Goal: Task Accomplishment & Management: Manage account settings

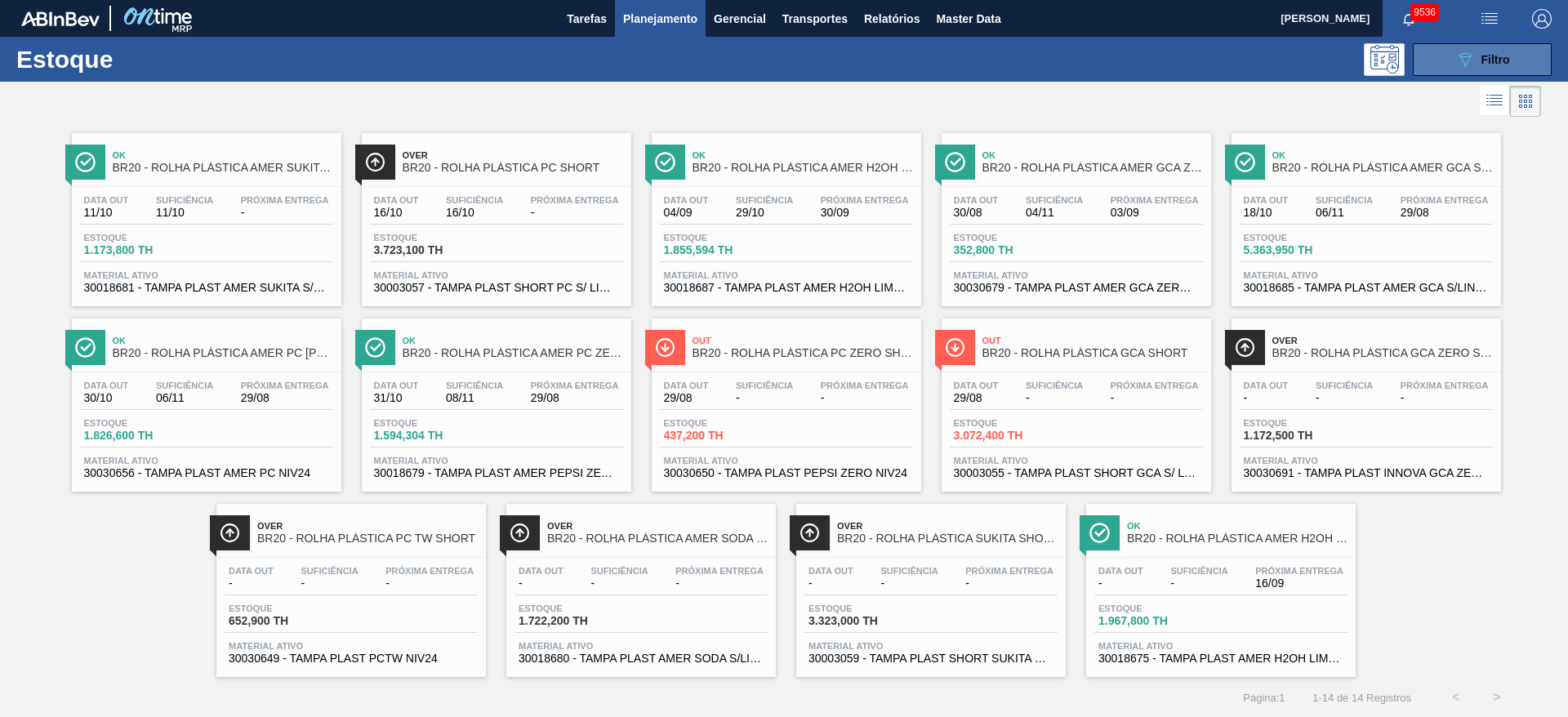
click at [1462, 61] on icon "089F7B8B-B2A5-4AFE-B5C0-19BA573D28AC" at bounding box center [1464, 59] width 20 height 20
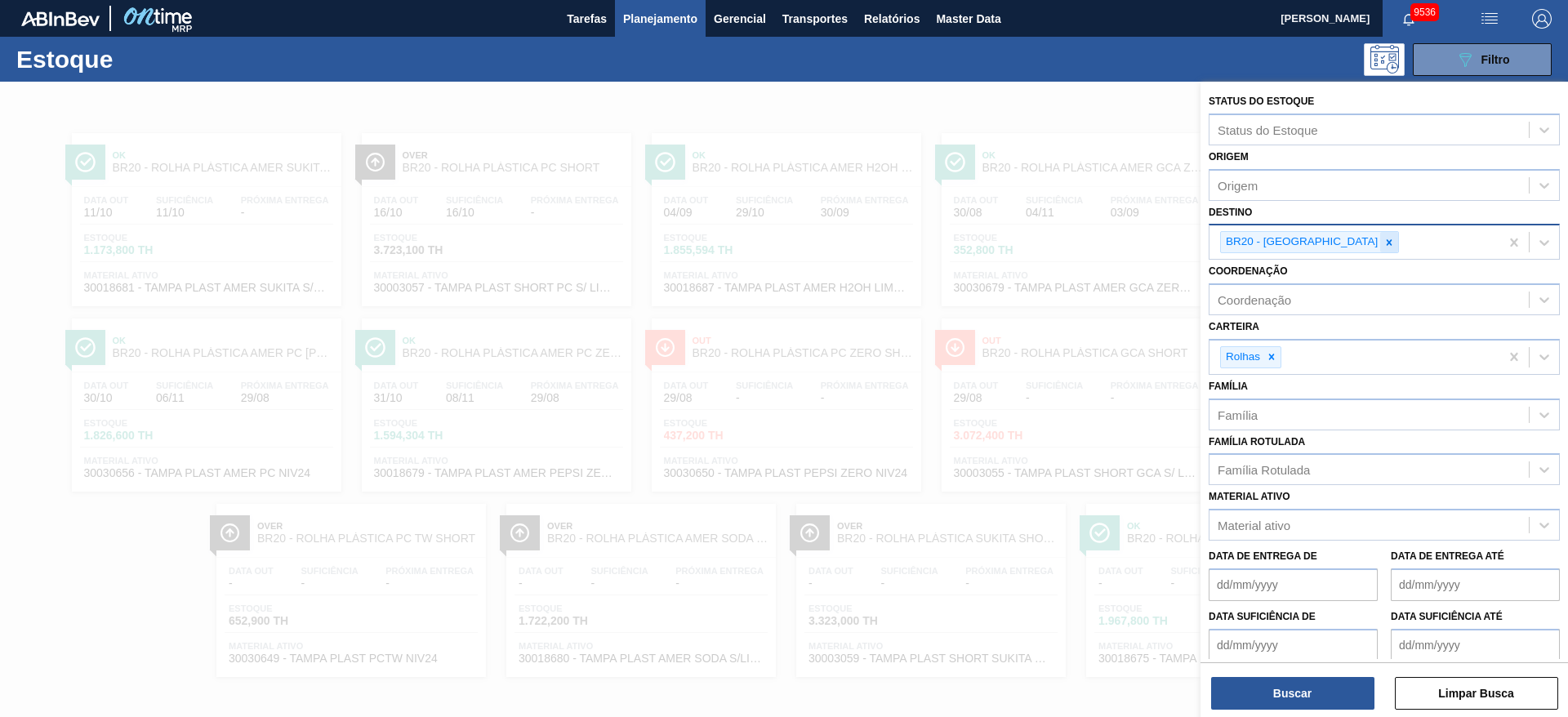
click at [1383, 240] on icon at bounding box center [1389, 242] width 11 height 11
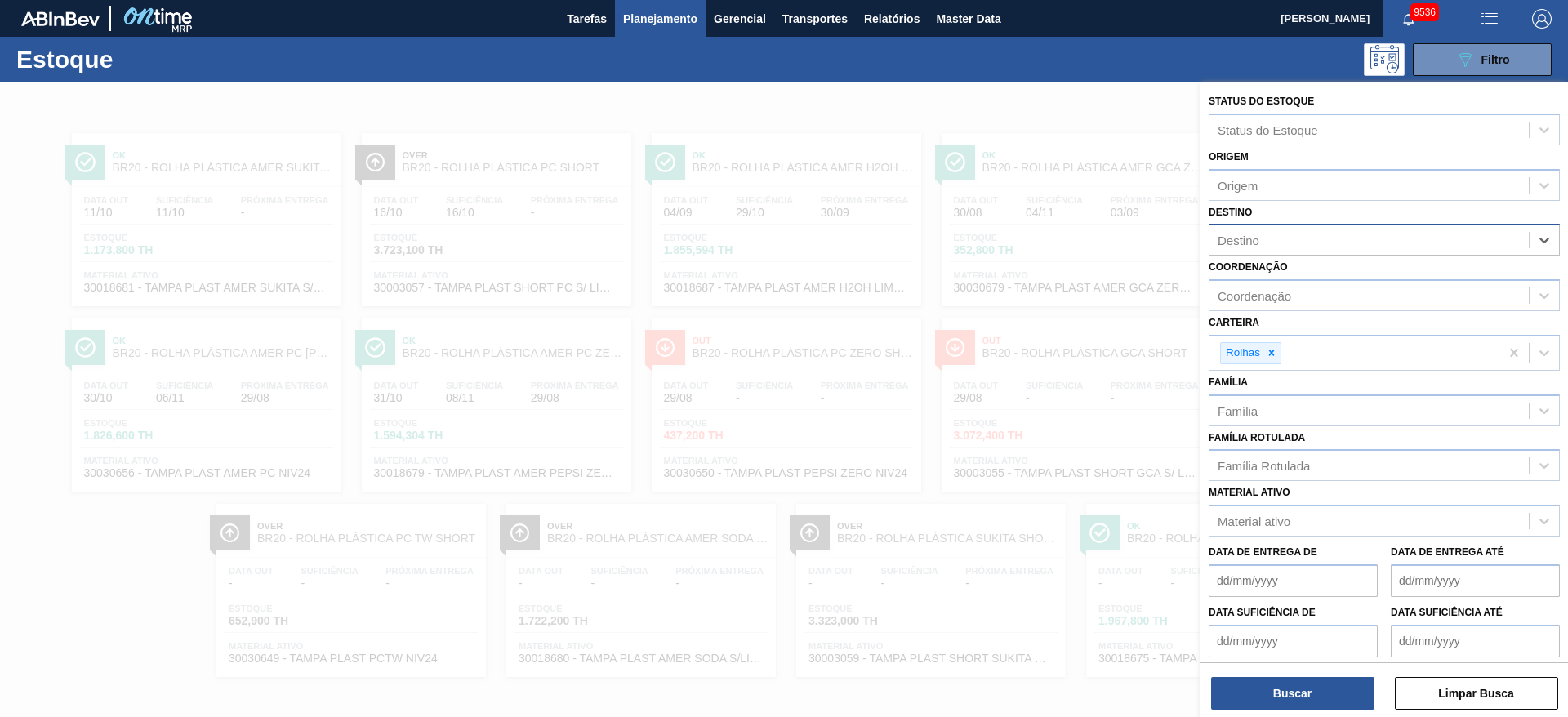
type input "19"
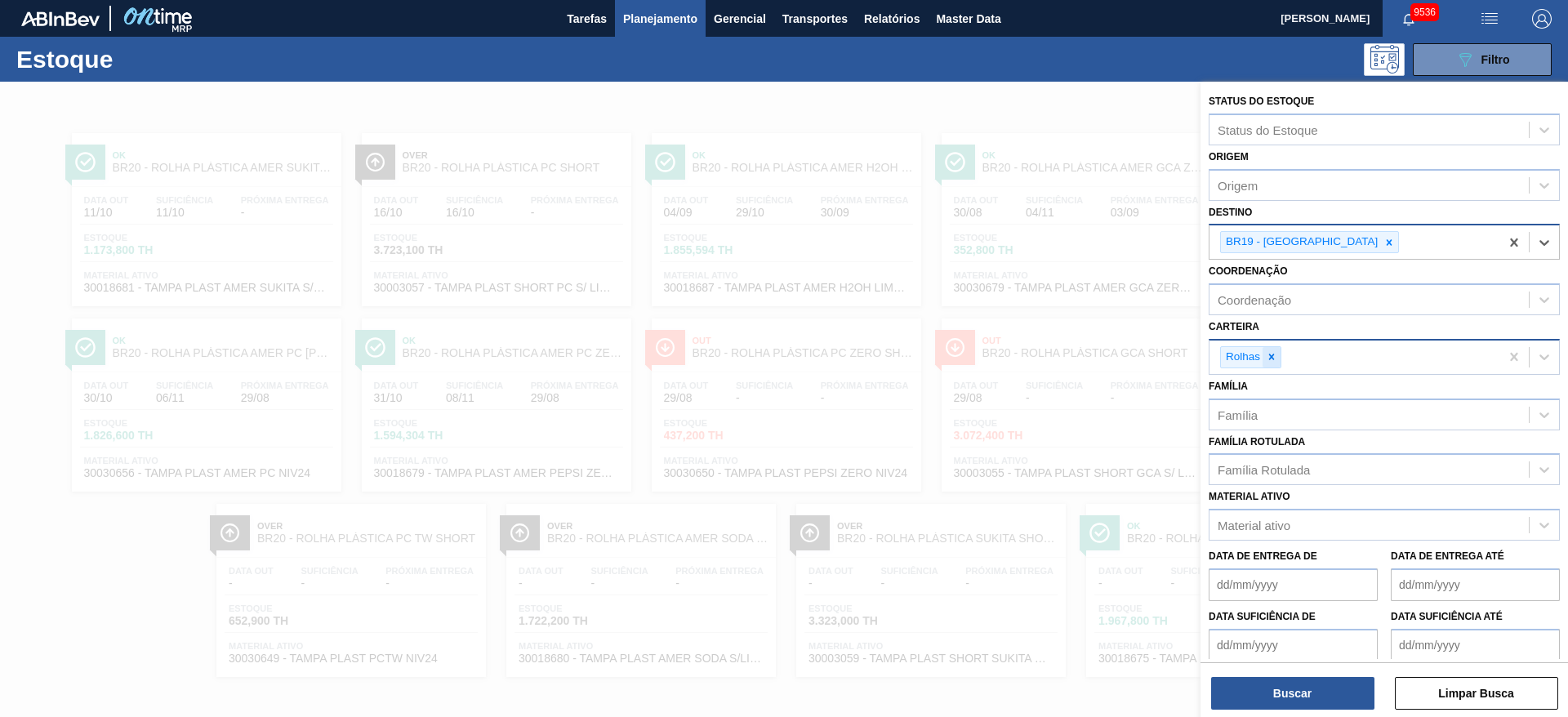
click at [1277, 354] on div at bounding box center [1271, 357] width 18 height 20
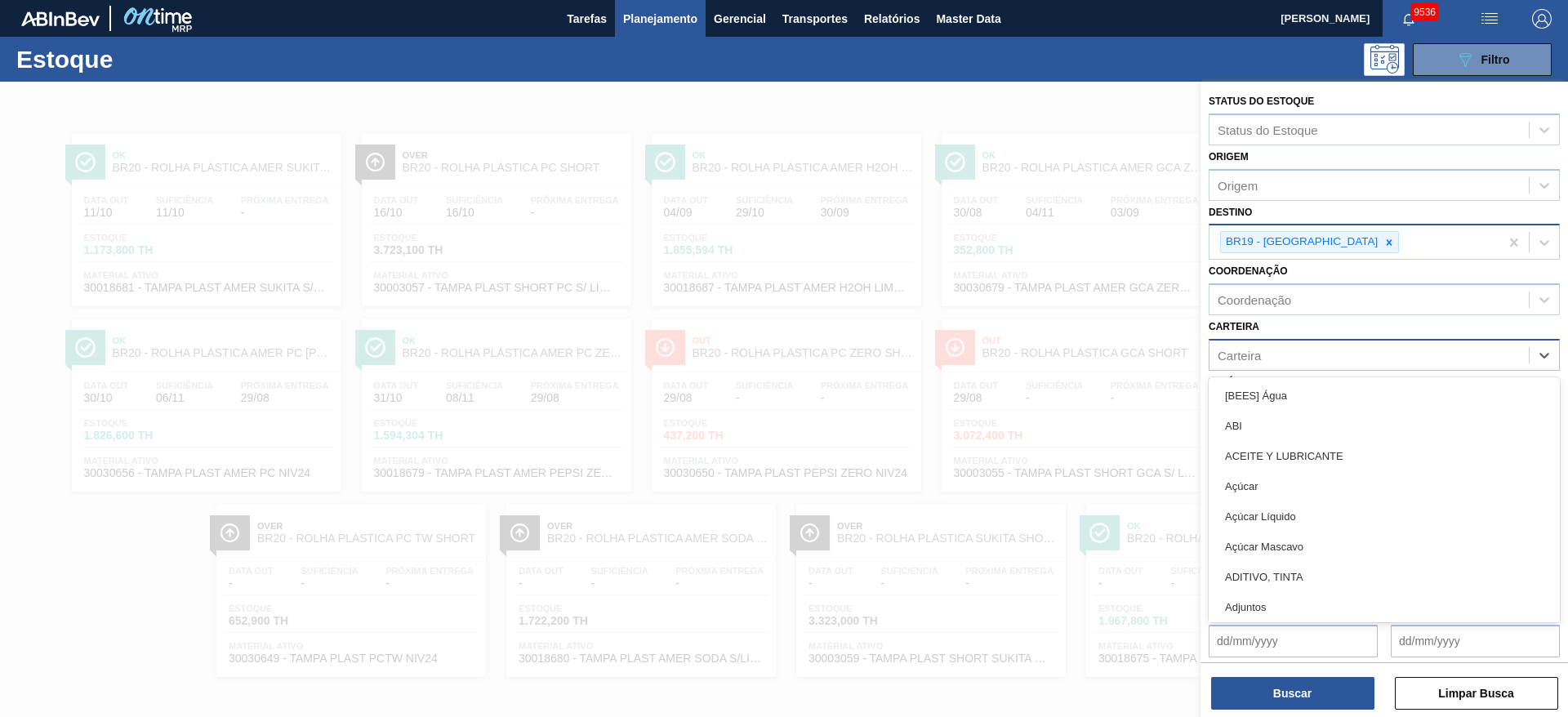
click at [1277, 354] on div "Carteira" at bounding box center [1368, 355] width 319 height 24
type input "kit"
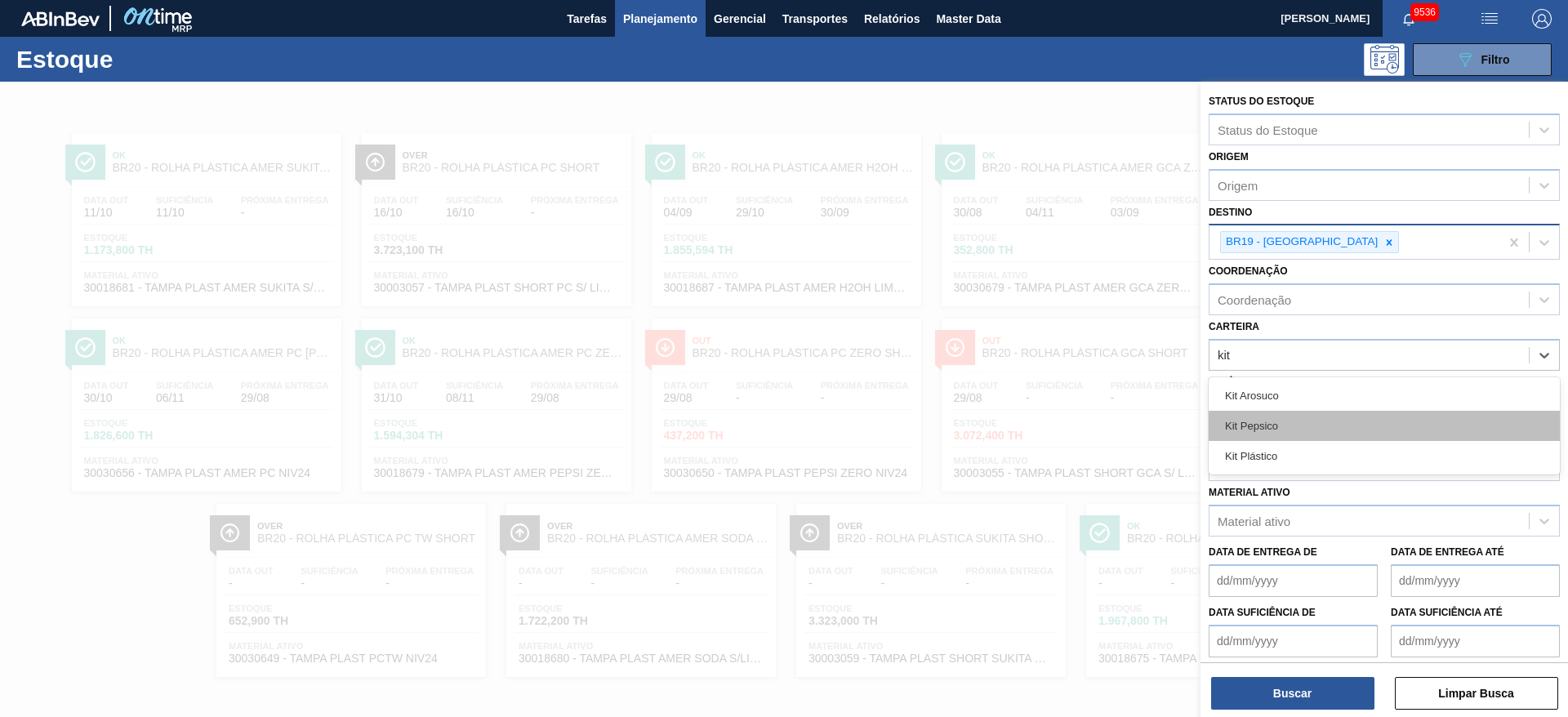
click at [1277, 418] on div "Kit Pepsico" at bounding box center [1384, 426] width 351 height 31
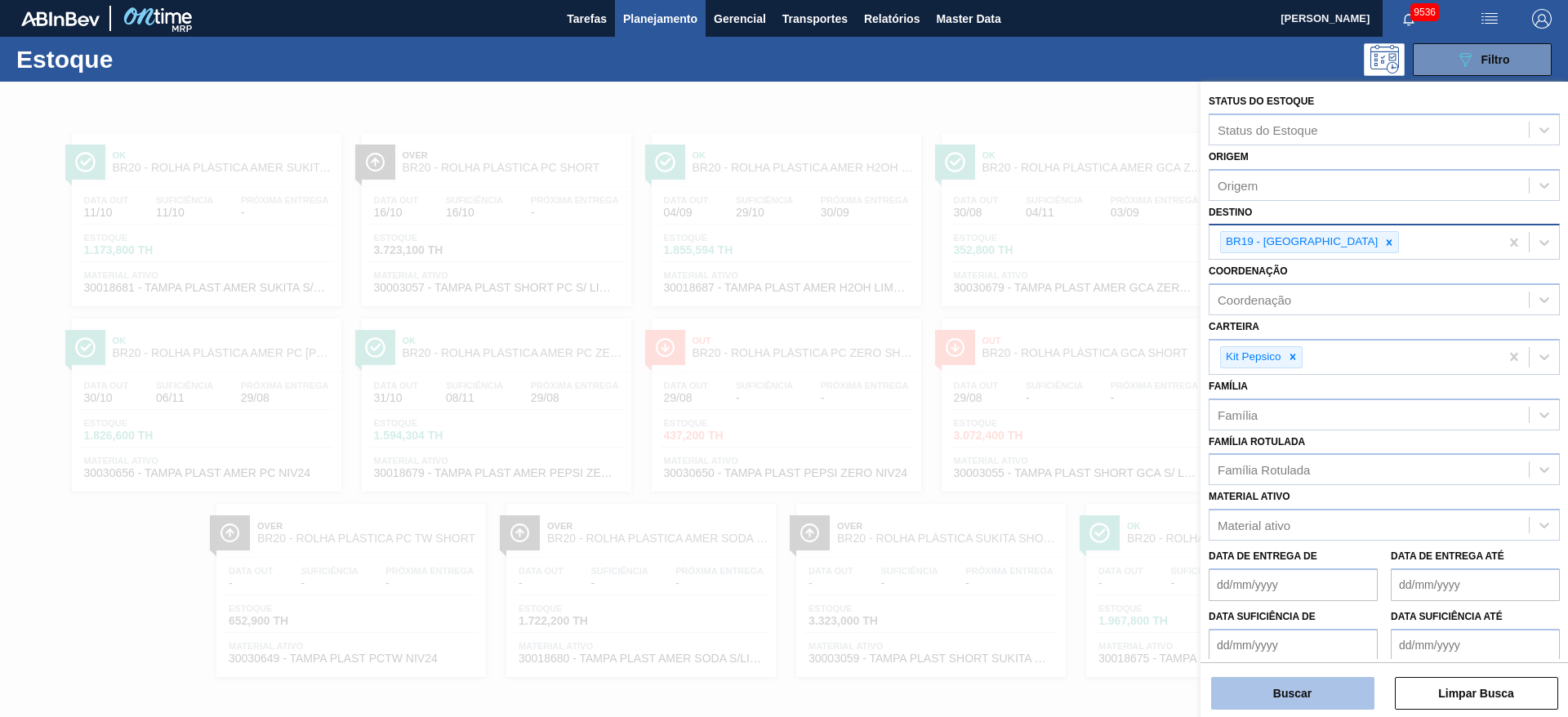
click at [1290, 693] on button "Buscar" at bounding box center [1292, 693] width 163 height 32
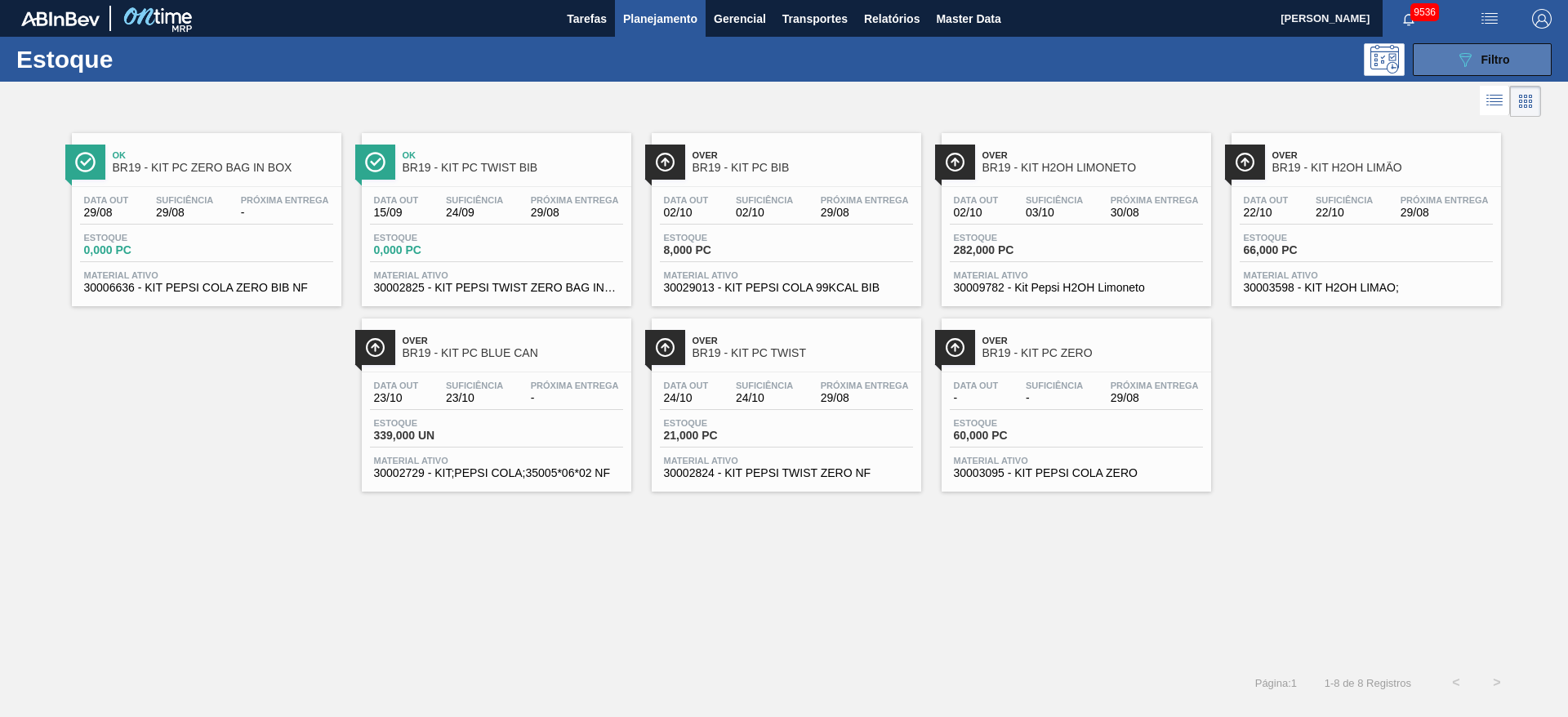
click at [1463, 64] on icon "089F7B8B-B2A5-4AFE-B5C0-19BA573D28AC" at bounding box center [1464, 59] width 20 height 20
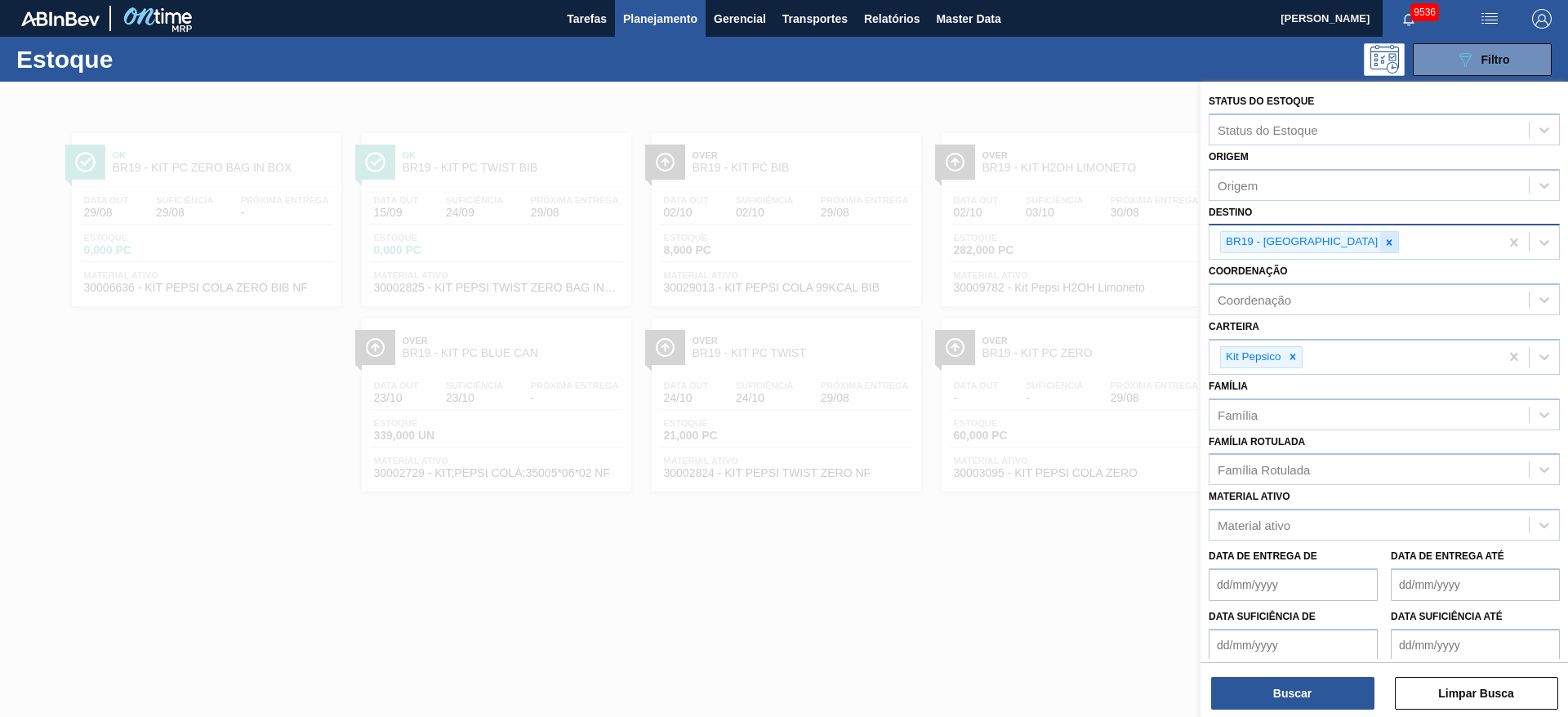
click at [1380, 251] on div at bounding box center [1389, 241] width 18 height 20
type input "7"
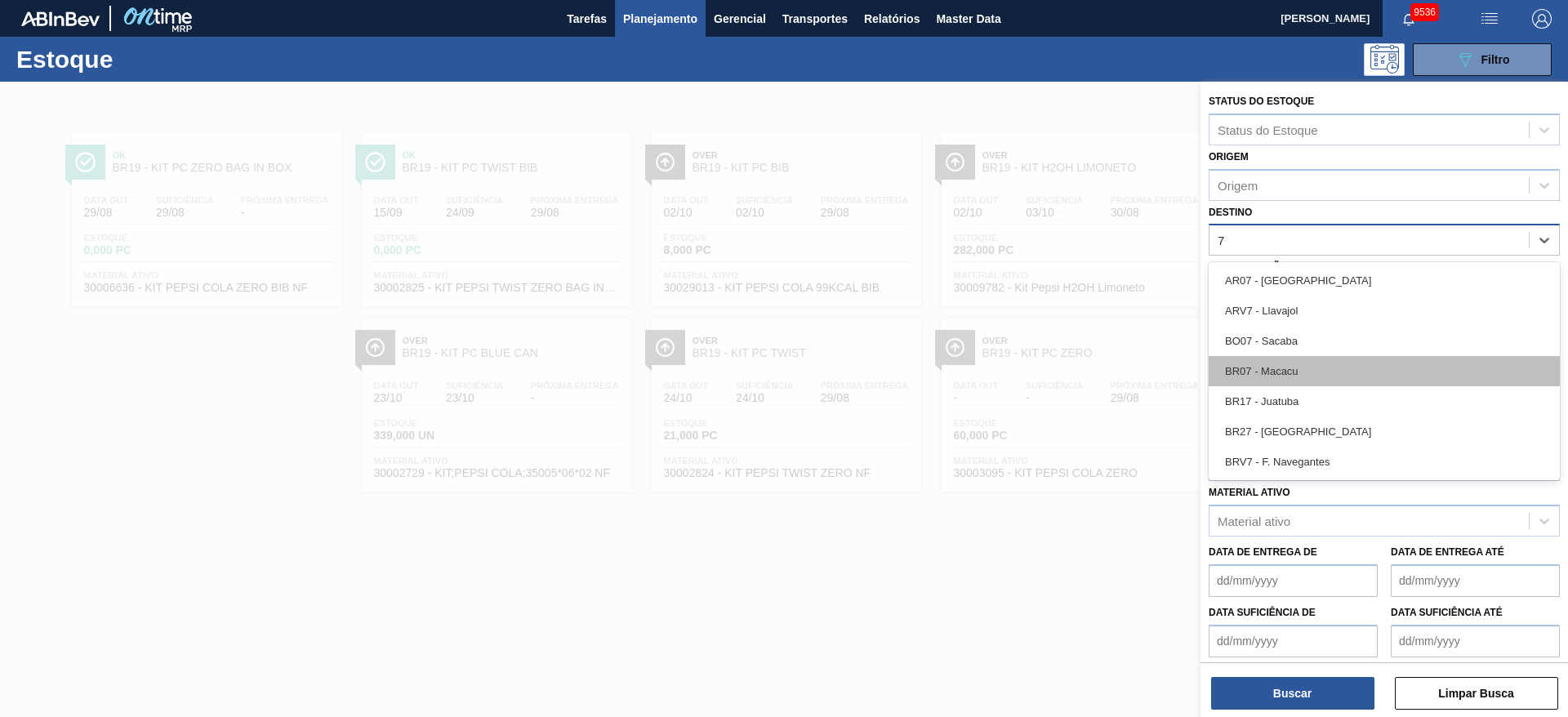
click at [1295, 379] on div "BR07 - Macacu" at bounding box center [1384, 371] width 351 height 31
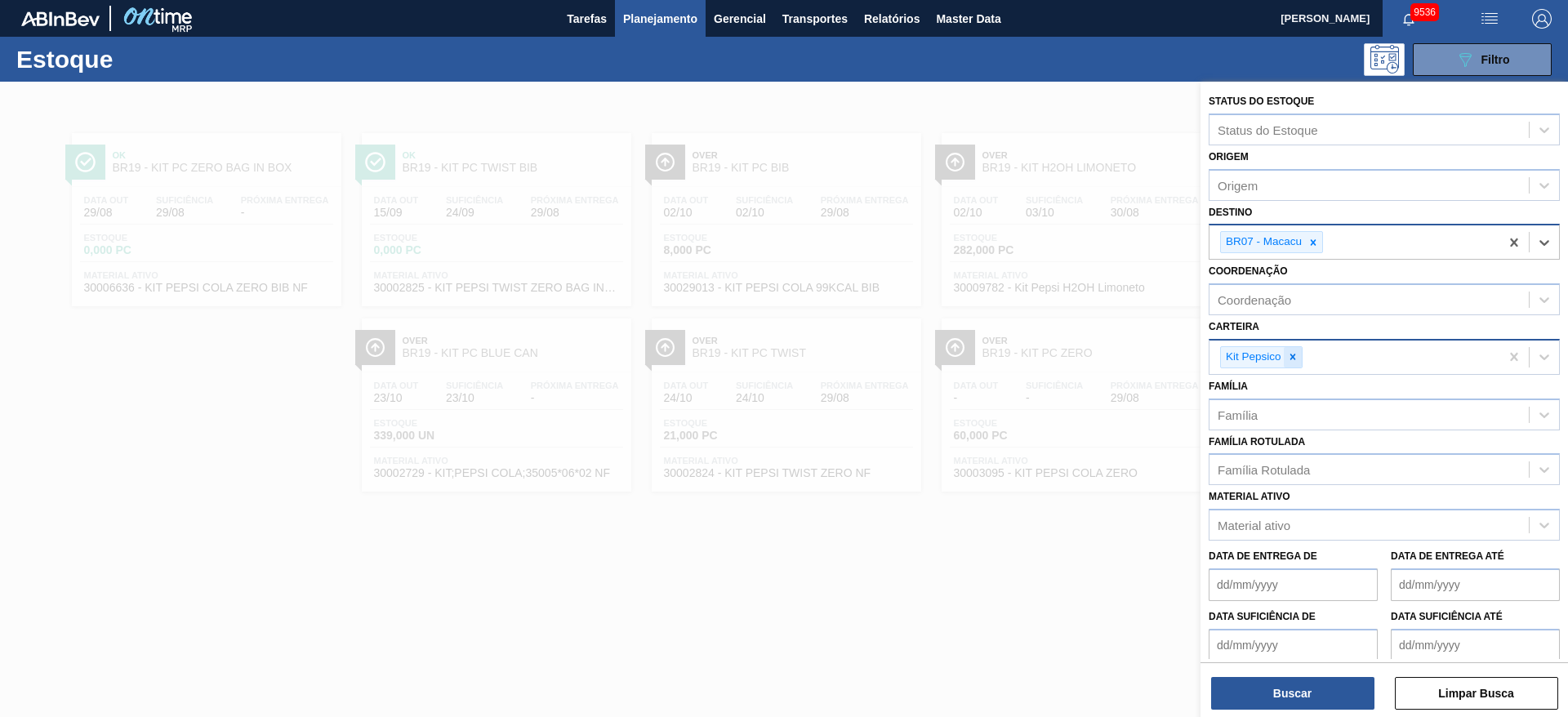
click at [1294, 358] on icon at bounding box center [1293, 357] width 11 height 11
click at [1294, 358] on div "Carteira" at bounding box center [1368, 355] width 319 height 24
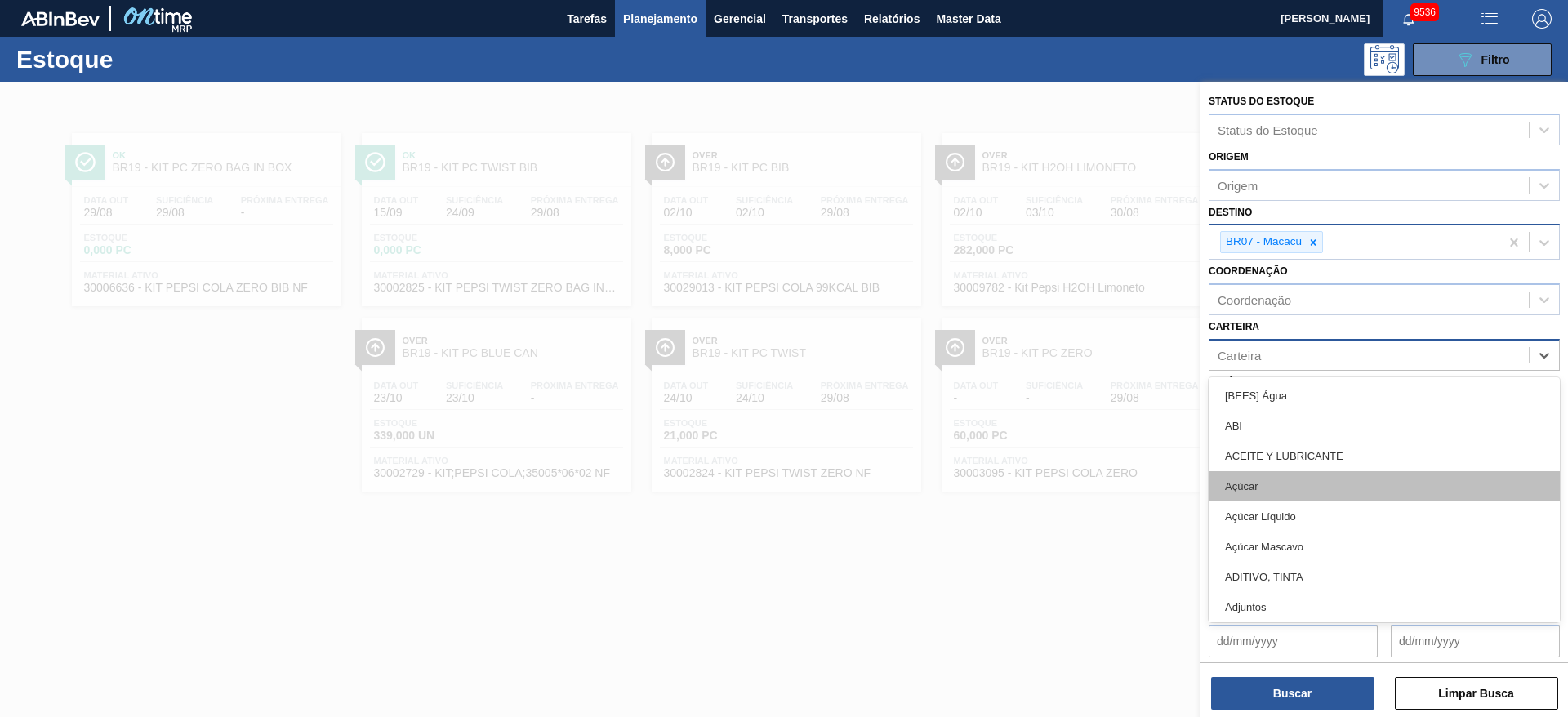
click at [1291, 496] on div "Açúcar" at bounding box center [1384, 486] width 351 height 31
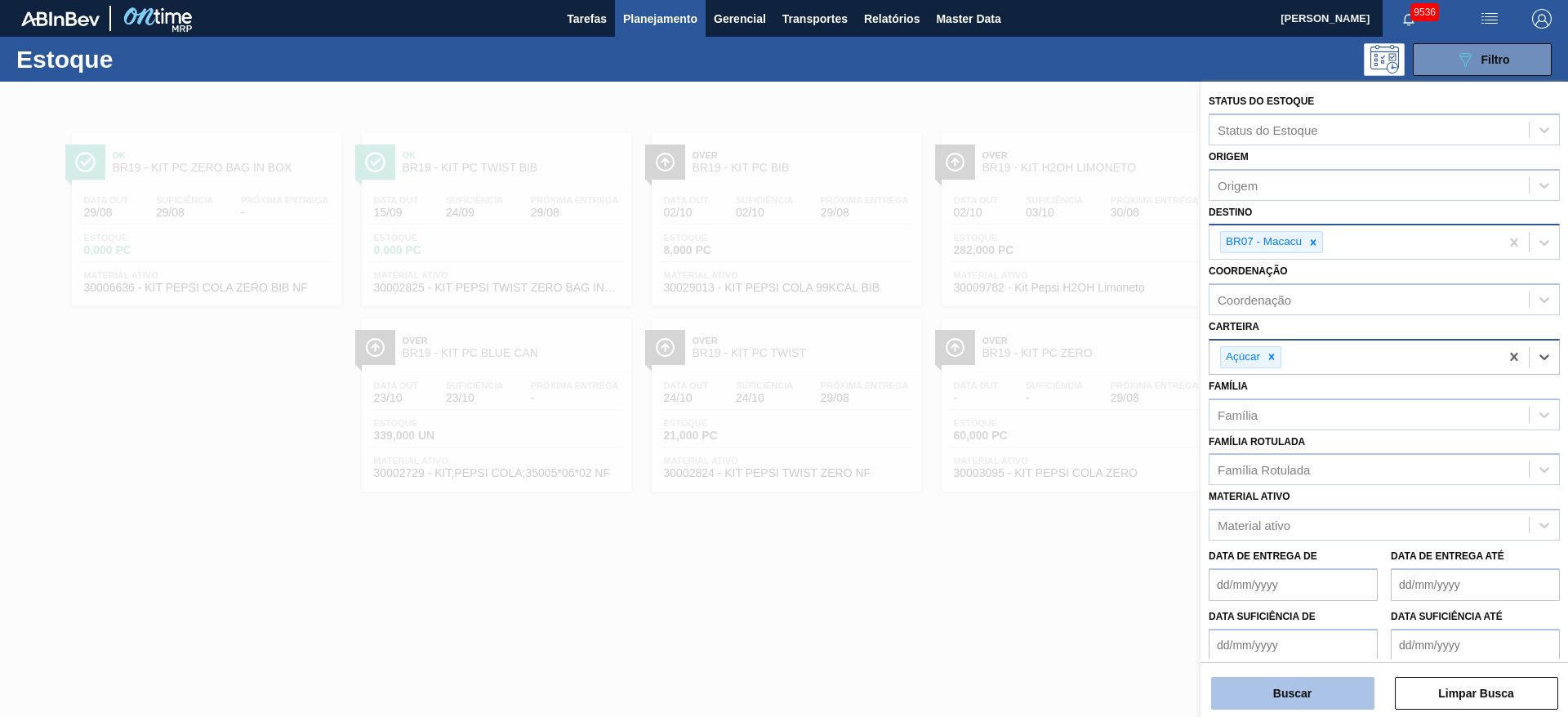
click at [1275, 686] on button "Buscar" at bounding box center [1292, 693] width 163 height 32
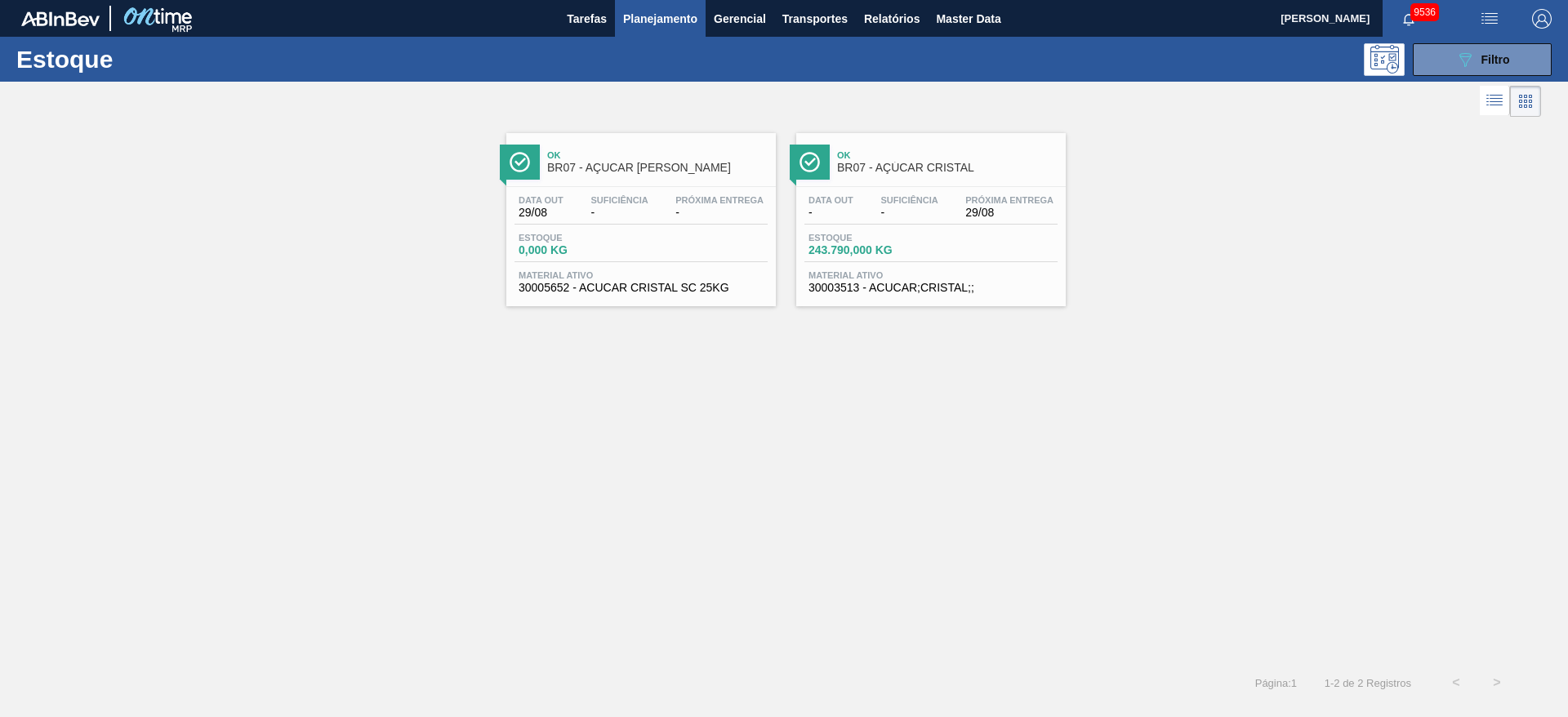
click at [1529, 11] on span "button" at bounding box center [1541, 18] width 39 height 20
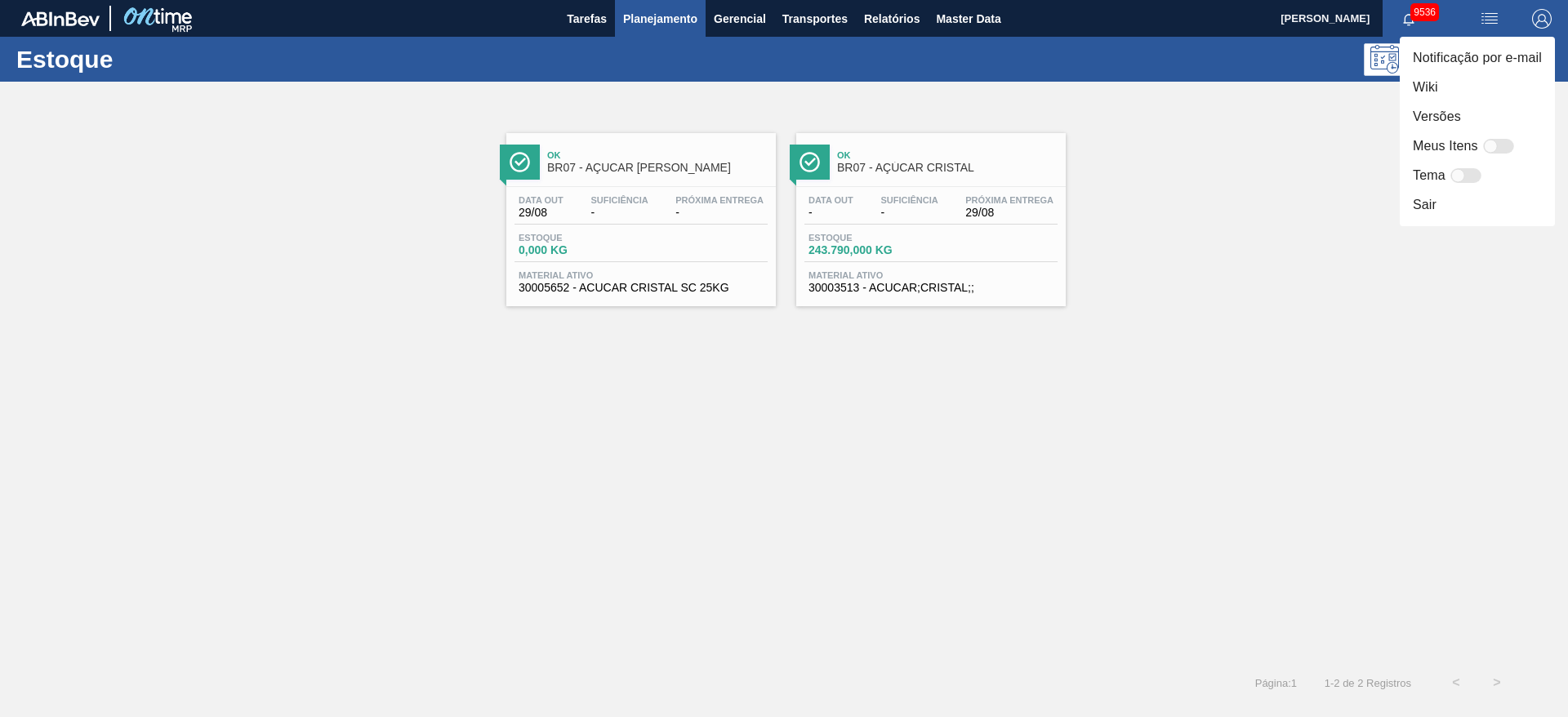
click at [1500, 145] on div at bounding box center [1497, 146] width 31 height 14
checkbox input "false"
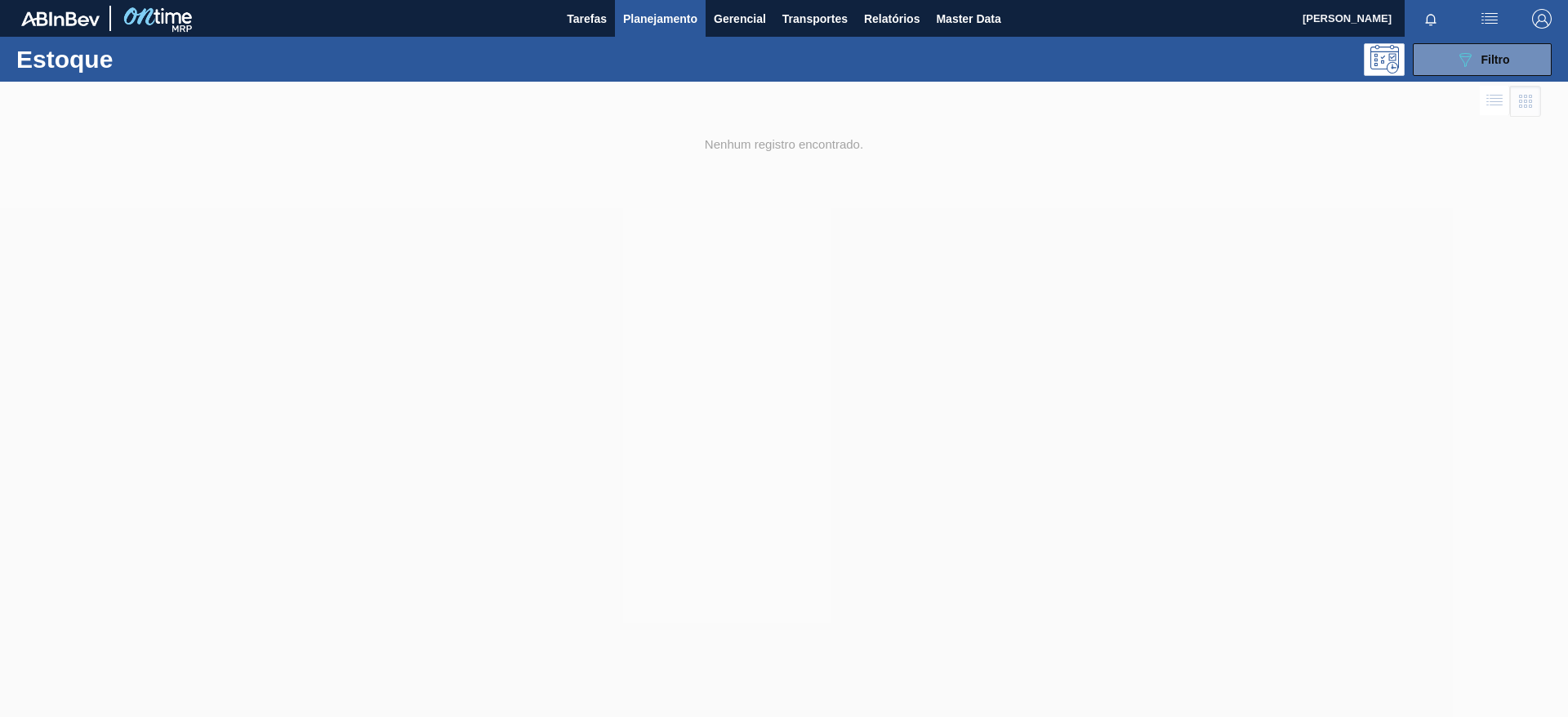
click at [1542, 12] on img "button" at bounding box center [1541, 18] width 20 height 20
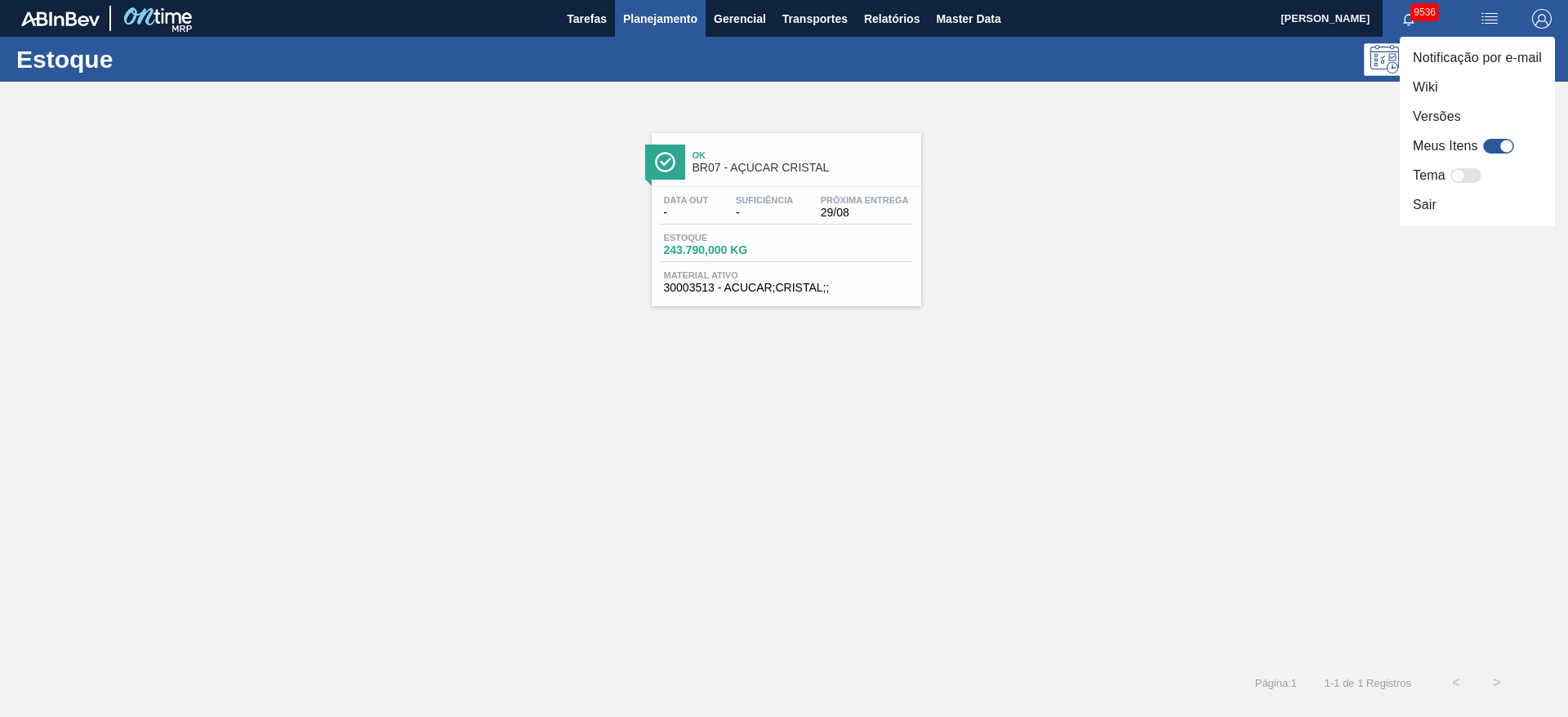
click at [1464, 173] on div at bounding box center [1457, 175] width 14 height 14
checkbox input "true"
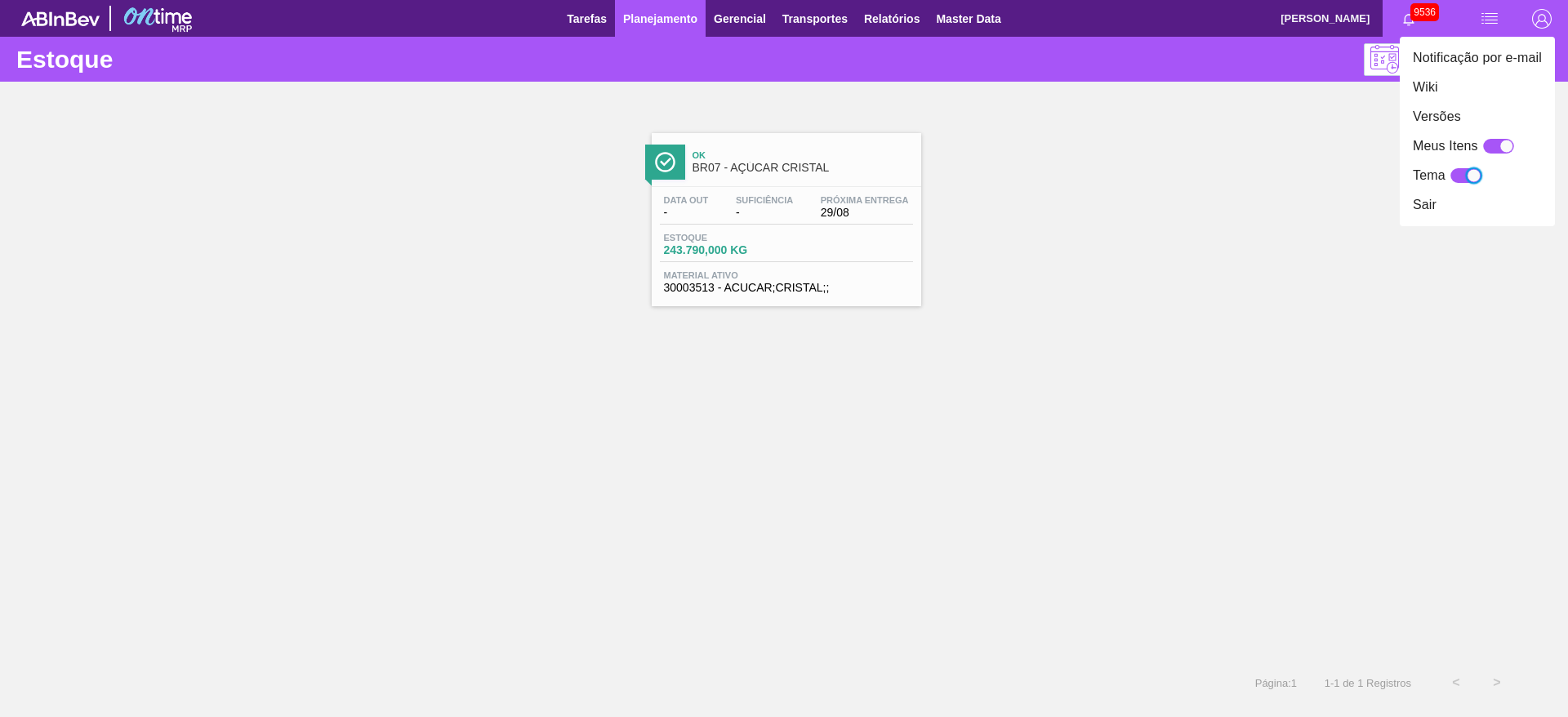
click at [1002, 325] on div at bounding box center [784, 358] width 1568 height 717
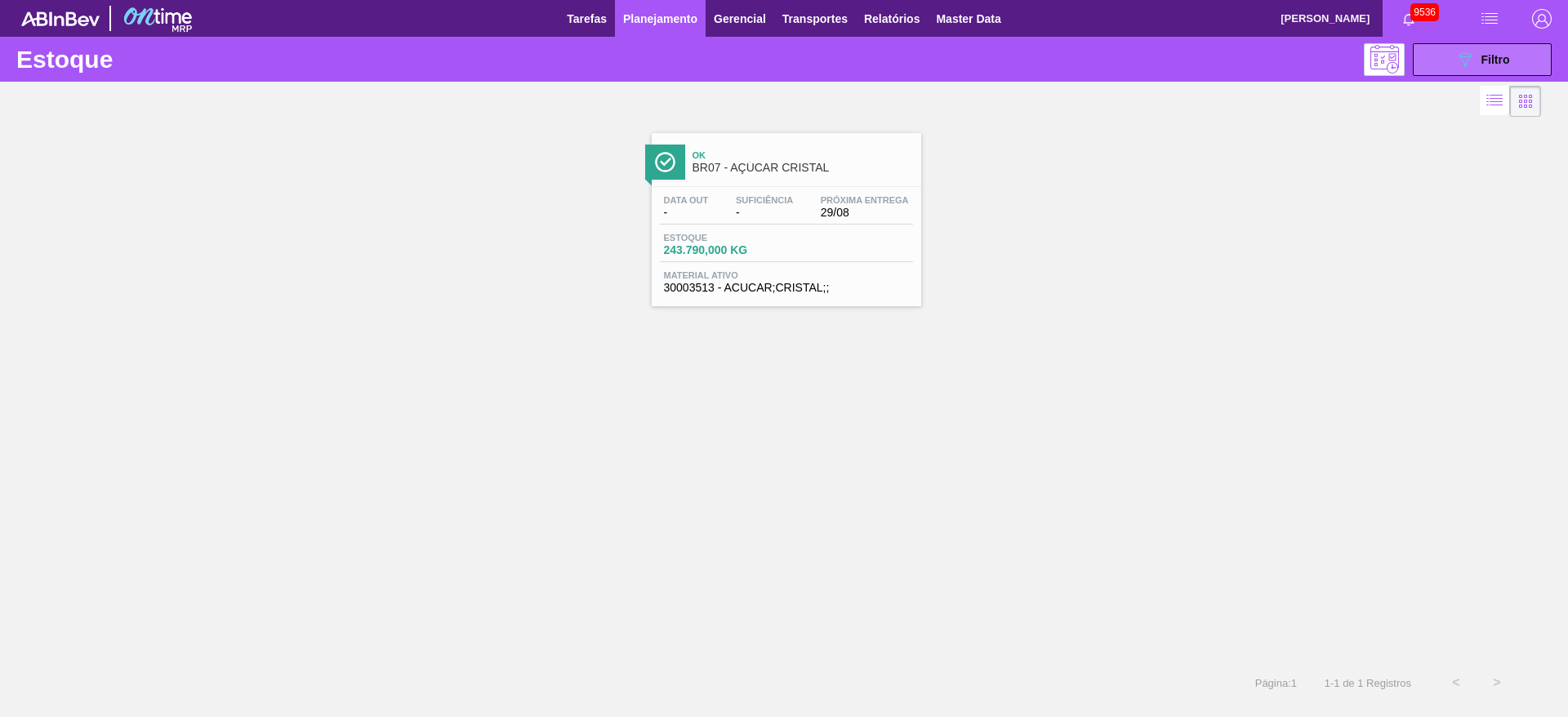
click at [1455, 64] on icon "089F7B8B-B2A5-4AFE-B5C0-19BA573D28AC" at bounding box center [1464, 59] width 20 height 20
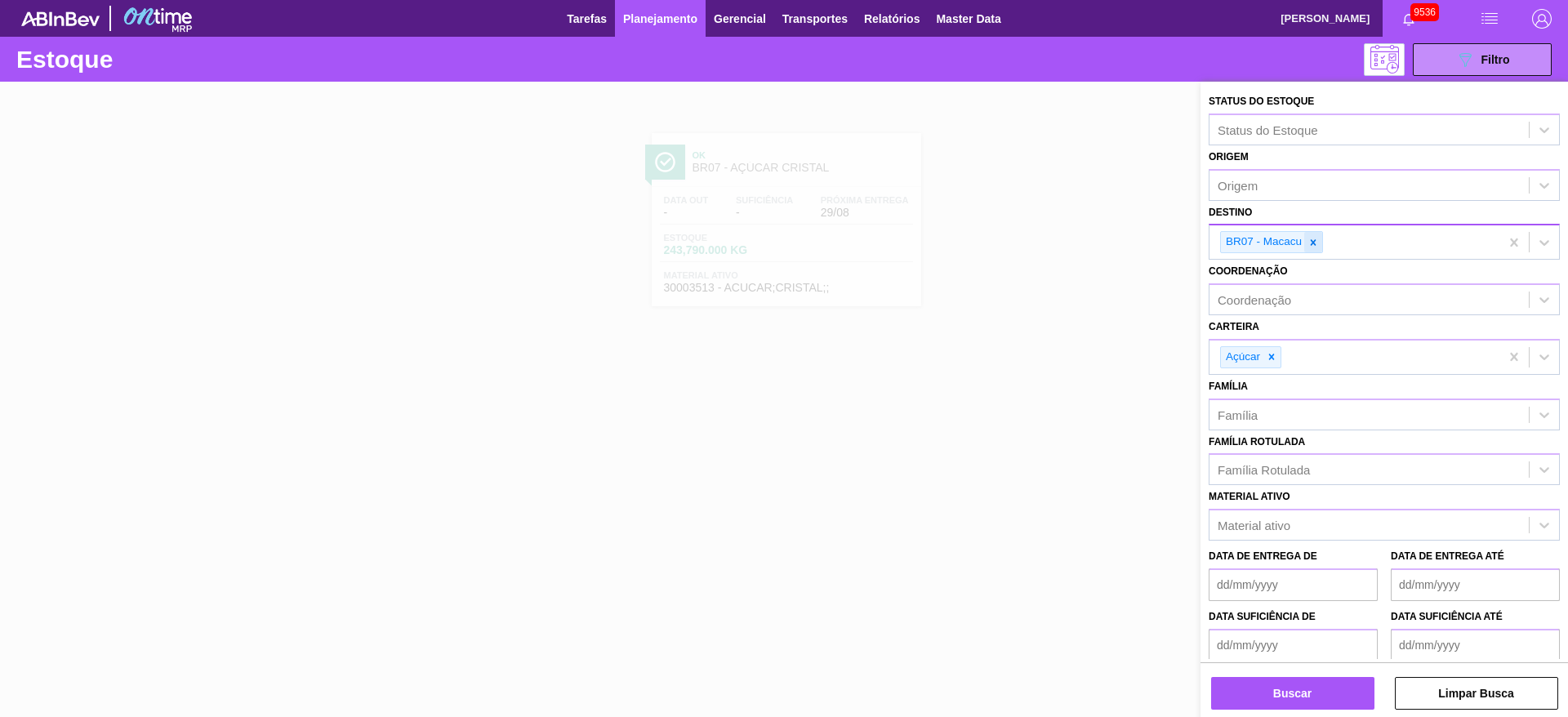
click at [1314, 236] on icon at bounding box center [1313, 242] width 11 height 11
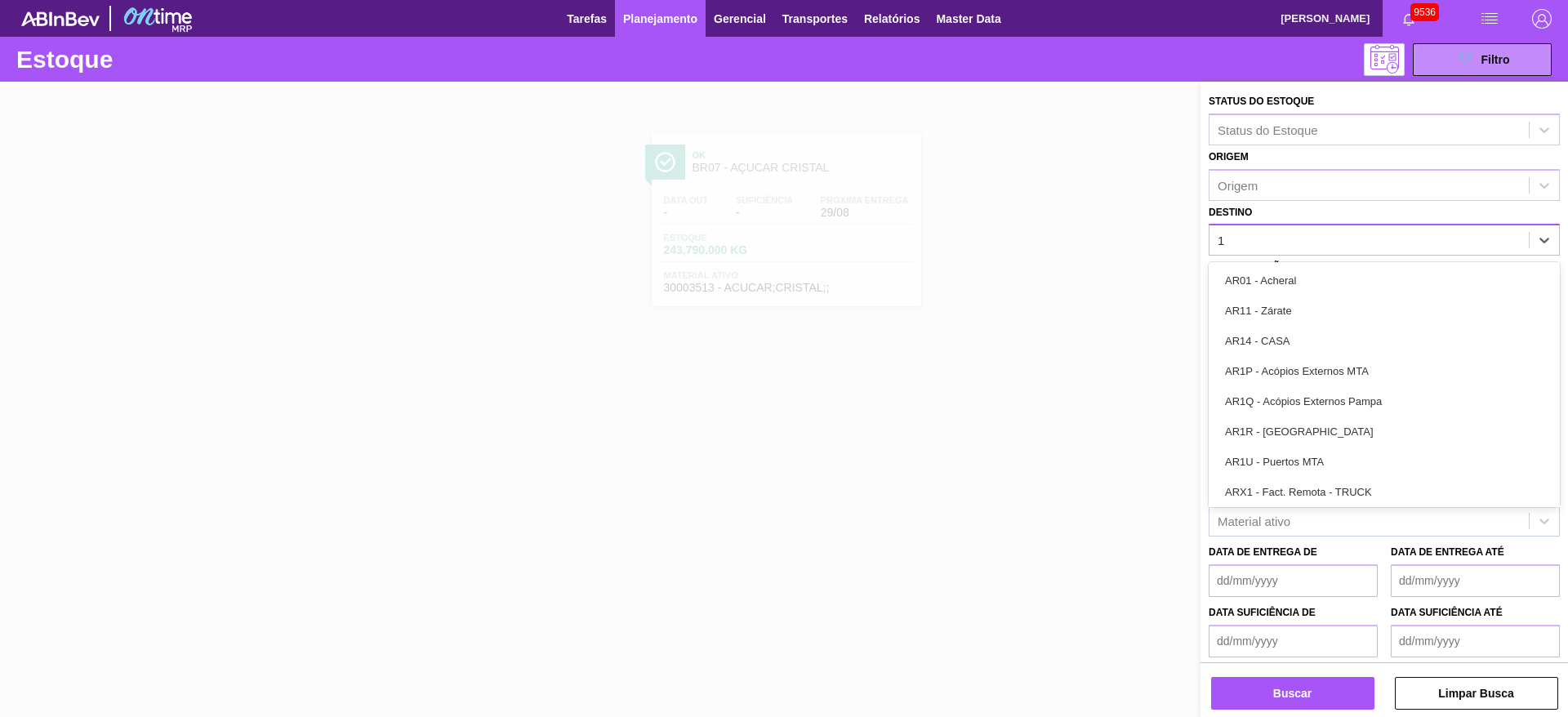
type input "13"
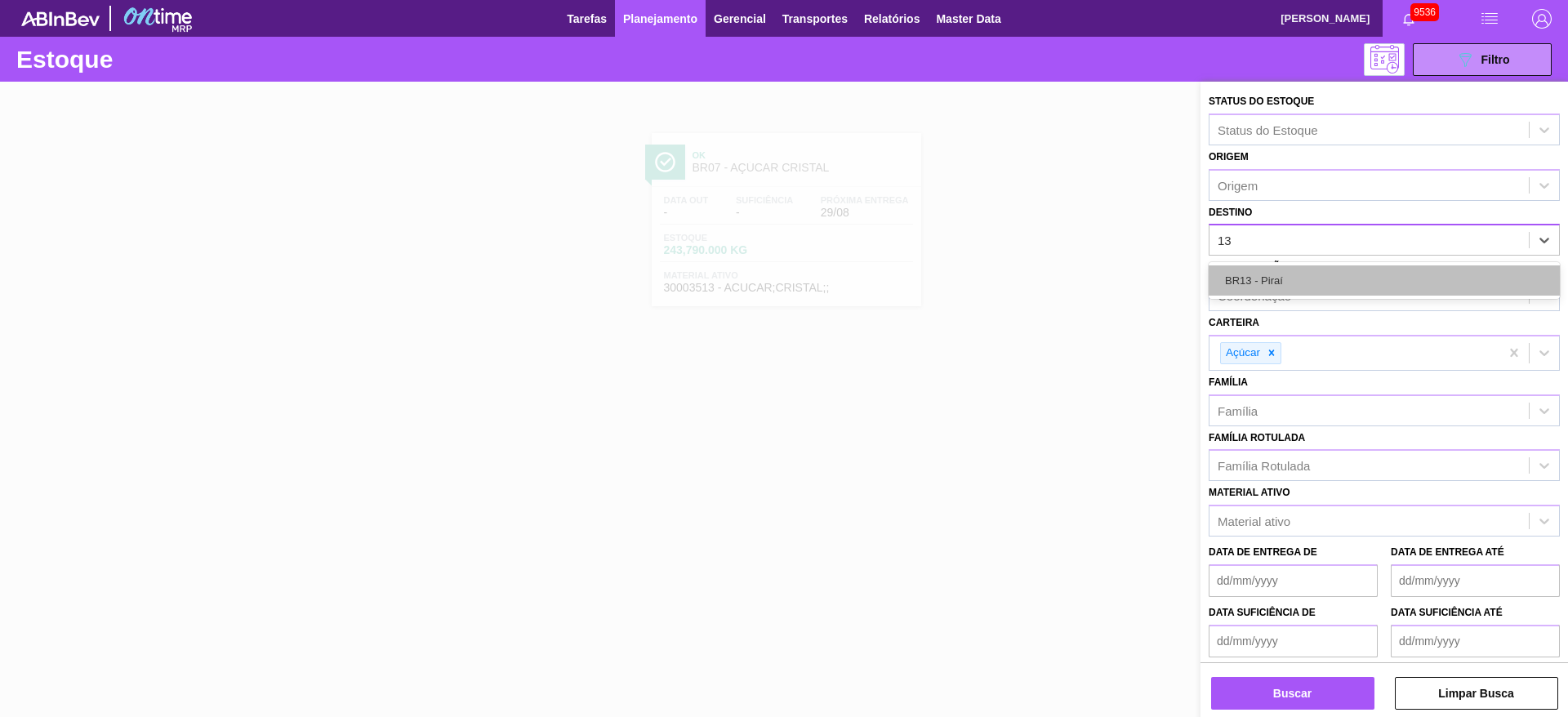
click at [1294, 279] on div "BR13 - Piraí" at bounding box center [1384, 280] width 351 height 31
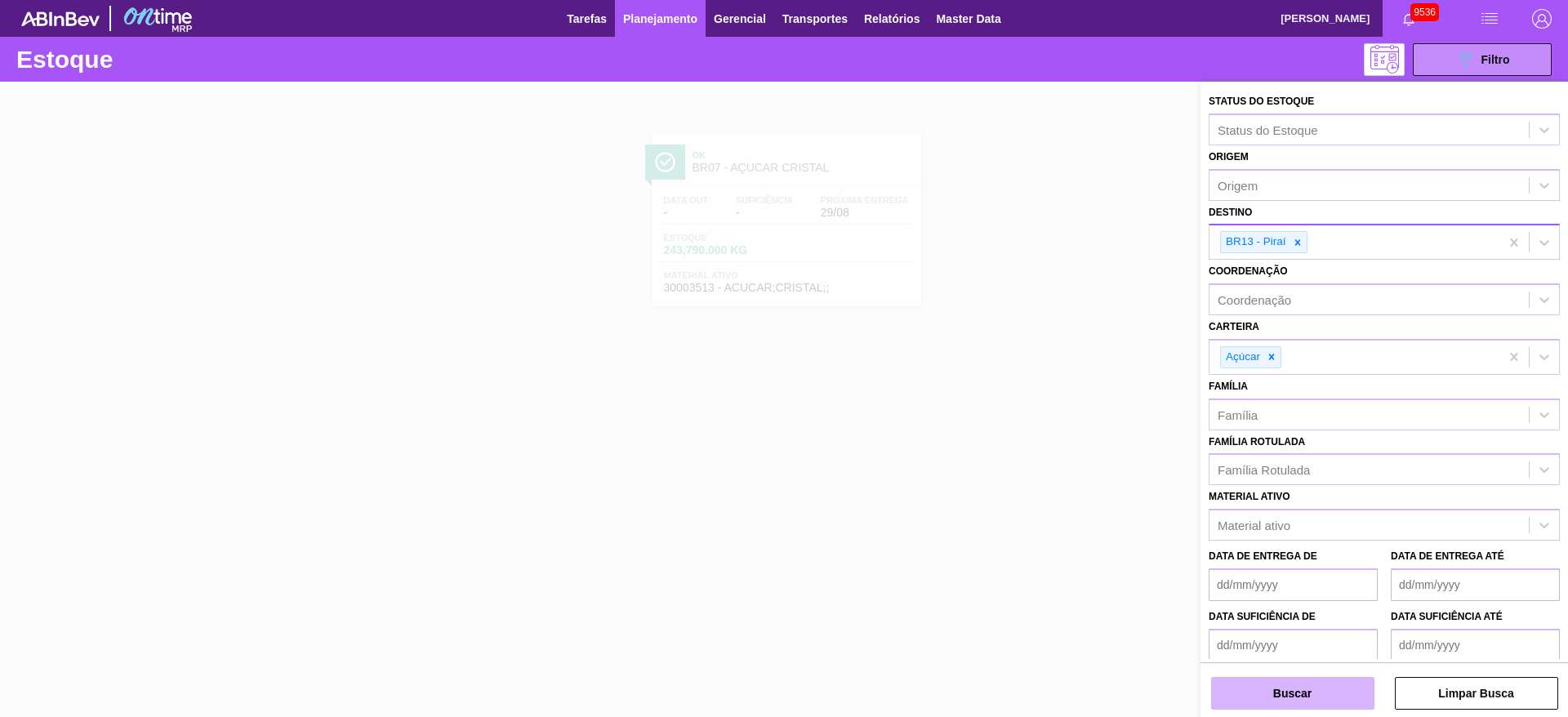
click at [1282, 682] on button "Buscar" at bounding box center [1292, 693] width 163 height 32
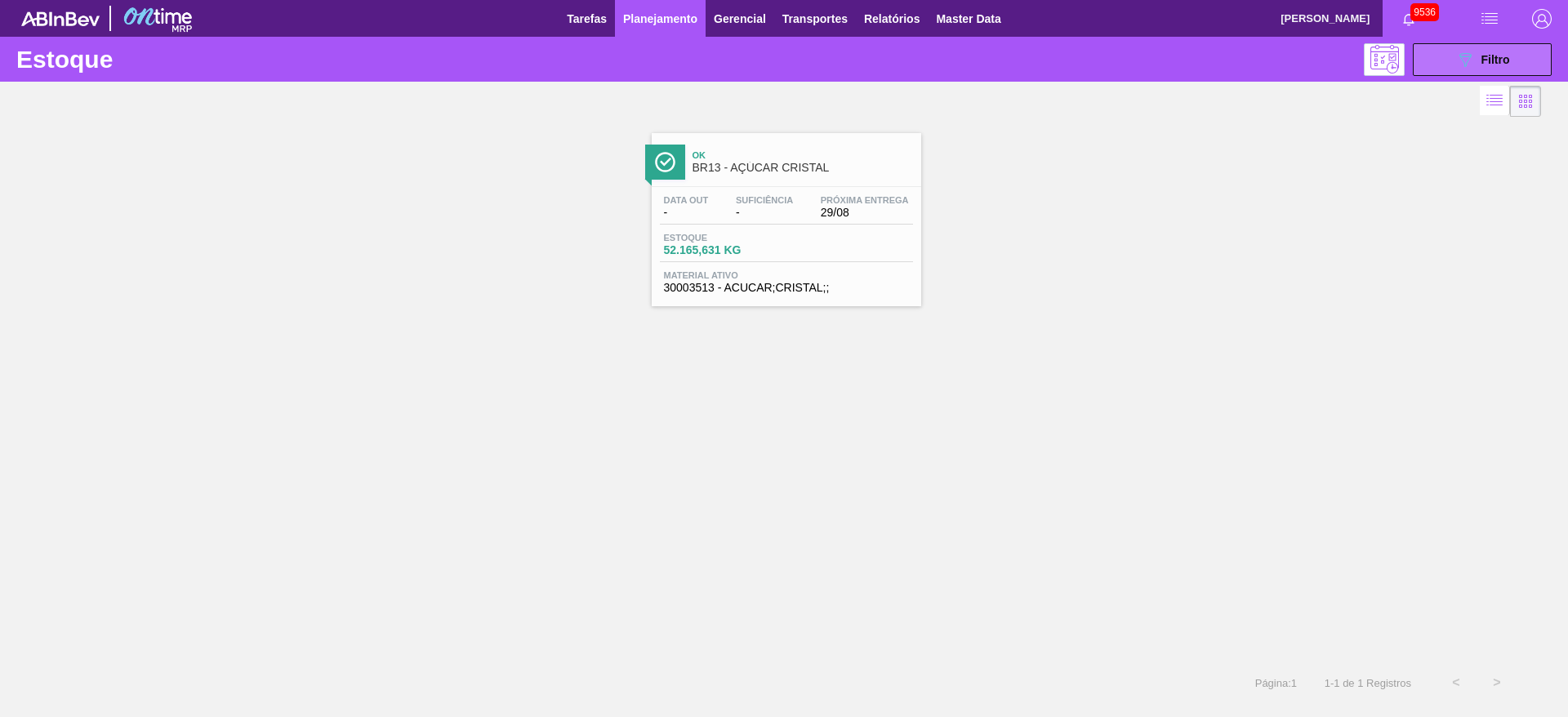
click at [1463, 60] on icon "089F7B8B-B2A5-4AFE-B5C0-19BA573D28AC" at bounding box center [1464, 59] width 20 height 20
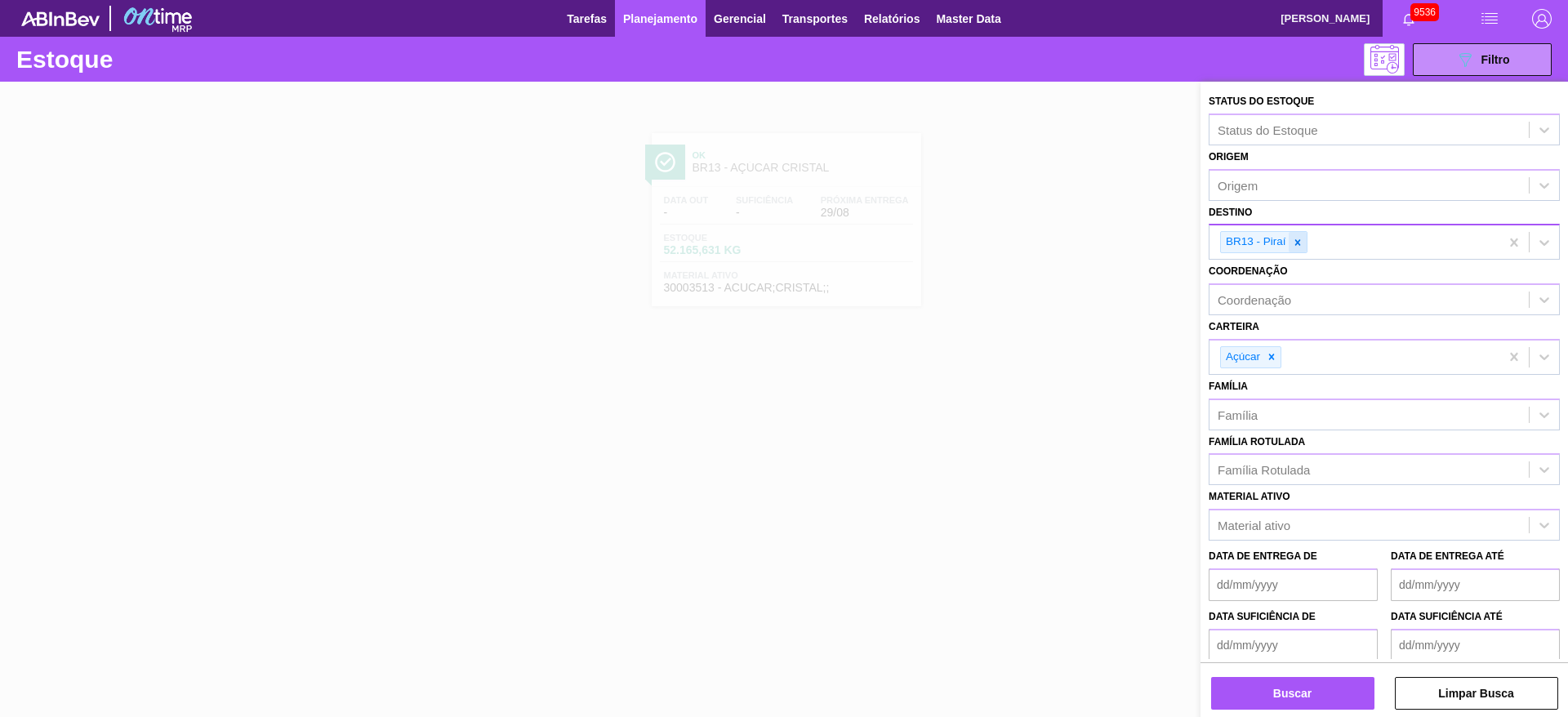
click at [1300, 239] on icon at bounding box center [1297, 242] width 11 height 11
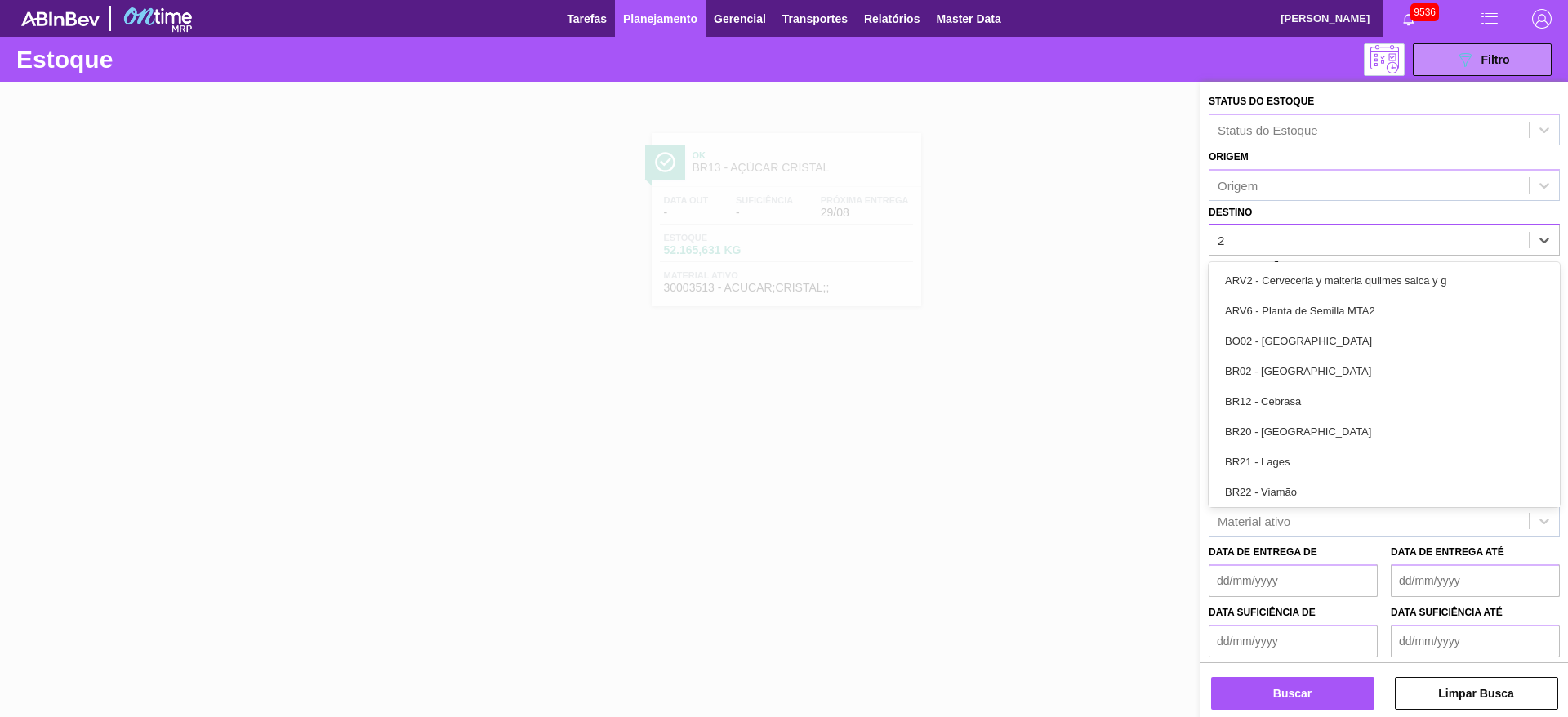
type input "22"
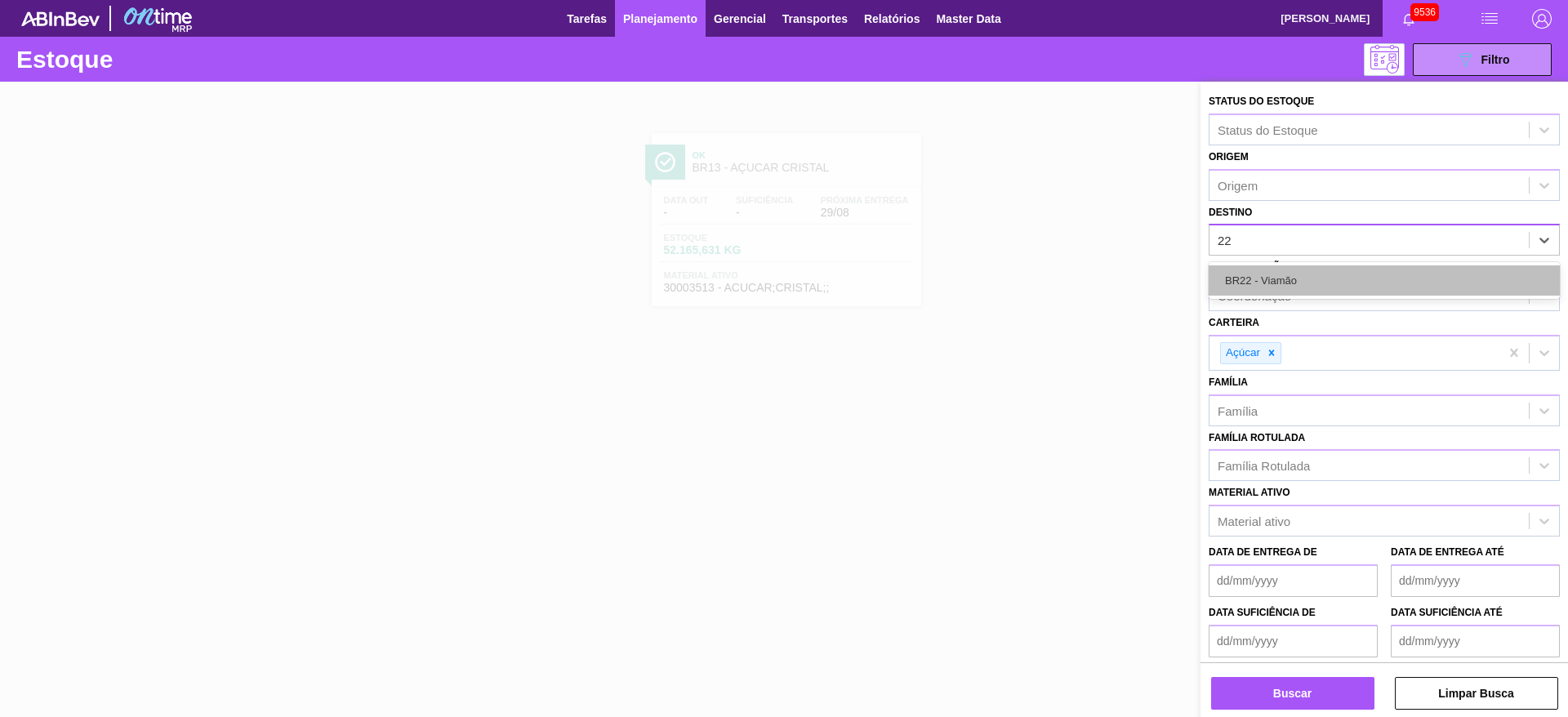
click at [1293, 277] on div "BR22 - Viamão" at bounding box center [1384, 280] width 351 height 31
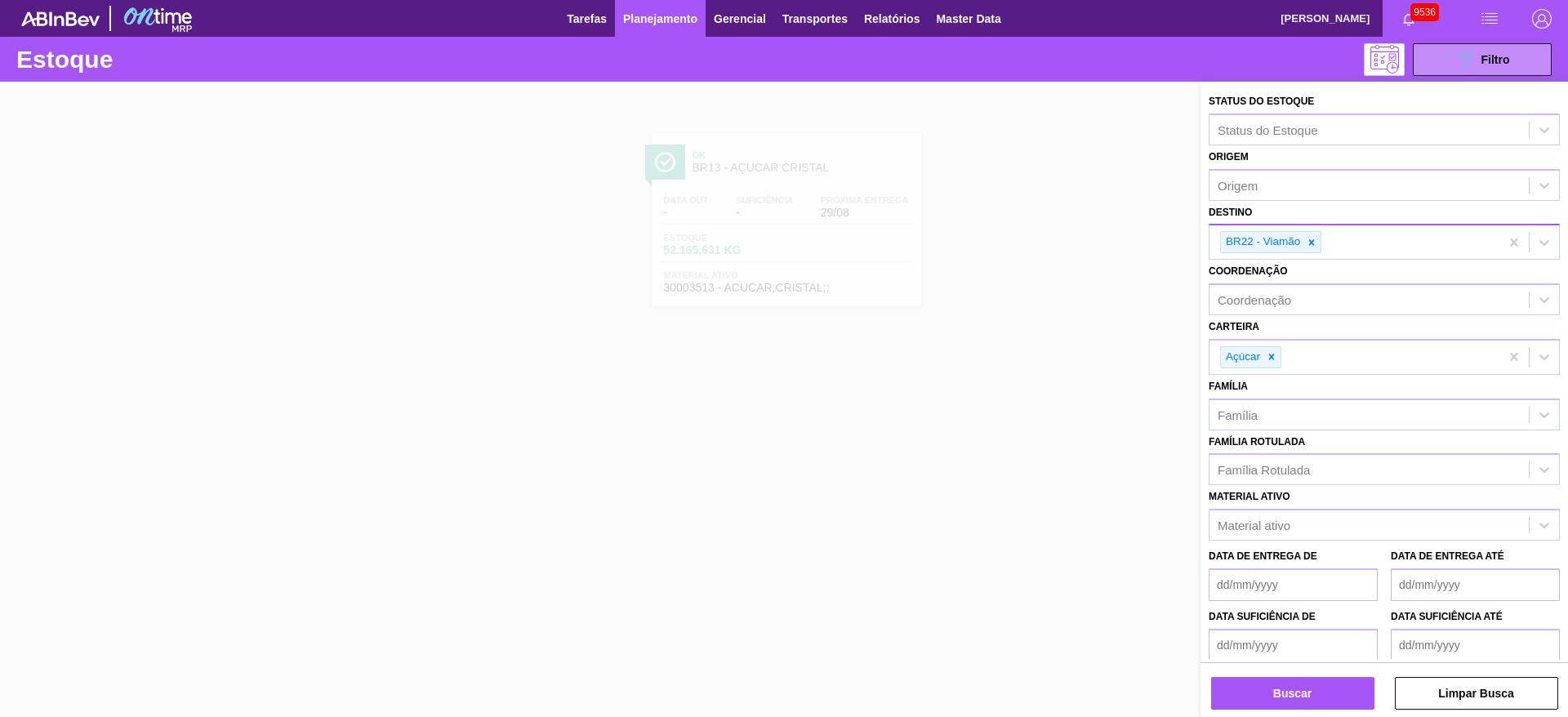
click at [1259, 674] on div "Buscar Limpar Busca" at bounding box center [1383, 686] width 367 height 46
click at [1267, 709] on div "Status do Estoque Status do Estoque Origem Origem Destino BR22 - Viamão Coorden…" at bounding box center [1383, 401] width 367 height 639
click at [1265, 702] on button "Buscar" at bounding box center [1292, 693] width 163 height 32
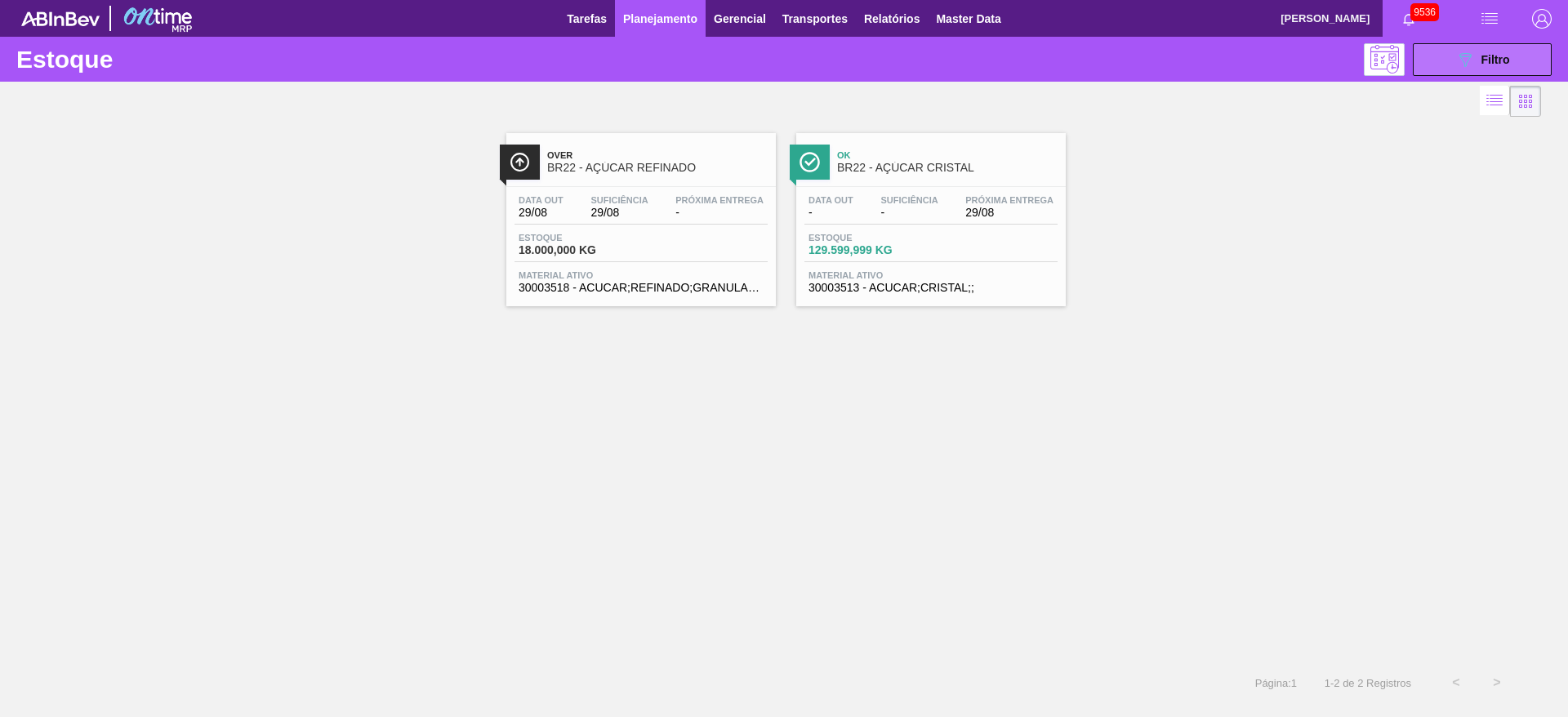
click at [1440, 52] on button "089F7B8B-B2A5-4AFE-B5C0-19BA573D28AC Filtro" at bounding box center [1482, 59] width 139 height 32
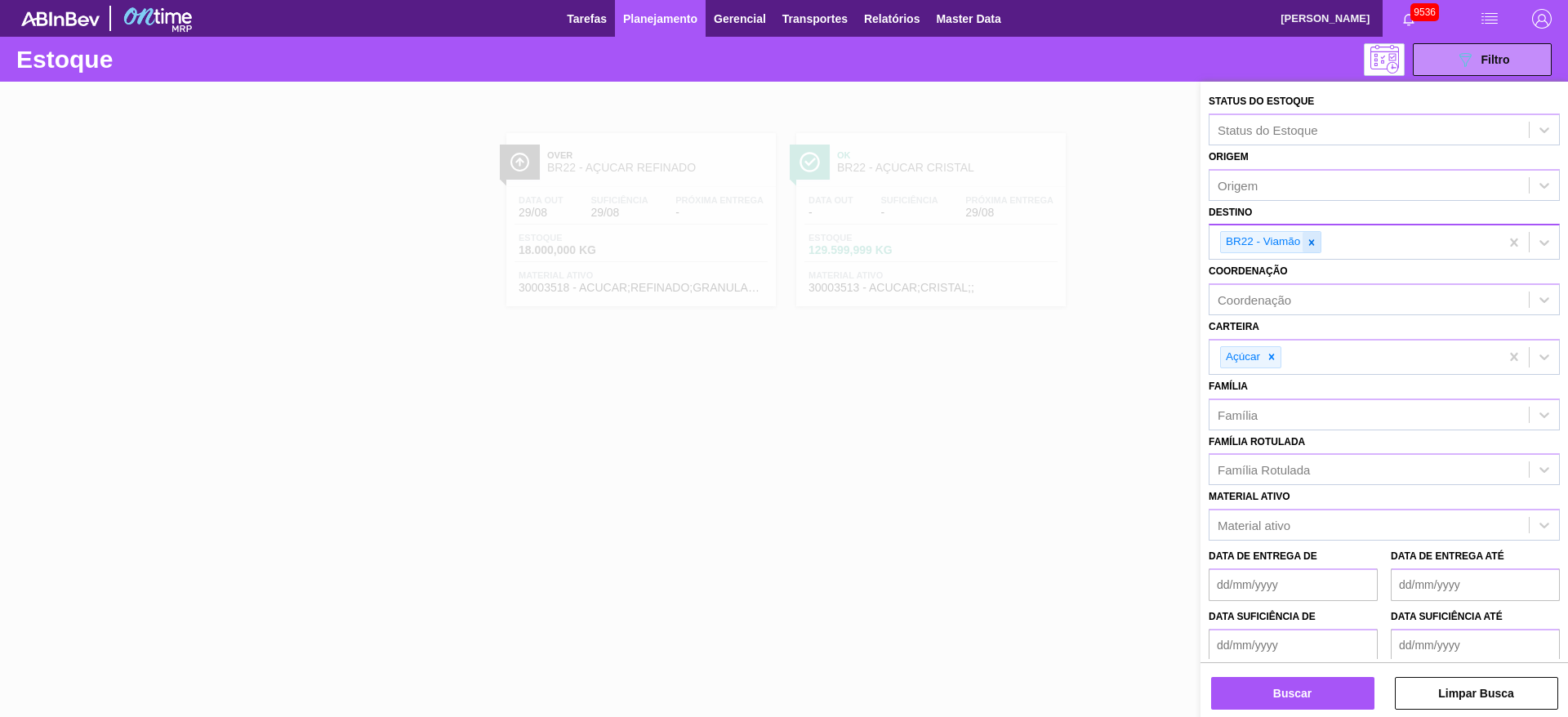
click at [1313, 244] on icon at bounding box center [1312, 242] width 6 height 6
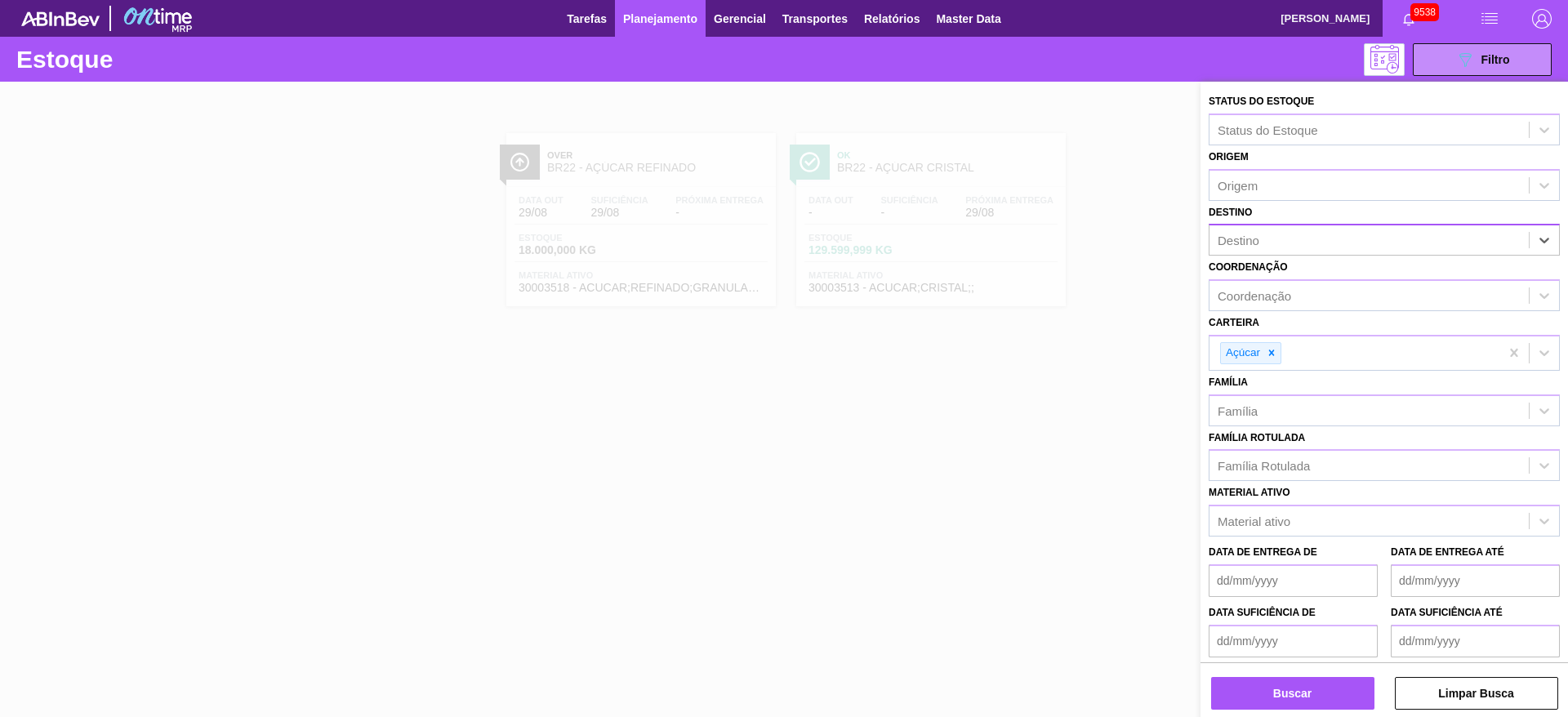
click at [580, 503] on div at bounding box center [784, 440] width 1568 height 717
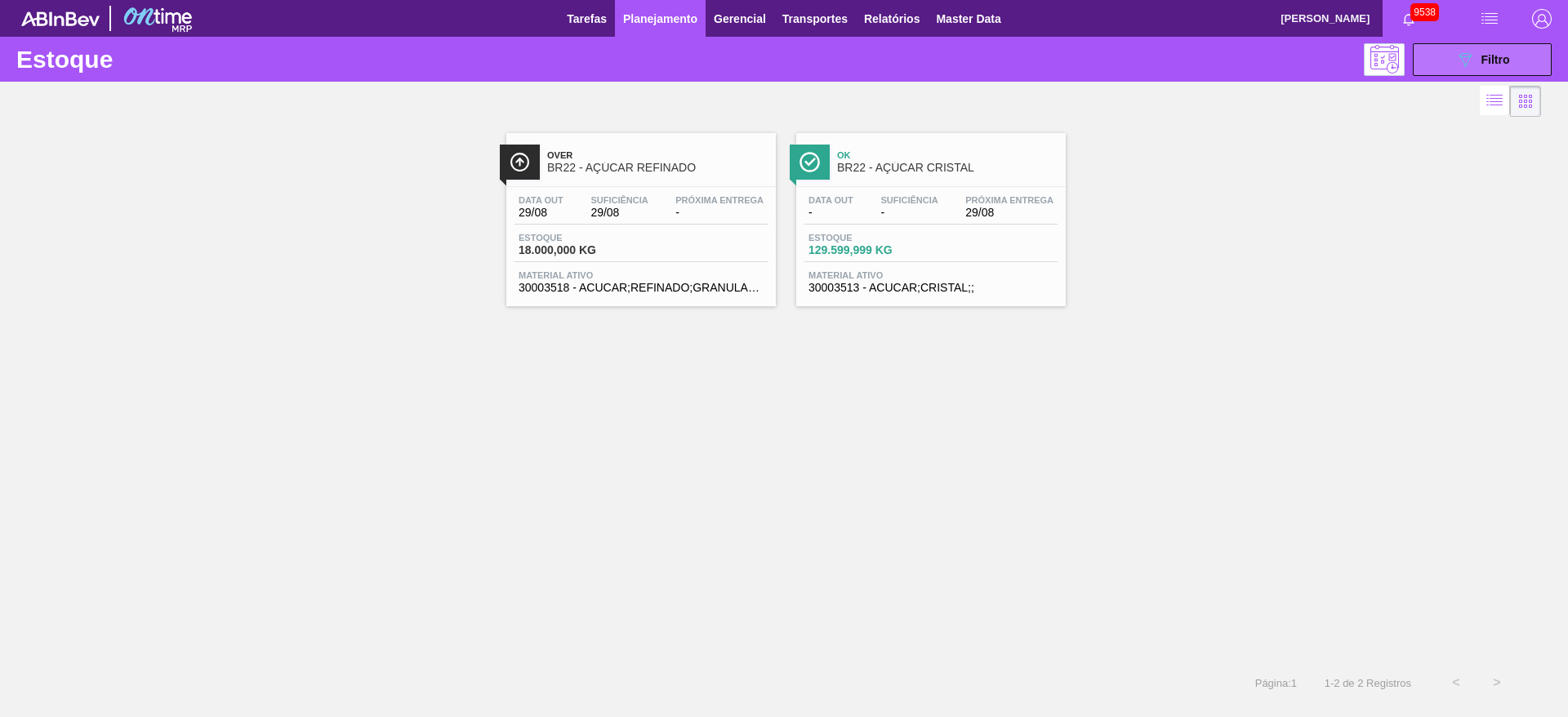
click at [1476, 58] on div "089F7B8B-B2A5-4AFE-B5C0-19BA573D28AC Filtro" at bounding box center [1481, 59] width 54 height 20
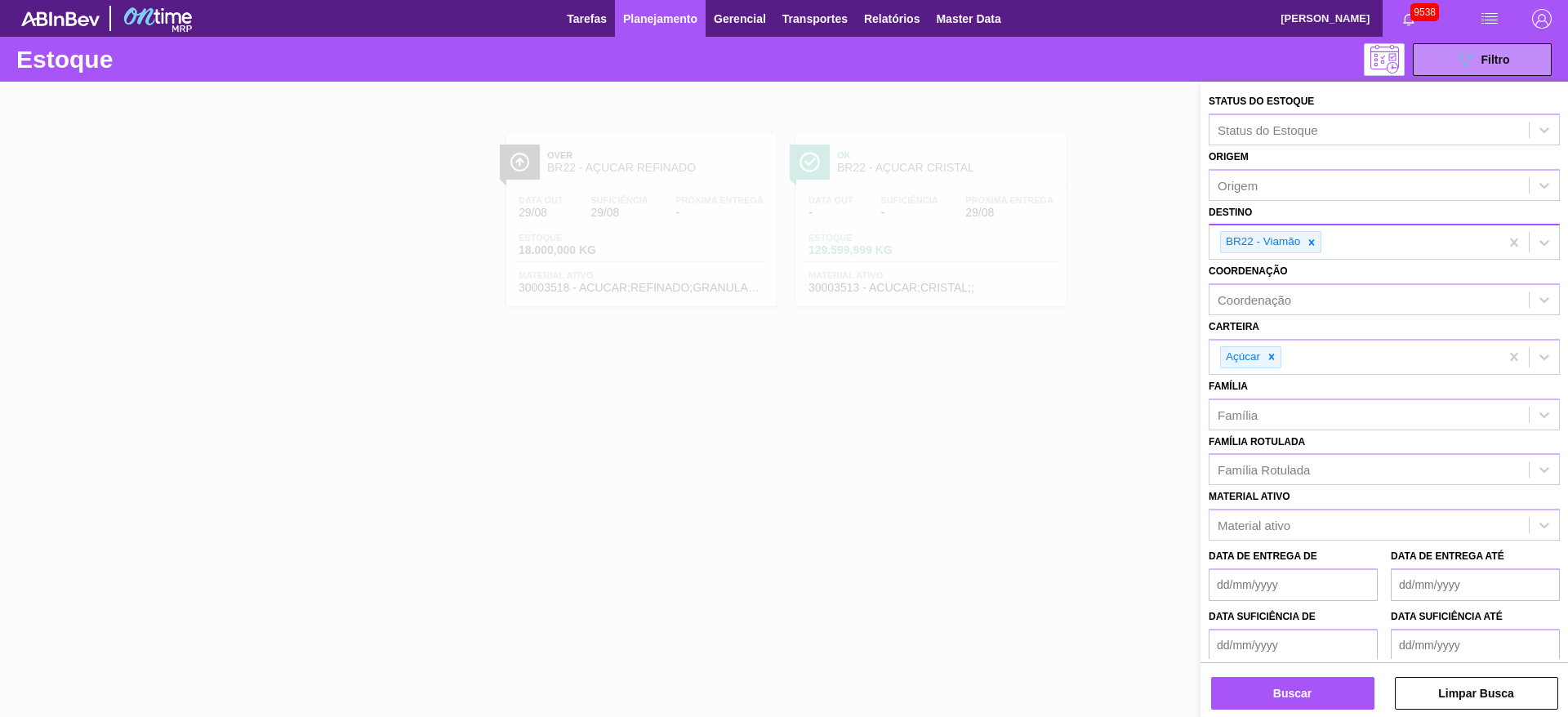
click at [1307, 246] on icon at bounding box center [1312, 242] width 11 height 11
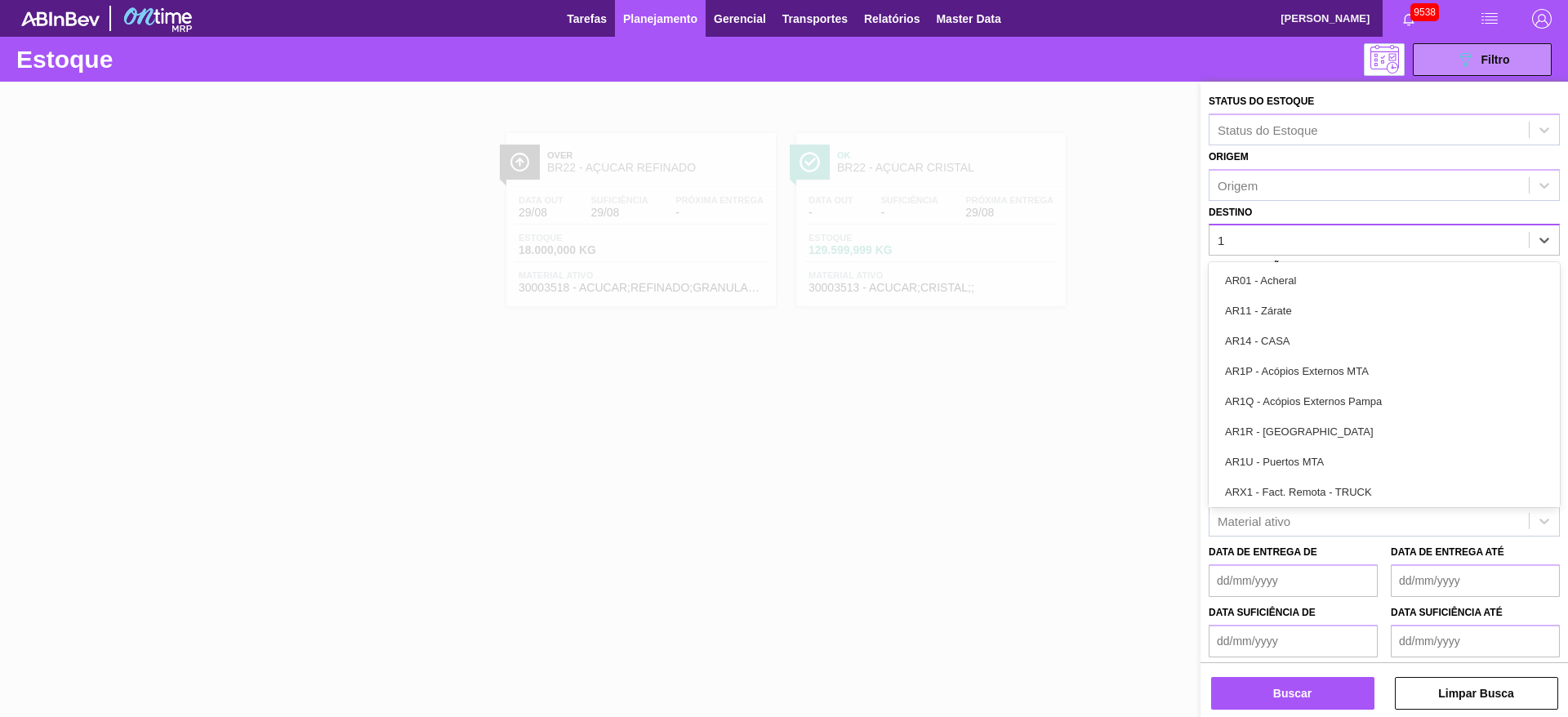
type input "18"
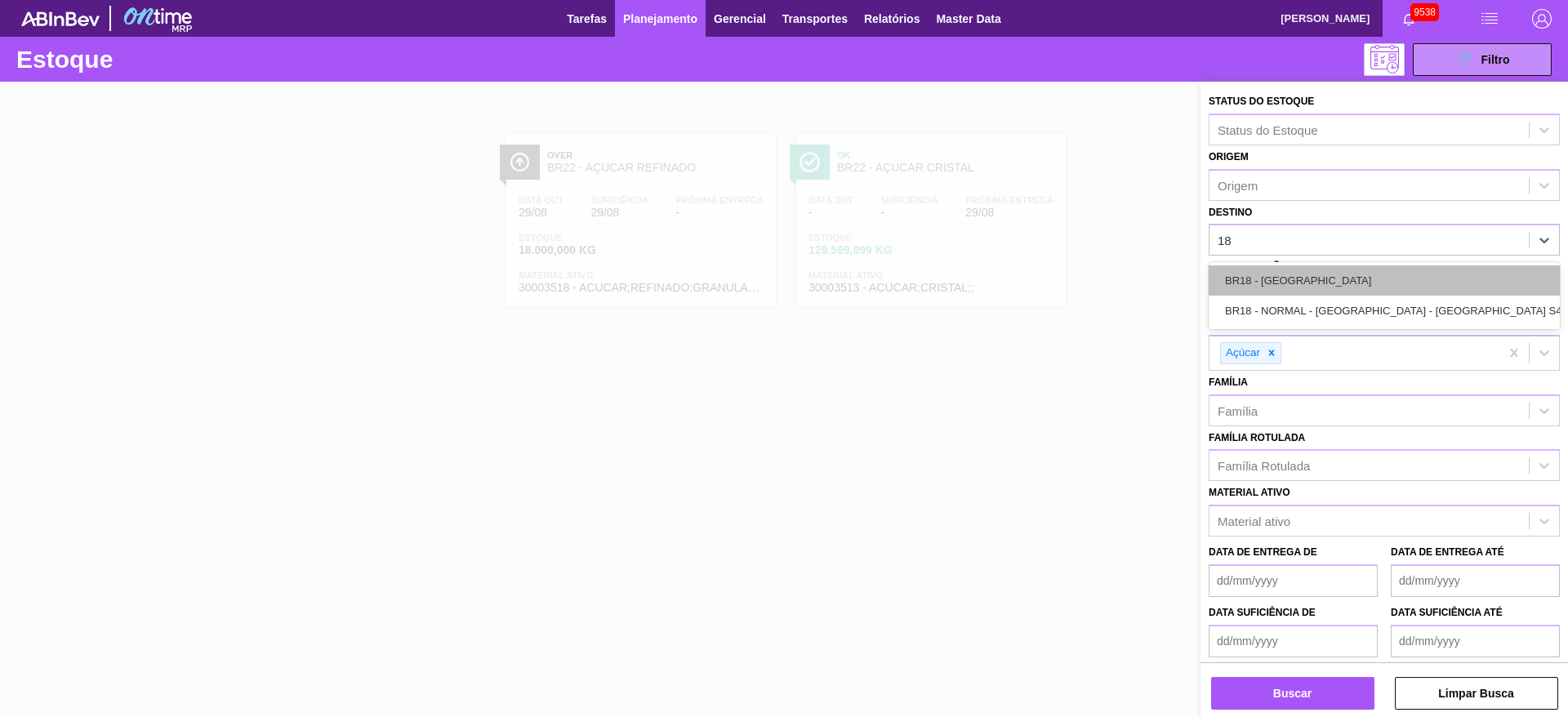
click at [1262, 281] on div "BR18 - Pernambuco" at bounding box center [1384, 280] width 351 height 31
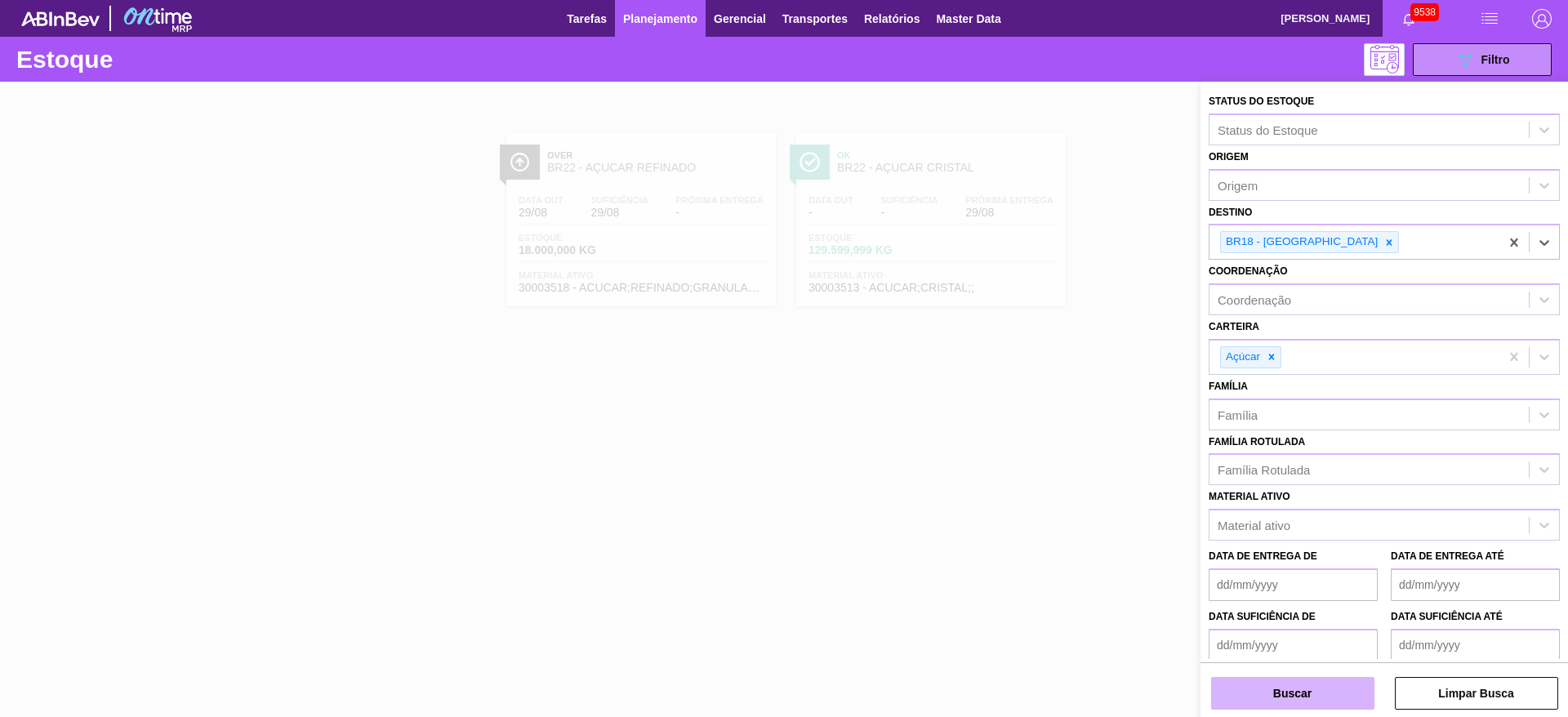
click at [1303, 680] on button "Buscar" at bounding box center [1292, 693] width 163 height 32
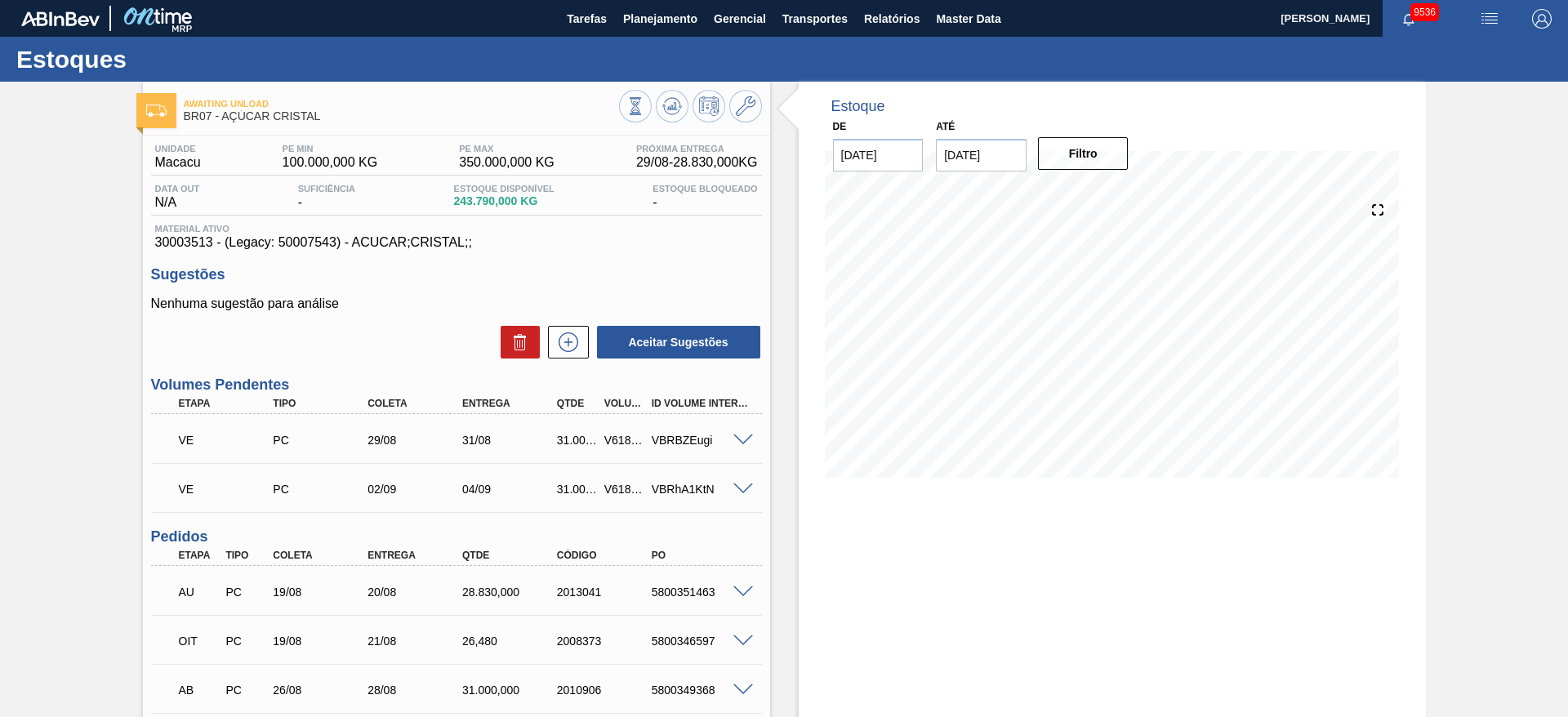
click at [736, 433] on div at bounding box center [745, 439] width 32 height 12
drag, startPoint x: 736, startPoint y: 433, endPoint x: 752, endPoint y: 440, distance: 17.5
click at [736, 431] on div "VE PC 29/08 31/08 31.000,000 V618860 VBRBZEugi" at bounding box center [456, 439] width 611 height 41
click at [747, 440] on span at bounding box center [743, 440] width 20 height 12
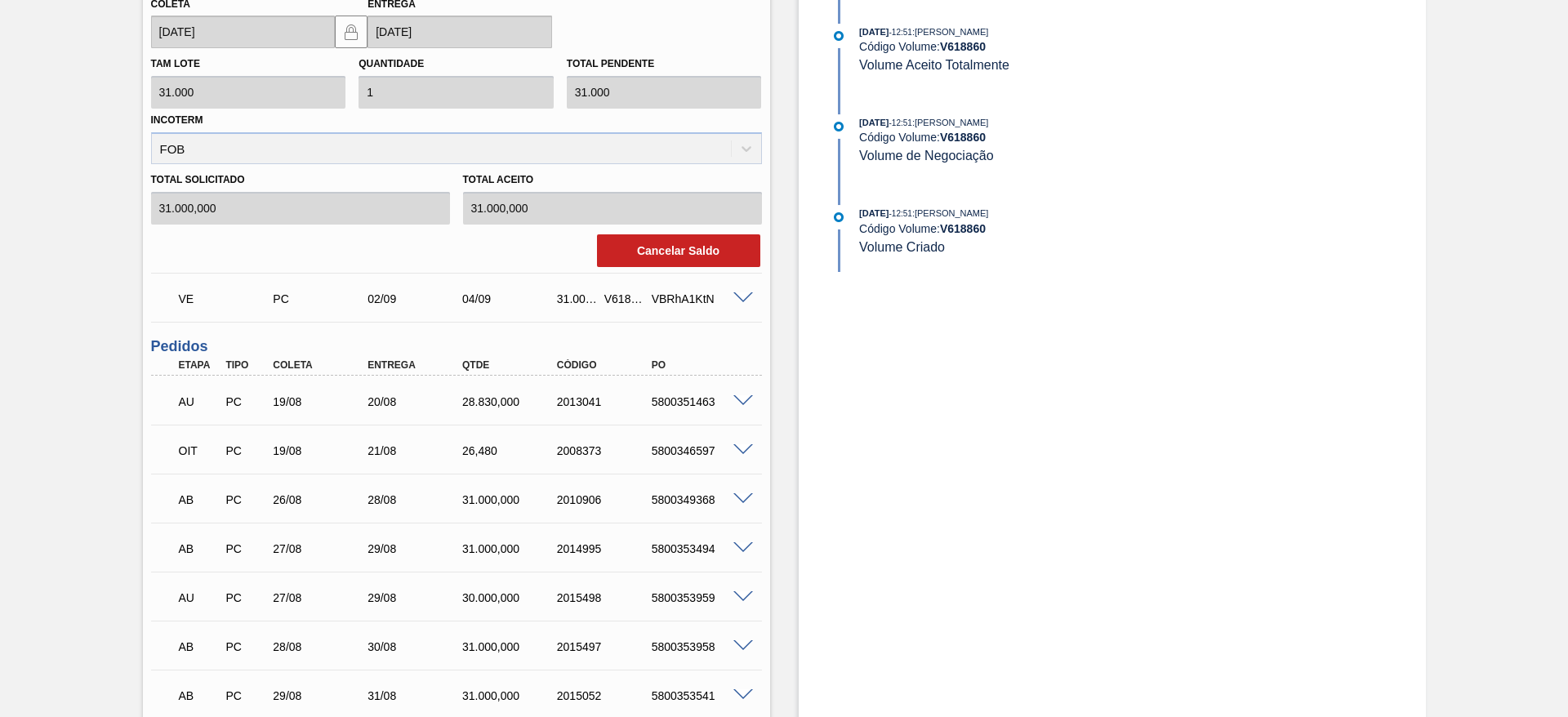
scroll to position [612, 0]
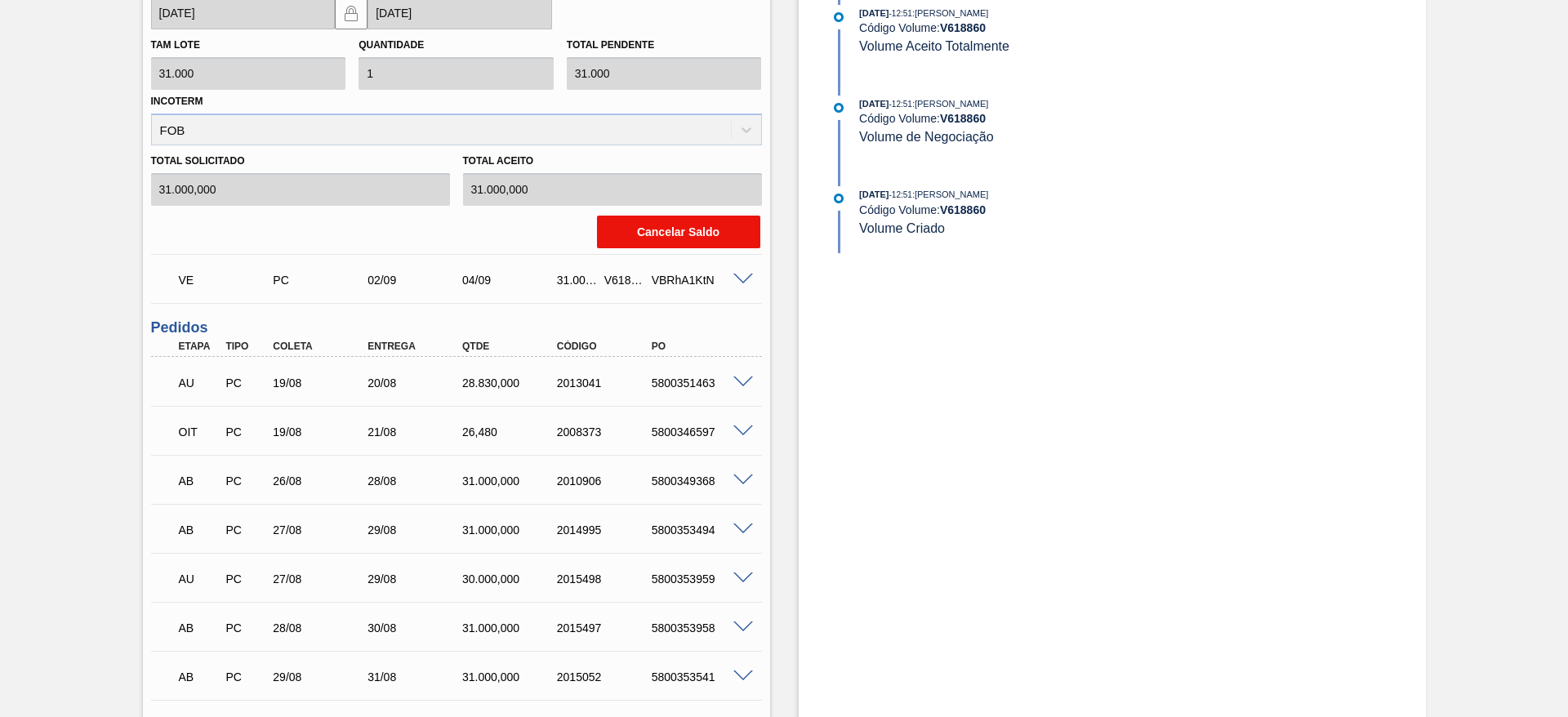
click at [668, 232] on button "Cancelar Saldo" at bounding box center [678, 232] width 163 height 32
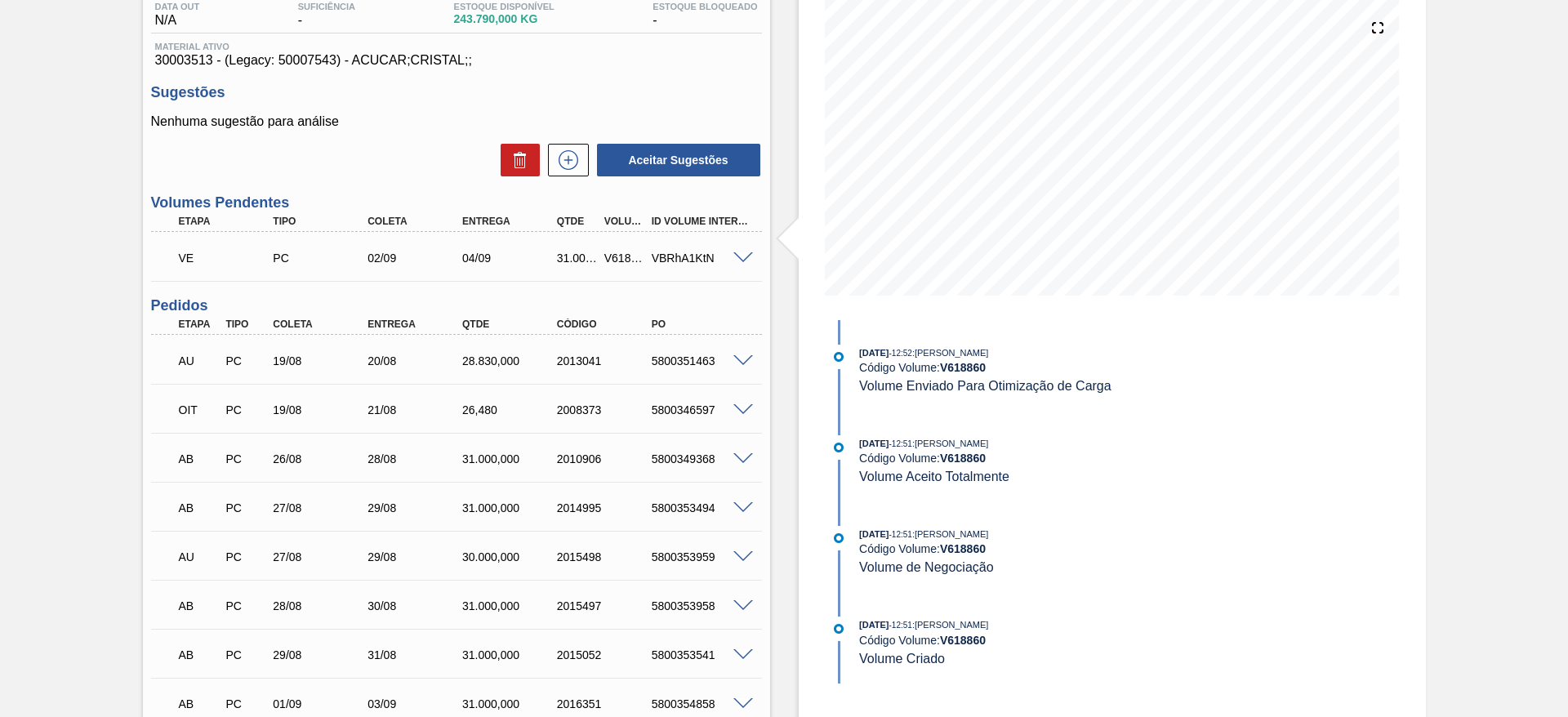
scroll to position [0, 0]
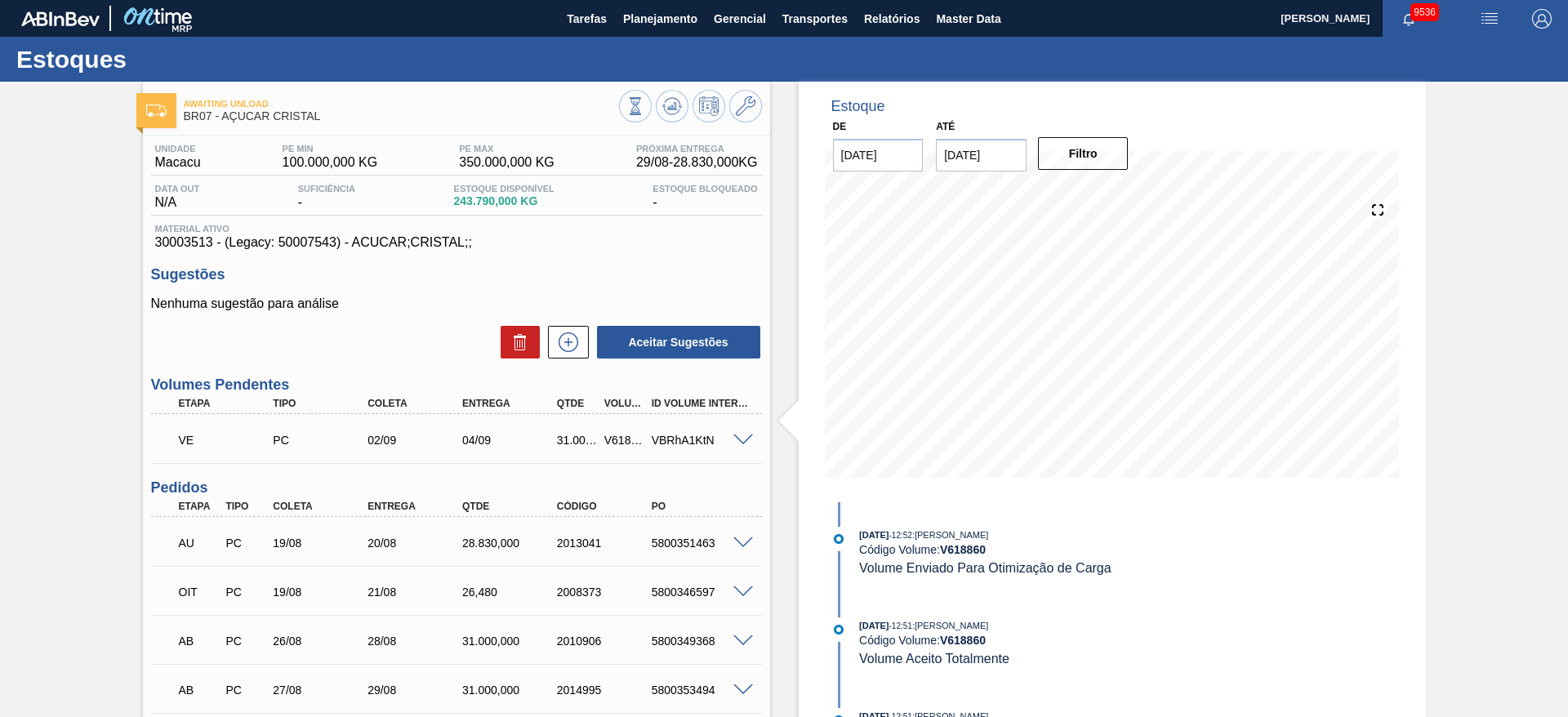
click at [680, 90] on div at bounding box center [690, 108] width 143 height 37
click at [644, 112] on icon at bounding box center [635, 106] width 18 height 18
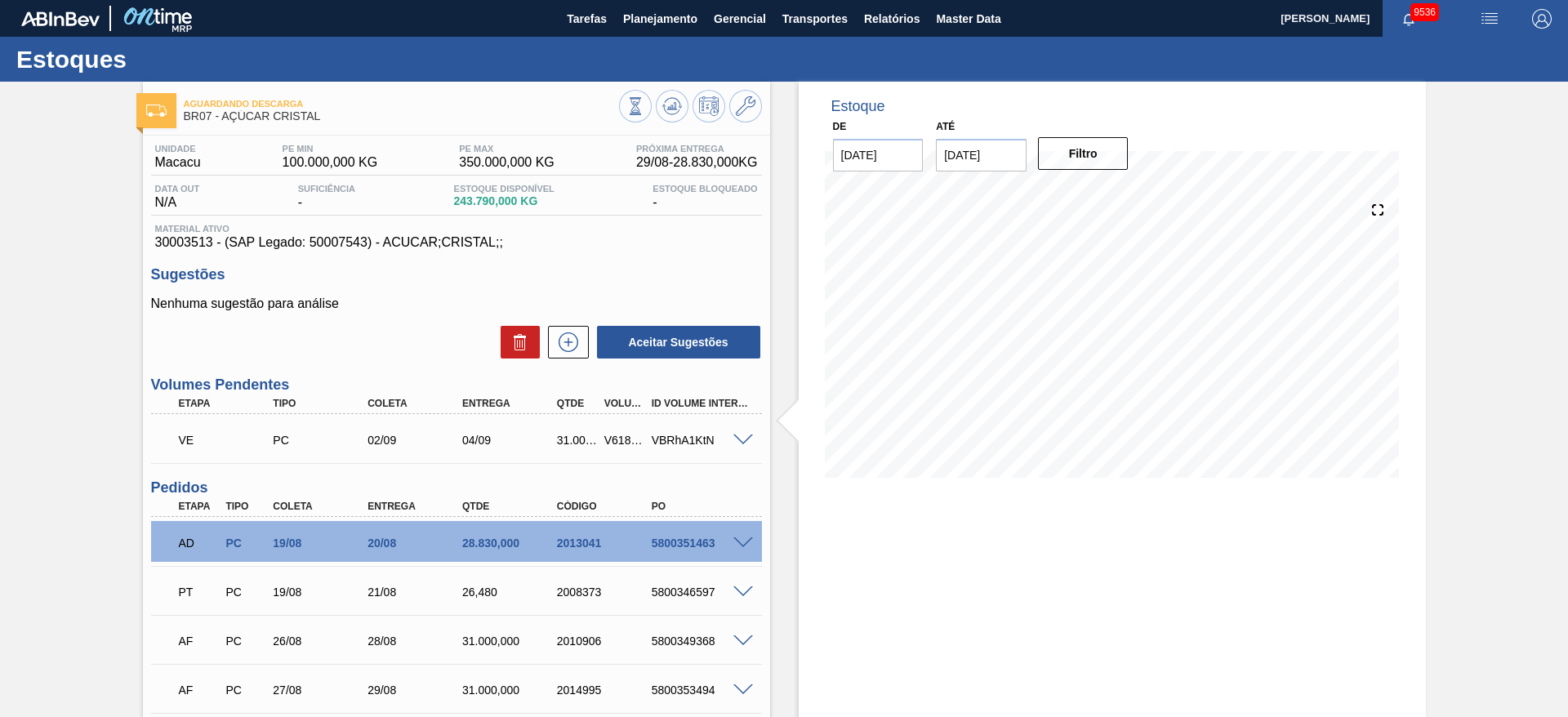
click at [731, 438] on div at bounding box center [745, 439] width 32 height 12
click at [734, 436] on span at bounding box center [743, 440] width 20 height 12
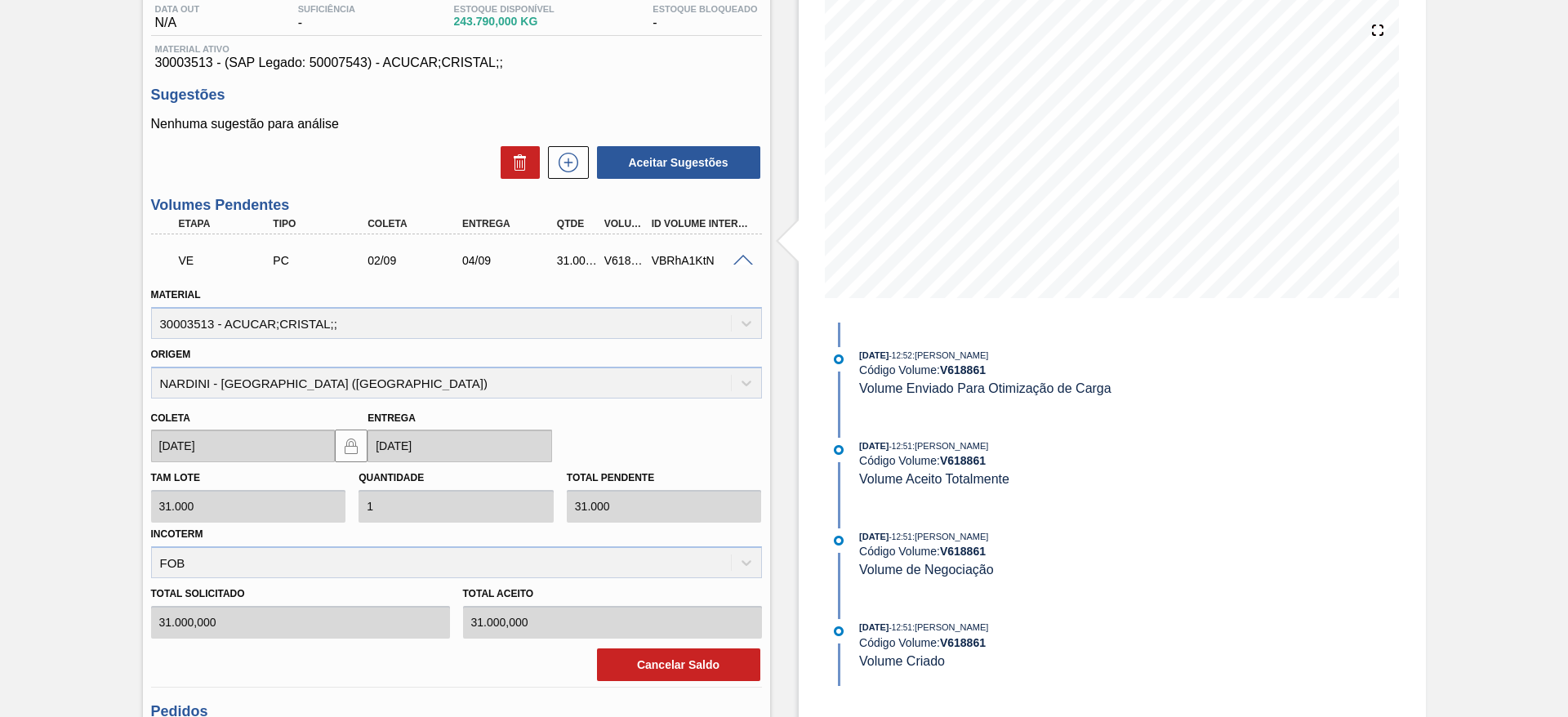
scroll to position [166, 0]
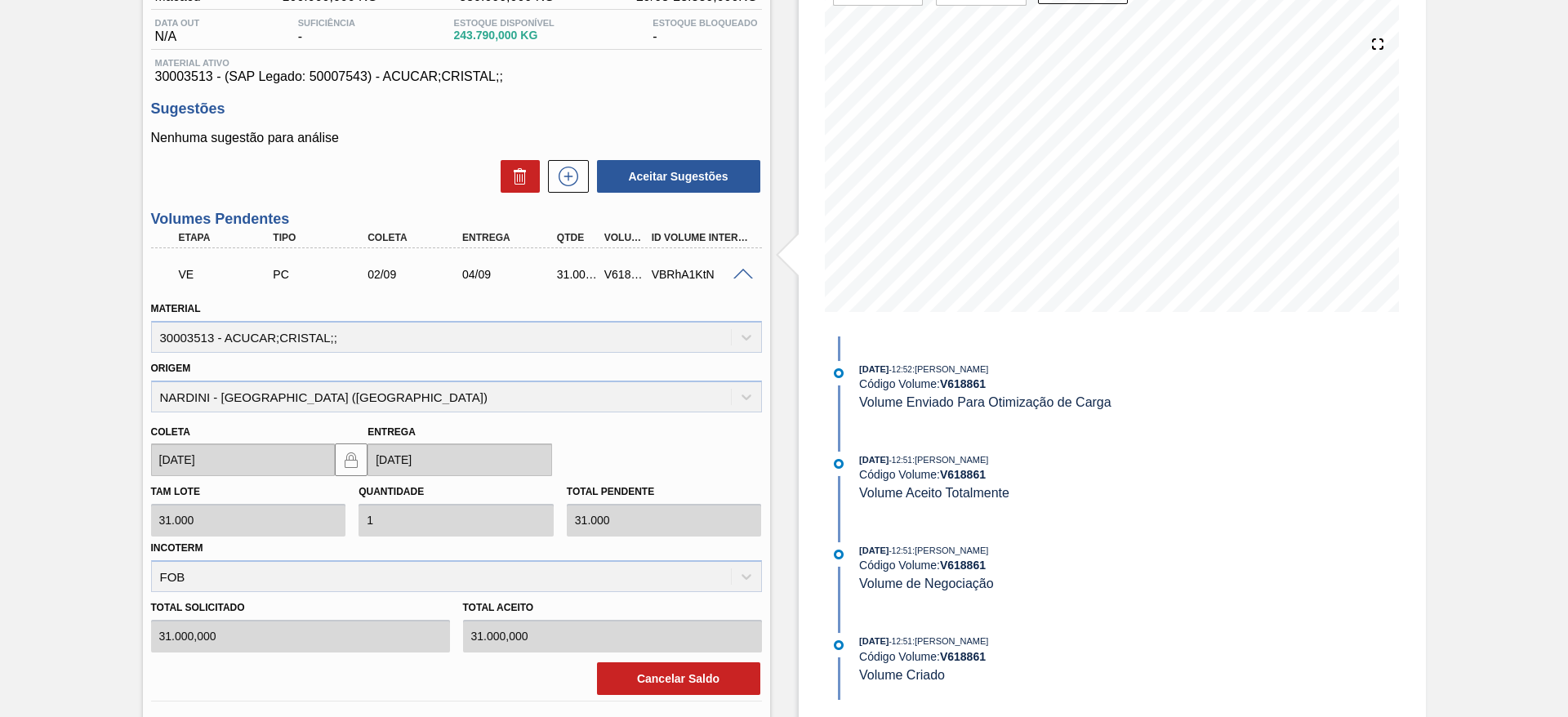
click at [610, 278] on div "V618861" at bounding box center [624, 275] width 49 height 13
copy div "V618861"
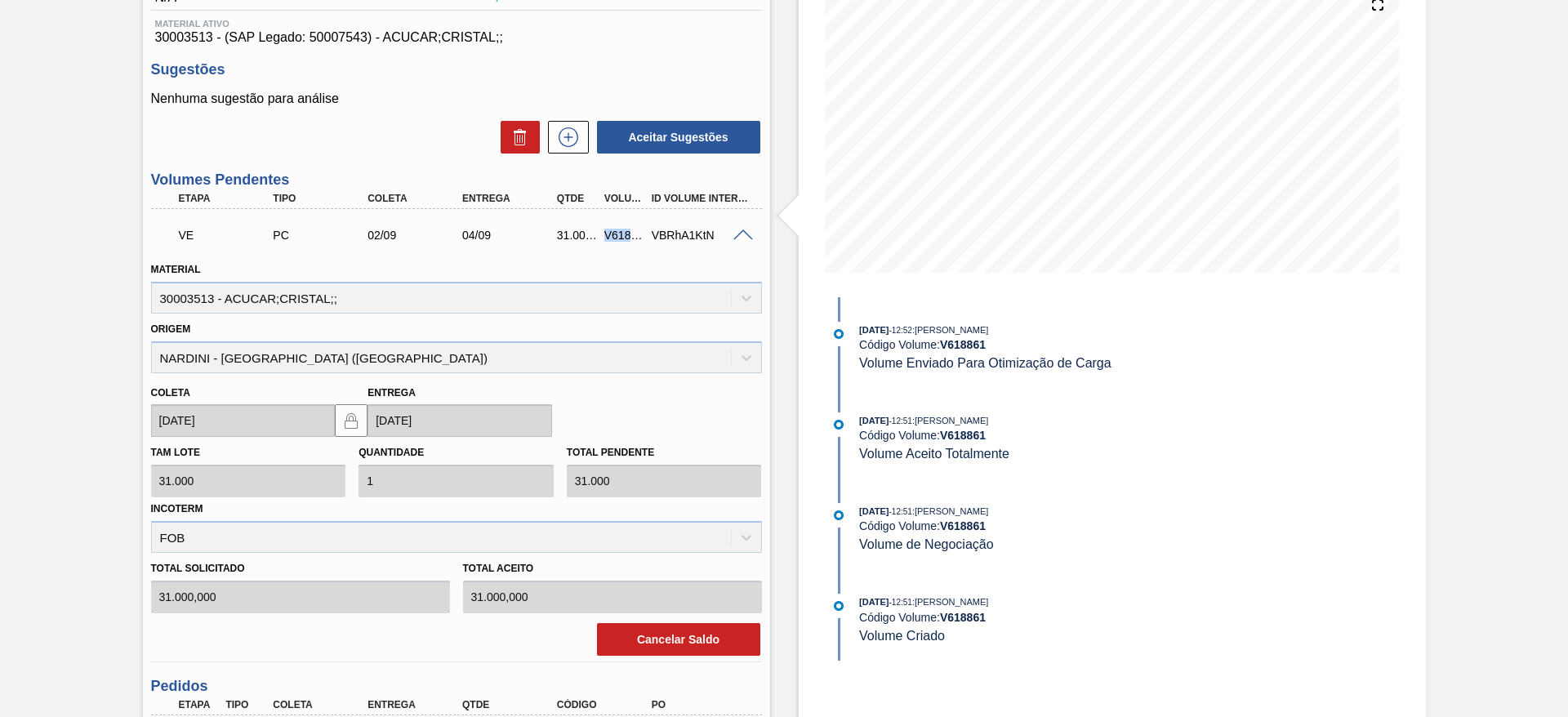
scroll to position [43, 0]
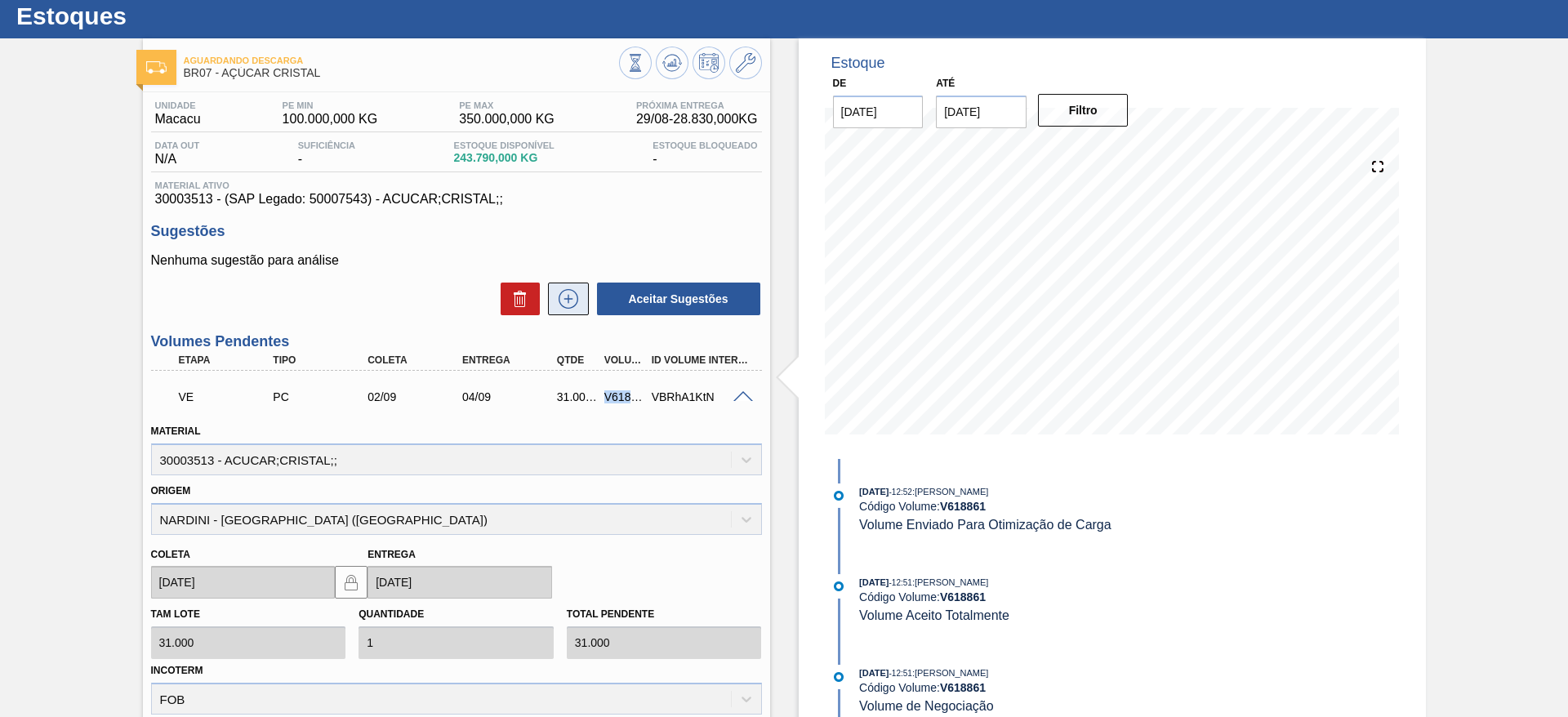
click at [579, 301] on icon at bounding box center [567, 298] width 26 height 20
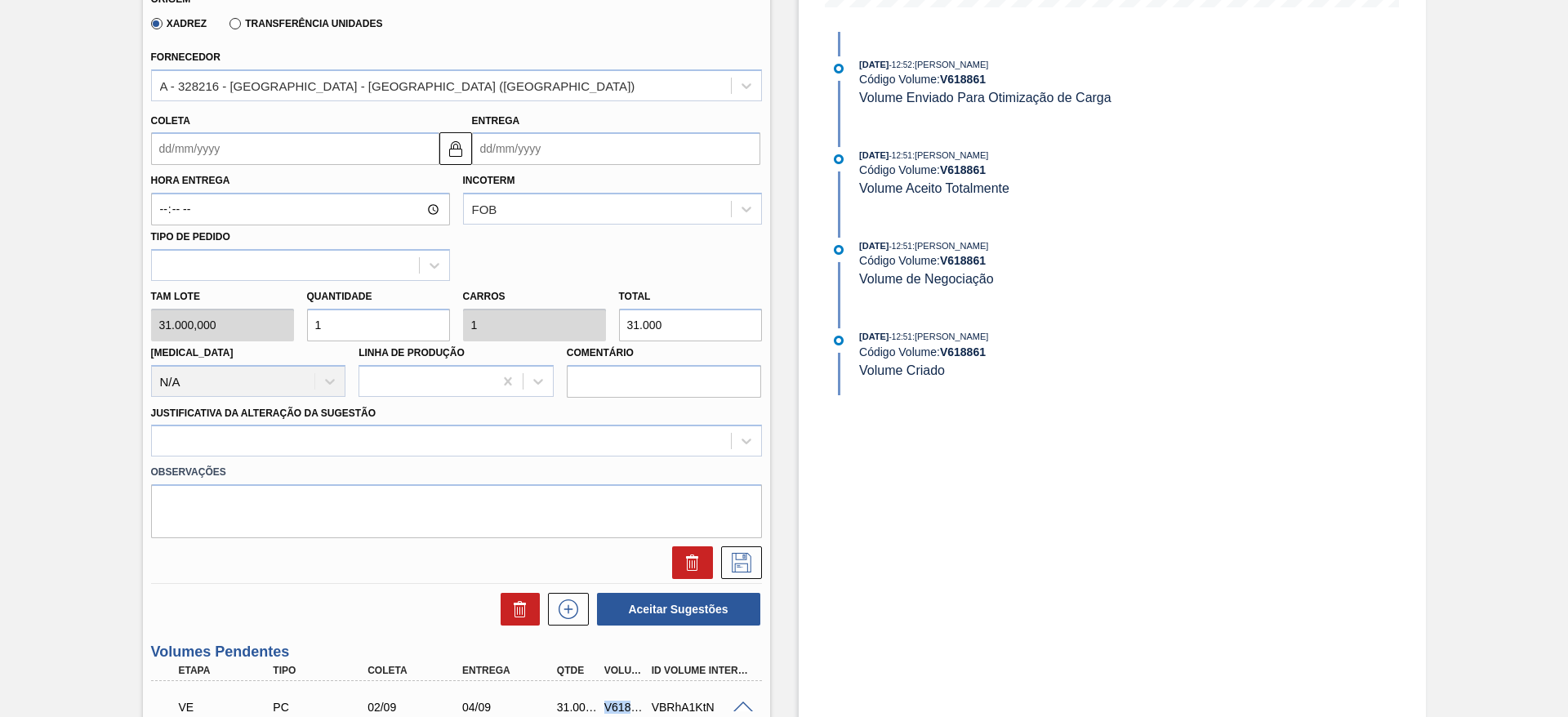
scroll to position [453, 0]
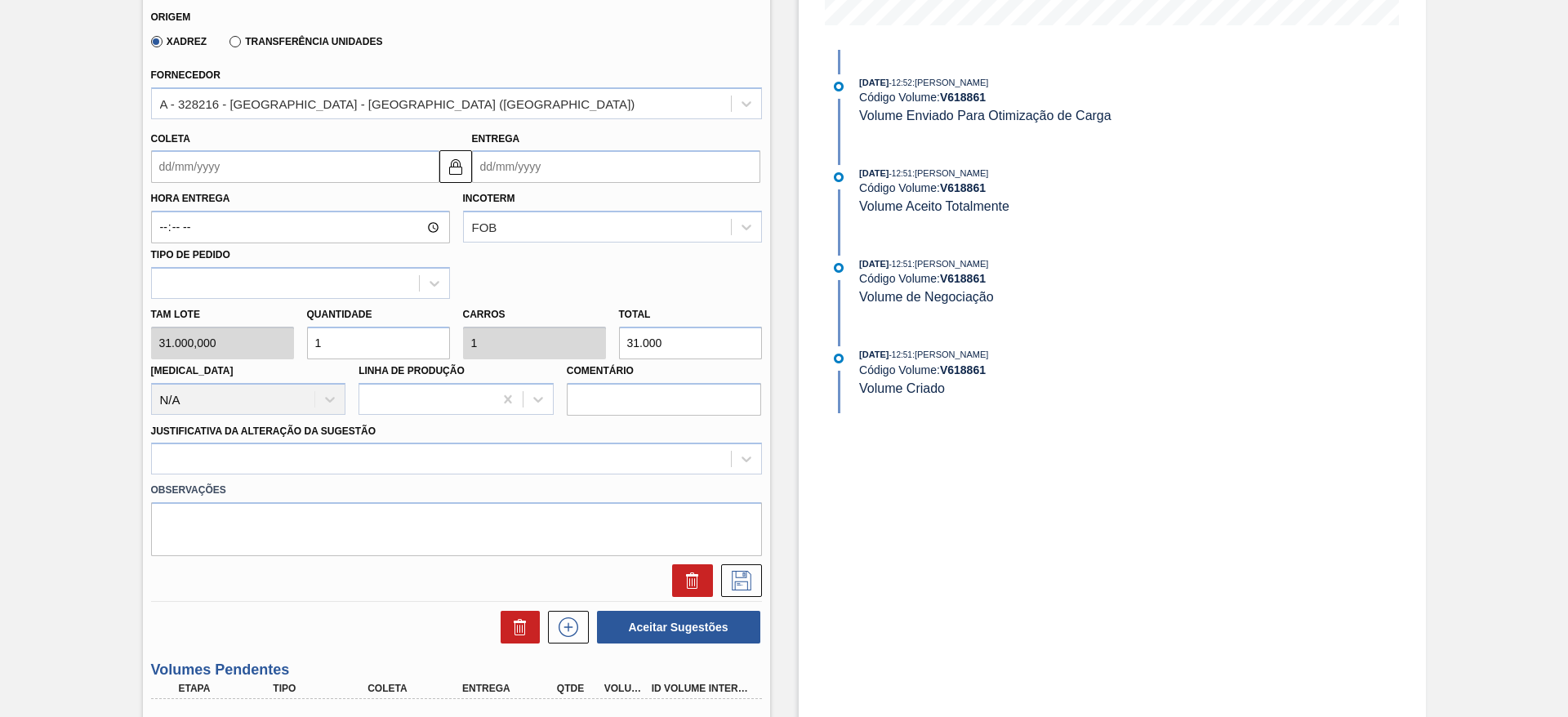
click at [344, 346] on input "1" at bounding box center [378, 343] width 143 height 32
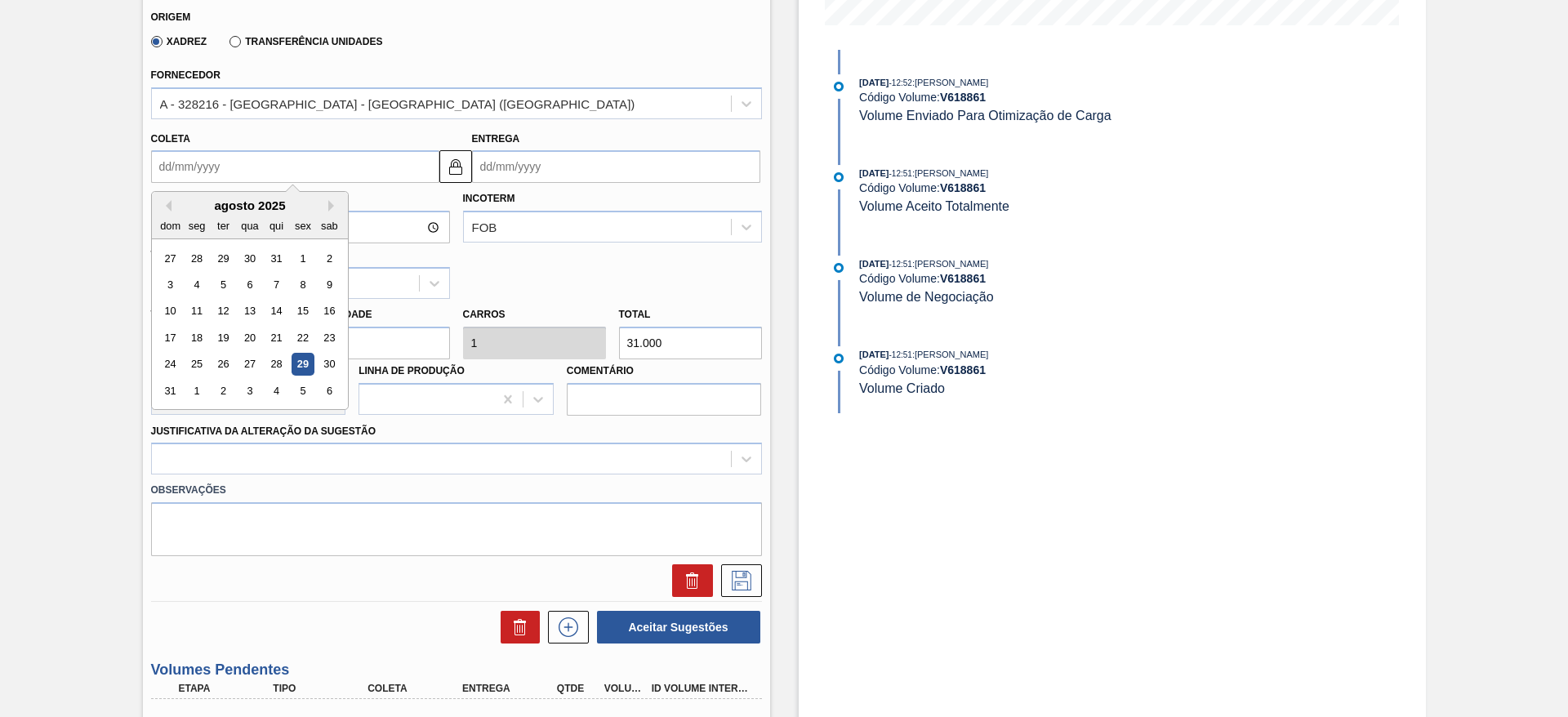
click at [172, 156] on input "Coleta" at bounding box center [295, 167] width 288 height 32
click at [195, 387] on div "1" at bounding box center [195, 390] width 22 height 22
type input "[DATE]"
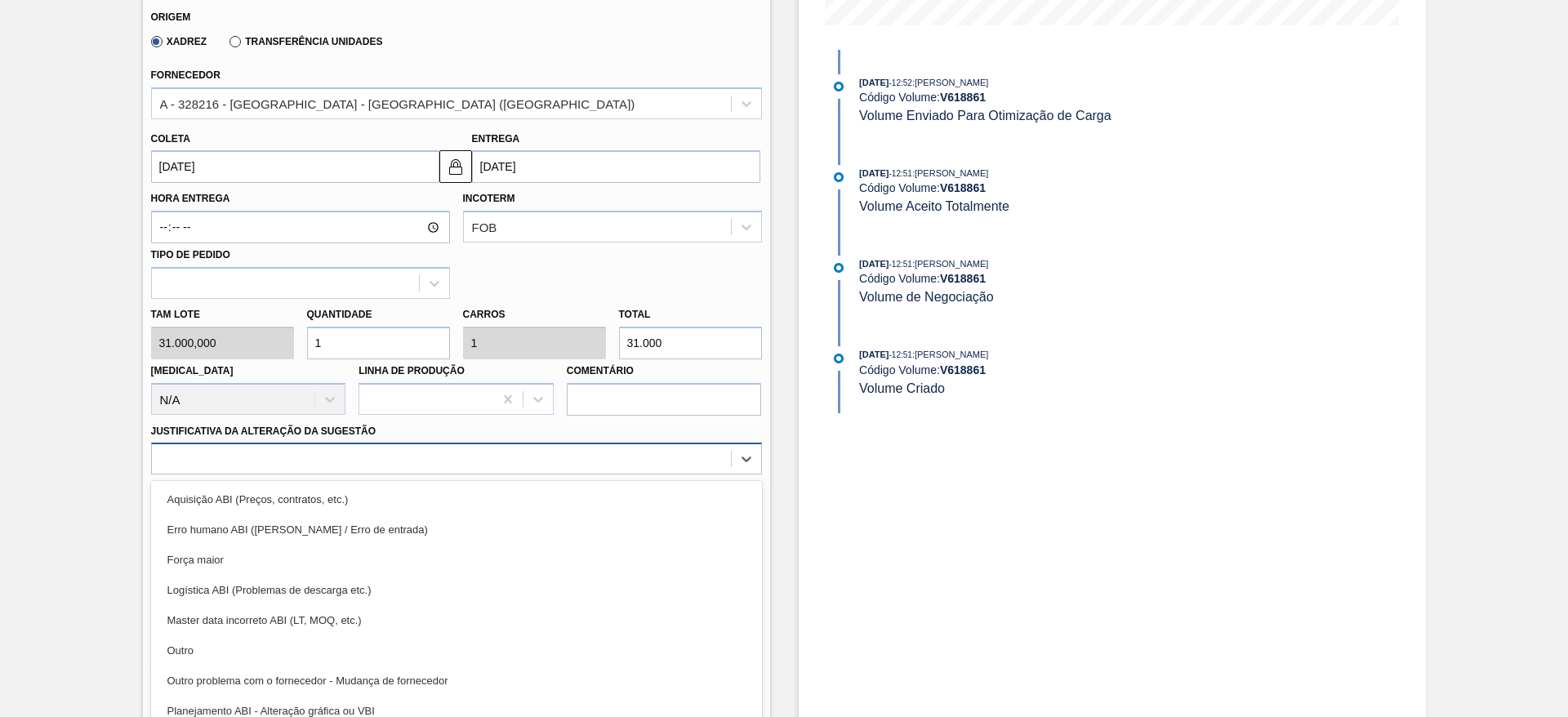
scroll to position [468, 0]
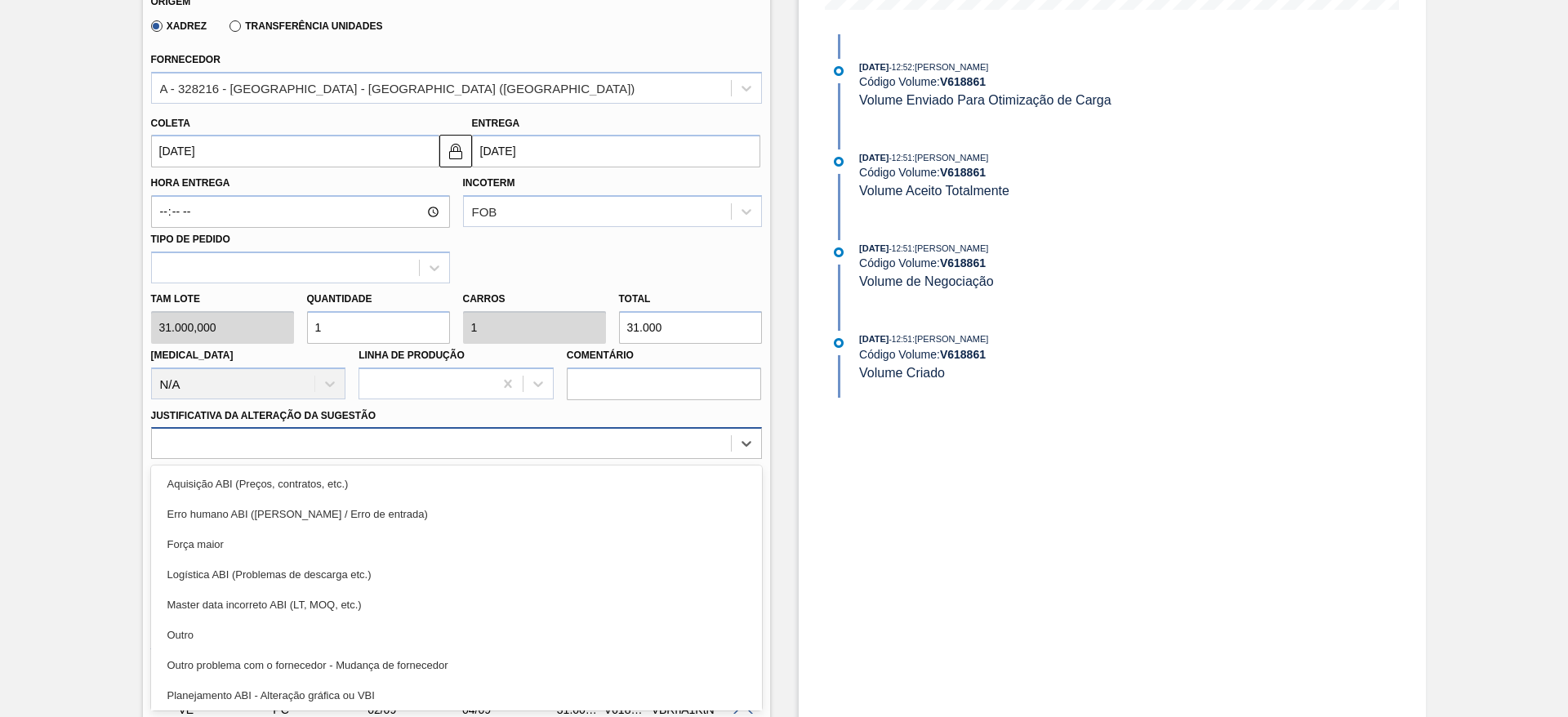
click at [511, 461] on div "Material 30003513 - ACUCAR;CRISTAL;; Origem Xadrez Transferência Unidades Forne…" at bounding box center [456, 246] width 611 height 669
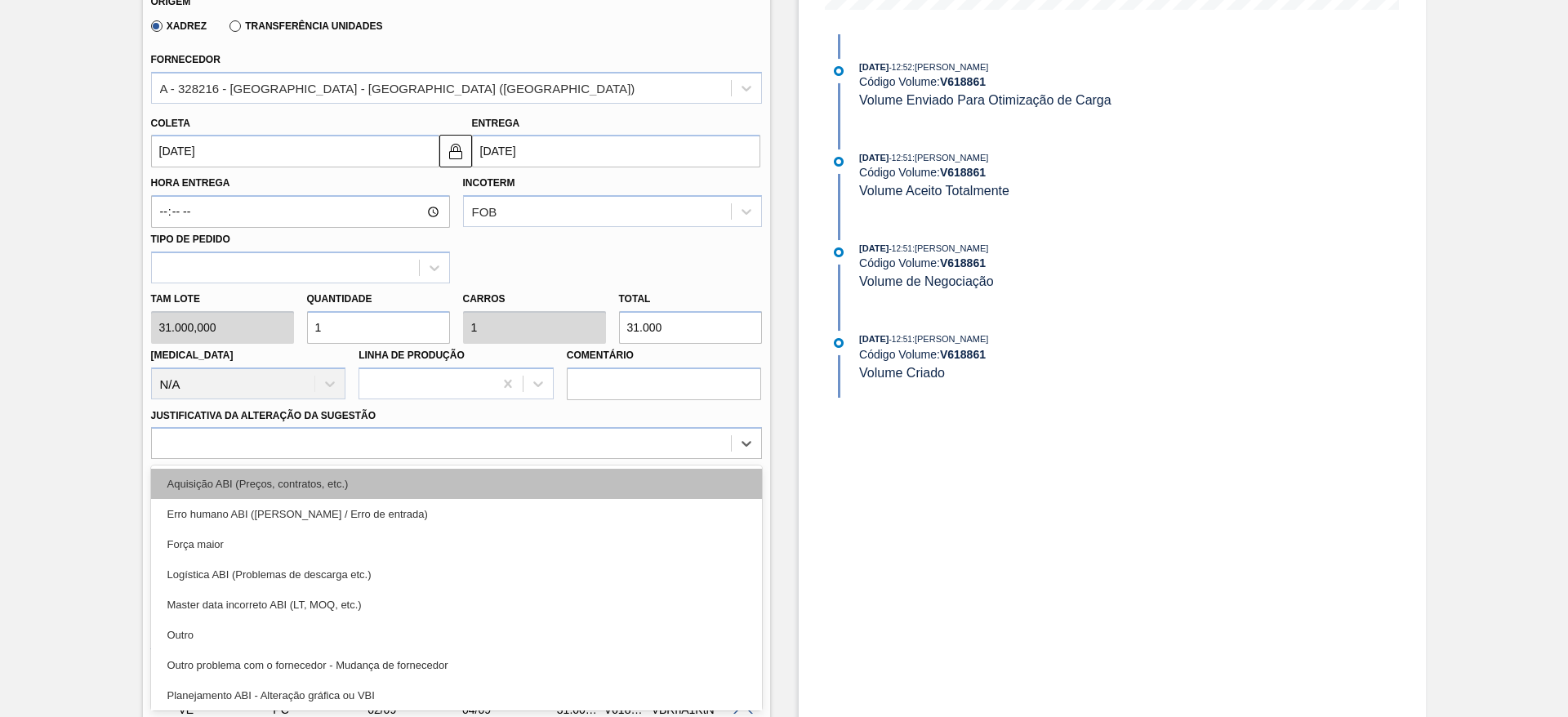
click at [526, 488] on div "Aquisição ABI (Preços, contratos, etc.)" at bounding box center [456, 484] width 611 height 31
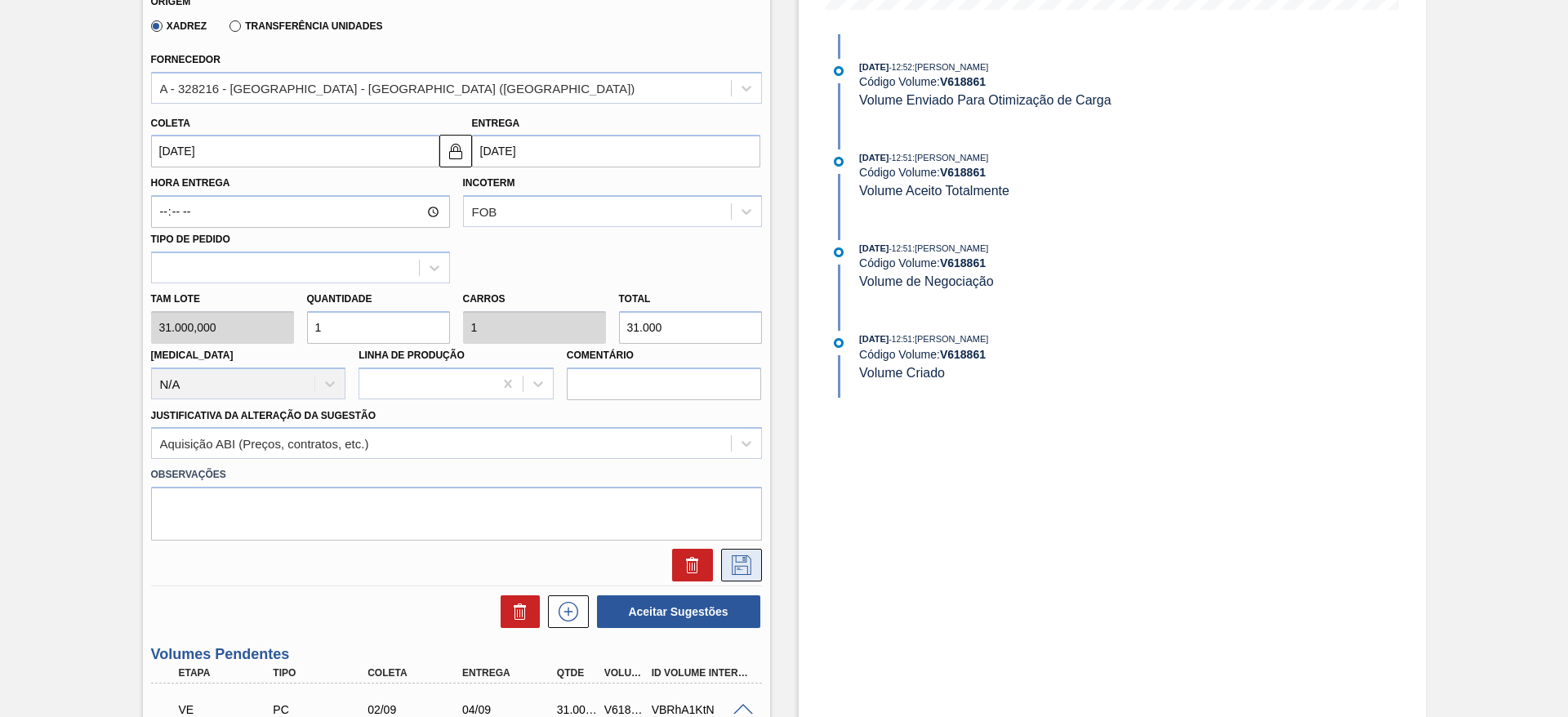
click at [748, 563] on icon at bounding box center [741, 564] width 20 height 20
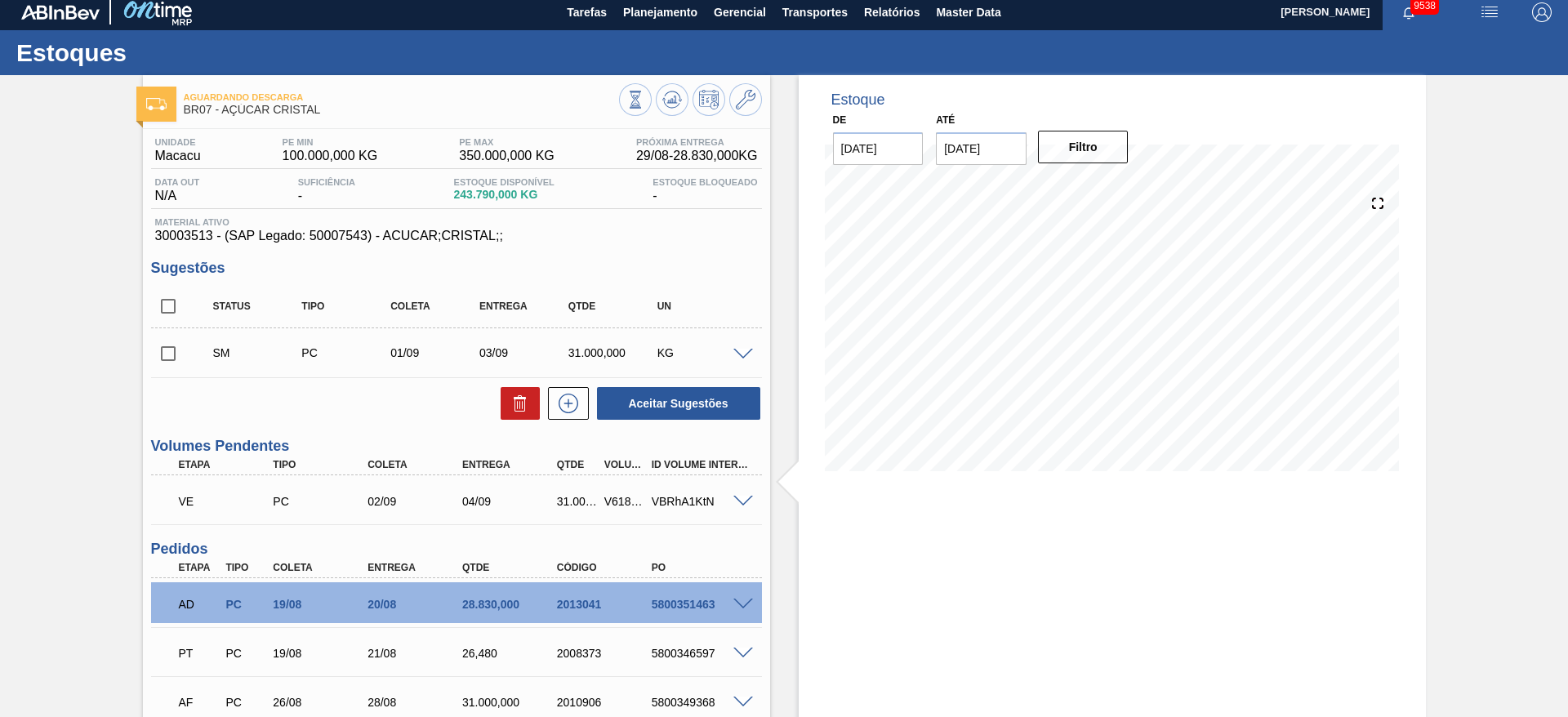
scroll to position [0, 0]
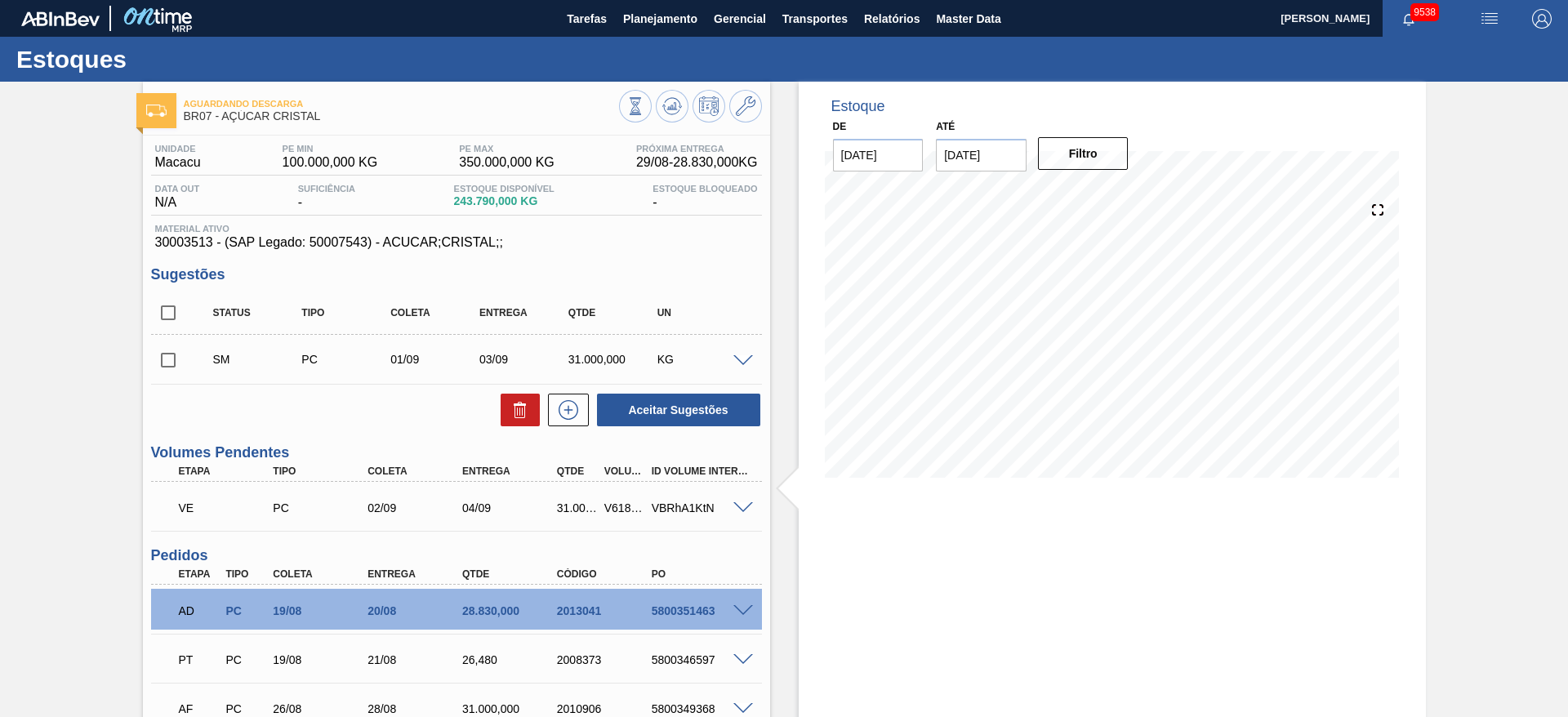
click at [741, 356] on span at bounding box center [743, 361] width 20 height 12
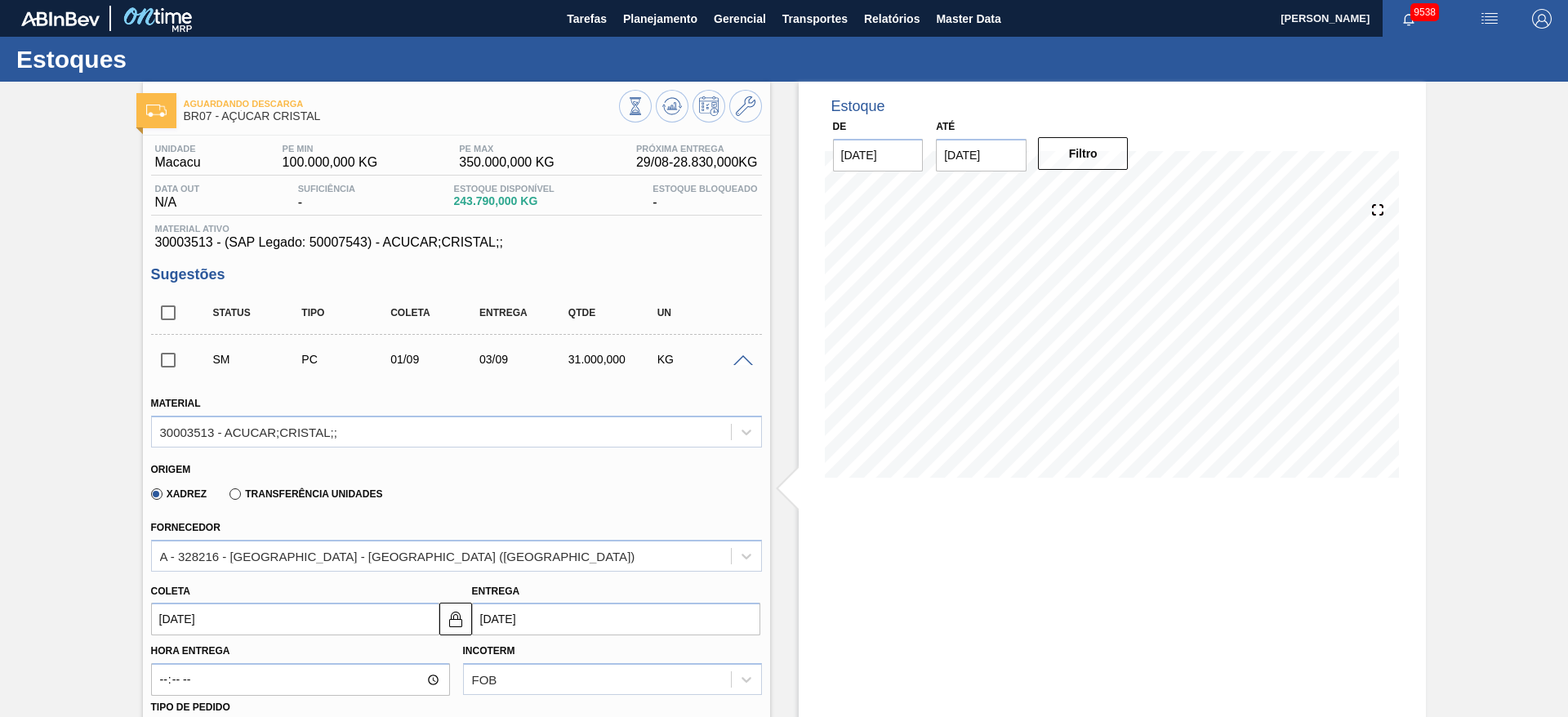
click at [193, 612] on input "01/09/2025" at bounding box center [295, 619] width 288 height 32
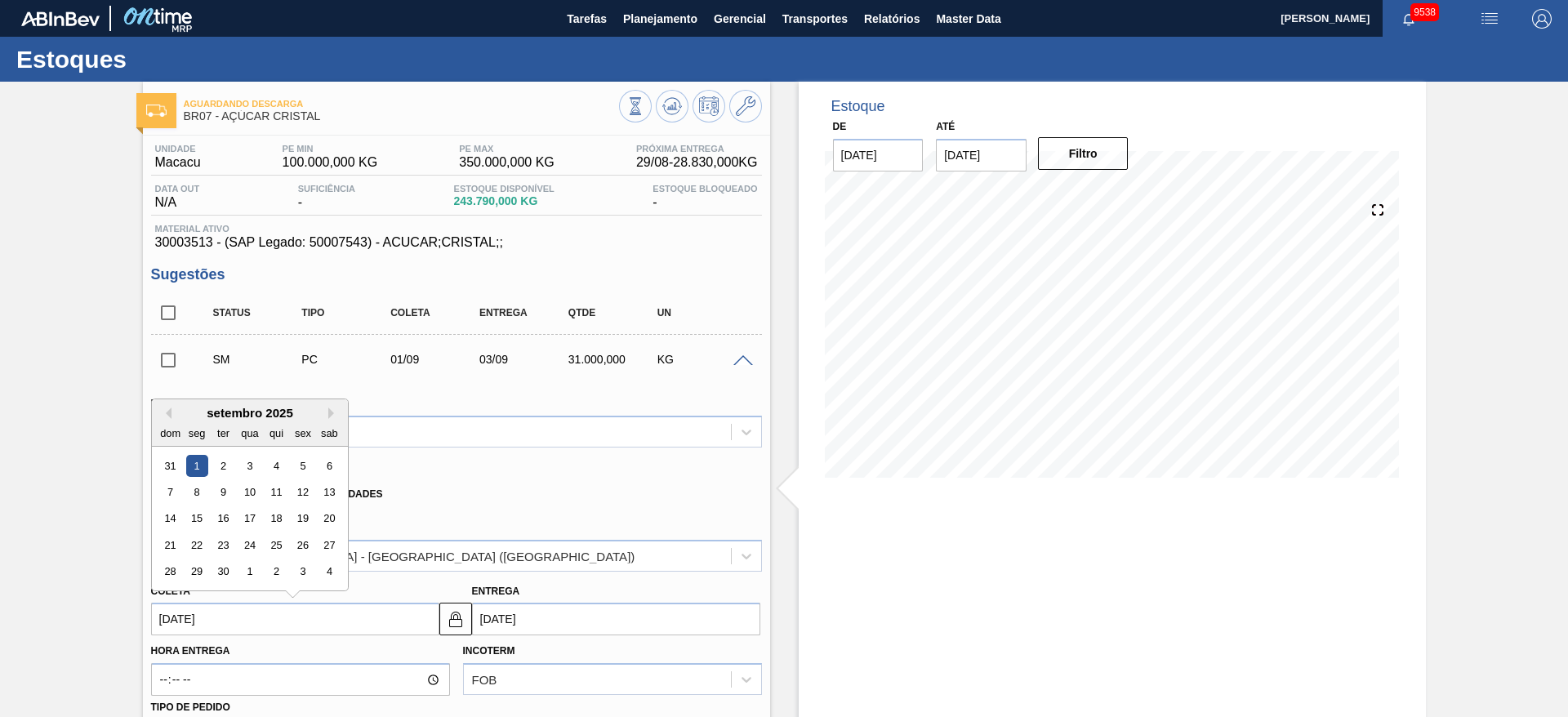
click at [252, 470] on div "3" at bounding box center [249, 465] width 22 height 22
type input "03/09/2025"
type input "05/09/2025"
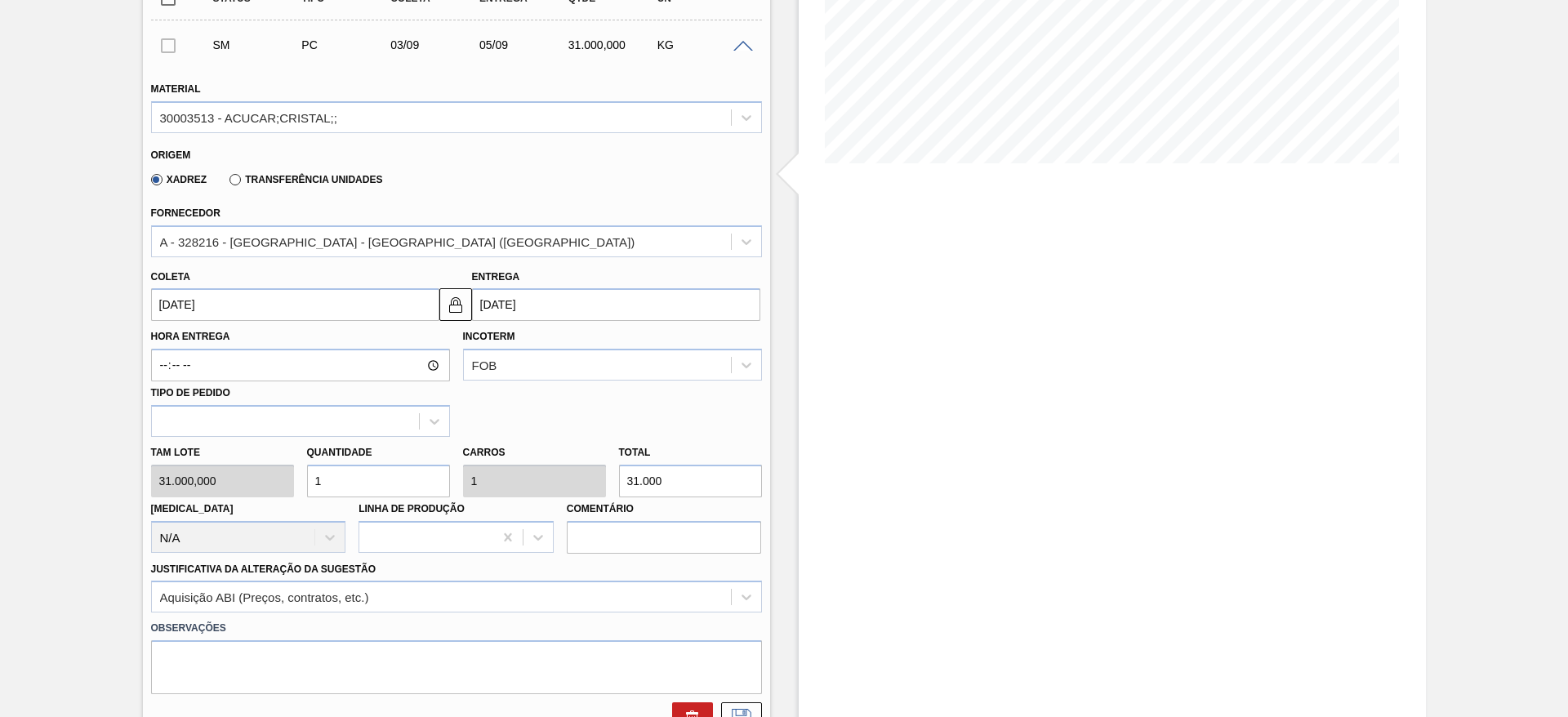
scroll to position [367, 0]
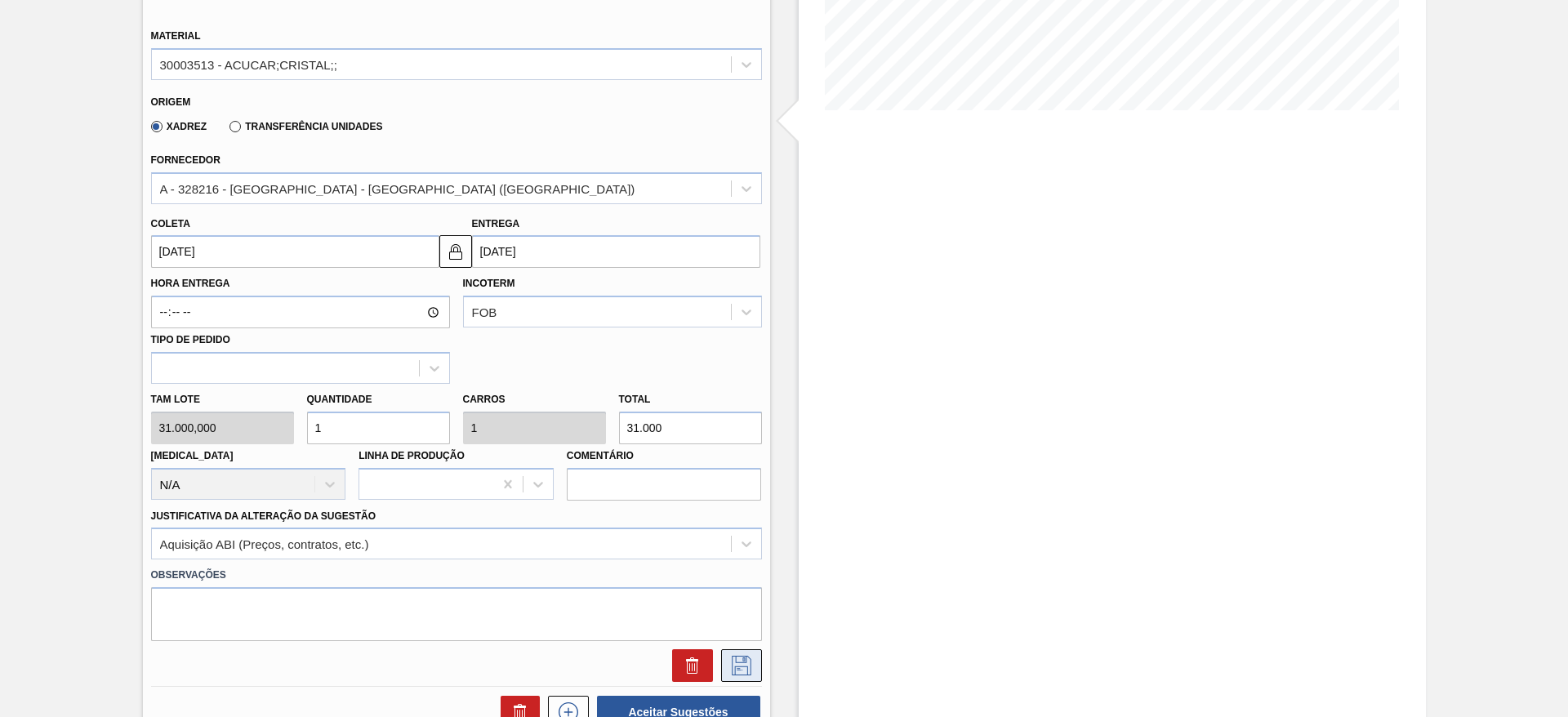
click at [728, 665] on icon at bounding box center [741, 666] width 26 height 20
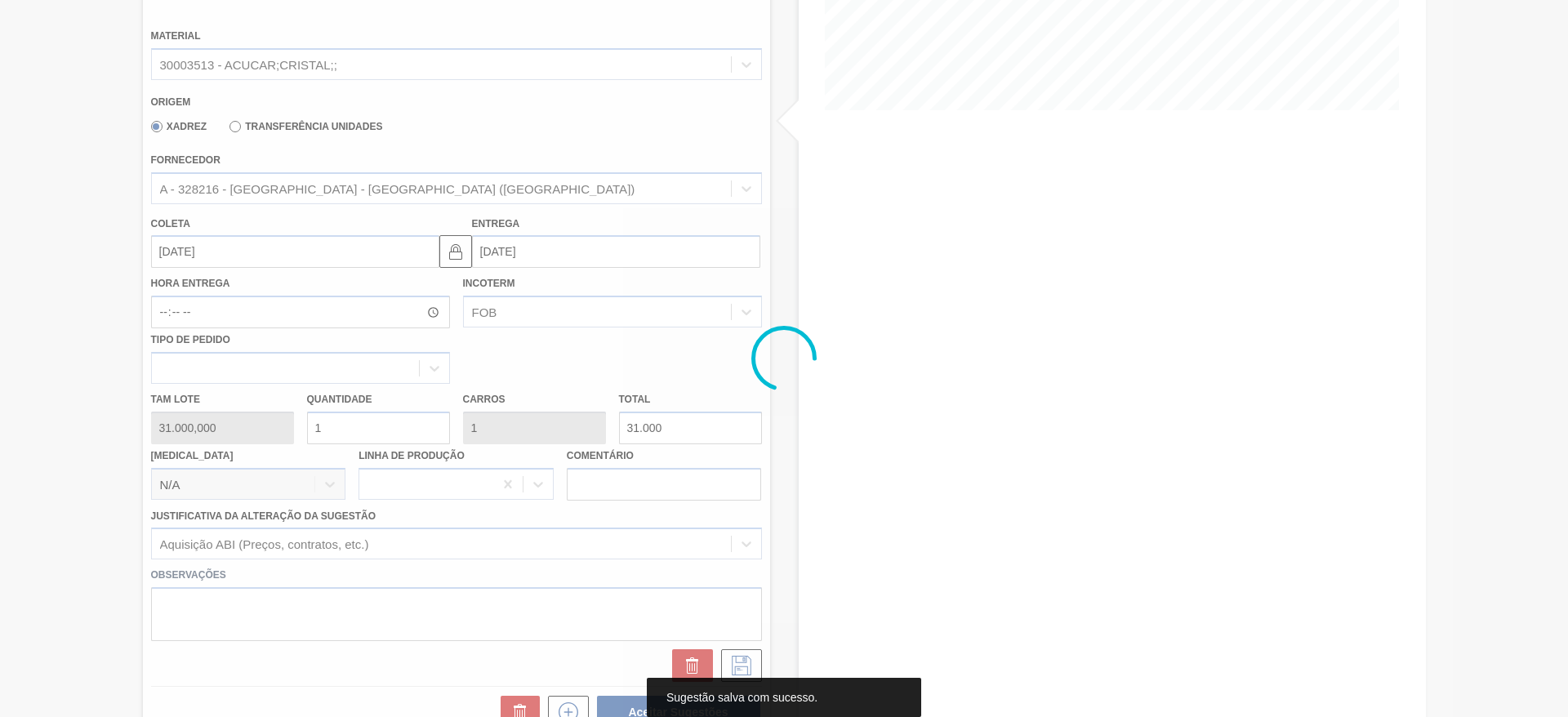
scroll to position [0, 0]
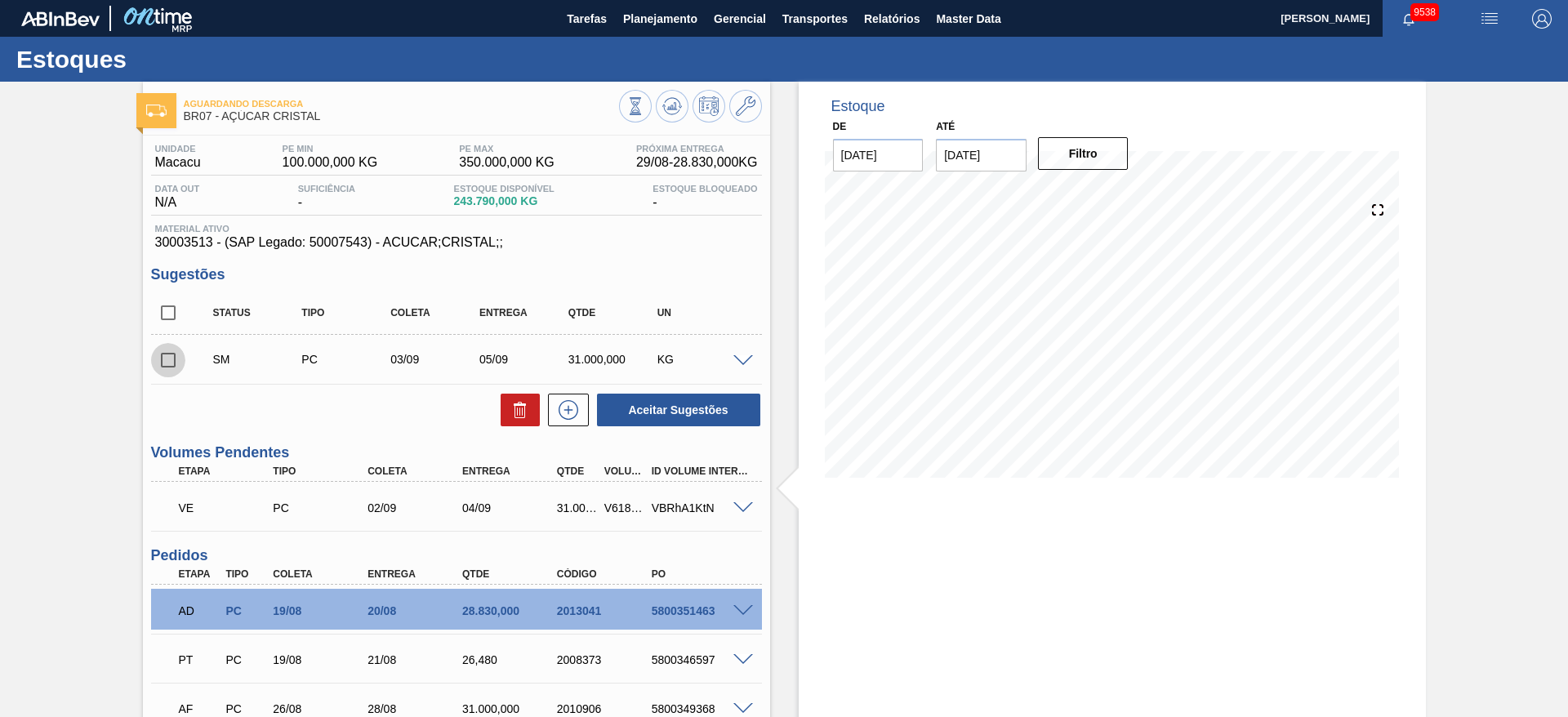
click at [168, 360] on input "checkbox" at bounding box center [168, 360] width 34 height 34
click at [697, 403] on button "Aceitar Sugestões" at bounding box center [678, 410] width 163 height 32
checkbox input "false"
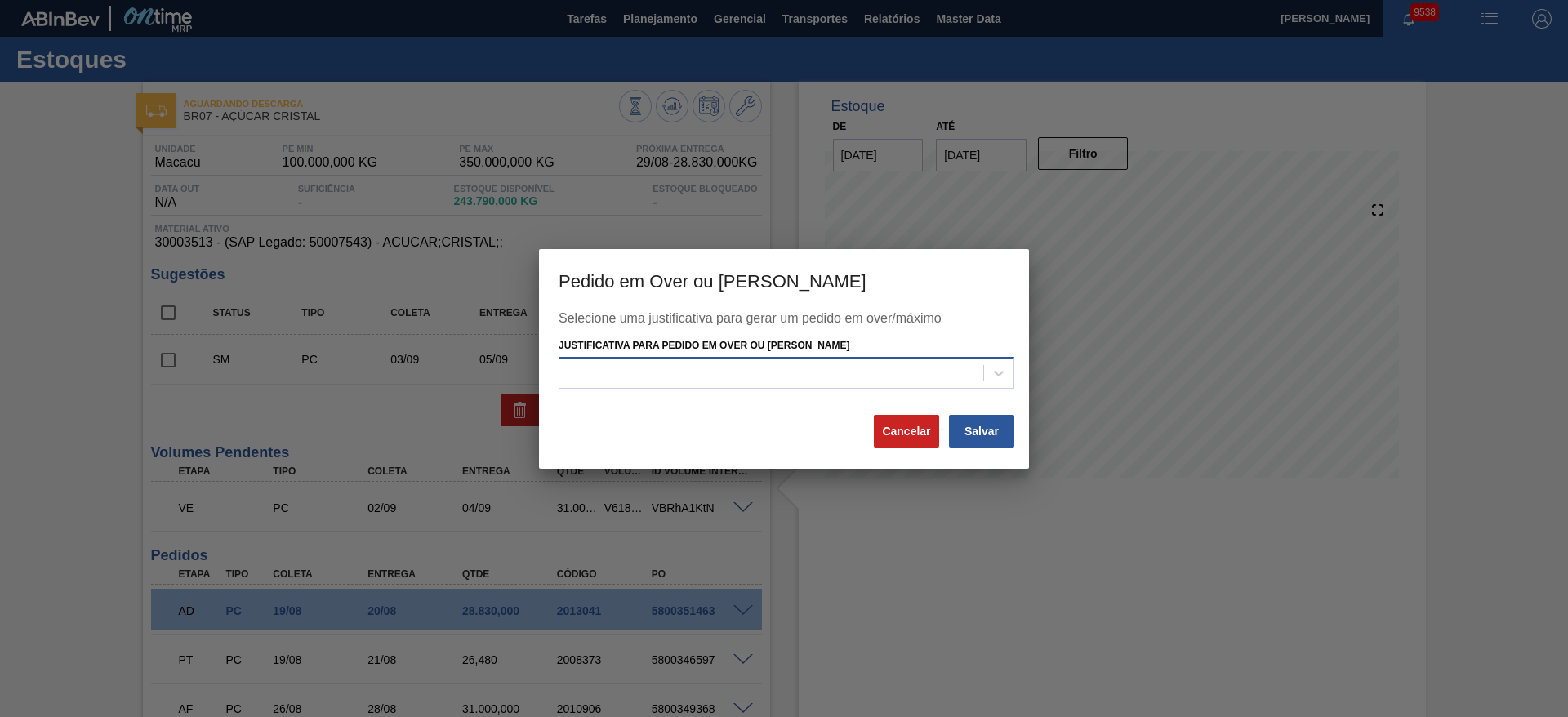
click at [737, 379] on div at bounding box center [771, 373] width 424 height 24
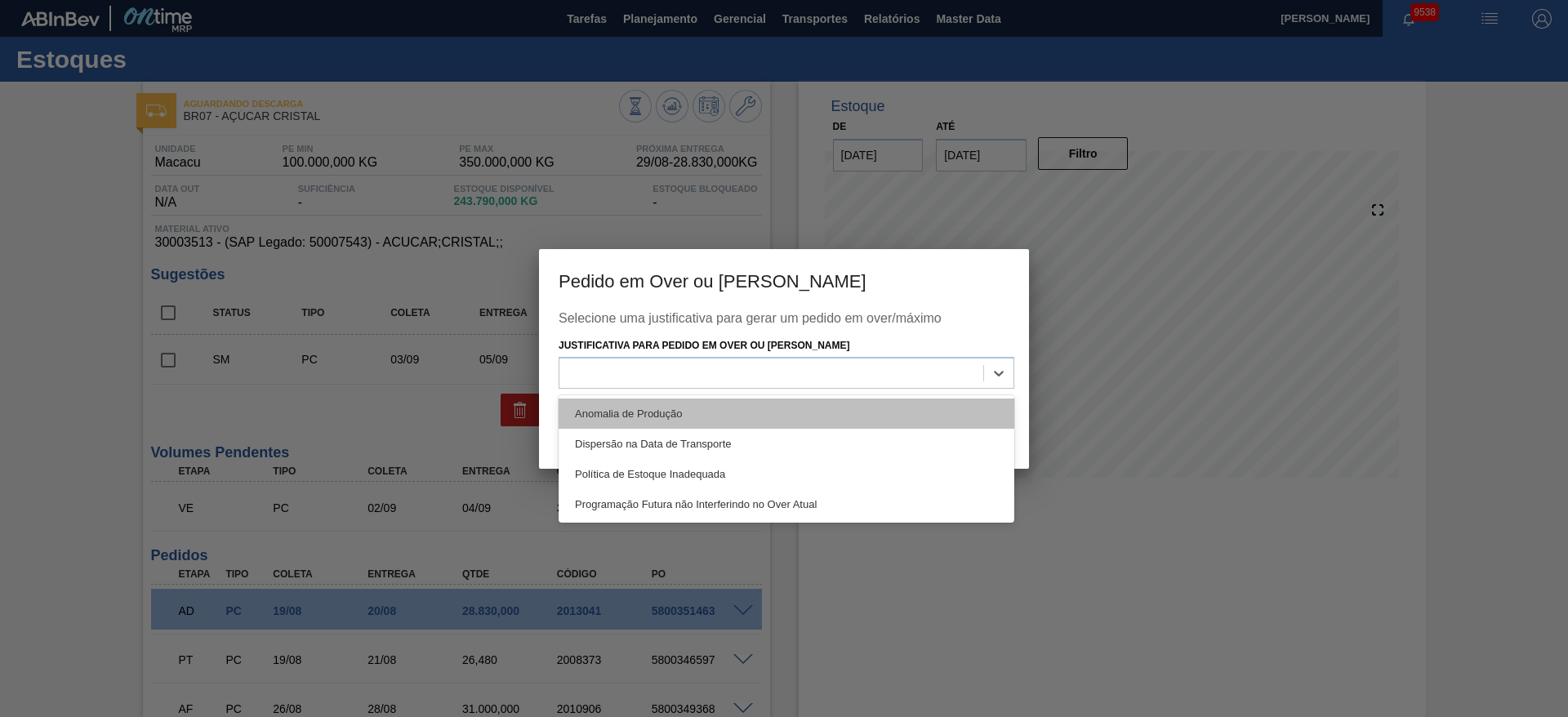
click at [743, 412] on div "Anomalia de Produção" at bounding box center [786, 414] width 456 height 31
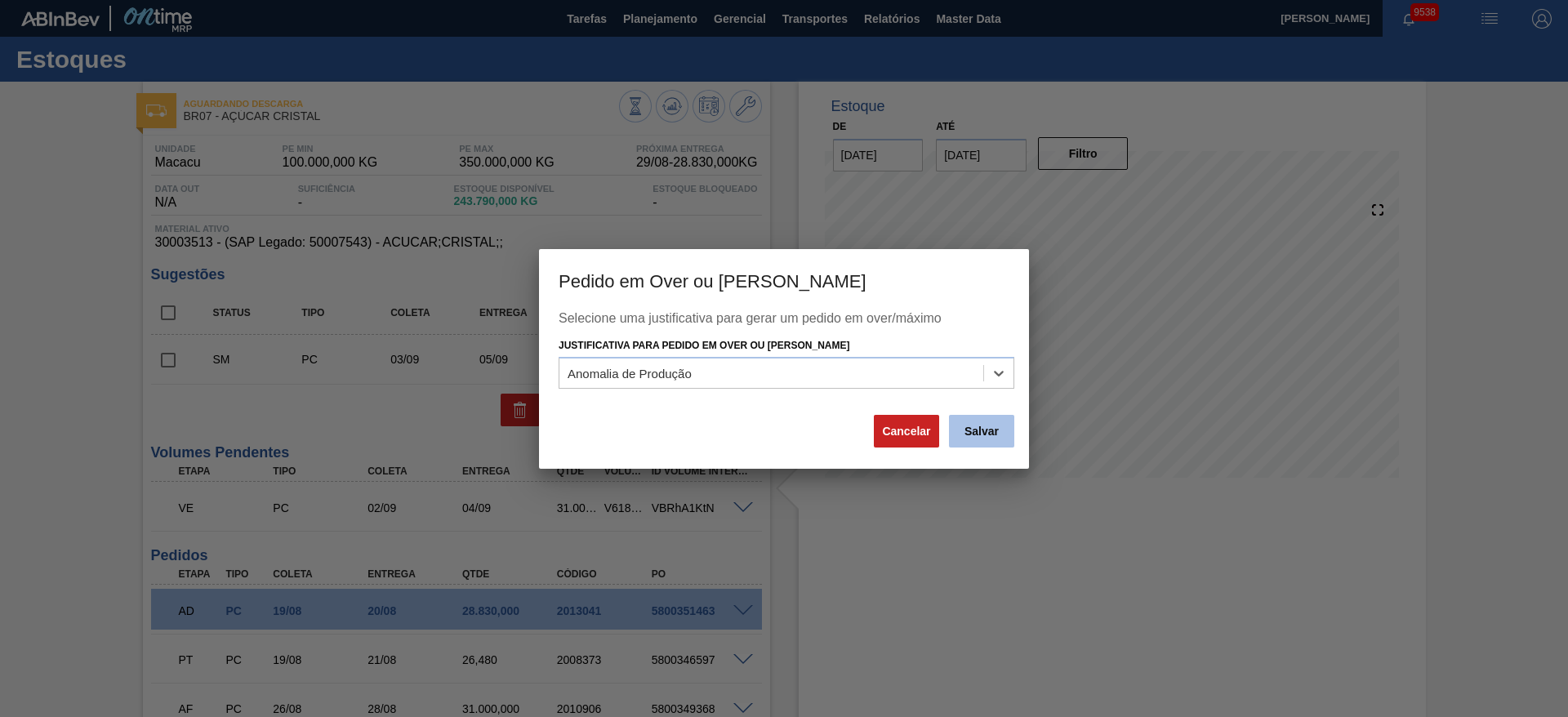
click at [1010, 419] on button "Salvar" at bounding box center [981, 431] width 66 height 32
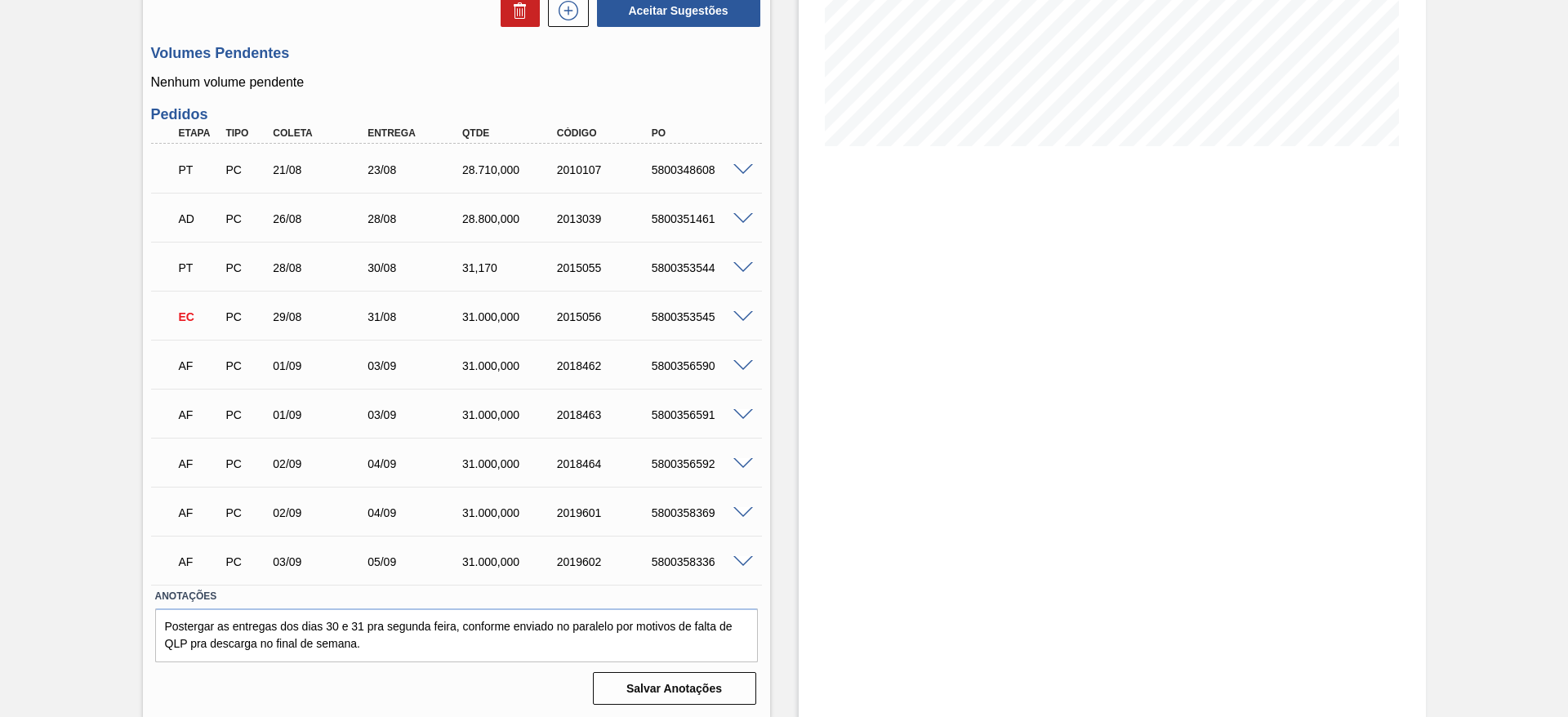
scroll to position [333, 0]
click at [743, 317] on span at bounding box center [743, 316] width 20 height 12
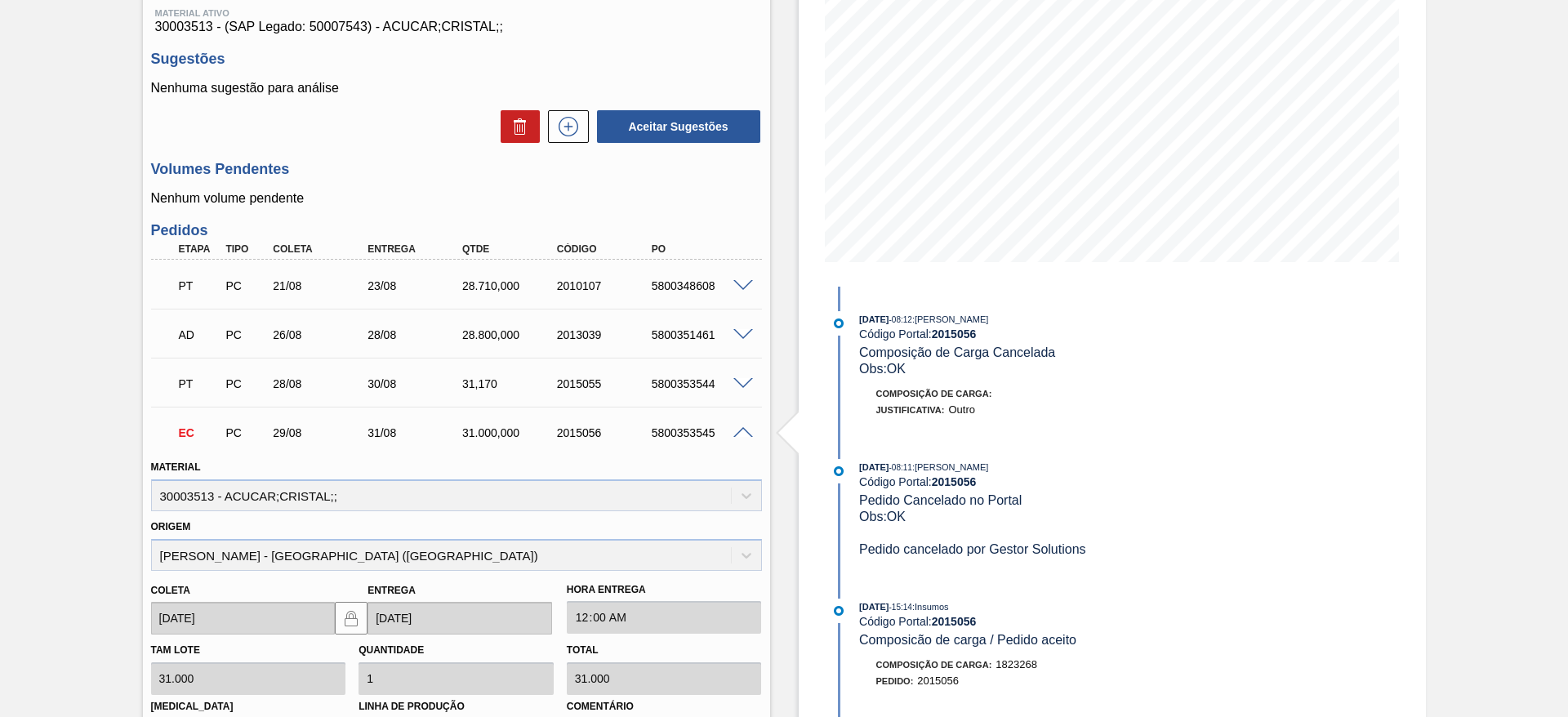
scroll to position [0, 0]
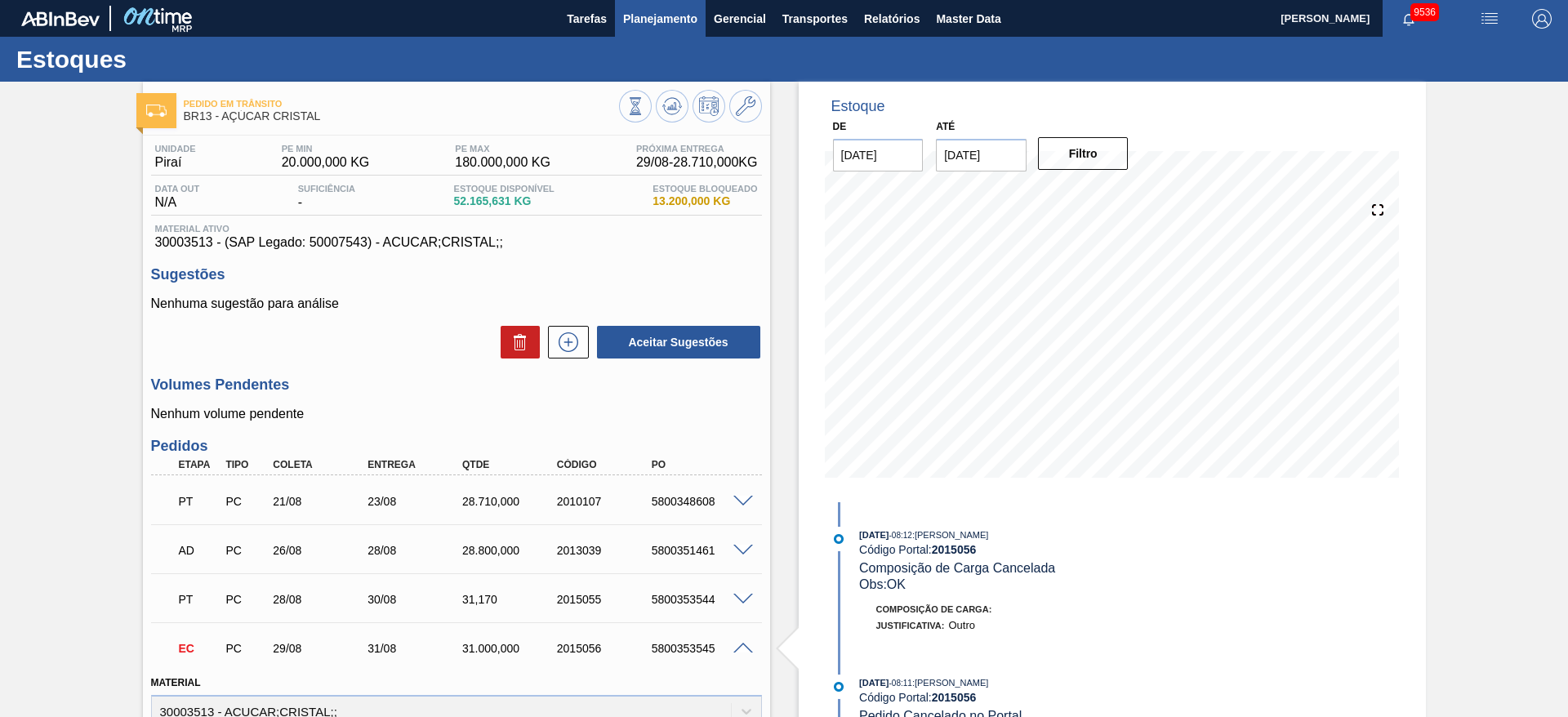
click at [654, 30] on button "Planejamento" at bounding box center [660, 18] width 91 height 37
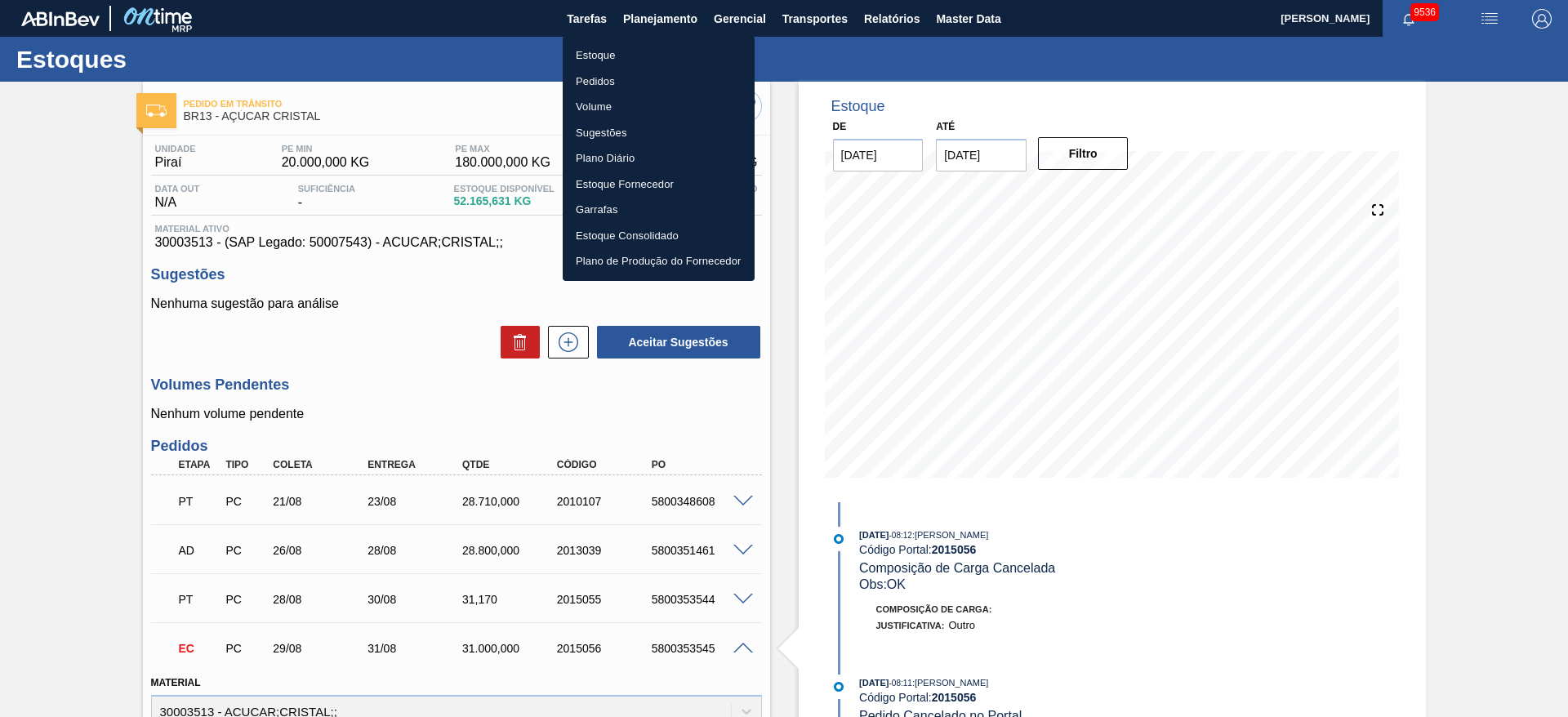
click at [355, 346] on div at bounding box center [784, 358] width 1568 height 717
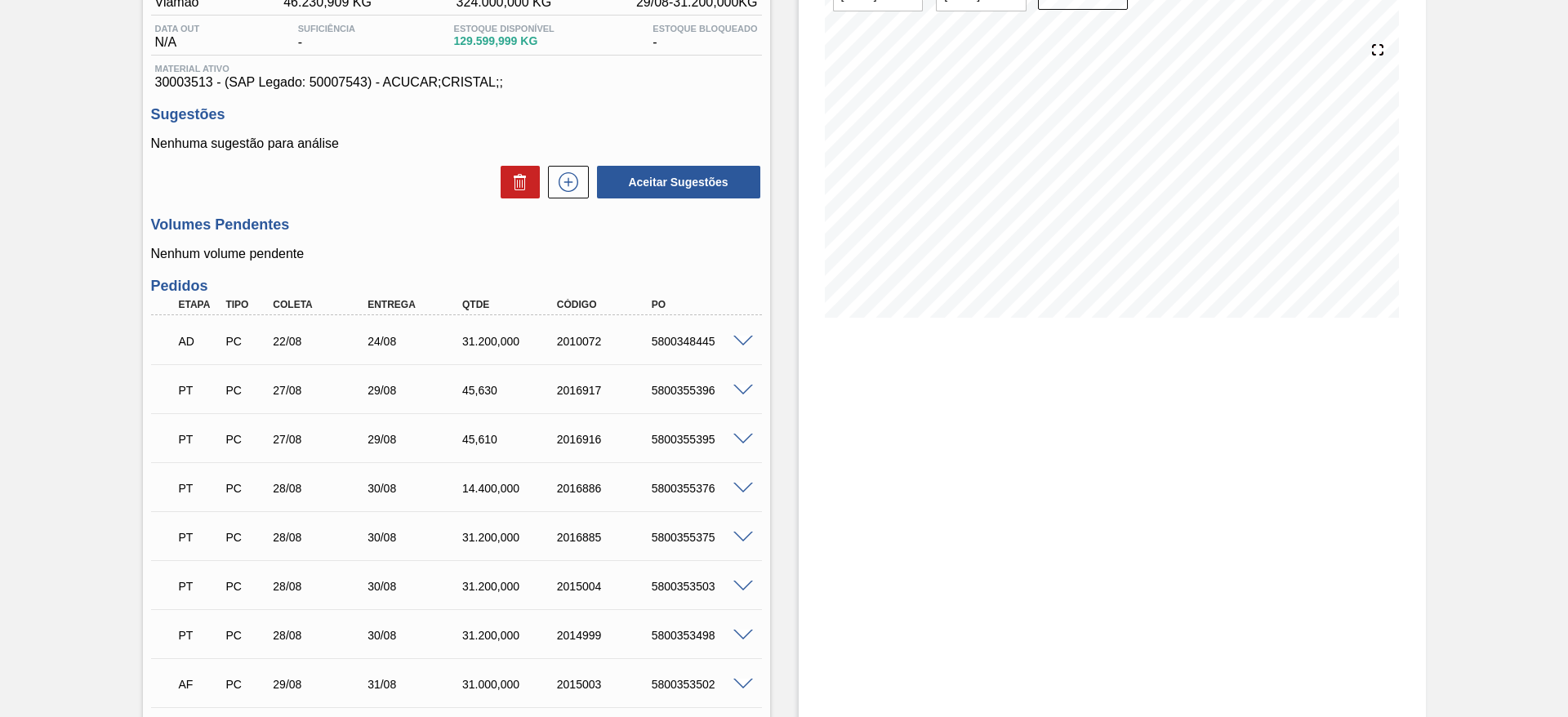
scroll to position [122, 0]
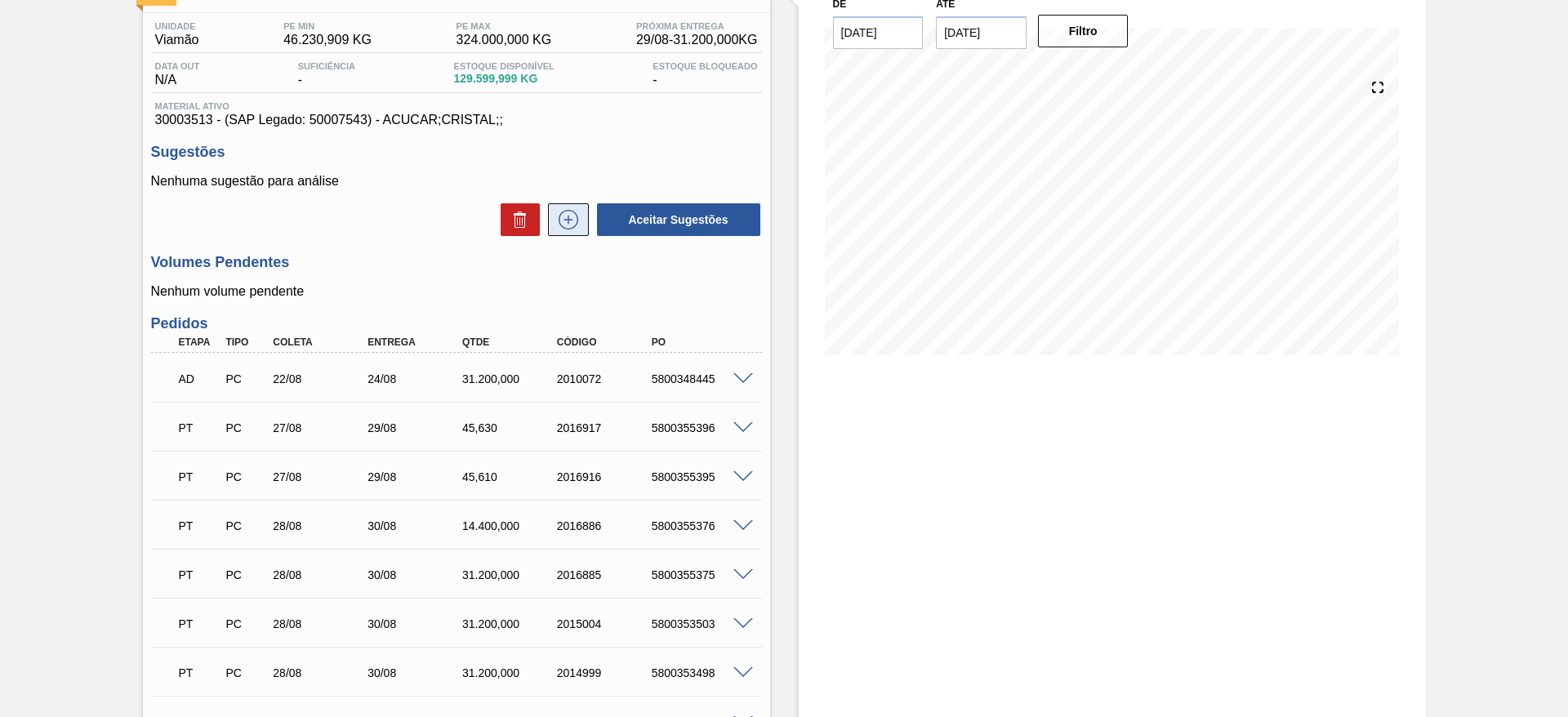
click at [572, 223] on icon at bounding box center [567, 219] width 26 height 20
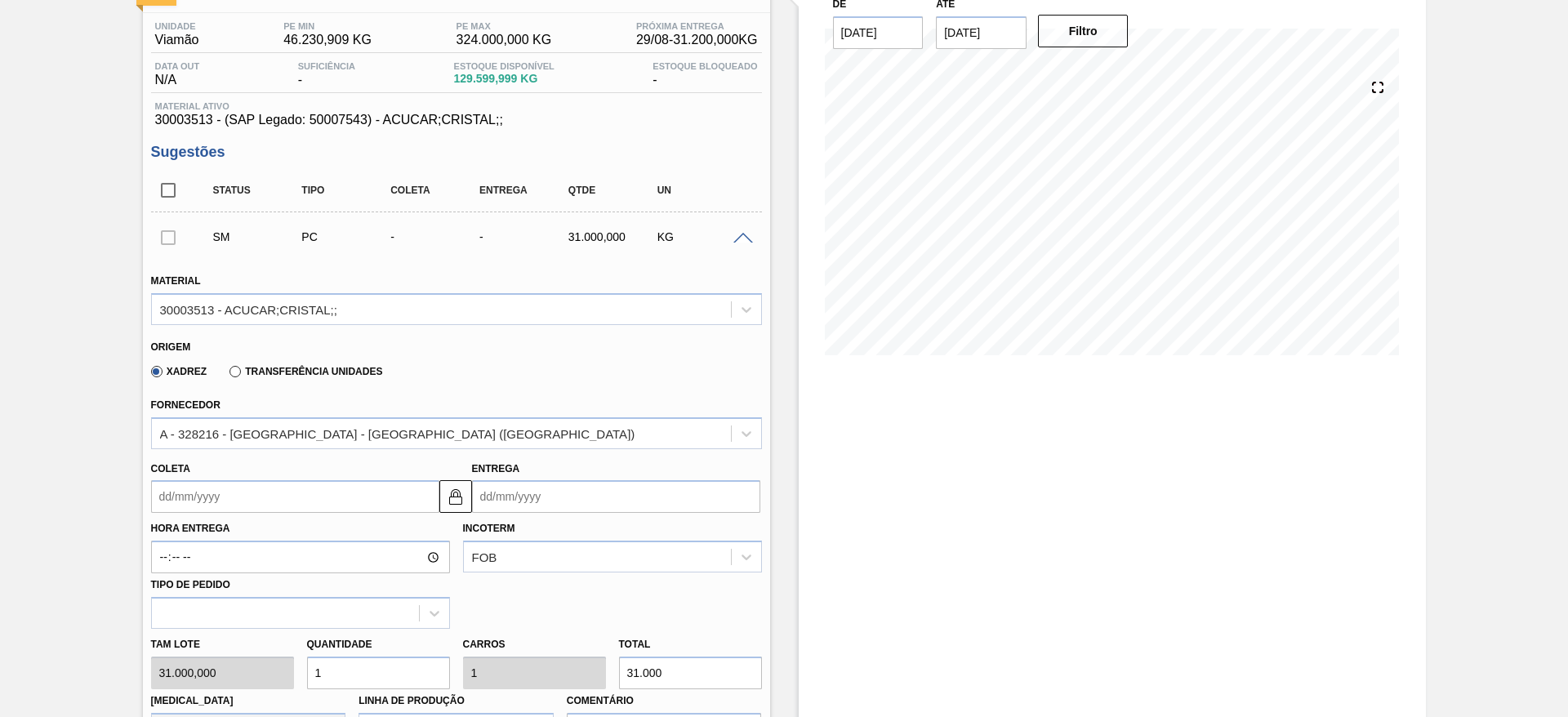
click at [214, 497] on input "Coleta" at bounding box center [295, 497] width 288 height 32
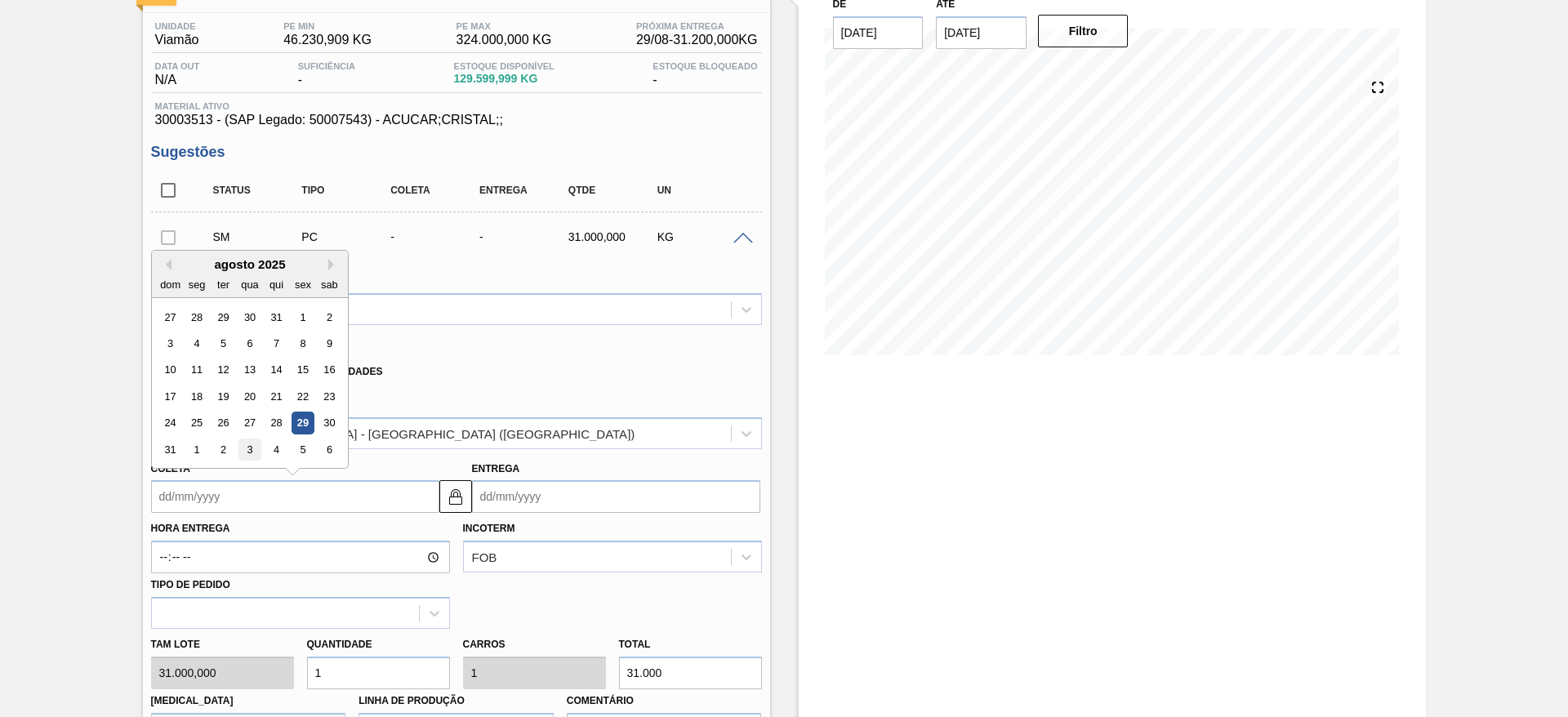
click at [240, 446] on div "3" at bounding box center [249, 449] width 22 height 22
type input "[DATE]"
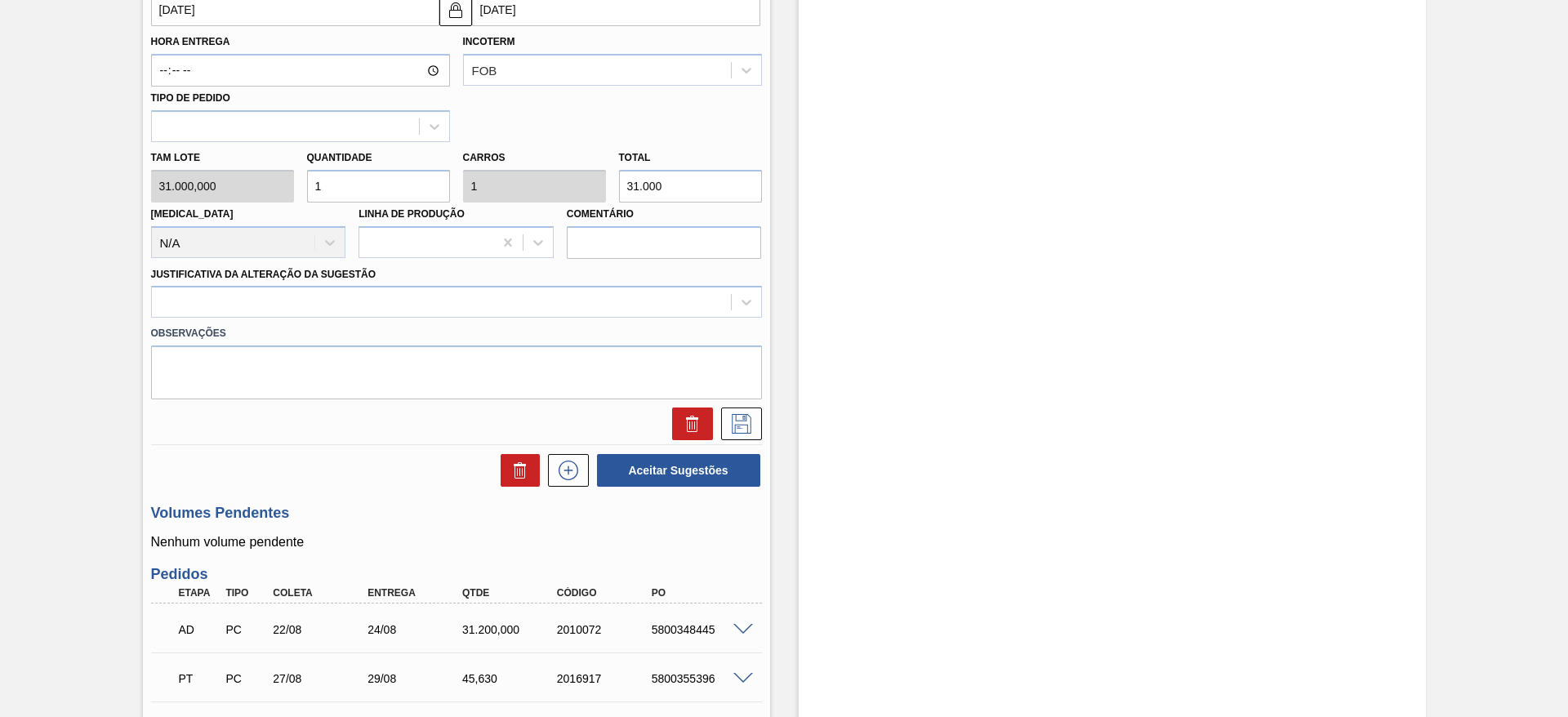
scroll to position [612, 0]
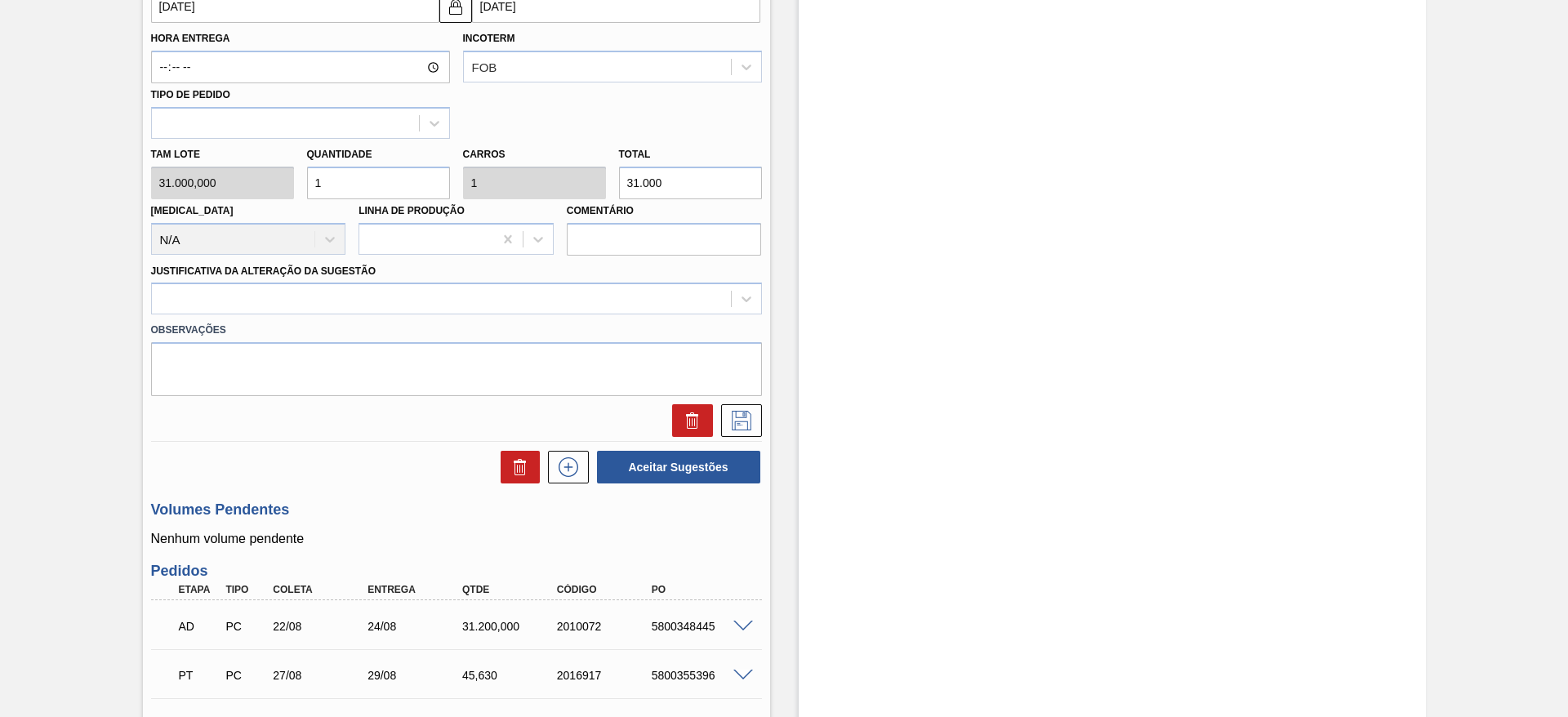
click at [401, 314] on div at bounding box center [456, 297] width 611 height 31
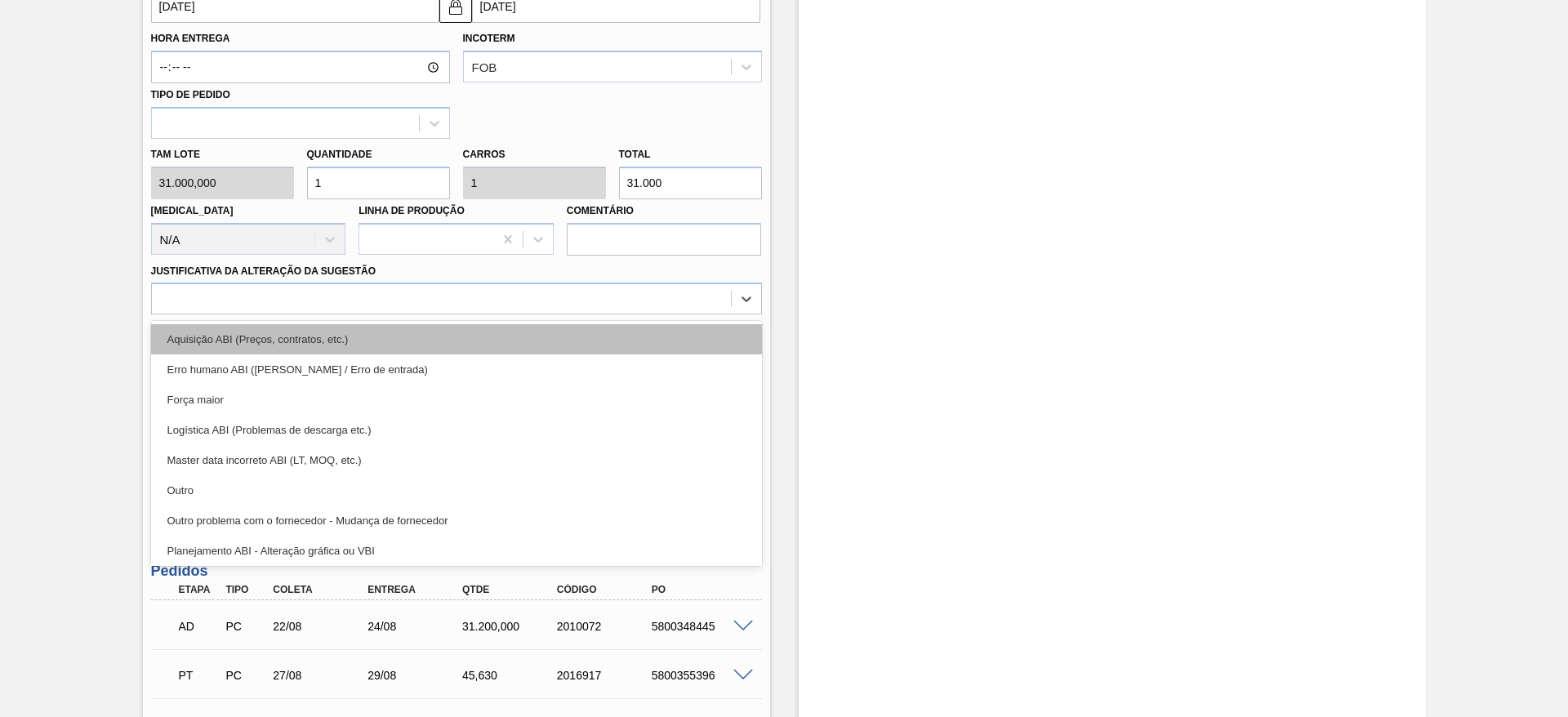
click at [410, 352] on div "Aquisição ABI (Preços, contratos, etc.)" at bounding box center [456, 339] width 611 height 31
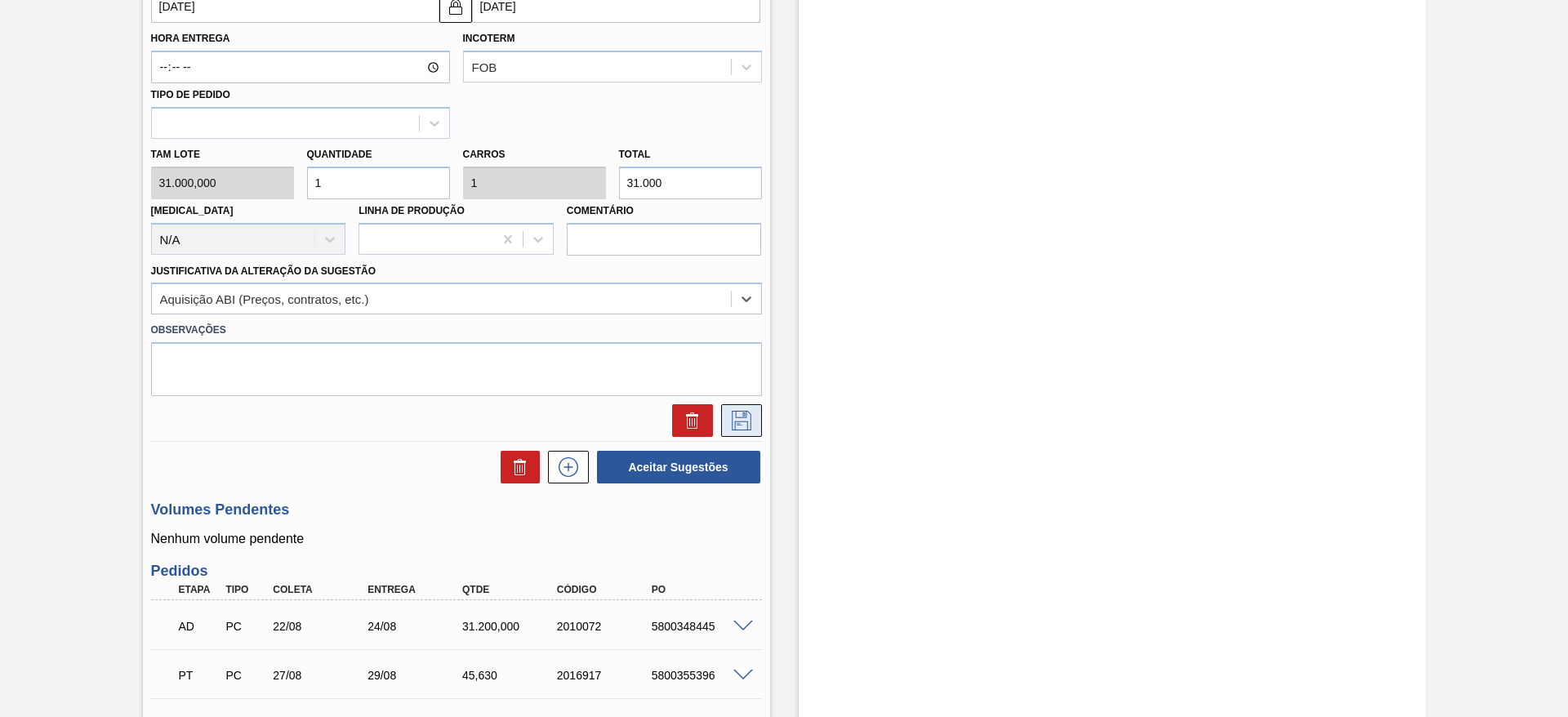
click at [756, 417] on button at bounding box center [741, 420] width 41 height 32
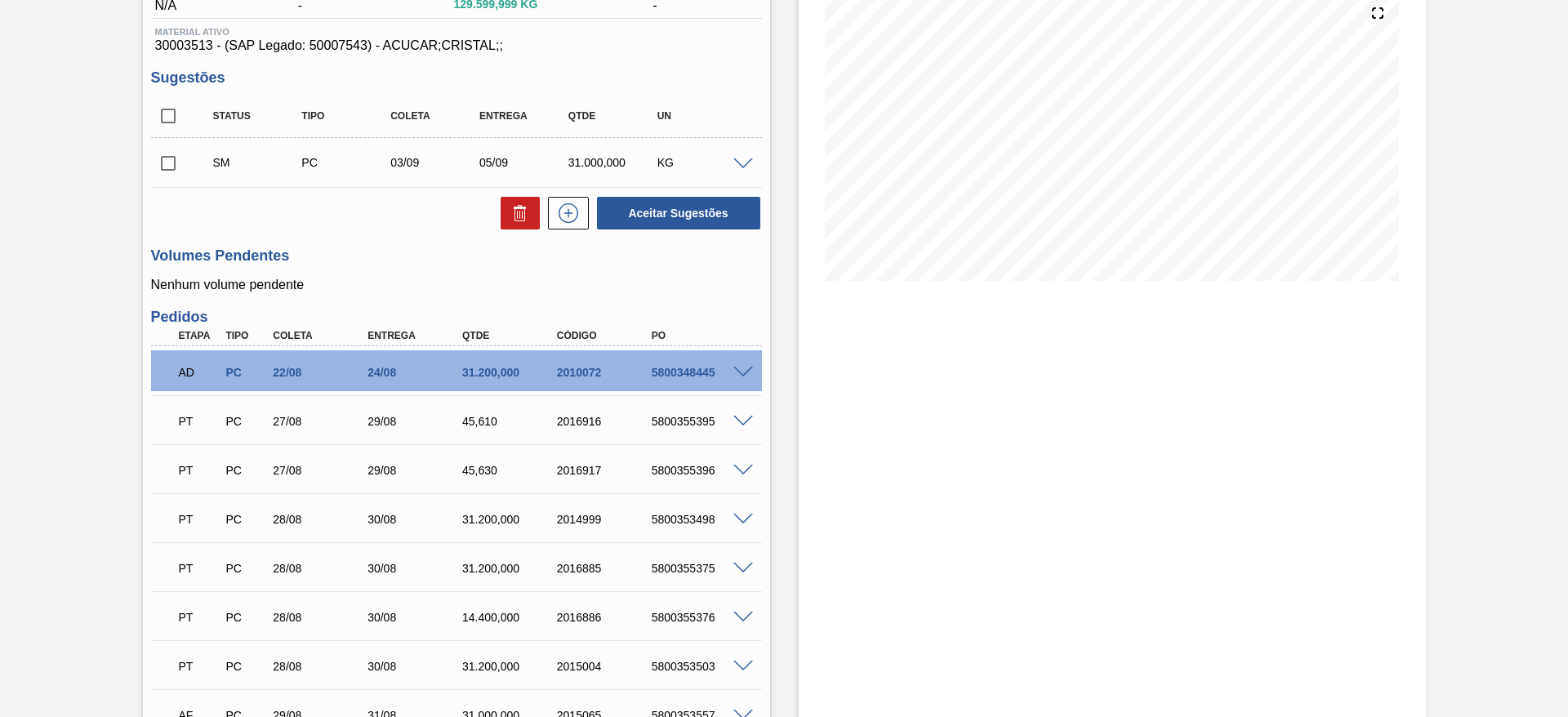
scroll to position [0, 0]
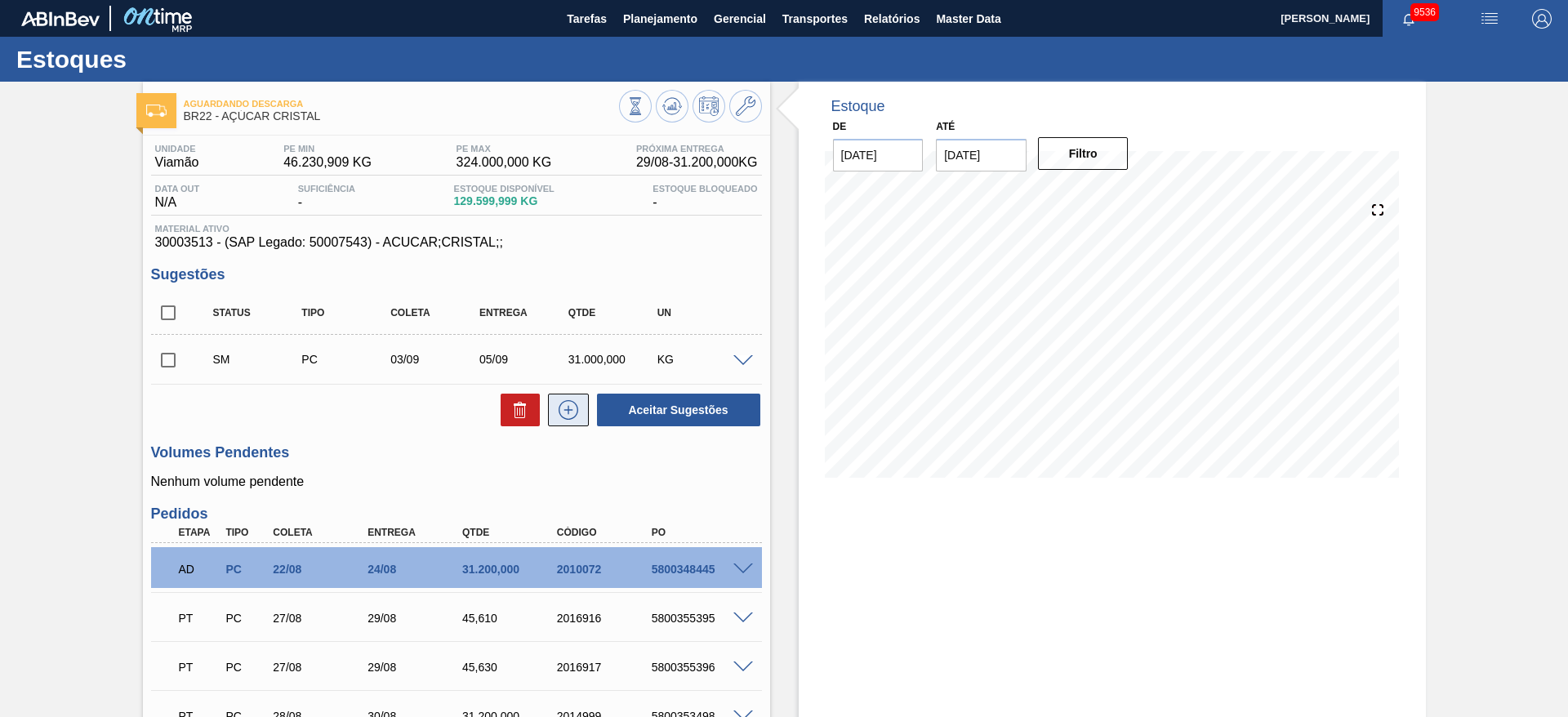
click at [578, 410] on icon at bounding box center [567, 410] width 26 height 20
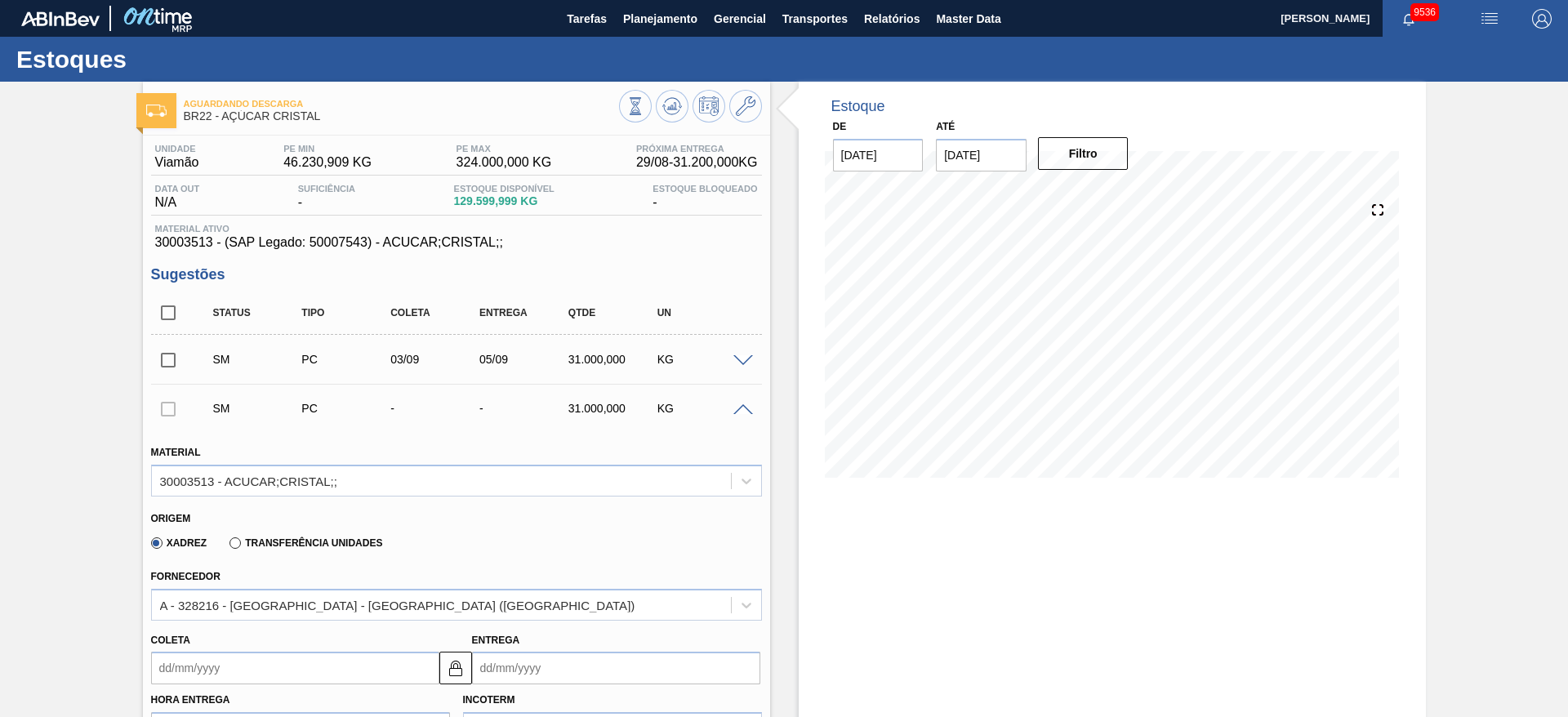
click at [195, 673] on input "Coleta" at bounding box center [295, 667] width 288 height 32
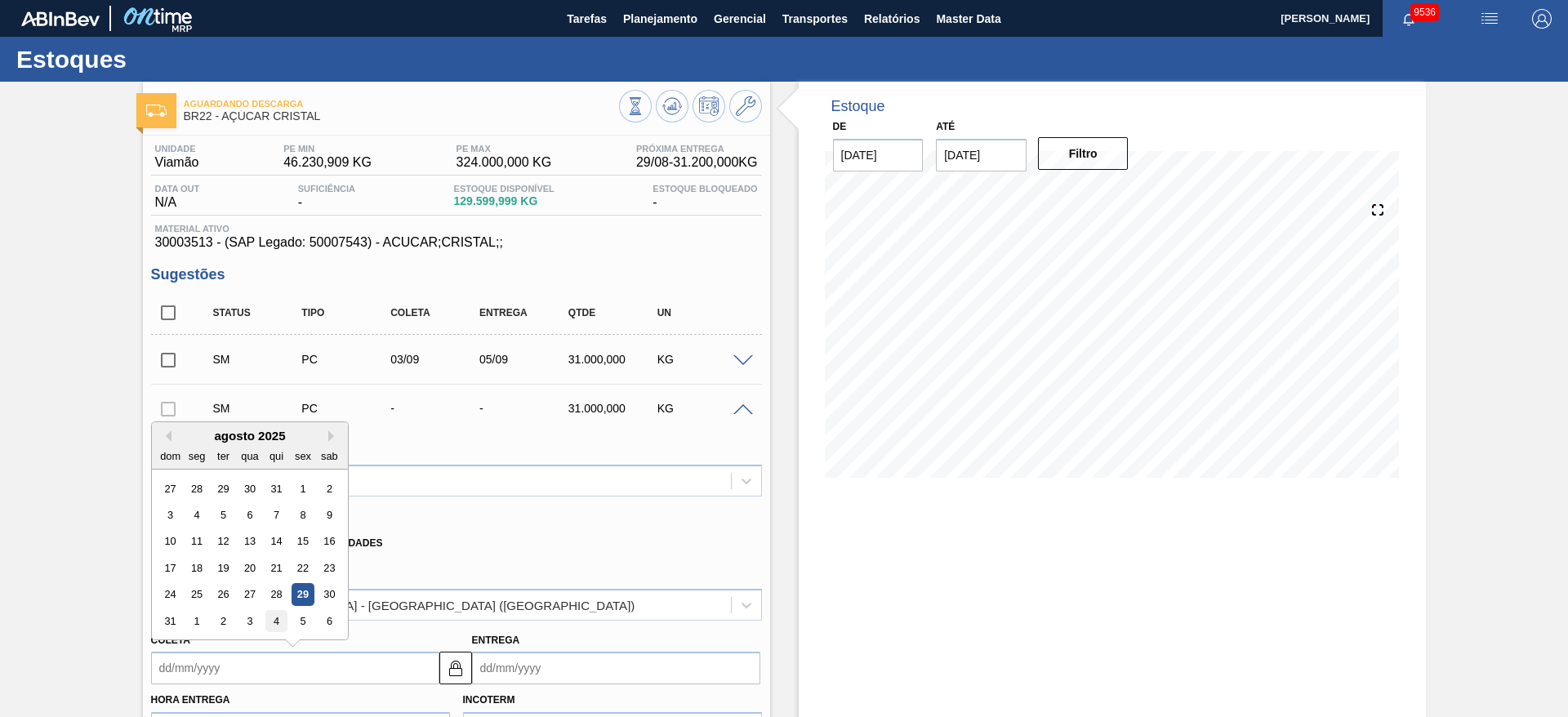
click at [275, 617] on div "4" at bounding box center [275, 621] width 22 height 22
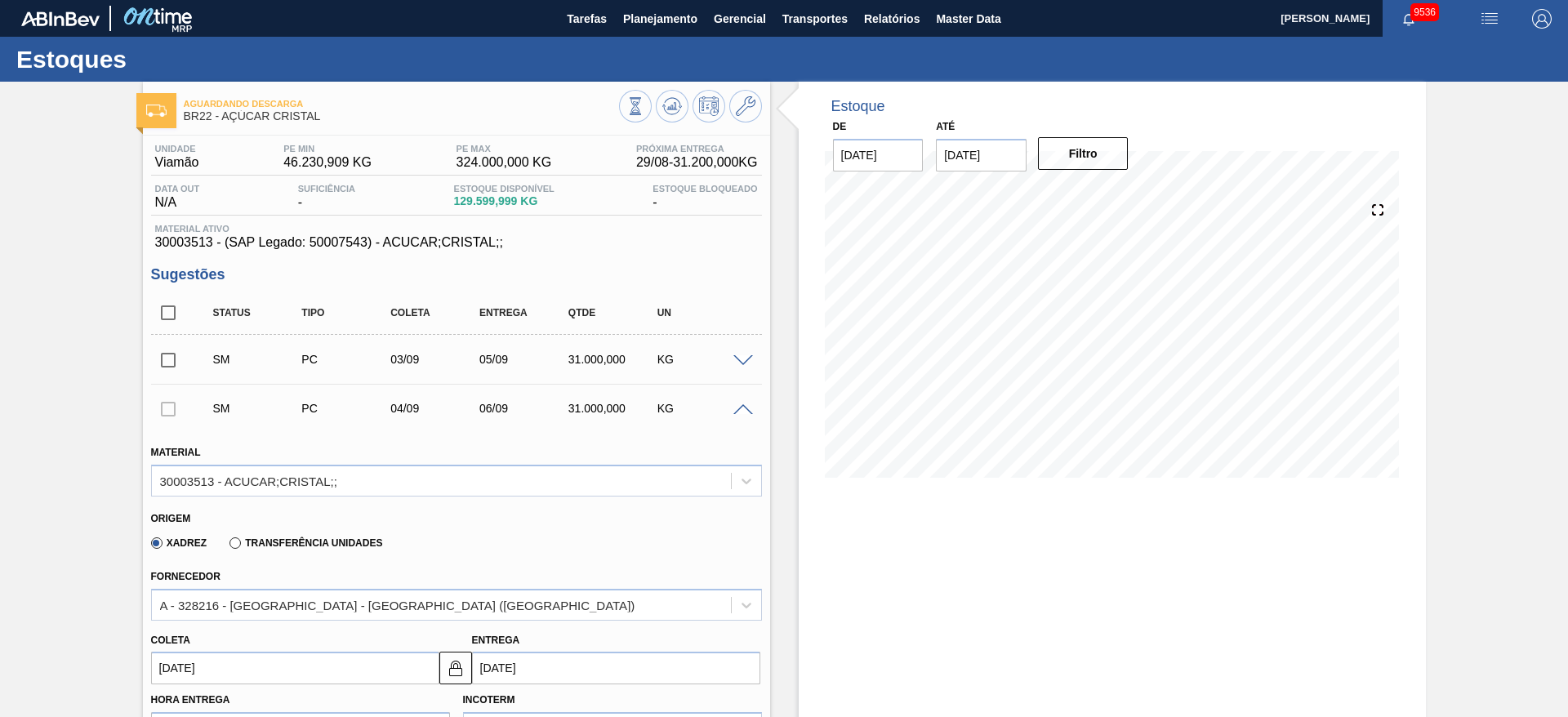
type input "[DATE]"
type input "06/09/2025"
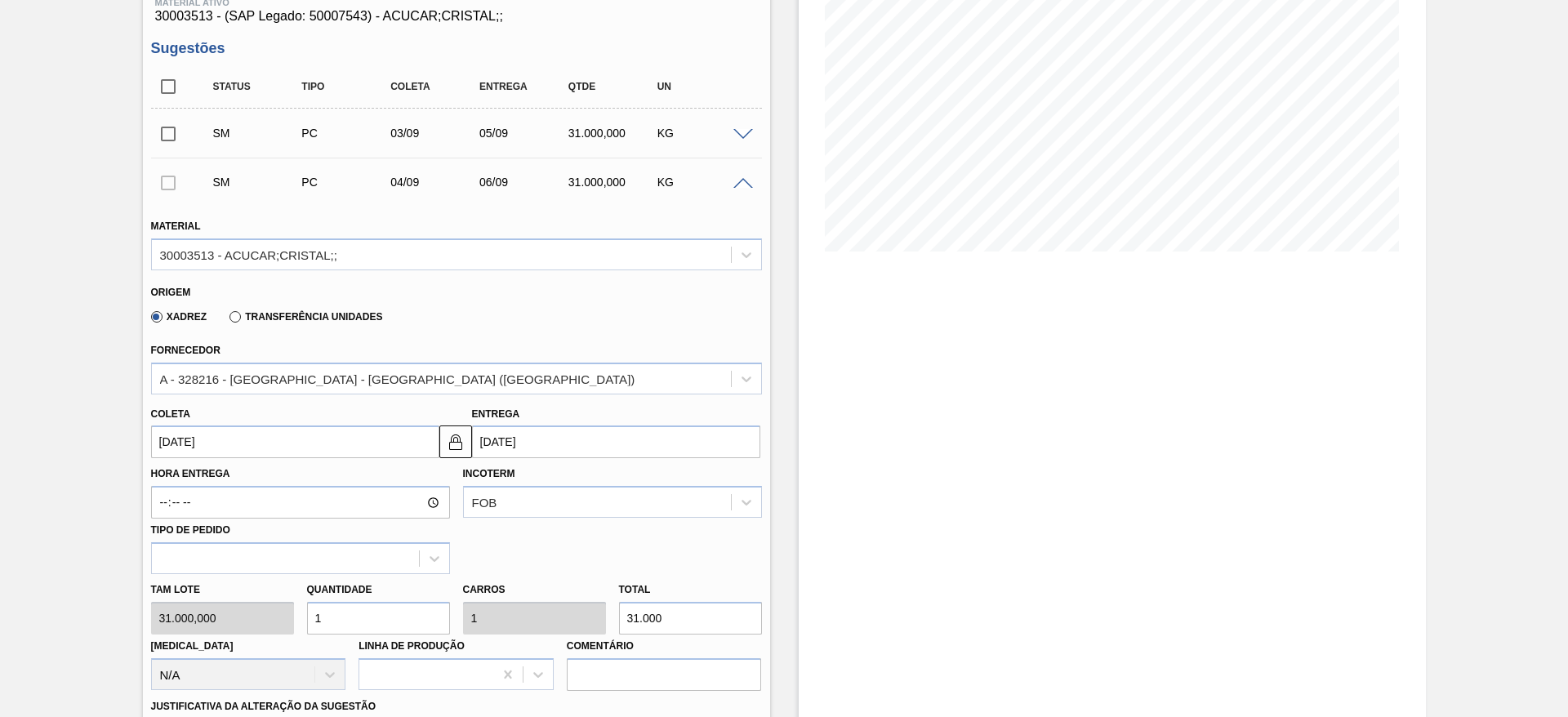
scroll to position [612, 0]
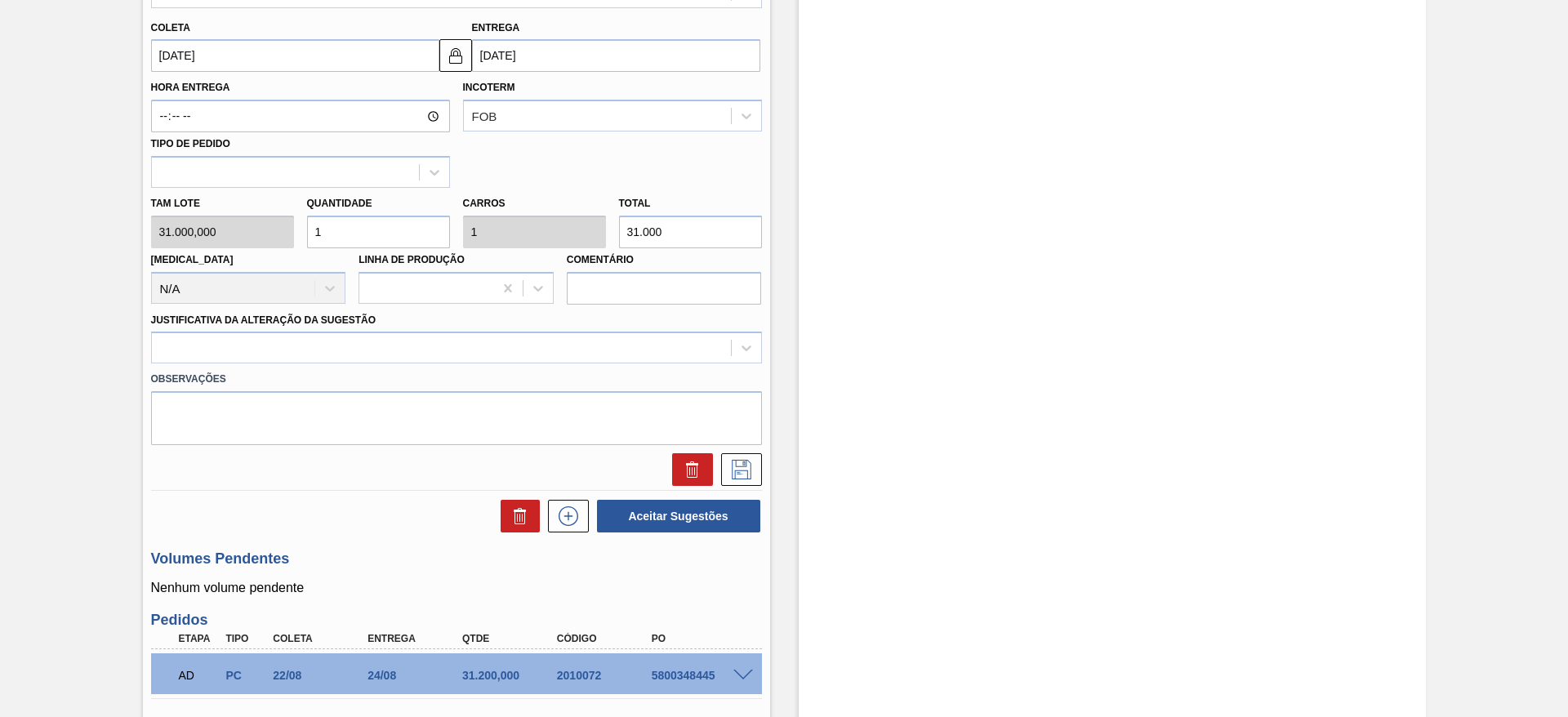
click at [596, 363] on div "Observações" at bounding box center [457, 404] width 623 height 82
click at [605, 356] on div at bounding box center [440, 348] width 579 height 24
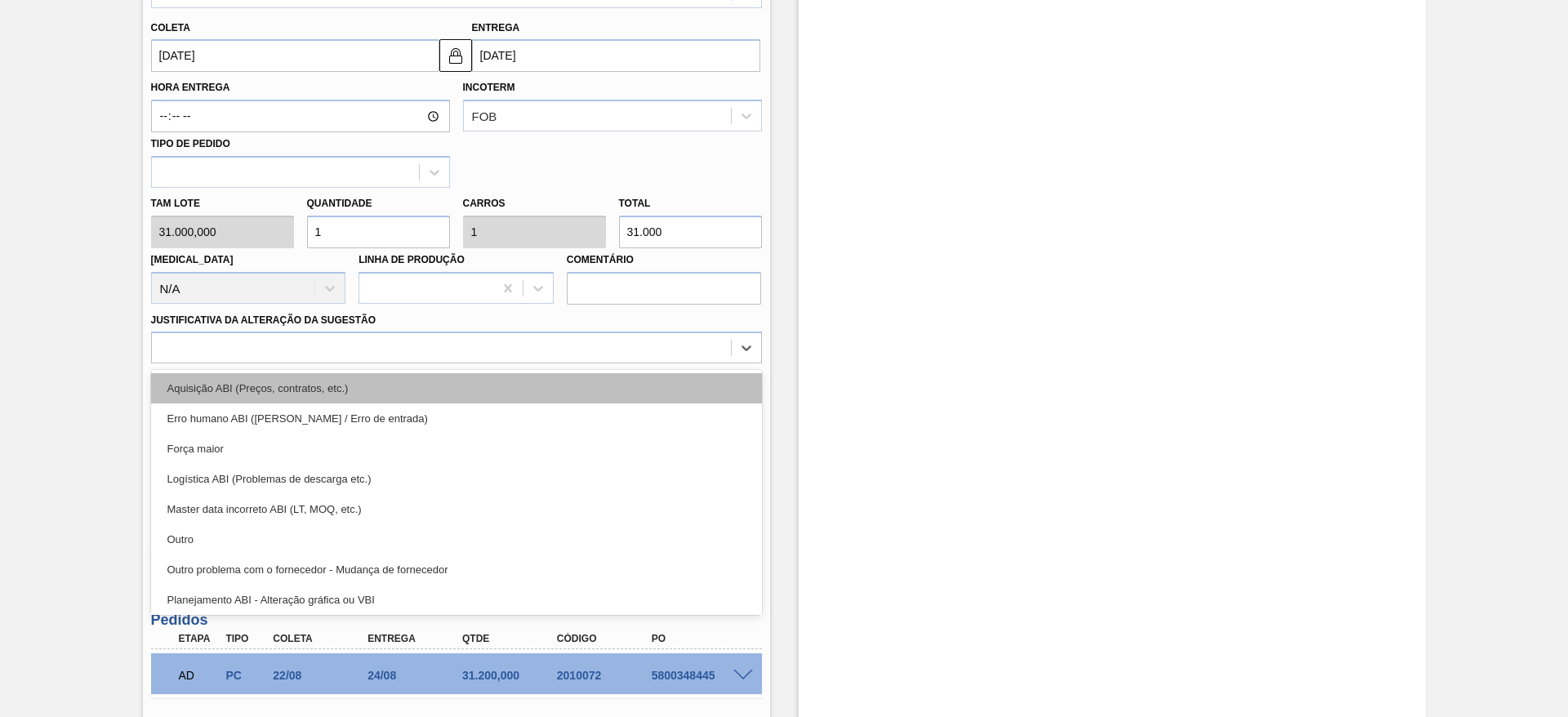
click at [600, 396] on div "Aquisição ABI (Preços, contratos, etc.)" at bounding box center [456, 388] width 611 height 31
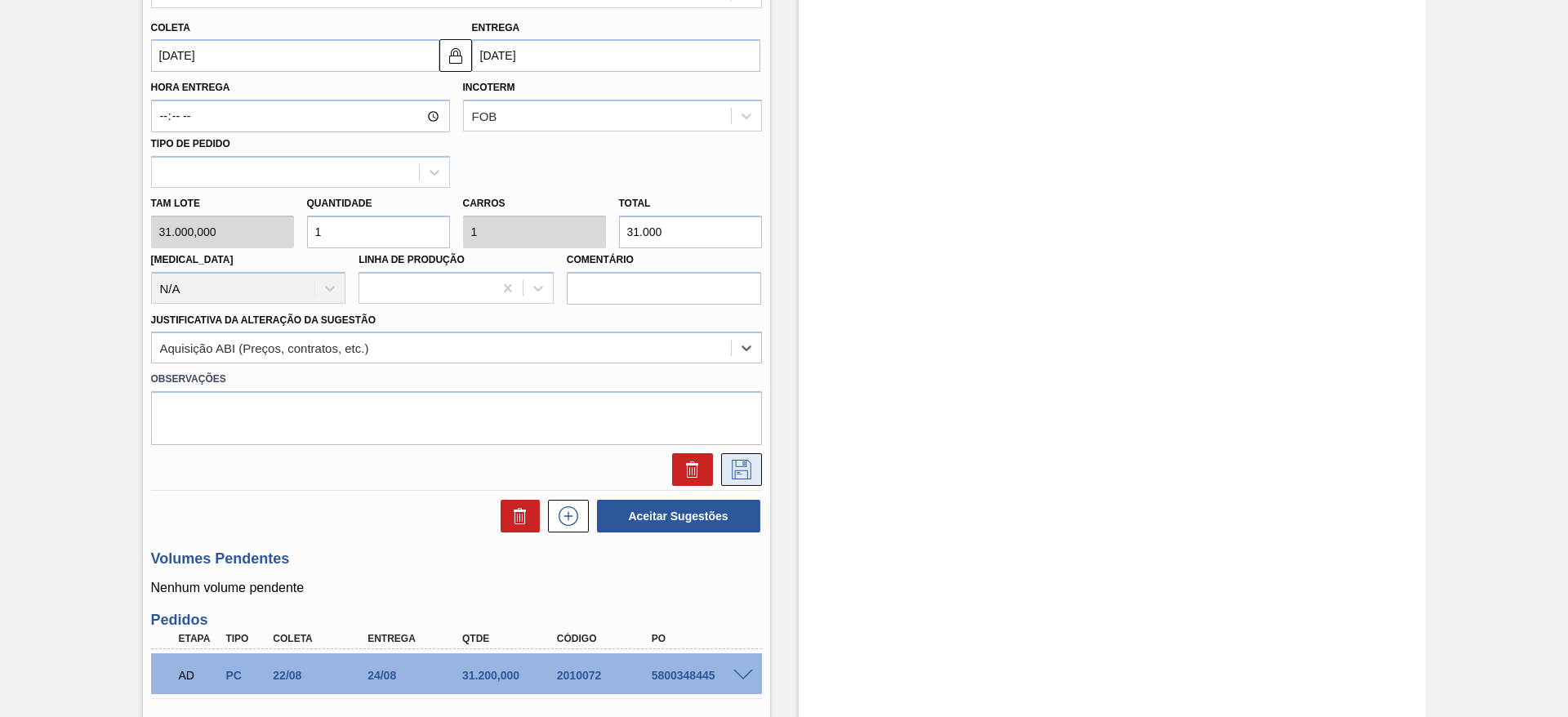
click at [737, 471] on icon at bounding box center [741, 469] width 26 height 20
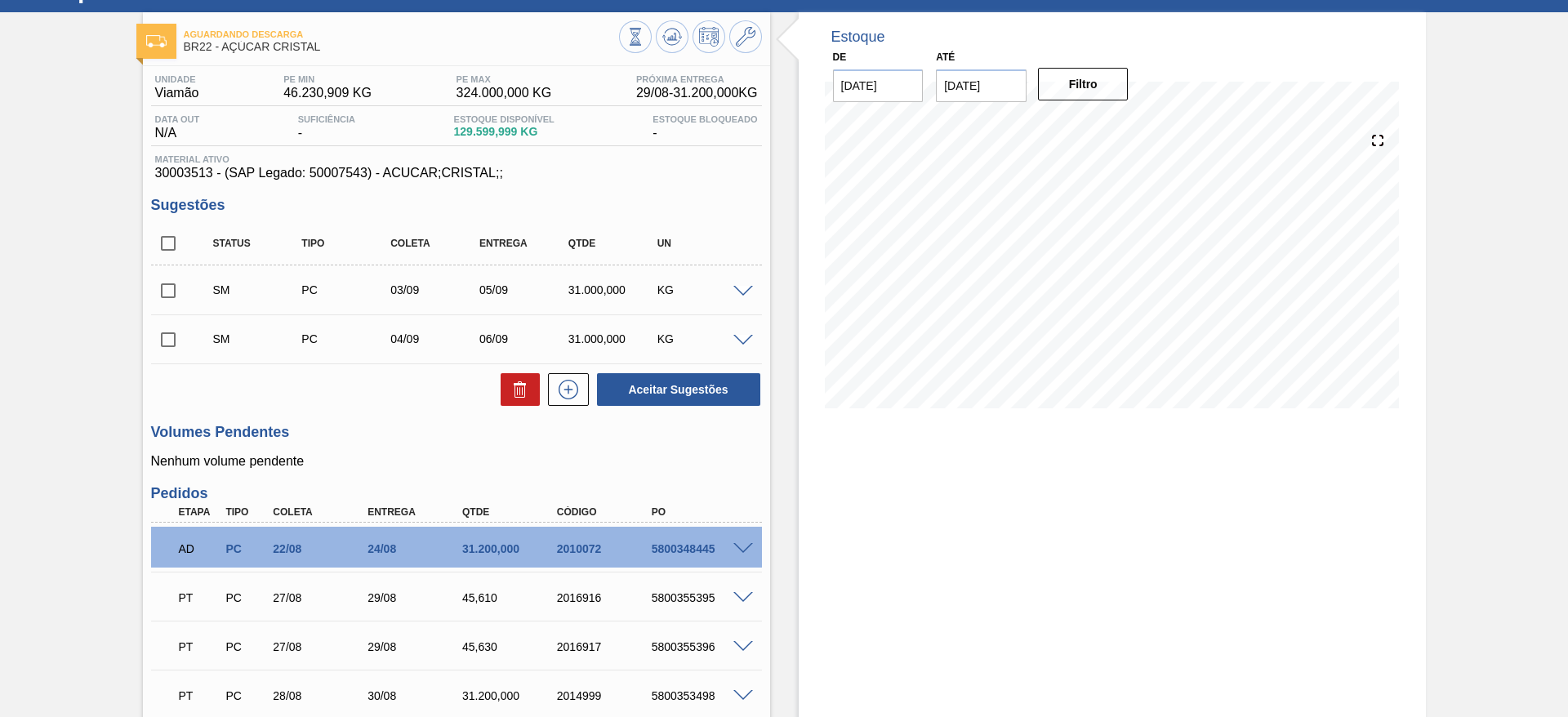
scroll to position [33, 0]
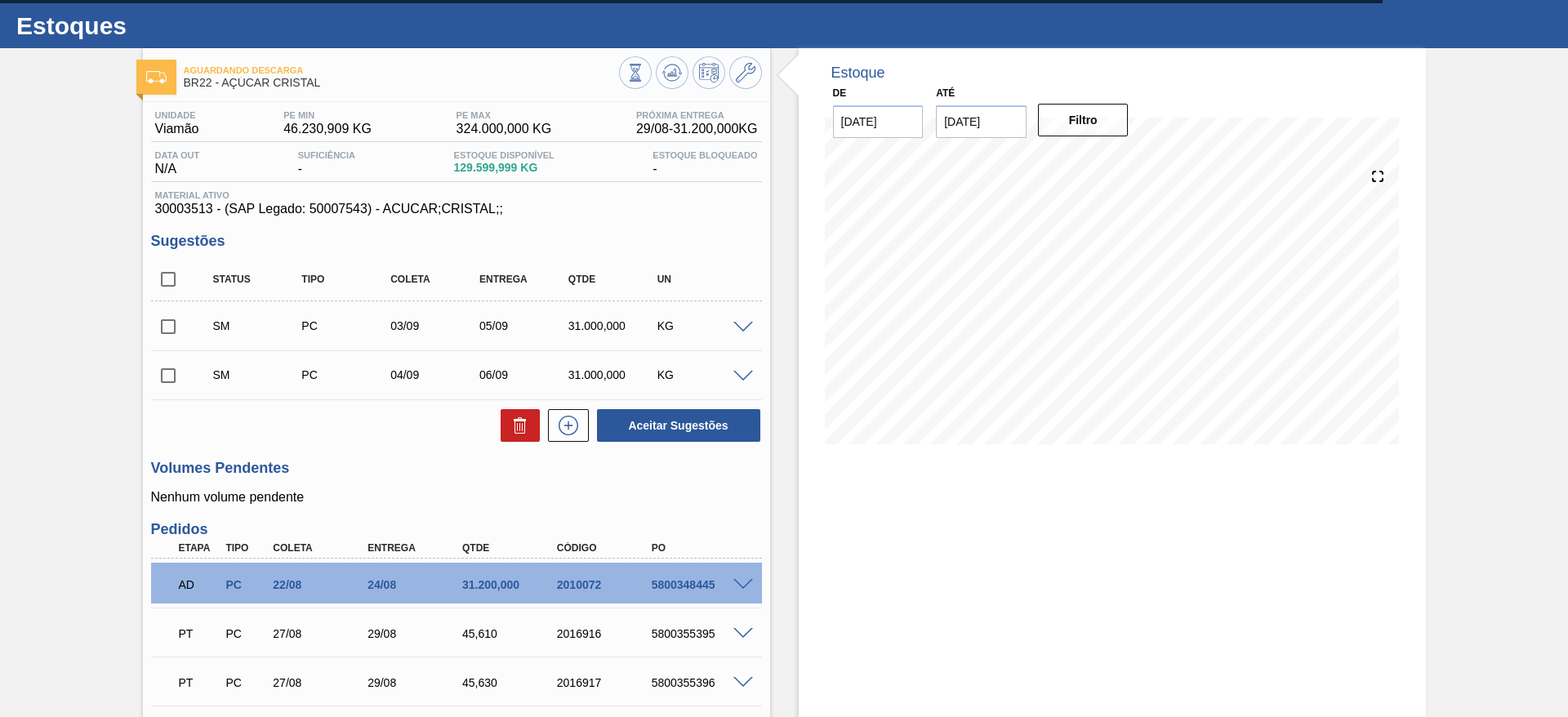
click at [170, 272] on input "checkbox" at bounding box center [168, 279] width 34 height 34
checkbox input "true"
click at [697, 414] on button "Aceitar Sugestões" at bounding box center [678, 425] width 163 height 32
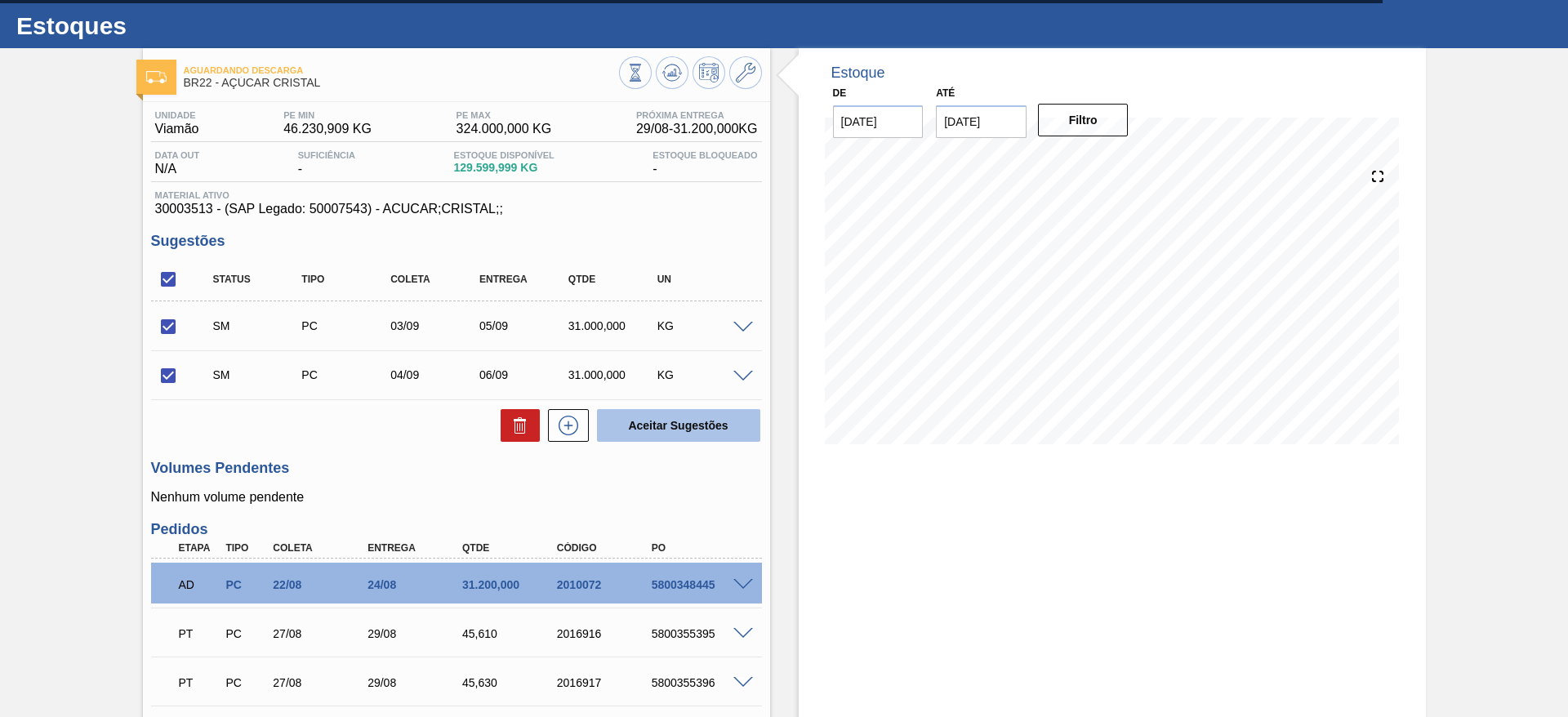
checkbox input "false"
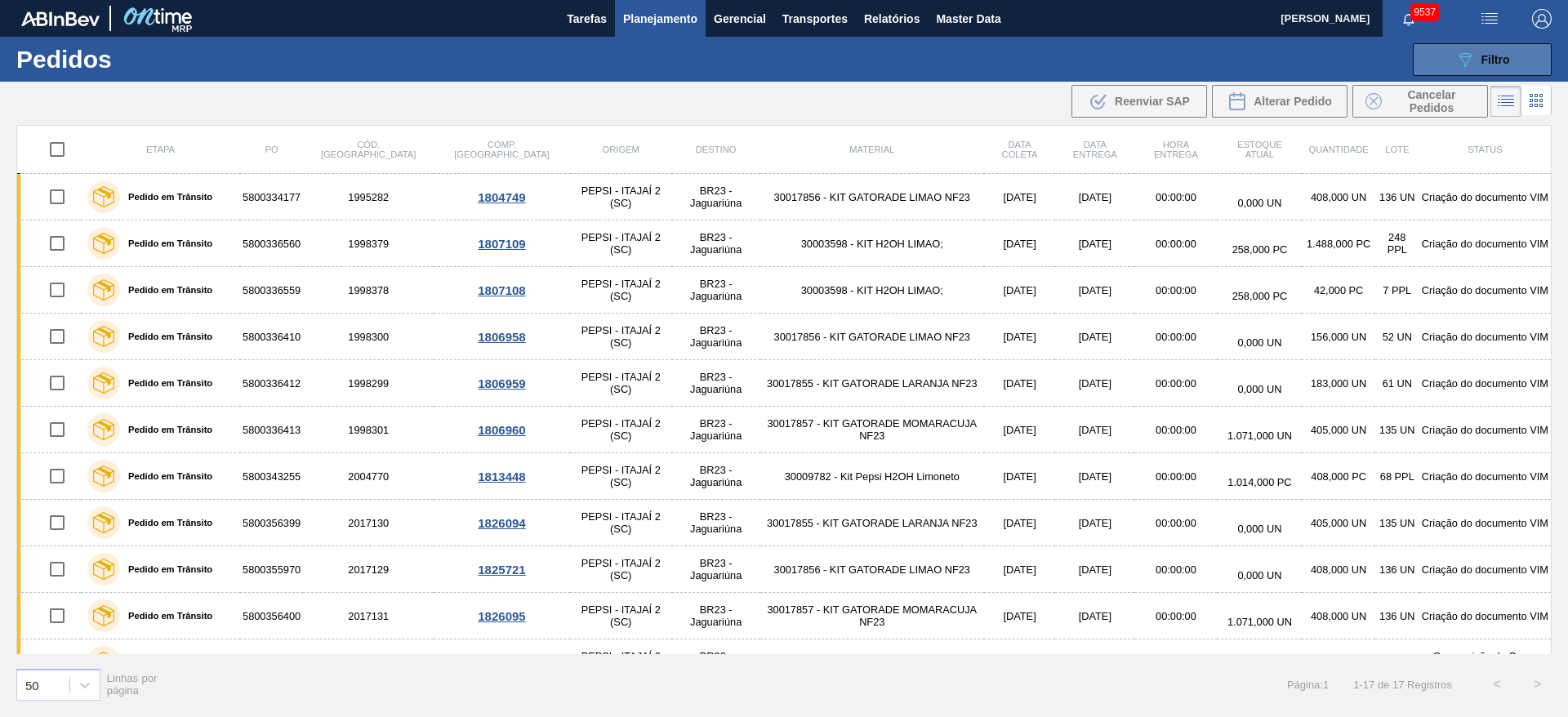
click at [1482, 50] on div "089F7B8B-B2A5-4AFE-B5C0-19BA573D28AC Filtro" at bounding box center [1481, 59] width 54 height 20
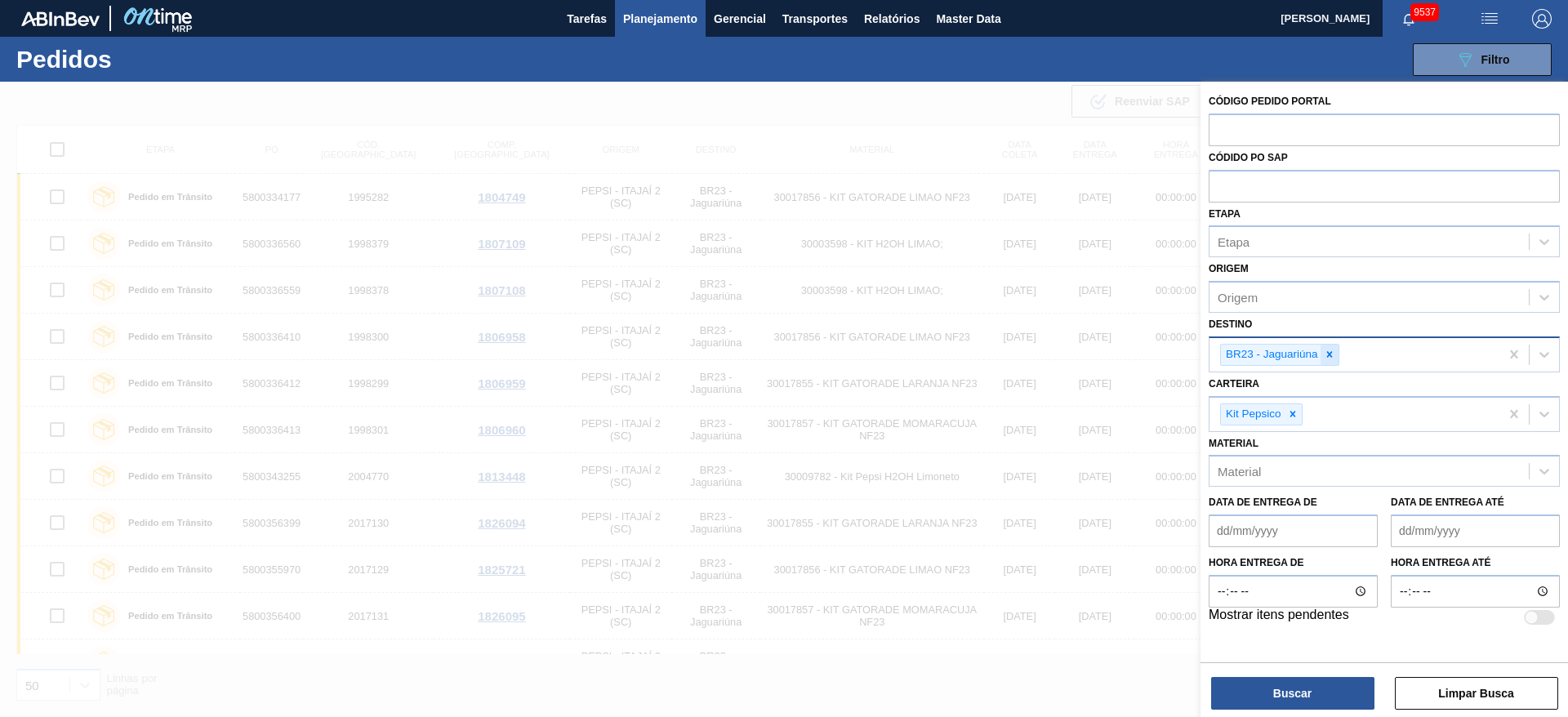
click at [1328, 350] on icon at bounding box center [1329, 355] width 11 height 11
type input "13"
drag, startPoint x: 1310, startPoint y: 371, endPoint x: 1305, endPoint y: 379, distance: 9.4
click at [1305, 375] on div "Carteira Kit Pepsico" at bounding box center [1384, 398] width 351 height 60
click at [1296, 347] on div "Unidade de Negócio" at bounding box center [1273, 352] width 111 height 14
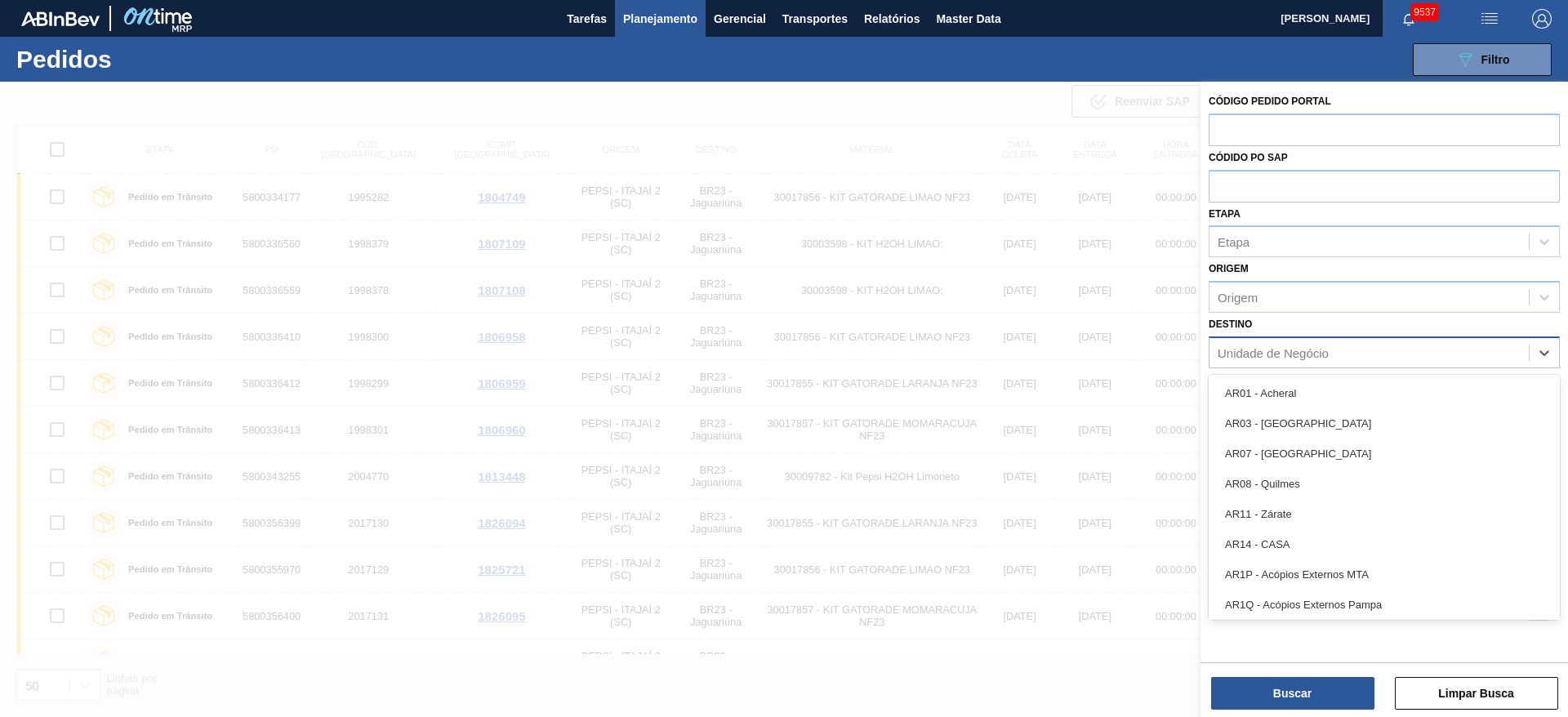
type input "13"
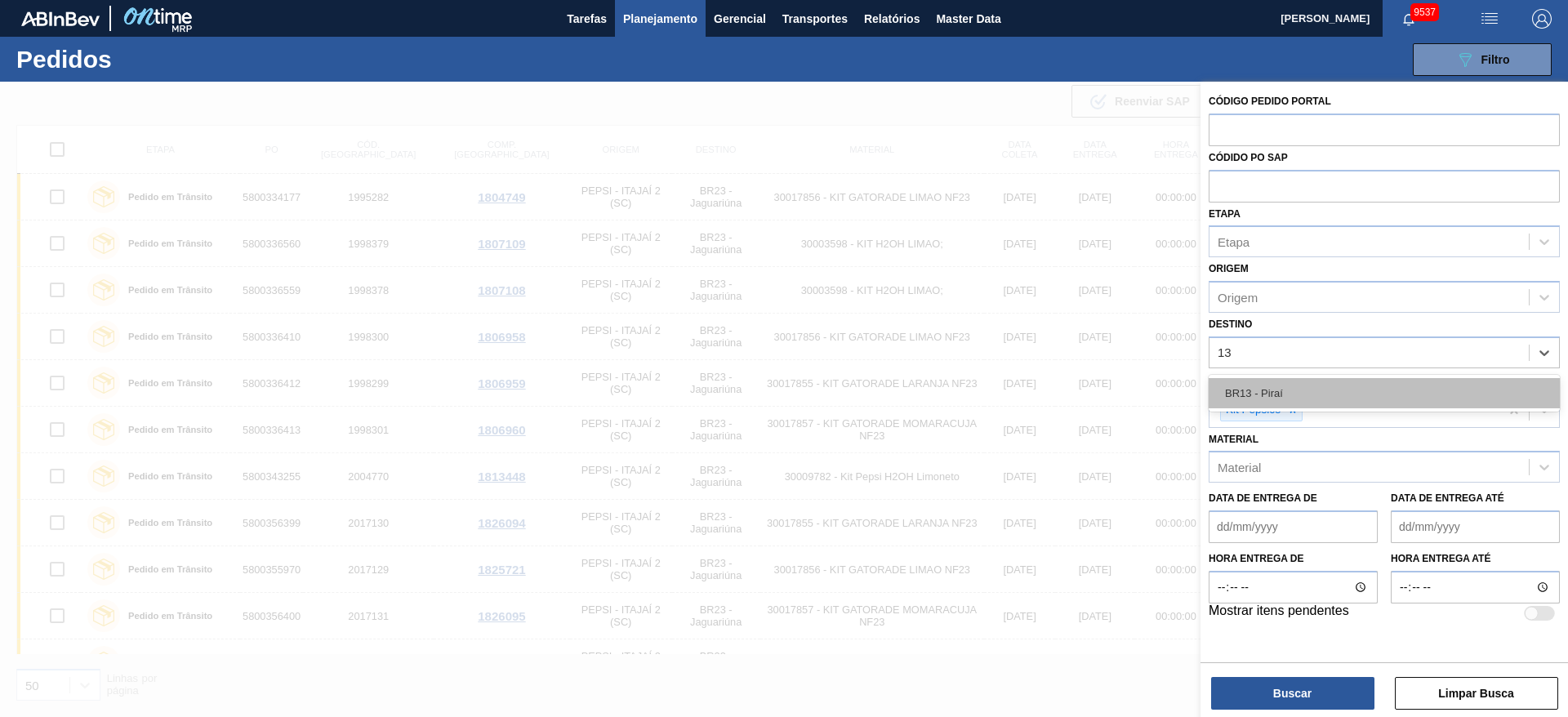
click at [1303, 385] on div "BR13 - Piraí" at bounding box center [1384, 394] width 351 height 31
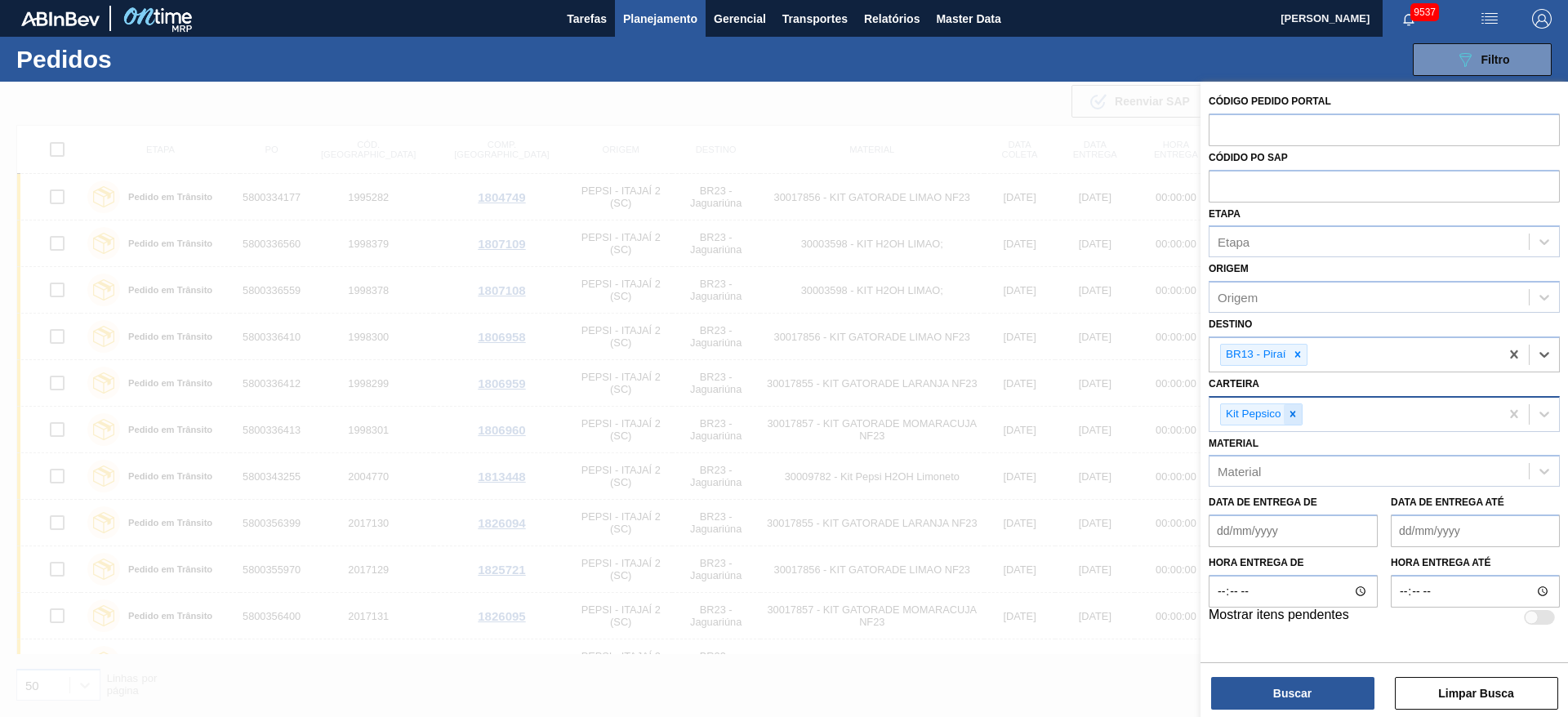
click at [1289, 419] on icon at bounding box center [1293, 414] width 11 height 11
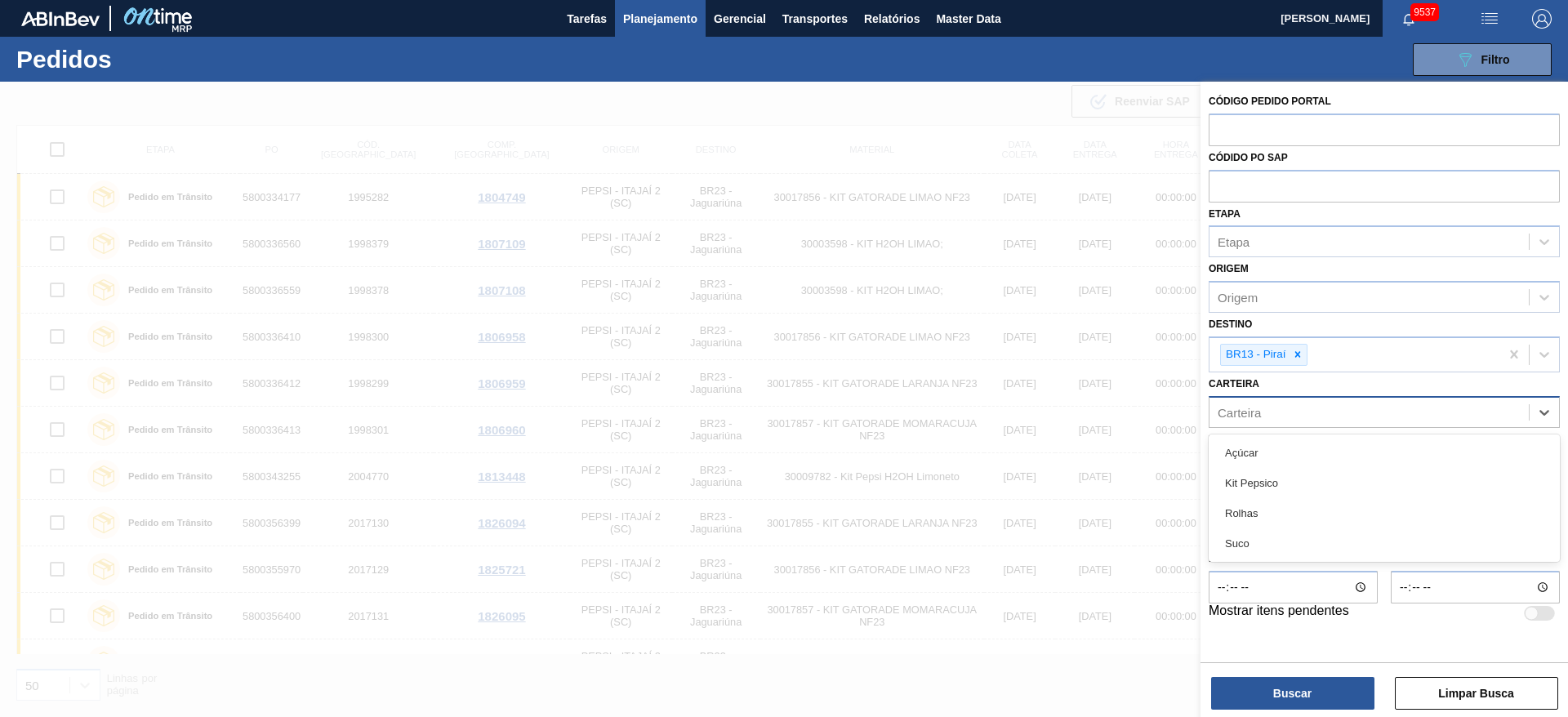
click at [1289, 411] on div "Carteira" at bounding box center [1368, 412] width 319 height 24
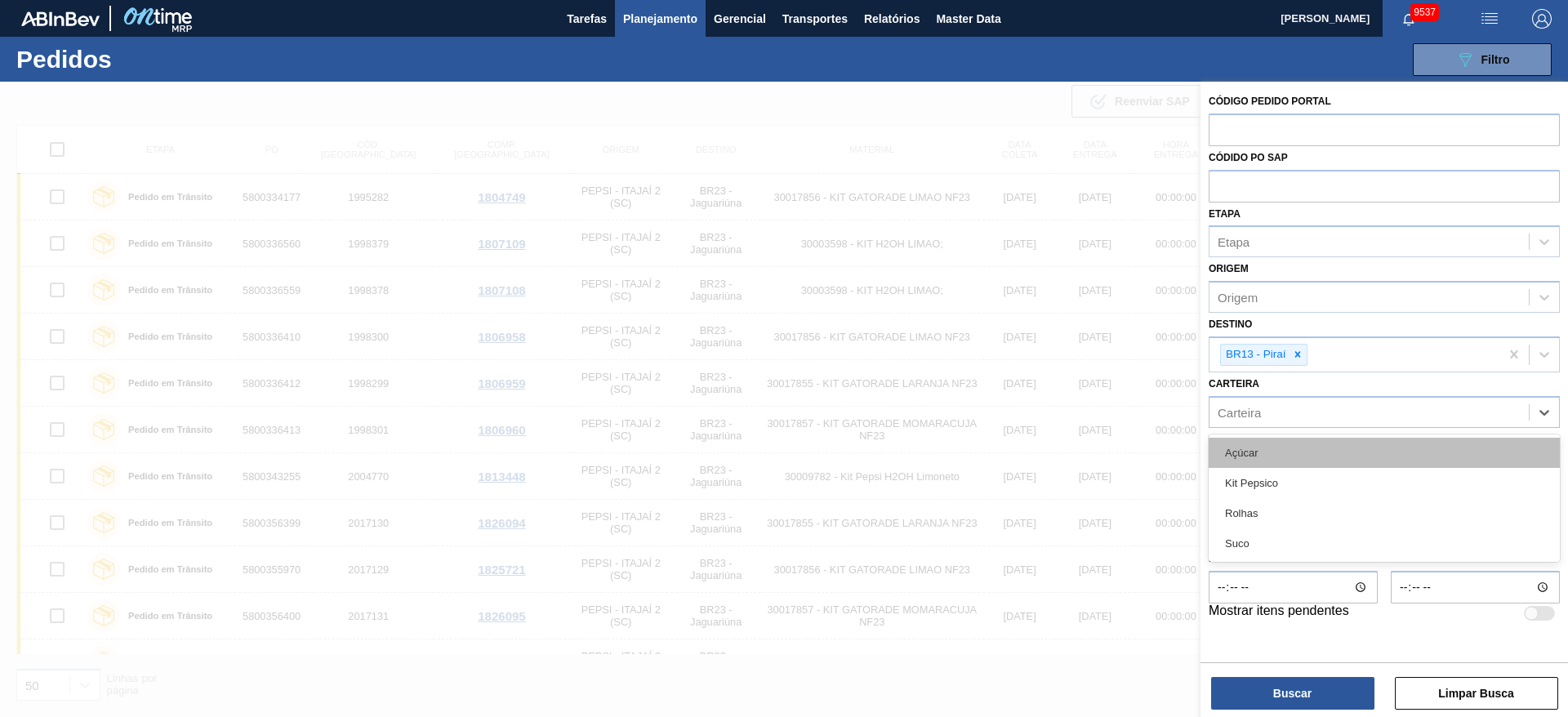
click at [1294, 455] on div "Açúcar" at bounding box center [1384, 453] width 351 height 31
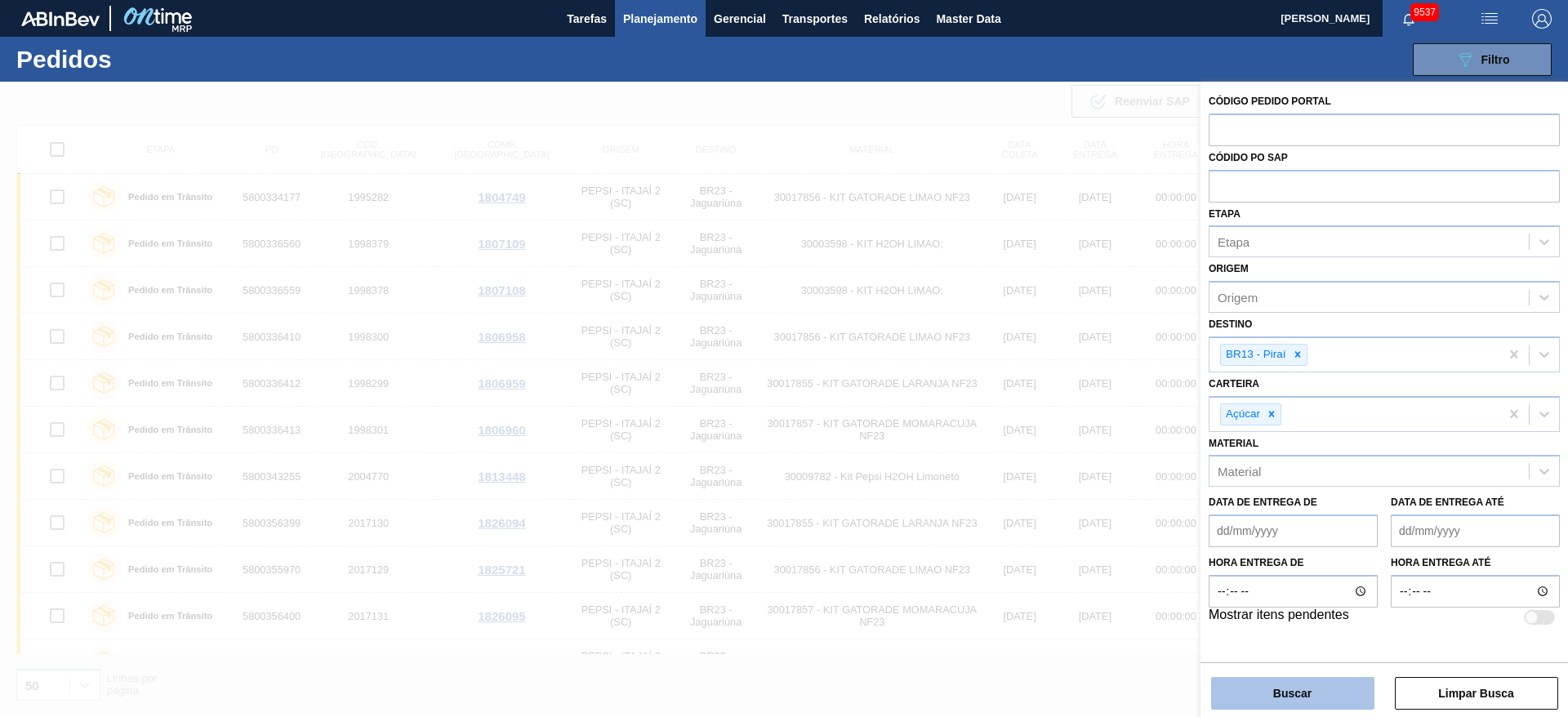
click at [1306, 702] on button "Buscar" at bounding box center [1292, 693] width 163 height 32
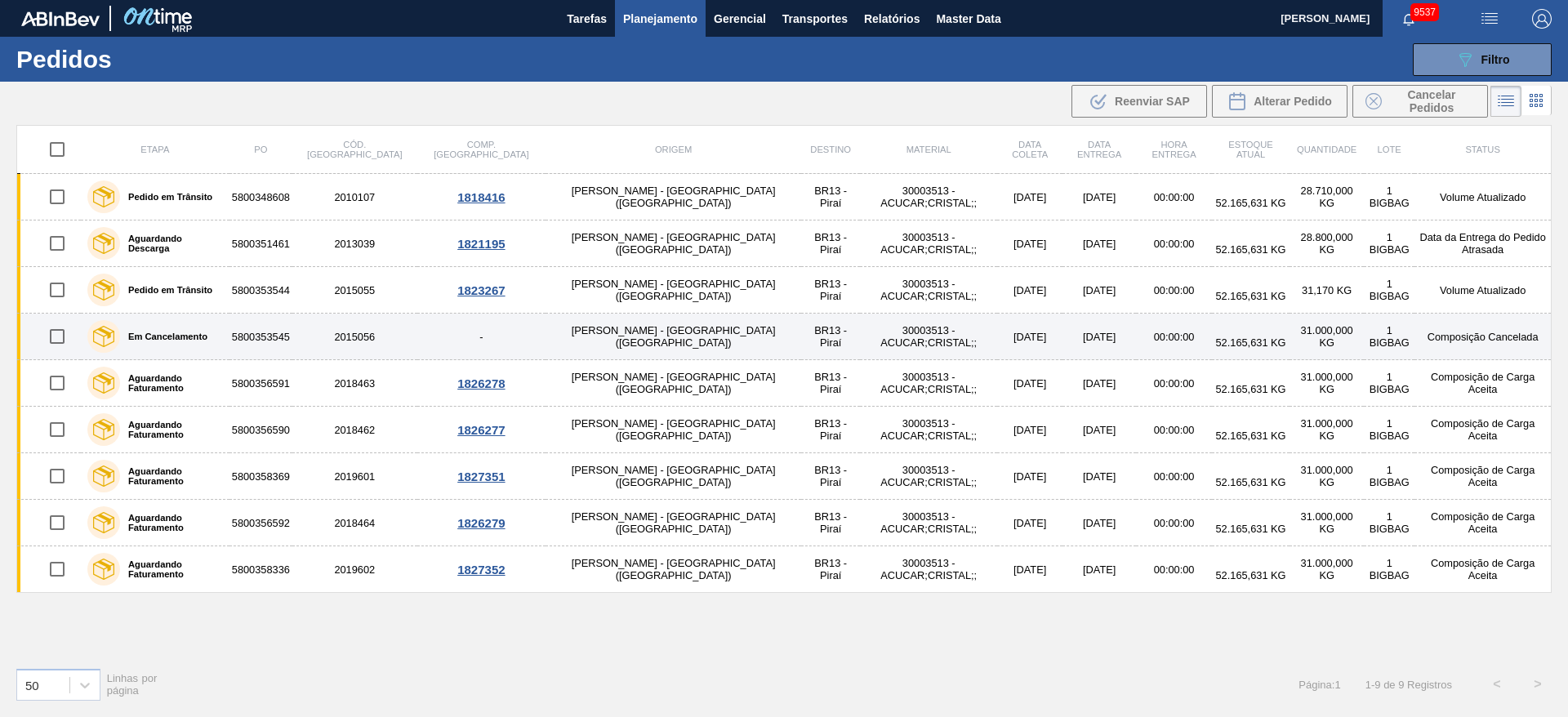
click at [58, 337] on input "checkbox" at bounding box center [57, 337] width 34 height 34
checkbox input "true"
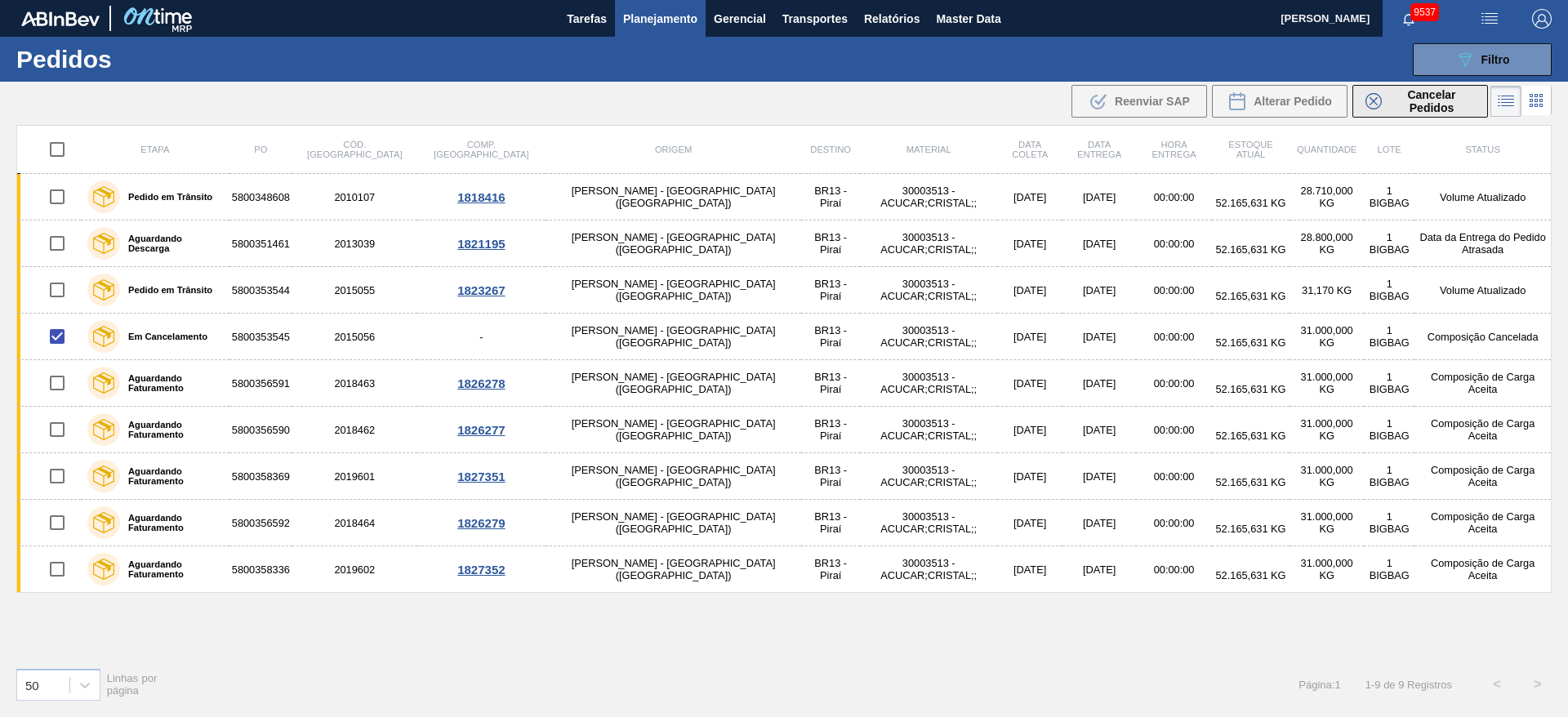
click at [1419, 111] on span "Cancelar Pedidos" at bounding box center [1431, 101] width 87 height 26
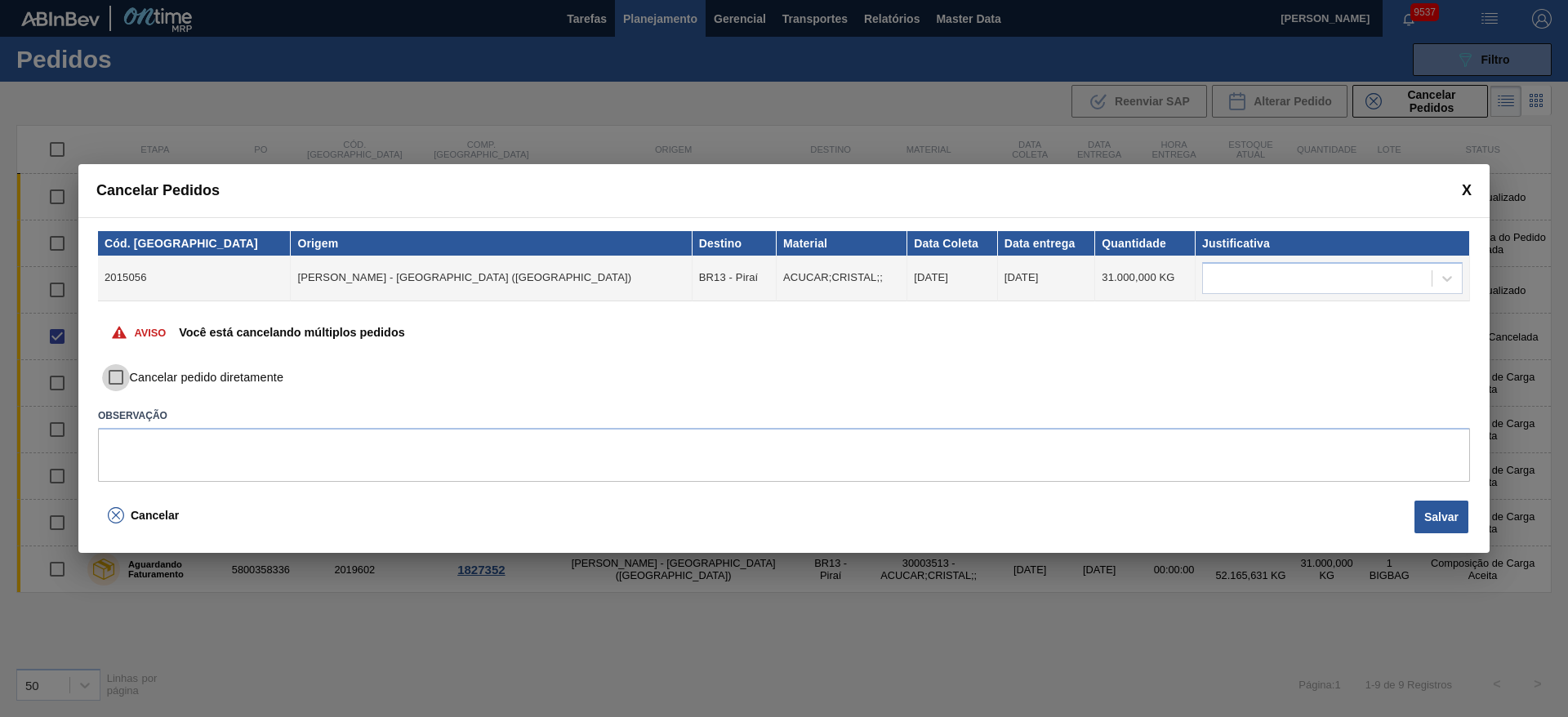
click at [125, 383] on input "Cancelar pedido diretamente" at bounding box center [115, 378] width 28 height 28
checkbox input "true"
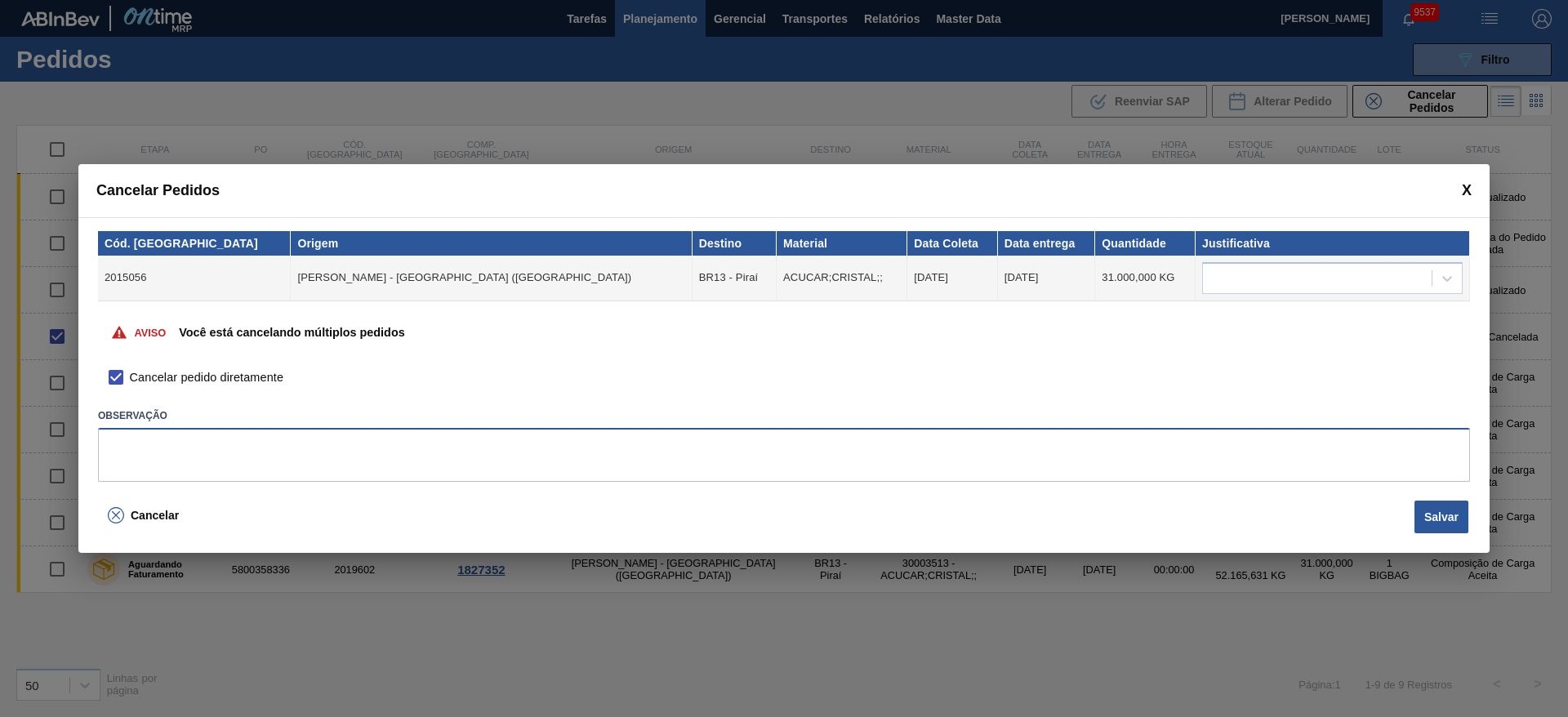
click at [169, 430] on textarea at bounding box center [784, 455] width 1372 height 54
type textarea "."
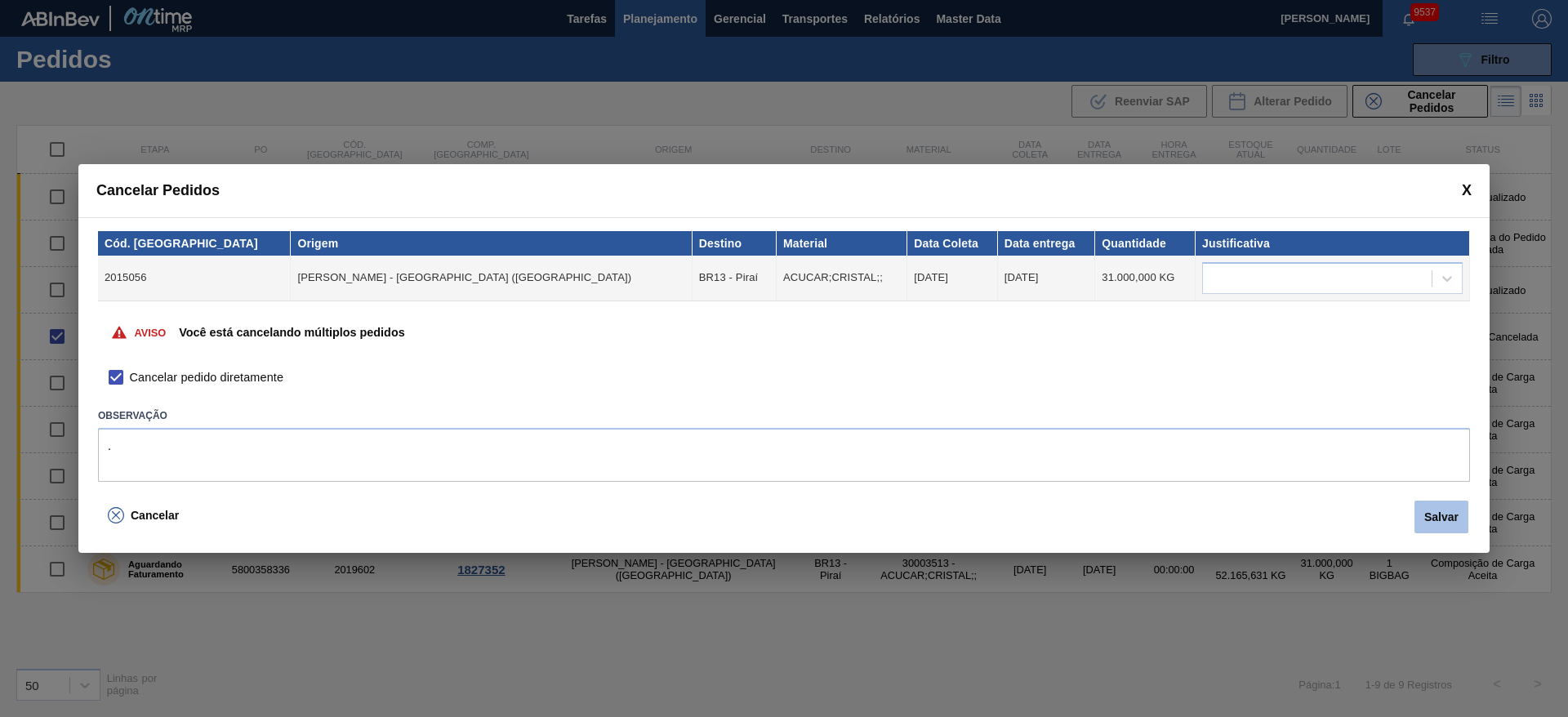
click at [1433, 521] on button "Salvar" at bounding box center [1440, 517] width 54 height 32
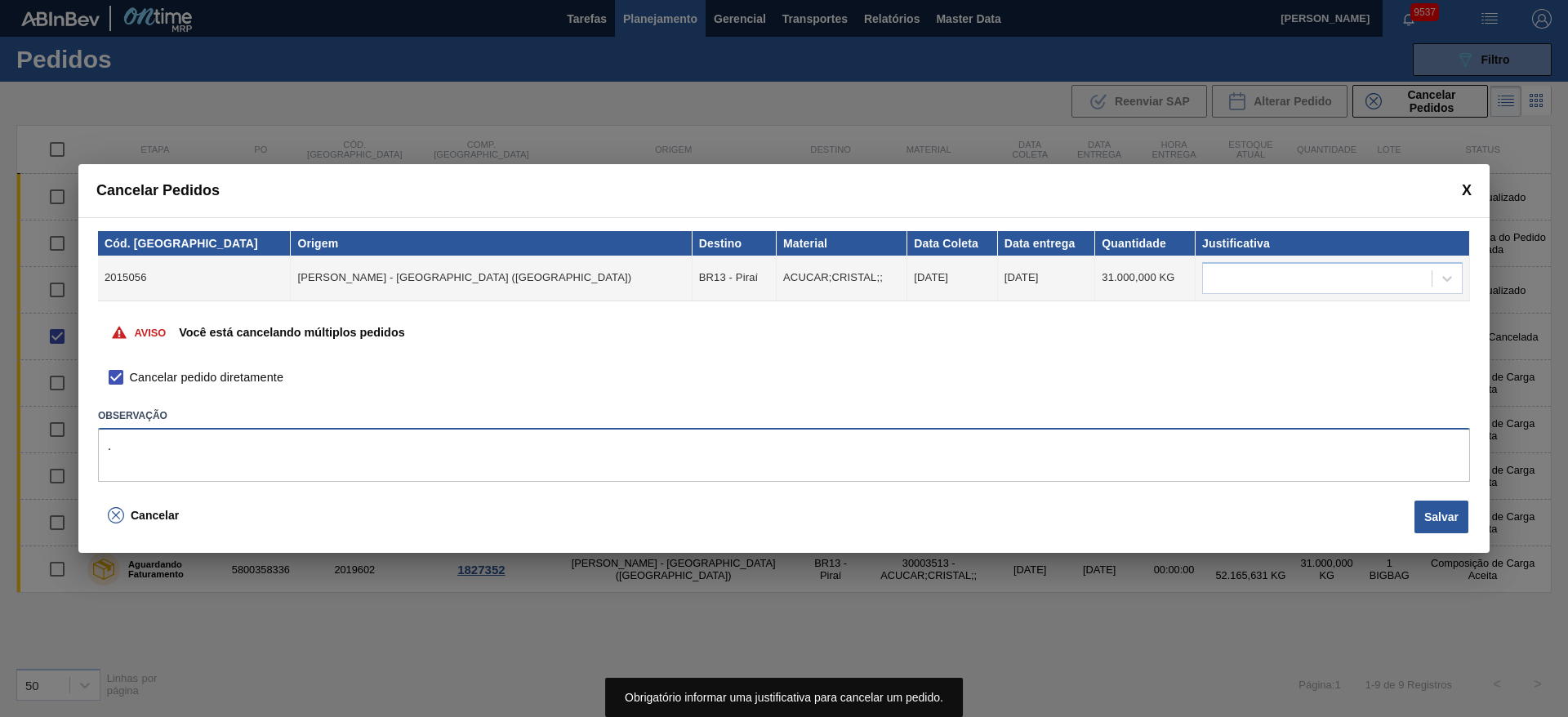
click at [671, 448] on textarea "." at bounding box center [784, 455] width 1372 height 54
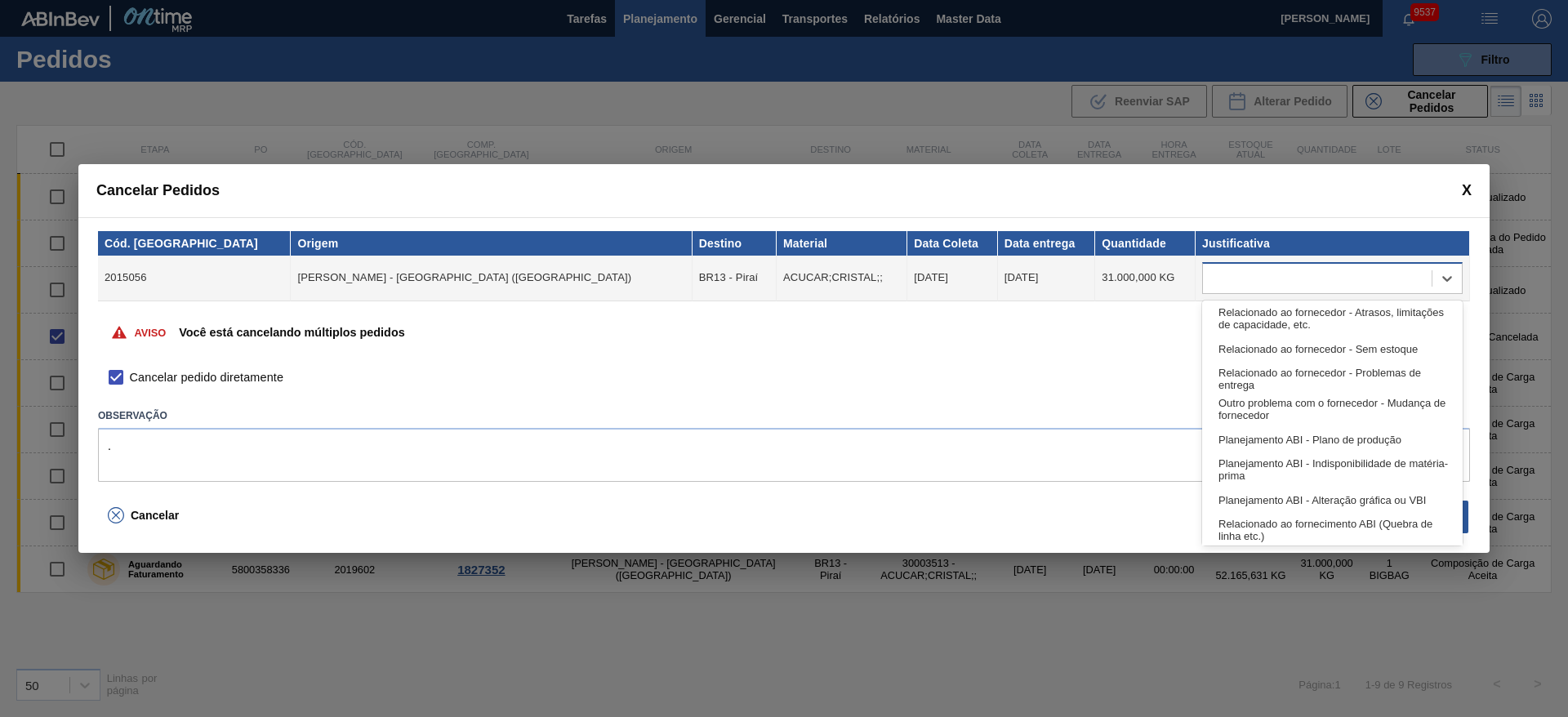
click at [1340, 288] on div at bounding box center [1317, 277] width 229 height 24
click at [1315, 324] on div "Relacionado ao fornecedor - Atrasos, limitações de capacidade, etc." at bounding box center [1332, 319] width 260 height 31
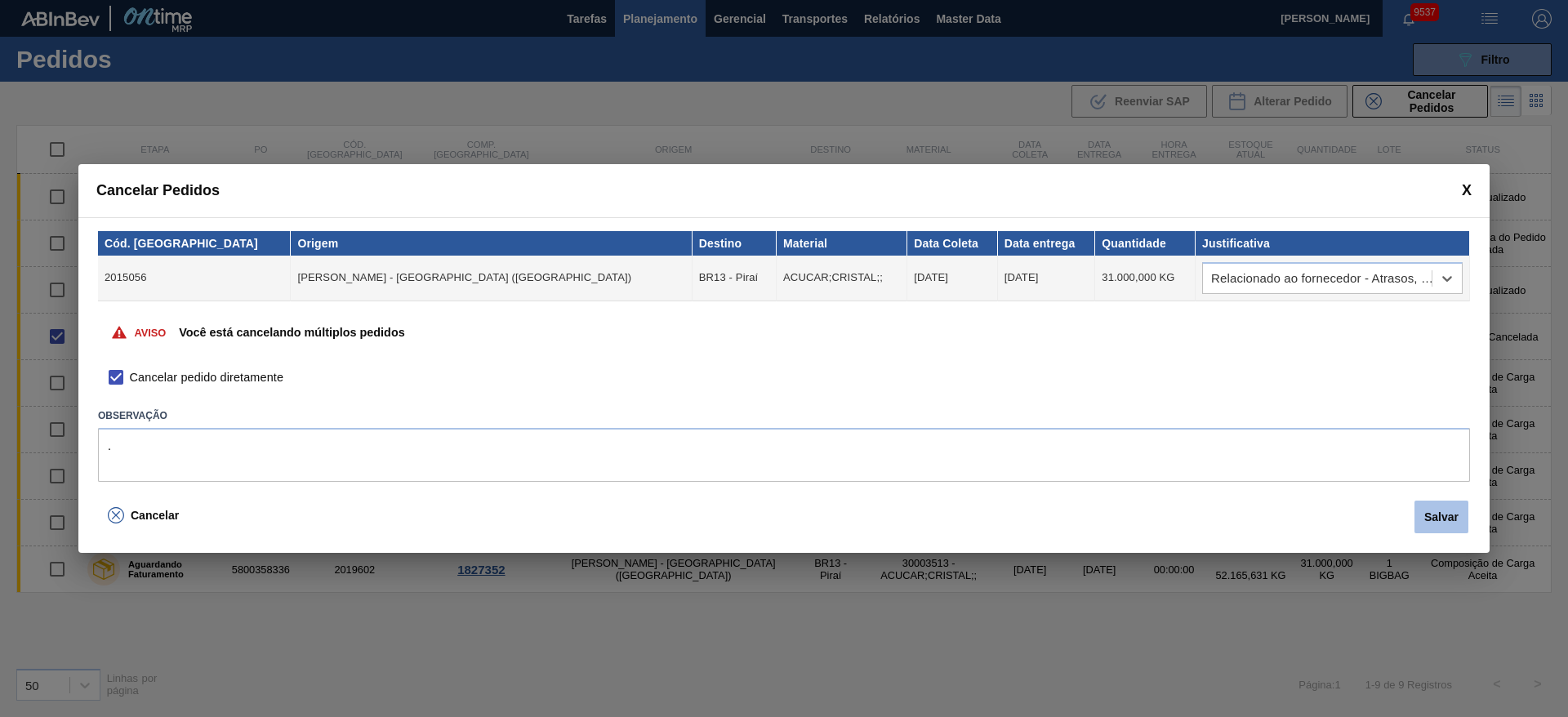
click at [1436, 524] on button "Salvar" at bounding box center [1440, 517] width 54 height 32
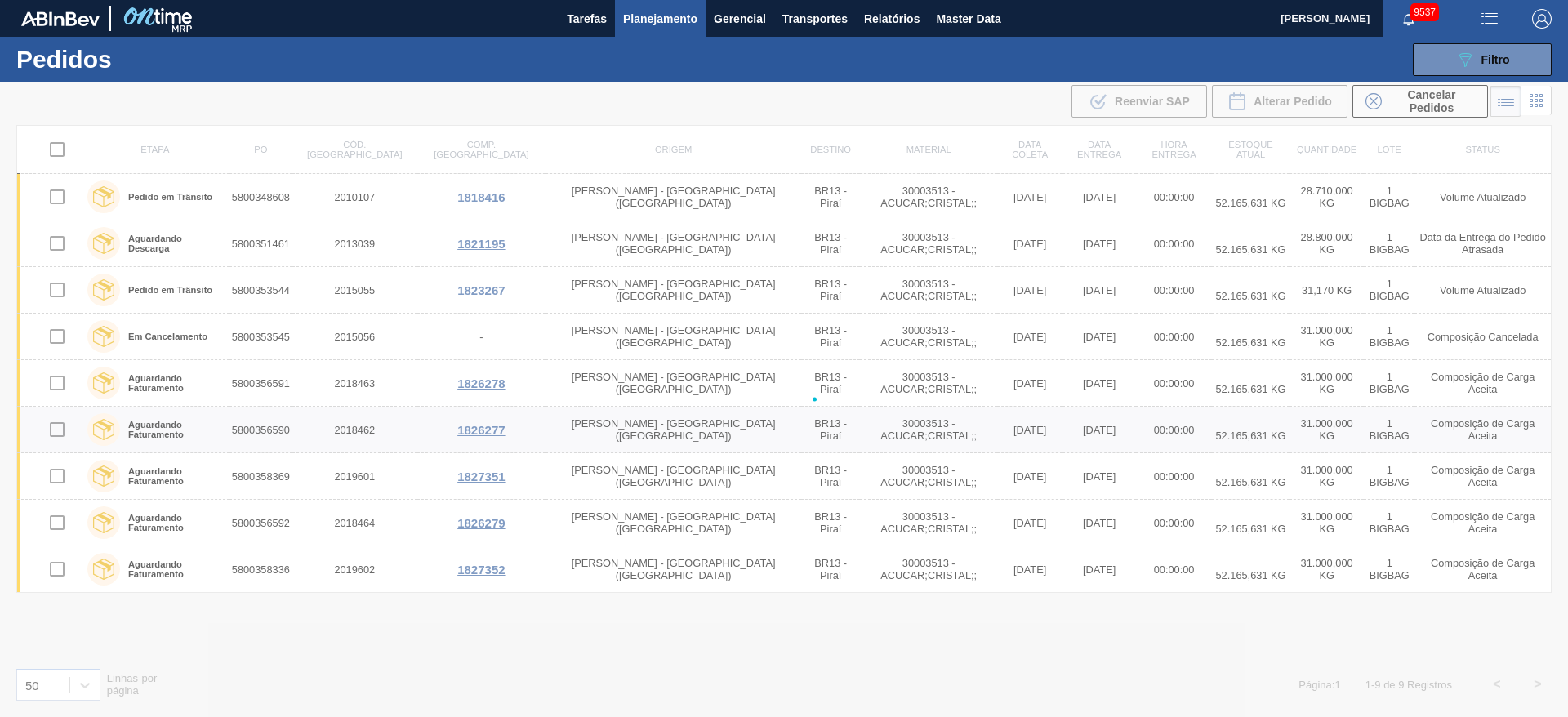
checkbox input "false"
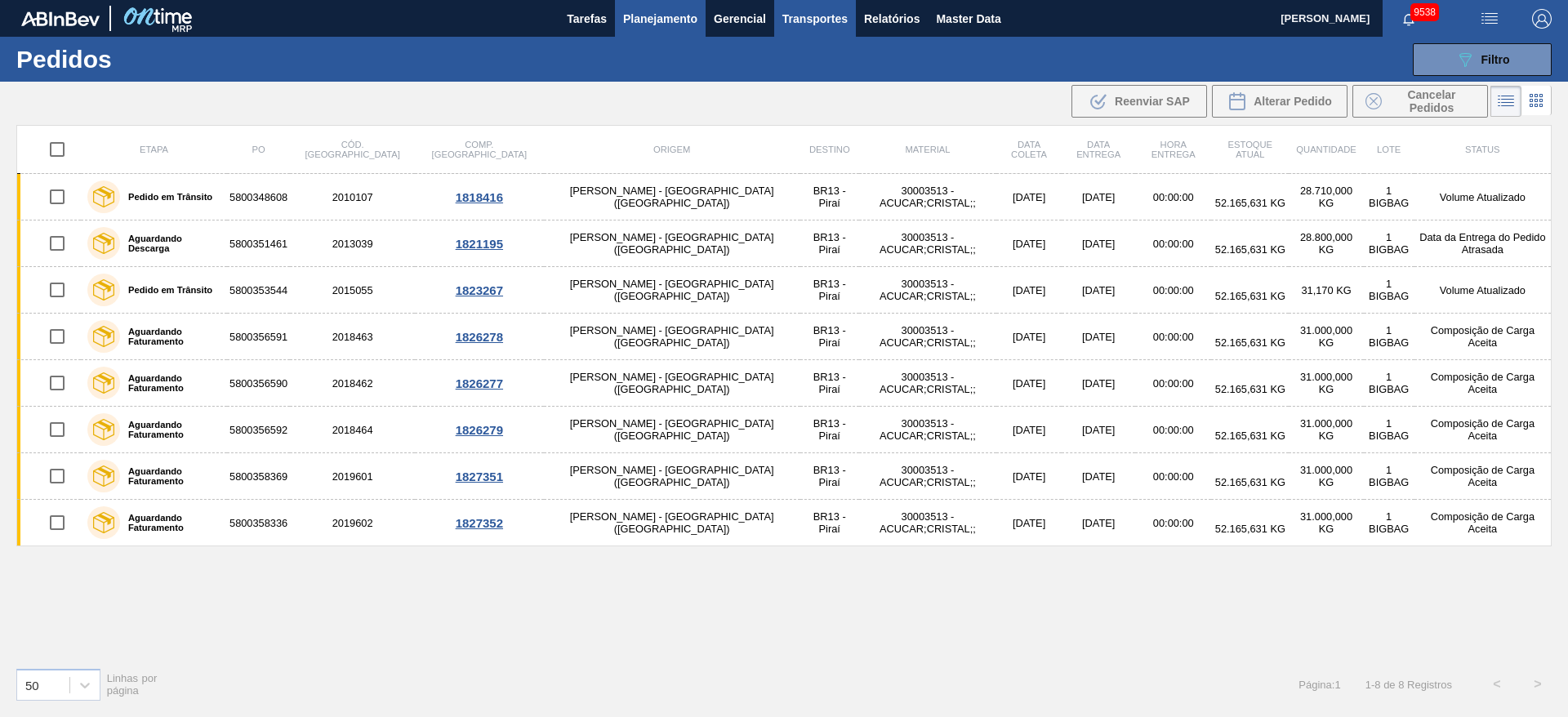
click at [801, 26] on span "Transportes" at bounding box center [815, 18] width 66 height 20
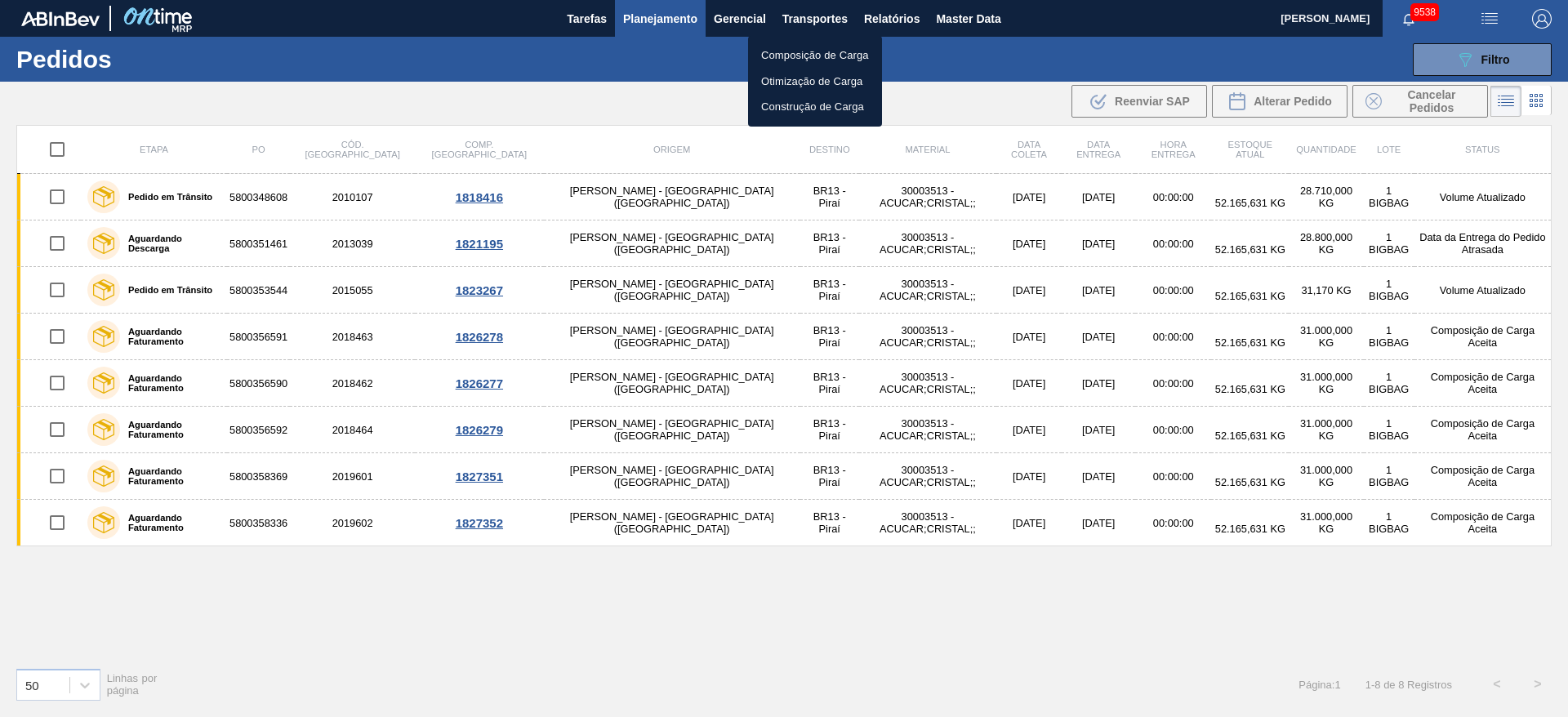
click at [803, 77] on li "Otimização de Carga" at bounding box center [815, 81] width 133 height 26
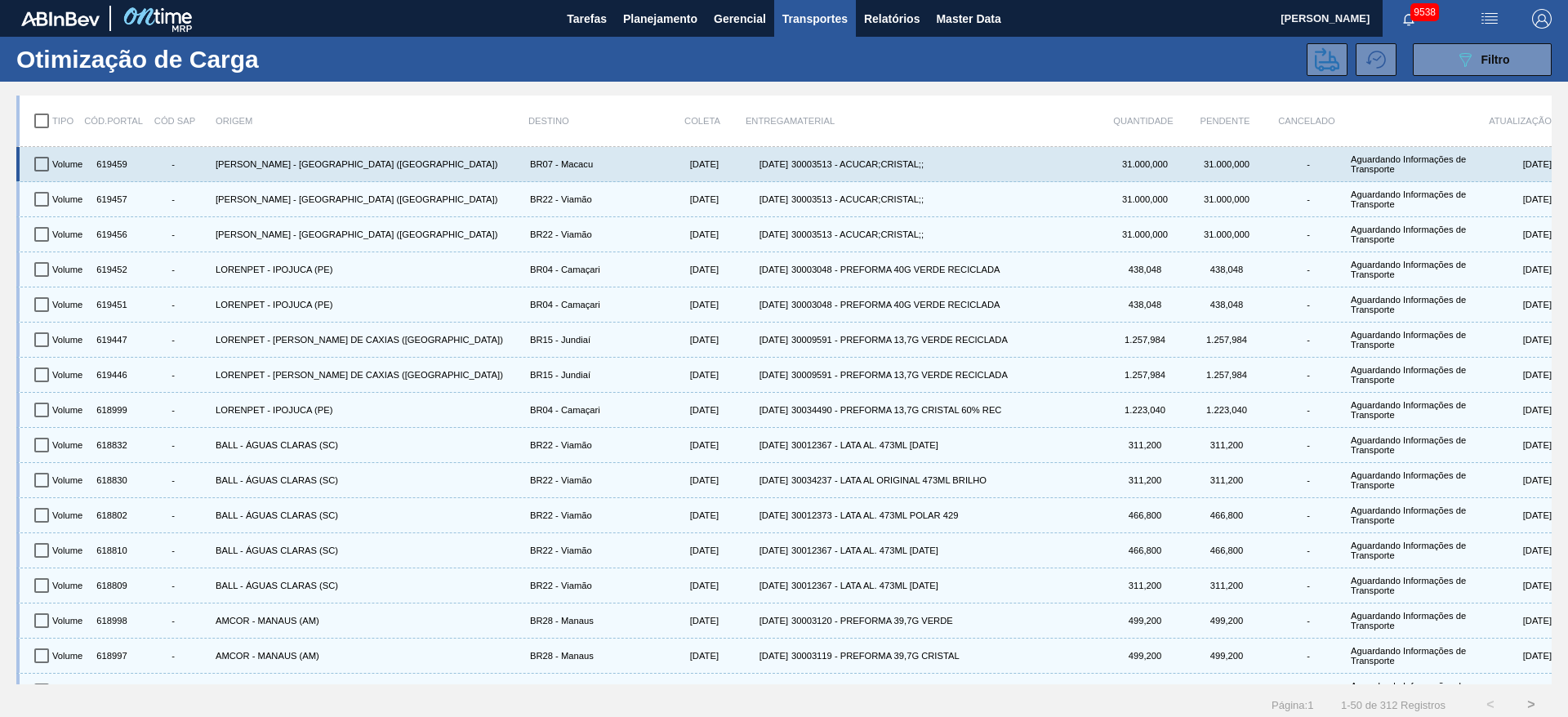
click at [44, 167] on input "checkbox" at bounding box center [42, 164] width 34 height 34
checkbox input "true"
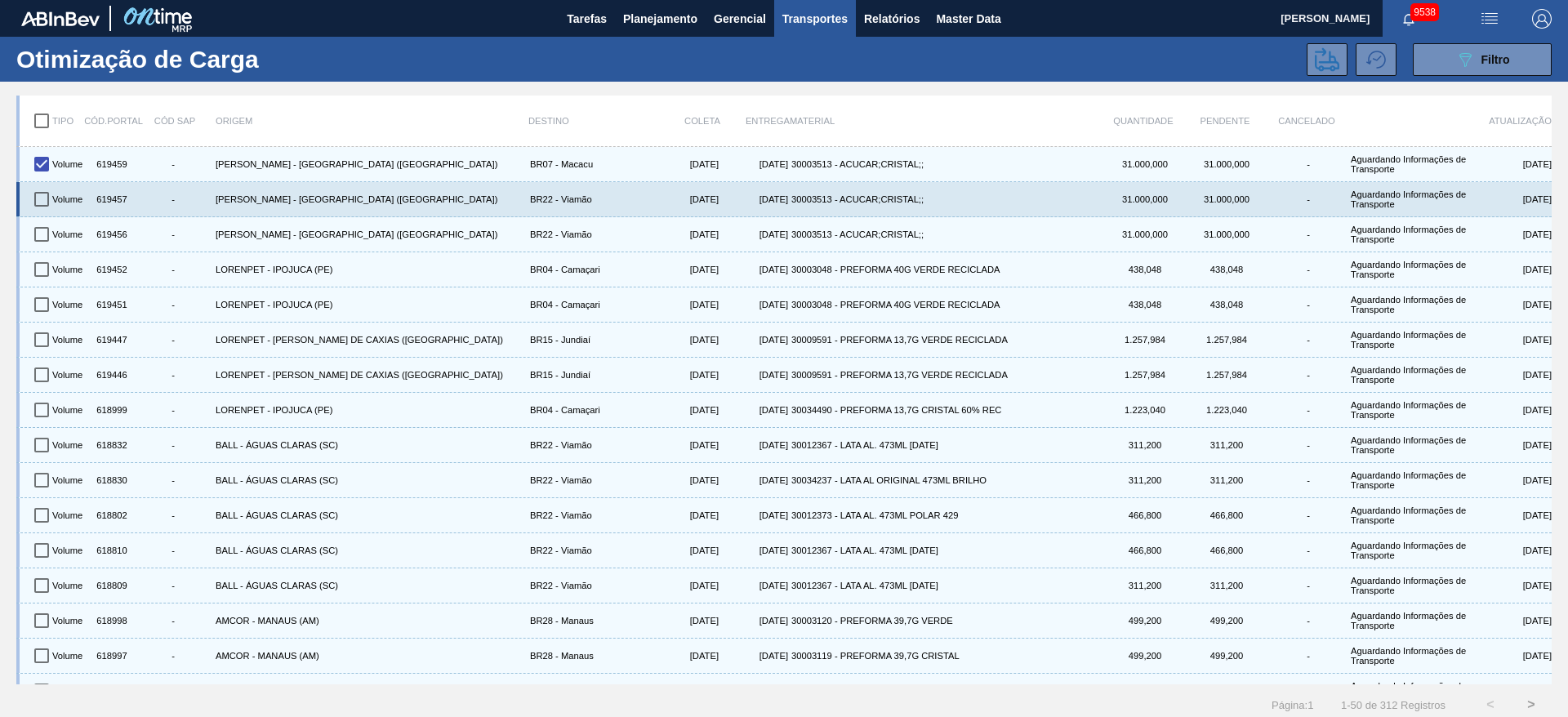
click at [38, 200] on input "checkbox" at bounding box center [42, 199] width 34 height 34
checkbox input "true"
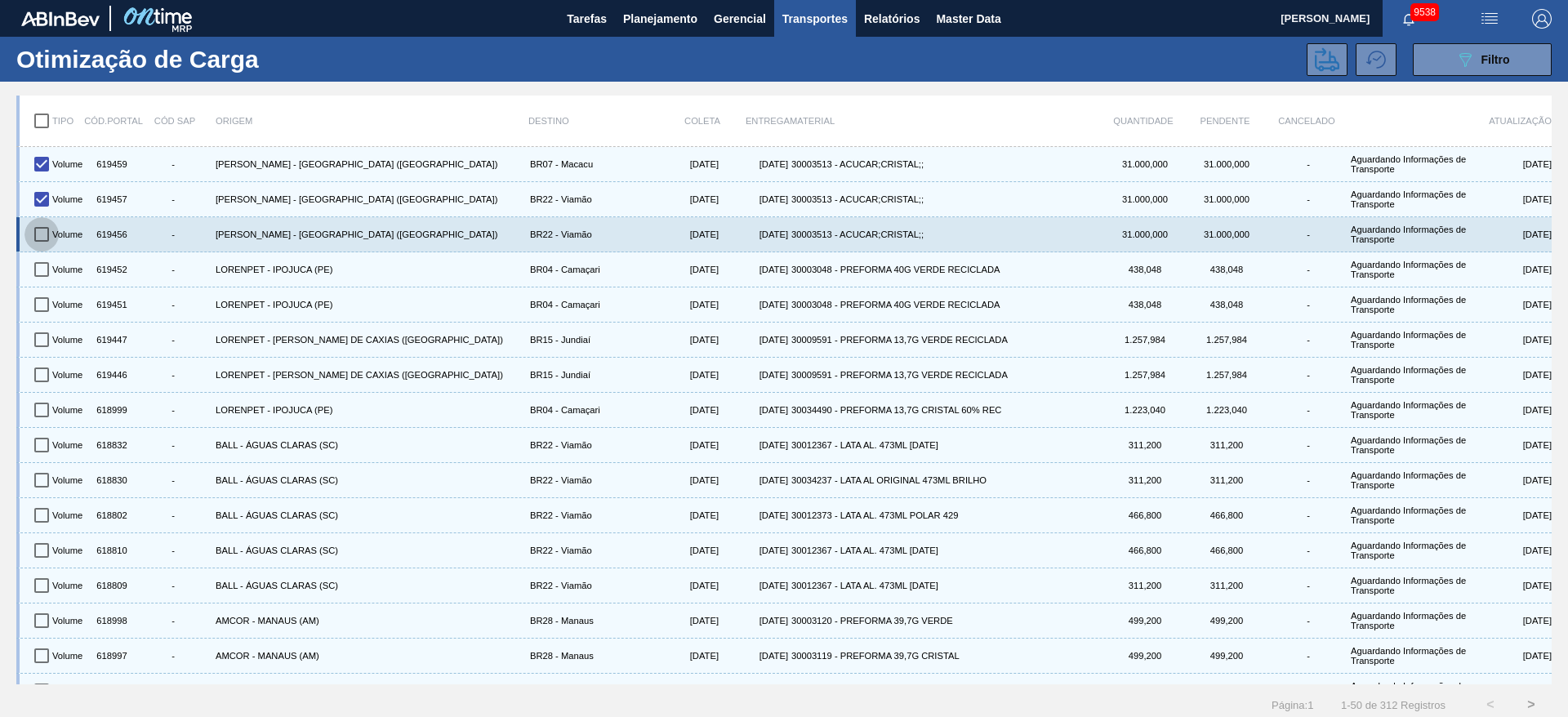
click at [45, 237] on input "checkbox" at bounding box center [42, 235] width 34 height 34
checkbox input "true"
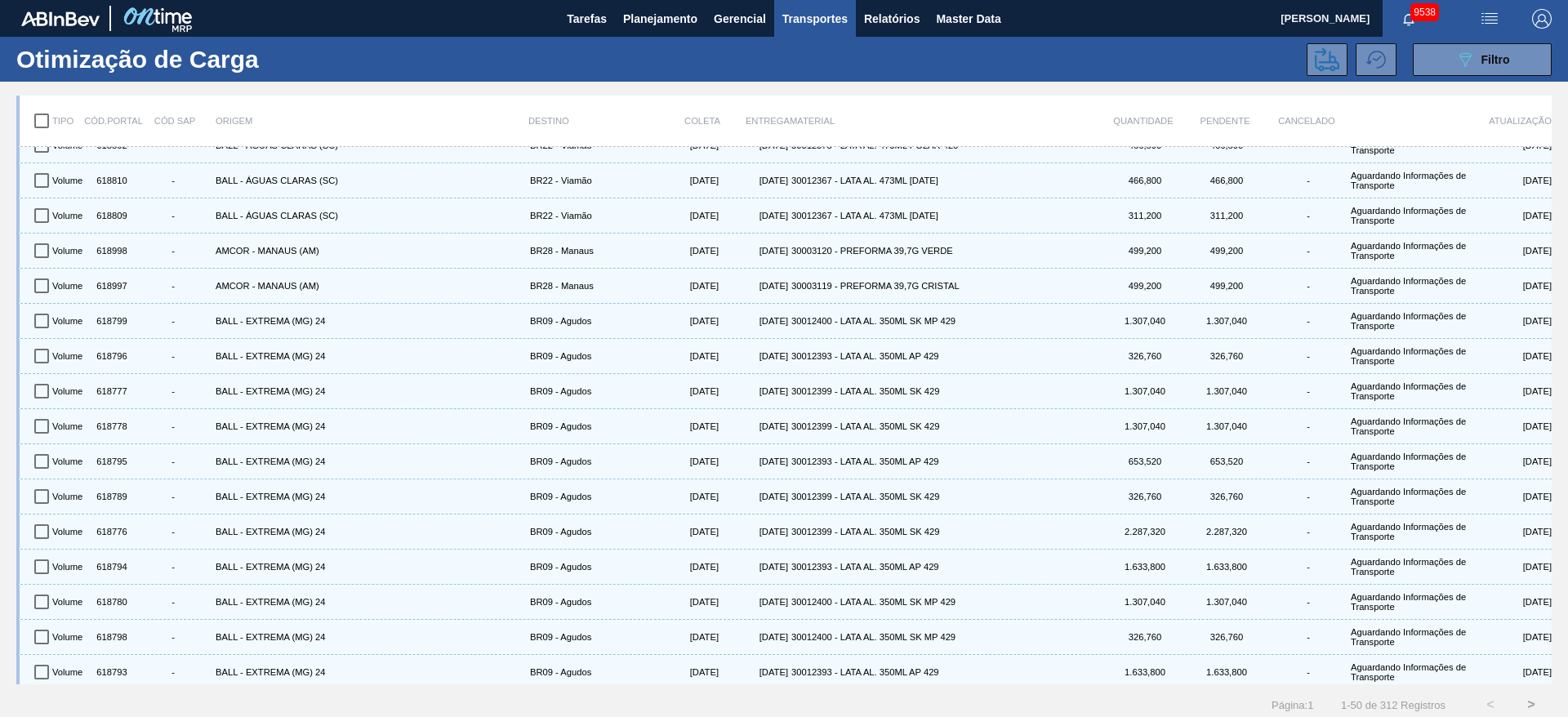
scroll to position [245, 0]
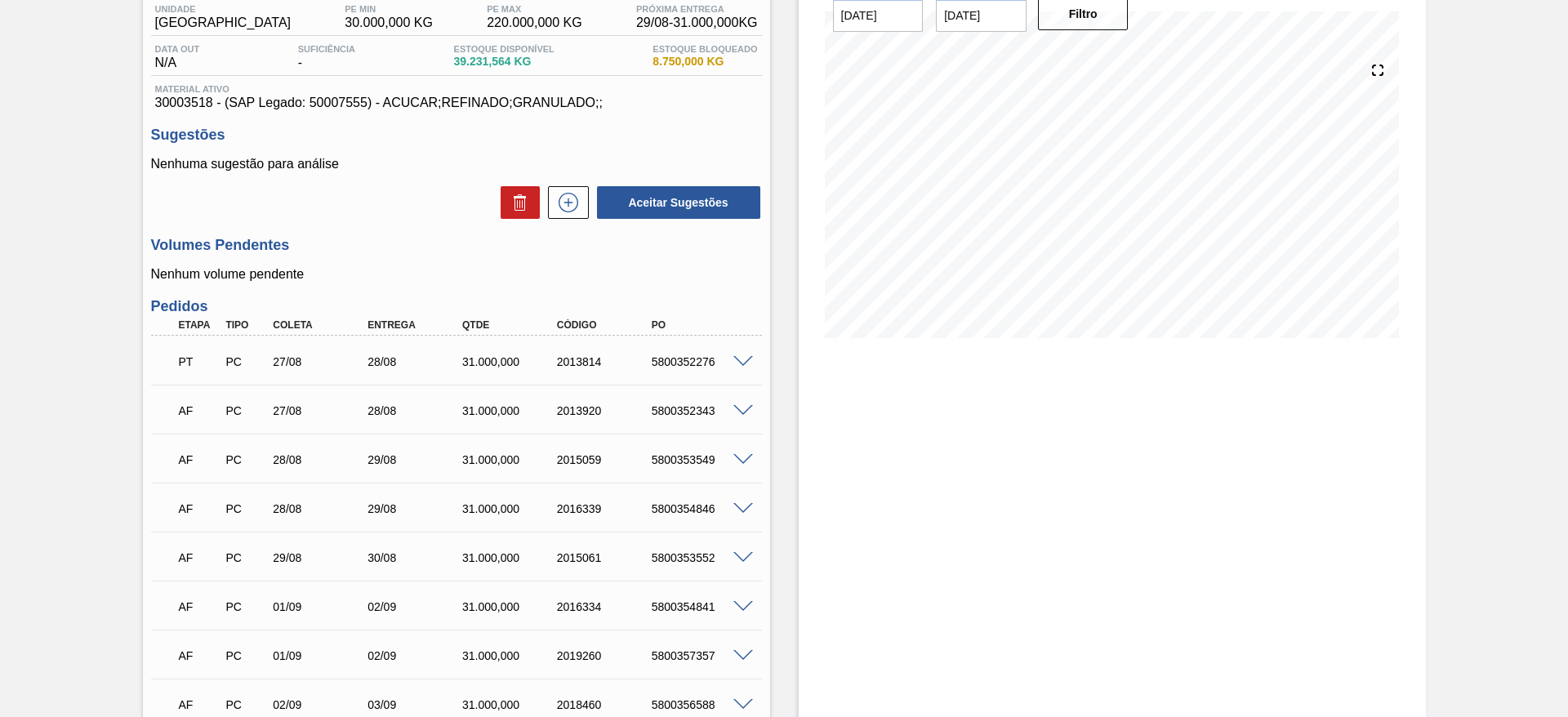
scroll to position [89, 0]
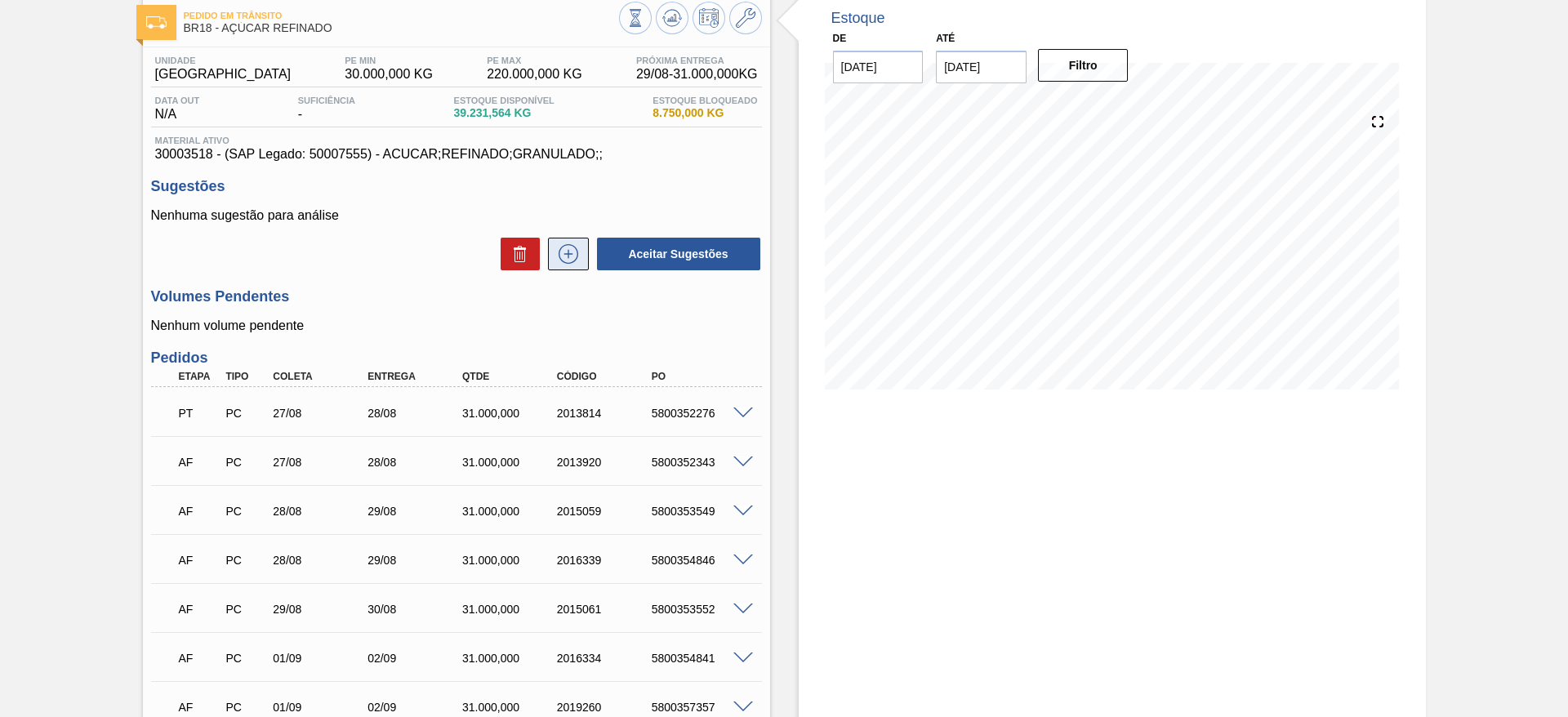
click at [578, 259] on icon at bounding box center [567, 254] width 26 height 20
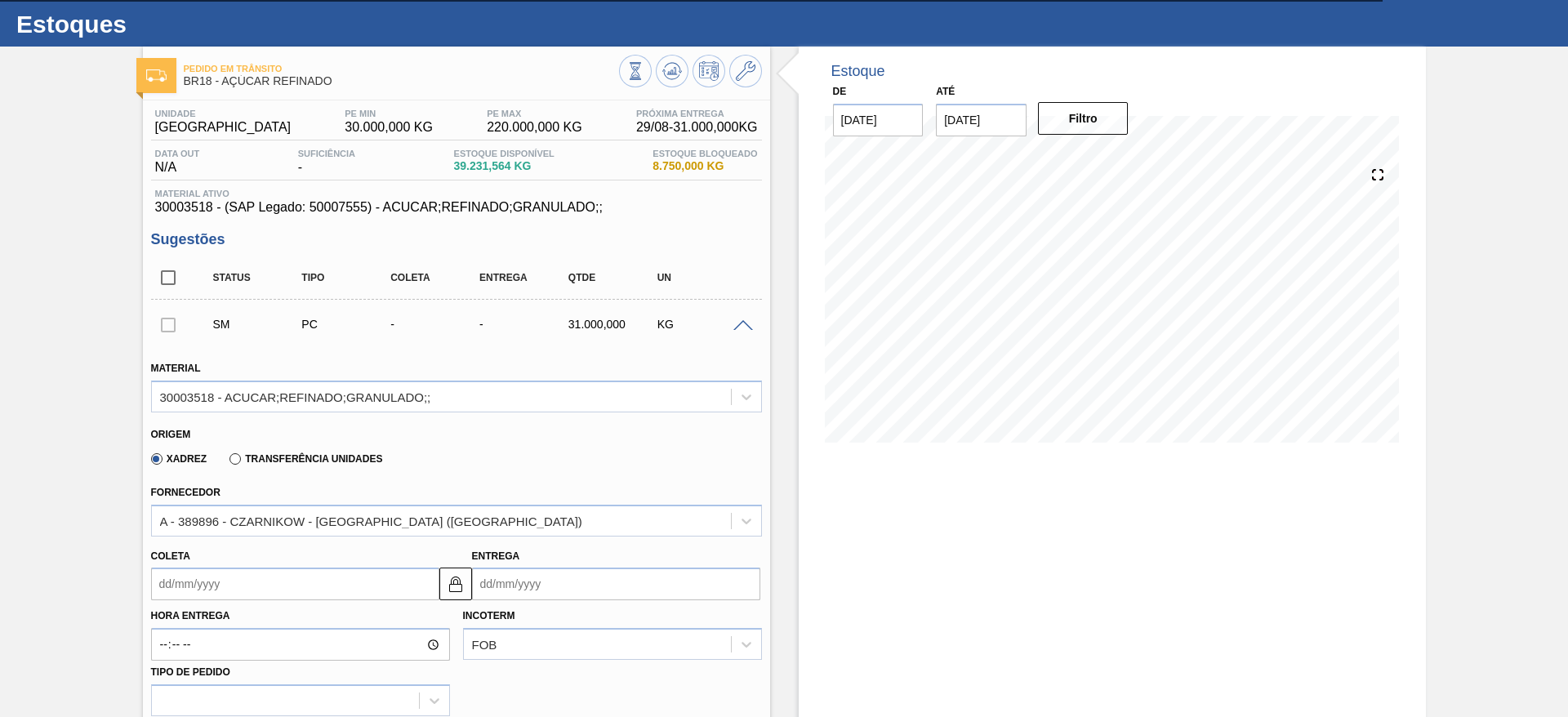
scroll to position [0, 0]
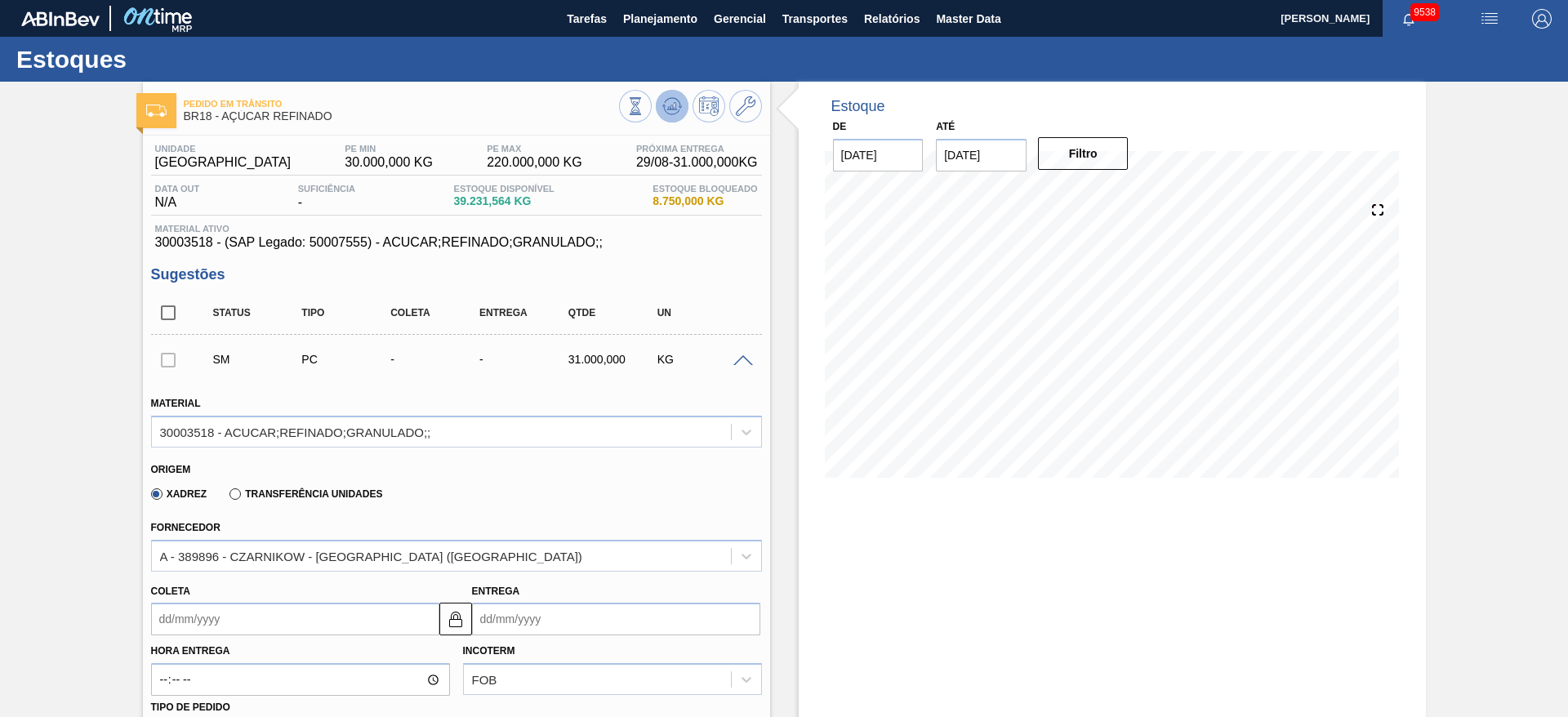
click at [669, 106] on icon at bounding box center [671, 106] width 10 height 8
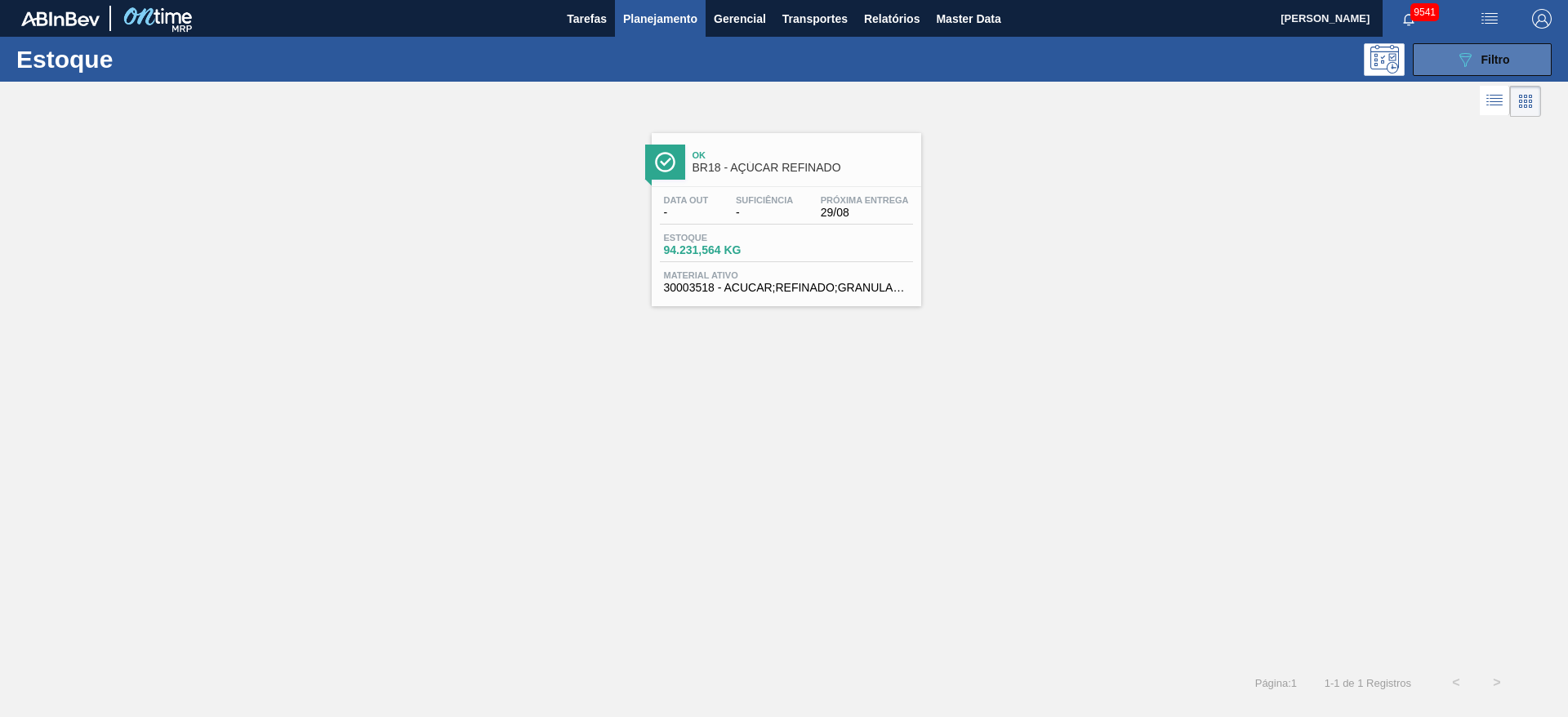
click at [1488, 47] on button "089F7B8B-B2A5-4AFE-B5C0-19BA573D28AC Filtro" at bounding box center [1482, 59] width 139 height 32
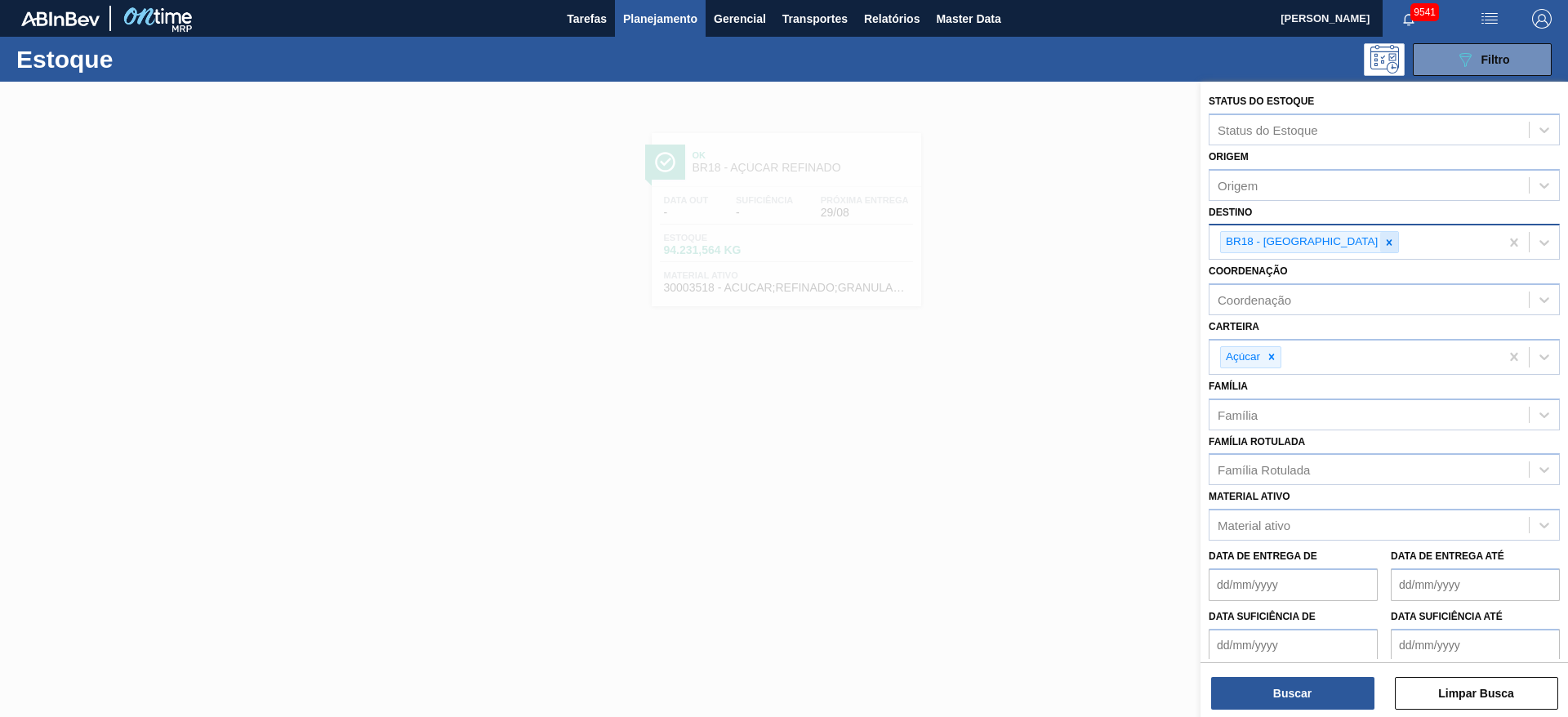
click at [1383, 245] on icon at bounding box center [1389, 242] width 11 height 11
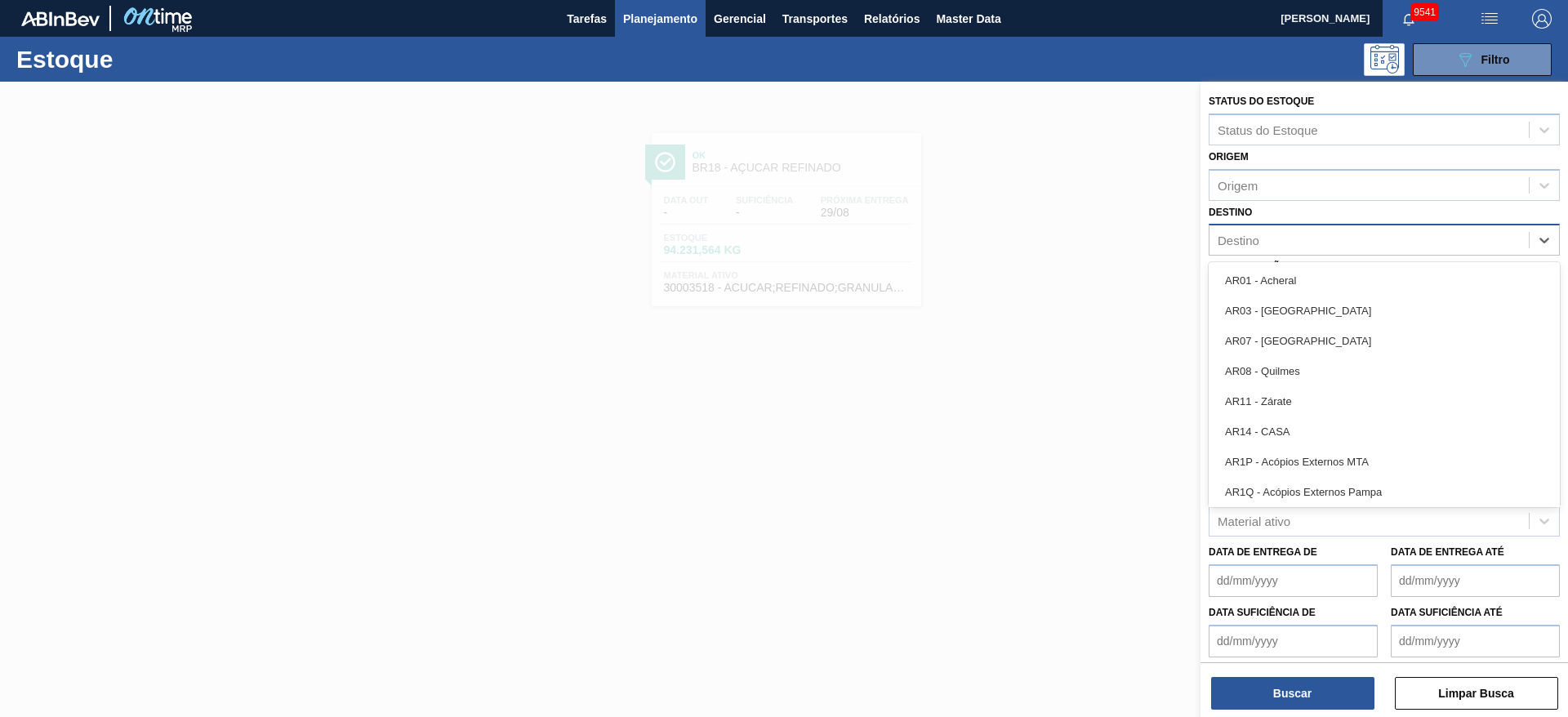
click at [1341, 245] on div "Destino" at bounding box center [1368, 240] width 319 height 24
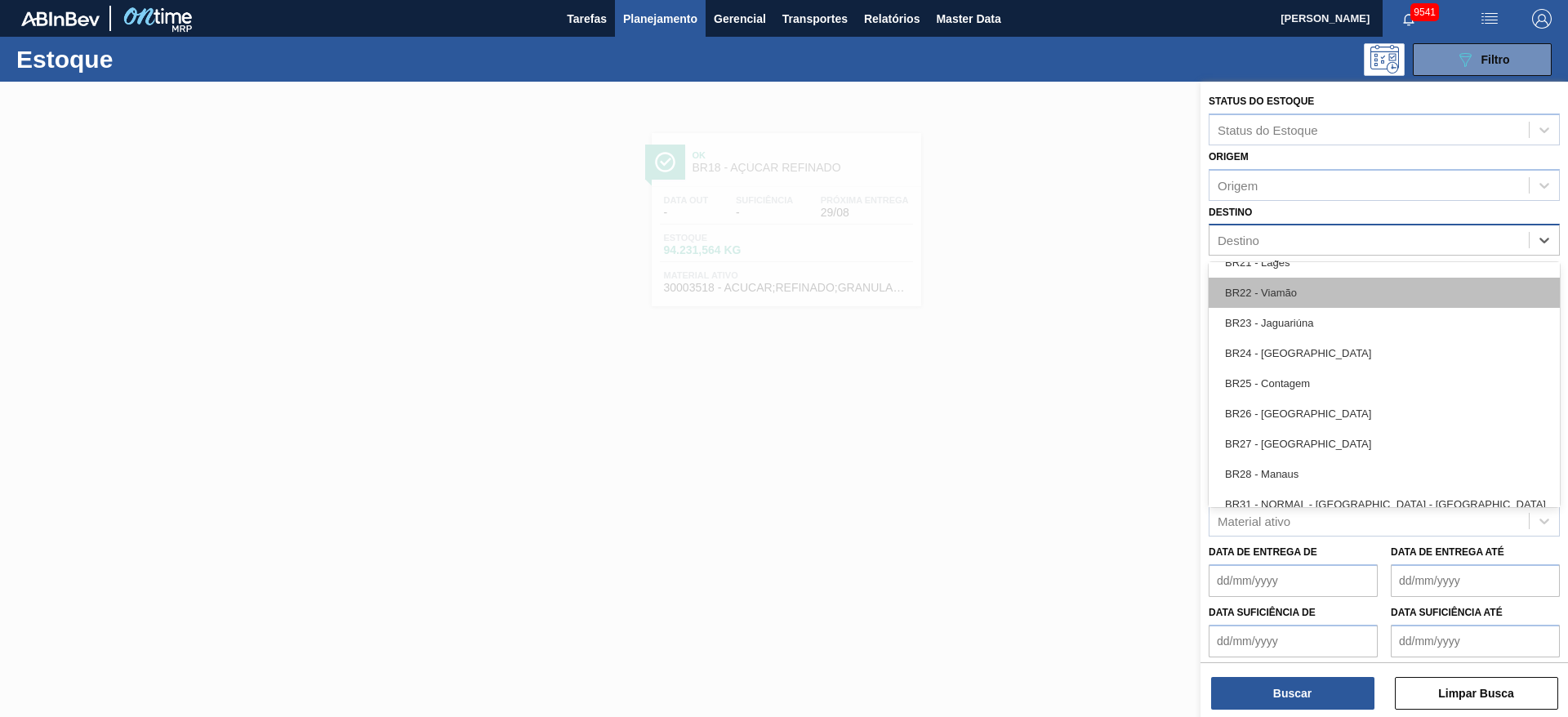
scroll to position [1470, 0]
click at [1313, 437] on div "BR27 - Nova Minas" at bounding box center [1384, 442] width 351 height 31
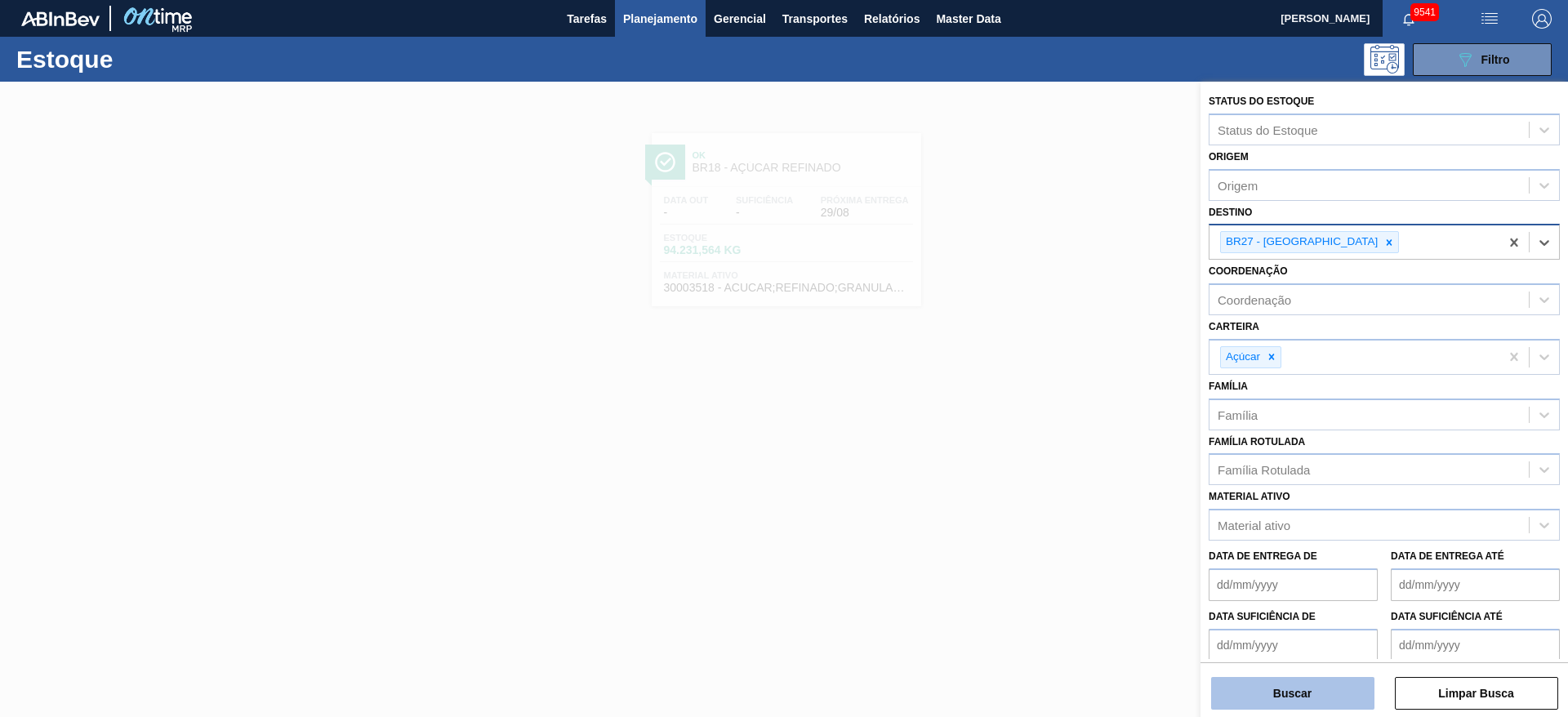
click at [1295, 688] on button "Buscar" at bounding box center [1292, 693] width 163 height 32
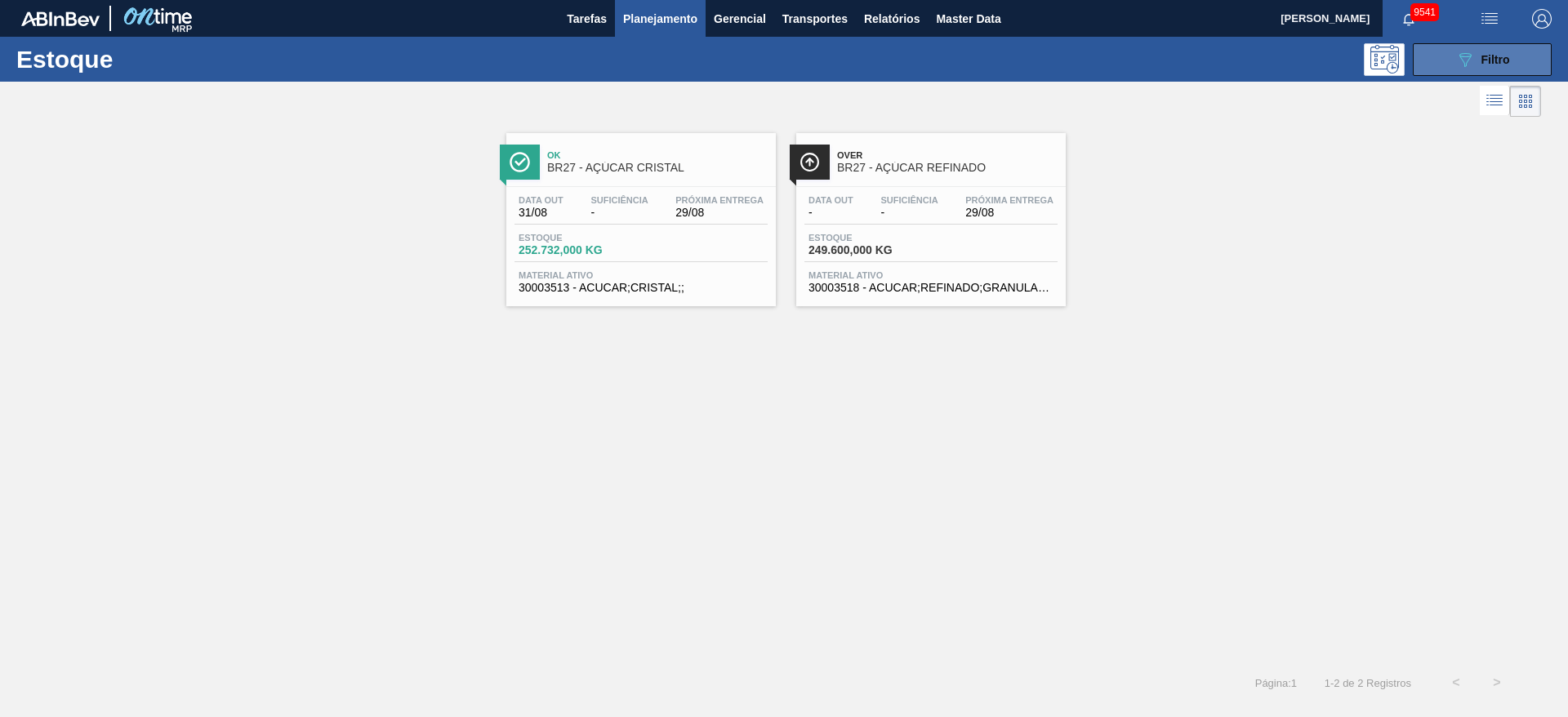
click at [1475, 54] on div "089F7B8B-B2A5-4AFE-B5C0-19BA573D28AC Filtro" at bounding box center [1481, 59] width 54 height 20
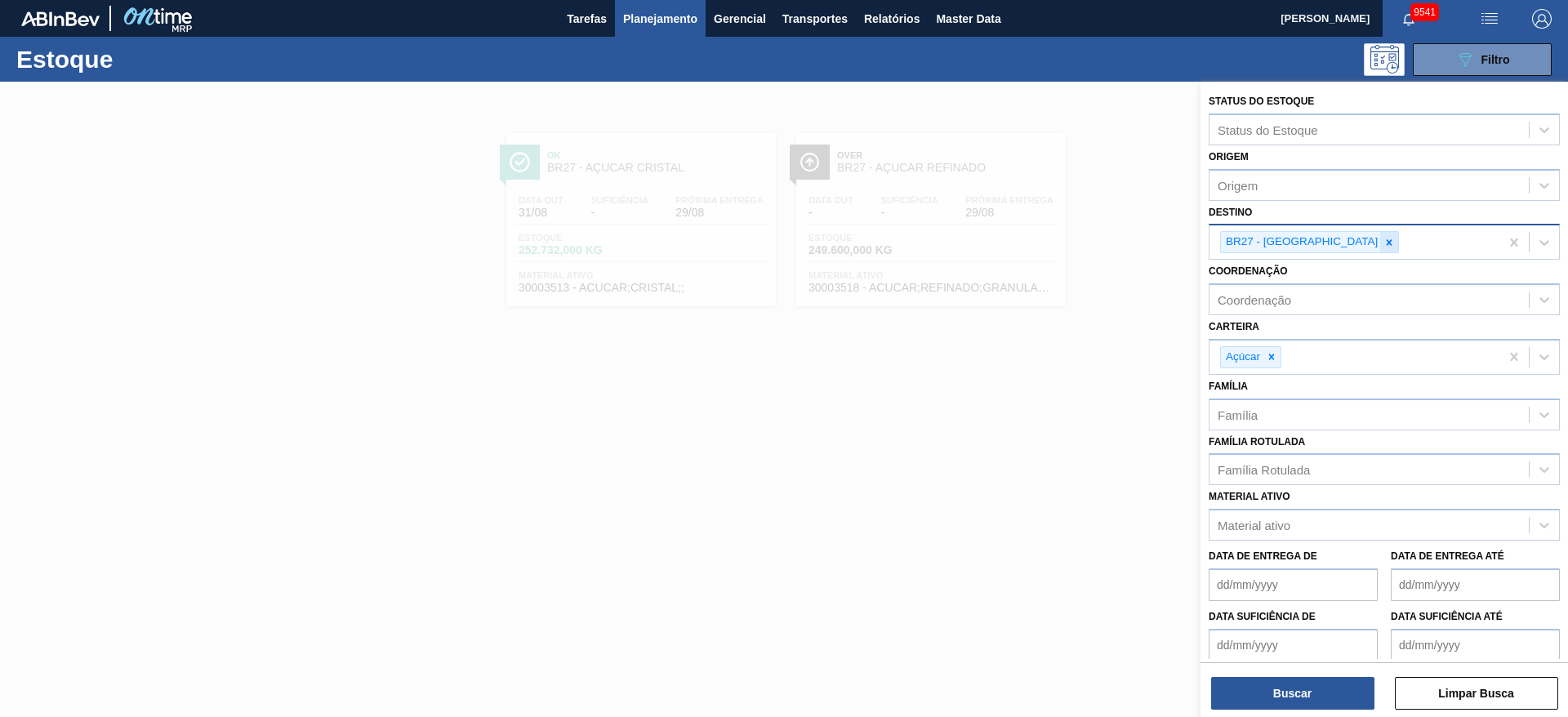
click at [1383, 246] on icon at bounding box center [1389, 242] width 11 height 11
type input "7"
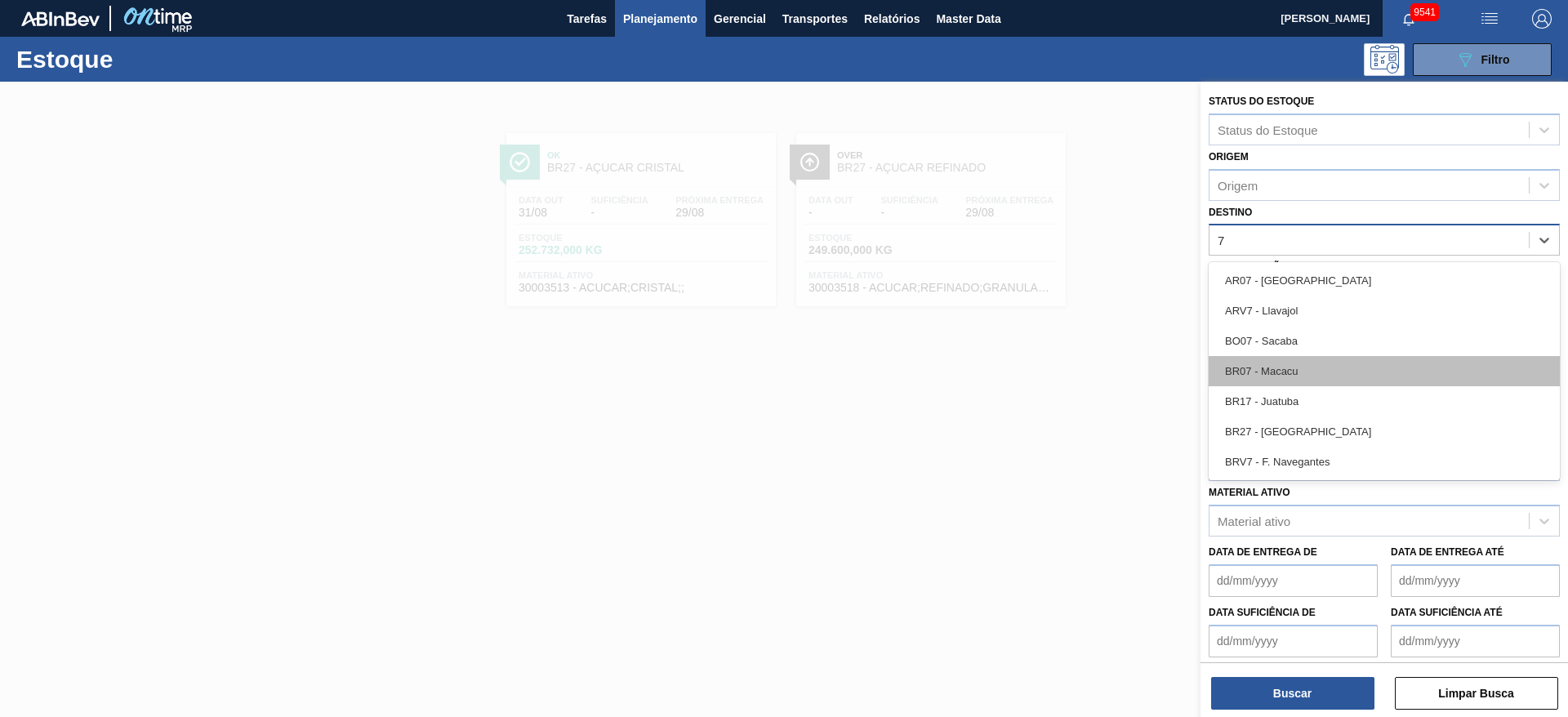
click at [1313, 358] on div "BR07 - Macacu" at bounding box center [1384, 371] width 351 height 31
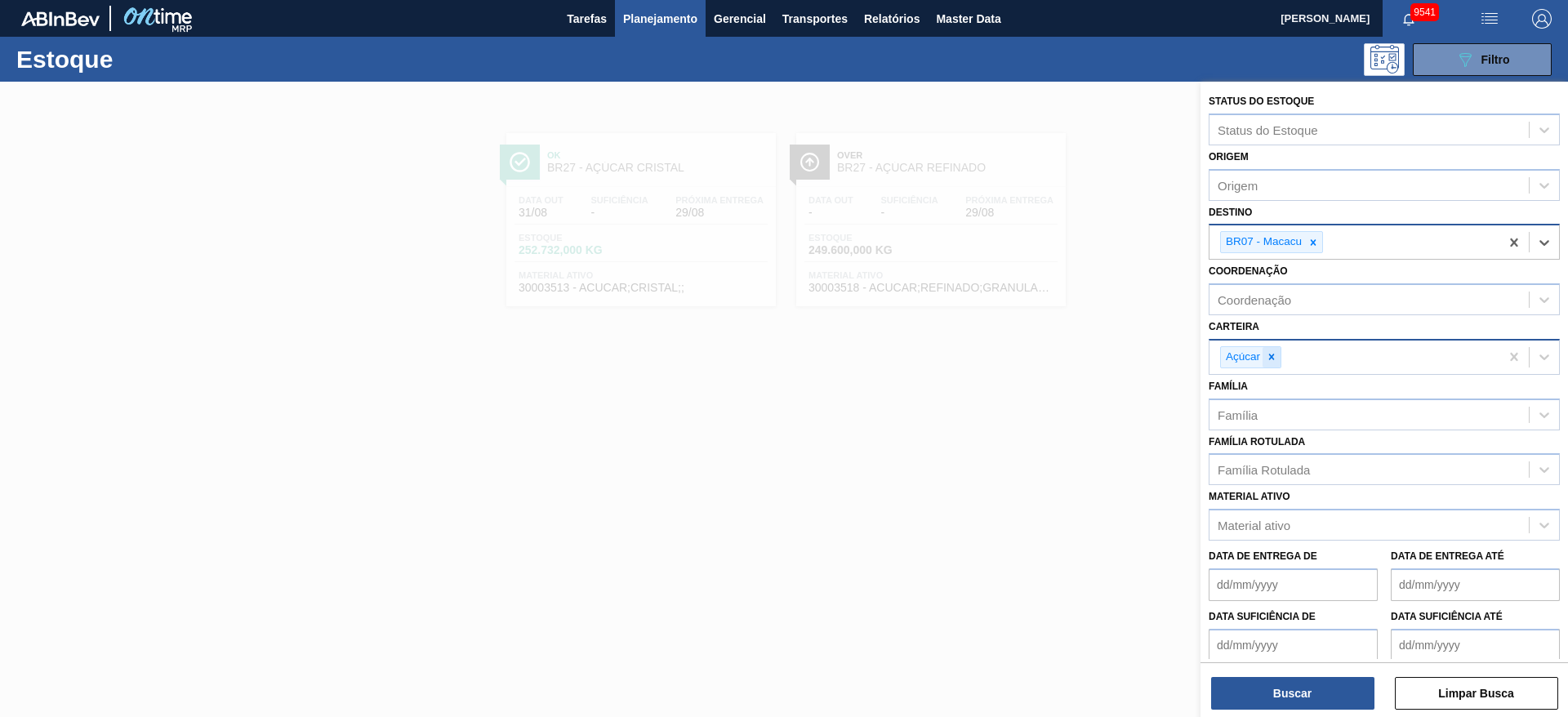
click at [1274, 365] on div at bounding box center [1271, 357] width 18 height 20
click at [1274, 365] on div "Carteira" at bounding box center [1368, 355] width 319 height 24
drag, startPoint x: 1270, startPoint y: 417, endPoint x: 1283, endPoint y: 566, distance: 149.6
click at [1270, 420] on div "Kit Pepsico" at bounding box center [1384, 426] width 351 height 31
click at [1297, 697] on button "Buscar" at bounding box center [1292, 693] width 163 height 32
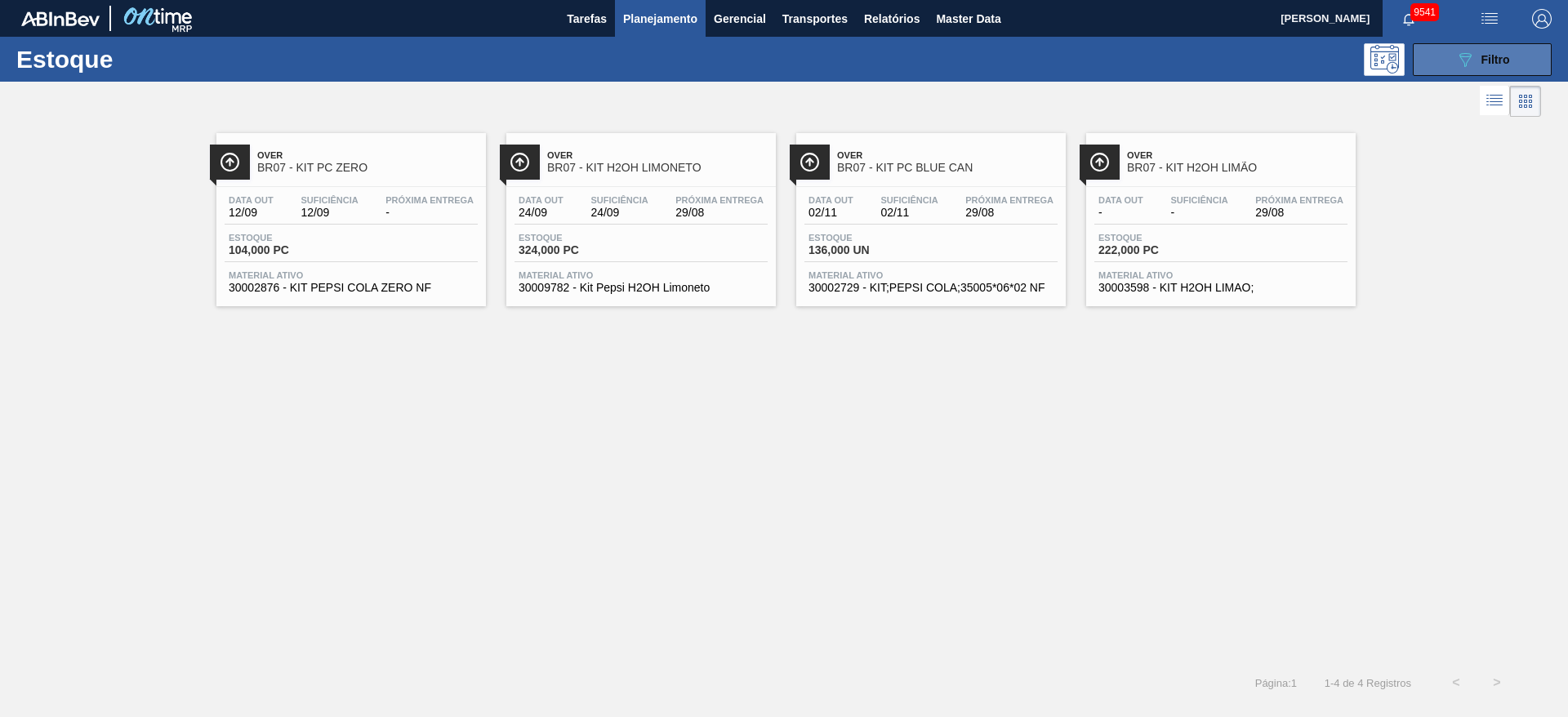
click at [1463, 60] on icon "089F7B8B-B2A5-4AFE-B5C0-19BA573D28AC" at bounding box center [1464, 59] width 20 height 20
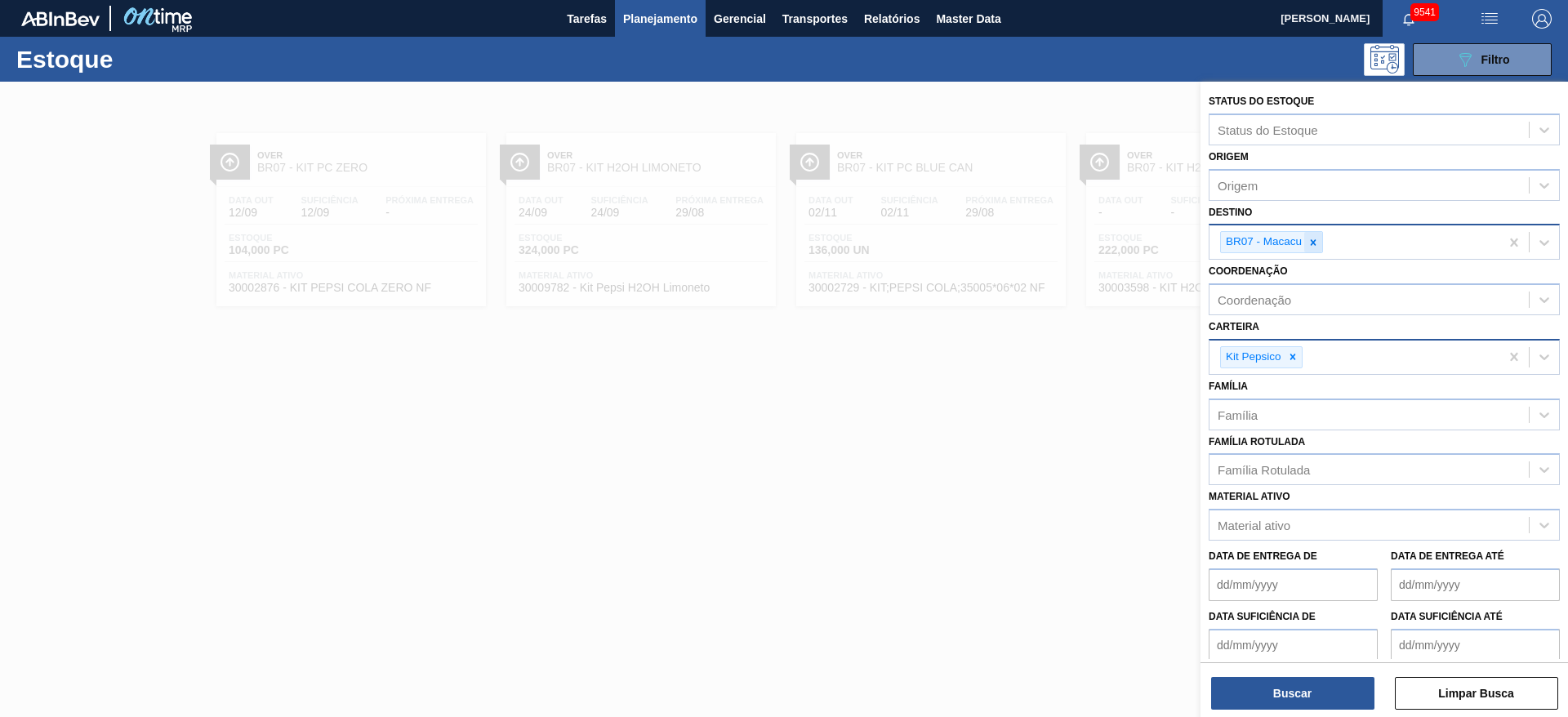
click at [1315, 235] on div at bounding box center [1313, 241] width 18 height 20
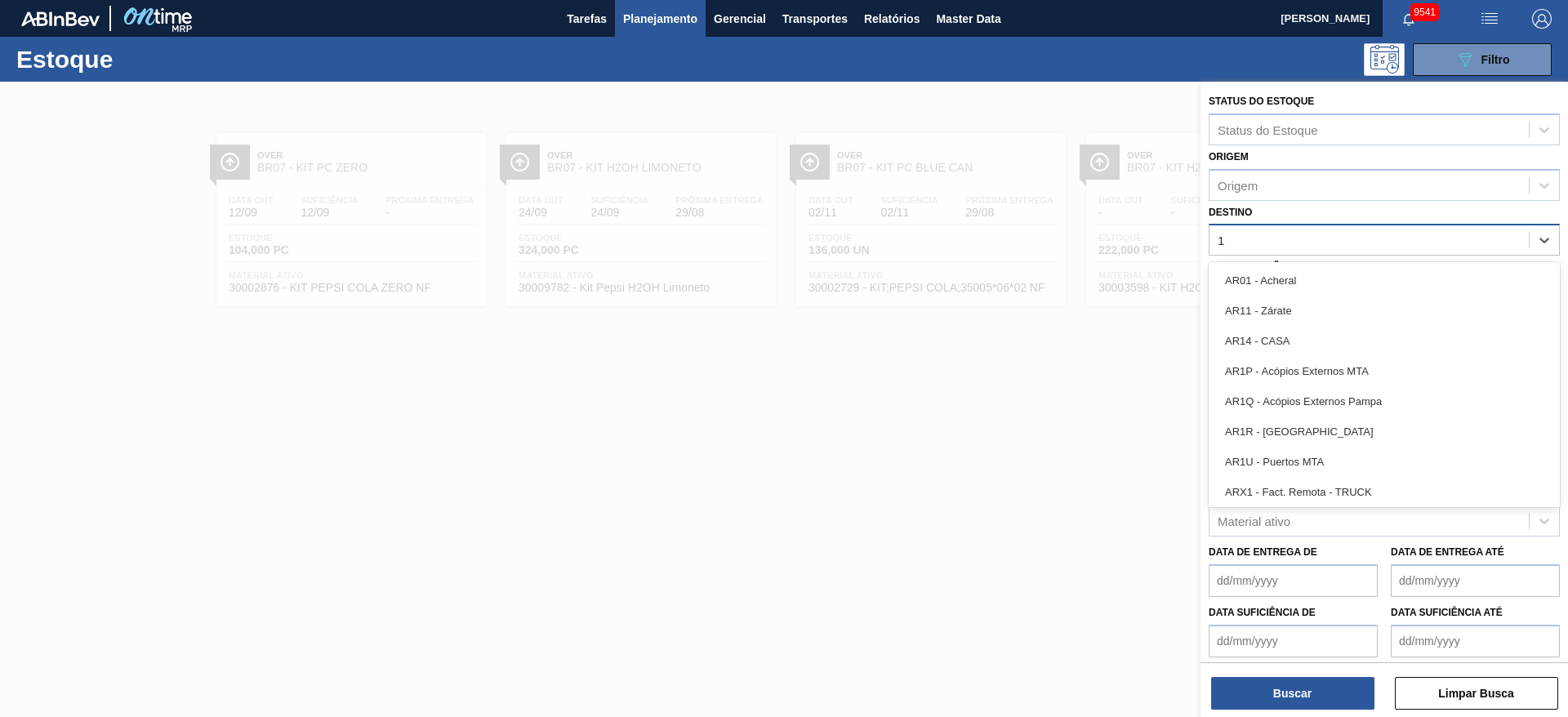
type input "19"
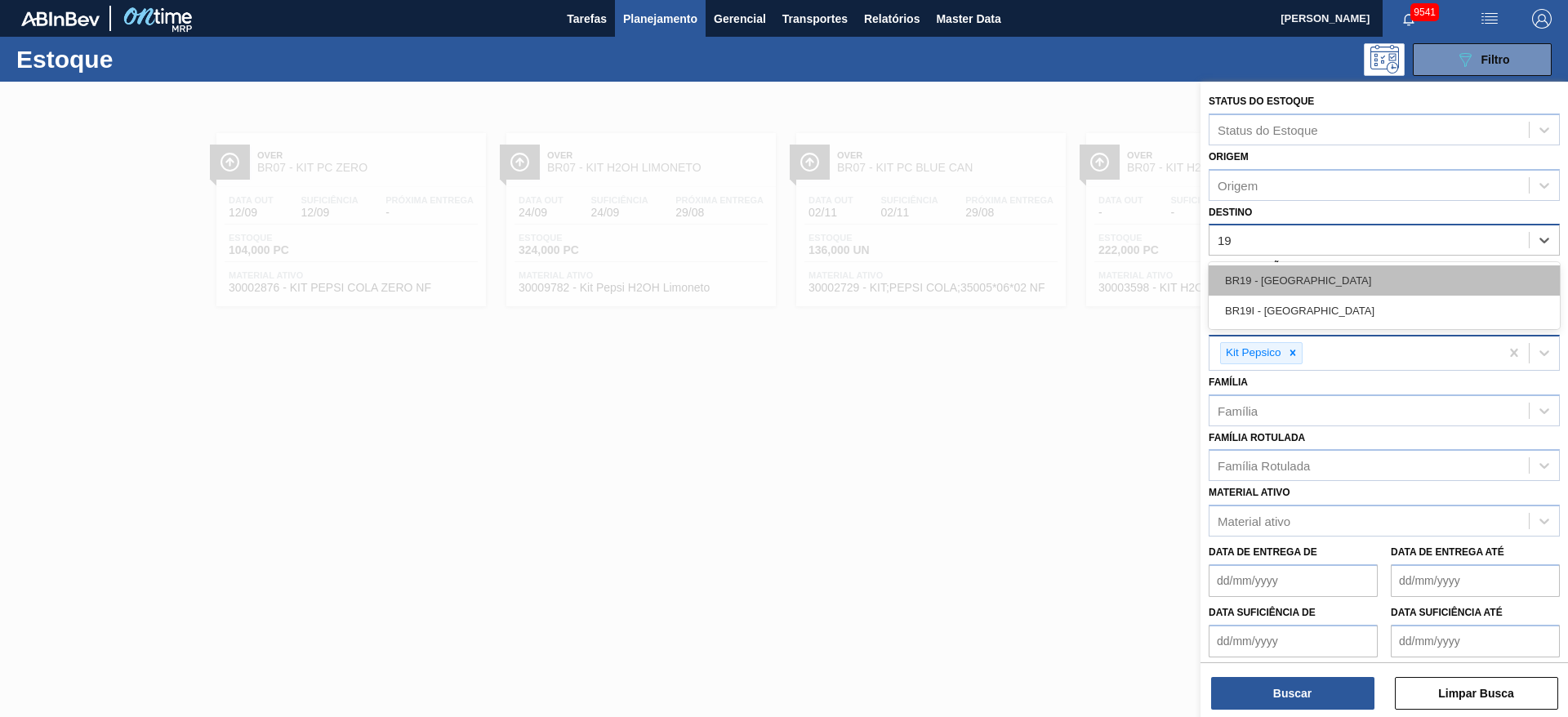
click at [1320, 268] on div "BR19 - Nova Rio" at bounding box center [1384, 280] width 351 height 31
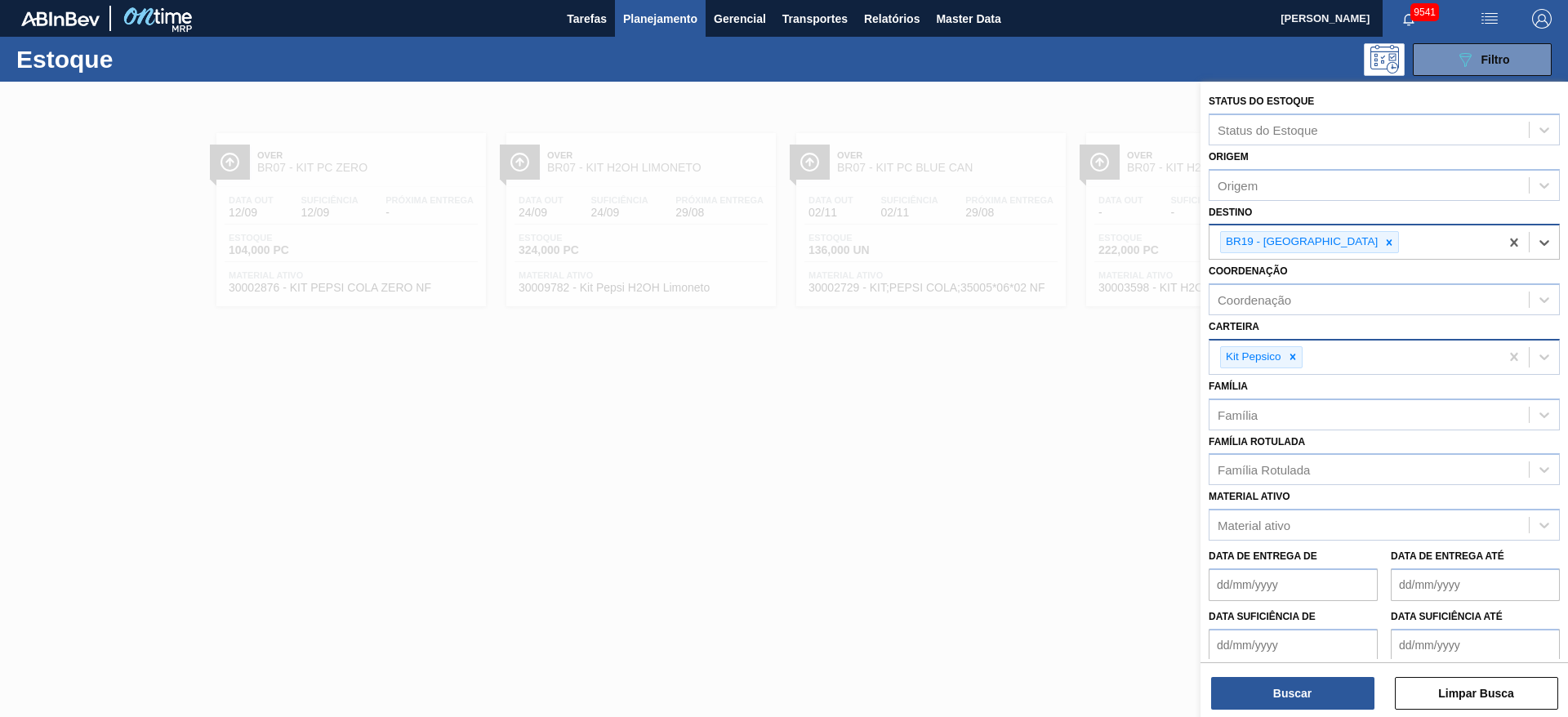
click at [1290, 359] on icon at bounding box center [1293, 357] width 11 height 11
click at [1290, 359] on div "Carteira" at bounding box center [1368, 355] width 319 height 24
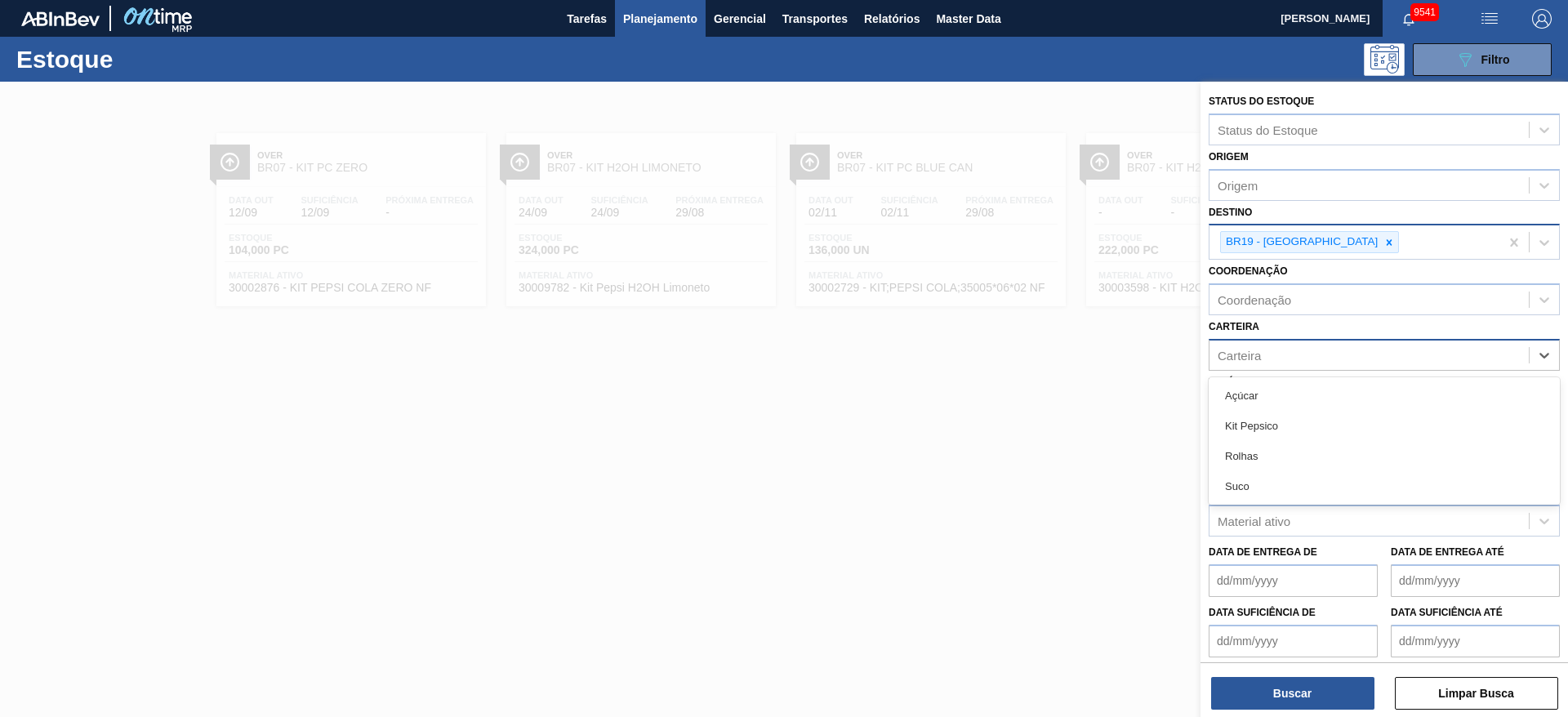
click at [1289, 393] on div "Açúcar" at bounding box center [1384, 396] width 351 height 31
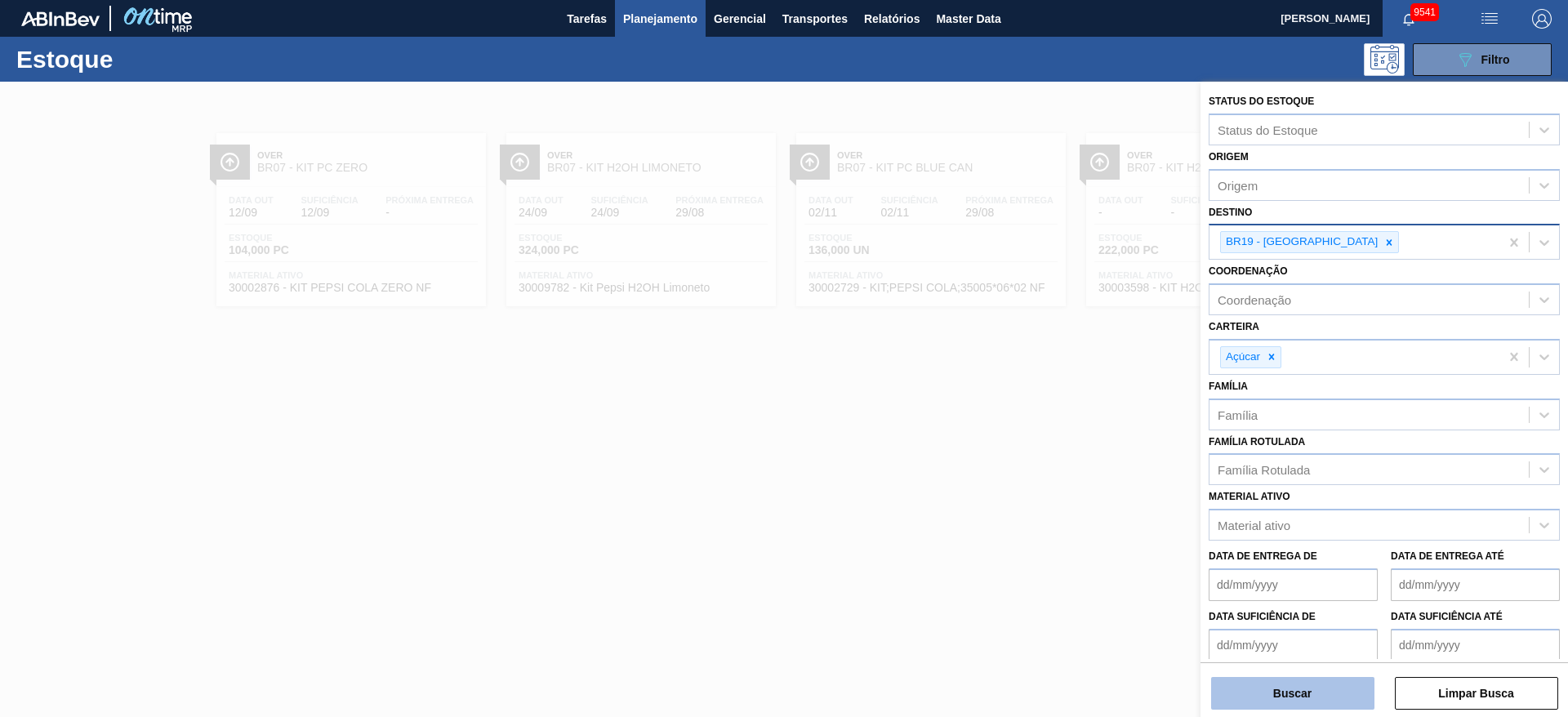
click at [1299, 700] on button "Buscar" at bounding box center [1292, 693] width 163 height 32
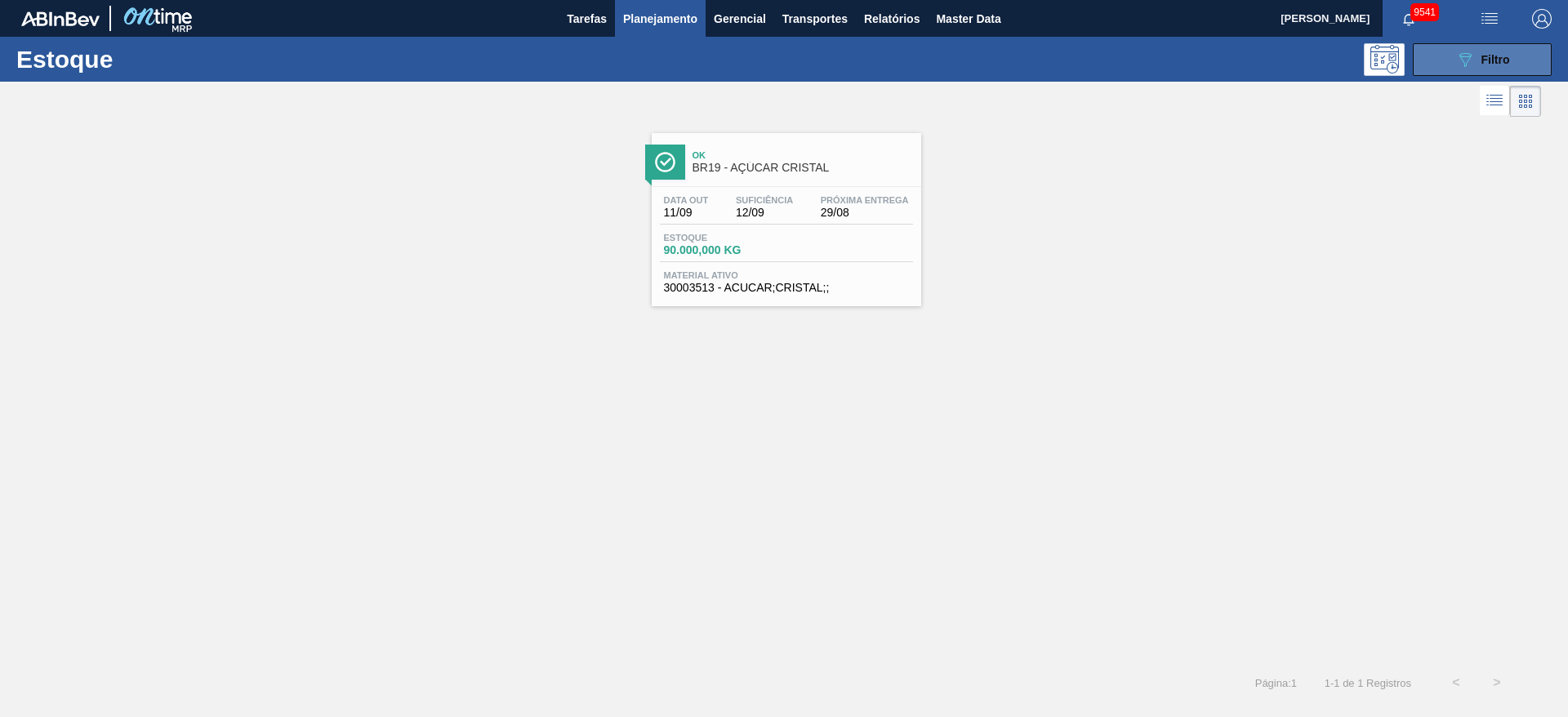
click at [1422, 48] on button "089F7B8B-B2A5-4AFE-B5C0-19BA573D28AC Filtro" at bounding box center [1482, 59] width 139 height 32
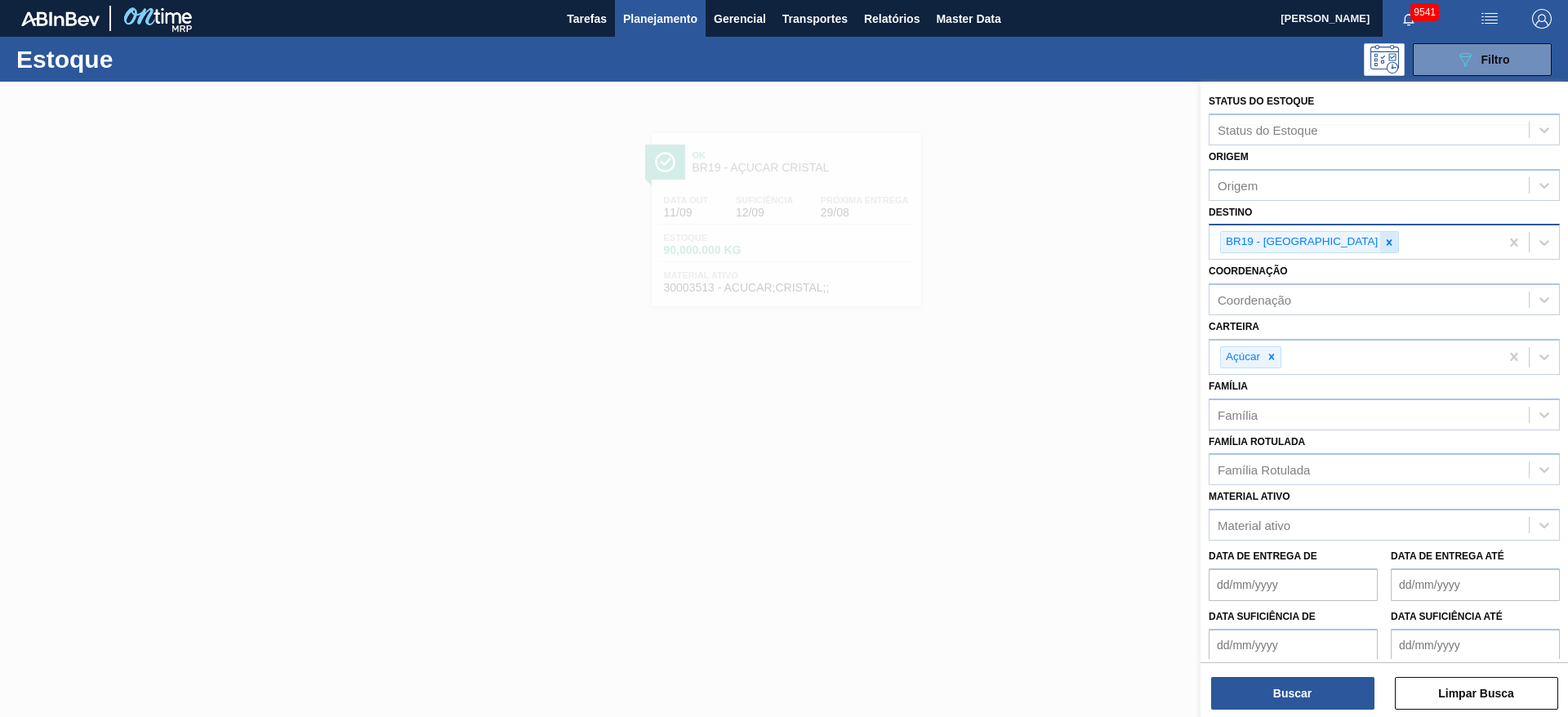
click at [1383, 246] on icon at bounding box center [1389, 242] width 11 height 11
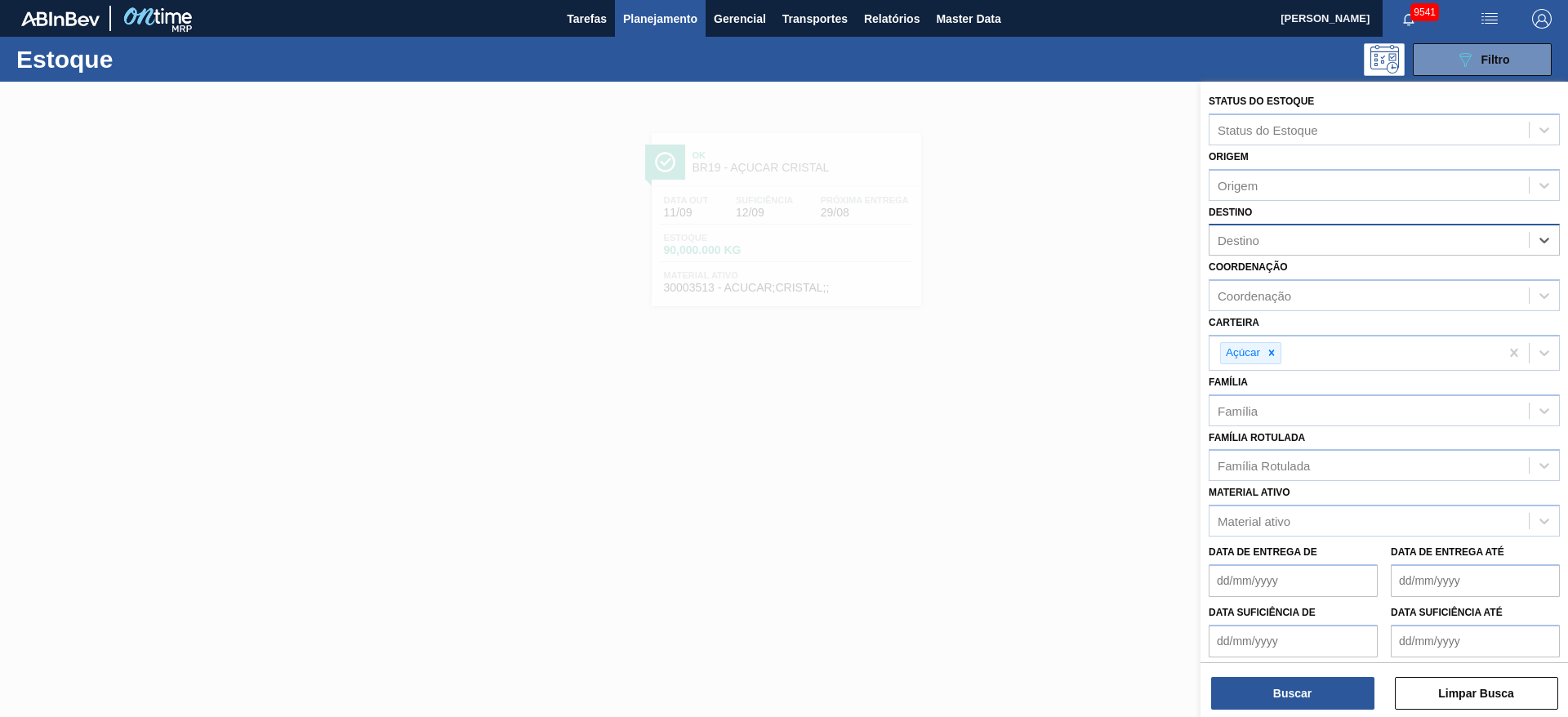
type input "14"
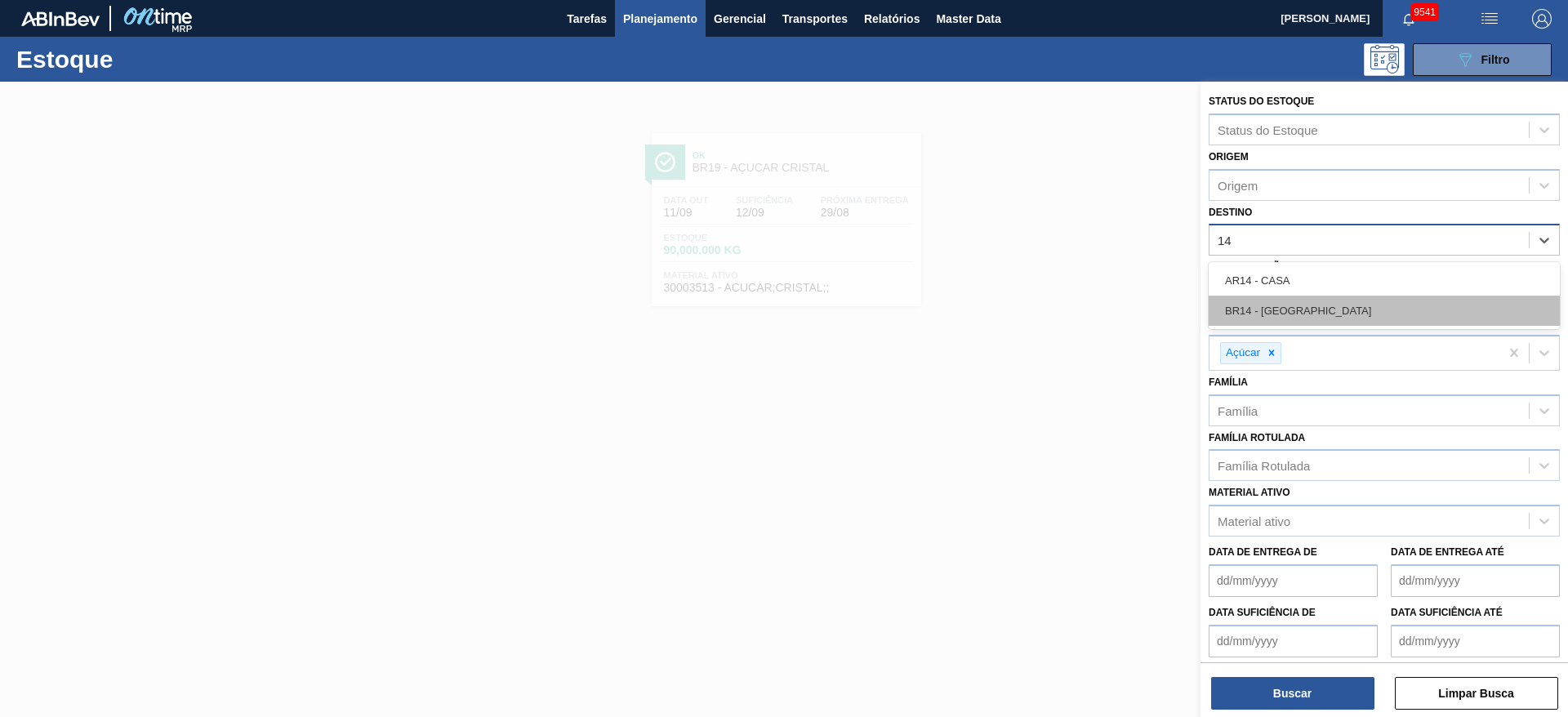
click at [1291, 303] on div "BR14 - Curitibana" at bounding box center [1384, 311] width 351 height 31
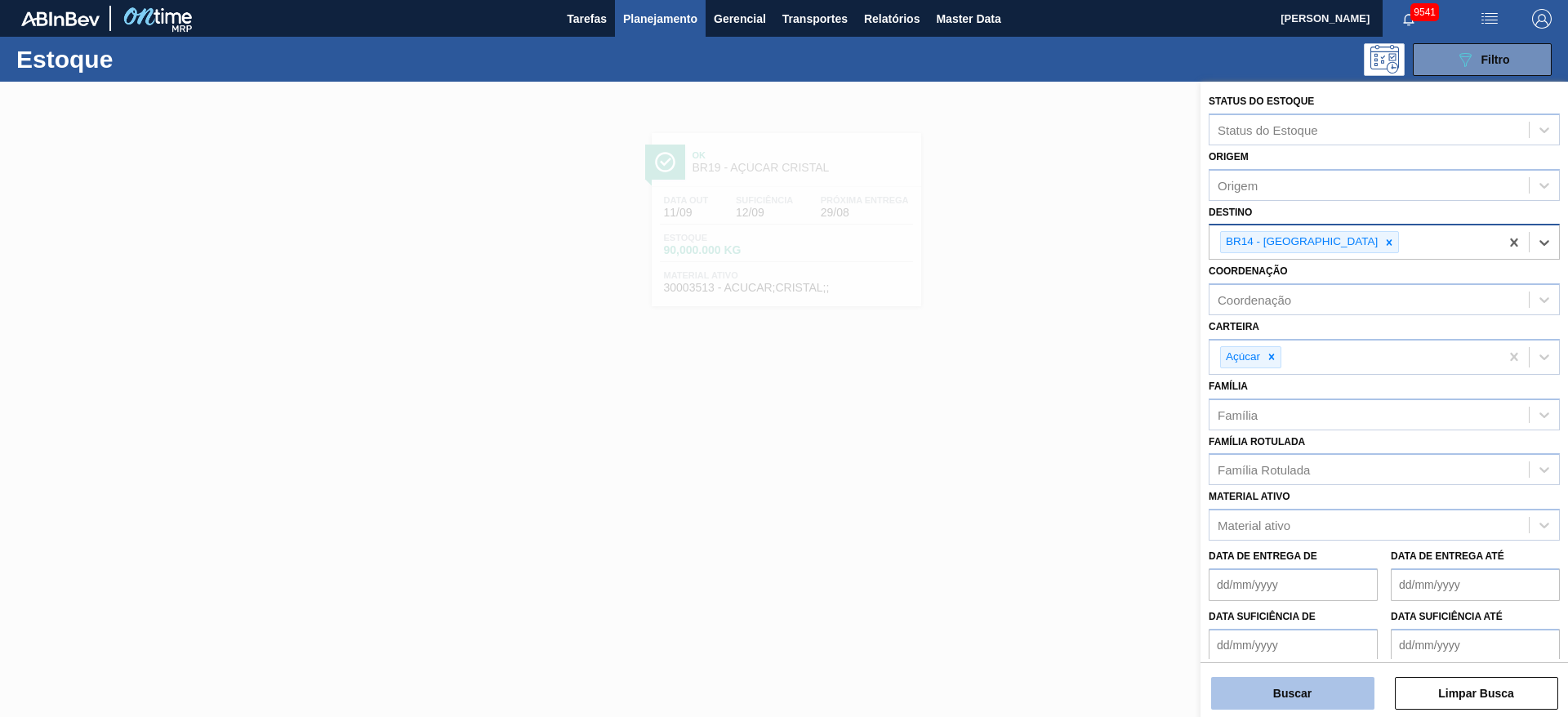
click at [1301, 691] on button "Buscar" at bounding box center [1292, 693] width 163 height 32
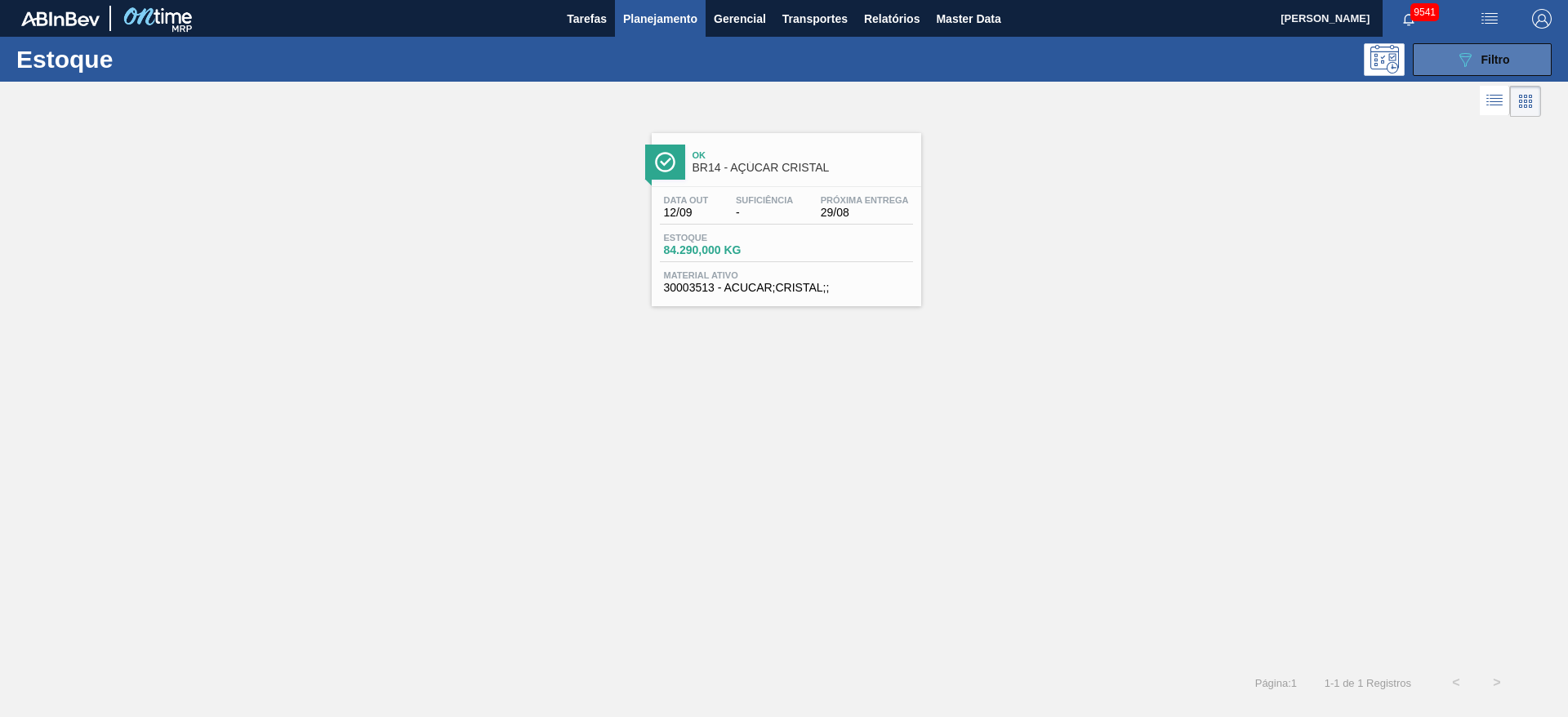
click at [1451, 61] on button "089F7B8B-B2A5-4AFE-B5C0-19BA573D28AC Filtro" at bounding box center [1482, 59] width 139 height 32
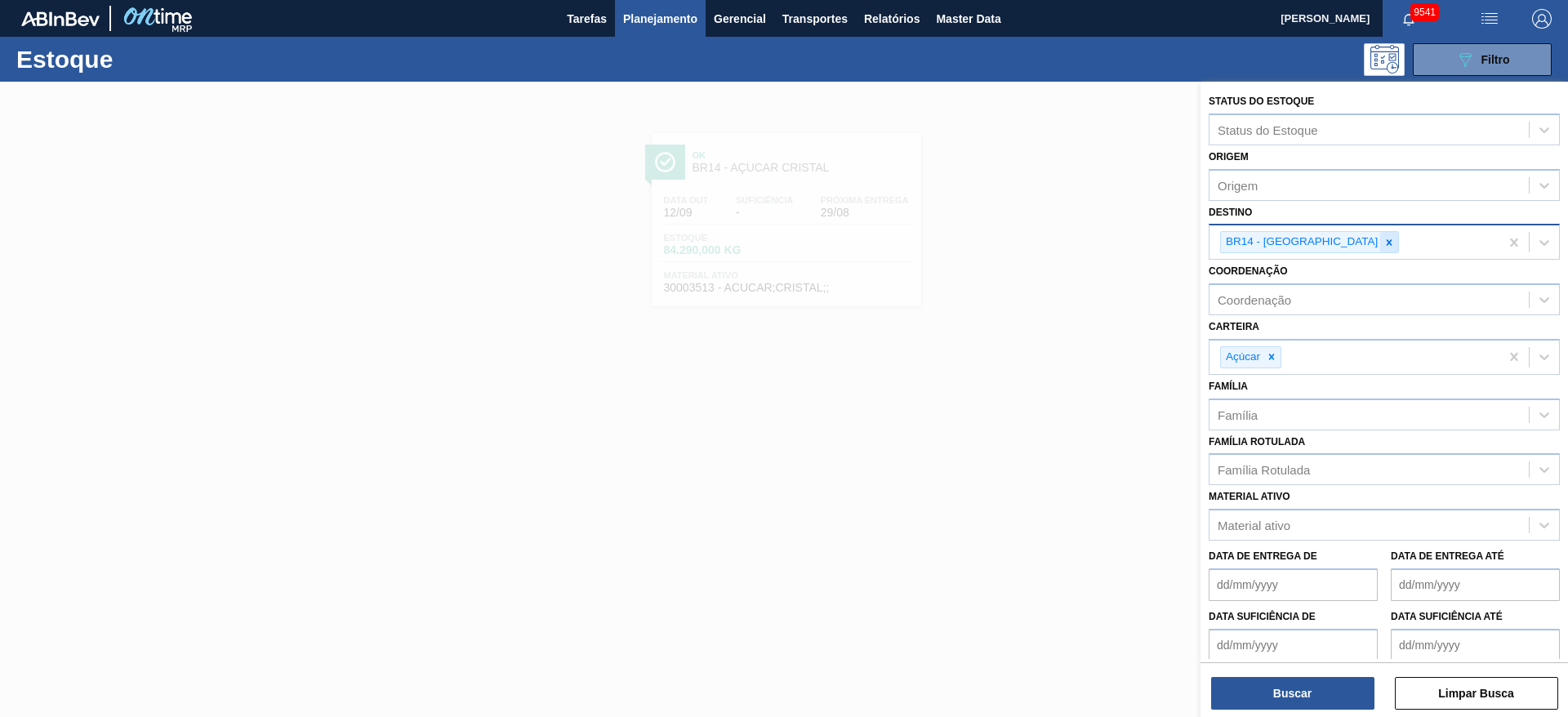
click at [1380, 234] on div at bounding box center [1389, 241] width 18 height 20
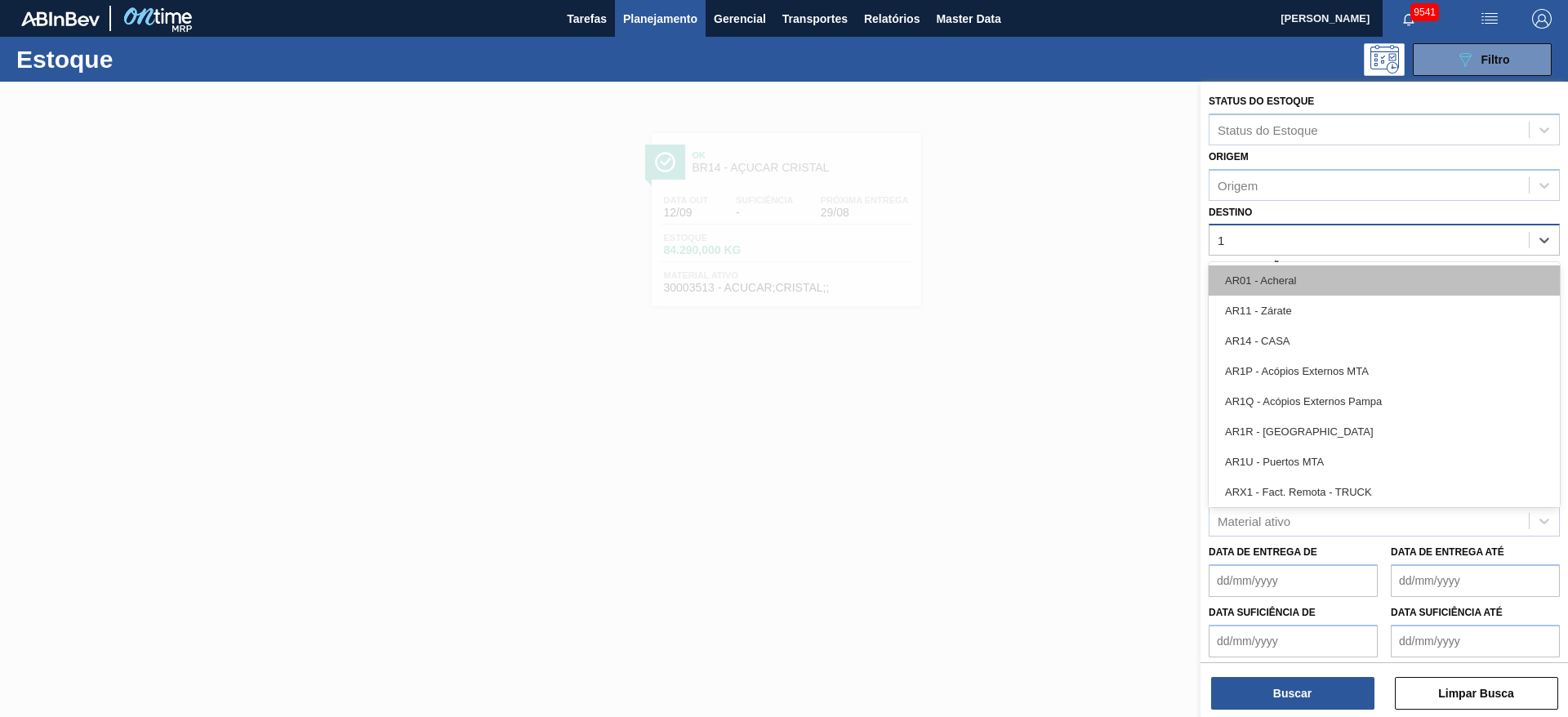
type input "12"
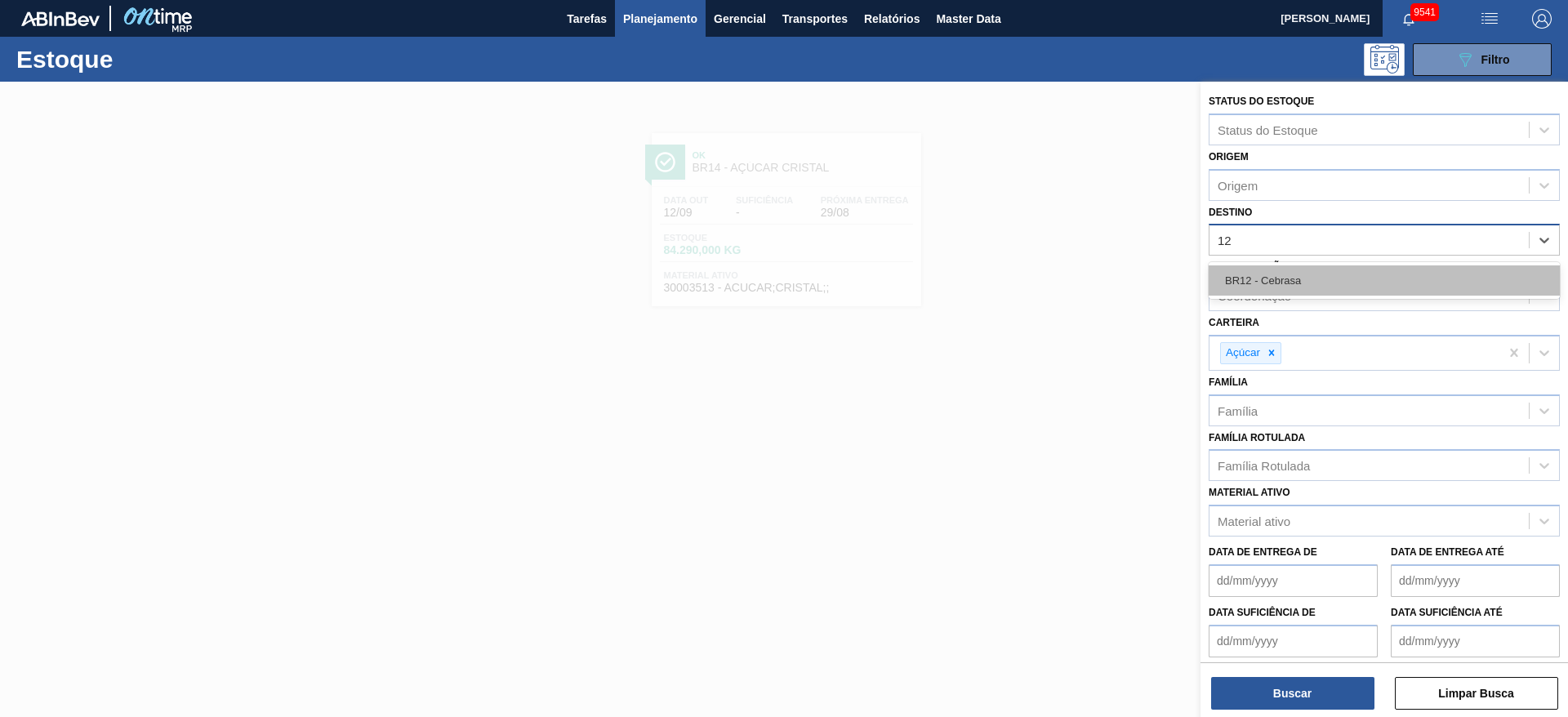
click at [1295, 277] on div "BR12 - Cebrasa" at bounding box center [1384, 280] width 351 height 31
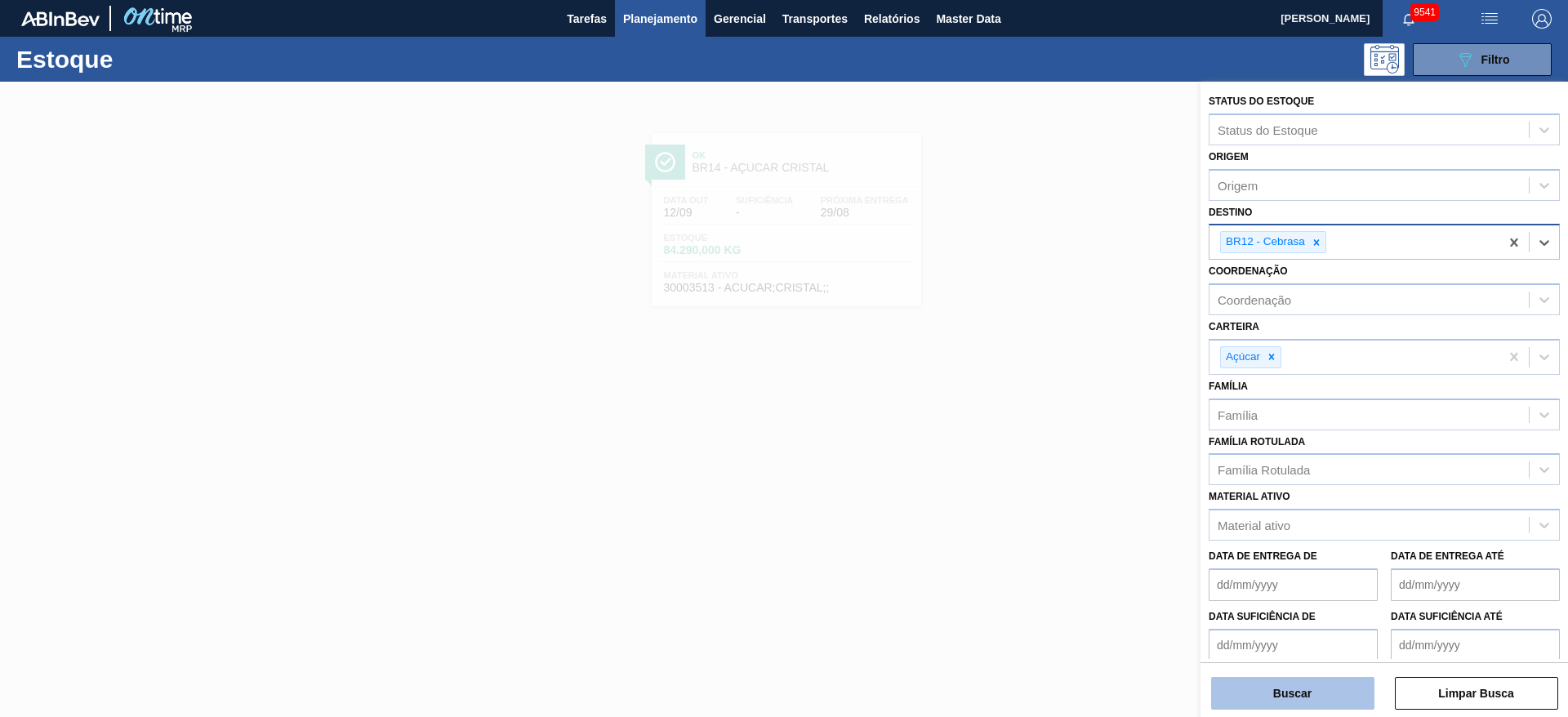
click at [1294, 697] on button "Buscar" at bounding box center [1292, 693] width 163 height 32
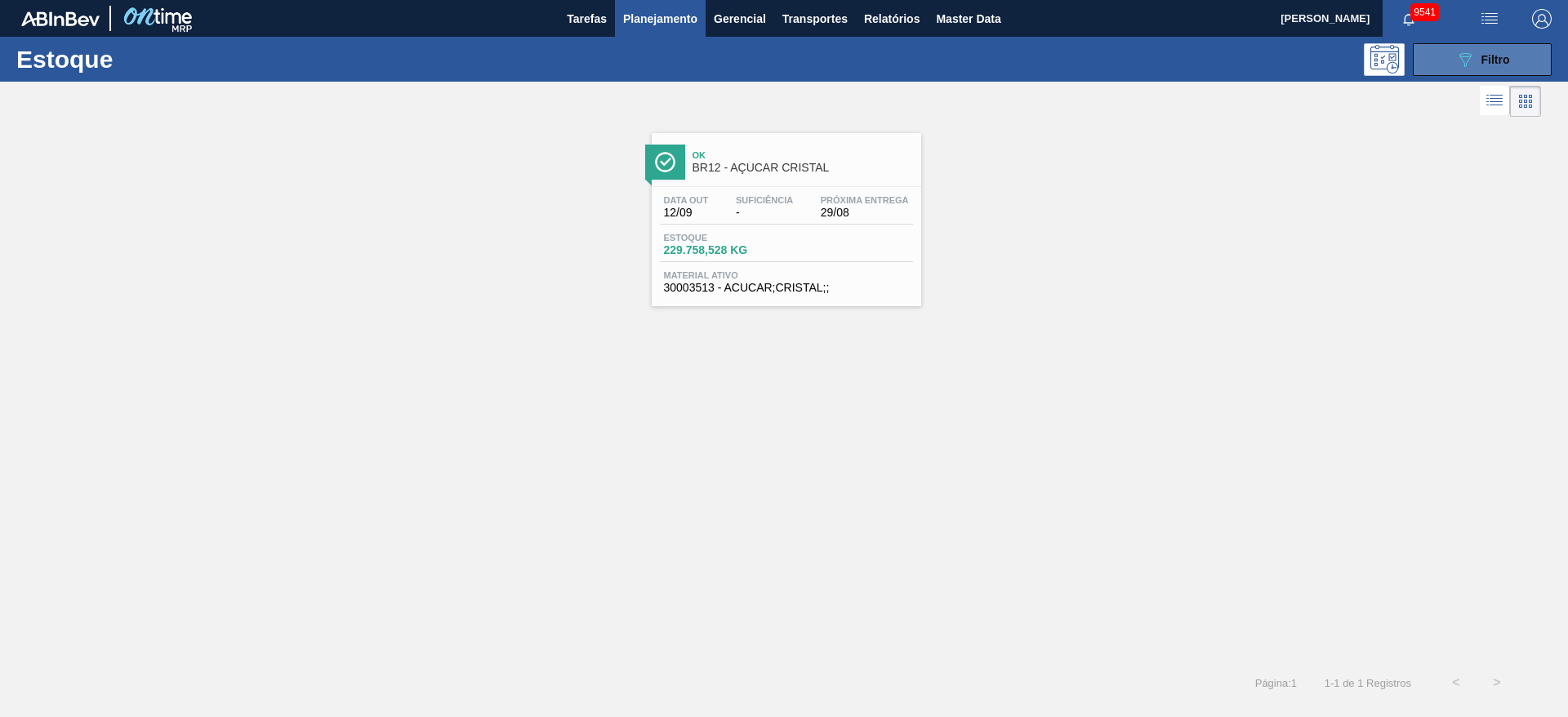
drag, startPoint x: 1487, startPoint y: 72, endPoint x: 1474, endPoint y: 74, distance: 13.2
click at [1482, 72] on button "089F7B8B-B2A5-4AFE-B5C0-19BA573D28AC Filtro" at bounding box center [1482, 59] width 139 height 32
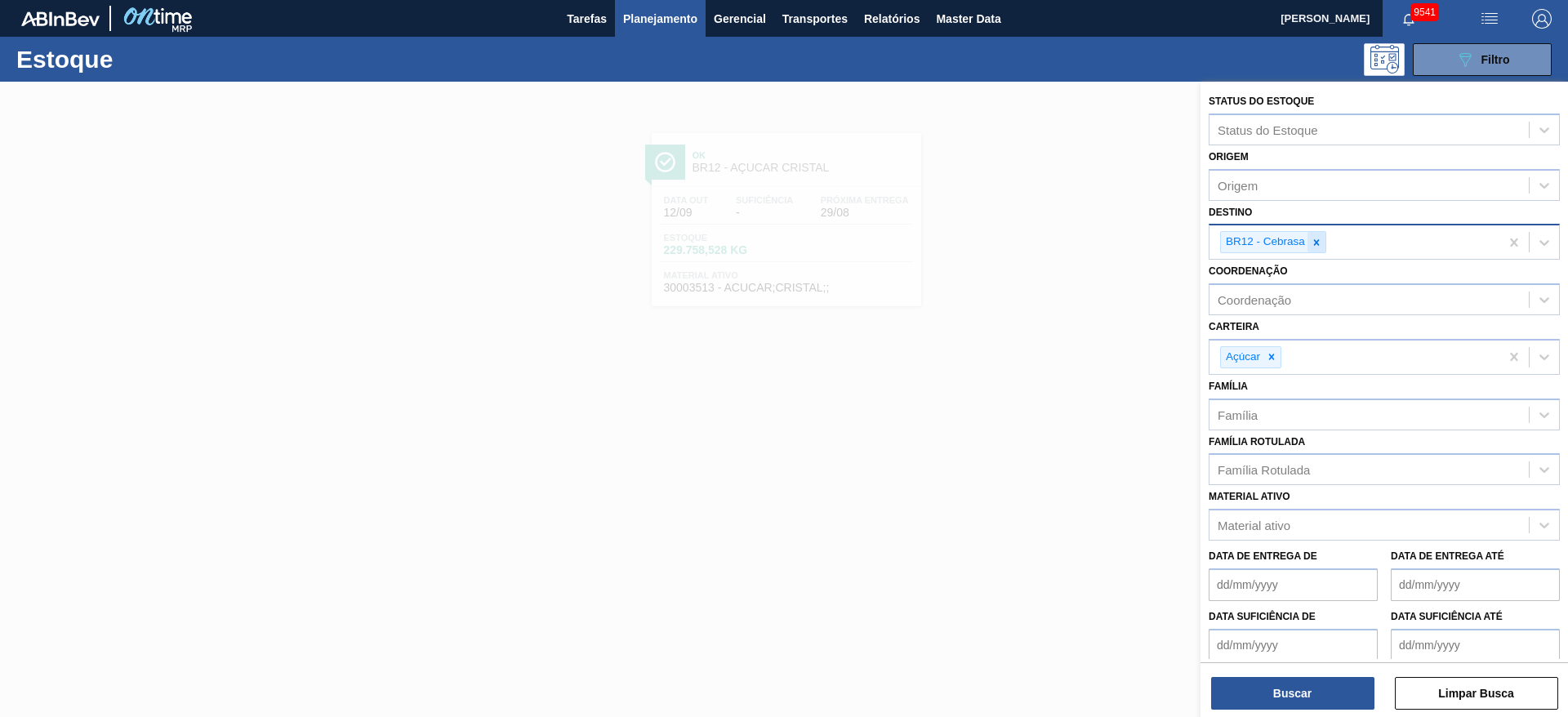
click at [1316, 240] on icon at bounding box center [1316, 242] width 11 height 11
type input "5"
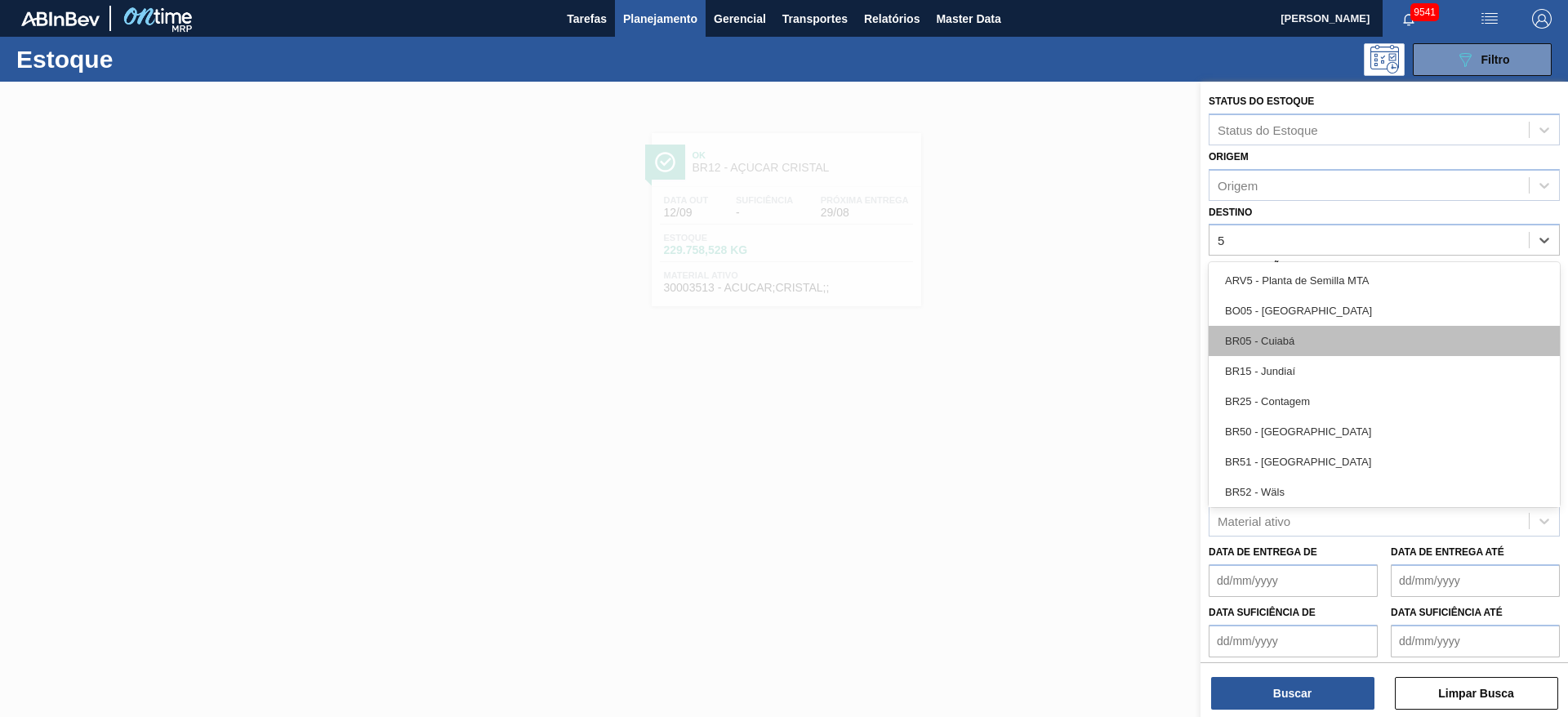
click at [1296, 338] on div "BR05 - Cuiabá" at bounding box center [1384, 341] width 351 height 31
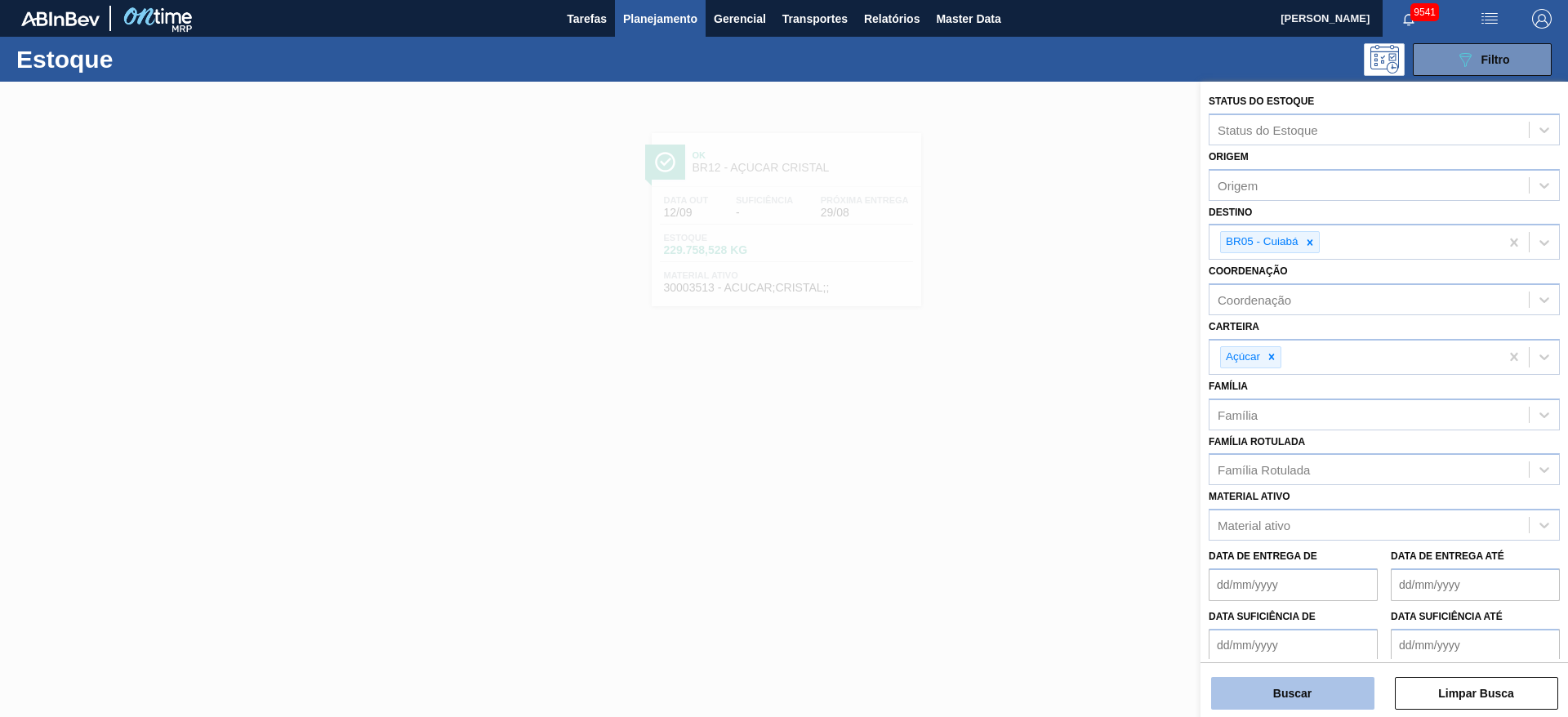
click at [1272, 703] on button "Buscar" at bounding box center [1292, 693] width 163 height 32
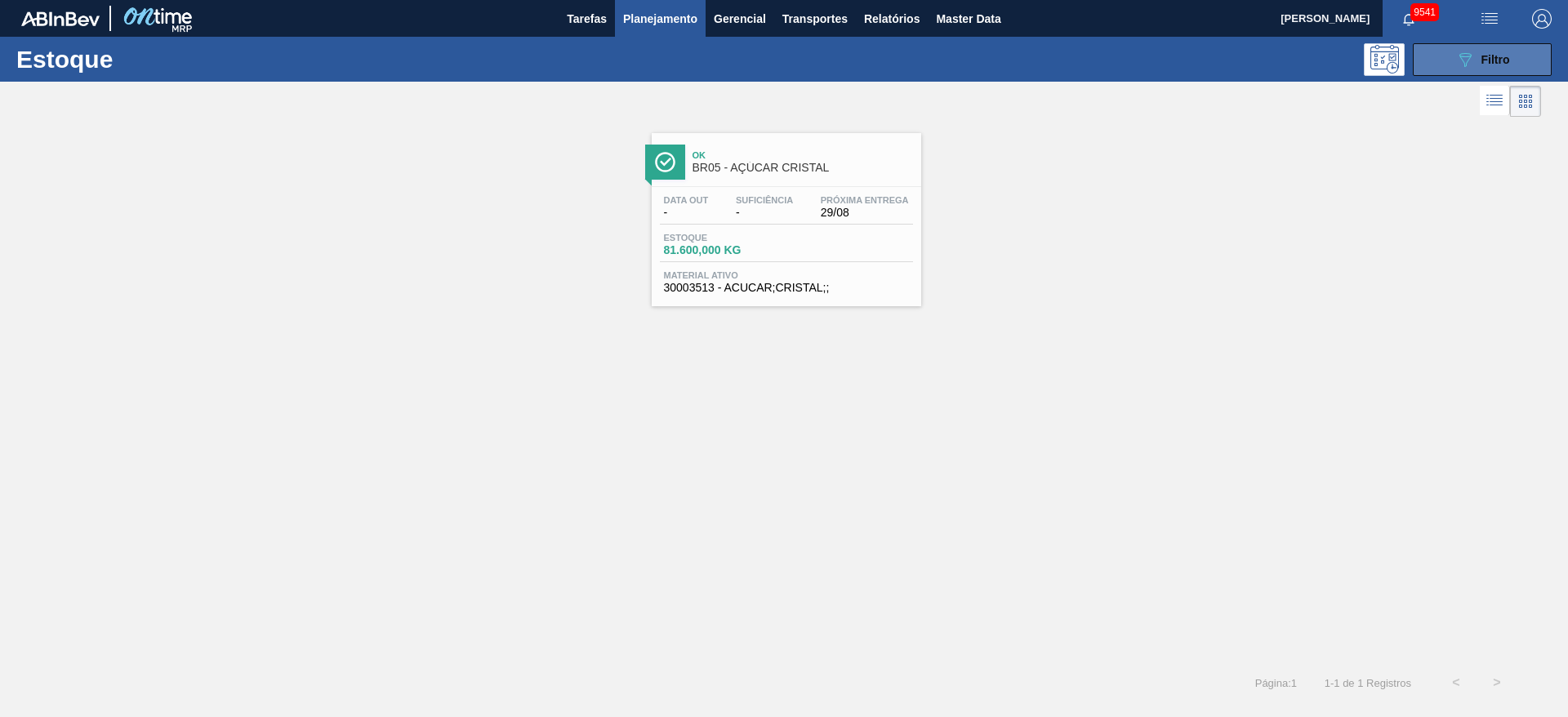
click at [1484, 63] on span "Filtro" at bounding box center [1496, 60] width 29 height 13
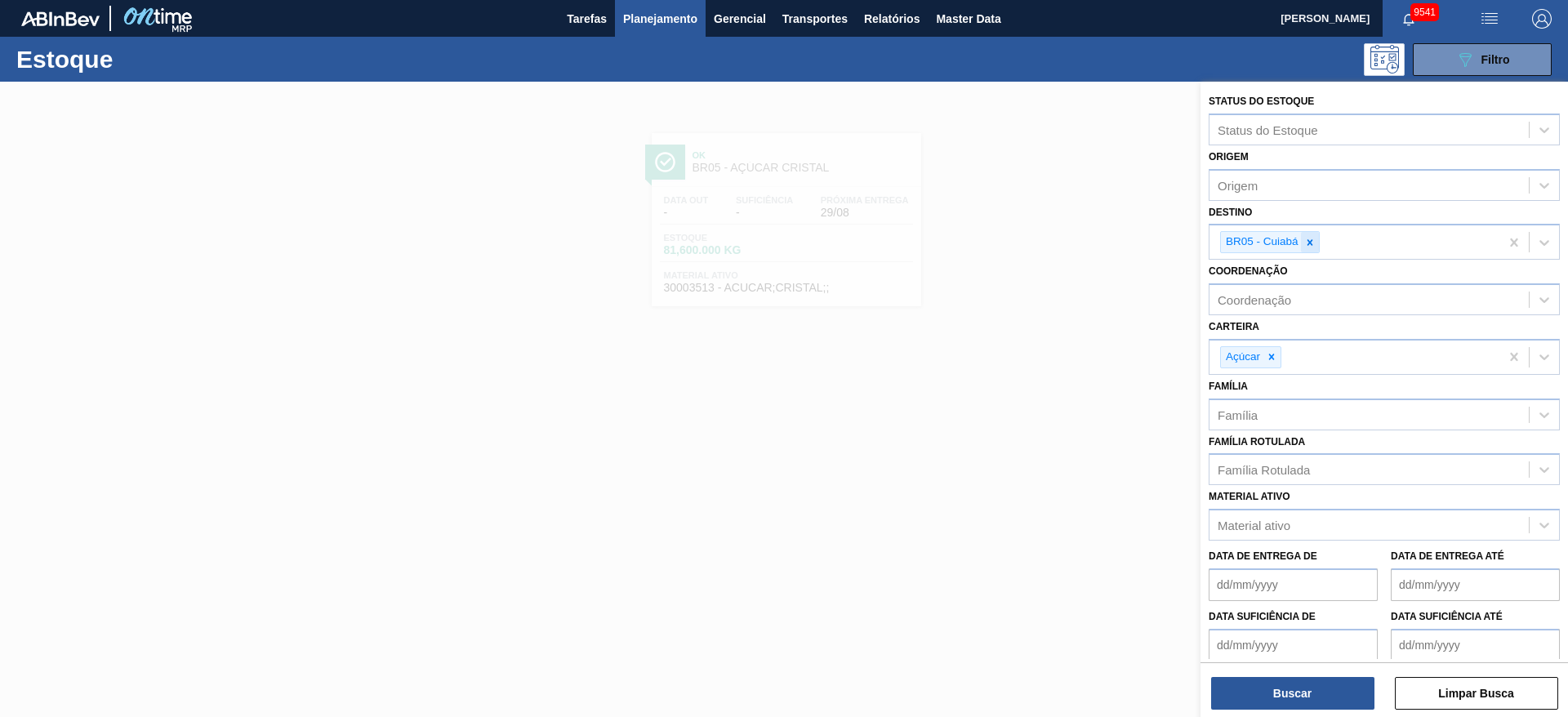
click at [1305, 245] on icon at bounding box center [1310, 242] width 11 height 11
type input "4"
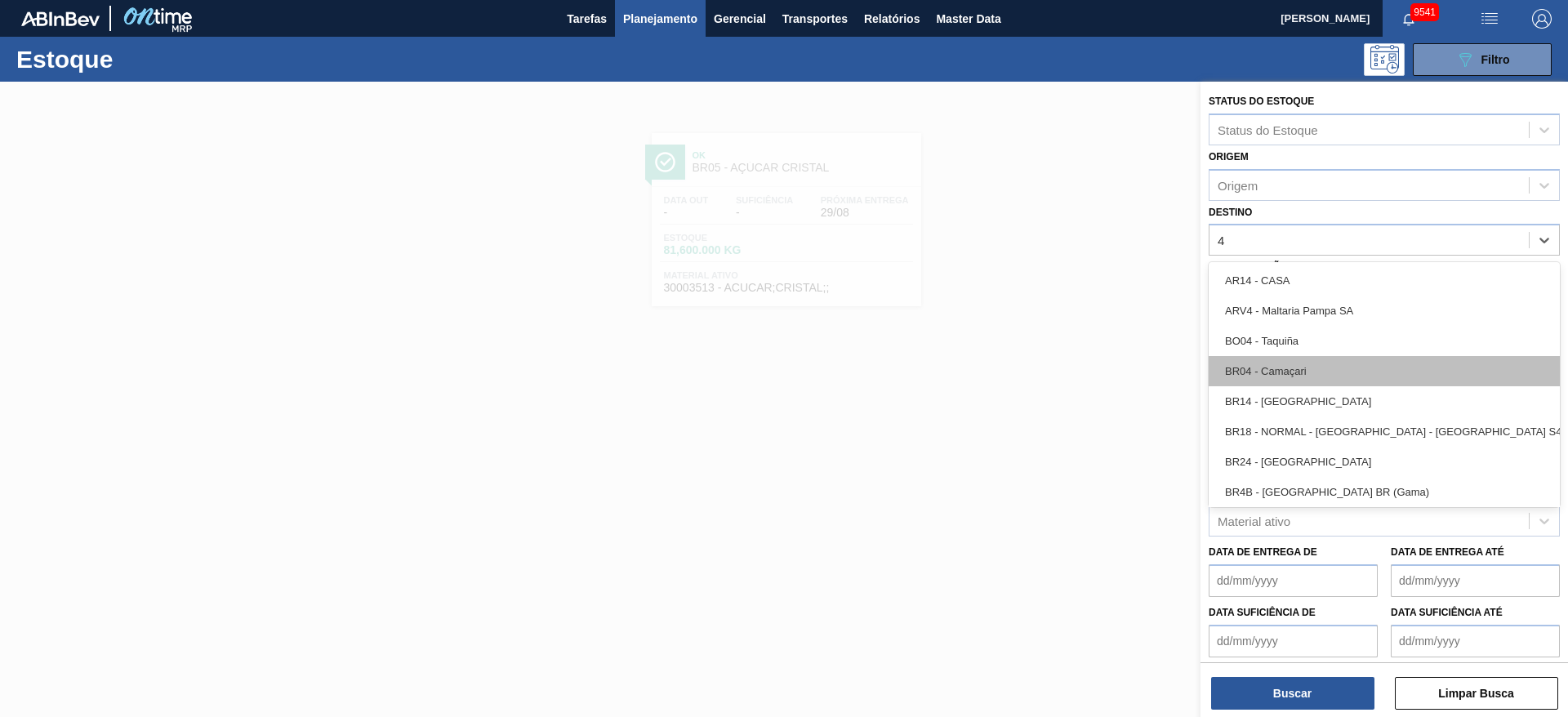
click at [1283, 377] on div "BR04 - Camaçari" at bounding box center [1384, 371] width 351 height 31
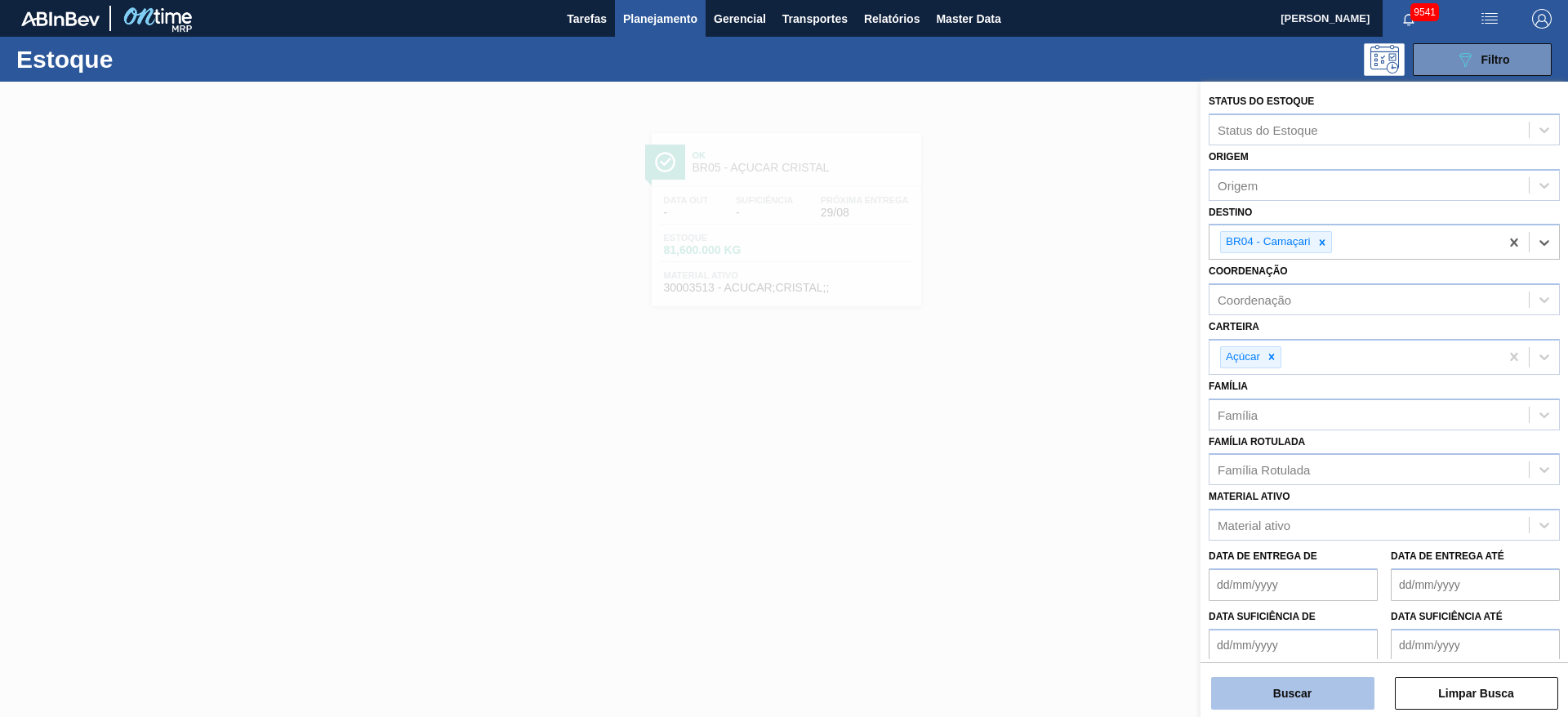
click at [1318, 683] on button "Buscar" at bounding box center [1292, 693] width 163 height 32
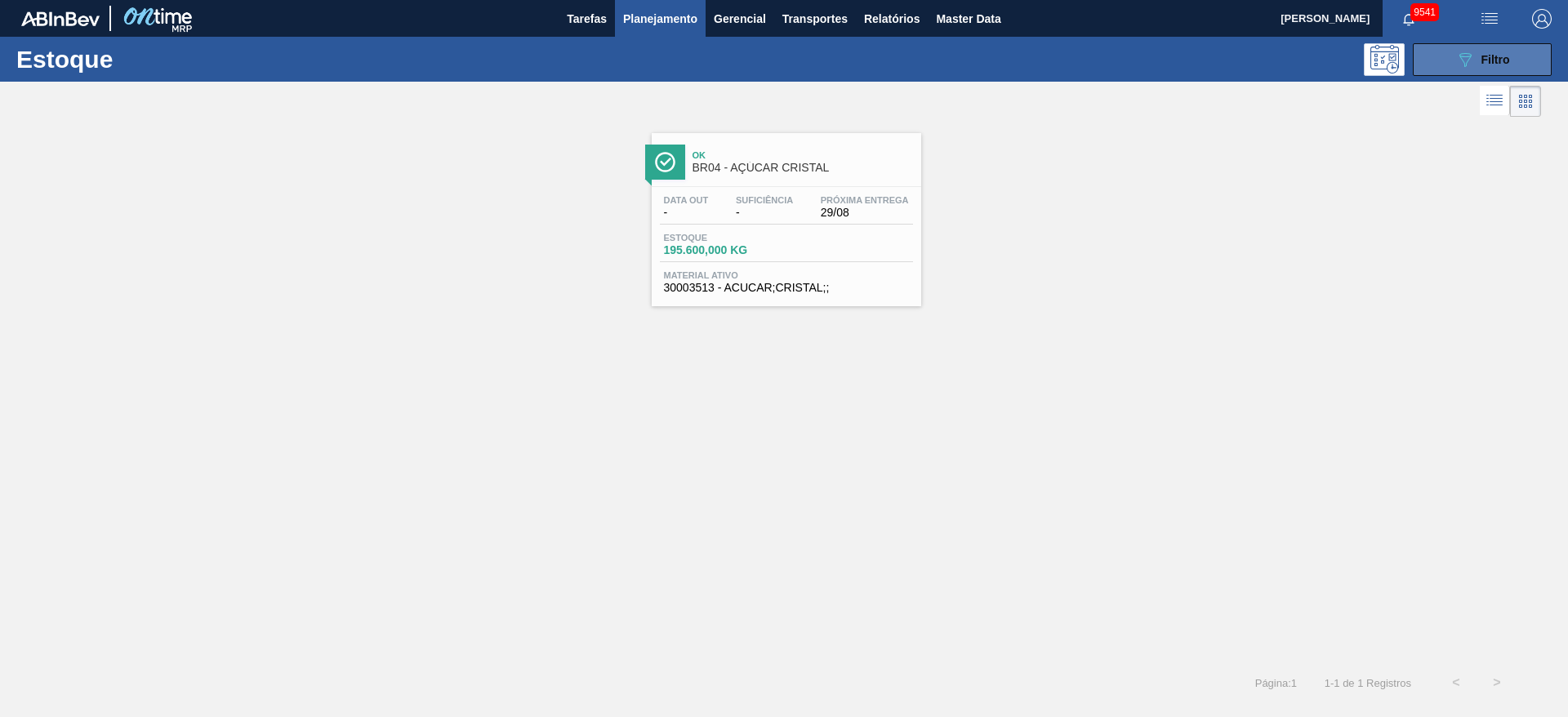
click at [1460, 53] on icon at bounding box center [1465, 60] width 12 height 14
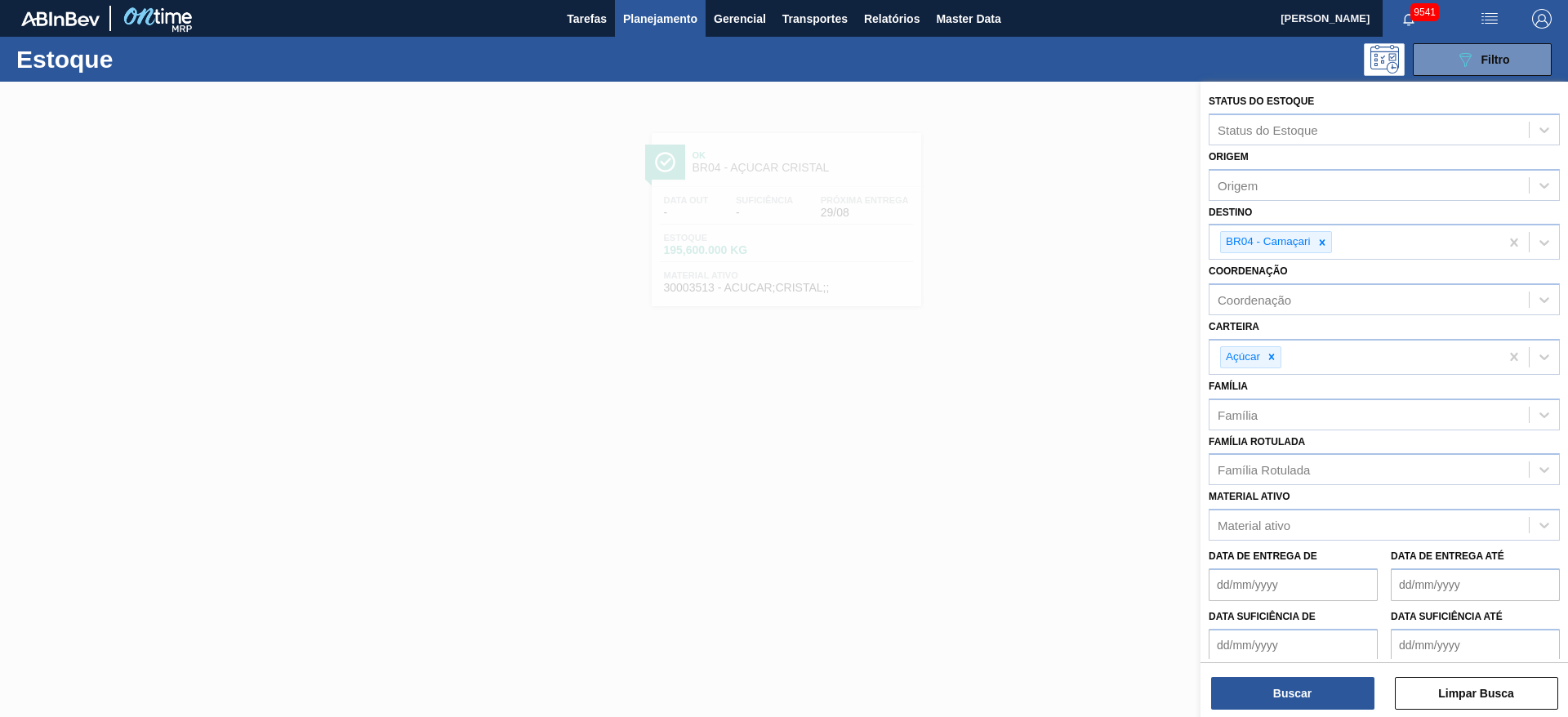
drag, startPoint x: 1323, startPoint y: 239, endPoint x: 1314, endPoint y: 257, distance: 20.1
click at [1319, 239] on icon at bounding box center [1321, 242] width 6 height 6
type input "3"
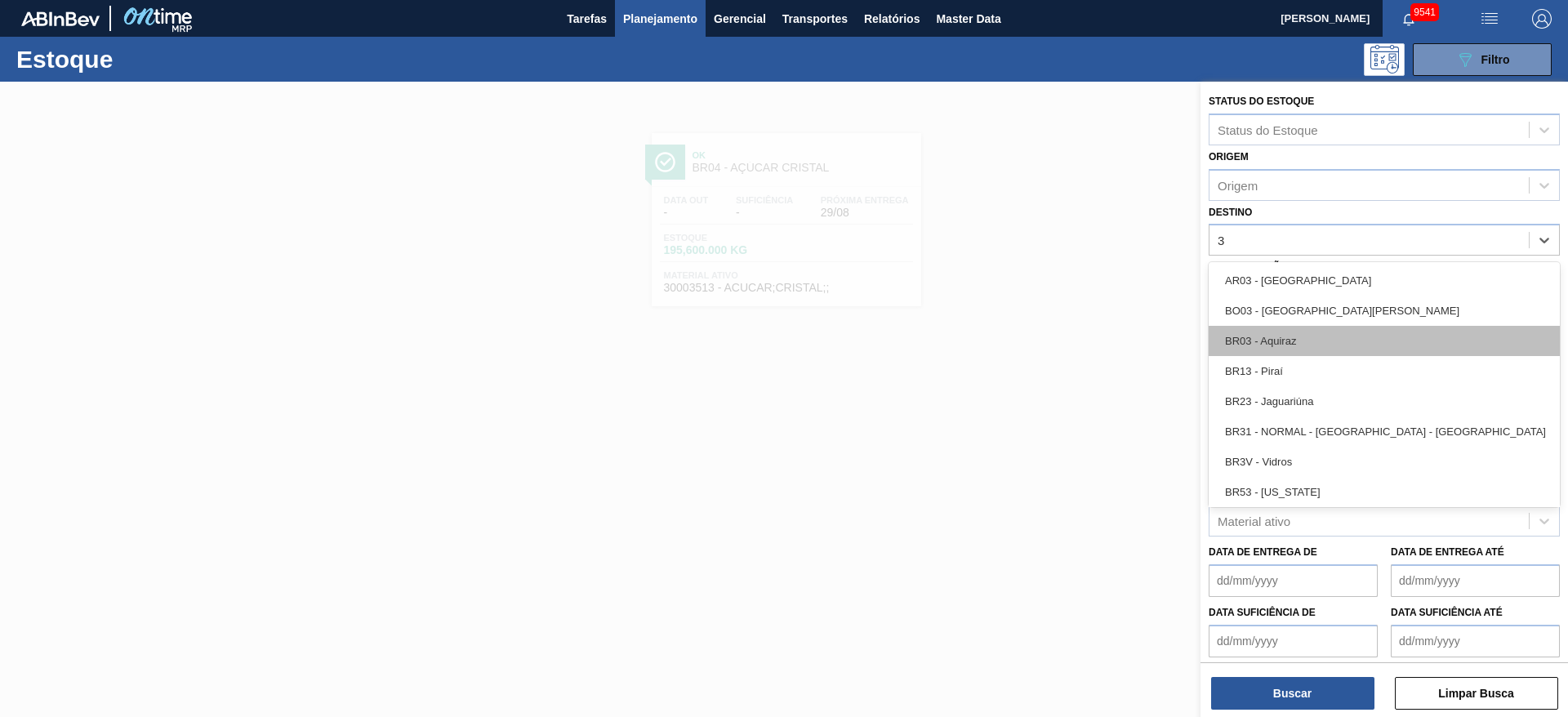
click at [1283, 330] on div "BR03 - Aquiraz" at bounding box center [1384, 341] width 351 height 31
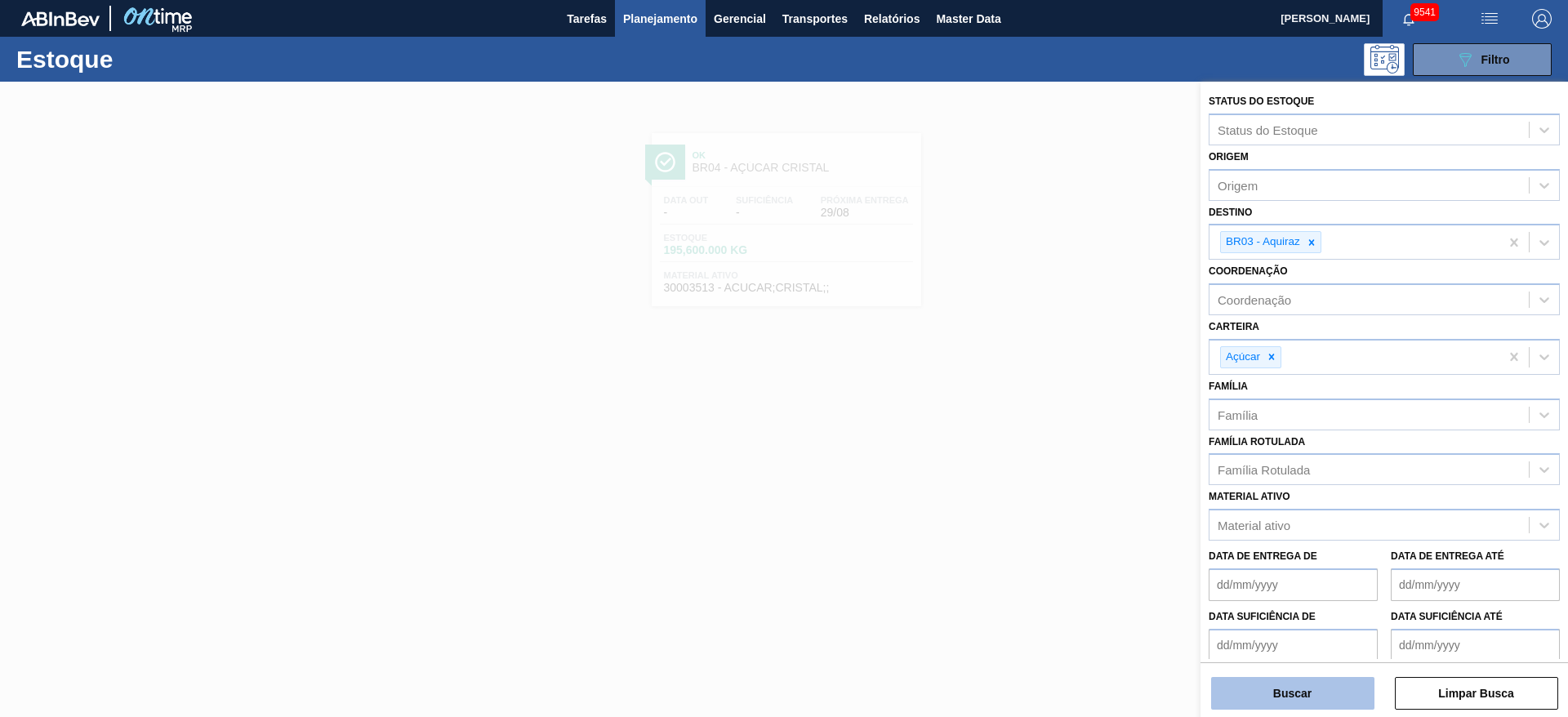
click at [1289, 693] on button "Buscar" at bounding box center [1292, 693] width 163 height 32
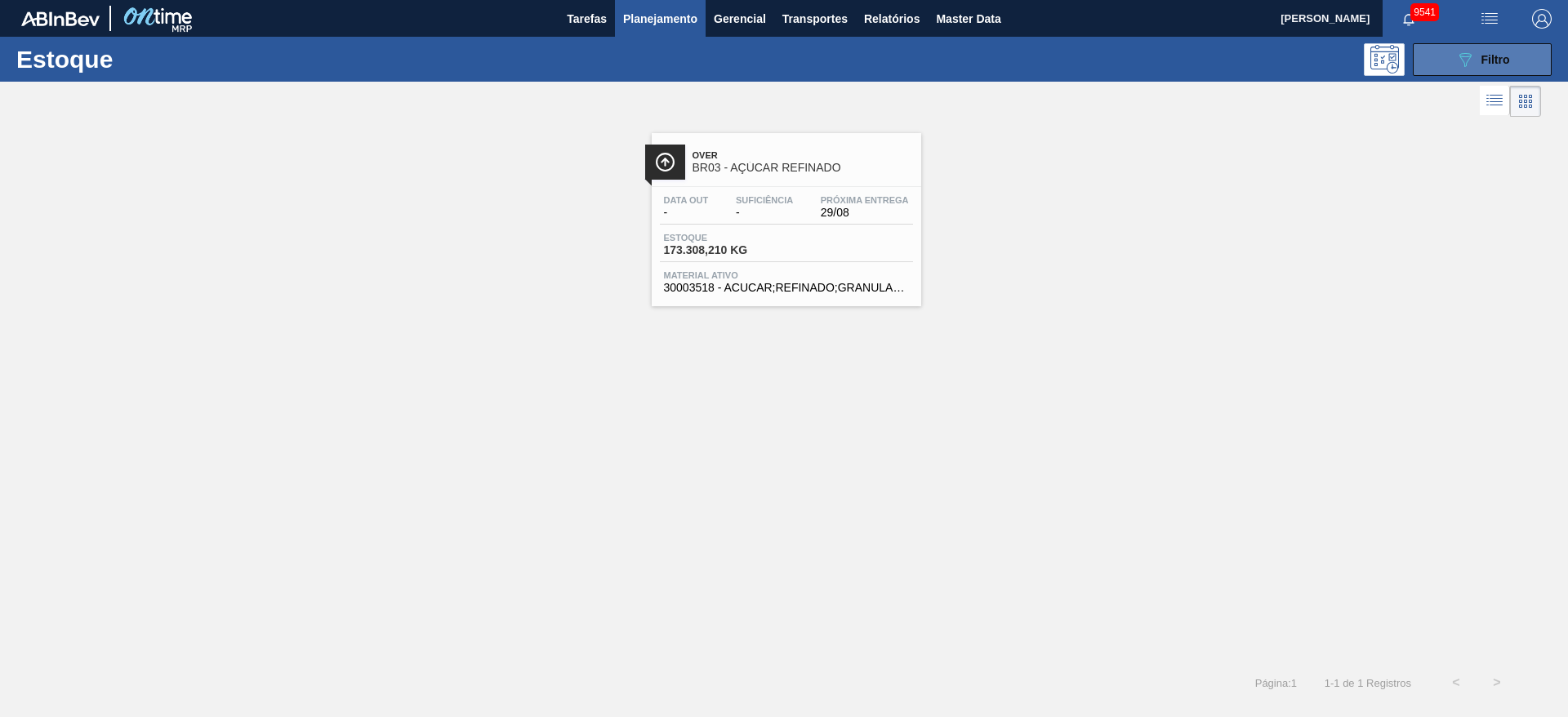
click at [1477, 68] on div "089F7B8B-B2A5-4AFE-B5C0-19BA573D28AC Filtro" at bounding box center [1481, 59] width 54 height 20
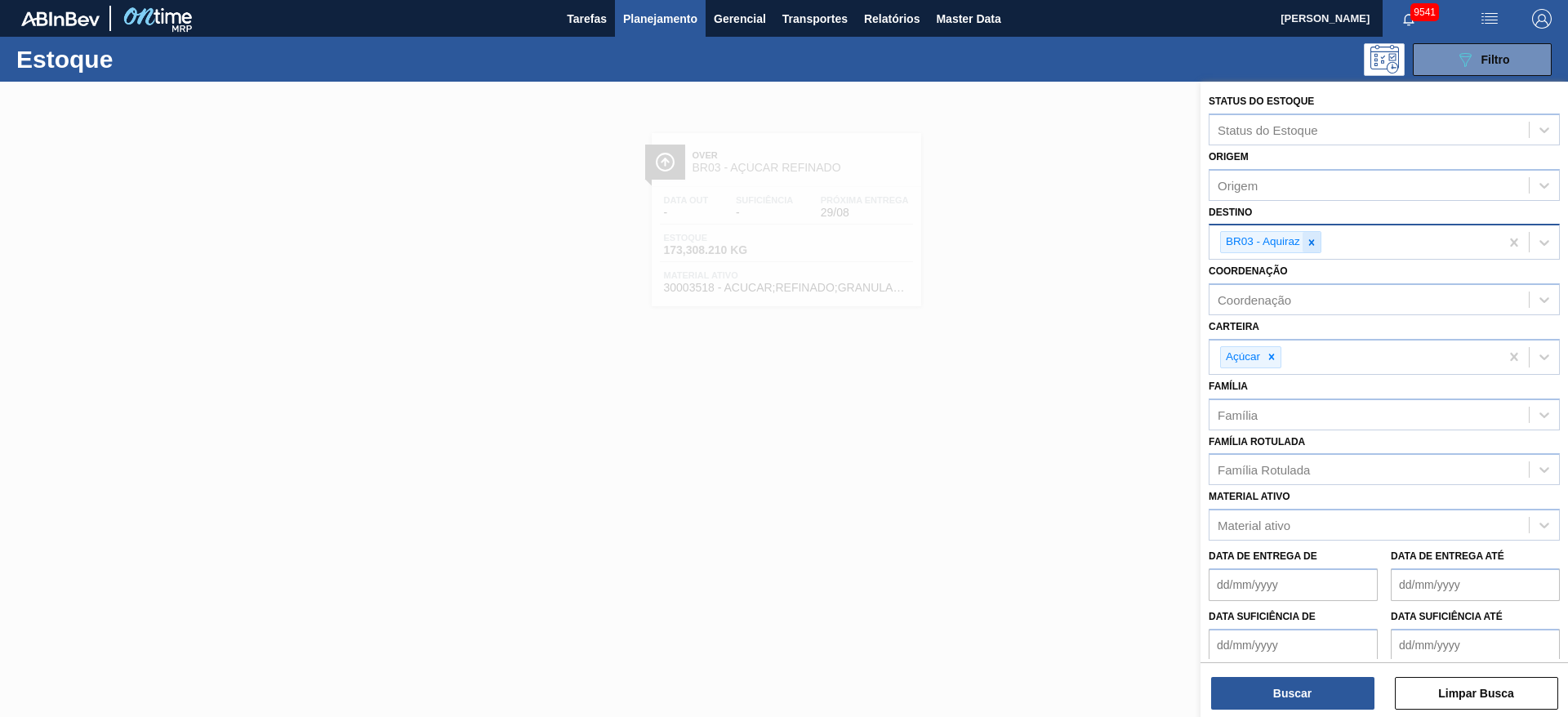
click at [1312, 248] on div at bounding box center [1311, 241] width 18 height 20
type input "2"
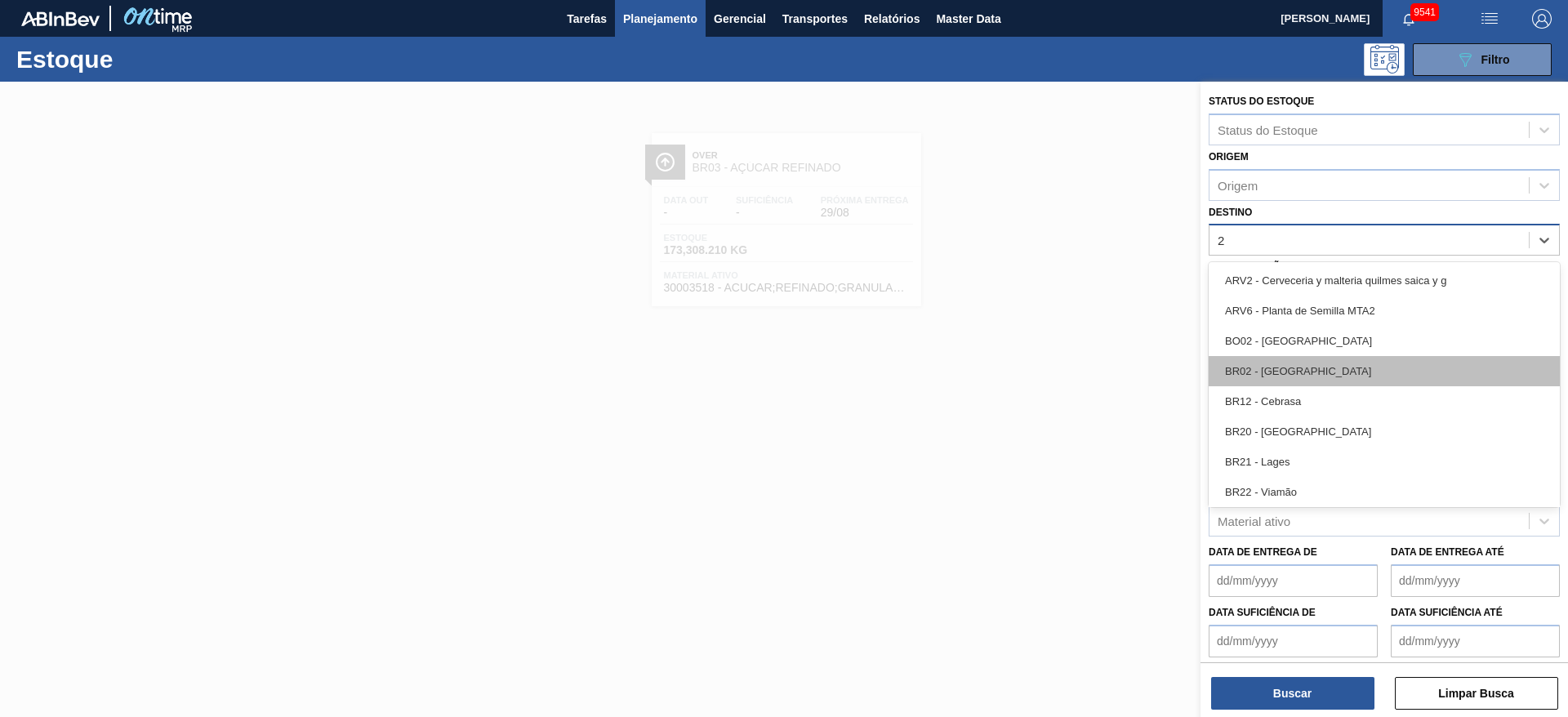
click at [1321, 368] on div "BR02 - [GEOGRAPHIC_DATA]" at bounding box center [1384, 371] width 351 height 31
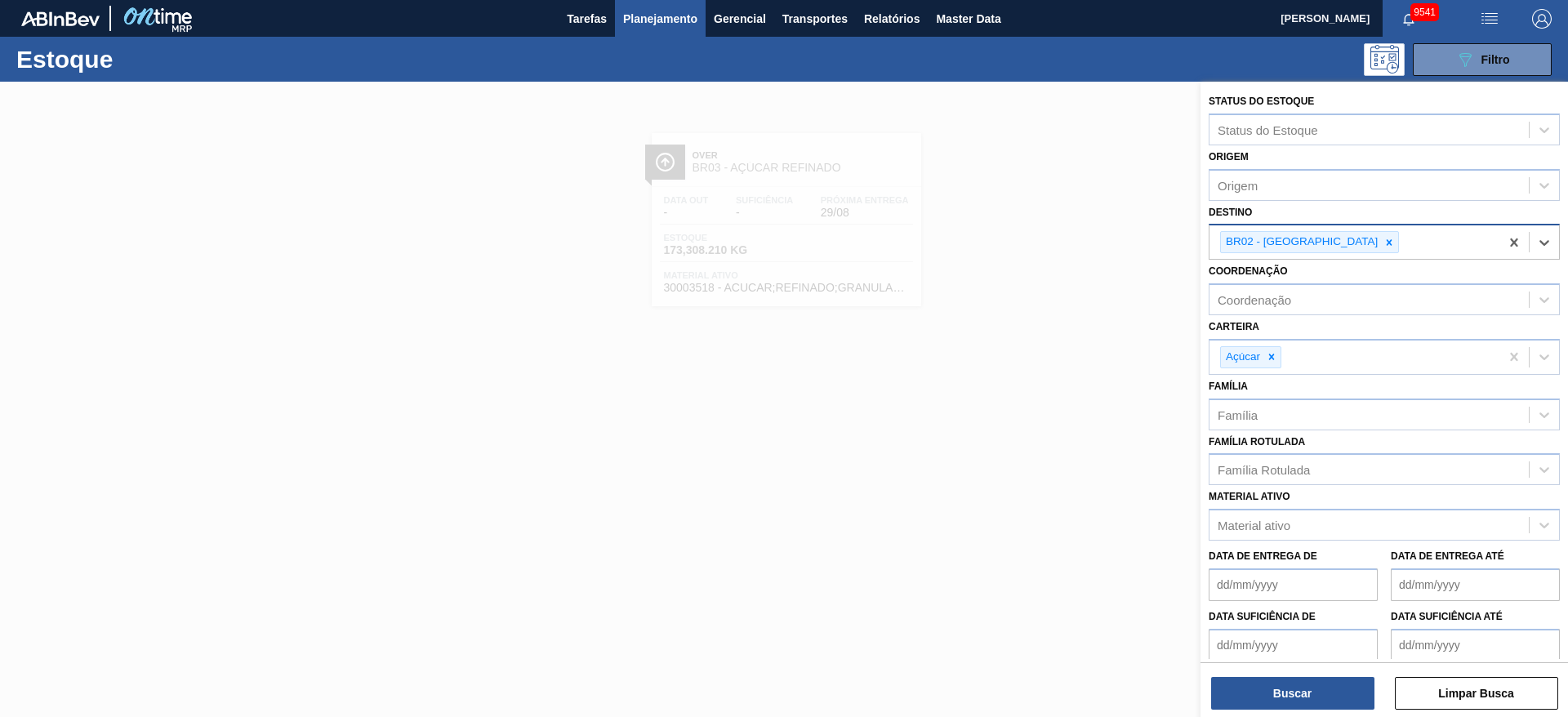
click at [1293, 657] on de "Data suficiência de" at bounding box center [1293, 645] width 169 height 32
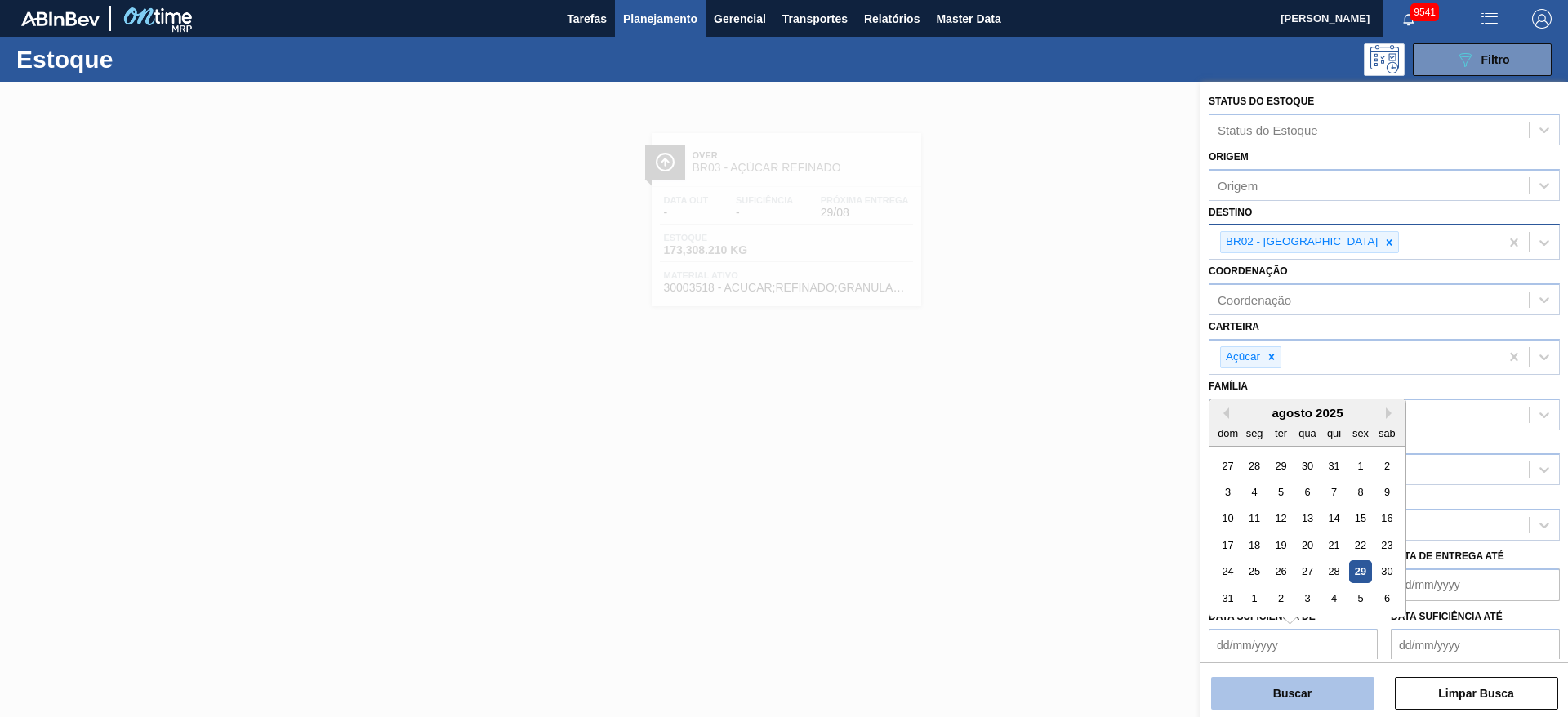
click at [1303, 684] on button "Buscar" at bounding box center [1292, 693] width 163 height 32
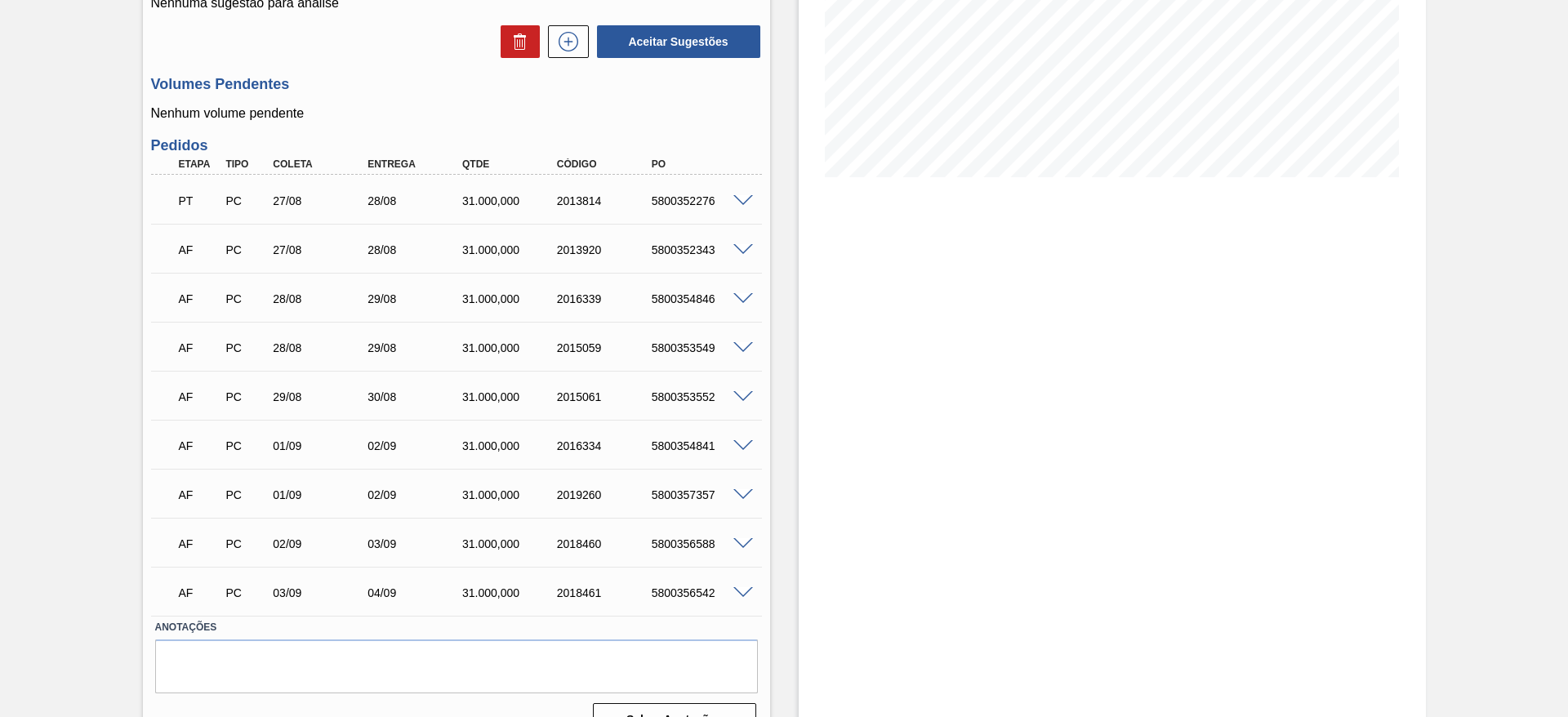
scroll to position [333, 0]
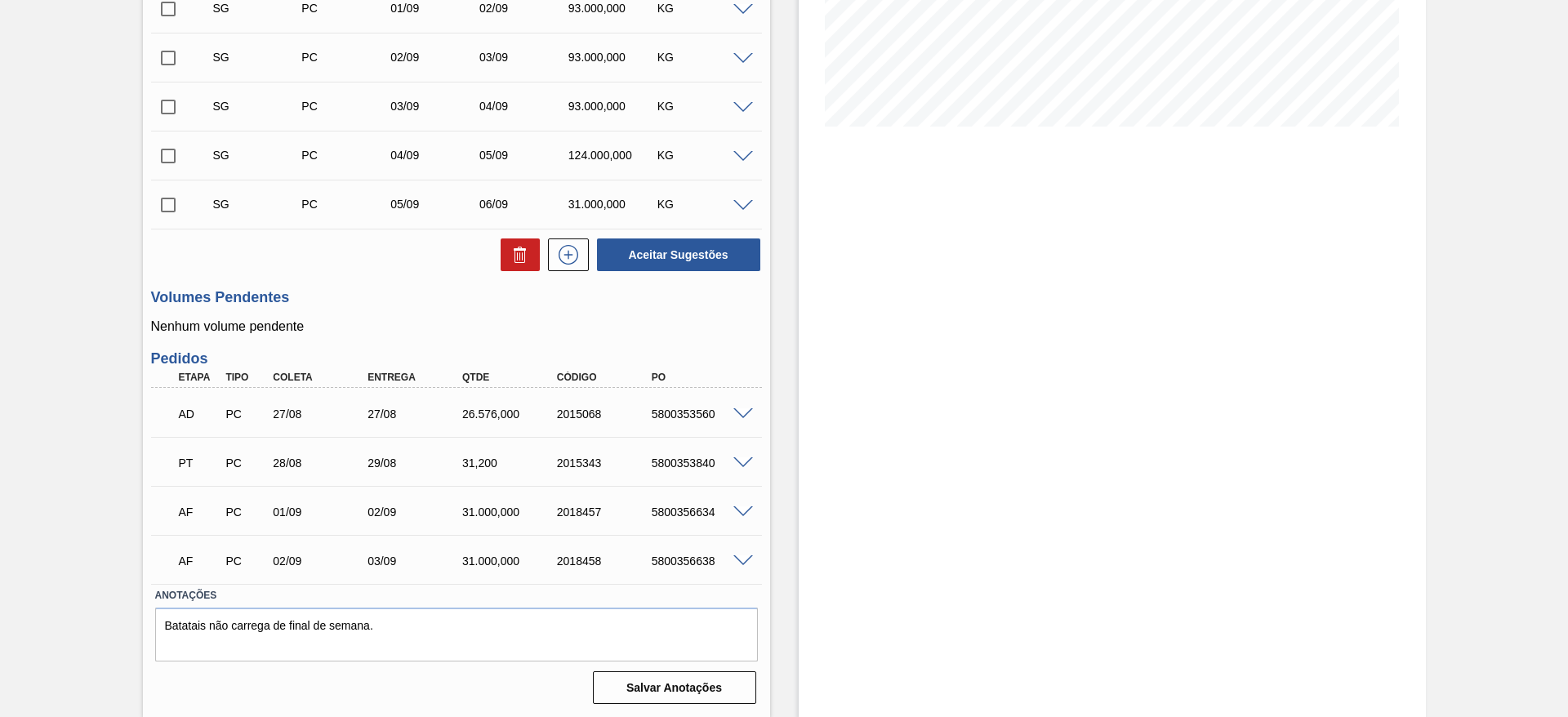
scroll to position [352, 0]
click at [743, 414] on span at bounding box center [743, 413] width 20 height 12
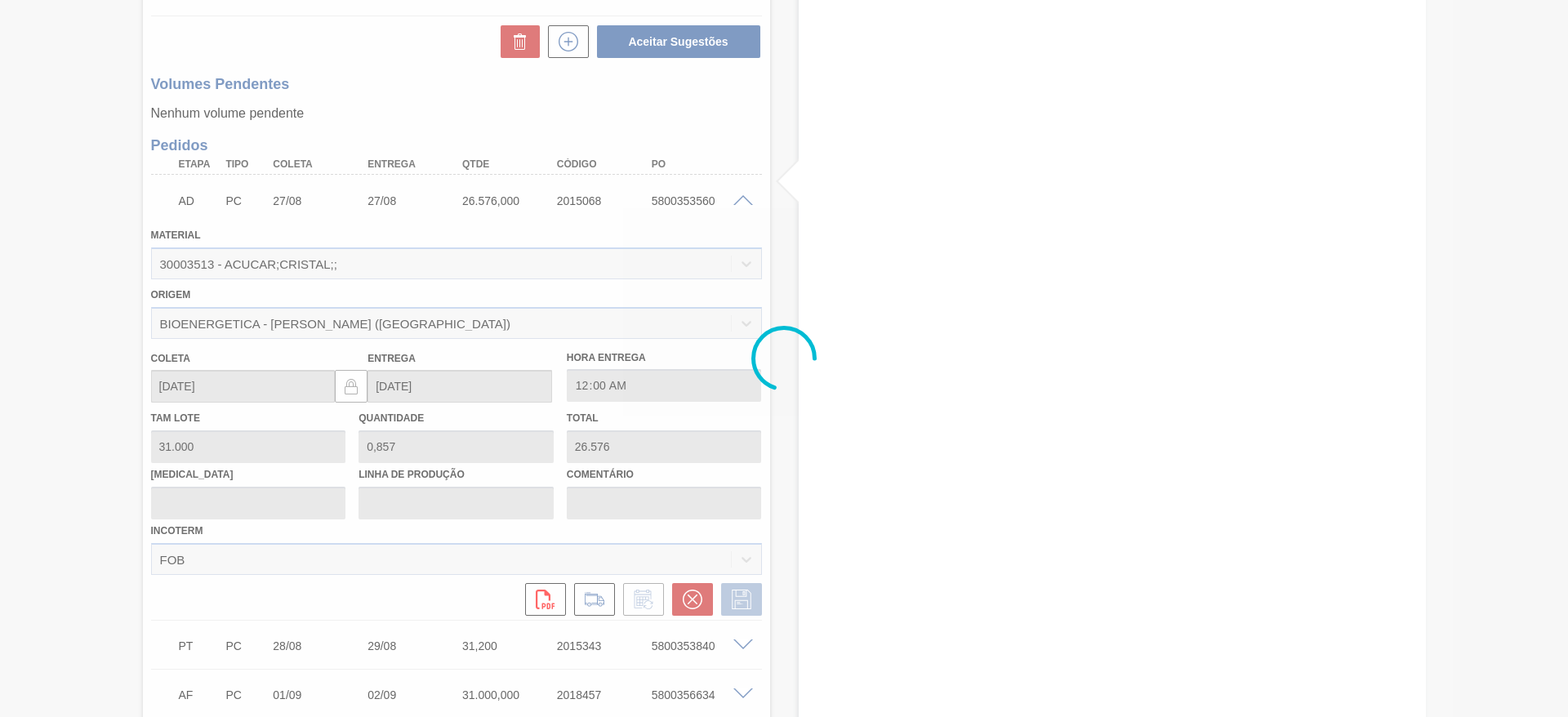
scroll to position [579, 0]
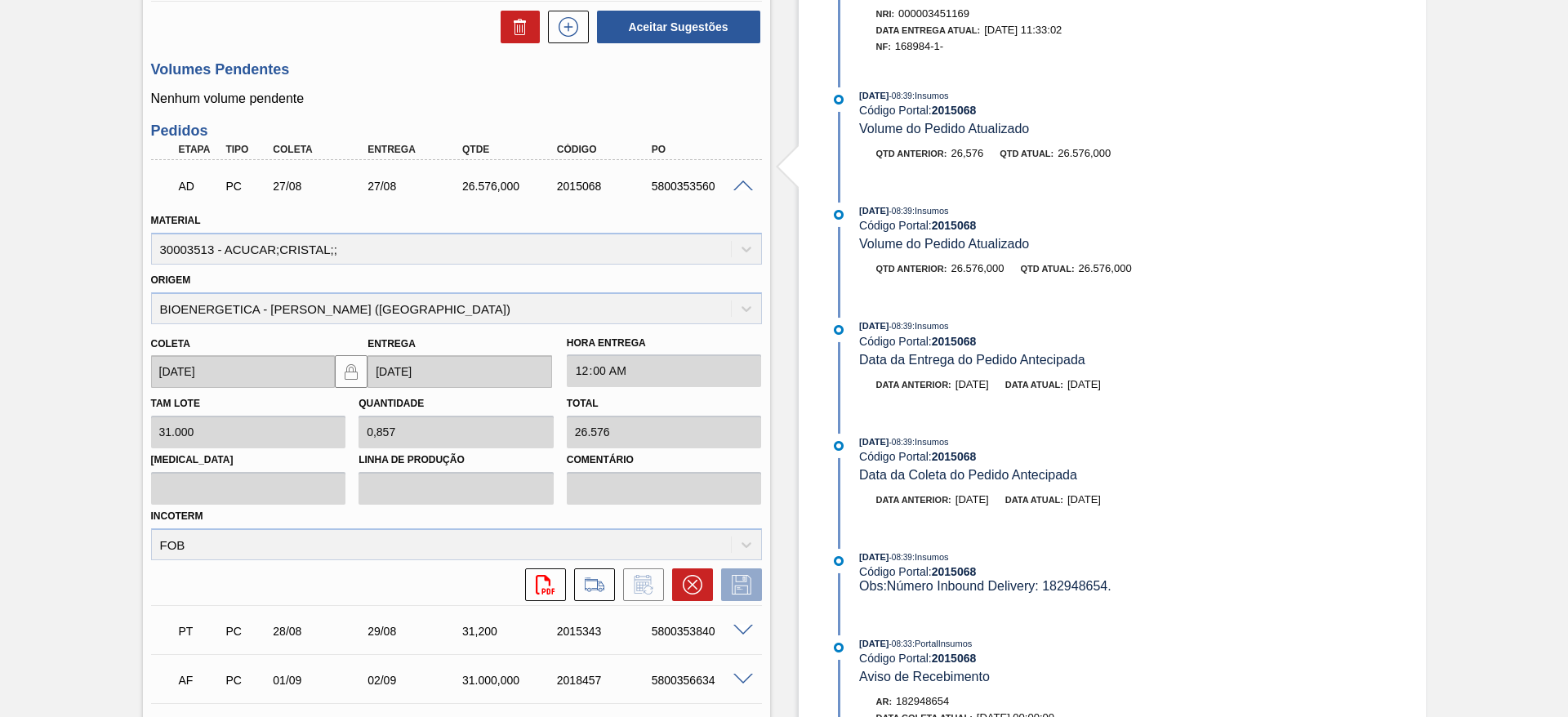
click at [743, 625] on span at bounding box center [743, 630] width 20 height 12
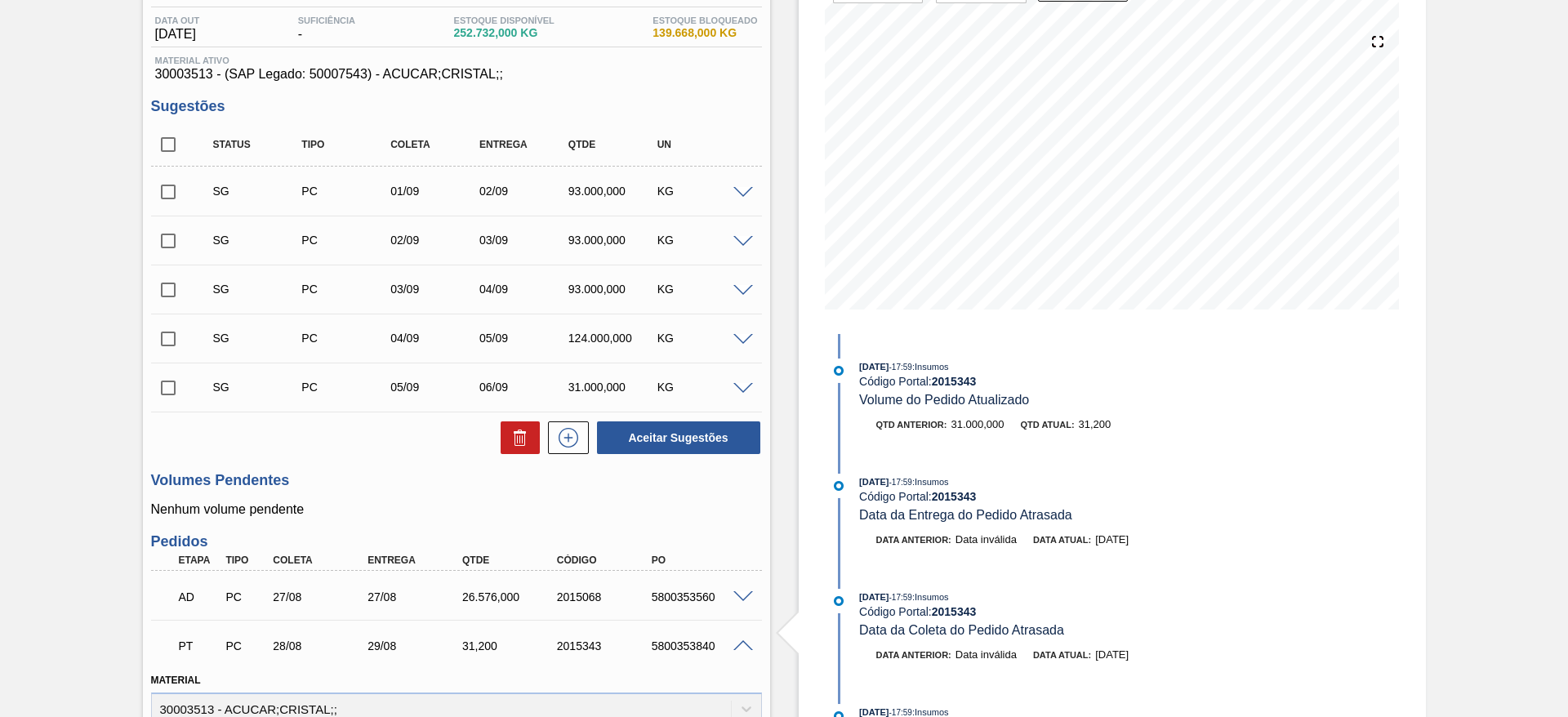
scroll to position [89, 0]
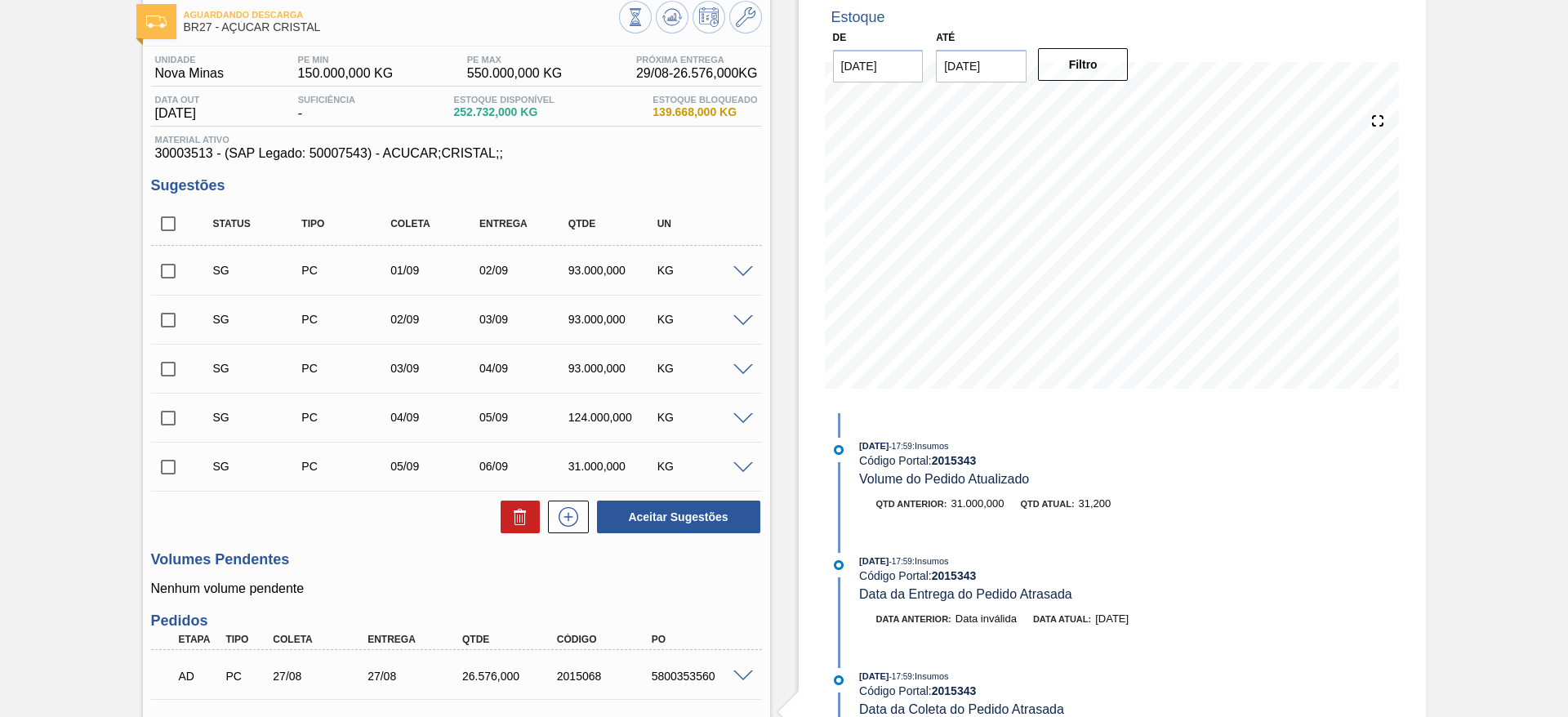
click at [742, 269] on span at bounding box center [743, 272] width 20 height 12
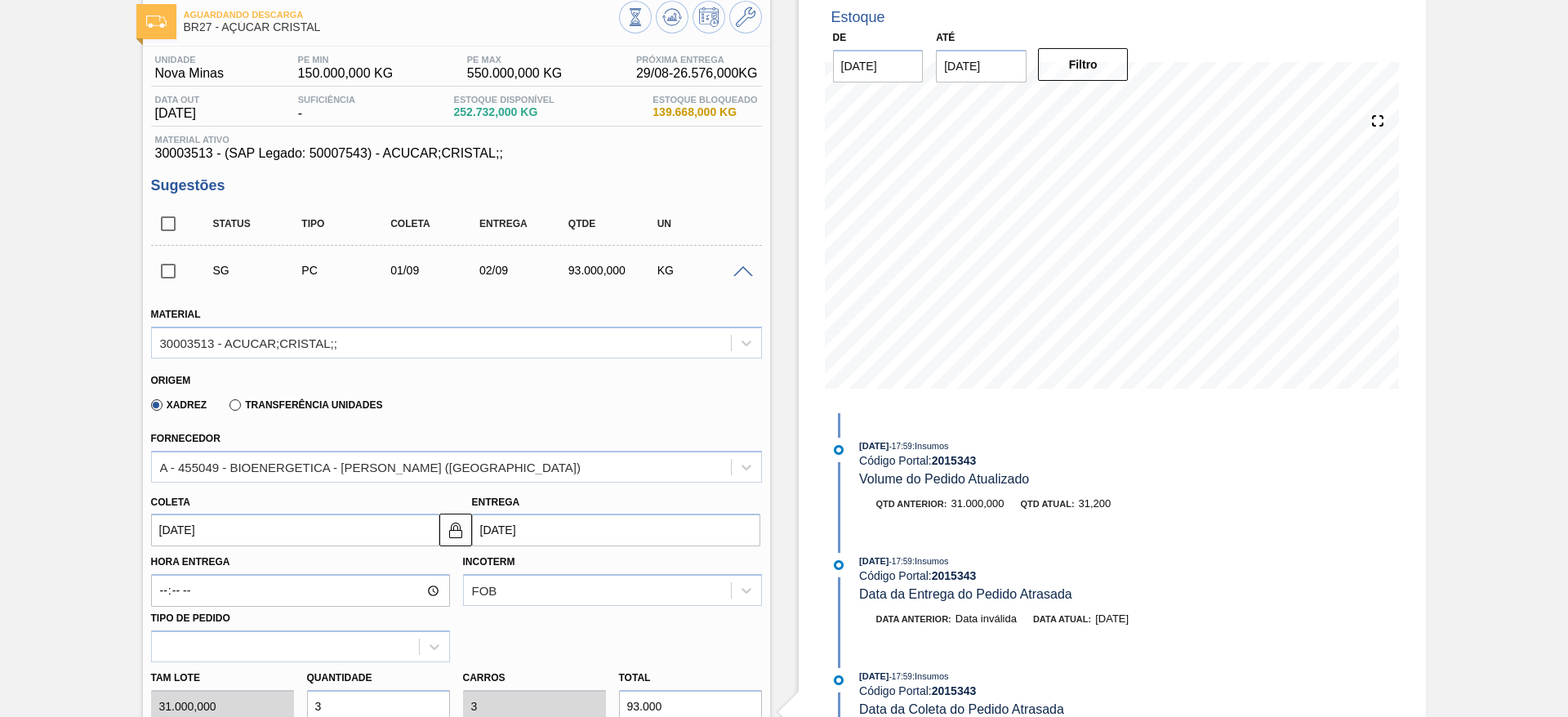
click at [185, 539] on input "[DATE]" at bounding box center [295, 530] width 288 height 32
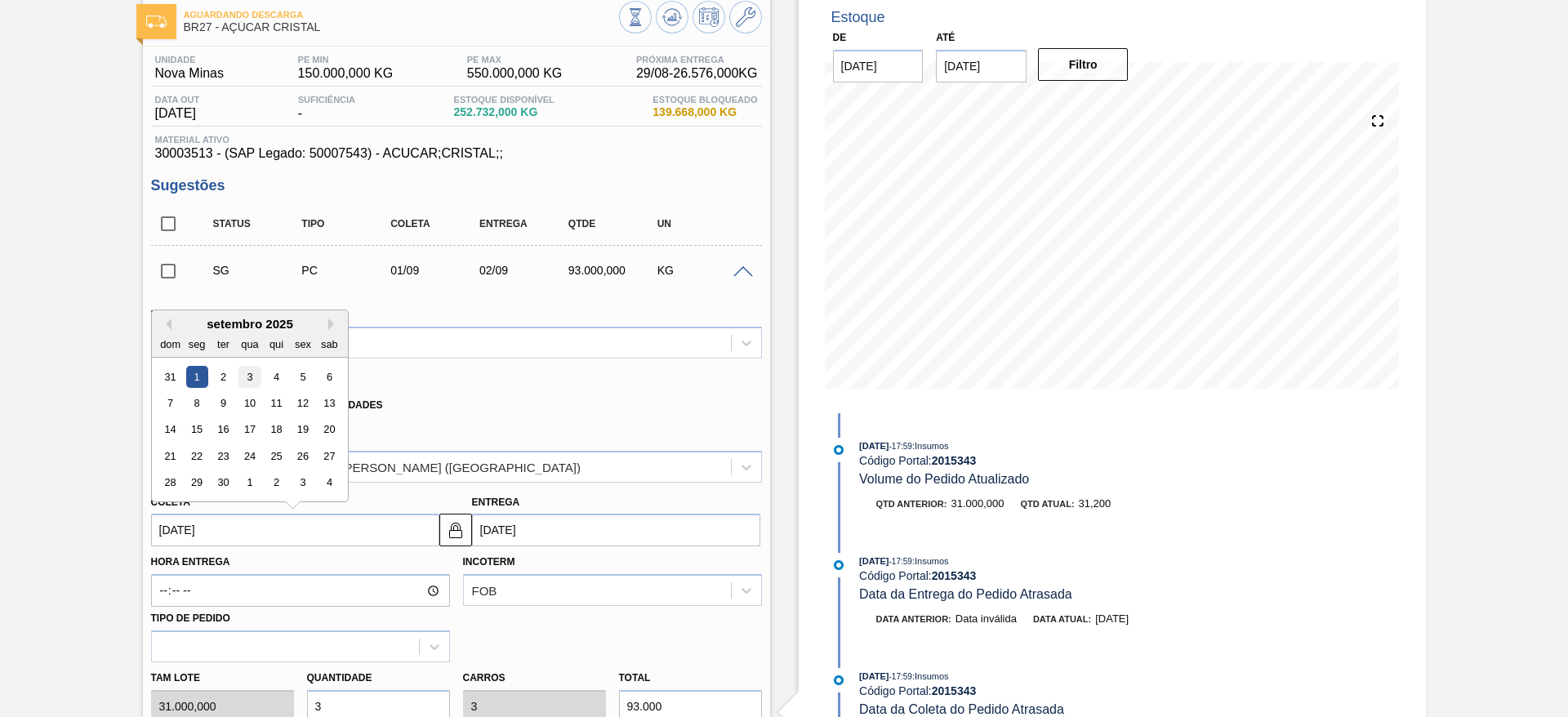
click at [251, 371] on div "3" at bounding box center [249, 377] width 22 height 22
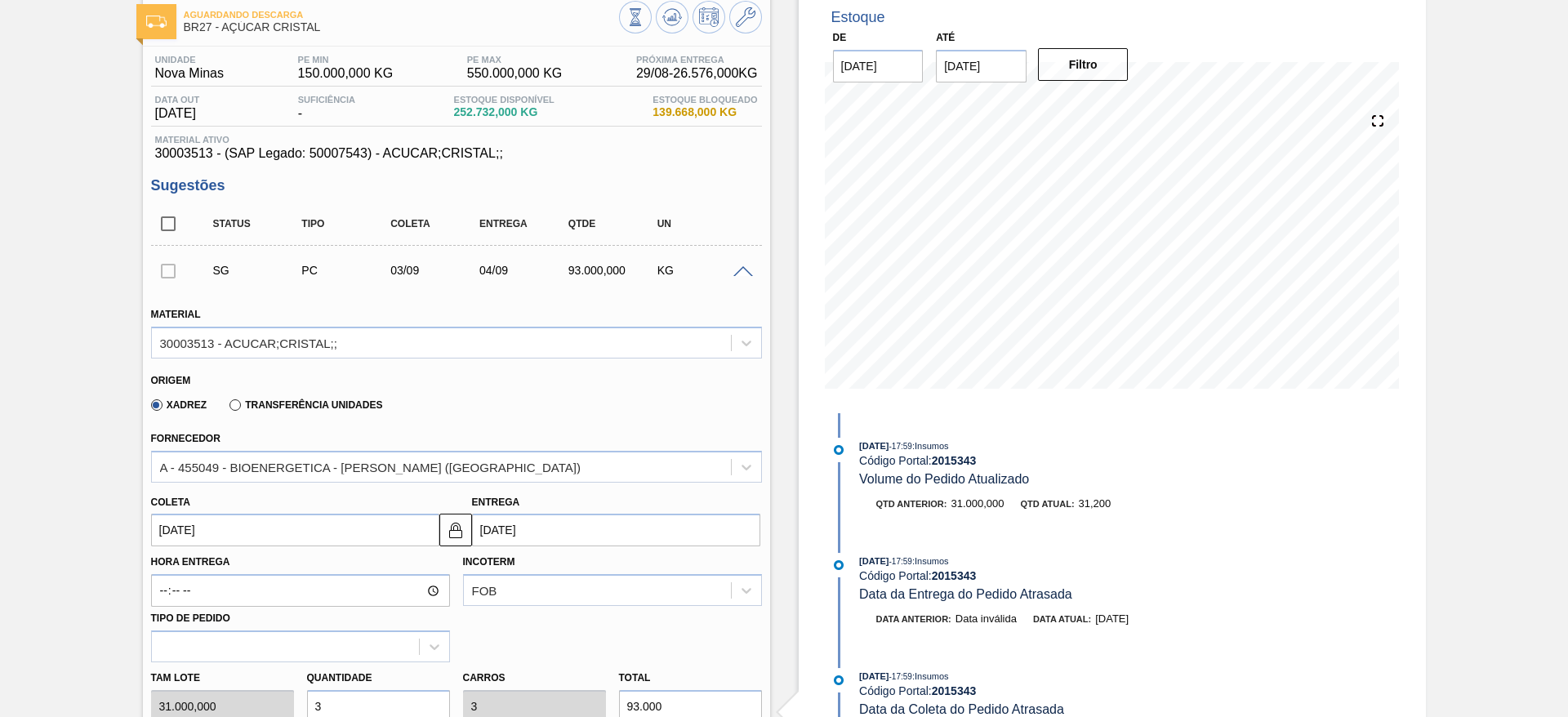
type input "[DATE]"
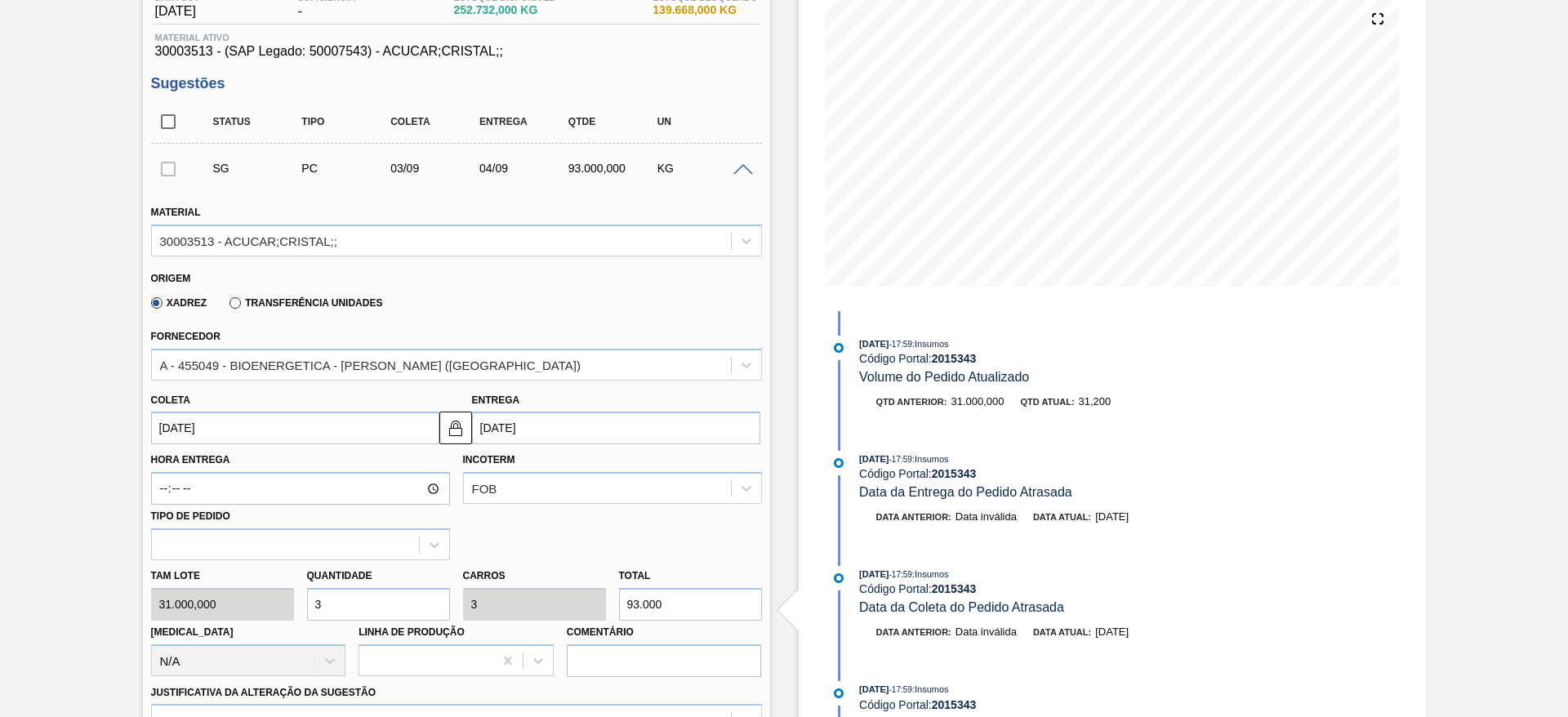
scroll to position [334, 0]
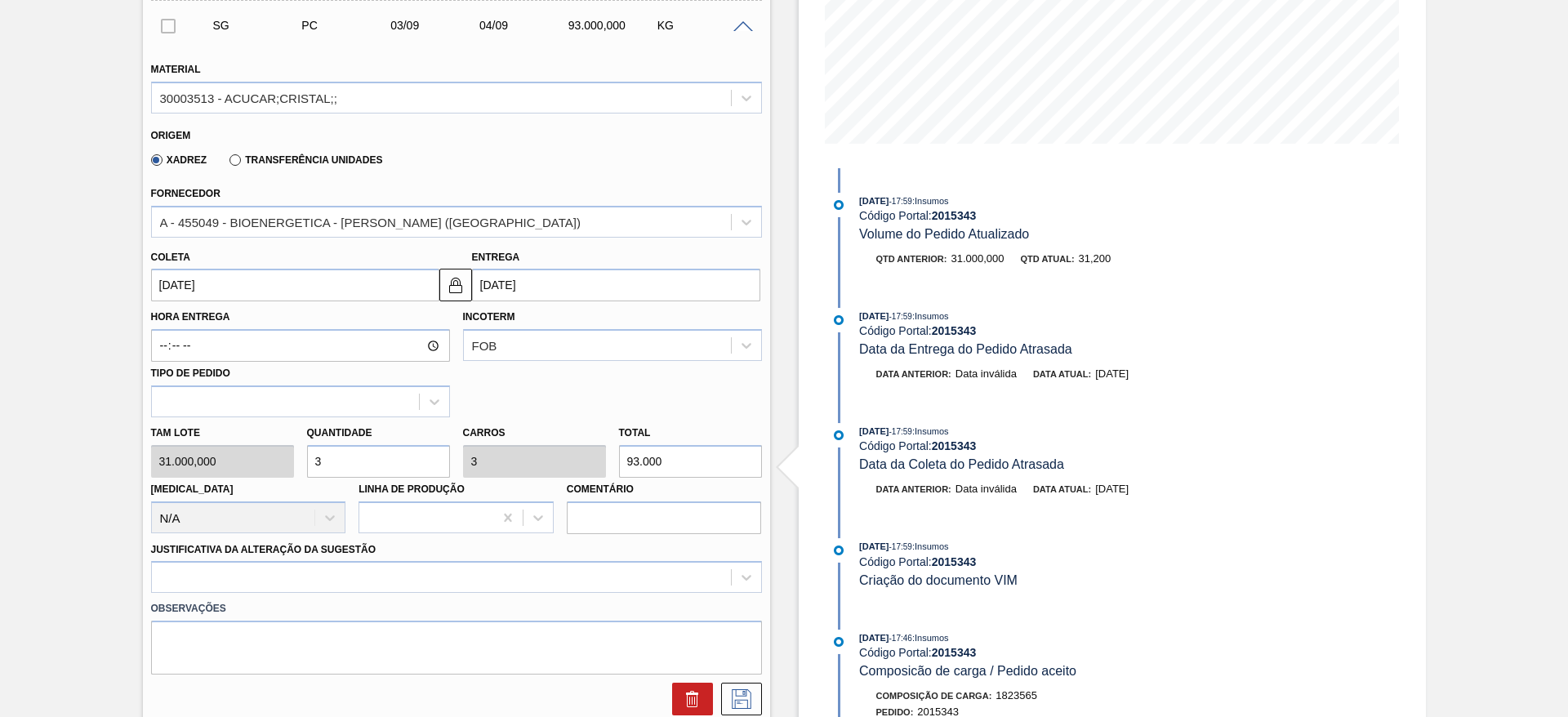
click at [276, 471] on div "Tam lote 31.000,000 Quantidade 3 Carros 3 Total 93.000 [MEDICAL_DATA] N/A Linha…" at bounding box center [457, 476] width 623 height 116
type input "1"
type input "31.000"
type input "1"
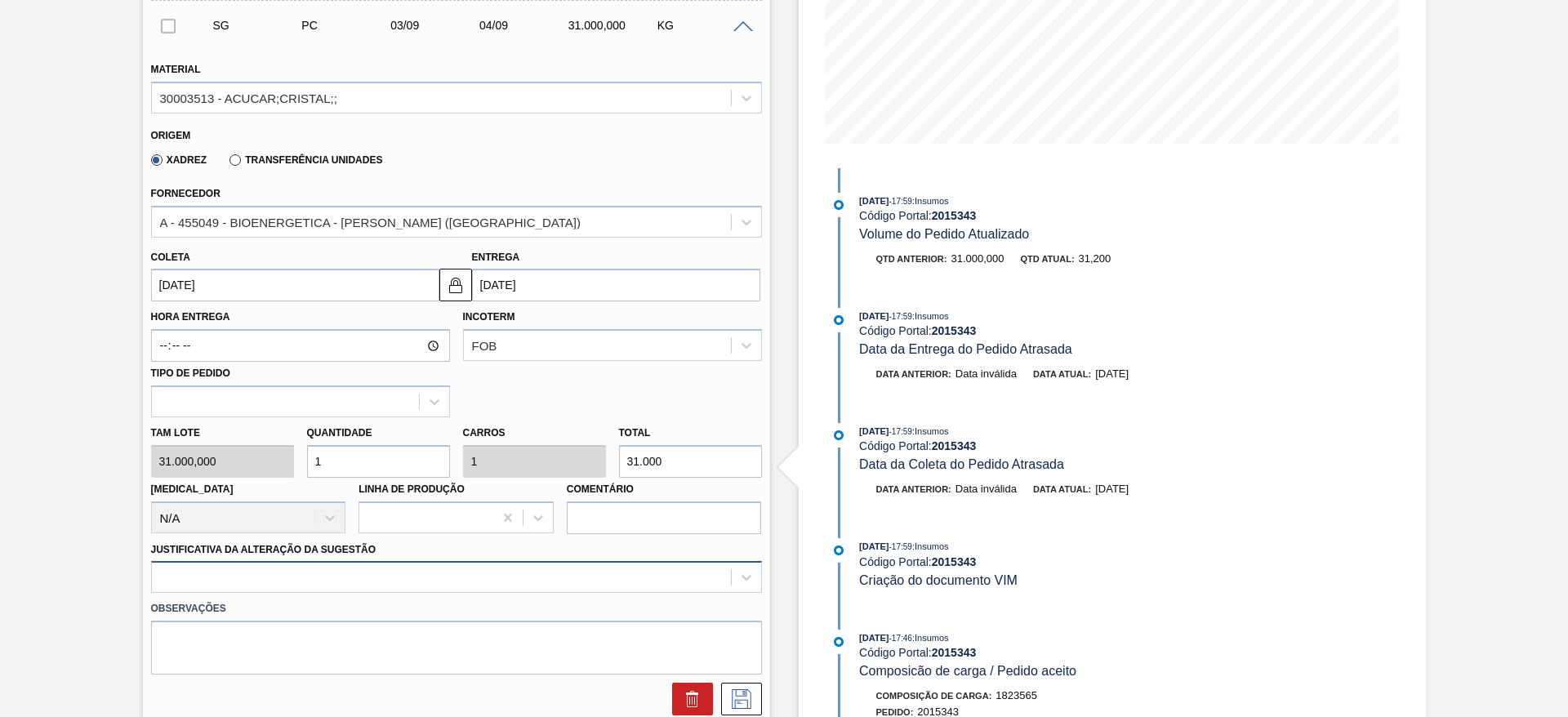
click at [552, 571] on div at bounding box center [456, 576] width 611 height 31
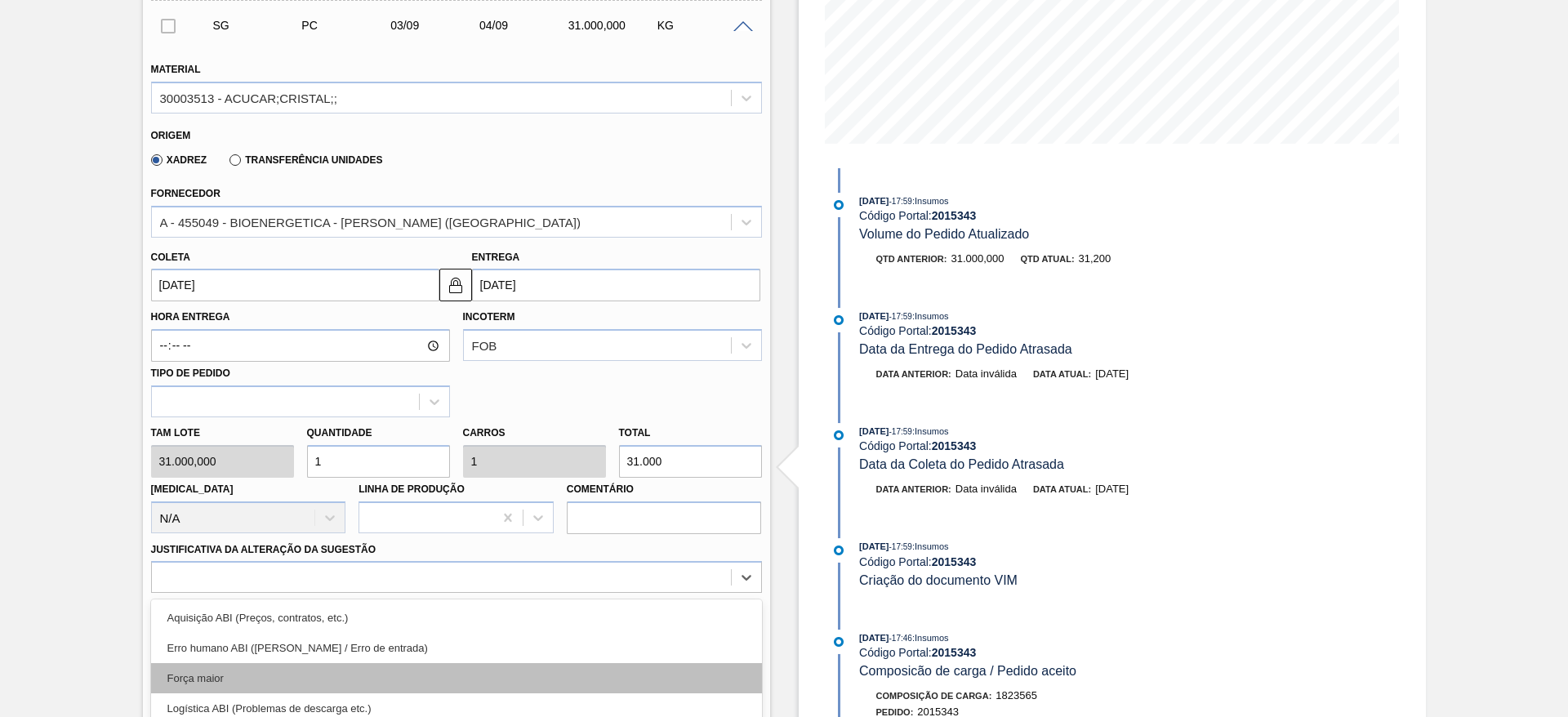
scroll to position [468, 0]
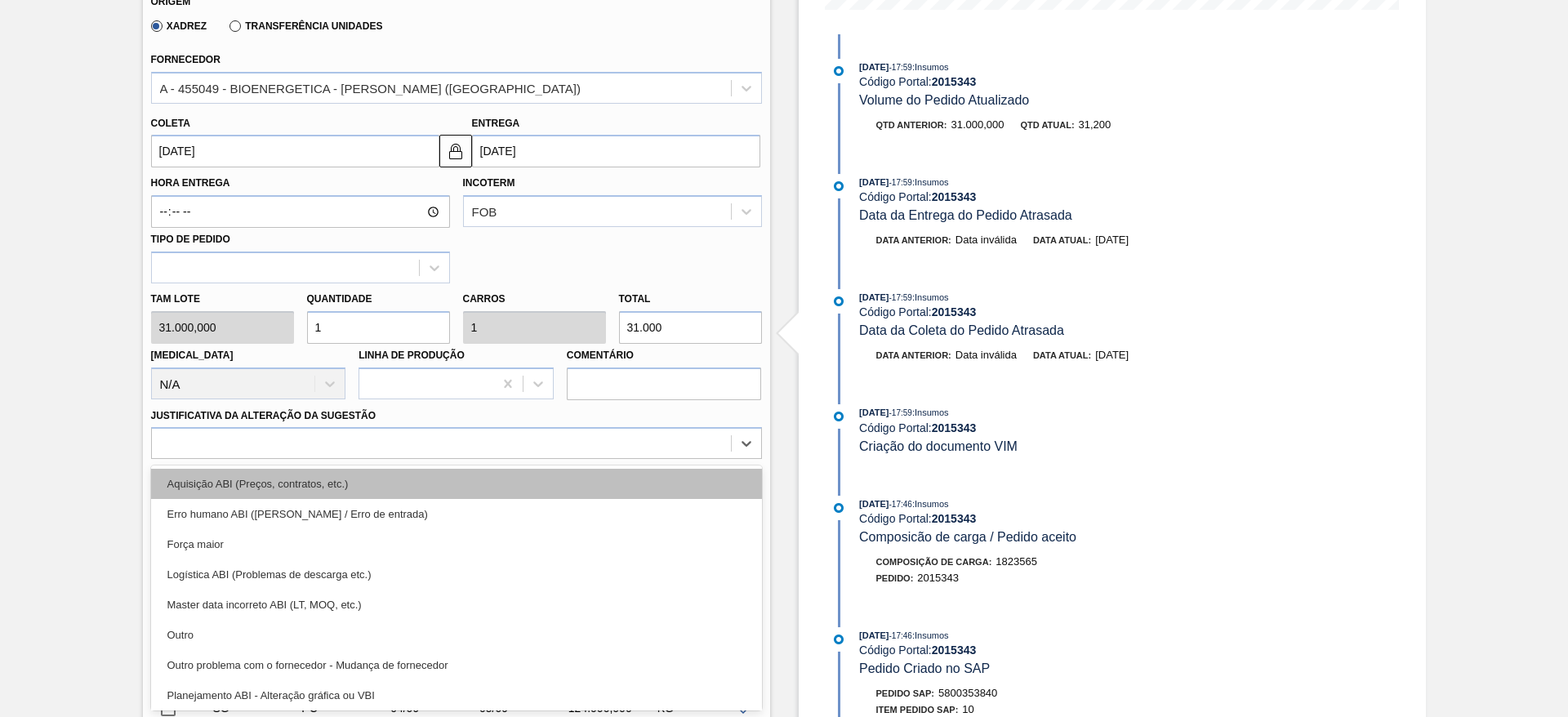
click at [540, 490] on div "Aquisição ABI (Preços, contratos, etc.)" at bounding box center [456, 484] width 611 height 31
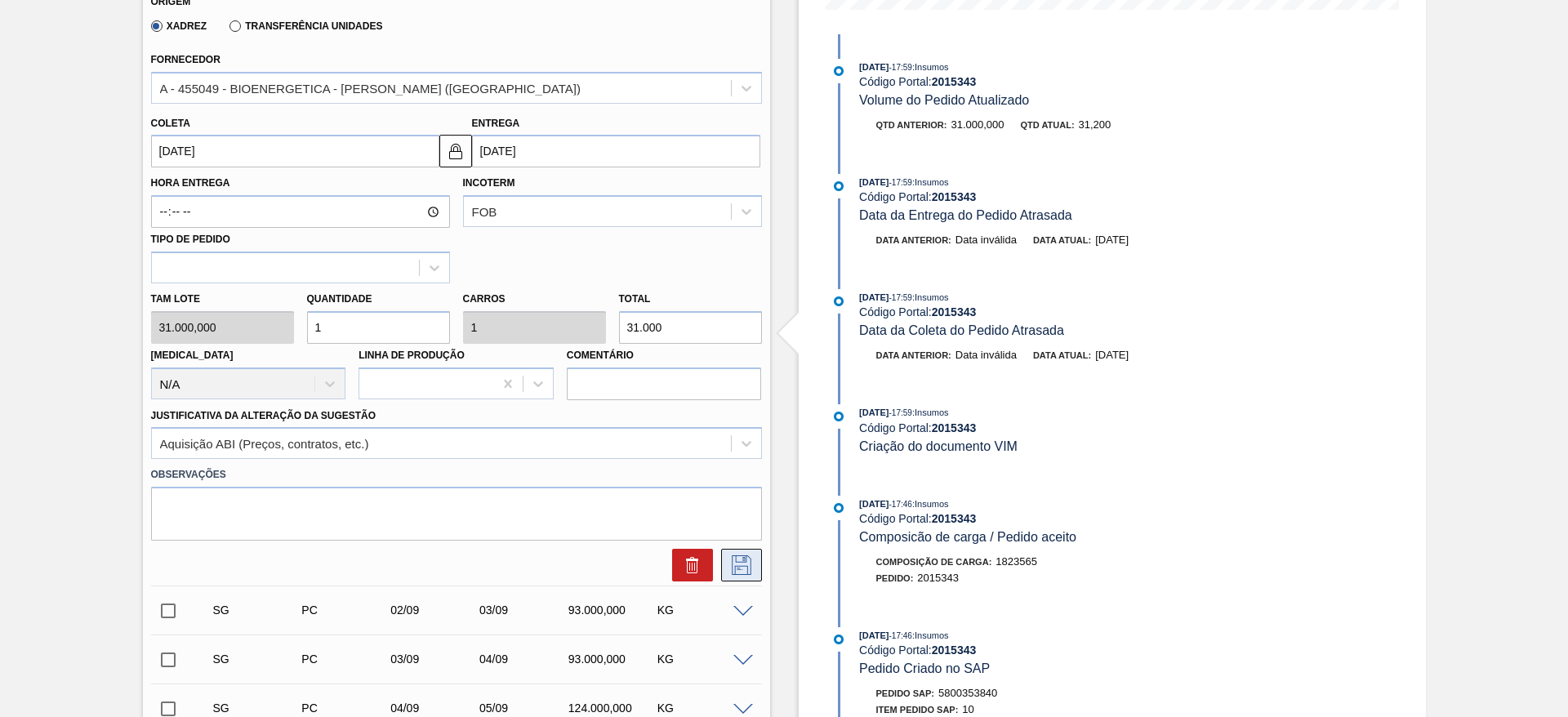
click at [725, 553] on button at bounding box center [741, 565] width 41 height 32
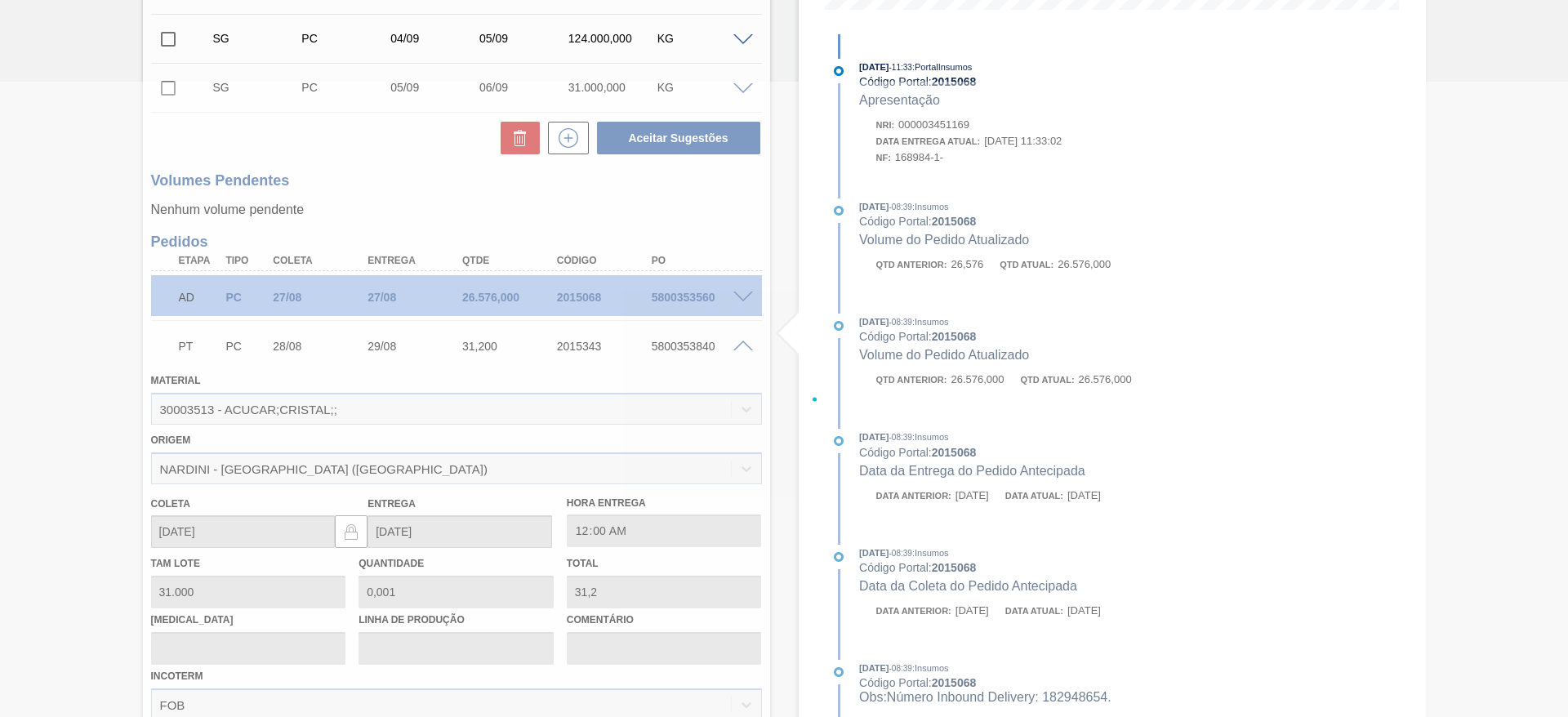
scroll to position [0, 0]
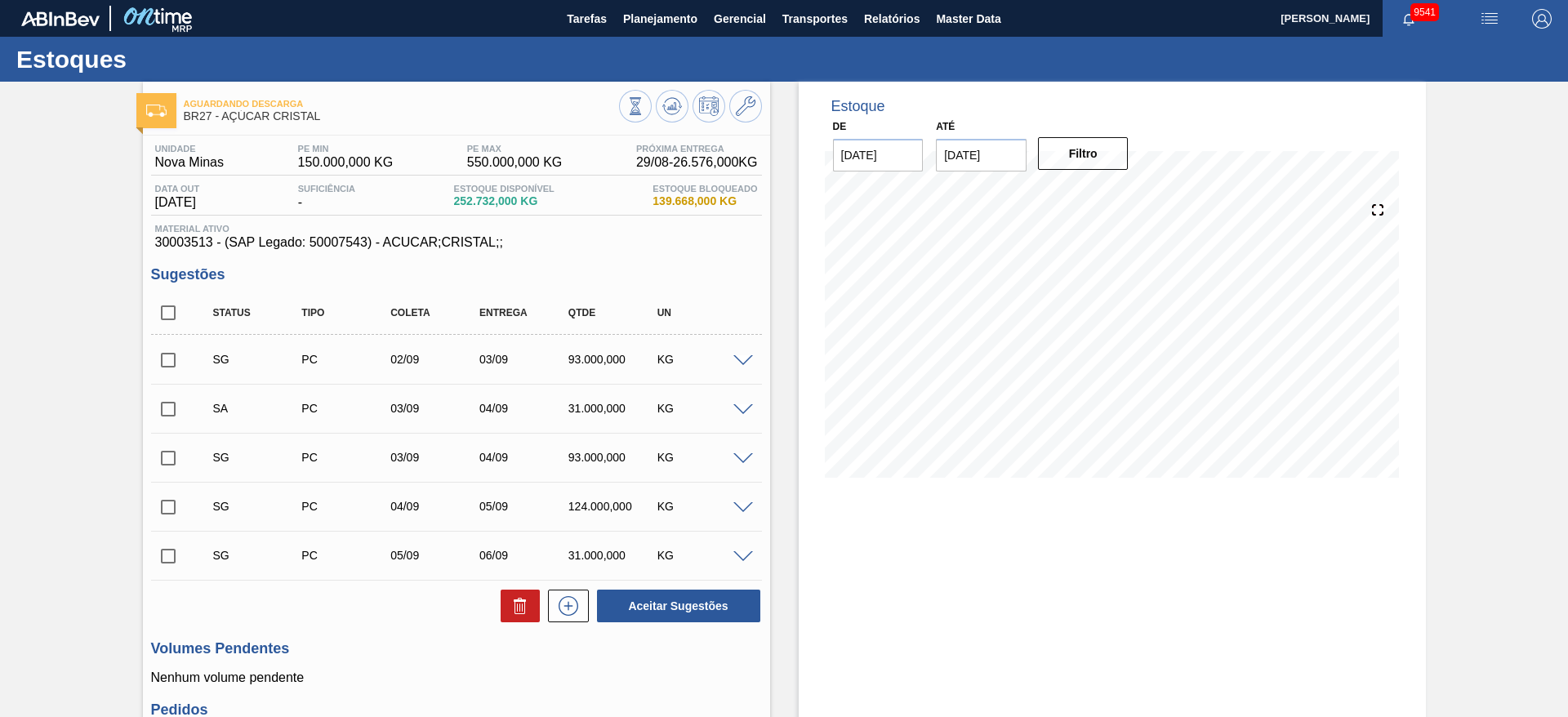
click at [744, 361] on span at bounding box center [743, 361] width 20 height 12
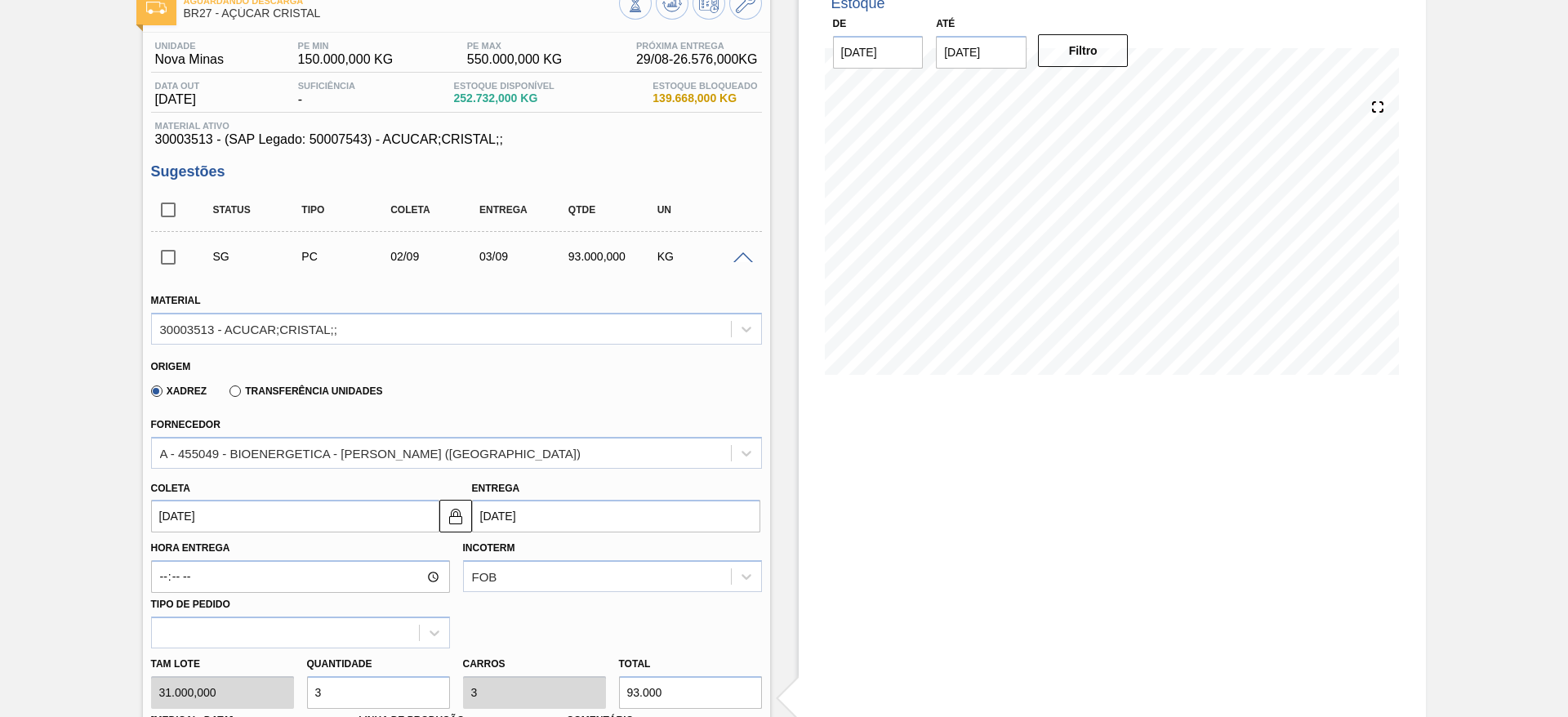
scroll to position [245, 0]
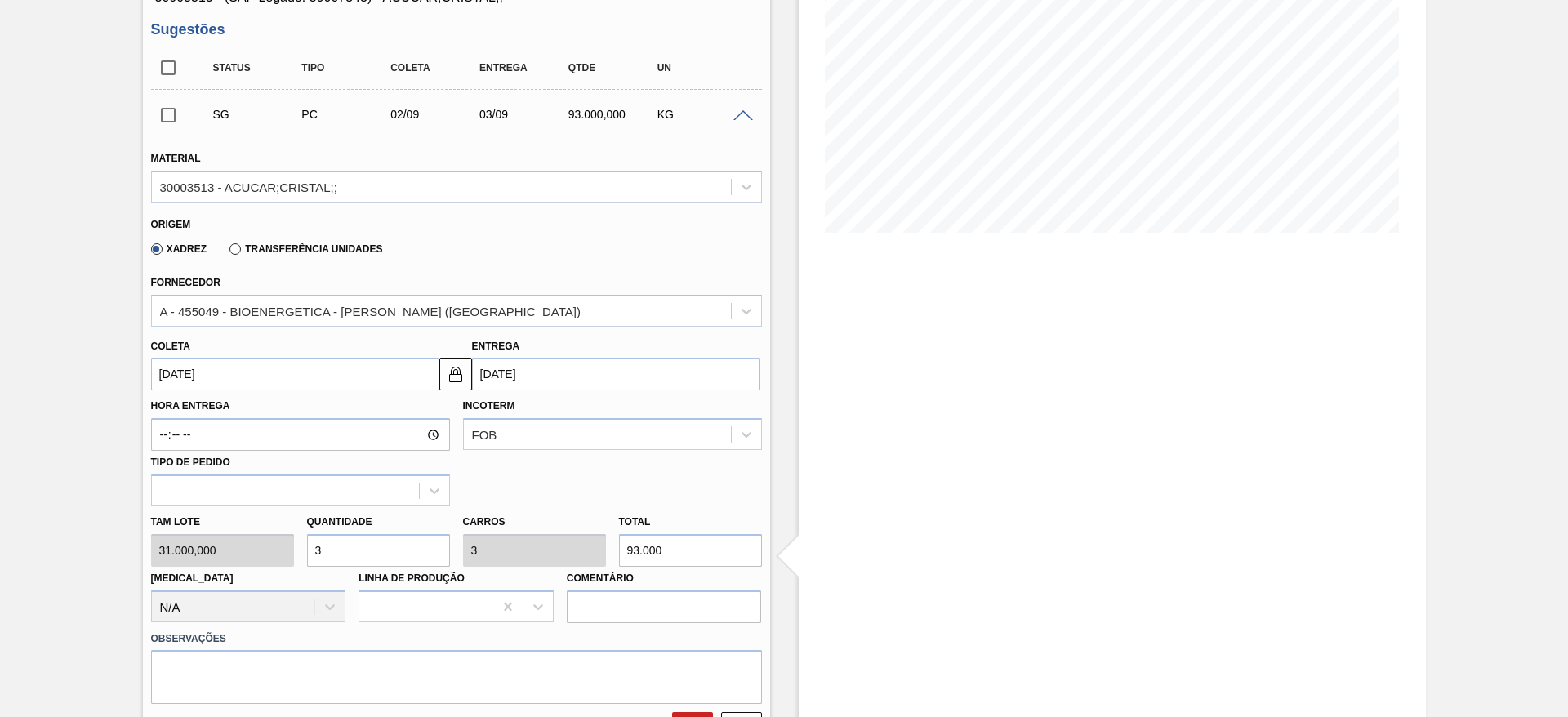
click at [193, 390] on input "02/09/2025" at bounding box center [295, 374] width 288 height 32
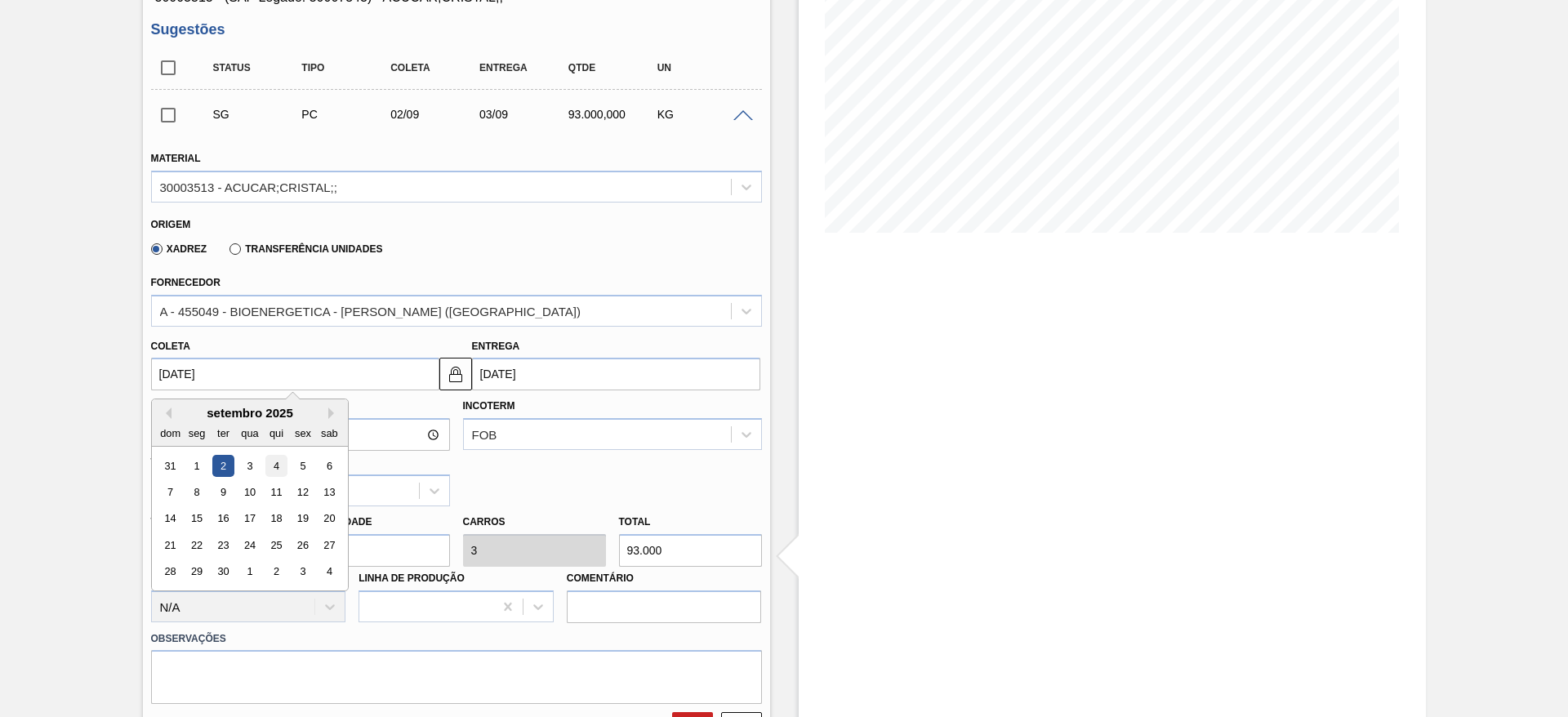
click at [276, 463] on div "4" at bounding box center [275, 465] width 22 height 22
type input "[DATE]"
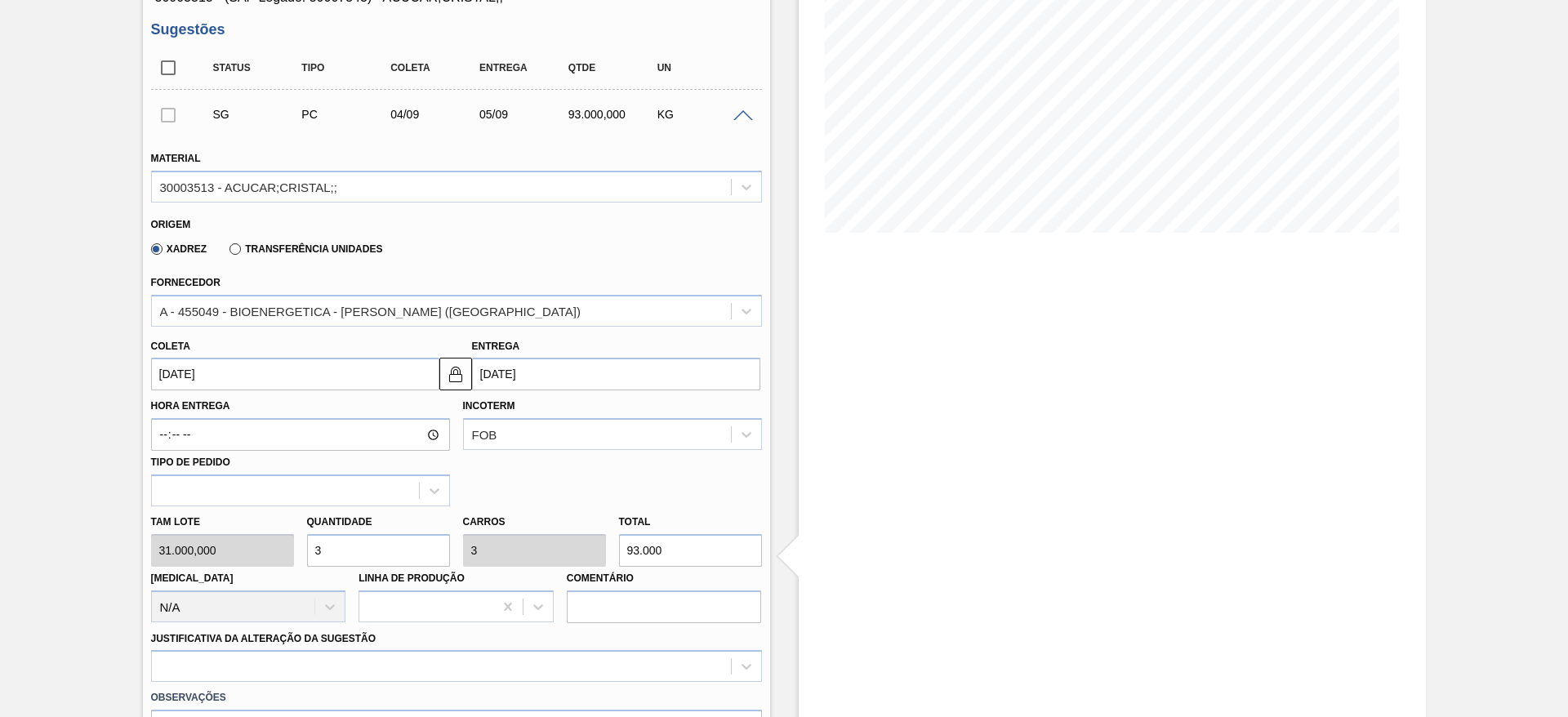
click at [279, 553] on div "Tam lote 31.000,000 Quantidade 3 Carros 3 Total 93.000 Doca N/A Linha de Produç…" at bounding box center [457, 564] width 623 height 116
type input "1"
type input "31.000"
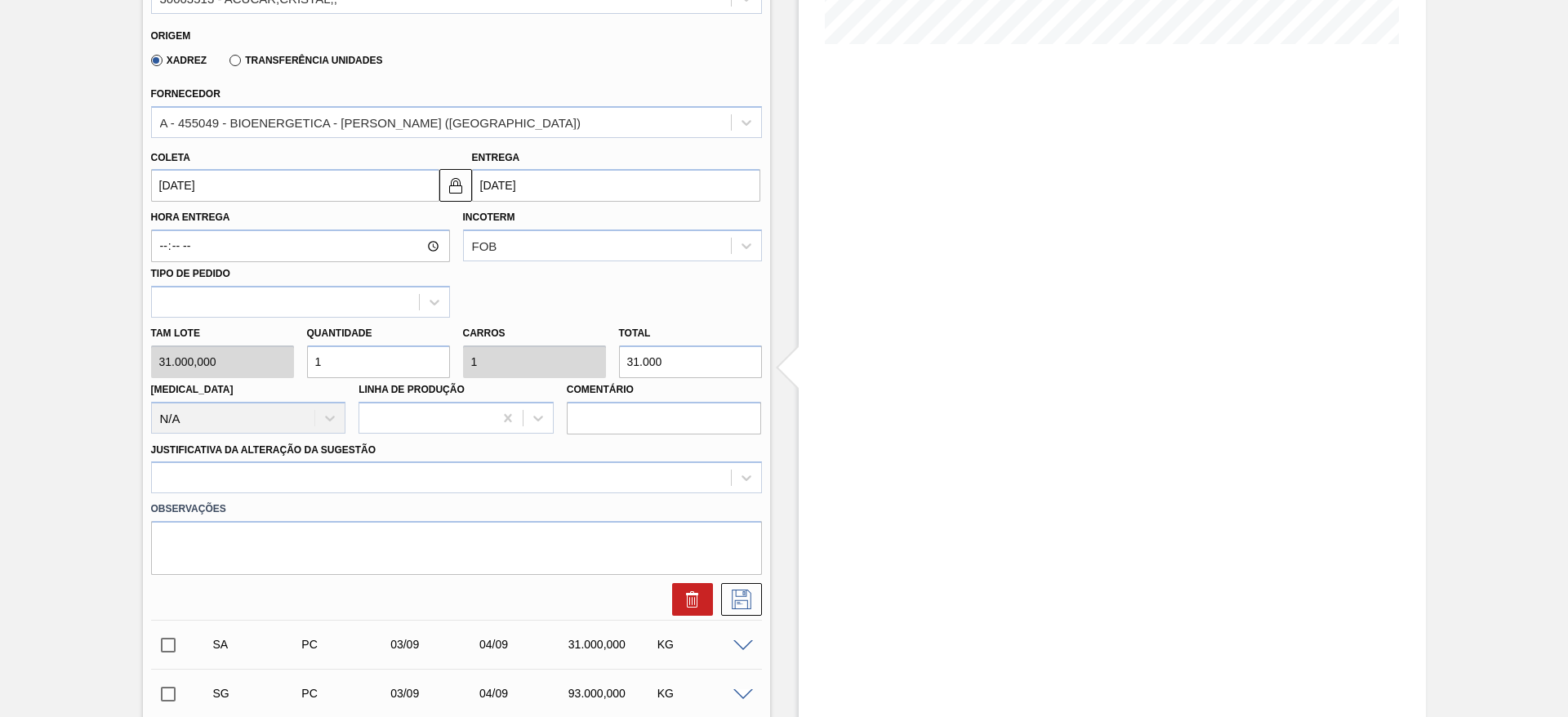
scroll to position [490, 0]
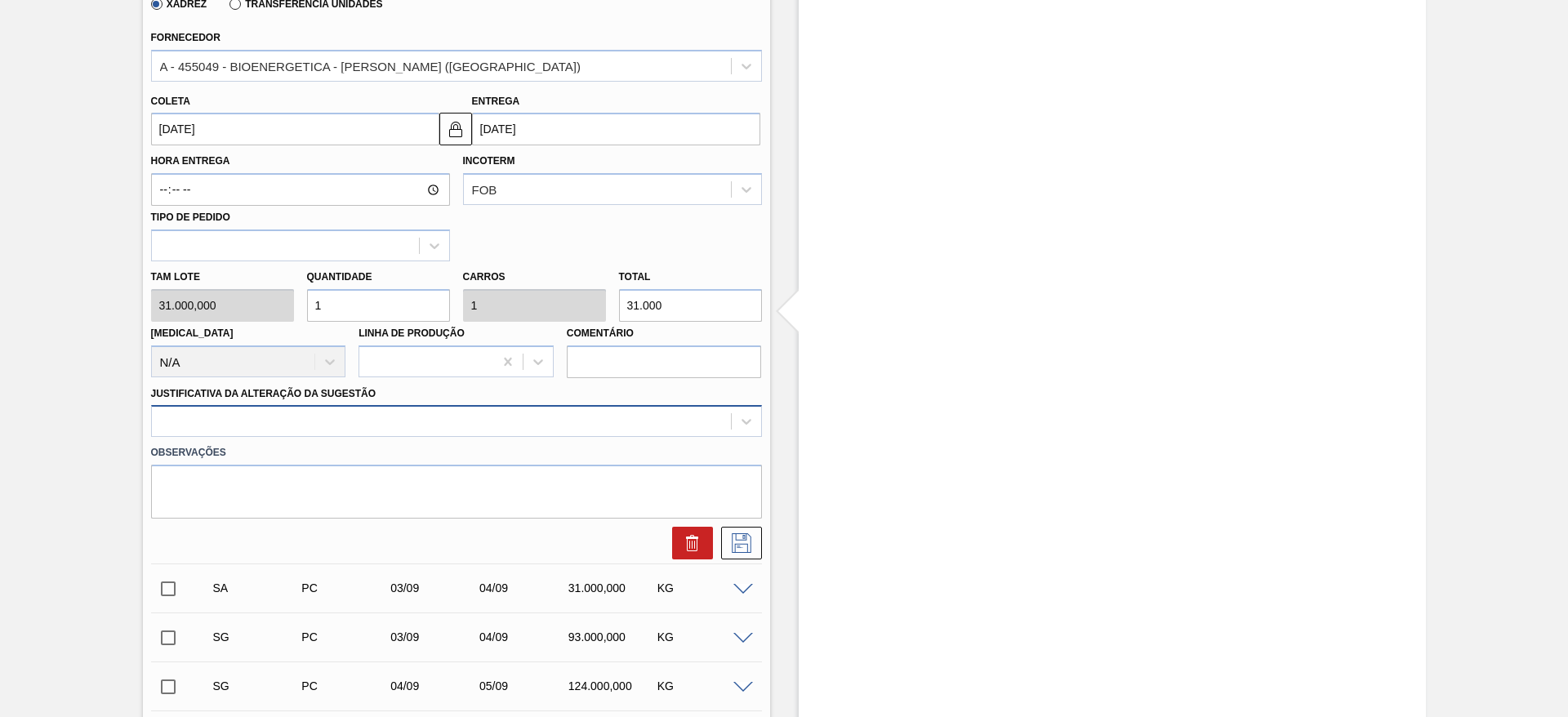
type input "1"
click at [546, 435] on div at bounding box center [456, 420] width 611 height 31
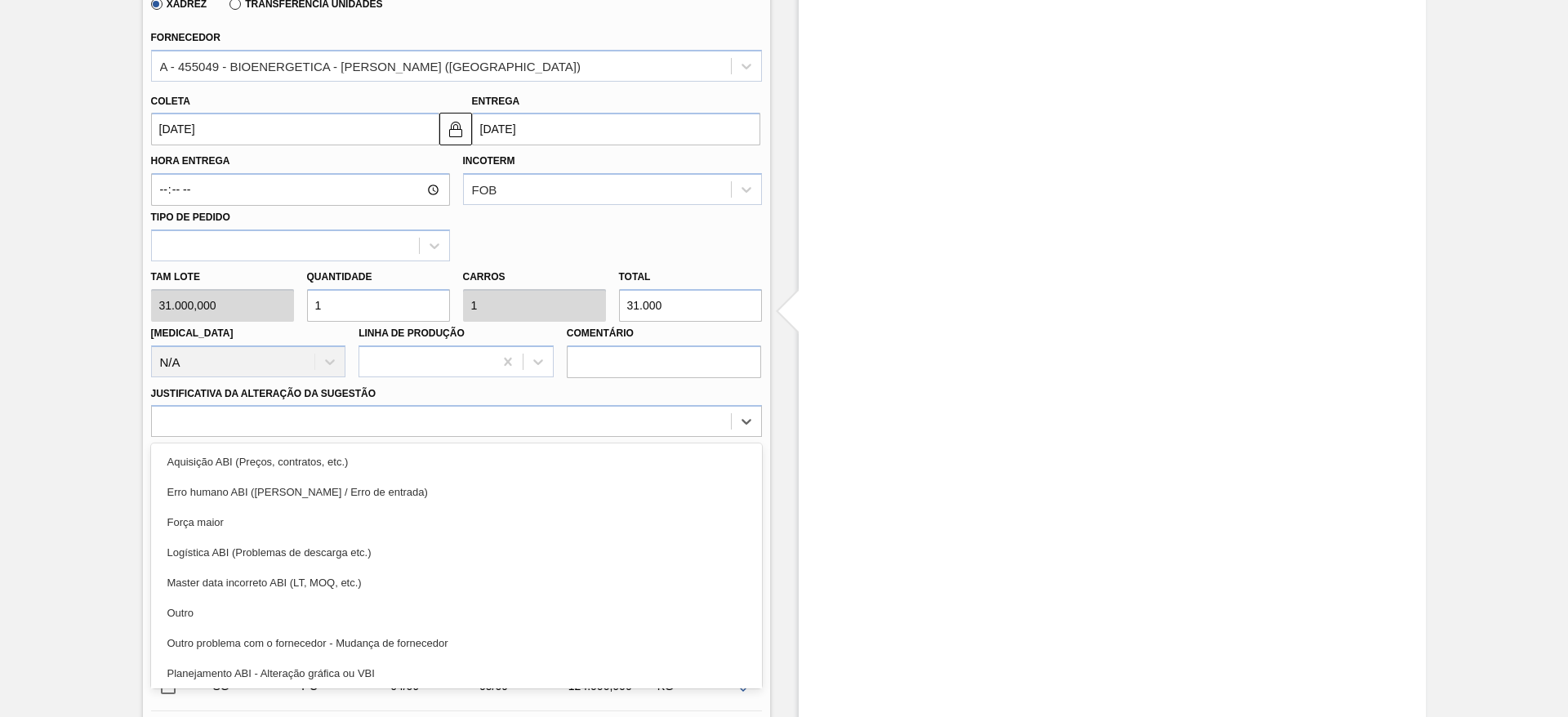
click at [557, 457] on div "Aquisição ABI (Preços, contratos, etc.)" at bounding box center [456, 462] width 611 height 31
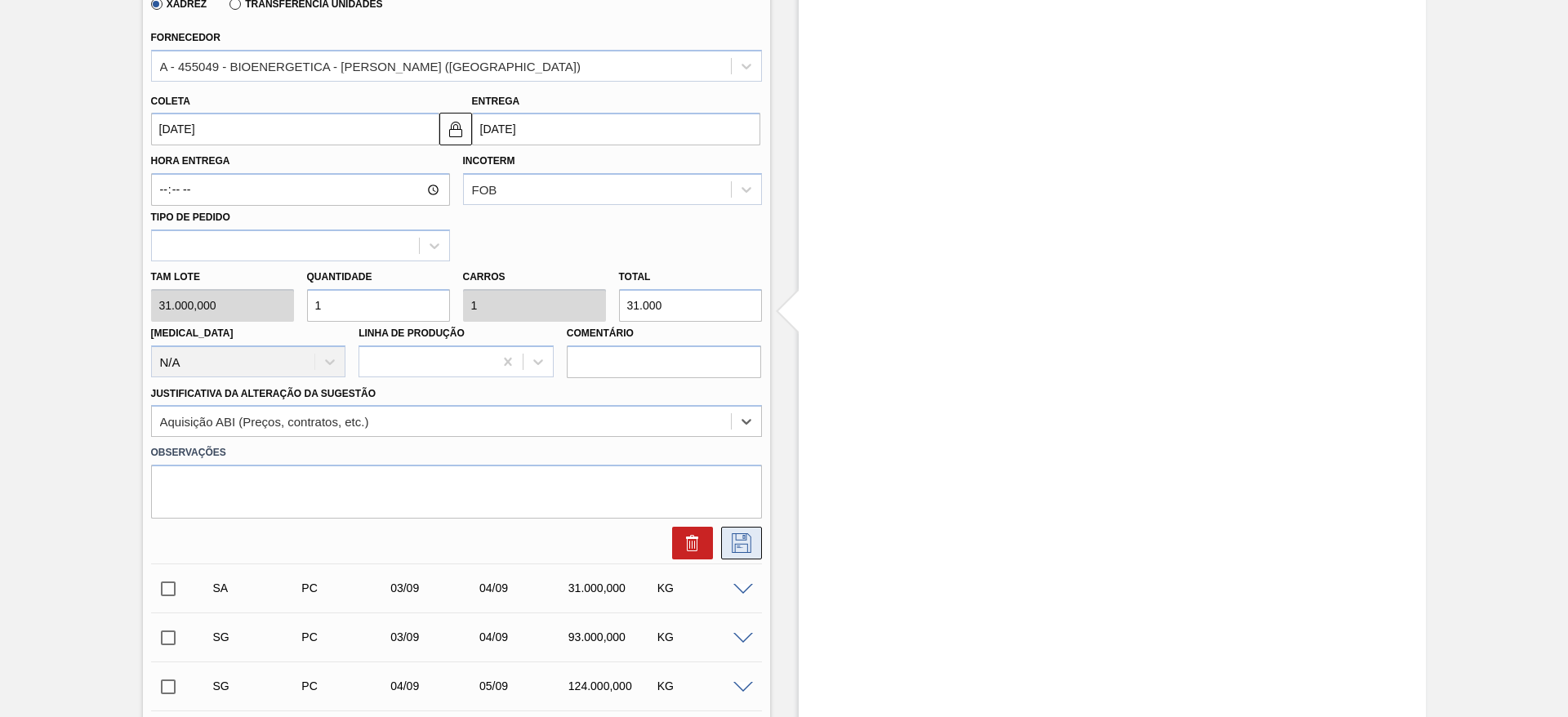
click at [733, 531] on button at bounding box center [741, 543] width 41 height 32
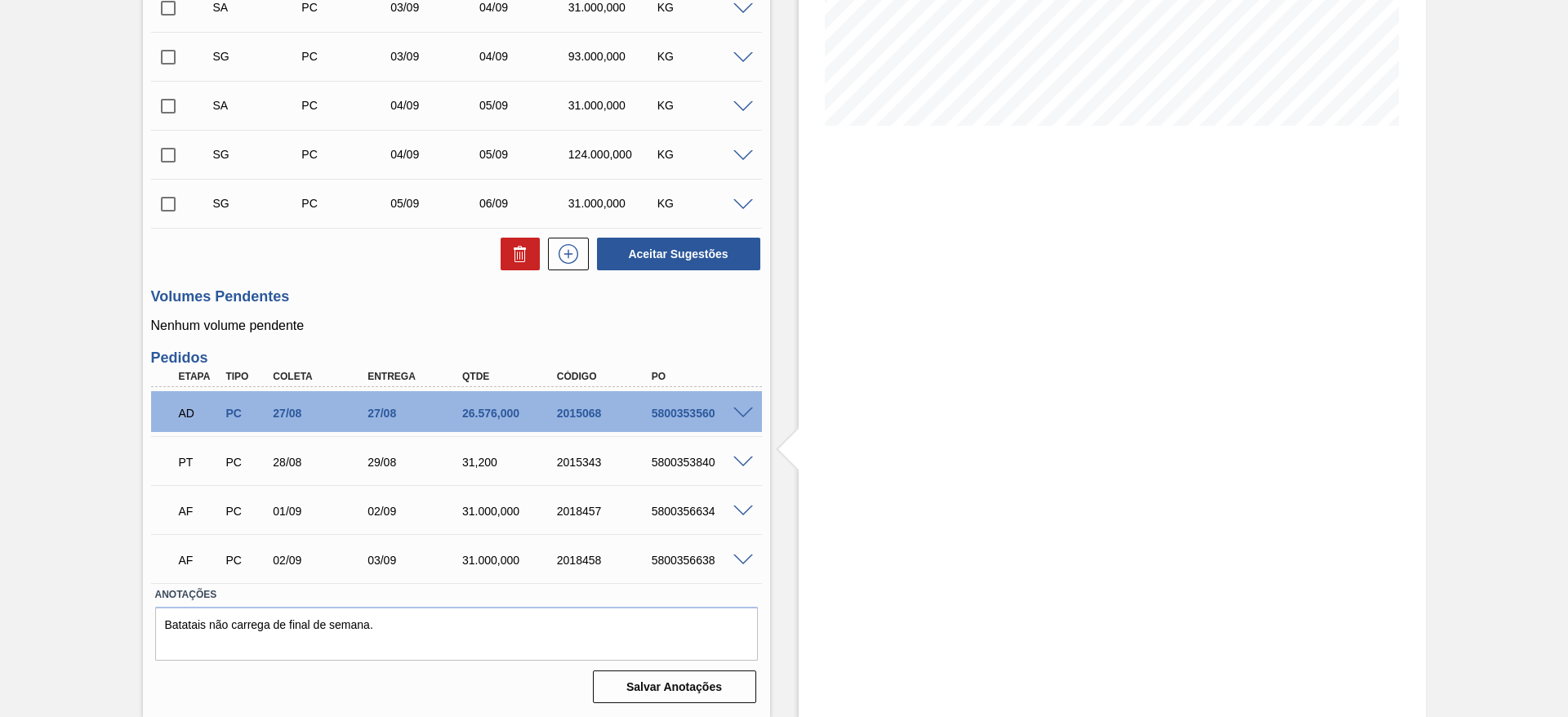
scroll to position [0, 0]
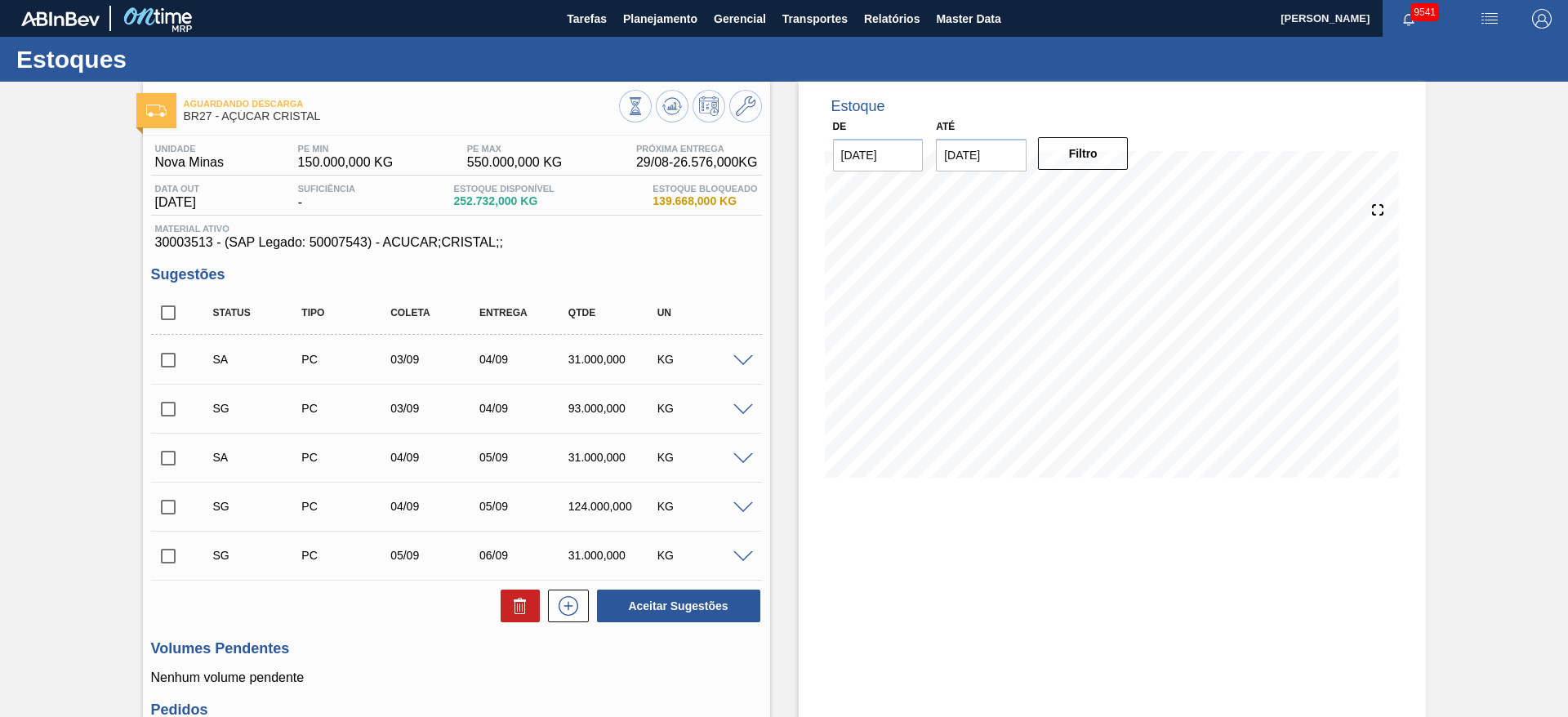
click at [741, 357] on span at bounding box center [743, 361] width 20 height 12
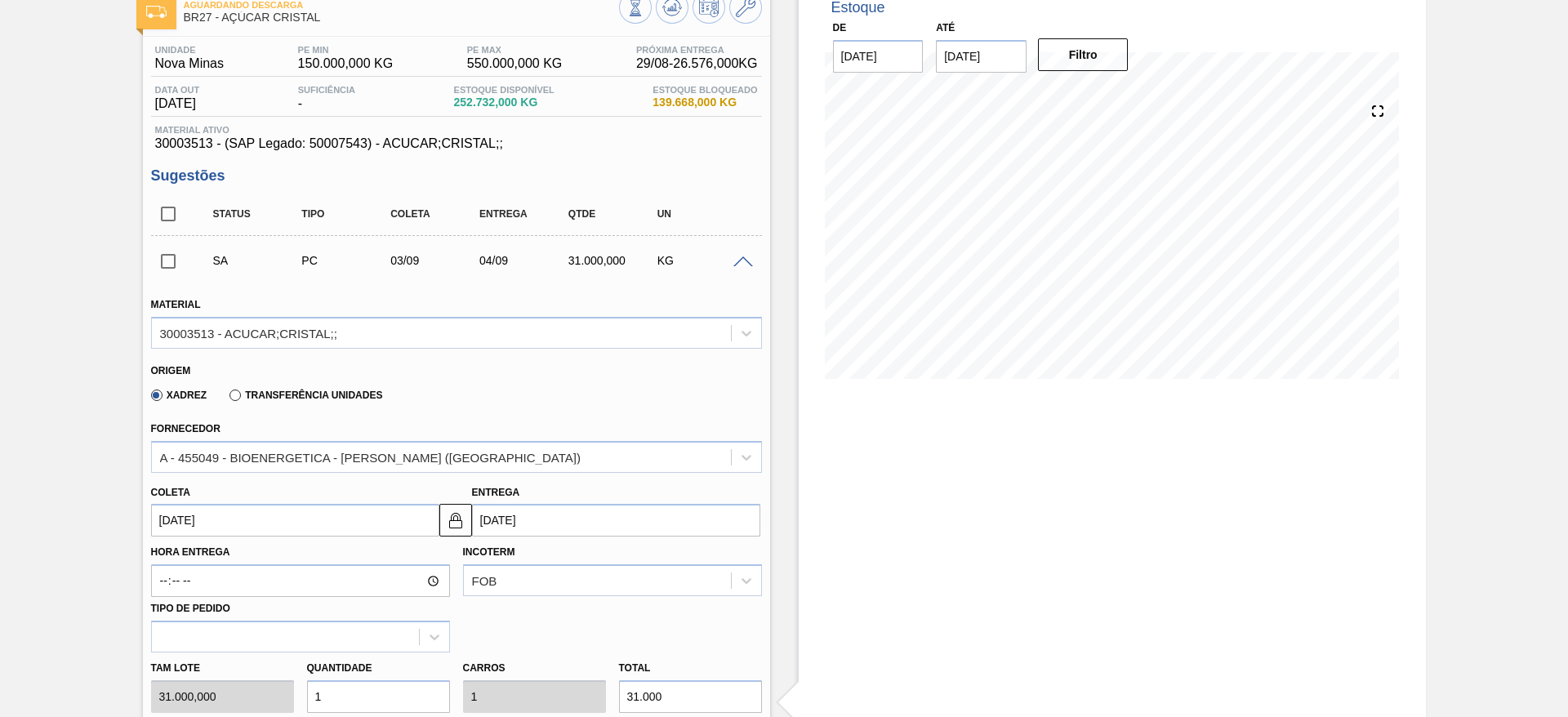
scroll to position [122, 0]
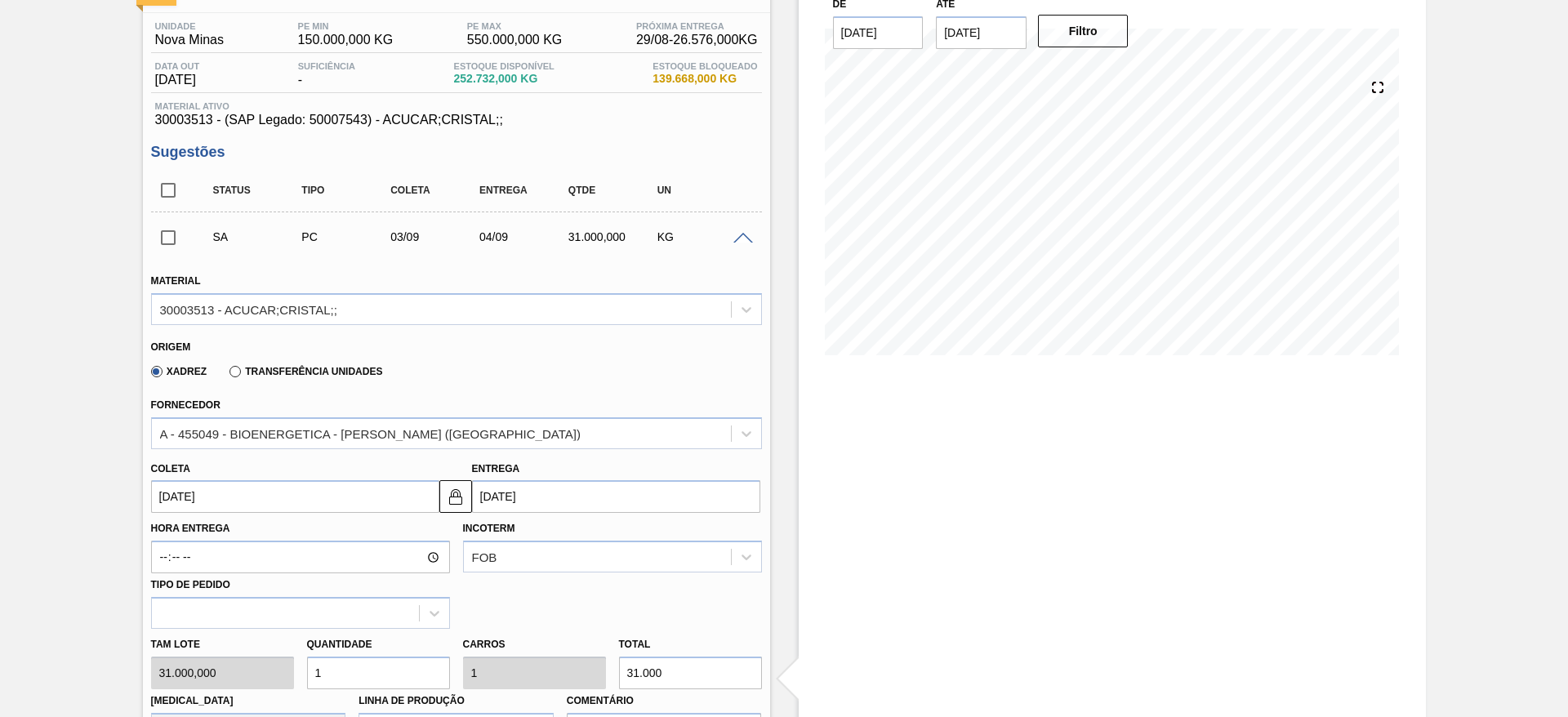
drag, startPoint x: 344, startPoint y: 677, endPoint x: 293, endPoint y: 677, distance: 51.0
click at [295, 677] on div "Tam lote 31.000,000 Quantidade 1 Carros 1 Total 31.000 Doca N/A Linha de Produç…" at bounding box center [457, 687] width 623 height 116
type input "2"
type input "62.000"
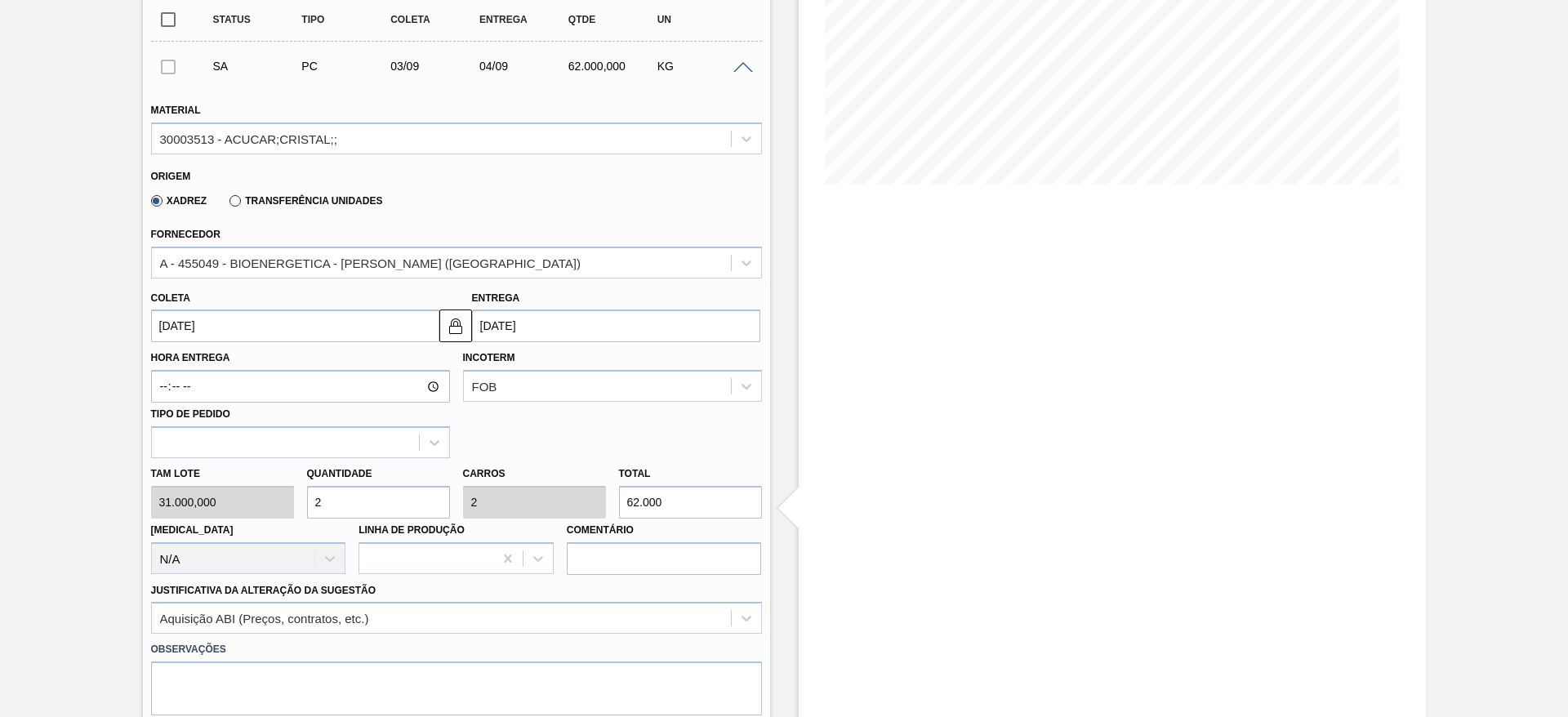
scroll to position [490, 0]
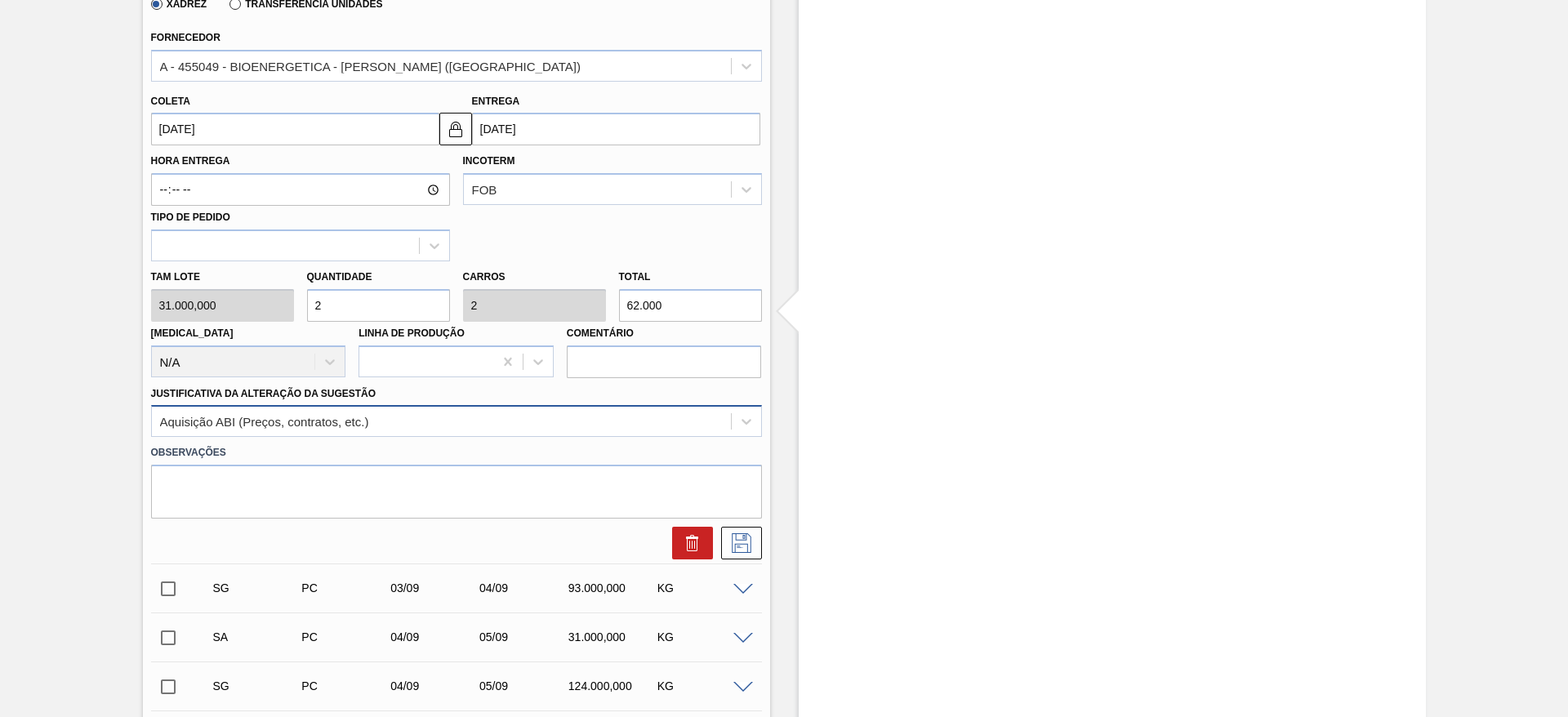
type input "2"
click at [604, 415] on div "Aquisição ABI (Preços, contratos, etc.)" at bounding box center [440, 421] width 579 height 24
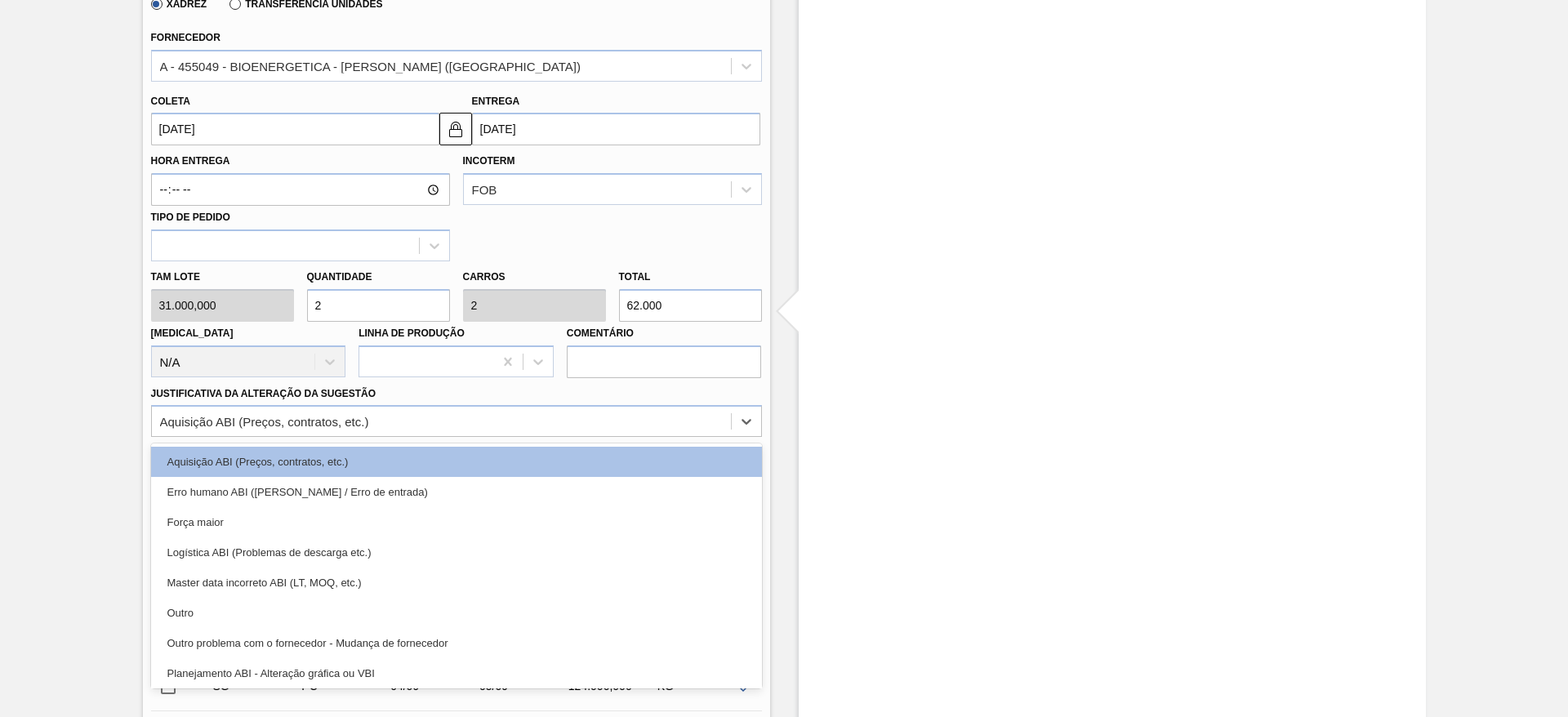
click at [785, 472] on div "Estoque De 29/08/2025 Até 12/09/2025 Filtro" at bounding box center [1098, 420] width 656 height 1657
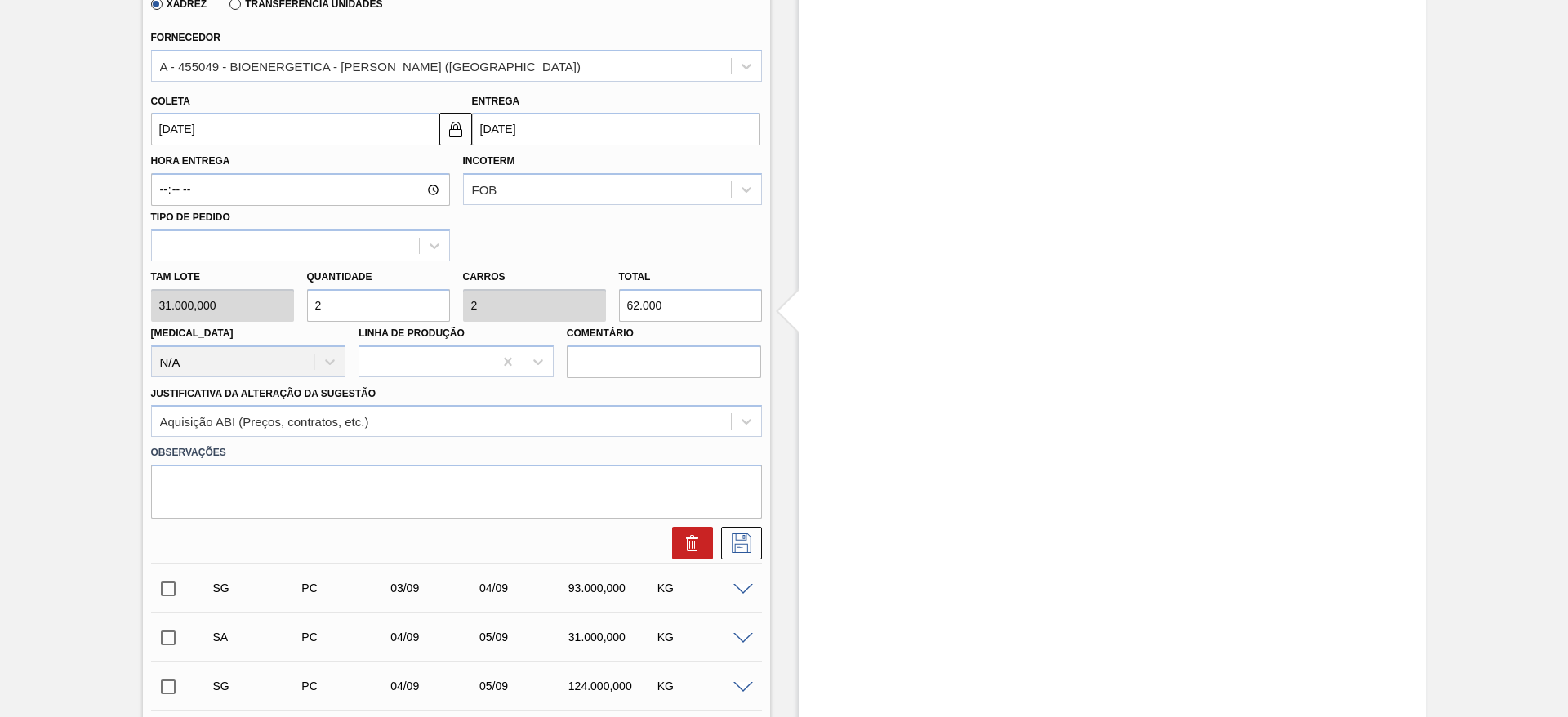
drag, startPoint x: 731, startPoint y: 524, endPoint x: 762, endPoint y: 570, distance: 55.5
click at [749, 554] on div at bounding box center [457, 539] width 623 height 41
click at [750, 555] on button at bounding box center [741, 543] width 41 height 32
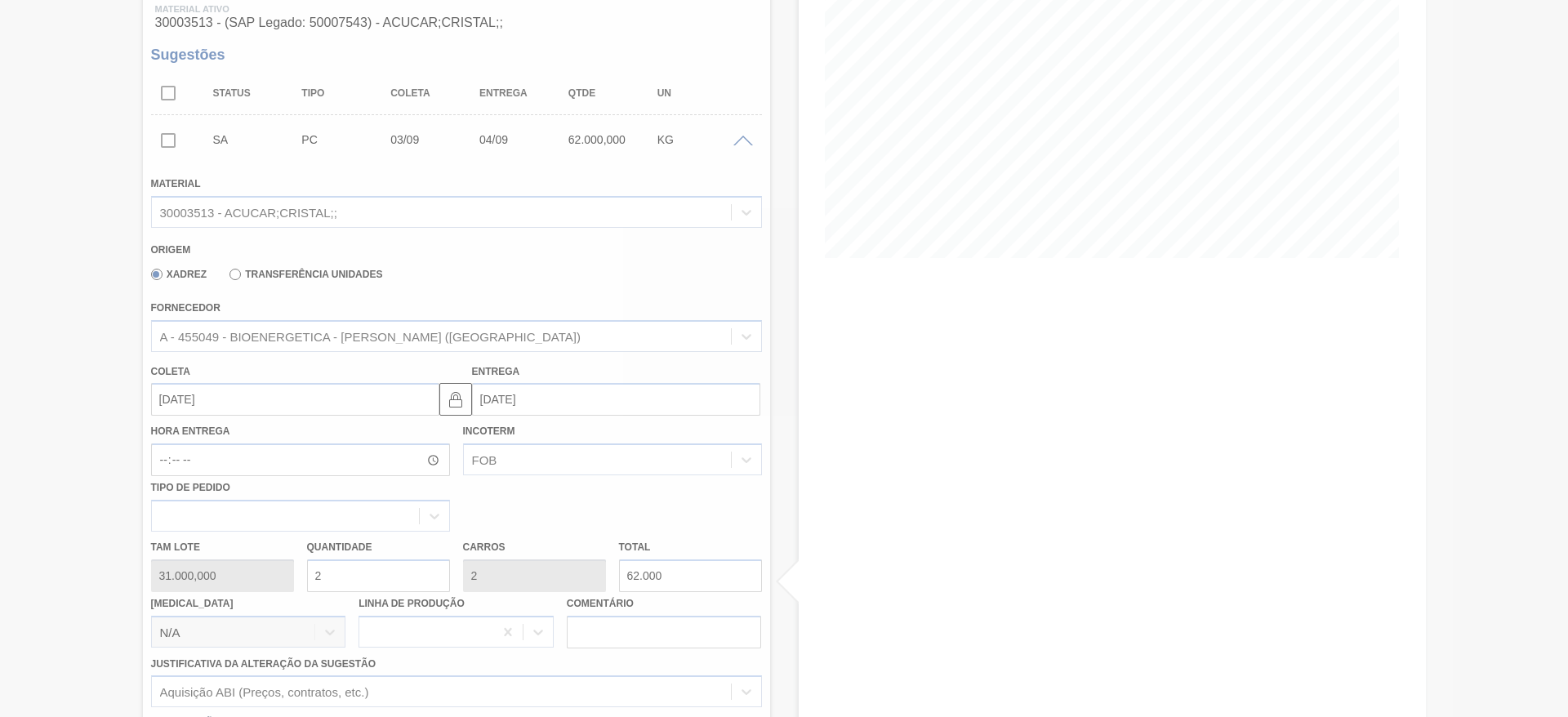
scroll to position [92, 0]
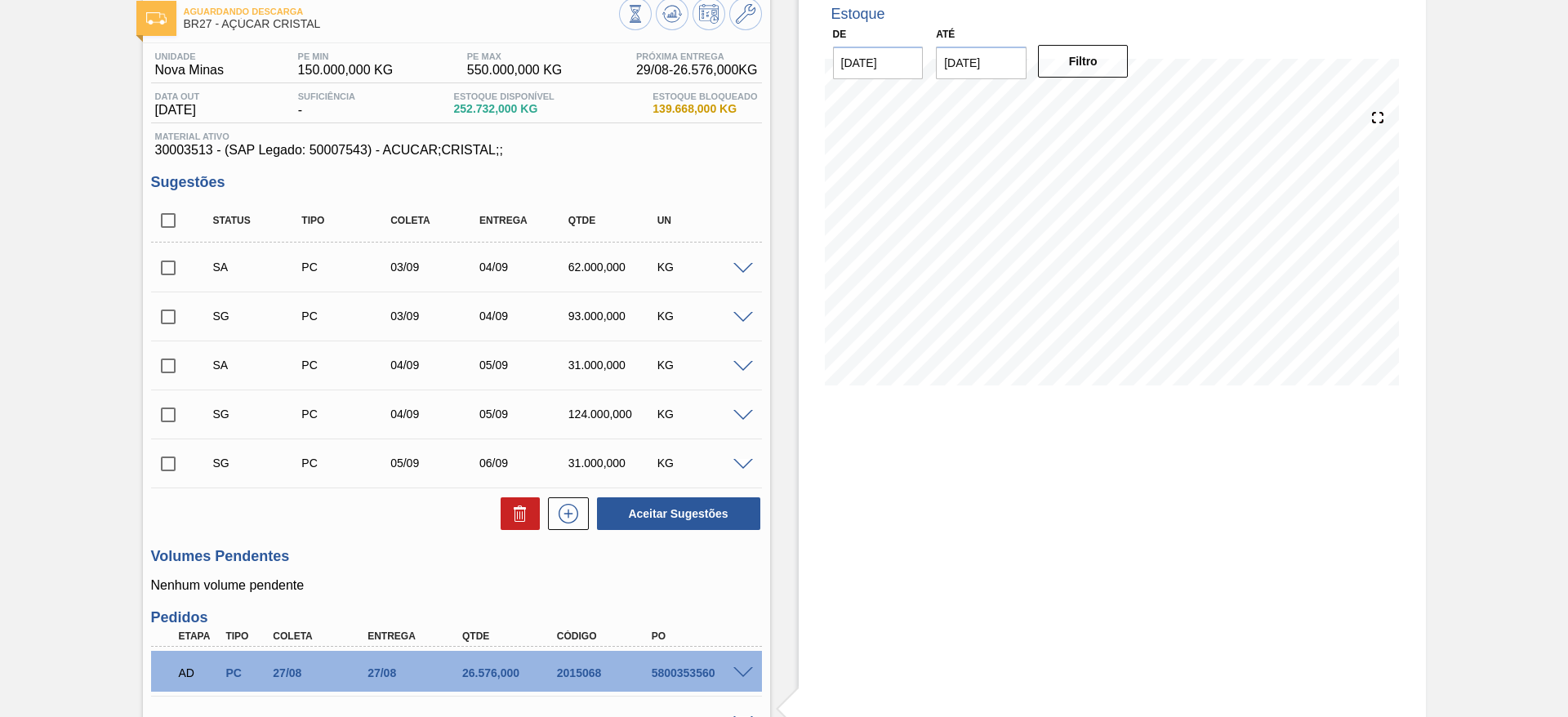
click at [178, 274] on input "checkbox" at bounding box center [168, 268] width 34 height 34
checkbox input "true"
click at [159, 375] on input "checkbox" at bounding box center [168, 366] width 34 height 34
checkbox input "true"
click at [662, 521] on button "Aceitar Sugestões" at bounding box center [678, 514] width 163 height 32
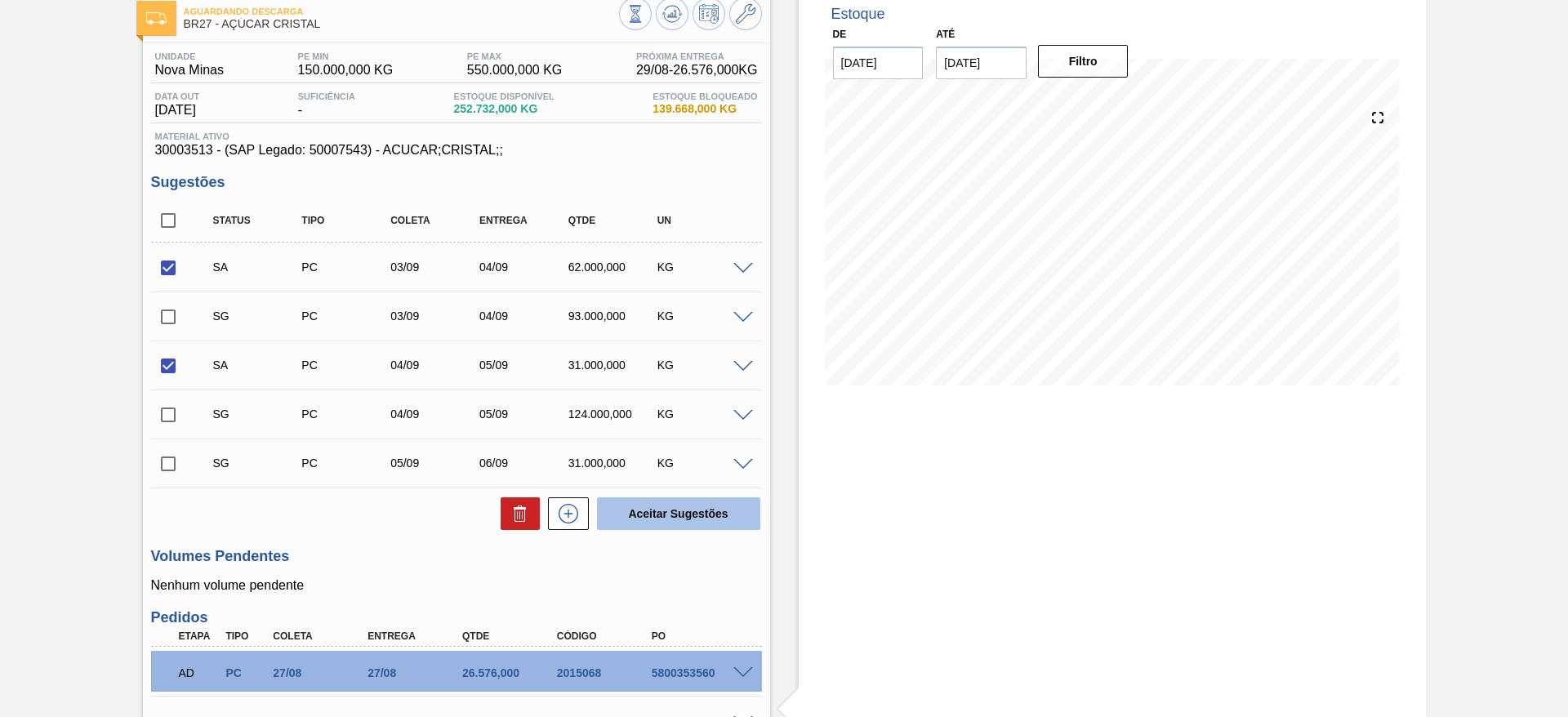
checkbox input "false"
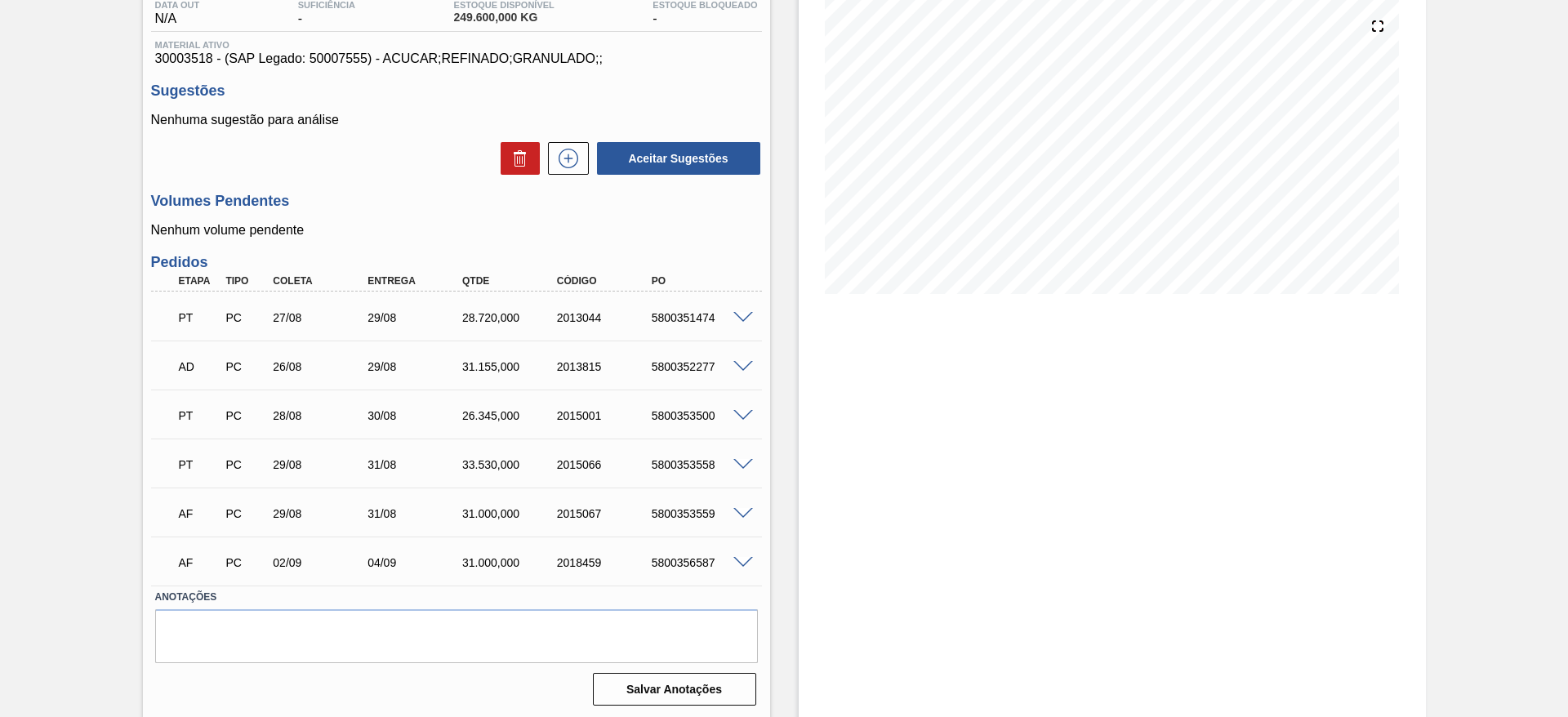
scroll to position [186, 0]
click at [572, 159] on icon at bounding box center [567, 155] width 26 height 20
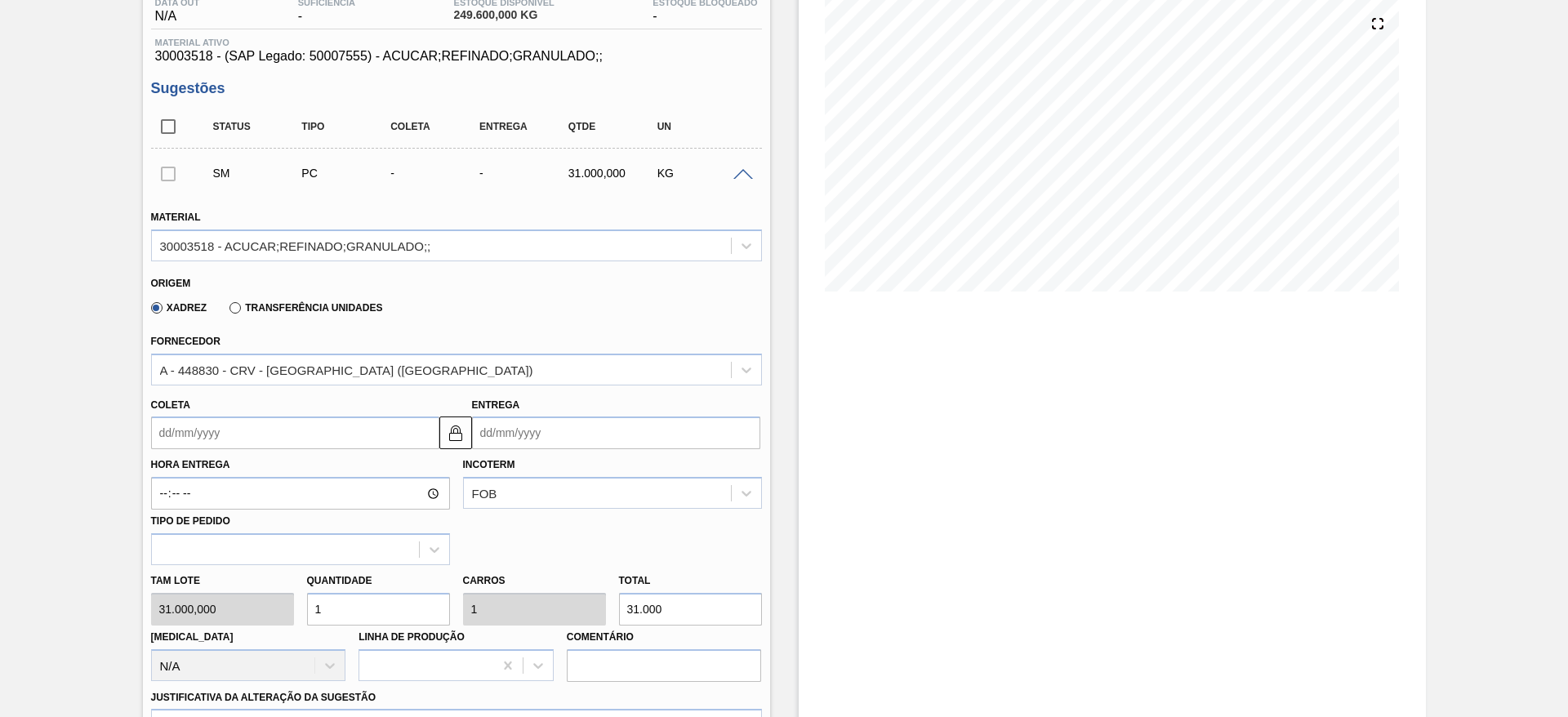
click at [214, 425] on input "Coleta" at bounding box center [295, 433] width 288 height 32
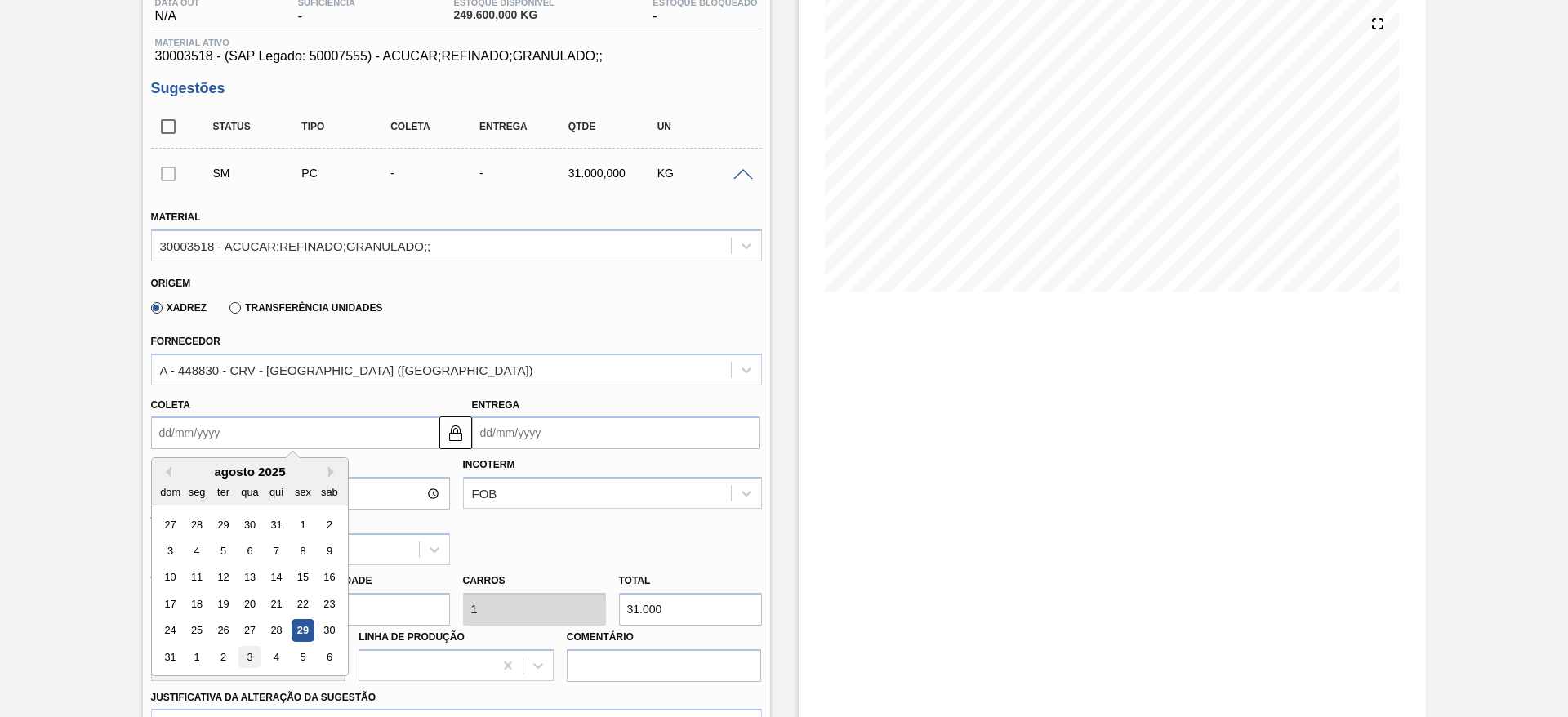
click at [250, 651] on div "3" at bounding box center [249, 657] width 22 height 22
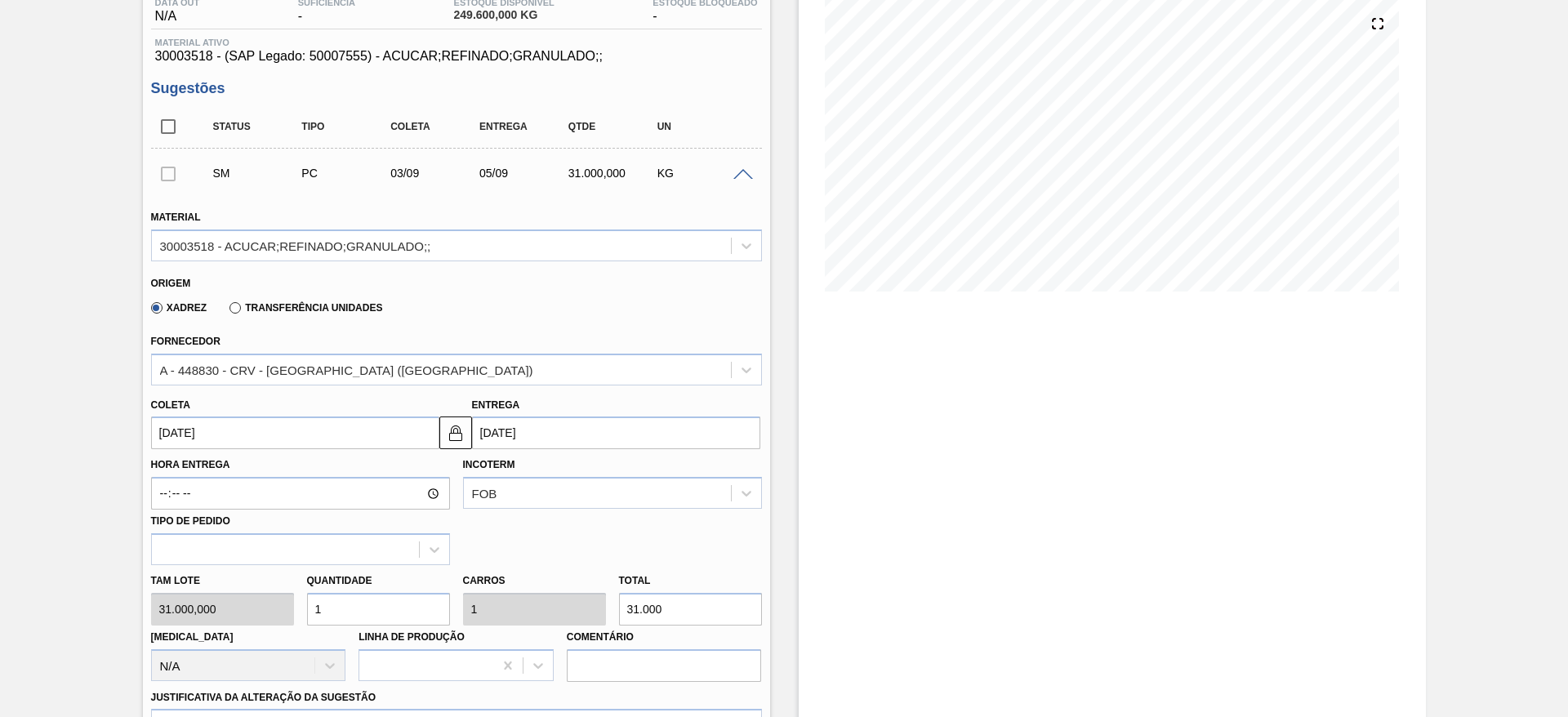
type input "03/09/2025"
type input "05/09/2025"
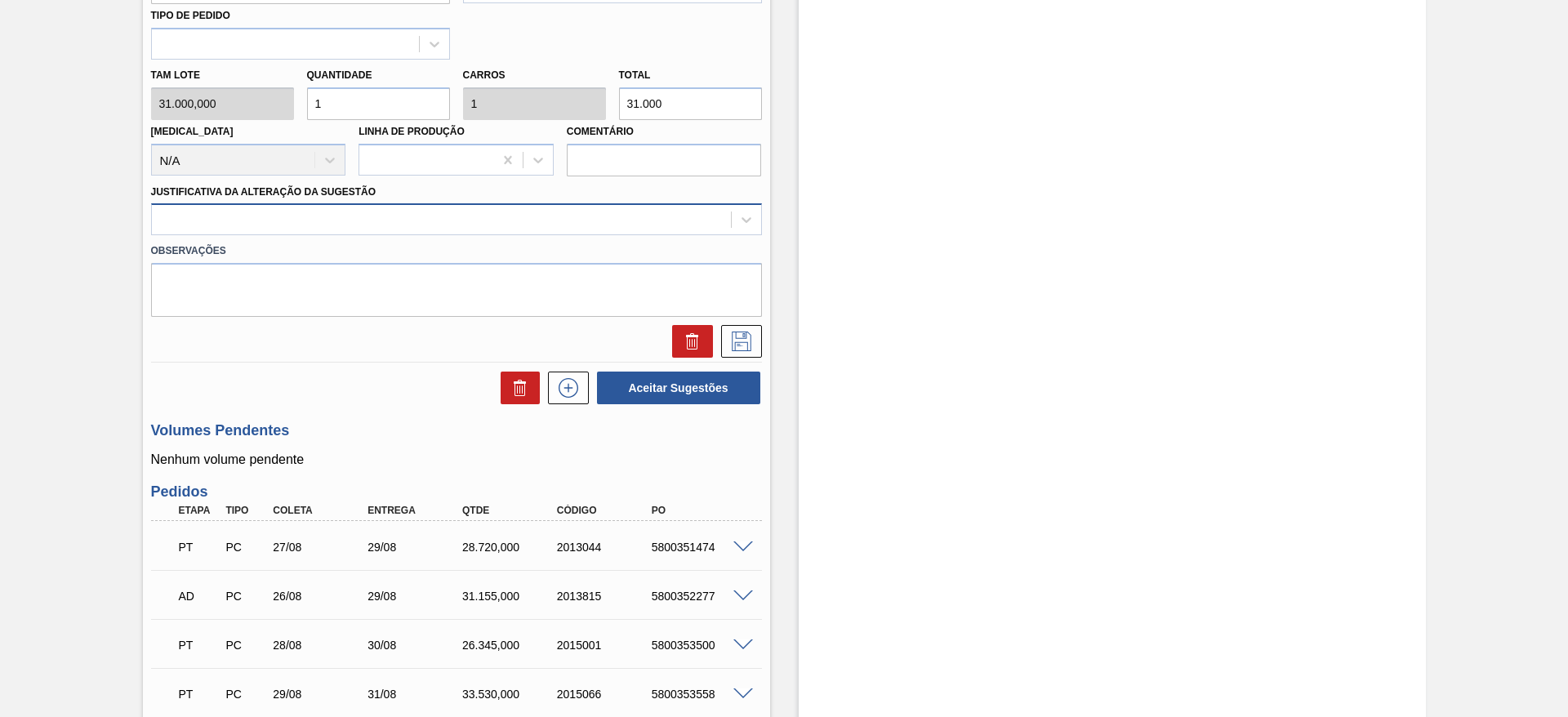
scroll to position [676, 0]
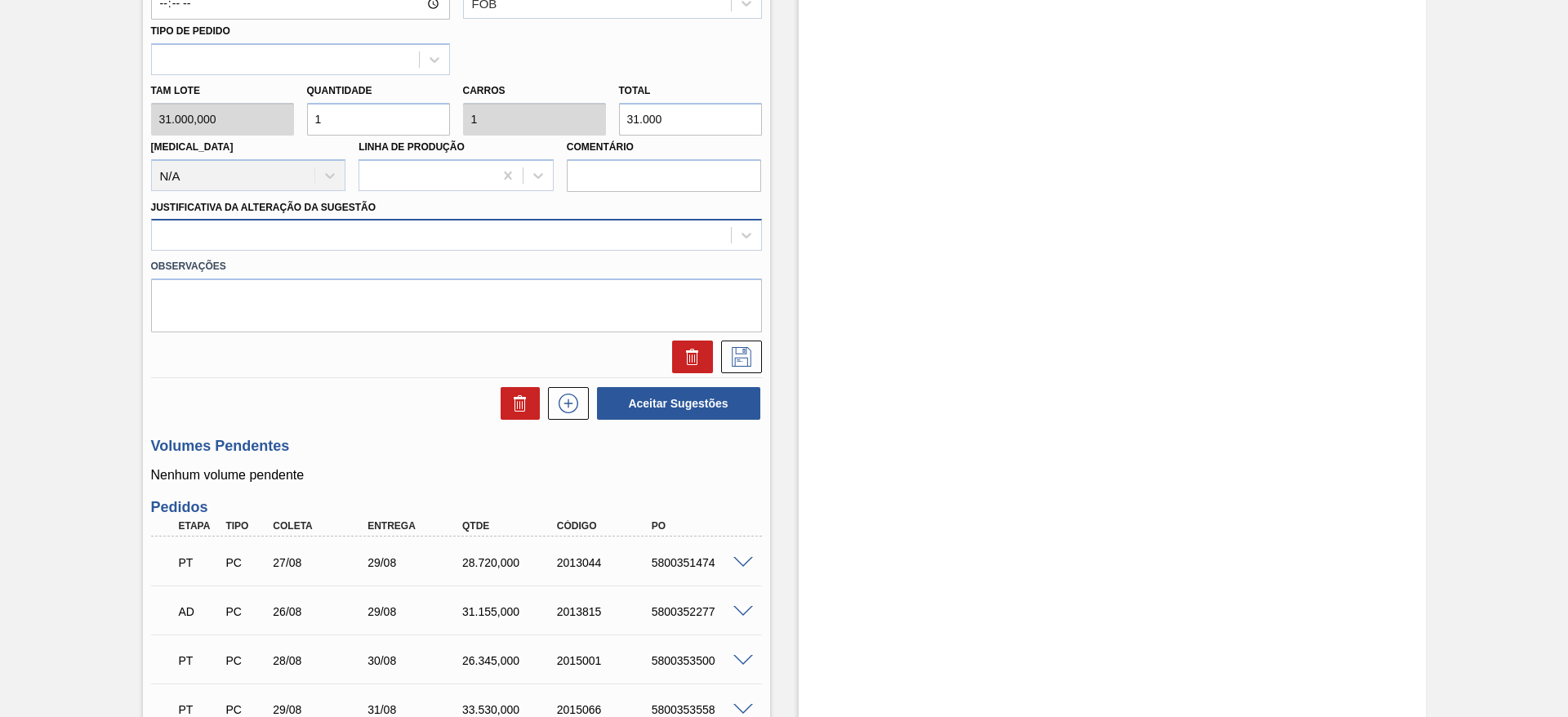
drag, startPoint x: 503, startPoint y: 229, endPoint x: 519, endPoint y: 240, distance: 19.4
click at [503, 229] on div at bounding box center [440, 236] width 579 height 24
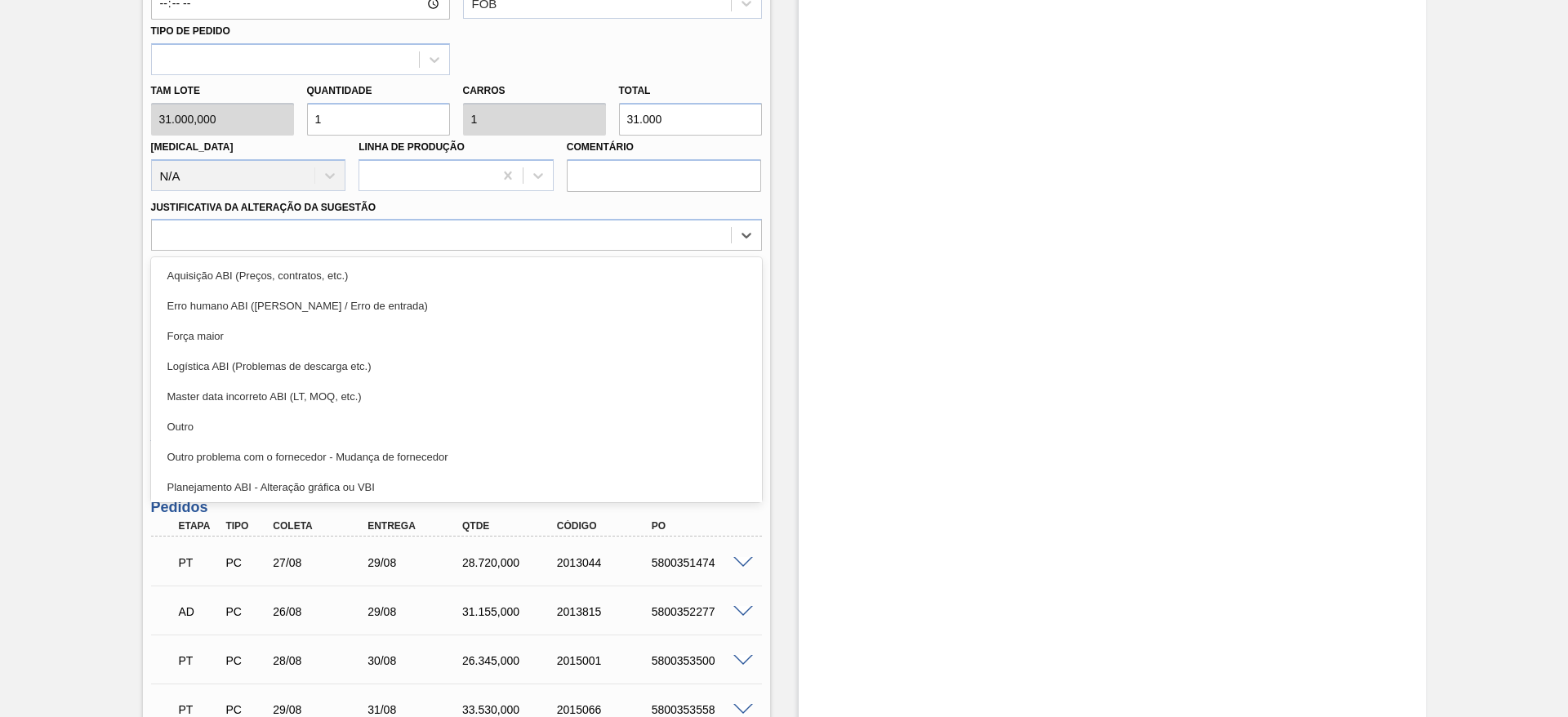
click at [526, 257] on div "Aquisição ABI (Preços, contratos, etc.) Erro humano ABI (Cálculo / Erro de entr…" at bounding box center [456, 379] width 611 height 245
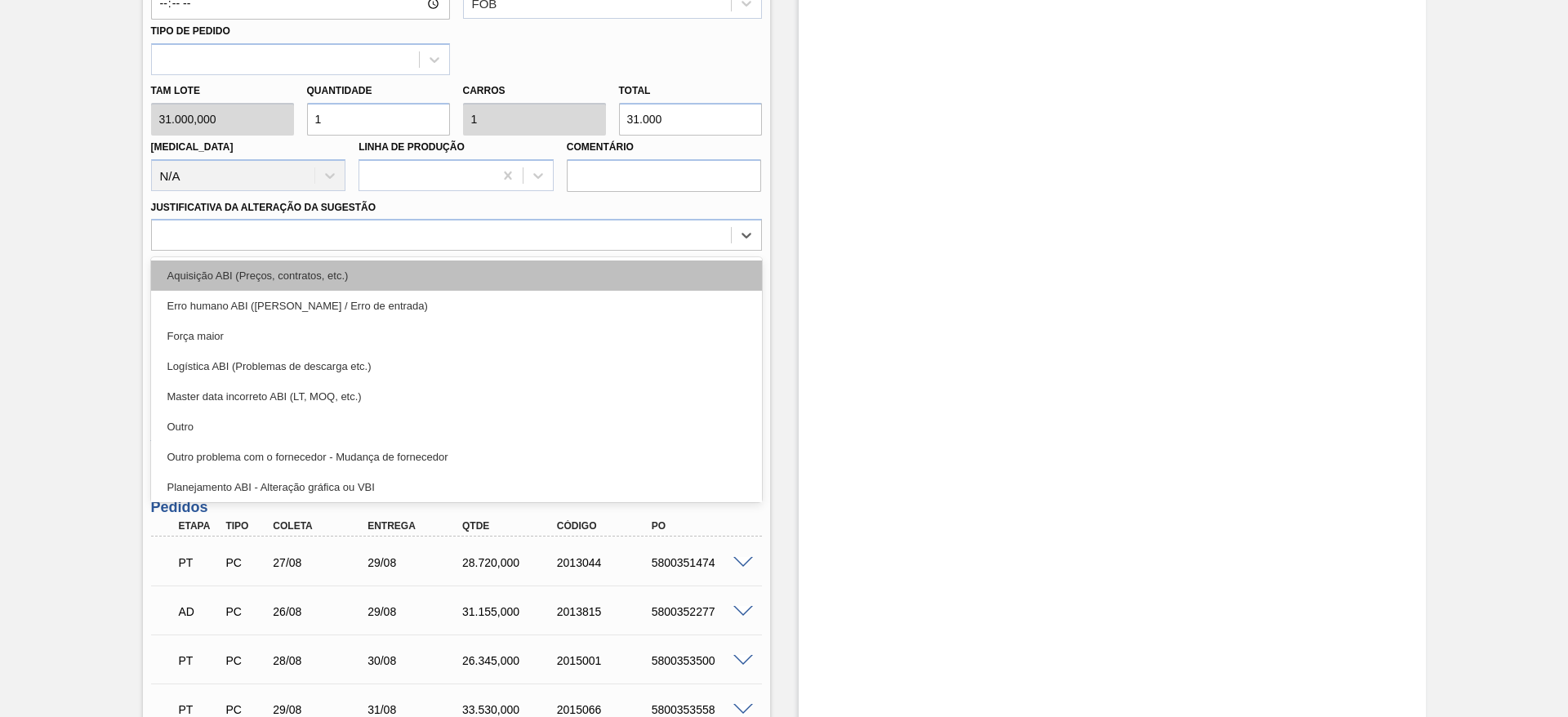
click at [539, 273] on div "Aquisição ABI (Preços, contratos, etc.)" at bounding box center [456, 276] width 611 height 31
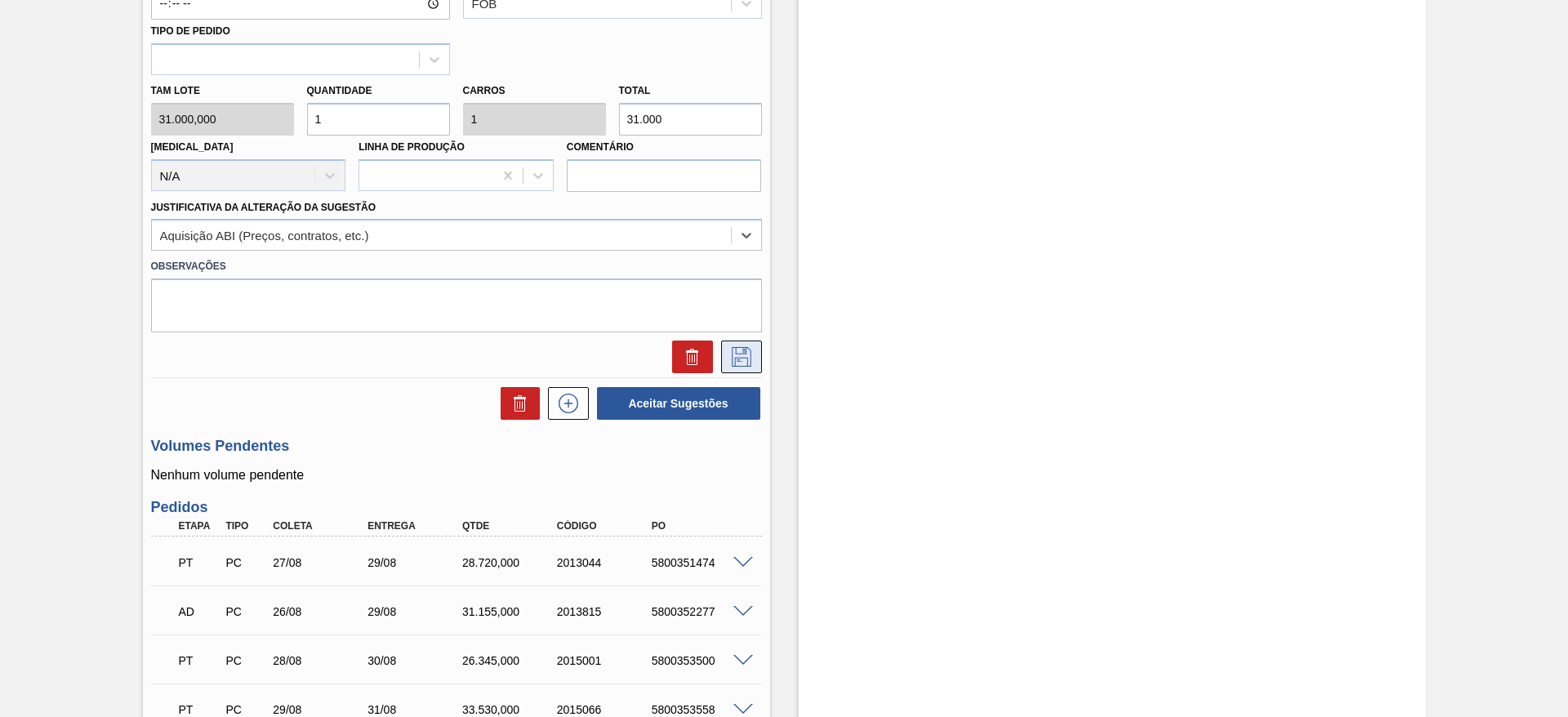
click at [730, 362] on icon at bounding box center [741, 357] width 26 height 20
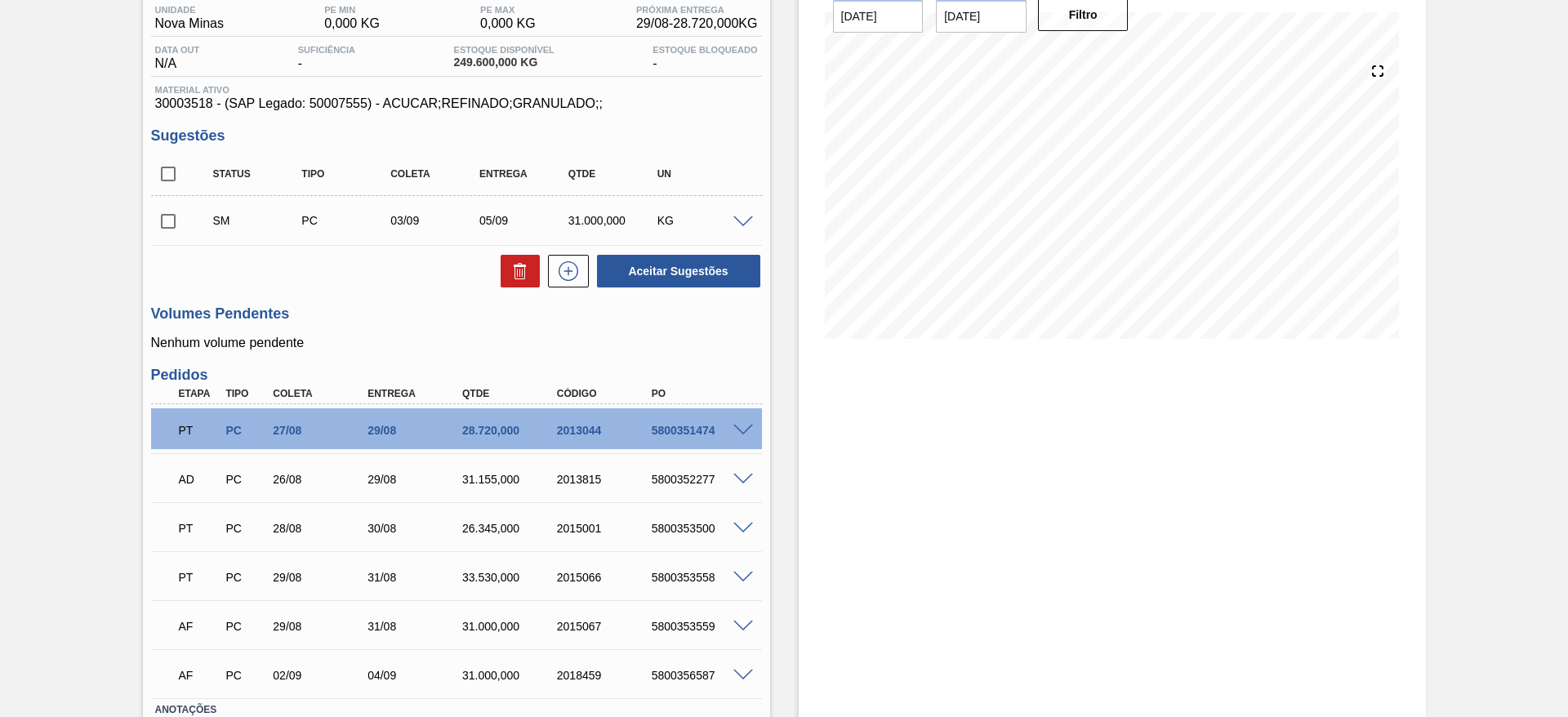
scroll to position [132, 0]
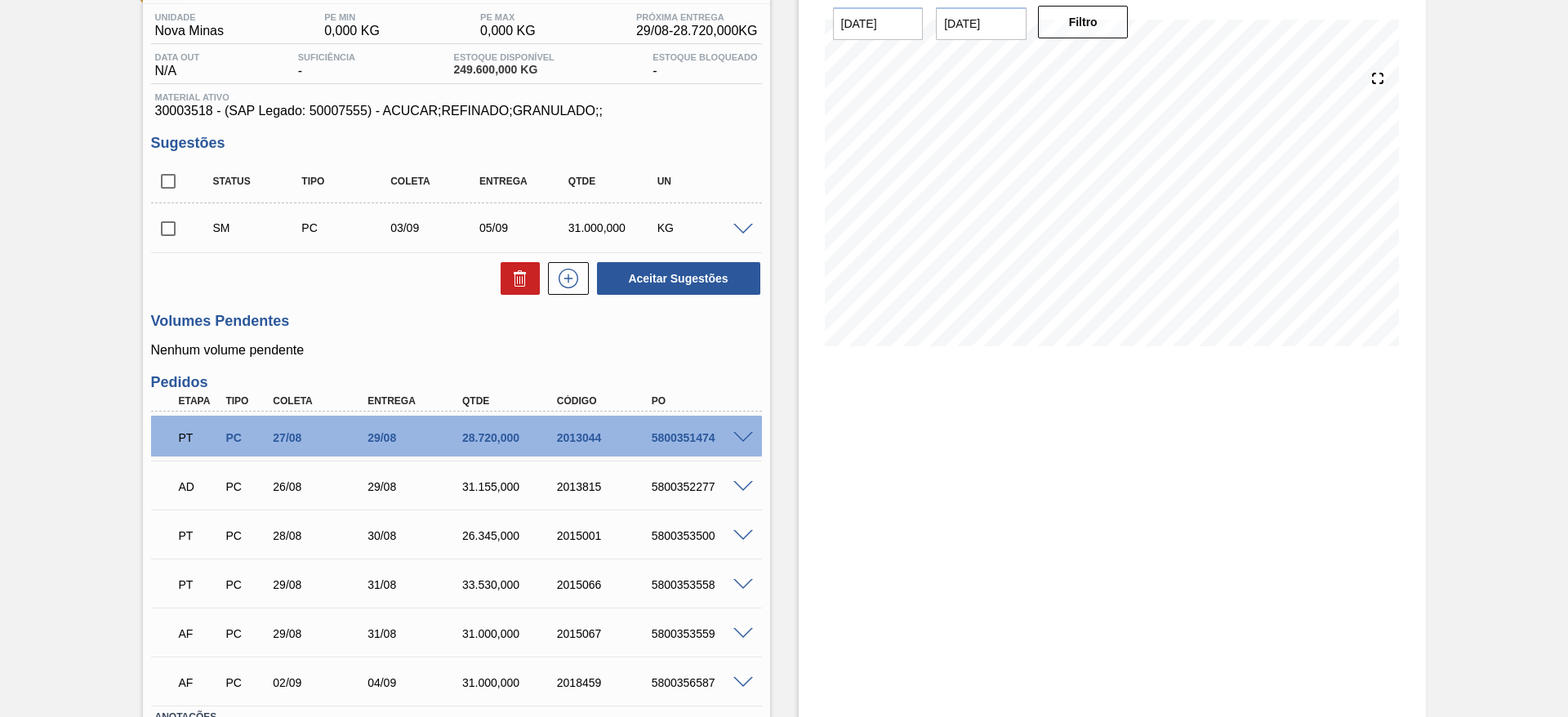
click at [150, 216] on div "Unidade Nova Minas PE MIN 0,000 KG PE MAX 0,000 KG Próxima Entrega 29/08 - 28.7…" at bounding box center [457, 418] width 627 height 828
click at [162, 231] on input "checkbox" at bounding box center [168, 229] width 34 height 34
click at [674, 273] on button "Aceitar Sugestões" at bounding box center [678, 278] width 163 height 32
checkbox input "false"
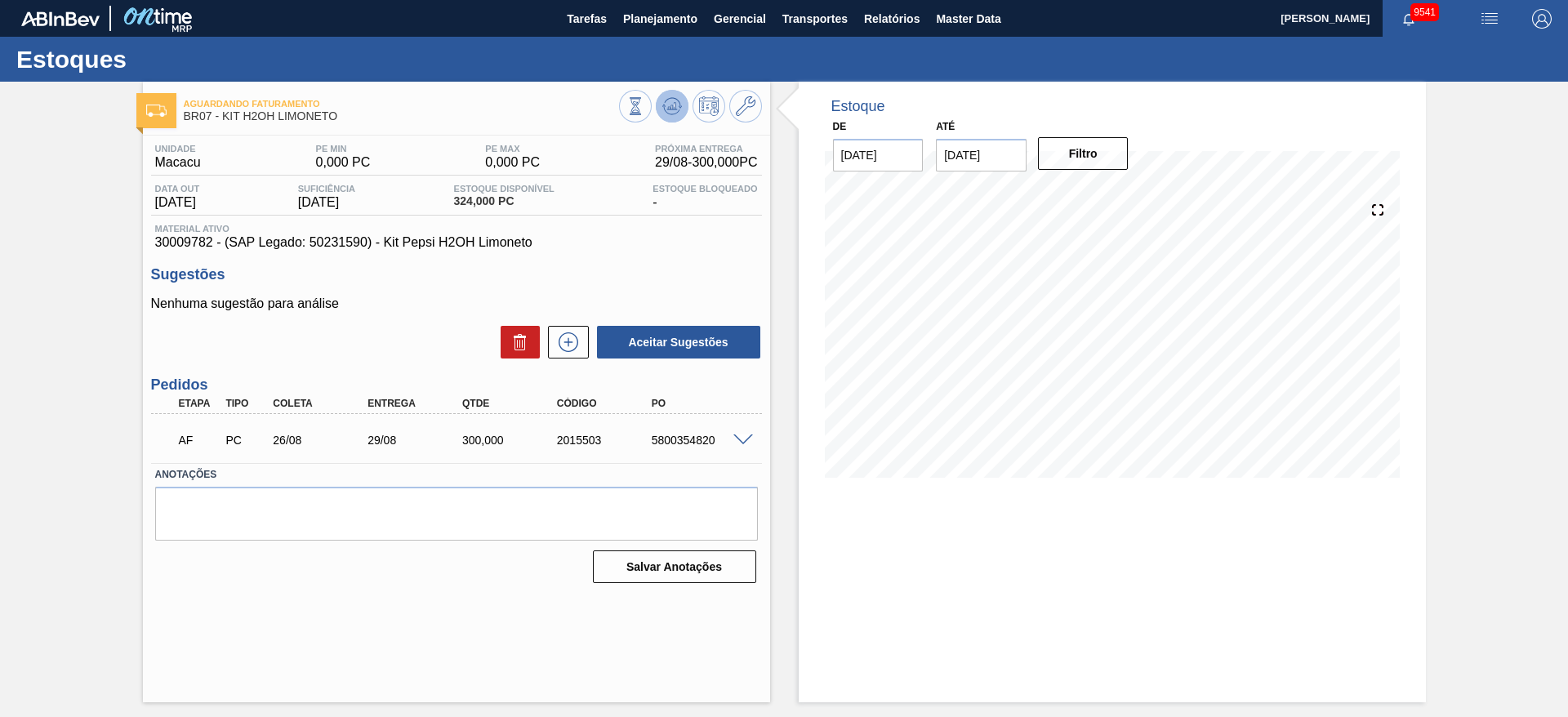
click at [674, 105] on icon at bounding box center [675, 106] width 2 height 7
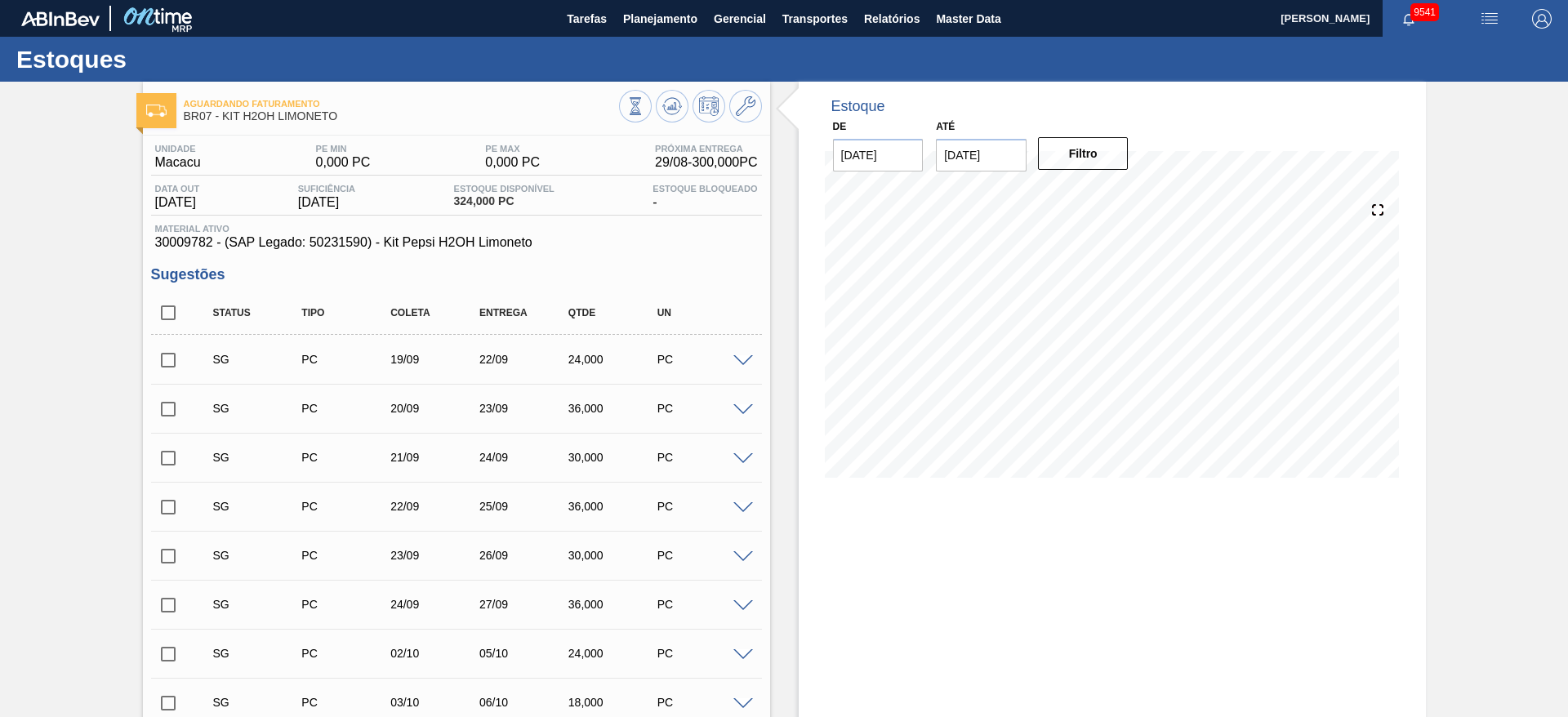
click at [974, 164] on input "[DATE]" at bounding box center [981, 155] width 91 height 32
click at [1120, 362] on div "4" at bounding box center [1113, 352] width 22 height 22
type input "[DATE]"
click at [1107, 137] on button "Filtro" at bounding box center [1083, 154] width 91 height 32
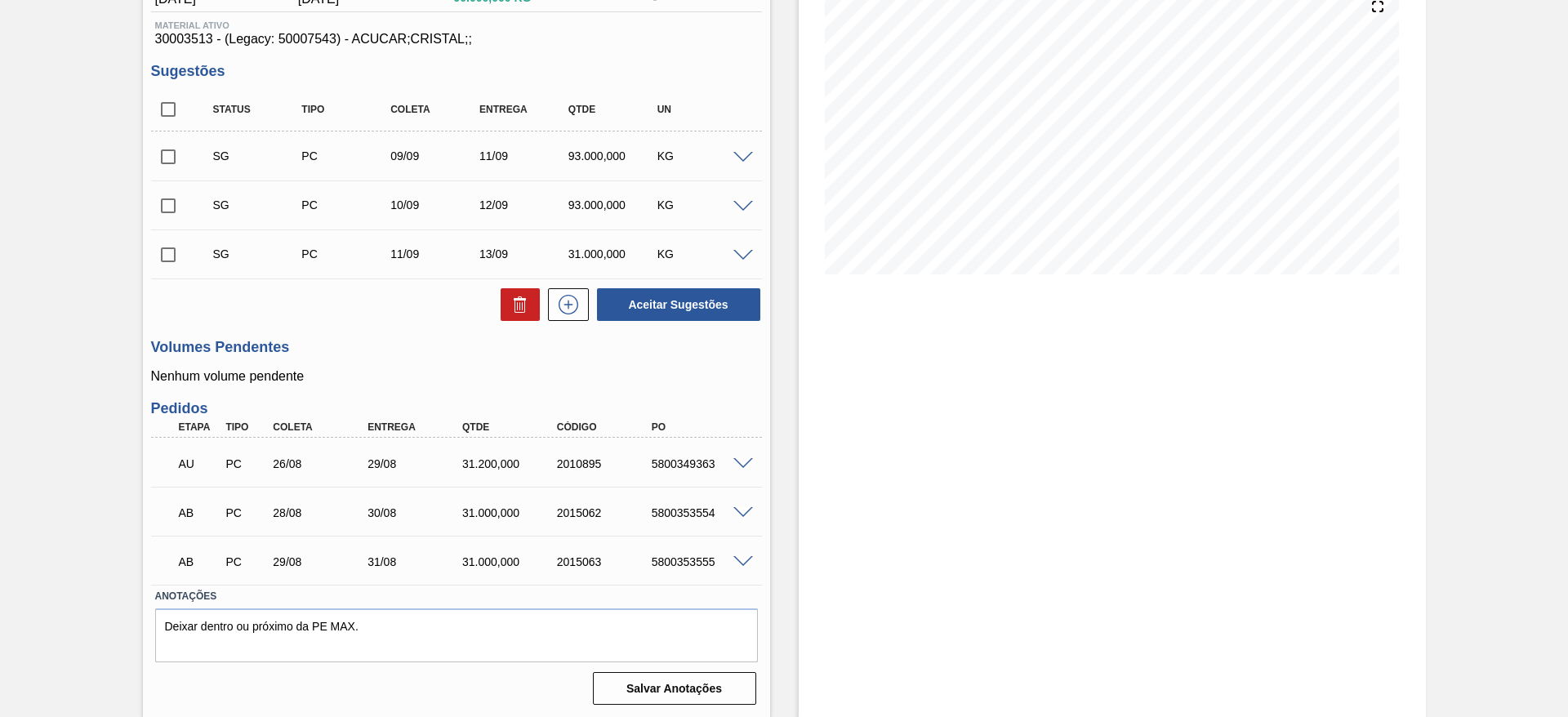
scroll to position [205, 0]
click at [741, 154] on span at bounding box center [743, 156] width 20 height 12
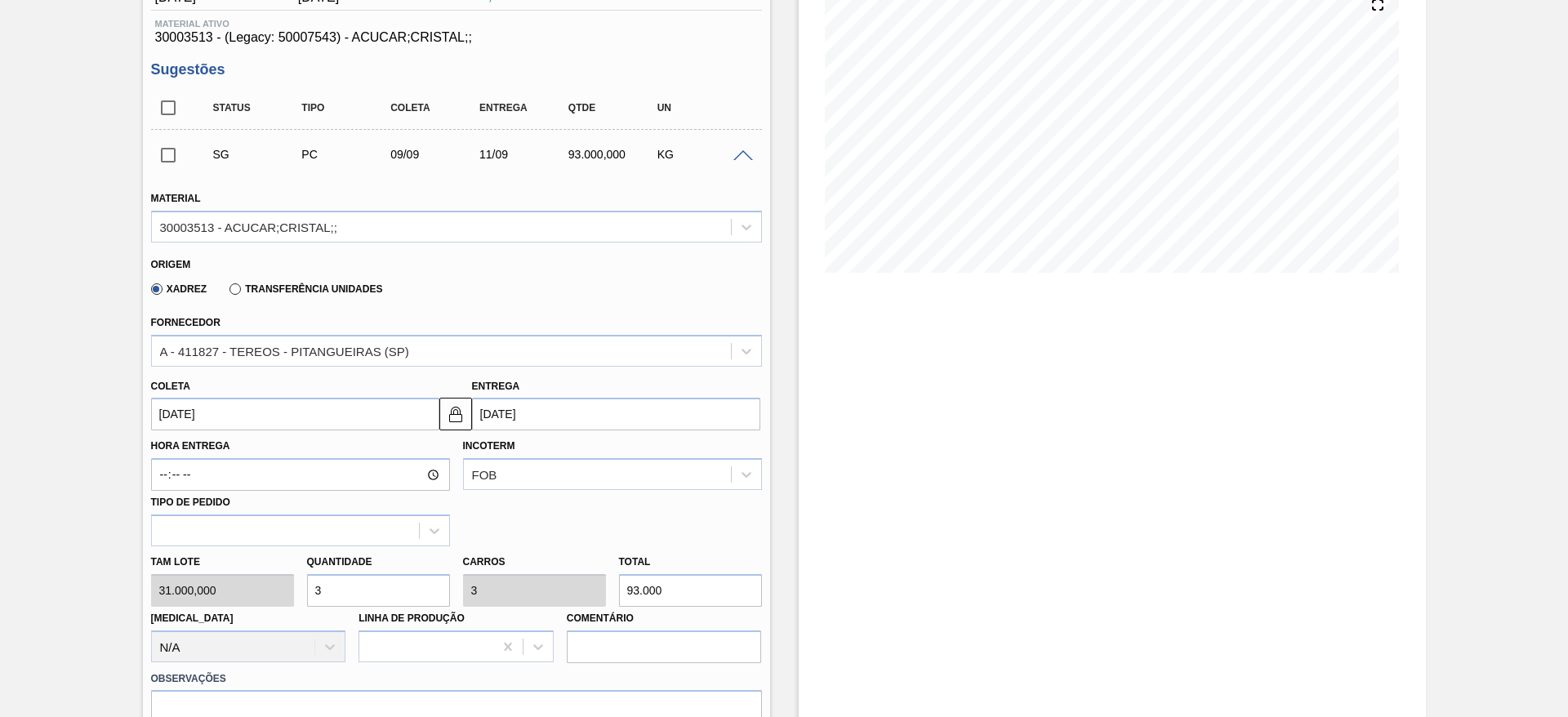
click at [195, 424] on input "09/09/2025" at bounding box center [295, 414] width 288 height 32
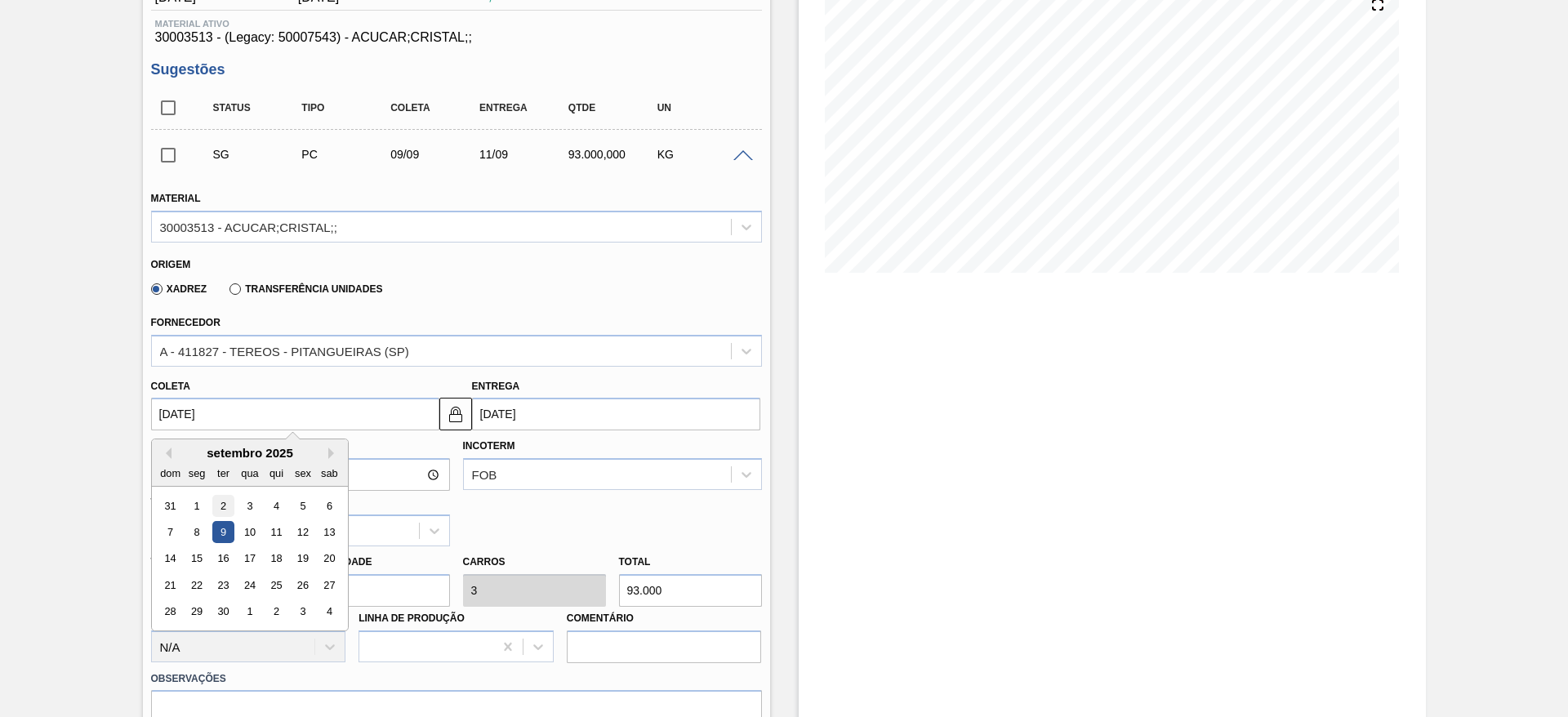
click at [228, 498] on div "2" at bounding box center [222, 505] width 22 height 22
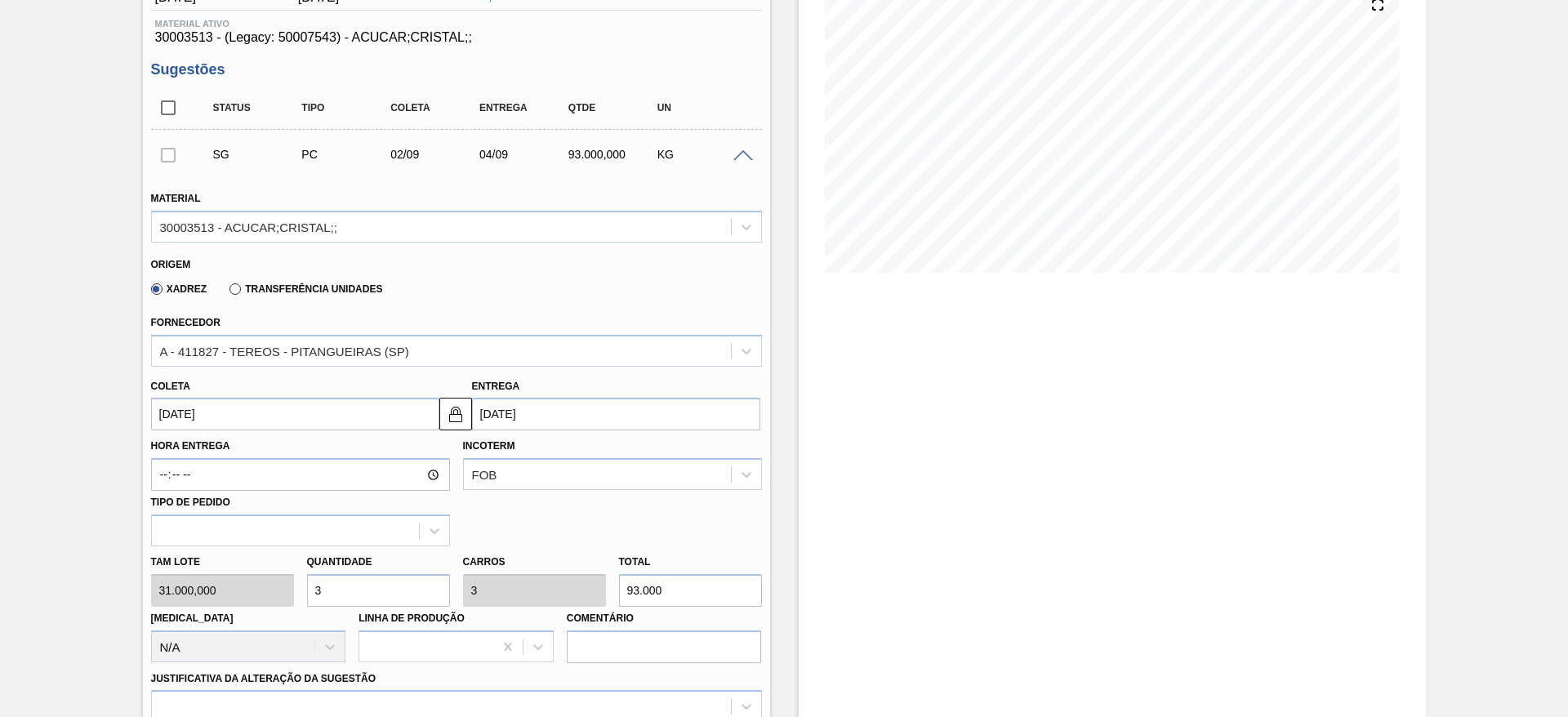
type input "[DATE]"
drag, startPoint x: 330, startPoint y: 589, endPoint x: 300, endPoint y: 584, distance: 30.4
click at [300, 584] on div "Quantidade 3" at bounding box center [378, 578] width 156 height 56
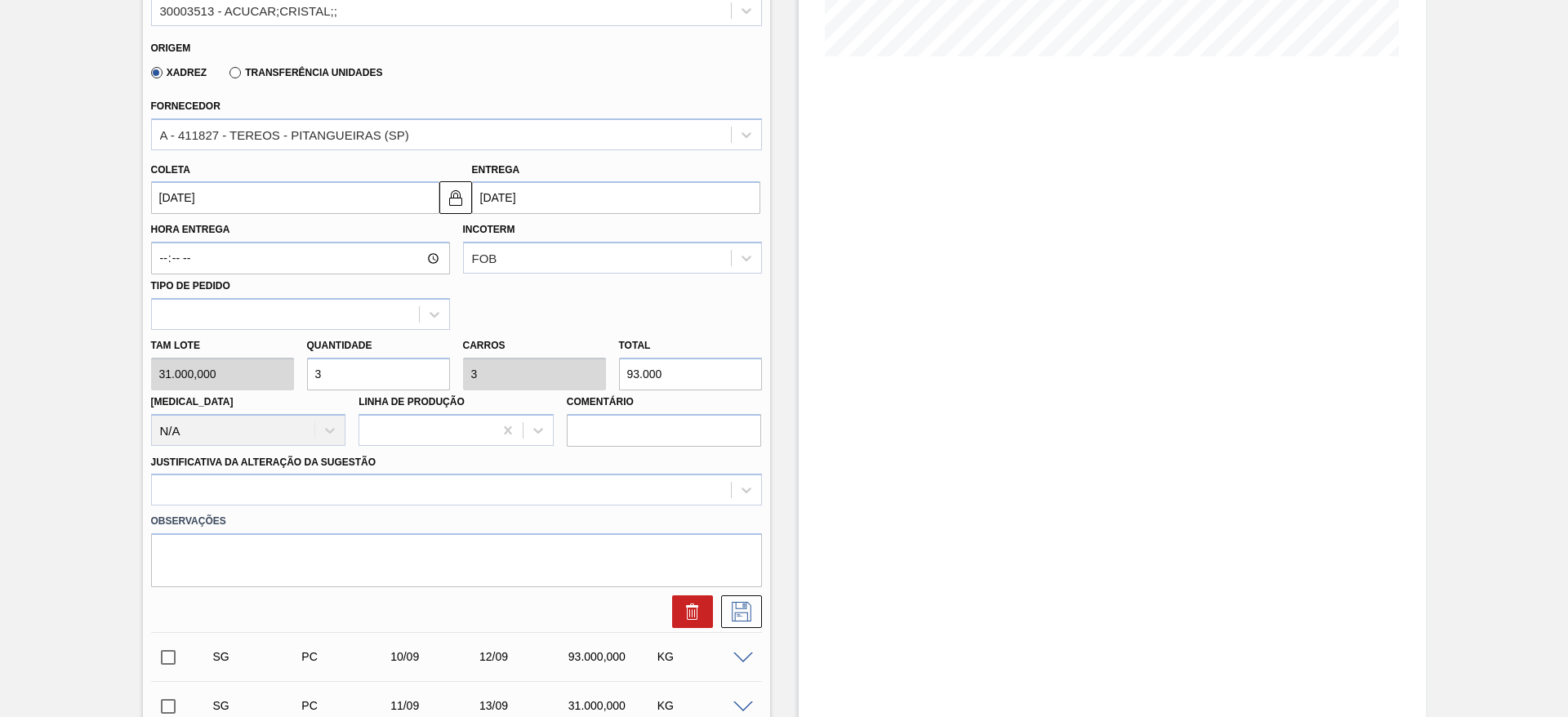
scroll to position [572, 0]
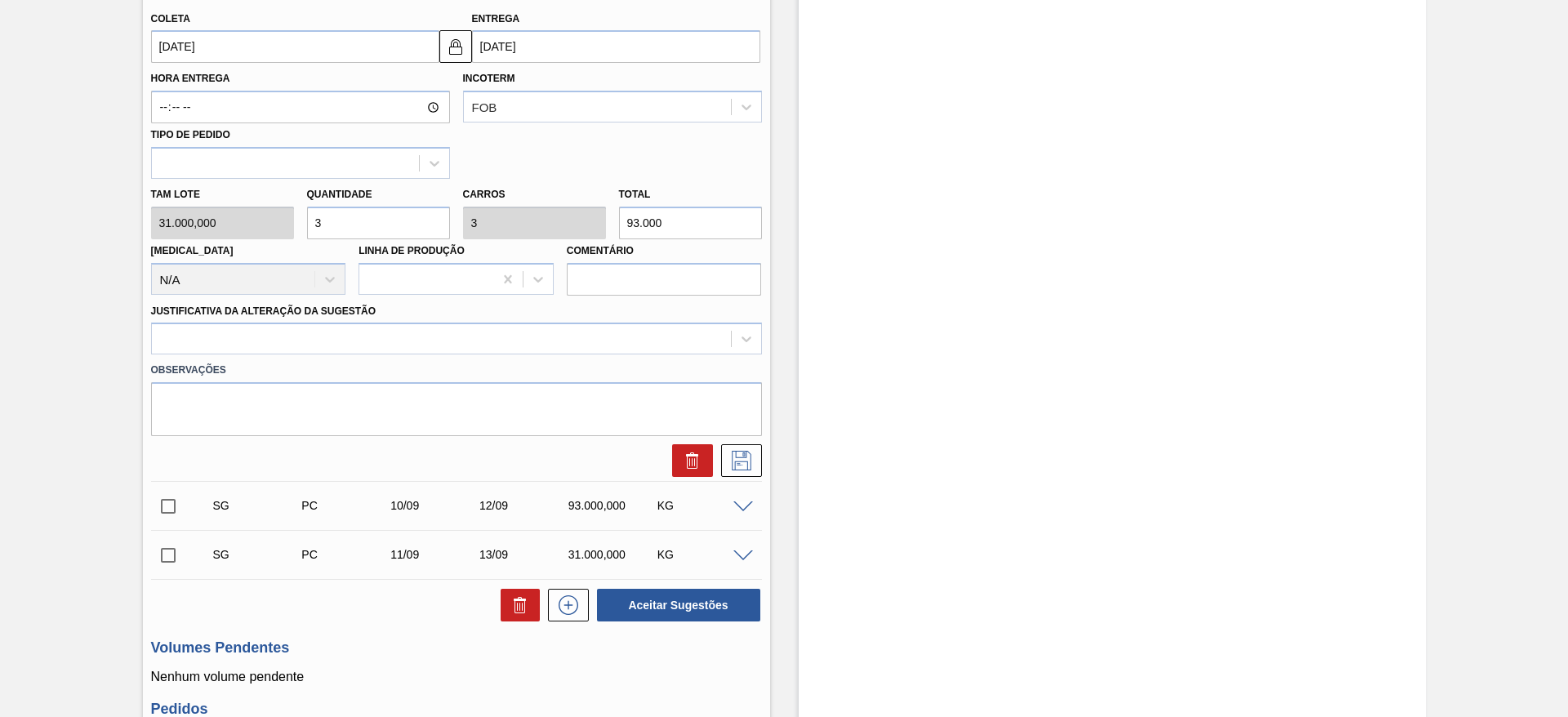
drag, startPoint x: 320, startPoint y: 221, endPoint x: 310, endPoint y: 232, distance: 14.9
click at [307, 224] on input "3" at bounding box center [378, 223] width 143 height 32
type input "1"
type input "31.000"
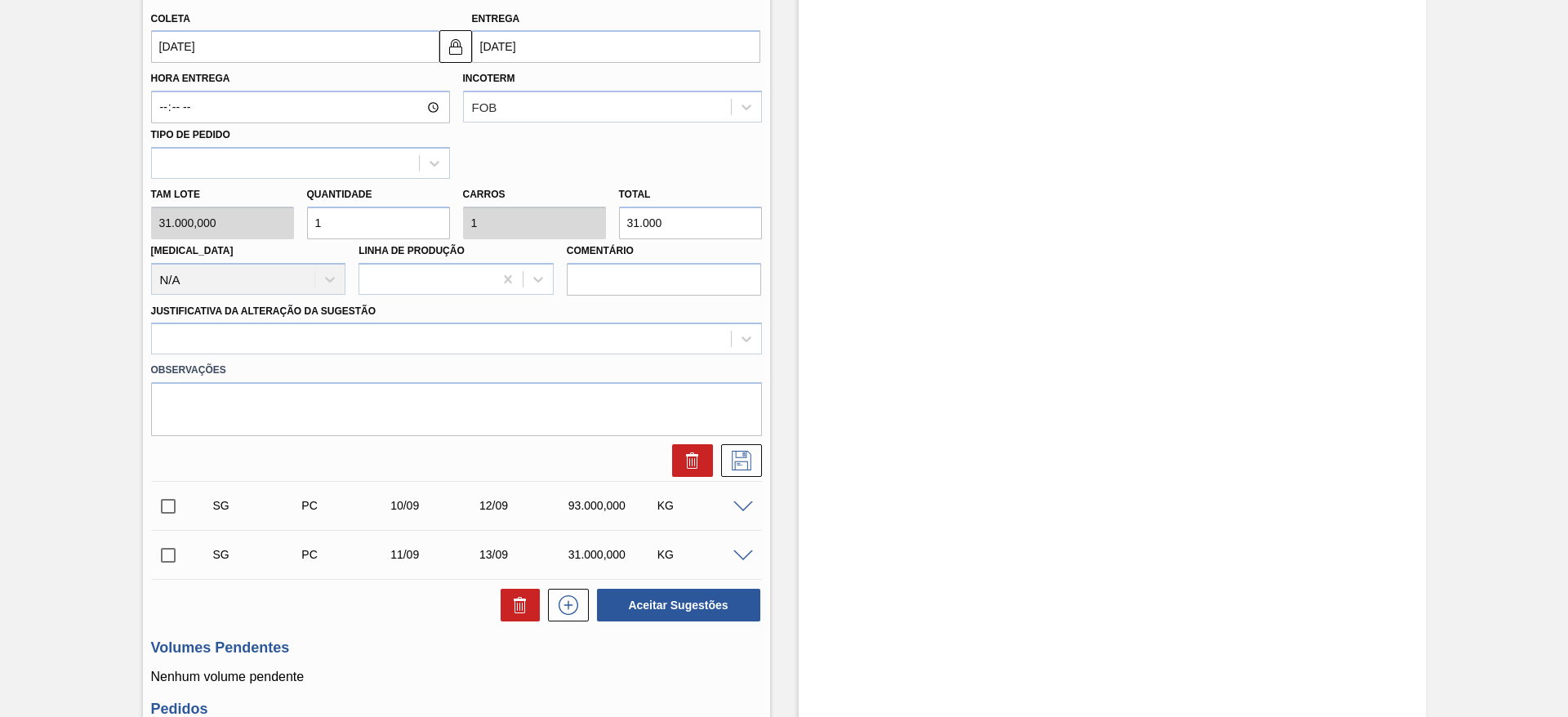
type input "1"
drag, startPoint x: 644, startPoint y: 364, endPoint x: 646, endPoint y: 338, distance: 26.1
click at [644, 357] on div "Observações" at bounding box center [457, 396] width 623 height 82
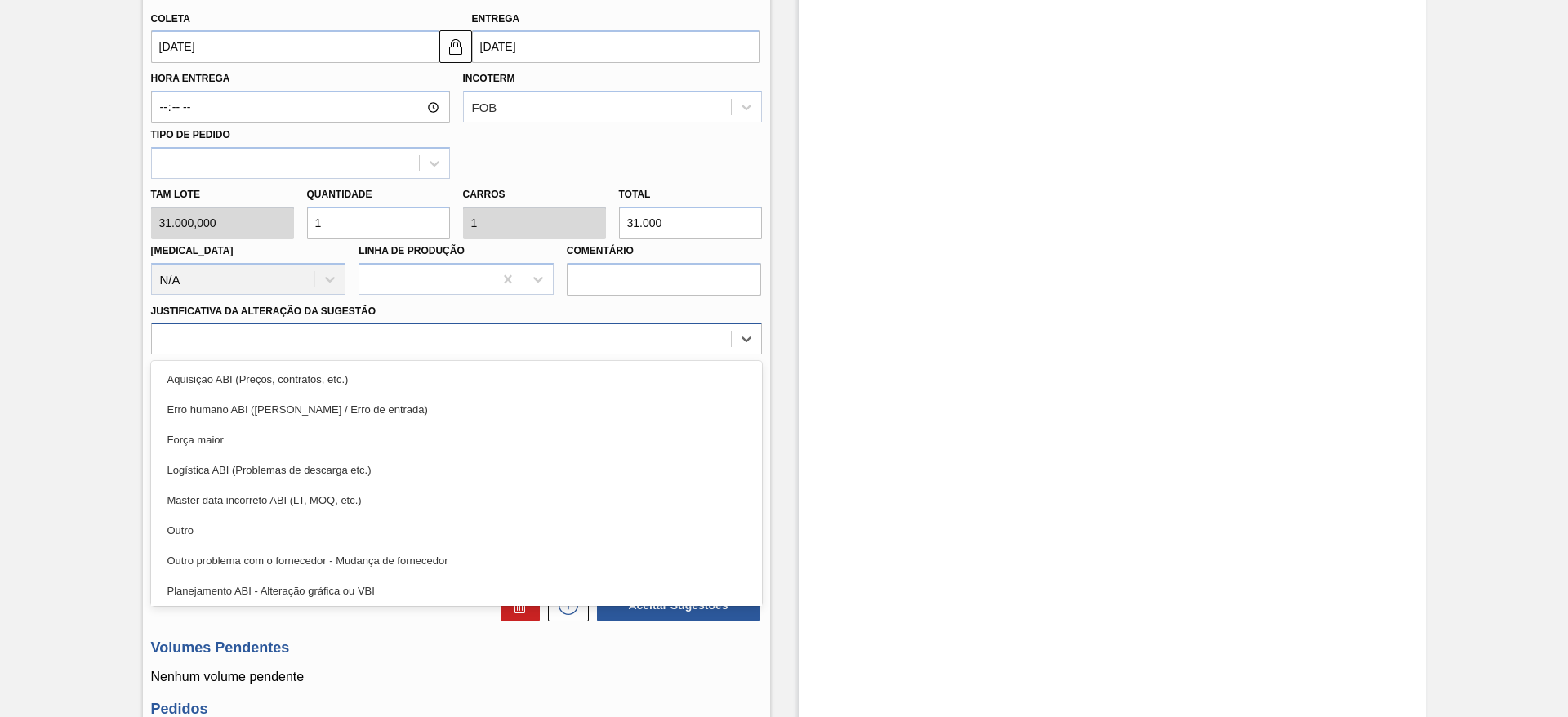
click at [646, 338] on div at bounding box center [440, 338] width 579 height 24
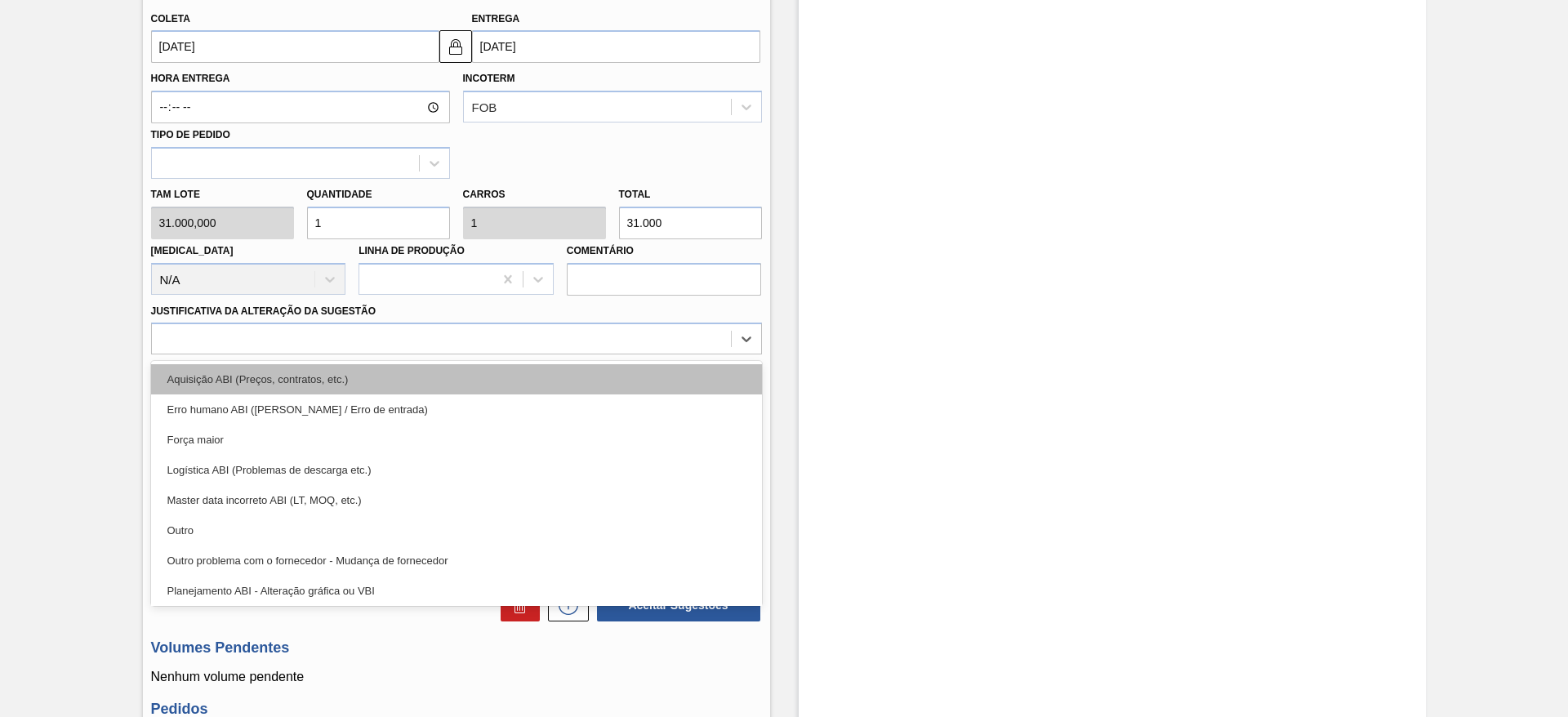
click at [650, 368] on div "Aquisição ABI (Preços, contratos, etc.)" at bounding box center [456, 379] width 611 height 31
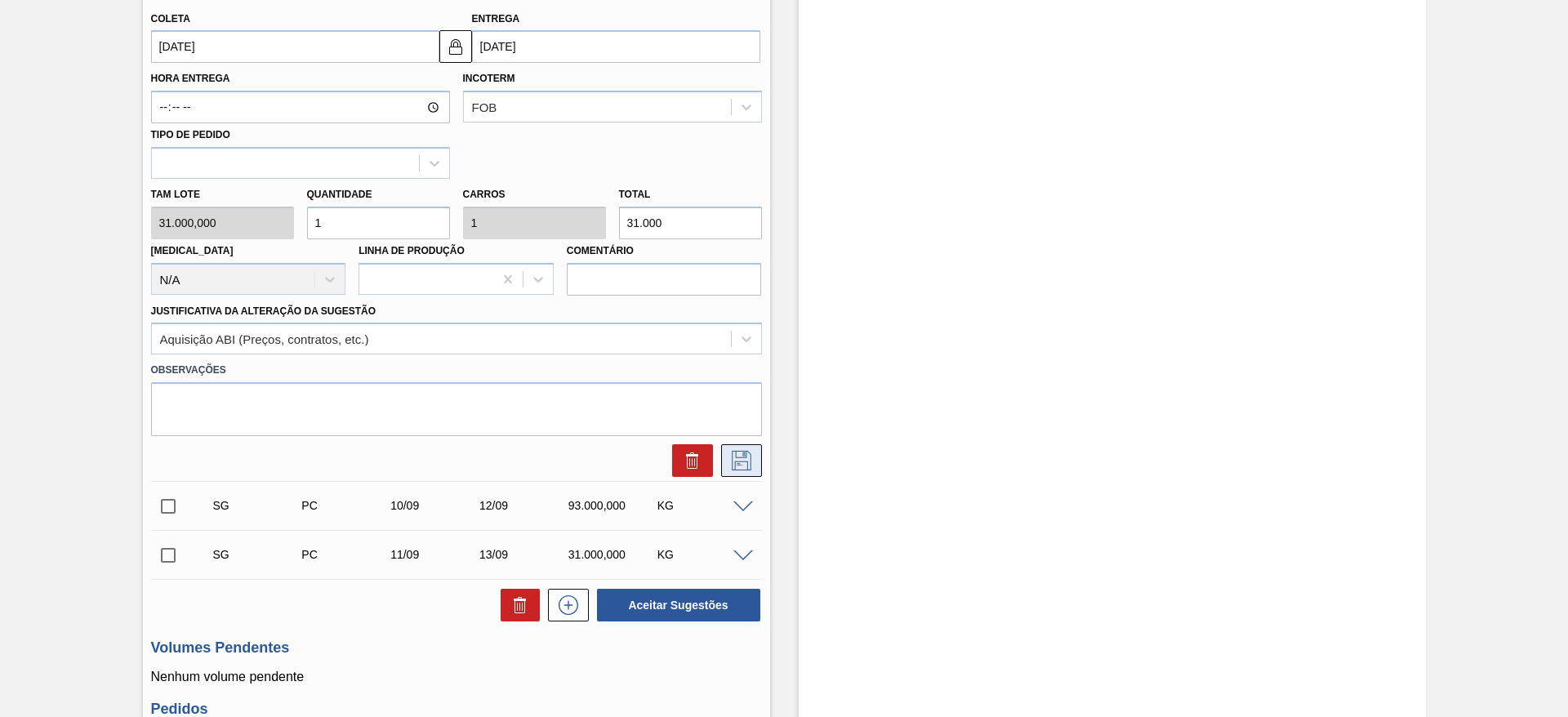
click at [723, 471] on button at bounding box center [741, 461] width 41 height 32
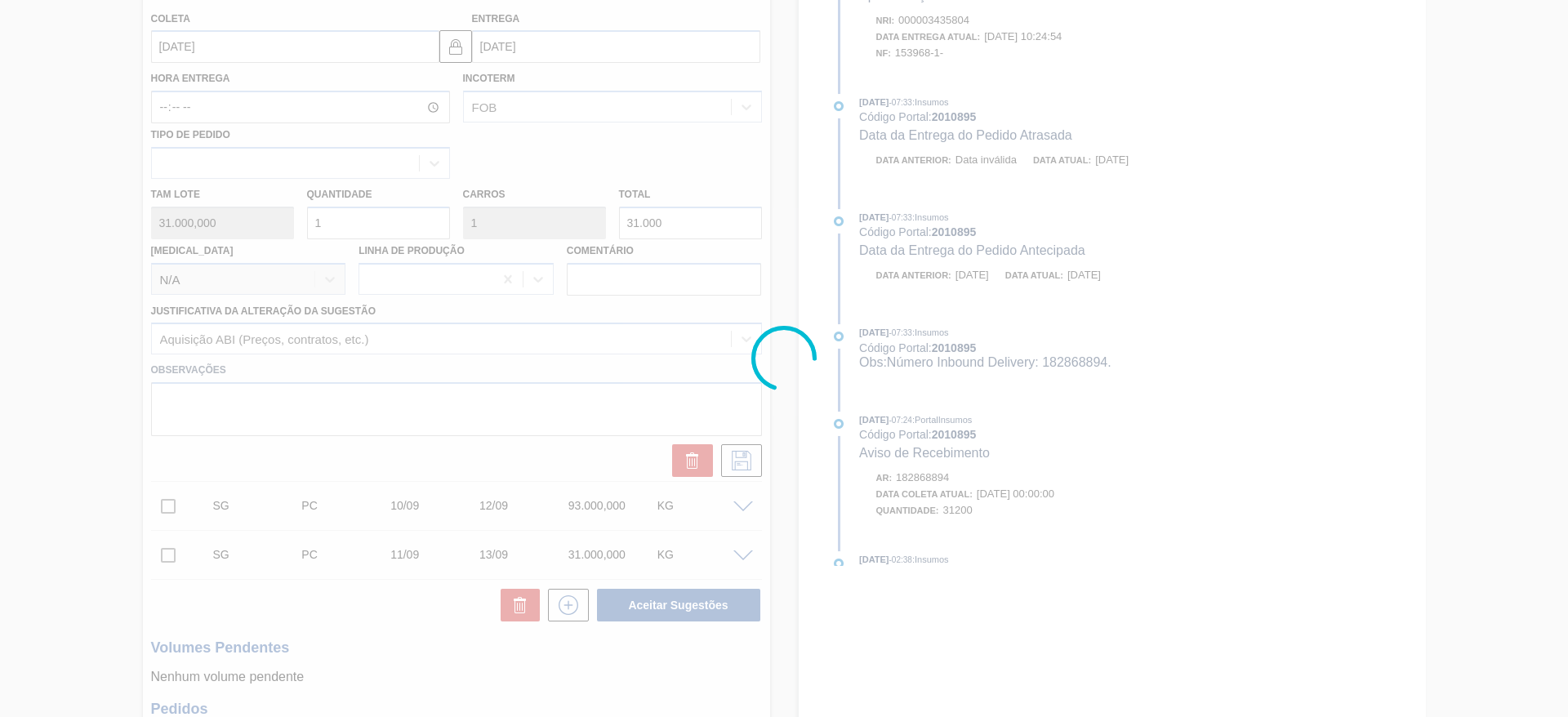
scroll to position [0, 0]
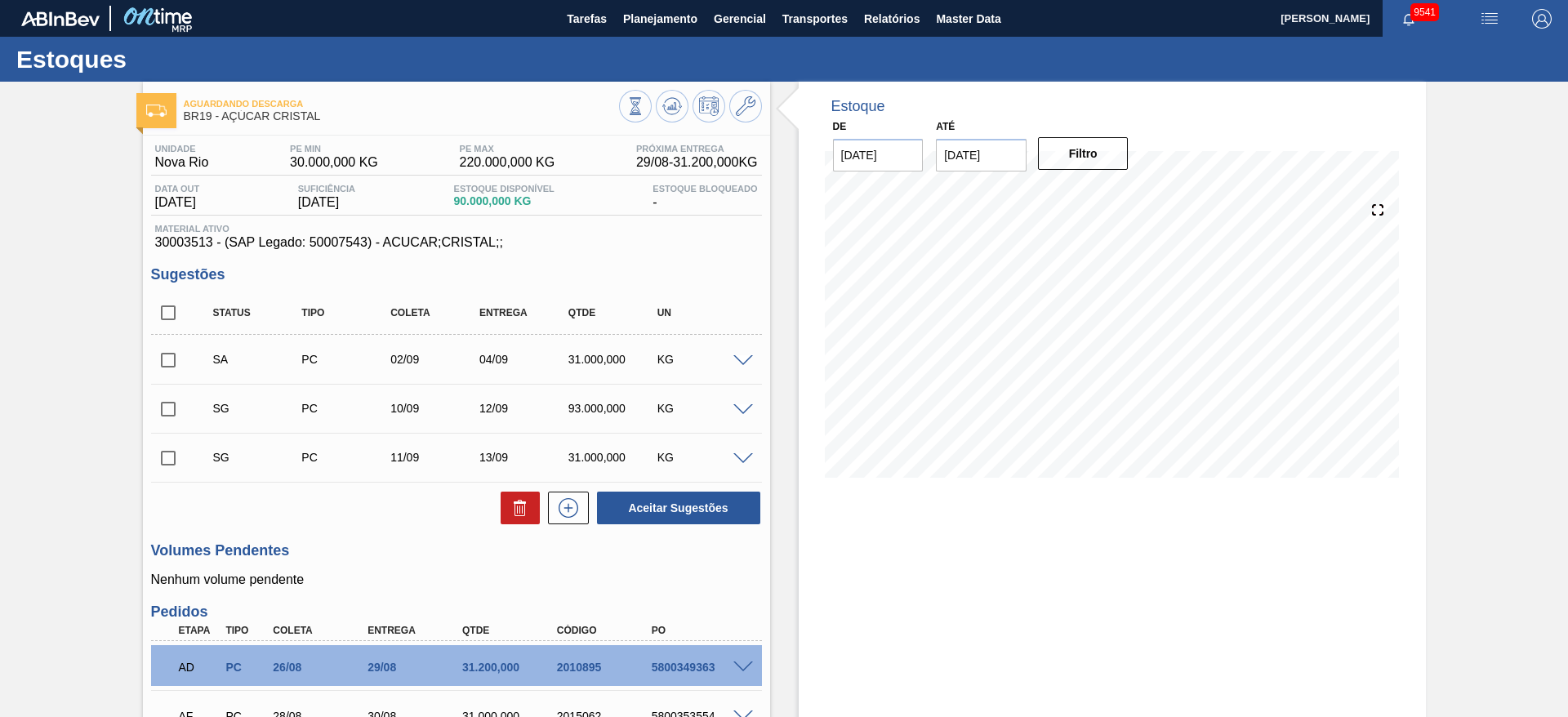
click at [733, 406] on div at bounding box center [745, 408] width 32 height 12
click at [737, 406] on span at bounding box center [743, 410] width 20 height 12
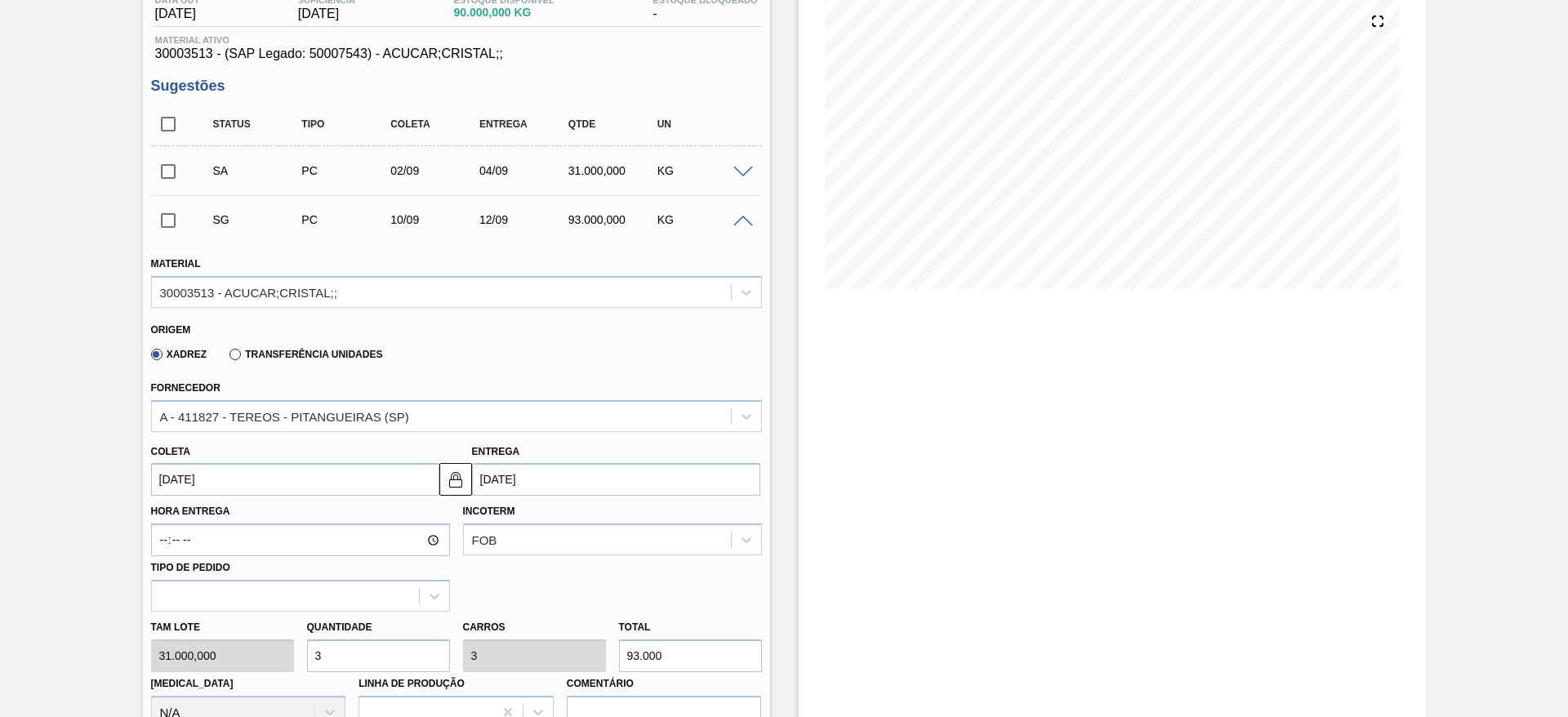
scroll to position [245, 0]
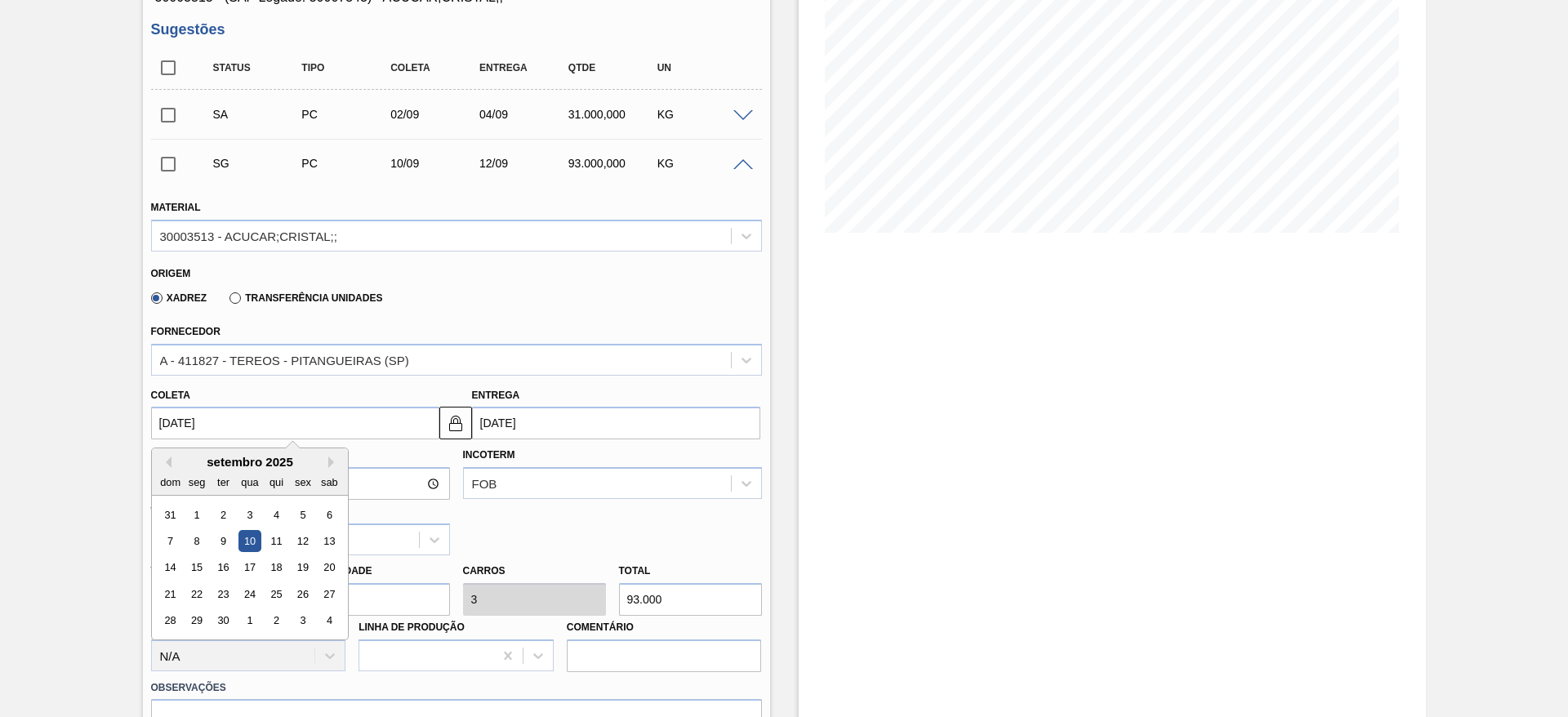
click at [204, 422] on input "10/09/2025" at bounding box center [295, 423] width 288 height 32
click at [254, 509] on div "3" at bounding box center [249, 514] width 22 height 22
type input "[DATE]"
type input "05/09/2025"
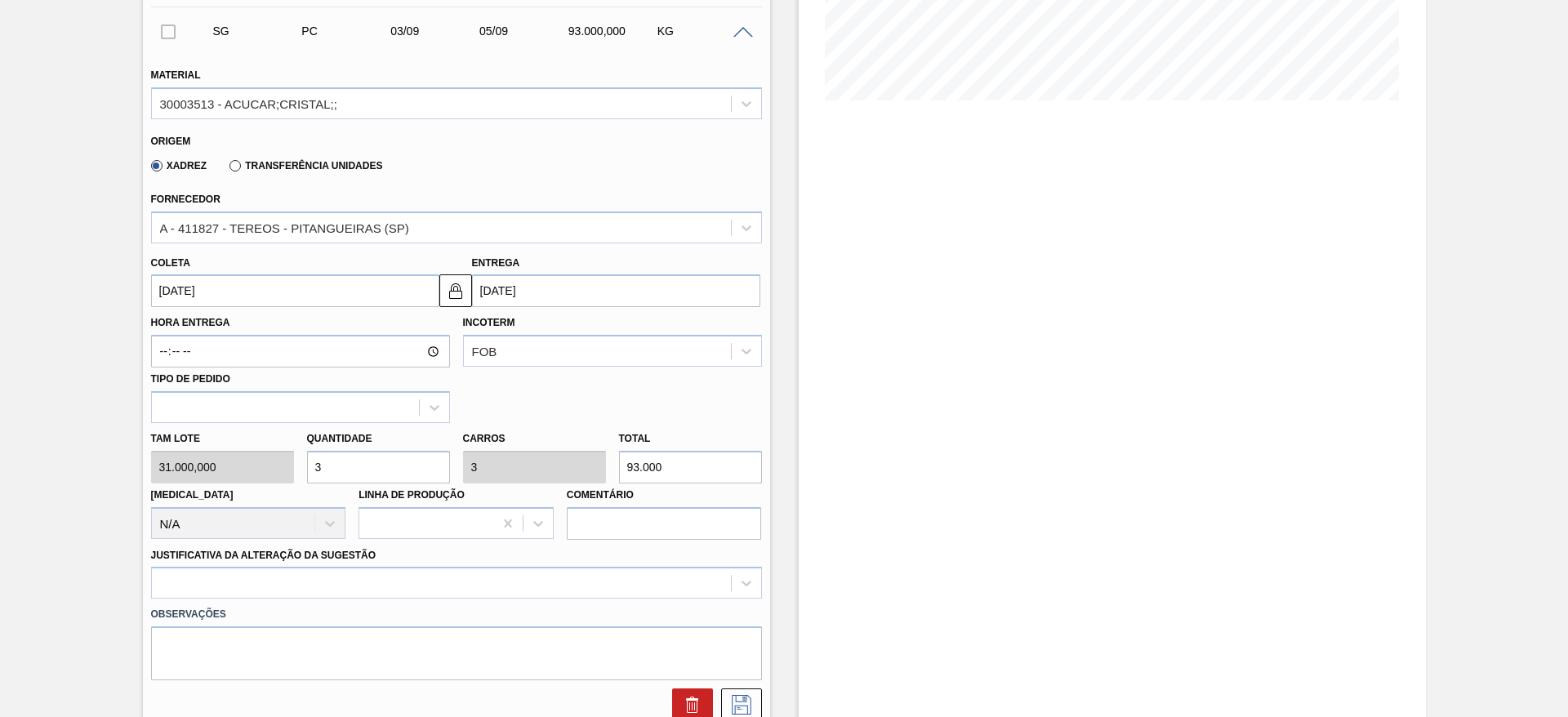
scroll to position [490, 0]
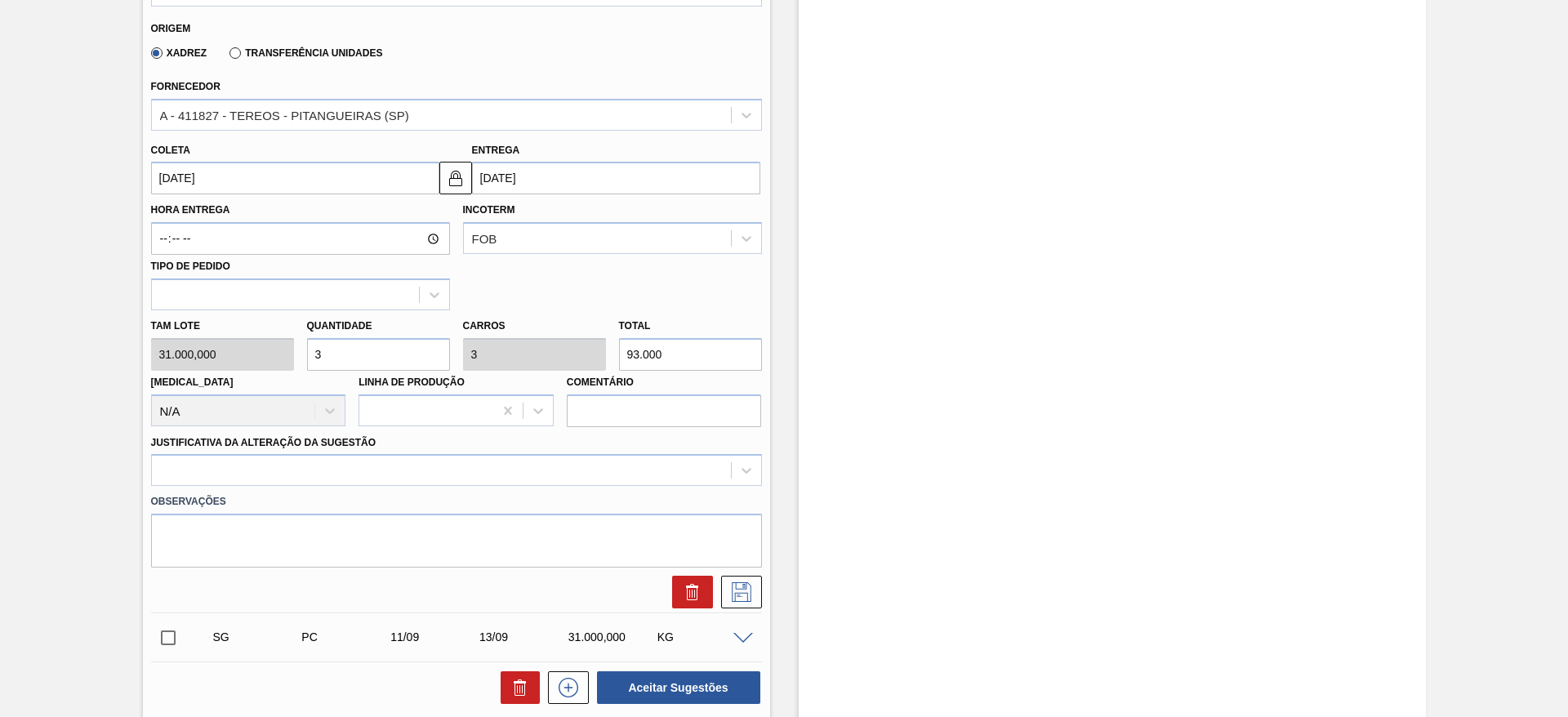
click at [248, 373] on div "Tam lote 31.000,000 Quantidade 3 Carros 3 Total 93.000 Doca N/A Linha de Produç…" at bounding box center [457, 368] width 623 height 116
type input "1"
type input "31.000"
type input "1"
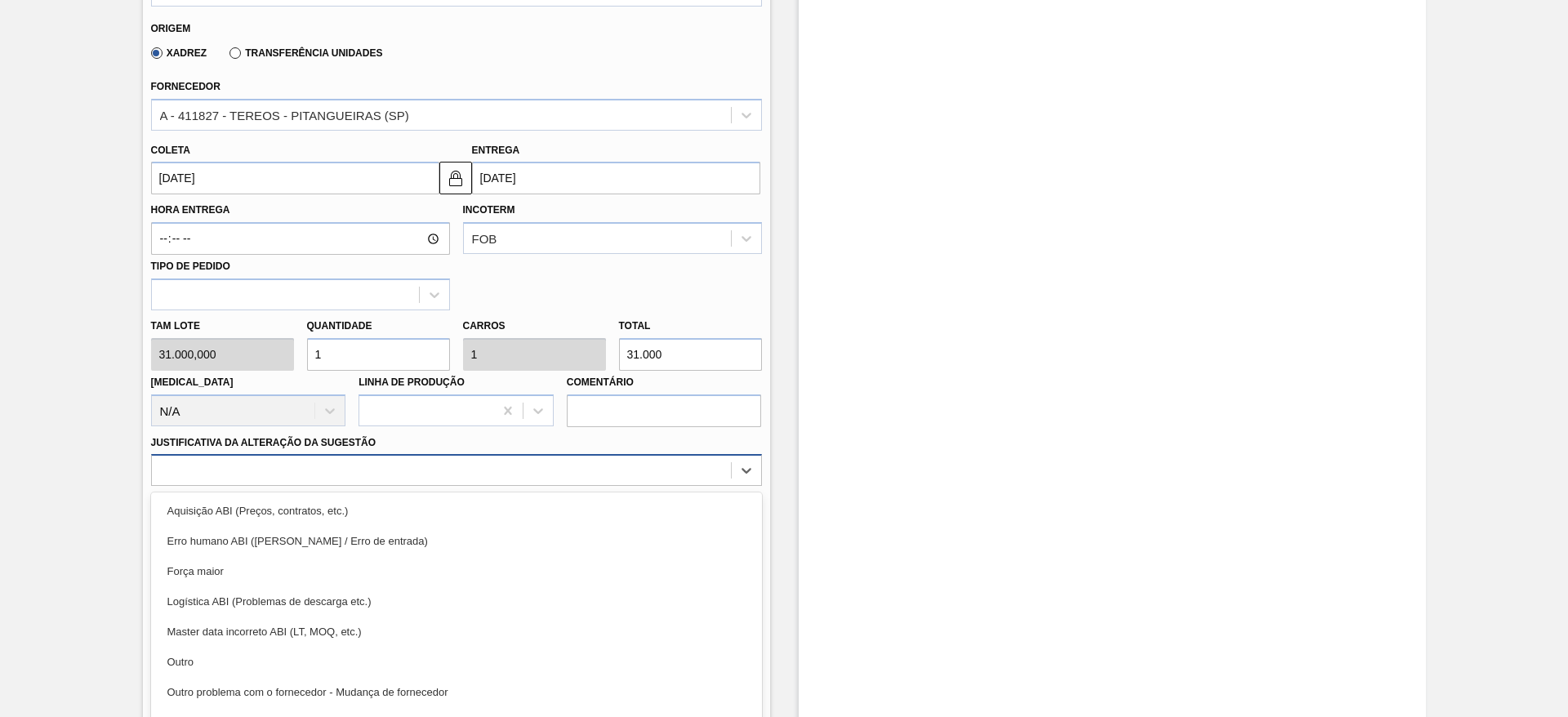
click at [472, 460] on div "Material 30003513 - ACUCAR;CRISTAL;; Origem Xadrez Transferência Unidades Forne…" at bounding box center [456, 274] width 611 height 669
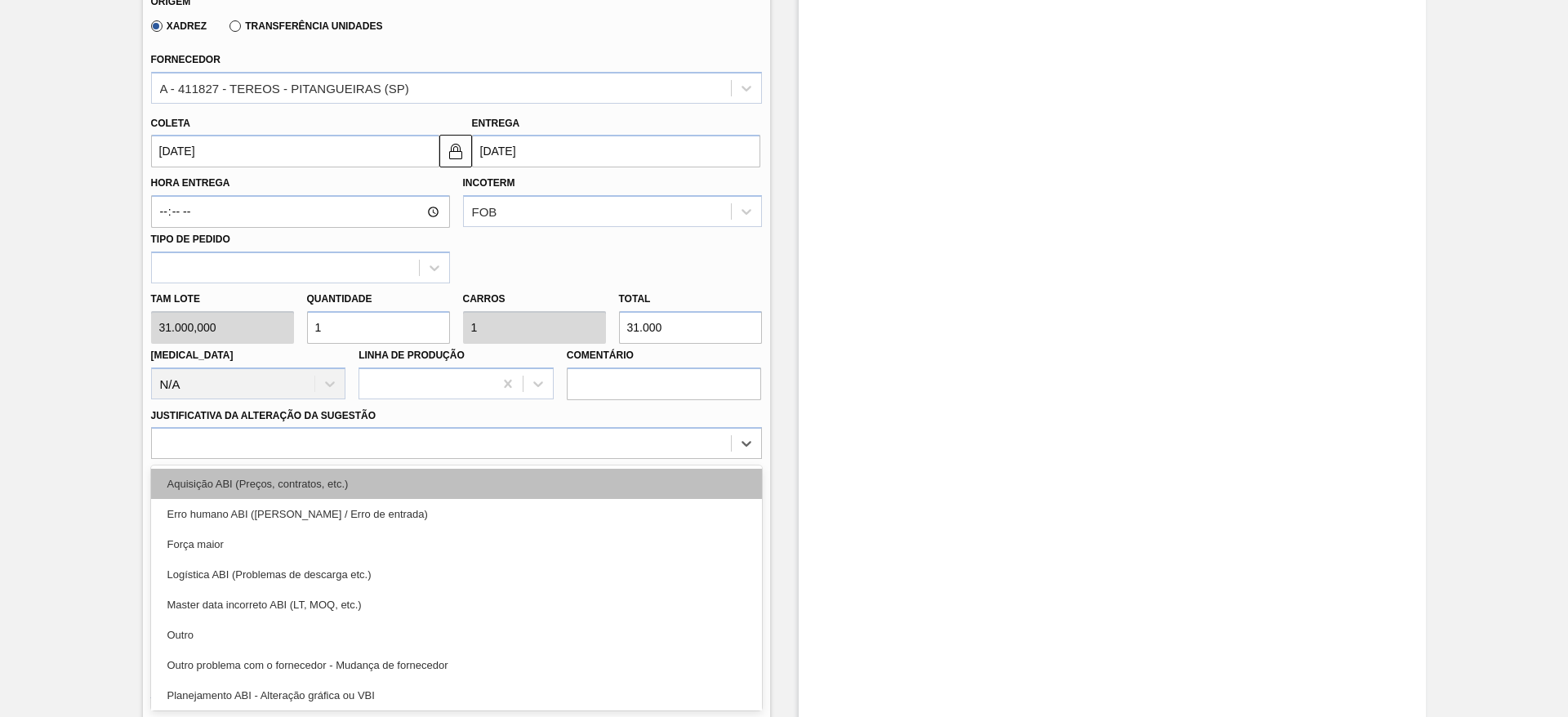
click at [499, 476] on div "Aquisição ABI (Preços, contratos, etc.)" at bounding box center [456, 484] width 611 height 31
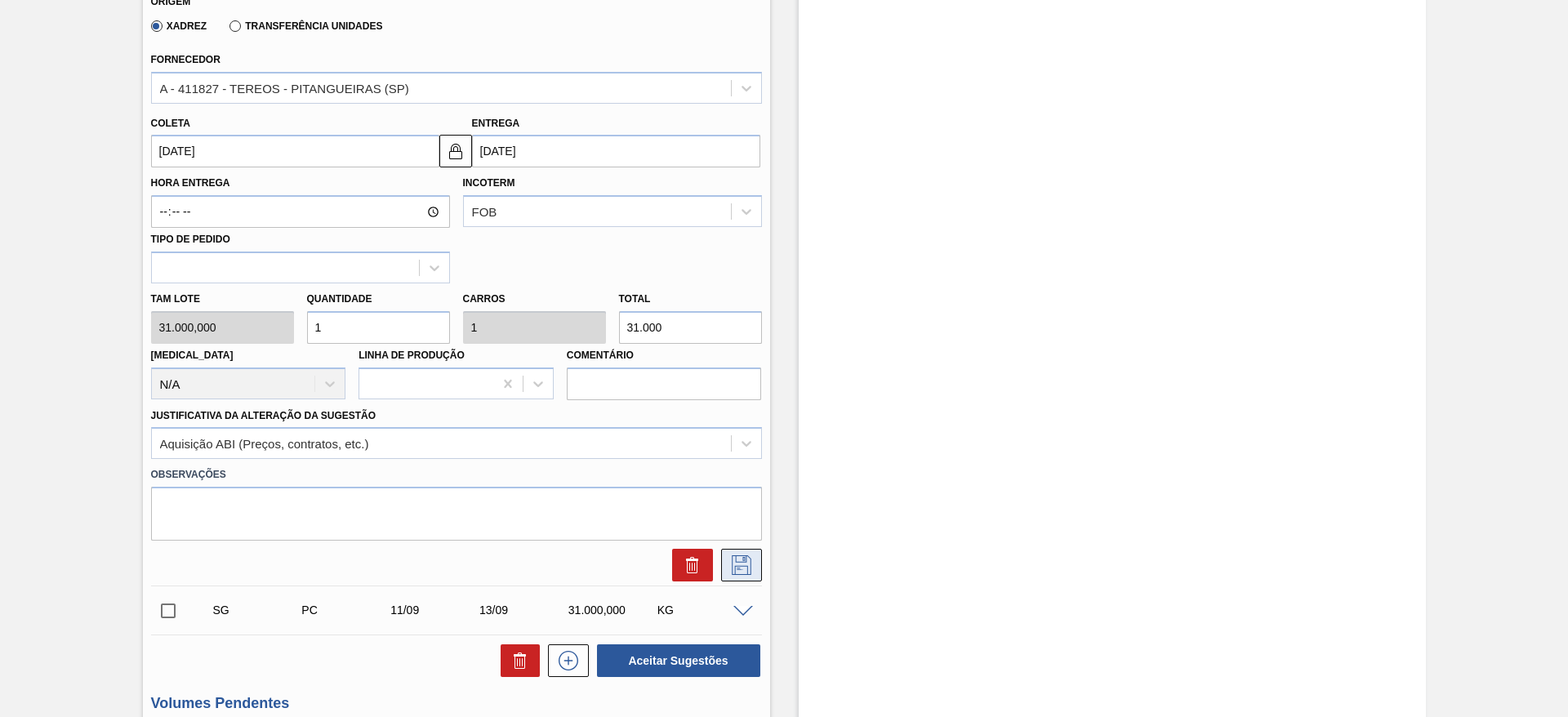
click at [744, 571] on icon at bounding box center [741, 564] width 26 height 20
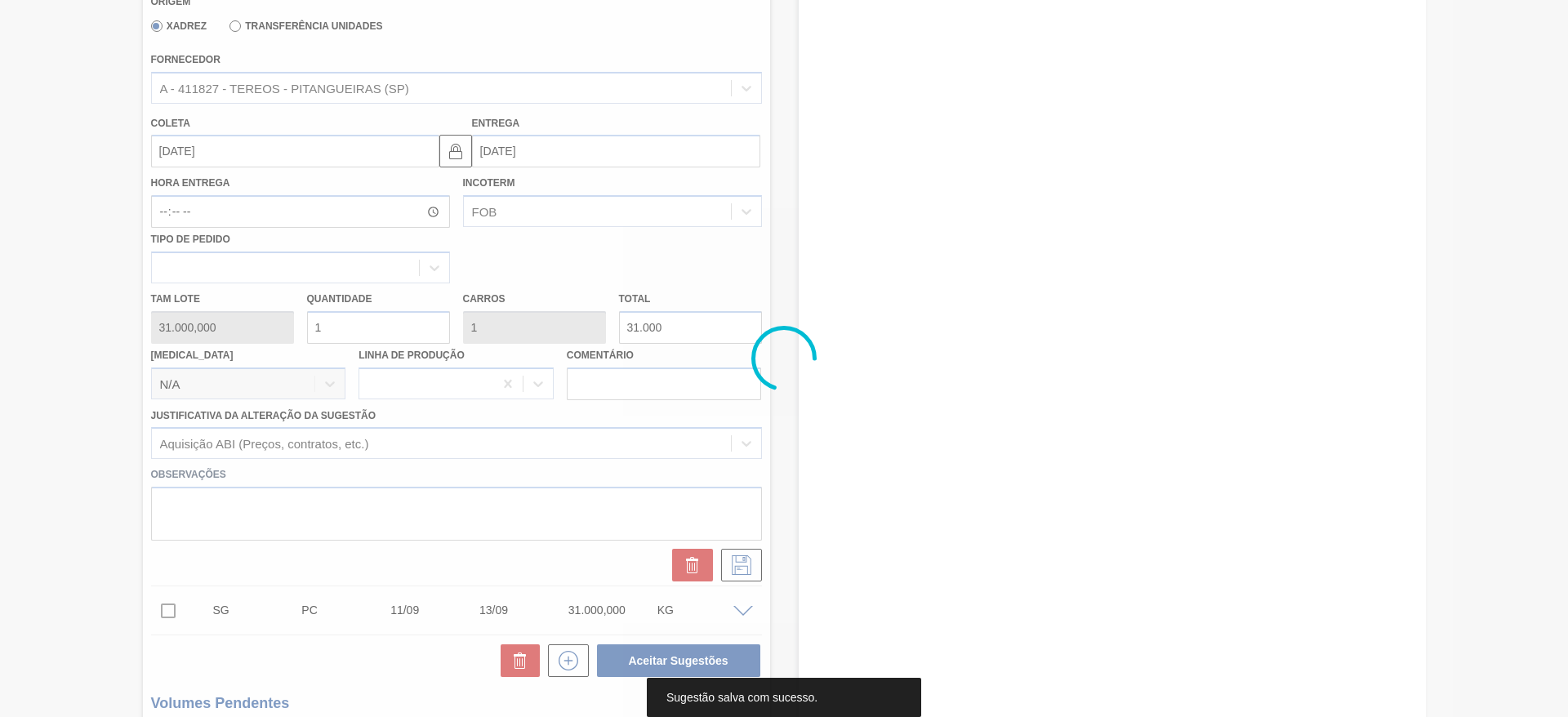
scroll to position [0, 0]
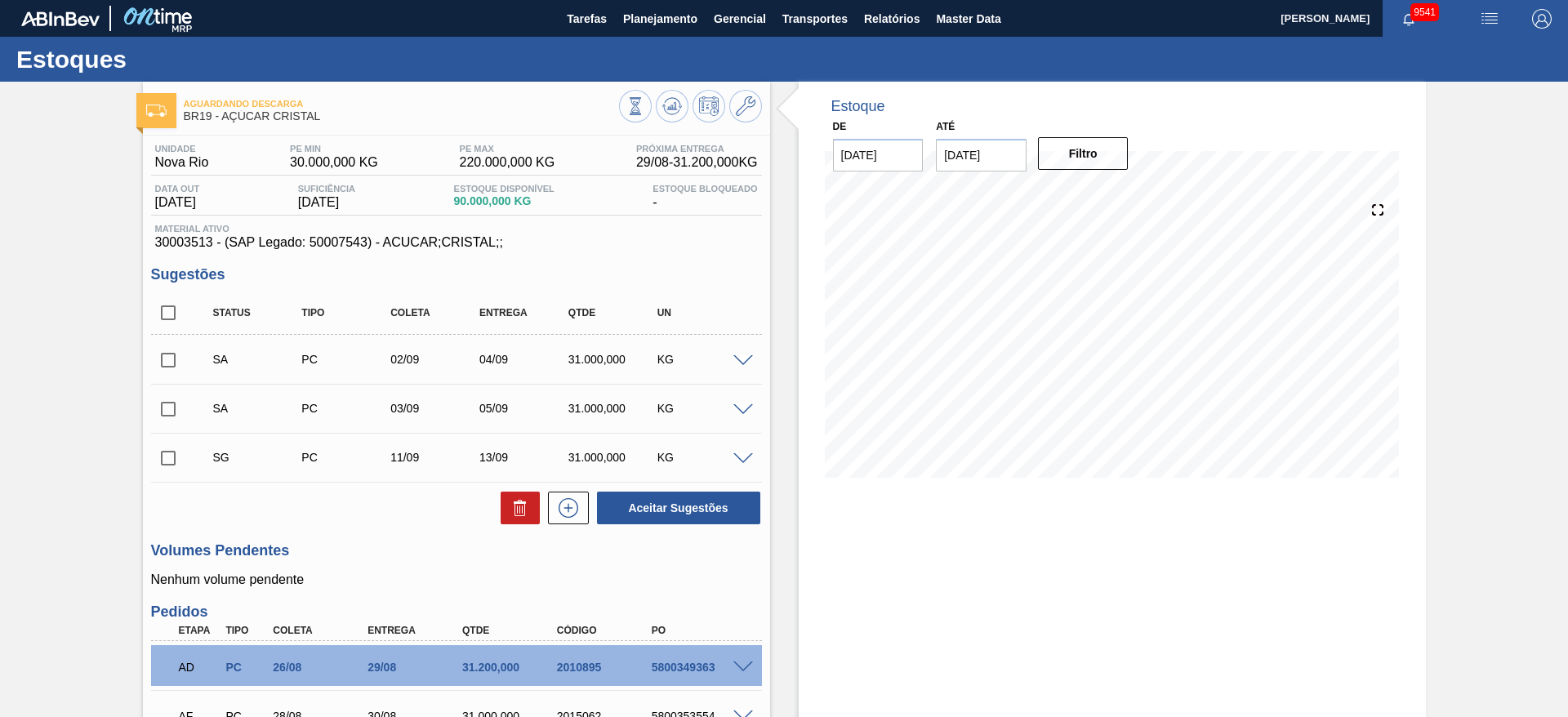
click at [745, 458] on span at bounding box center [743, 459] width 20 height 12
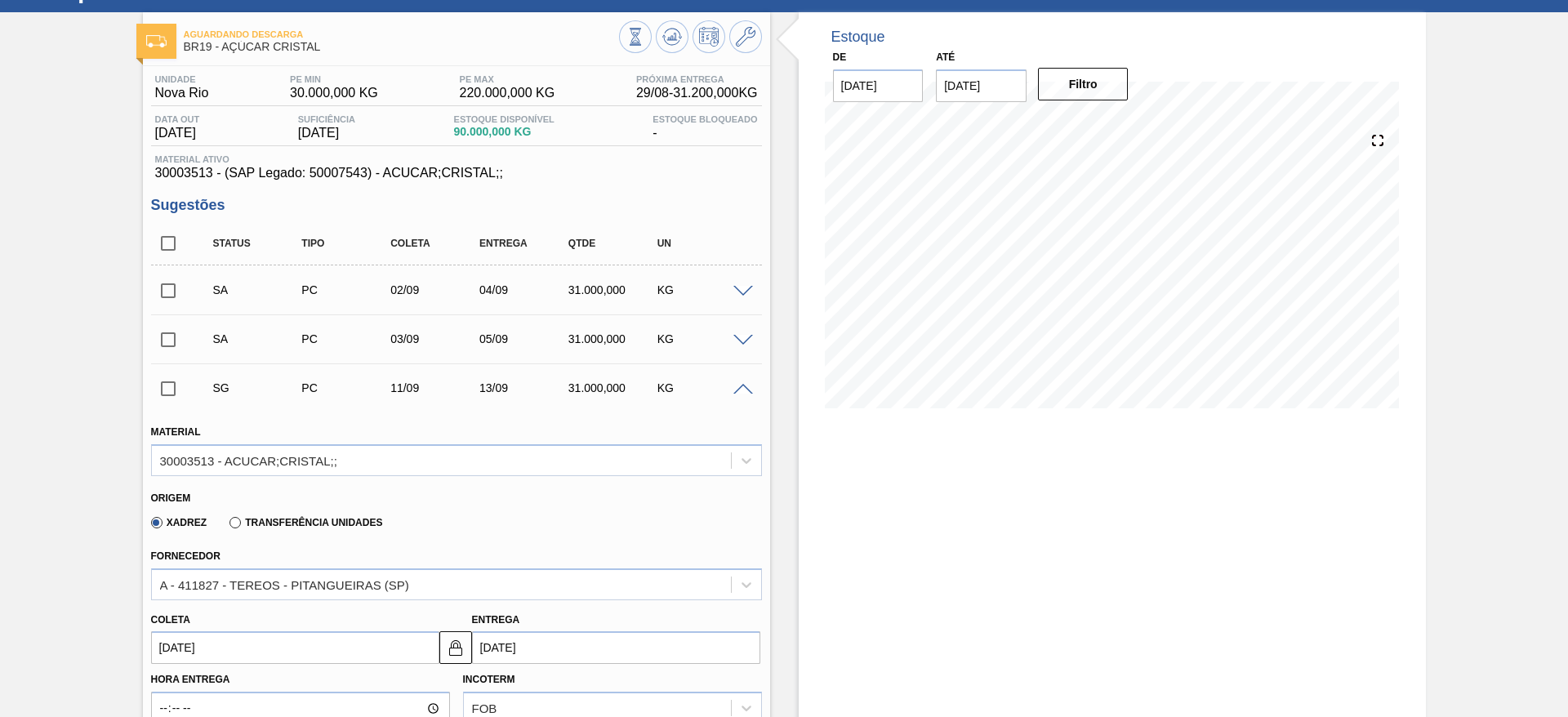
scroll to position [245, 0]
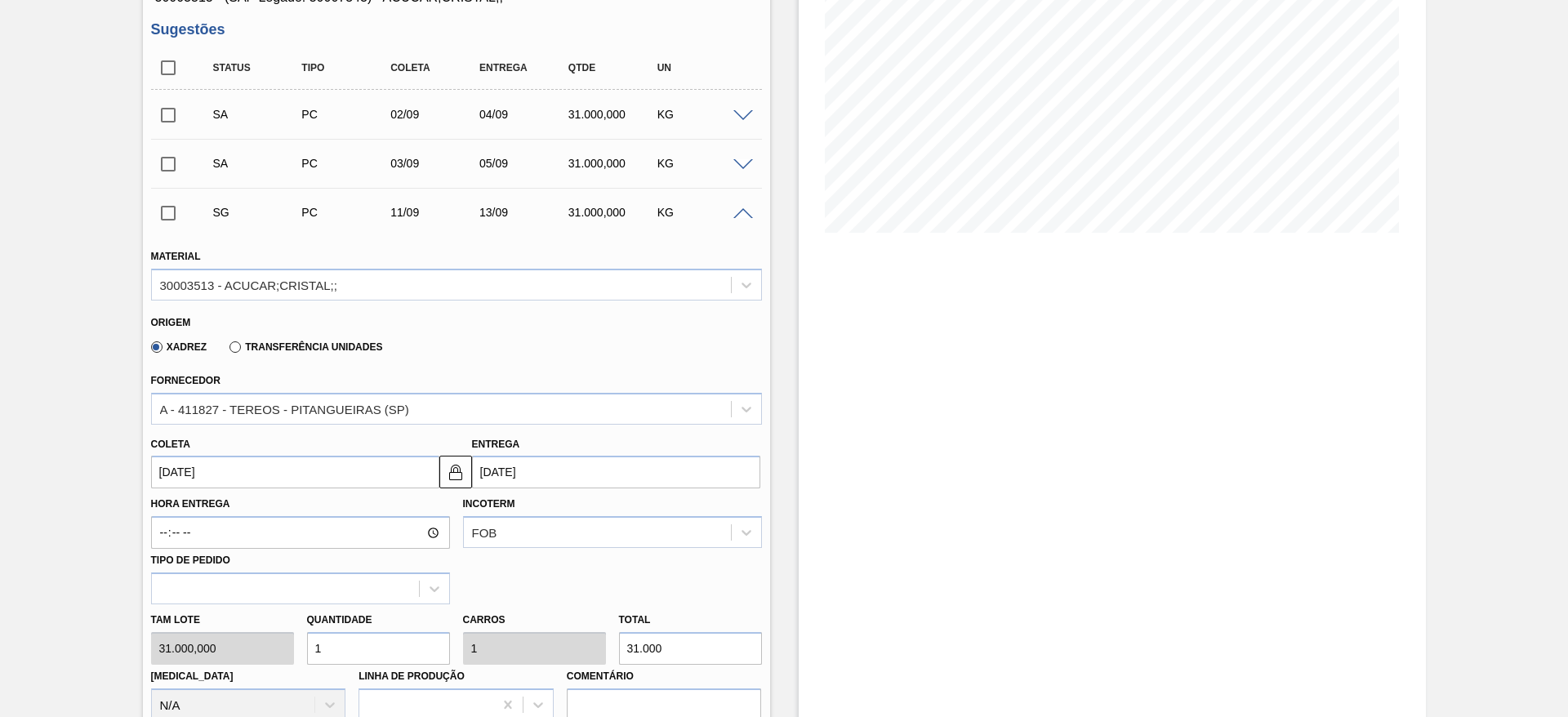
click at [211, 463] on input "[DATE]" at bounding box center [295, 472] width 288 height 32
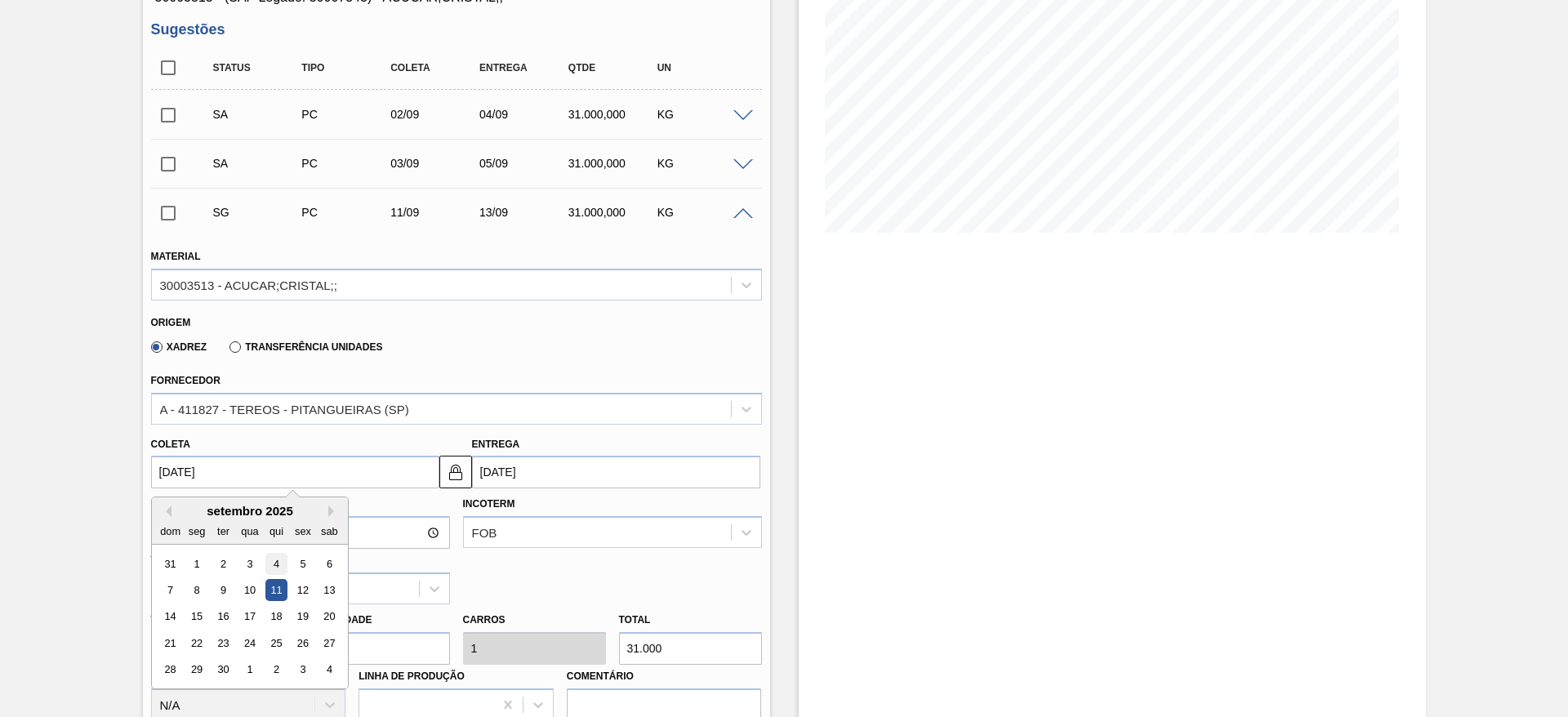
click at [266, 562] on div "4" at bounding box center [275, 563] width 22 height 22
type input "[DATE]"
type input "06/09/2025"
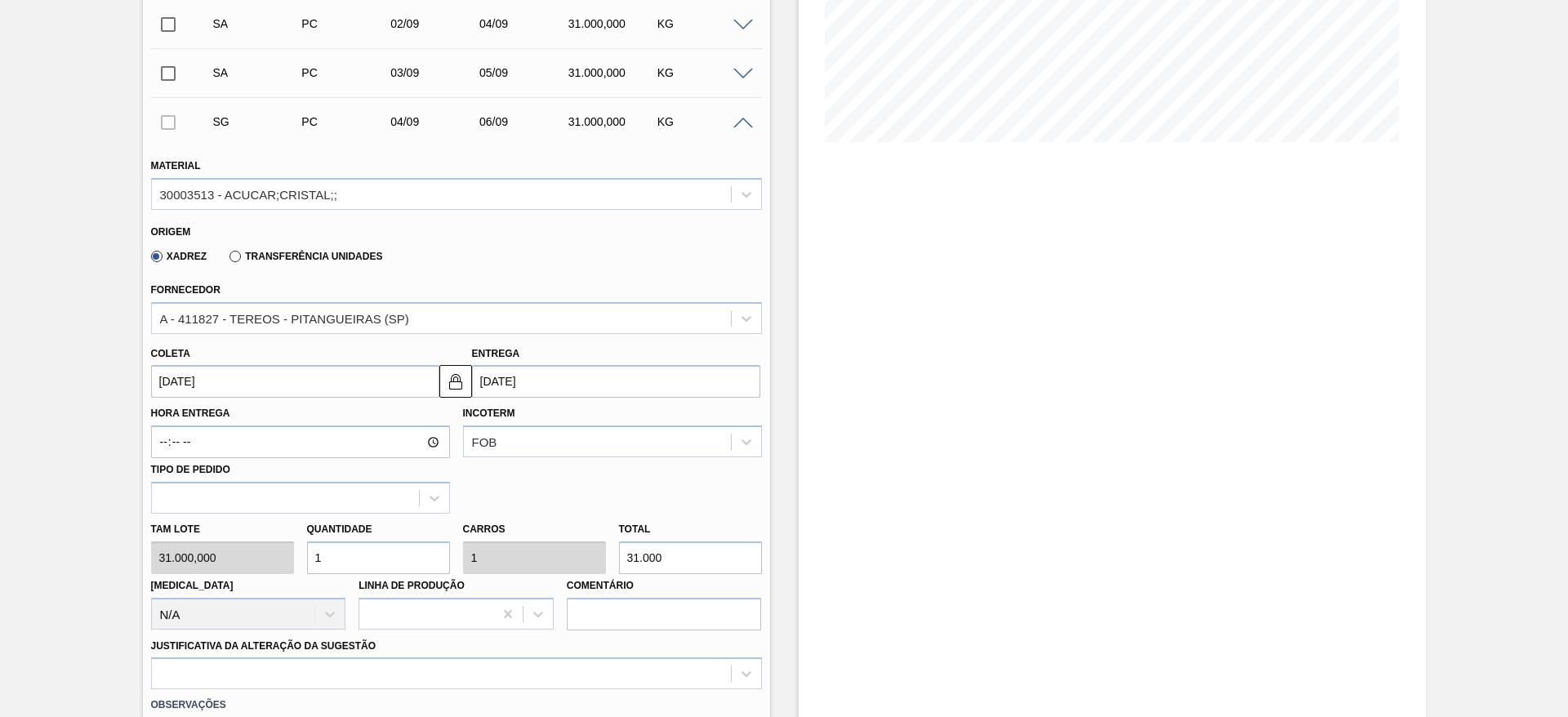
scroll to position [857, 0]
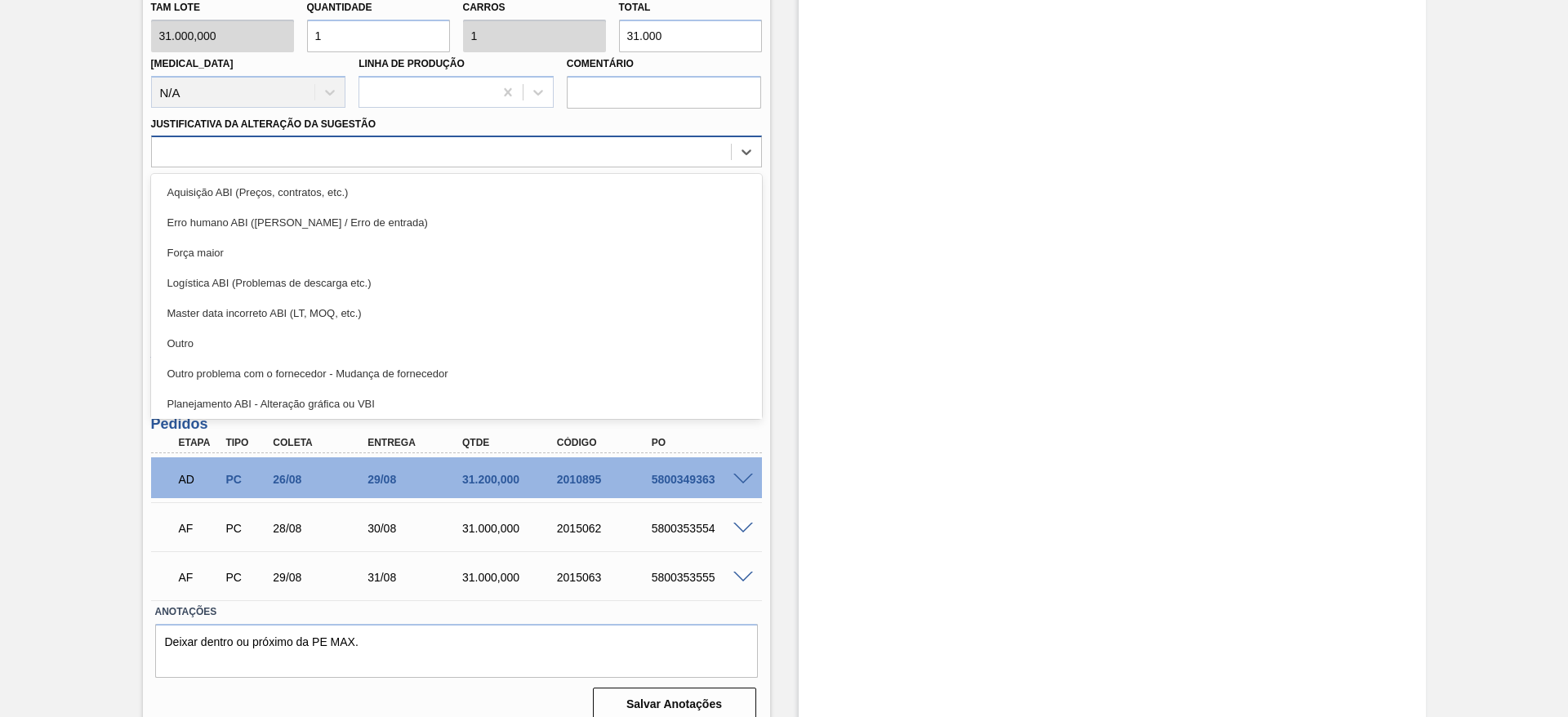
click at [632, 144] on div at bounding box center [440, 152] width 579 height 24
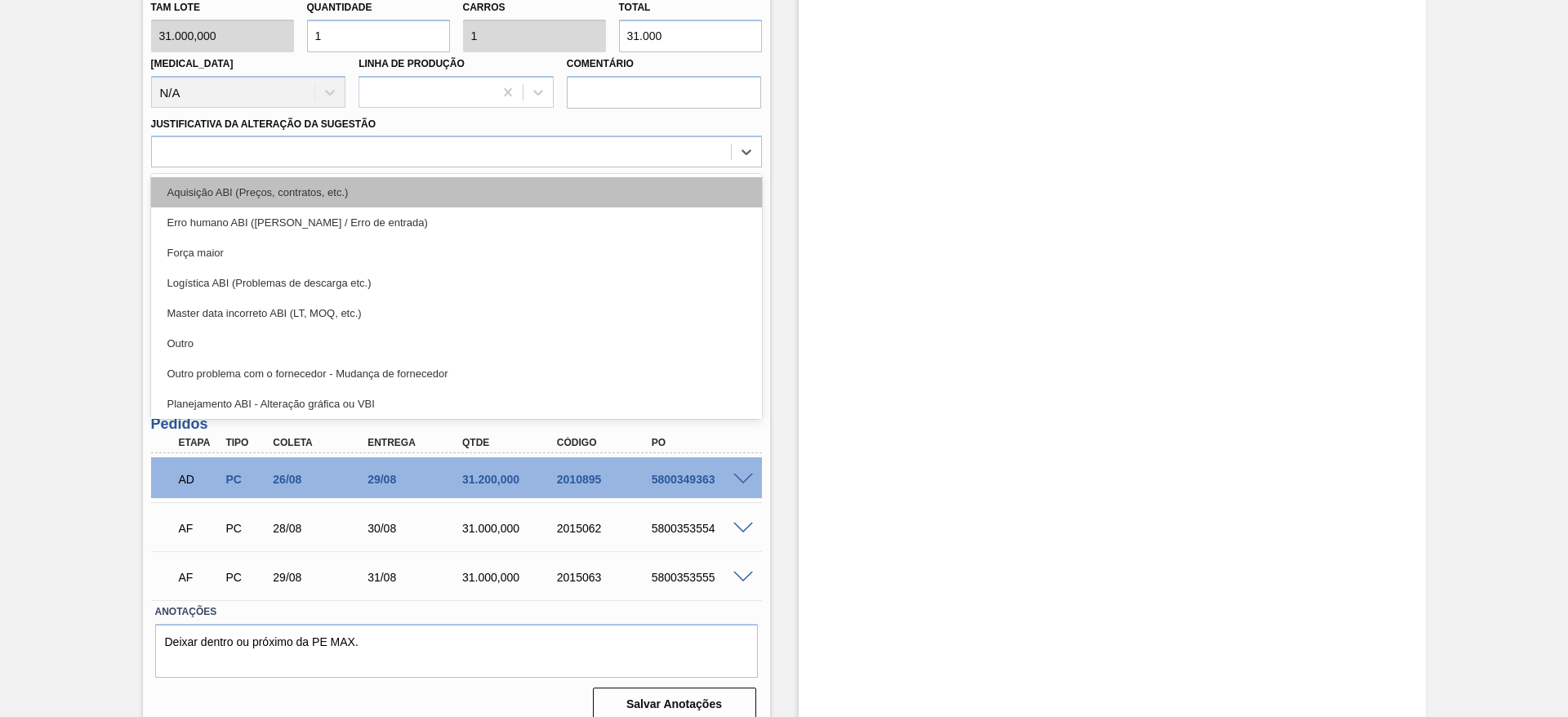
click at [658, 183] on div "Aquisição ABI (Preços, contratos, etc.)" at bounding box center [456, 193] width 611 height 31
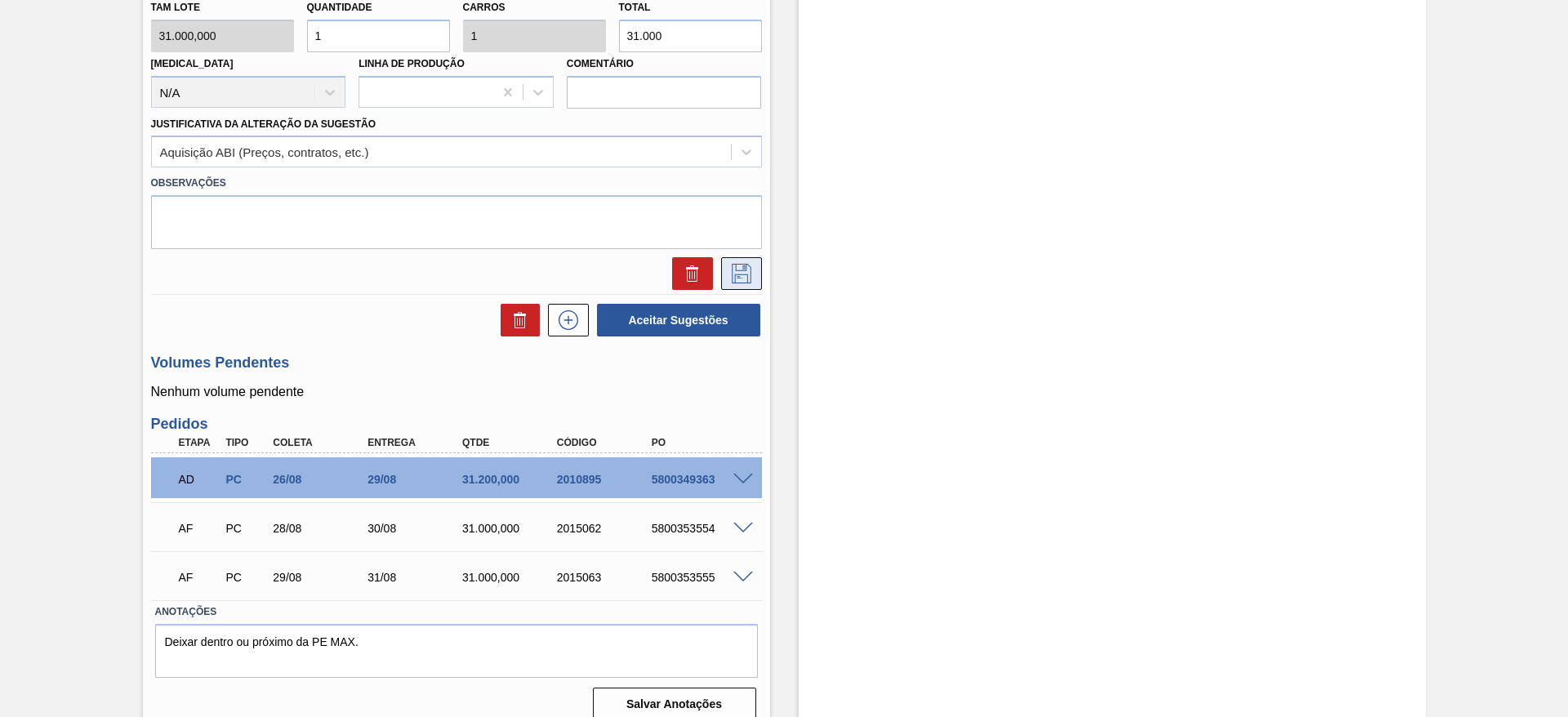
click at [723, 265] on button at bounding box center [741, 274] width 41 height 32
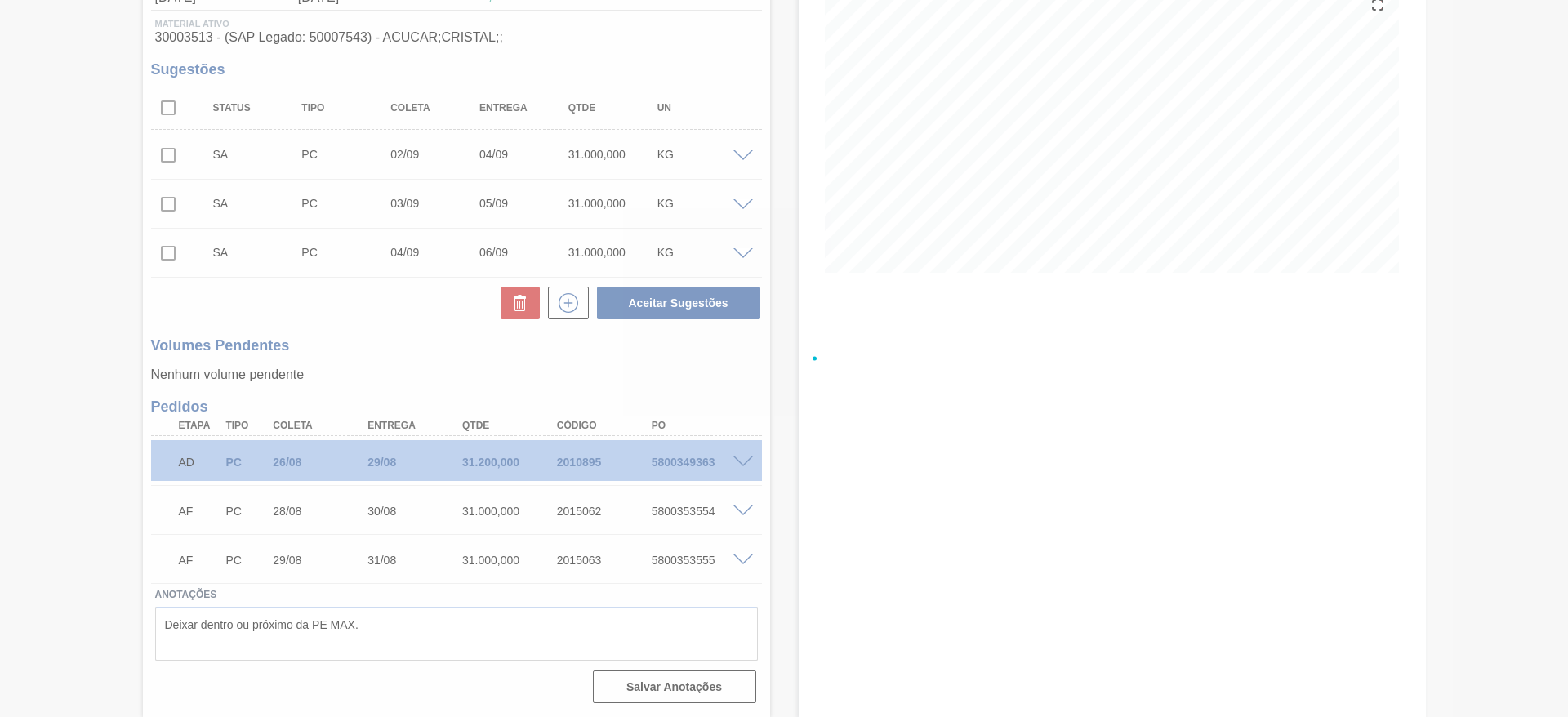
scroll to position [205, 0]
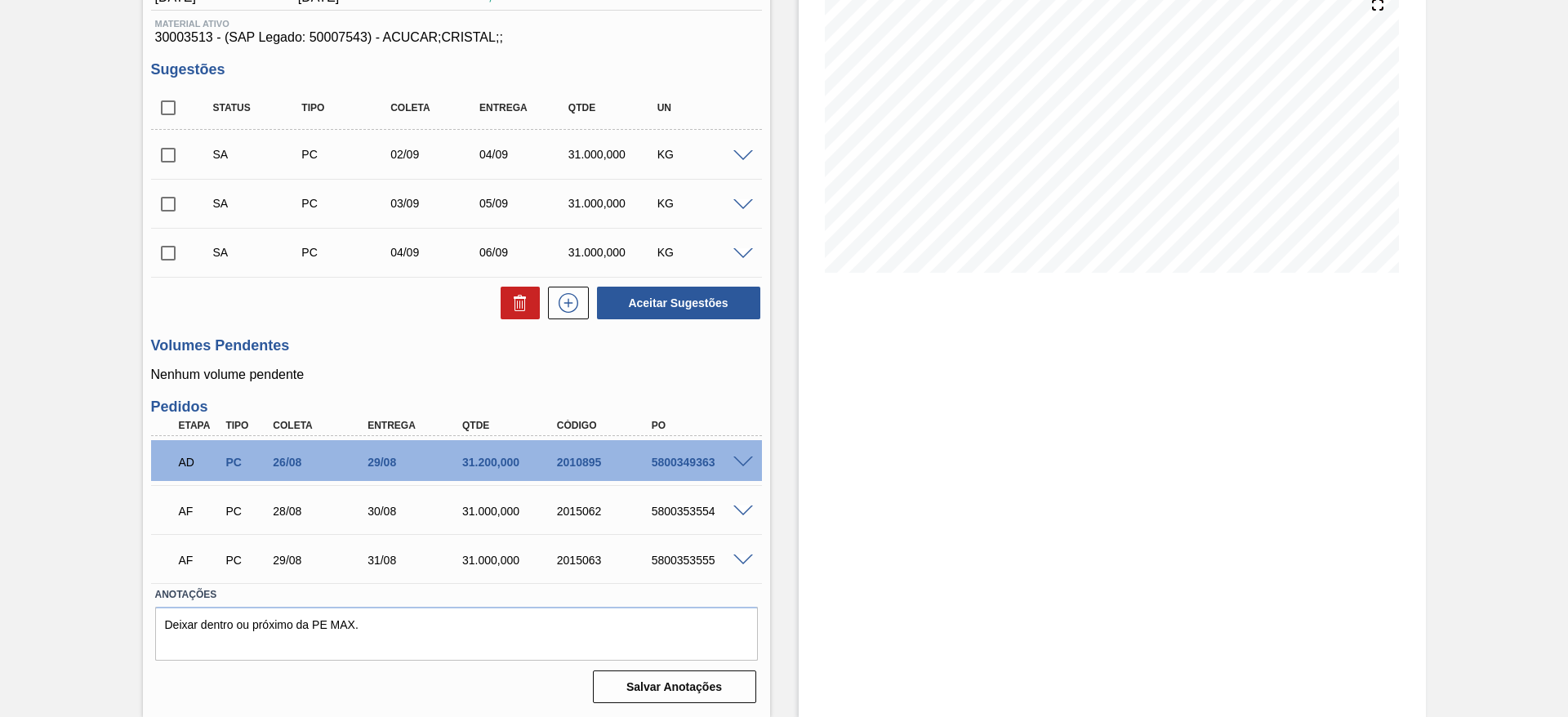
click at [165, 100] on input "checkbox" at bounding box center [168, 108] width 34 height 34
checkbox input "true"
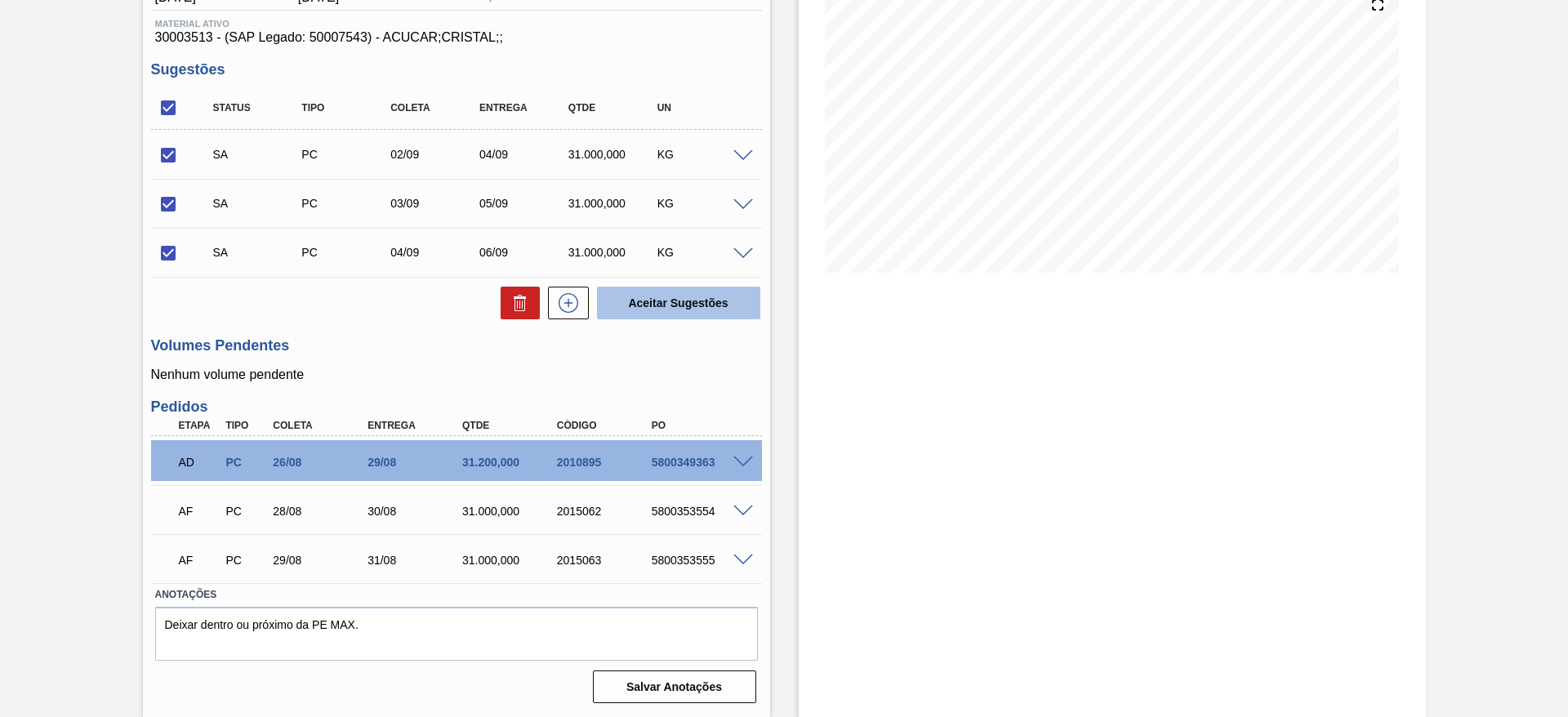
click at [675, 305] on button "Aceitar Sugestões" at bounding box center [678, 303] width 163 height 32
checkbox input "false"
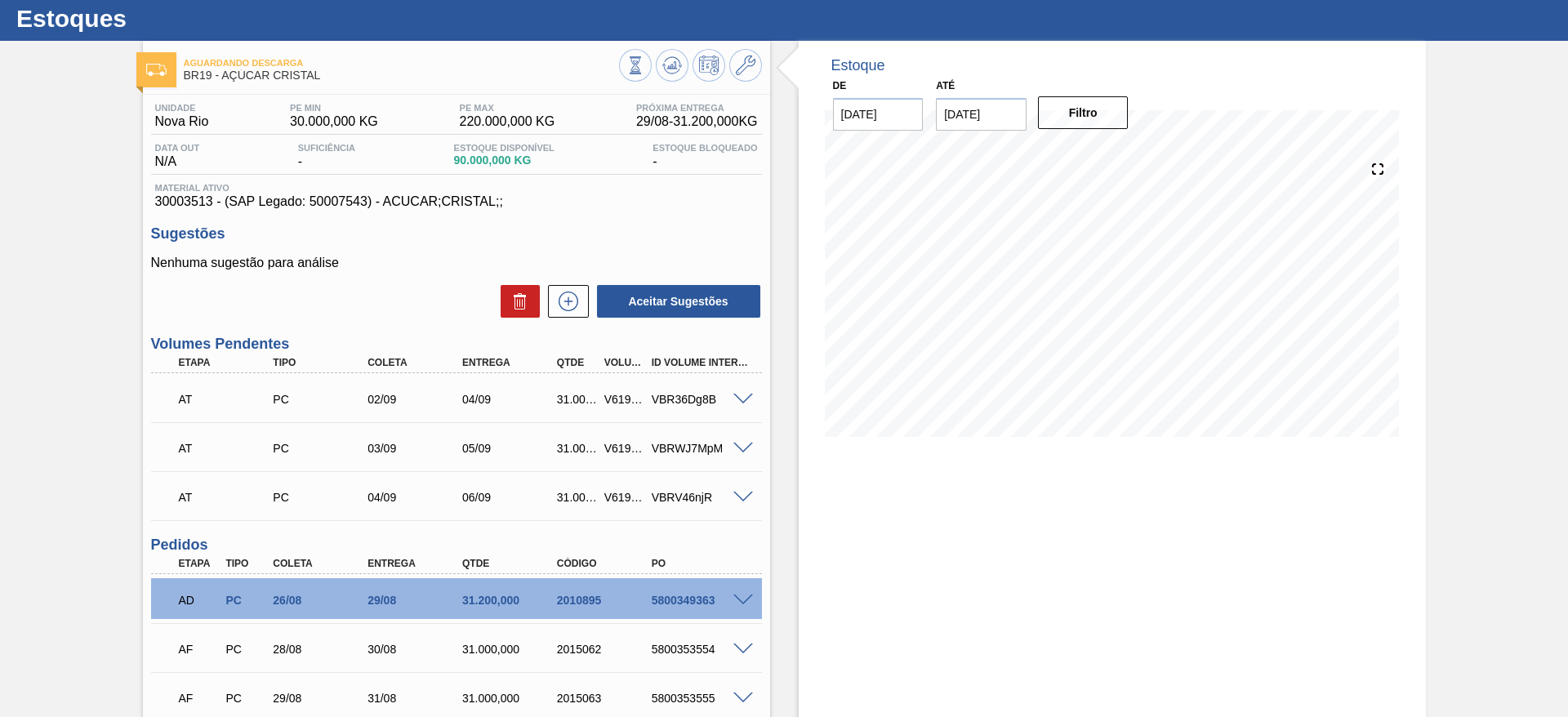
scroll to position [0, 0]
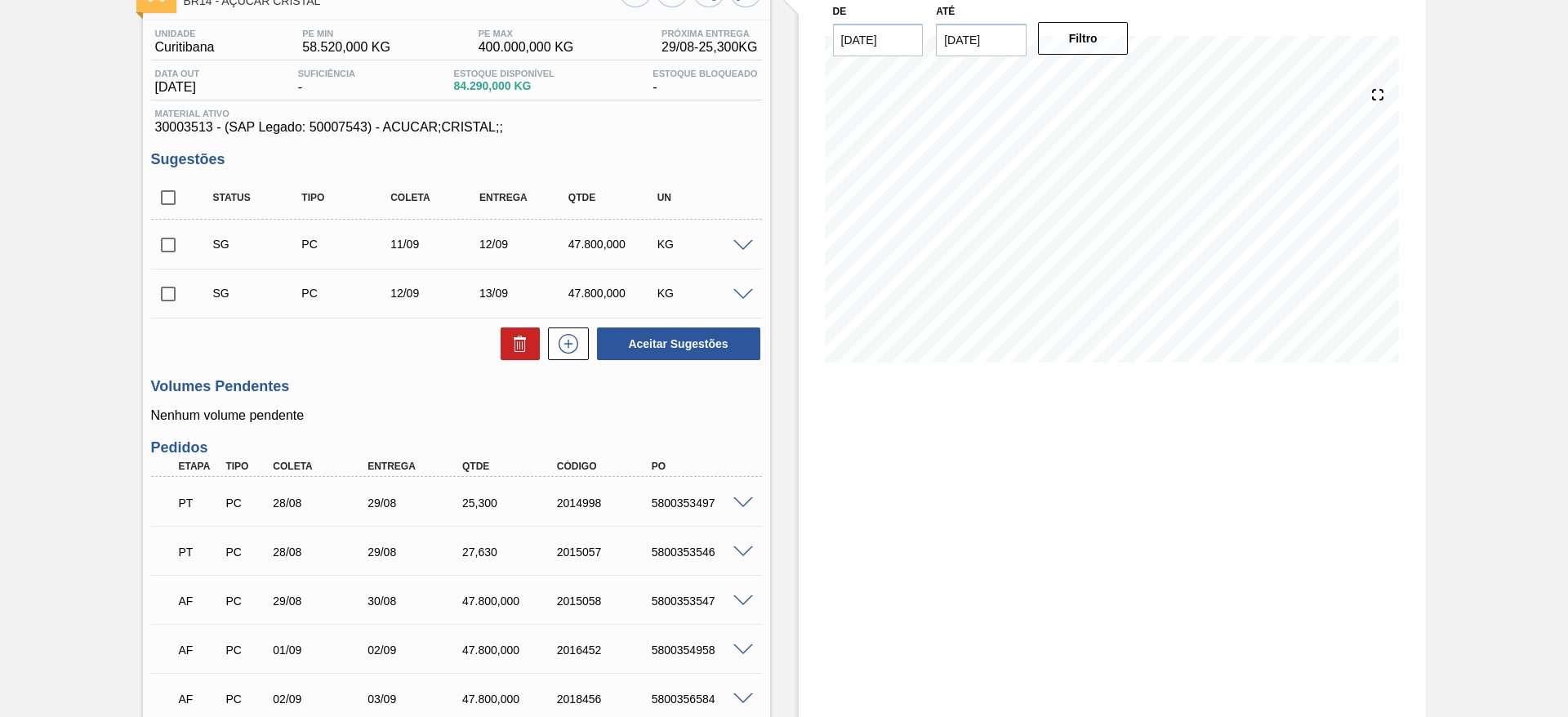
scroll to position [254, 0]
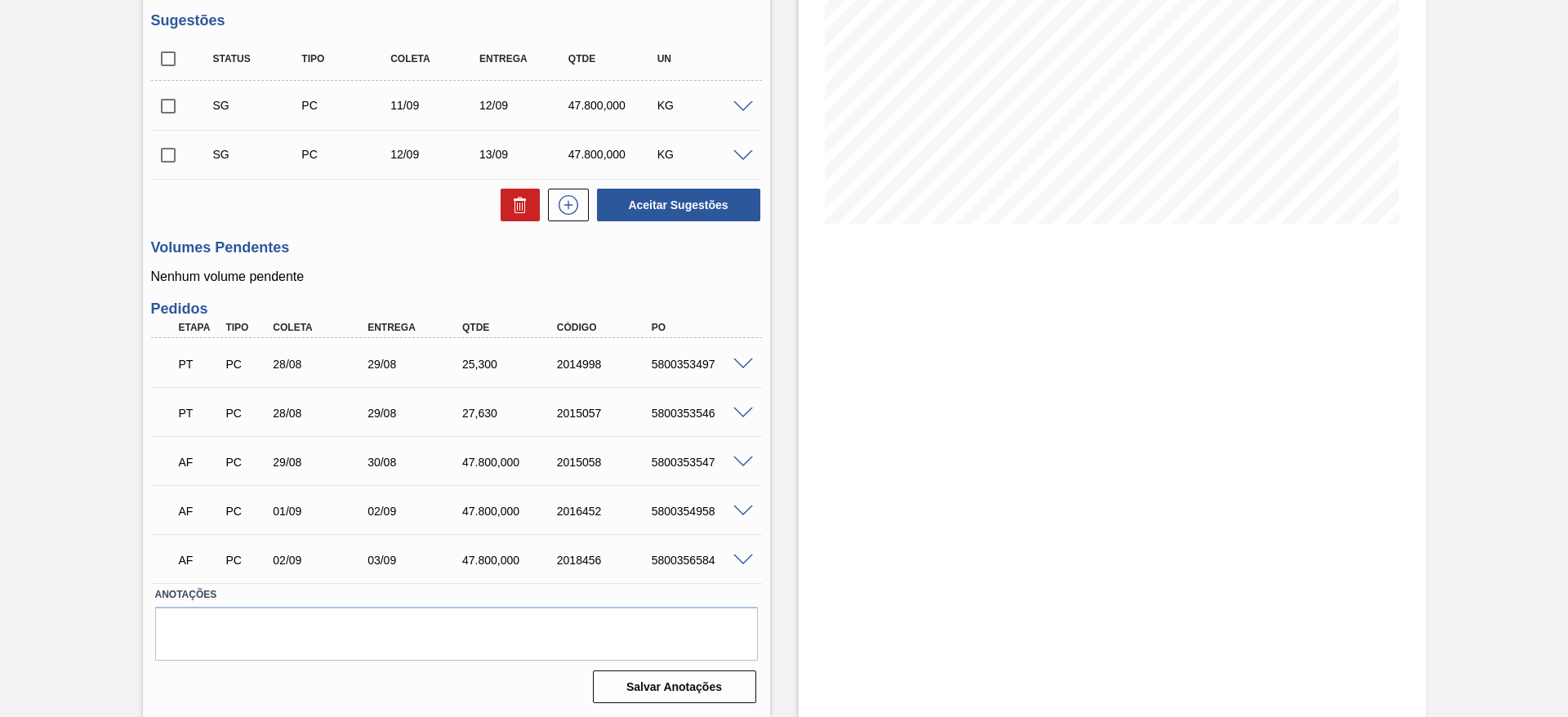
click at [743, 102] on span at bounding box center [743, 107] width 20 height 12
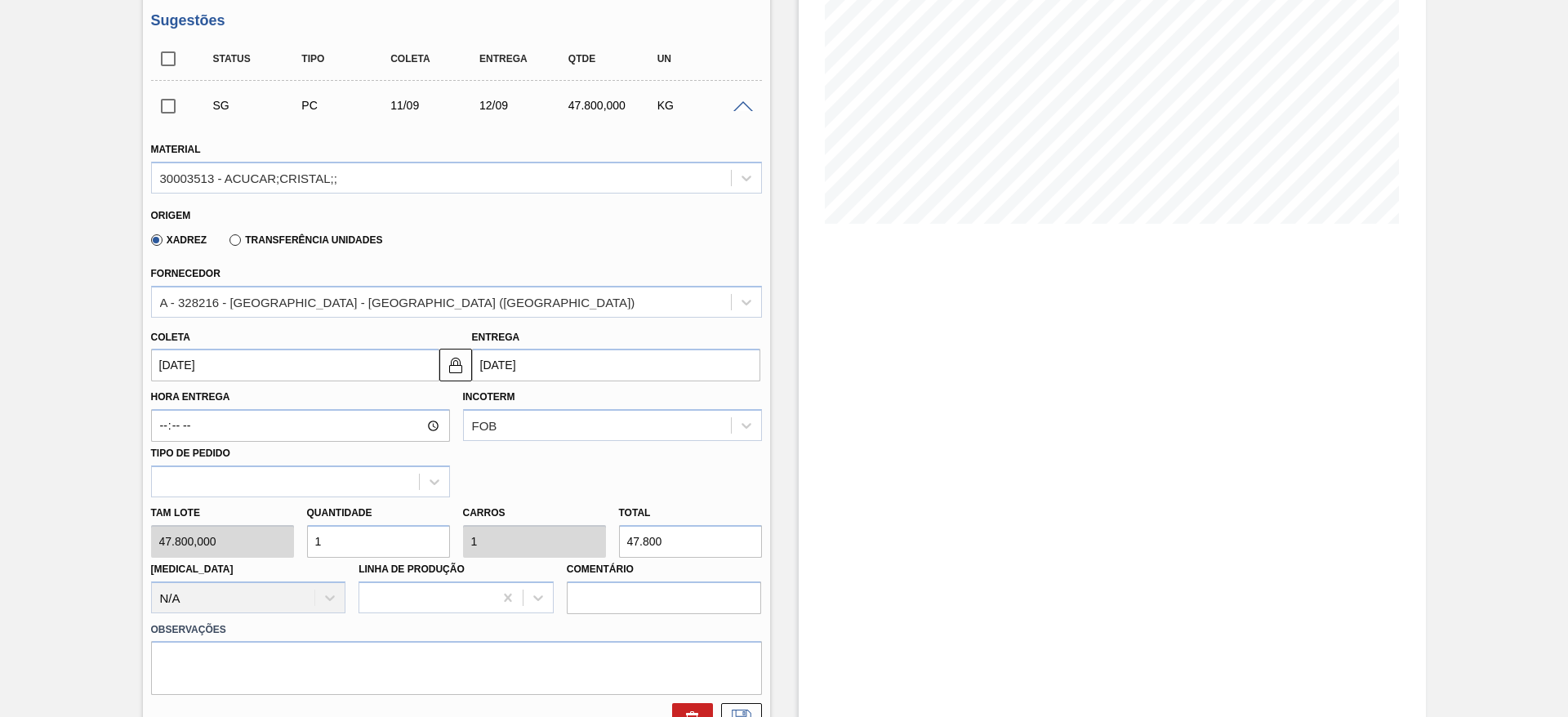
click at [181, 338] on label "Coleta" at bounding box center [170, 338] width 39 height 11
click at [181, 349] on input "[DATE]" at bounding box center [295, 365] width 288 height 32
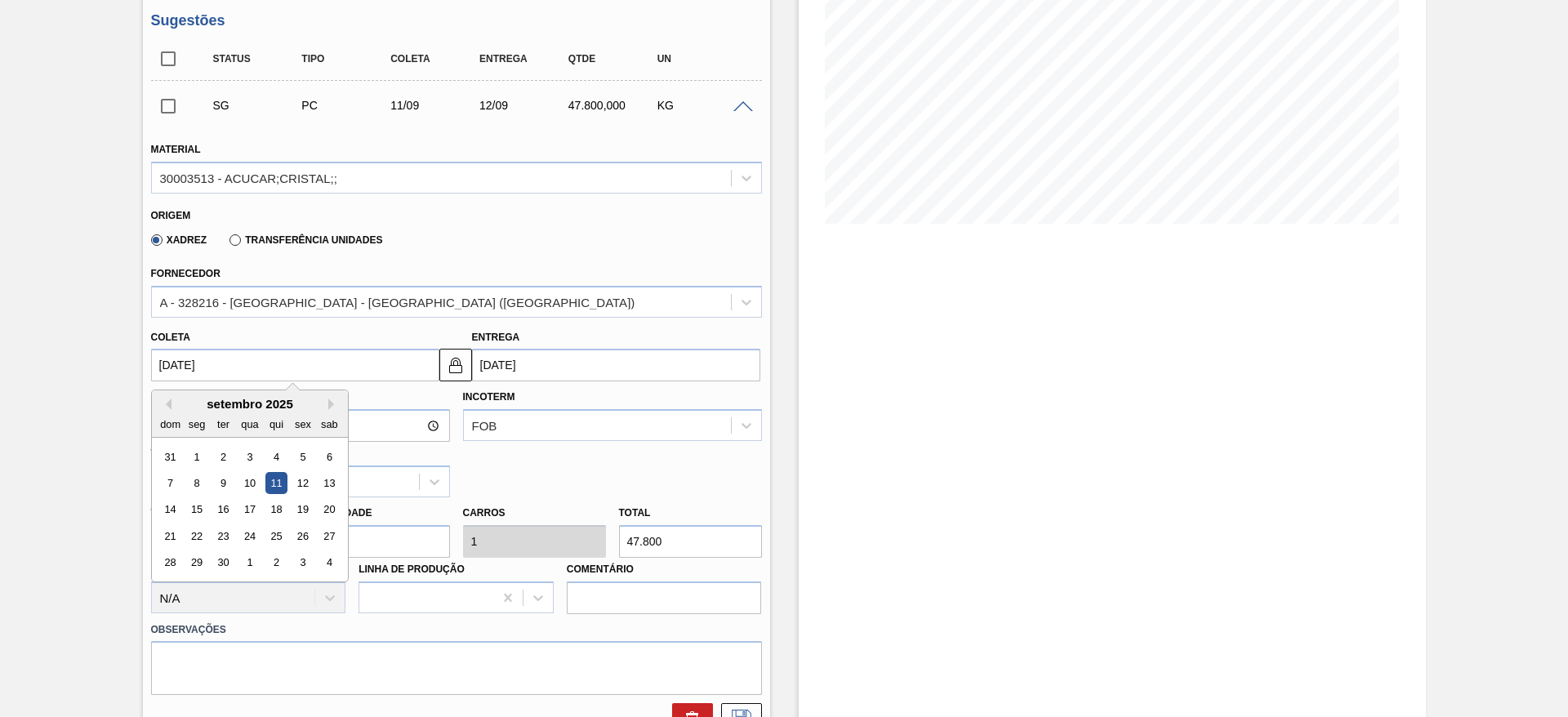
drag, startPoint x: 192, startPoint y: 361, endPoint x: 191, endPoint y: 407, distance: 46.0
click at [191, 362] on input "[DATE]" at bounding box center [295, 365] width 288 height 32
click at [247, 461] on div "3" at bounding box center [249, 457] width 22 height 22
type input "[DATE]"
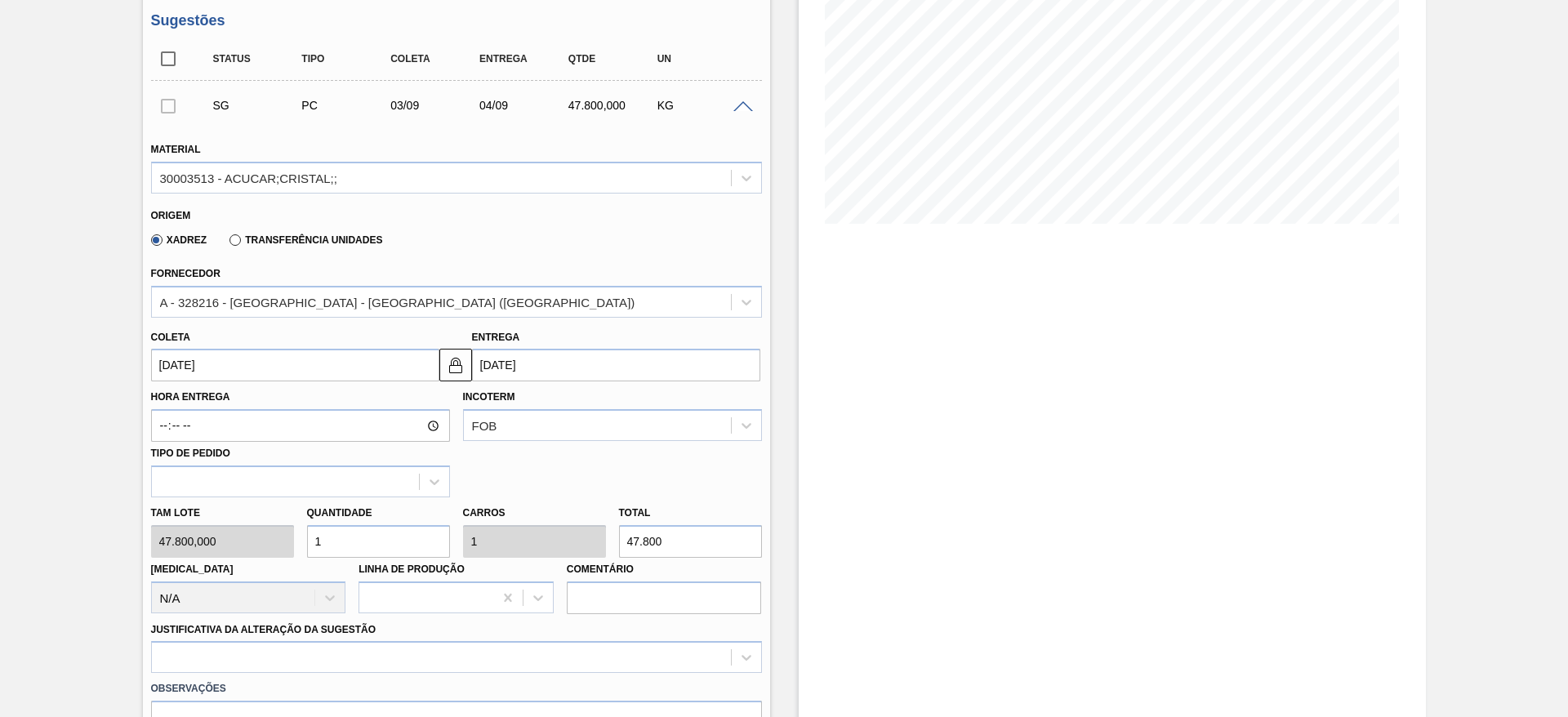
click at [455, 680] on label "Observações" at bounding box center [456, 688] width 611 height 24
click at [463, 664] on div "option Outro problema com o fornecedor - Mudança de fornecedor focused, 7 of 18…" at bounding box center [456, 656] width 611 height 31
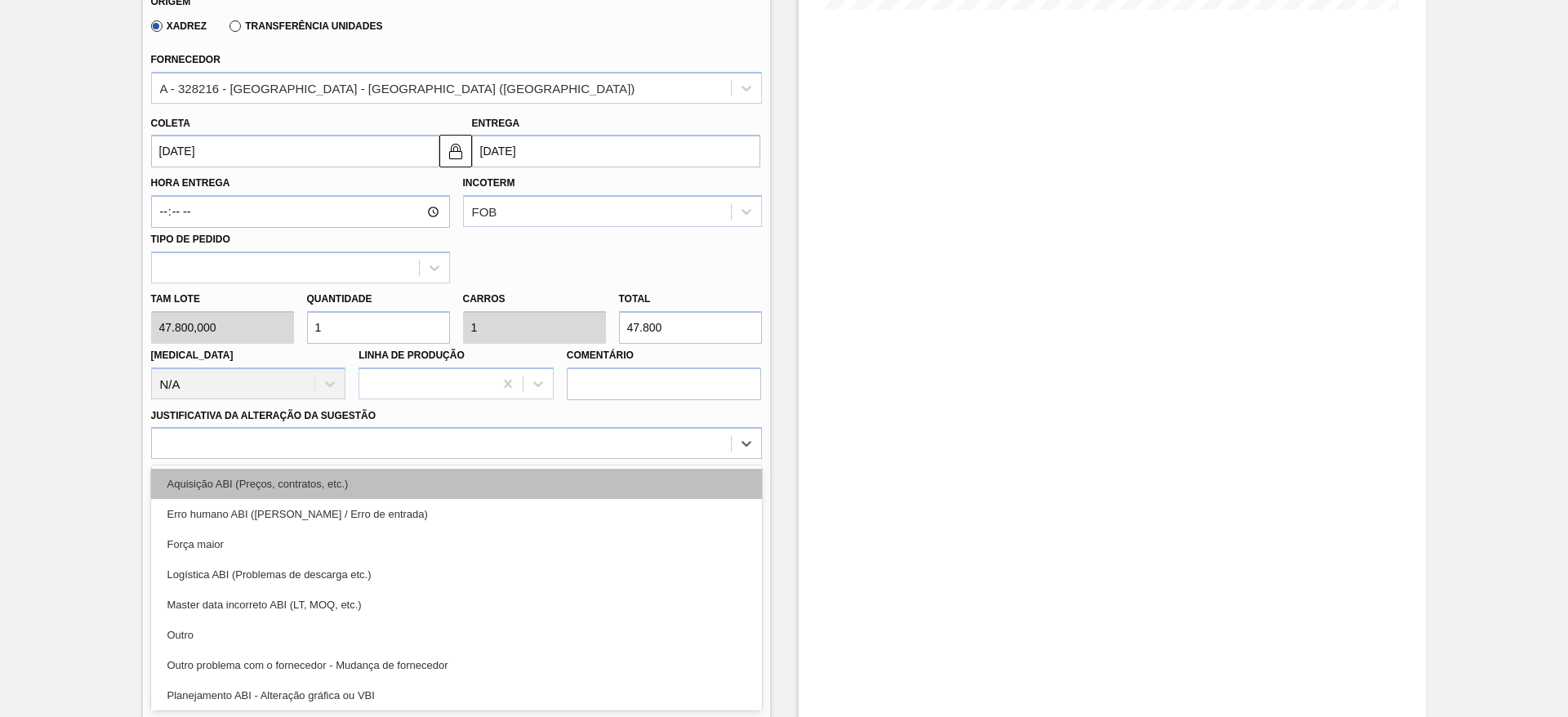
click at [476, 483] on div "Aquisição ABI (Preços, contratos, etc.)" at bounding box center [456, 484] width 611 height 31
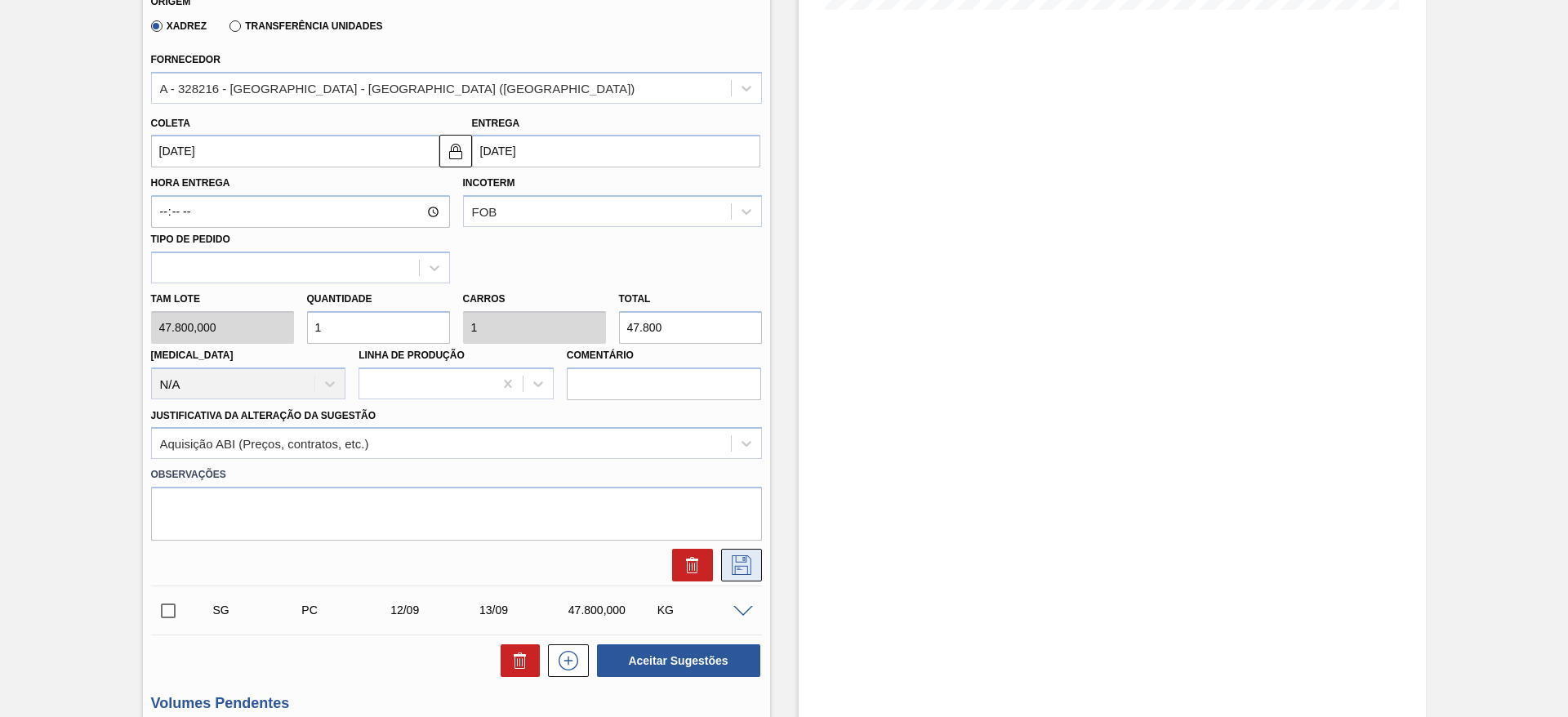
click at [750, 572] on icon at bounding box center [741, 564] width 26 height 20
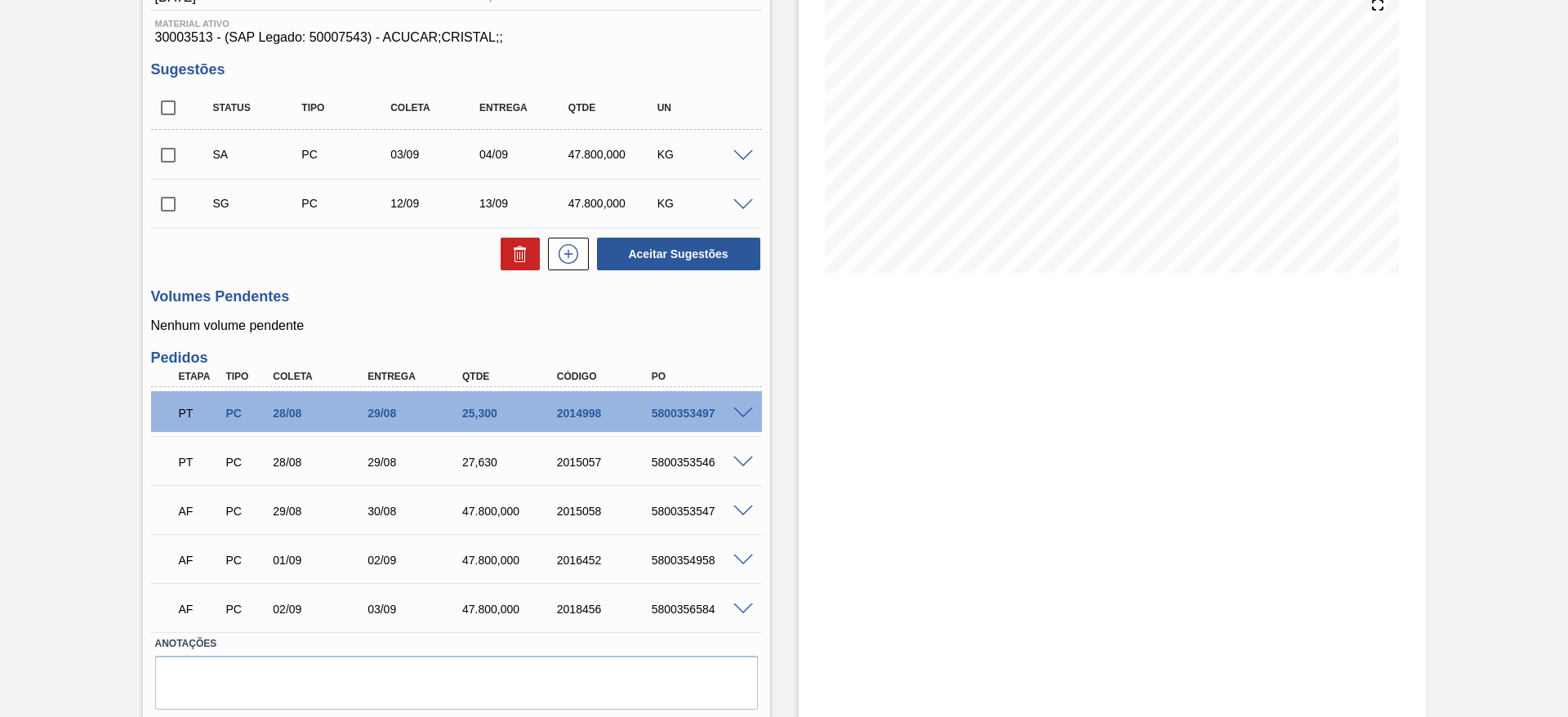
scroll to position [202, 0]
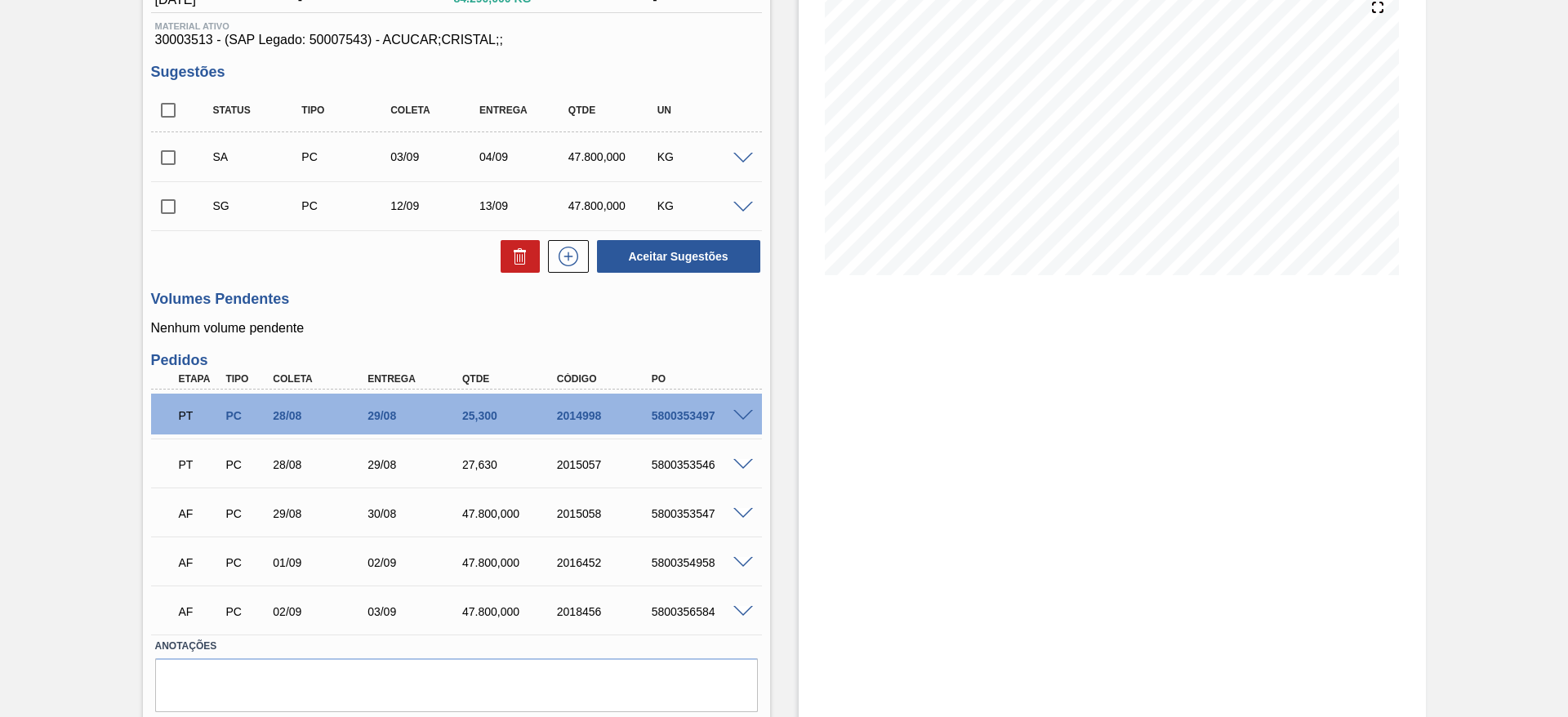
click at [168, 163] on input "checkbox" at bounding box center [168, 157] width 34 height 34
click at [706, 262] on button "Aceitar Sugestões" at bounding box center [678, 256] width 163 height 32
checkbox input "false"
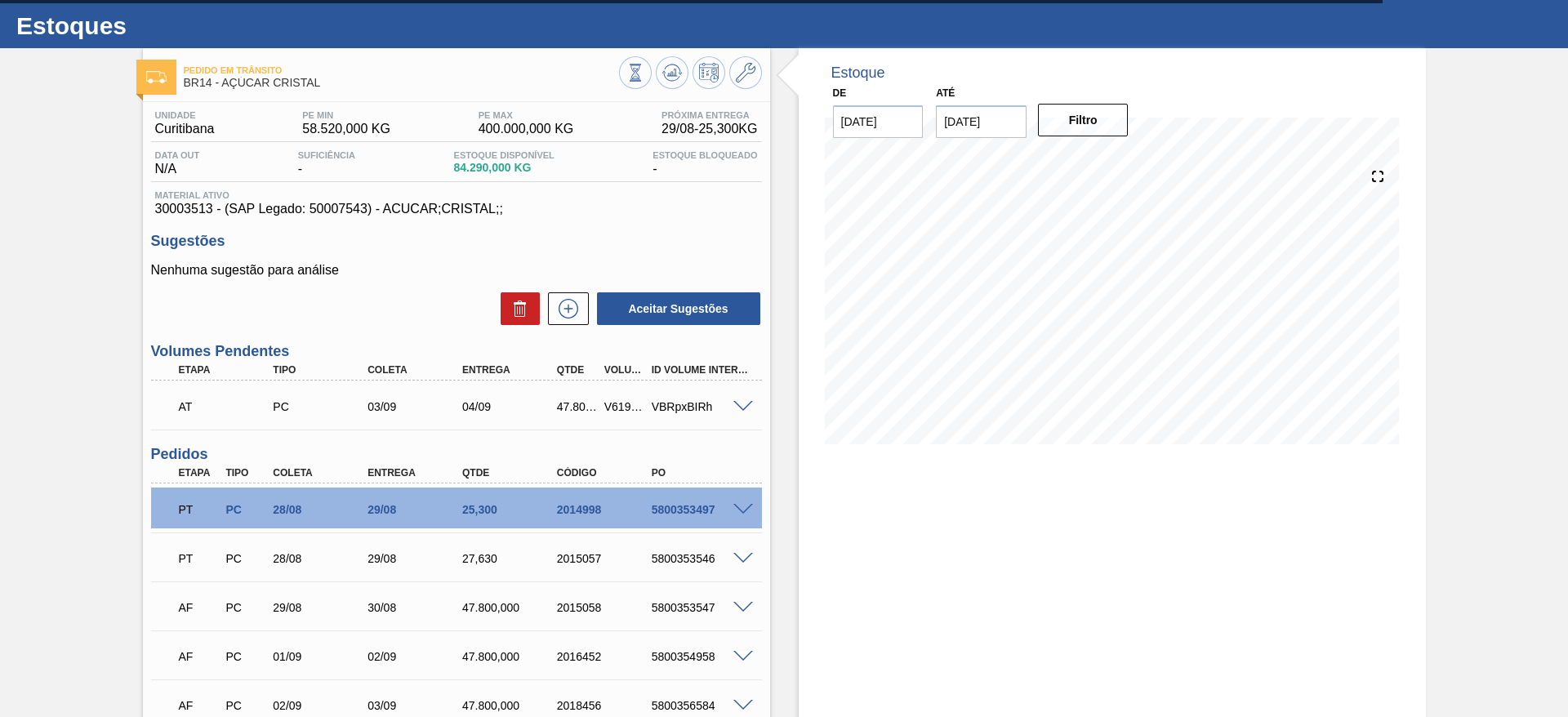
scroll to position [0, 0]
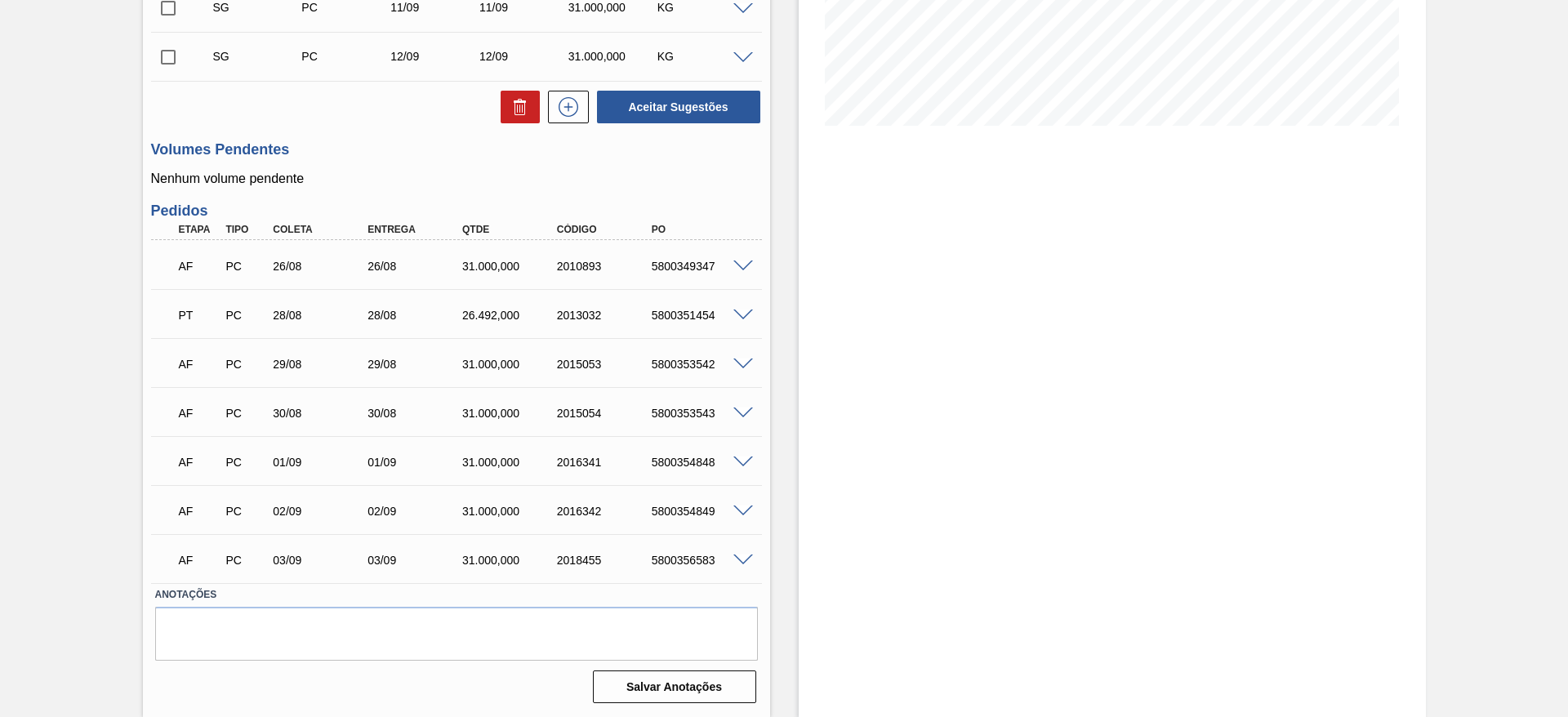
scroll to position [107, 0]
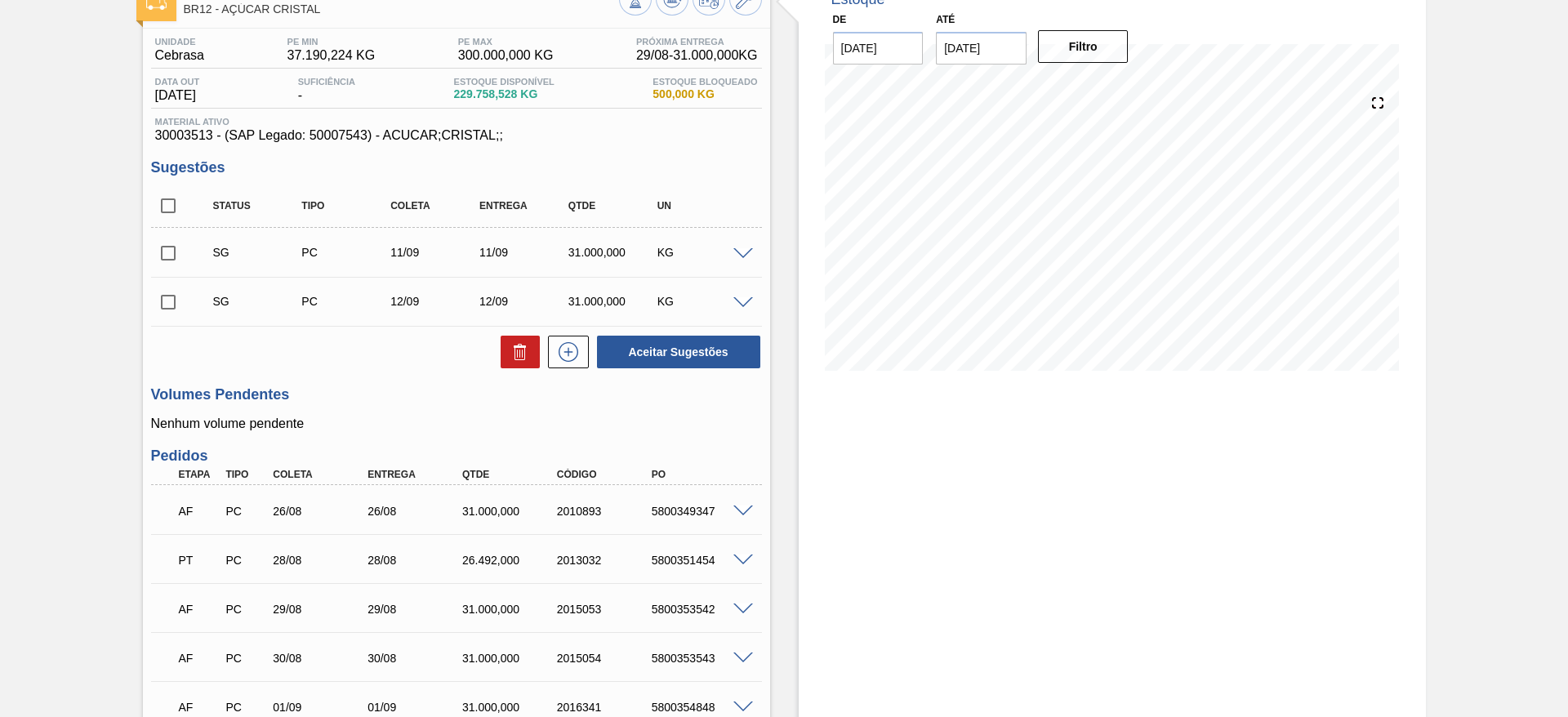
click at [753, 251] on div at bounding box center [745, 253] width 32 height 12
click at [745, 253] on span at bounding box center [743, 254] width 20 height 12
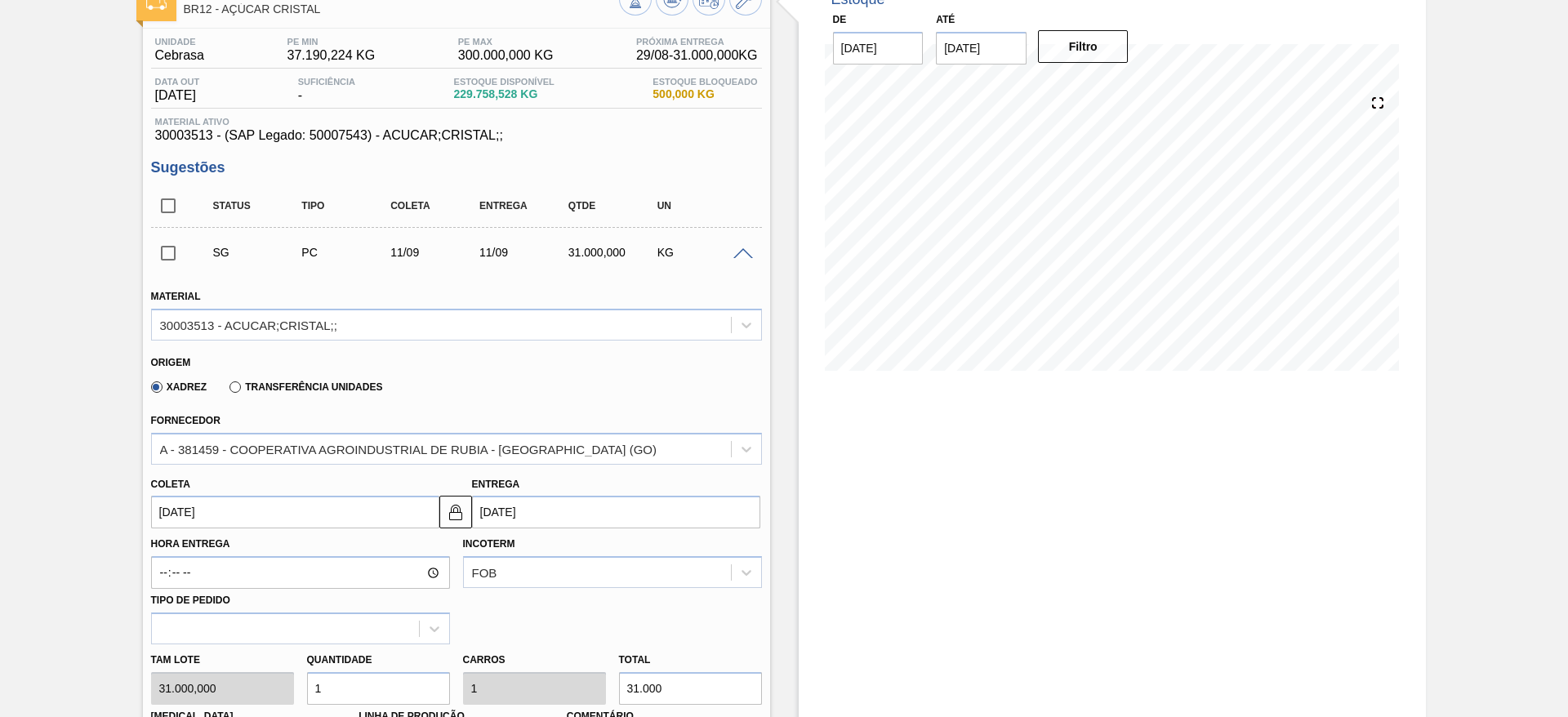
click at [228, 511] on input "[DATE]" at bounding box center [295, 512] width 288 height 32
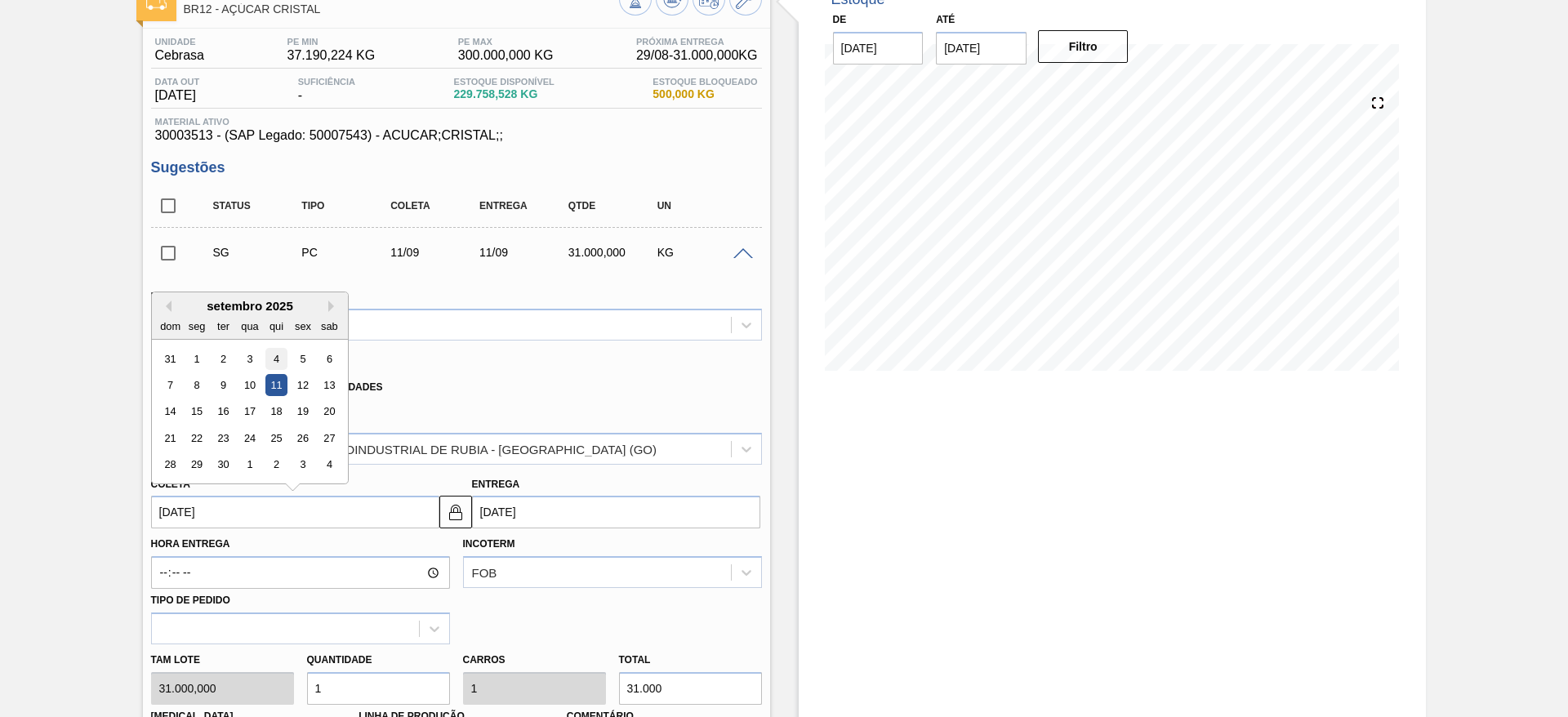
click at [271, 364] on div "4" at bounding box center [275, 358] width 22 height 22
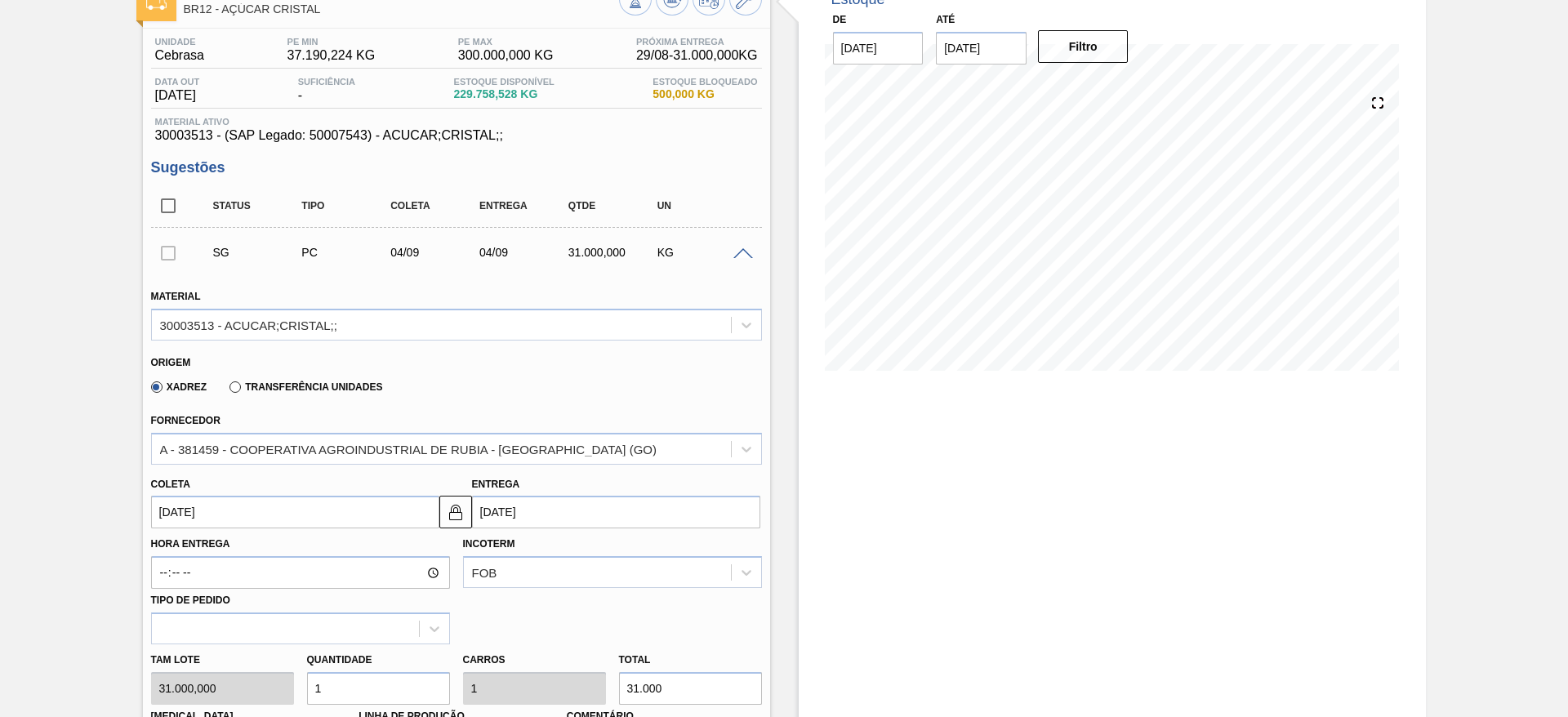
type input "04/09/2025"
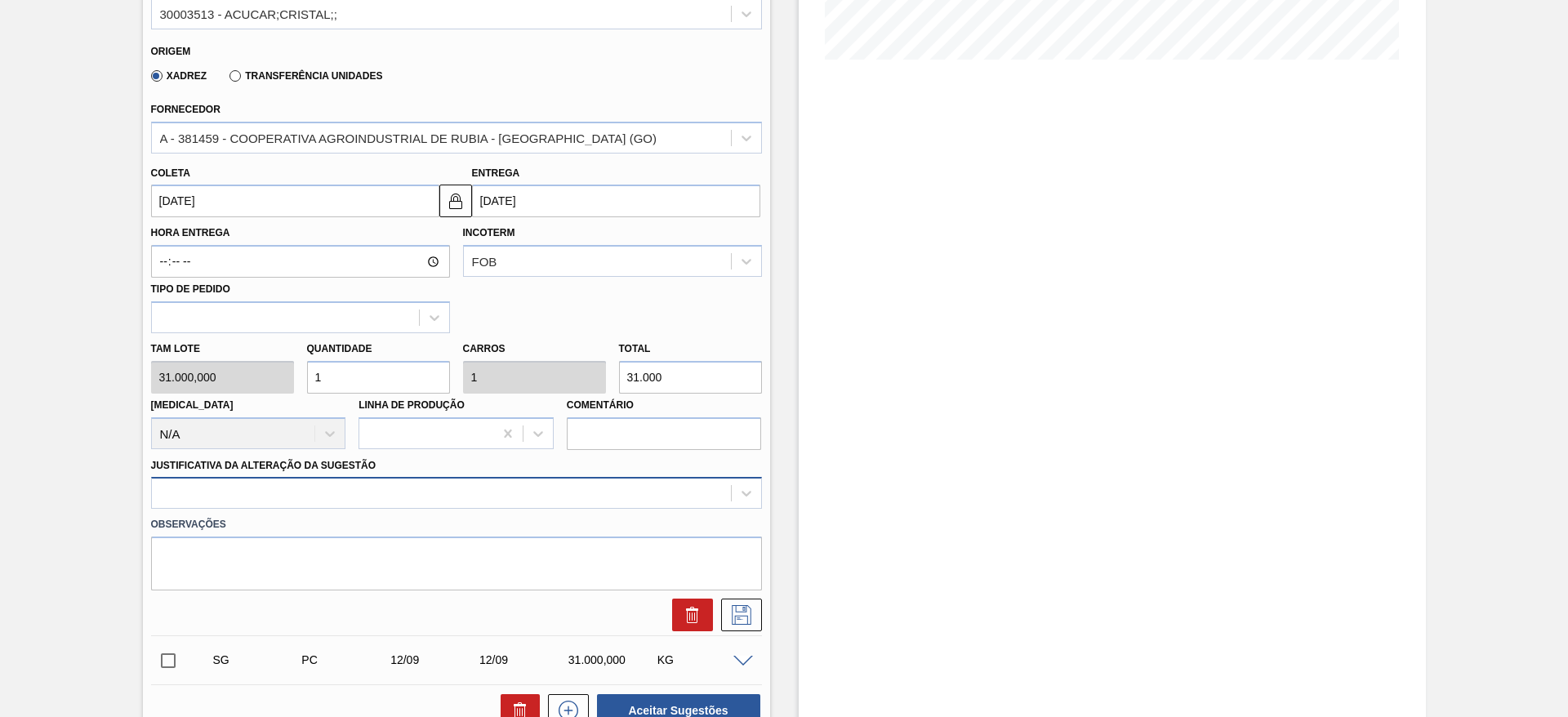
scroll to position [475, 0]
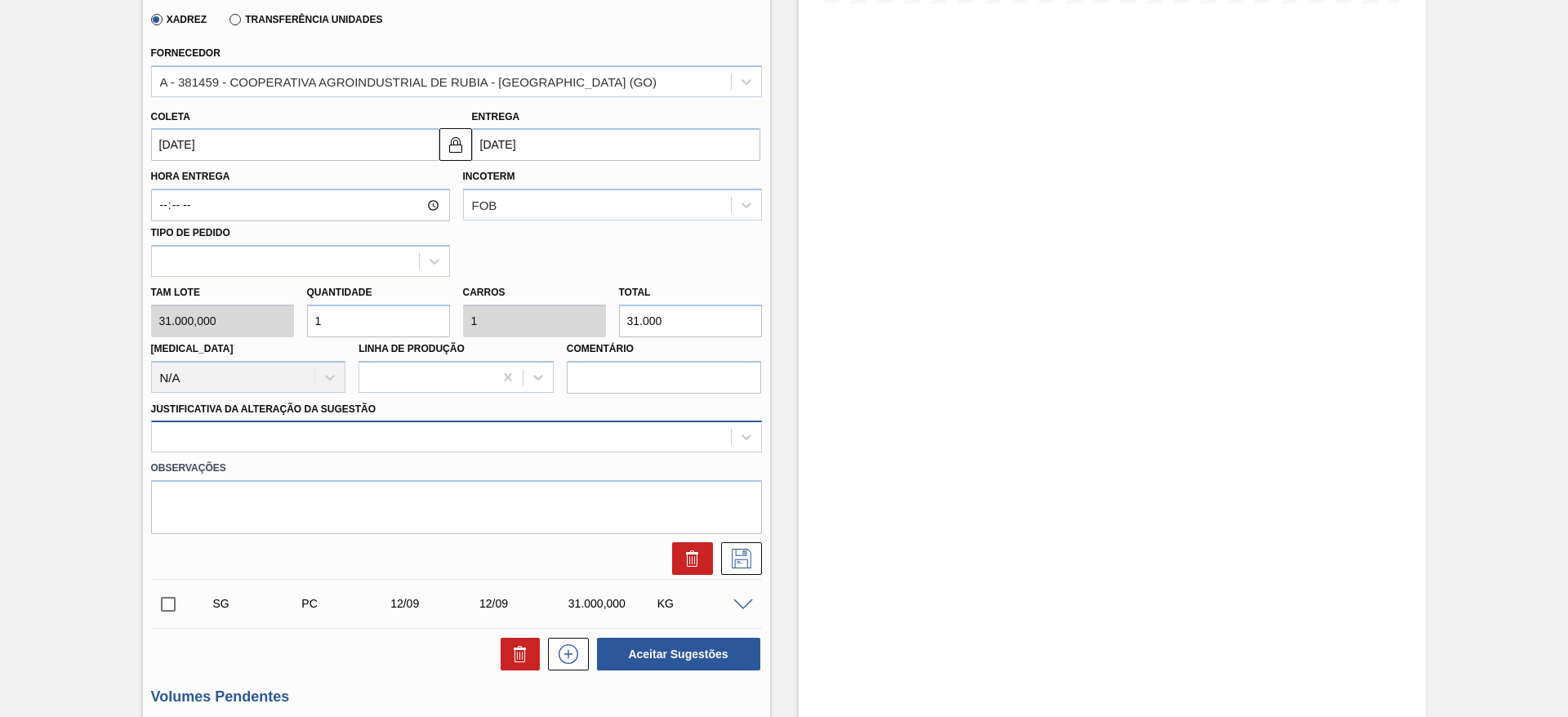
click at [473, 440] on div at bounding box center [440, 437] width 579 height 24
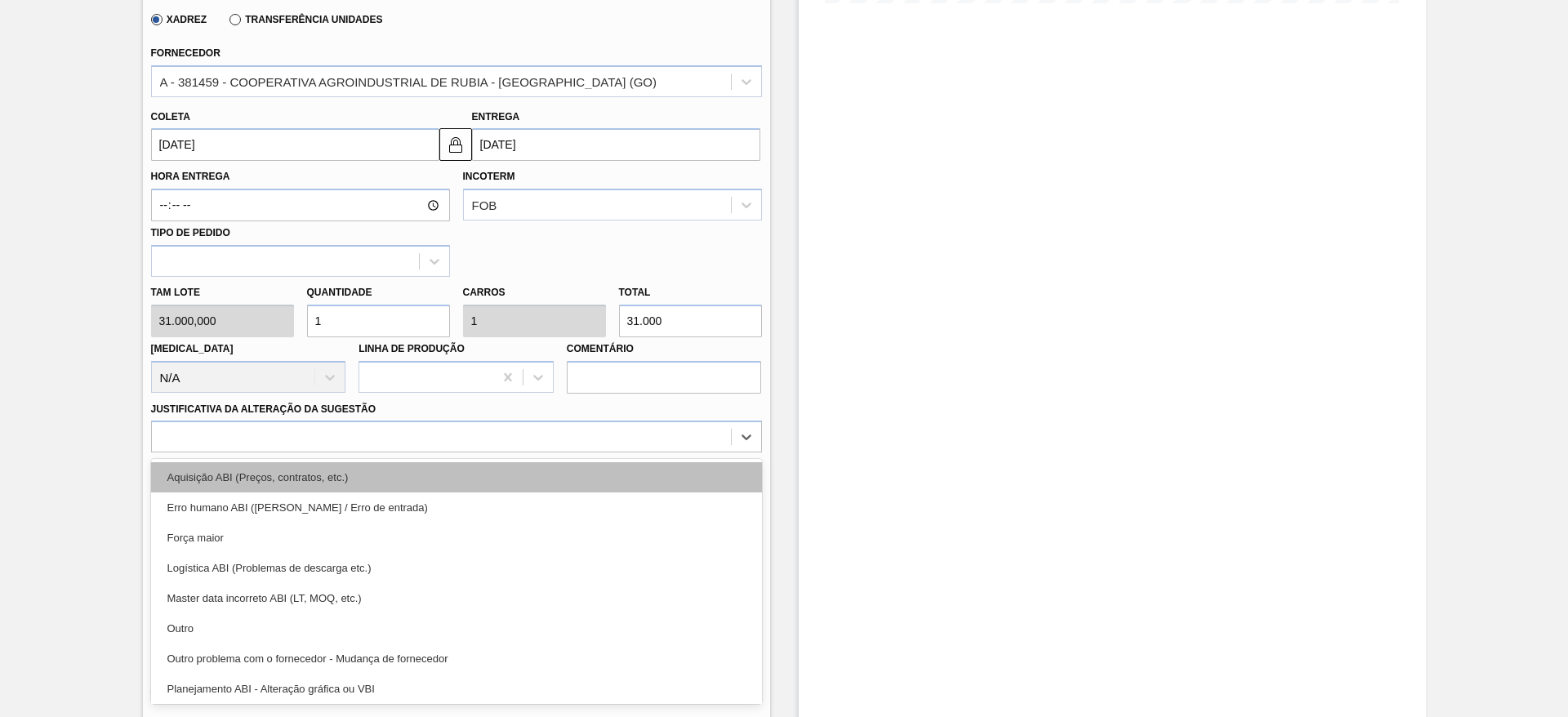
click at [474, 474] on div "Aquisição ABI (Preços, contratos, etc.)" at bounding box center [456, 478] width 611 height 31
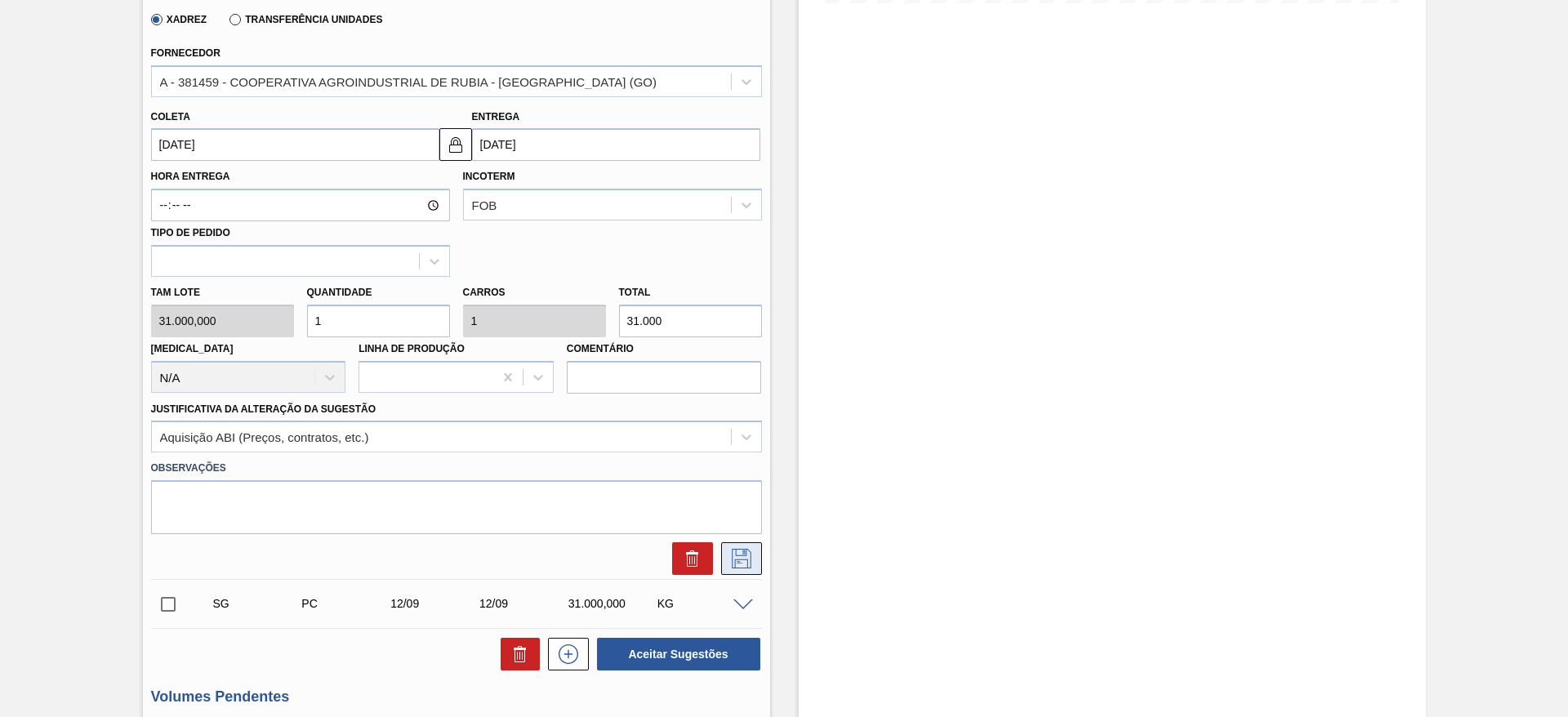
click at [738, 563] on icon at bounding box center [741, 557] width 9 height 13
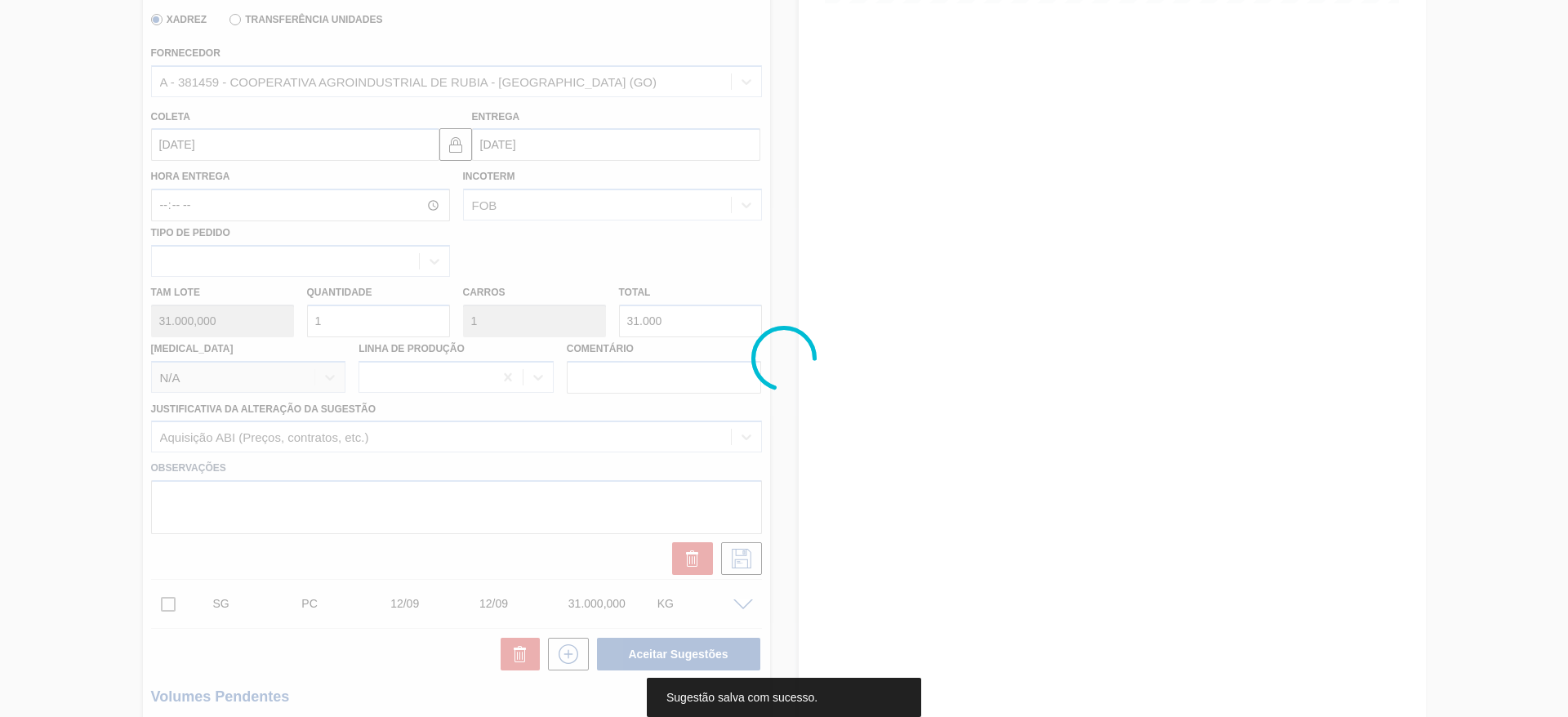
scroll to position [0, 0]
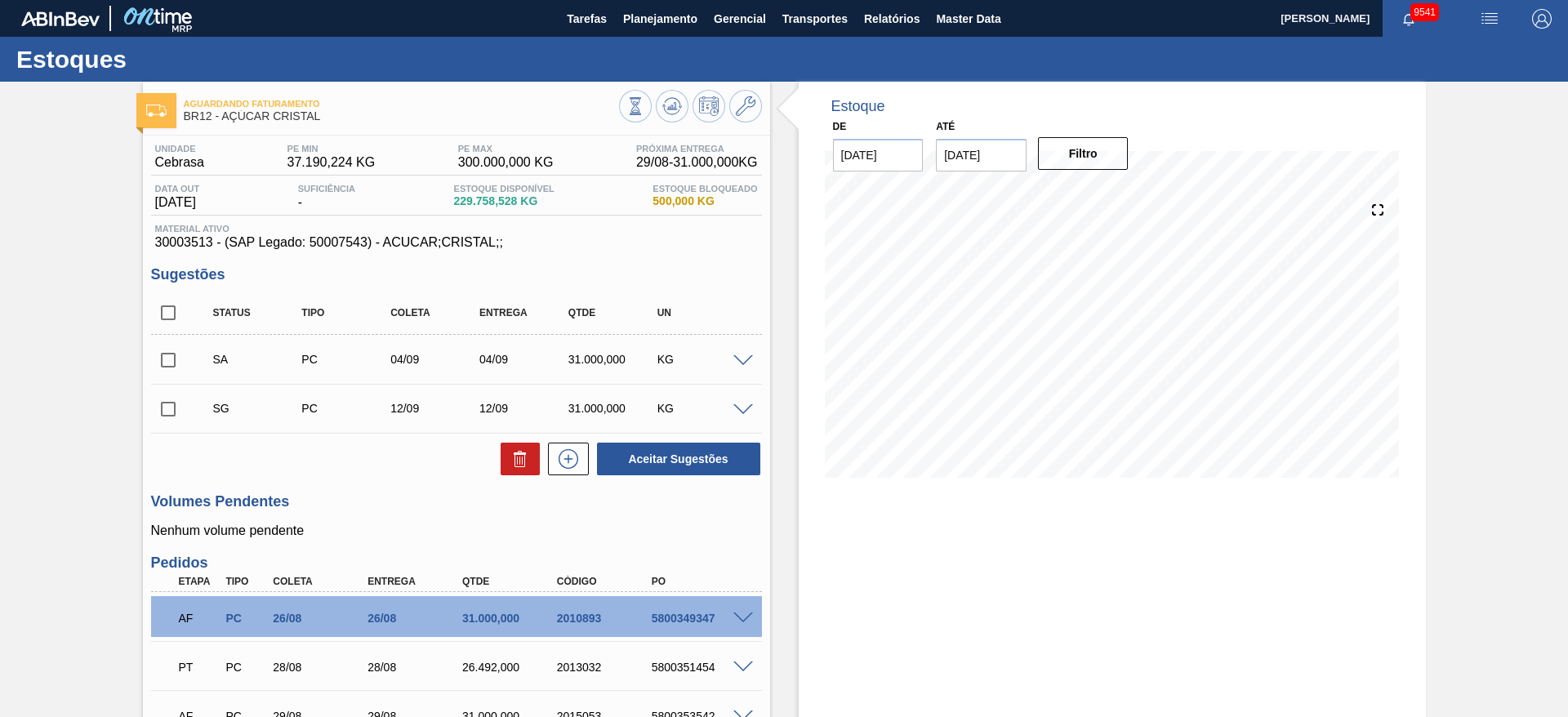
click at [744, 407] on span at bounding box center [743, 410] width 20 height 12
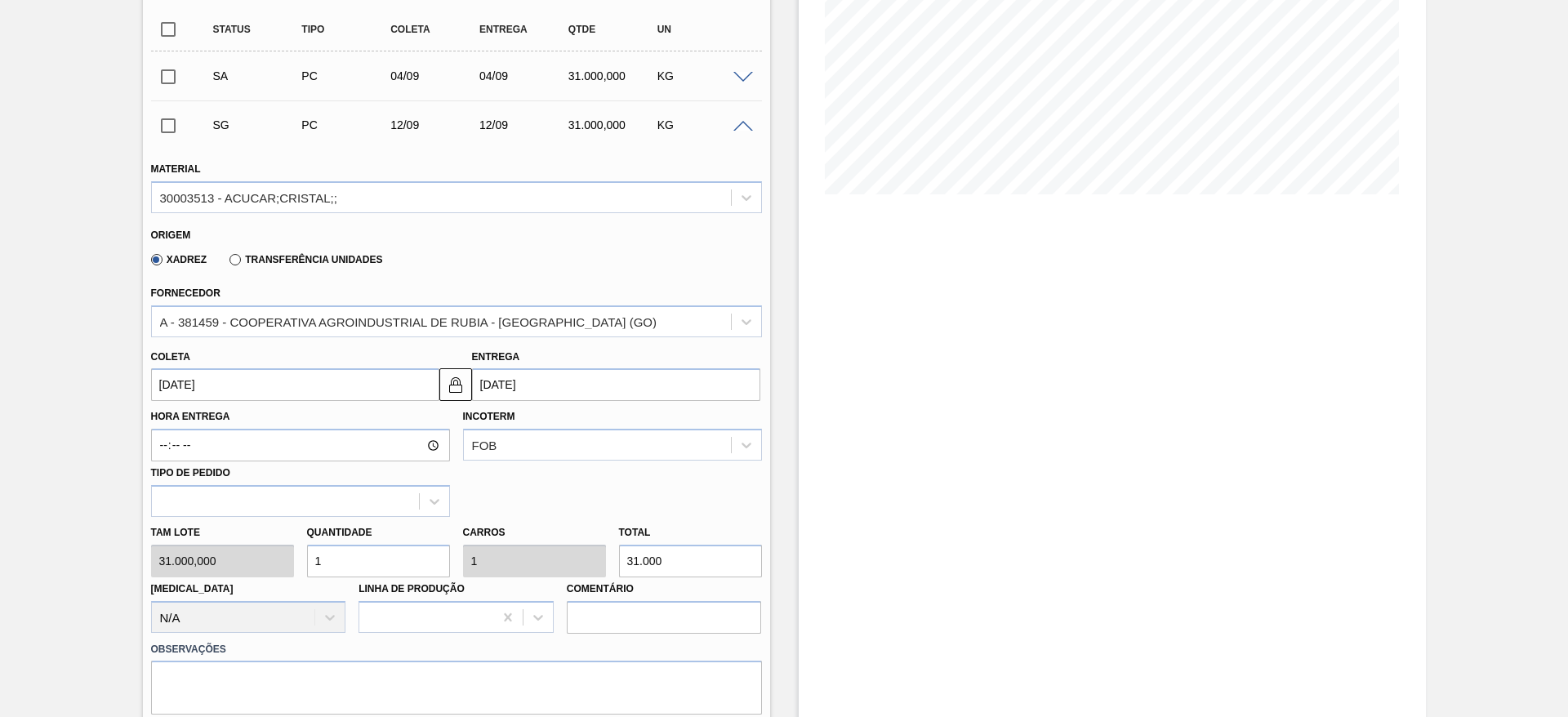
scroll to position [367, 0]
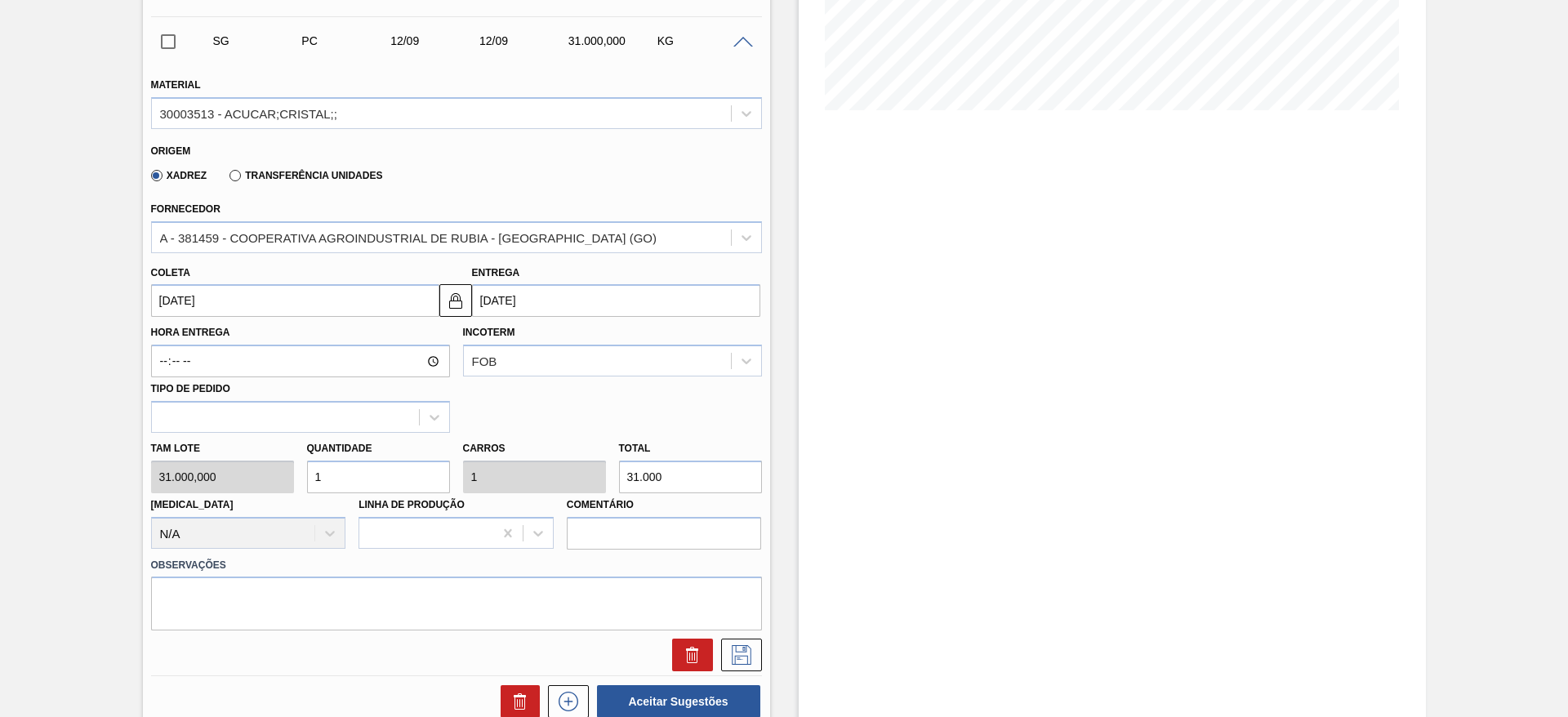
click at [193, 291] on input "12/09/2025" at bounding box center [295, 300] width 288 height 32
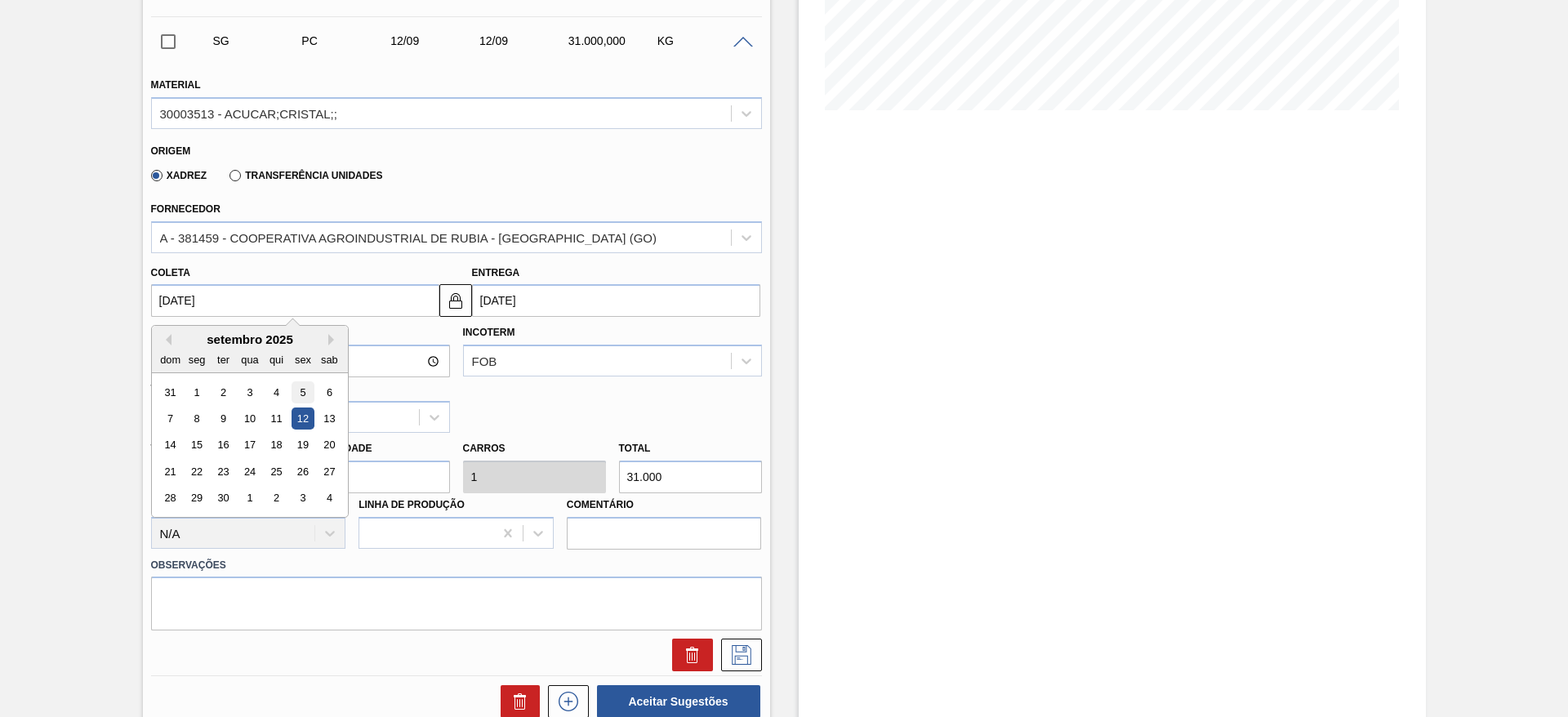
click at [301, 399] on div "5" at bounding box center [302, 392] width 22 height 22
type input "05/09/2025"
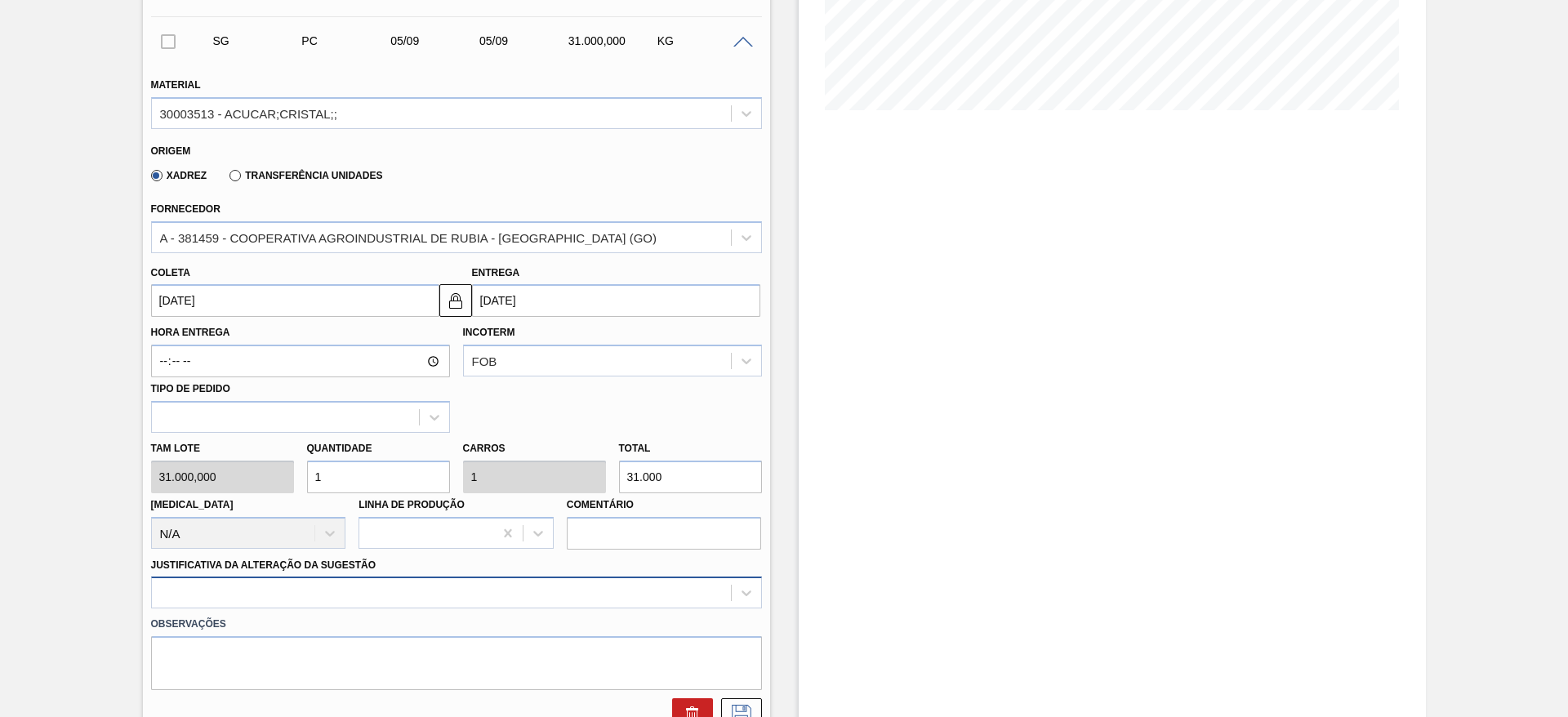
scroll to position [517, 0]
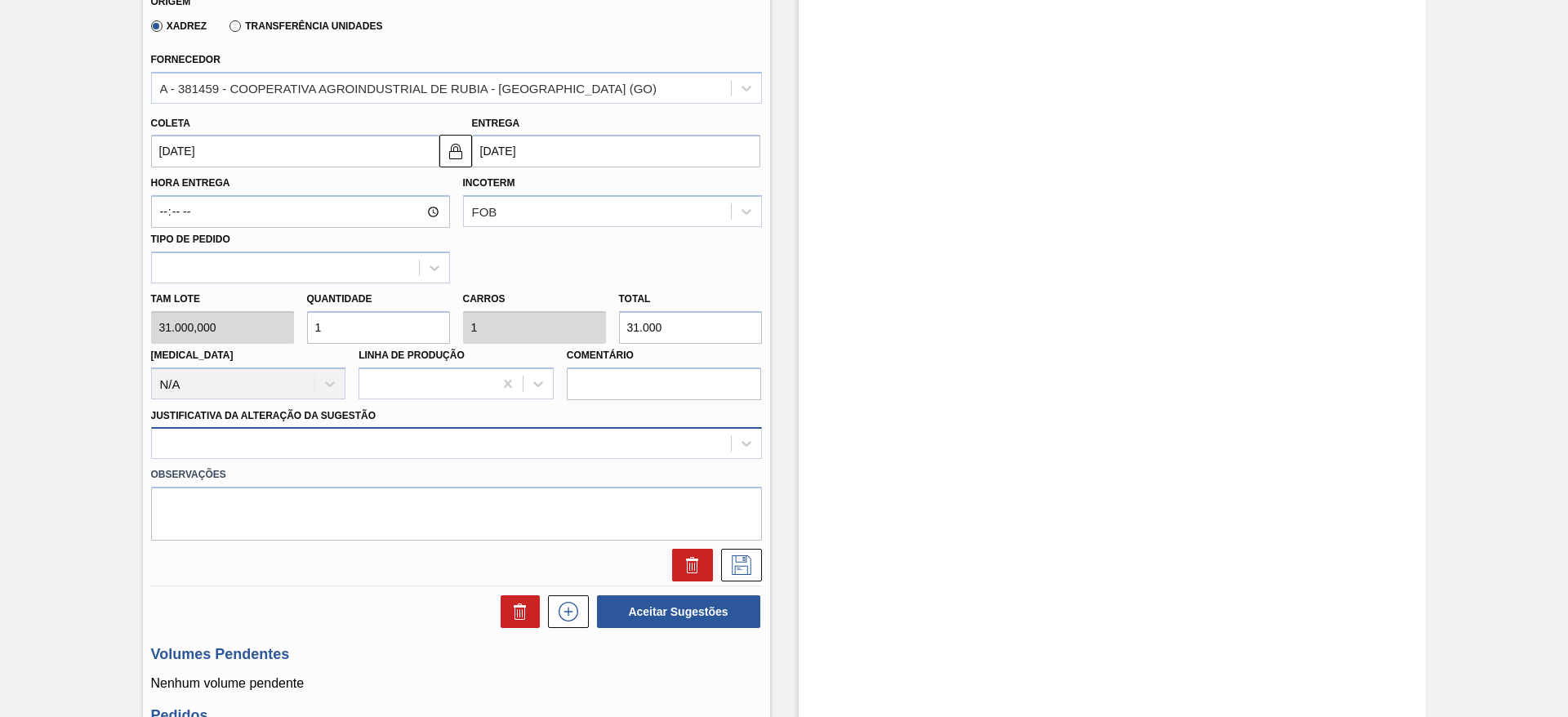
click at [502, 459] on div at bounding box center [456, 442] width 611 height 31
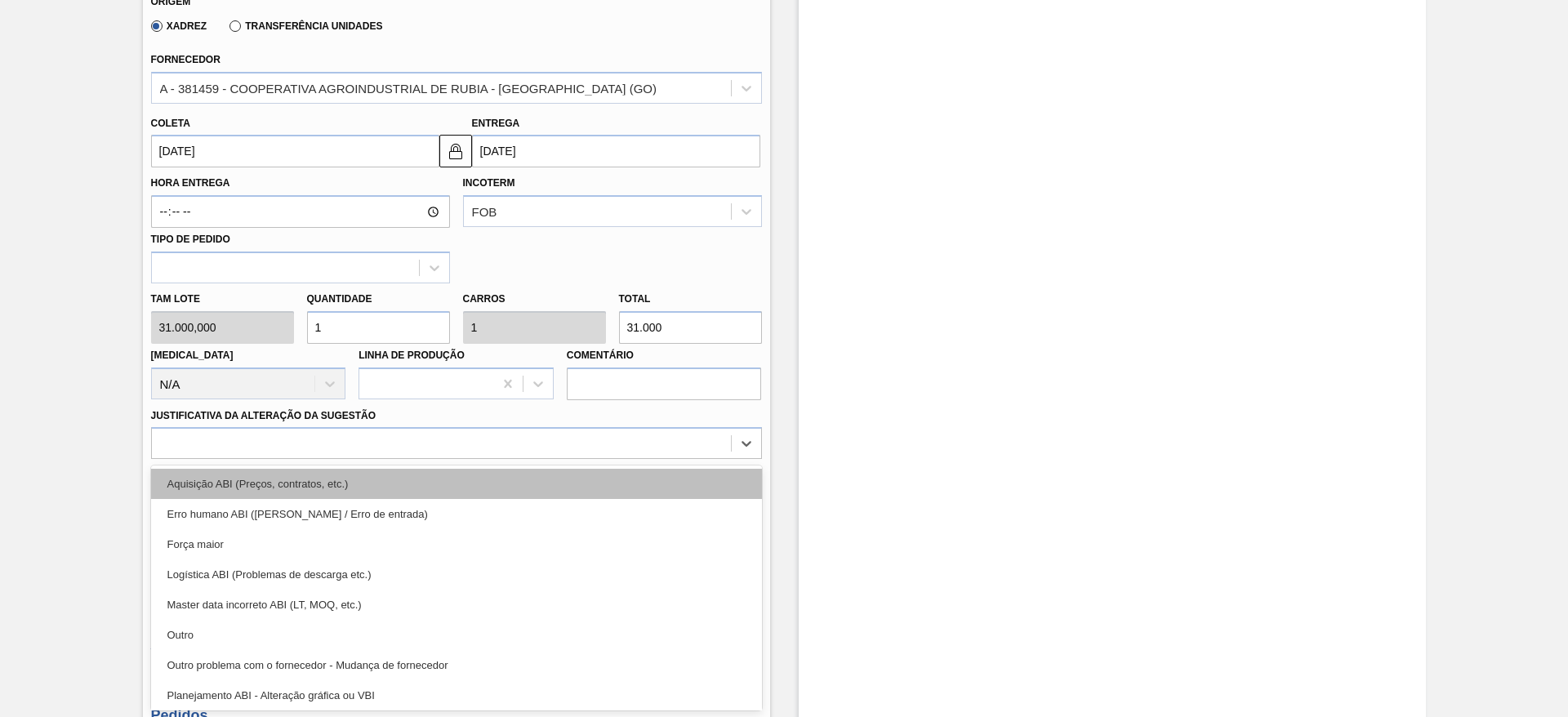
click at [540, 486] on div "Aquisição ABI (Preços, contratos, etc.)" at bounding box center [456, 484] width 611 height 31
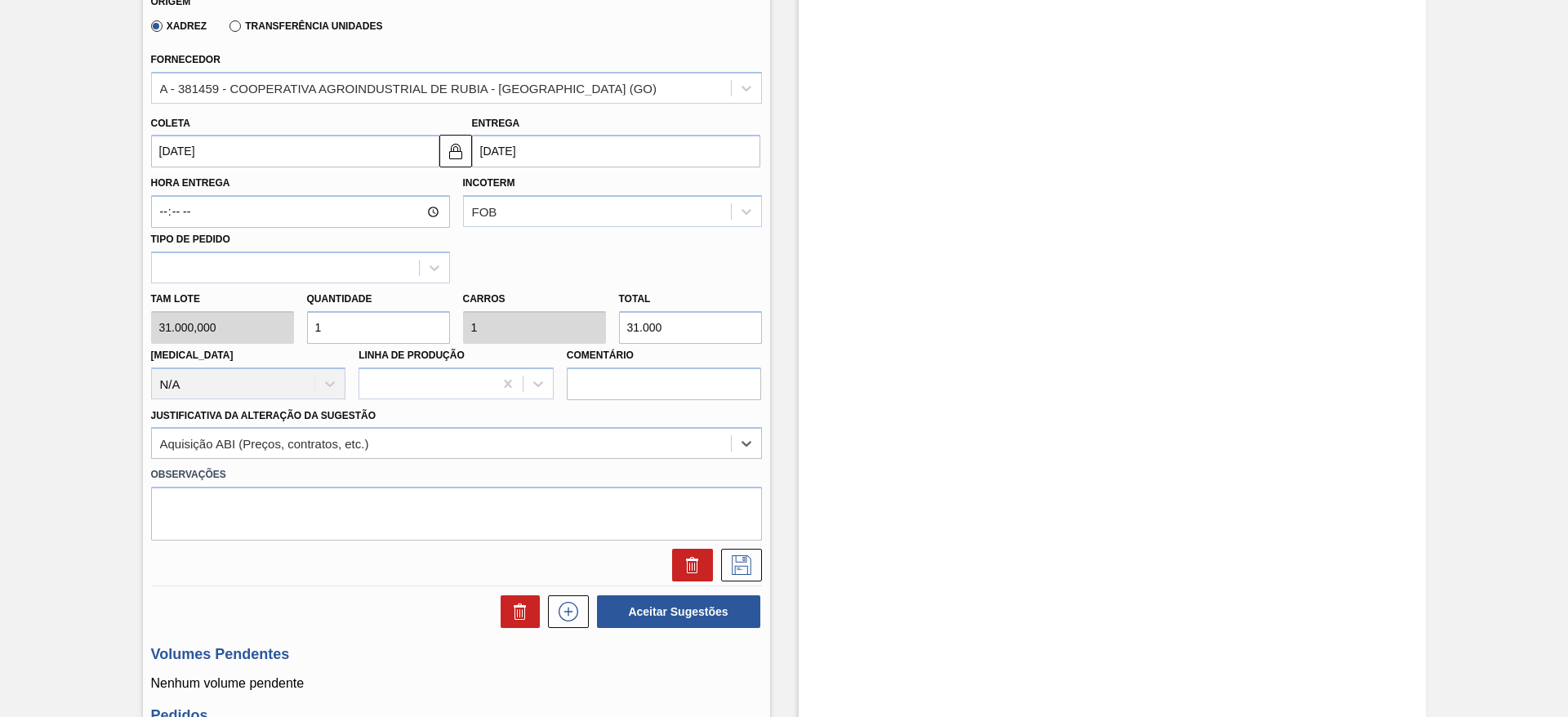
click at [764, 566] on div at bounding box center [457, 565] width 623 height 32
click at [748, 562] on icon at bounding box center [741, 564] width 20 height 20
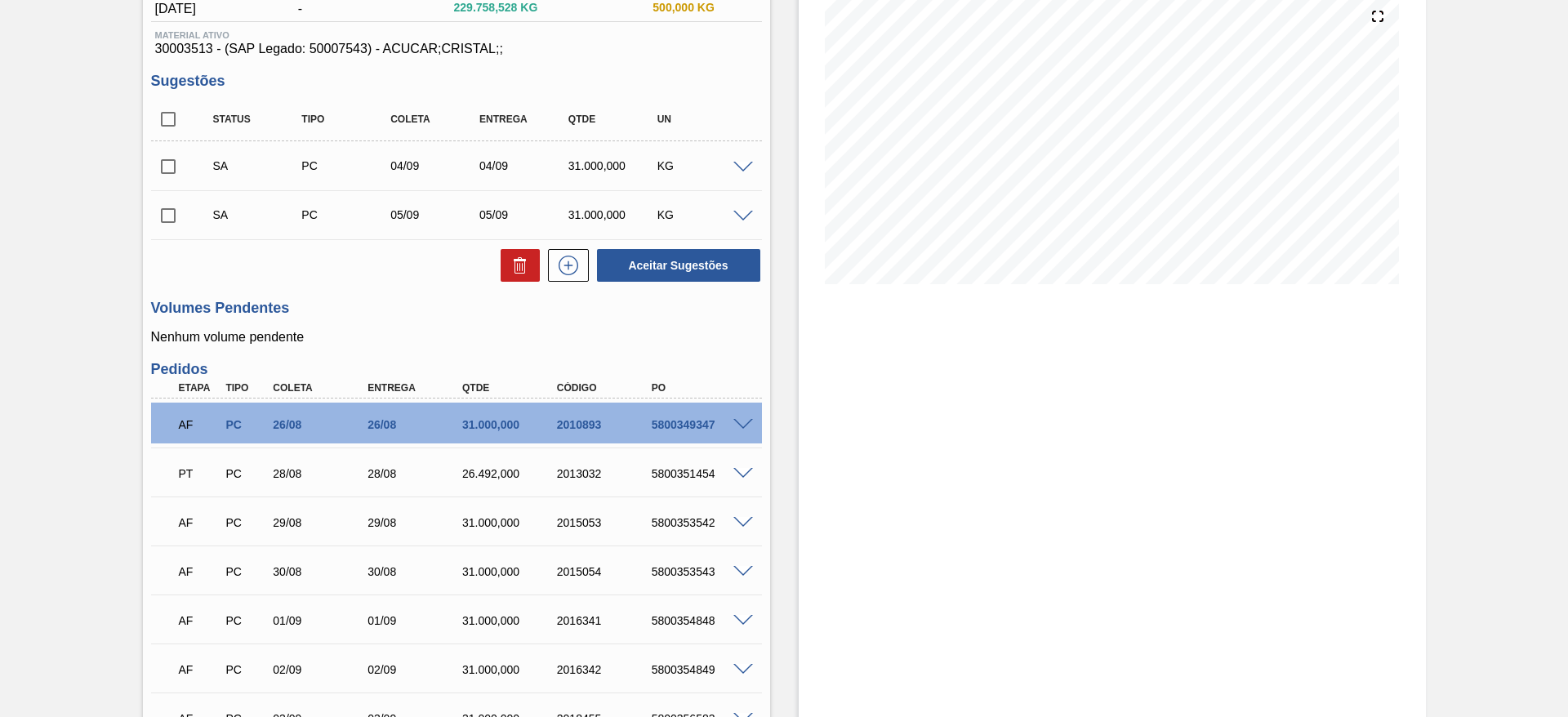
scroll to position [168, 0]
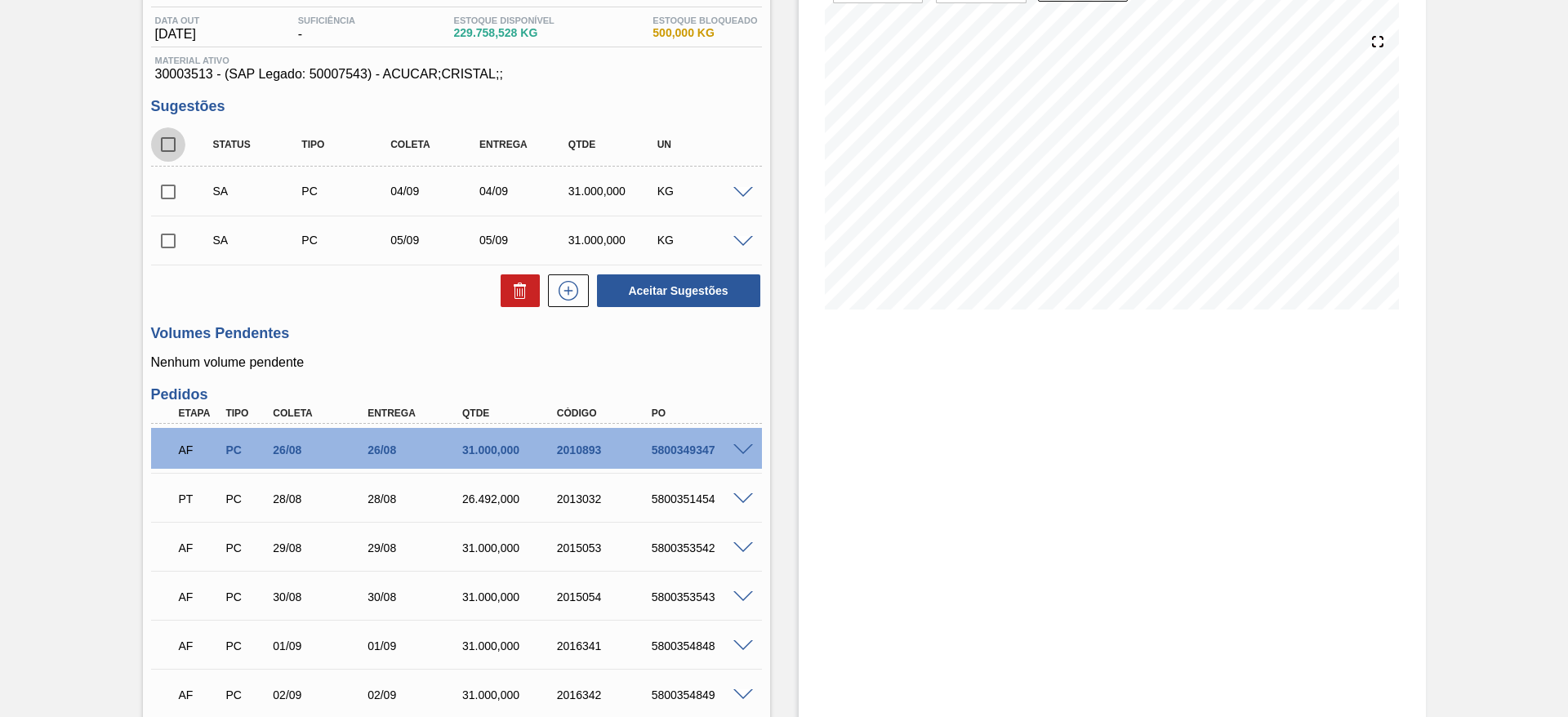
drag, startPoint x: 164, startPoint y: 139, endPoint x: 278, endPoint y: 171, distance: 118.4
click at [166, 139] on input "checkbox" at bounding box center [168, 145] width 34 height 34
checkbox input "true"
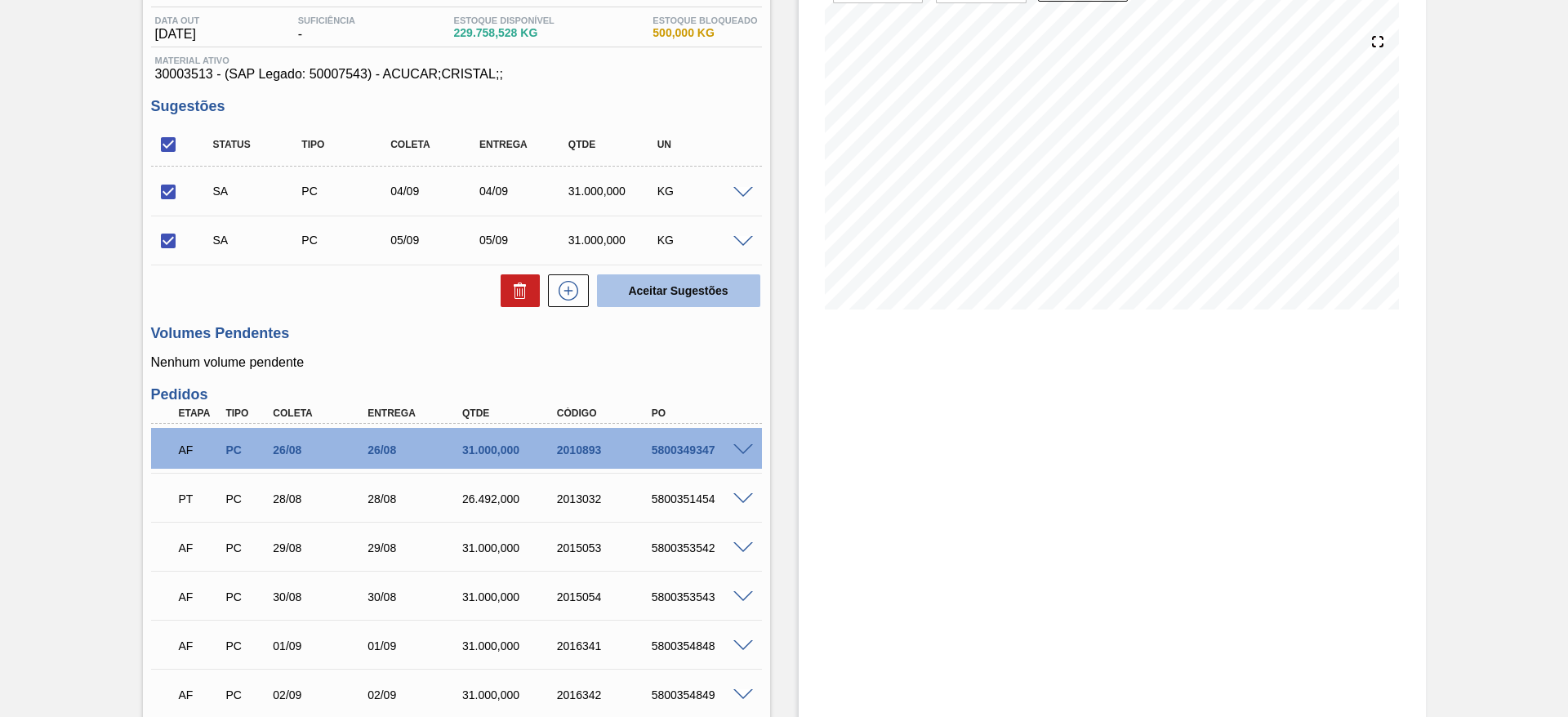
click at [692, 289] on button "Aceitar Sugestões" at bounding box center [678, 291] width 163 height 32
checkbox input "false"
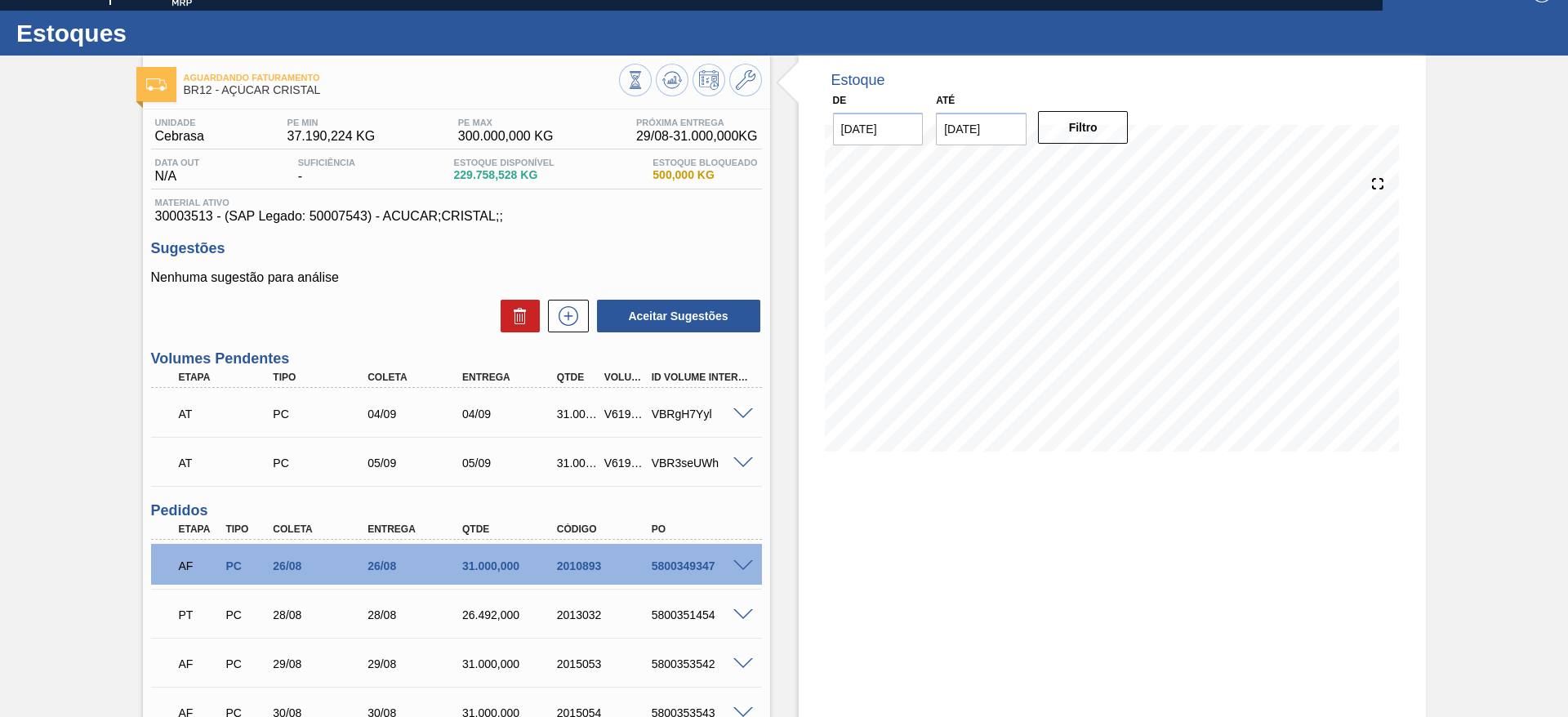
scroll to position [0, 0]
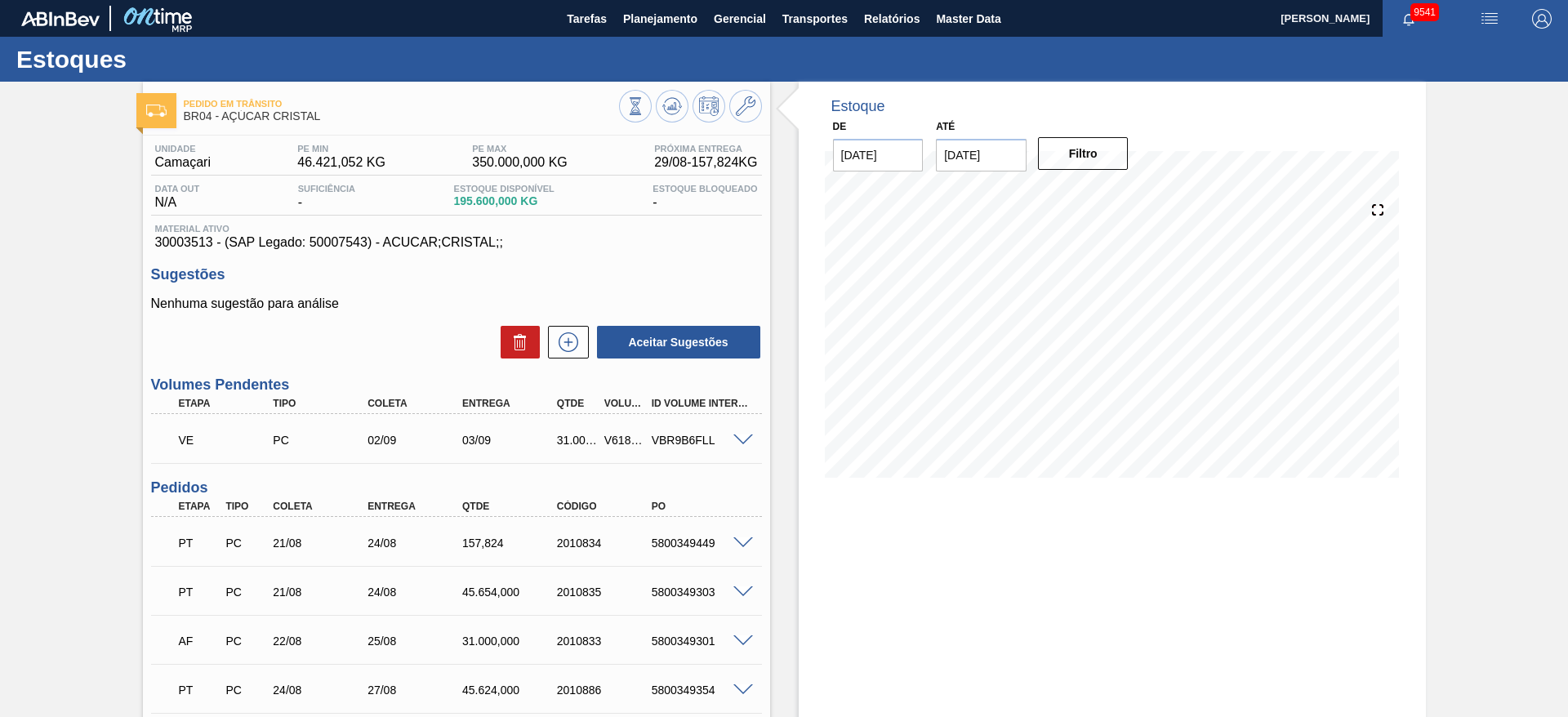
click at [743, 441] on span at bounding box center [743, 440] width 20 height 12
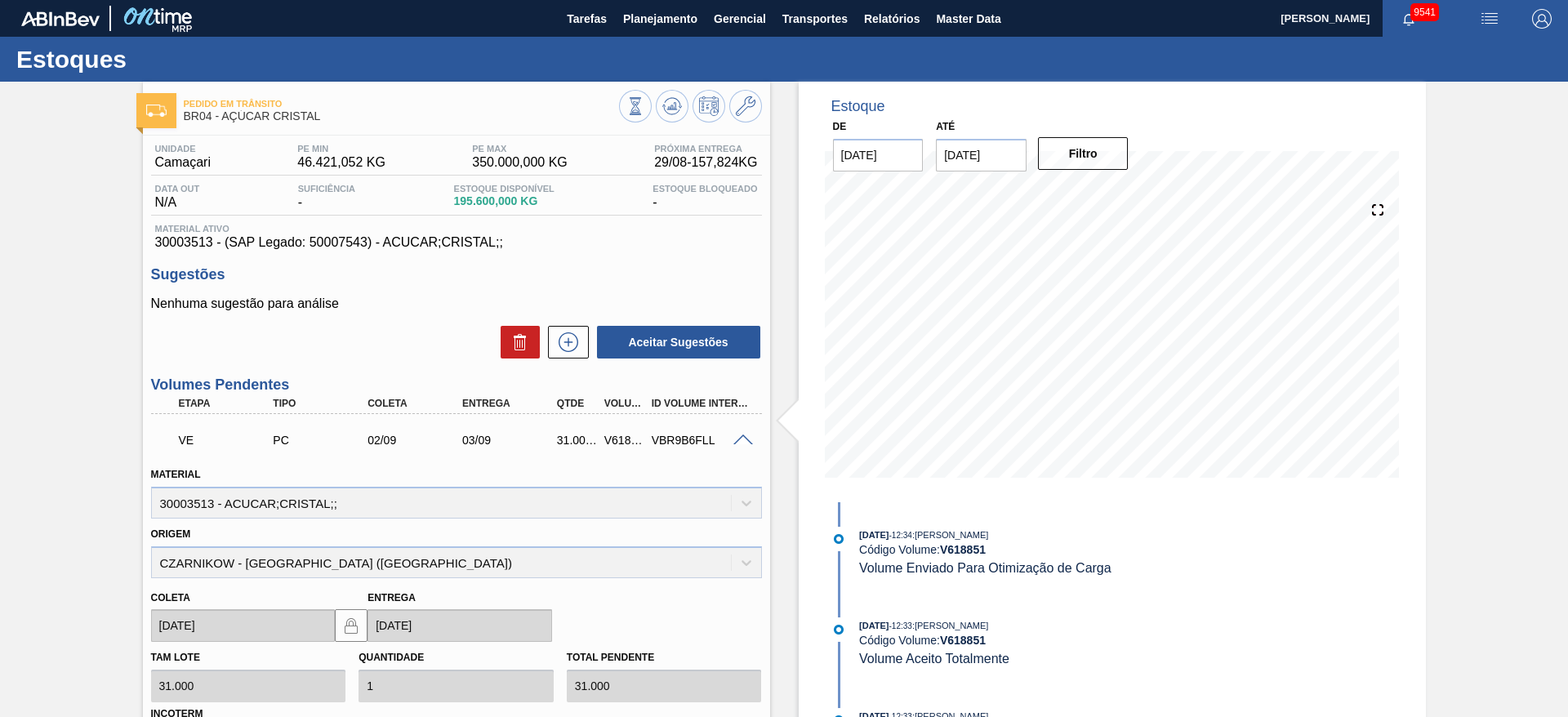
click at [614, 439] on div "V618851" at bounding box center [624, 440] width 49 height 13
copy div "V618851"
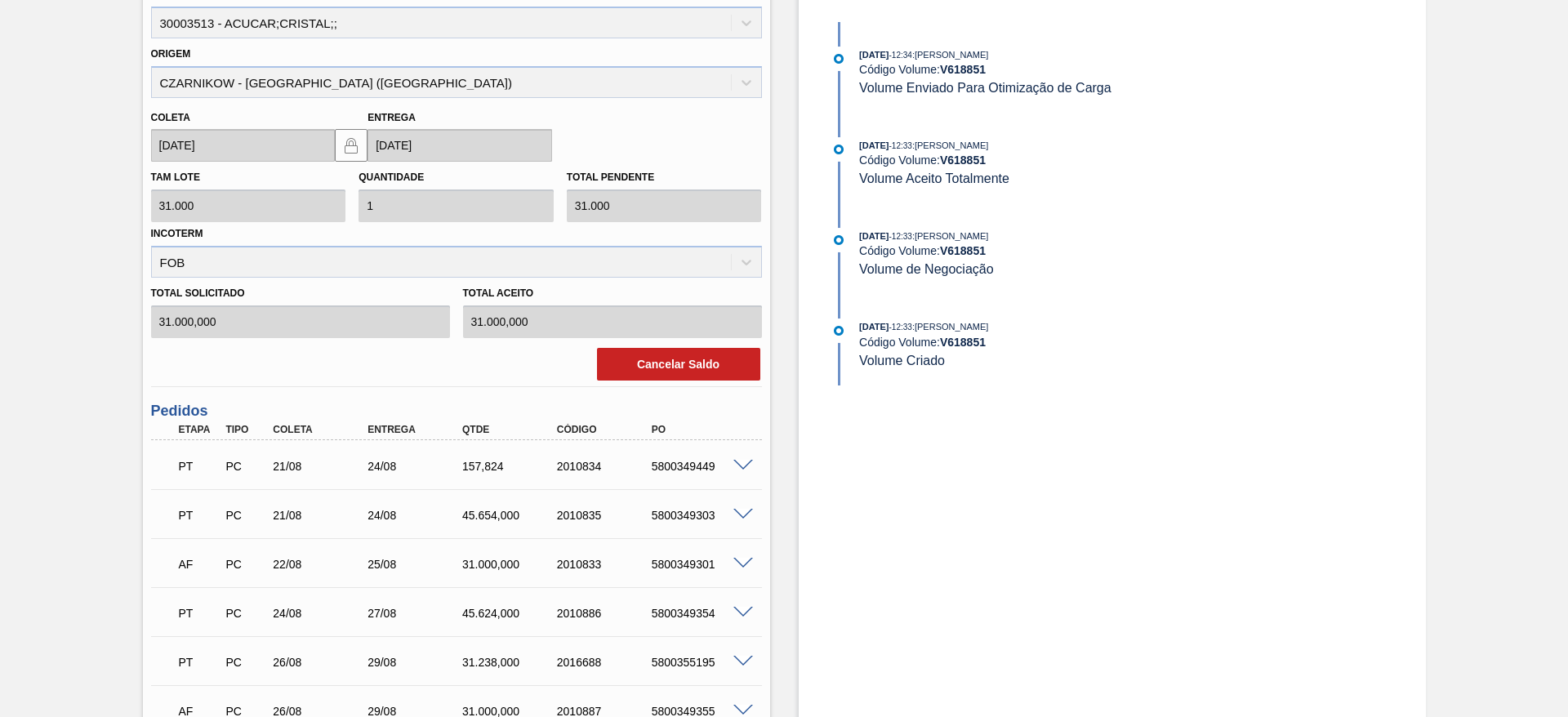
scroll to position [215, 0]
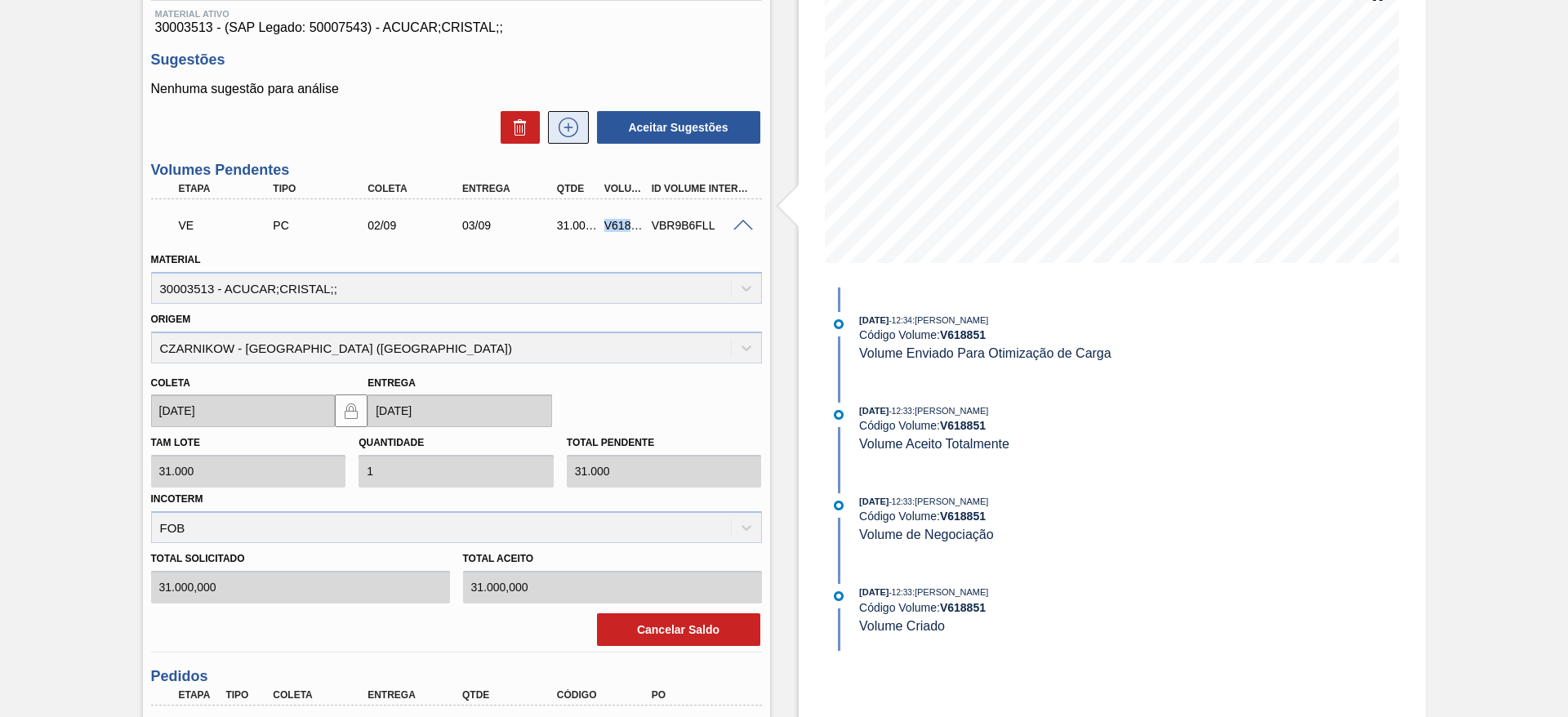
click at [572, 129] on icon at bounding box center [567, 127] width 26 height 20
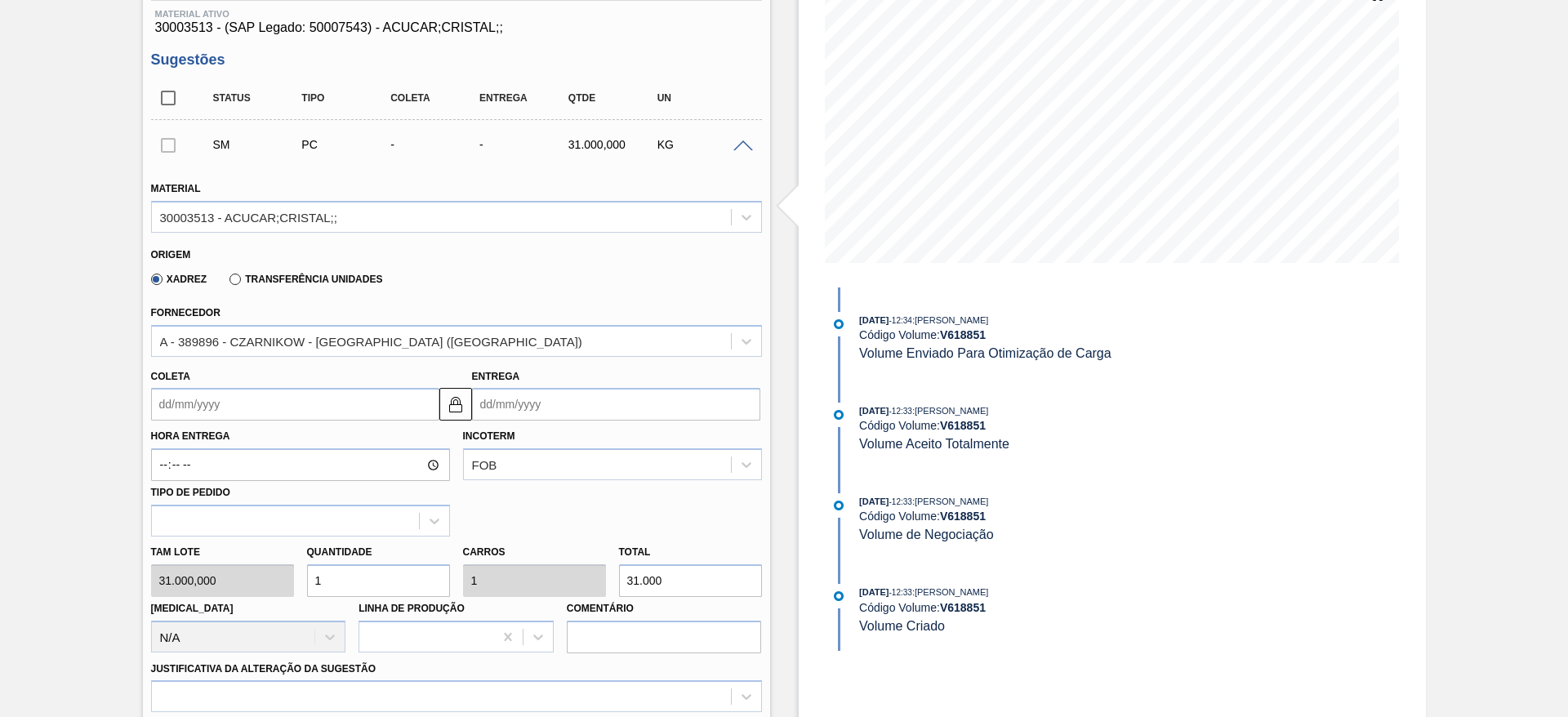
click at [184, 399] on input "Coleta" at bounding box center [295, 404] width 288 height 32
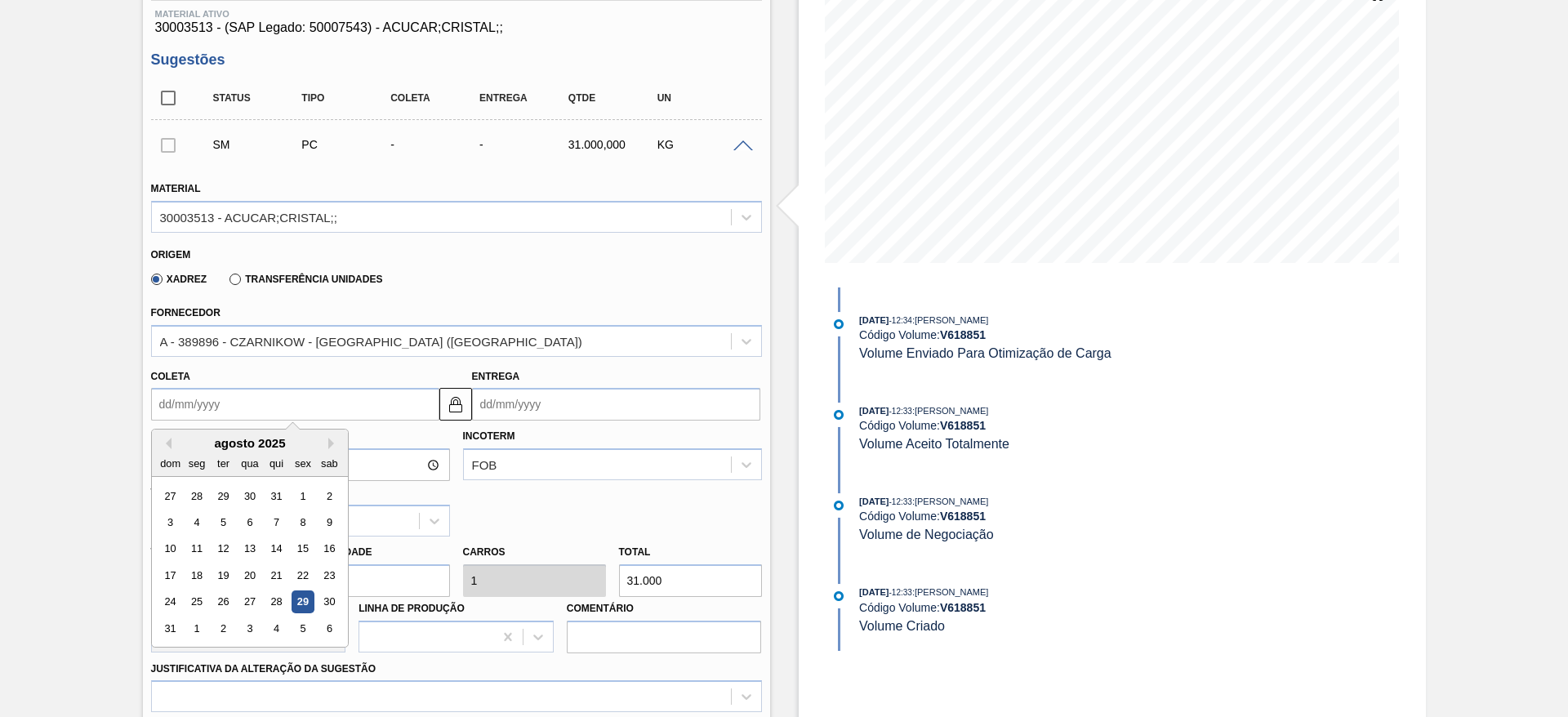
click at [277, 637] on div "4" at bounding box center [275, 628] width 22 height 22
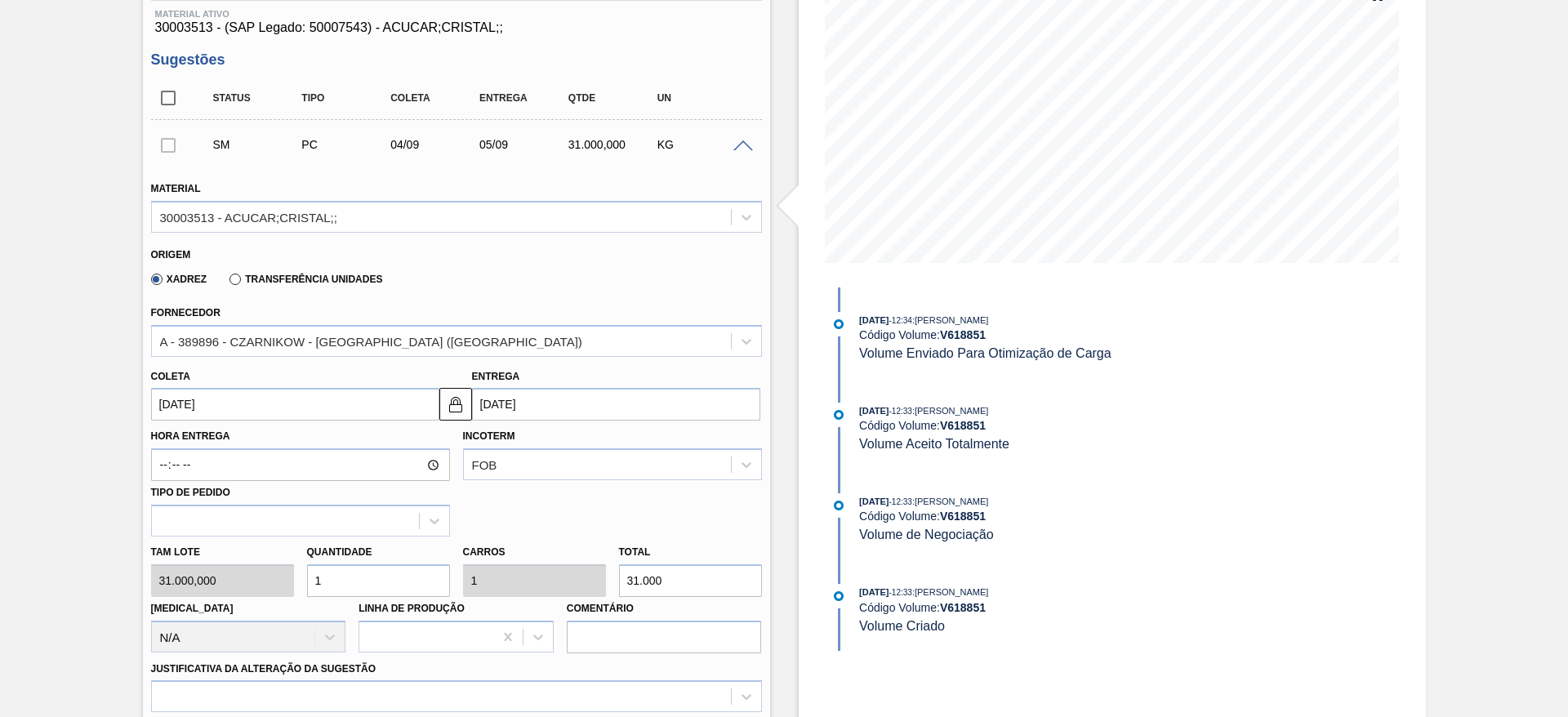
type input "04/09/2025"
type input "05/09/2025"
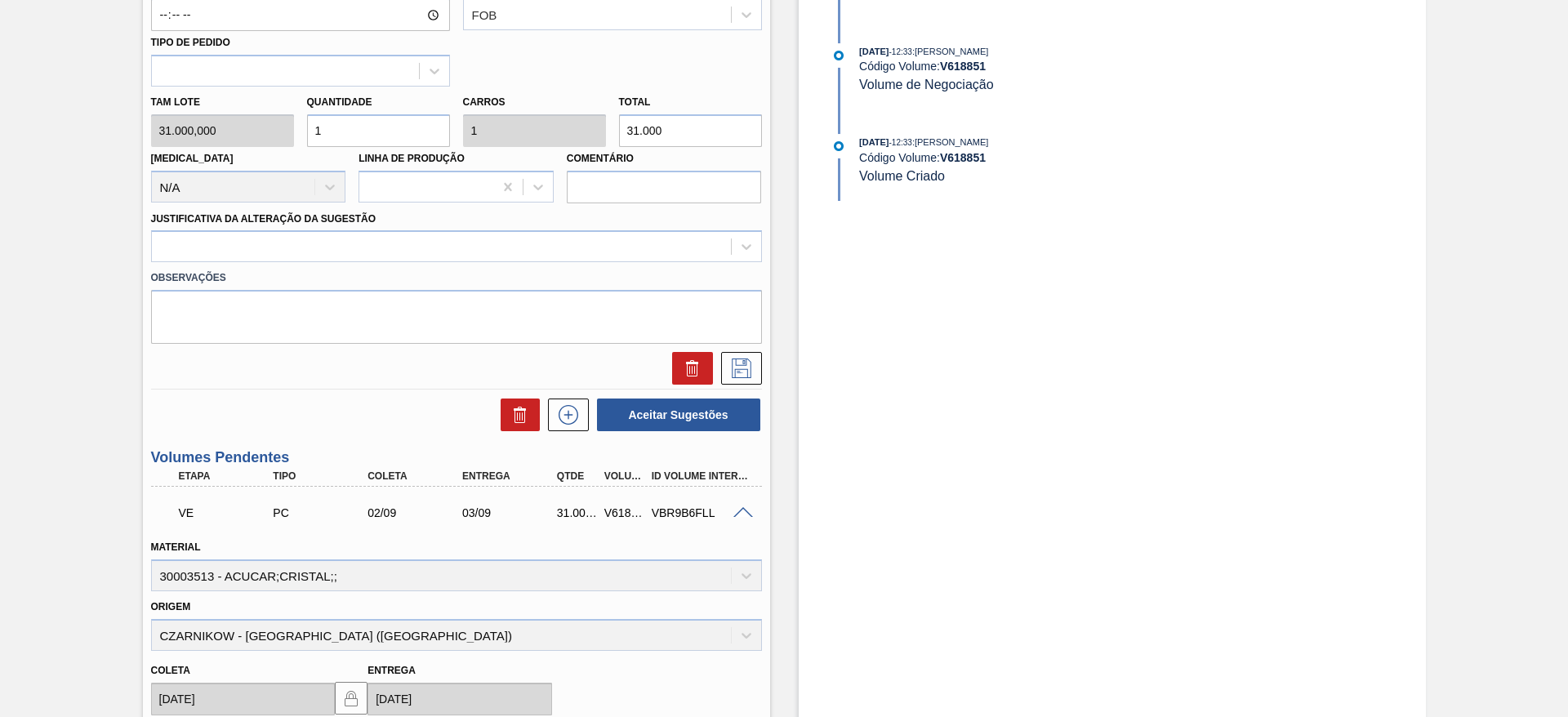
scroll to position [705, 0]
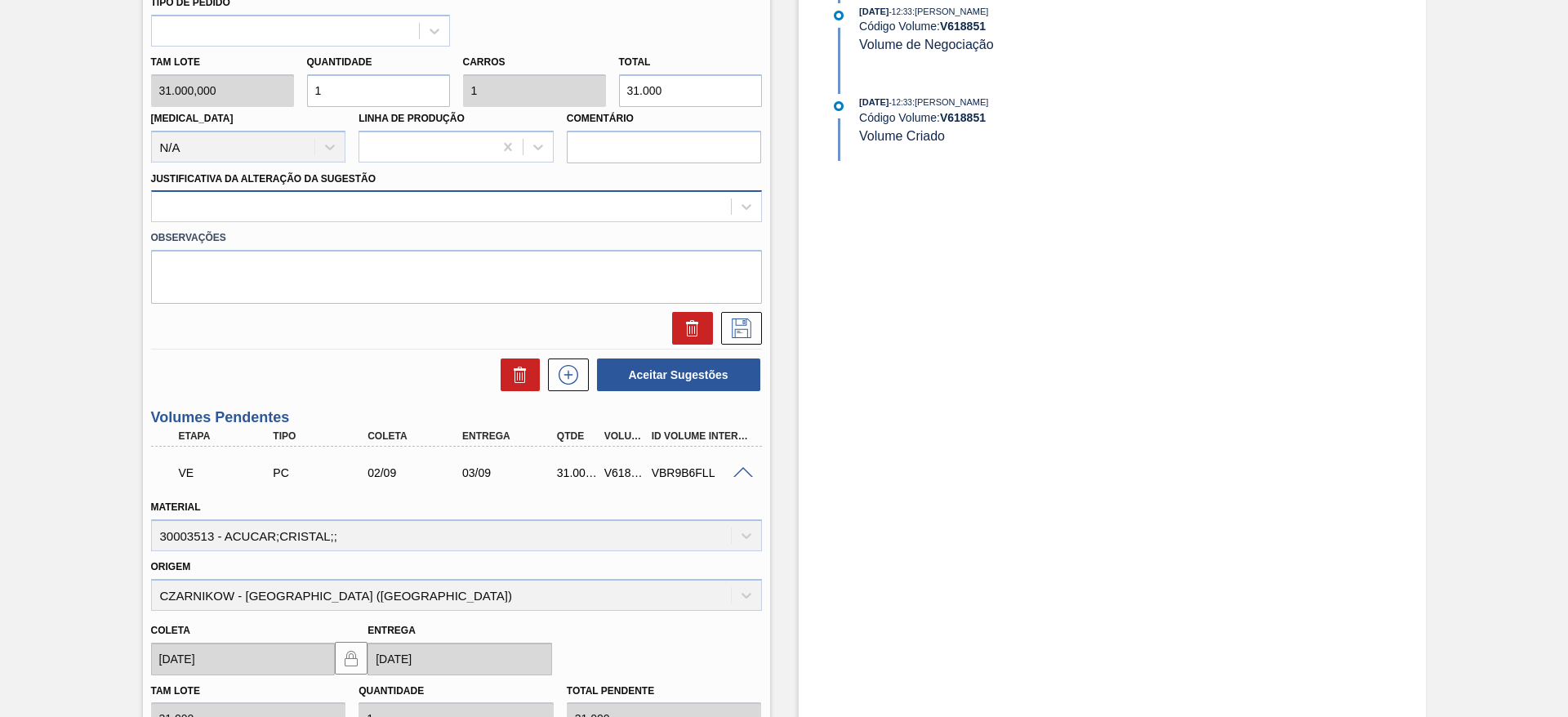
click at [574, 214] on div at bounding box center [440, 207] width 579 height 24
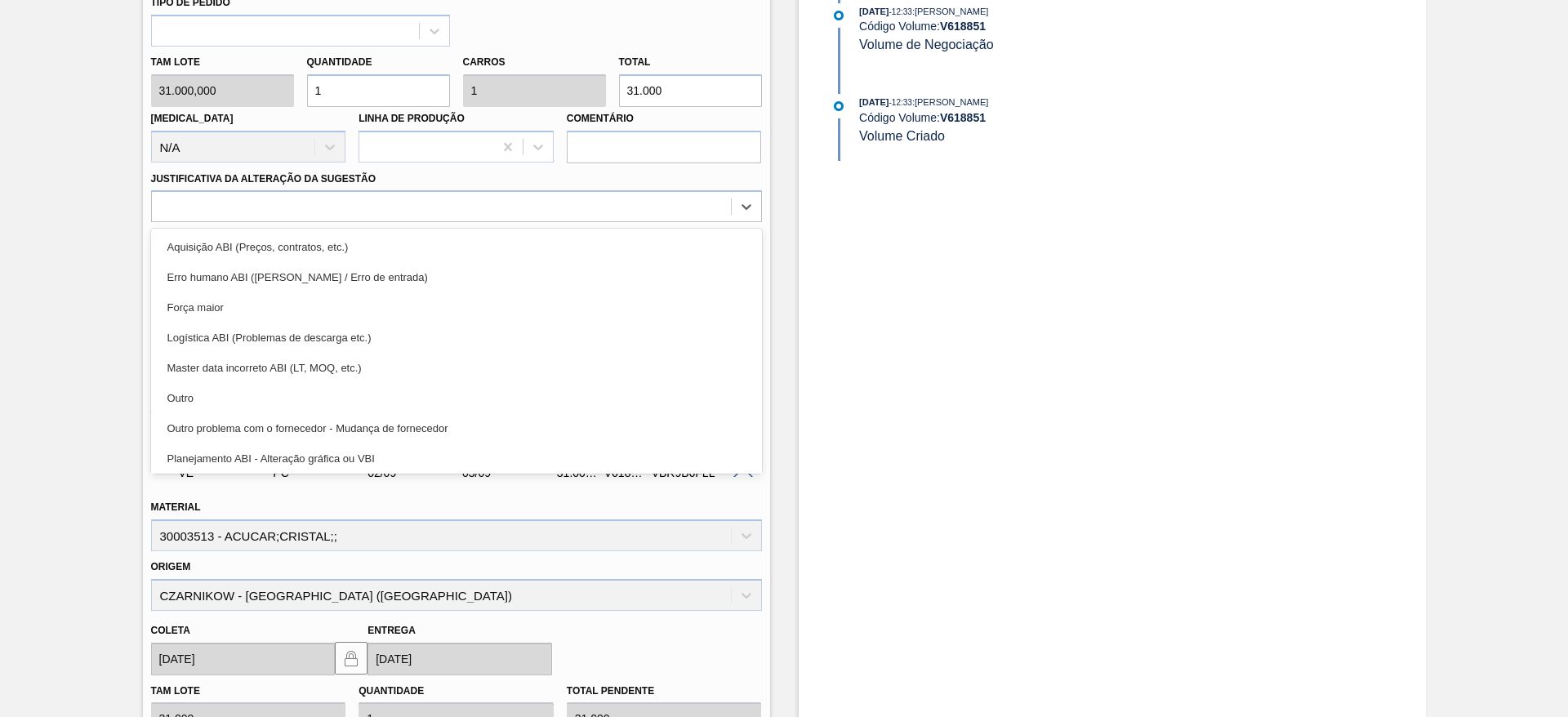
drag, startPoint x: 580, startPoint y: 238, endPoint x: 708, endPoint y: 308, distance: 145.9
click at [582, 240] on div "Aquisição ABI (Preços, contratos, etc.)" at bounding box center [456, 247] width 611 height 31
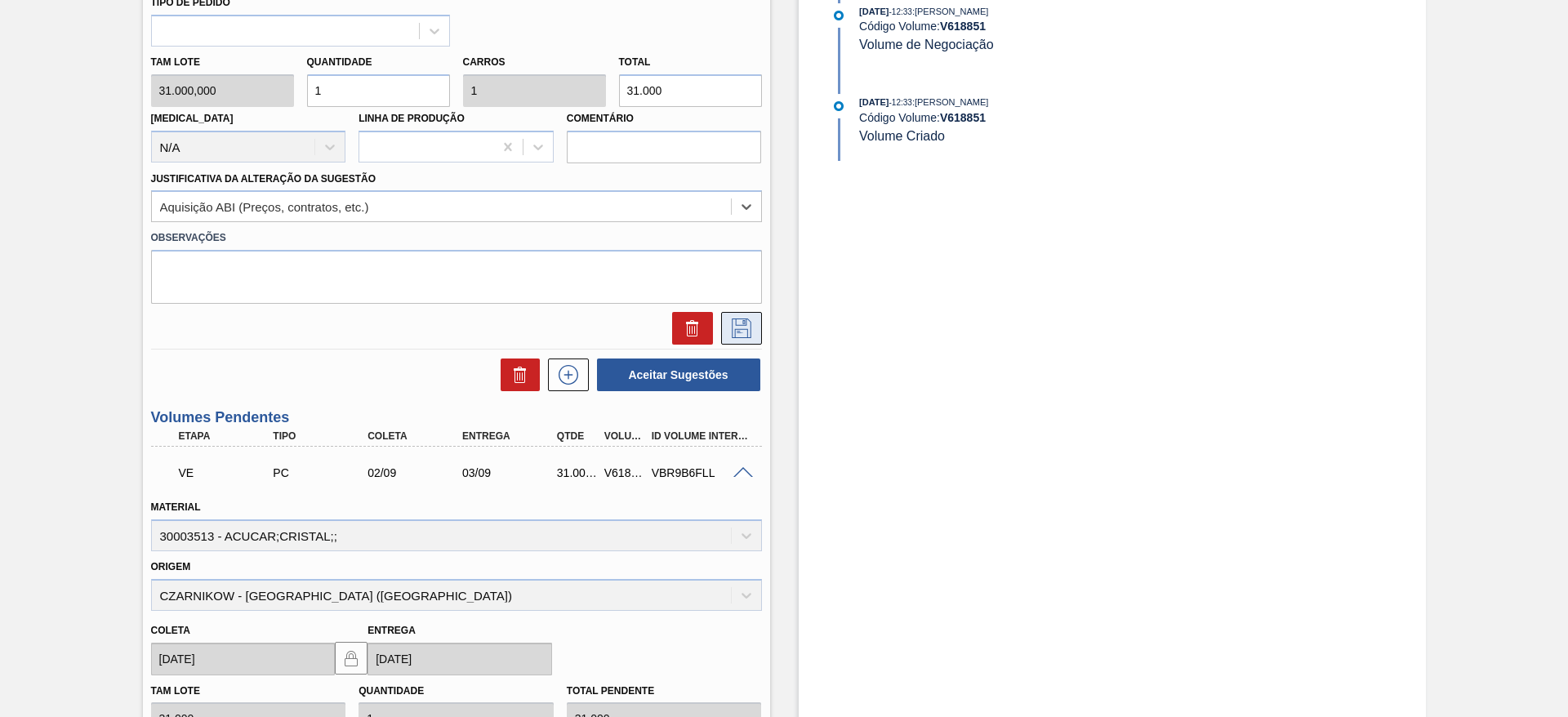
click at [731, 338] on icon at bounding box center [741, 328] width 20 height 20
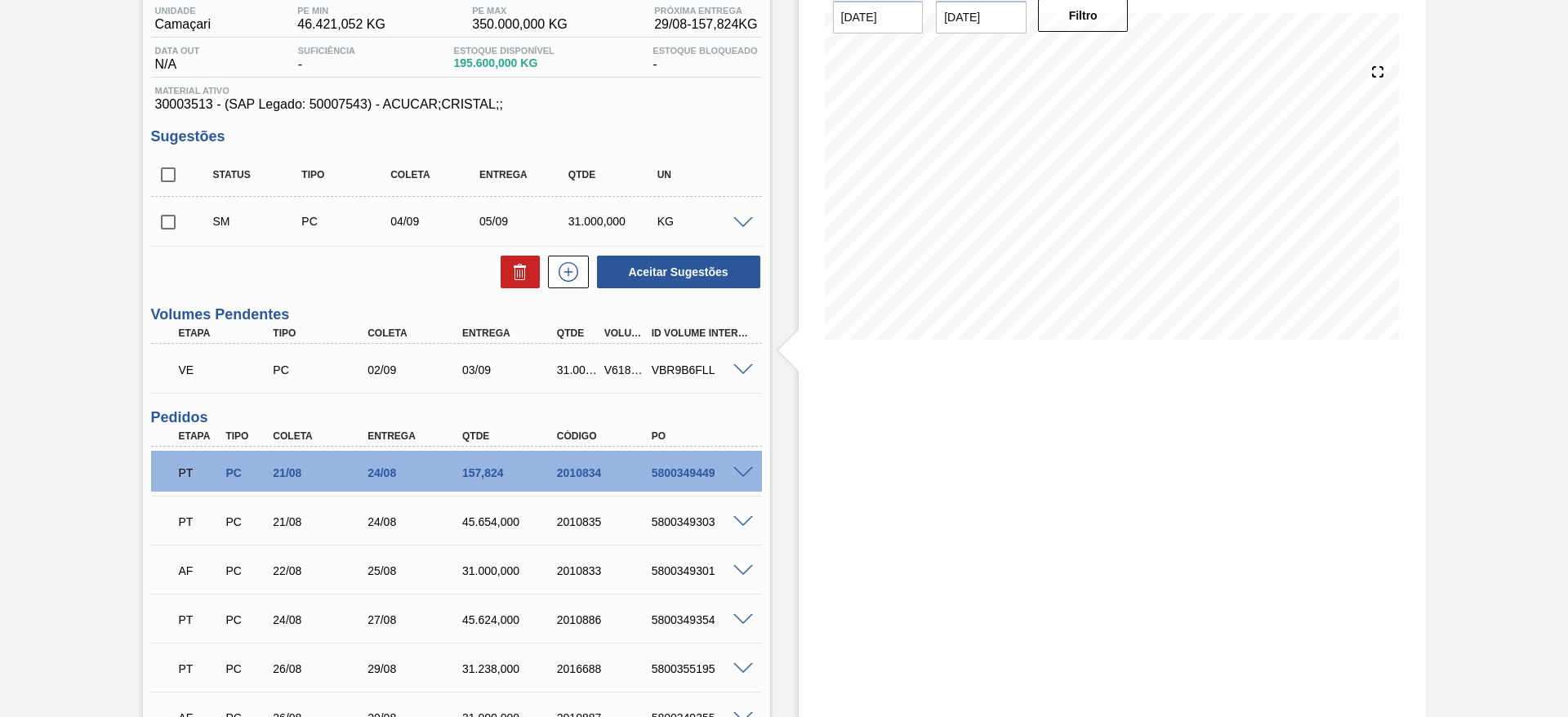
scroll to position [124, 0]
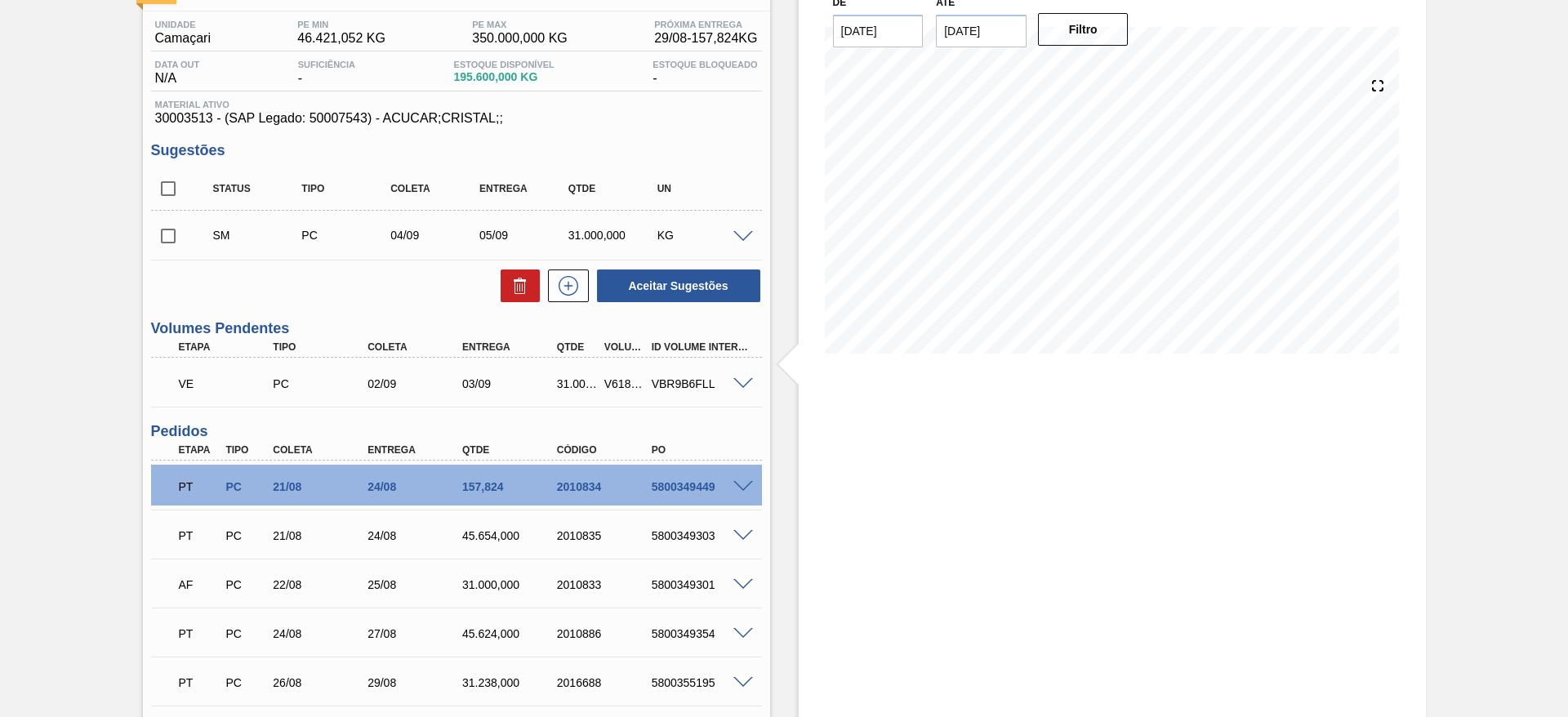
click at [173, 241] on input "checkbox" at bounding box center [168, 236] width 34 height 34
click at [646, 278] on button "Aceitar Sugestões" at bounding box center [678, 286] width 163 height 32
checkbox input "false"
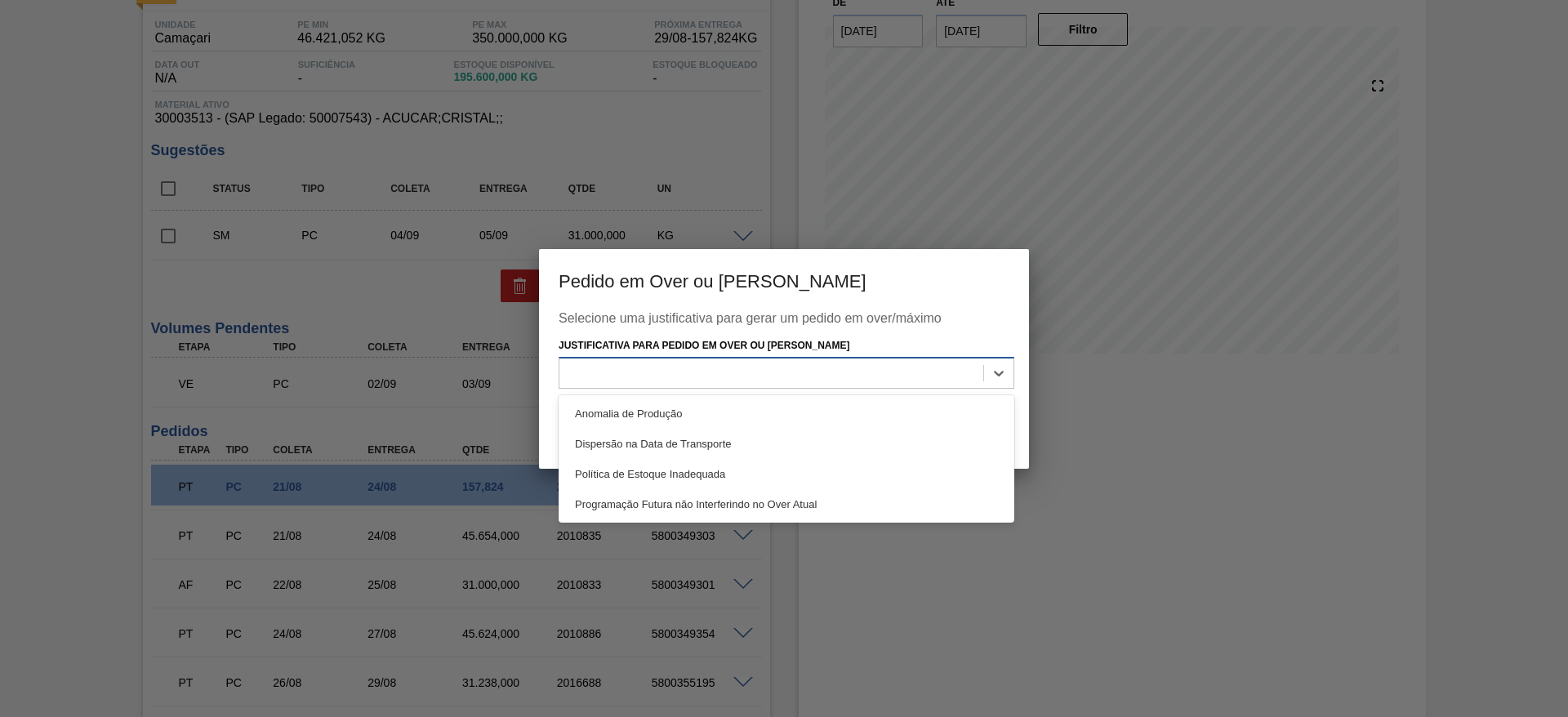
click at [796, 379] on div at bounding box center [771, 373] width 424 height 24
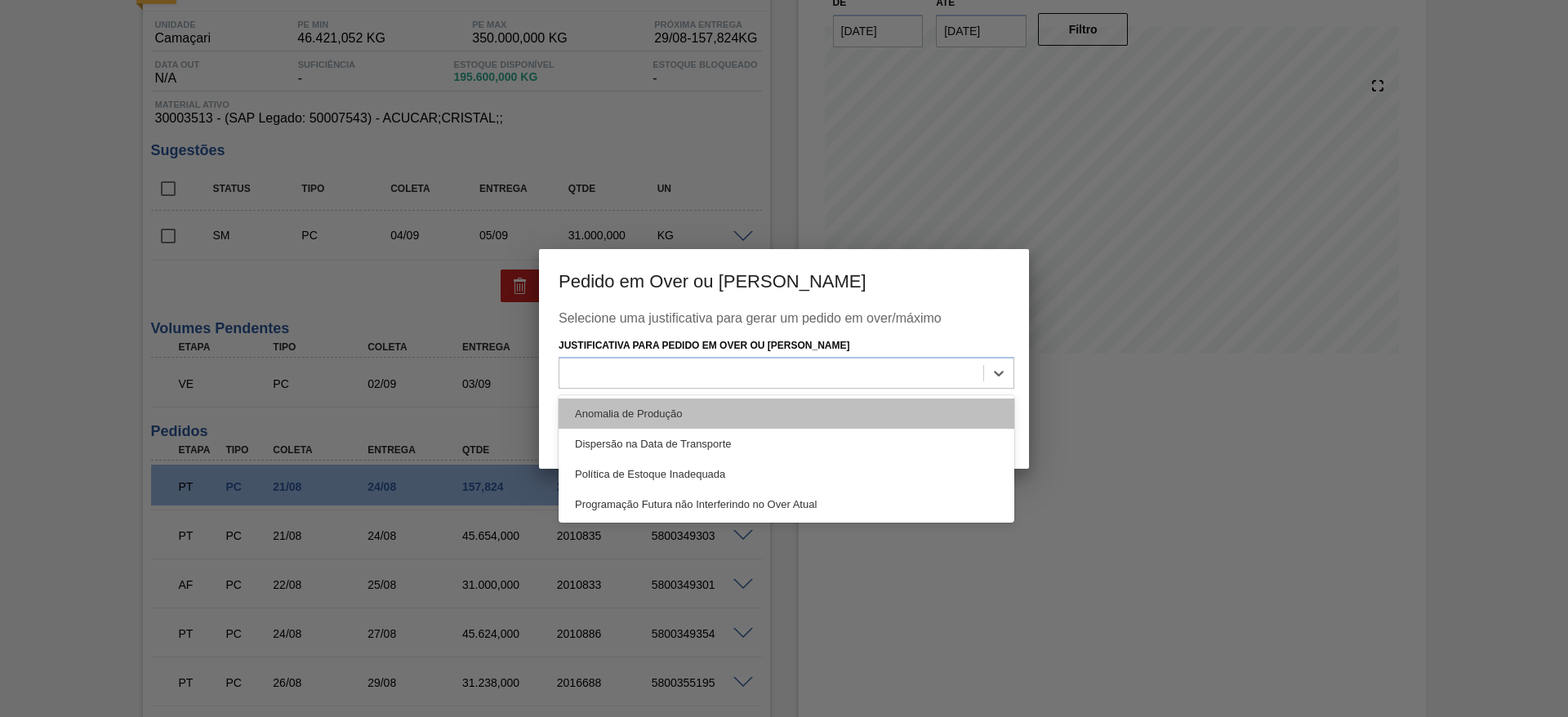
click at [814, 407] on div "Anomalia de Produção" at bounding box center [786, 414] width 456 height 31
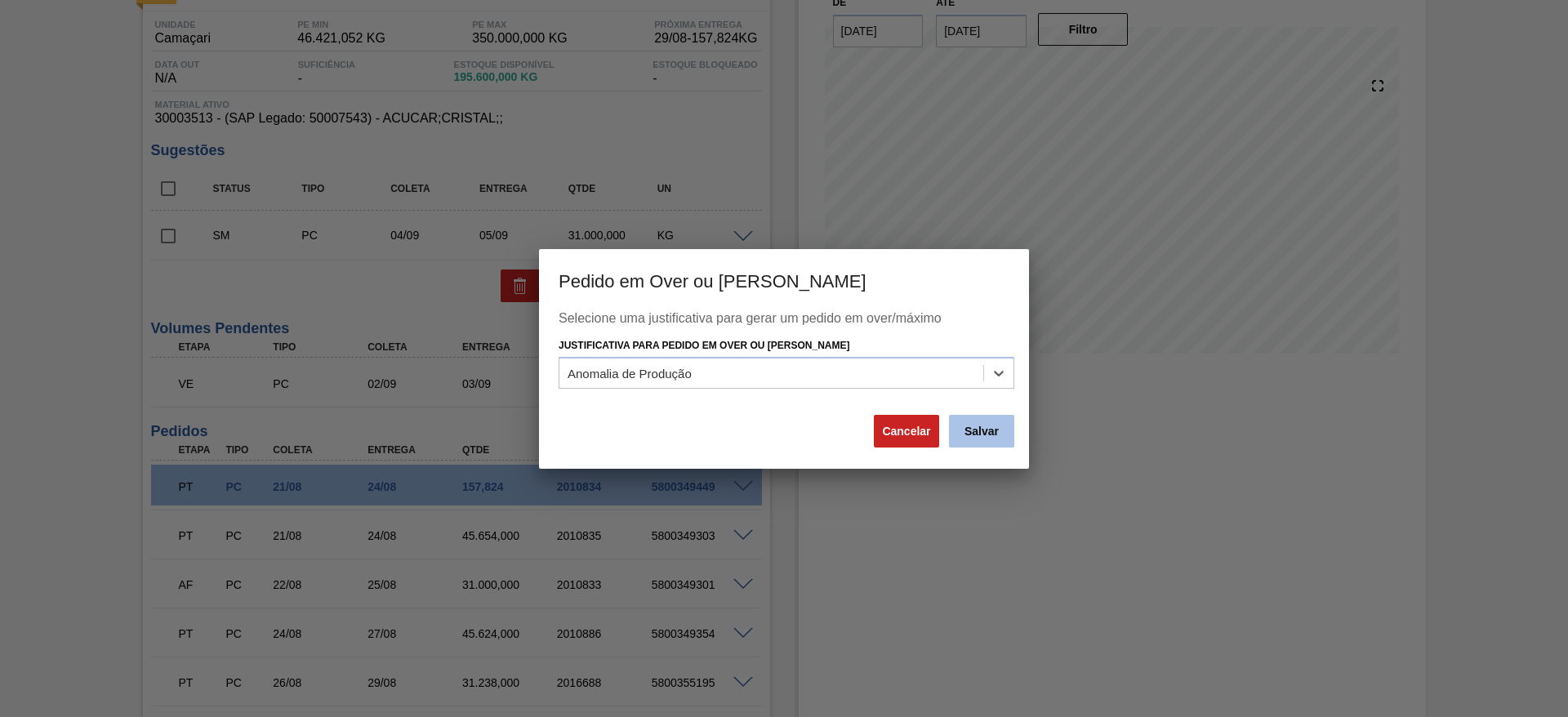
click at [979, 431] on button "Salvar" at bounding box center [981, 431] width 66 height 32
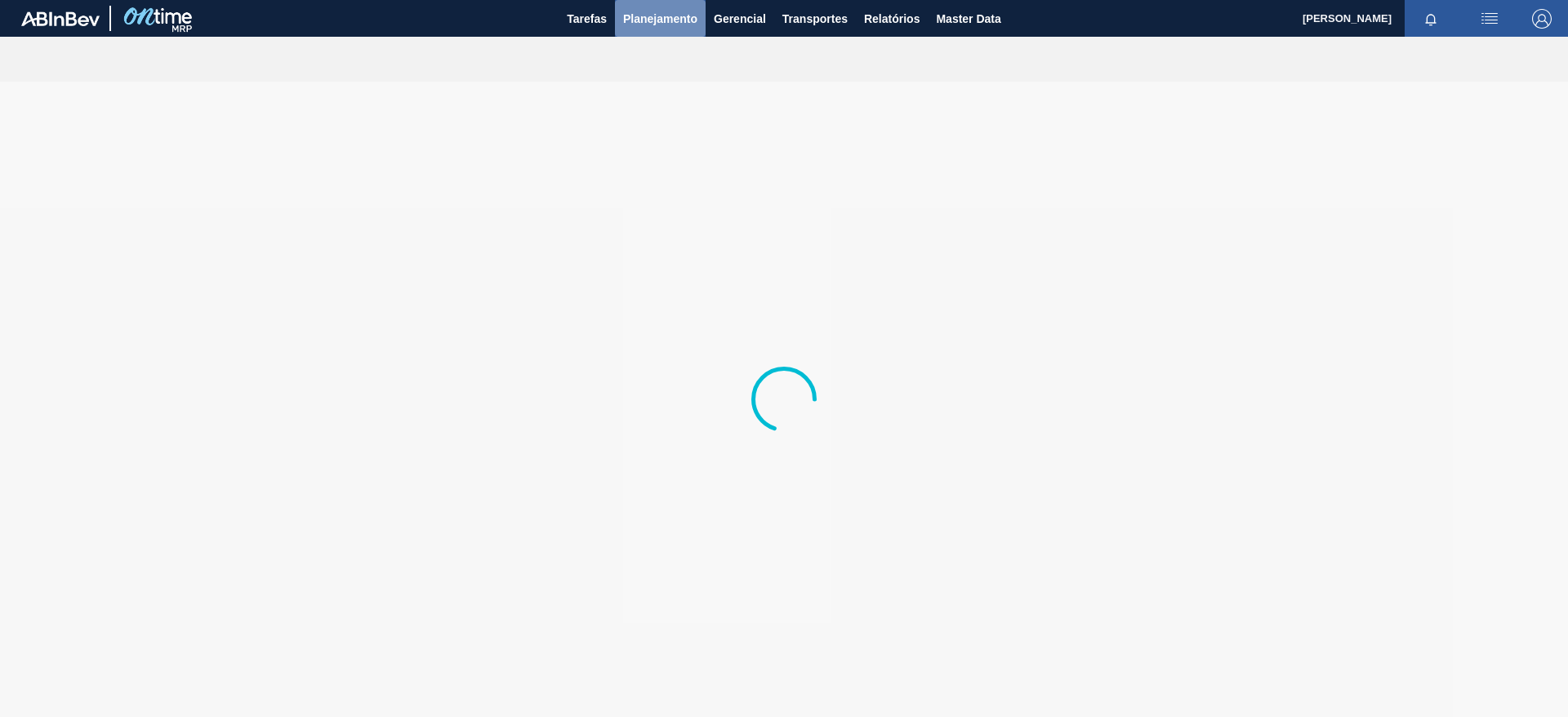
click at [667, 31] on button "Planejamento" at bounding box center [660, 18] width 91 height 37
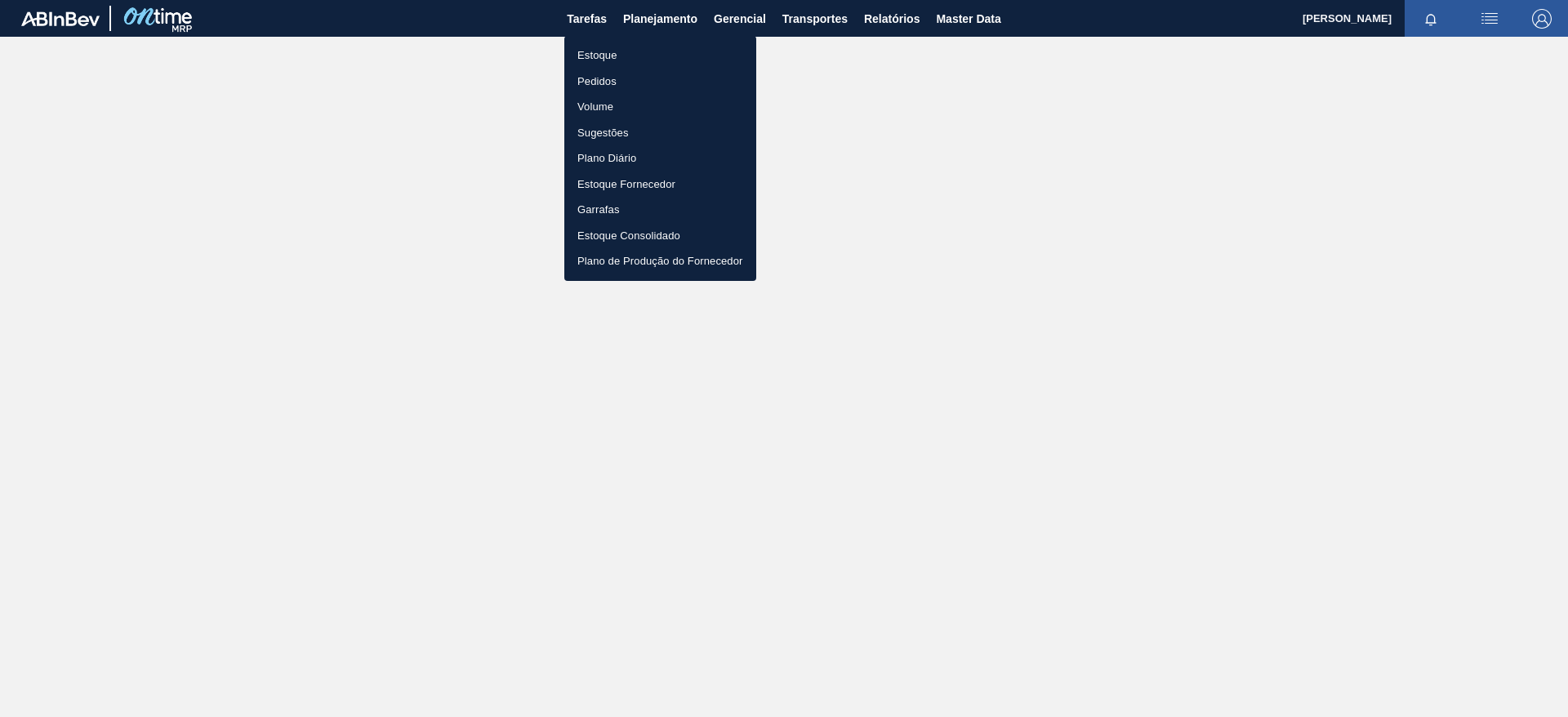
click at [651, 42] on ul "Estoque Pedidos Volume Sugestões Plano Diário Estoque Fornecedor Garrafas Estoq…" at bounding box center [660, 158] width 192 height 245
click at [641, 46] on li "Estoque" at bounding box center [660, 55] width 192 height 26
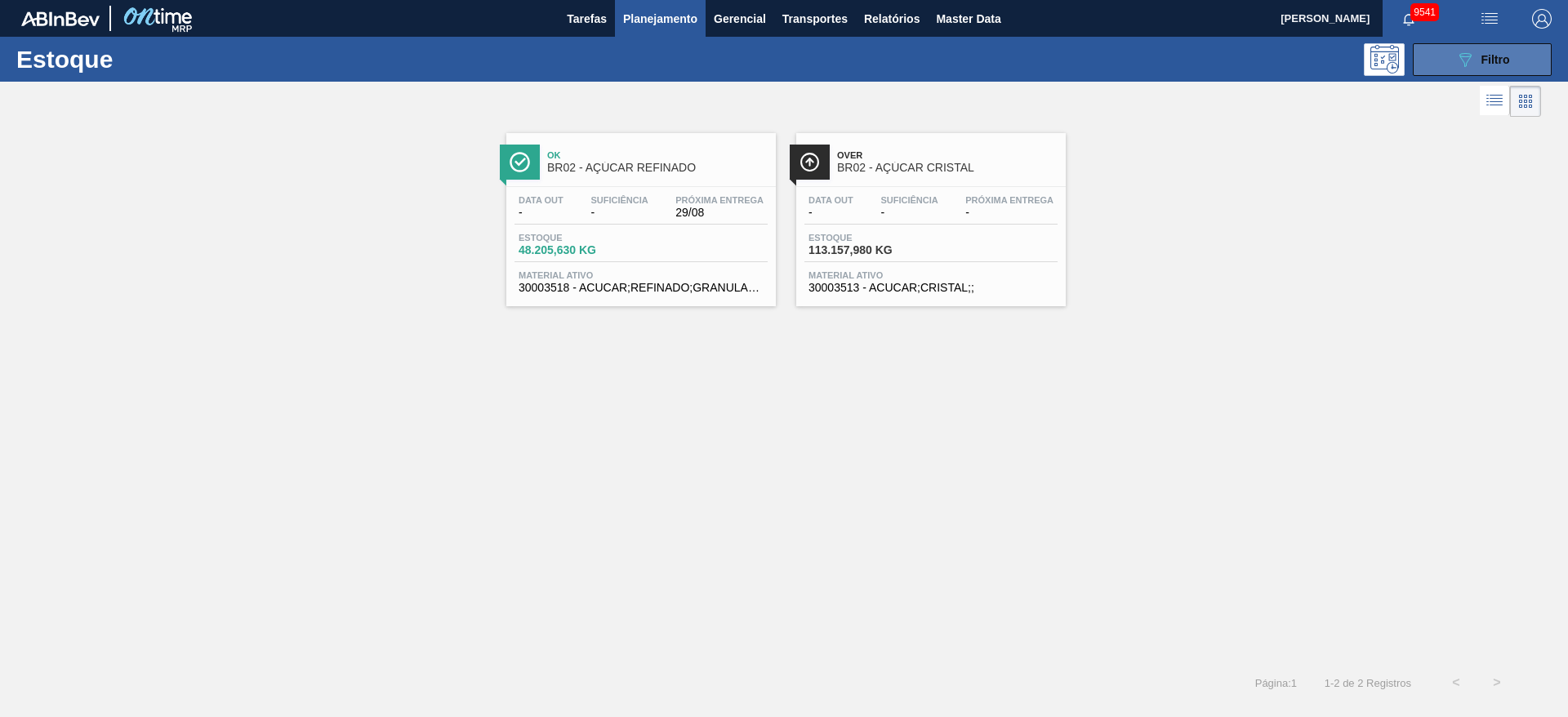
drag, startPoint x: 1488, startPoint y: 67, endPoint x: 1471, endPoint y: 72, distance: 17.7
click at [1488, 67] on div "089F7B8B-B2A5-4AFE-B5C0-19BA573D28AC Filtro" at bounding box center [1481, 59] width 54 height 20
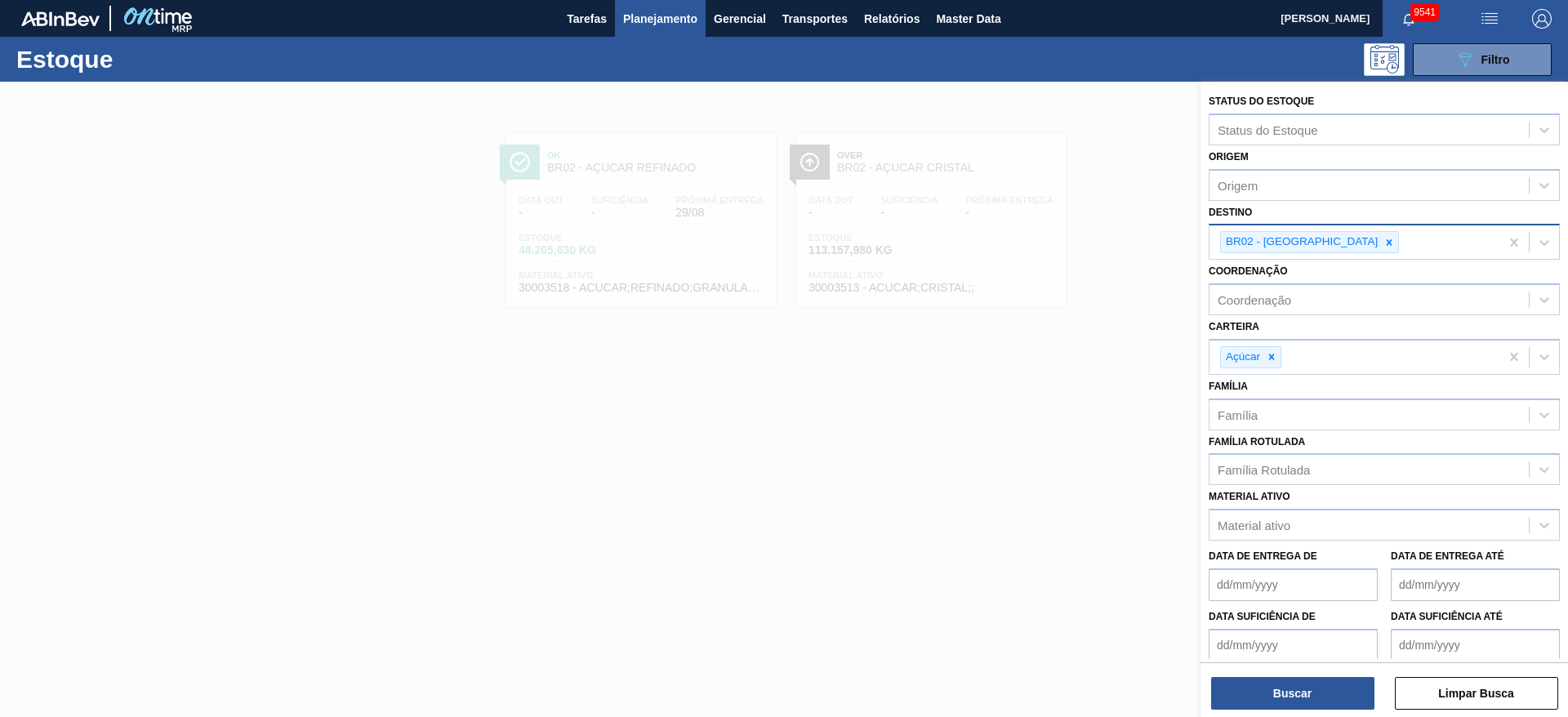
click at [1383, 245] on icon at bounding box center [1389, 242] width 11 height 11
type input "3"
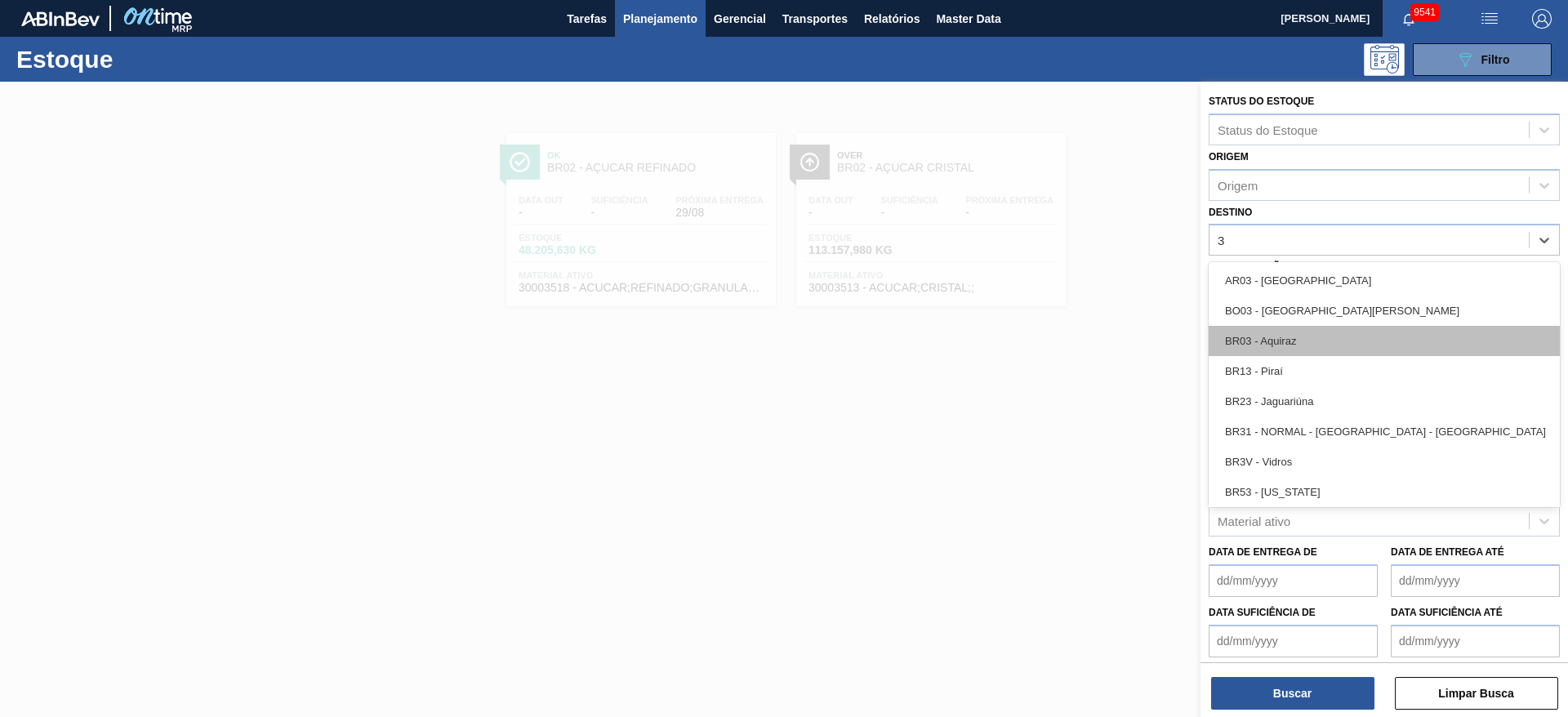
click at [1302, 336] on div "BR03 - Aquiraz" at bounding box center [1384, 341] width 351 height 31
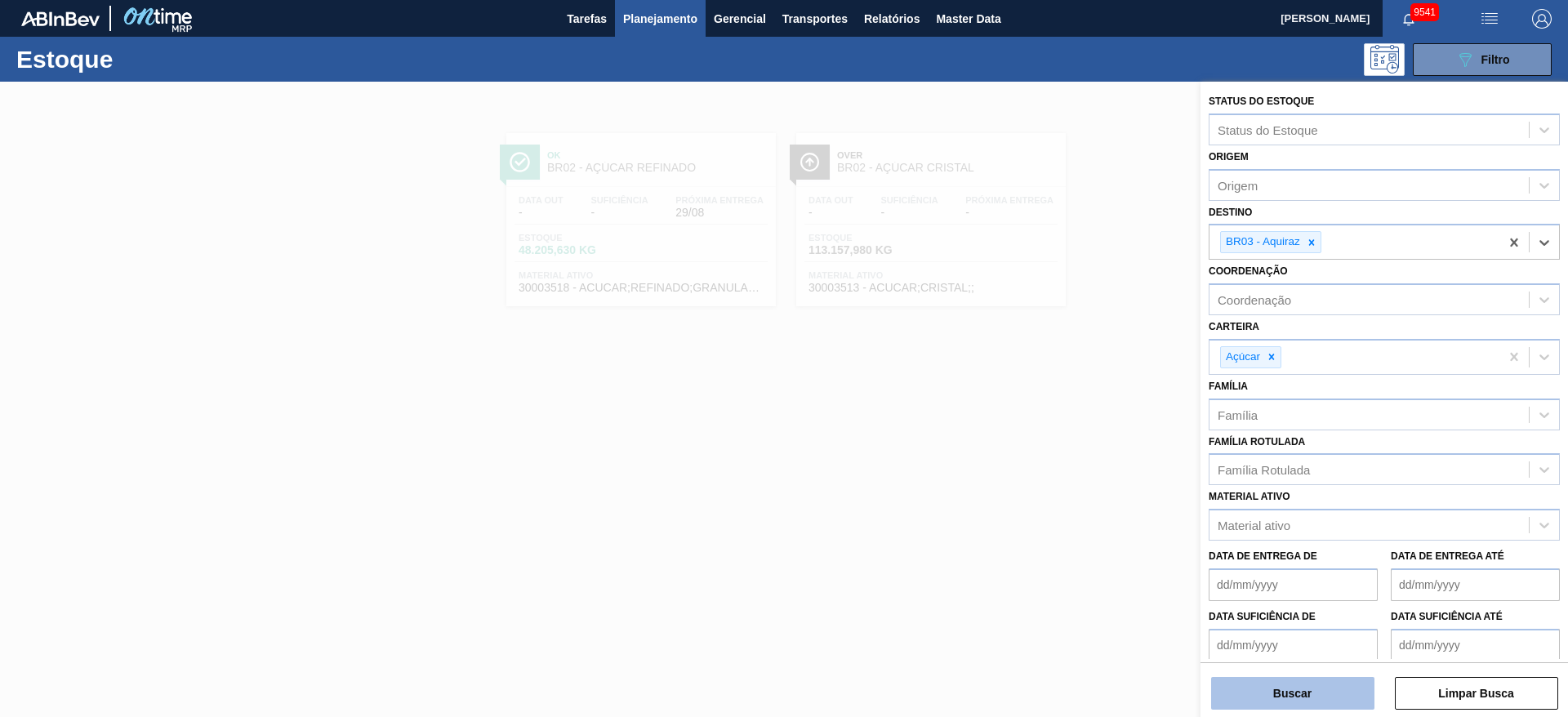
click at [1280, 686] on button "Buscar" at bounding box center [1292, 693] width 163 height 32
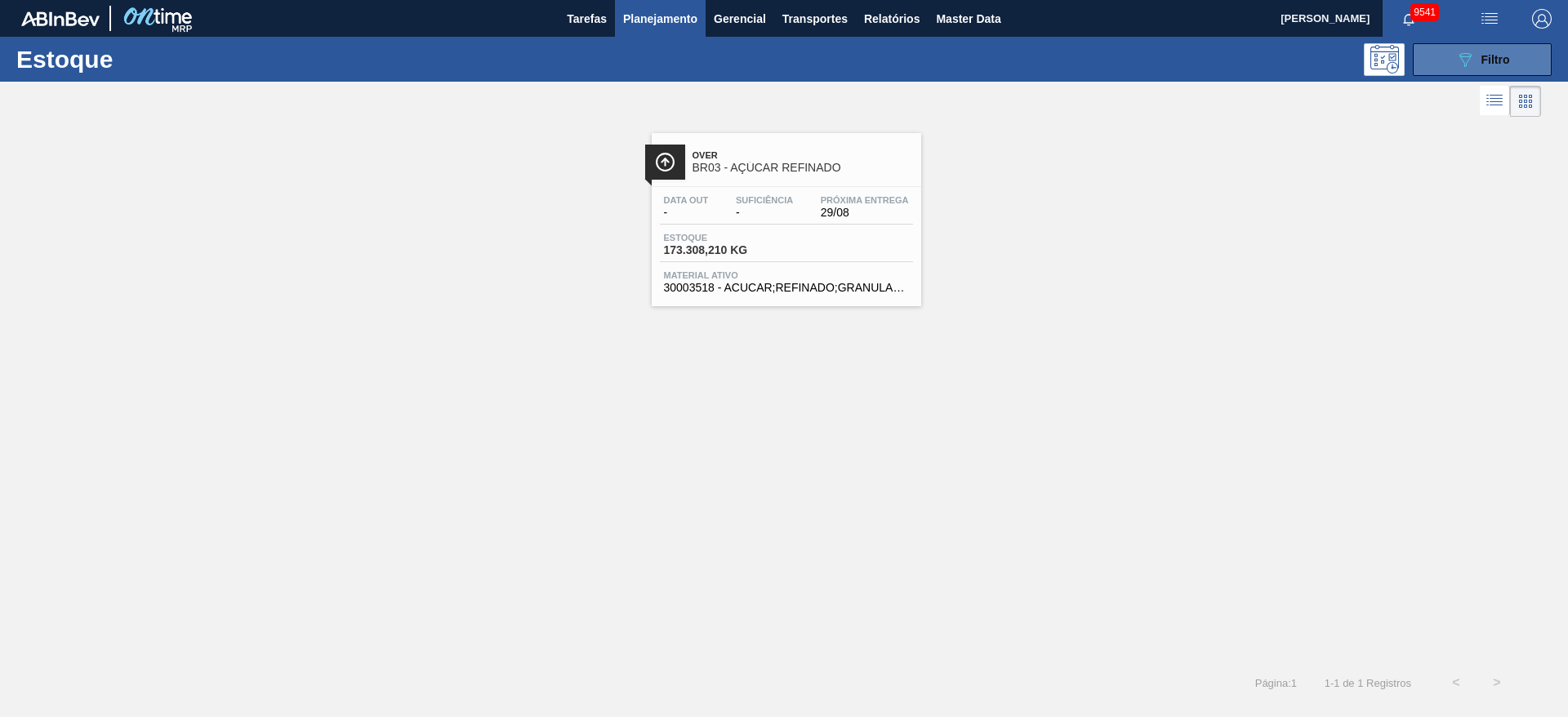
click at [1479, 54] on div "089F7B8B-B2A5-4AFE-B5C0-19BA573D28AC Filtro" at bounding box center [1481, 59] width 54 height 20
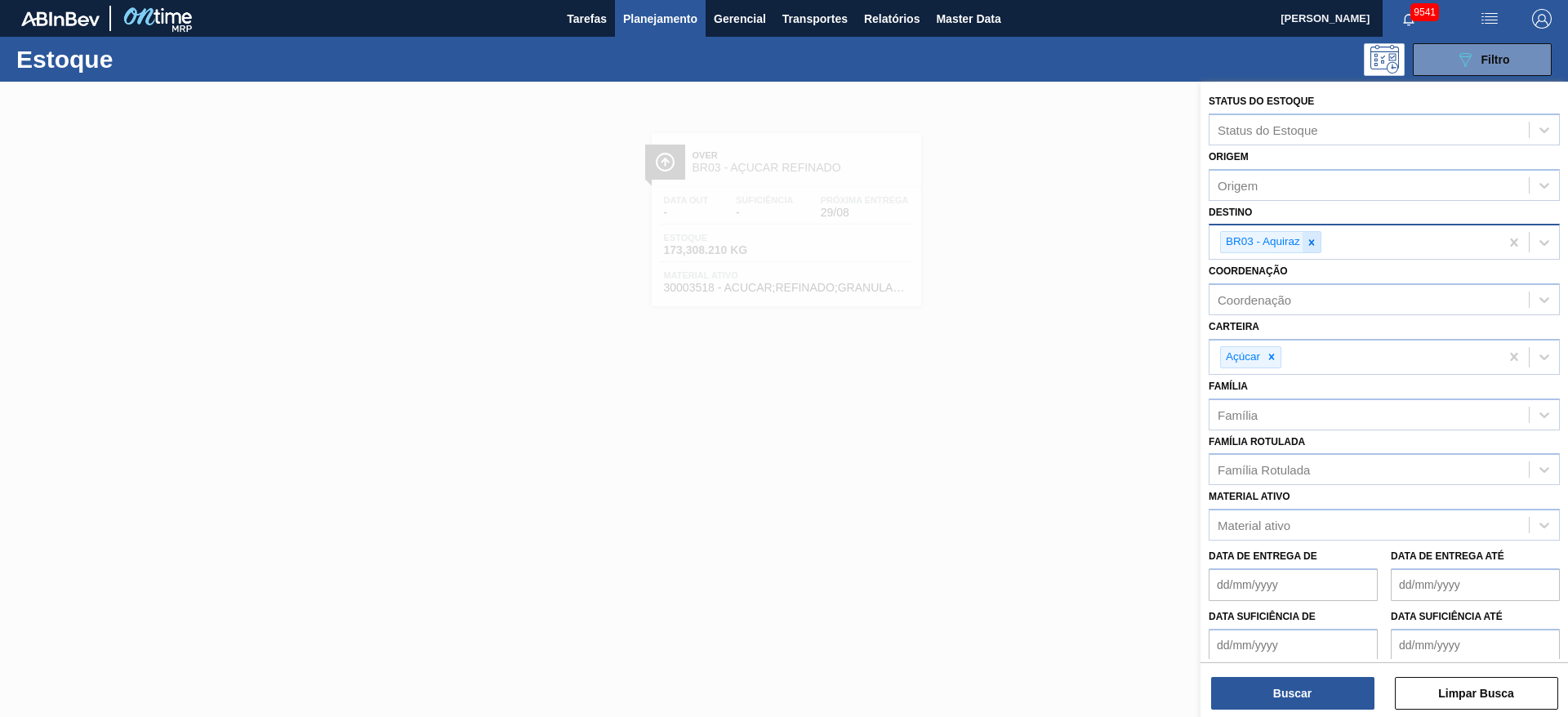
click at [1311, 242] on icon at bounding box center [1312, 242] width 6 height 6
type input "4"
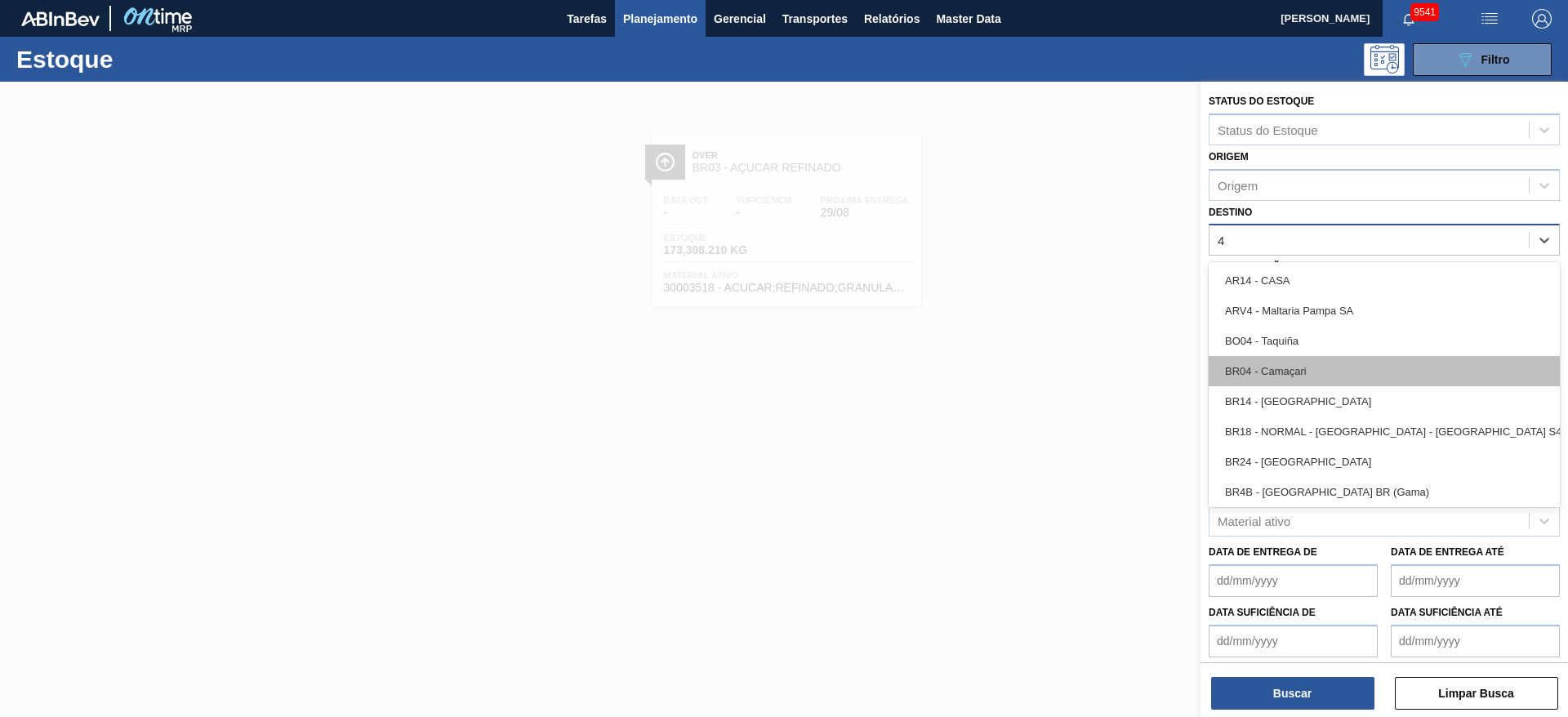
drag, startPoint x: 1300, startPoint y: 390, endPoint x: 1289, endPoint y: 361, distance: 31.0
click at [1289, 361] on div "AR14 - CASA ARV4 - [GEOGRAPHIC_DATA] [GEOGRAPHIC_DATA] [GEOGRAPHIC_DATA] - [GEO…" at bounding box center [1384, 384] width 351 height 245
click at [1289, 361] on div "BR04 - Camaçari" at bounding box center [1384, 371] width 351 height 31
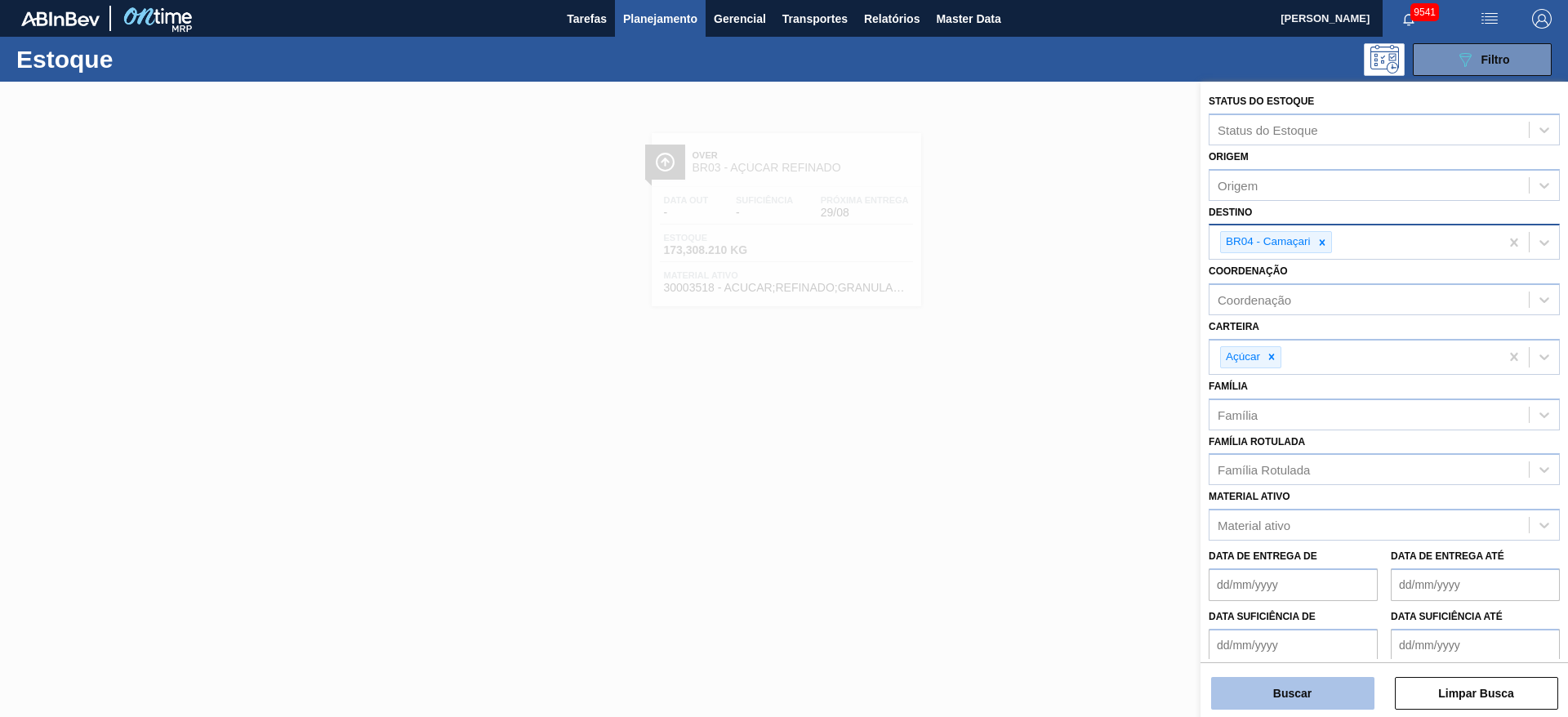
drag, startPoint x: 1290, startPoint y: 686, endPoint x: 1284, endPoint y: 679, distance: 9.2
click at [1284, 679] on button "Buscar" at bounding box center [1292, 693] width 163 height 32
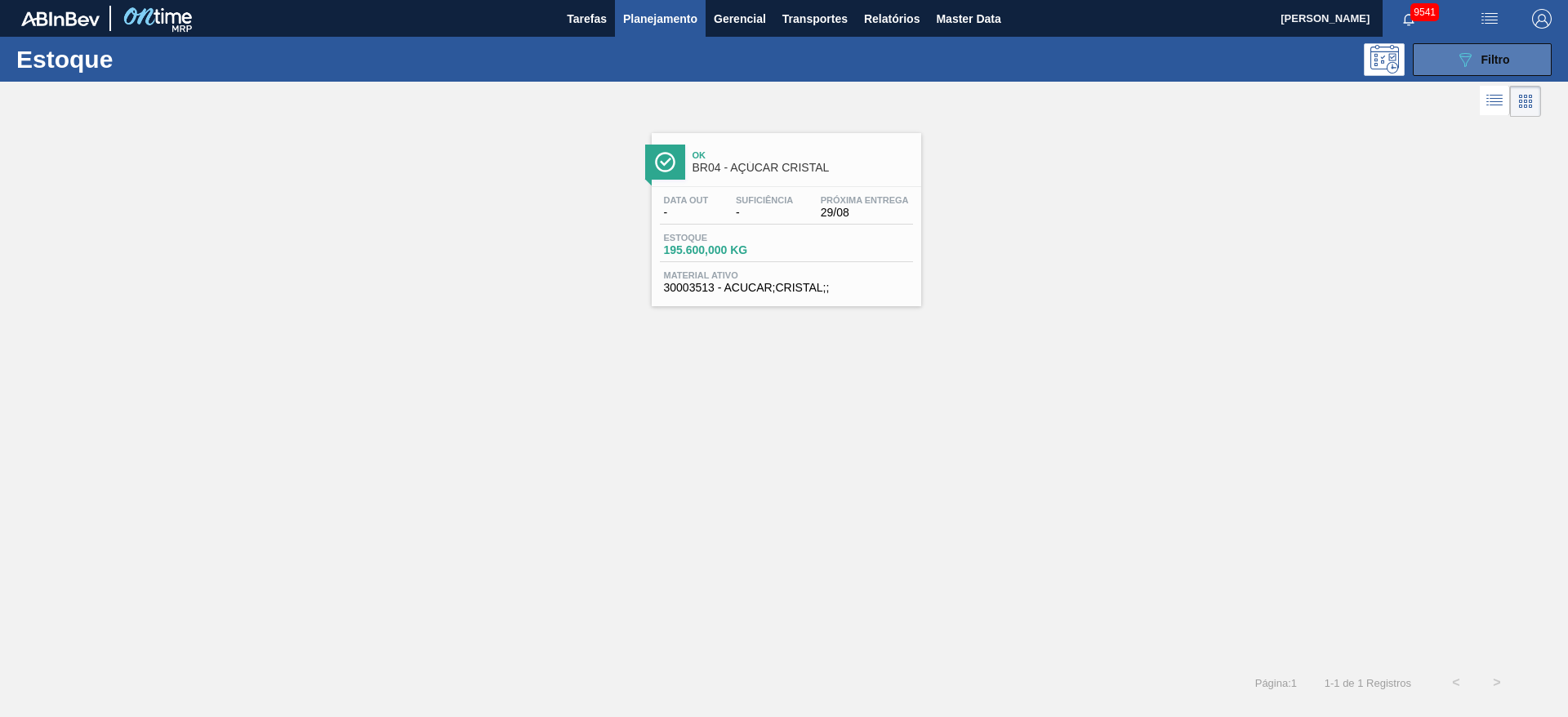
click at [1458, 52] on icon "089F7B8B-B2A5-4AFE-B5C0-19BA573D28AC" at bounding box center [1464, 59] width 20 height 20
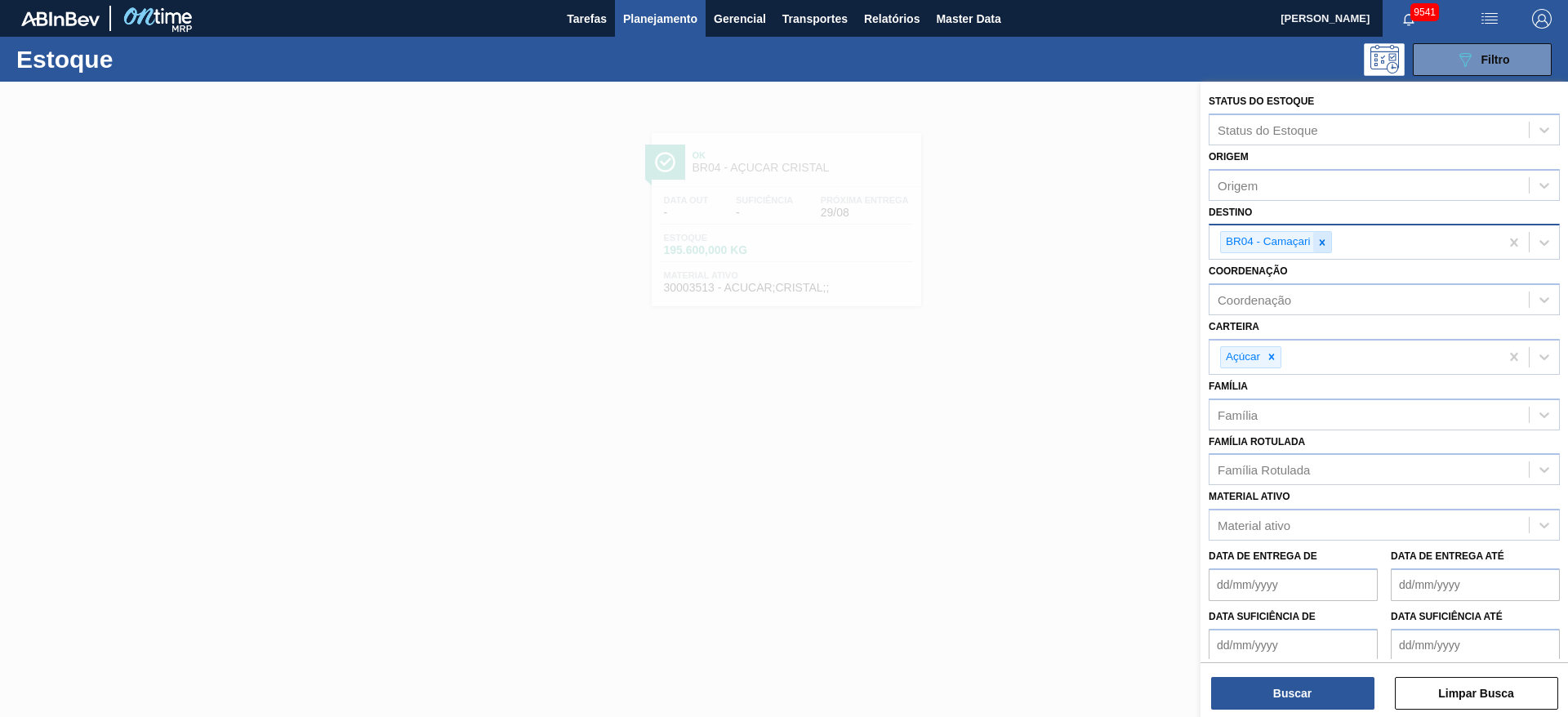
click at [1323, 237] on icon at bounding box center [1322, 242] width 11 height 11
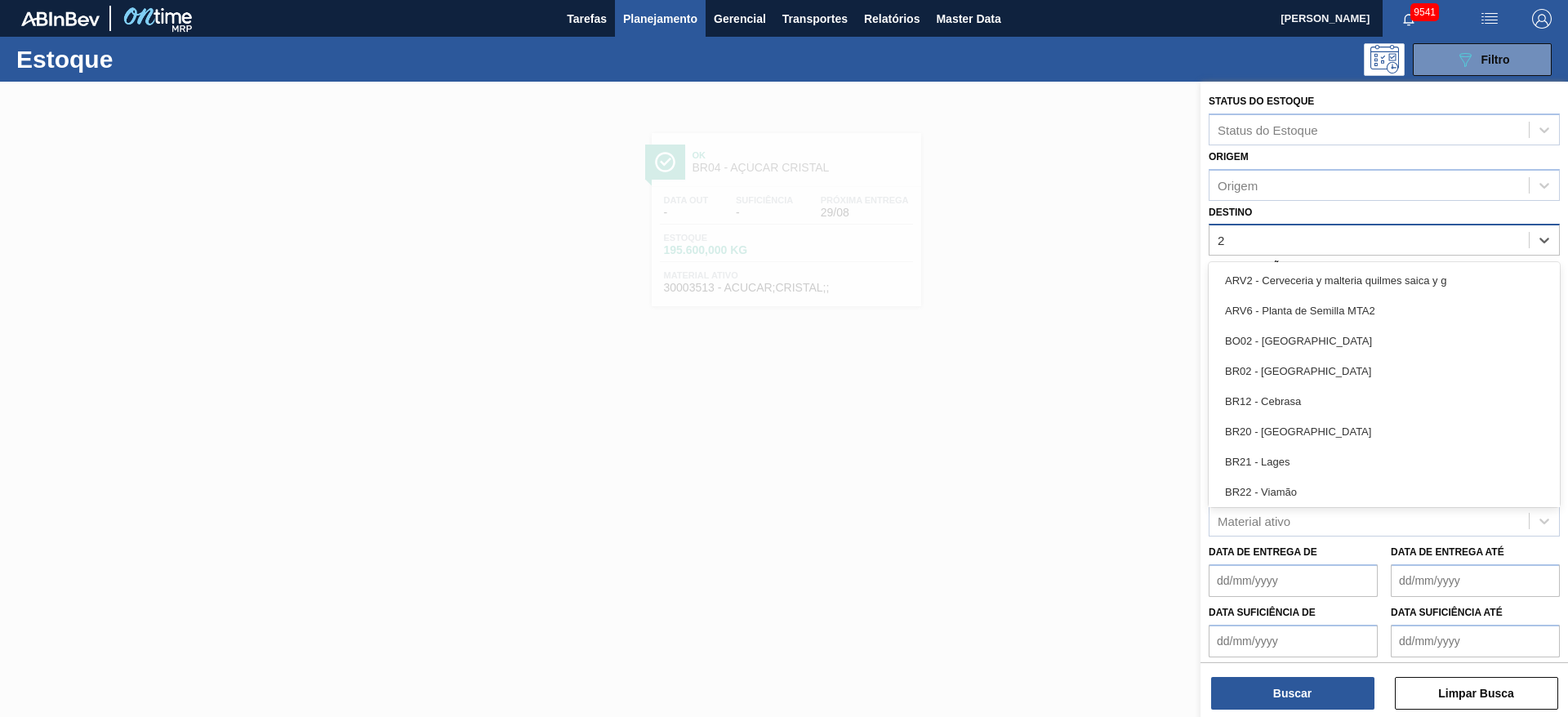
type input "27"
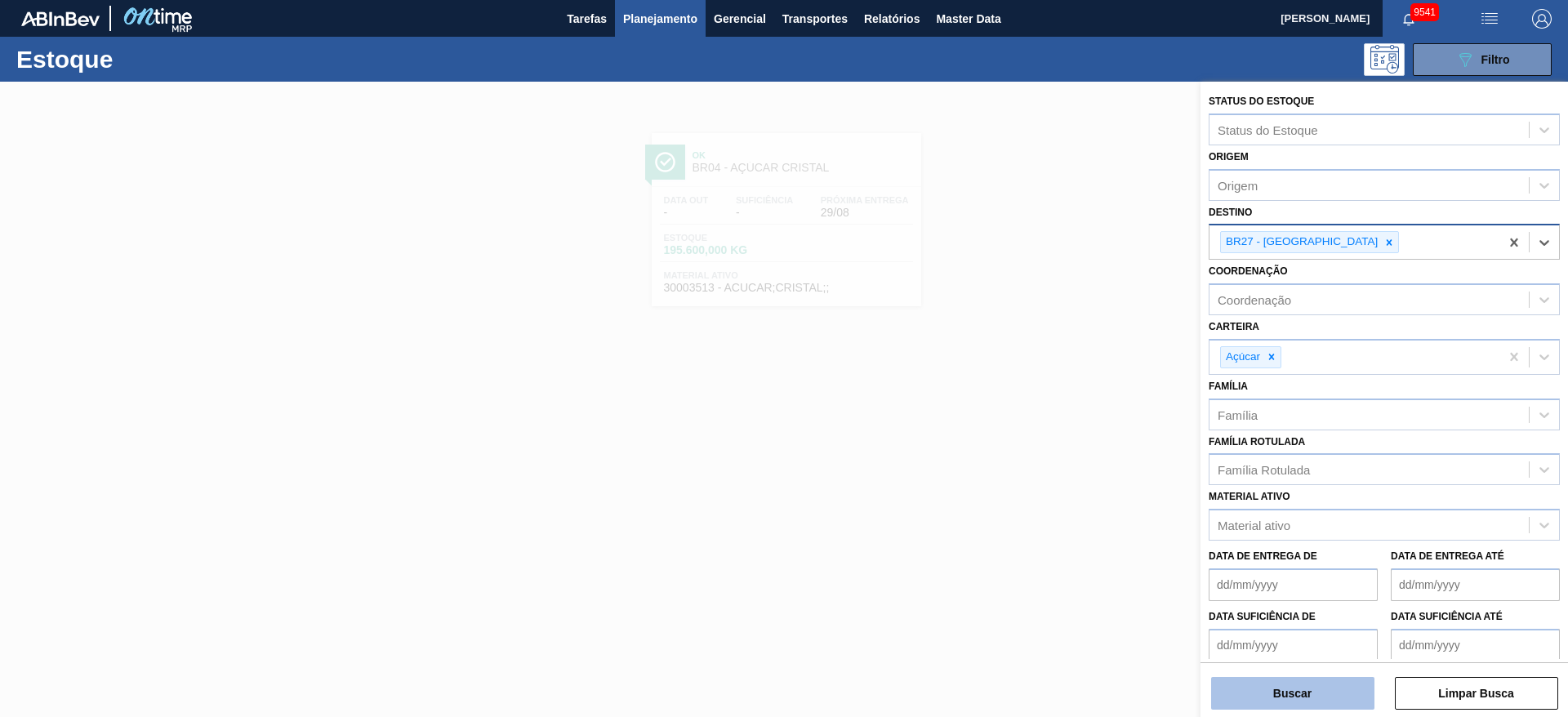
click at [1280, 705] on button "Buscar" at bounding box center [1292, 693] width 163 height 32
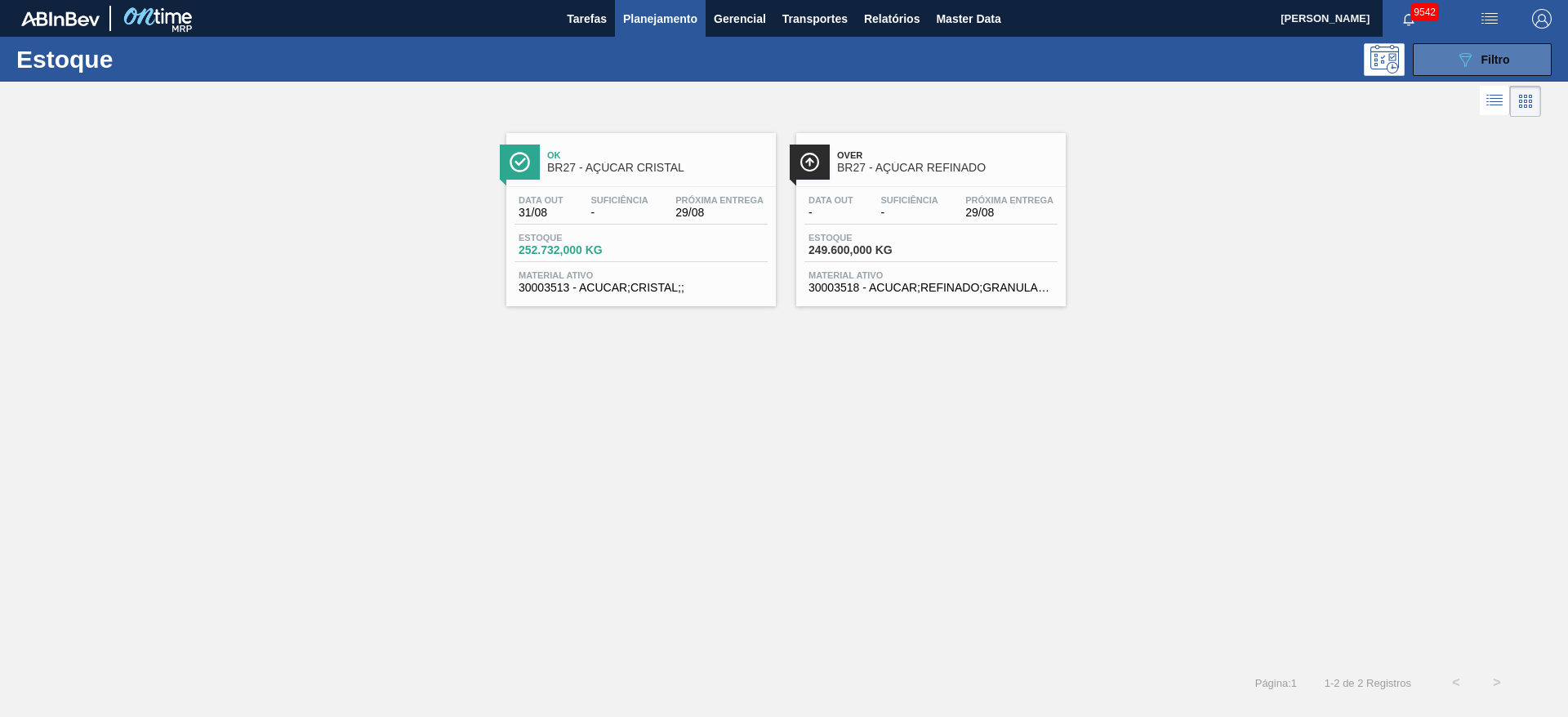
drag, startPoint x: 1456, startPoint y: 55, endPoint x: 1436, endPoint y: 74, distance: 27.6
click at [1455, 56] on icon "089F7B8B-B2A5-4AFE-B5C0-19BA573D28AC" at bounding box center [1464, 59] width 20 height 20
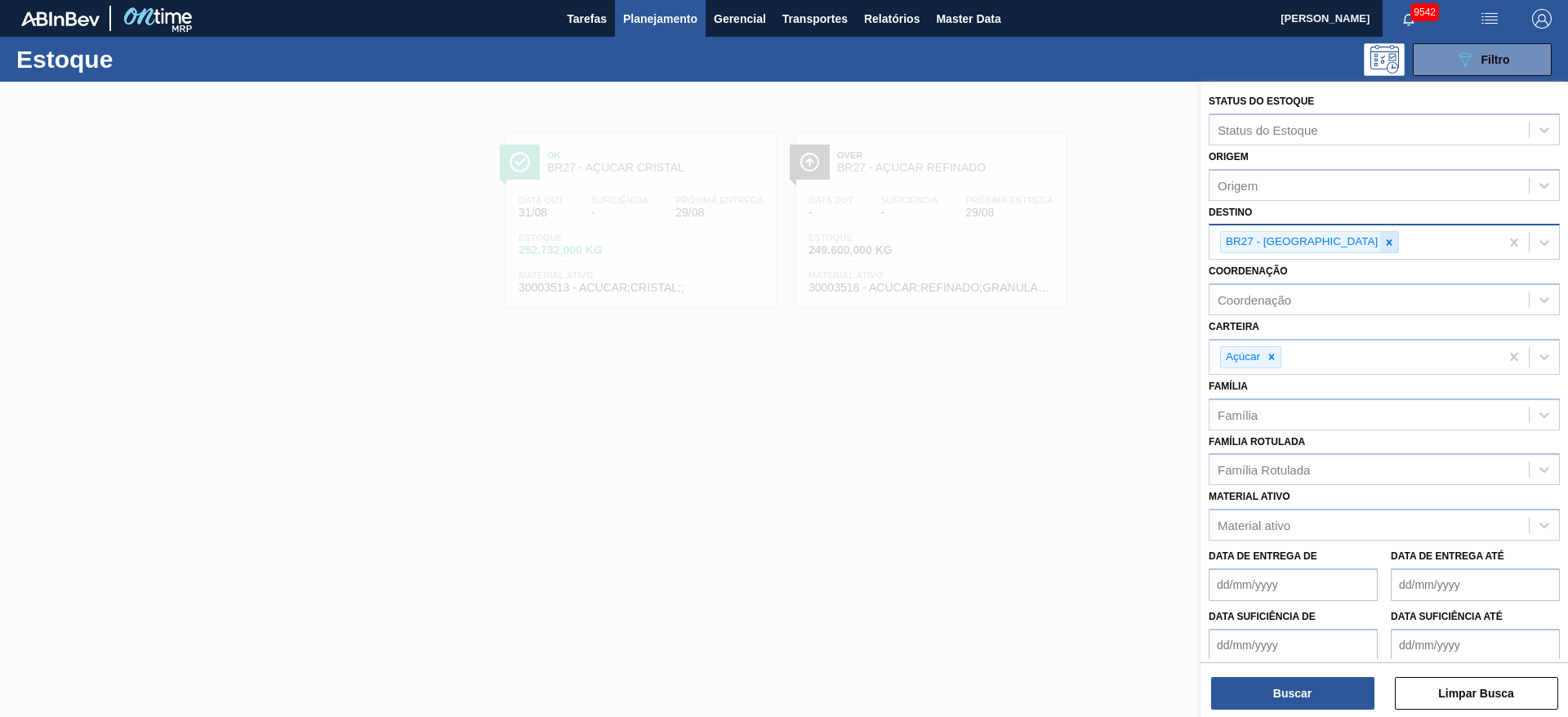
click at [1383, 247] on icon at bounding box center [1389, 242] width 11 height 11
type input "3"
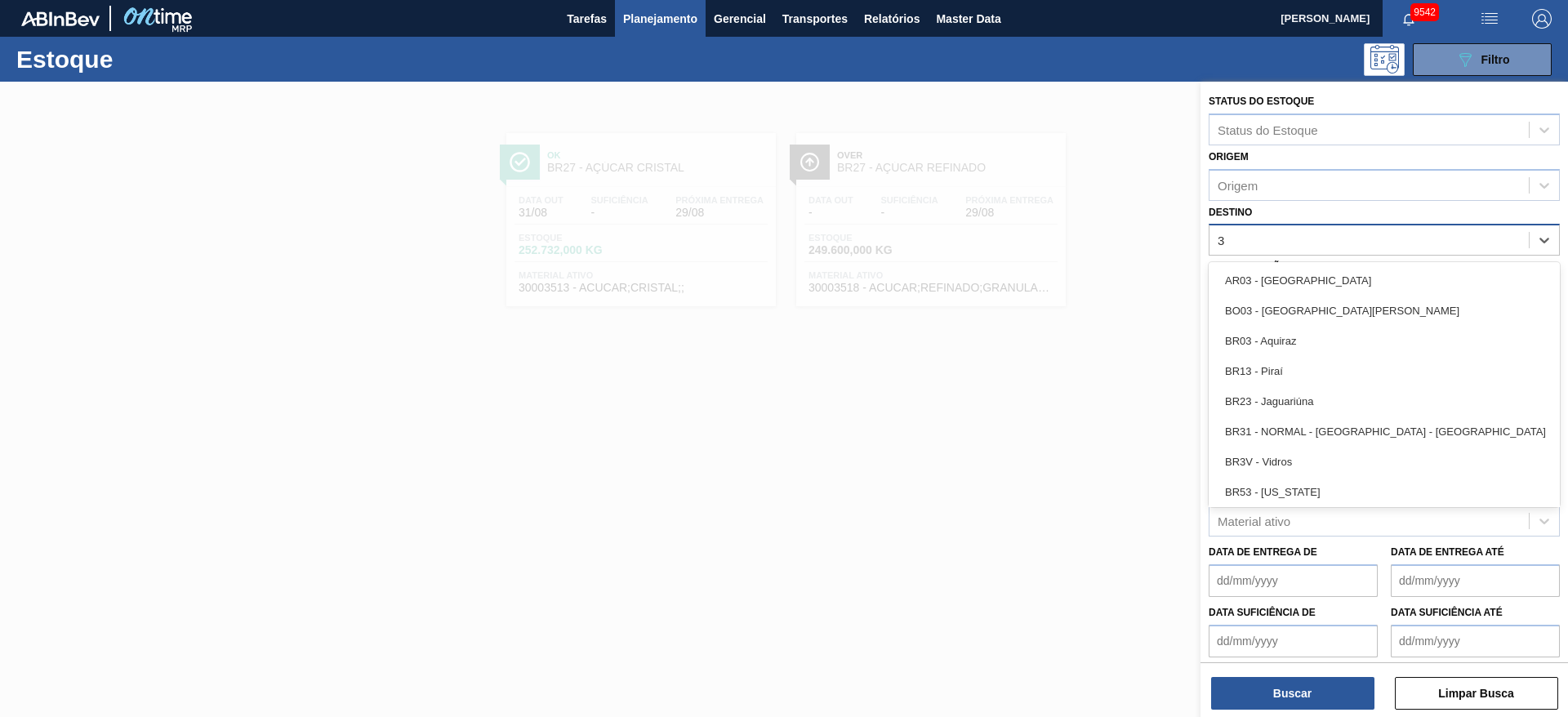
drag, startPoint x: 1306, startPoint y: 326, endPoint x: 1306, endPoint y: 341, distance: 15.0
click at [1306, 329] on div "BR03 - Aquiraz" at bounding box center [1384, 341] width 351 height 31
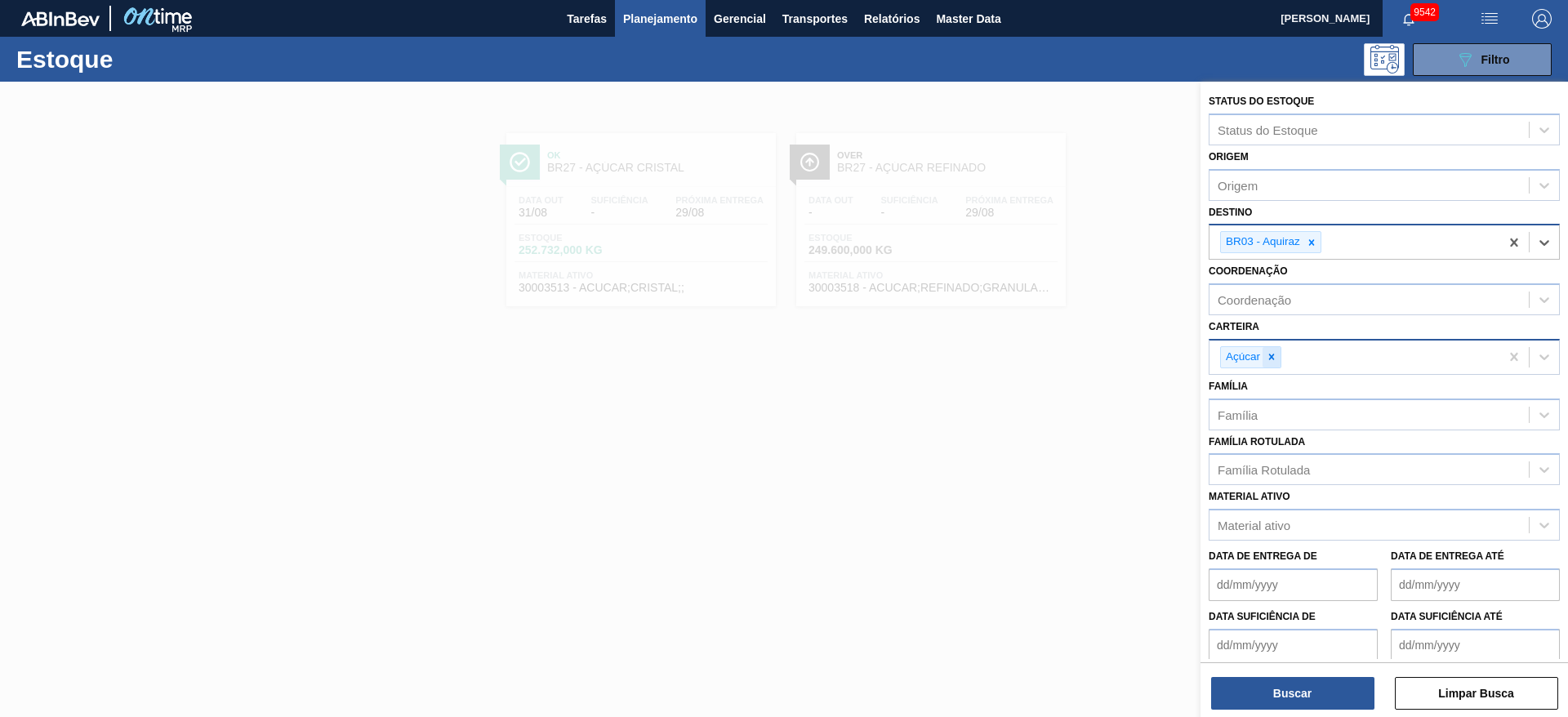
click at [1278, 357] on div at bounding box center [1271, 357] width 18 height 20
click at [1278, 357] on div "Carteira" at bounding box center [1368, 355] width 319 height 24
drag, startPoint x: 1280, startPoint y: 486, endPoint x: 1270, endPoint y: 583, distance: 97.5
click at [1280, 489] on div "Suco" at bounding box center [1384, 486] width 351 height 31
click at [1300, 687] on button "Buscar" at bounding box center [1292, 693] width 163 height 32
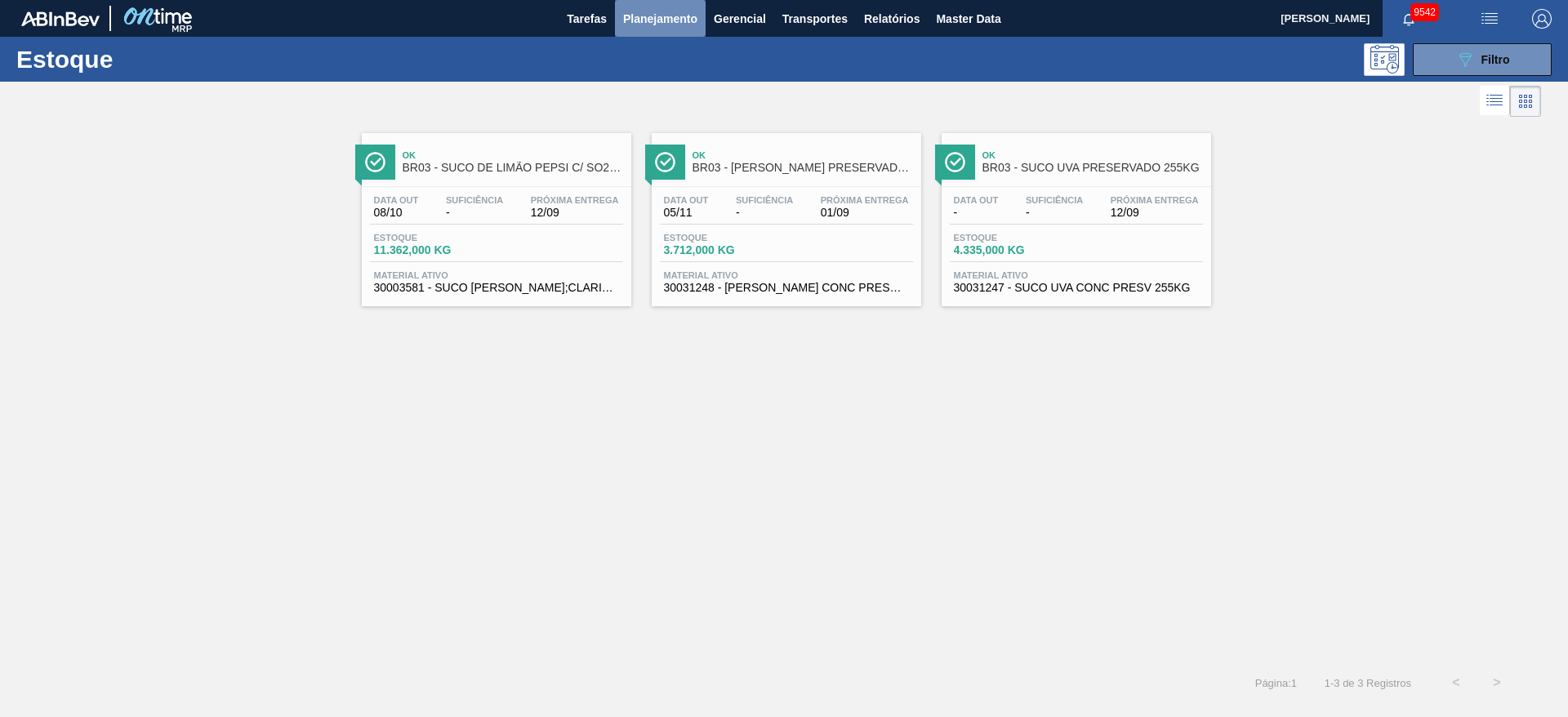
click at [699, 22] on button "Planejamento" at bounding box center [660, 18] width 91 height 37
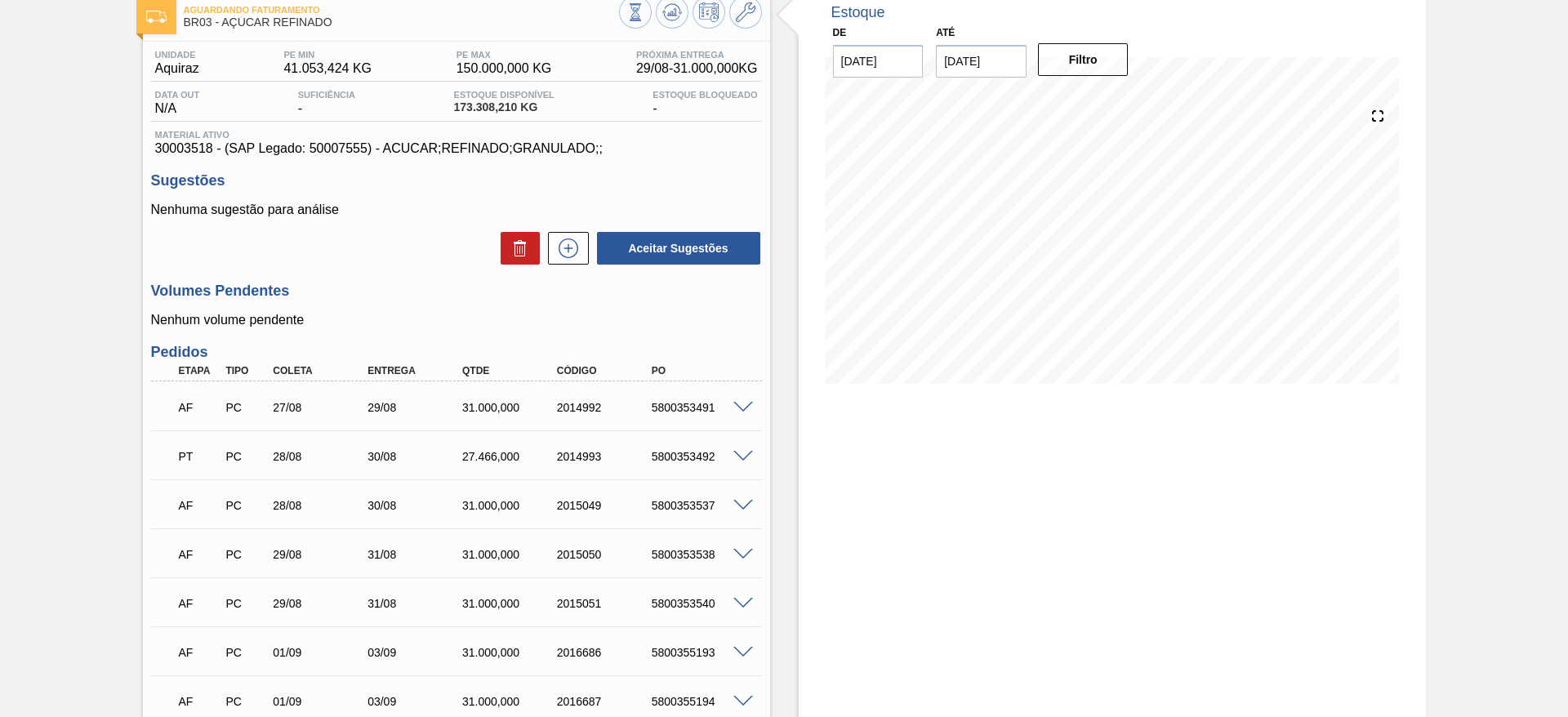
scroll to position [89, 0]
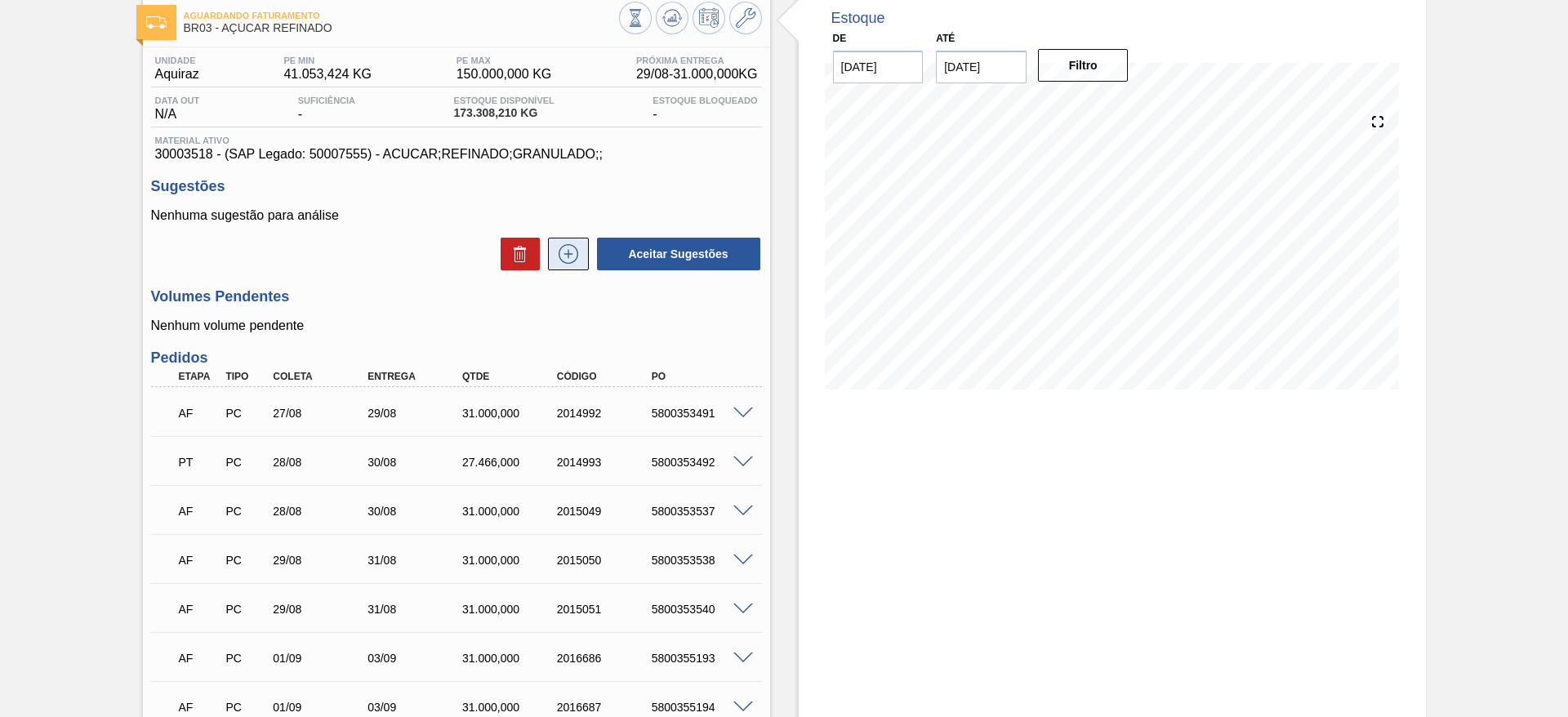
click at [571, 251] on icon at bounding box center [567, 254] width 26 height 20
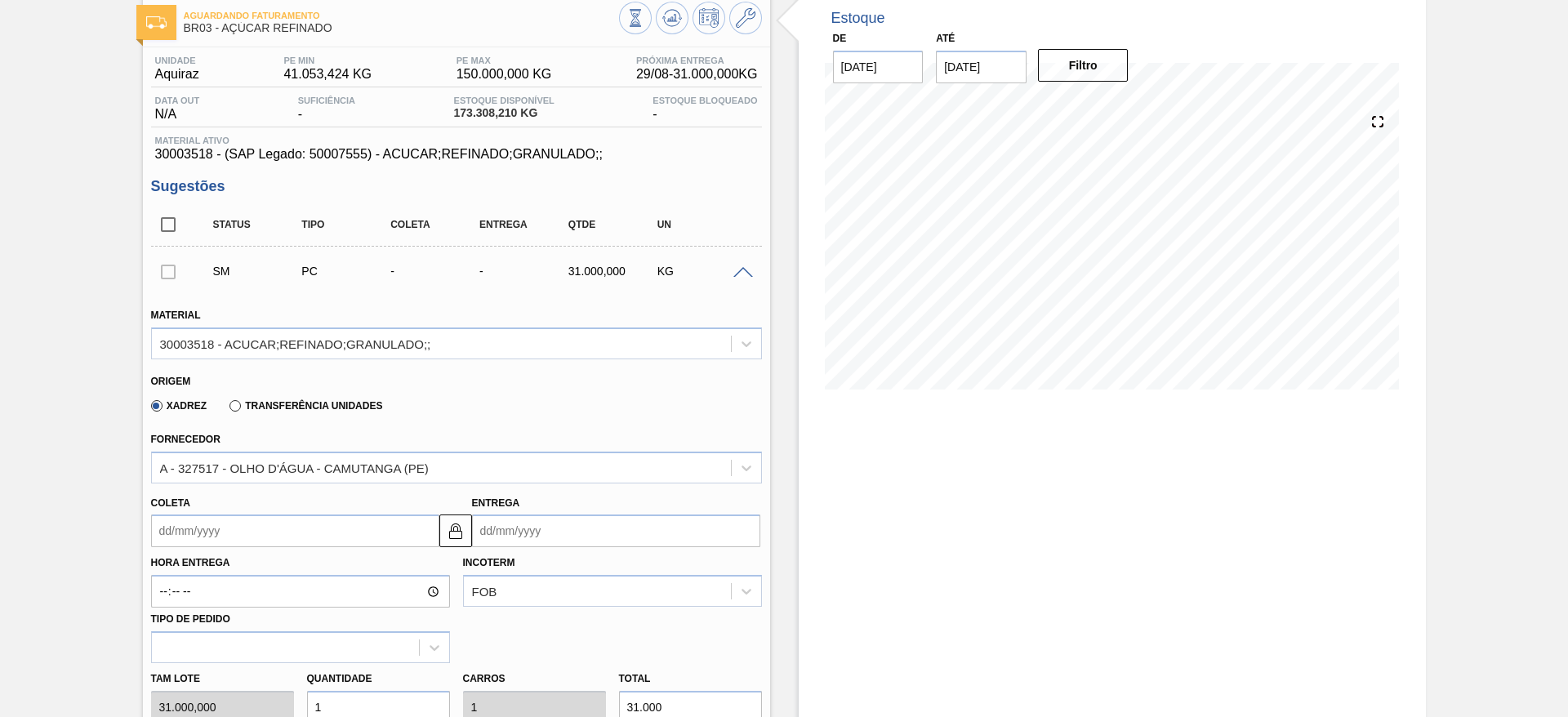
click at [206, 529] on input "Coleta" at bounding box center [295, 531] width 288 height 32
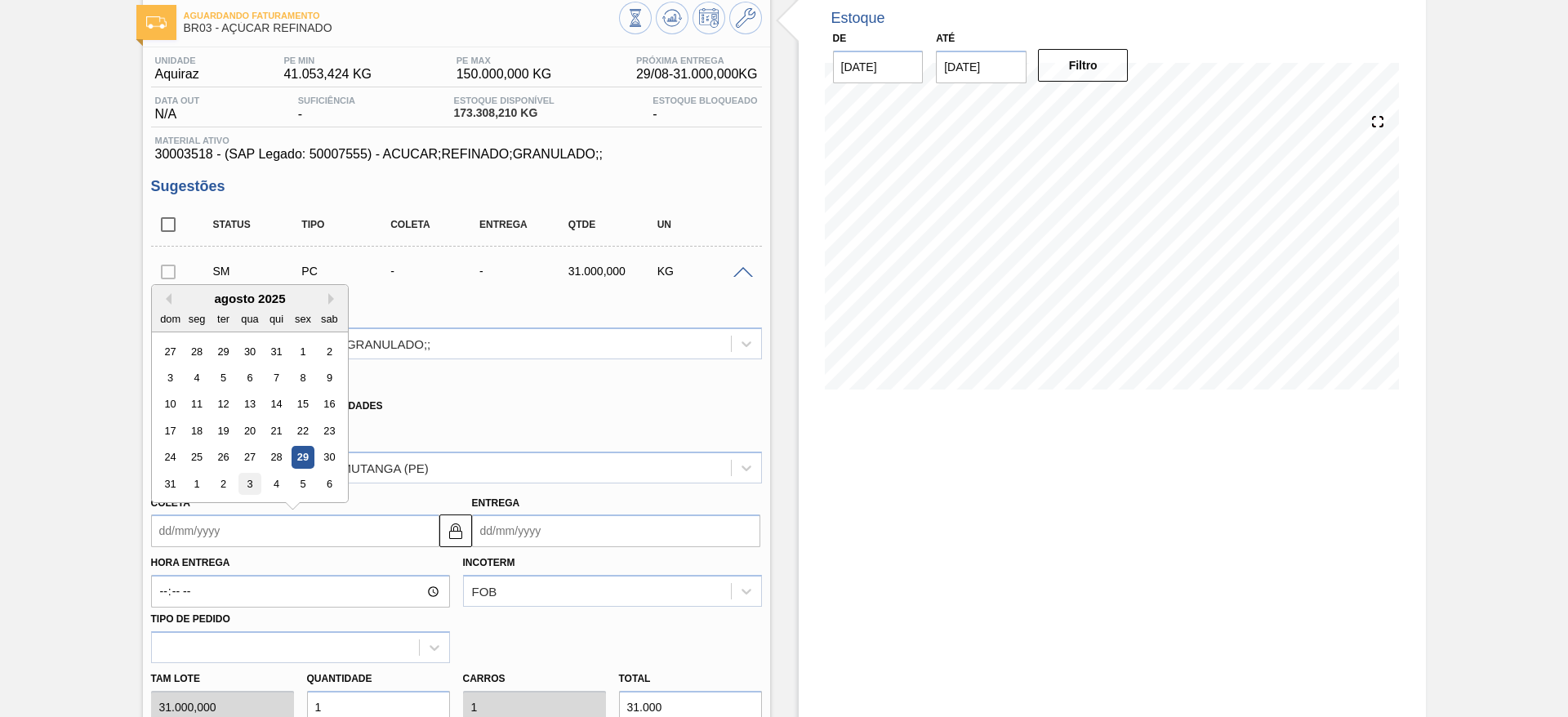
click at [252, 475] on div "3" at bounding box center [249, 483] width 22 height 22
type input "[DATE]"
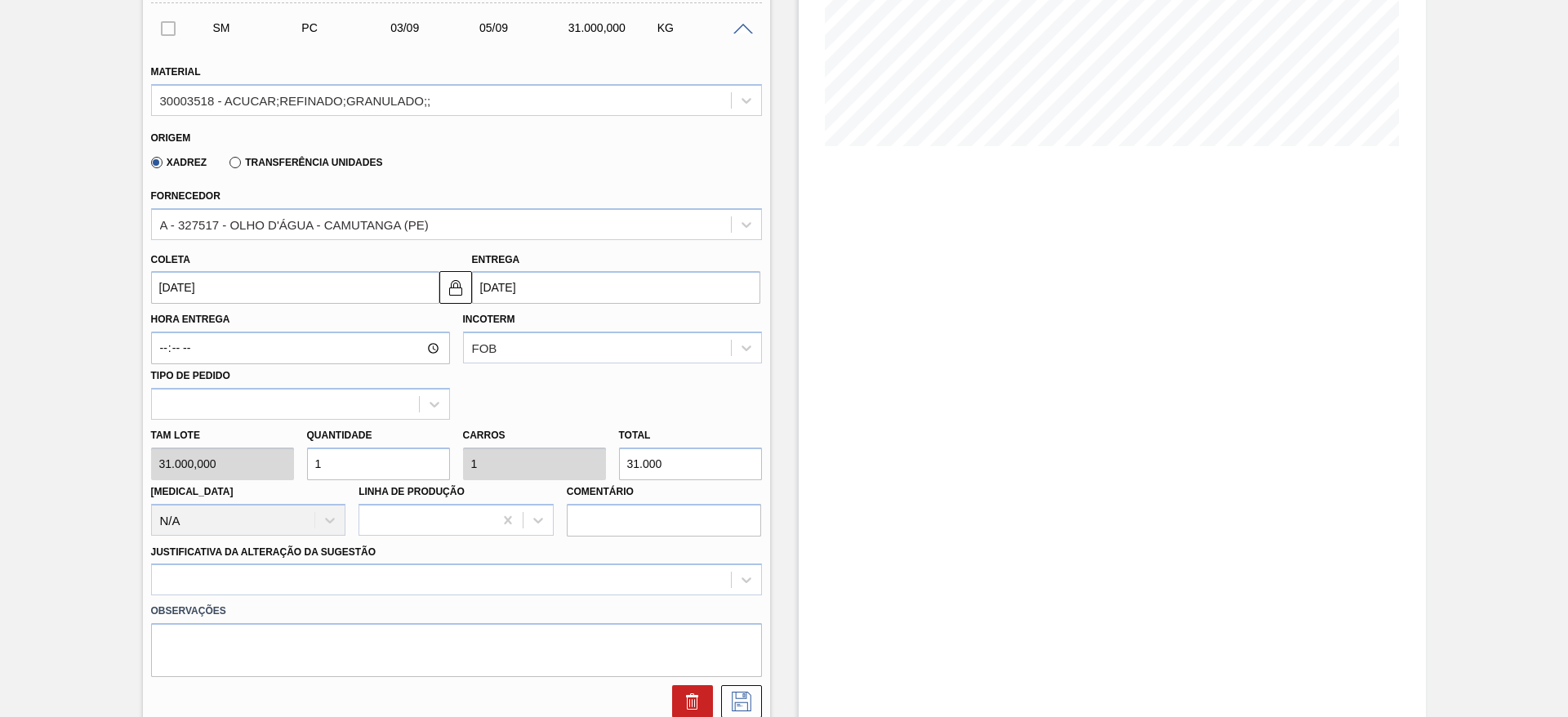
scroll to position [333, 0]
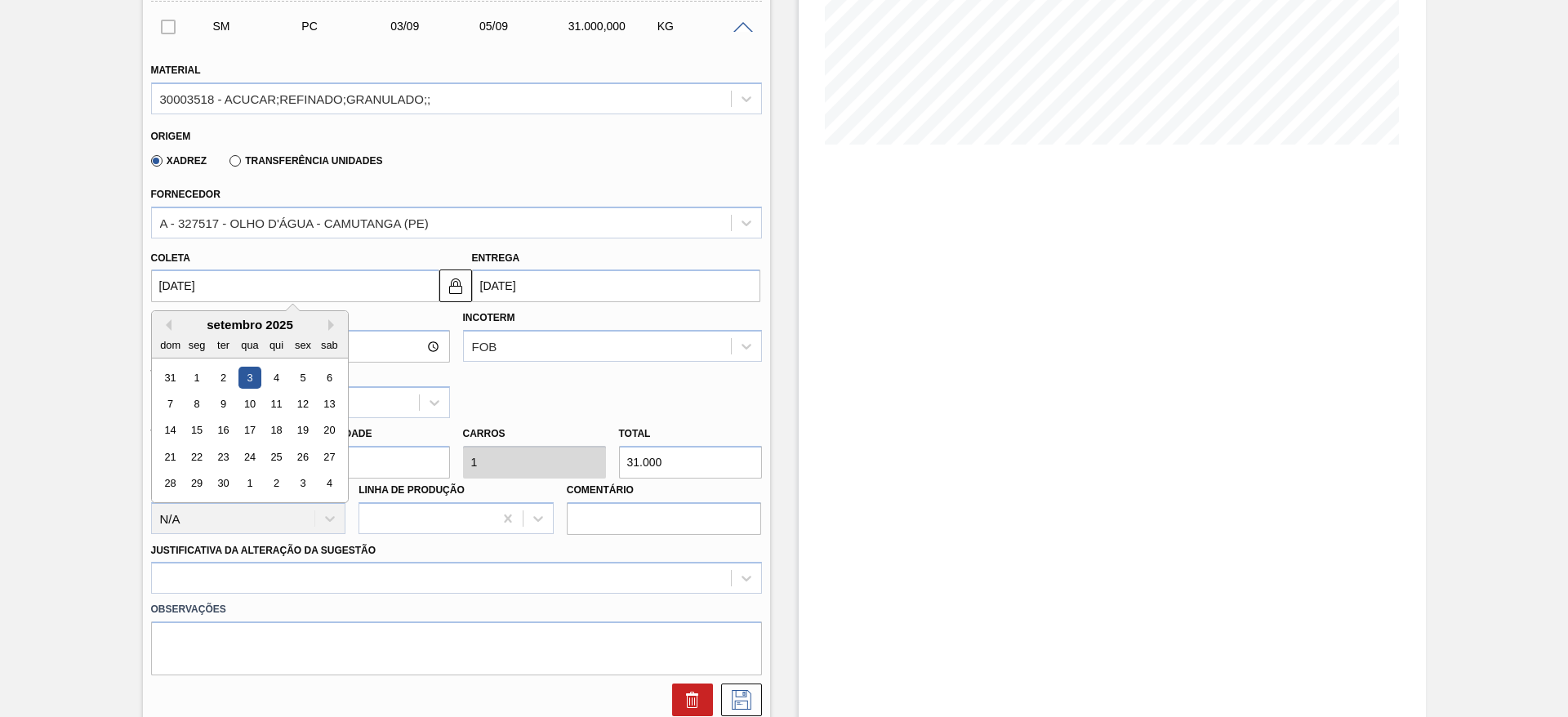
click at [195, 281] on input "[DATE]" at bounding box center [295, 286] width 288 height 32
click at [248, 367] on div "3" at bounding box center [249, 378] width 22 height 22
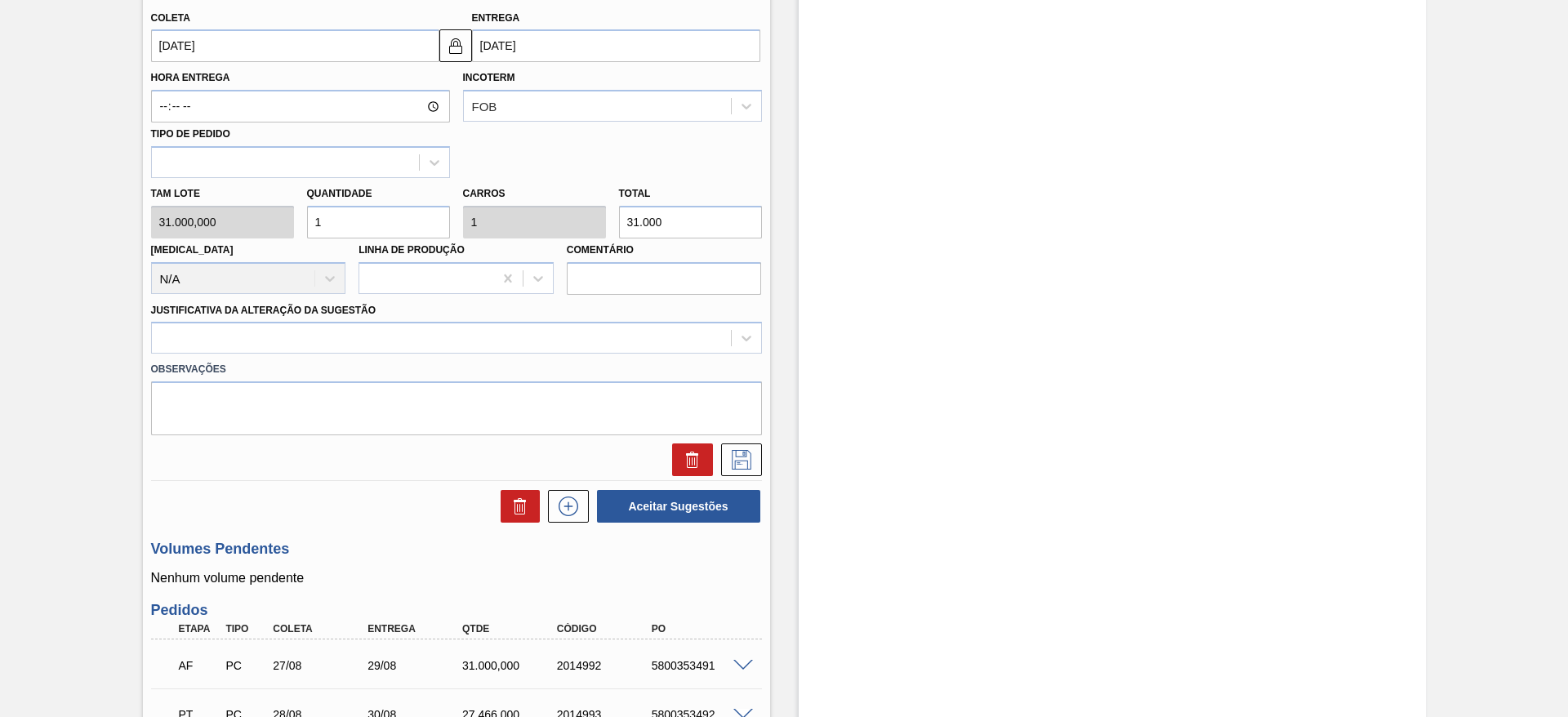
scroll to position [612, 0]
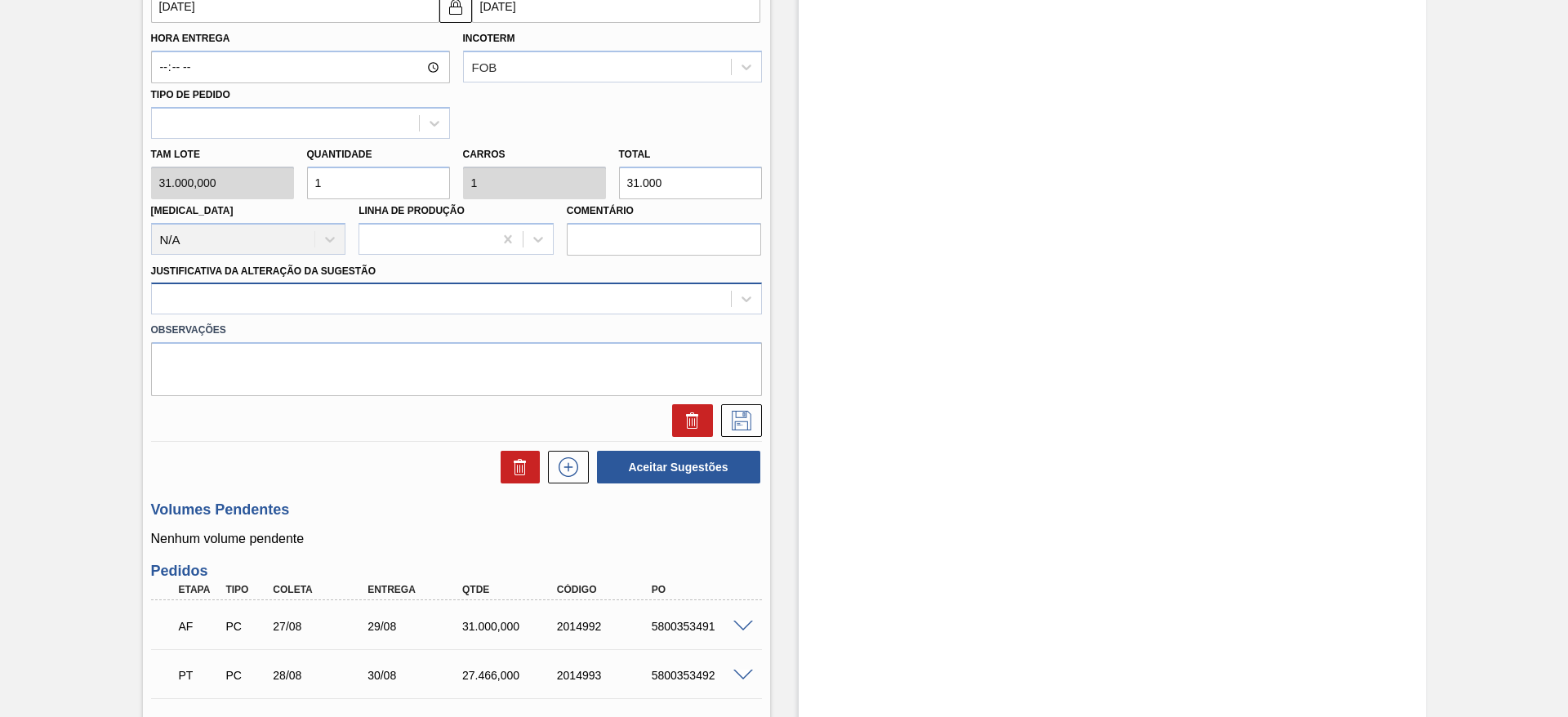
click at [578, 314] on div at bounding box center [456, 297] width 611 height 31
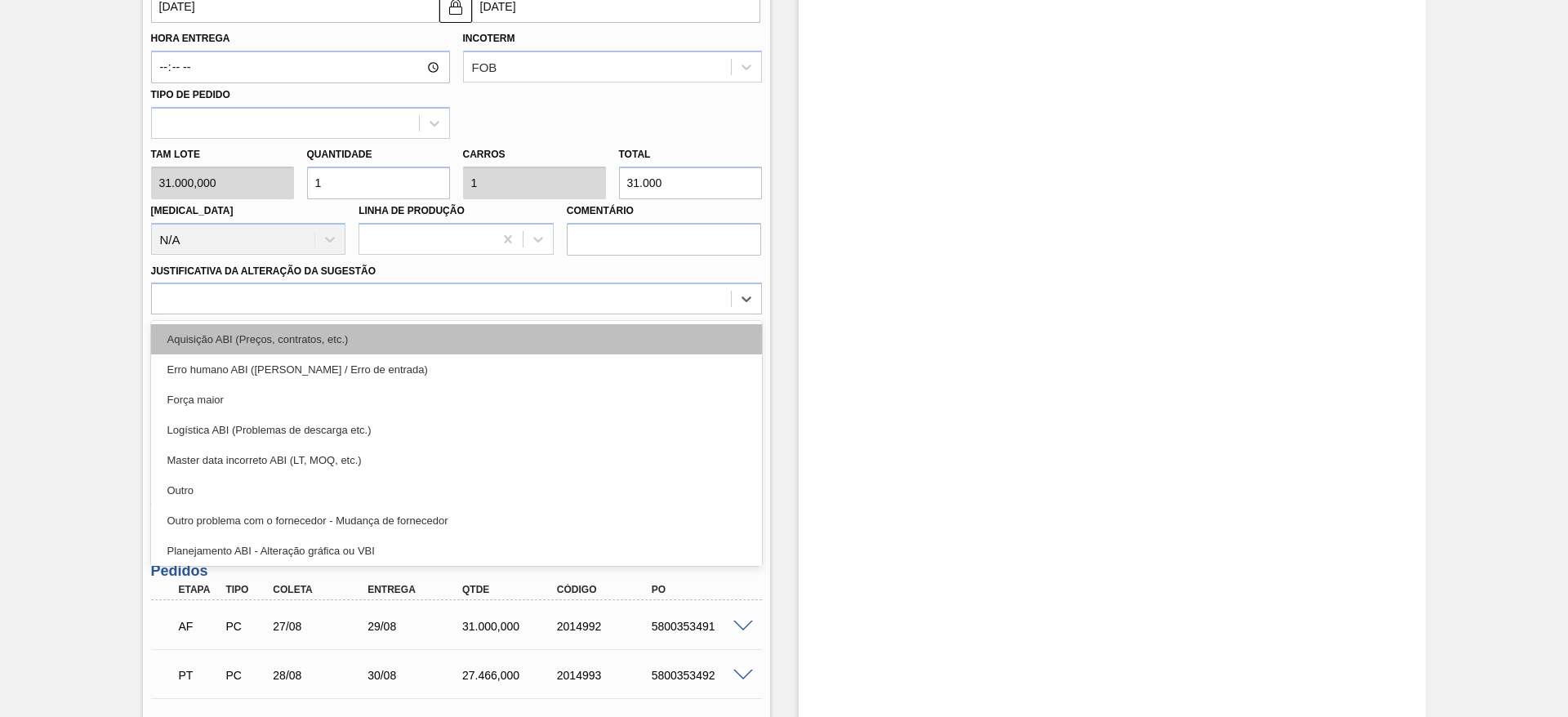
click at [586, 338] on div "Aquisição ABI (Preços, contratos, etc.)" at bounding box center [456, 339] width 611 height 31
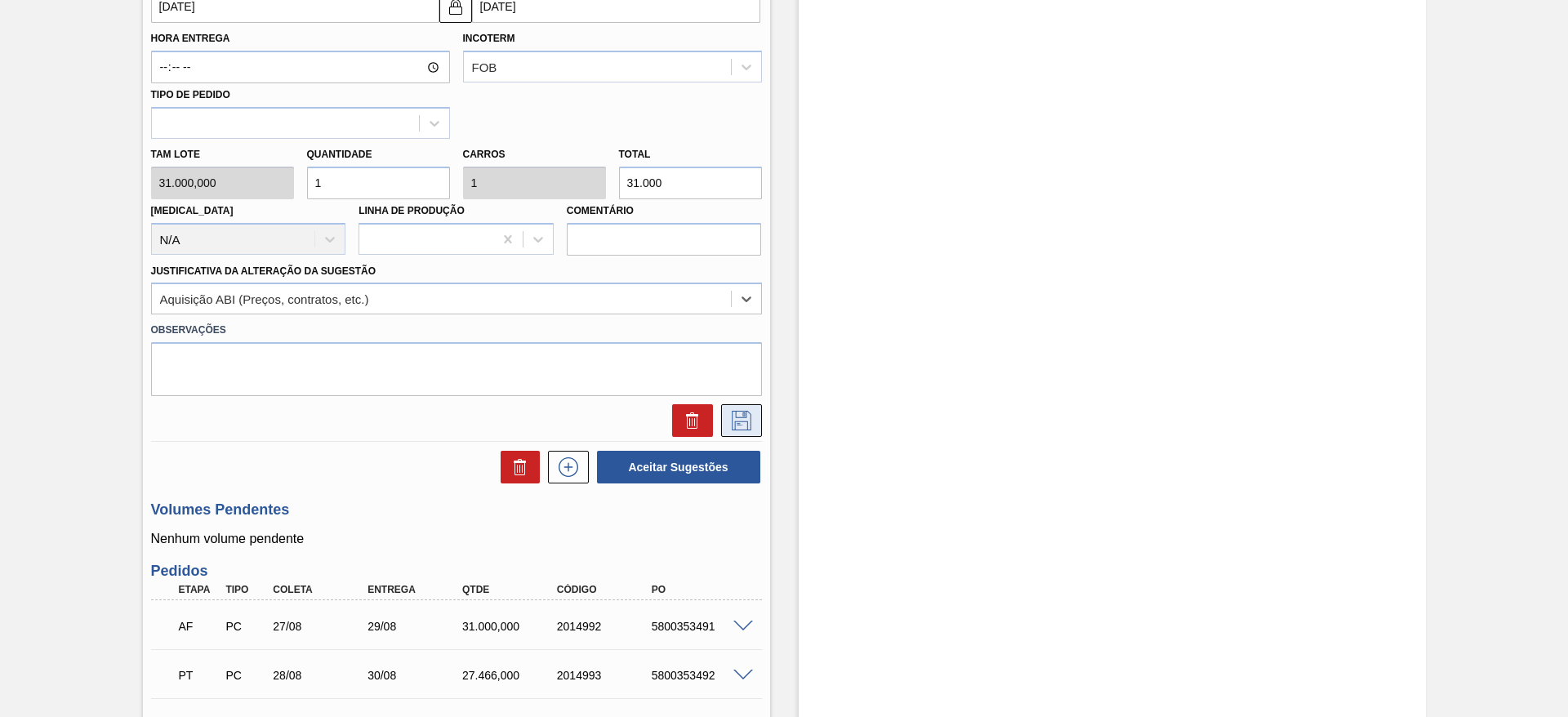
click at [737, 424] on icon at bounding box center [741, 420] width 26 height 20
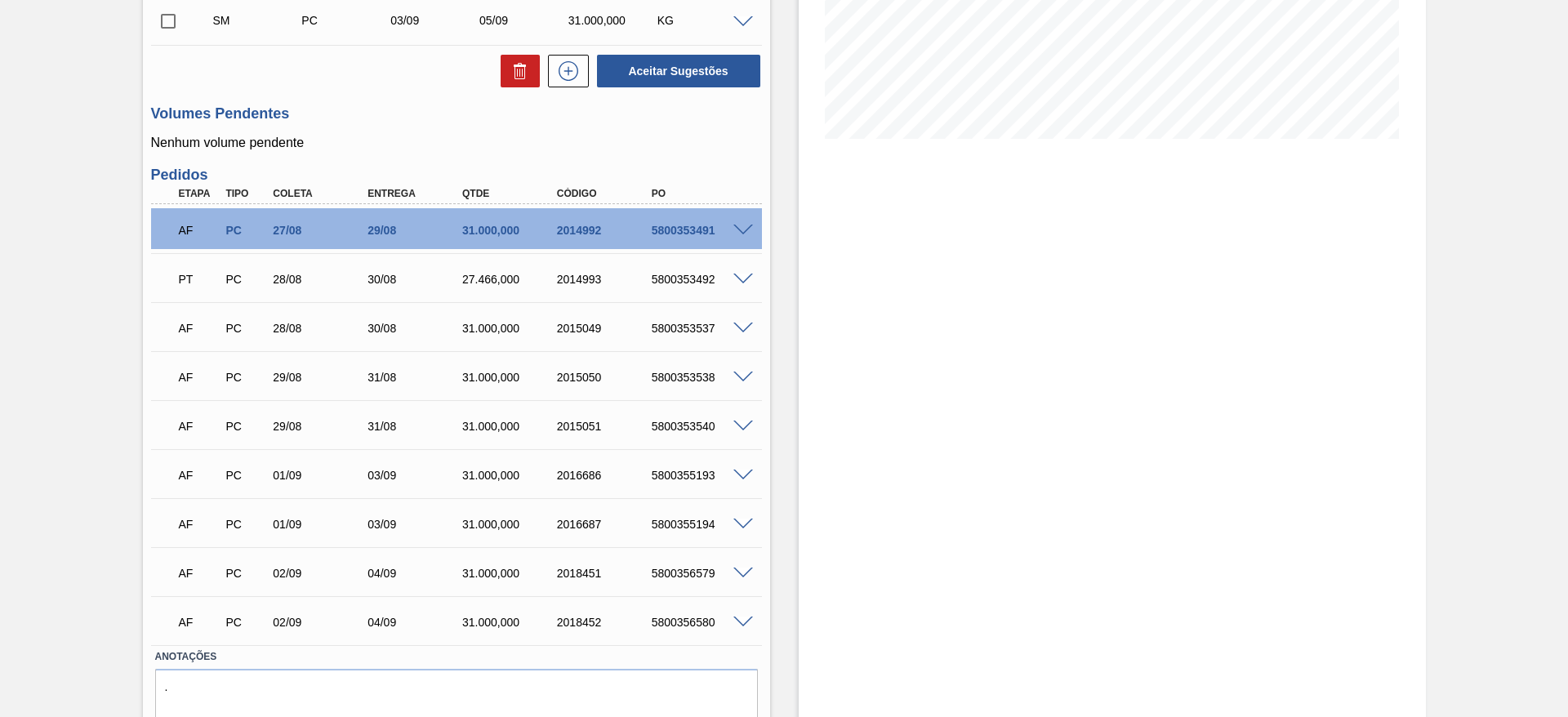
scroll to position [0, 0]
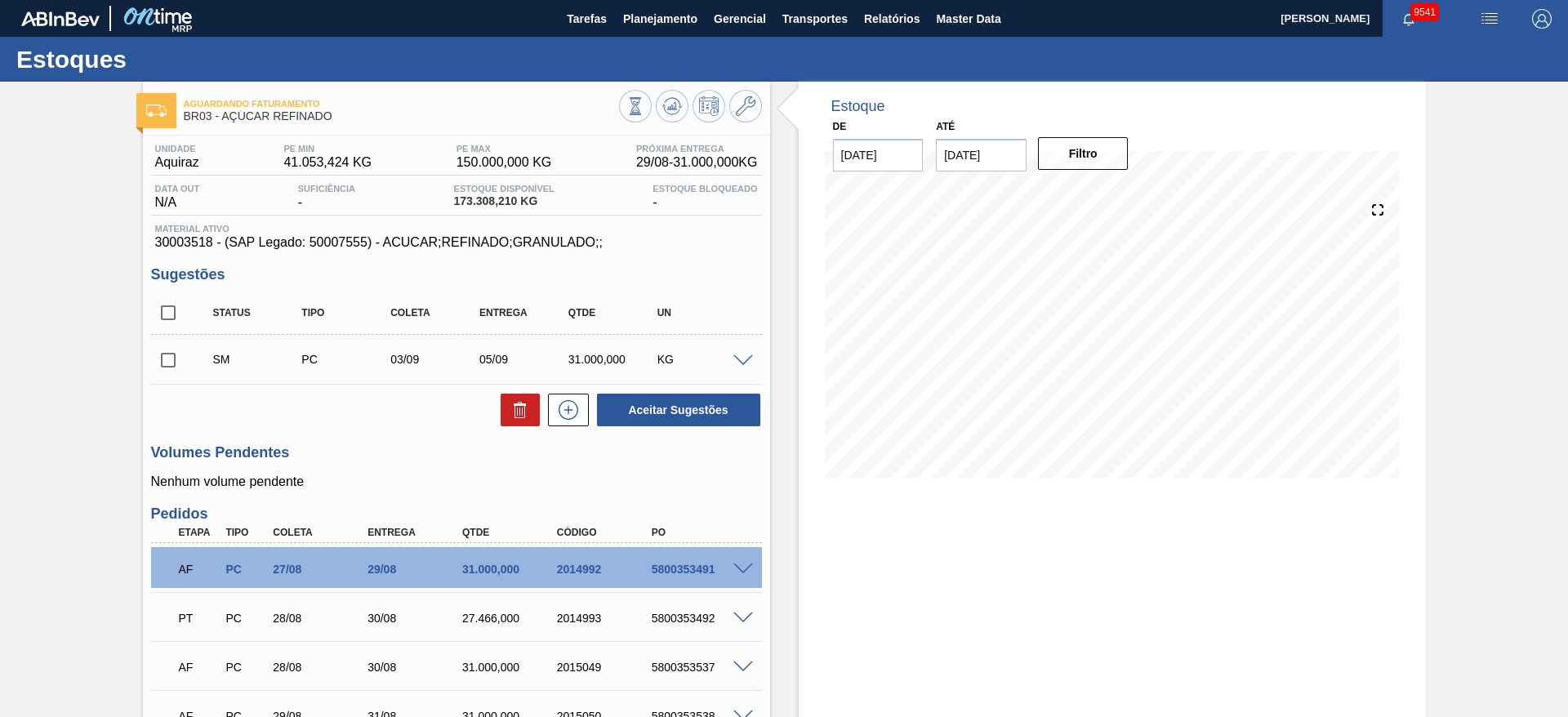
click at [169, 350] on input "checkbox" at bounding box center [168, 360] width 34 height 34
click at [642, 410] on button "Aceitar Sugestões" at bounding box center [678, 410] width 163 height 32
checkbox input "false"
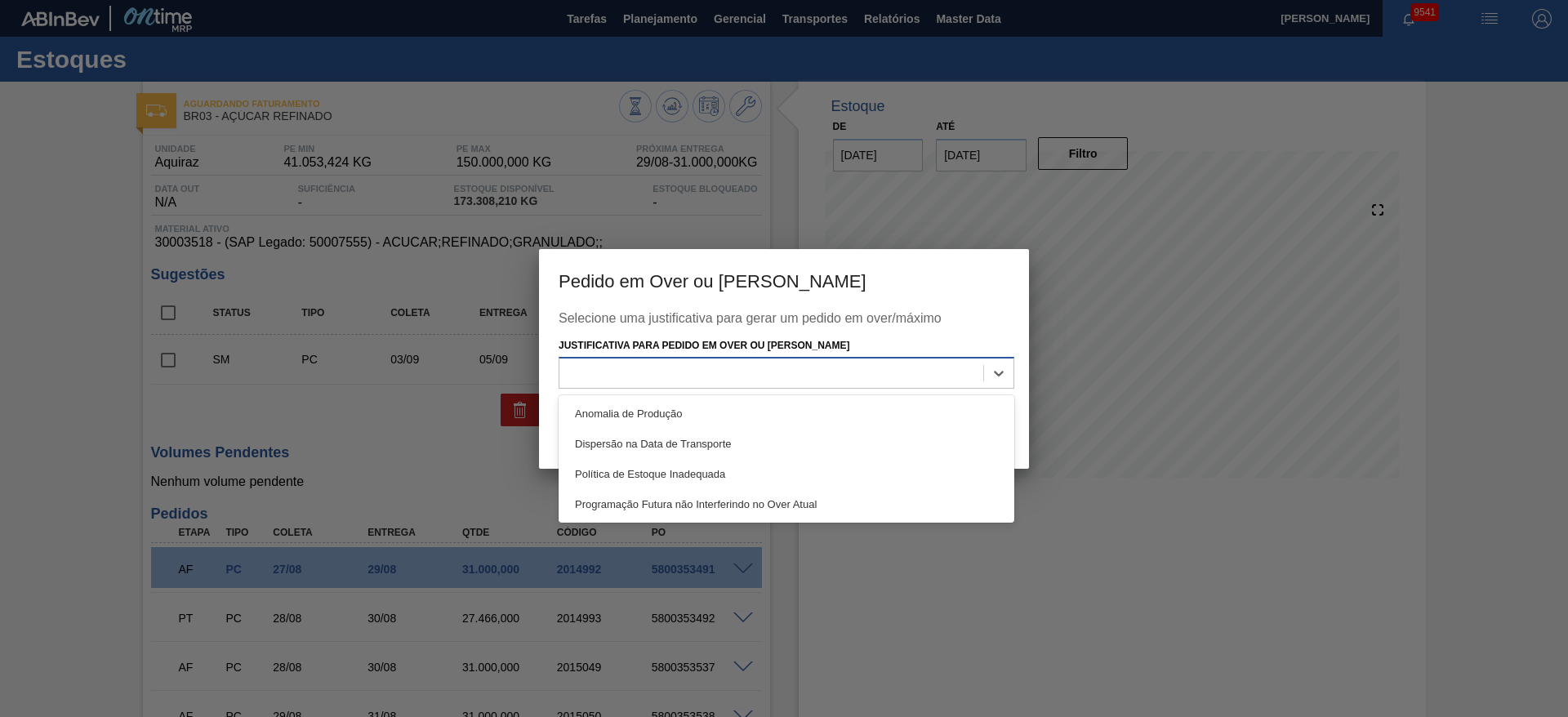
click at [856, 382] on div at bounding box center [771, 373] width 424 height 24
drag, startPoint x: 860, startPoint y: 406, endPoint x: 890, endPoint y: 418, distance: 32.3
click at [860, 406] on div "Anomalia de Produção" at bounding box center [786, 414] width 456 height 31
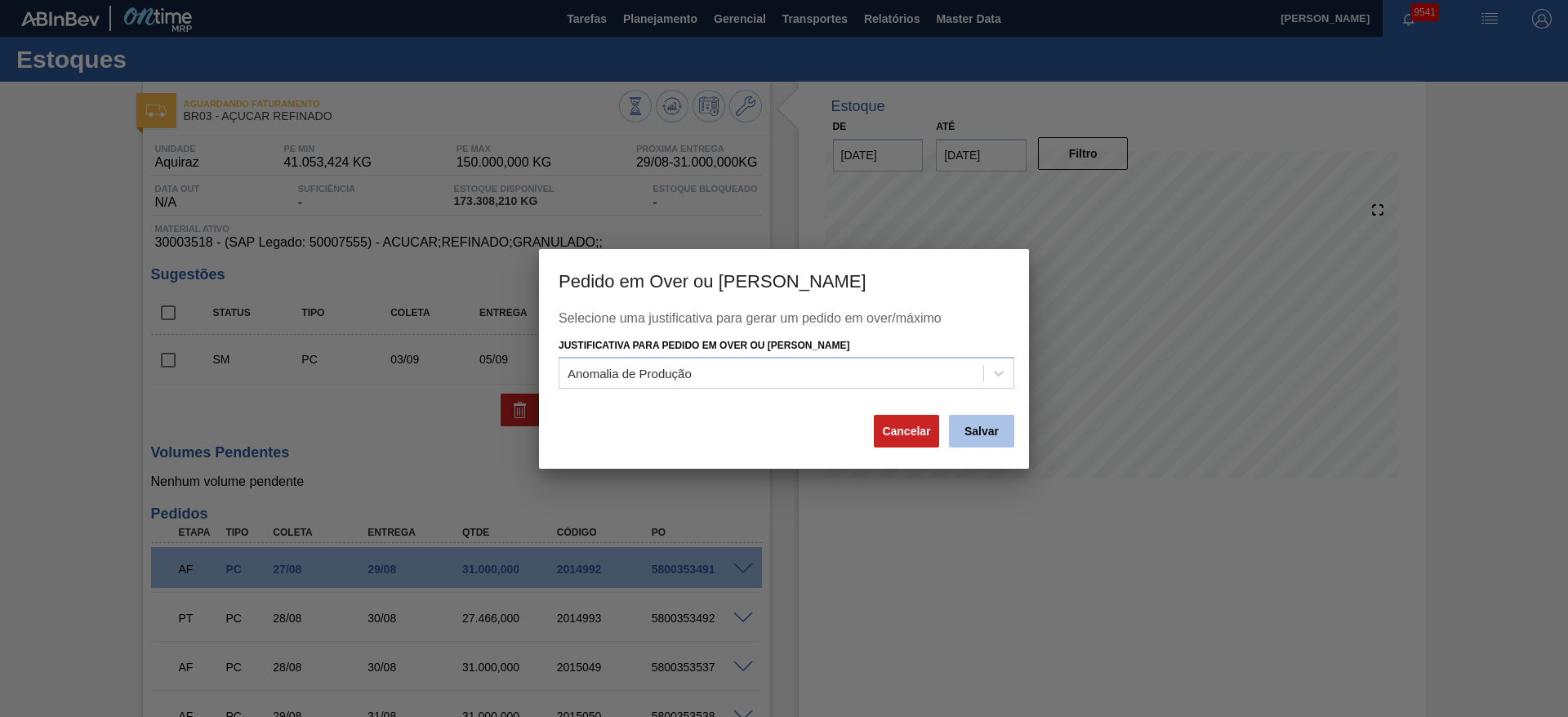
drag, startPoint x: 919, startPoint y: 432, endPoint x: 1002, endPoint y: 433, distance: 83.0
click at [999, 432] on div "Cancelar Salvar" at bounding box center [944, 431] width 144 height 36
click at [1002, 433] on button "Salvar" at bounding box center [981, 431] width 66 height 32
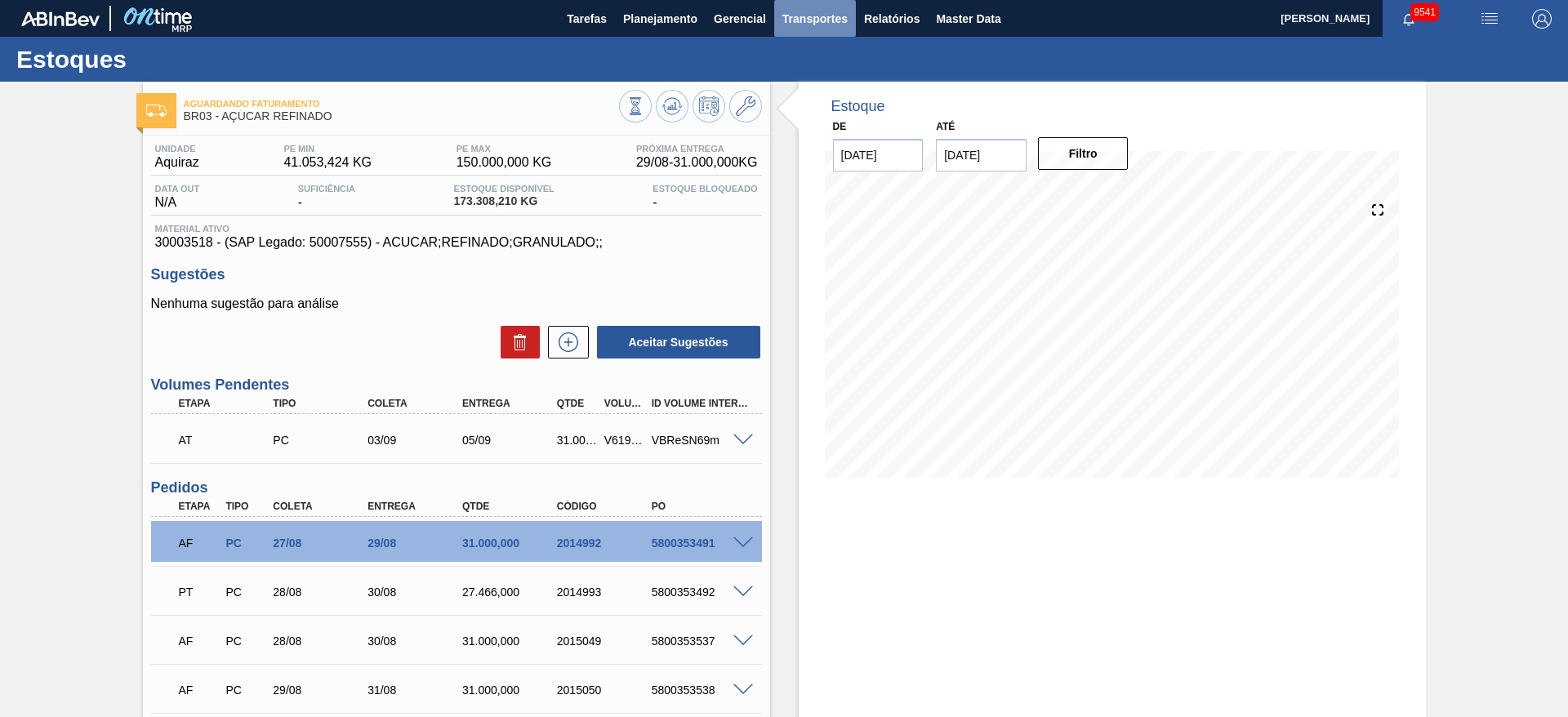
click at [819, 19] on span "Transportes" at bounding box center [815, 18] width 66 height 20
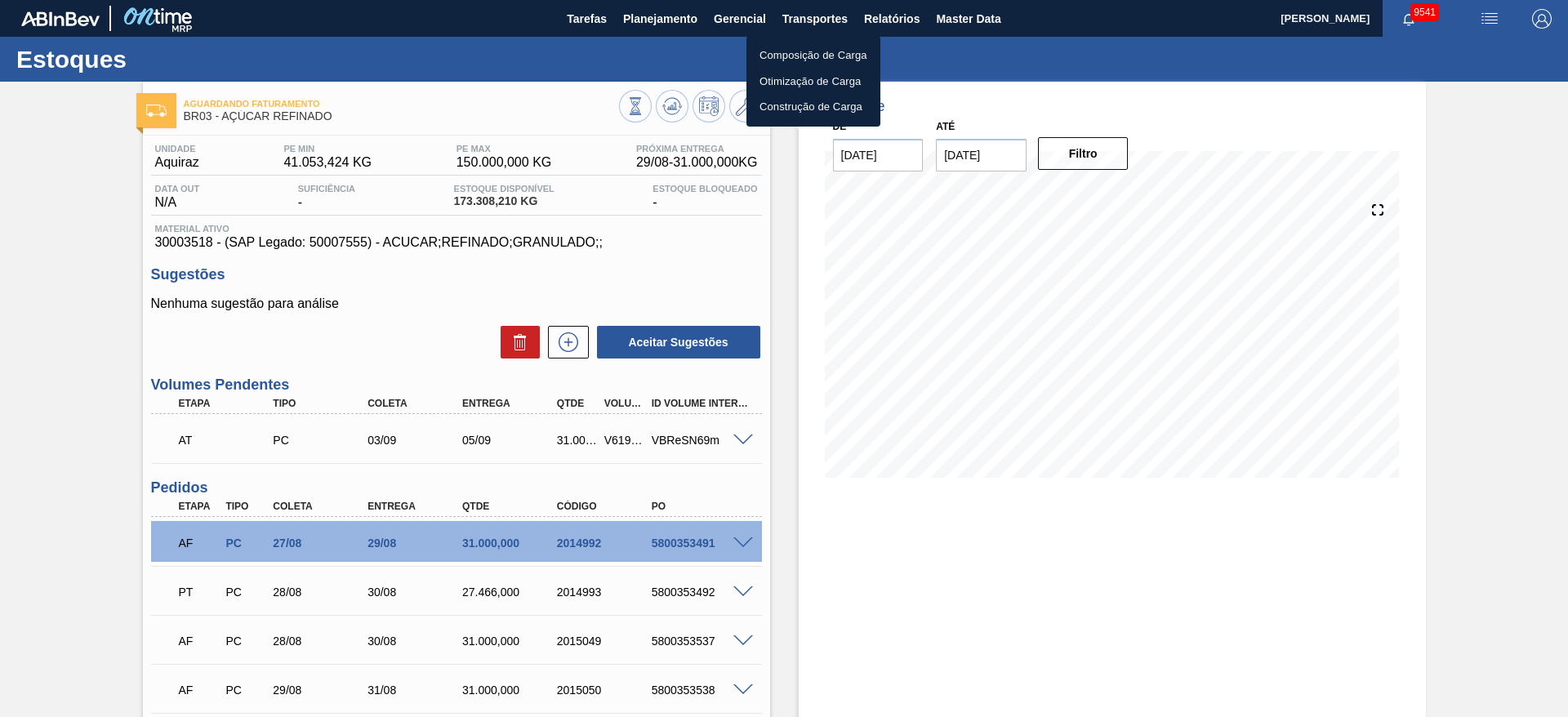
click at [813, 84] on li "Otimização de Carga" at bounding box center [813, 81] width 133 height 26
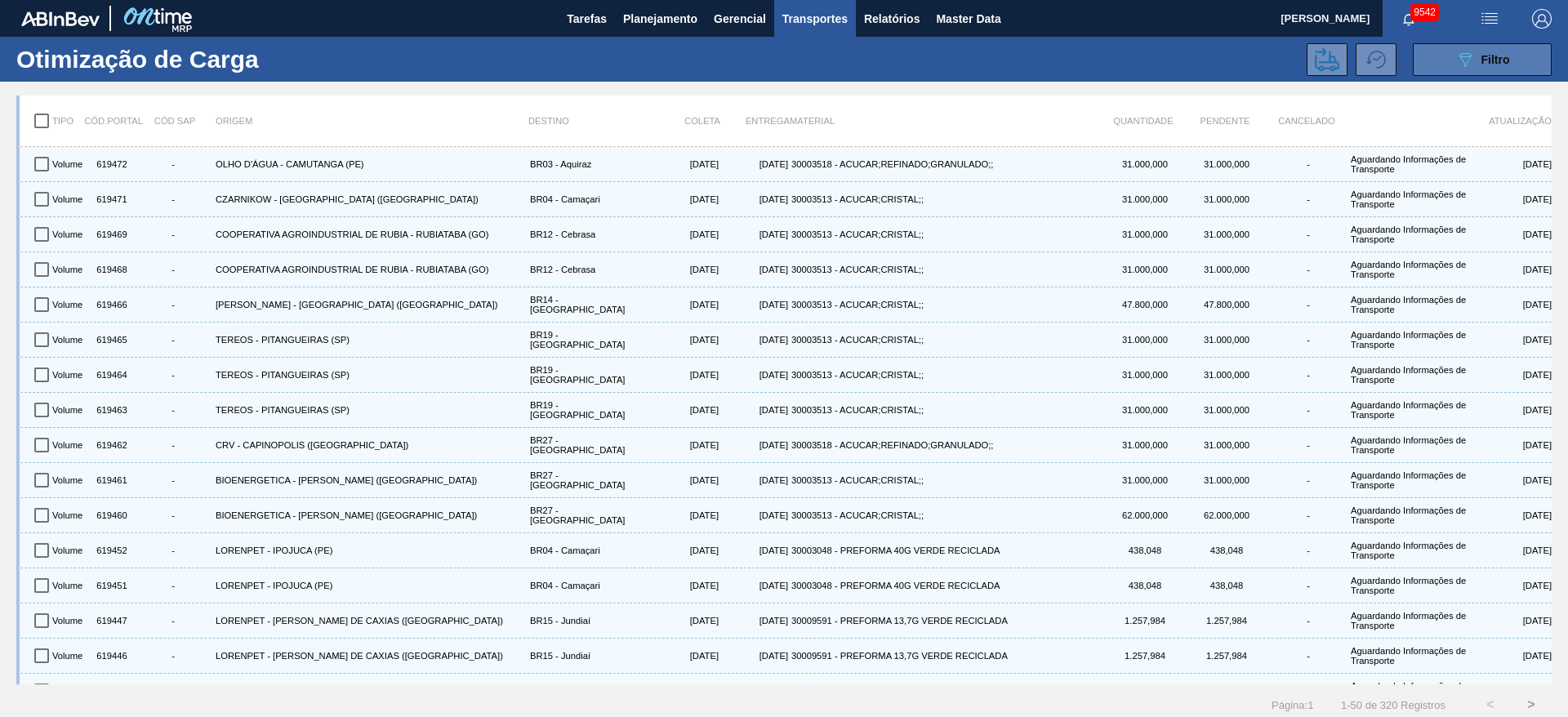
click at [1462, 51] on icon "089F7B8B-B2A5-4AFE-B5C0-19BA573D28AC" at bounding box center [1464, 59] width 20 height 20
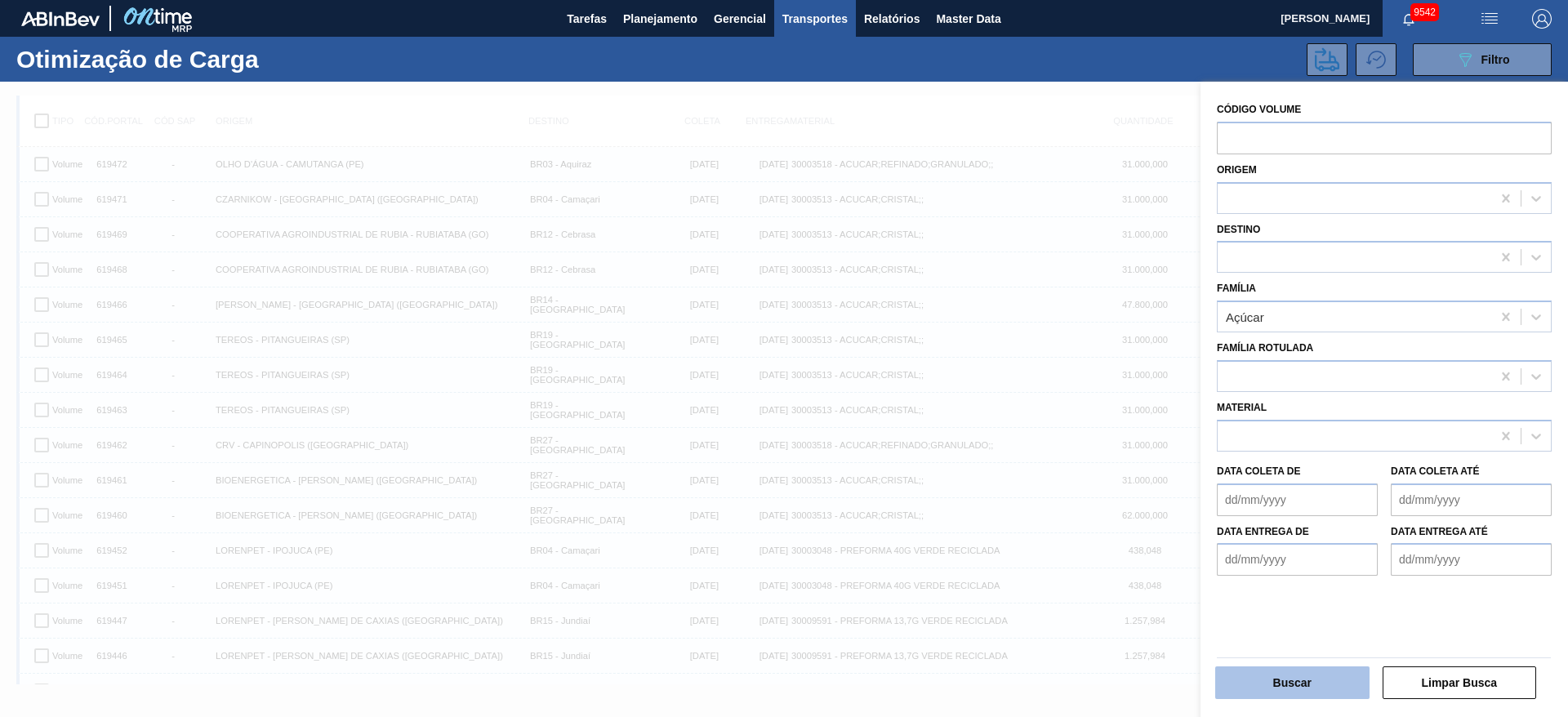
click at [1272, 694] on button "Buscar" at bounding box center [1292, 683] width 154 height 32
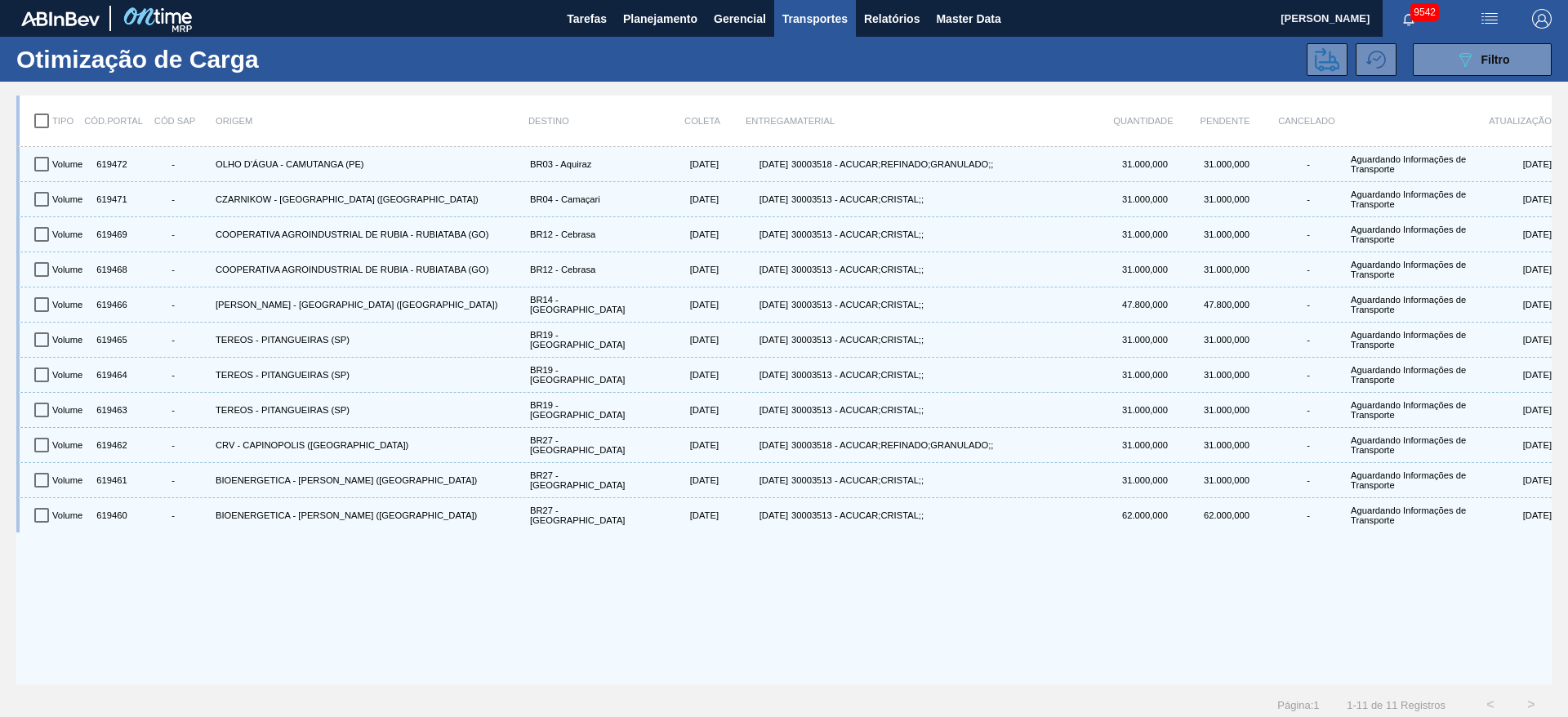
click at [27, 124] on input "checkbox" at bounding box center [42, 121] width 34 height 34
checkbox input "true"
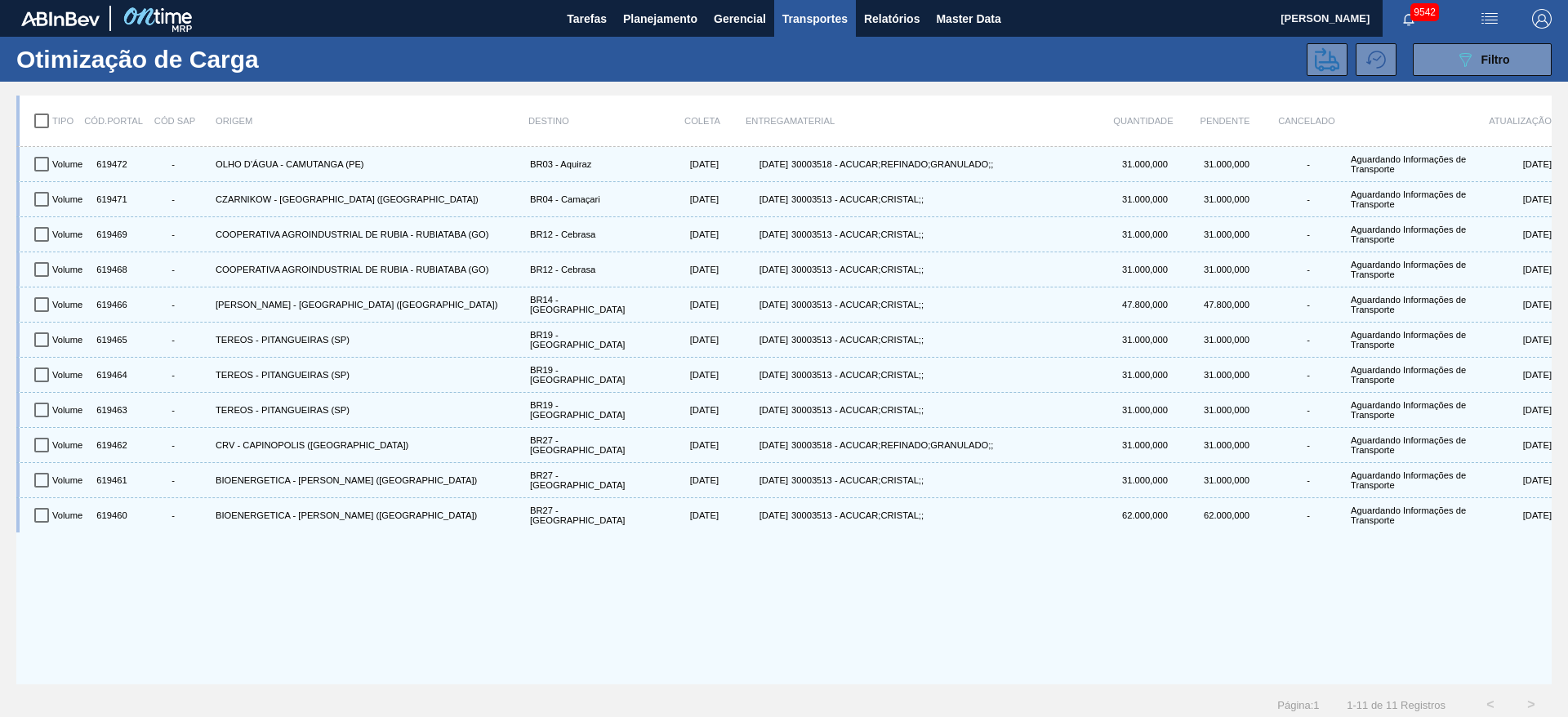
checkbox input "true"
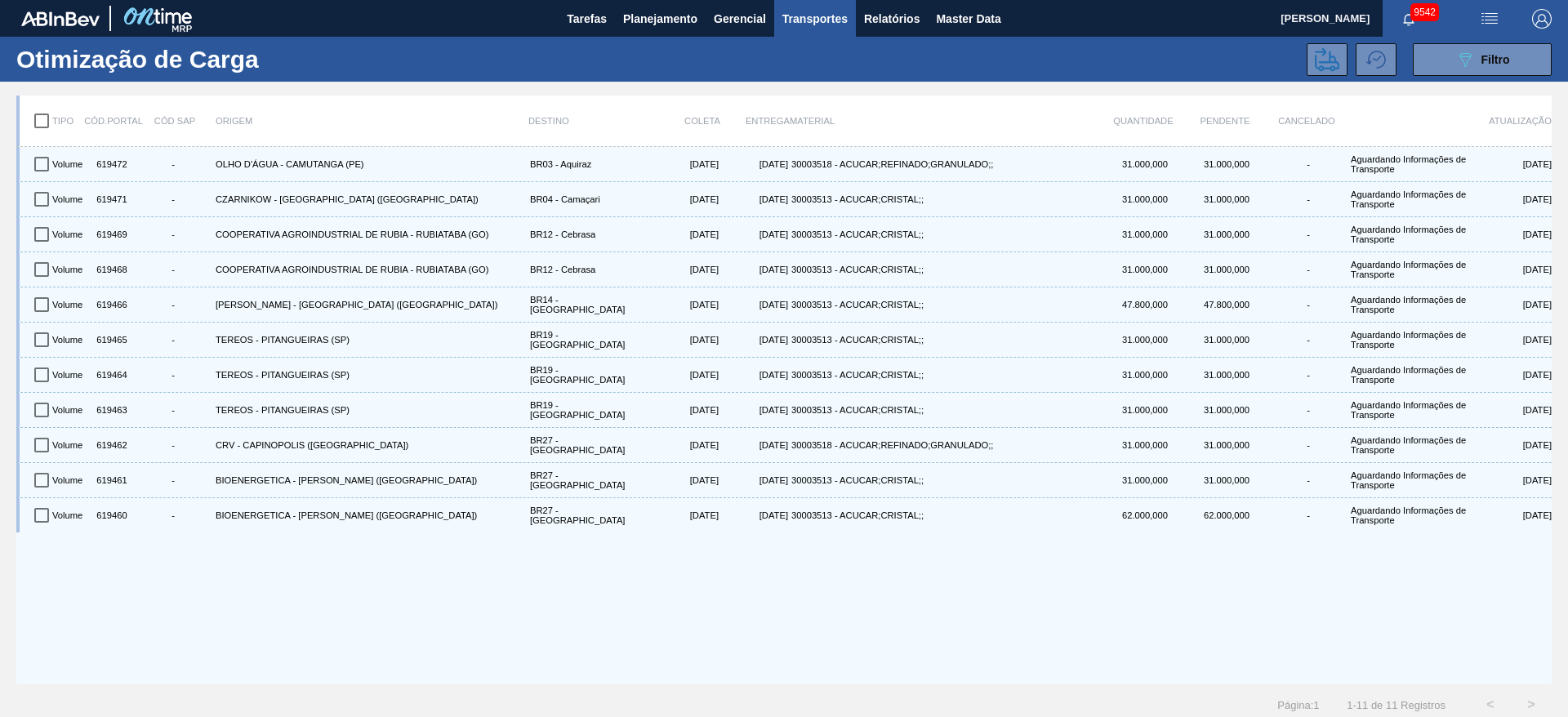
checkbox input "true"
click at [1334, 46] on button at bounding box center [1326, 59] width 41 height 32
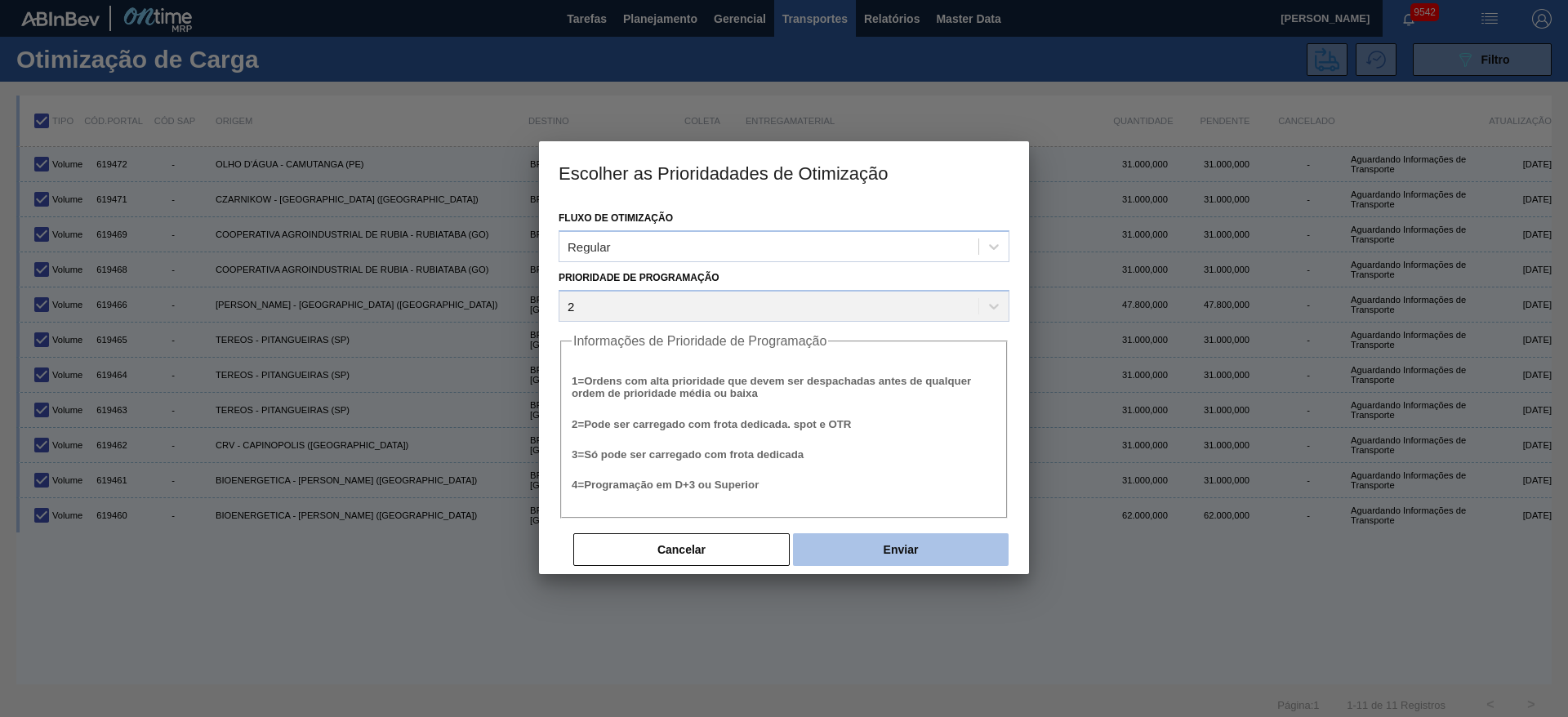
click at [942, 550] on button "Enviar" at bounding box center [901, 549] width 215 height 32
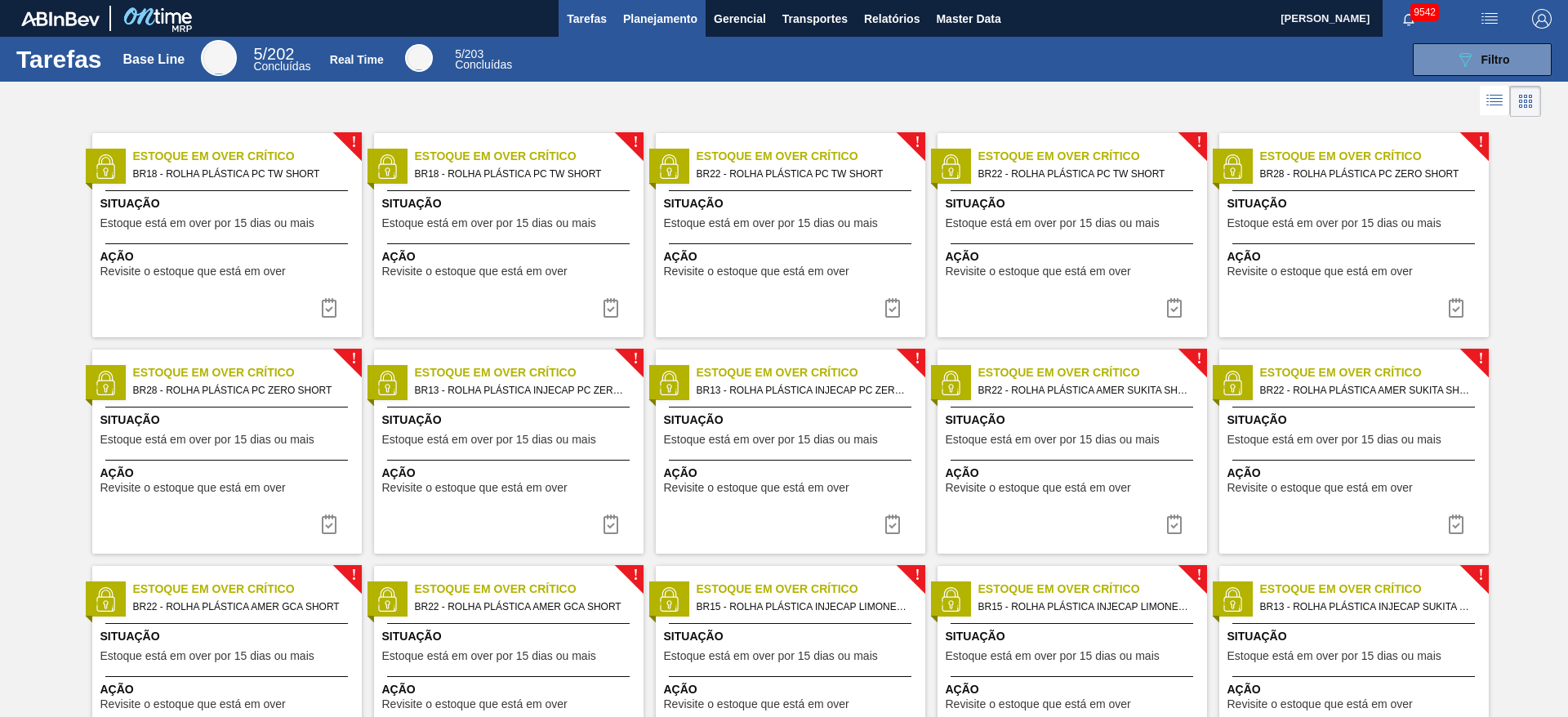
click at [674, 12] on span "Planejamento" at bounding box center [661, 18] width 74 height 20
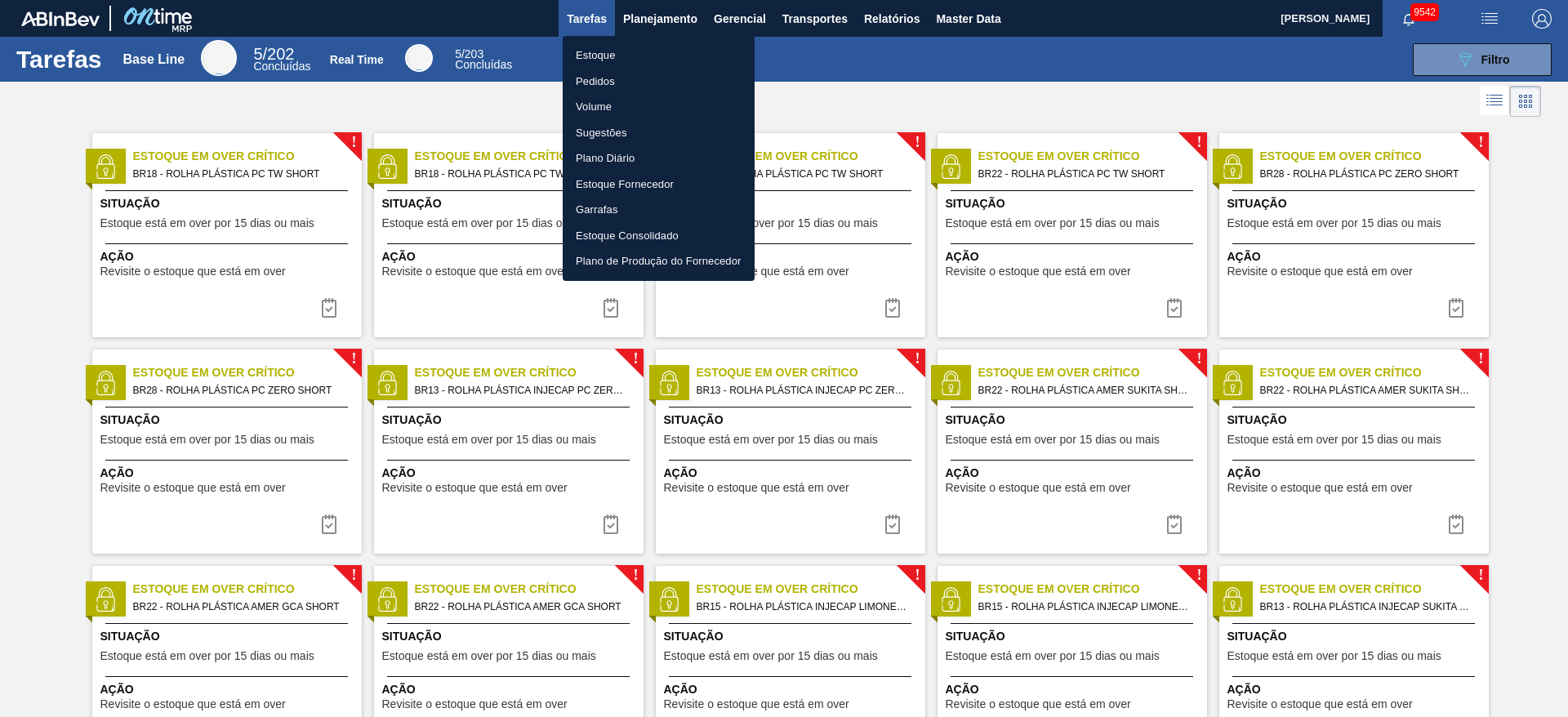
click at [651, 38] on ul "Estoque Pedidos Volume Sugestões Plano Diário Estoque Fornecedor Garrafas Estoq…" at bounding box center [658, 158] width 192 height 245
click at [651, 49] on li "Estoque" at bounding box center [658, 55] width 192 height 26
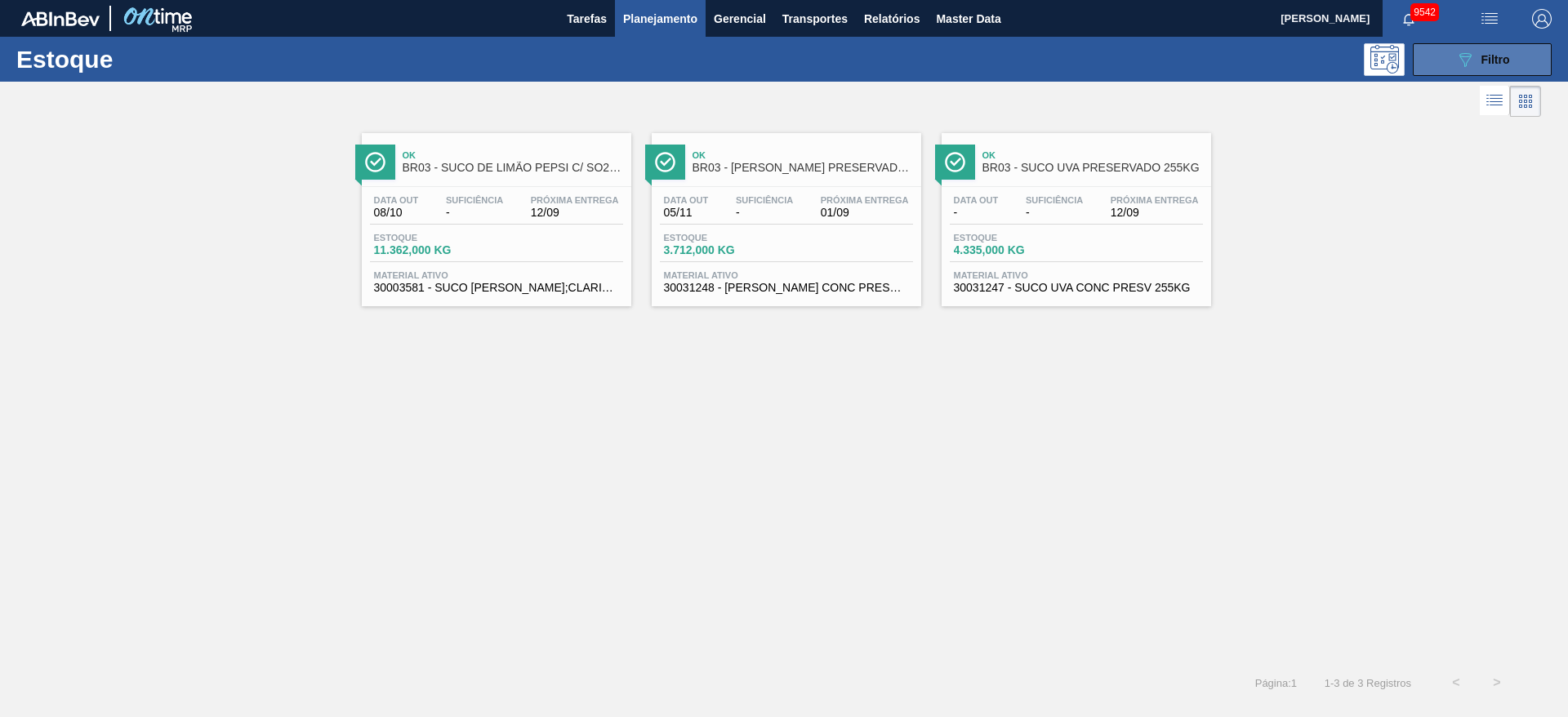
click at [1044, 62] on button "089F7B8B-B2A5-4AFE-B5C0-19BA573D28AC Filtro" at bounding box center [1482, 59] width 139 height 32
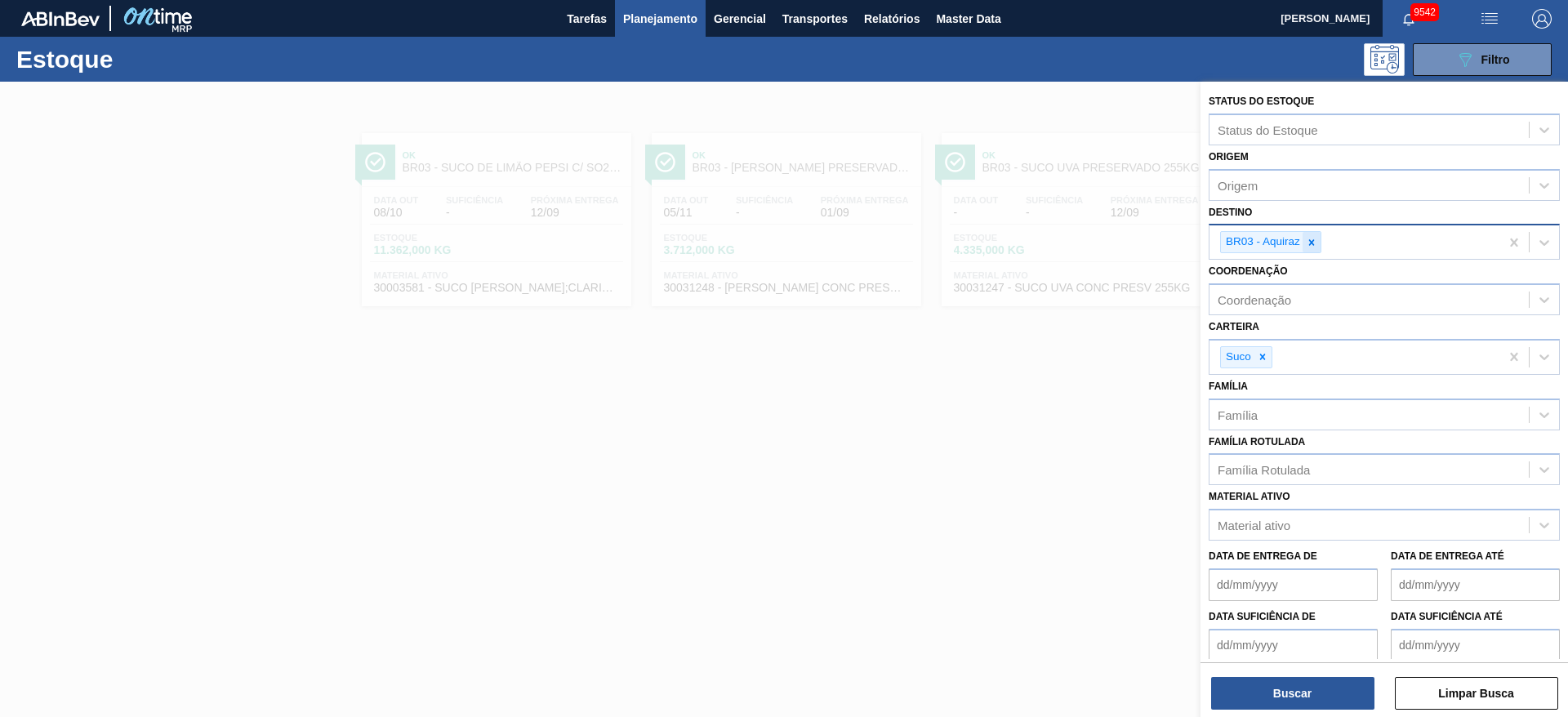
click at [1044, 245] on icon at bounding box center [1312, 242] width 11 height 11
type input "7"
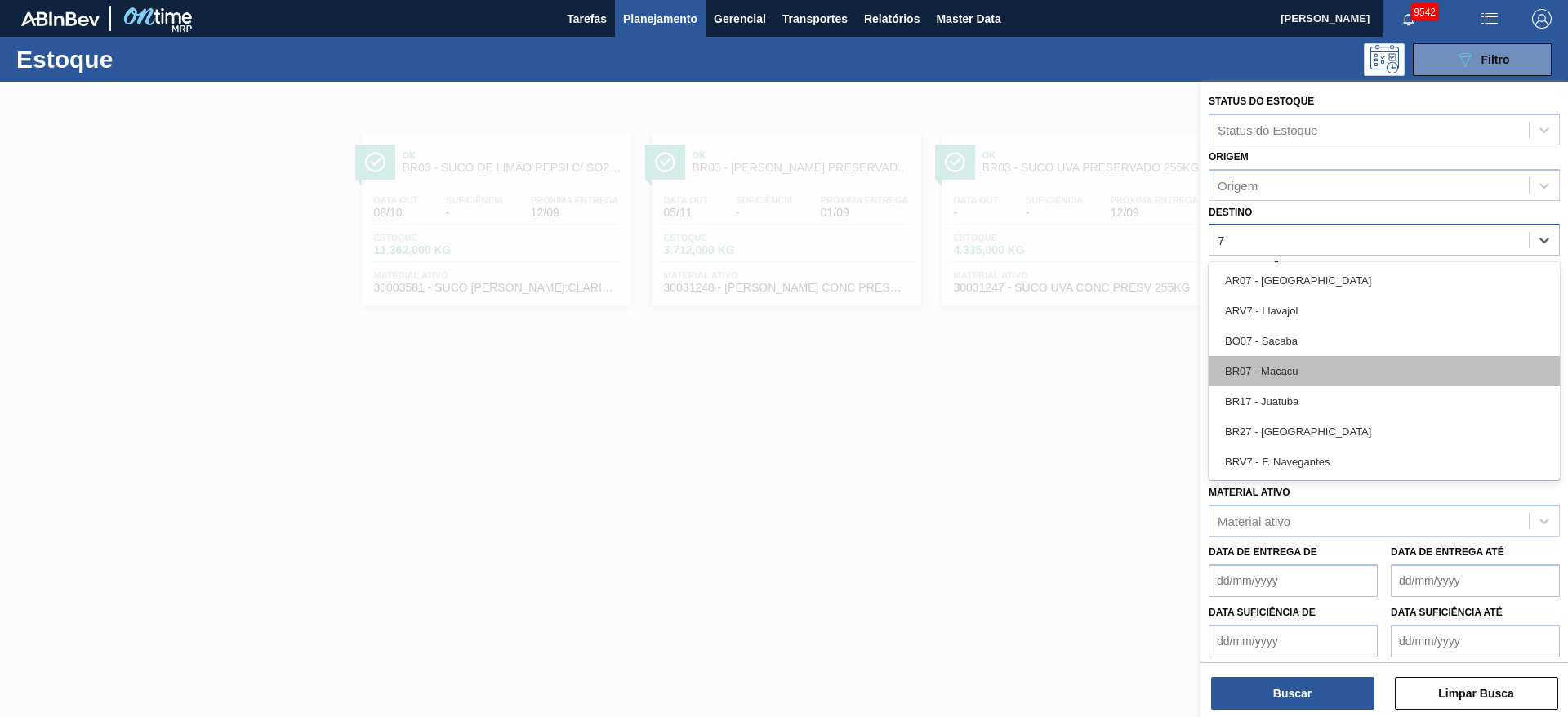
click at [1044, 361] on div "BR07 - Macacu" at bounding box center [1384, 371] width 351 height 31
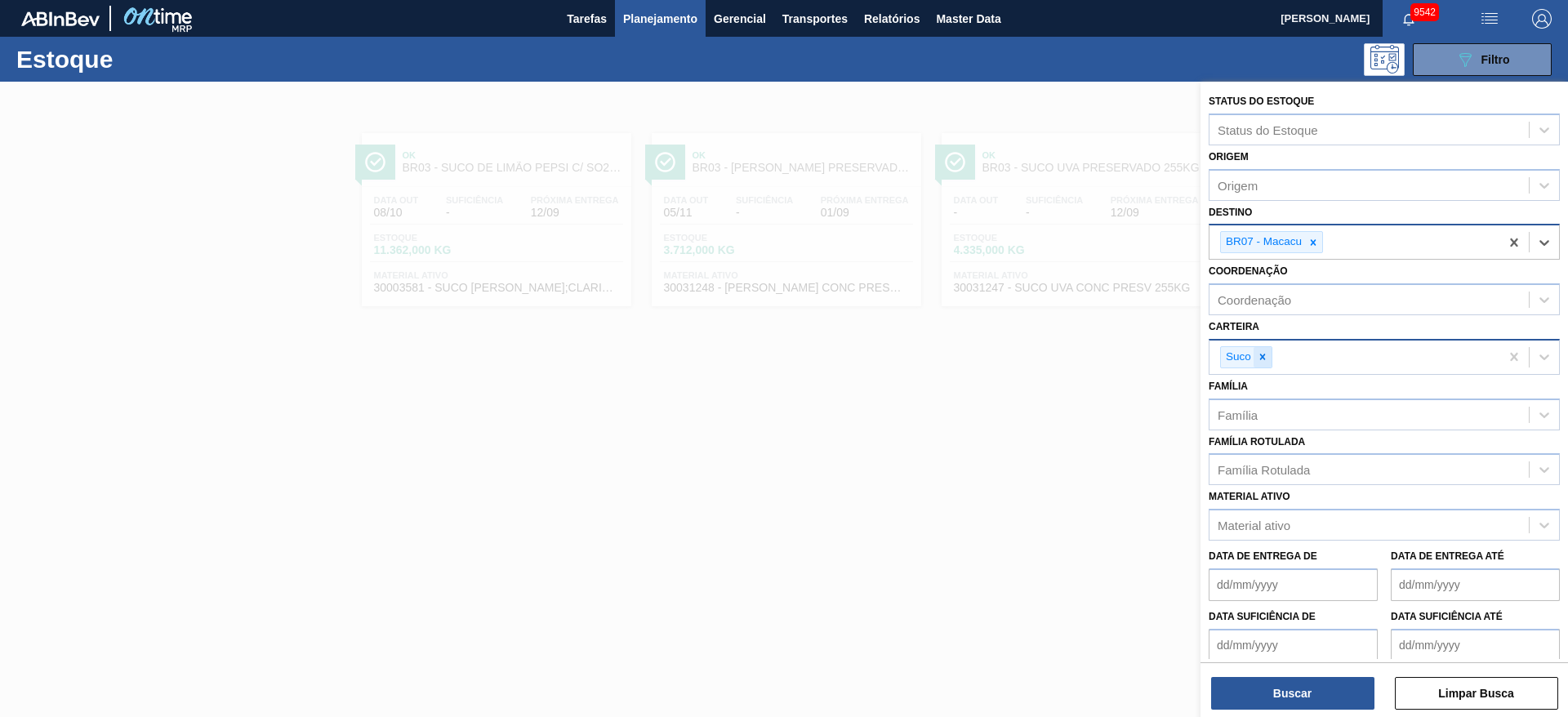
click at [1044, 361] on icon at bounding box center [1262, 357] width 11 height 11
click at [1044, 361] on div "Carteira" at bounding box center [1368, 355] width 319 height 24
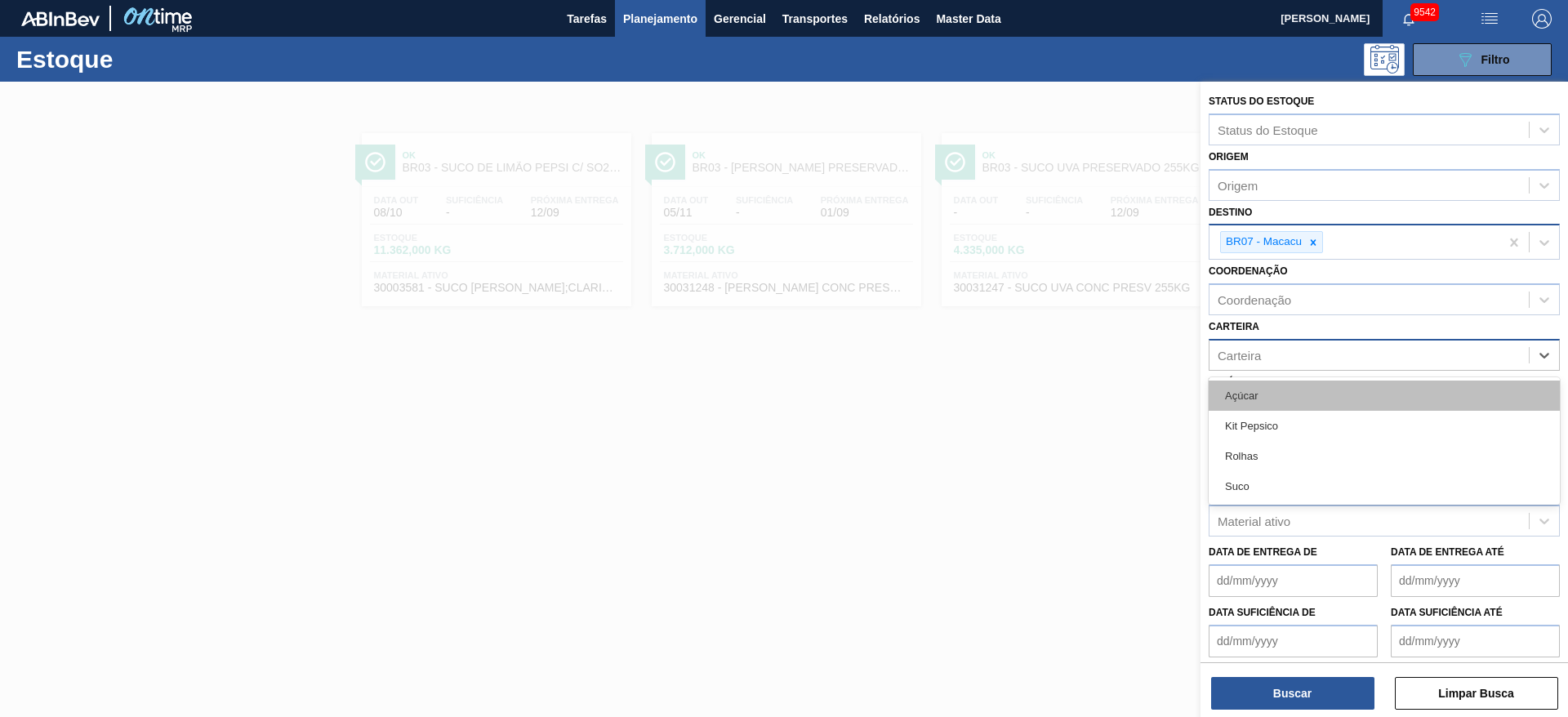
click at [1044, 395] on div "Açúcar" at bounding box center [1384, 396] width 351 height 31
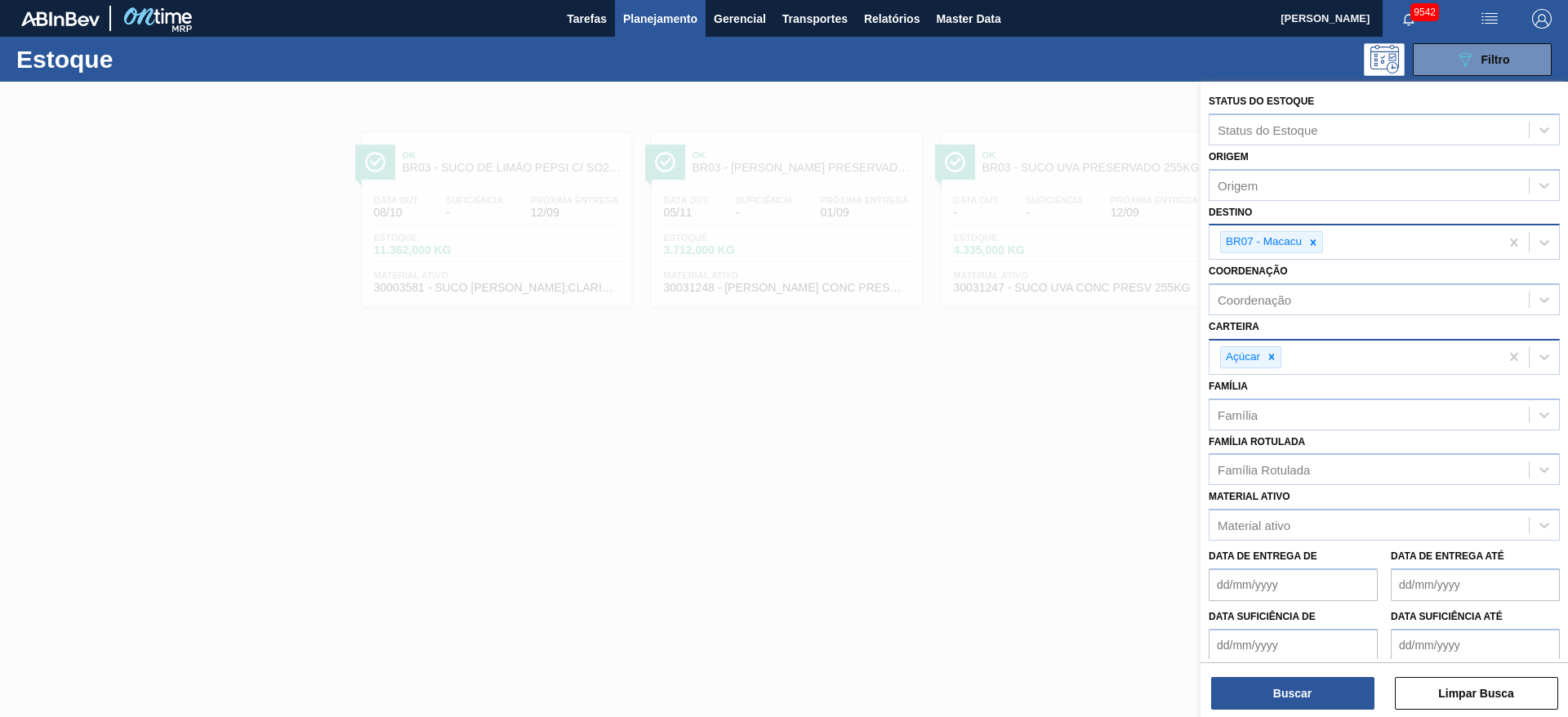
click at [1044, 477] on div "Buscar Limpar Busca" at bounding box center [1383, 686] width 367 height 46
click at [1044, 477] on button "Buscar" at bounding box center [1292, 693] width 163 height 32
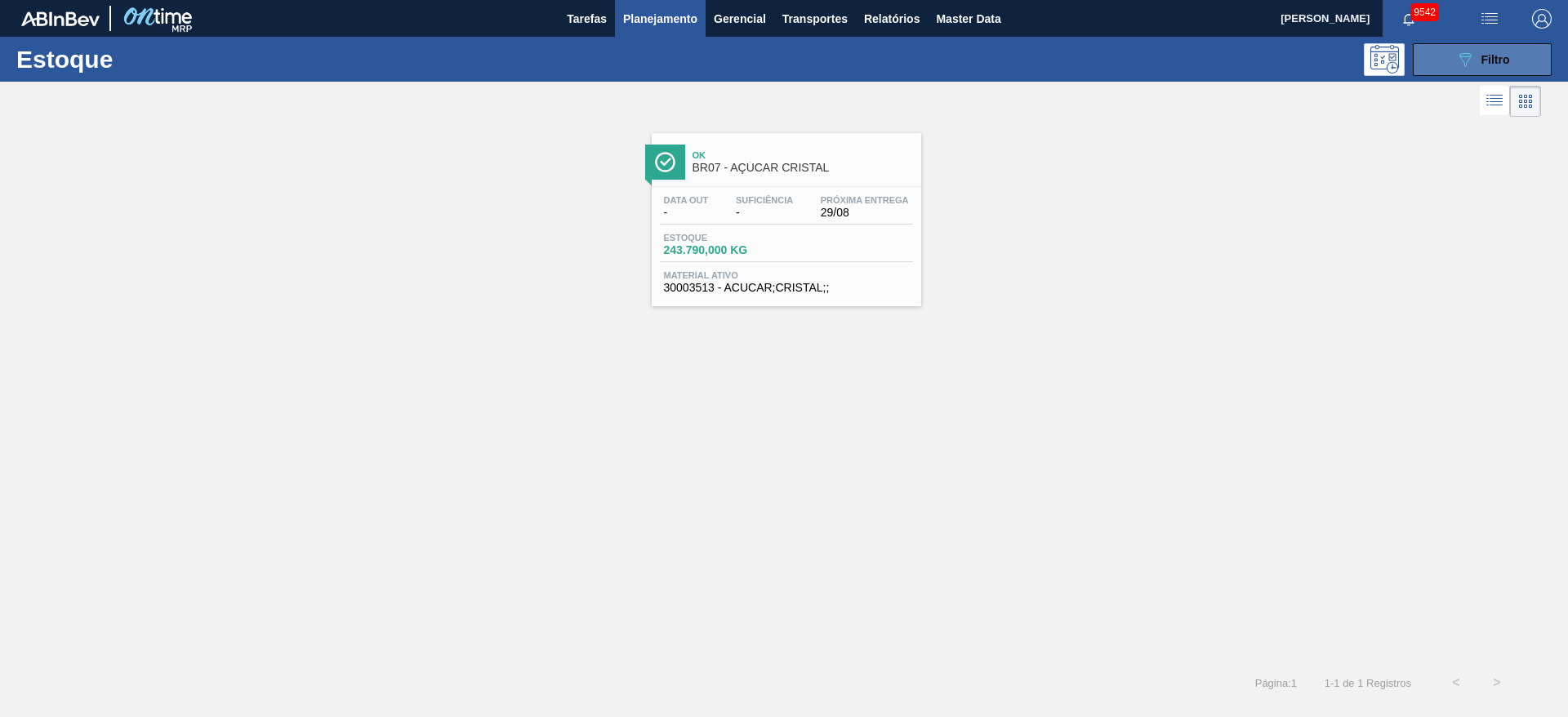
click at [1044, 43] on button "089F7B8B-B2A5-4AFE-B5C0-19BA573D28AC Filtro" at bounding box center [1482, 59] width 139 height 32
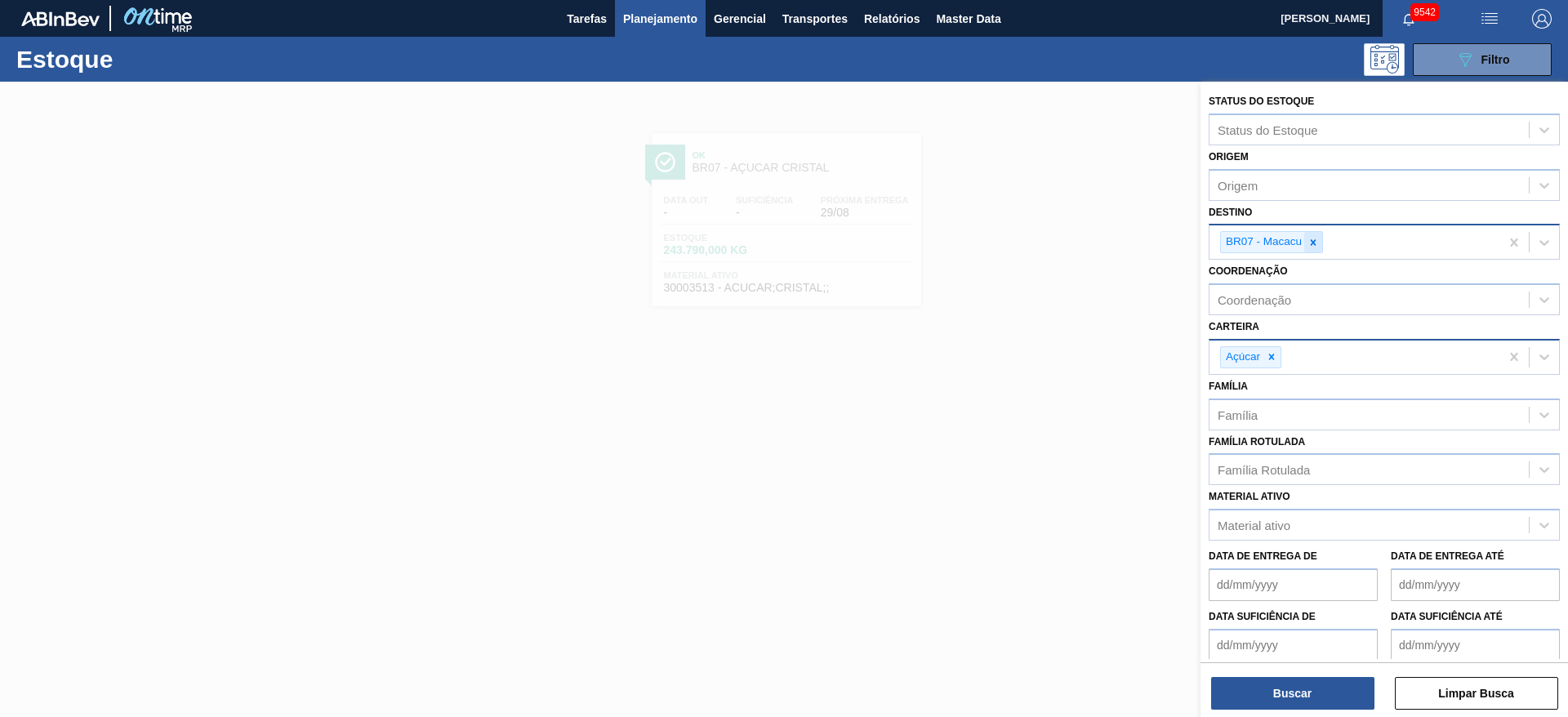
click at [1044, 241] on icon at bounding box center [1313, 242] width 11 height 11
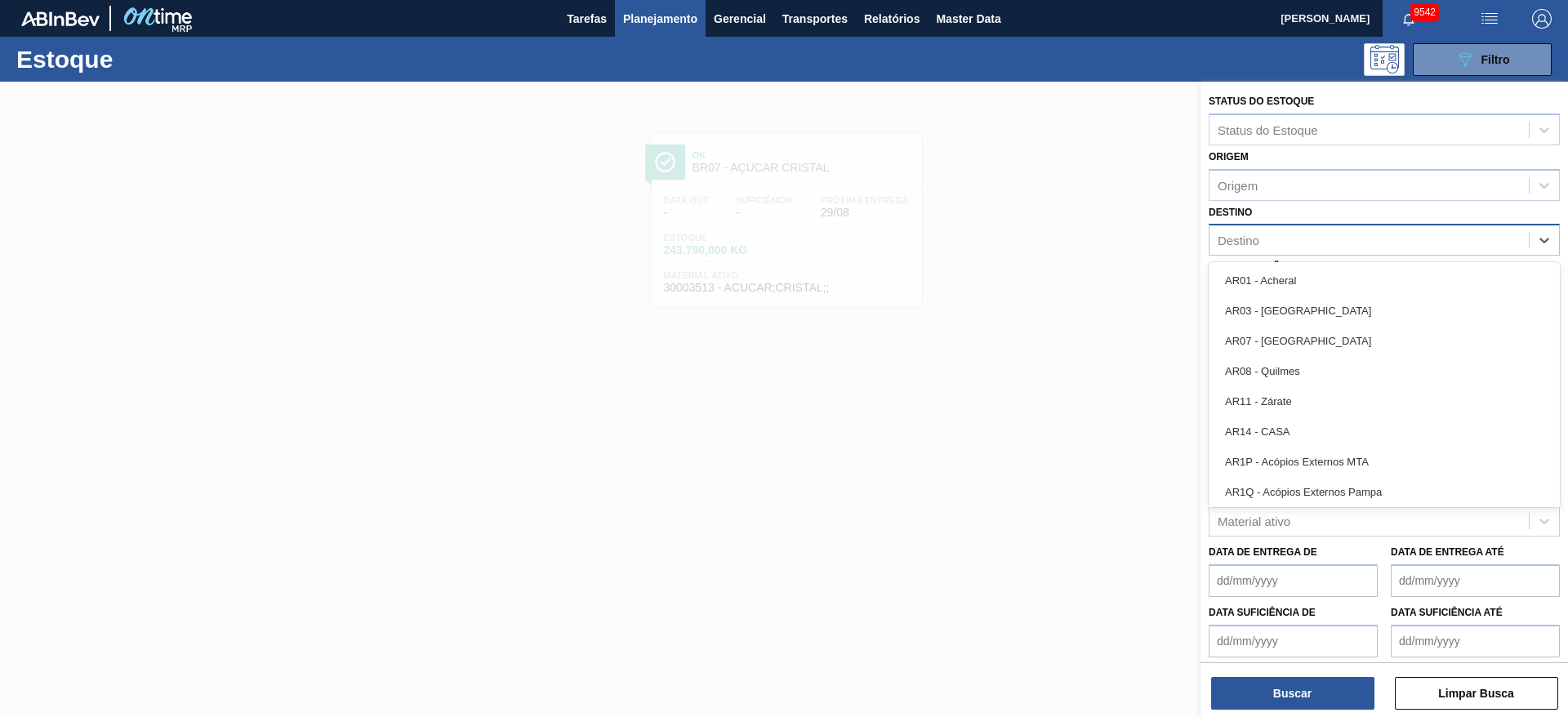
click at [1044, 241] on div "Destino" at bounding box center [1368, 240] width 319 height 24
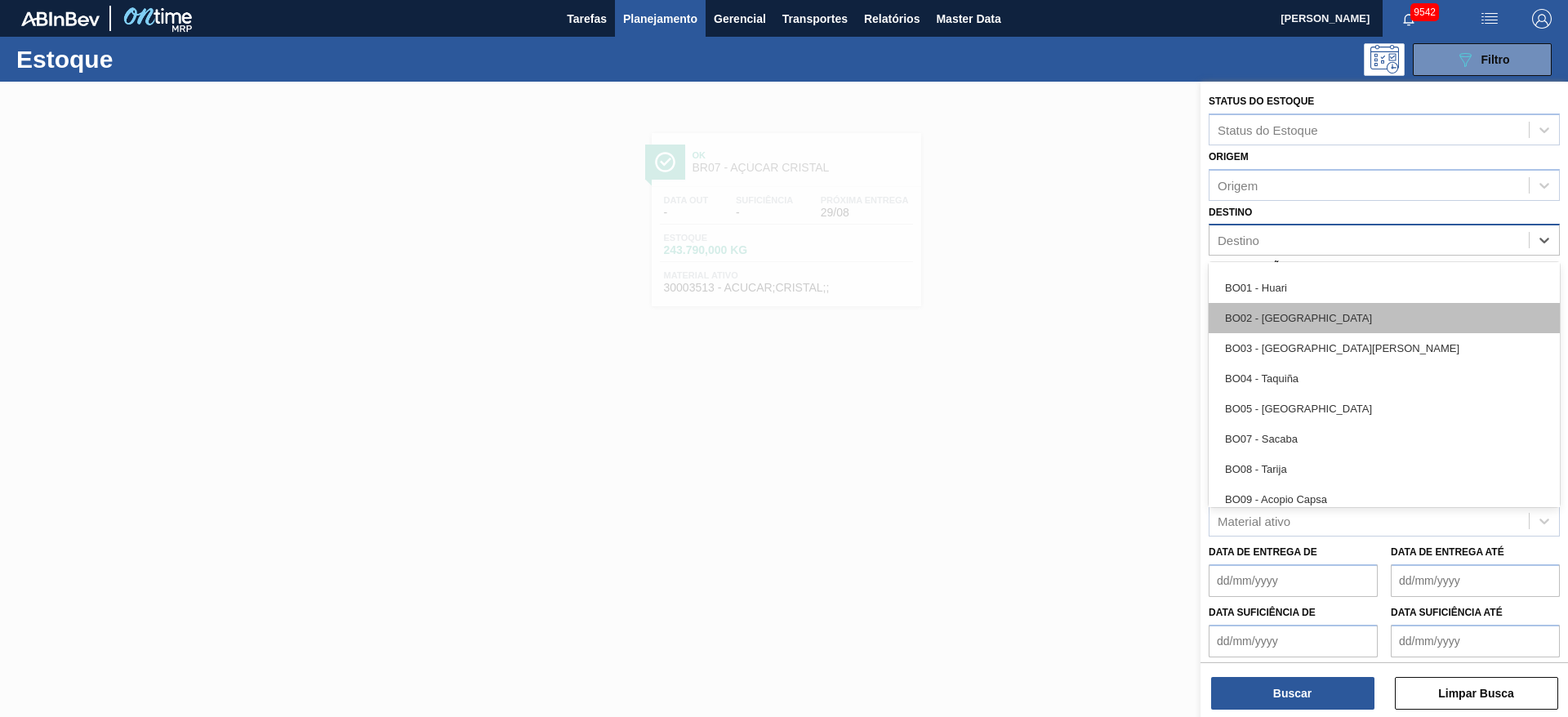
scroll to position [735, 0]
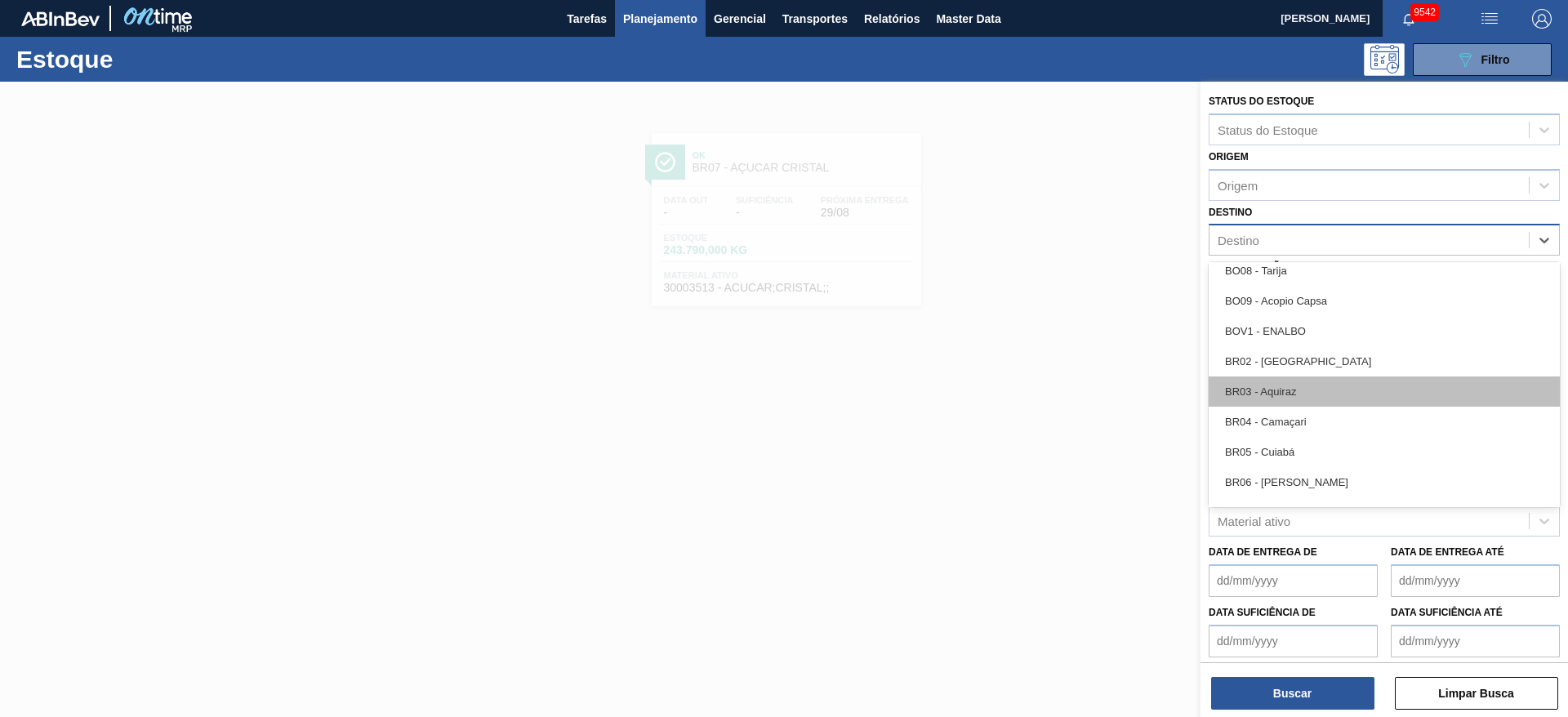
click at [1044, 380] on div "BR03 - Aquiraz" at bounding box center [1384, 392] width 351 height 31
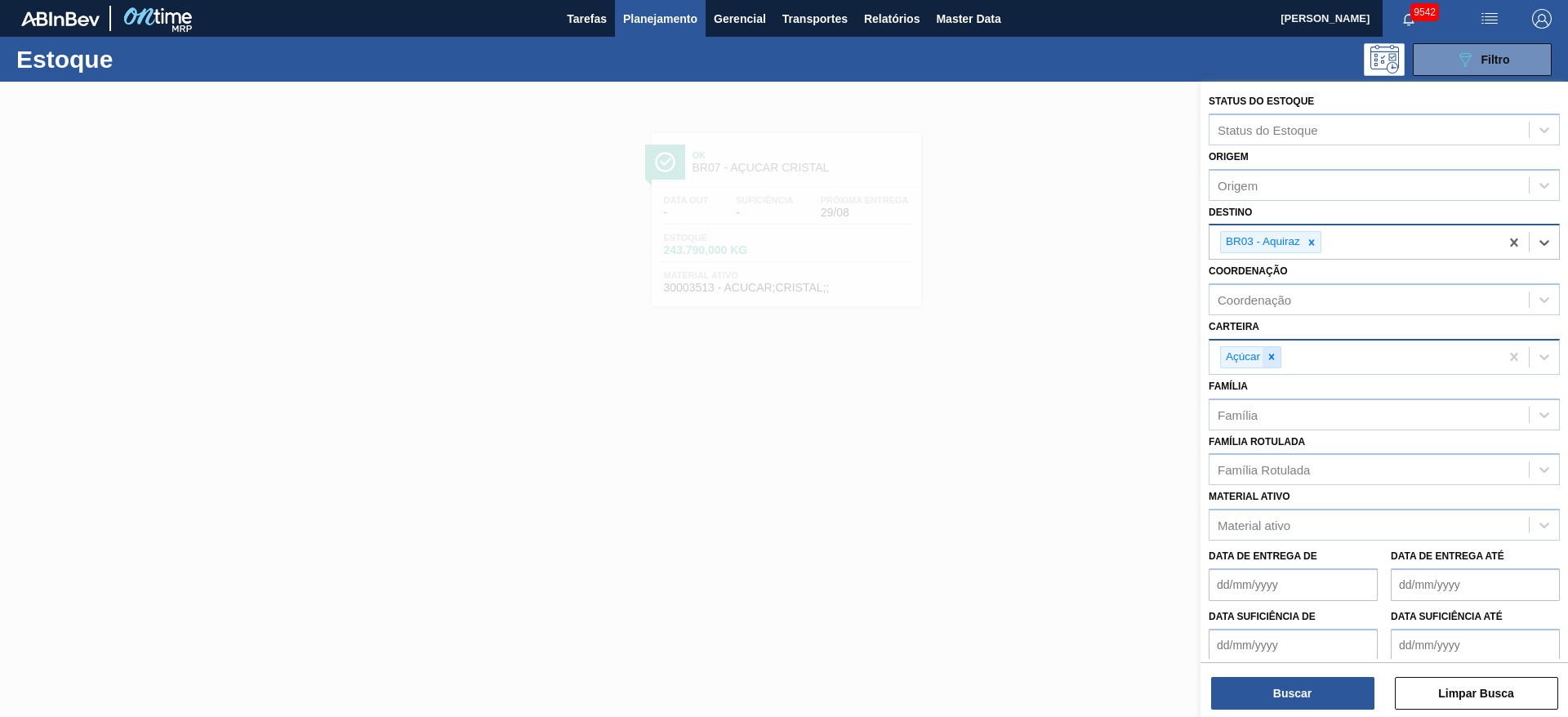
click at [1044, 353] on icon at bounding box center [1272, 357] width 11 height 11
click at [1044, 353] on div "Açúcar" at bounding box center [1354, 357] width 290 height 33
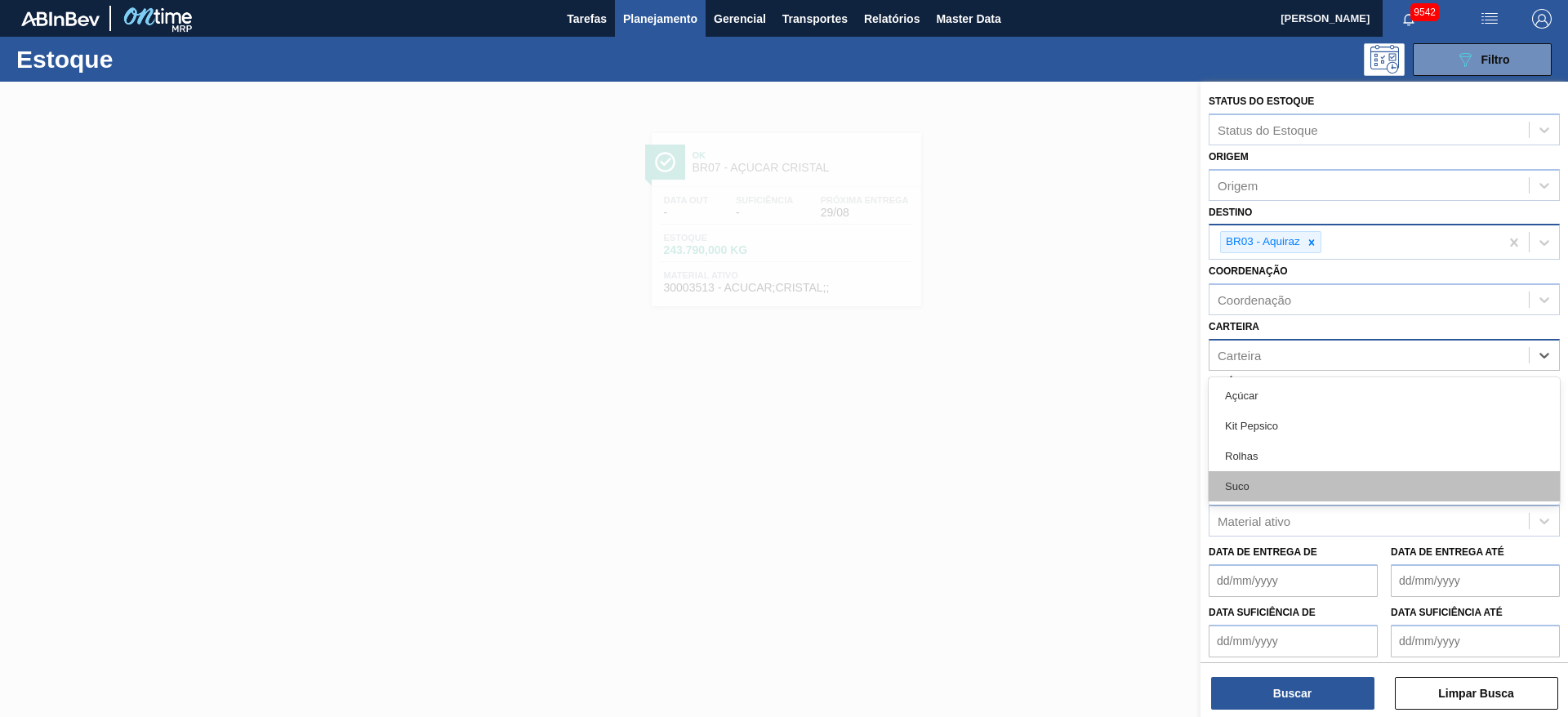
click at [1044, 477] on div "Suco" at bounding box center [1384, 486] width 351 height 31
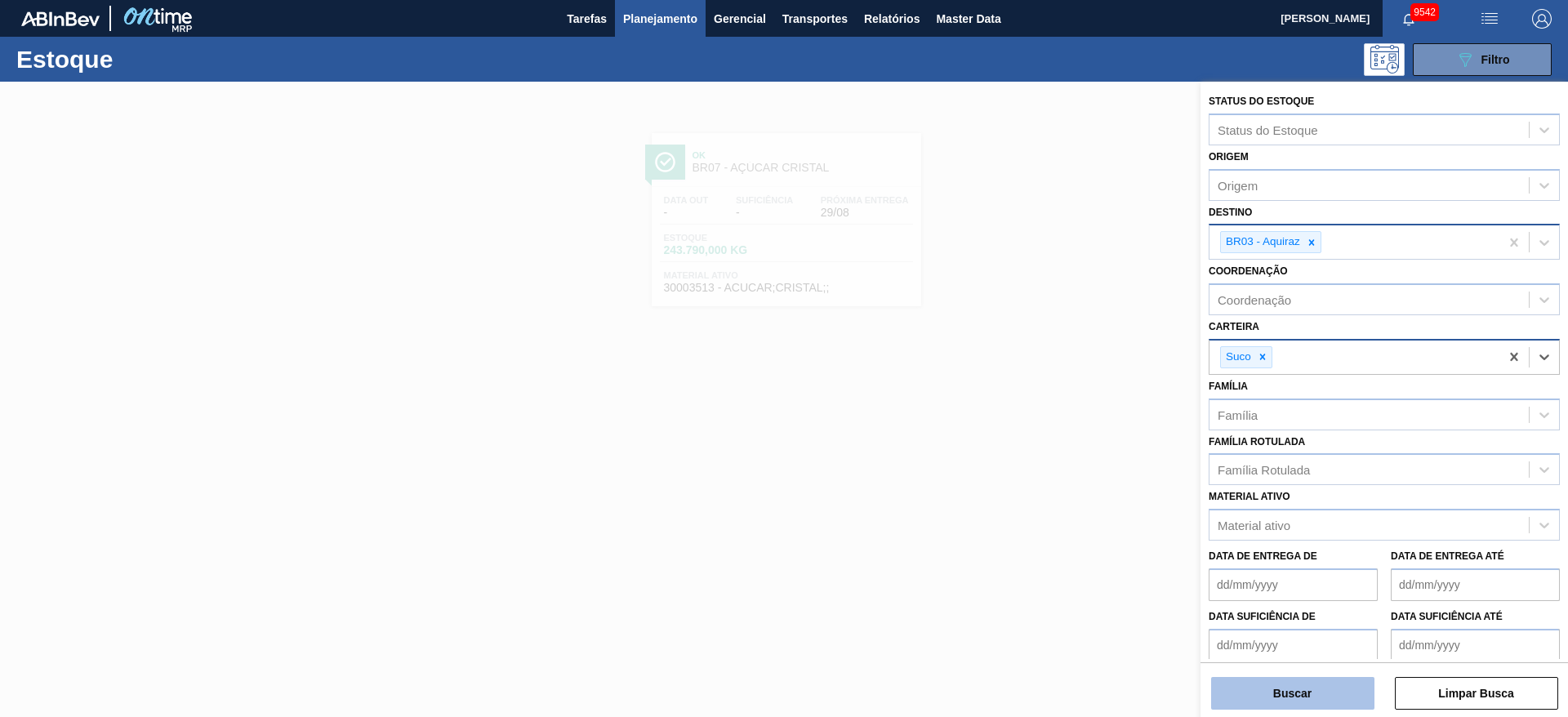
click at [1044, 477] on button "Buscar" at bounding box center [1292, 693] width 163 height 32
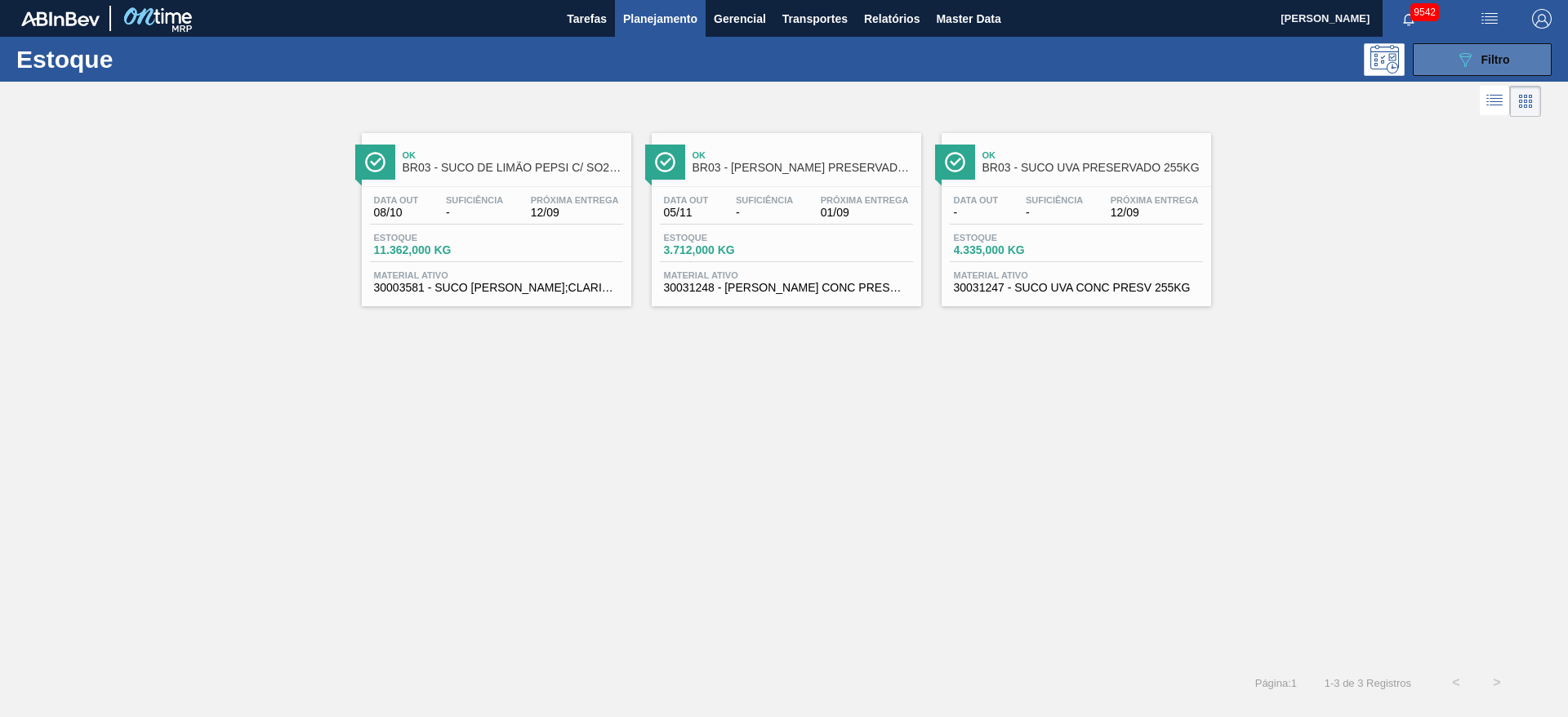
click at [1044, 70] on button "089F7B8B-B2A5-4AFE-B5C0-19BA573D28AC Filtro" at bounding box center [1482, 59] width 139 height 32
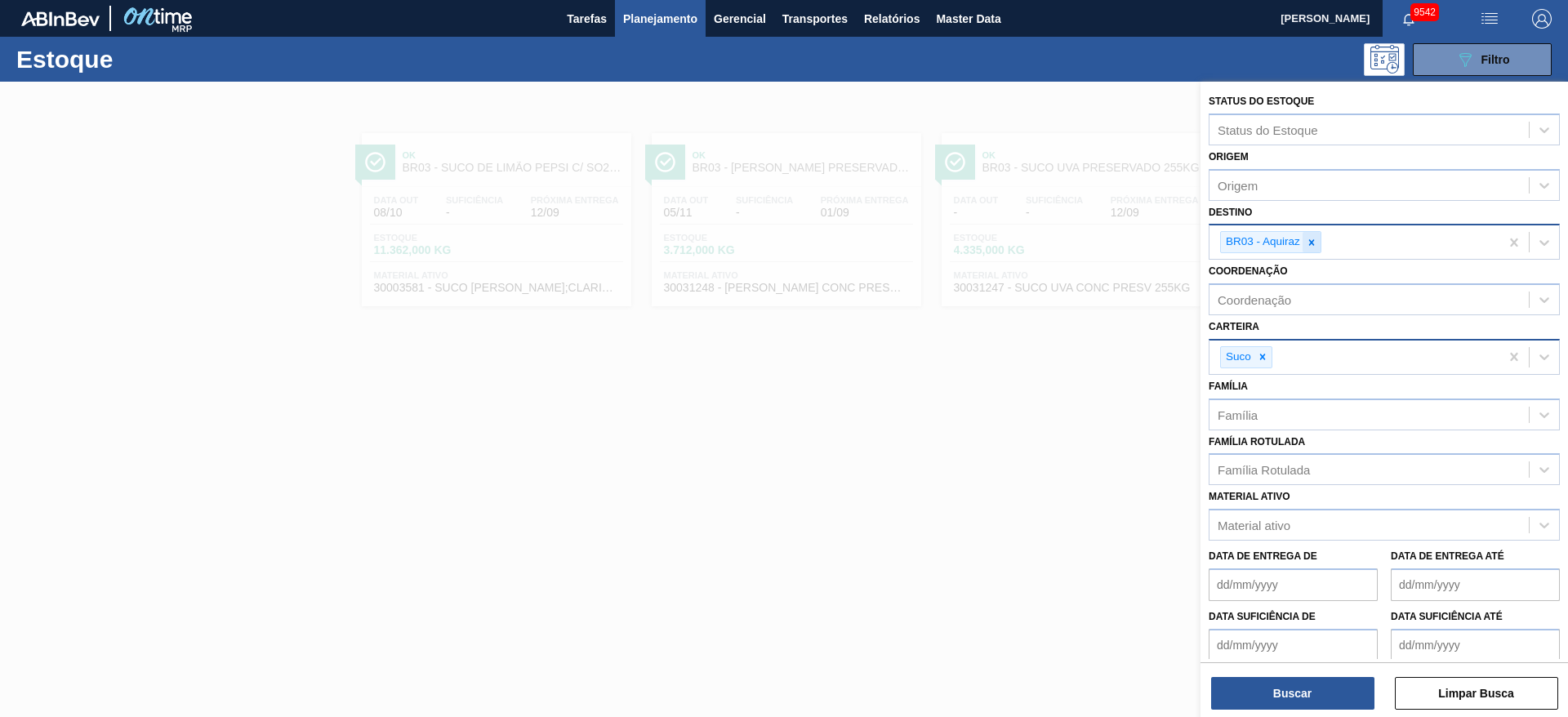
click at [1044, 239] on icon at bounding box center [1312, 242] width 11 height 11
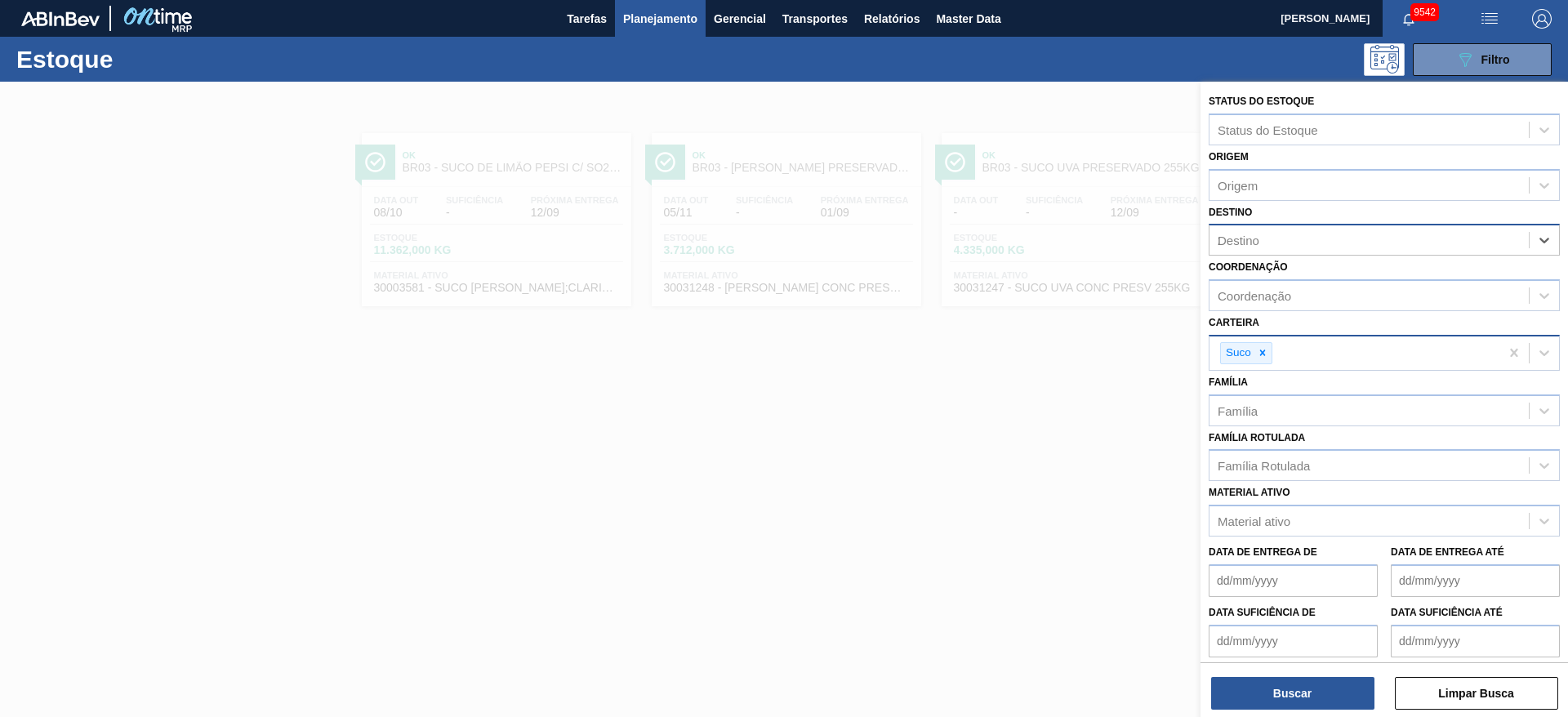
type input "23"
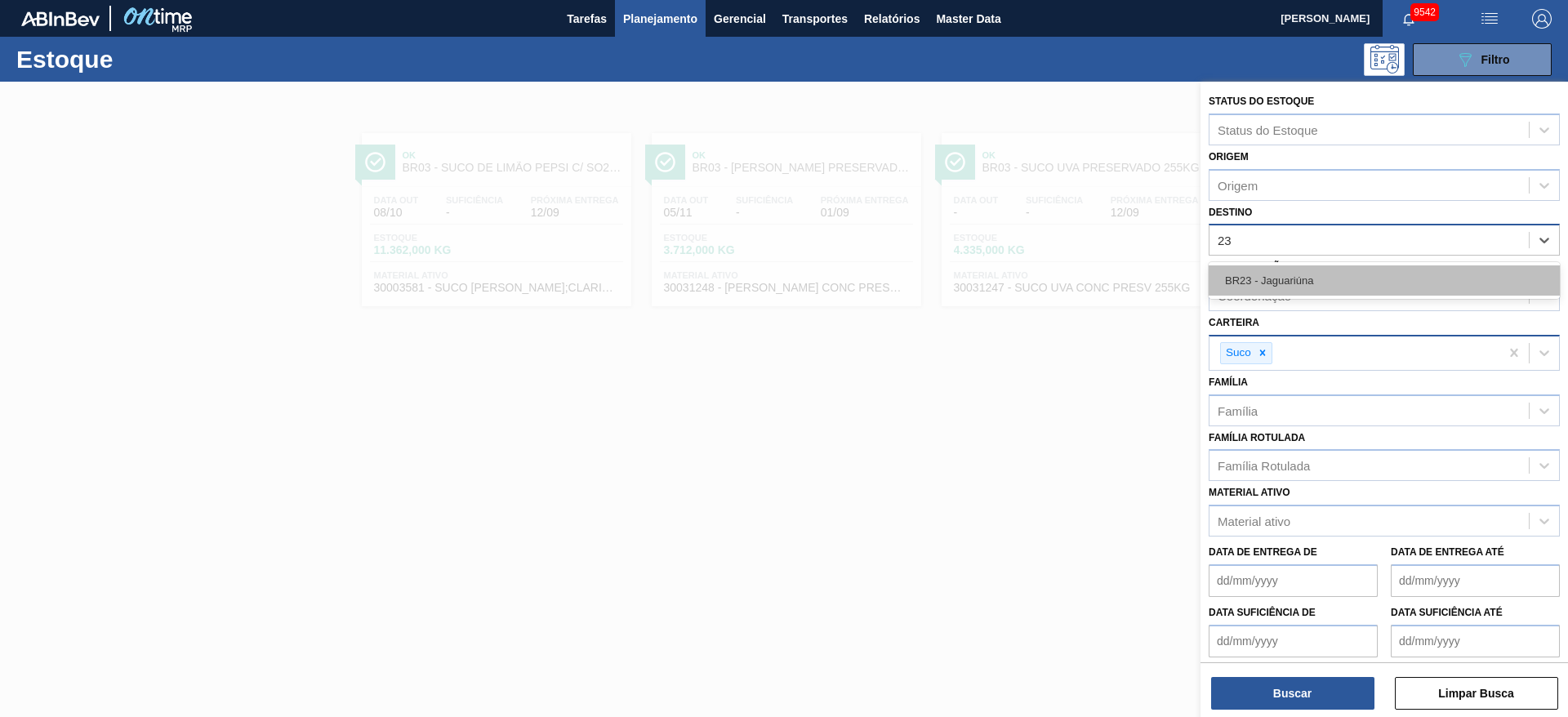
click at [1044, 282] on div "BR23 - Jaguariúna" at bounding box center [1384, 280] width 351 height 31
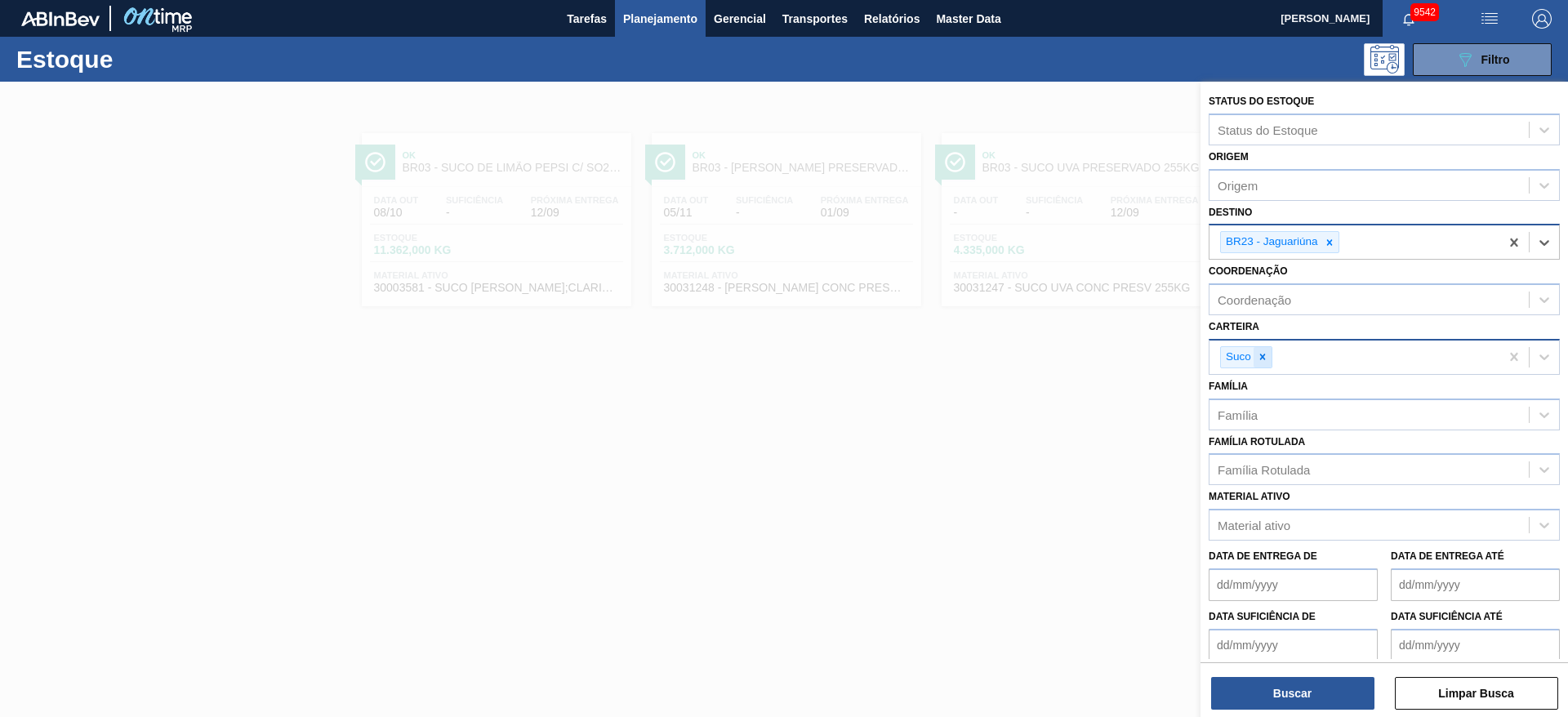
click at [1044, 356] on icon at bounding box center [1262, 357] width 11 height 11
click at [1044, 356] on div "Carteira" at bounding box center [1368, 355] width 319 height 24
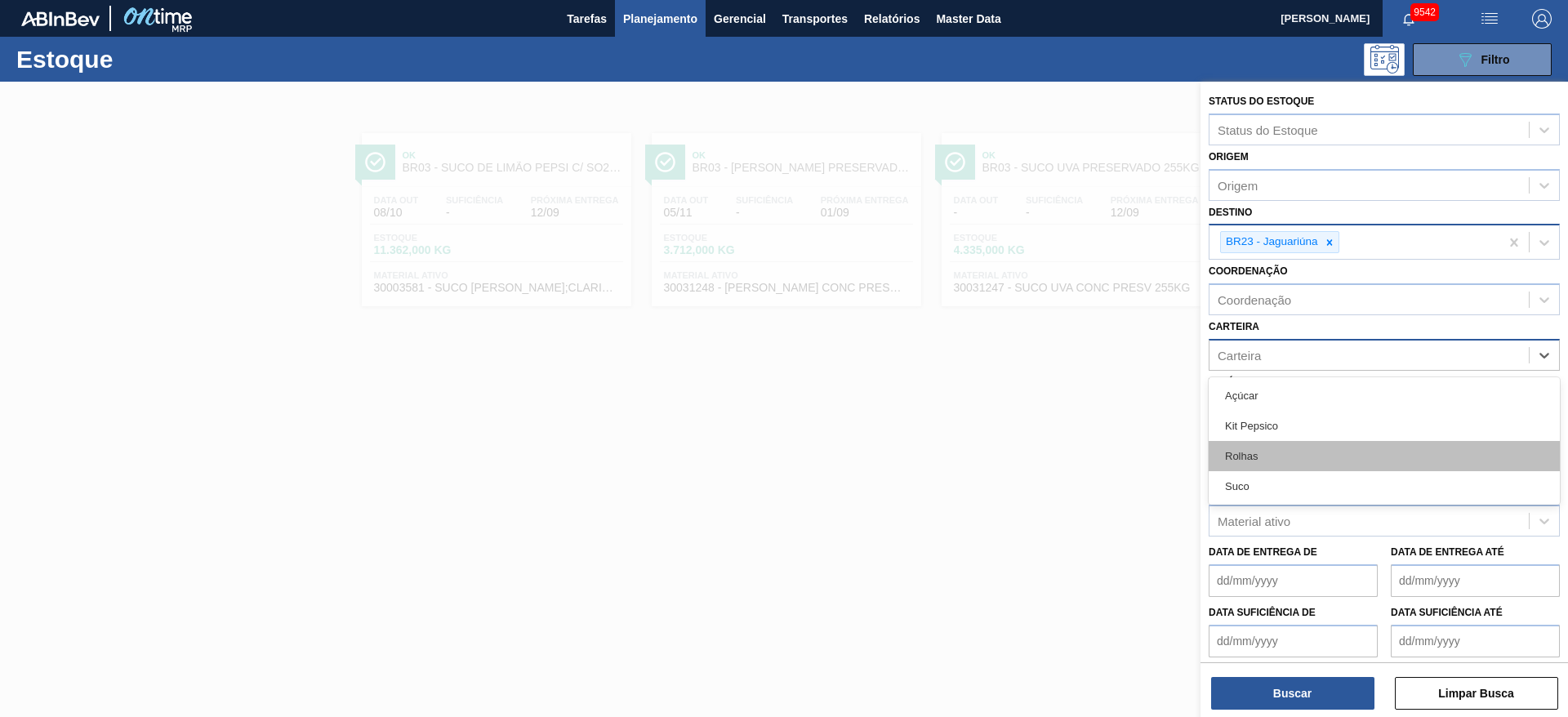
click at [1044, 461] on div "Rolhas" at bounding box center [1384, 457] width 351 height 31
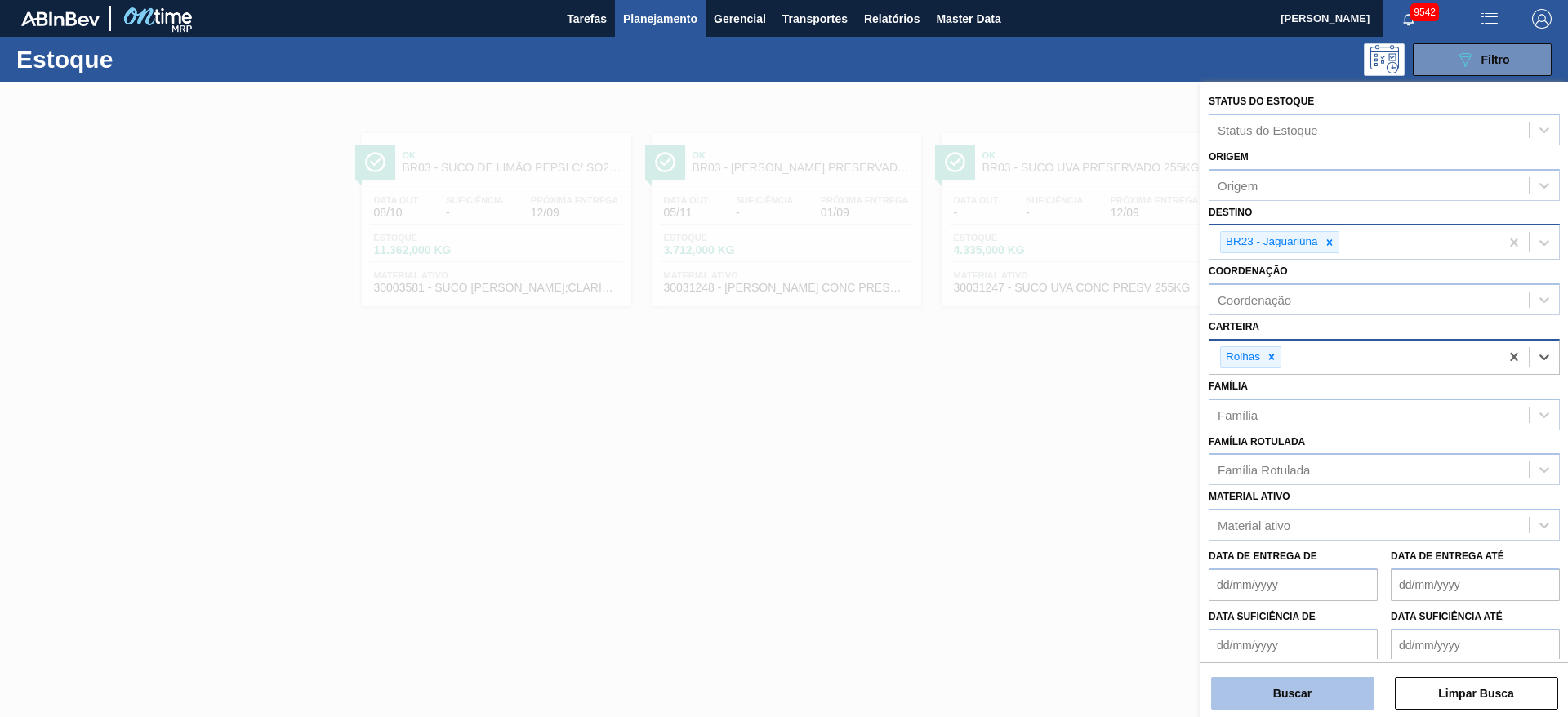
click at [1044, 477] on button "Buscar" at bounding box center [1292, 693] width 163 height 32
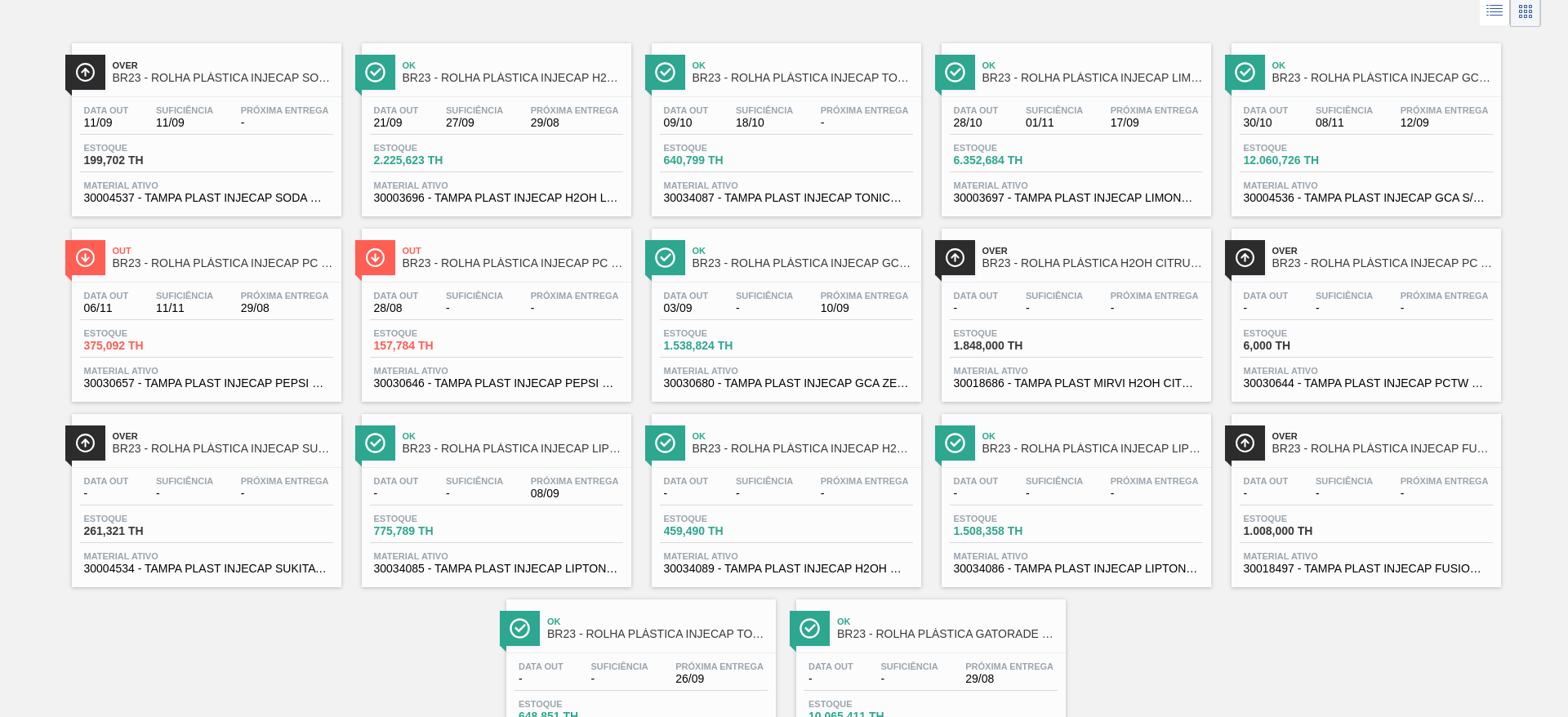
scroll to position [0, 0]
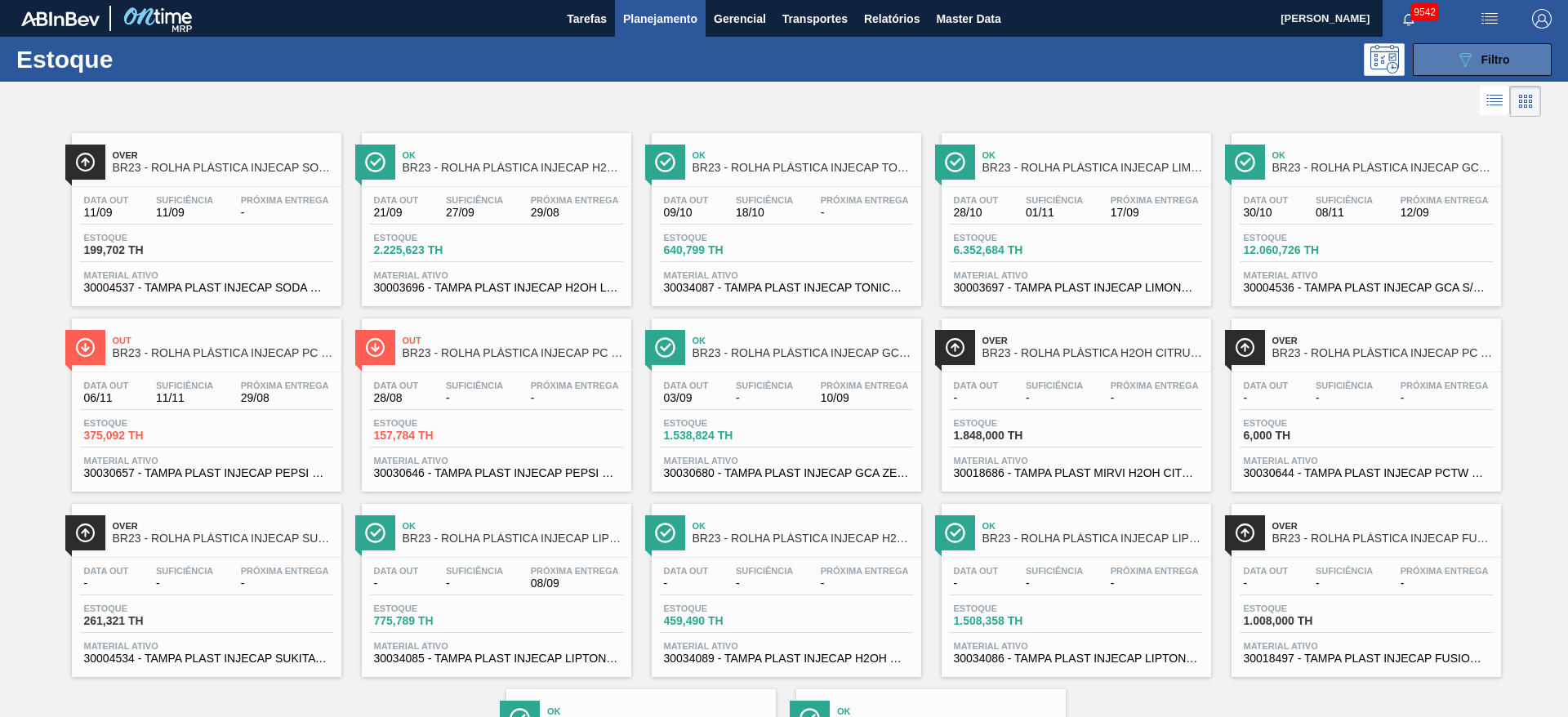
click at [1044, 49] on button "089F7B8B-B2A5-4AFE-B5C0-19BA573D28AC Filtro" at bounding box center [1482, 59] width 139 height 32
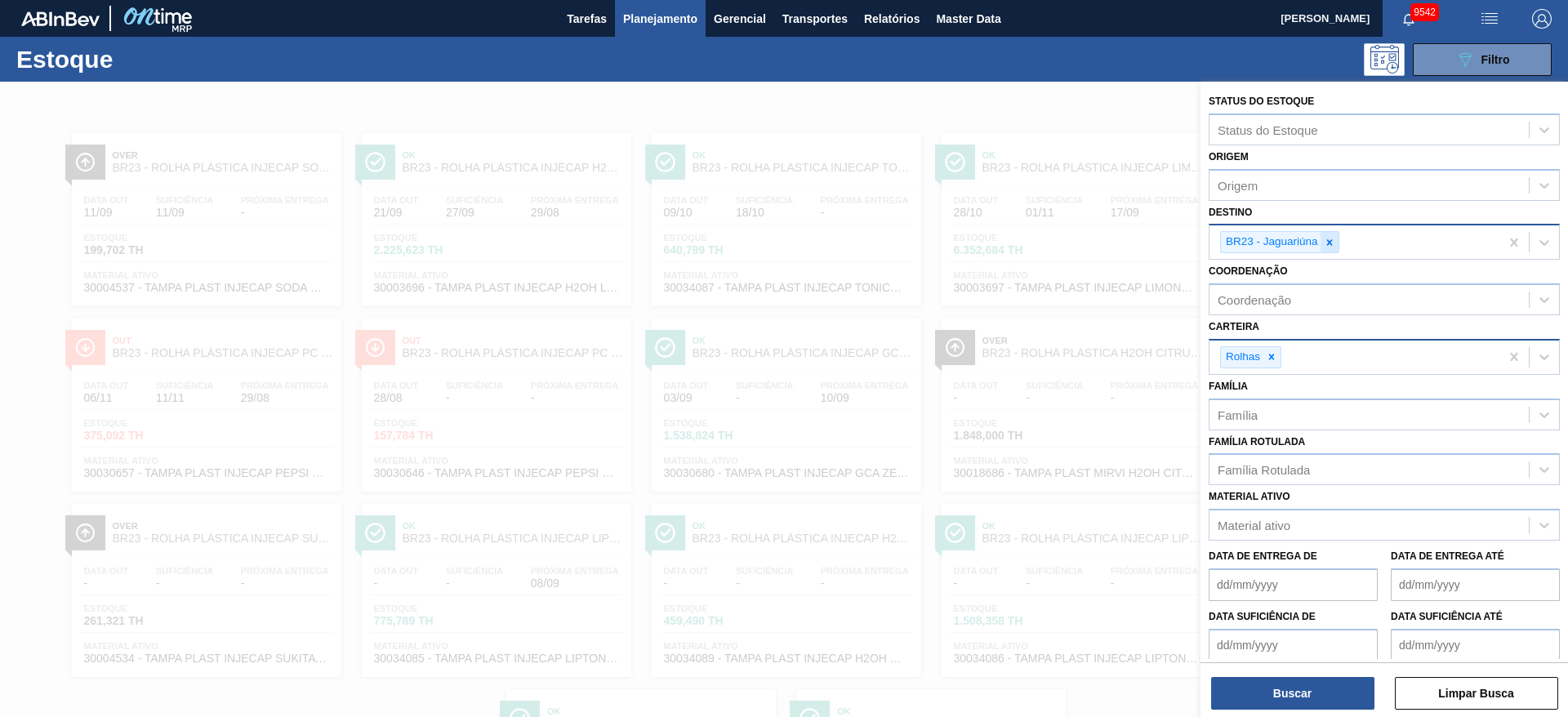
click at [1044, 237] on icon at bounding box center [1329, 242] width 11 height 11
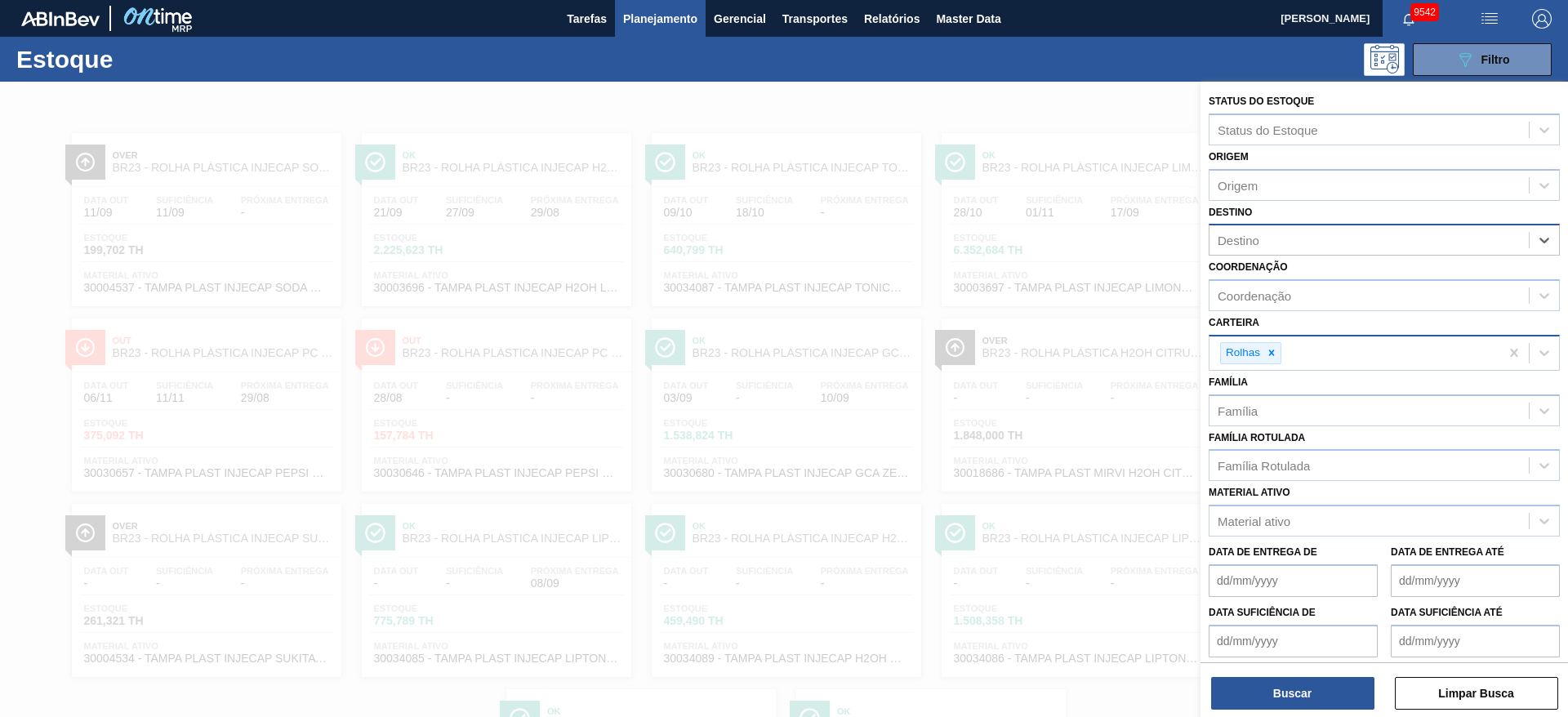
type input "13"
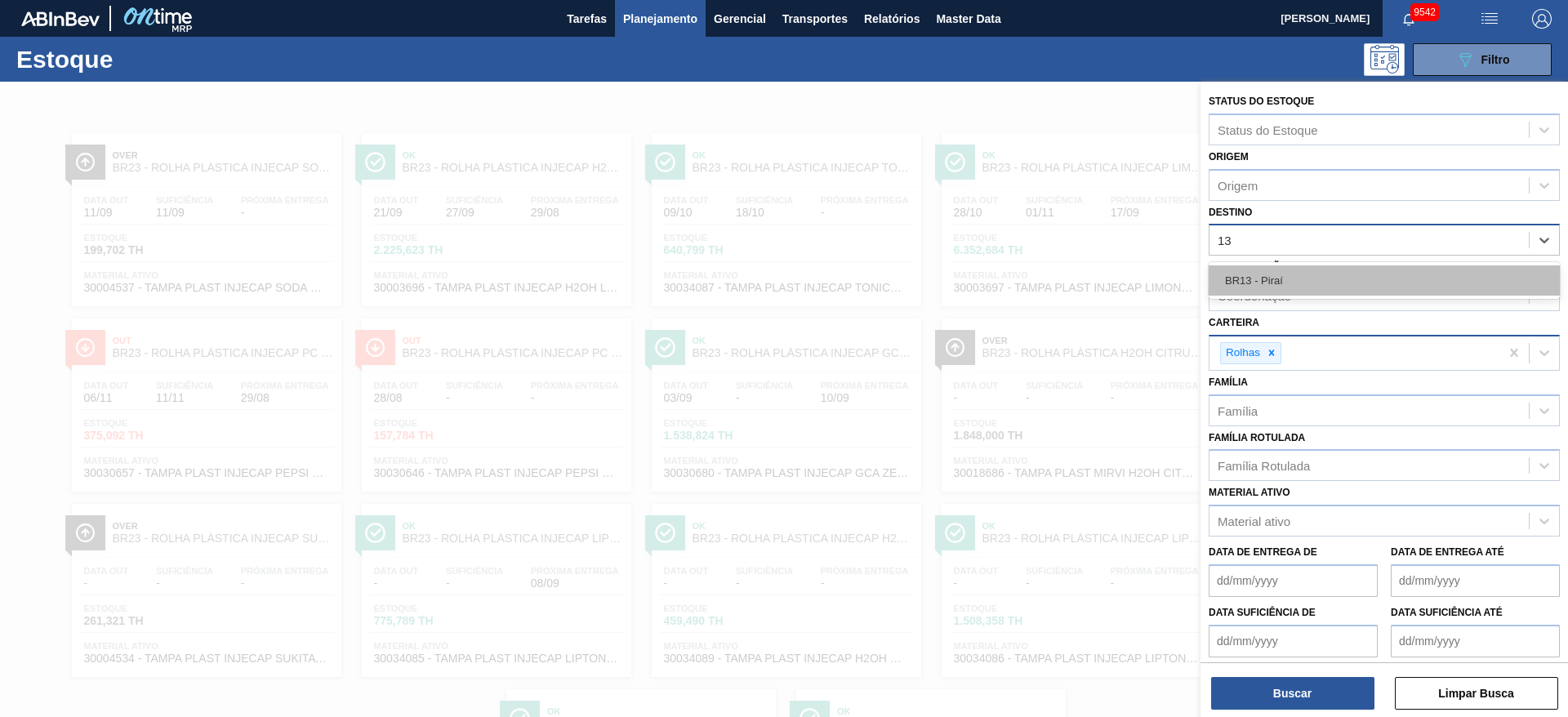
click at [1044, 278] on div "BR13 - Piraí" at bounding box center [1384, 280] width 351 height 31
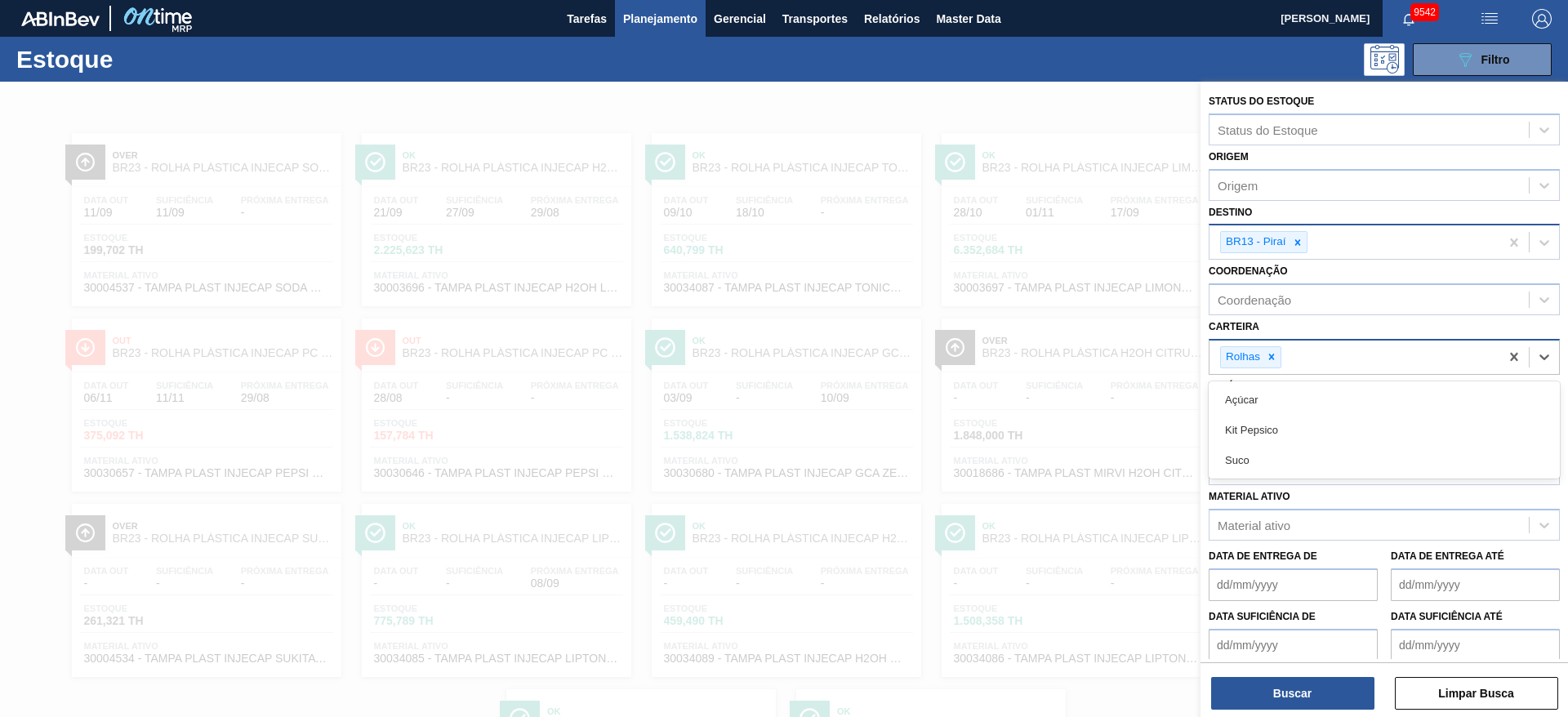
click at [1044, 354] on div "Rolhas" at bounding box center [1241, 357] width 42 height 20
click at [1044, 354] on div "Rolhas" at bounding box center [1251, 357] width 61 height 22
click at [1044, 356] on div at bounding box center [1271, 357] width 18 height 20
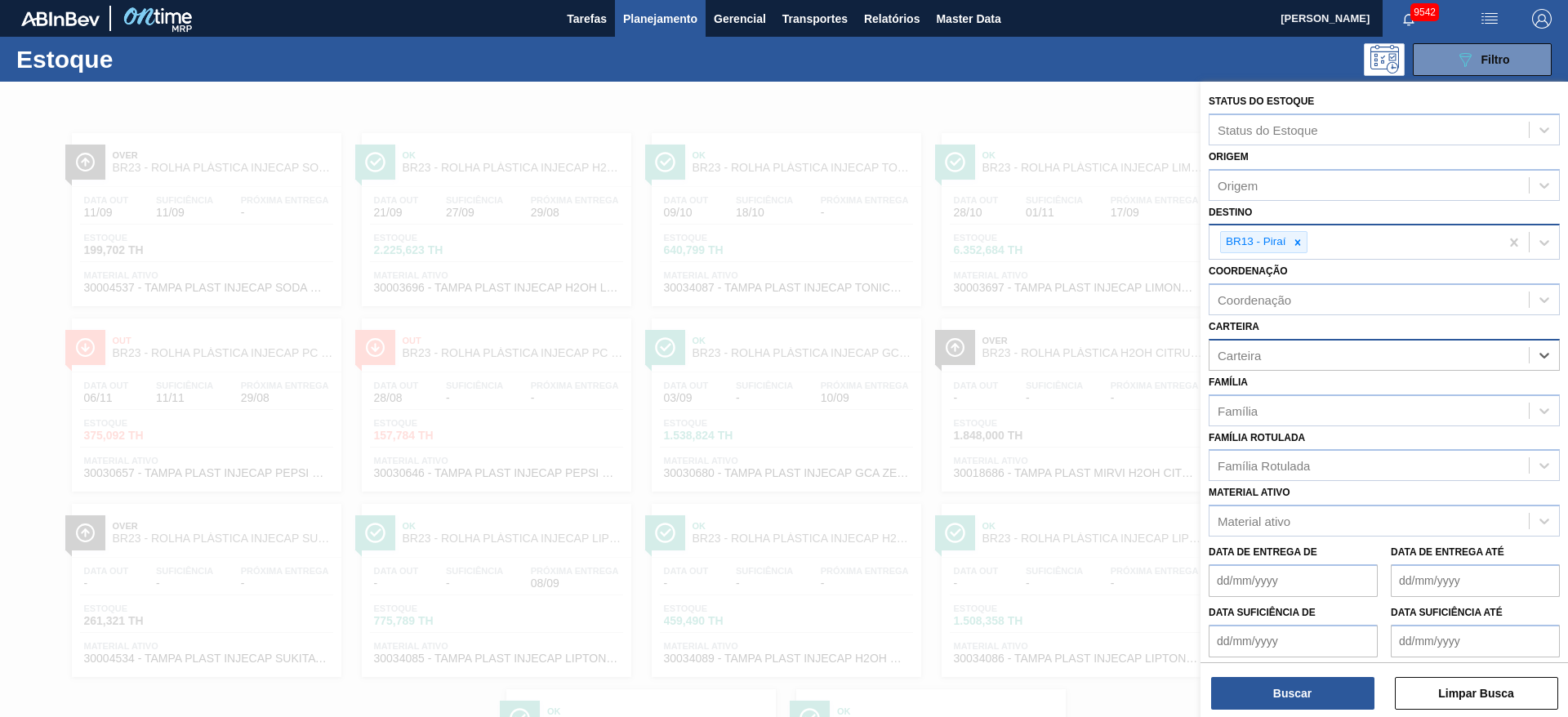
click at [1044, 356] on div "Carteira" at bounding box center [1368, 355] width 319 height 24
click at [1044, 361] on div "Carteira" at bounding box center [1368, 355] width 319 height 24
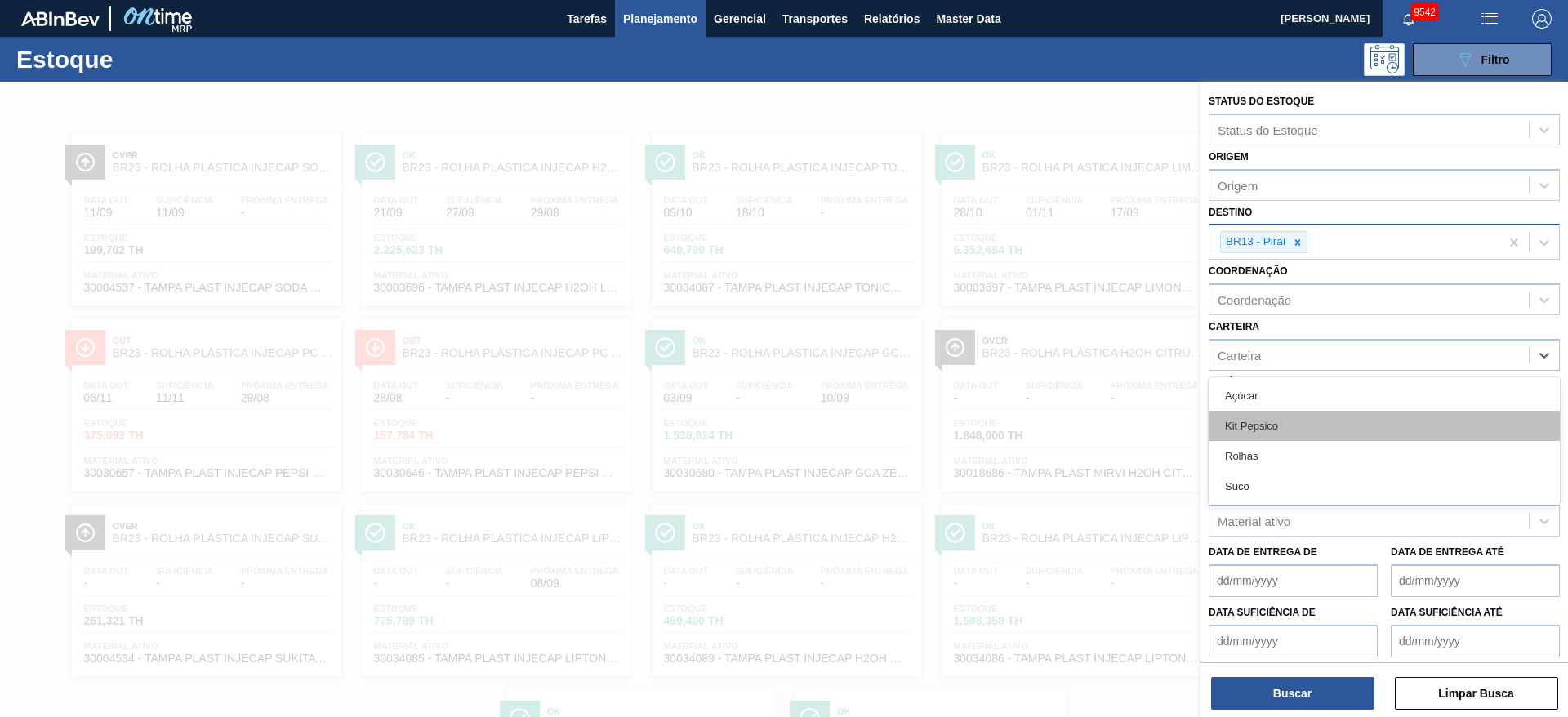
click at [1044, 411] on div "Kit Pepsico" at bounding box center [1384, 426] width 351 height 31
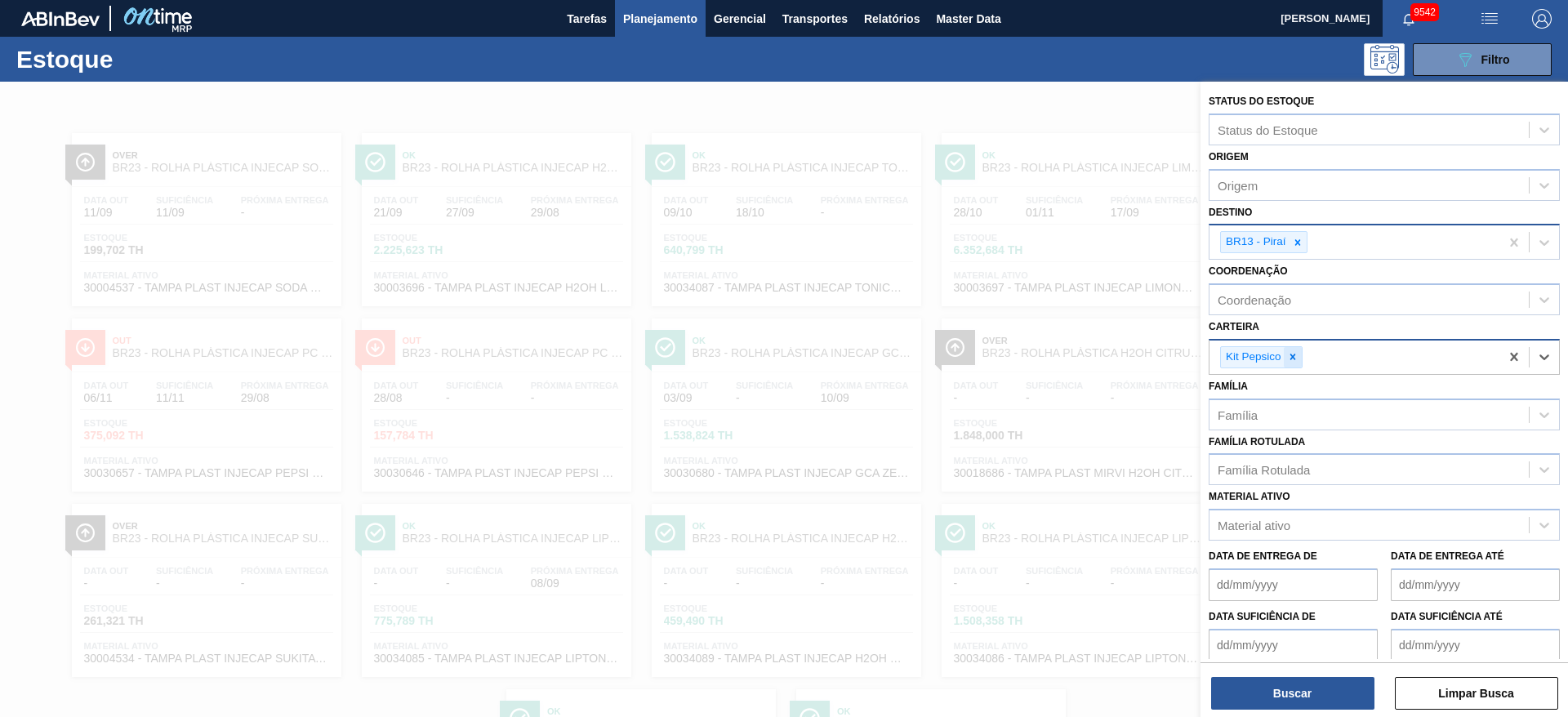
click at [1044, 347] on div at bounding box center [1292, 357] width 18 height 20
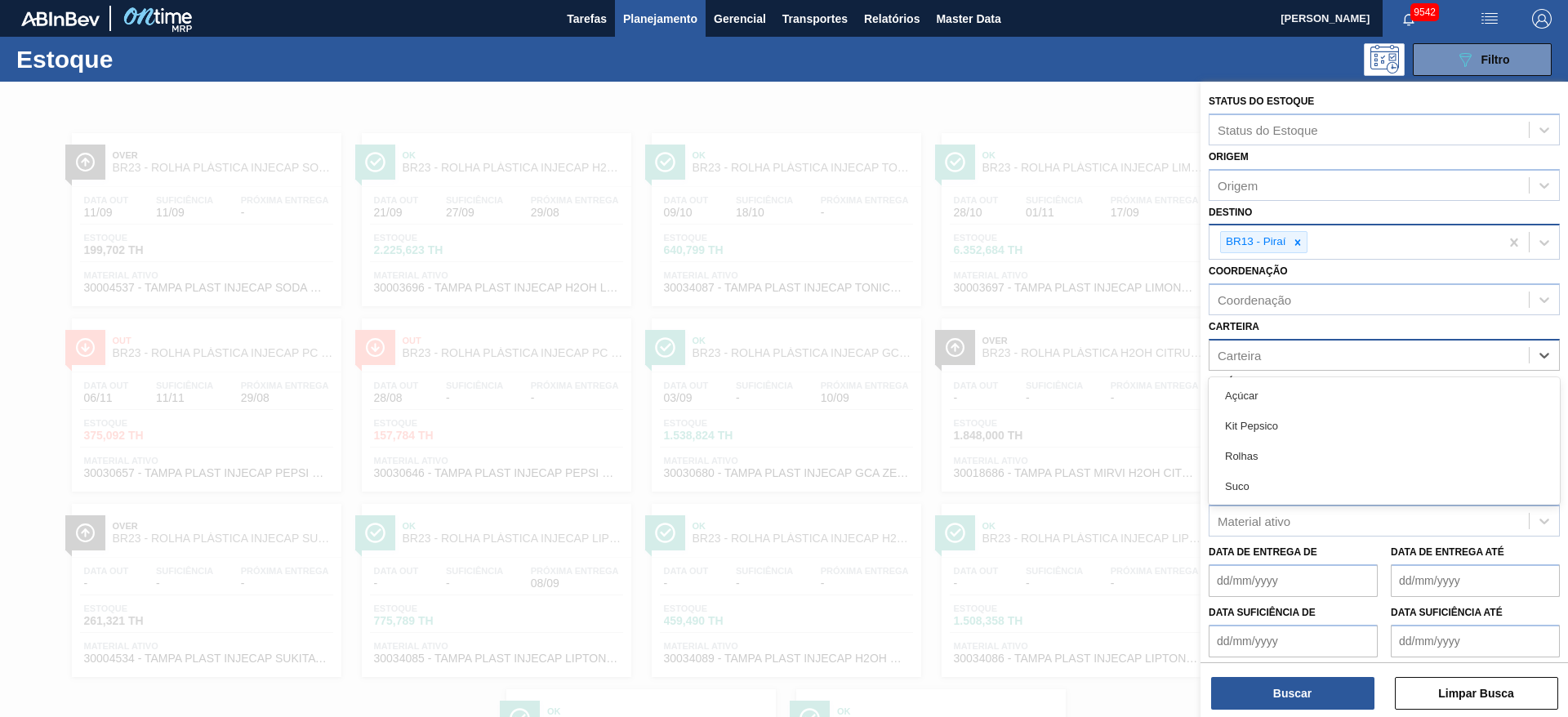
click at [1044, 346] on div "Carteira" at bounding box center [1368, 355] width 319 height 24
click at [1044, 358] on div "Carteira" at bounding box center [1368, 355] width 319 height 24
drag, startPoint x: 1295, startPoint y: 358, endPoint x: 1282, endPoint y: 370, distance: 17.7
click at [1044, 361] on div "Carteira" at bounding box center [1368, 355] width 319 height 24
click at [1044, 399] on div "Açúcar" at bounding box center [1384, 396] width 351 height 31
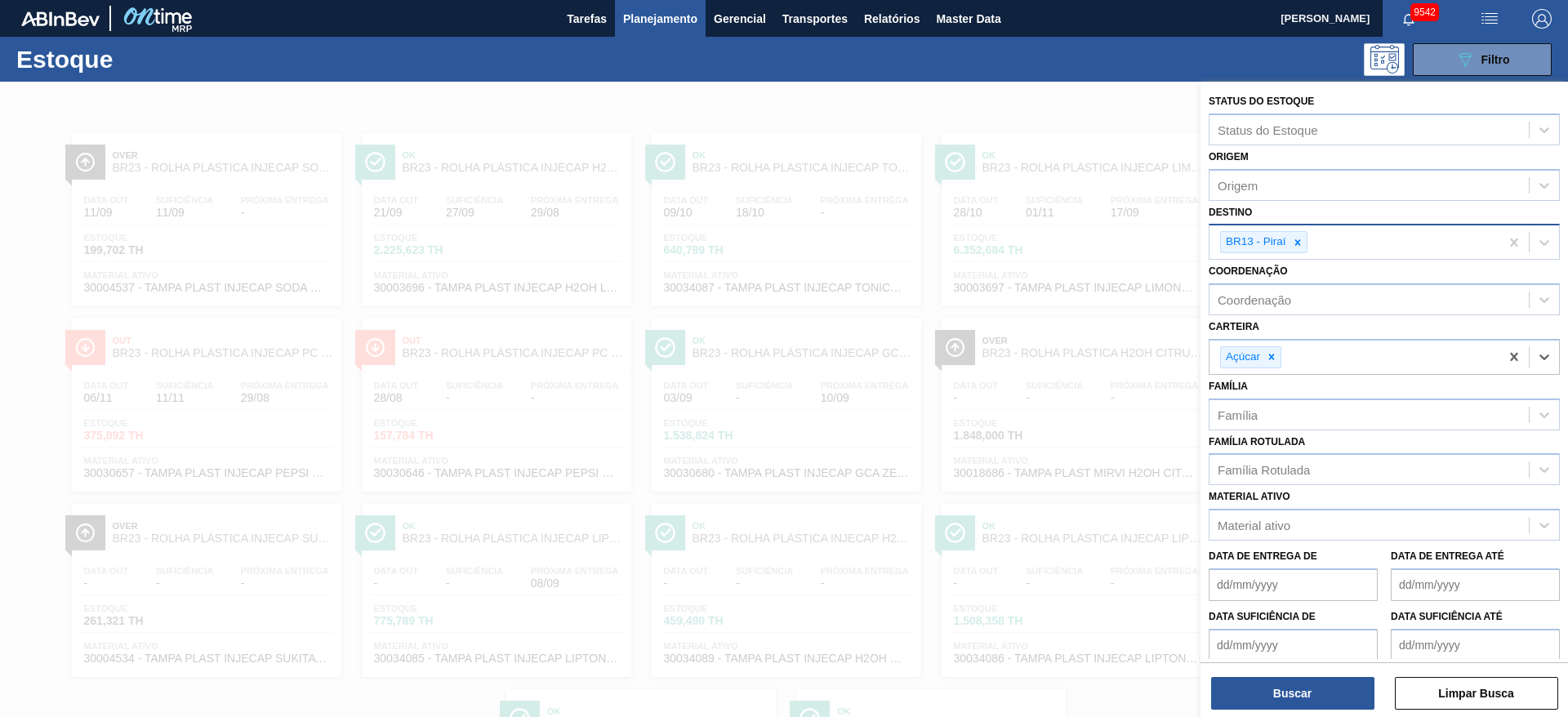
click at [1044, 477] on div "Buscar Limpar Busca" at bounding box center [1383, 686] width 367 height 46
click at [1044, 477] on button "Buscar" at bounding box center [1292, 693] width 163 height 32
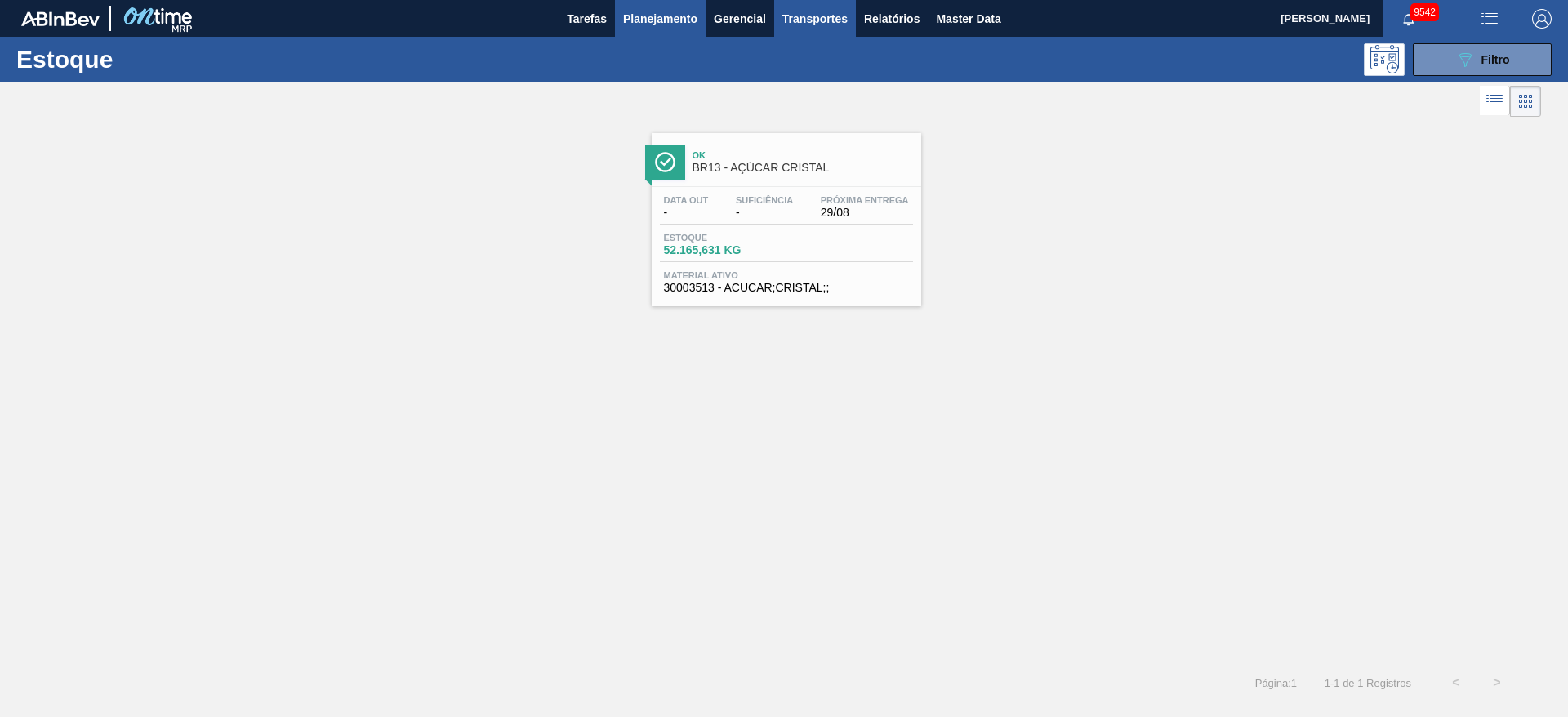
click at [818, 17] on span "Transportes" at bounding box center [815, 18] width 66 height 20
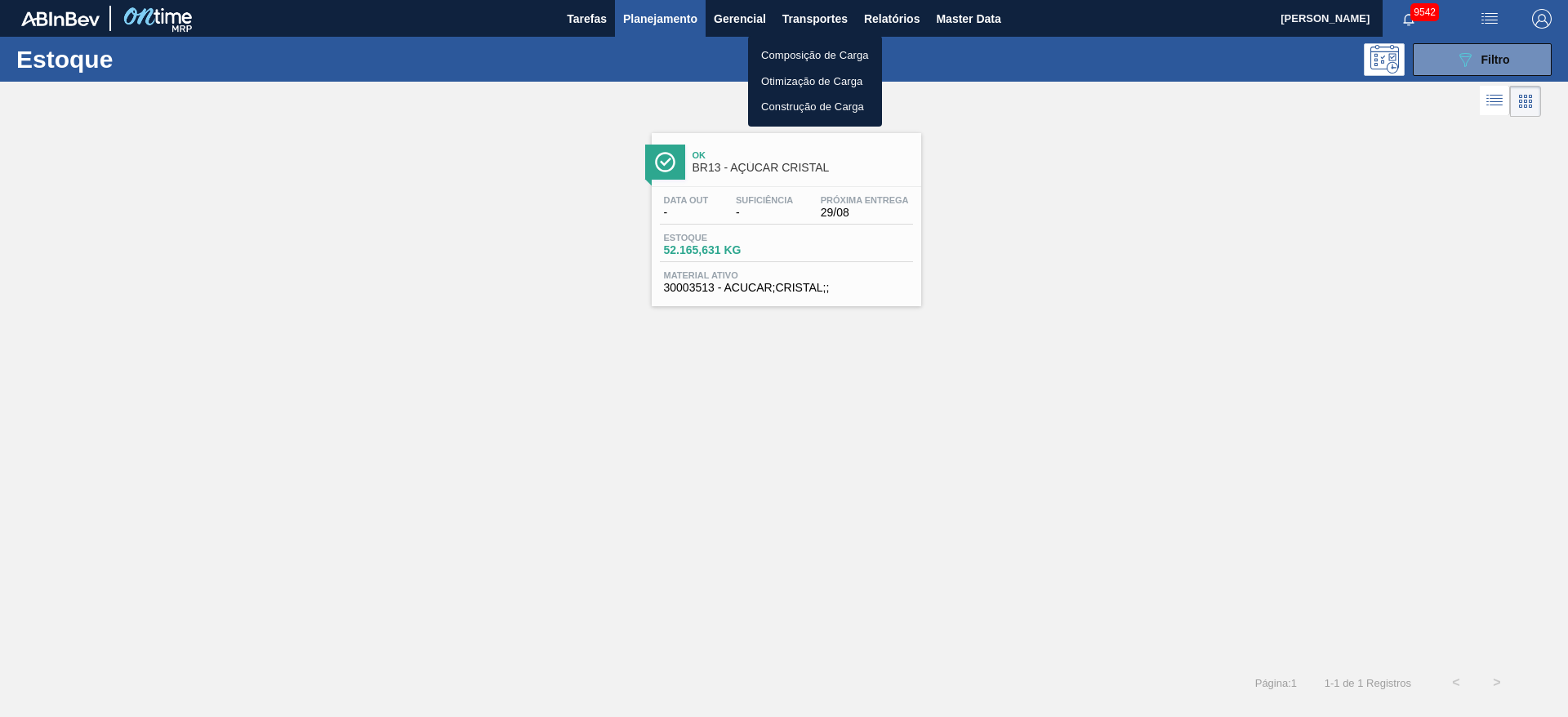
click at [633, 31] on div at bounding box center [784, 358] width 1568 height 717
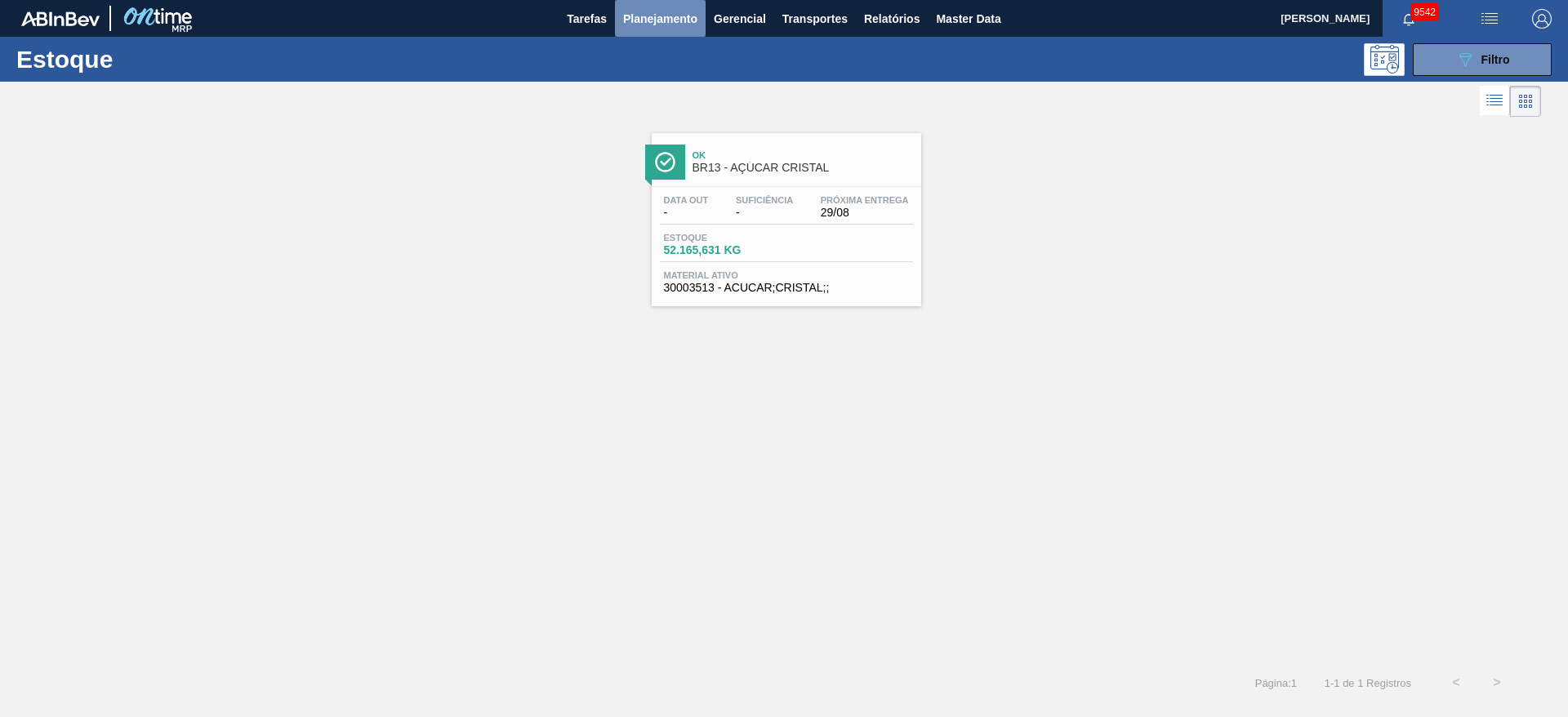
click at [648, 23] on span "Planejamento" at bounding box center [661, 18] width 74 height 20
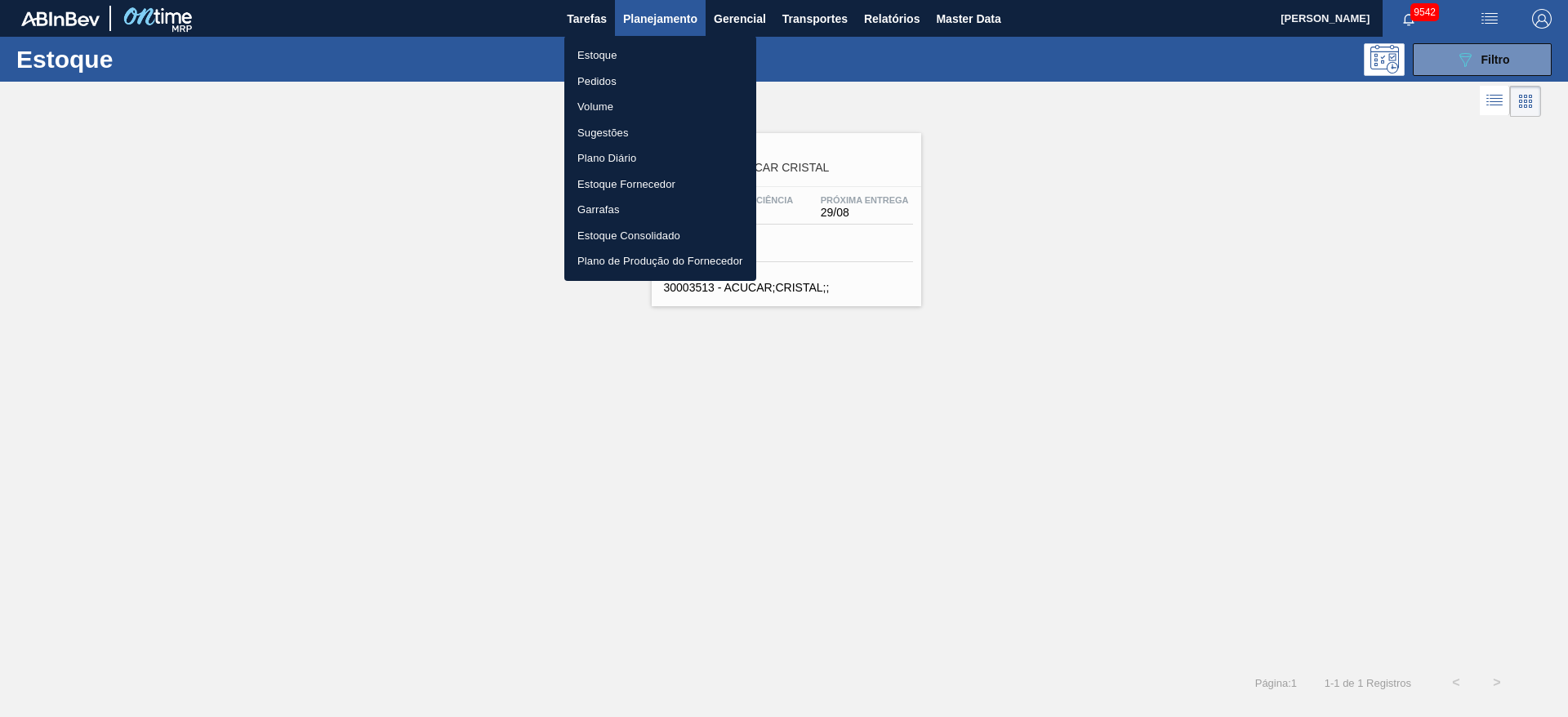
click at [467, 344] on div at bounding box center [784, 358] width 1568 height 717
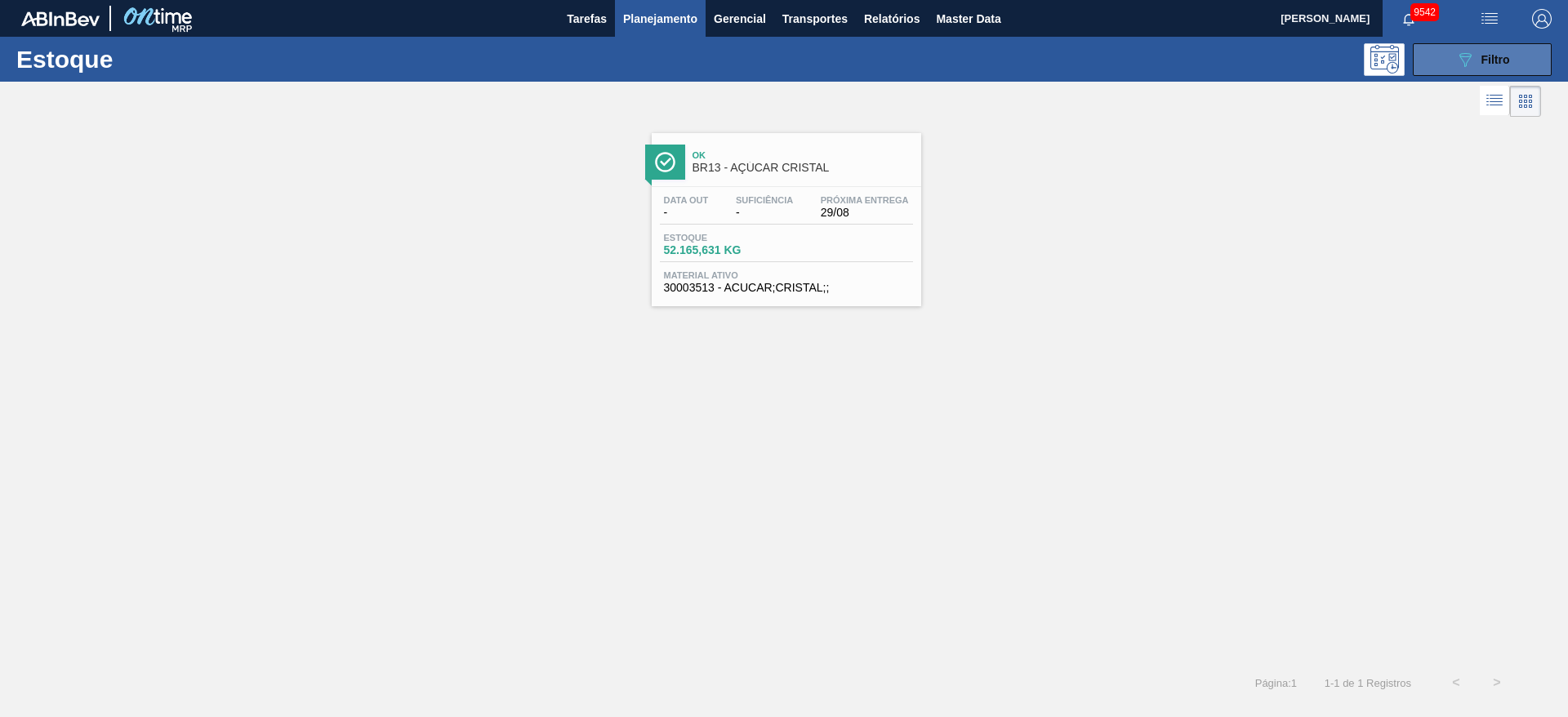
click at [1044, 54] on icon "089F7B8B-B2A5-4AFE-B5C0-19BA573D28AC" at bounding box center [1464, 59] width 20 height 20
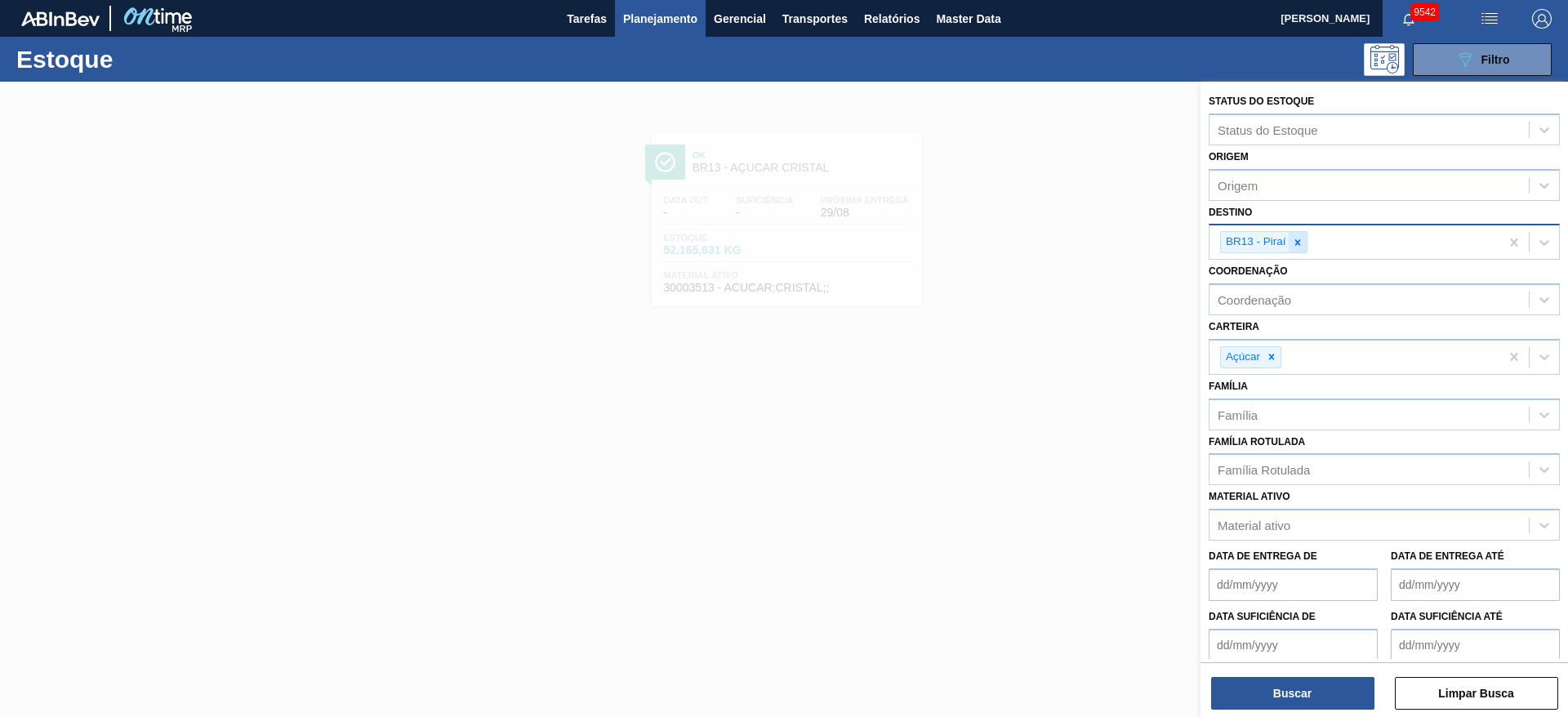
click at [1044, 237] on div at bounding box center [1297, 241] width 18 height 20
type input "2"
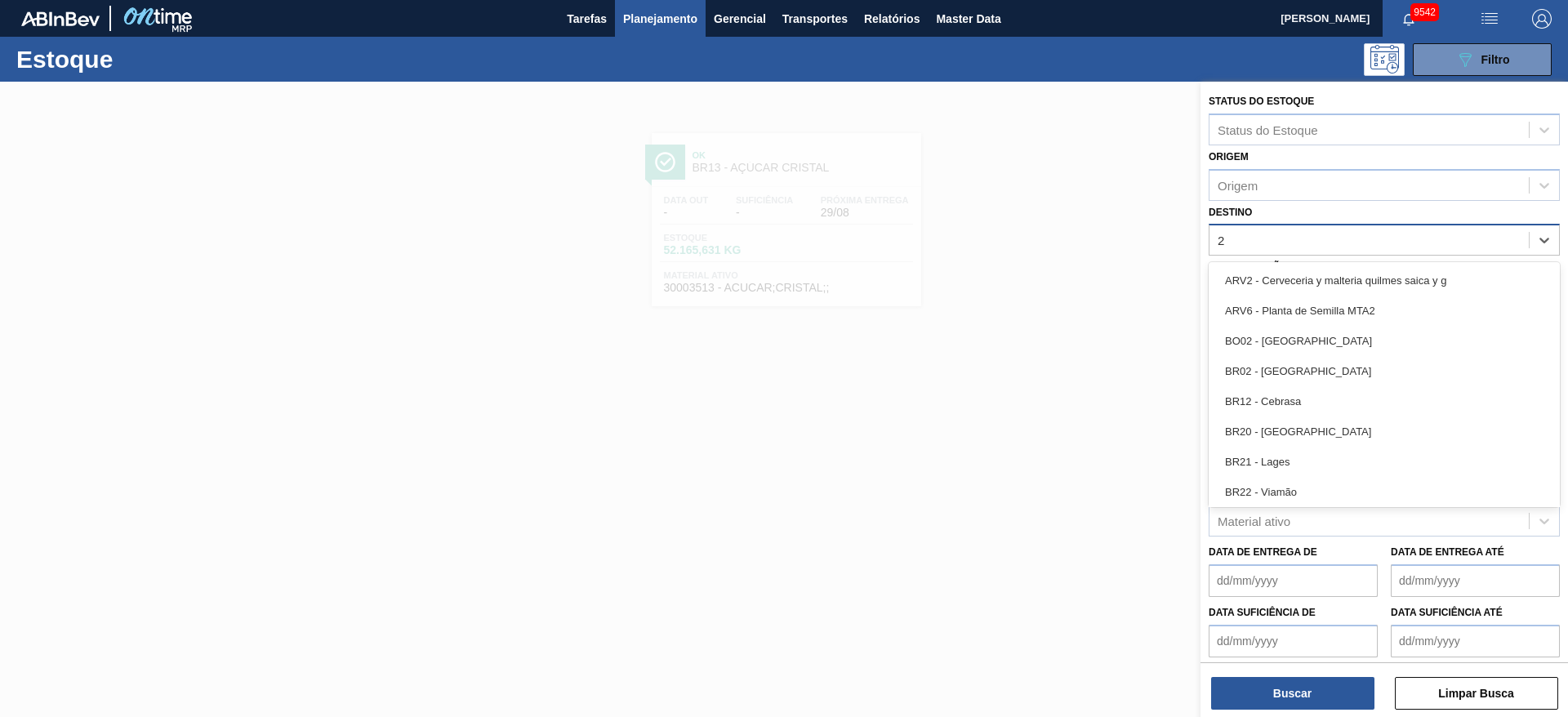
click at [1044, 400] on div "BR12 - Cebrasa" at bounding box center [1384, 401] width 351 height 31
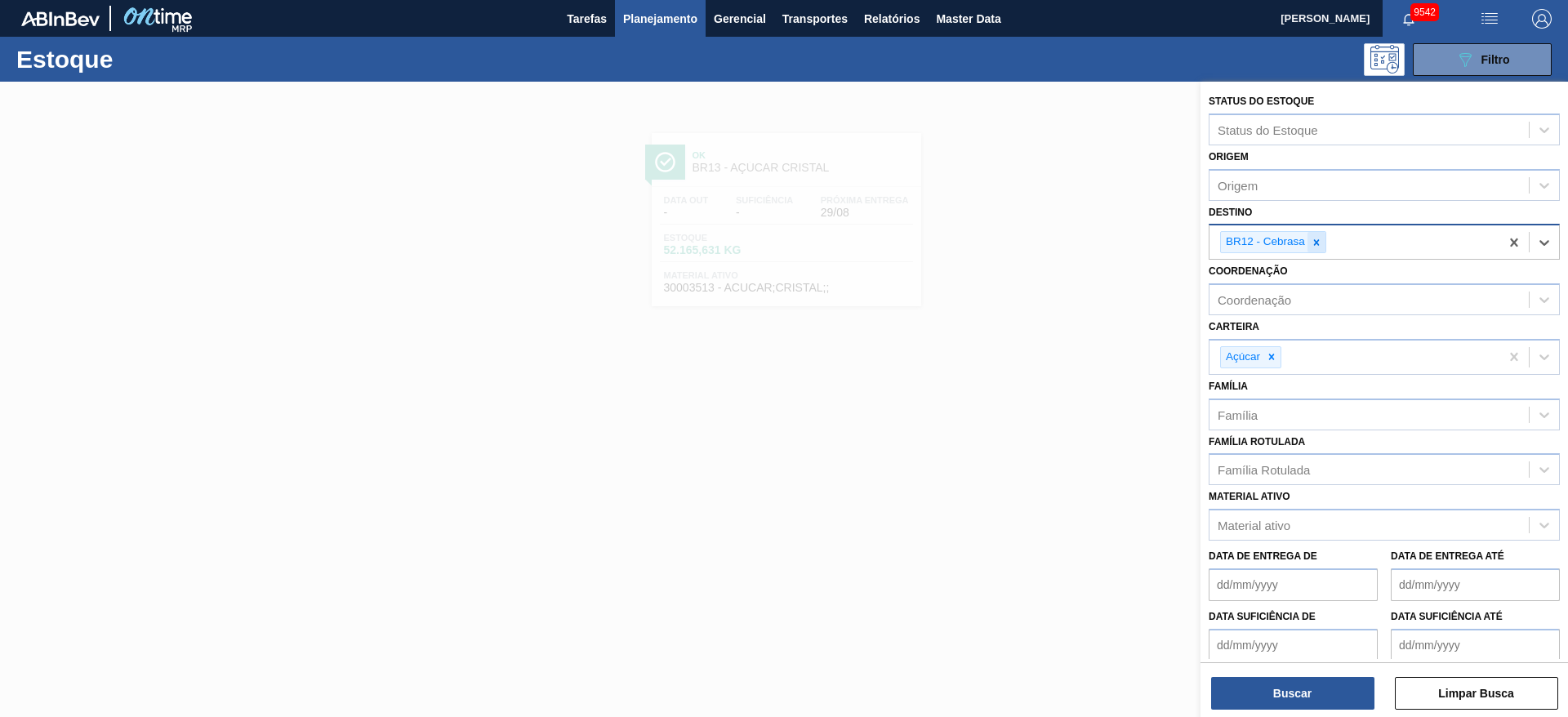
click at [1044, 242] on icon at bounding box center [1316, 242] width 11 height 11
type input "2"
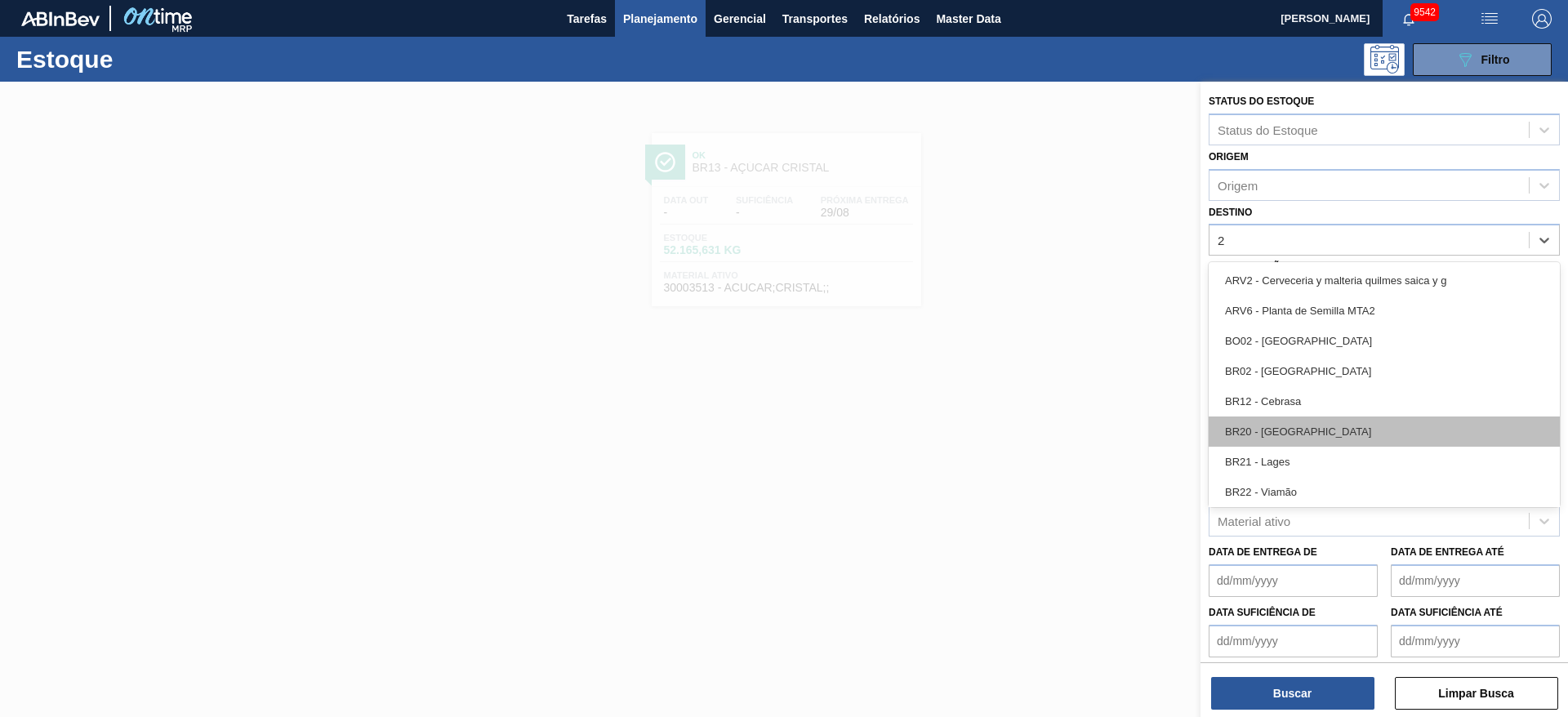
click at [1044, 426] on div "BR20 - Sapucaia" at bounding box center [1384, 432] width 351 height 31
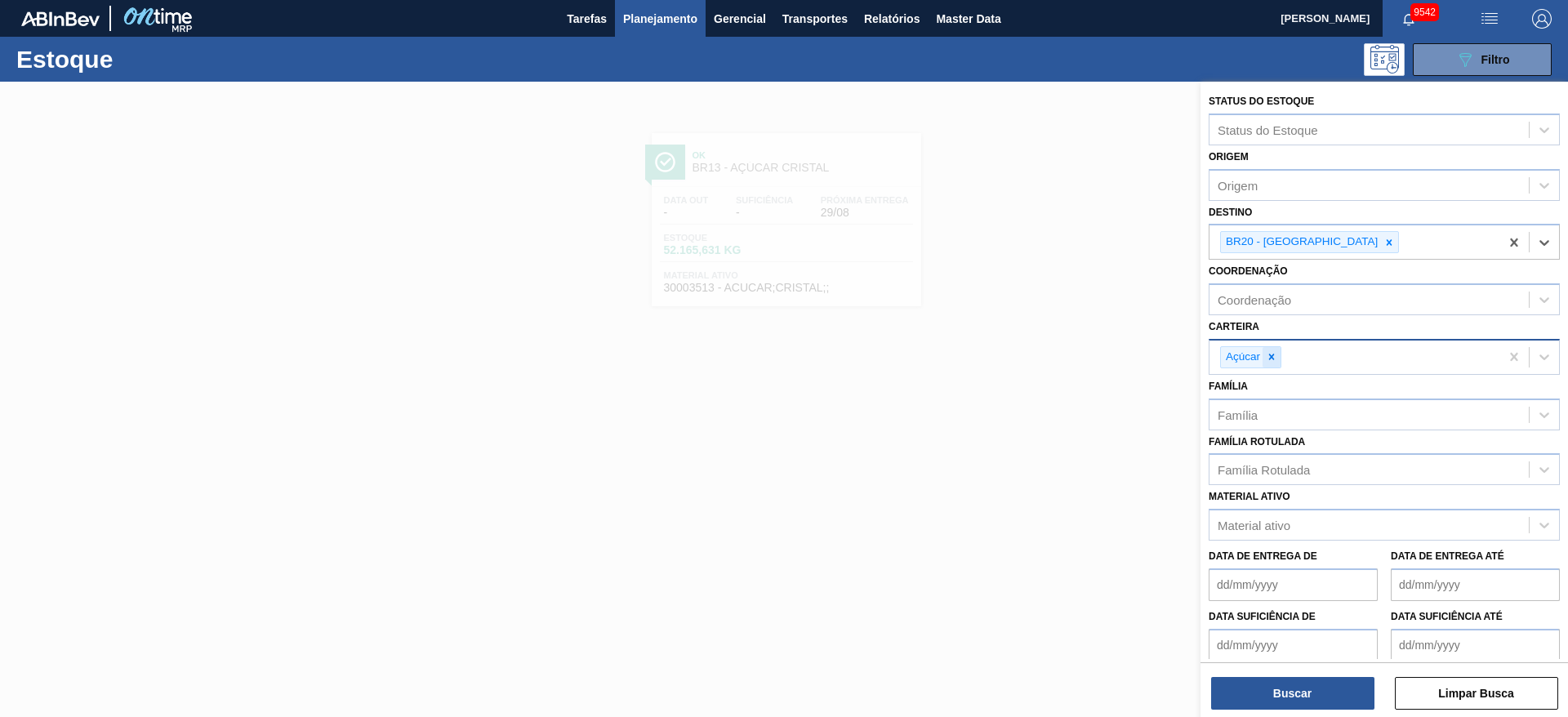
click at [1044, 361] on icon at bounding box center [1272, 357] width 11 height 11
click at [1044, 361] on div "Carteira" at bounding box center [1368, 355] width 319 height 24
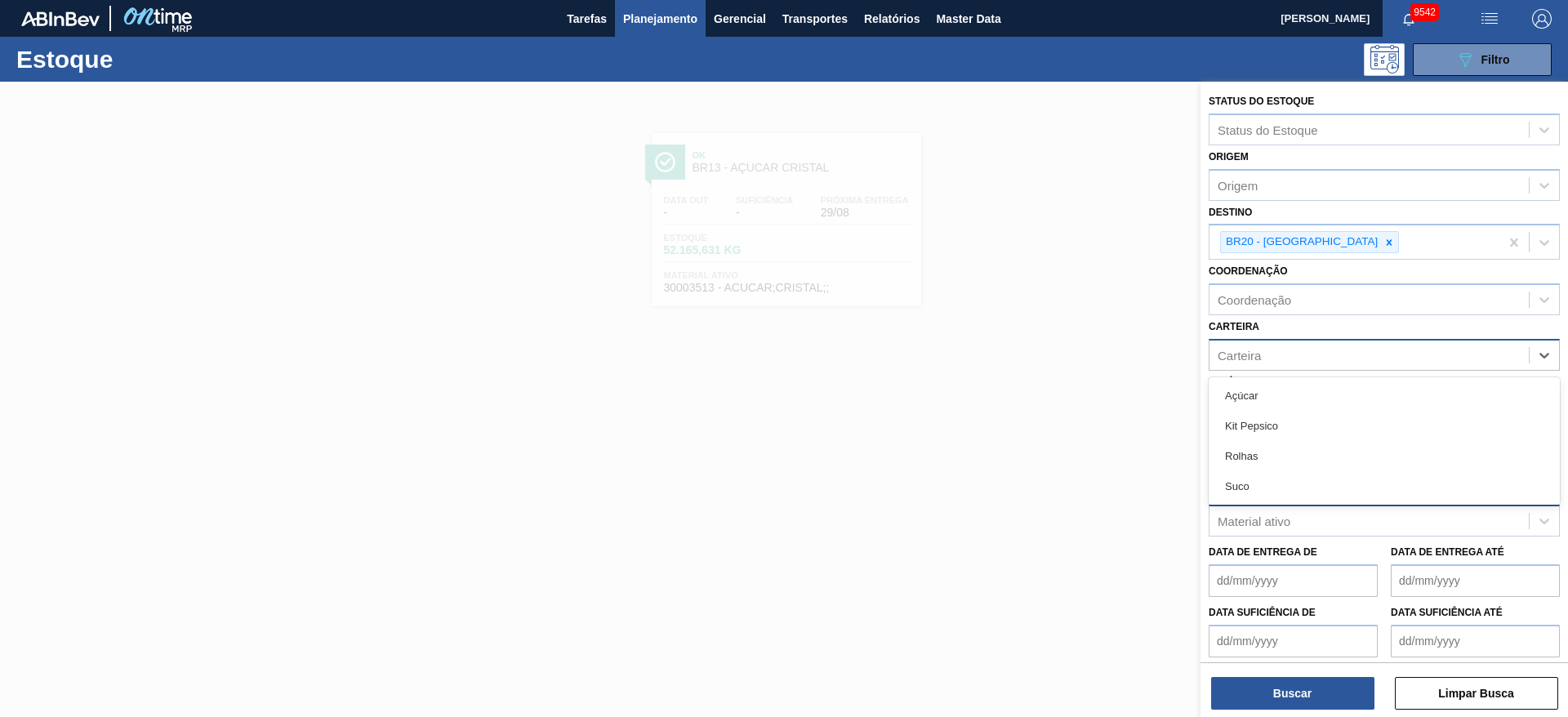
drag, startPoint x: 1274, startPoint y: 456, endPoint x: 1266, endPoint y: 517, distance: 61.5
click at [1044, 458] on div "Rolhas" at bounding box center [1384, 457] width 351 height 31
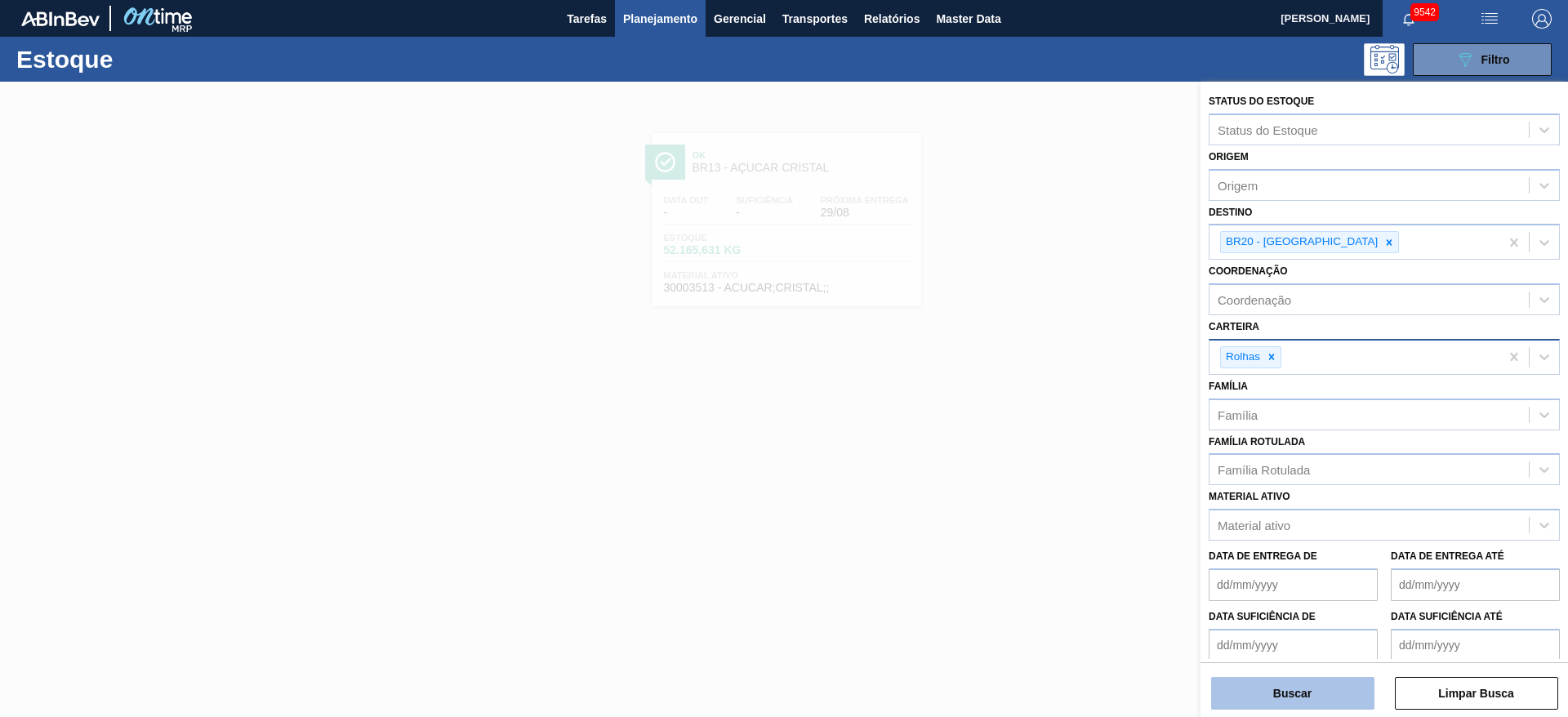
click at [1044, 477] on button "Buscar" at bounding box center [1292, 693] width 163 height 32
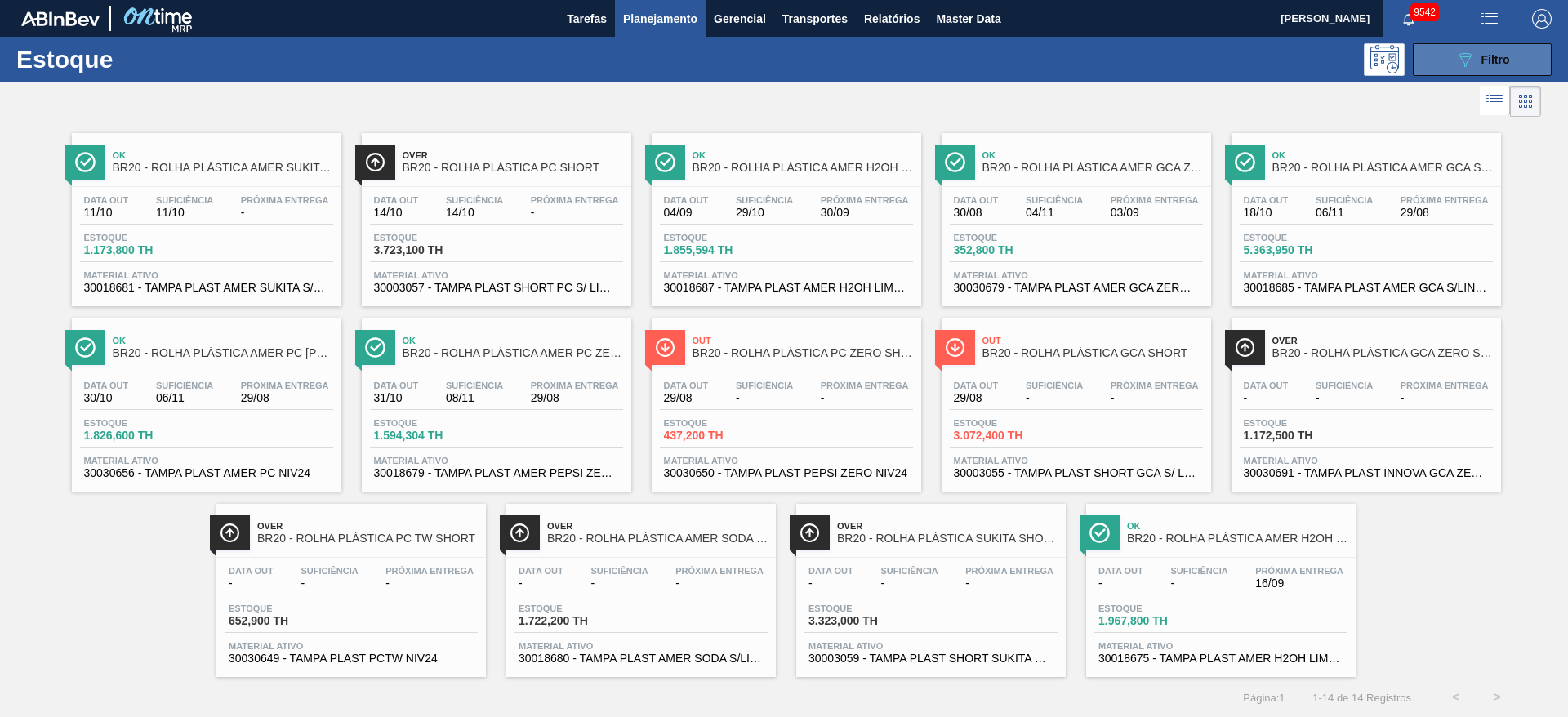
click at [1044, 54] on button "089F7B8B-B2A5-4AFE-B5C0-19BA573D28AC Filtro" at bounding box center [1482, 59] width 139 height 32
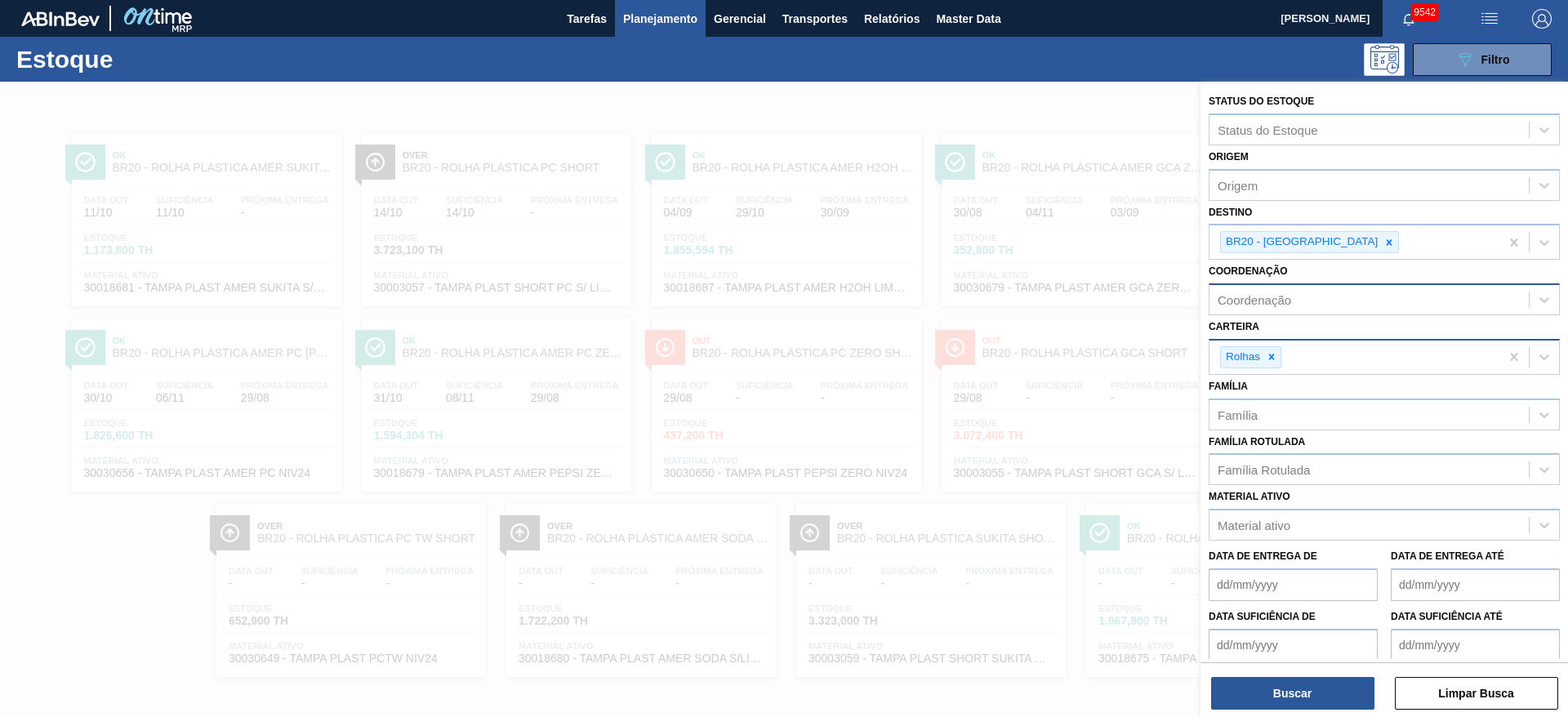
drag, startPoint x: 1329, startPoint y: 247, endPoint x: 1321, endPoint y: 308, distance: 61.5
click at [1044, 245] on div at bounding box center [1389, 241] width 18 height 20
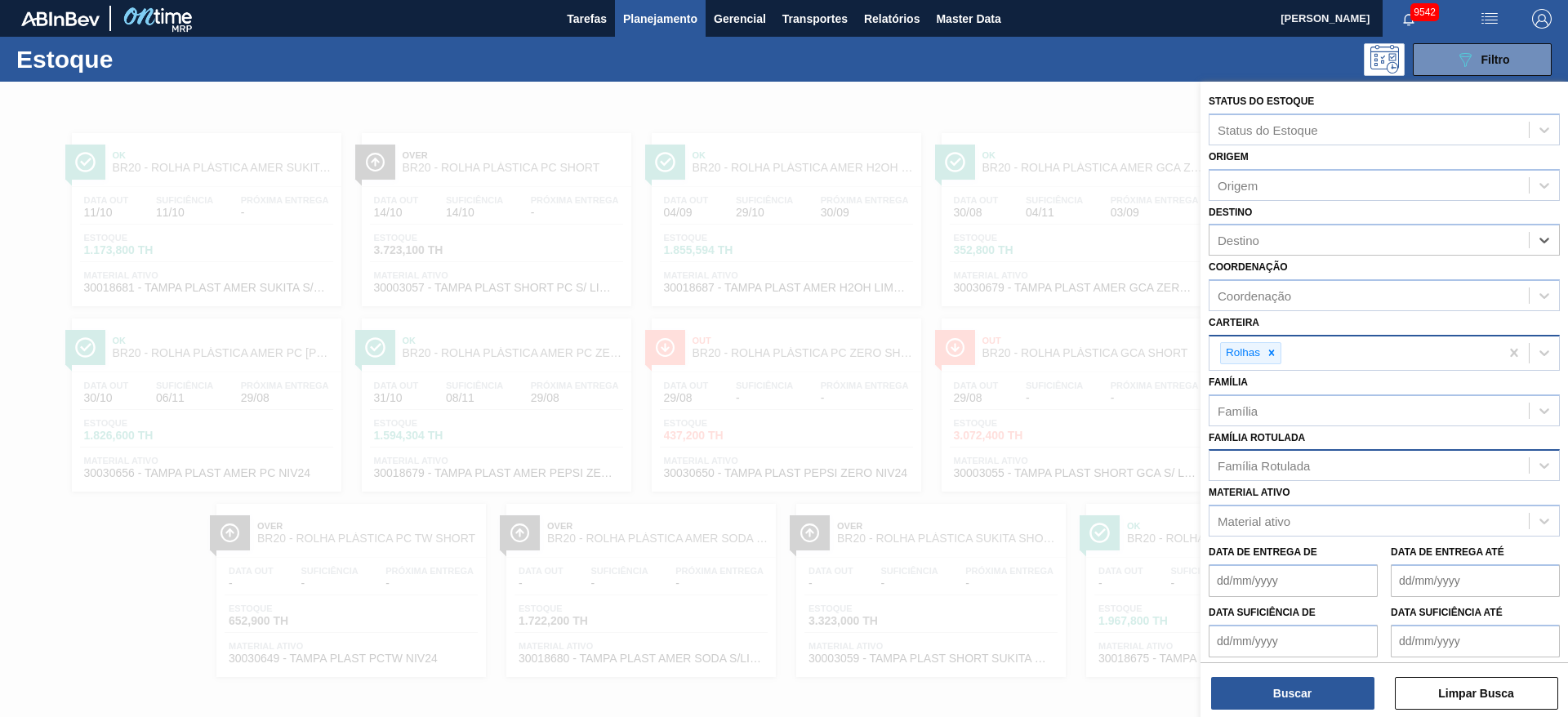
click at [1044, 460] on div "Família Rotulada" at bounding box center [1263, 465] width 92 height 14
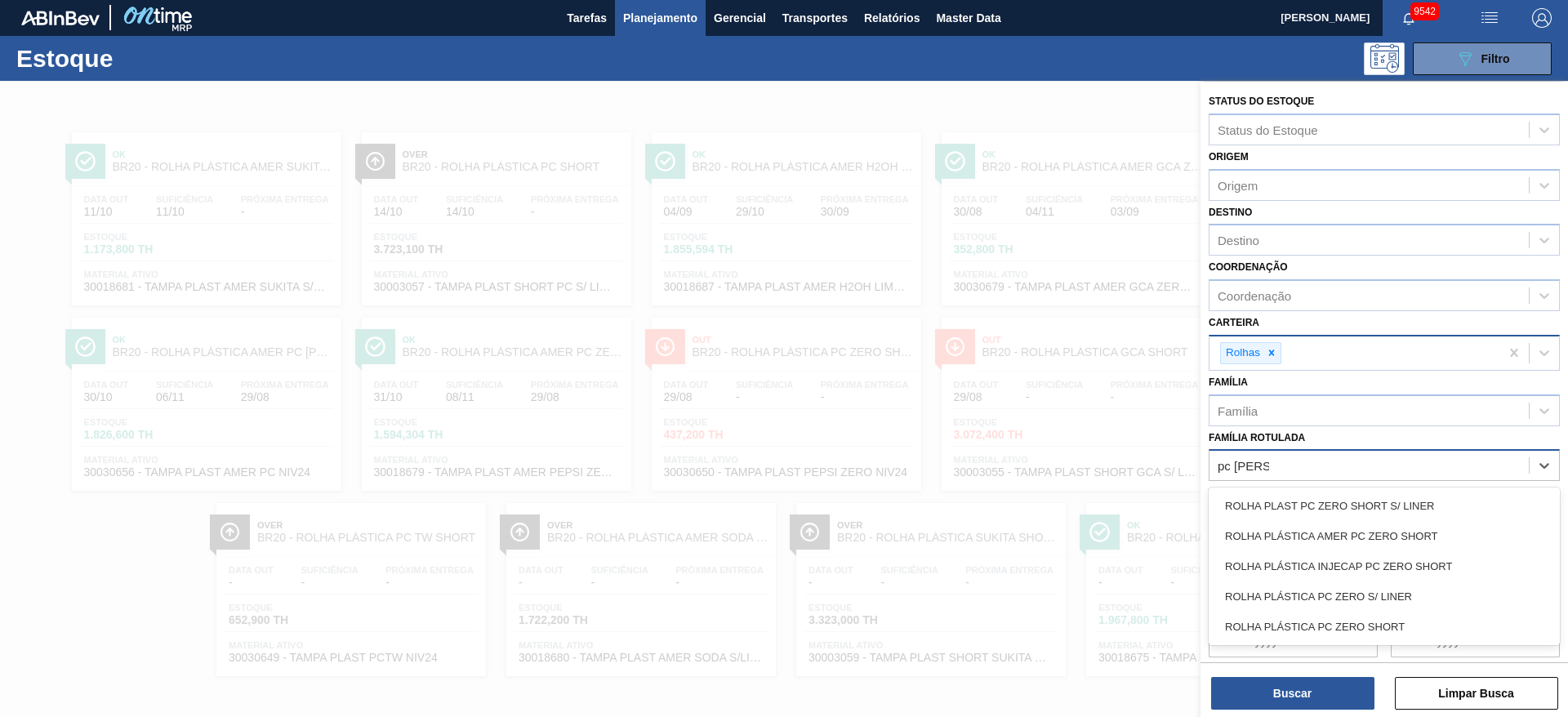
type Rotulada "pc zero s"
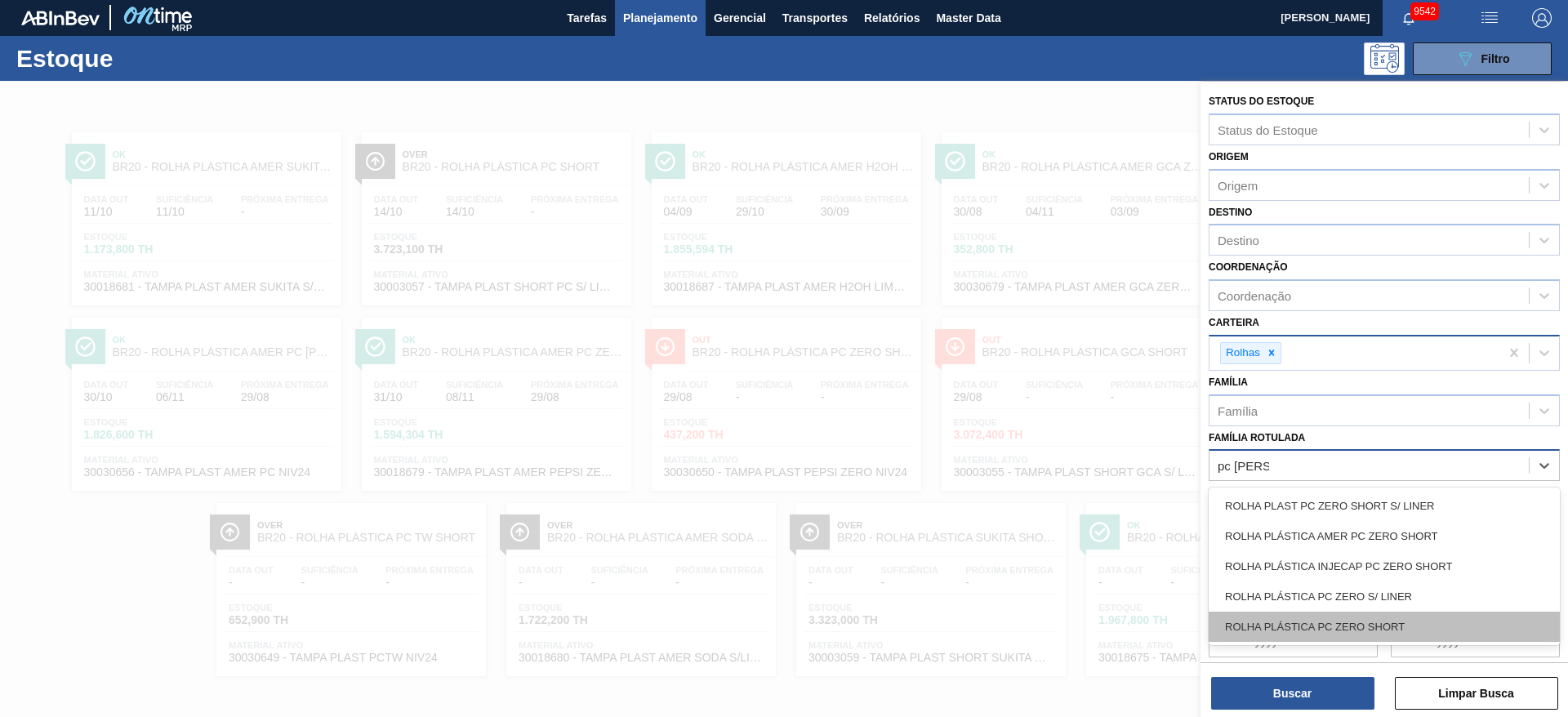
click at [1044, 477] on div "ROLHA PLÁSTICA PC ZERO SHORT" at bounding box center [1384, 627] width 351 height 31
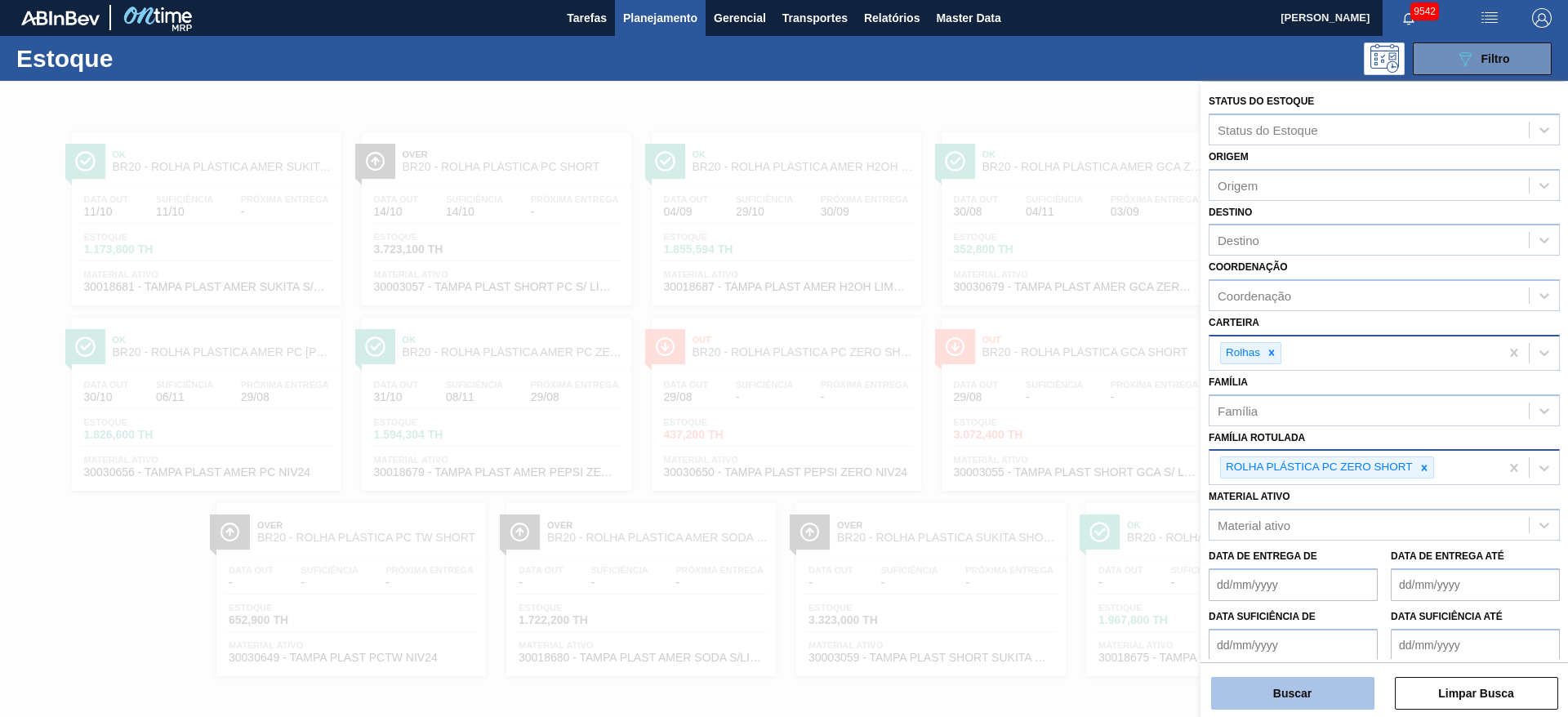
click at [1044, 477] on button "Buscar" at bounding box center [1292, 693] width 163 height 32
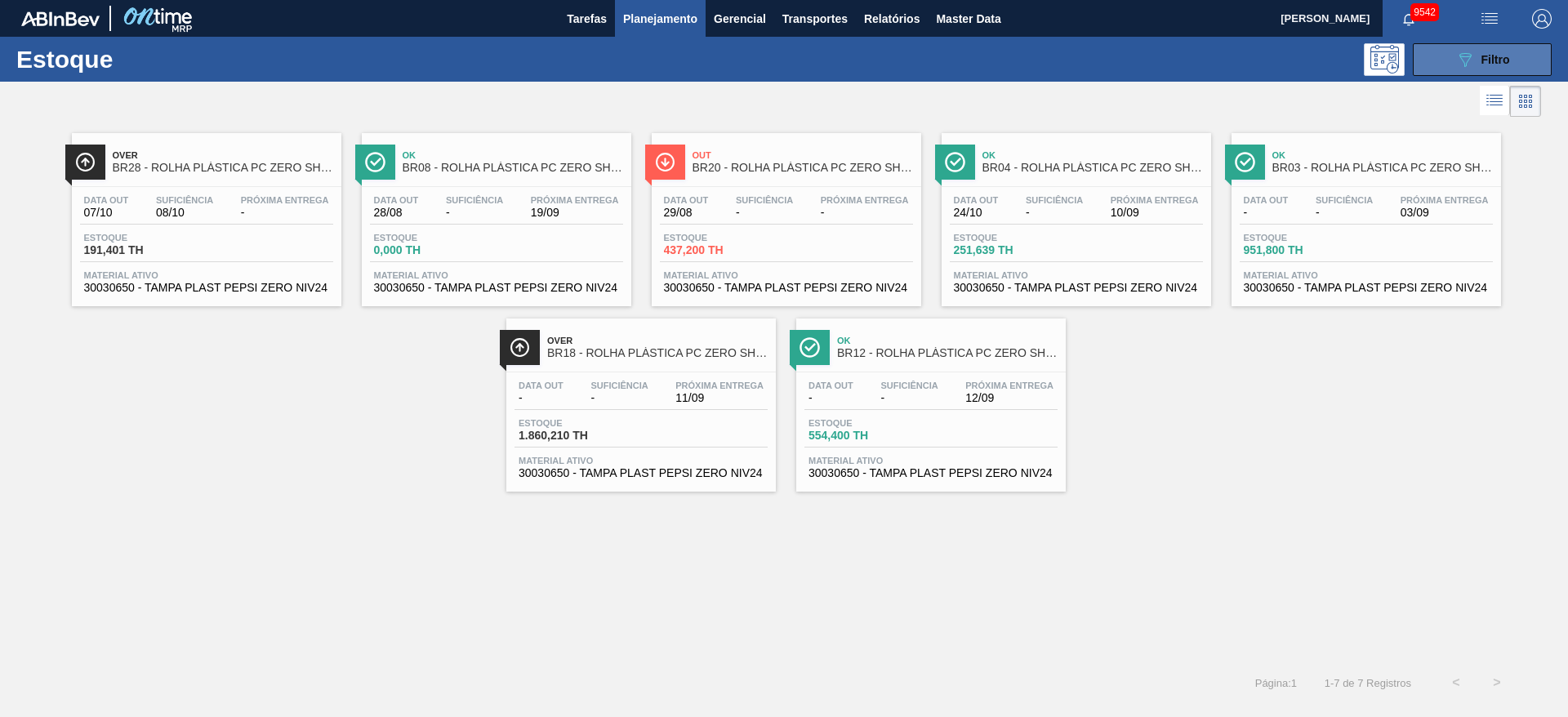
click at [1044, 63] on div "089F7B8B-B2A5-4AFE-B5C0-19BA573D28AC Filtro" at bounding box center [1481, 59] width 54 height 20
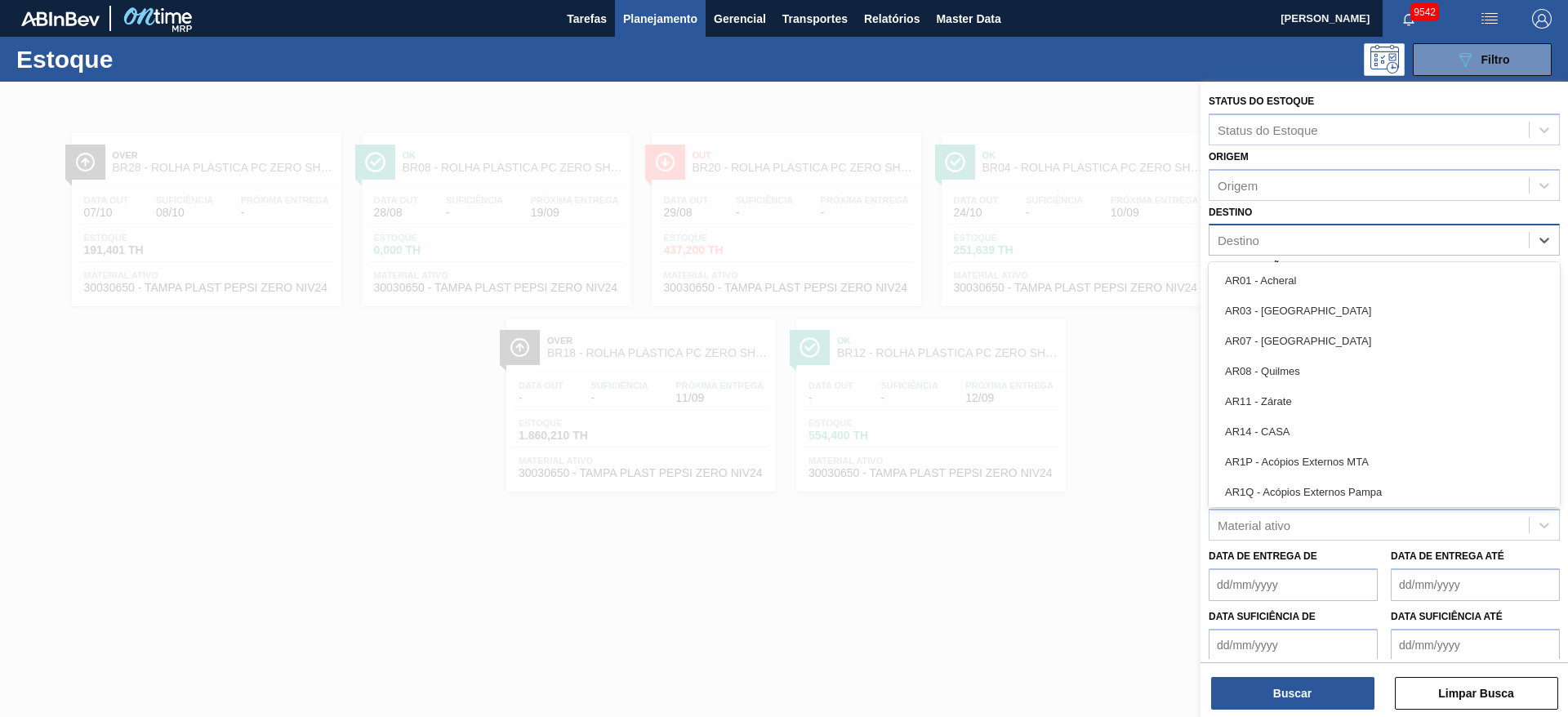
click at [1044, 242] on div "Destino" at bounding box center [1368, 240] width 319 height 24
type input "2"
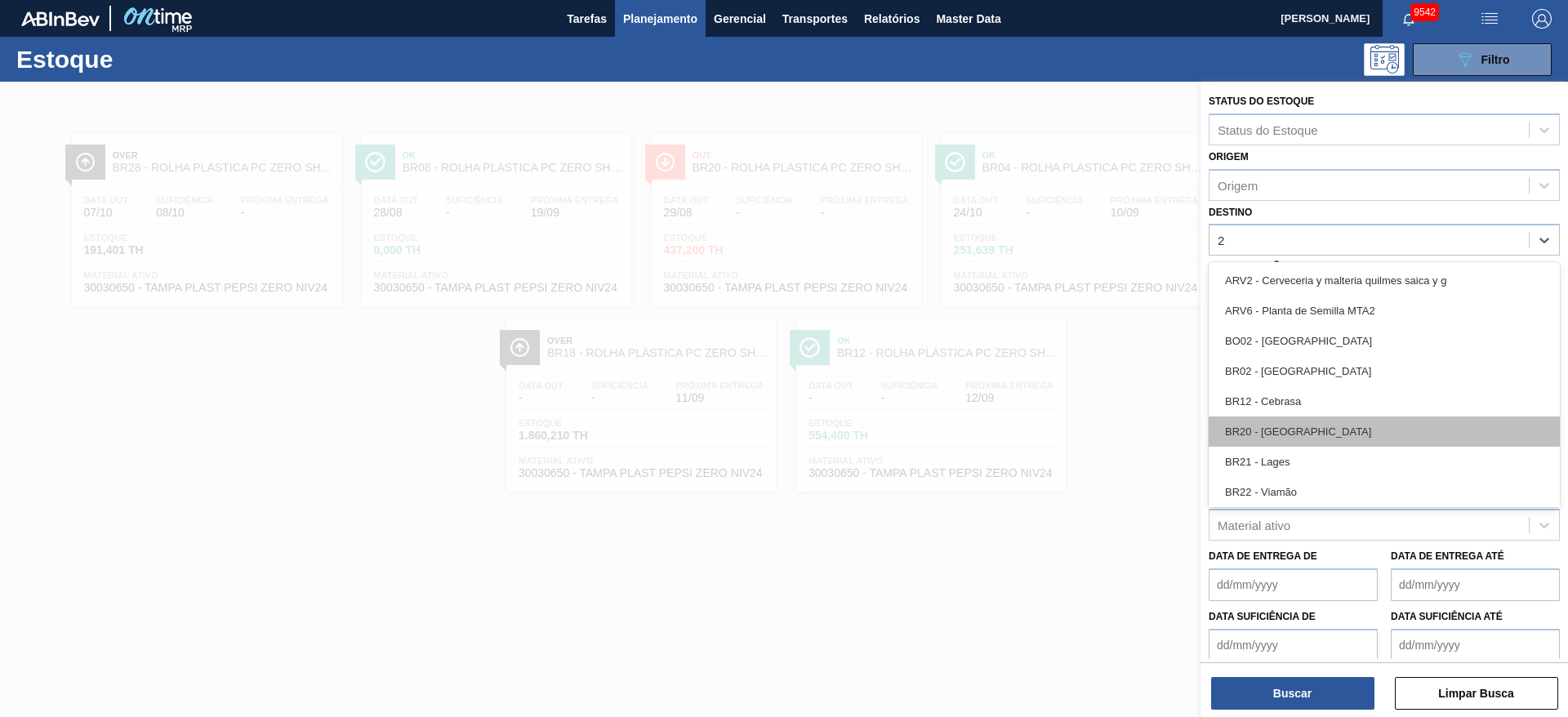
click at [1044, 424] on div "BR20 - Sapucaia" at bounding box center [1384, 432] width 351 height 31
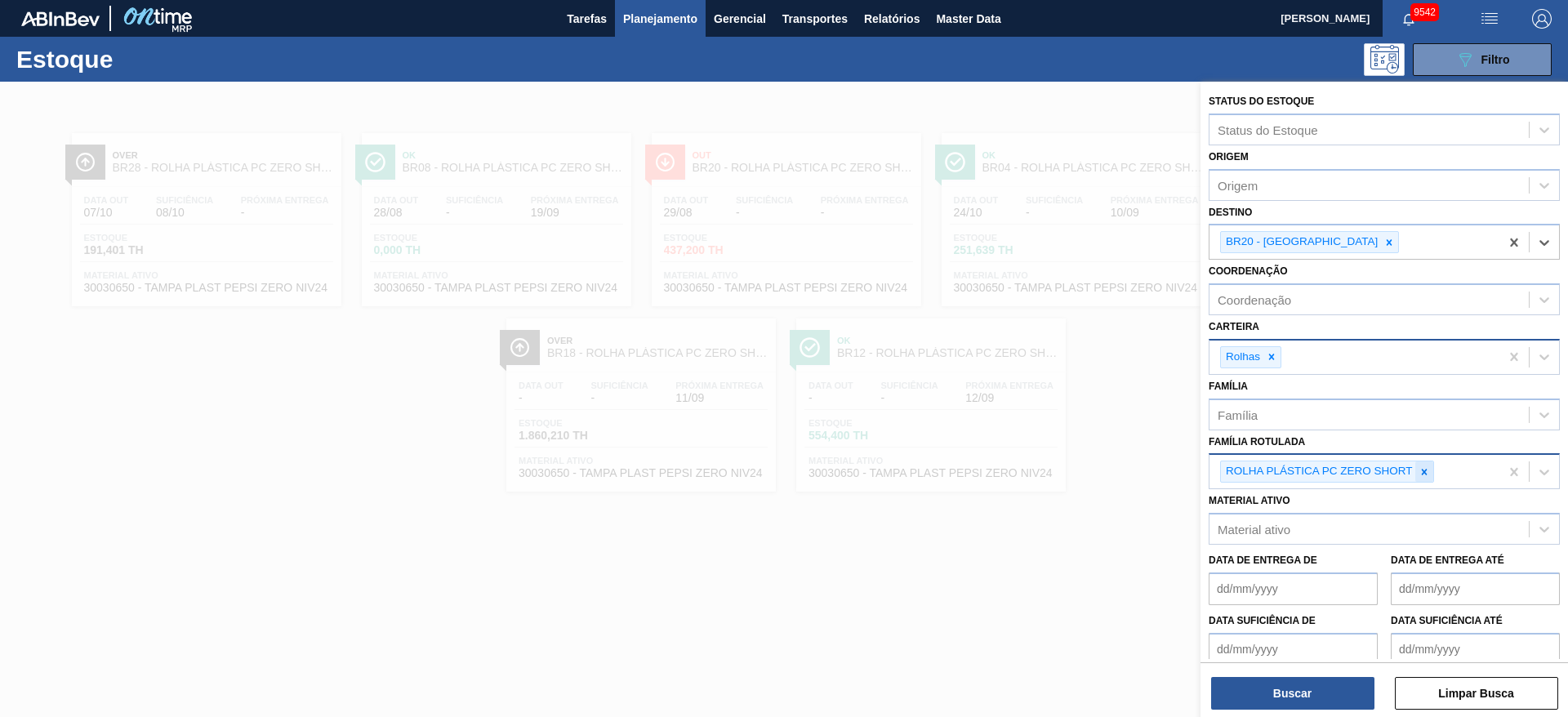
click at [1044, 477] on div at bounding box center [1423, 471] width 18 height 20
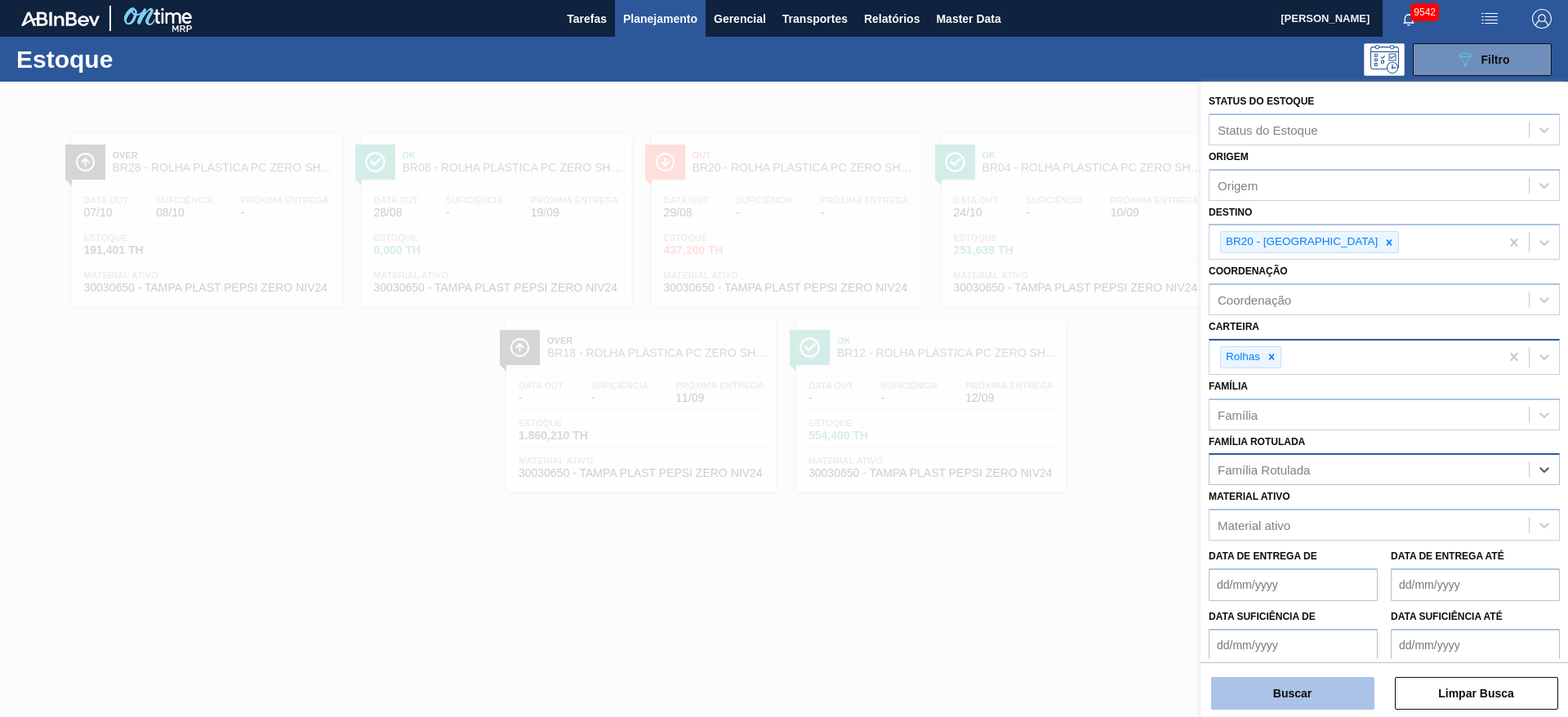
click at [1044, 477] on div "Buscar Limpar Busca" at bounding box center [1383, 686] width 367 height 46
click at [1044, 477] on button "Buscar" at bounding box center [1292, 693] width 163 height 32
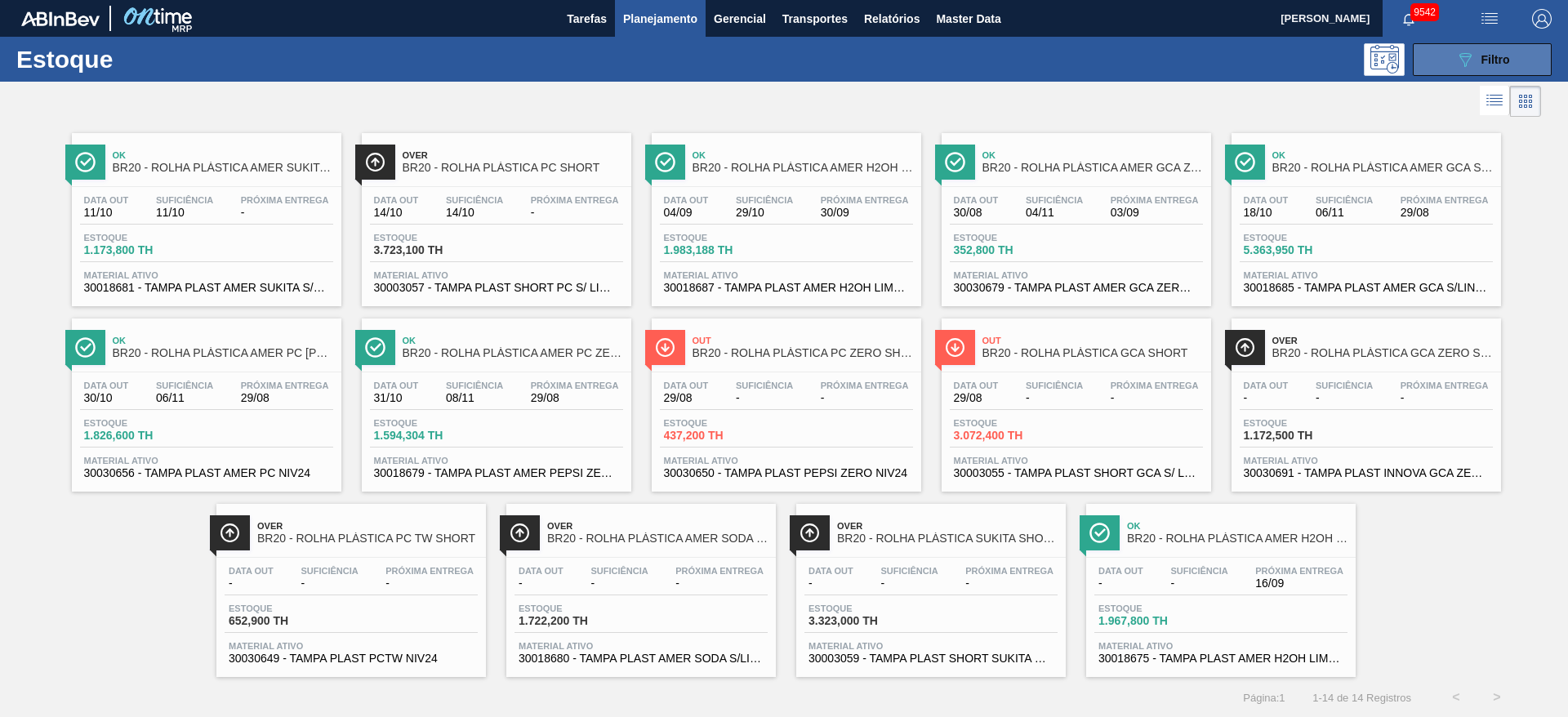
click at [1044, 46] on button "089F7B8B-B2A5-4AFE-B5C0-19BA573D28AC Filtro" at bounding box center [1482, 59] width 139 height 32
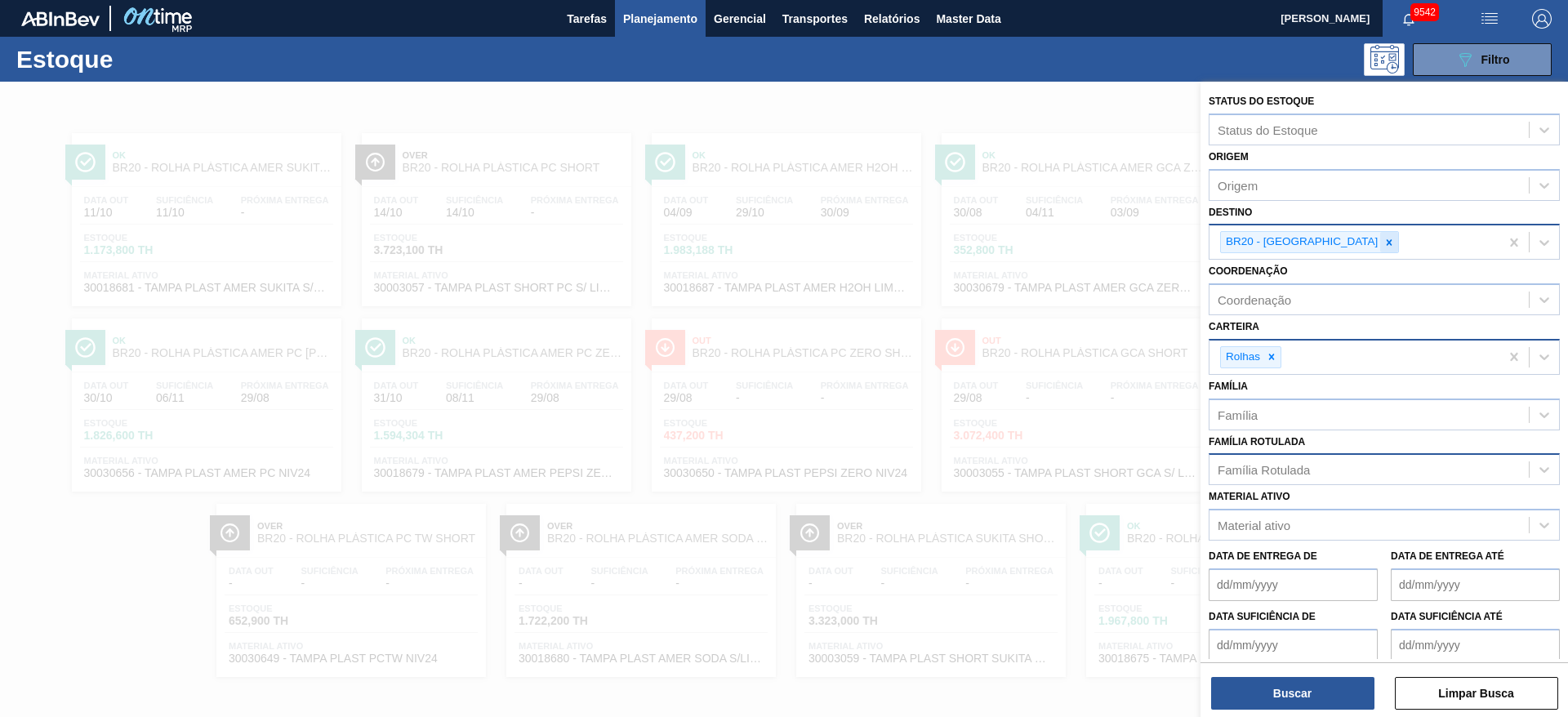
click at [1044, 242] on icon at bounding box center [1389, 242] width 11 height 11
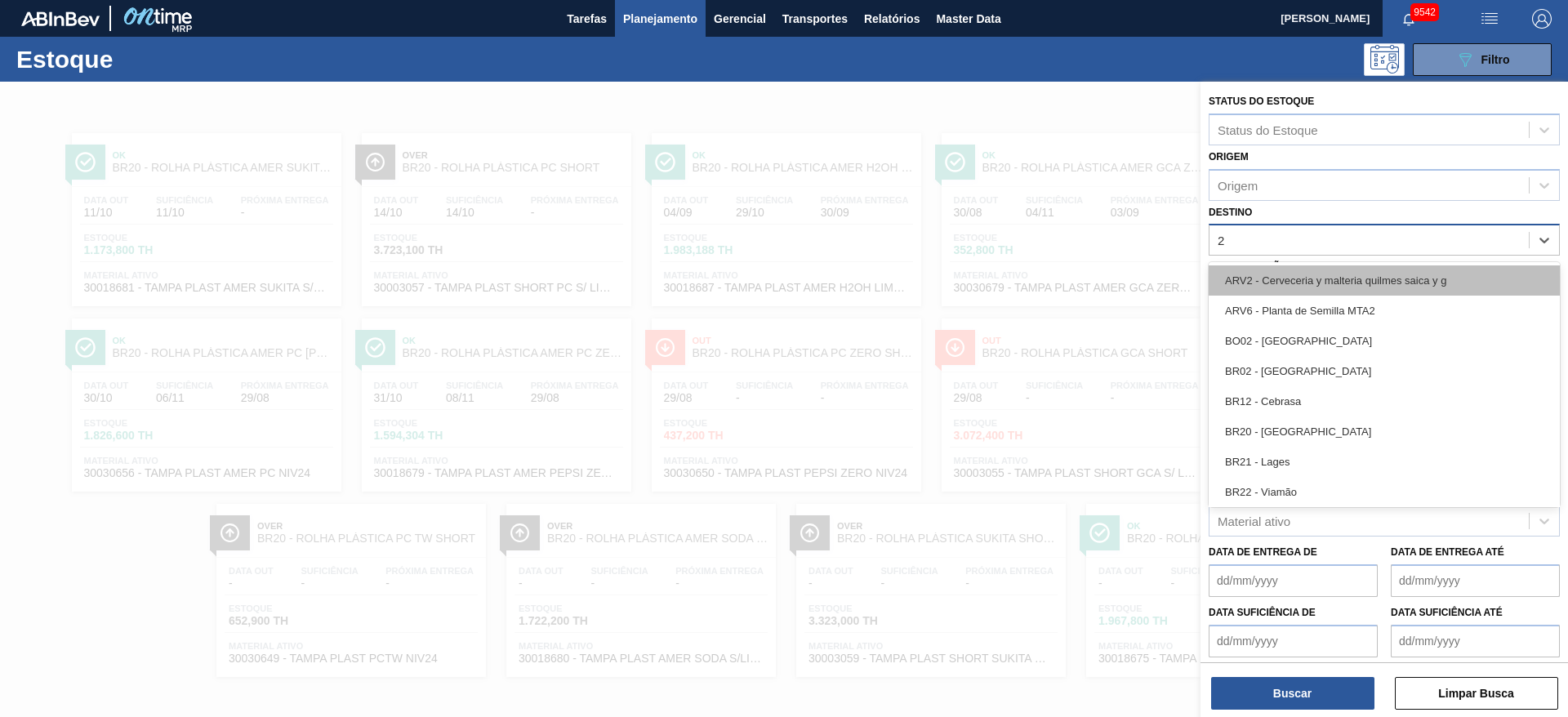
type input "22"
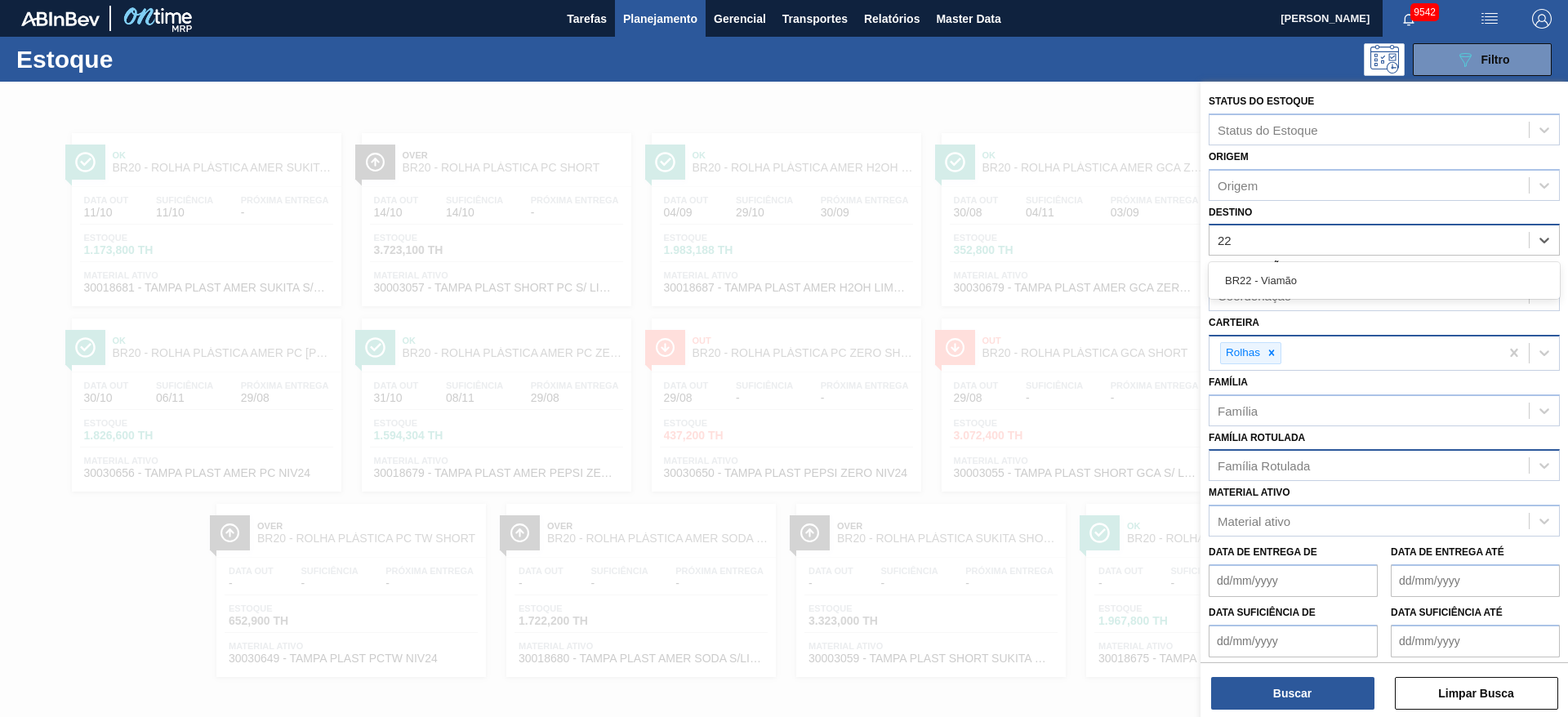
click at [1044, 284] on div "BR22 - Viamão" at bounding box center [1384, 280] width 351 height 31
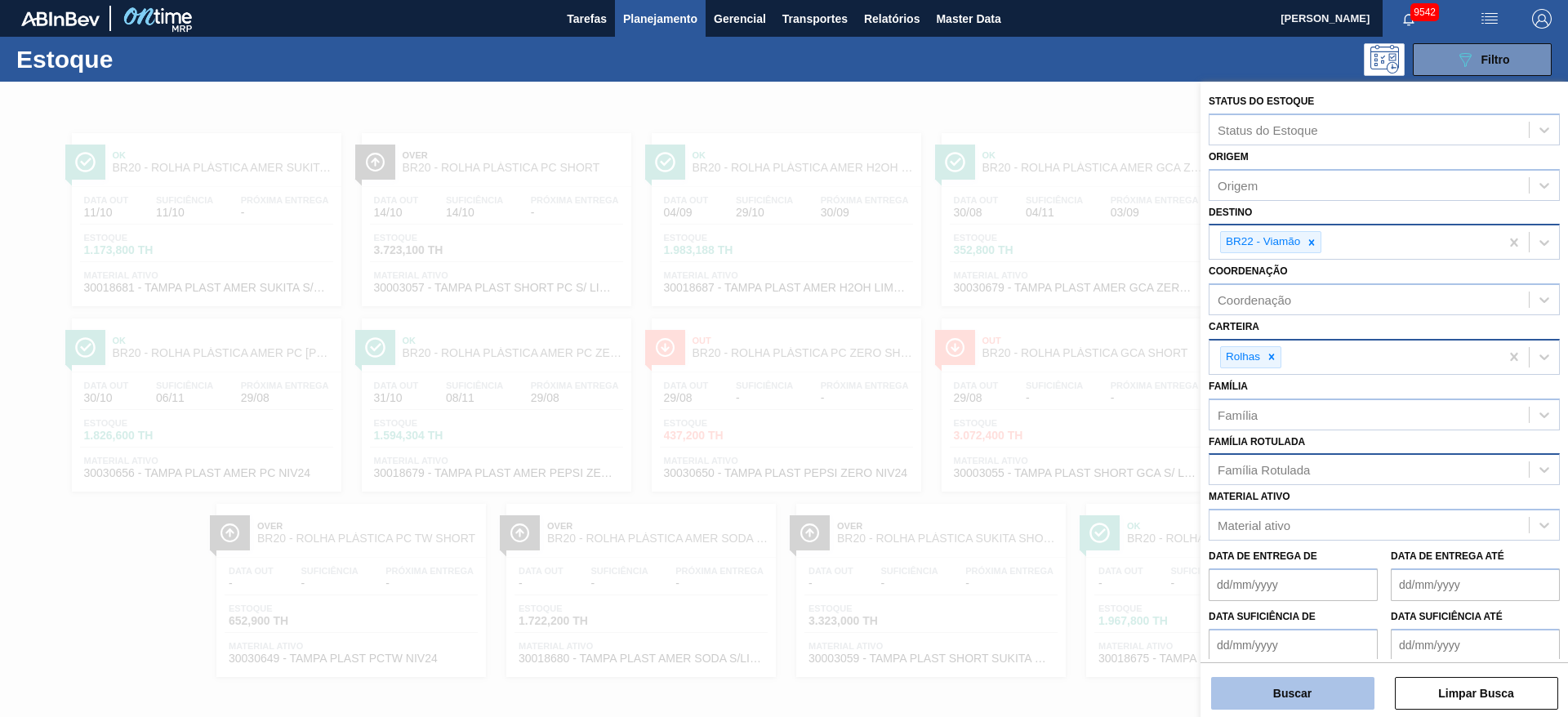
click at [1044, 477] on button "Buscar" at bounding box center [1292, 693] width 163 height 32
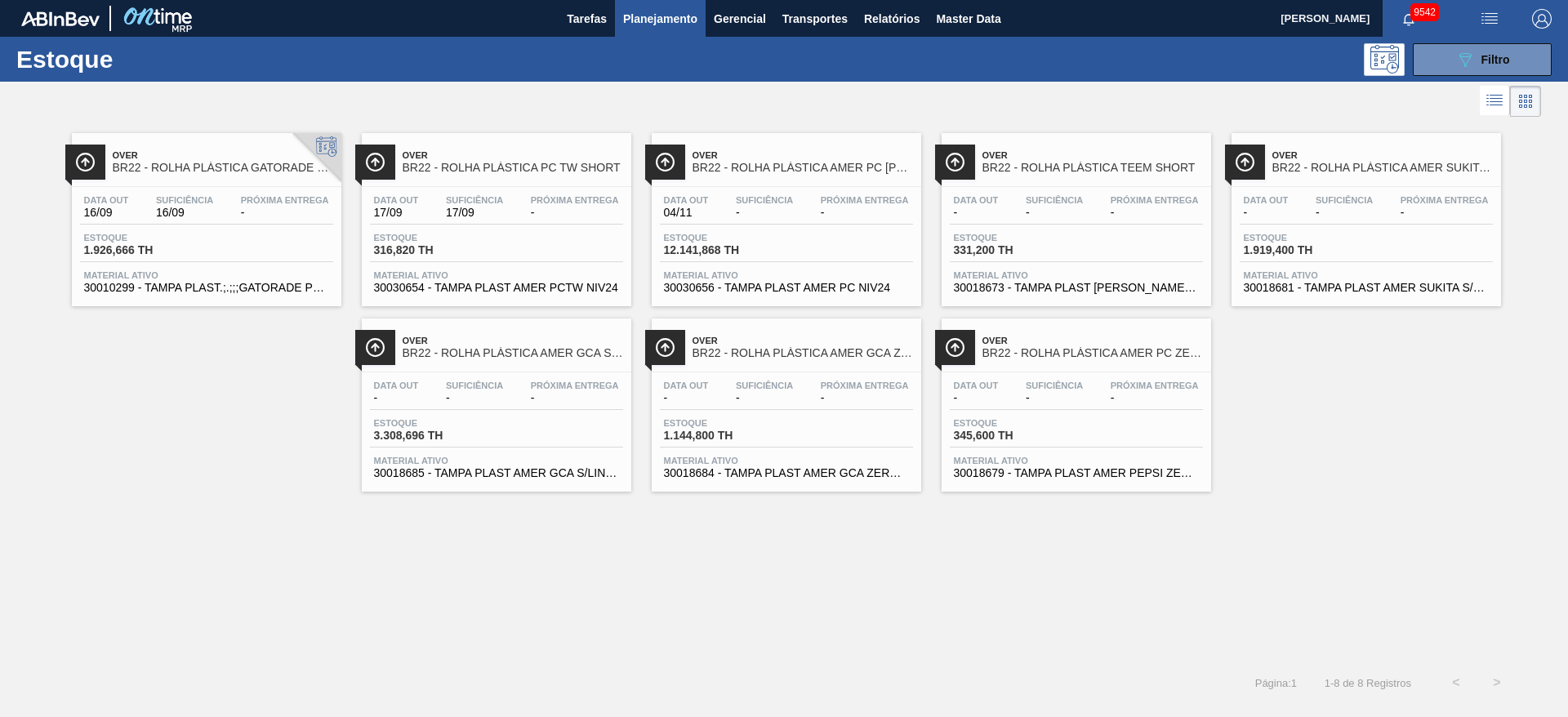
click at [666, 26] on span "Planejamento" at bounding box center [661, 18] width 74 height 20
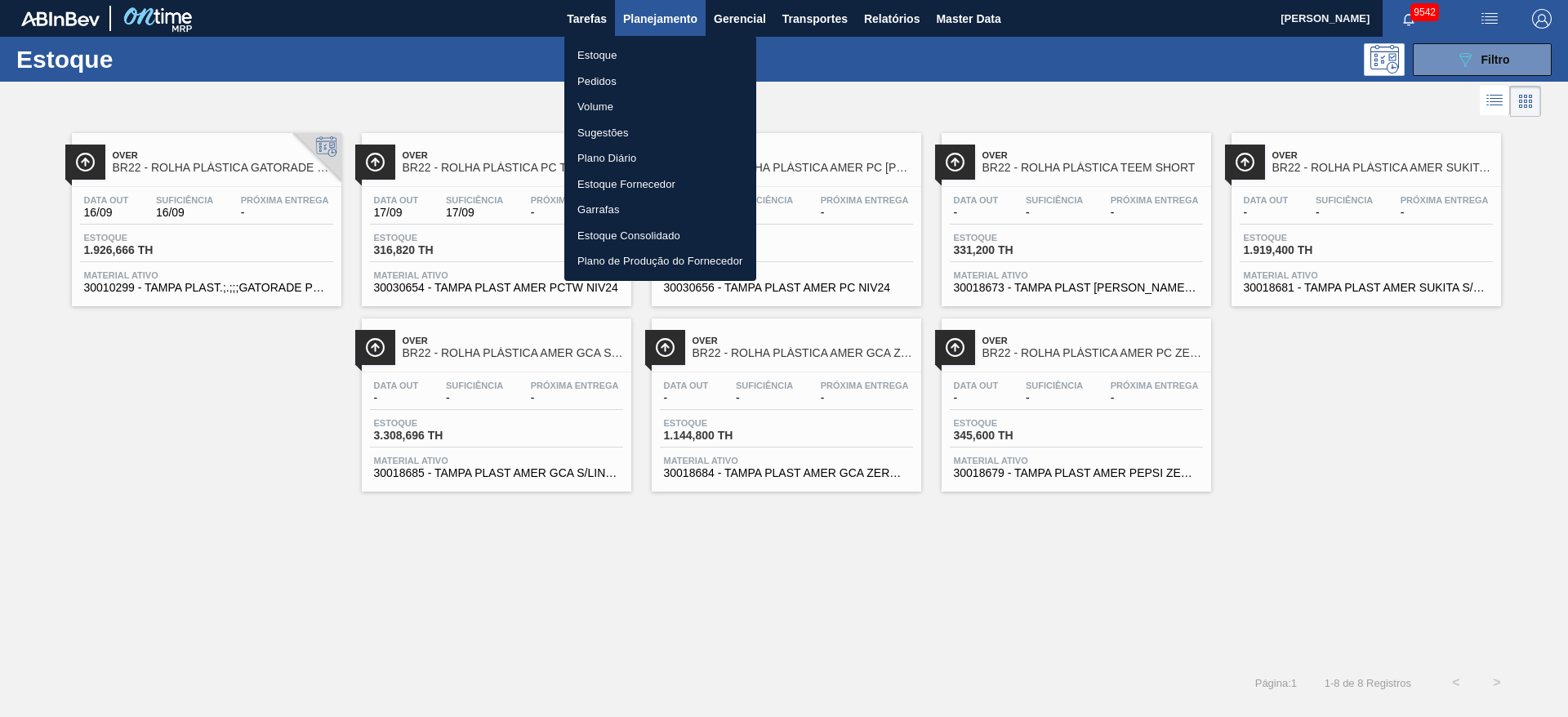
click at [635, 81] on li "Pedidos" at bounding box center [660, 81] width 192 height 26
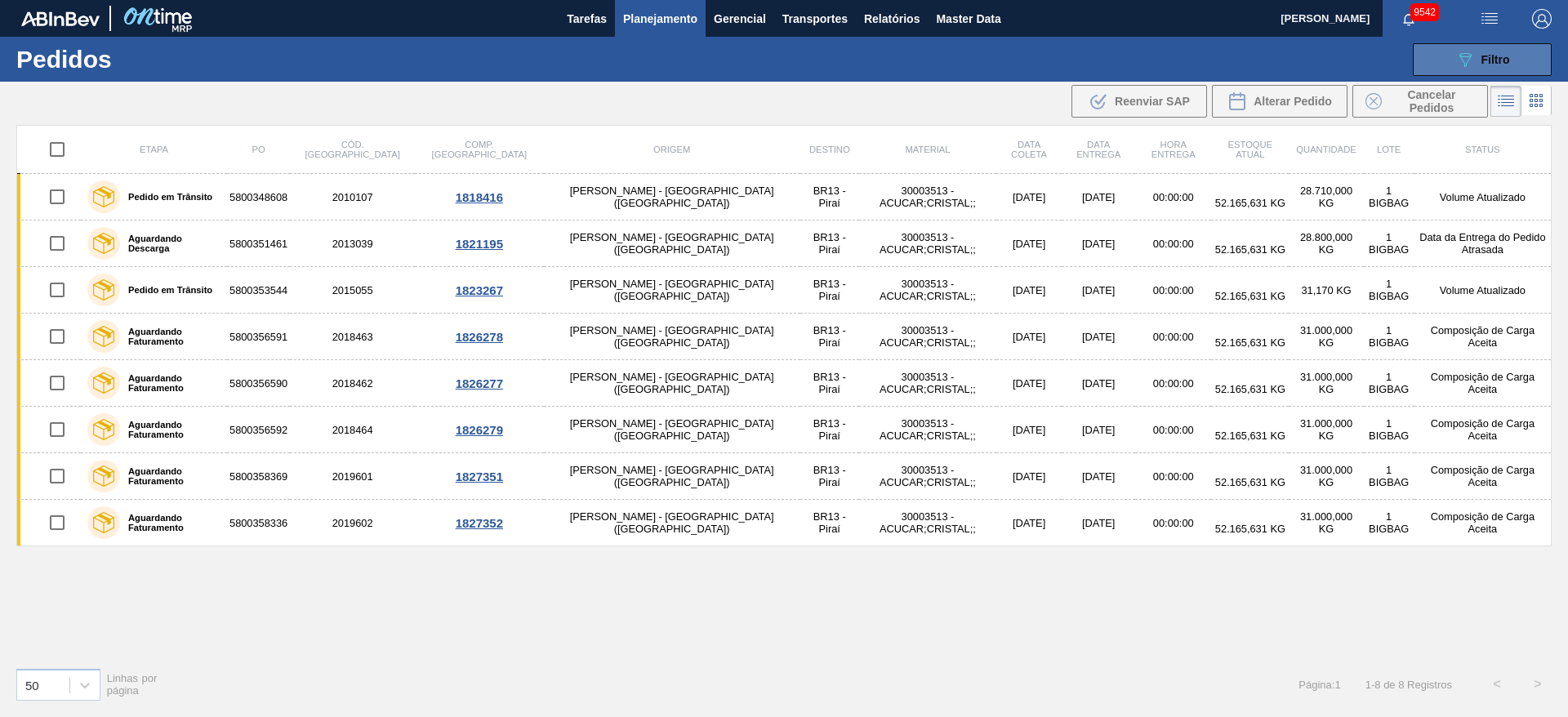
click at [1044, 69] on button "089F7B8B-B2A5-4AFE-B5C0-19BA573D28AC Filtro" at bounding box center [1482, 59] width 139 height 32
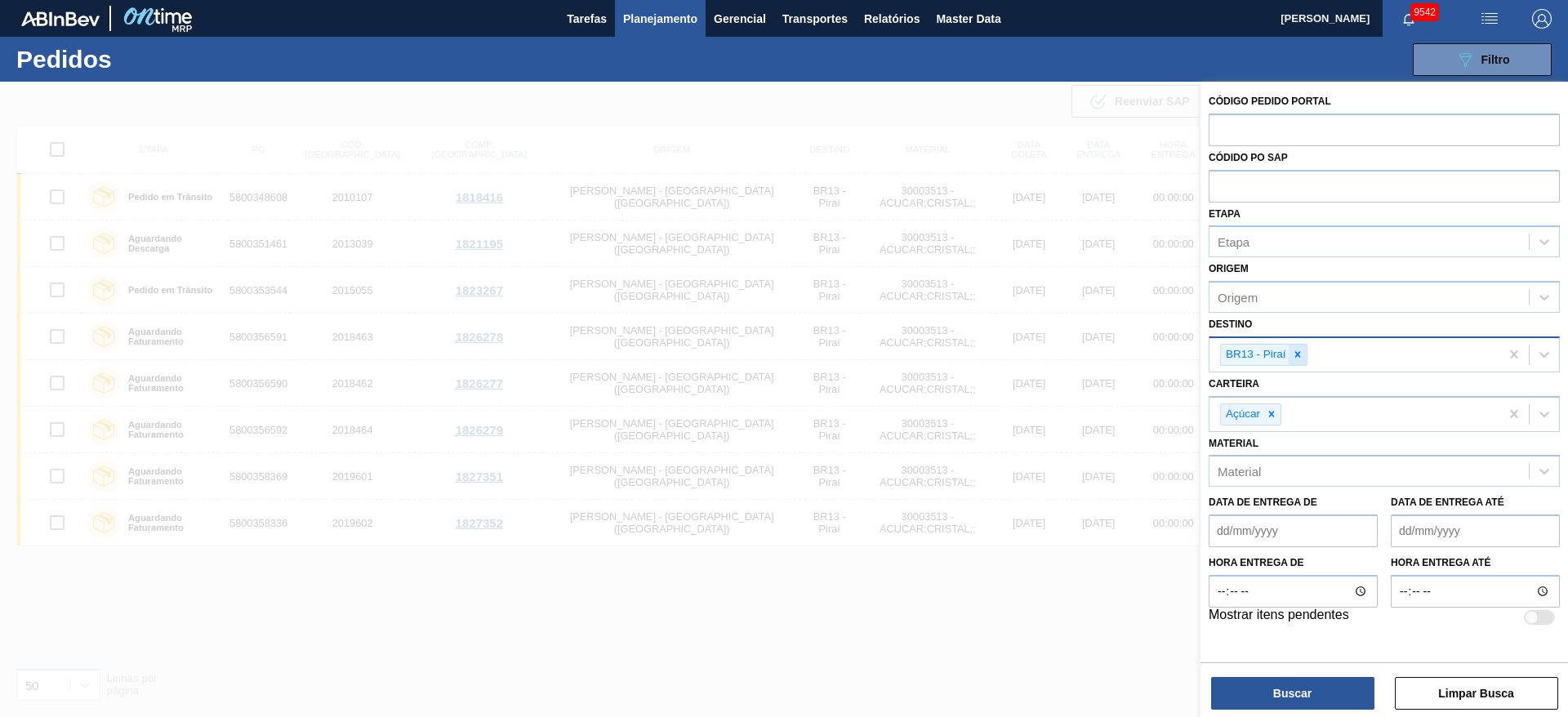
click at [1044, 353] on icon at bounding box center [1297, 355] width 11 height 11
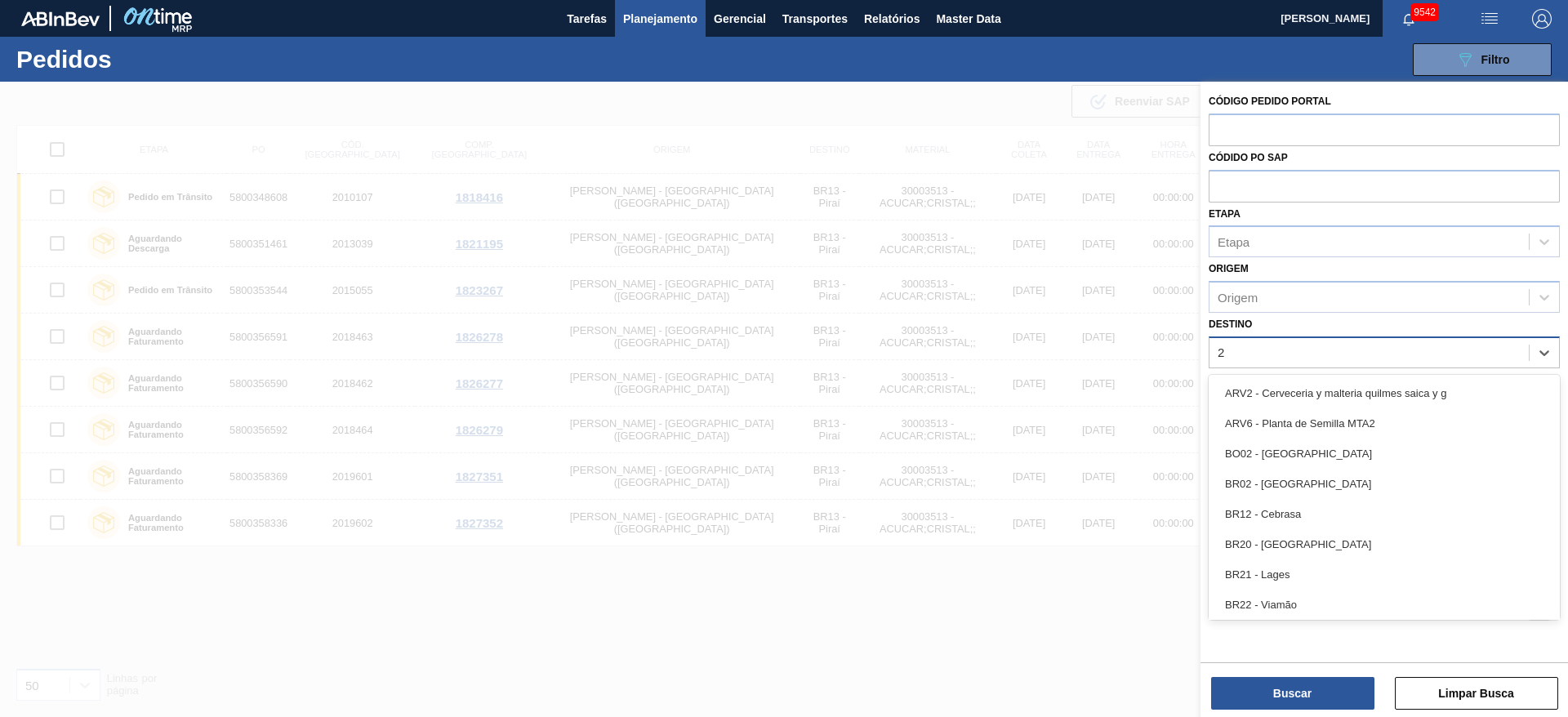
type input "23"
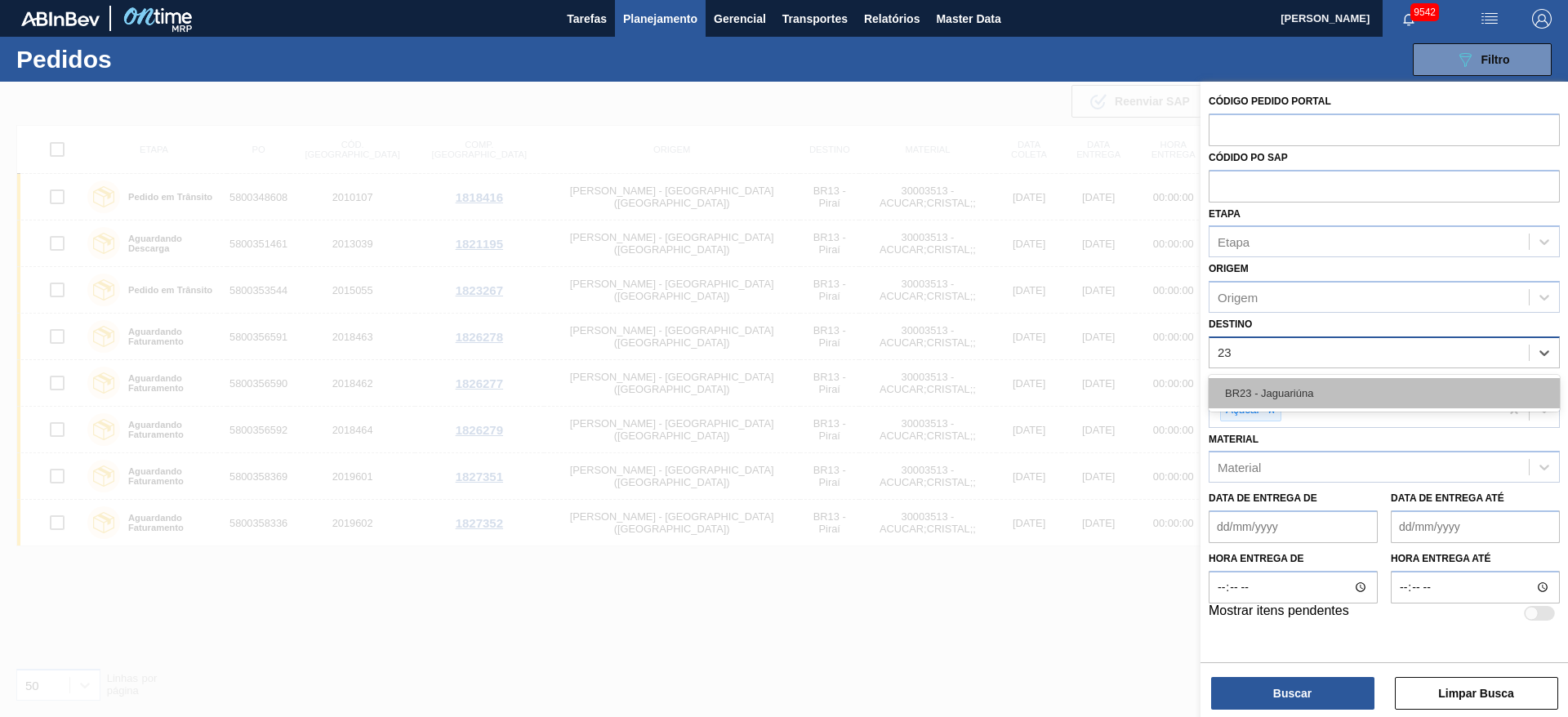
click at [1044, 392] on div "BR23 - Jaguariúna" at bounding box center [1384, 394] width 351 height 31
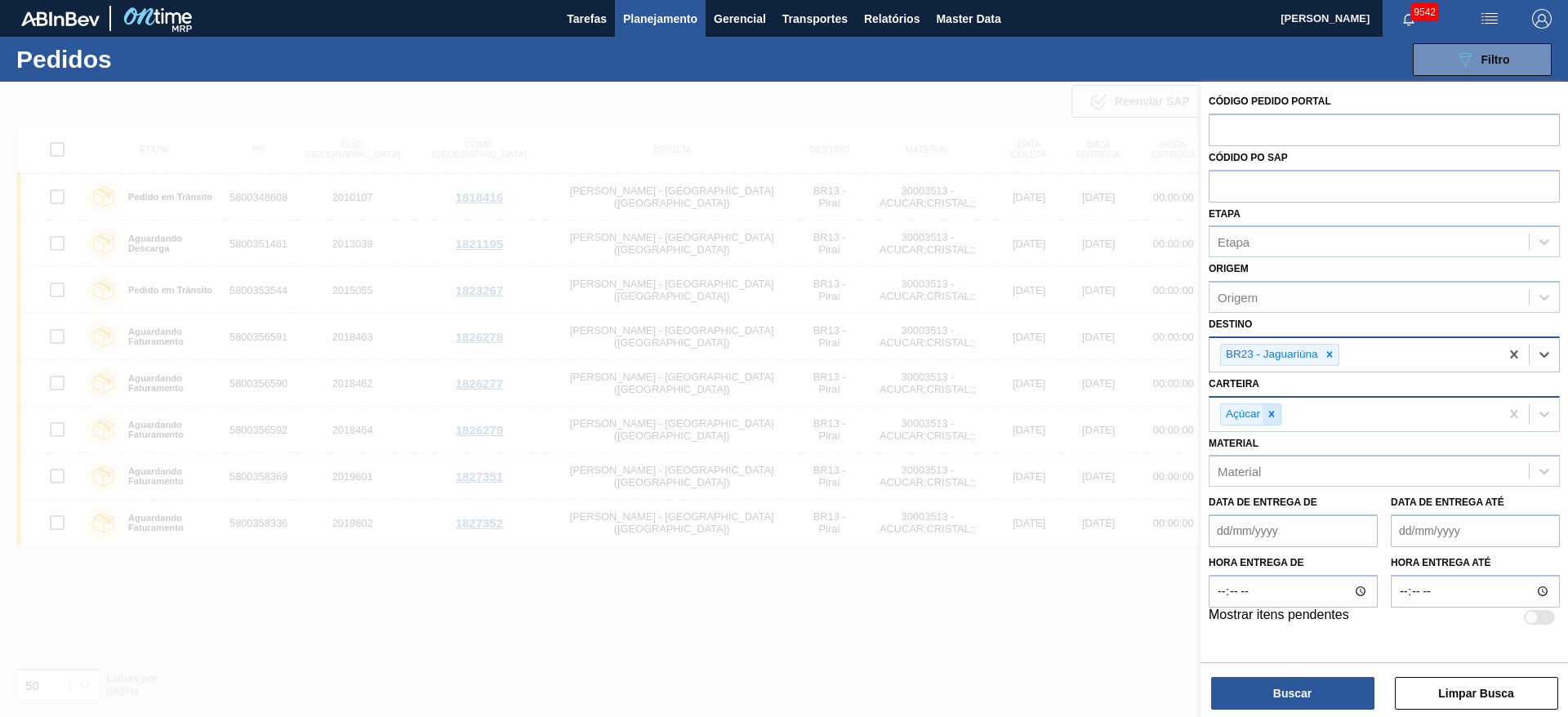
click at [1044, 414] on icon at bounding box center [1272, 414] width 11 height 11
click at [1044, 414] on div "Carteira" at bounding box center [1368, 412] width 319 height 24
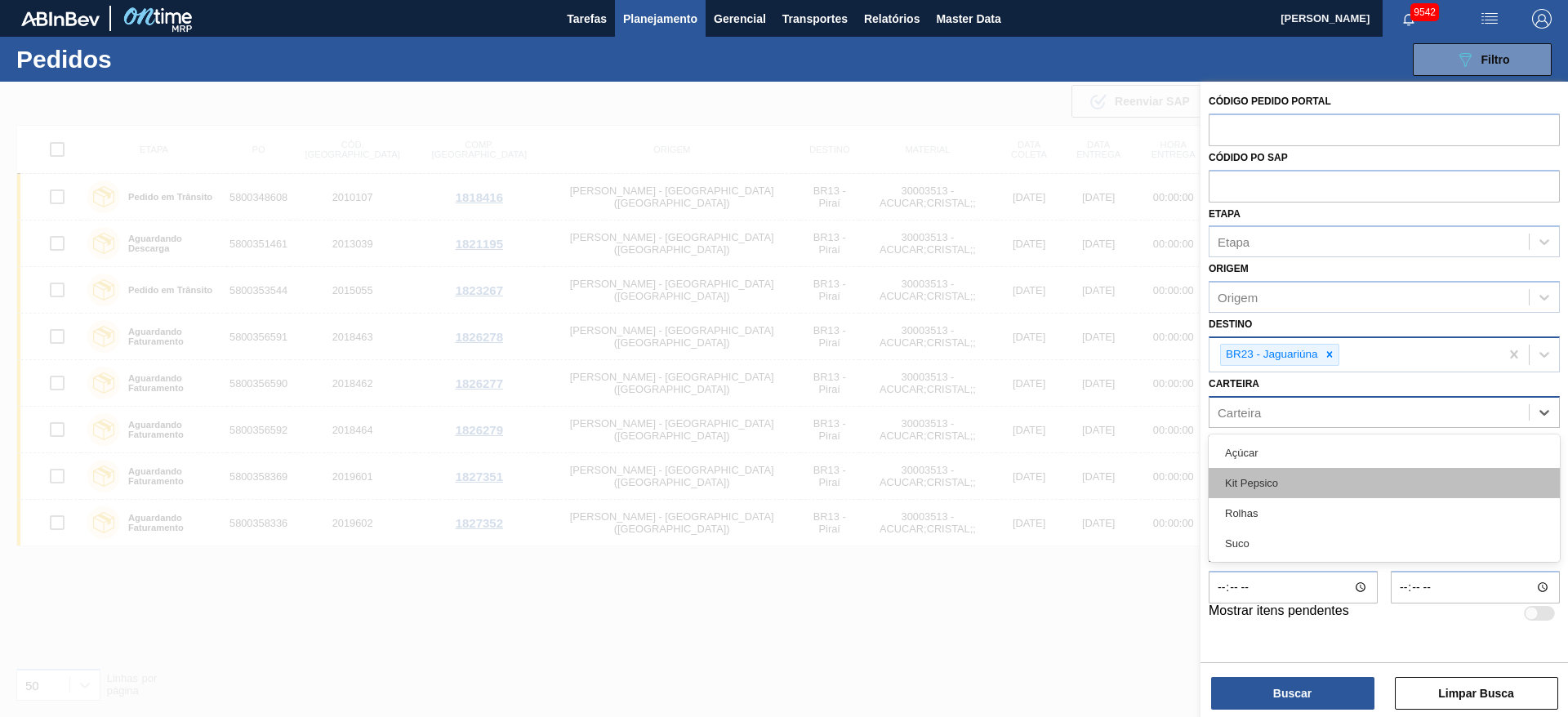
click at [1044, 477] on div "Kit Pepsico" at bounding box center [1384, 483] width 351 height 31
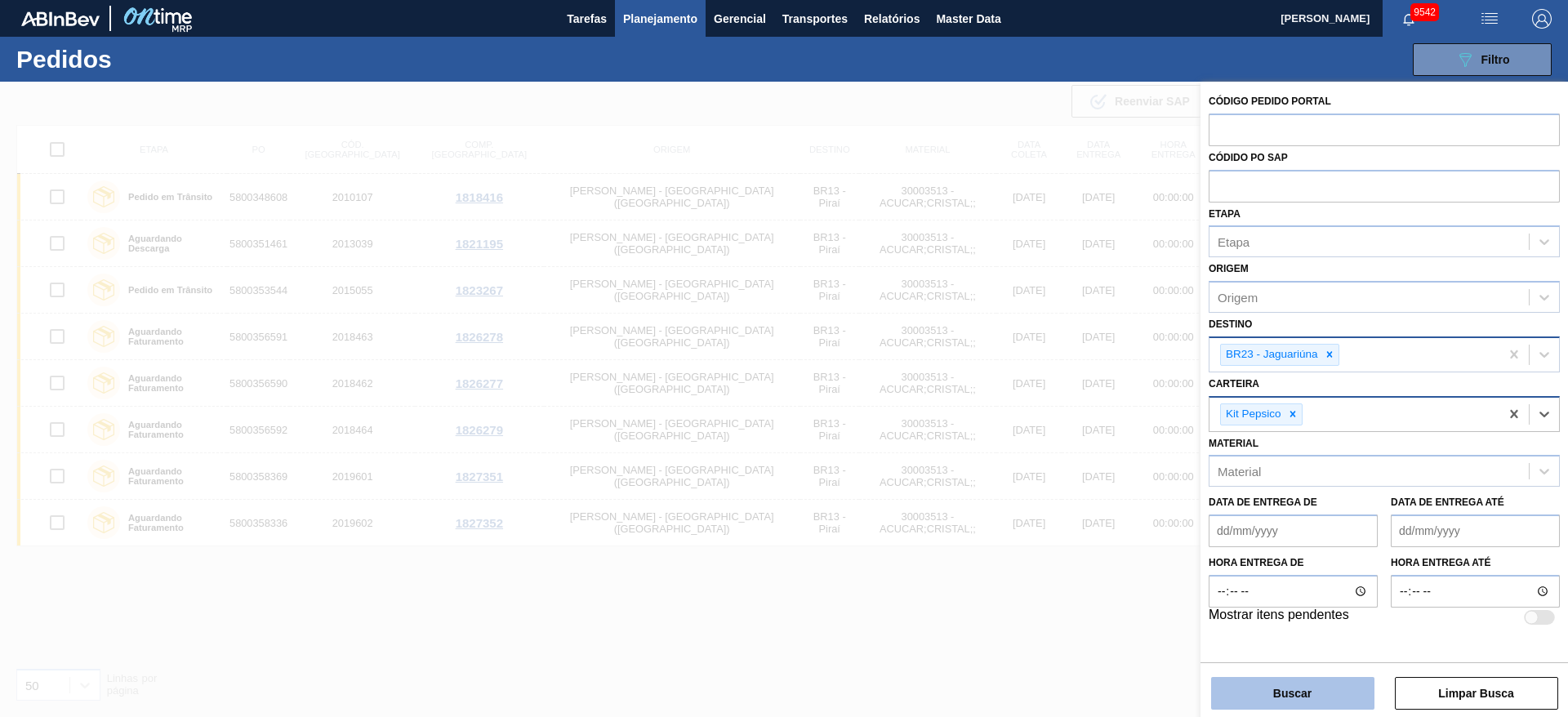
click at [1044, 477] on button "Buscar" at bounding box center [1292, 693] width 163 height 32
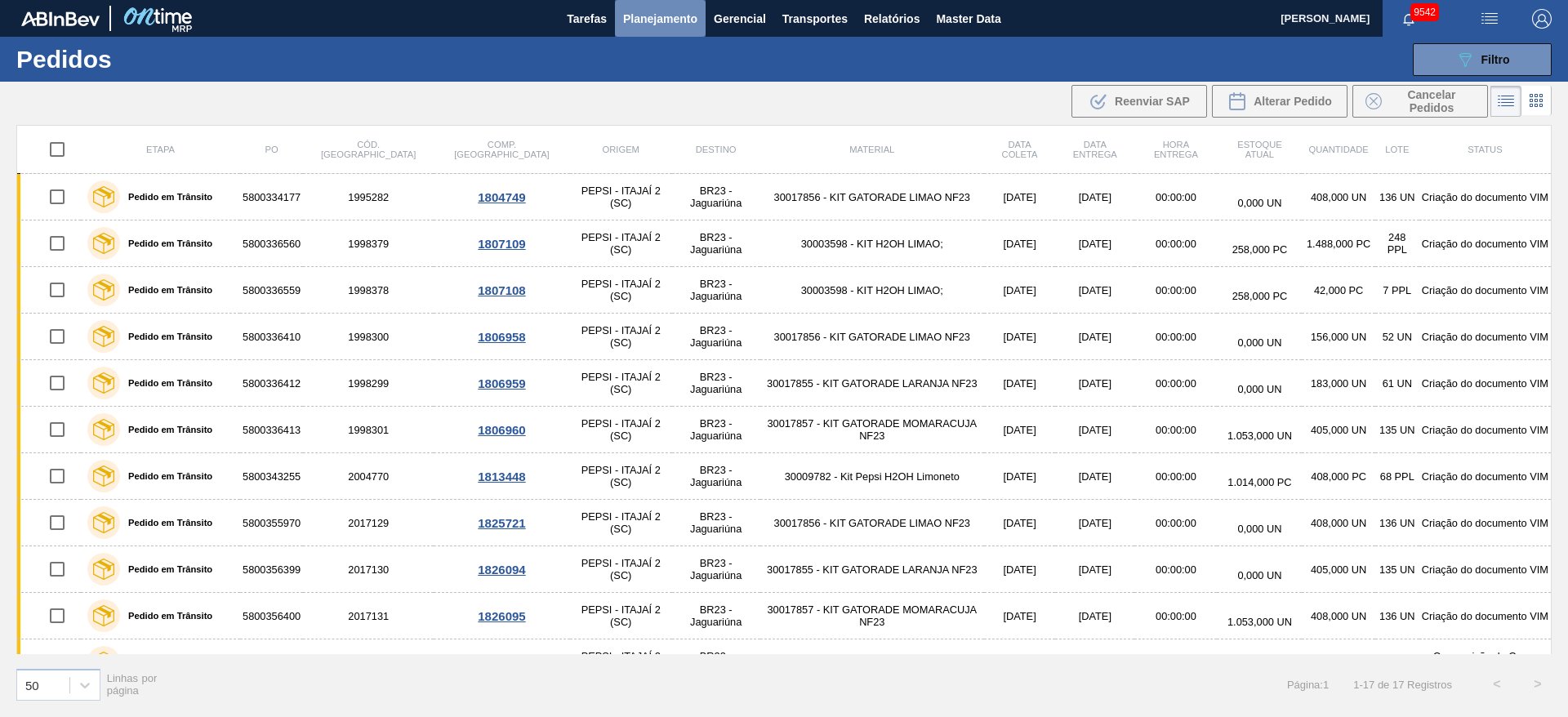
click at [665, 23] on span "Planejamento" at bounding box center [661, 18] width 74 height 20
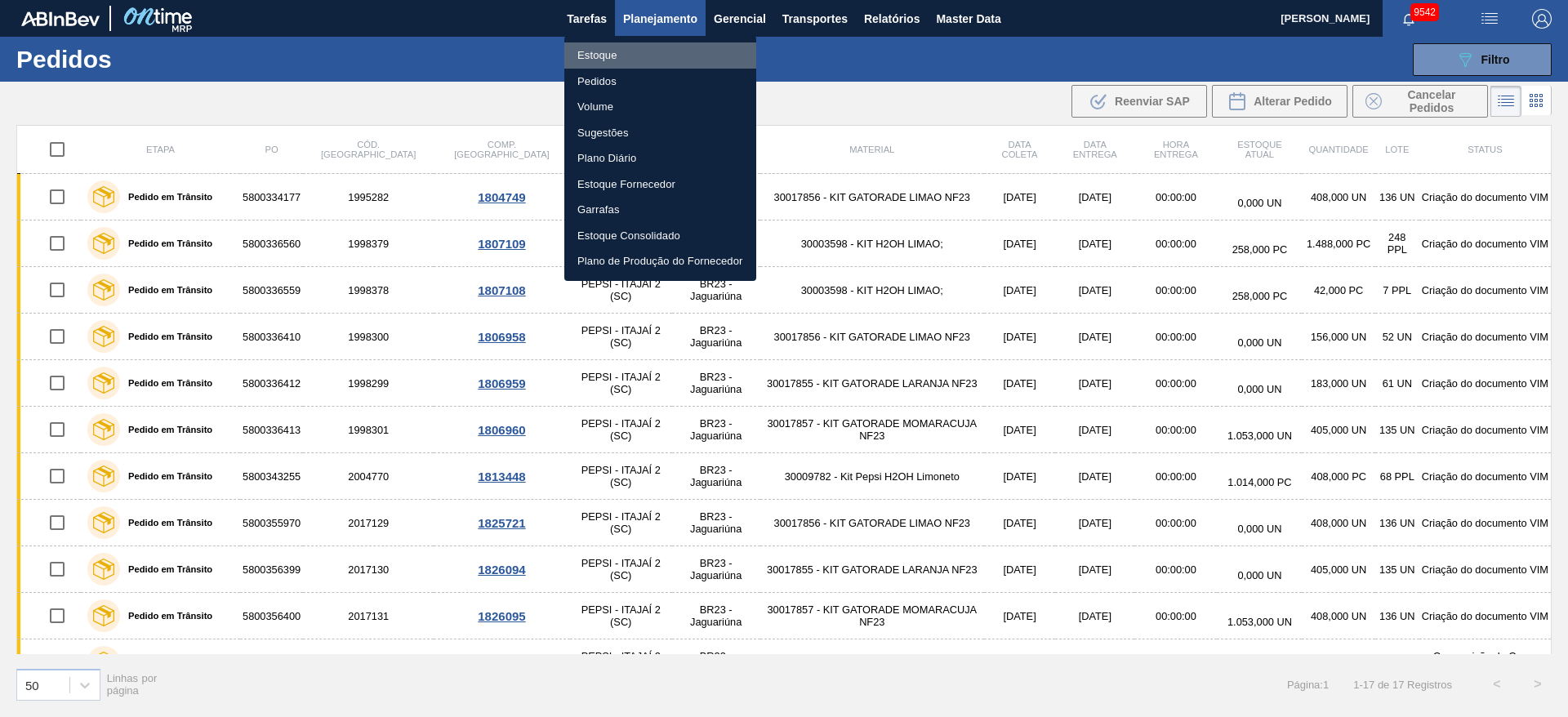
click at [668, 56] on li "Estoque" at bounding box center [660, 55] width 192 height 26
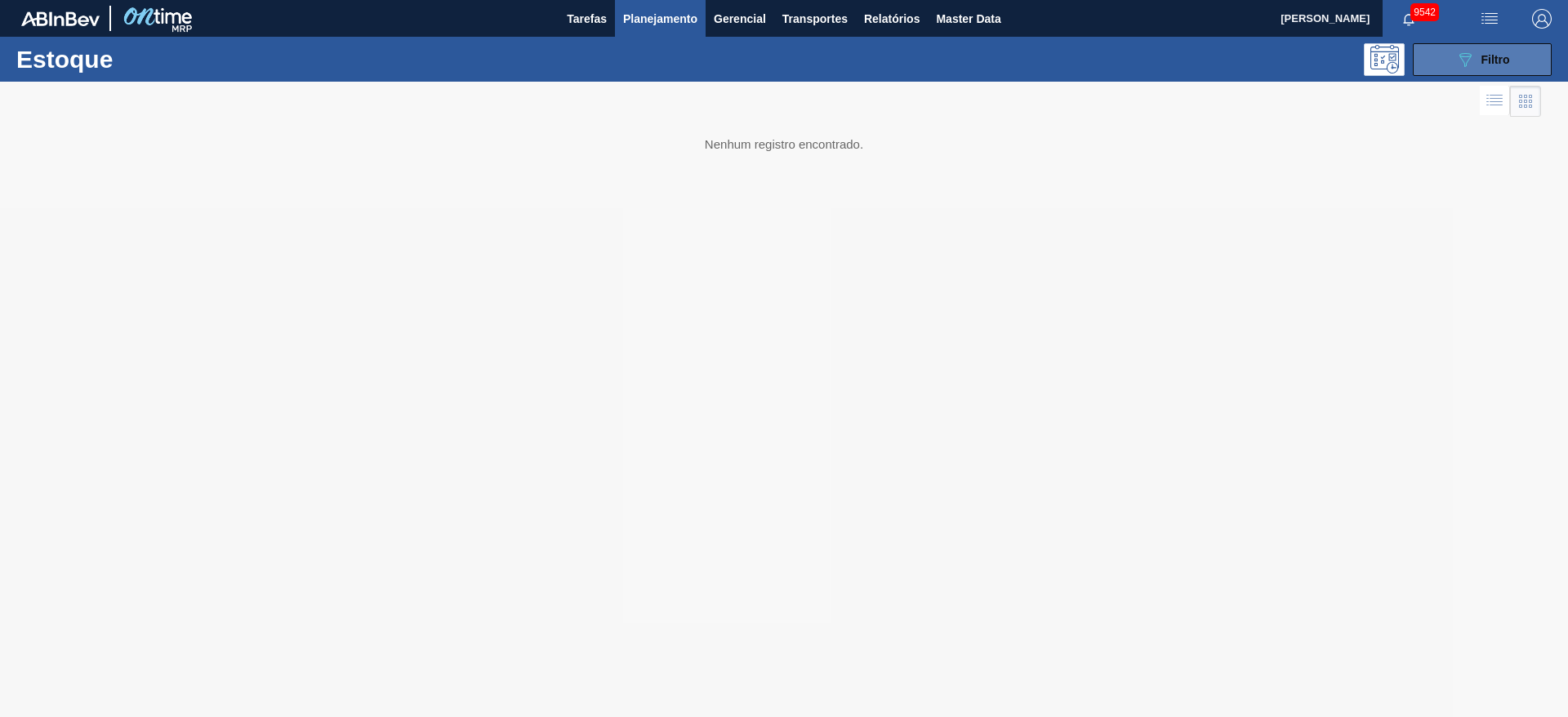
click at [1044, 58] on span "Filtro" at bounding box center [1496, 60] width 29 height 13
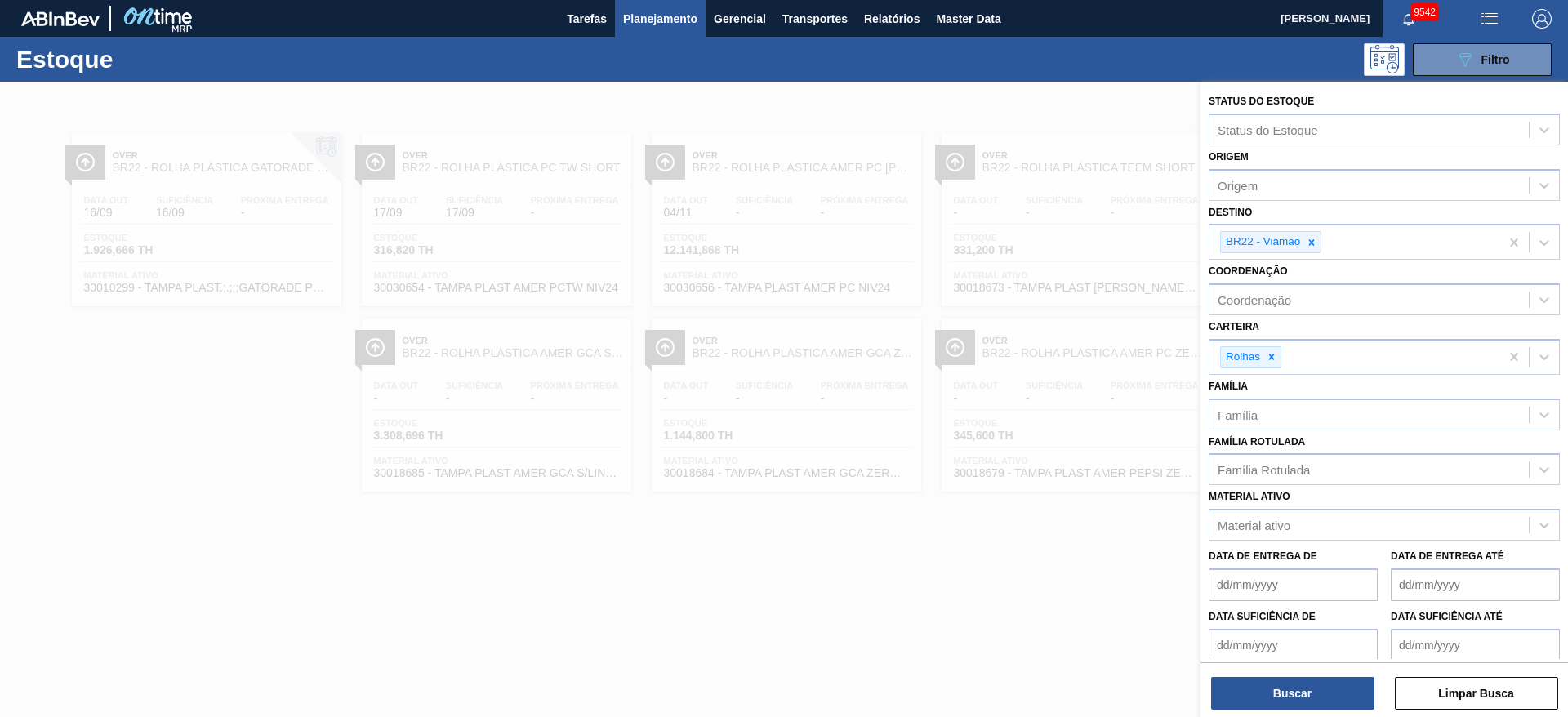
click at [1044, 241] on div at bounding box center [1311, 241] width 18 height 20
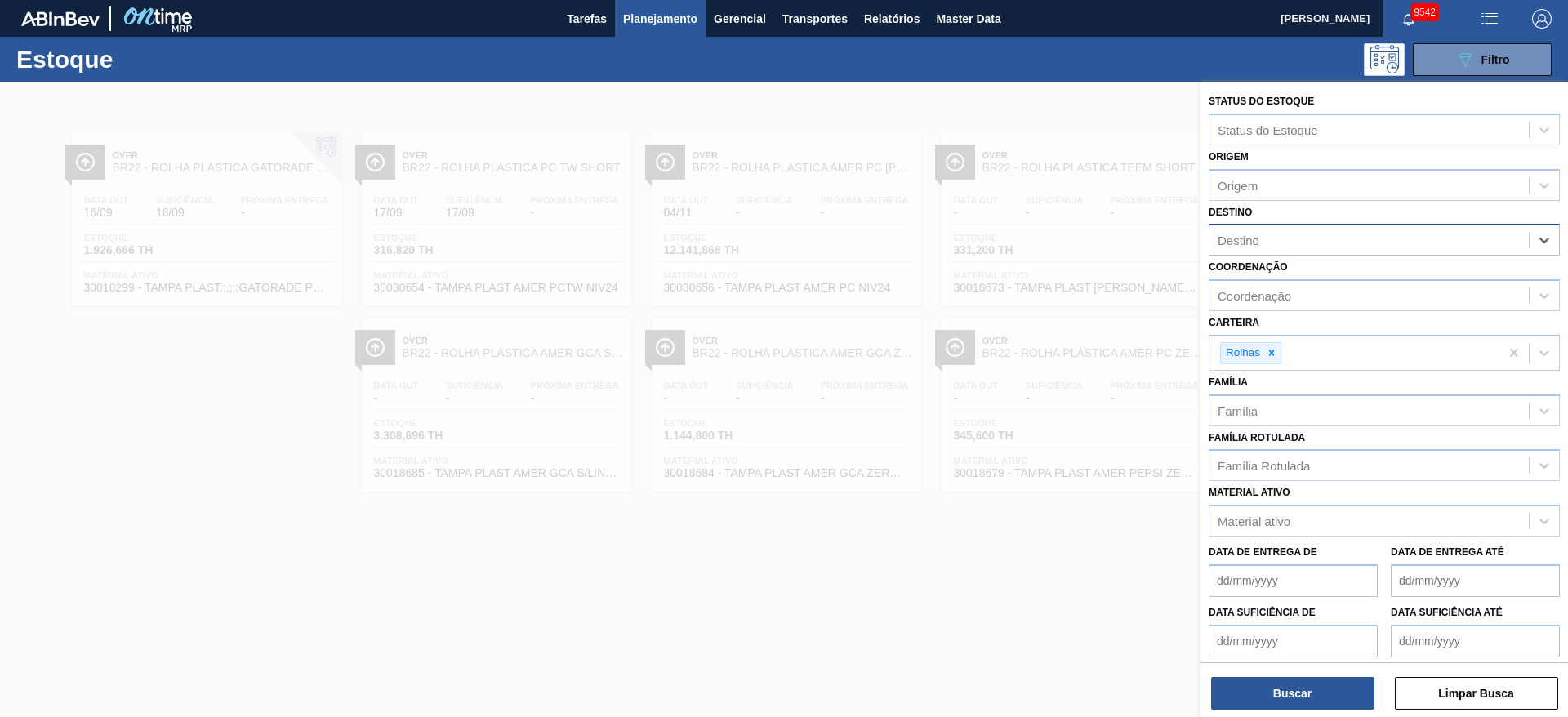
click at [1044, 240] on div "Destino" at bounding box center [1368, 240] width 319 height 24
click at [1044, 214] on div "Destino Destino" at bounding box center [1384, 229] width 351 height 55
drag, startPoint x: 1325, startPoint y: 242, endPoint x: 1311, endPoint y: 242, distance: 14.0
click at [1044, 242] on div "BR22 - Viamão" at bounding box center [1354, 241] width 290 height 33
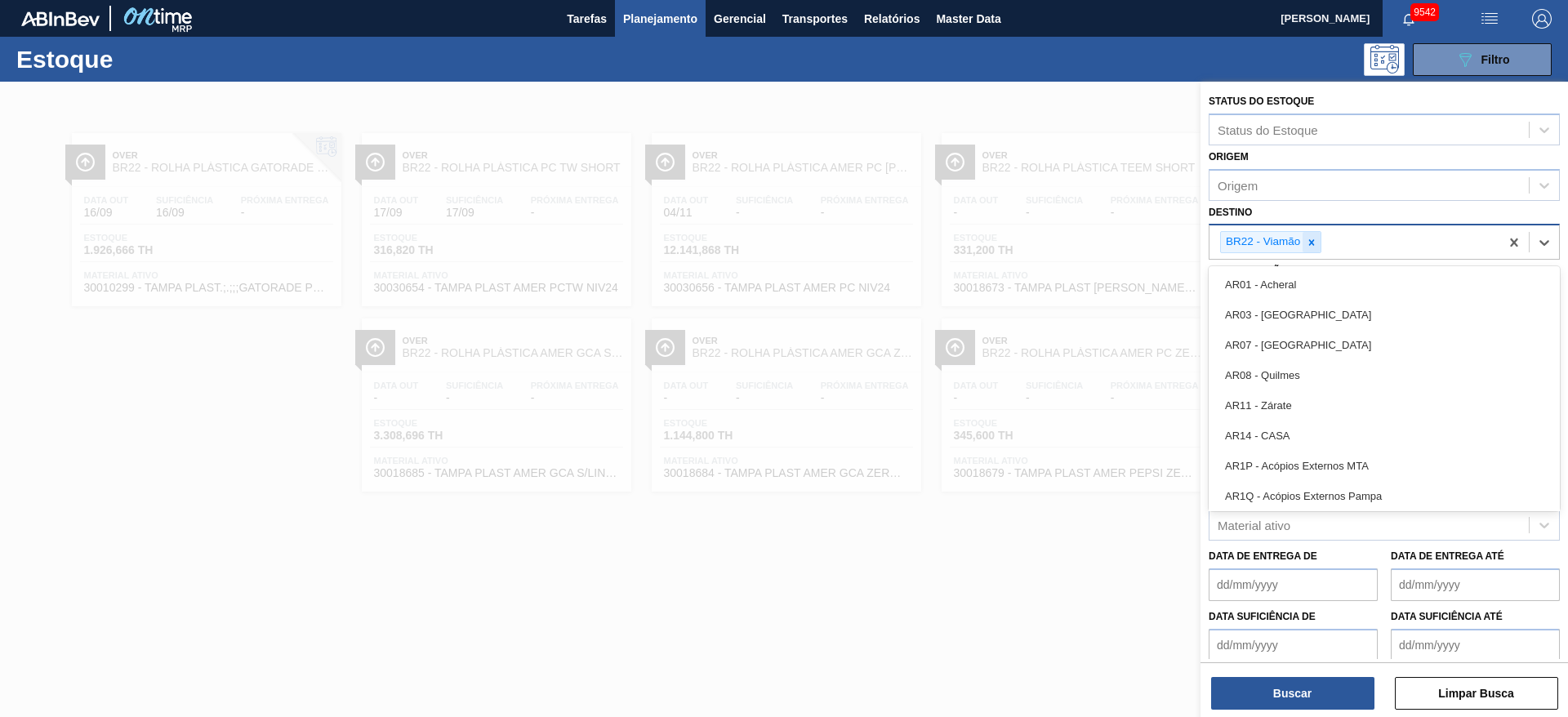
click at [1044, 241] on icon at bounding box center [1312, 242] width 11 height 11
click at [1044, 241] on div "Destino" at bounding box center [1368, 240] width 319 height 24
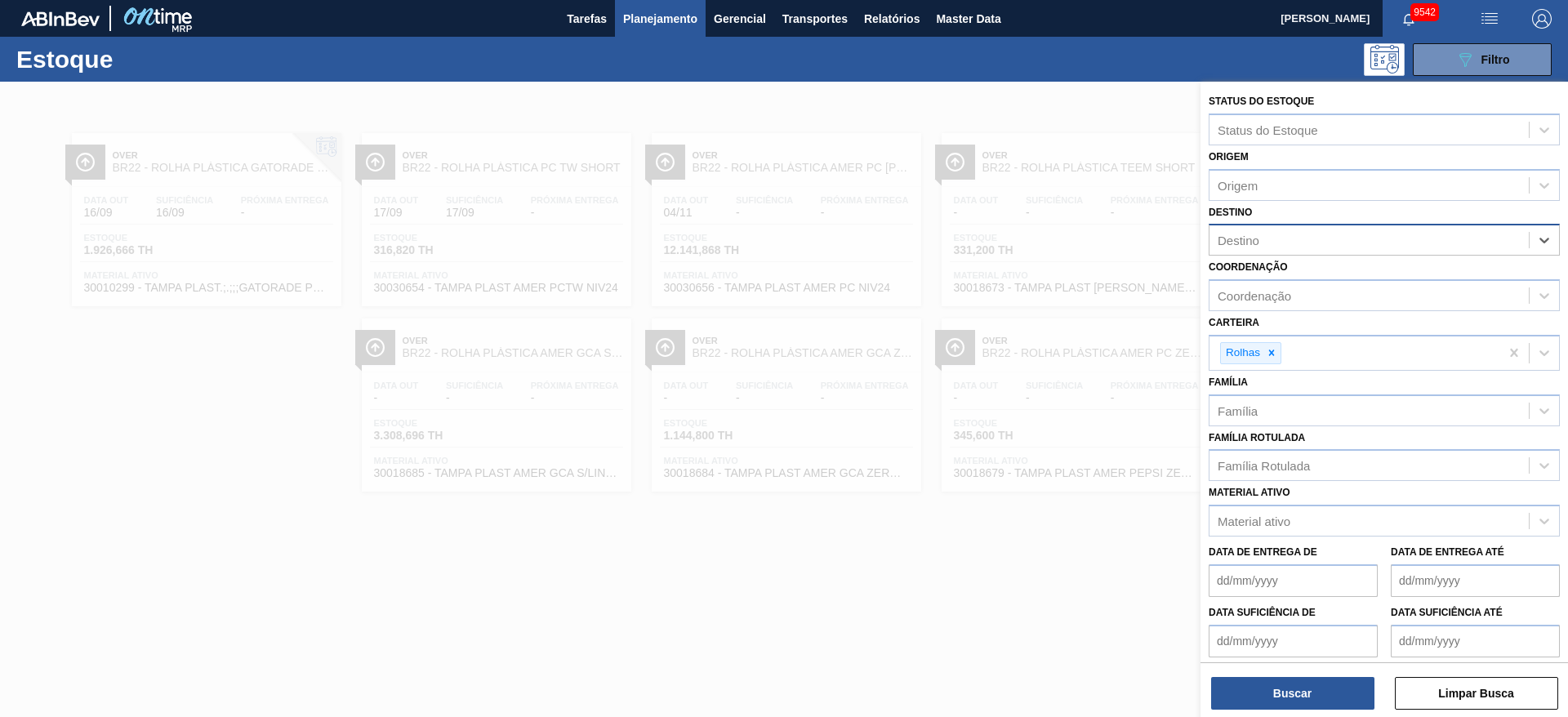
click at [1044, 241] on div "Destino" at bounding box center [1368, 240] width 319 height 24
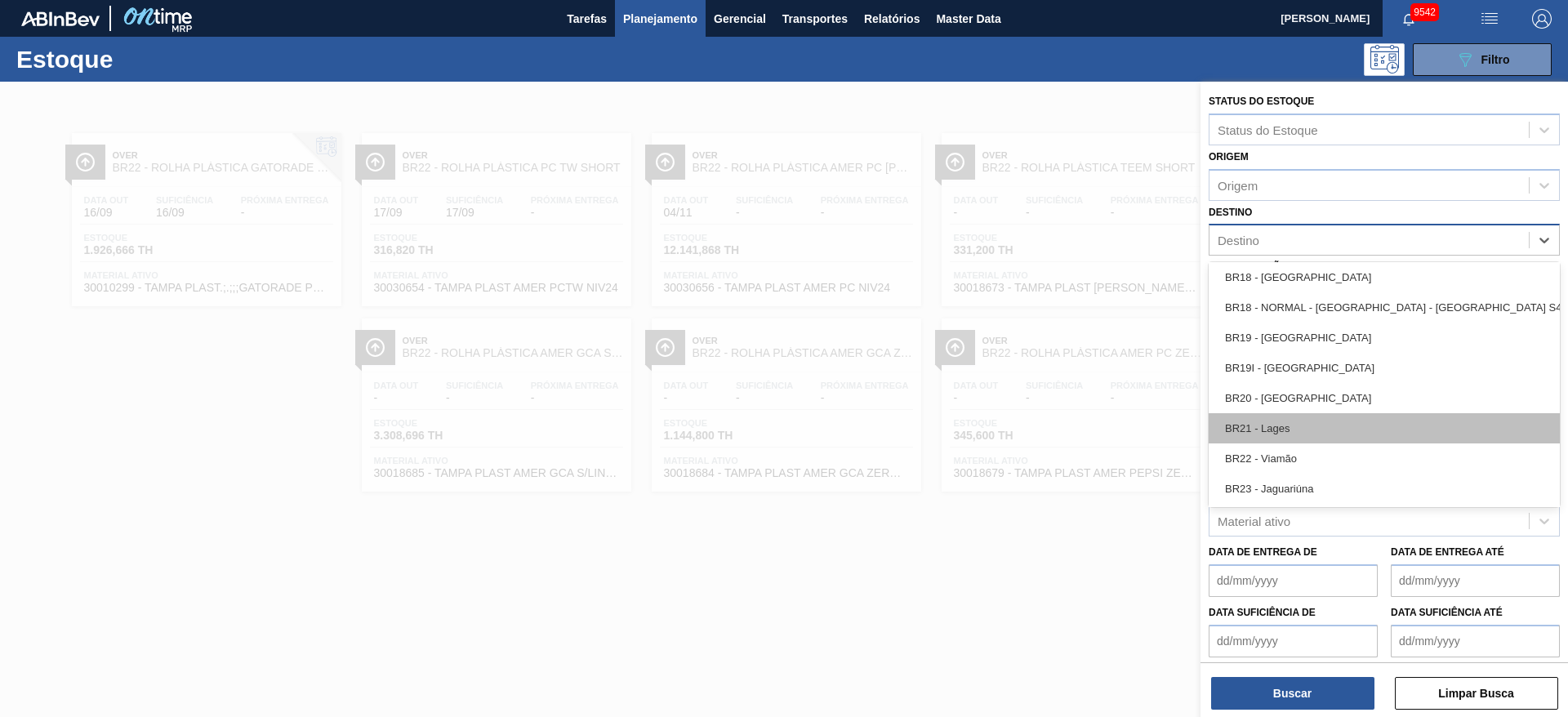
scroll to position [1347, 0]
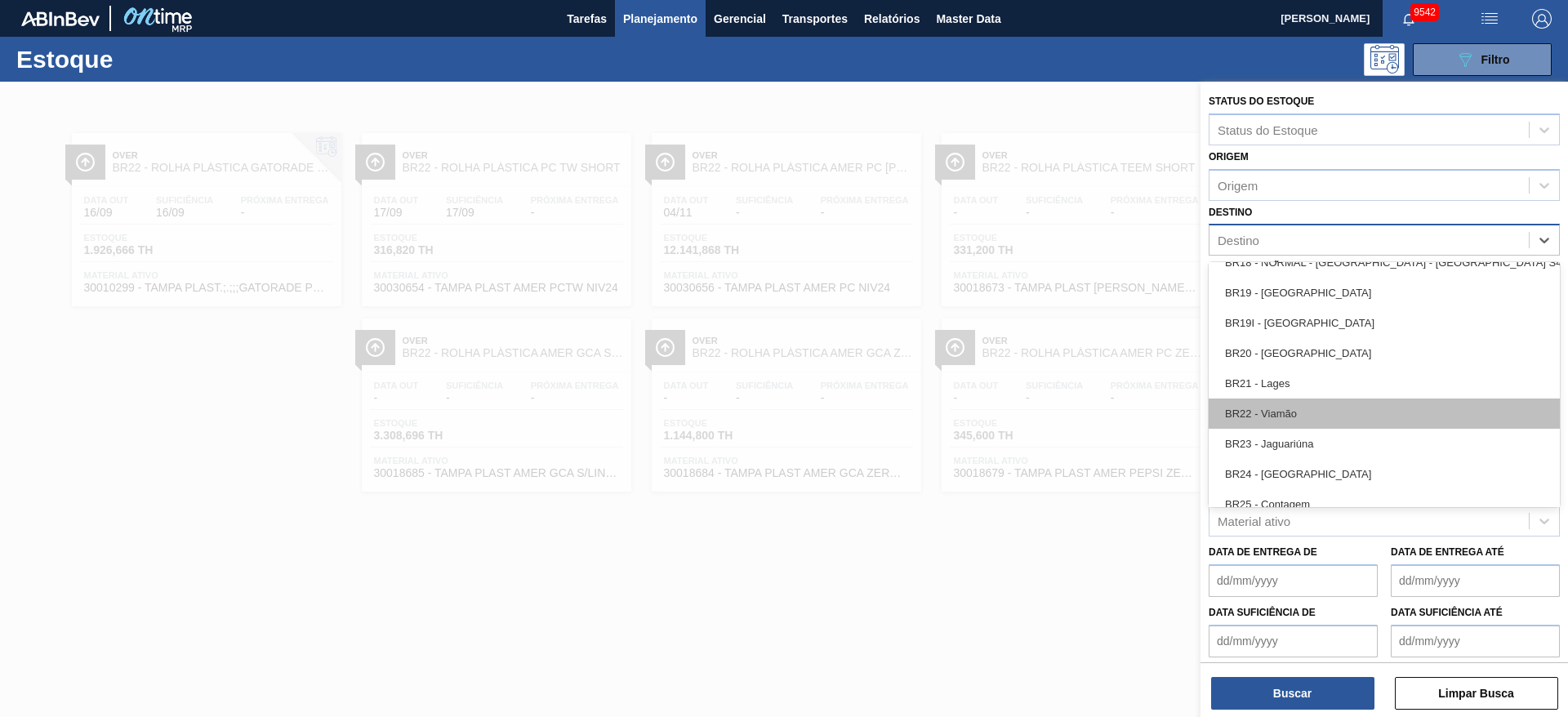
click at [1044, 409] on div "BR22 - Viamão" at bounding box center [1384, 414] width 351 height 31
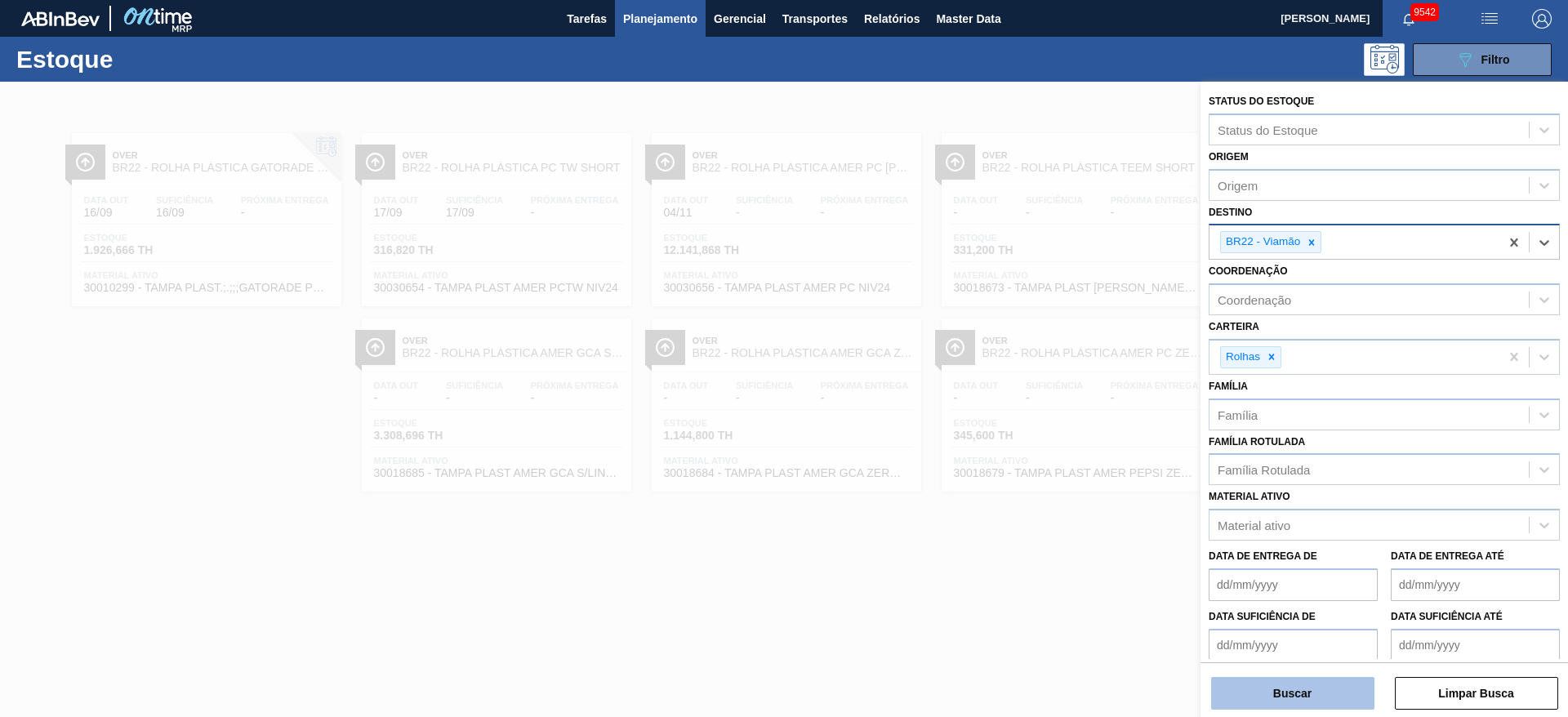
click at [1044, 477] on button "Buscar" at bounding box center [1292, 693] width 163 height 32
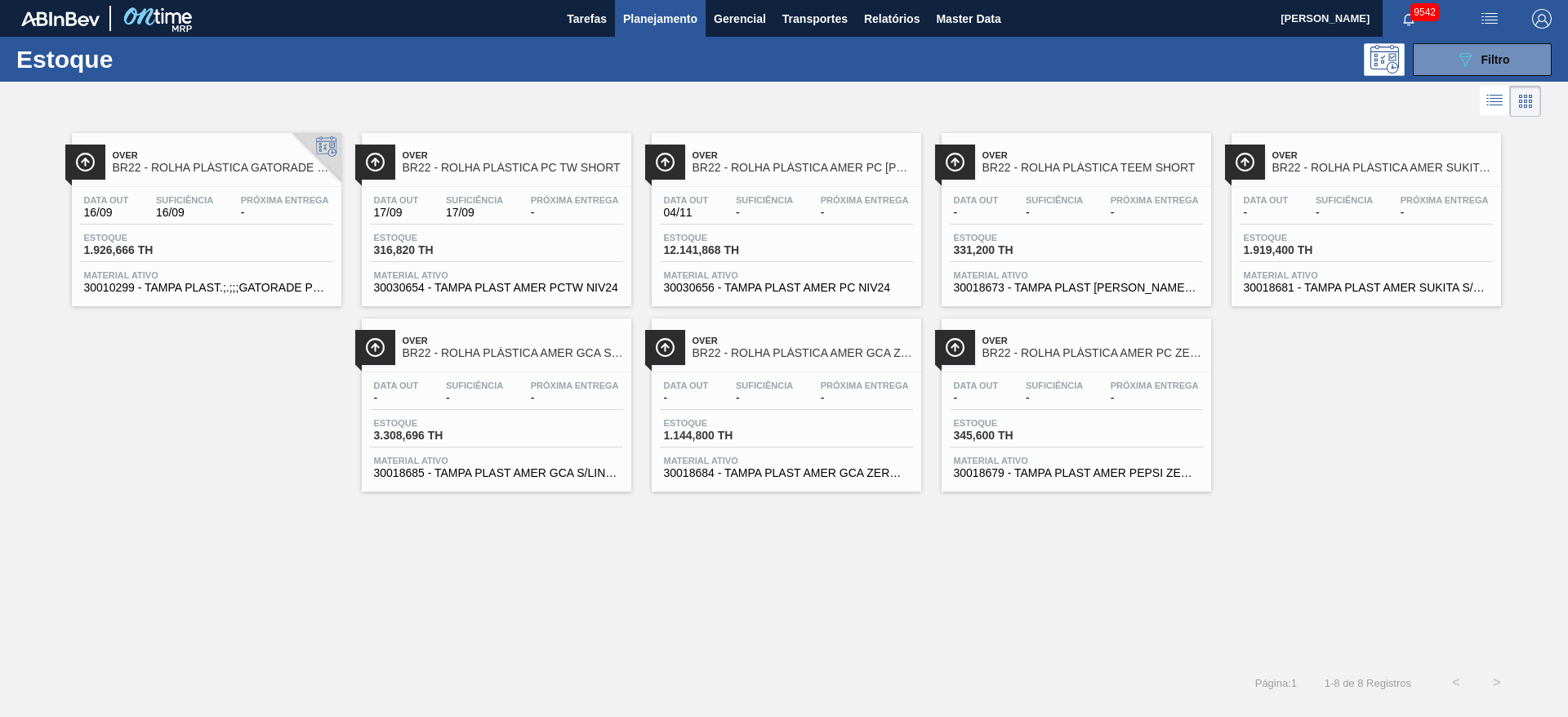
click at [1044, 41] on div "Estoque 089F7B8B-B2A5-4AFE-B5C0-19BA573D28AC Filtro" at bounding box center [784, 59] width 1568 height 45
click at [1044, 49] on button "089F7B8B-B2A5-4AFE-B5C0-19BA573D28AC Filtro" at bounding box center [1482, 59] width 139 height 32
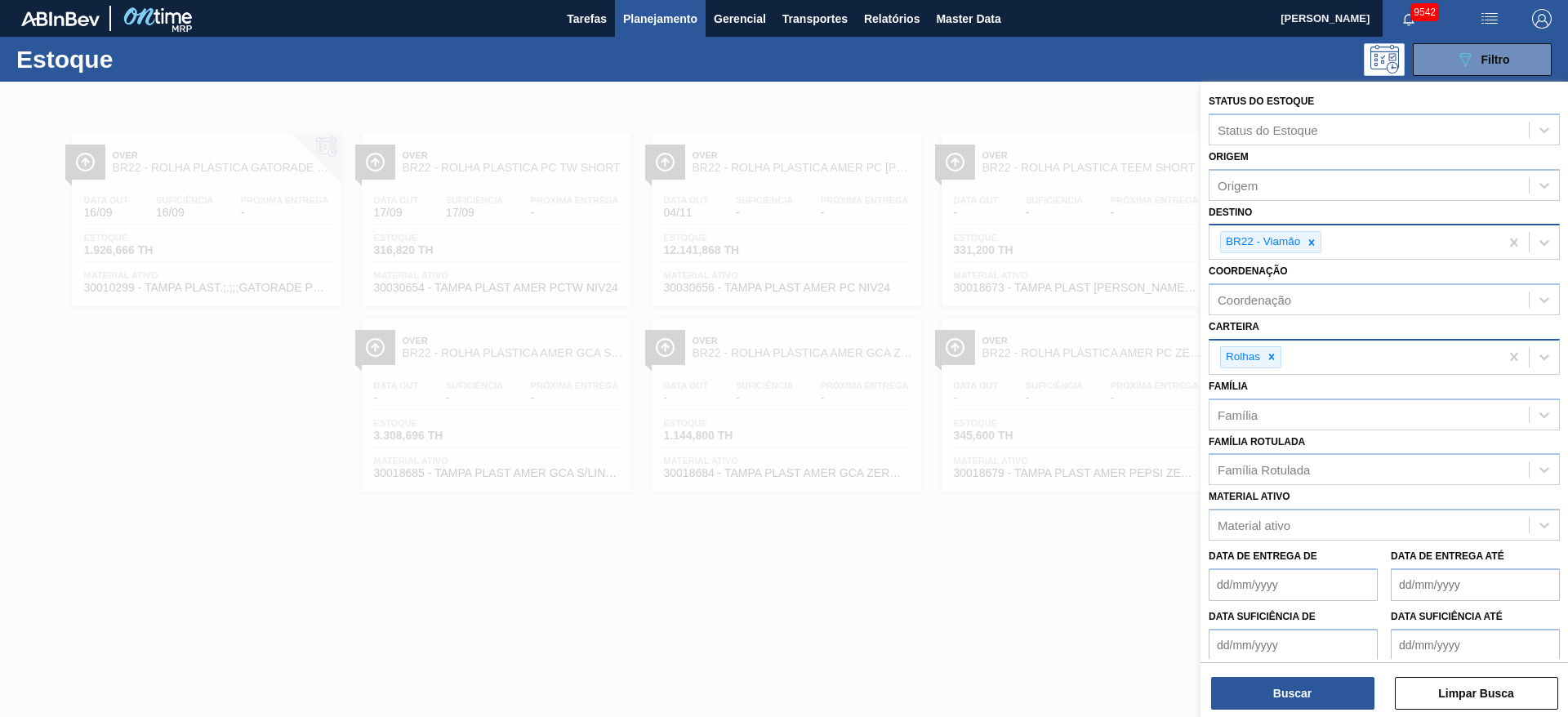
click at [1044, 344] on div "Rolhas" at bounding box center [1354, 357] width 290 height 33
click at [1044, 356] on div at bounding box center [1271, 357] width 18 height 20
click at [1044, 356] on div "Carteira" at bounding box center [1368, 355] width 319 height 24
drag, startPoint x: 1277, startPoint y: 356, endPoint x: 1279, endPoint y: 367, distance: 11.2
click at [1044, 358] on div "Carteira" at bounding box center [1368, 355] width 319 height 24
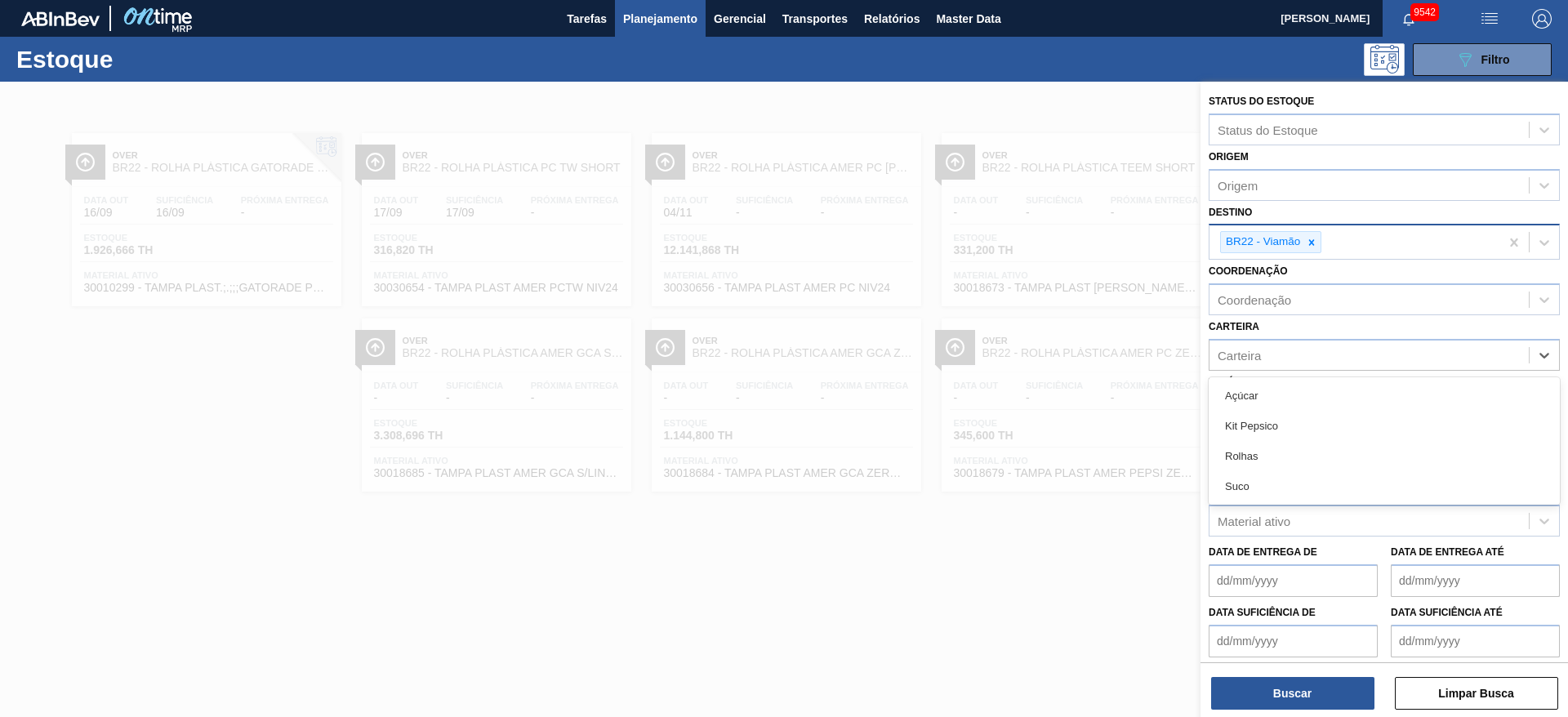
click at [1044, 408] on div "Açúcar" at bounding box center [1384, 396] width 351 height 31
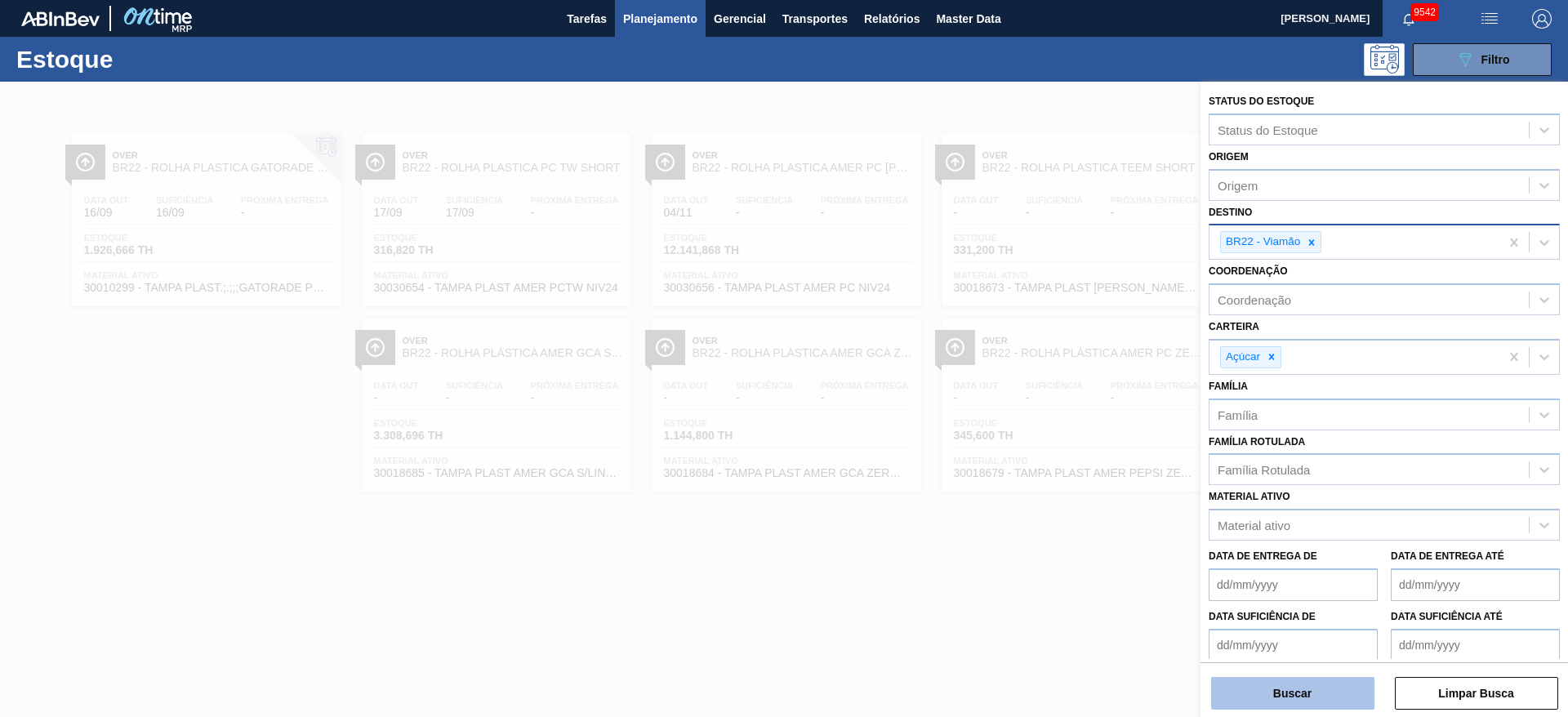
click at [1044, 477] on button "Buscar" at bounding box center [1292, 693] width 163 height 32
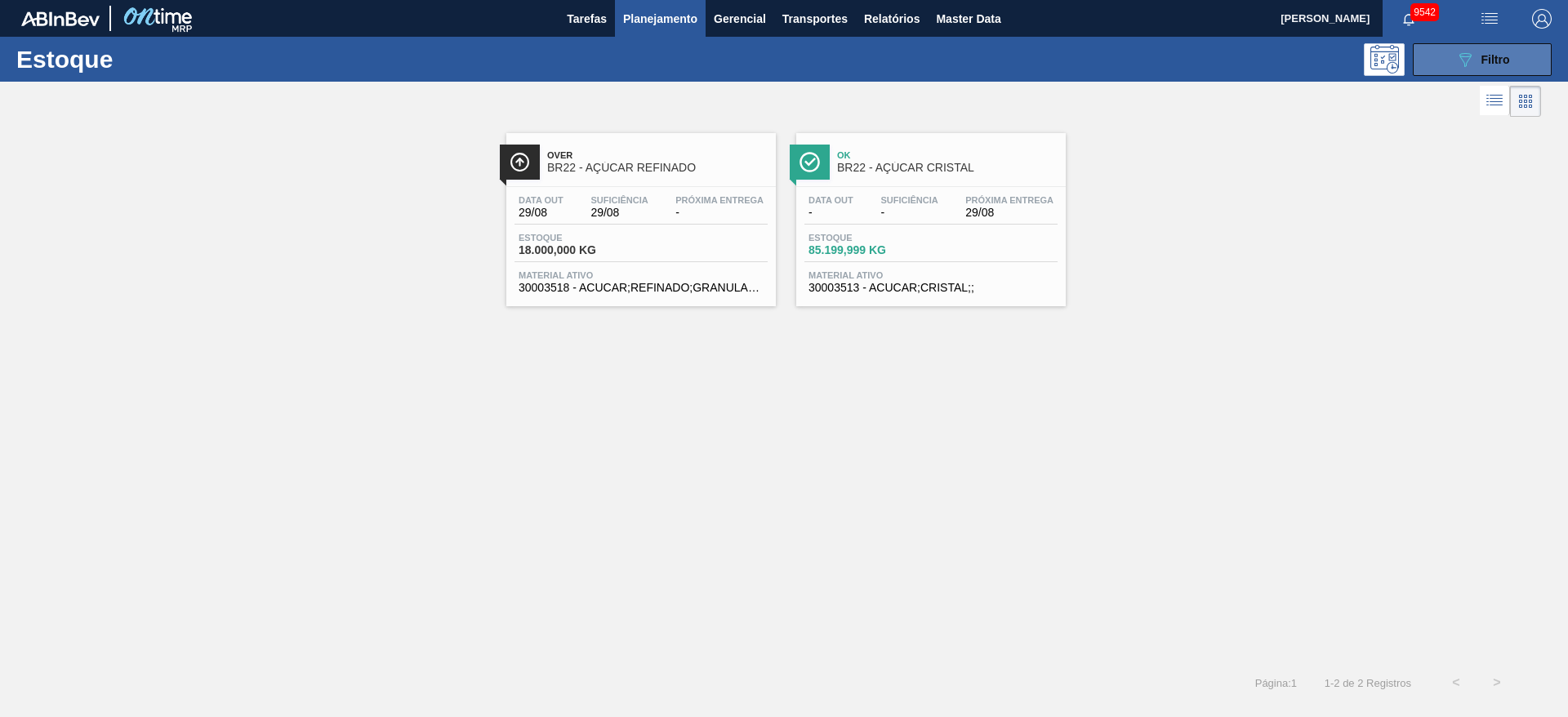
drag, startPoint x: 1497, startPoint y: 67, endPoint x: 1487, endPoint y: 68, distance: 10.0
click at [1044, 68] on div "089F7B8B-B2A5-4AFE-B5C0-19BA573D28AC Filtro" at bounding box center [1481, 59] width 54 height 20
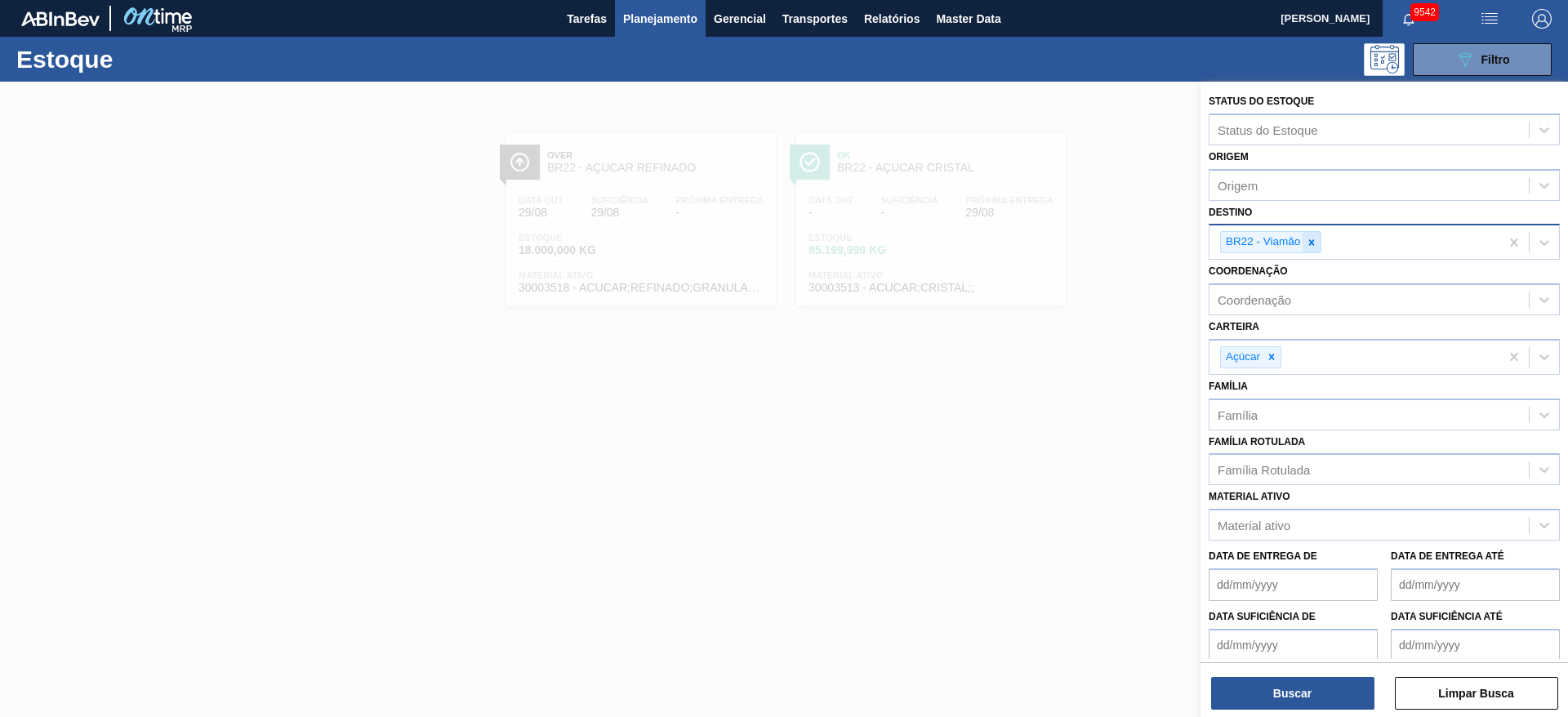
click at [1044, 236] on icon at bounding box center [1312, 242] width 11 height 11
type input "23"
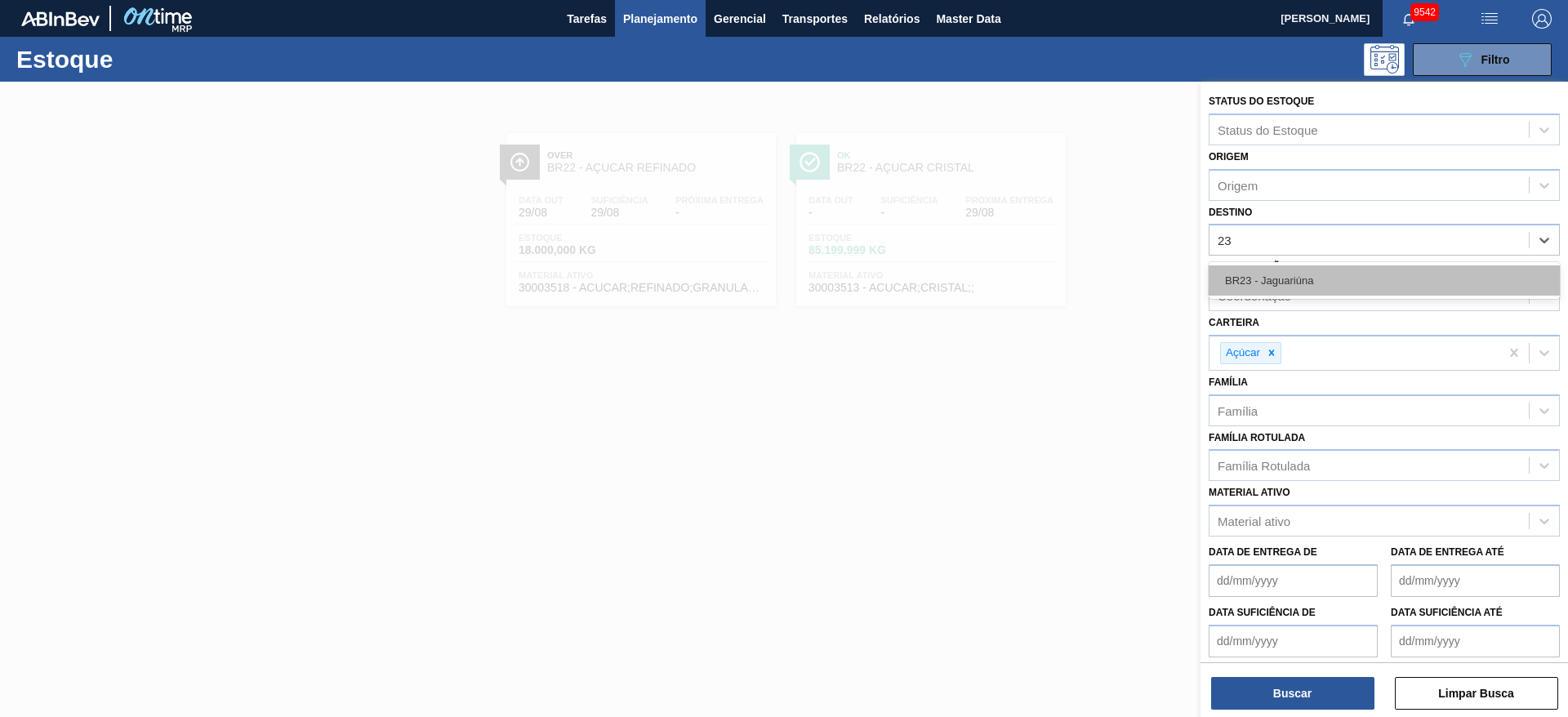
click at [1044, 282] on div "BR23 - Jaguariúna" at bounding box center [1384, 280] width 351 height 31
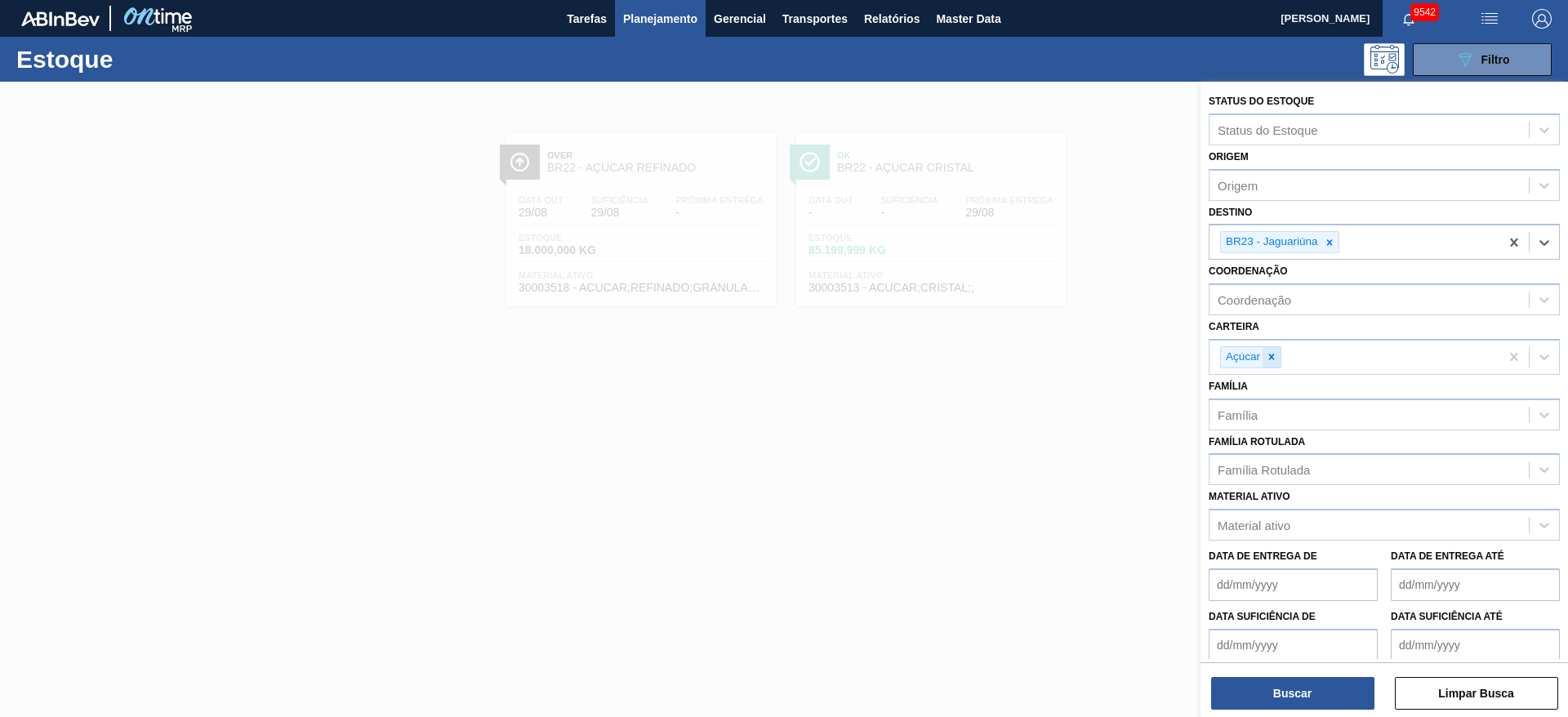
click at [1044, 362] on div at bounding box center [1271, 357] width 18 height 20
click at [1044, 362] on div "Carteira" at bounding box center [1368, 355] width 319 height 24
click at [1044, 447] on div "Rolhas" at bounding box center [1384, 457] width 351 height 31
click at [1044, 477] on button "Buscar" at bounding box center [1292, 693] width 163 height 32
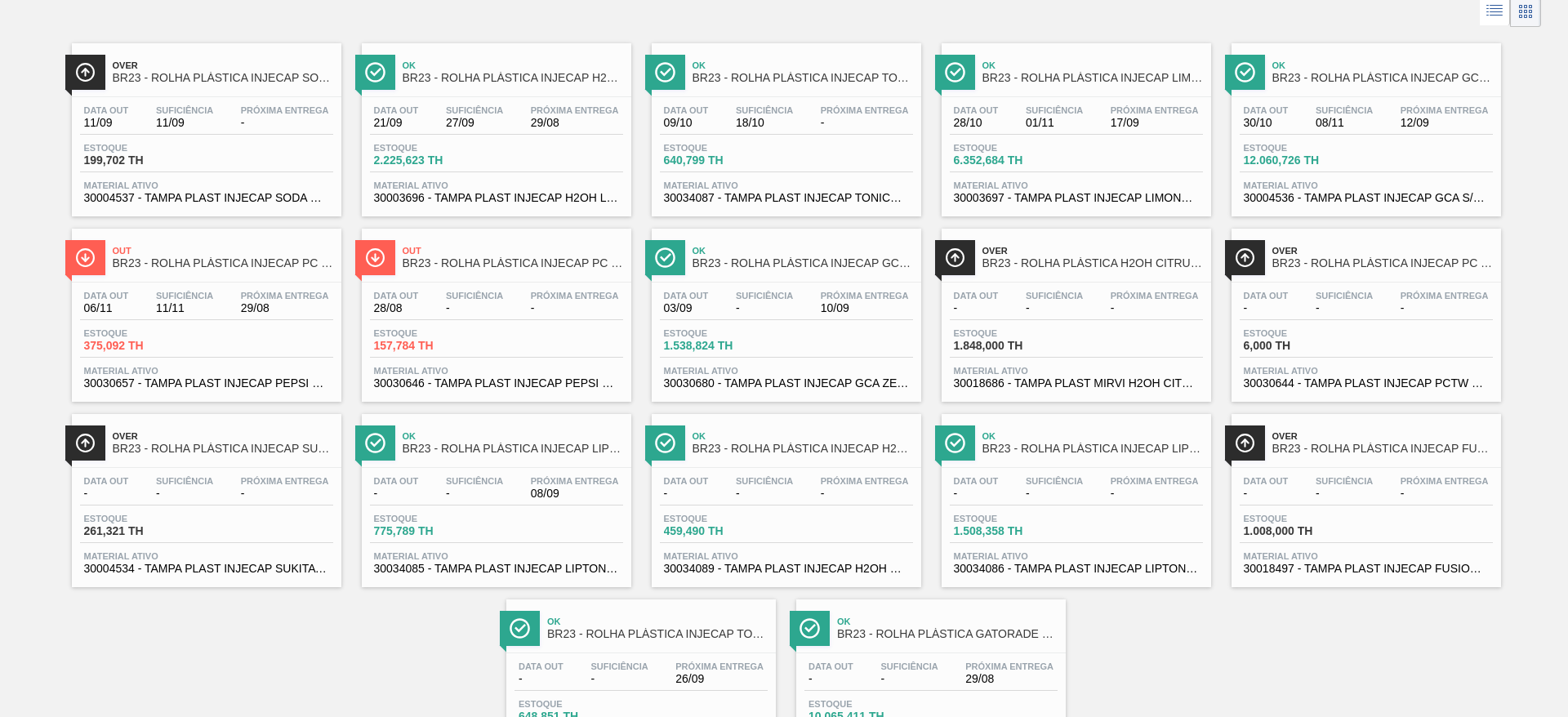
scroll to position [0, 0]
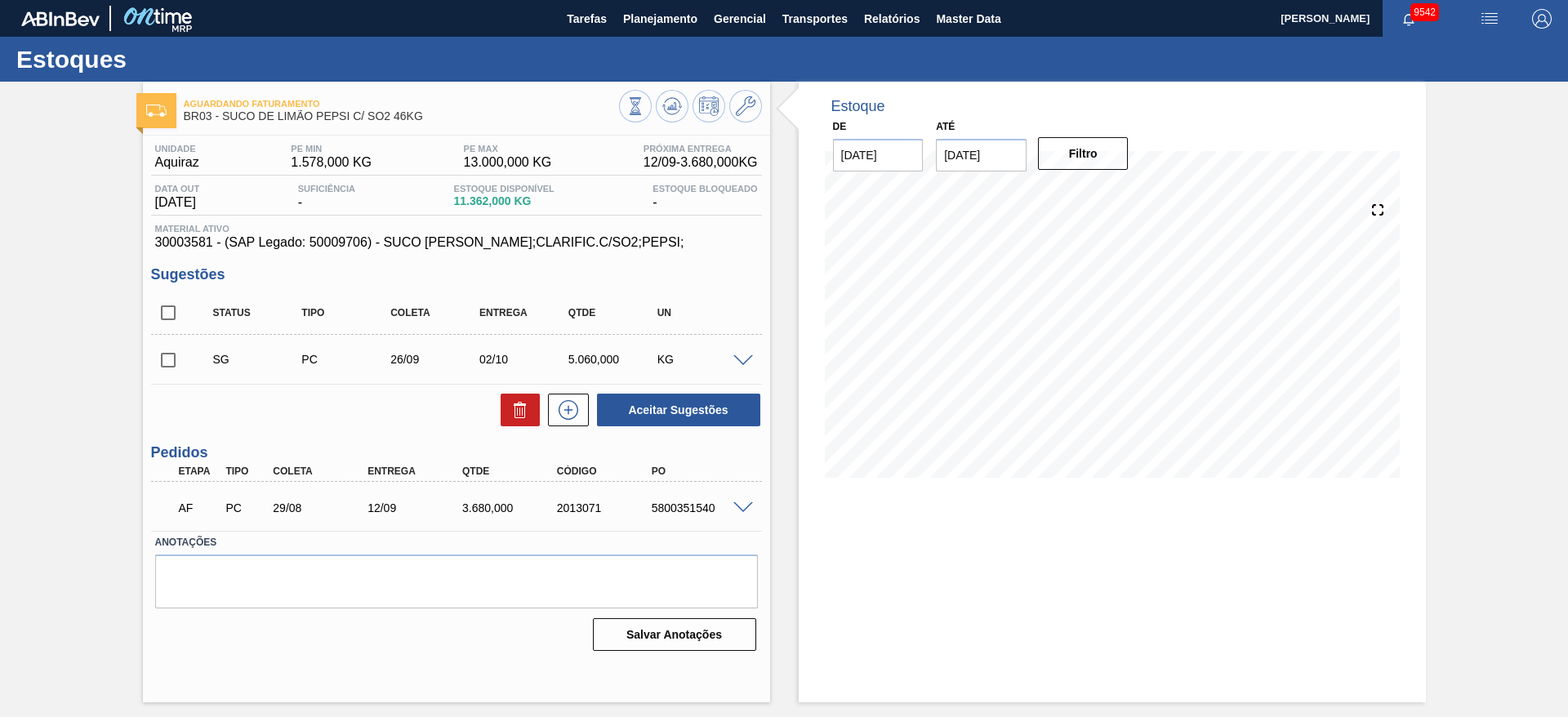
click at [165, 362] on input "checkbox" at bounding box center [168, 360] width 34 height 34
click at [686, 424] on button "Aceitar Sugestões" at bounding box center [678, 410] width 163 height 32
checkbox input "false"
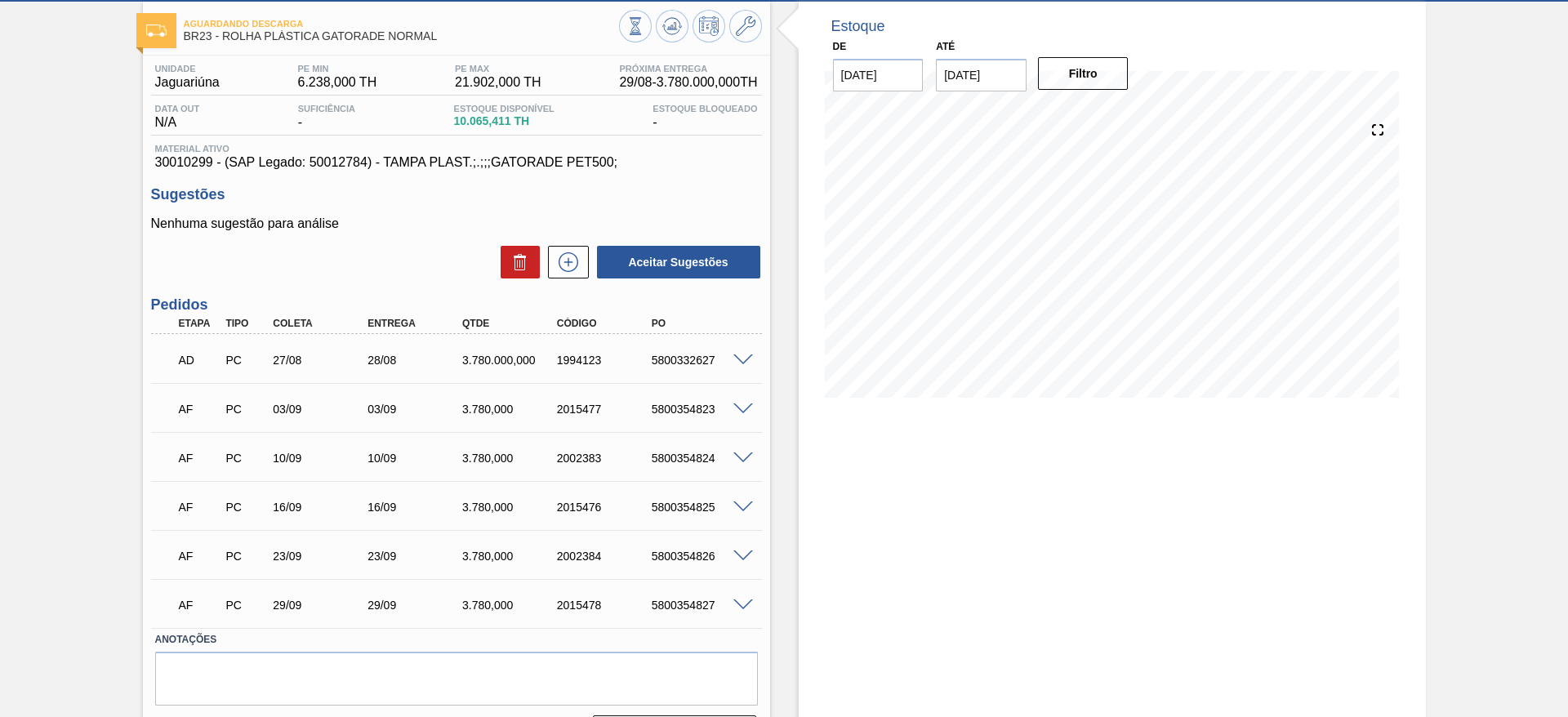
scroll to position [122, 0]
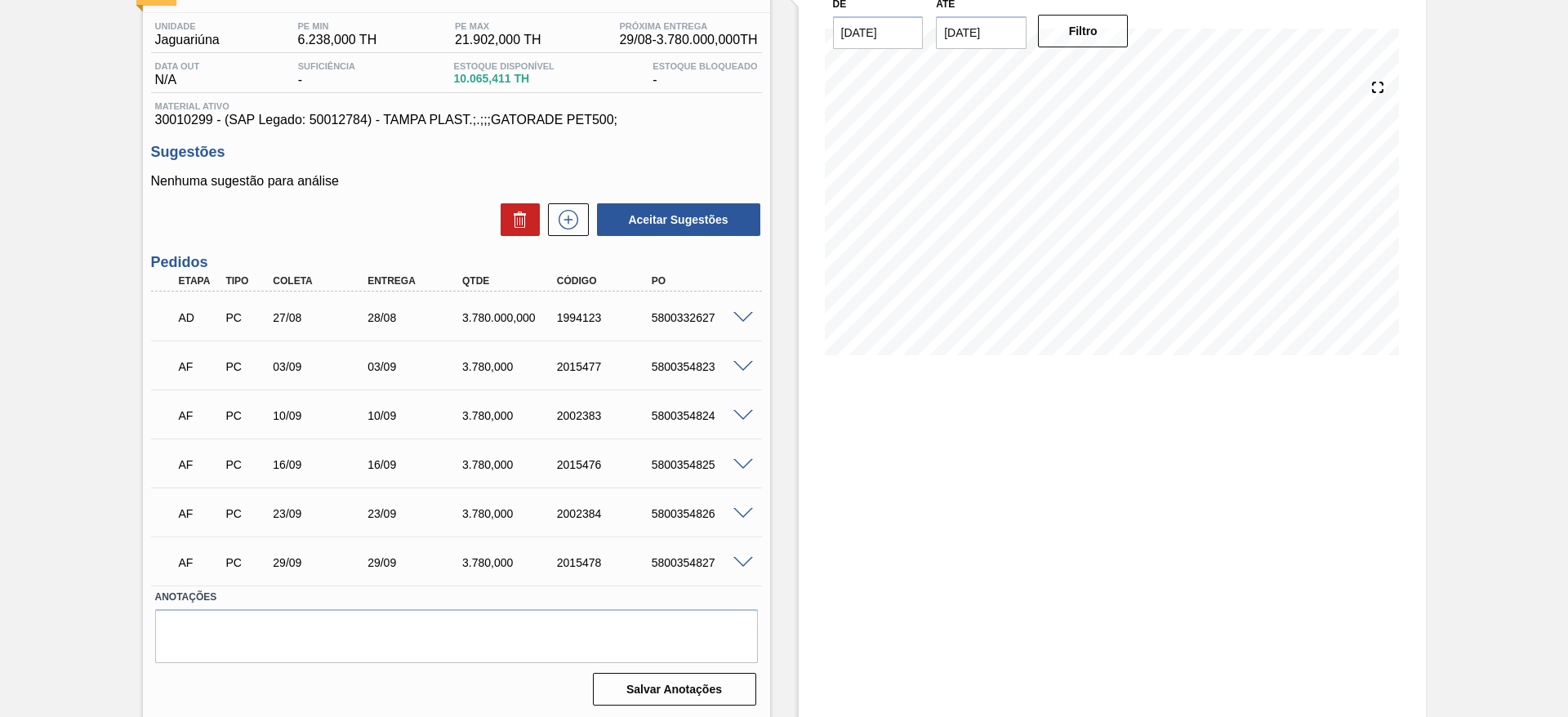
click at [665, 369] on div "5800354823" at bounding box center [700, 367] width 106 height 13
copy div "5800354823"
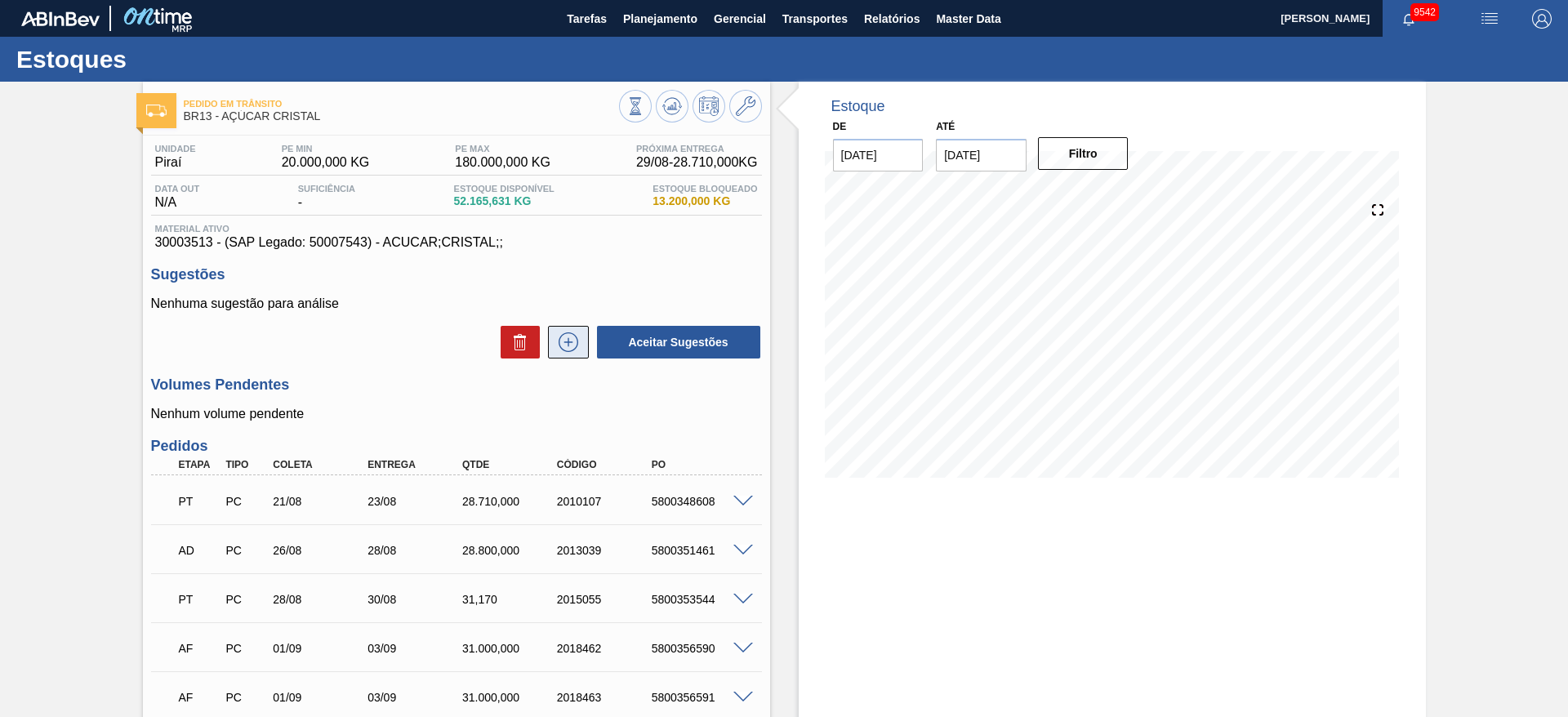
click at [568, 335] on icon at bounding box center [567, 342] width 26 height 20
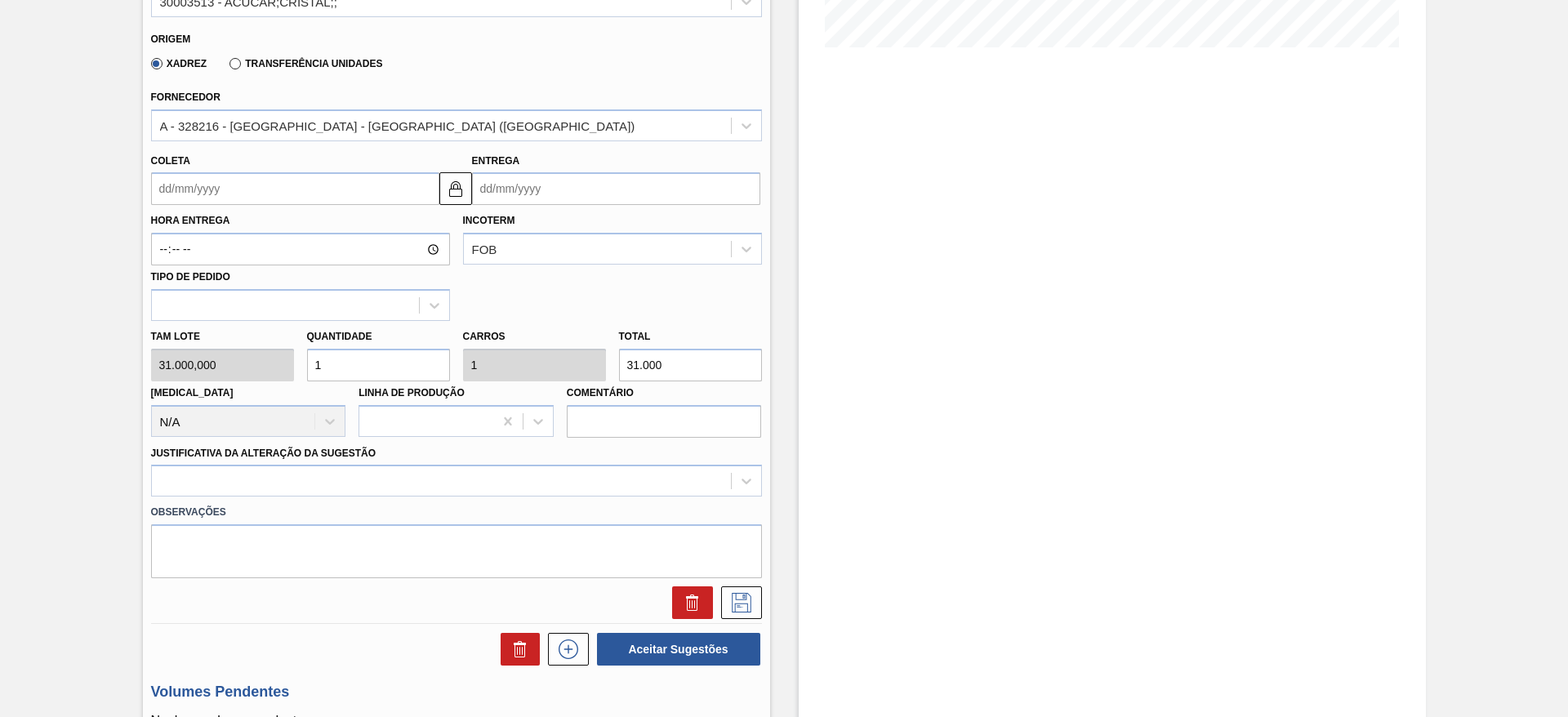
scroll to position [490, 0]
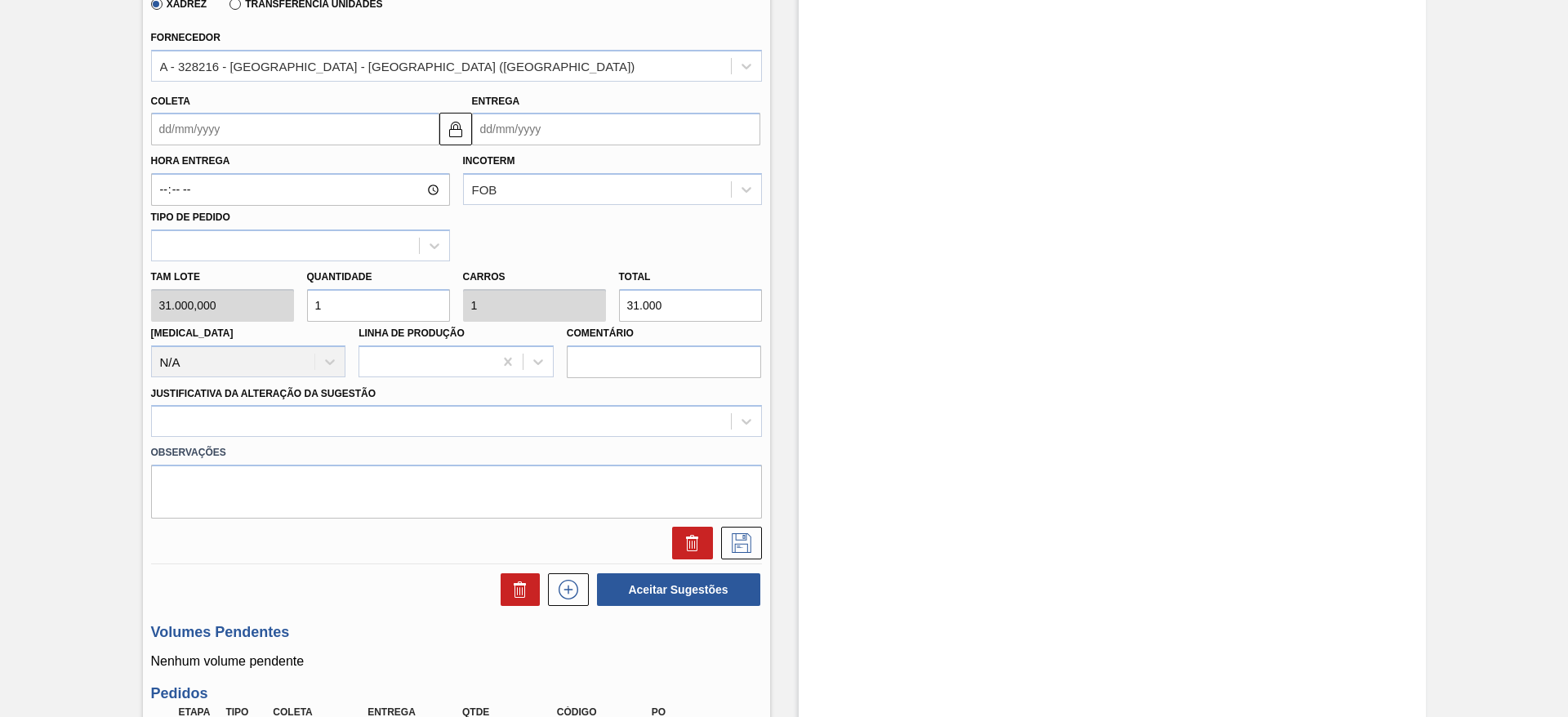
click at [191, 117] on input "Coleta" at bounding box center [295, 129] width 288 height 32
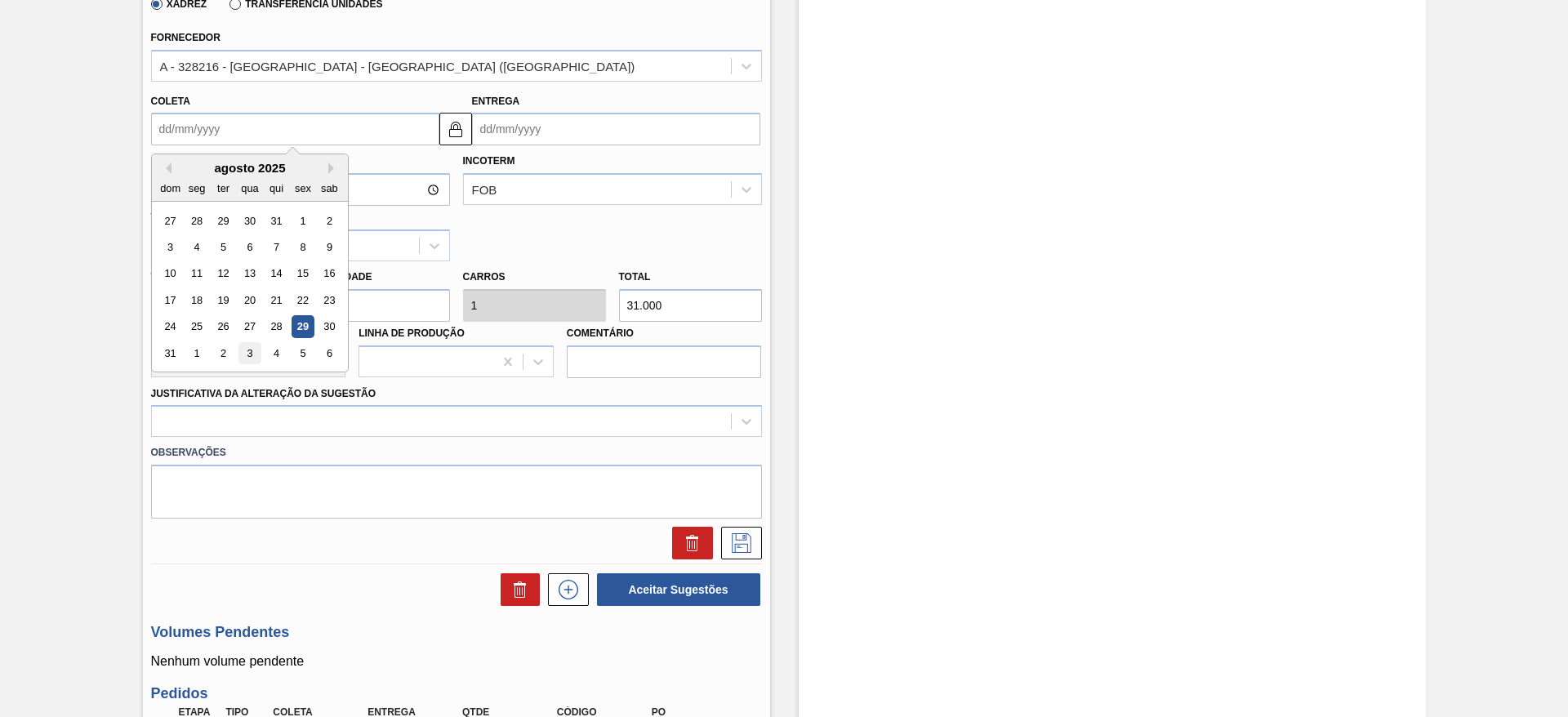
click at [255, 350] on div "3" at bounding box center [249, 353] width 22 height 22
type input "03/09/2025"
type input "[DATE]"
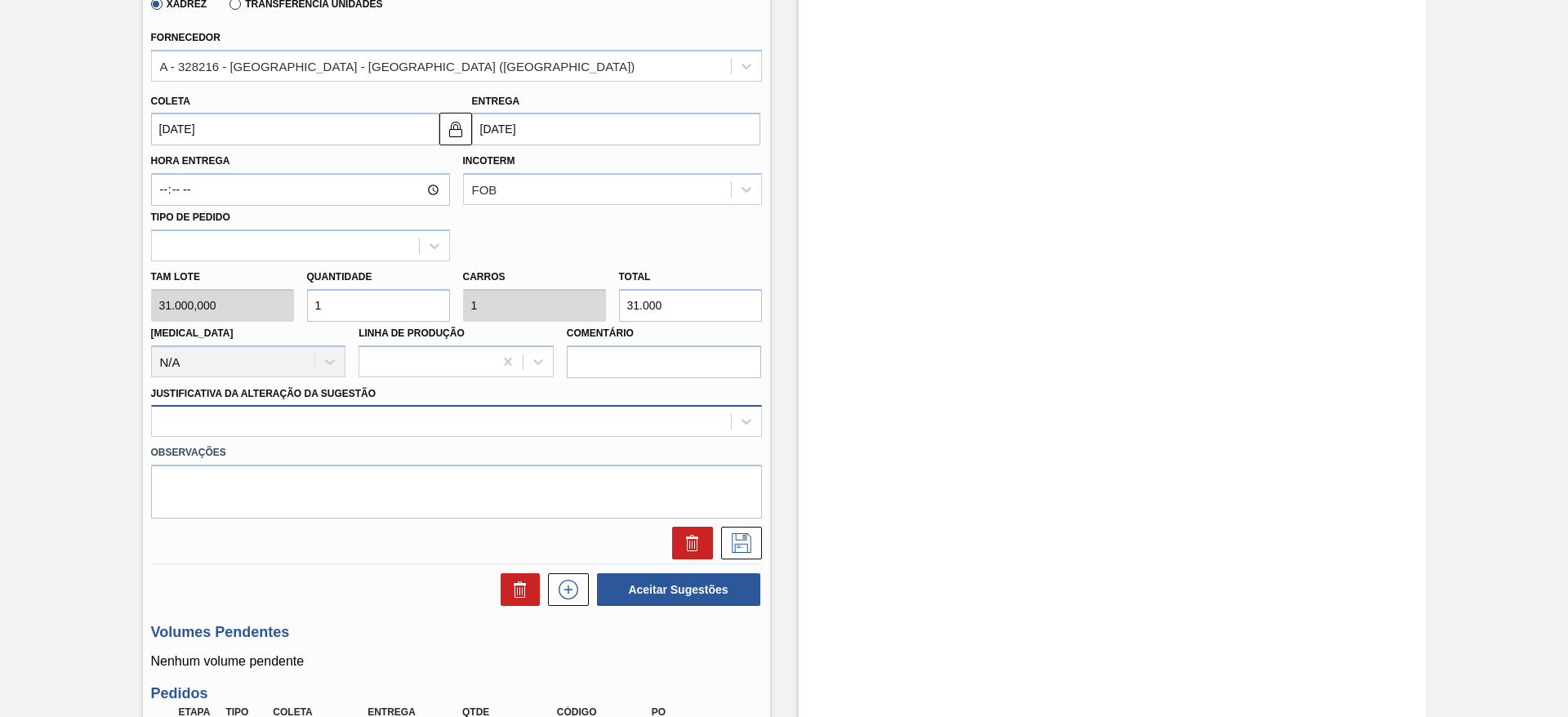
click at [510, 423] on div at bounding box center [440, 421] width 579 height 24
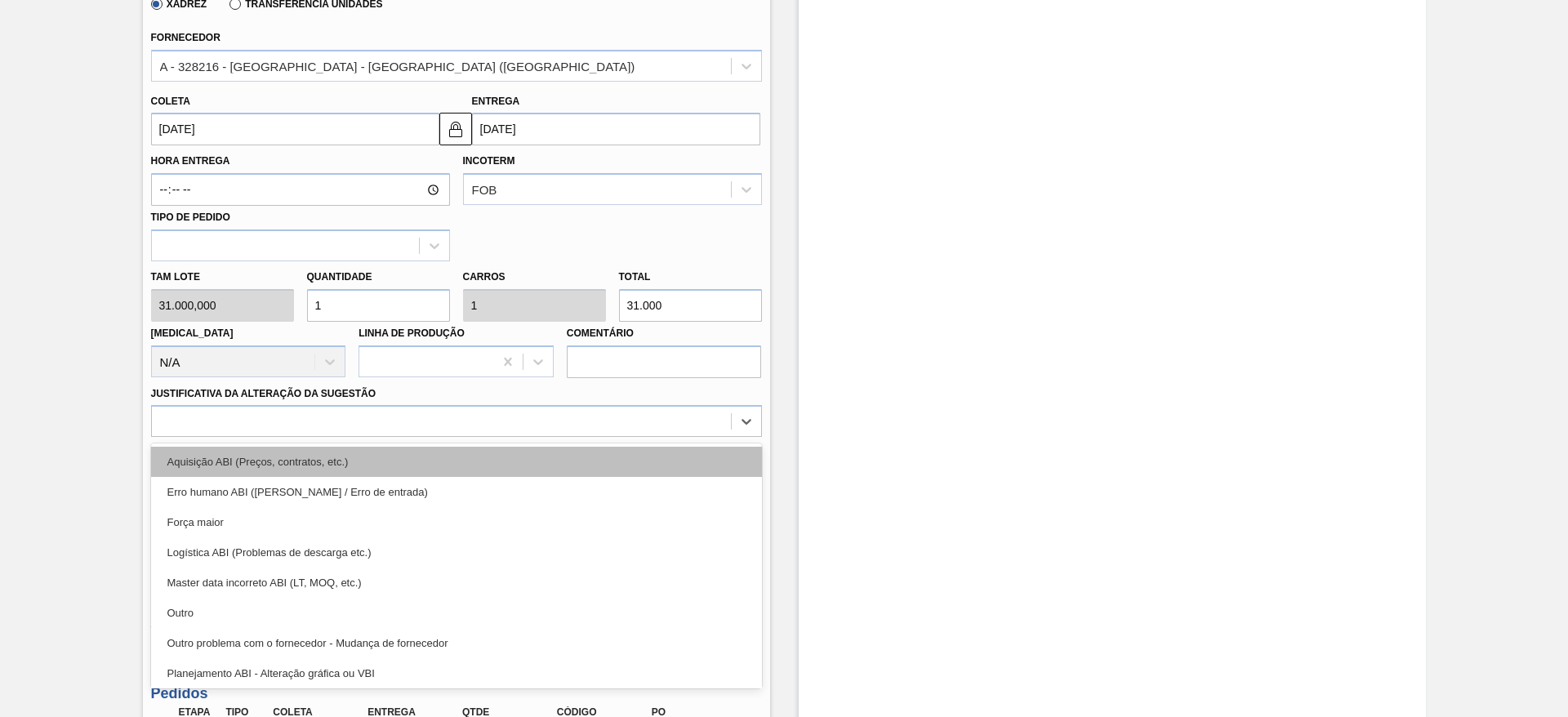
click at [519, 447] on div "Aquisição ABI (Preços, contratos, etc.)" at bounding box center [456, 462] width 611 height 31
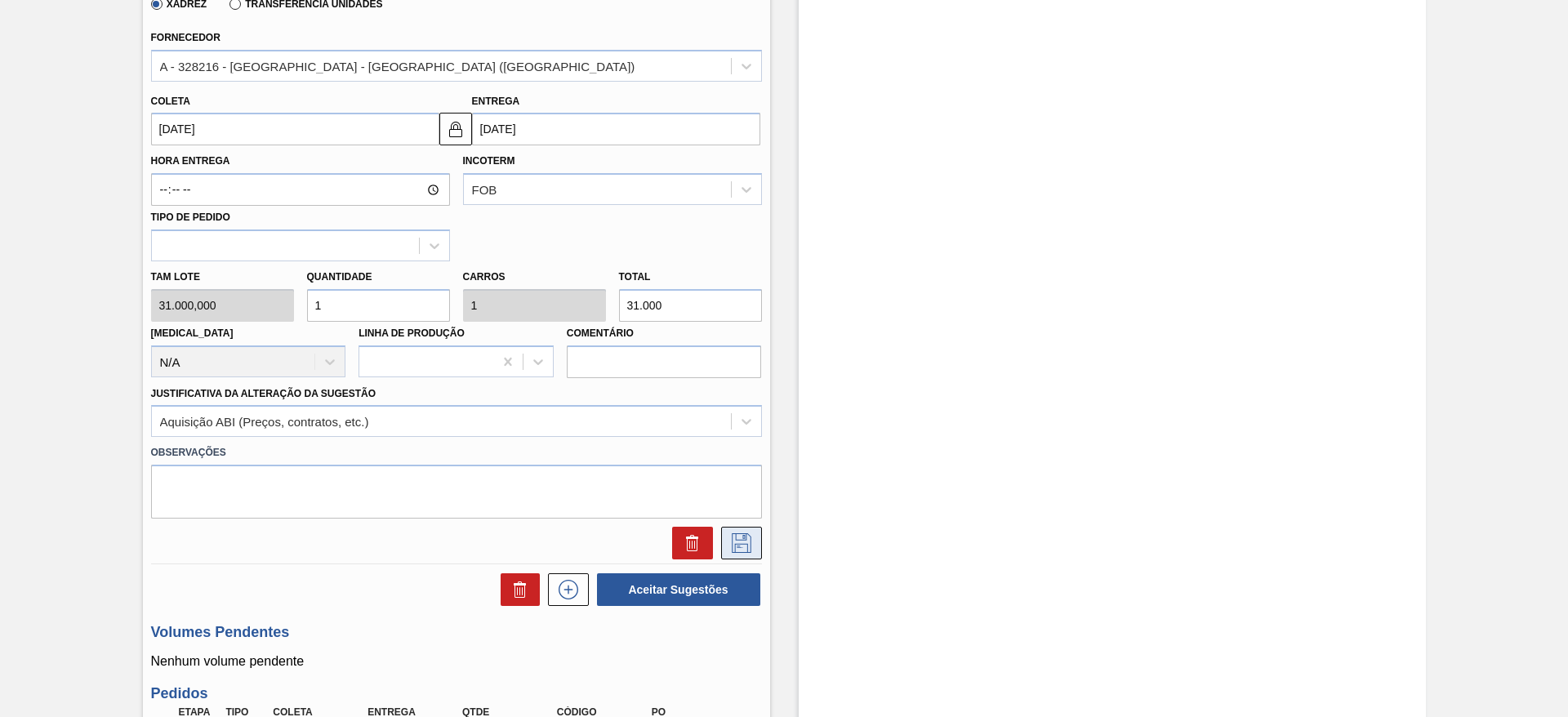
click at [748, 556] on button at bounding box center [741, 543] width 41 height 32
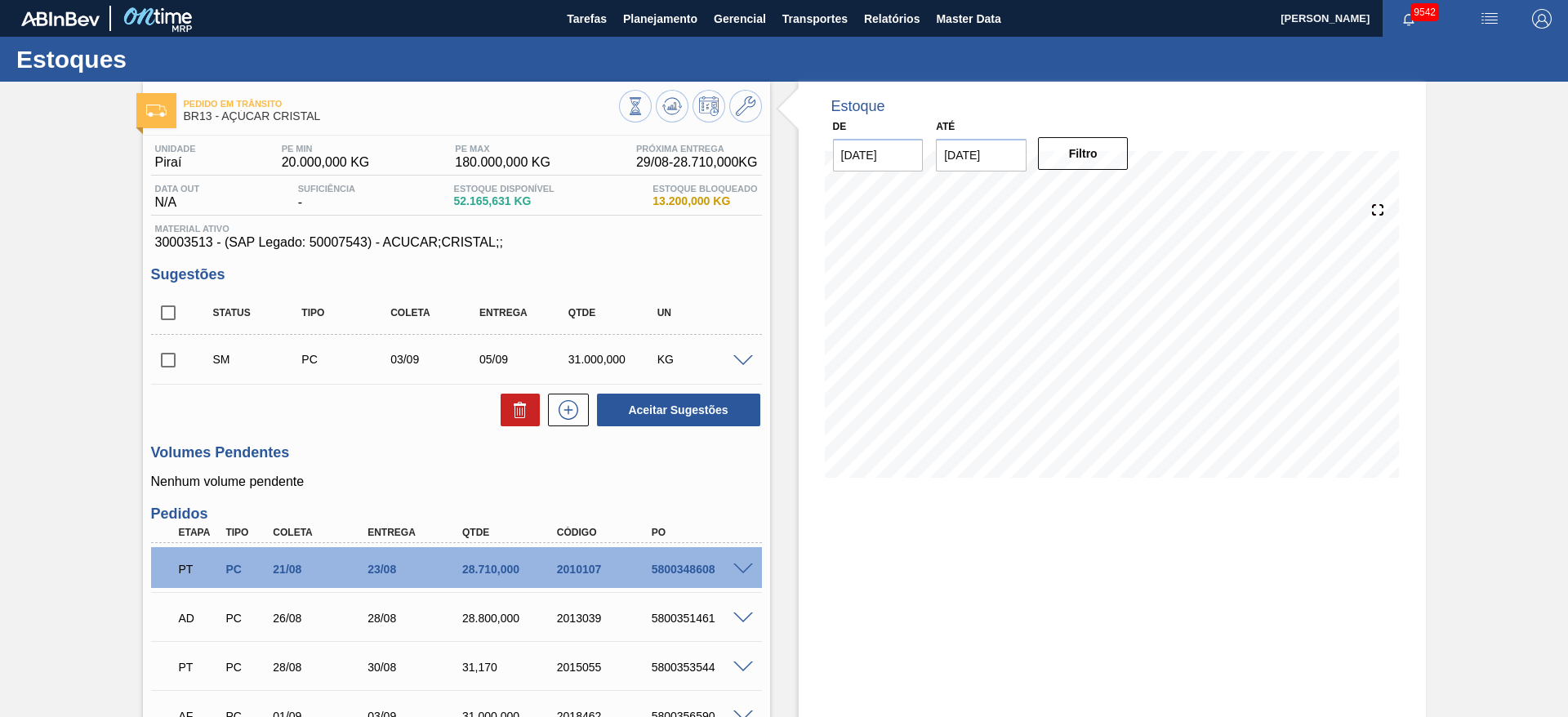
click at [188, 356] on span at bounding box center [196, 359] width 24 height 32
drag, startPoint x: 134, startPoint y: 369, endPoint x: 162, endPoint y: 370, distance: 28.0
click at [154, 370] on div "Pedido em Trânsito BR13 - AÇÚCAR CRISTAL Unidade Piraí PE MIN 20.000,000 KG PE …" at bounding box center [784, 576] width 1568 height 988
click at [166, 370] on input "checkbox" at bounding box center [168, 360] width 34 height 34
click at [613, 399] on button "Aceitar Sugestões" at bounding box center [678, 410] width 163 height 32
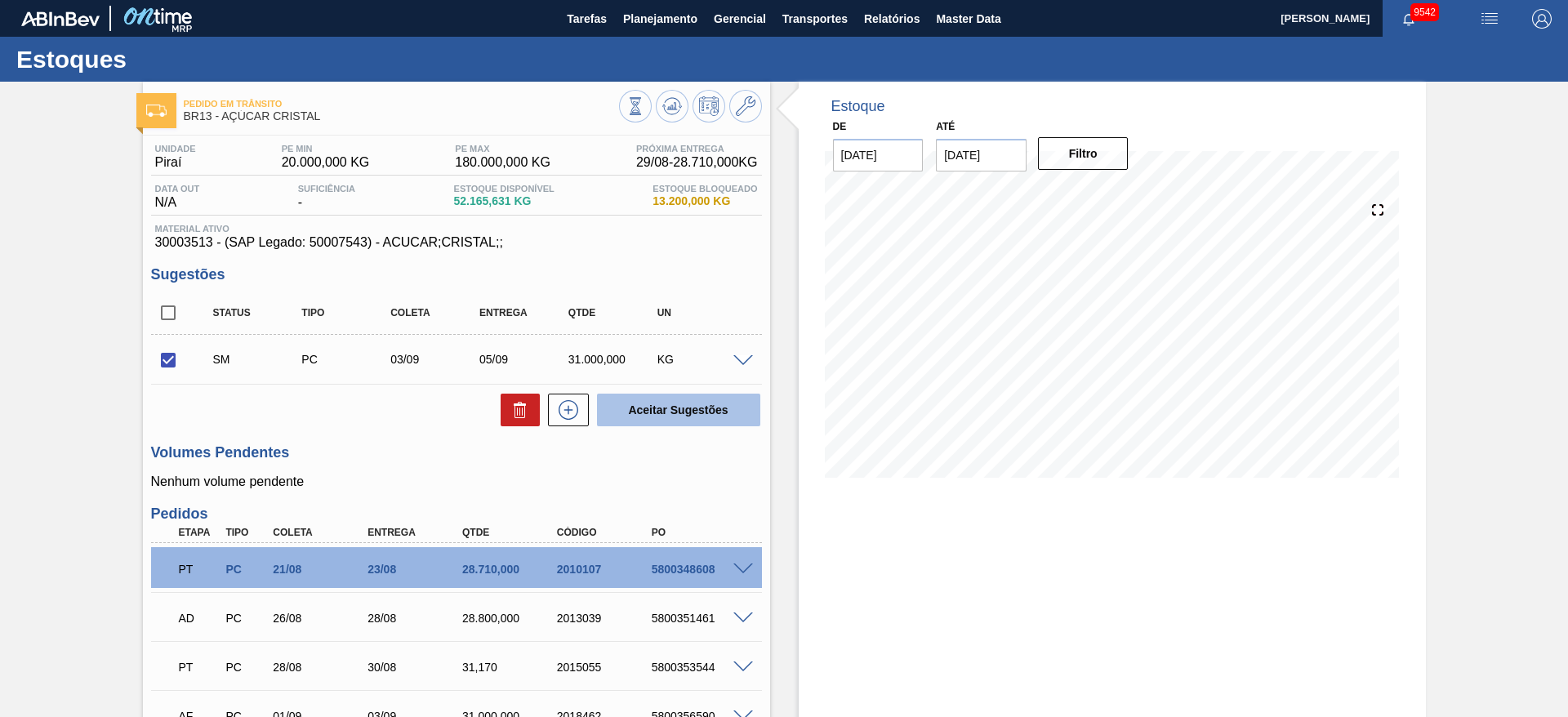
checkbox input "false"
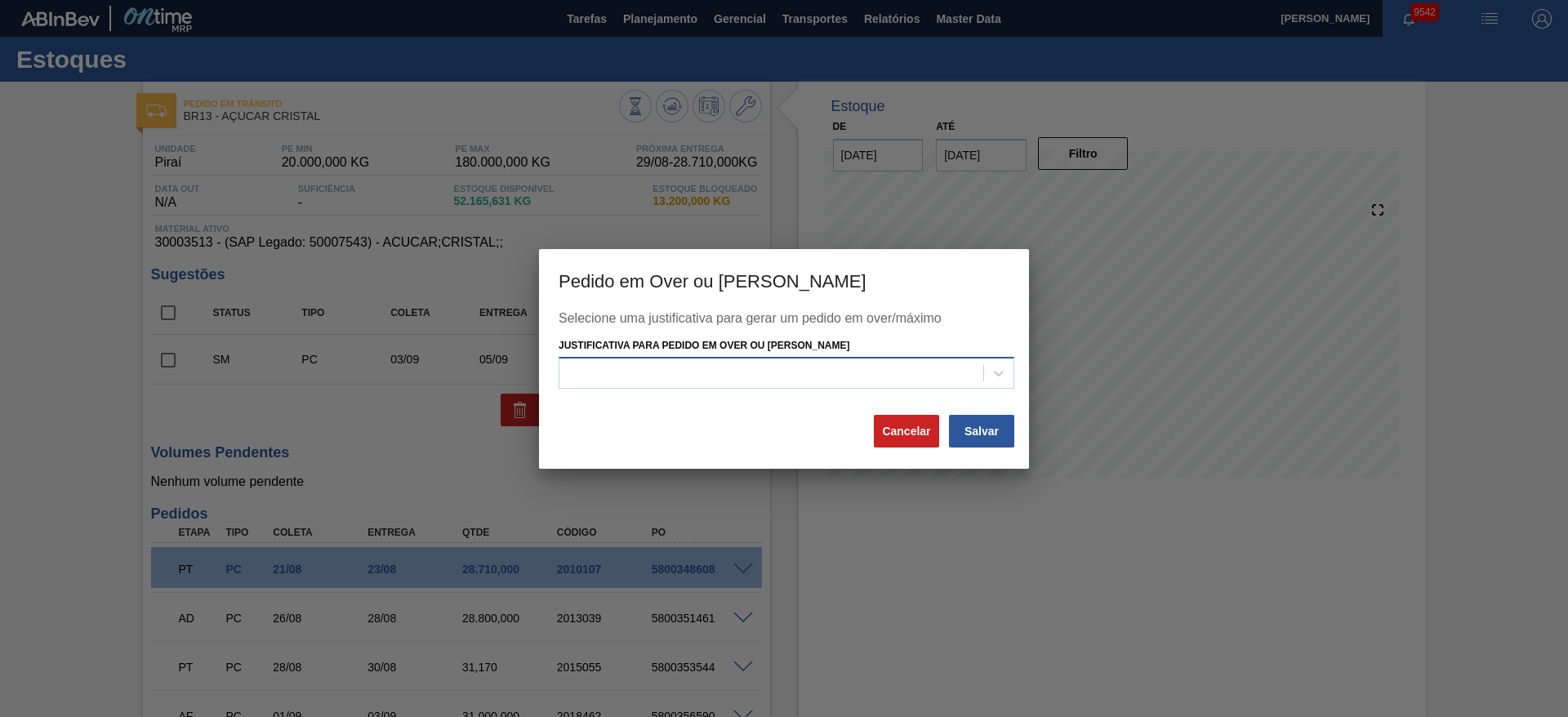
drag, startPoint x: 863, startPoint y: 365, endPoint x: 861, endPoint y: 388, distance: 23.1
click at [860, 364] on div at bounding box center [771, 373] width 424 height 24
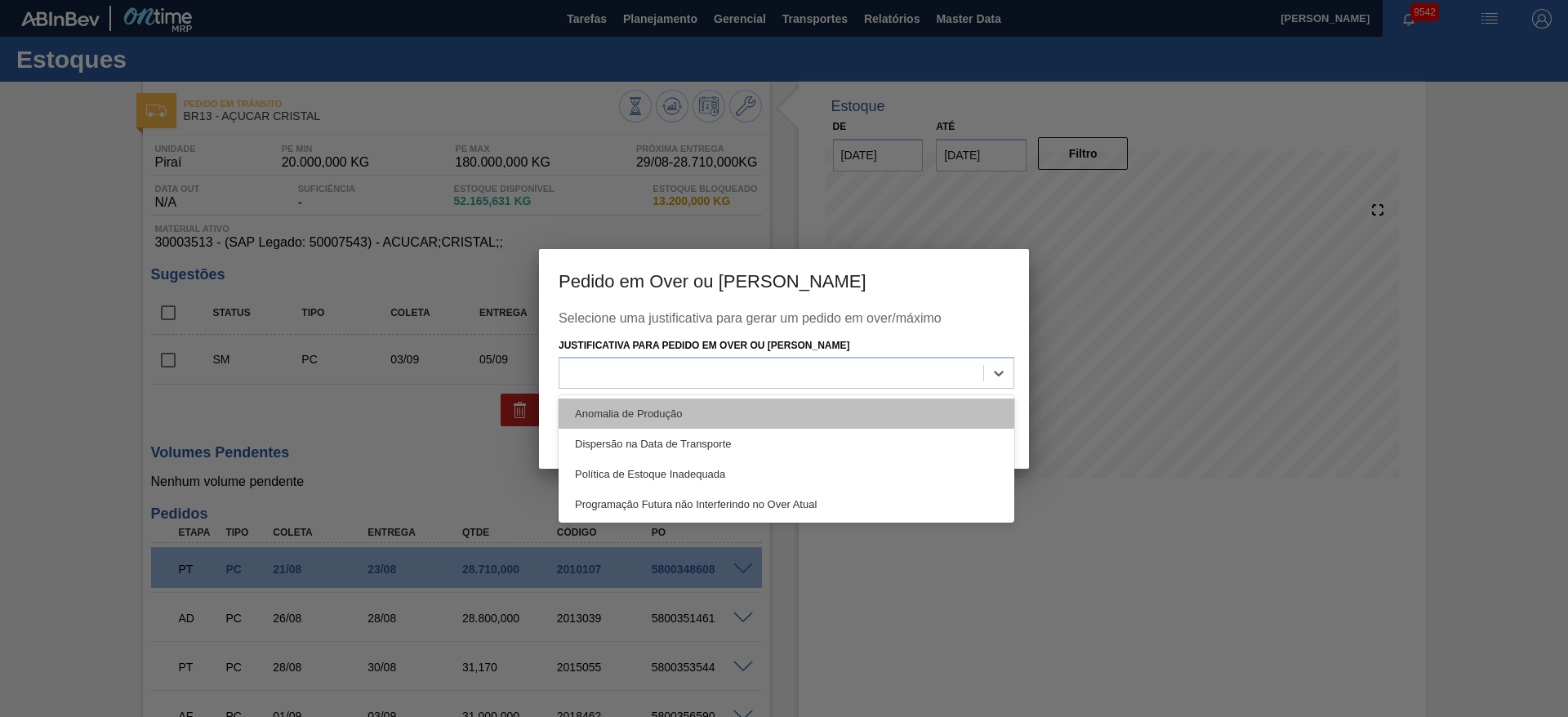
click at [864, 418] on div "Anomalia de Produção" at bounding box center [786, 414] width 456 height 31
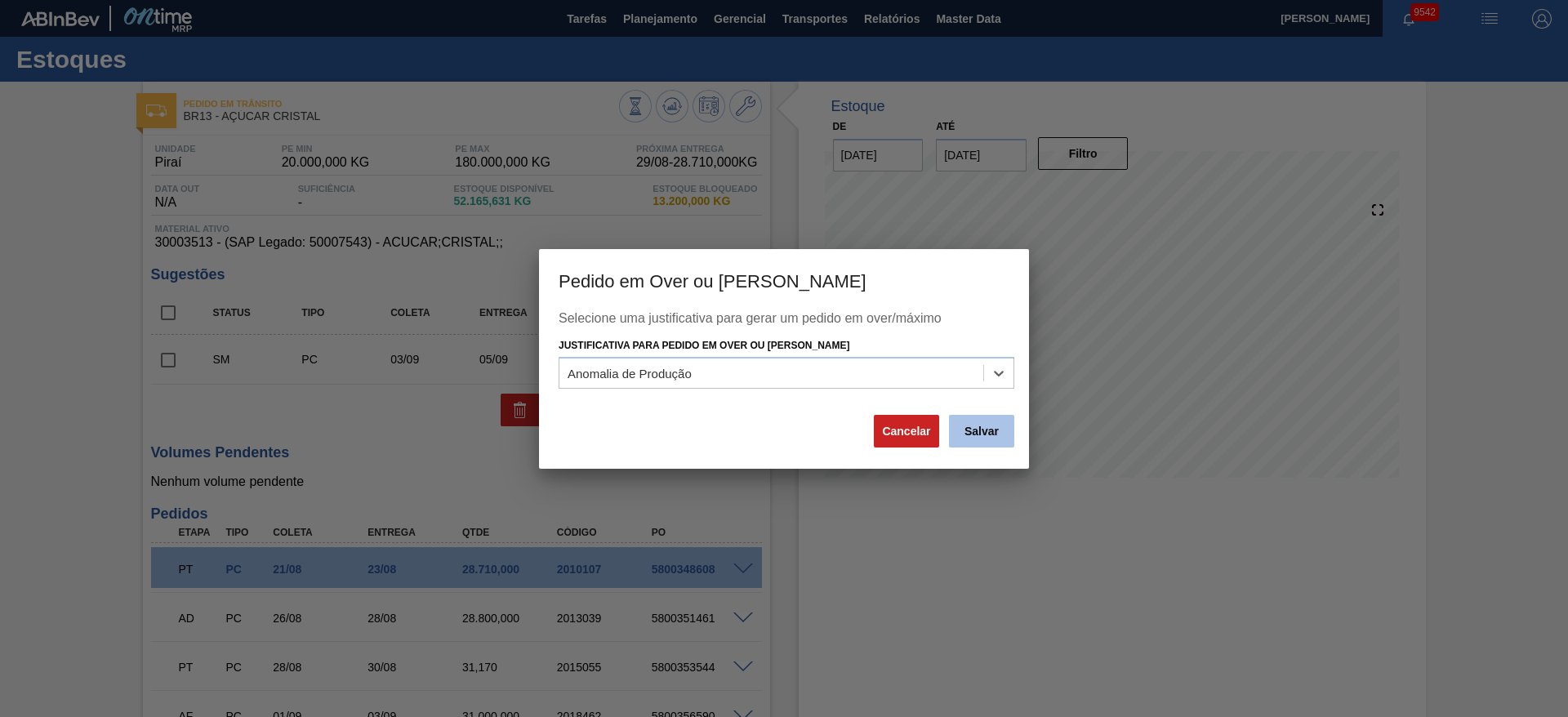
click at [1000, 433] on button "Salvar" at bounding box center [981, 431] width 66 height 32
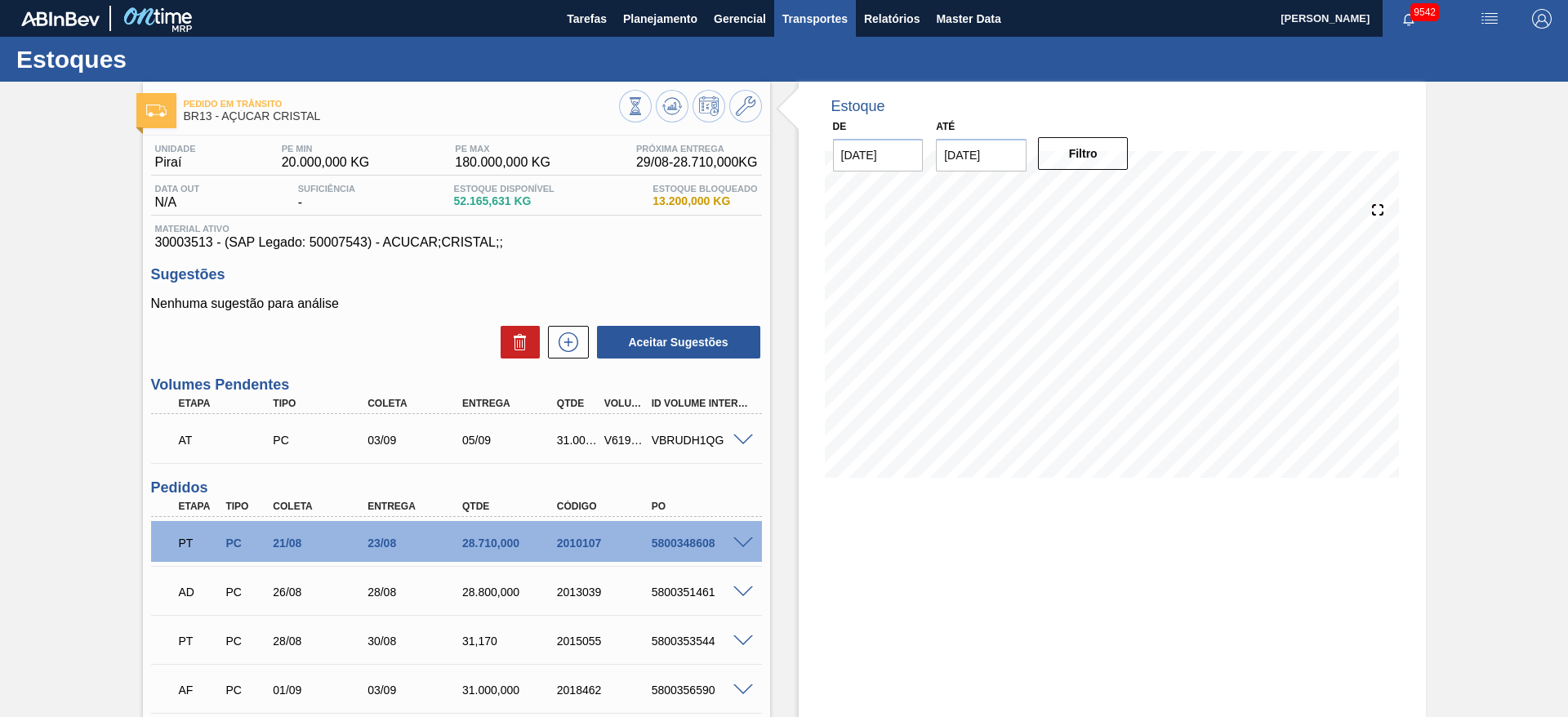
click at [792, 28] on button "Transportes" at bounding box center [815, 18] width 82 height 37
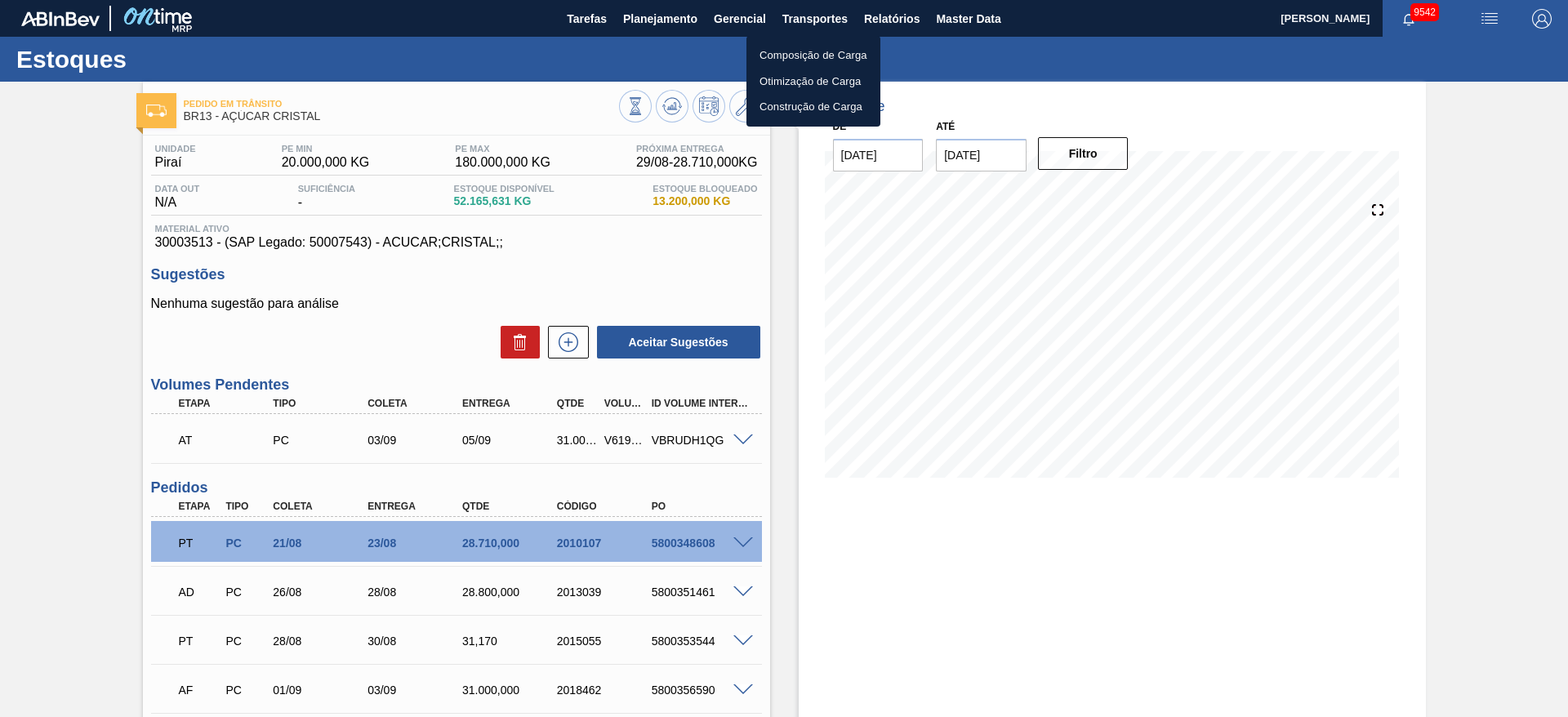
click at [798, 86] on li "Otimização de Carga" at bounding box center [813, 81] width 133 height 26
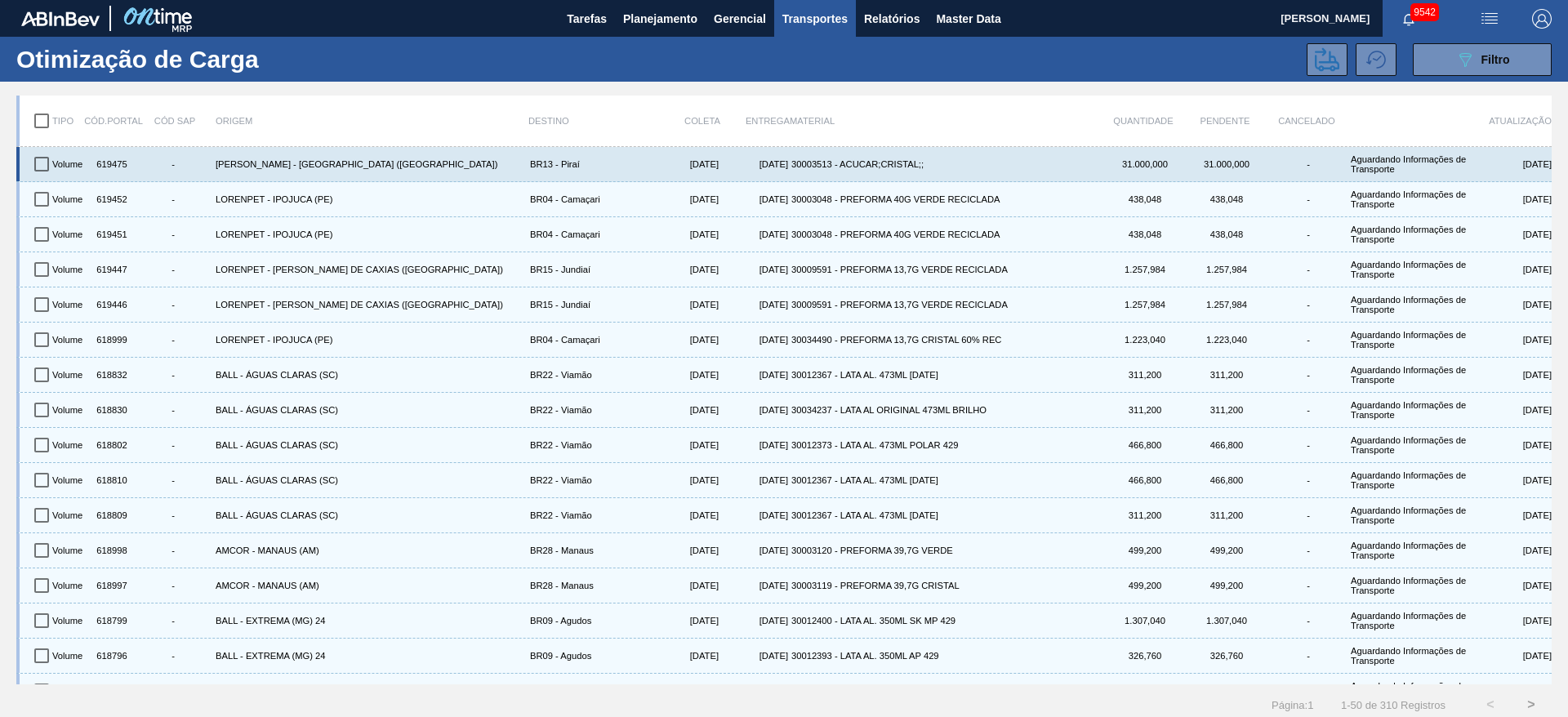
click at [37, 168] on input "checkbox" at bounding box center [42, 164] width 34 height 34
checkbox input "true"
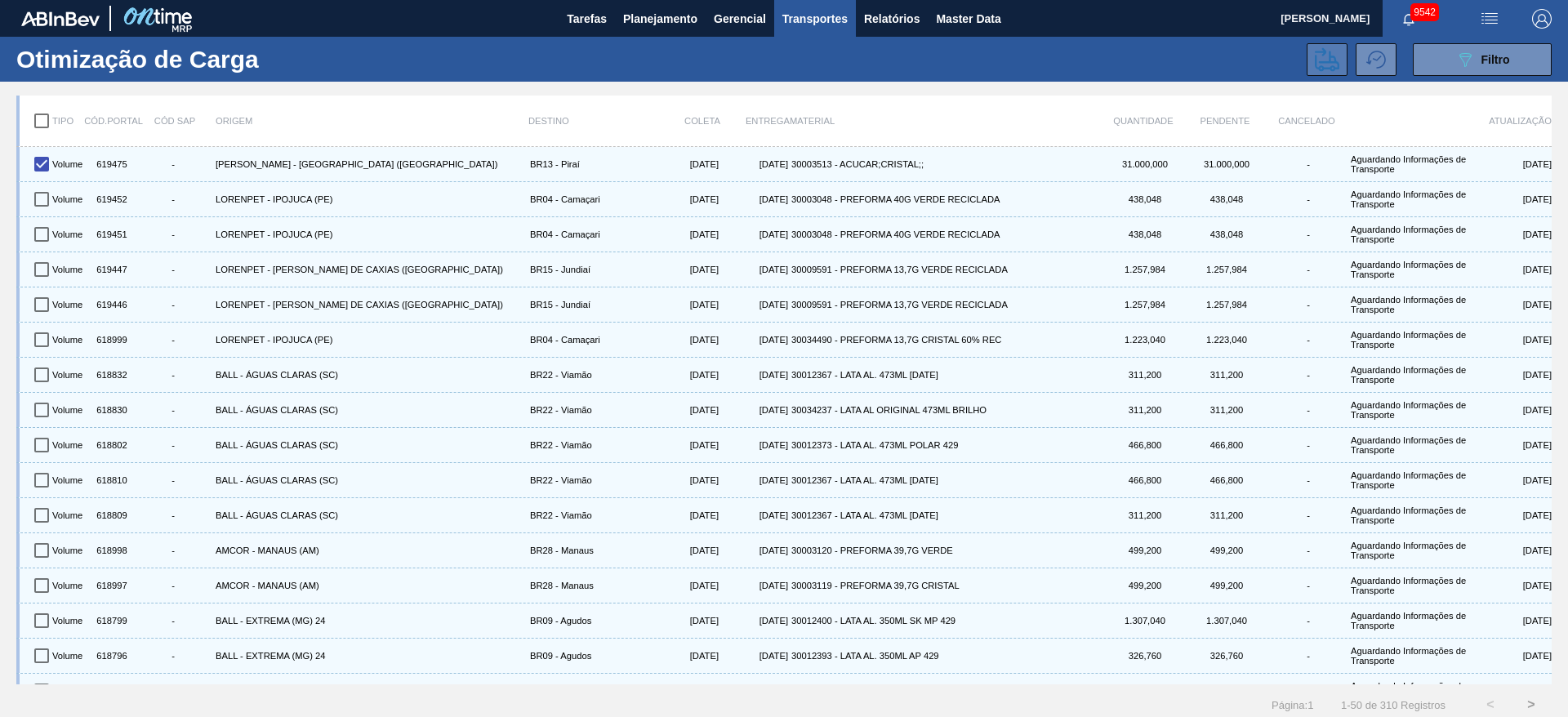
click at [1326, 66] on icon at bounding box center [1327, 60] width 25 height 25
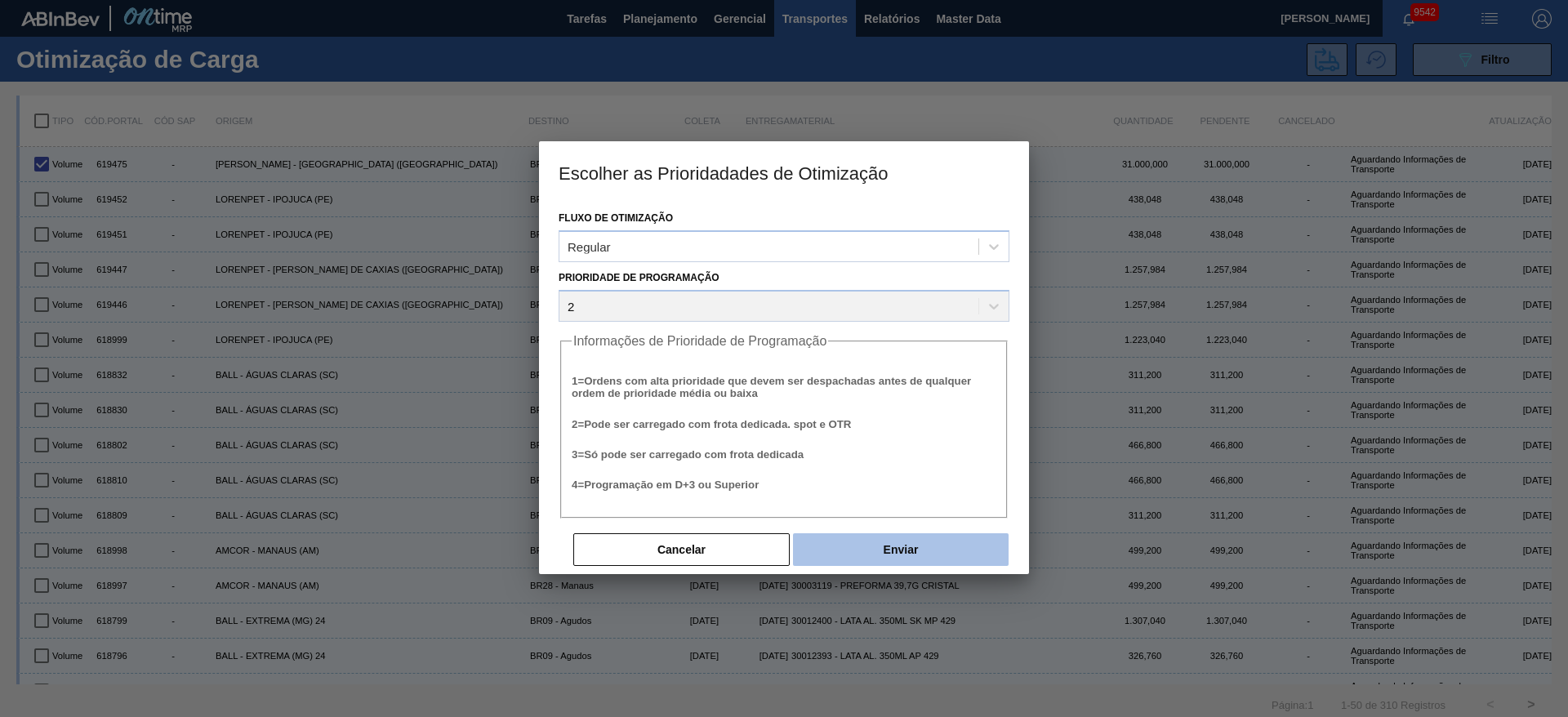
click at [931, 539] on button "Enviar" at bounding box center [901, 549] width 215 height 32
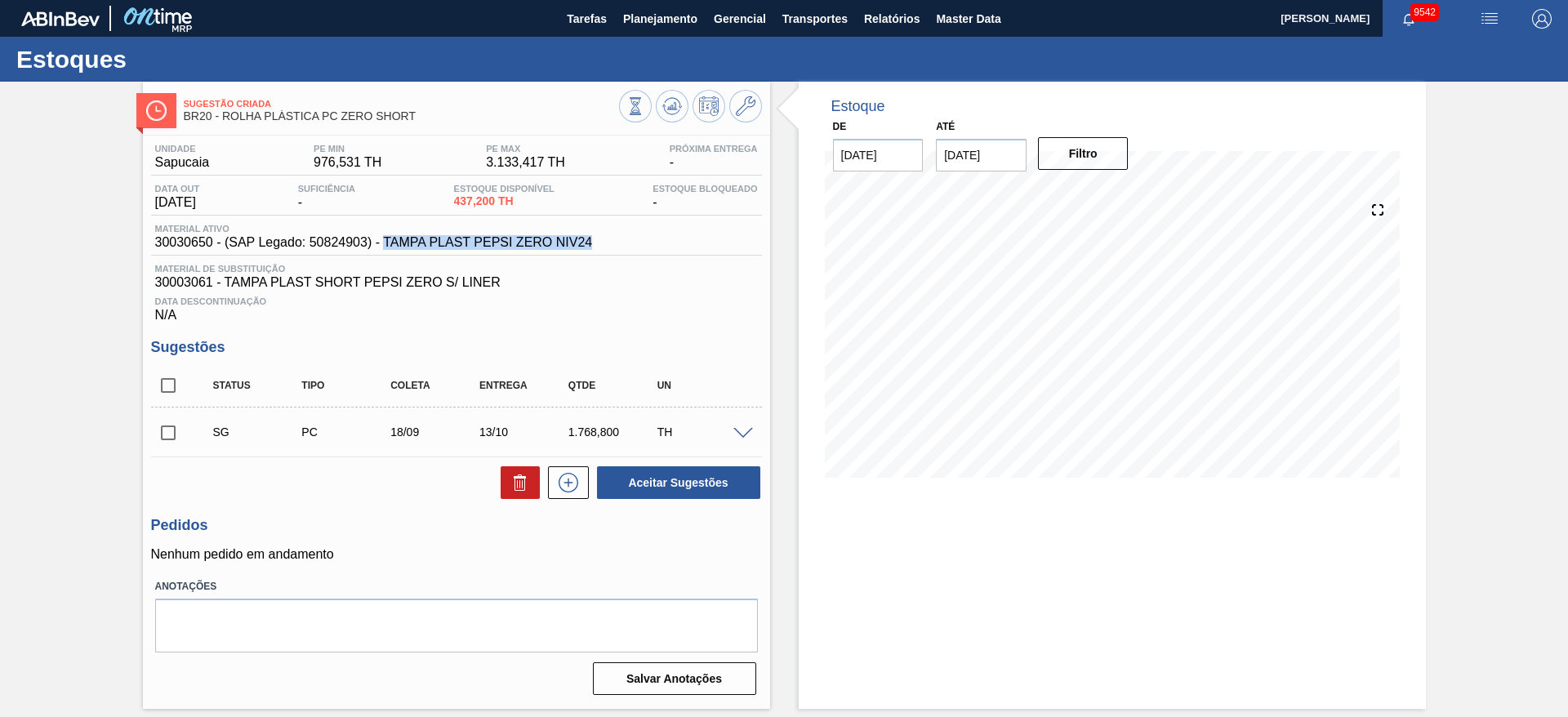
drag, startPoint x: 591, startPoint y: 245, endPoint x: 385, endPoint y: 241, distance: 206.0
click at [385, 241] on span "30030650 - (SAP Legado: 50824903) - TAMPA PLAST PEPSI ZERO NIV24" at bounding box center [374, 242] width 438 height 14
copy span "TAMPA PLAST PEPSI ZERO NIV24"
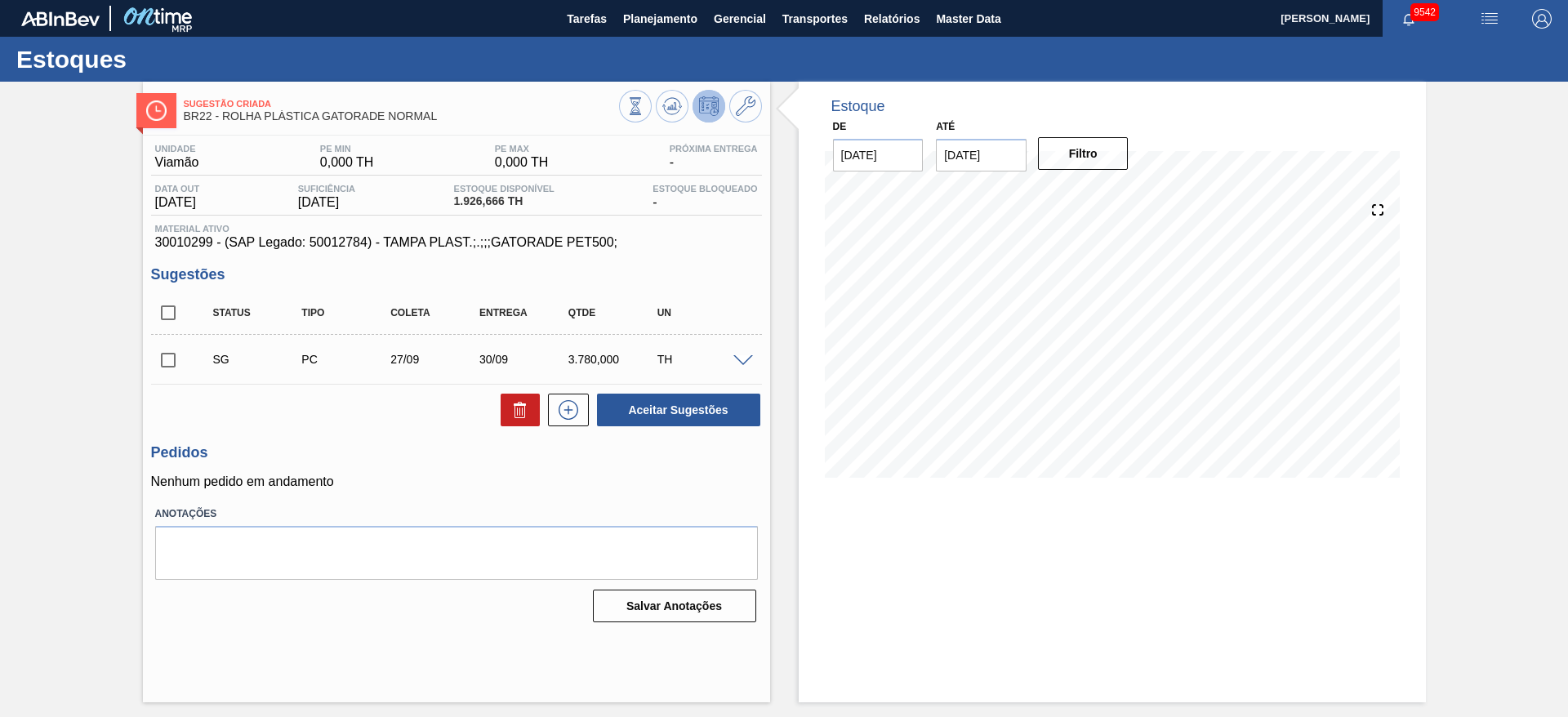
click at [748, 363] on span at bounding box center [743, 361] width 20 height 12
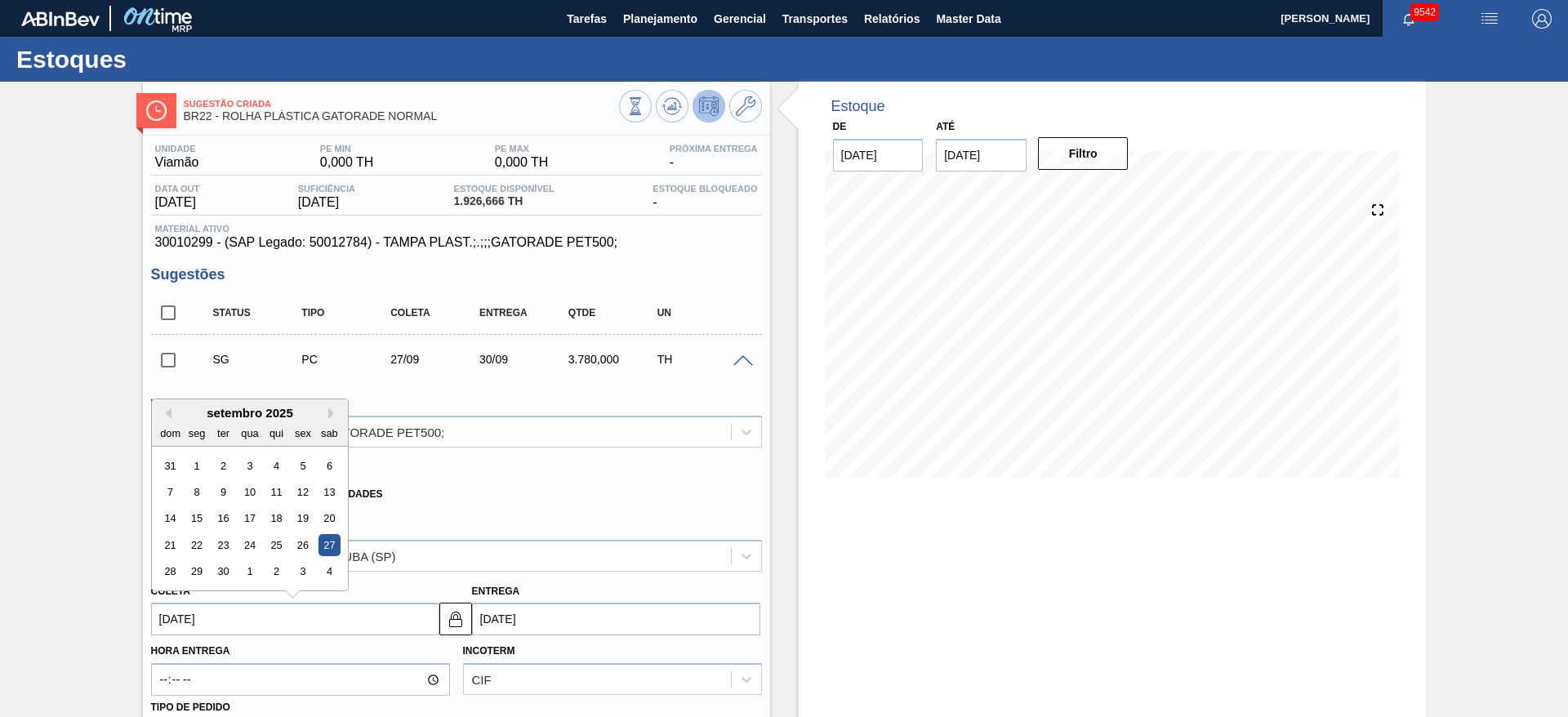
click at [191, 617] on input "27/09/2025" at bounding box center [295, 619] width 288 height 32
click at [231, 466] on div "2" at bounding box center [222, 465] width 22 height 22
type input "02/09/2025"
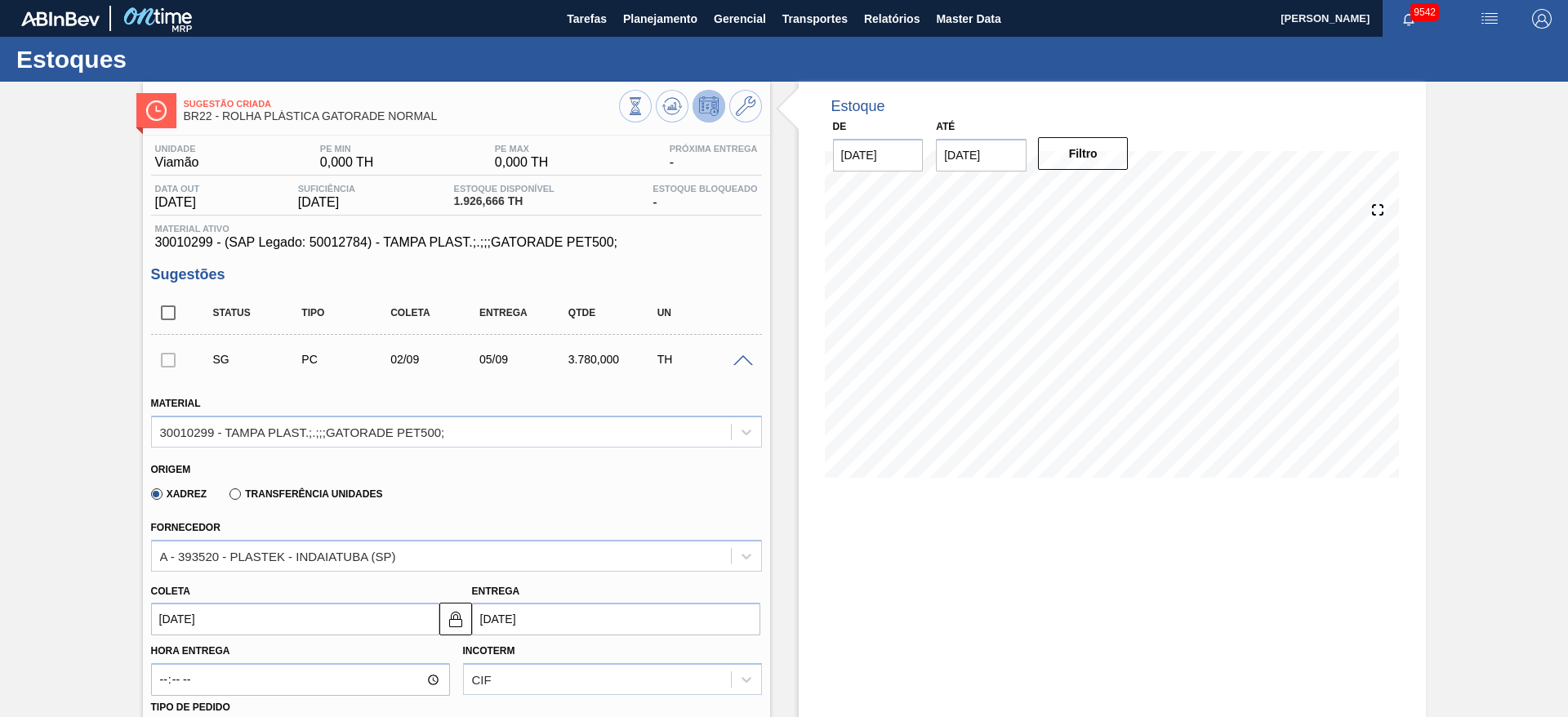
click at [472, 618] on input "05/09/2025" at bounding box center [616, 619] width 288 height 32
click at [493, 618] on input "05/09/2025" at bounding box center [616, 619] width 288 height 32
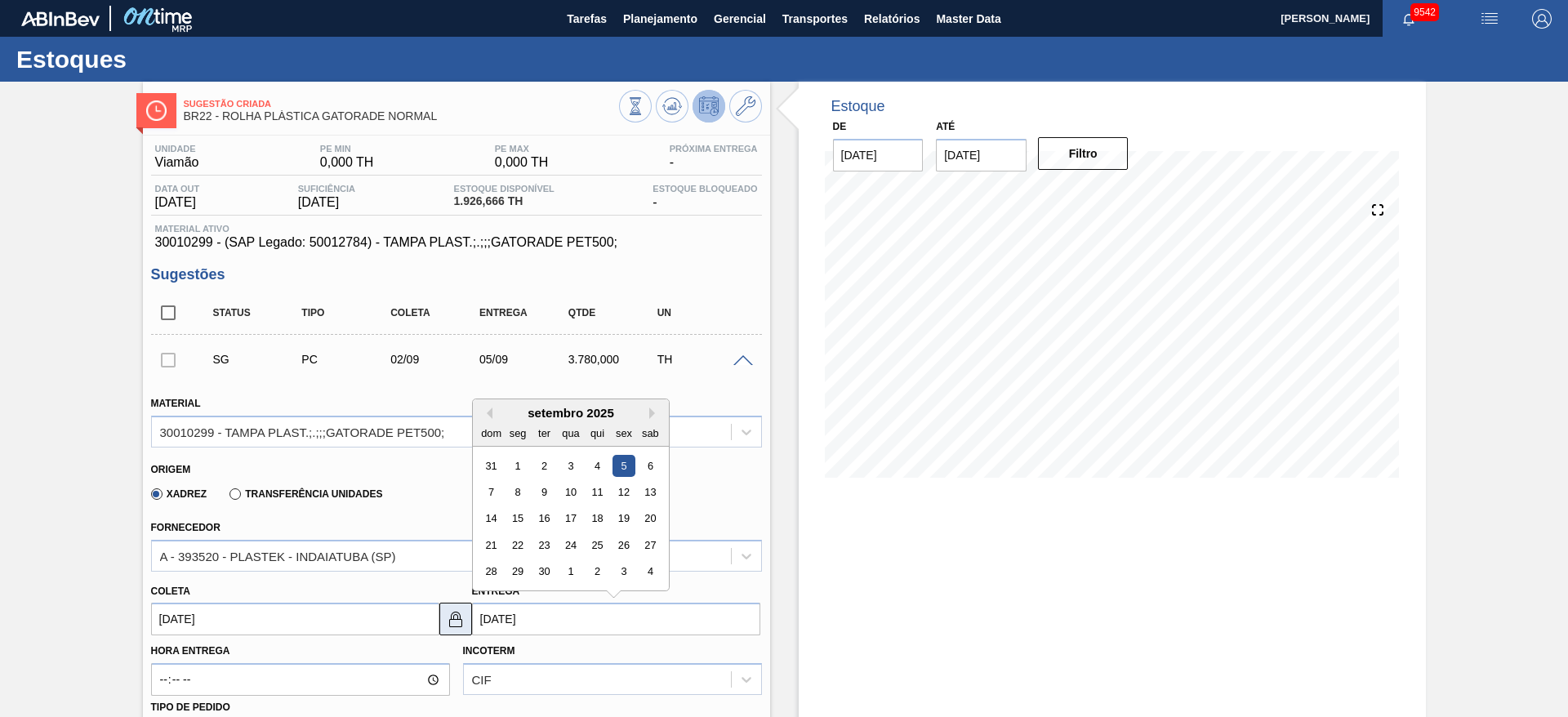
click at [453, 612] on img at bounding box center [456, 619] width 20 height 20
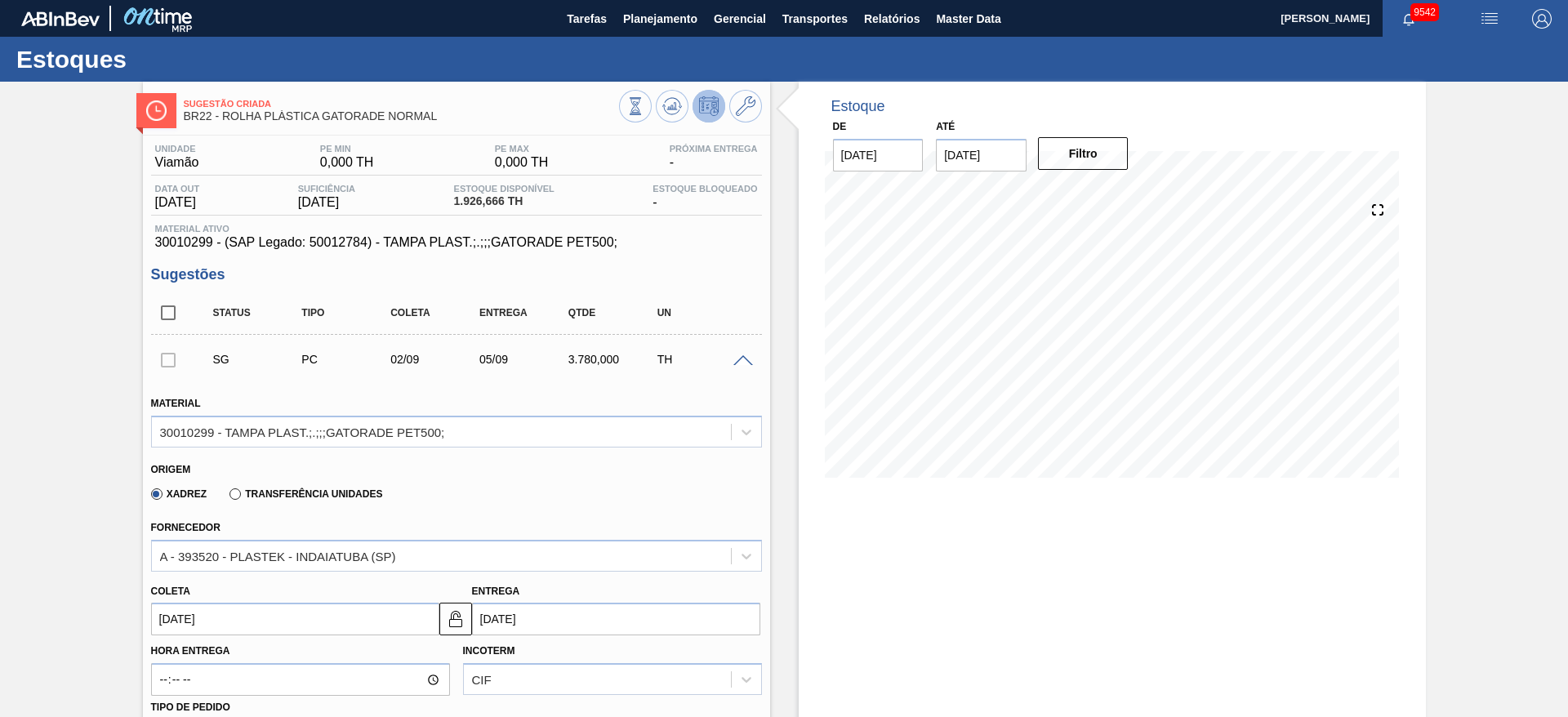
click at [510, 613] on input "05/09/2025" at bounding box center [616, 619] width 288 height 32
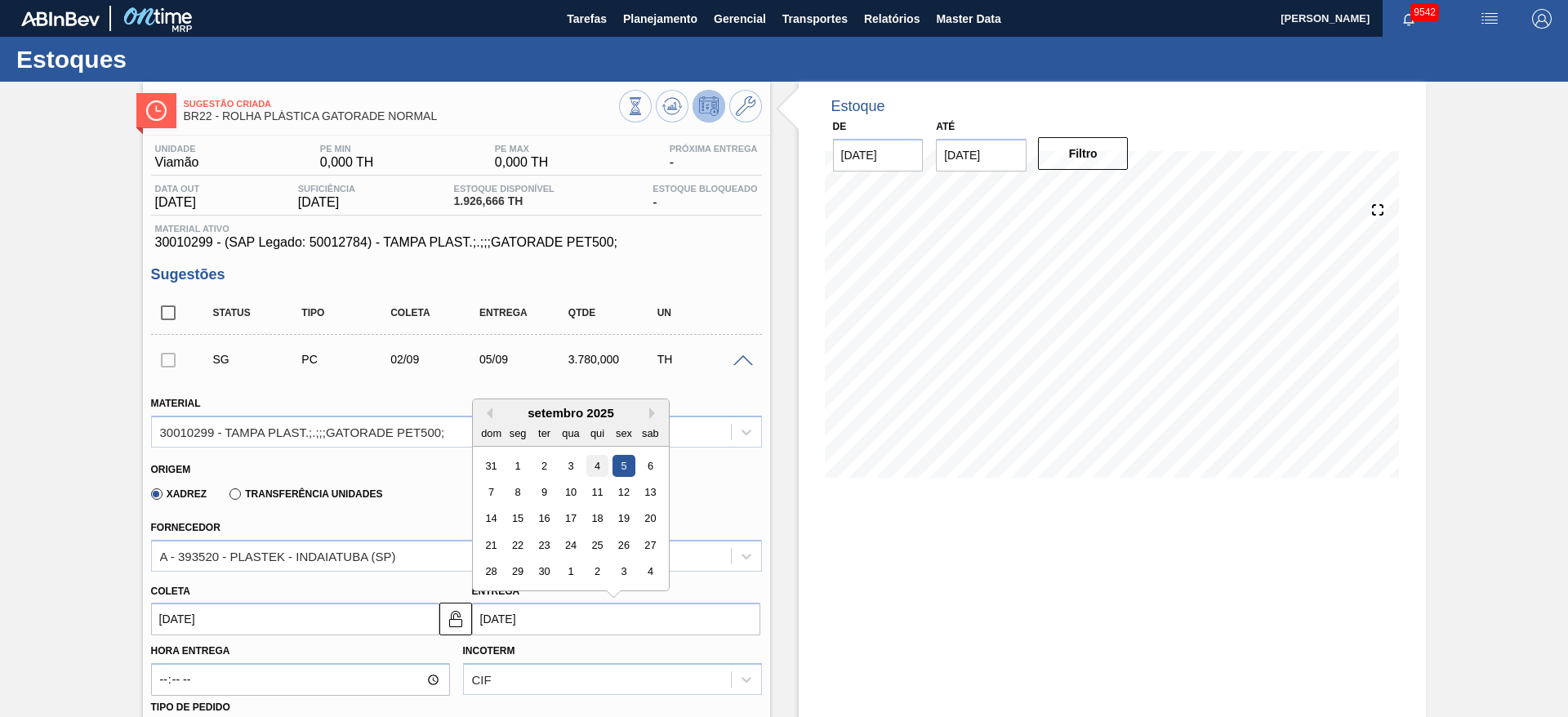
click at [596, 464] on div "4" at bounding box center [596, 465] width 22 height 22
type input "04/09/2025"
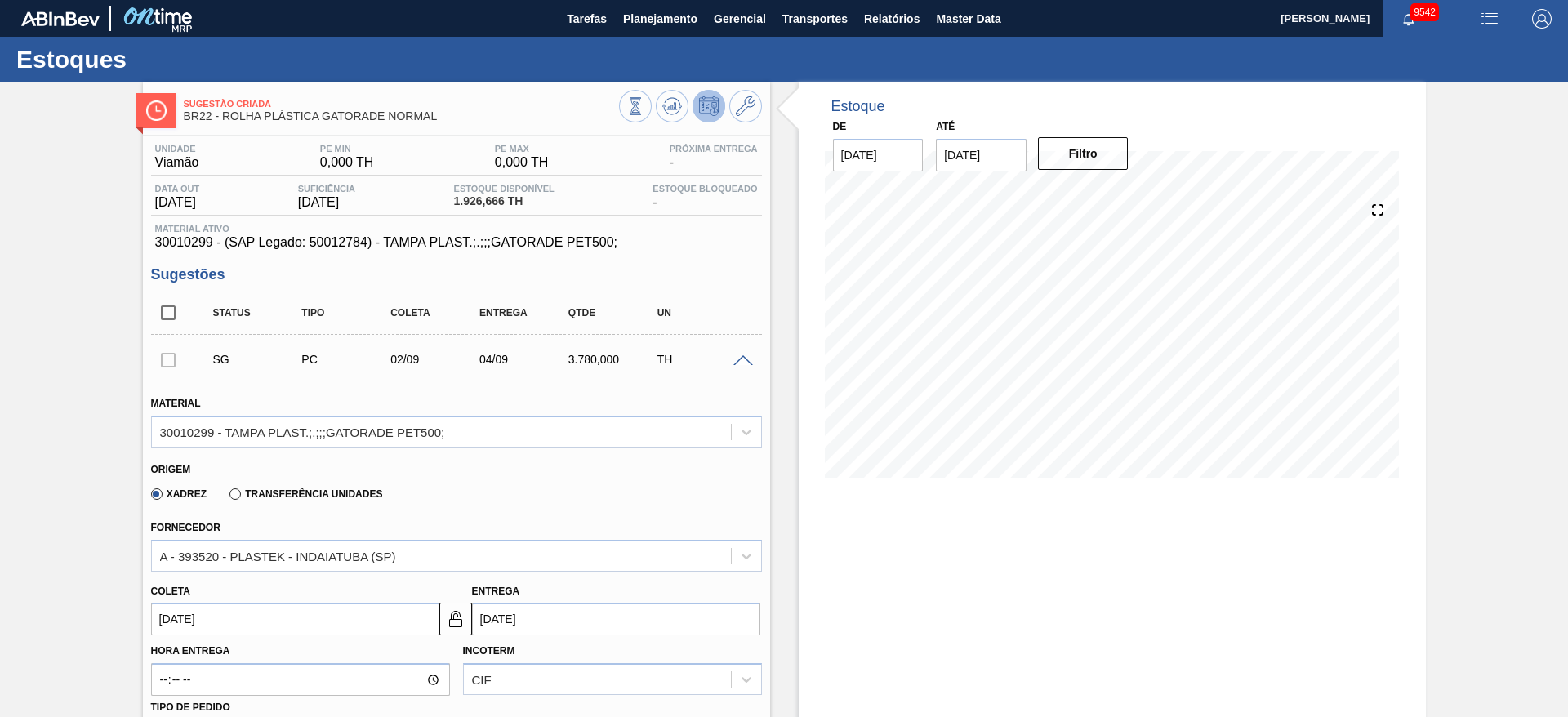
scroll to position [245, 0]
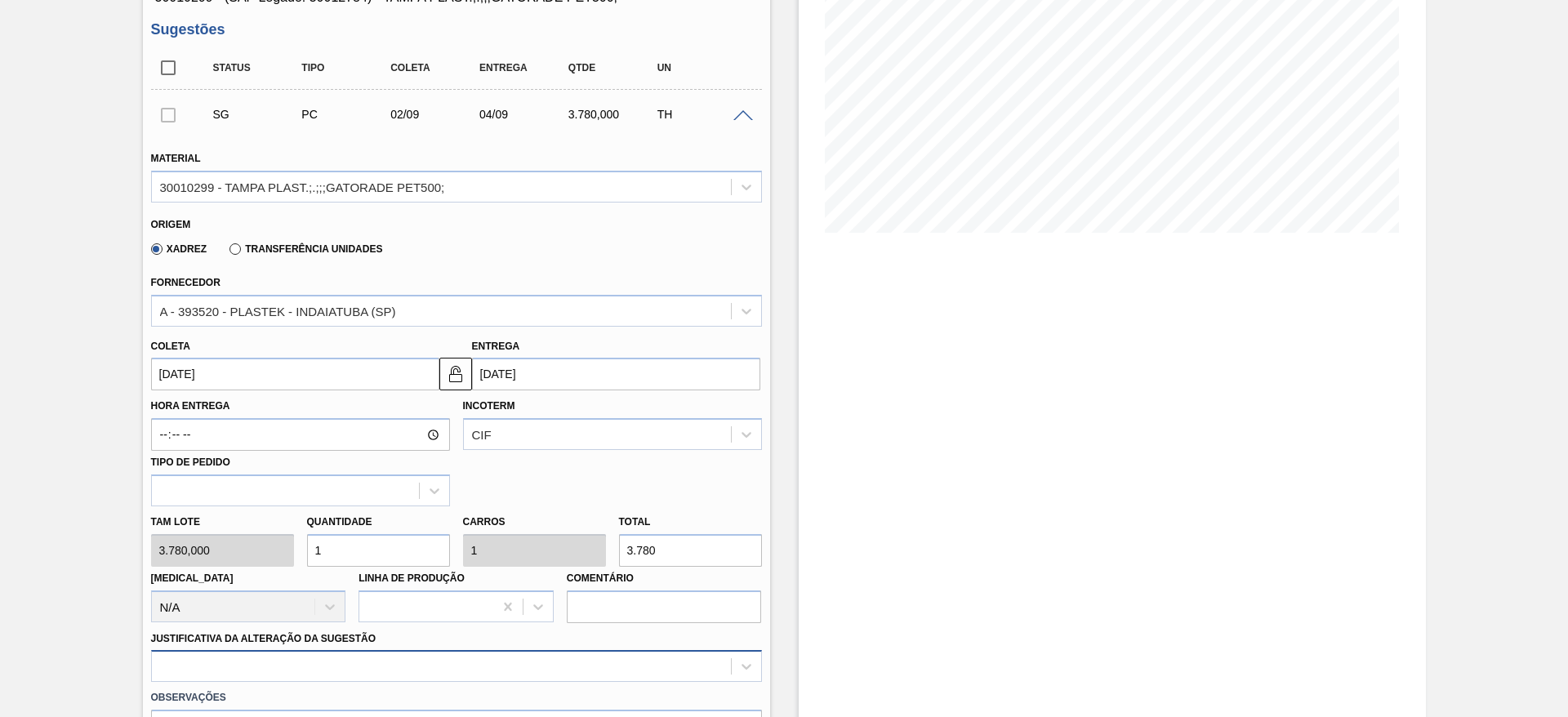
click at [595, 655] on div at bounding box center [456, 666] width 611 height 31
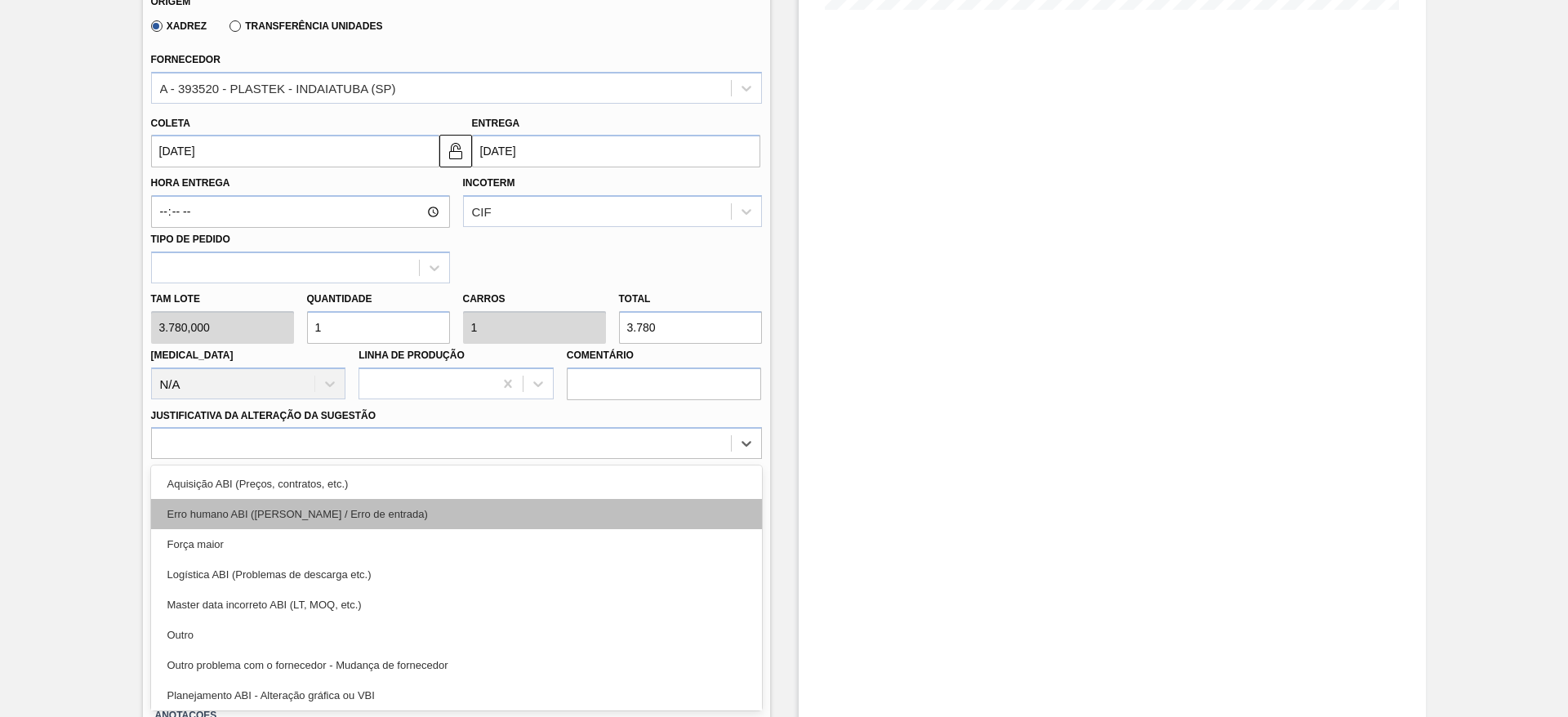
click at [612, 502] on div "Erro humano ABI (Cálculo / Erro de entrada)" at bounding box center [456, 514] width 611 height 31
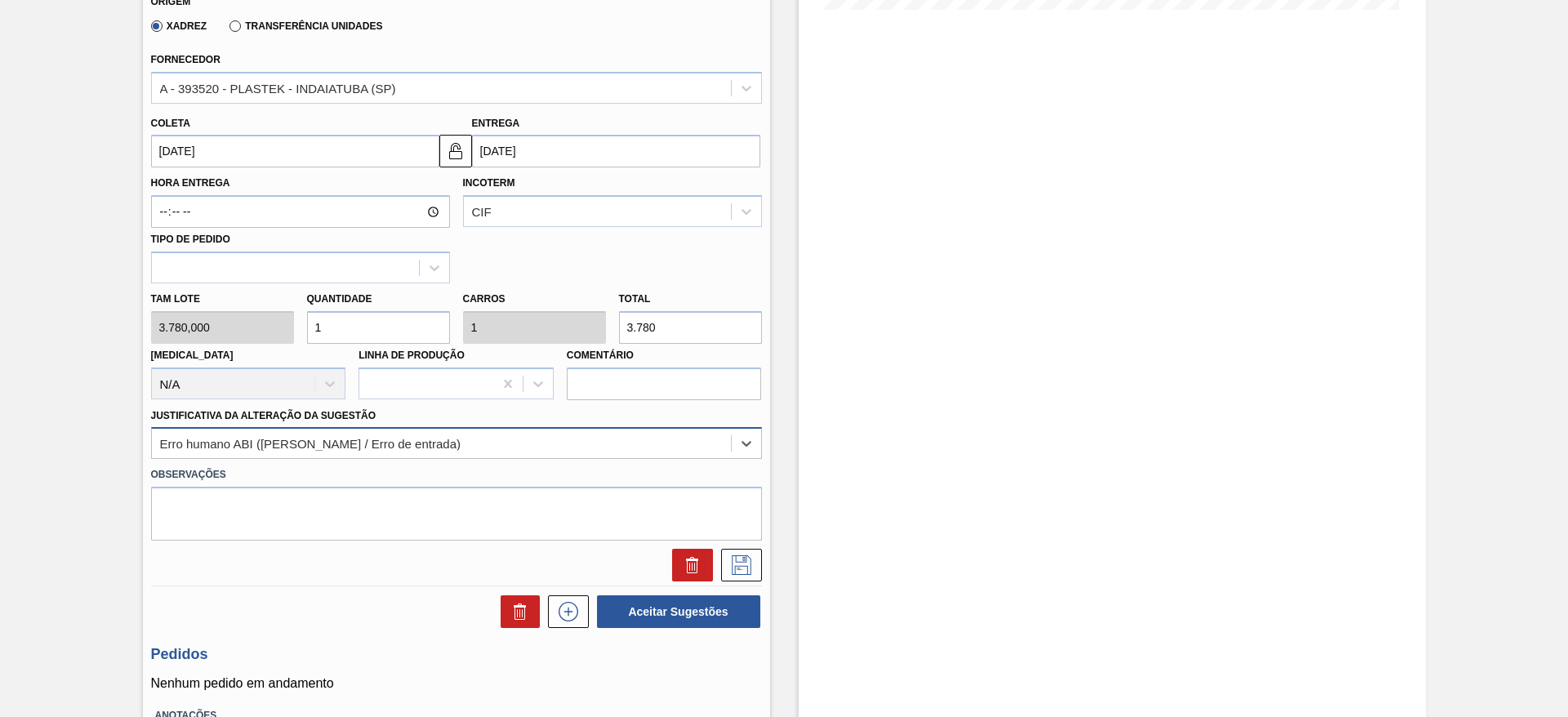
click at [621, 436] on div "Erro humano ABI (Cálculo / Erro de entrada)" at bounding box center [440, 443] width 579 height 24
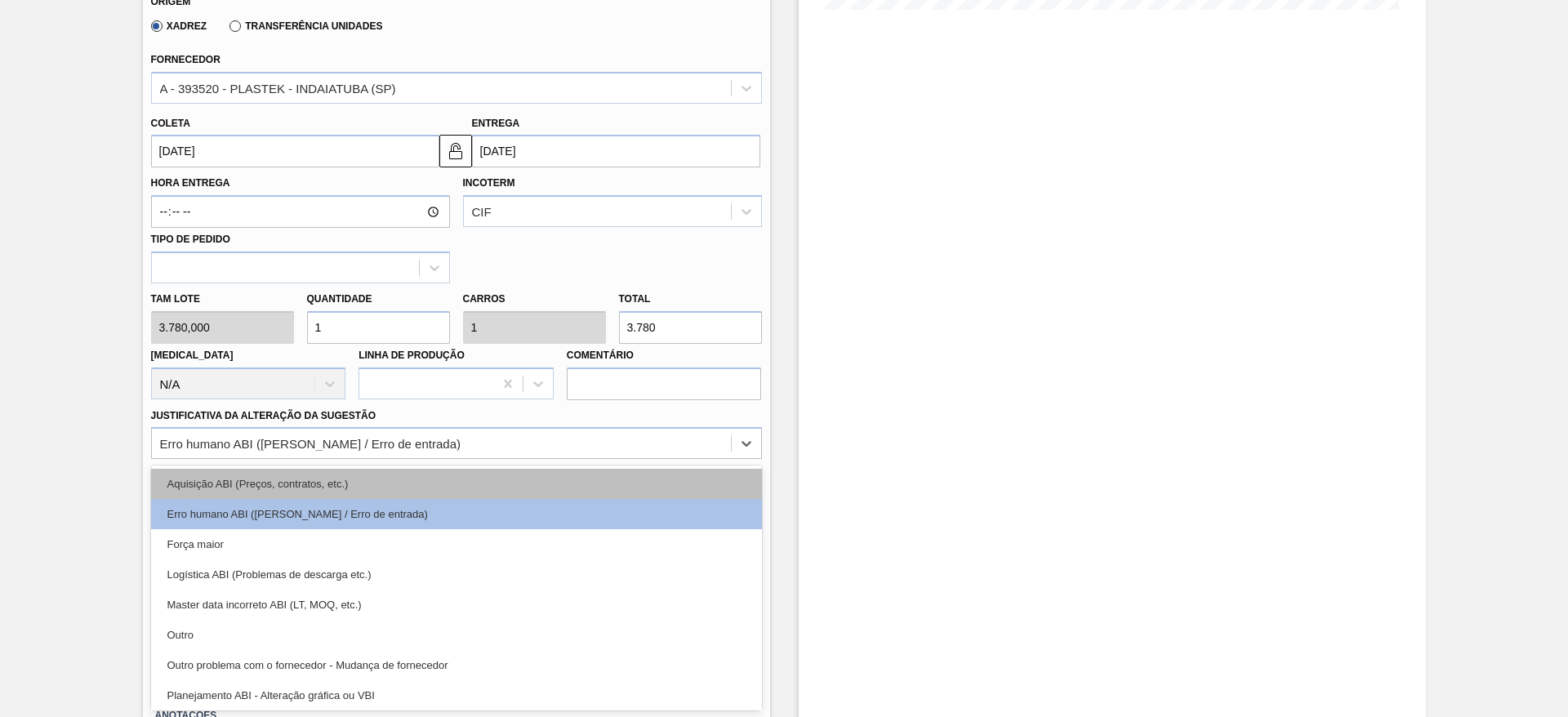
click at [613, 471] on div "Aquisição ABI (Preços, contratos, etc.)" at bounding box center [456, 484] width 611 height 31
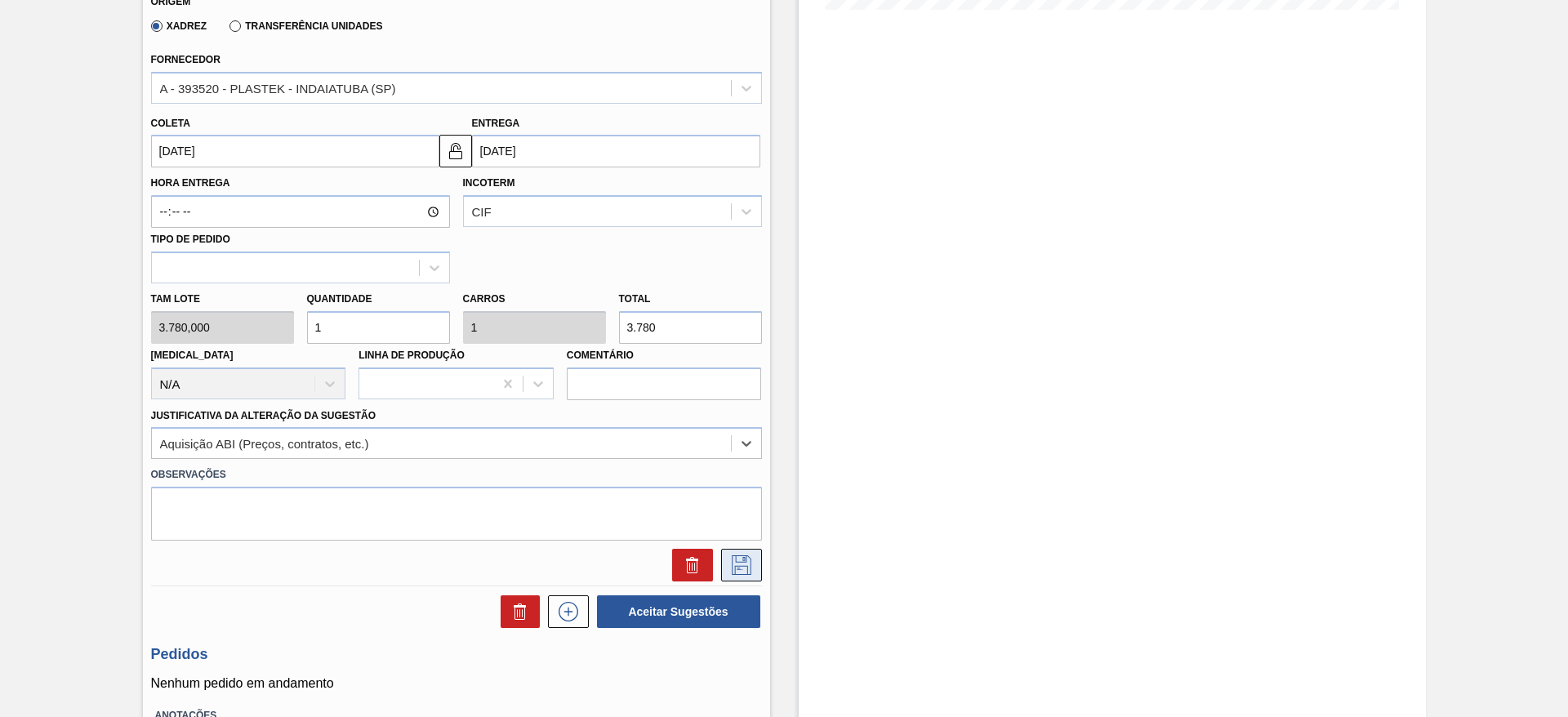
click at [723, 578] on button at bounding box center [741, 565] width 41 height 32
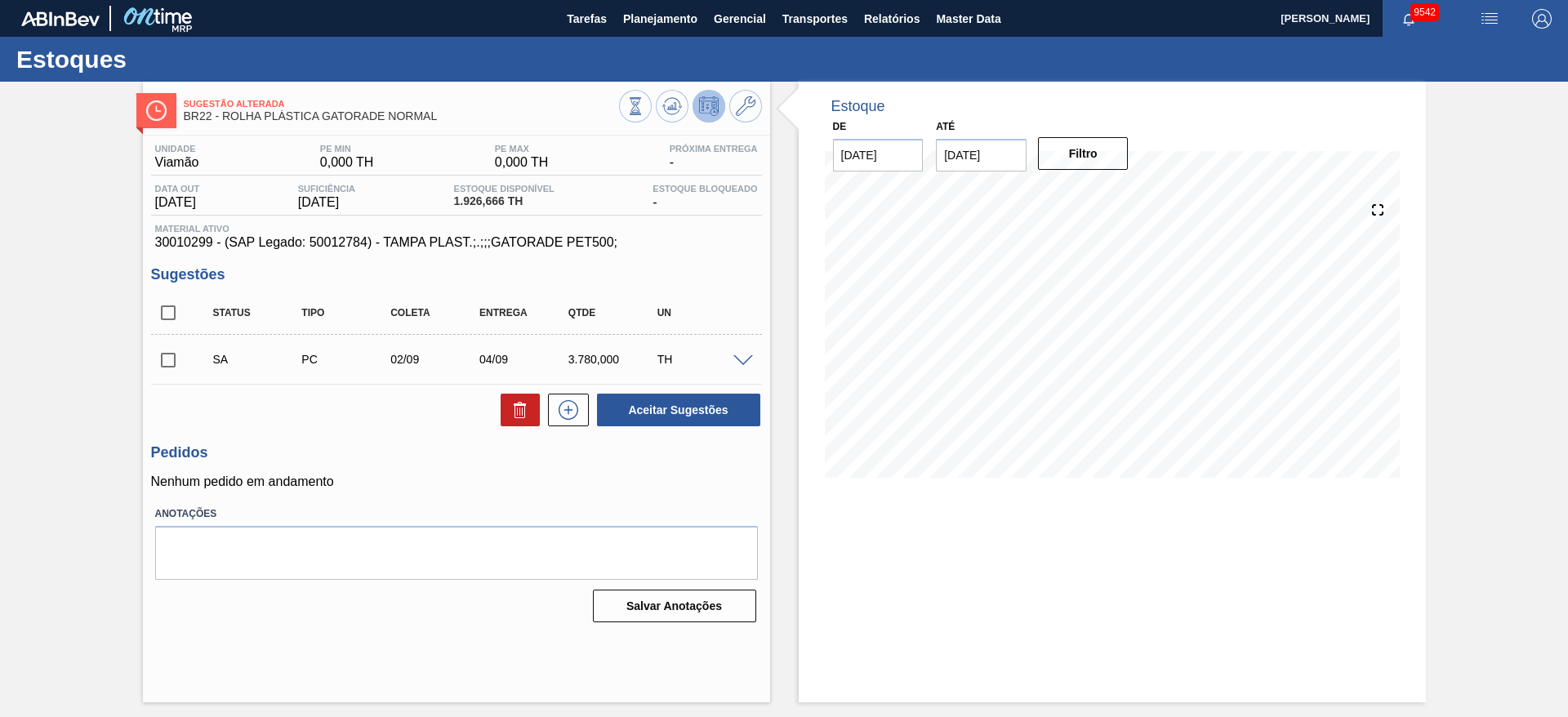
scroll to position [0, 0]
click at [743, 358] on span at bounding box center [743, 361] width 20 height 12
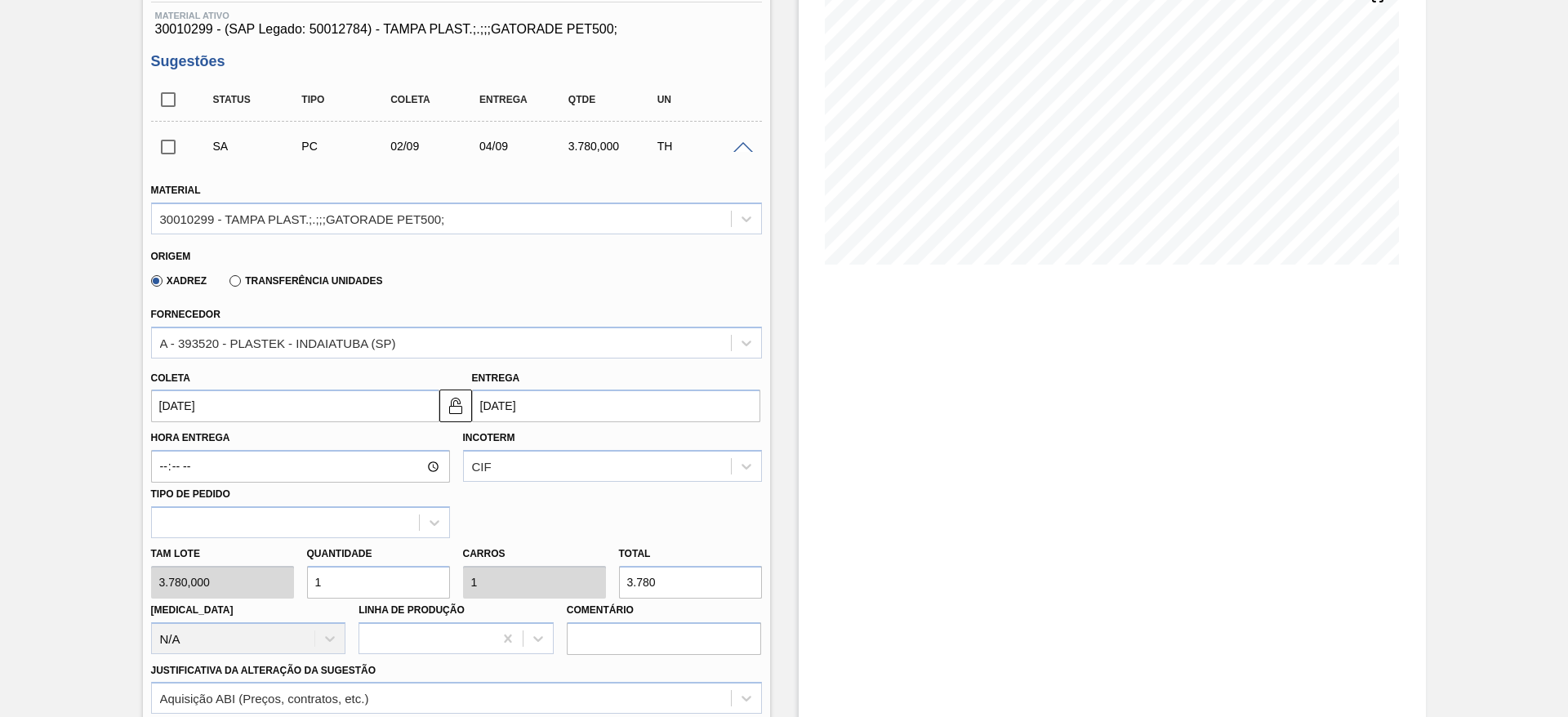
scroll to position [589, 0]
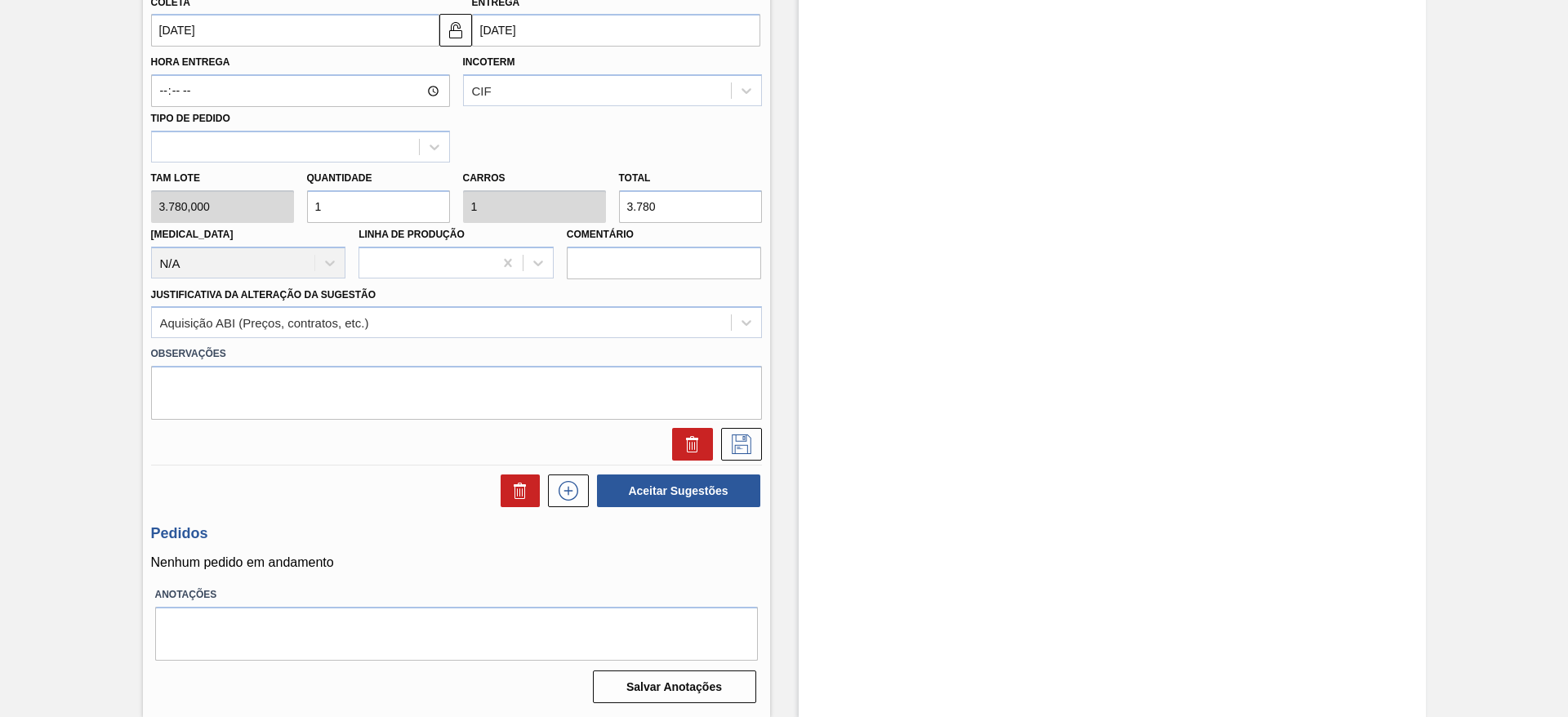
drag, startPoint x: 682, startPoint y: 434, endPoint x: 691, endPoint y: 360, distance: 74.5
click at [696, 373] on div "Material 30010299 - TAMPA PLAST.;.;;;GATORADE PET500; Origem Xadrez Transferênc…" at bounding box center [456, 126] width 611 height 669
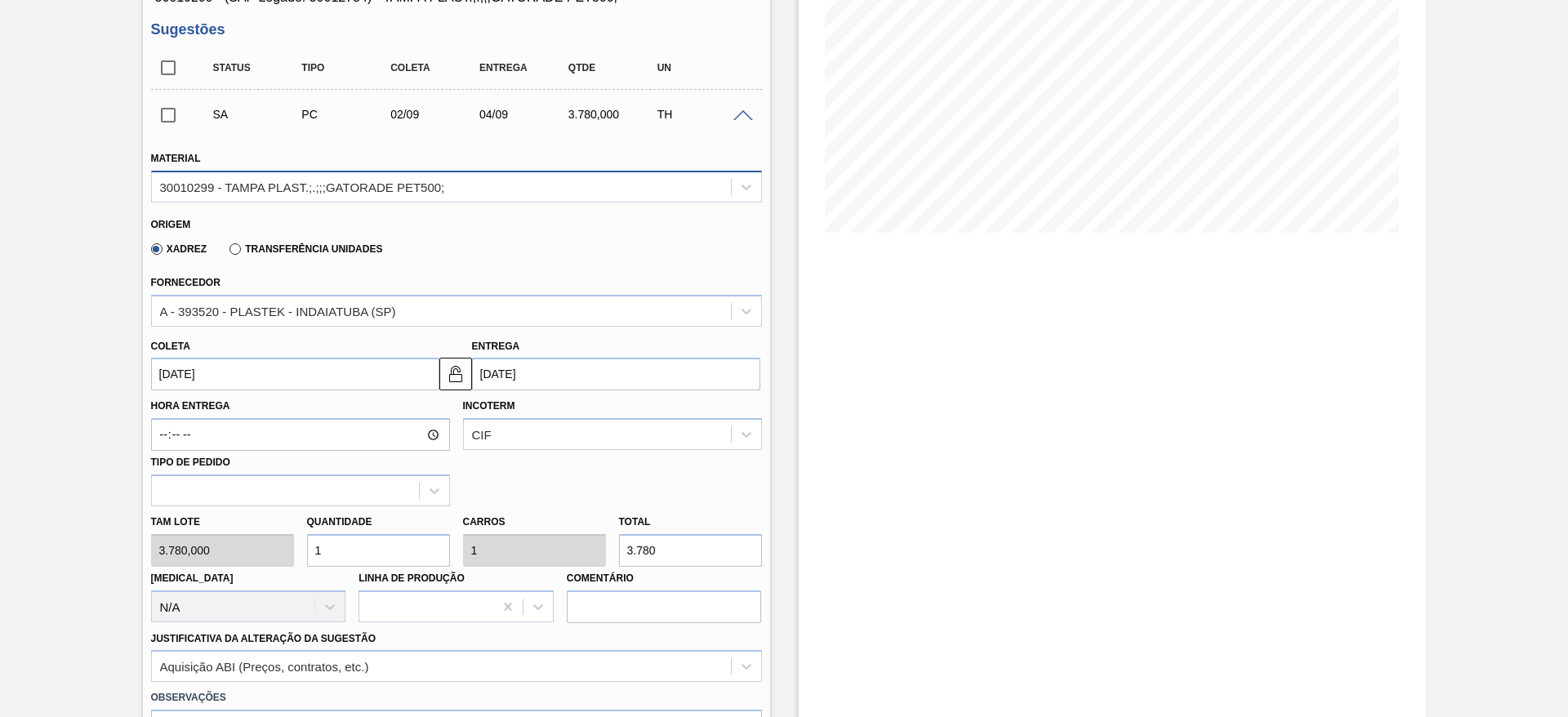
scroll to position [221, 0]
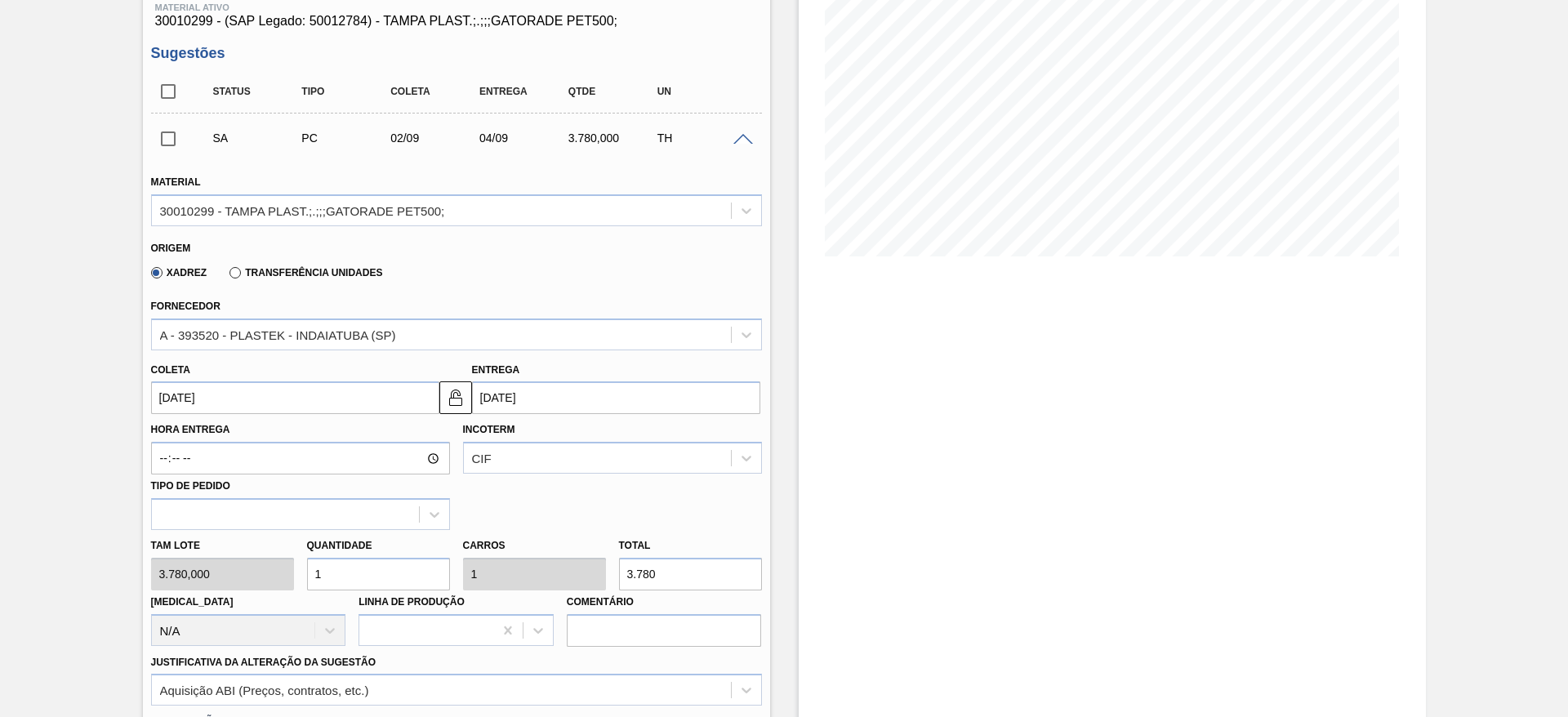
click at [747, 137] on span at bounding box center [743, 139] width 20 height 12
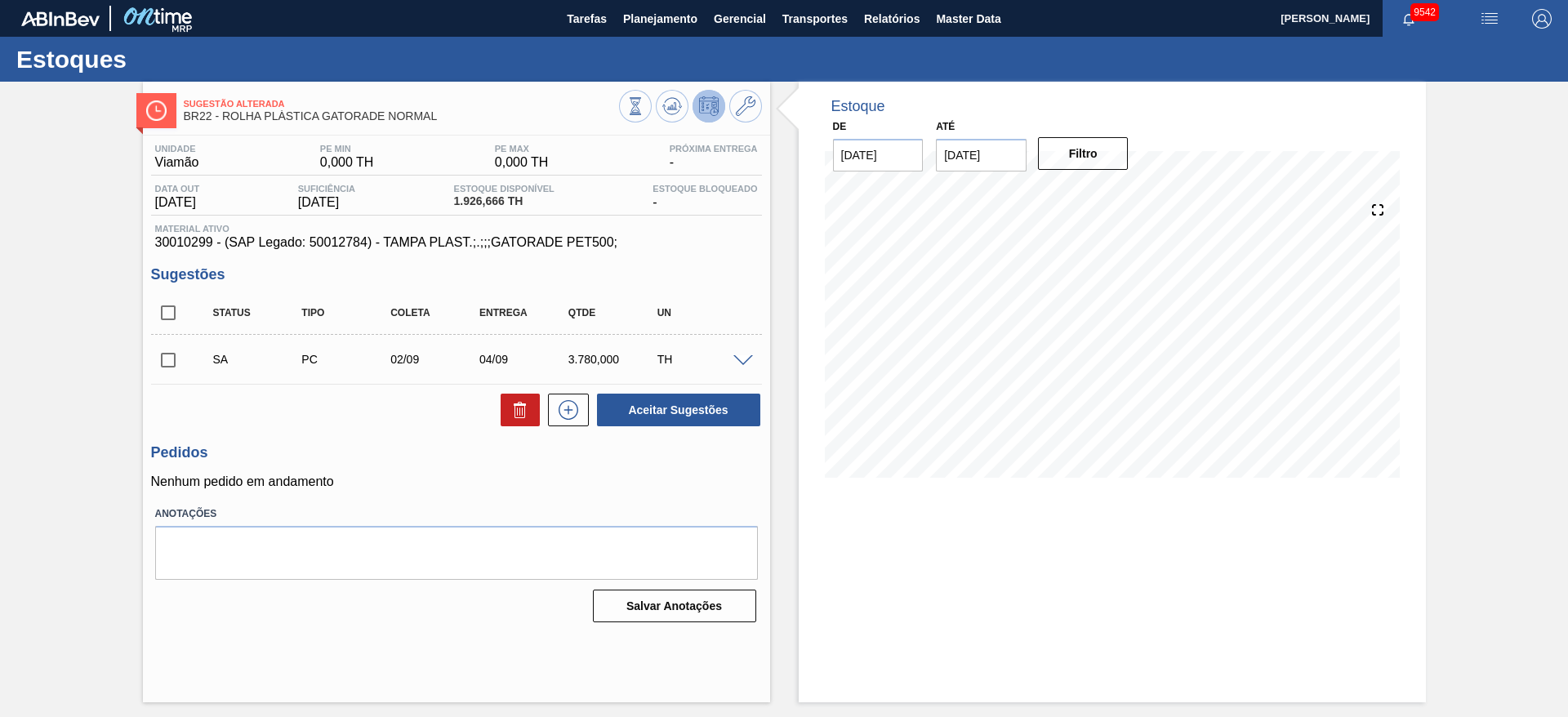
click at [167, 359] on input "checkbox" at bounding box center [168, 360] width 34 height 34
checkbox input "true"
click at [744, 116] on button at bounding box center [745, 106] width 32 height 32
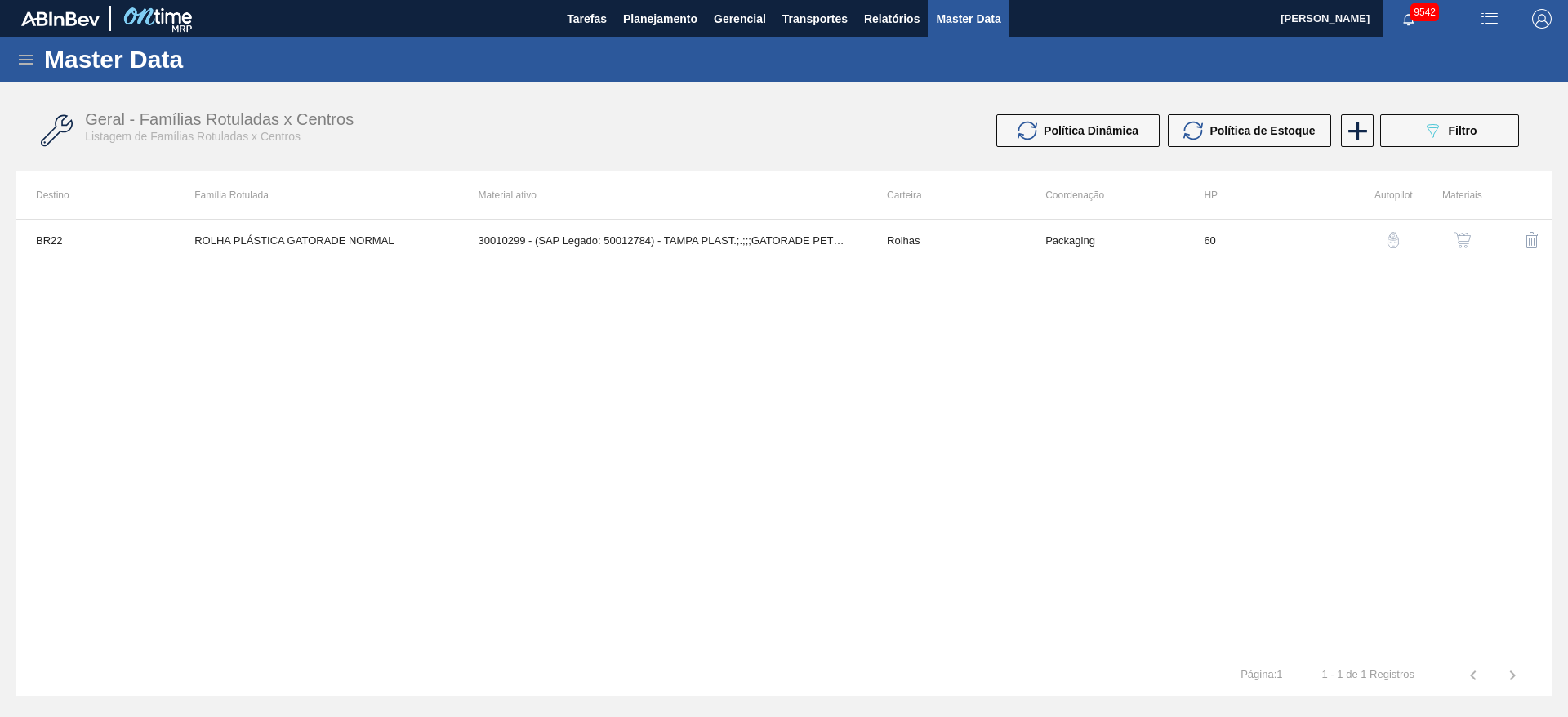
click at [1455, 239] on img "button" at bounding box center [1461, 239] width 16 height 16
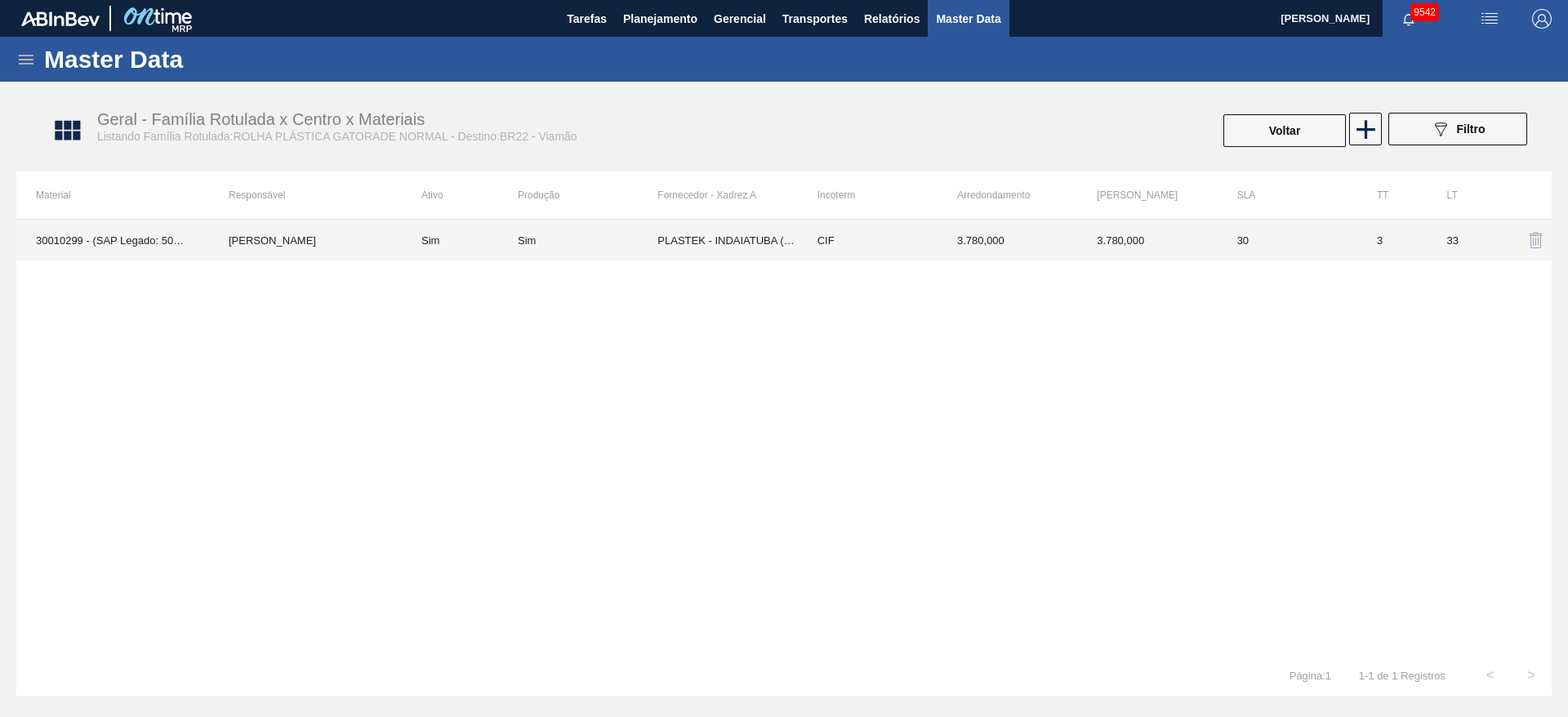
click at [879, 237] on td "CIF" at bounding box center [867, 239] width 139 height 41
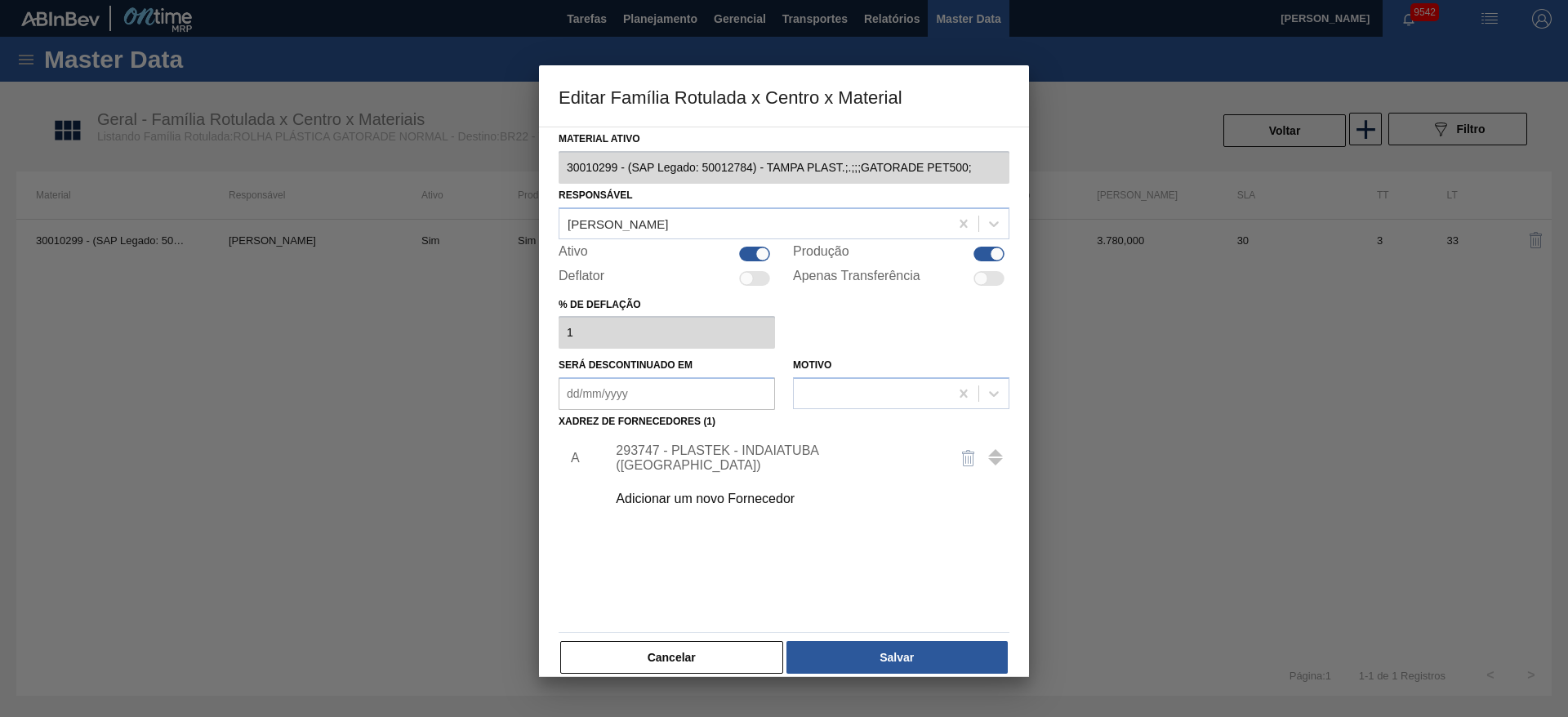
click at [784, 454] on div "293747 - PLASTEK - INDAIATUBA (SP)" at bounding box center [776, 458] width 320 height 30
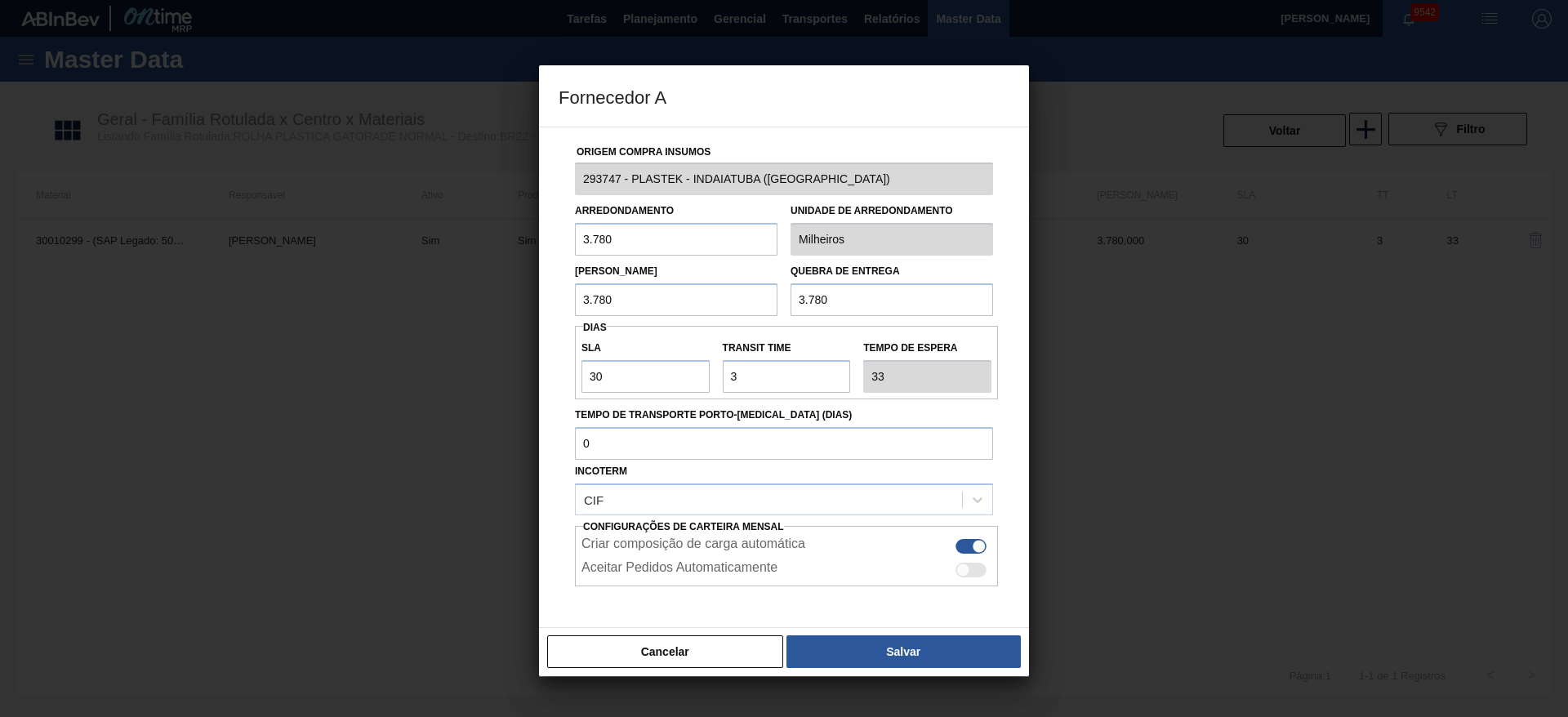
click at [708, 641] on button "Cancelar" at bounding box center [665, 651] width 236 height 32
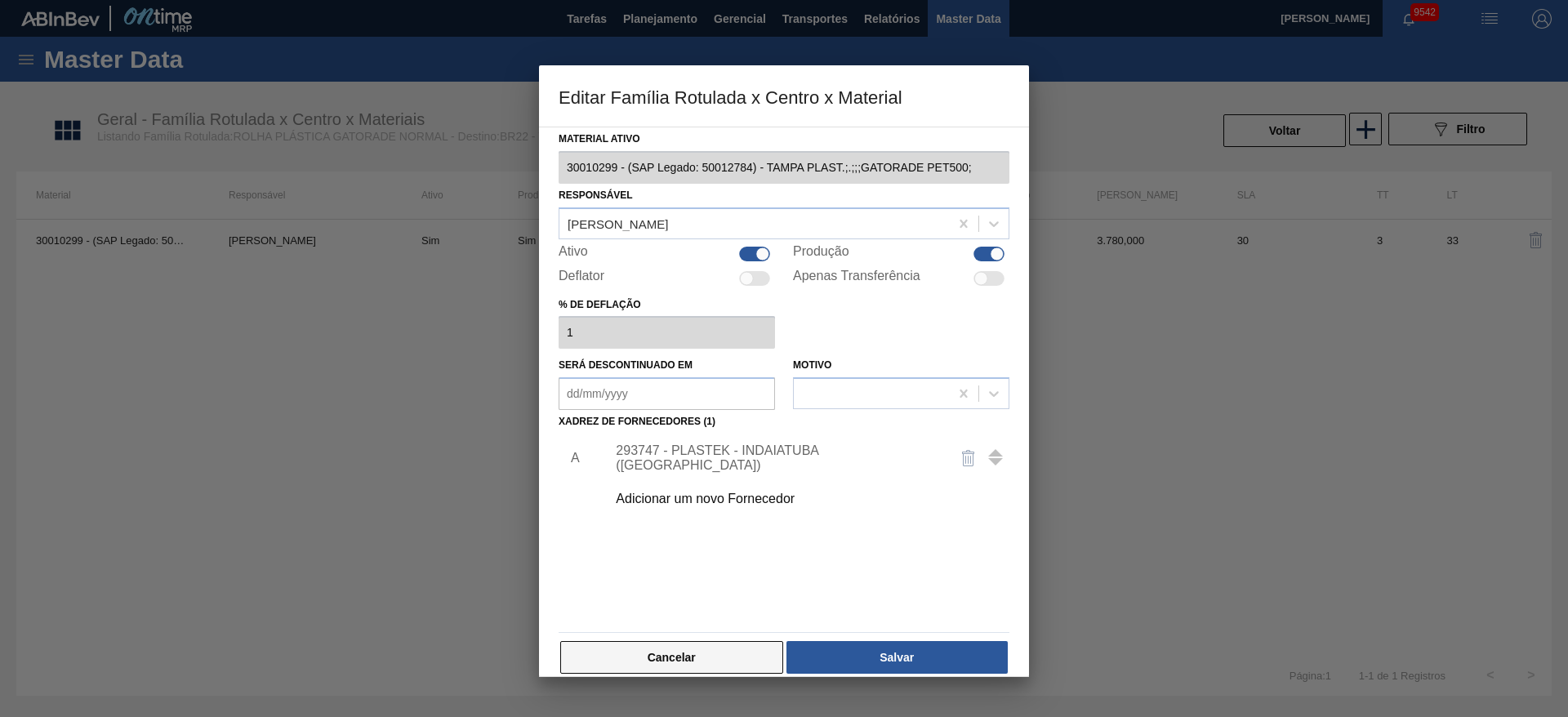
click at [700, 648] on button "Cancelar" at bounding box center [672, 657] width 223 height 32
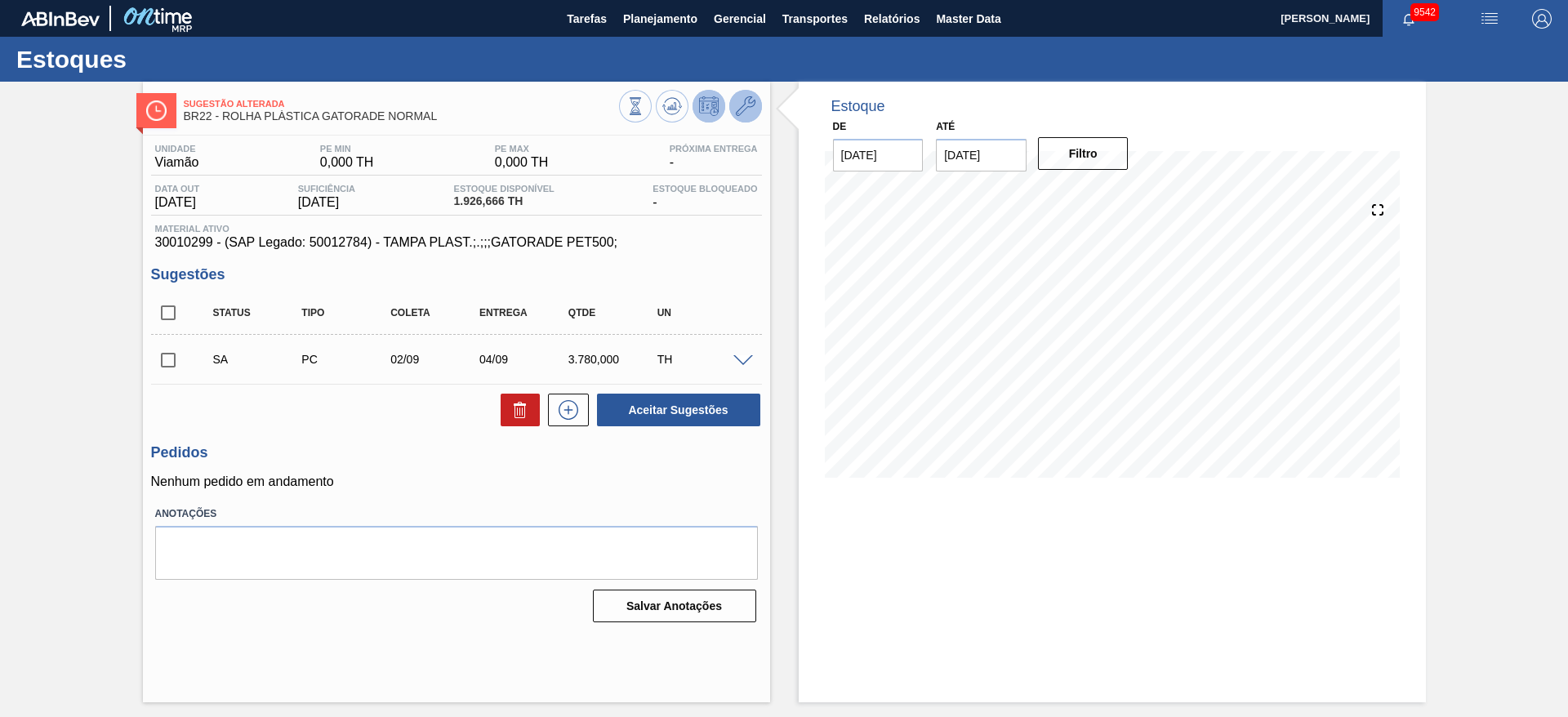
click at [754, 113] on button at bounding box center [745, 106] width 32 height 32
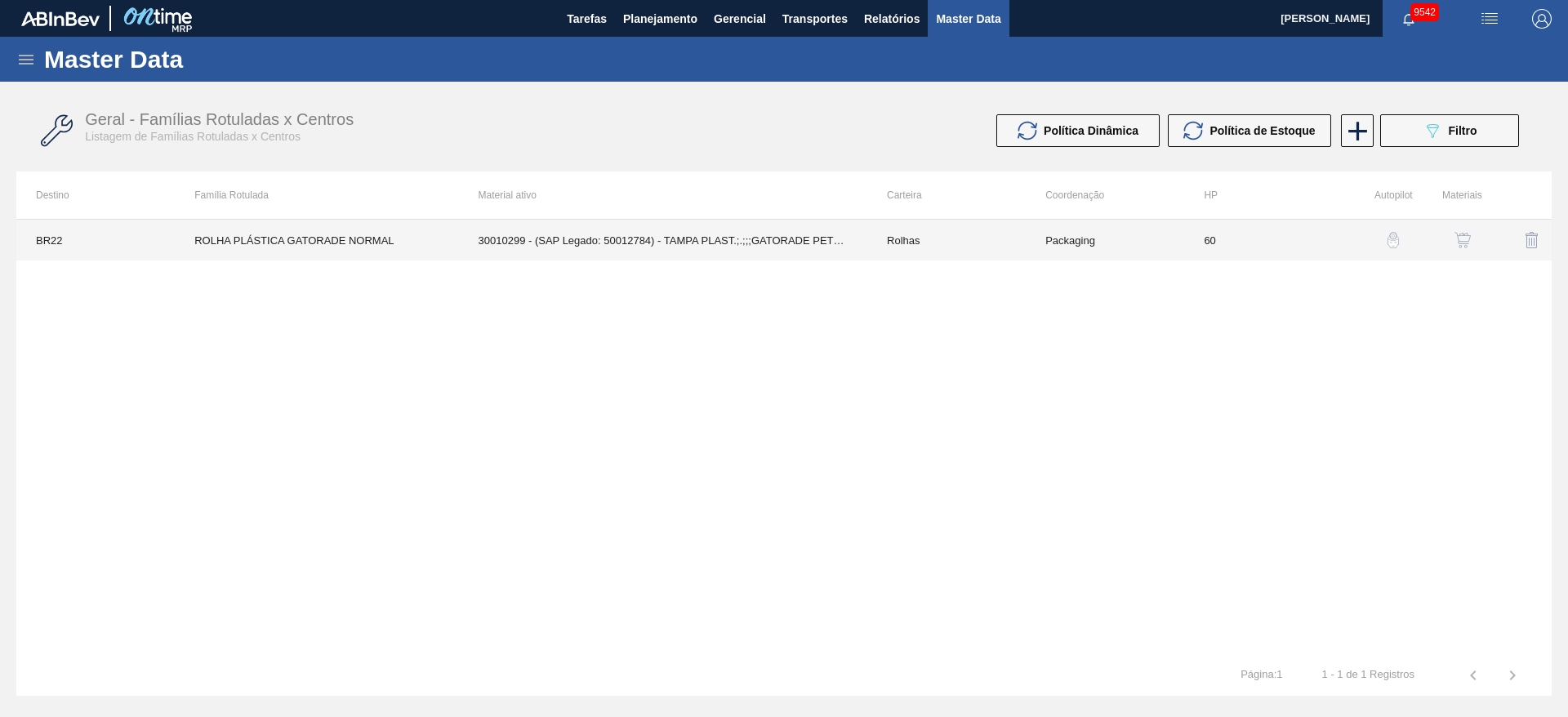
click at [1134, 254] on td "Packaging" at bounding box center [1105, 239] width 158 height 41
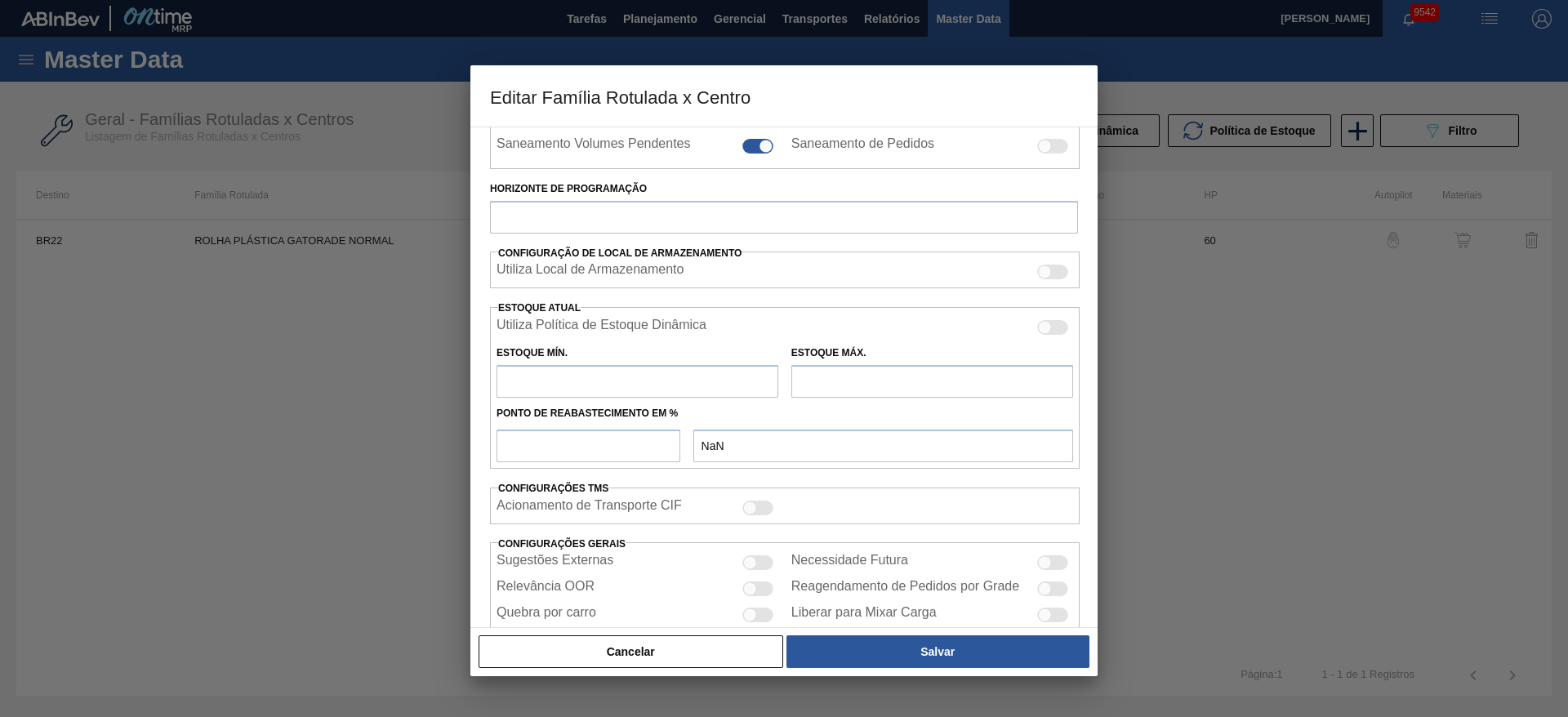
type input "Rolhas"
type input "Rolha Plástica"
type input "ROLHA PLÁSTICA GATORADE NORMAL"
type input "BR22 - Viamão"
type input "60"
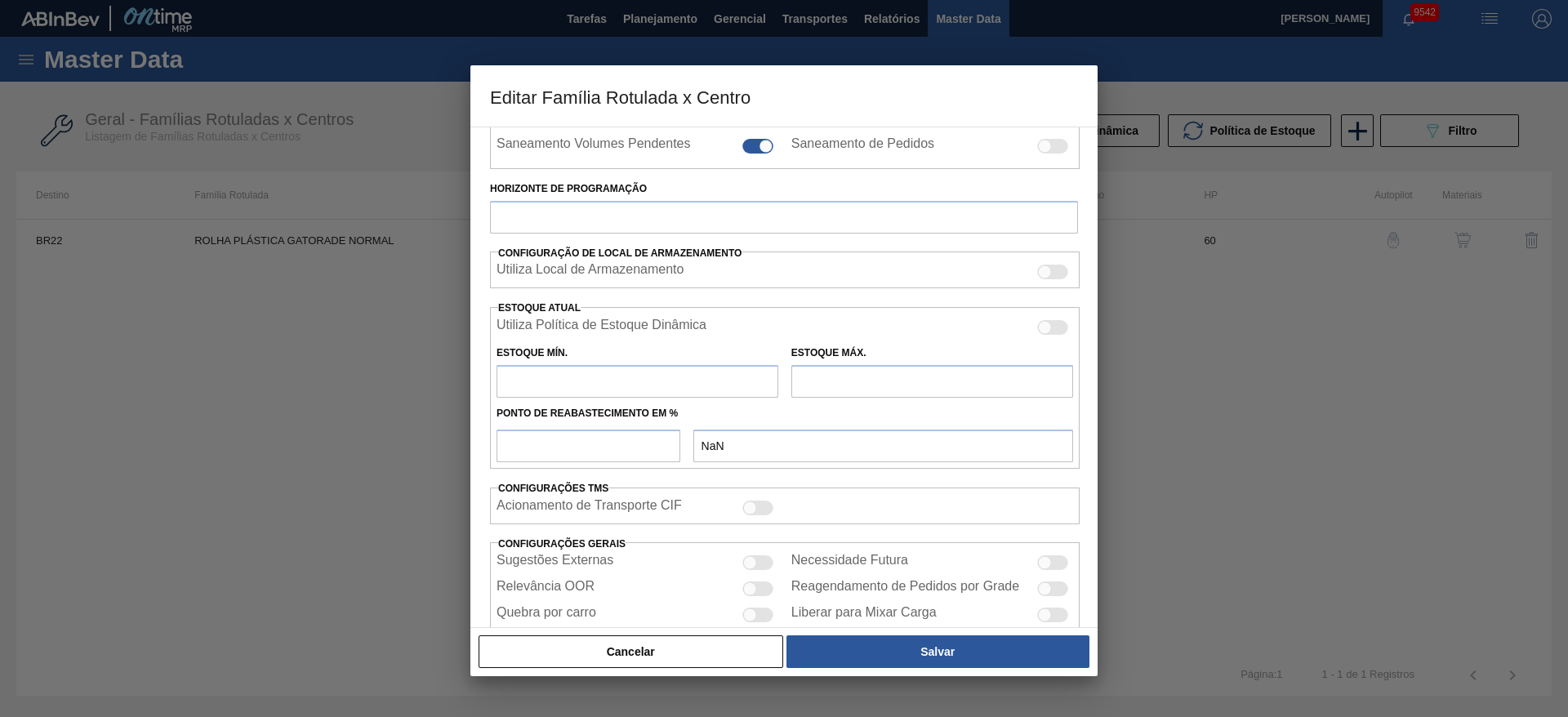
type input "0"
type input "100"
type input "0,000"
checkbox input "true"
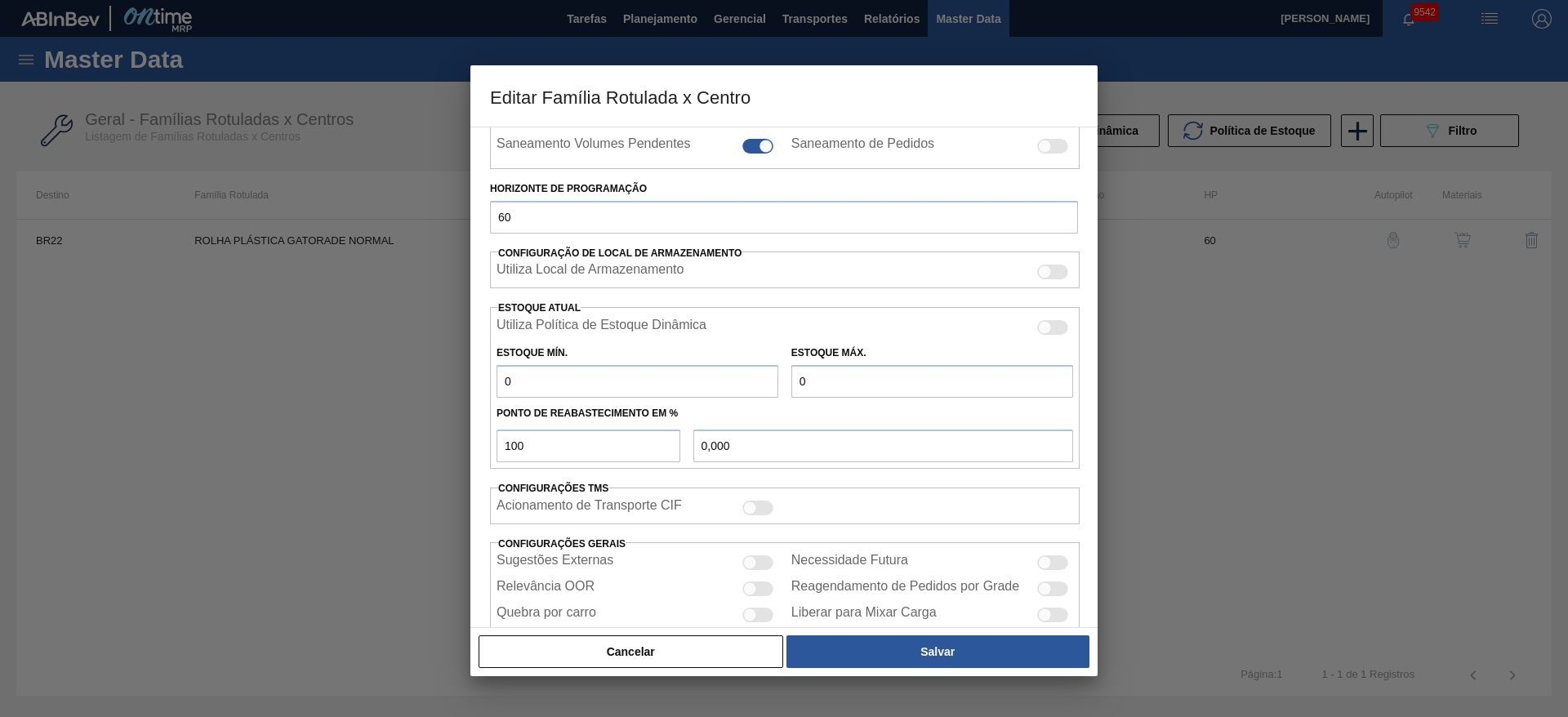
scroll to position [249, 0]
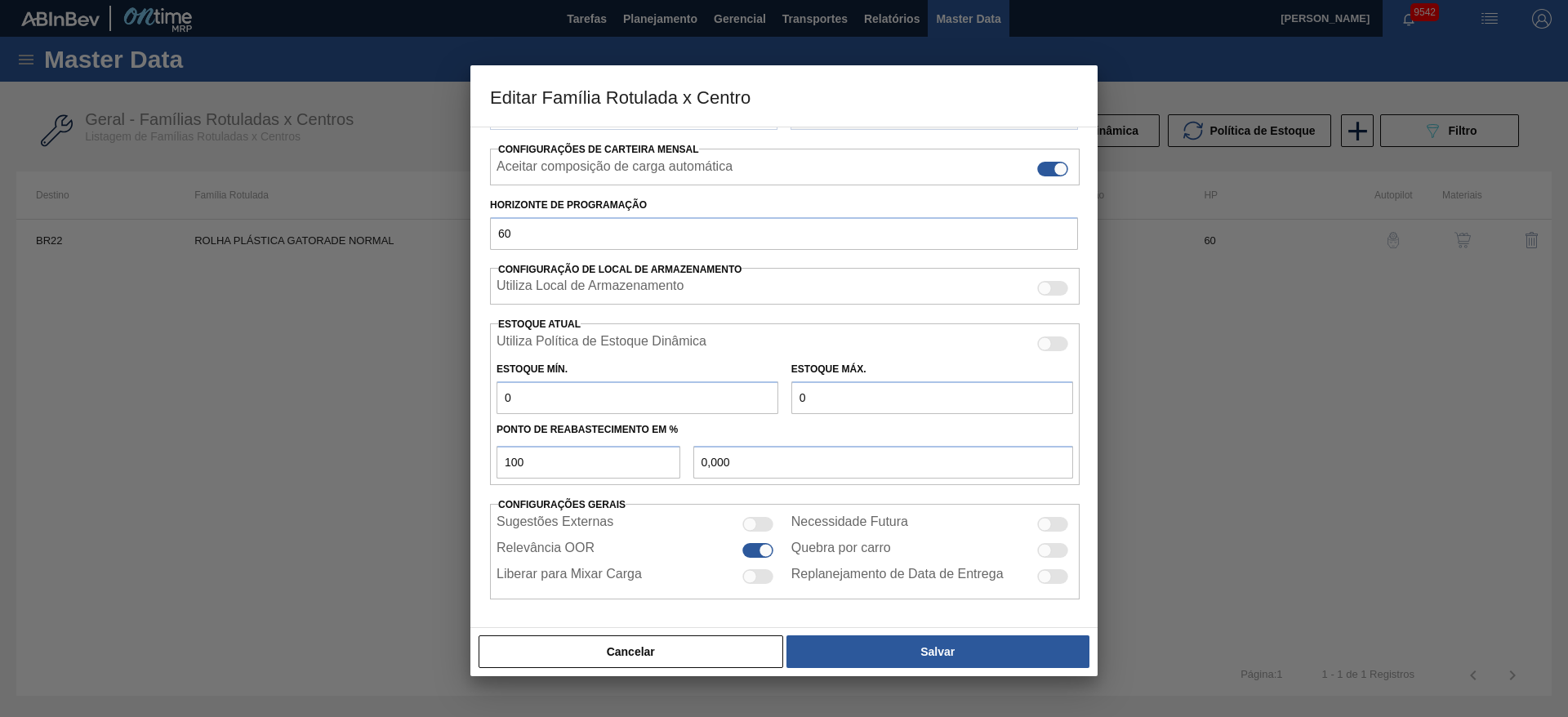
drag, startPoint x: 478, startPoint y: 401, endPoint x: 441, endPoint y: 407, distance: 37.5
click at [441, 407] on div "Editar Família Rotulada x Centro Carteira Rolhas Família Rolha Plástica Família…" at bounding box center [784, 358] width 1568 height 717
type input "4"
type input "4,000"
type input "40"
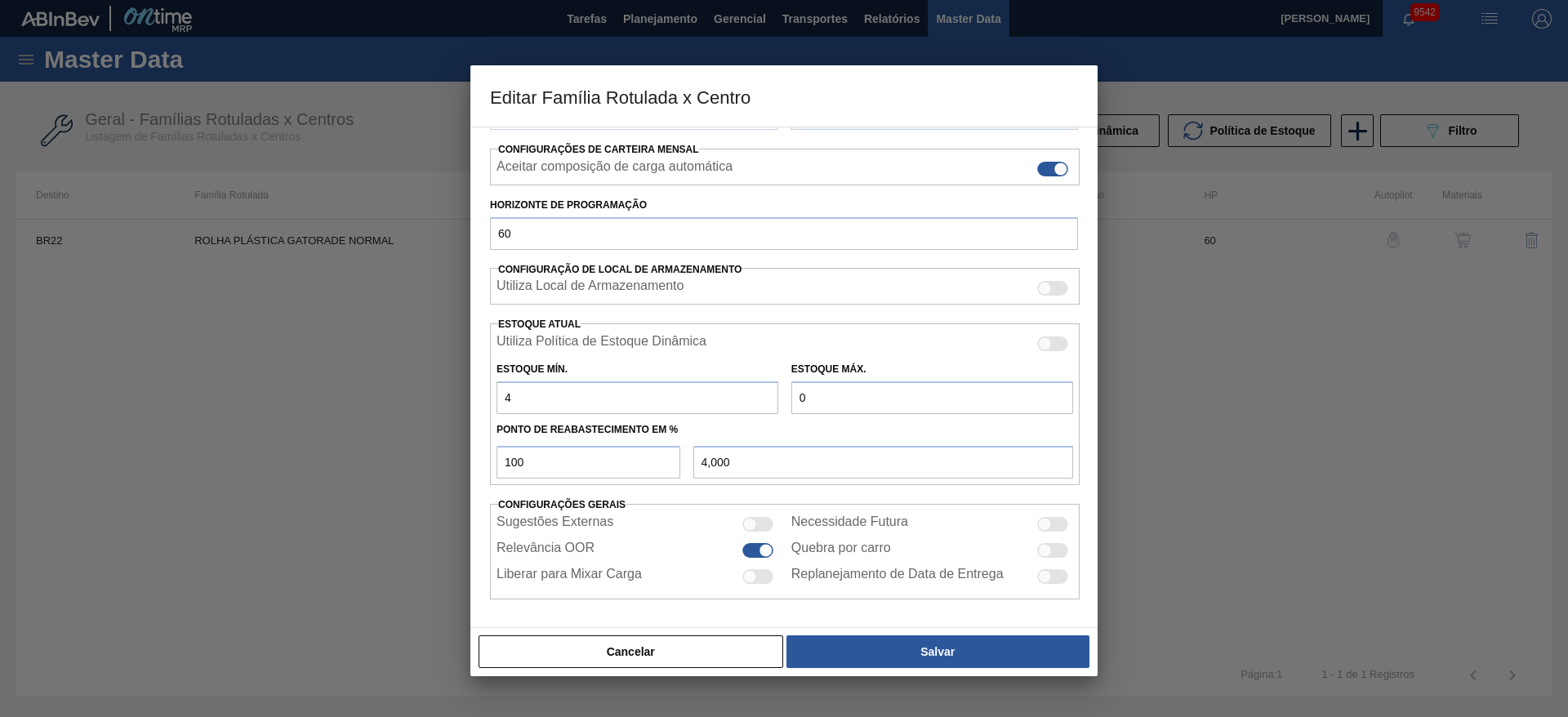
type input "40,000"
type input "400"
type input "400,000"
type input "4.000"
type input "4.000,000"
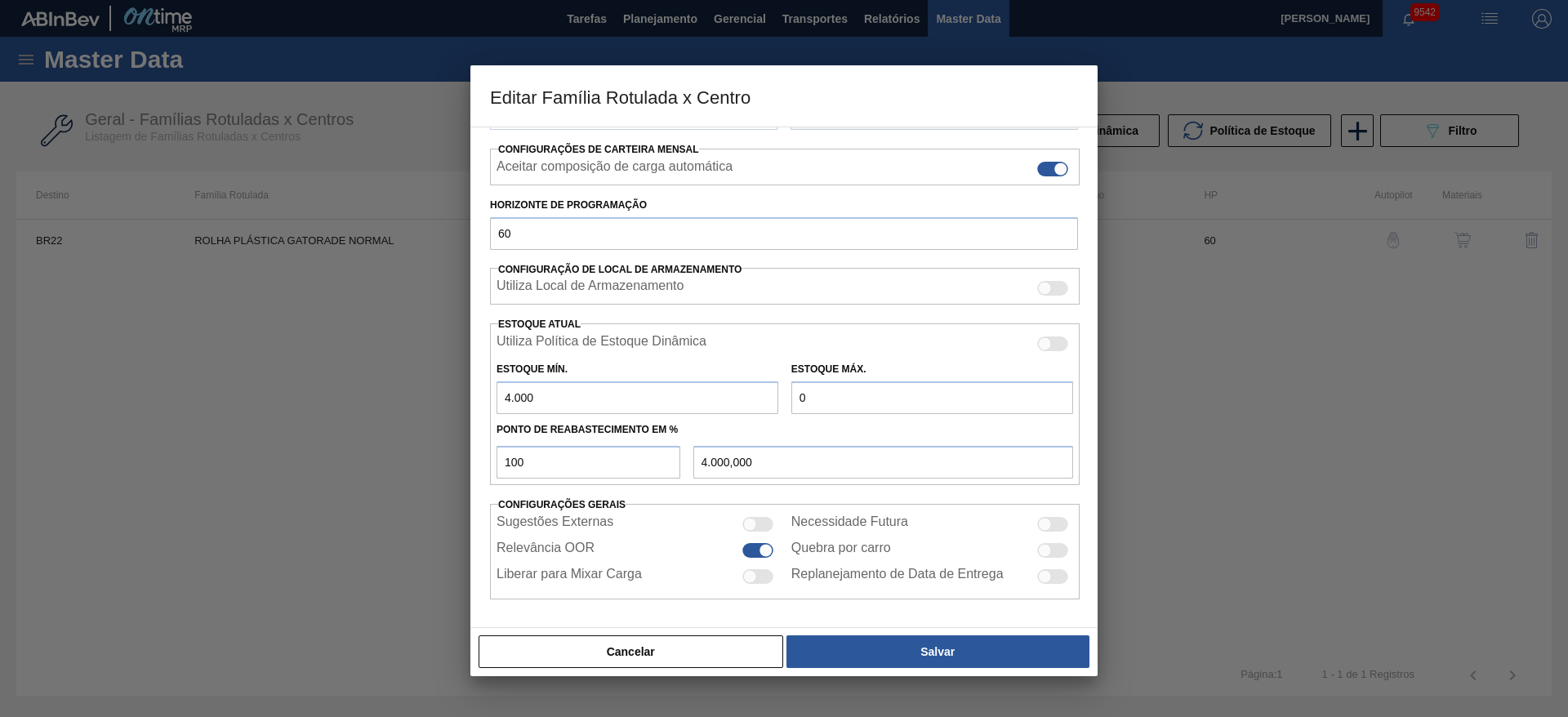
type input "400"
type input "400,000"
type input "400"
type input "2"
type input "2,000"
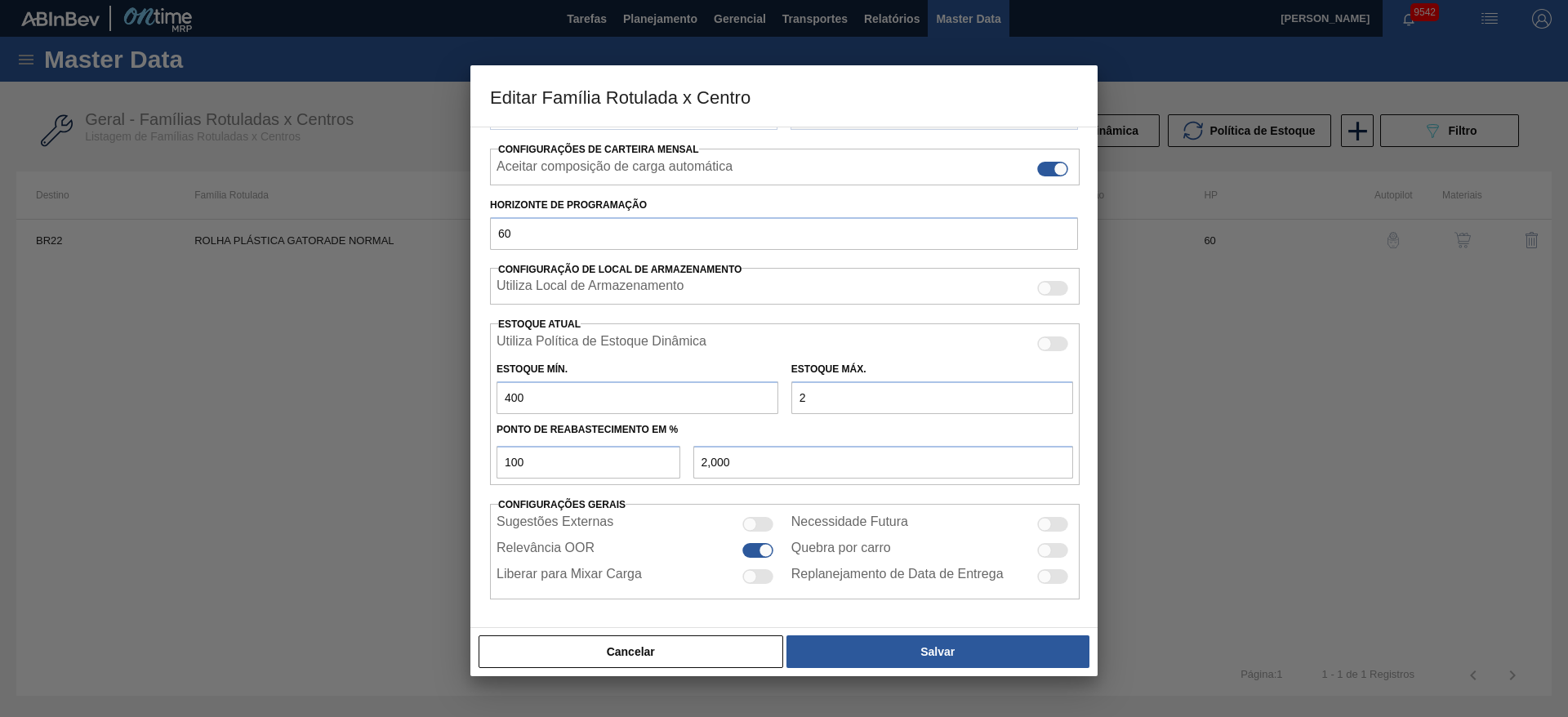
type input "20"
type input "20,000"
type input "200"
type input "200,000"
type input "2.000"
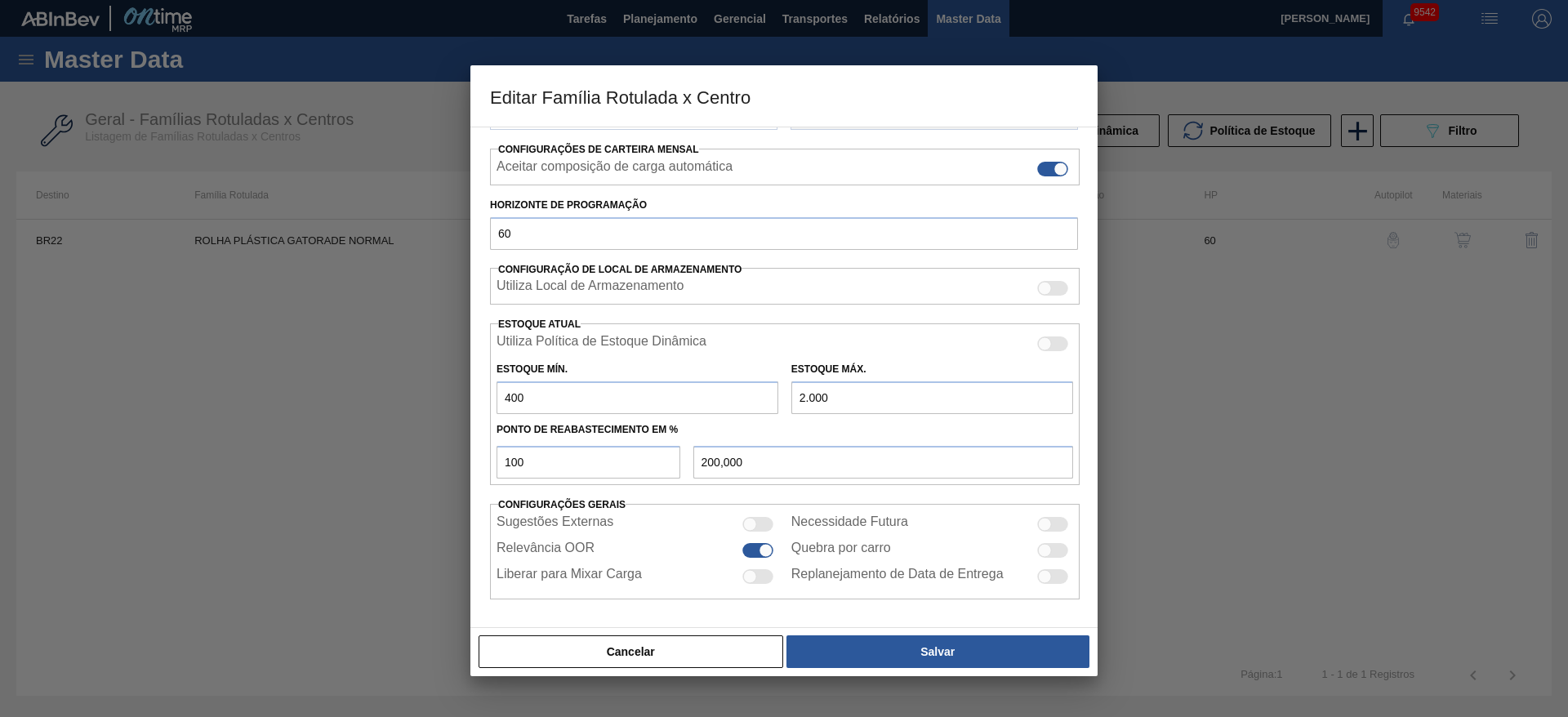
type input "2.000,000"
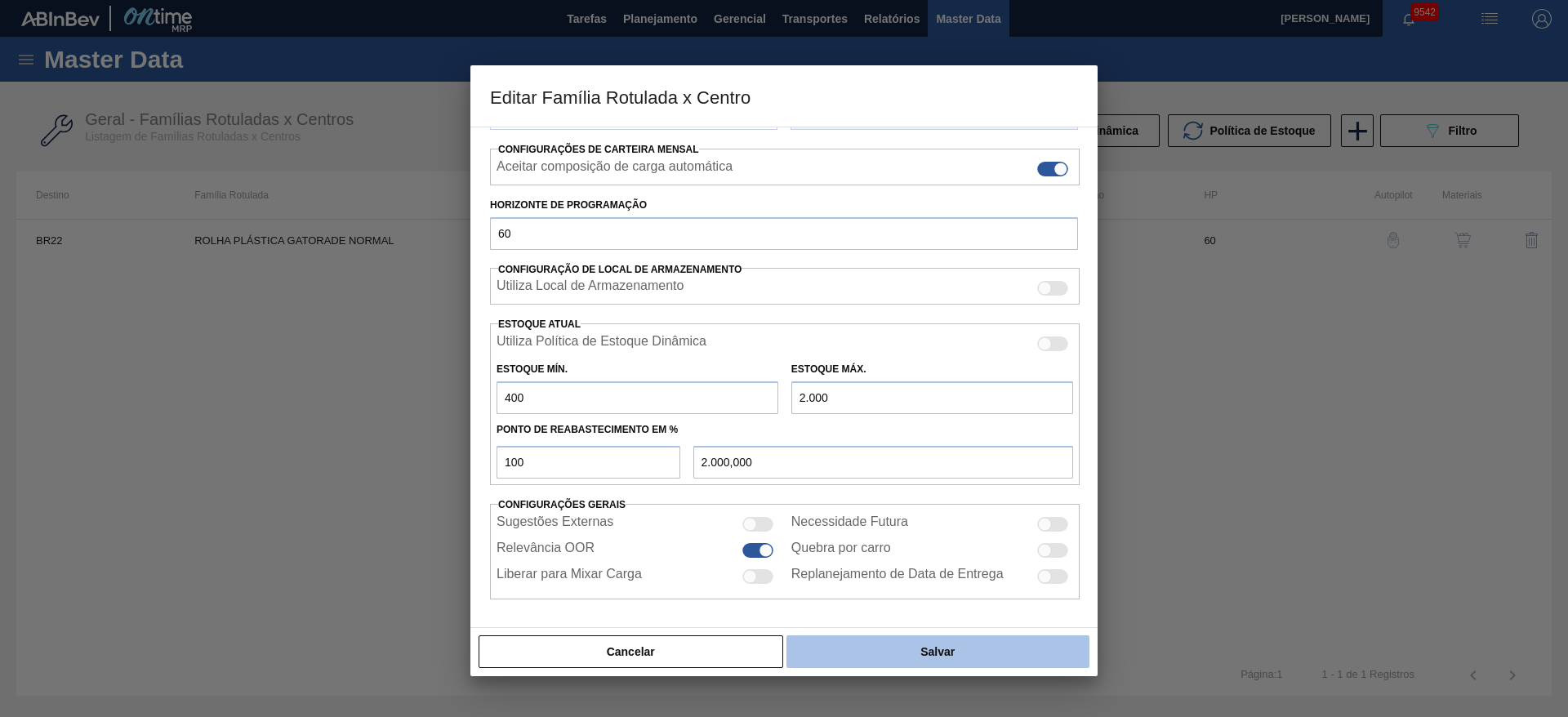
type input "2.000"
click at [885, 651] on button "Salvar" at bounding box center [938, 651] width 303 height 32
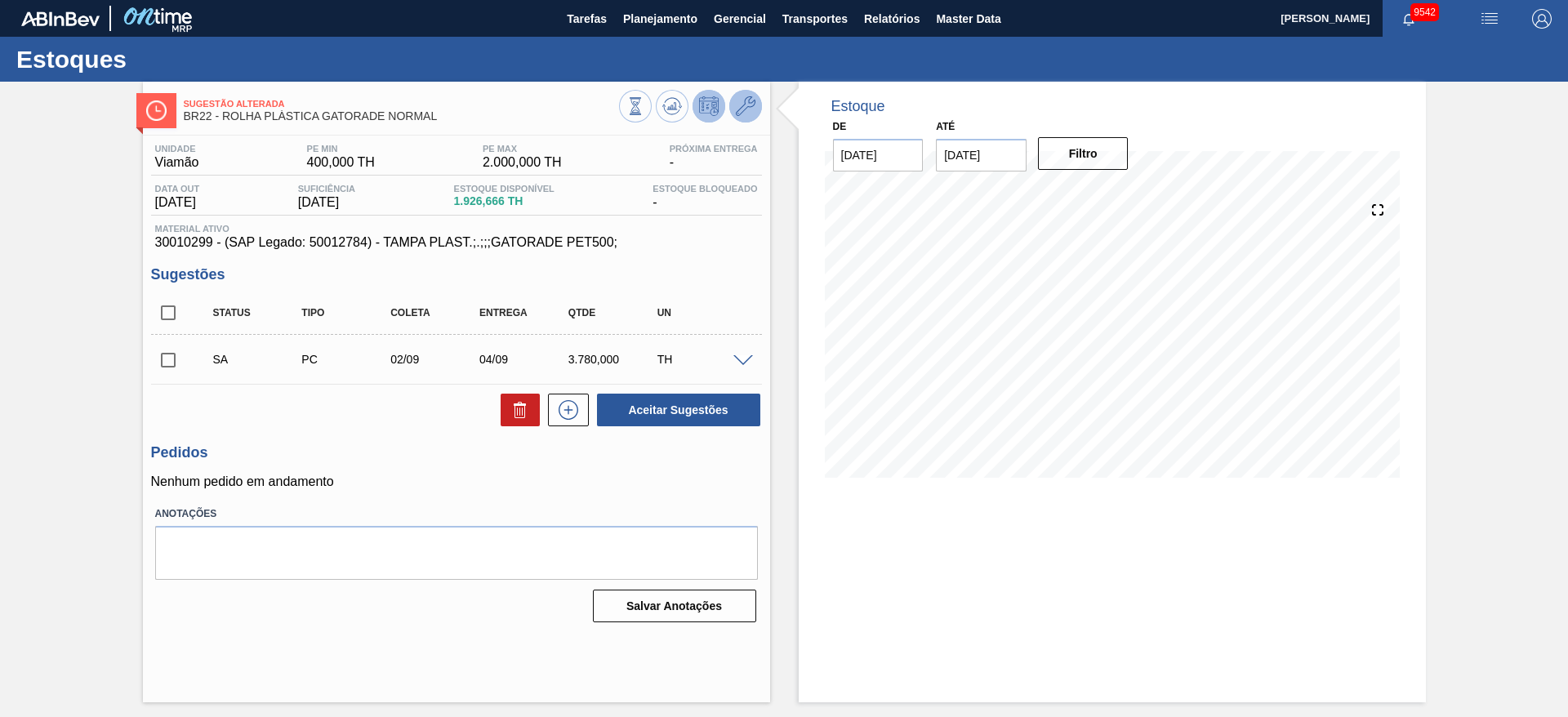
click at [745, 107] on icon at bounding box center [745, 106] width 20 height 20
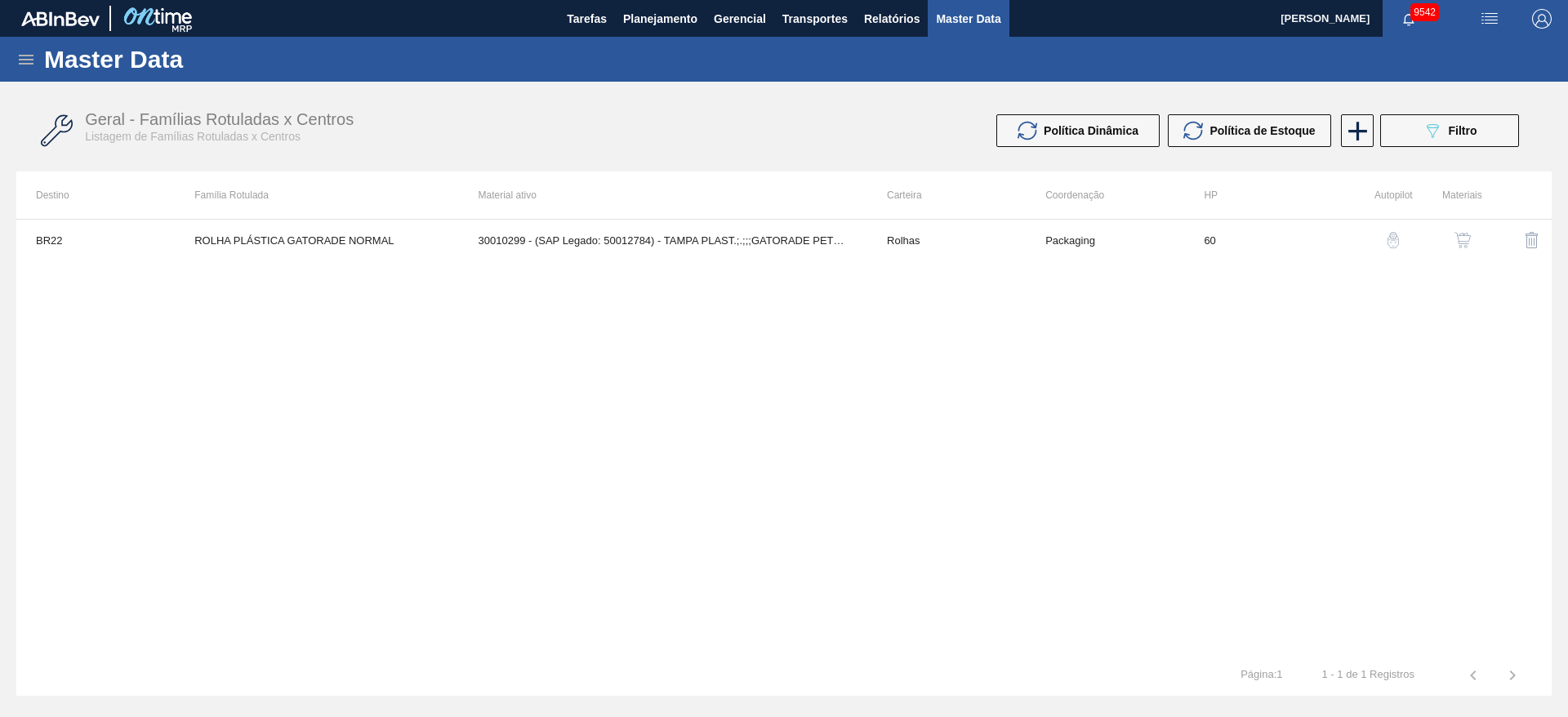
click at [1455, 245] on img "button" at bounding box center [1461, 239] width 16 height 16
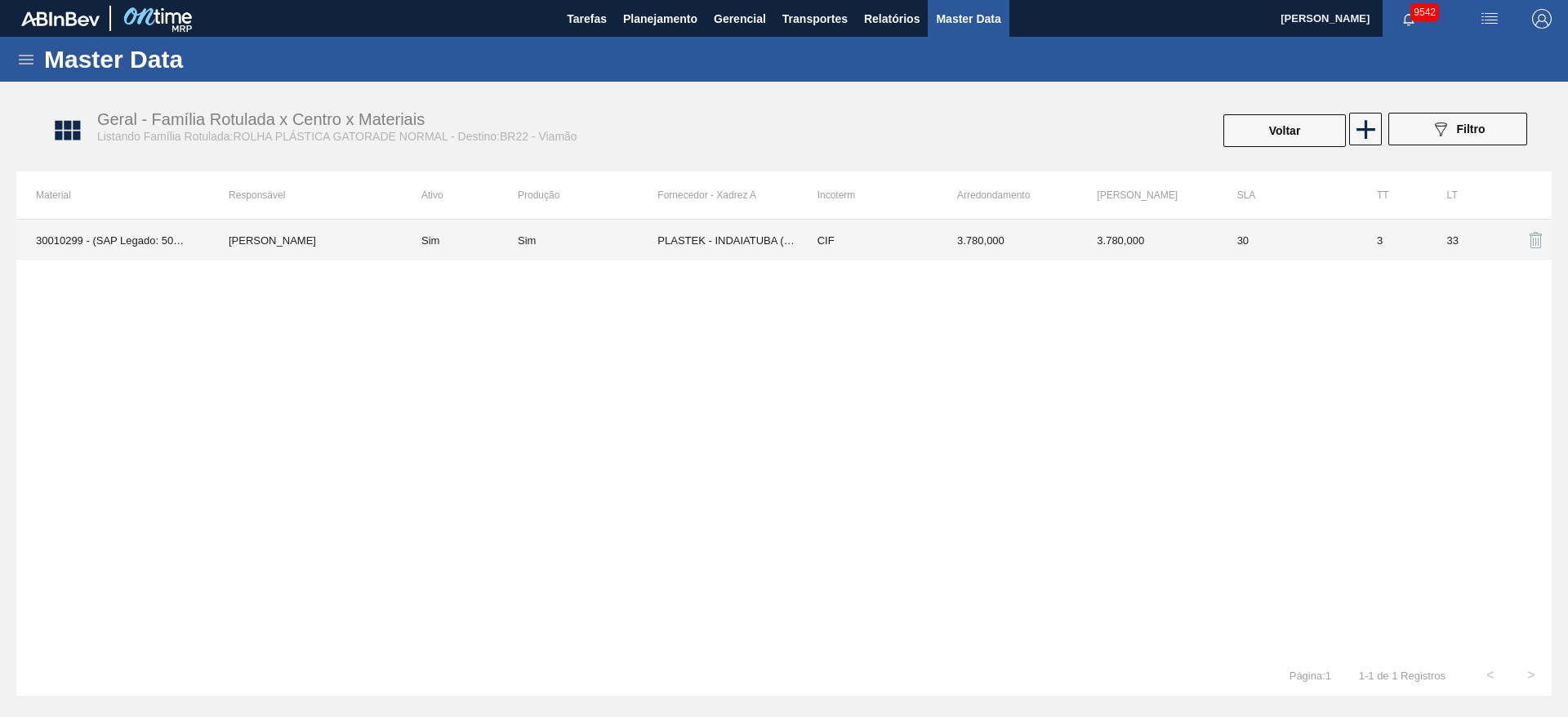
click at [944, 242] on td "3.780,000" at bounding box center [1007, 239] width 139 height 41
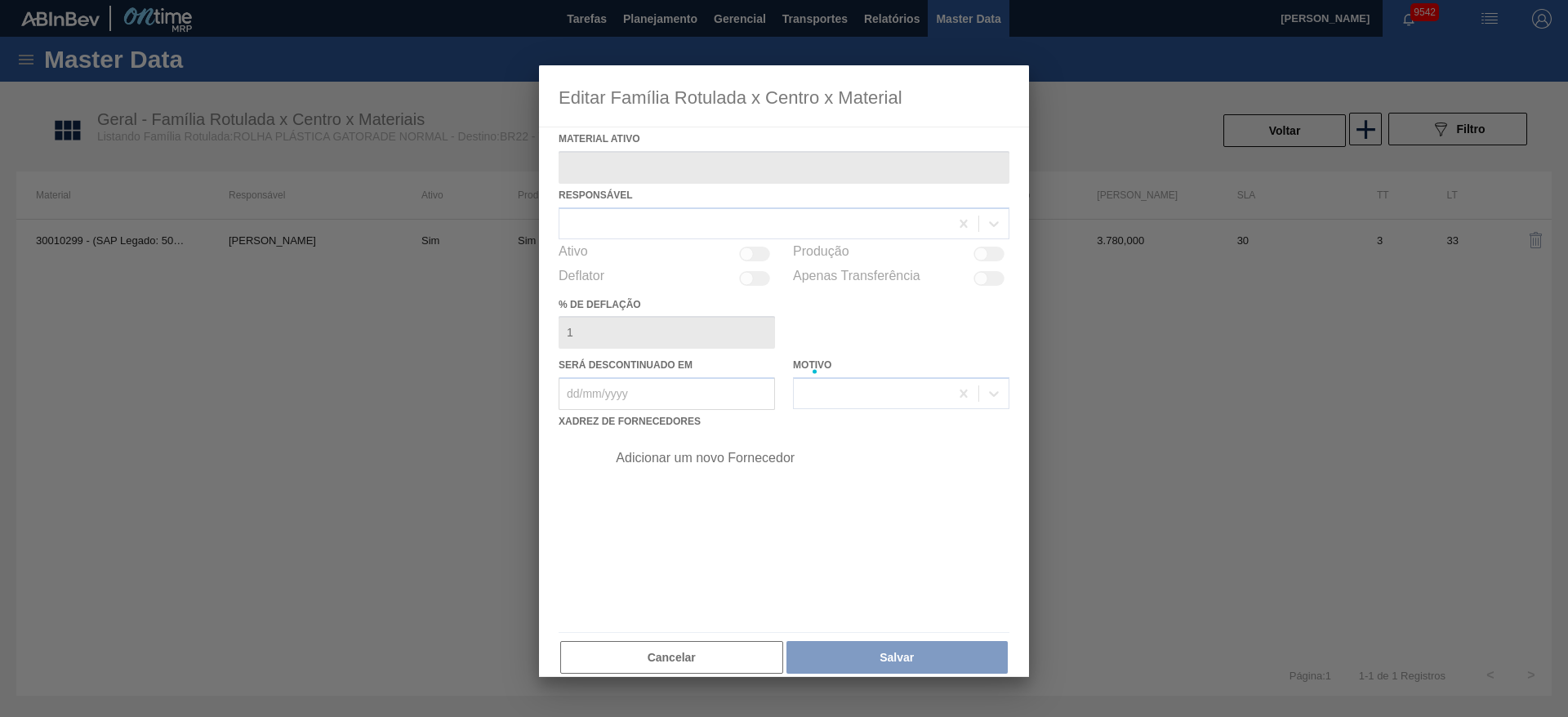
type ativo "30010299 - (SAP Legado: 50012784) - TAMPA PLAST.;.;;;GATORADE PET500;"
checkbox input "true"
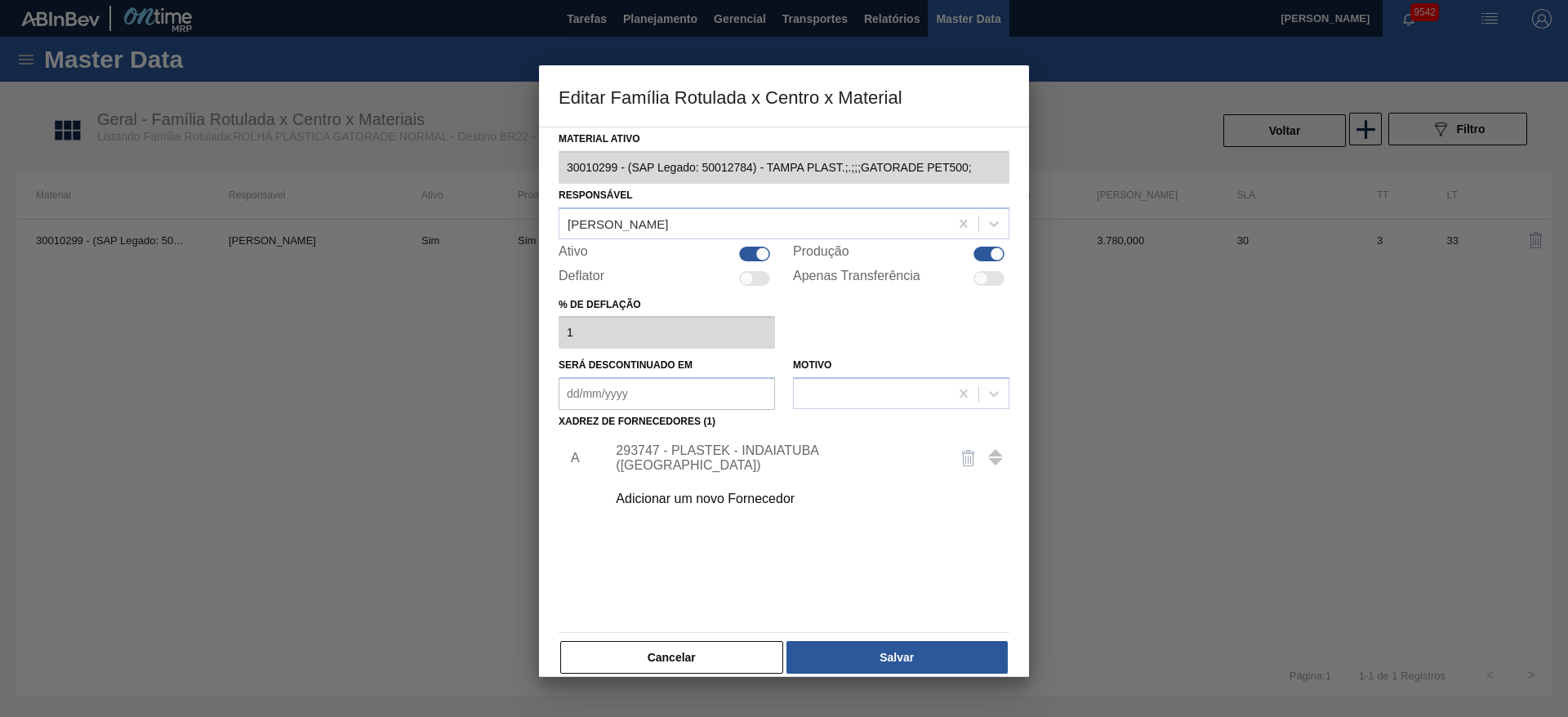
click at [735, 473] on div "293747 - PLASTEK - INDAIATUBA (SP)" at bounding box center [803, 458] width 413 height 41
click at [730, 461] on div "293747 - PLASTEK - INDAIATUBA (SP)" at bounding box center [776, 458] width 320 height 30
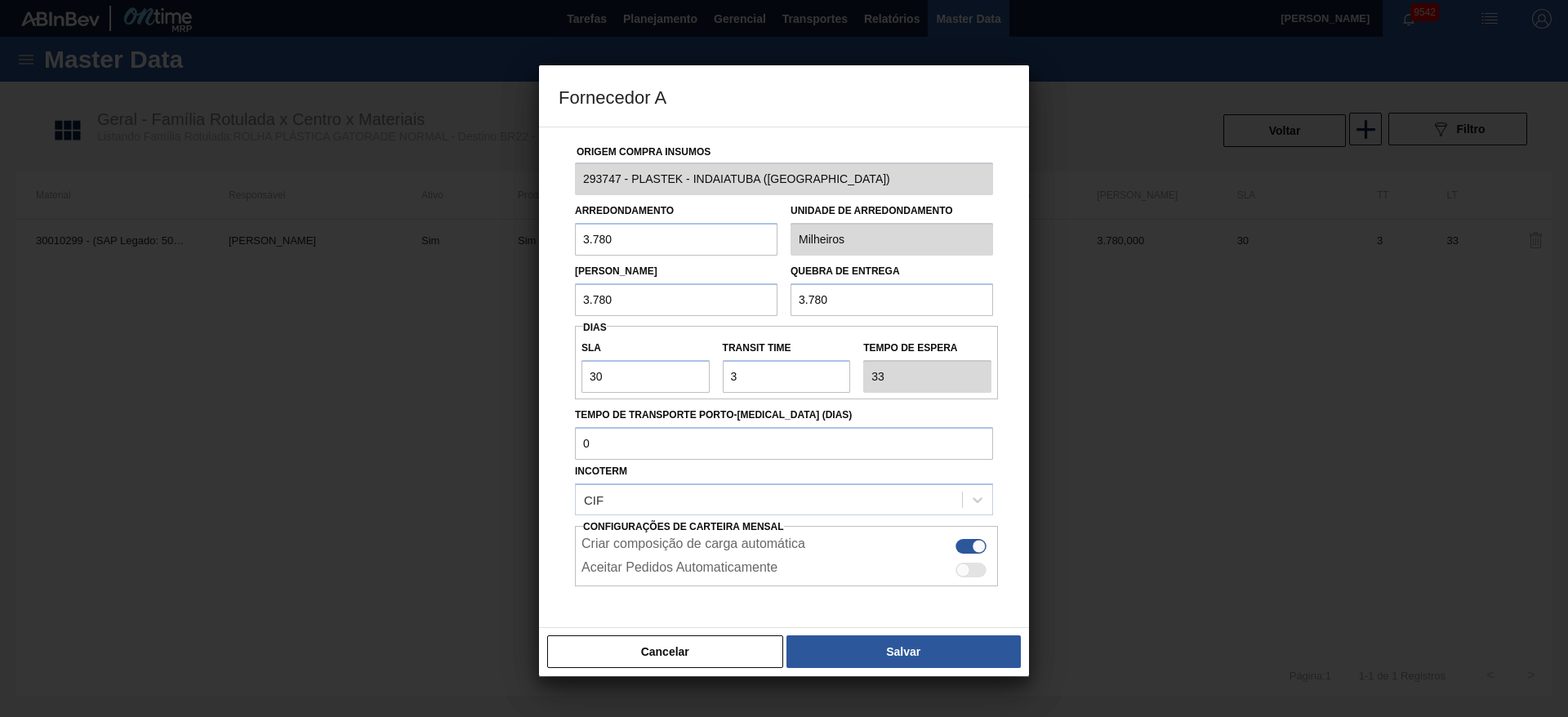
drag, startPoint x: 623, startPoint y: 236, endPoint x: 538, endPoint y: 241, distance: 85.1
click at [538, 241] on div "Fornecedor A Origem Compra Insumos 293747 - PLASTEK - INDAIATUBA (SP) Arredonda…" at bounding box center [784, 358] width 1568 height 717
type input "945"
type input "4"
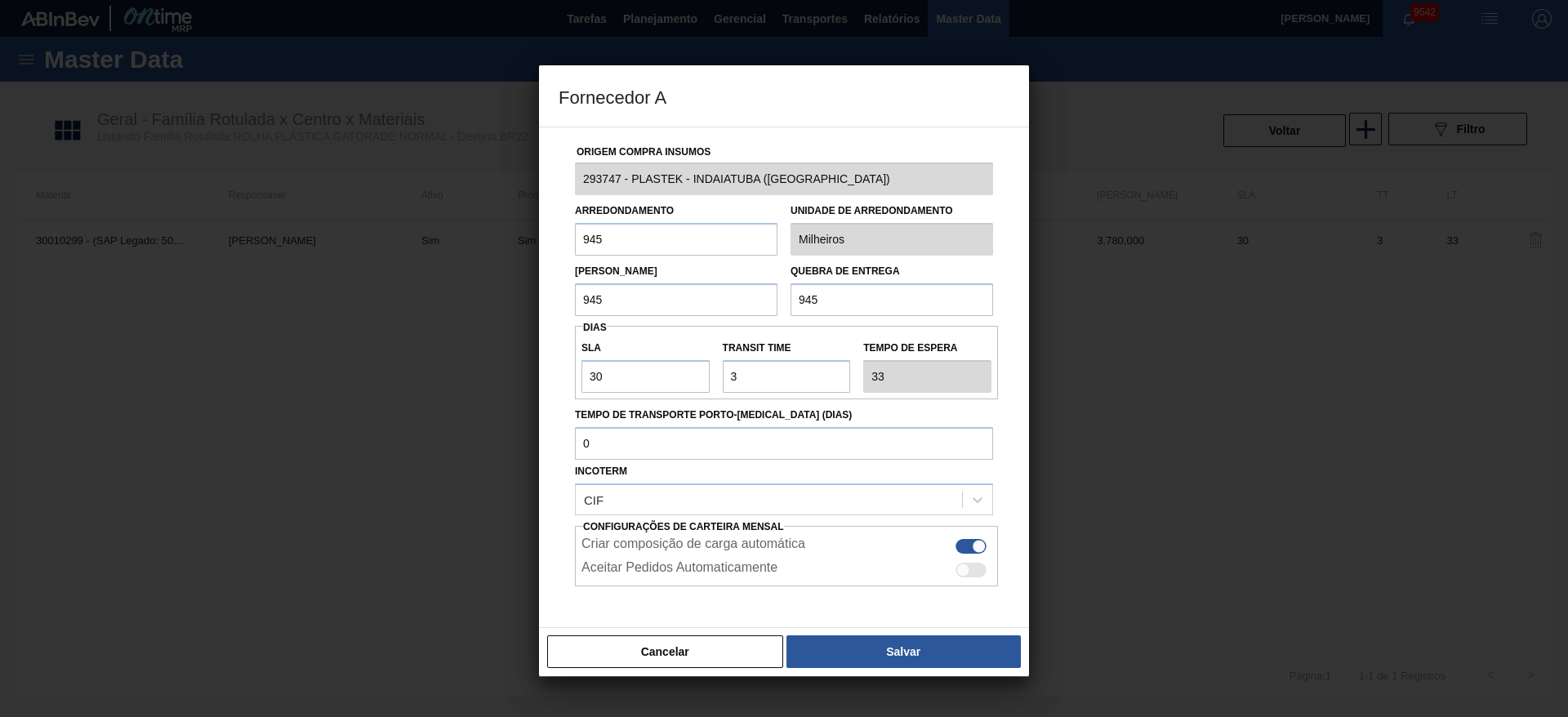
type input "945"
drag, startPoint x: 628, startPoint y: 375, endPoint x: 562, endPoint y: 375, distance: 66.0
click at [562, 375] on div "Origem Compra Insumos 293747 - PLASTEK - INDAIATUBA (SP) Arredondamento 945 Uni…" at bounding box center [784, 398] width 451 height 541
type input "1"
type input "4"
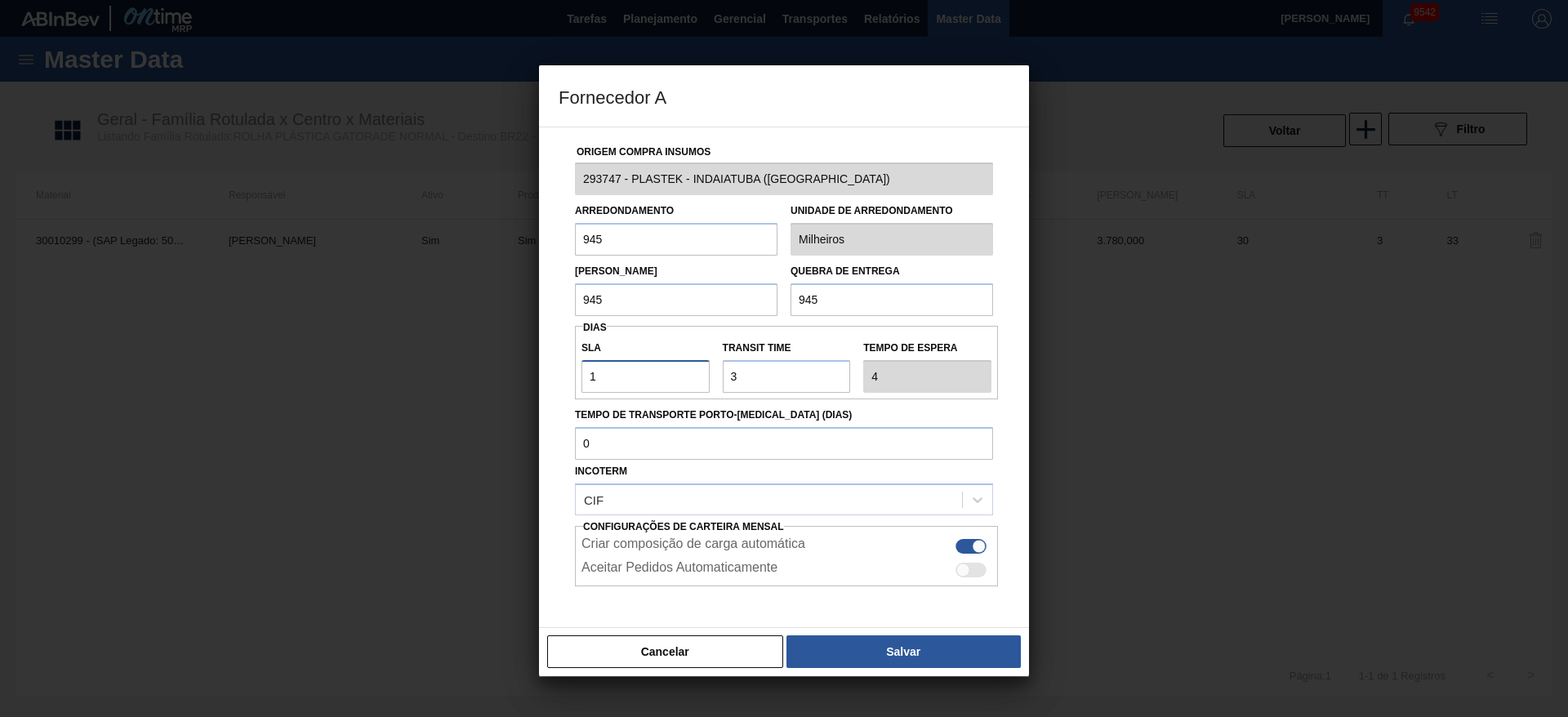
type input "10"
type input "13"
type input "10"
drag, startPoint x: 749, startPoint y: 377, endPoint x: 686, endPoint y: 388, distance: 64.0
click at [686, 388] on div "SLA 10 Transit Time Tempo de espera 13" at bounding box center [786, 362] width 423 height 60
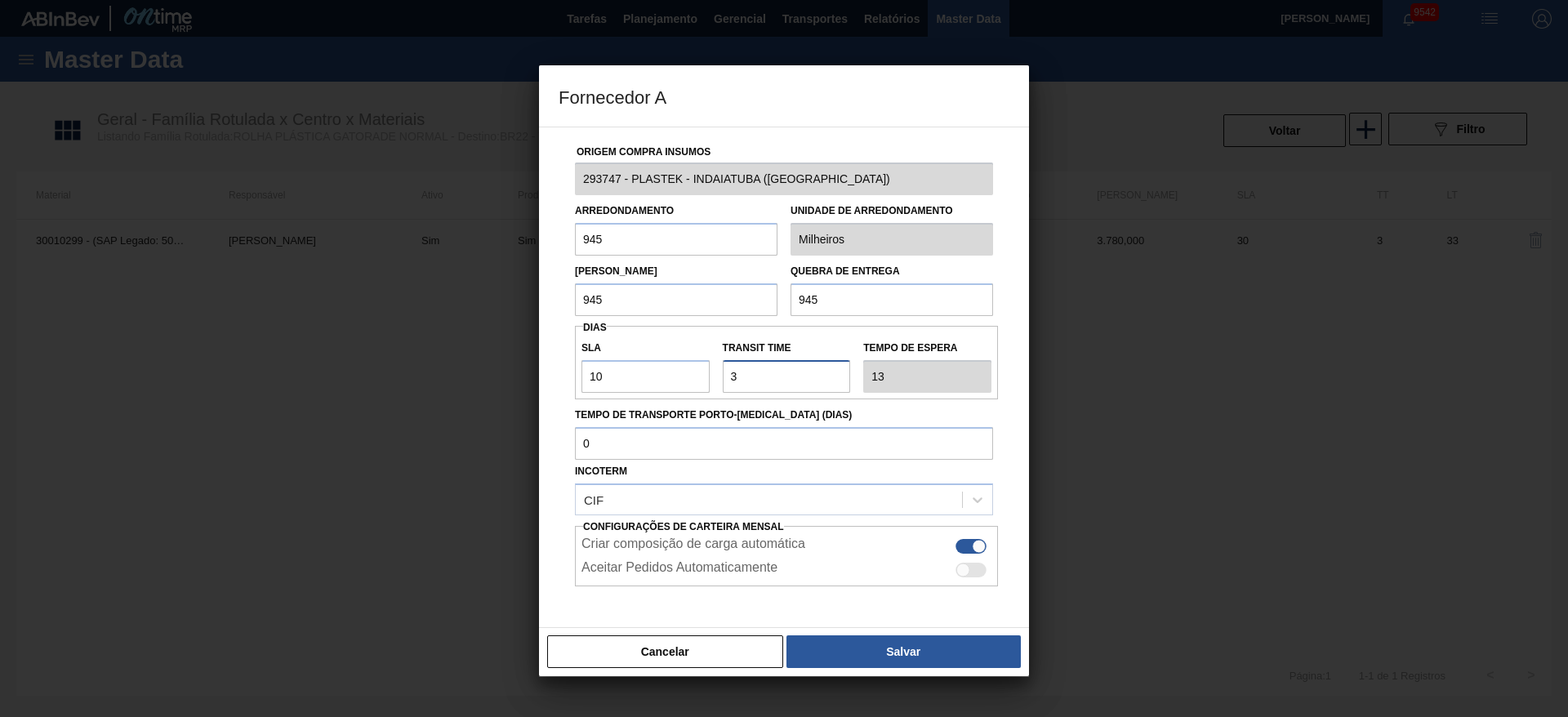
type input "2"
type input "12"
type input "2"
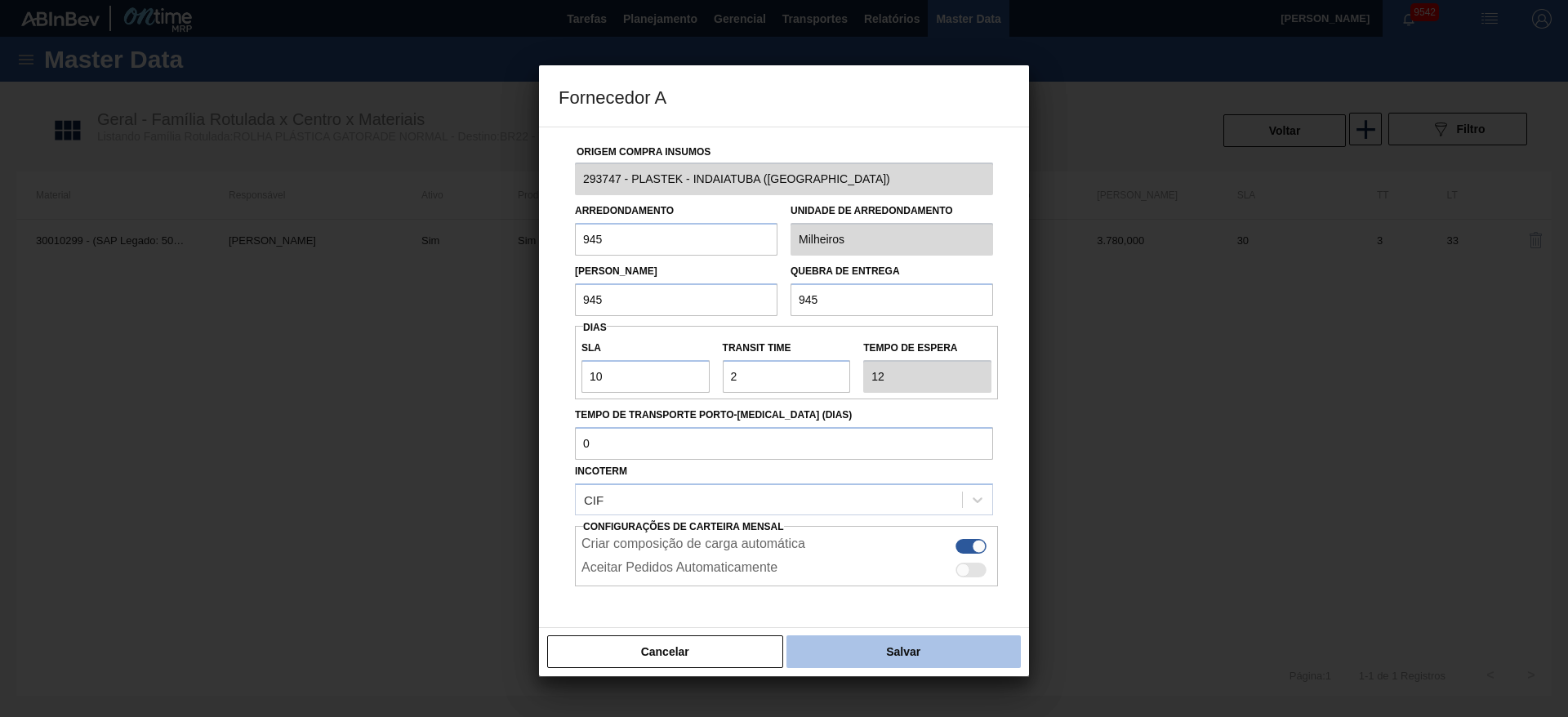
click at [890, 642] on button "Salvar" at bounding box center [904, 651] width 234 height 32
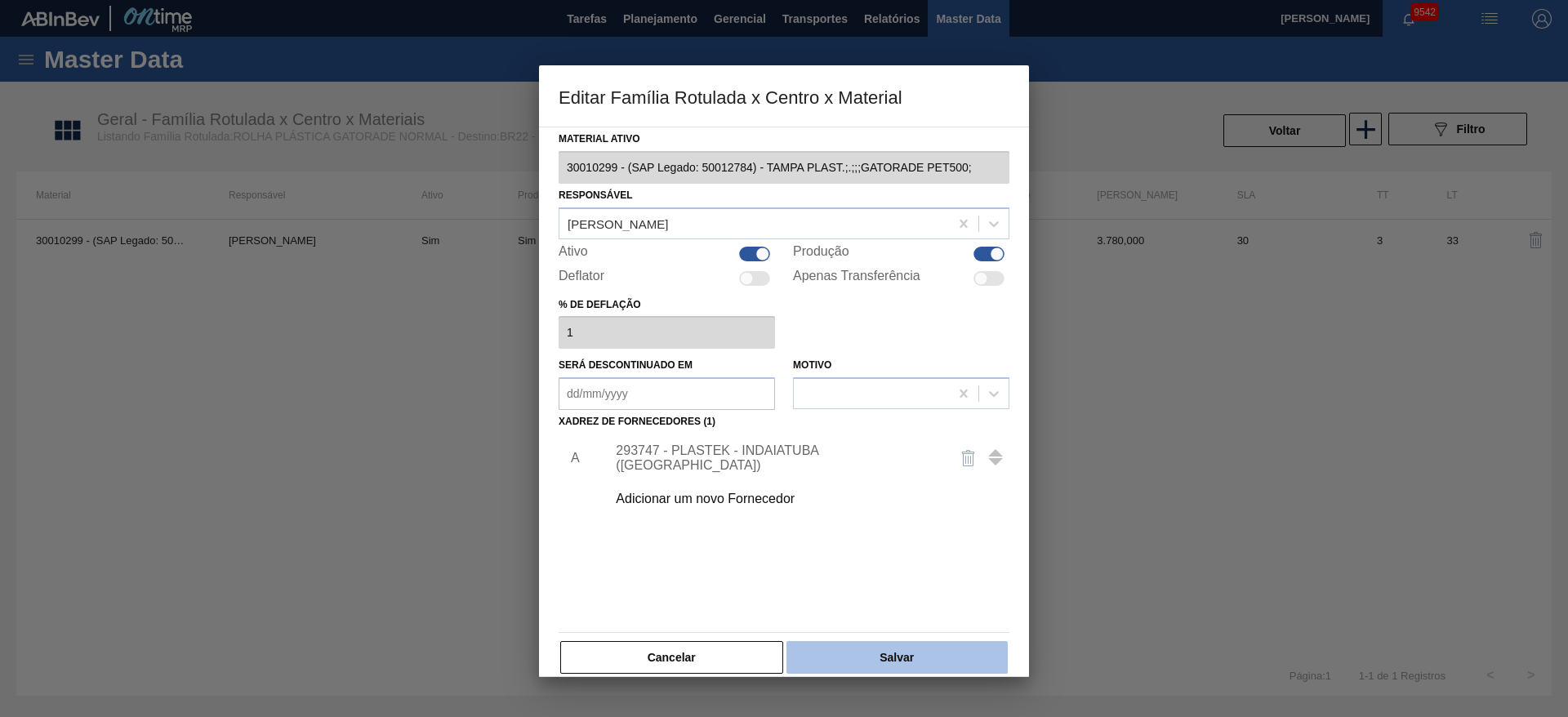
click at [905, 646] on button "Salvar" at bounding box center [897, 657] width 221 height 32
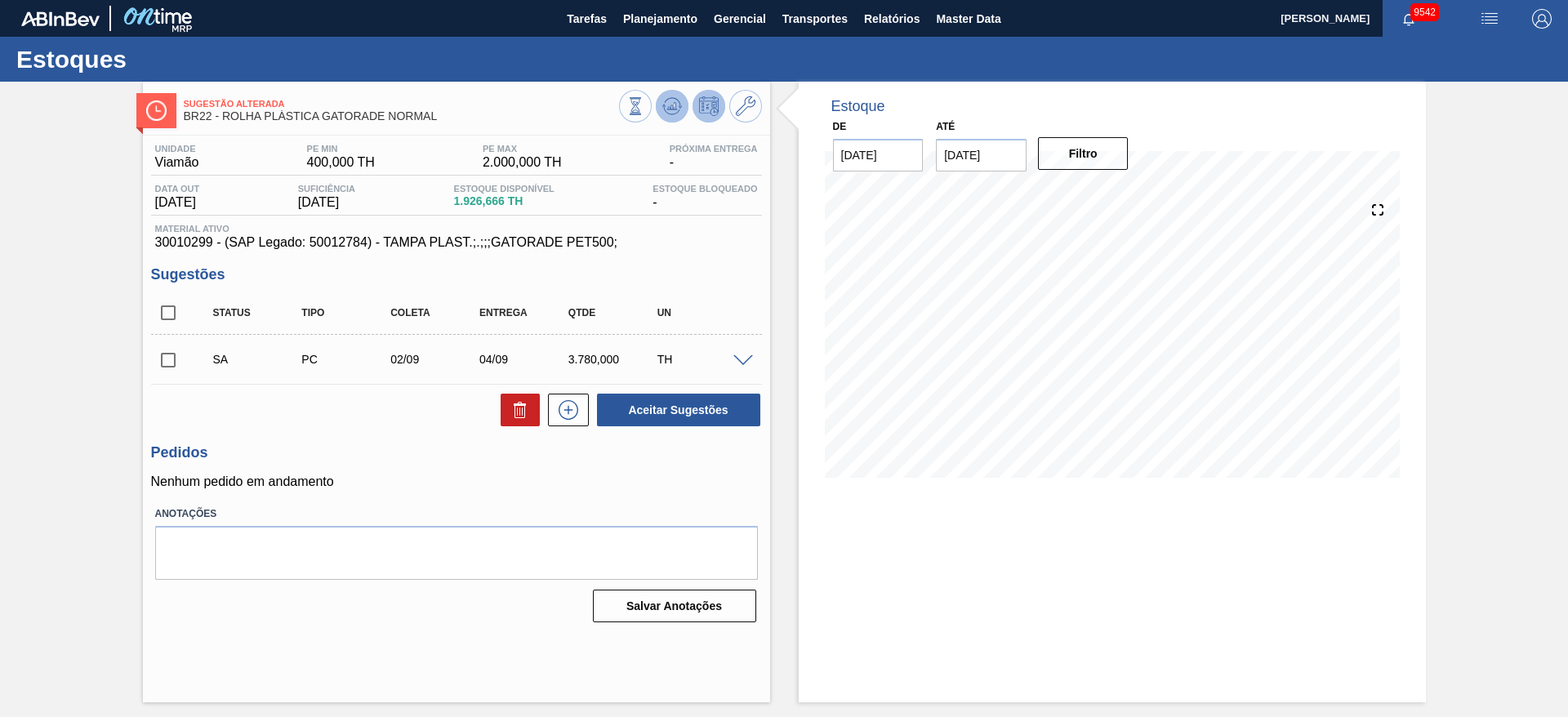
click at [644, 102] on icon at bounding box center [635, 106] width 18 height 18
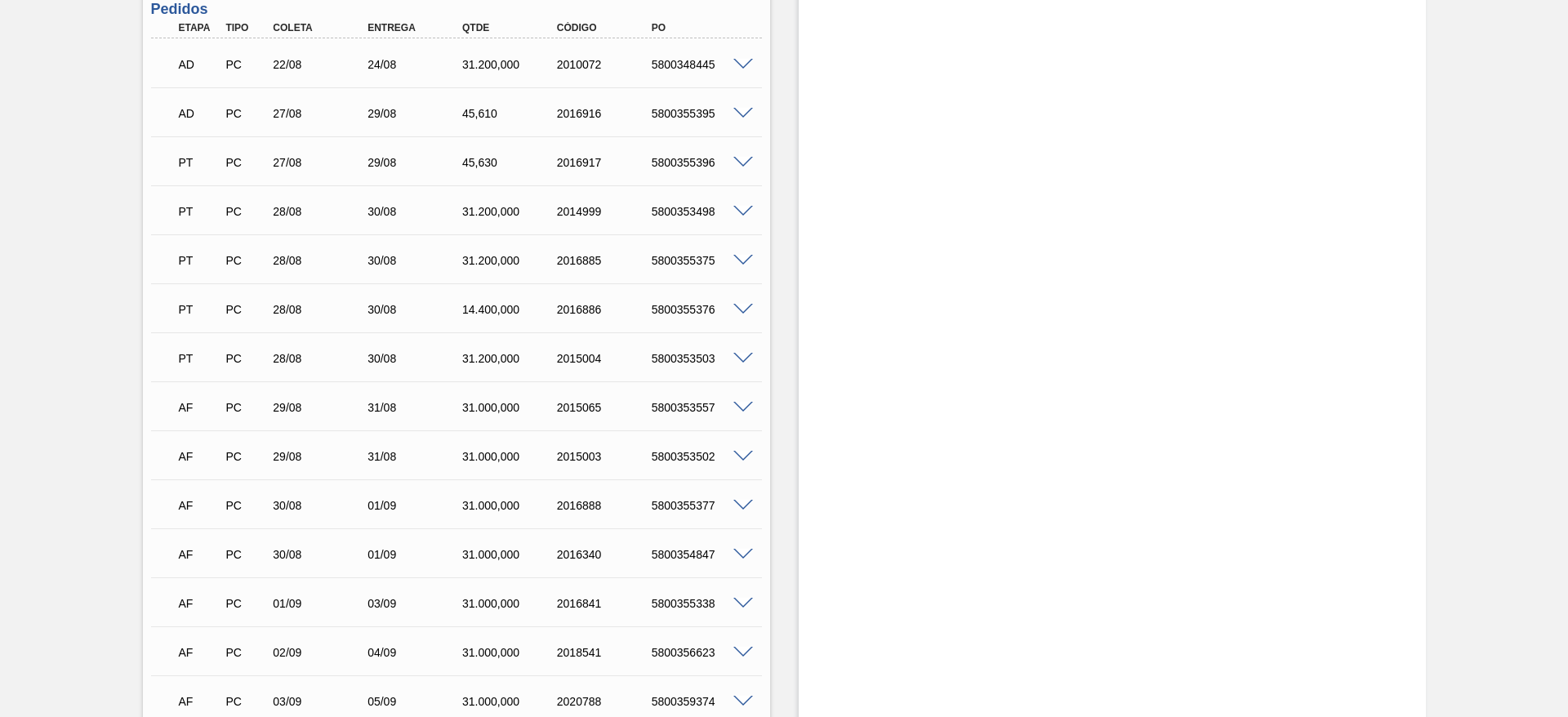
scroll to position [130, 0]
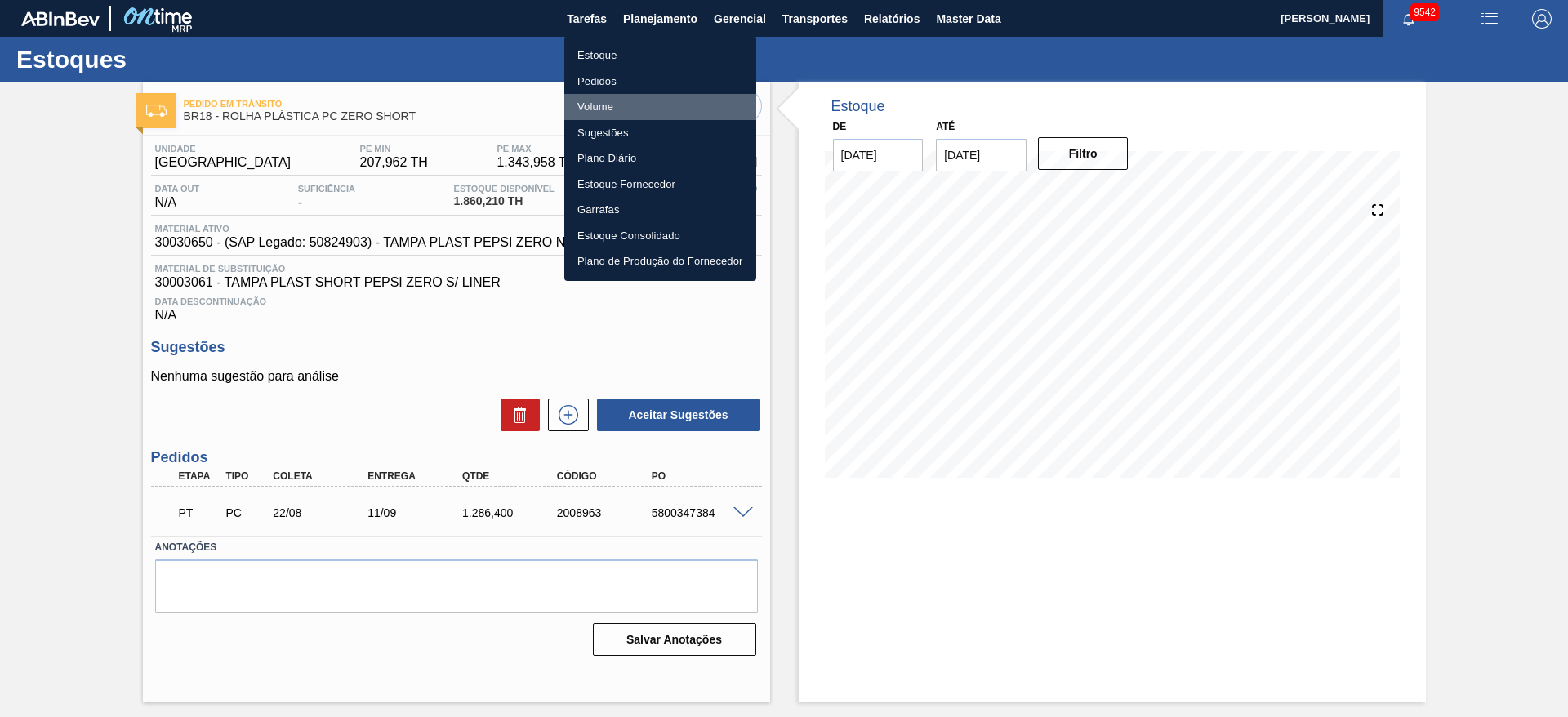
click at [619, 93] on li "Volume" at bounding box center [660, 106] width 192 height 26
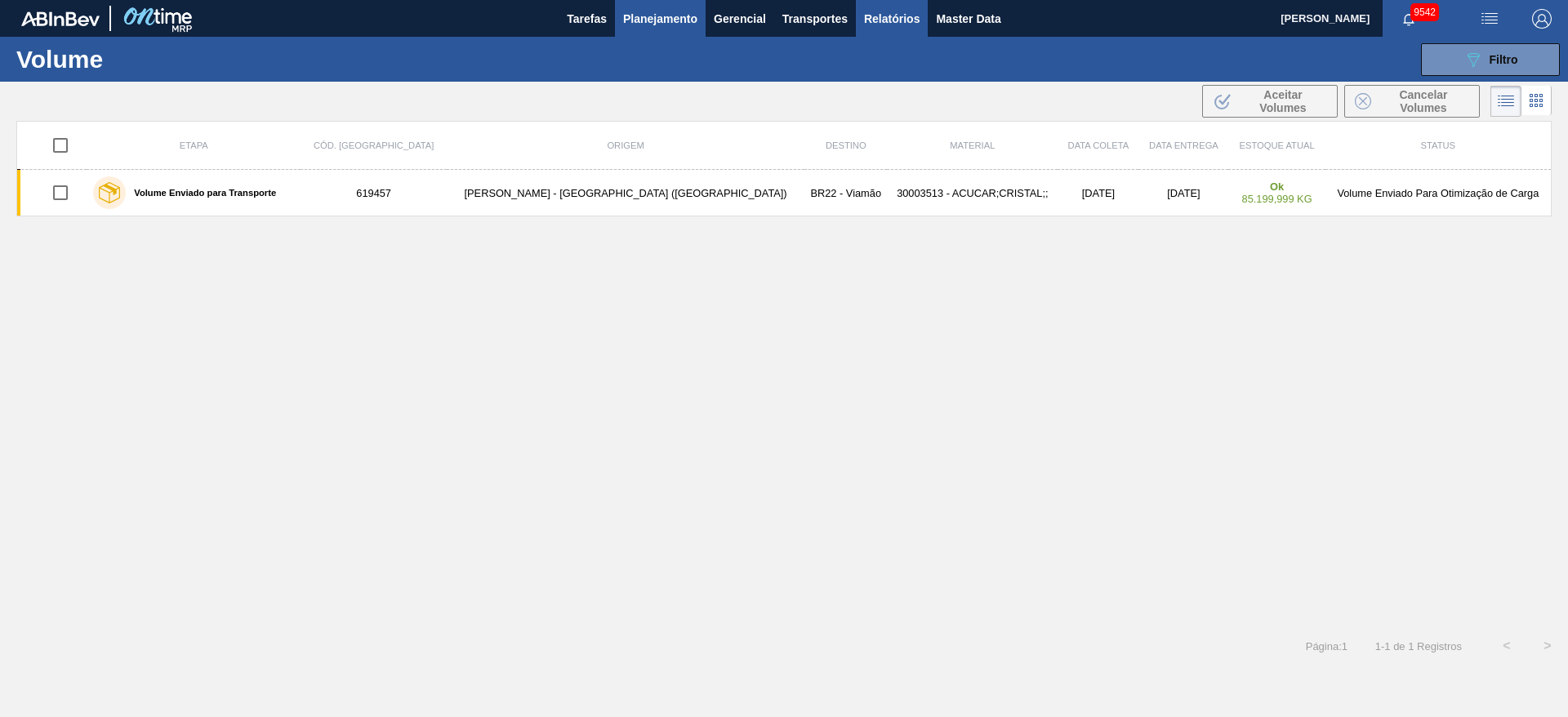
click at [867, 18] on span "Relatórios" at bounding box center [891, 18] width 55 height 20
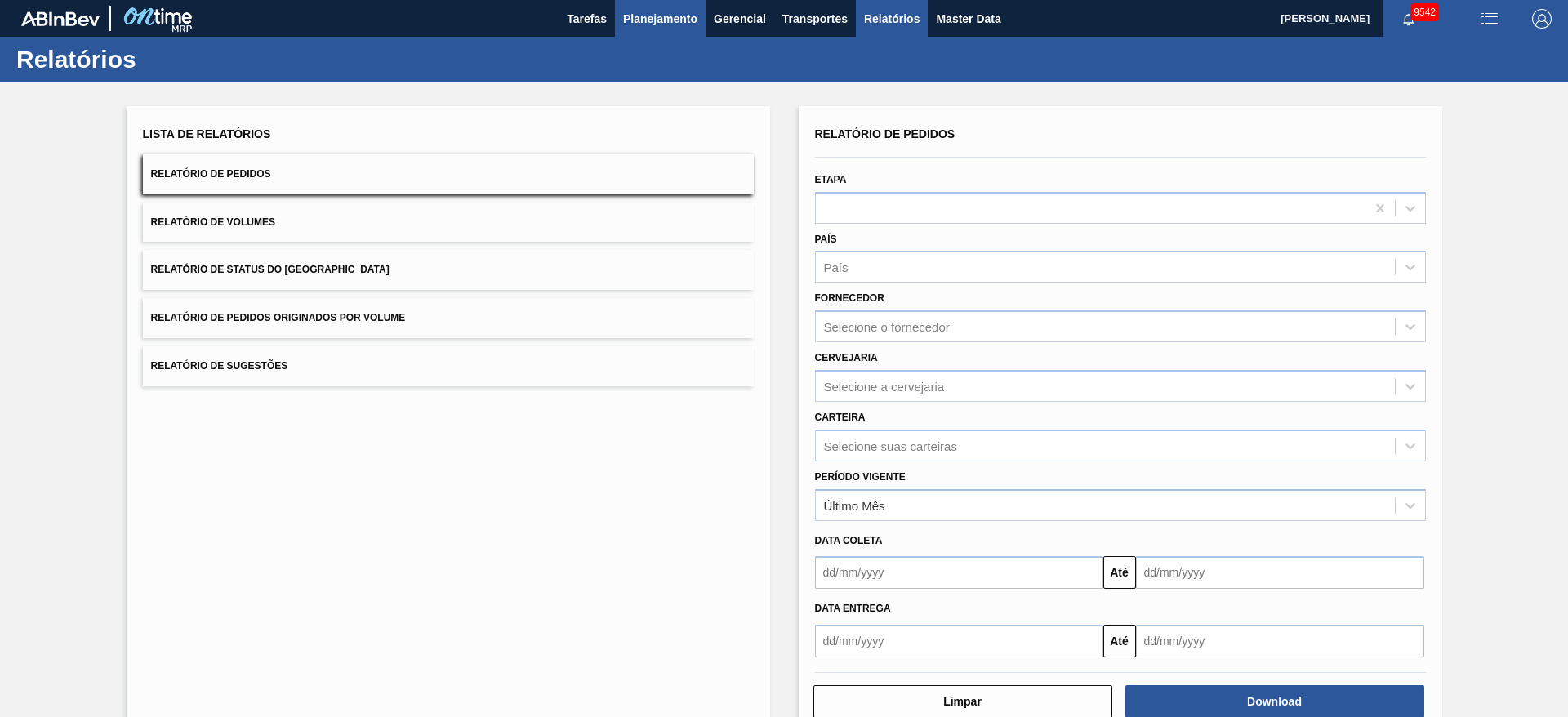
click at [641, 14] on span "Planejamento" at bounding box center [661, 18] width 74 height 20
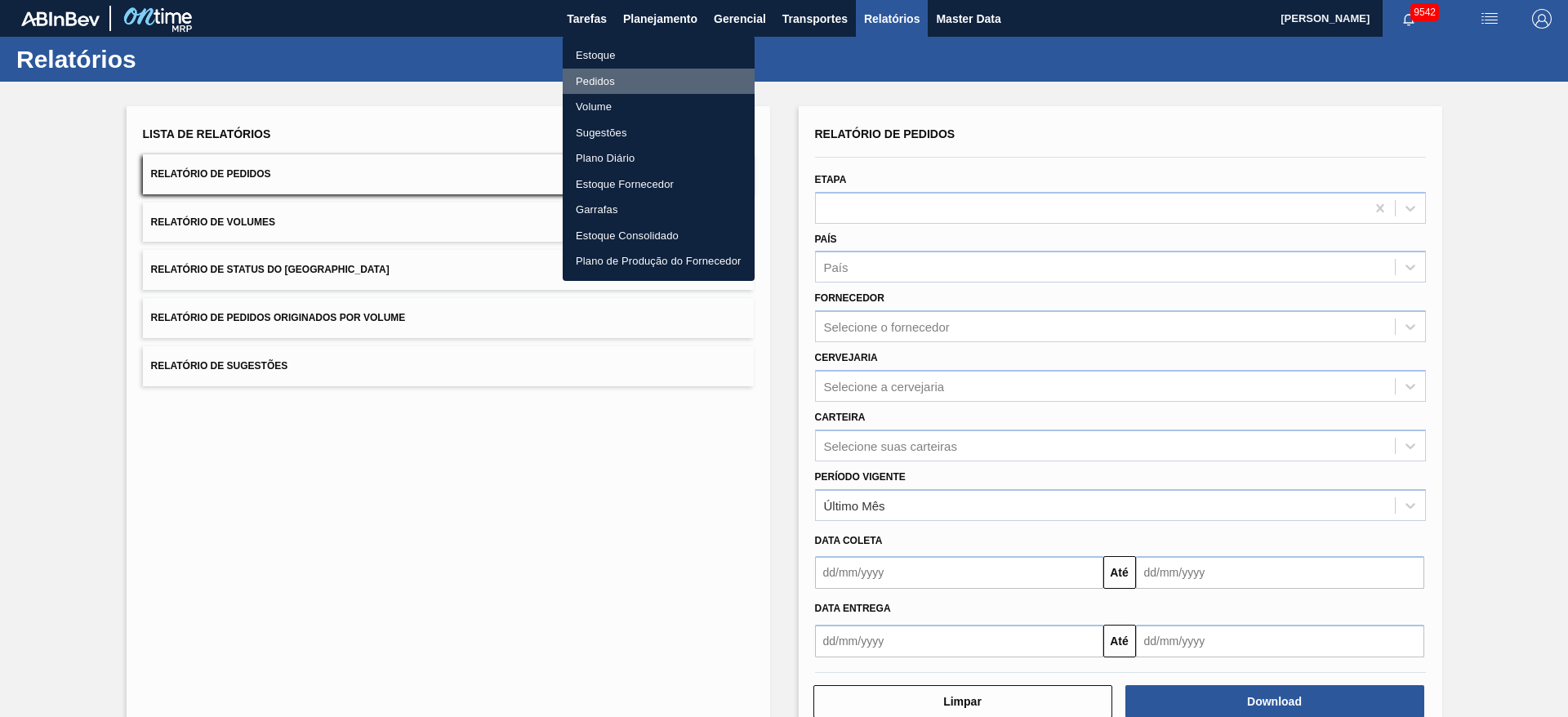
click at [638, 85] on li "Pedidos" at bounding box center [658, 81] width 192 height 26
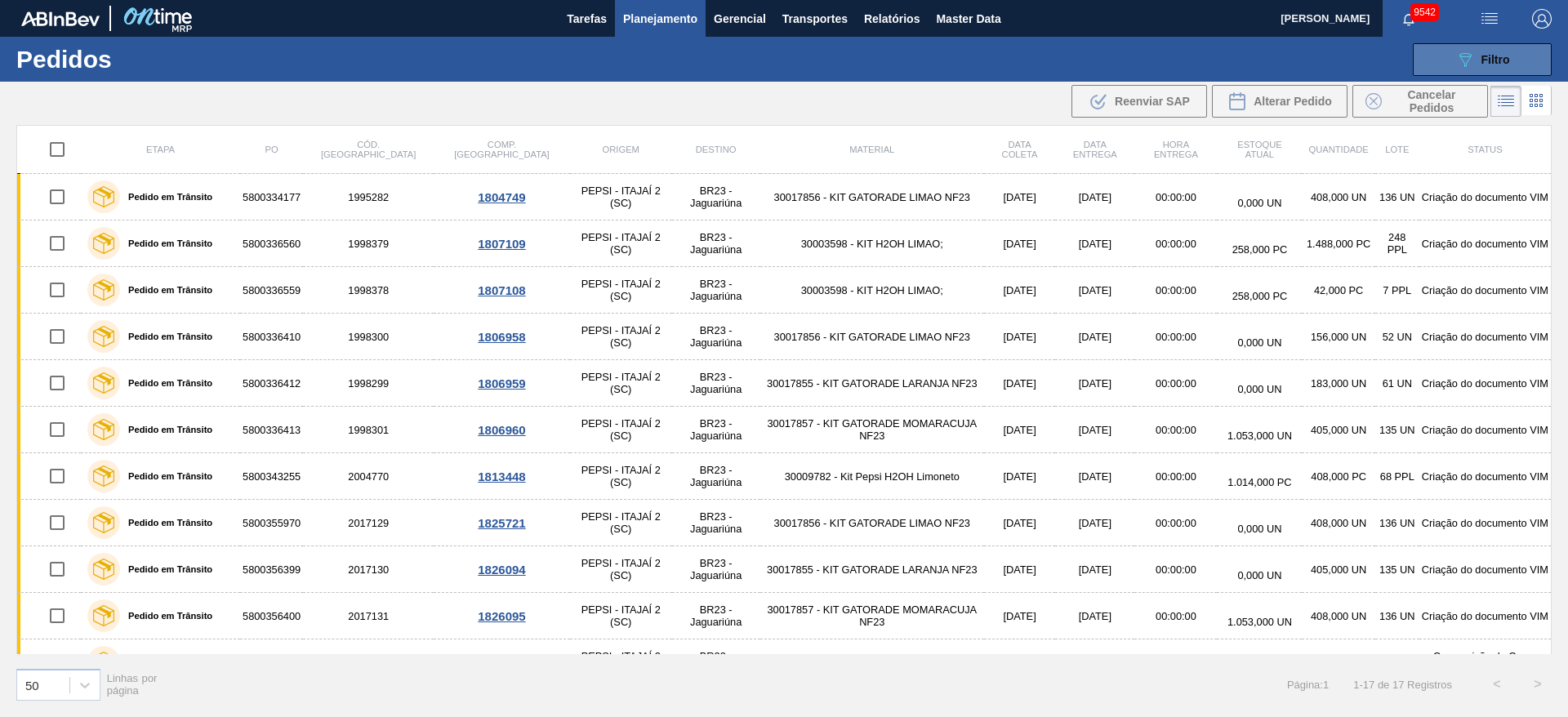
click at [1449, 72] on button "089F7B8B-B2A5-4AFE-B5C0-19BA573D28AC Filtro" at bounding box center [1482, 59] width 139 height 32
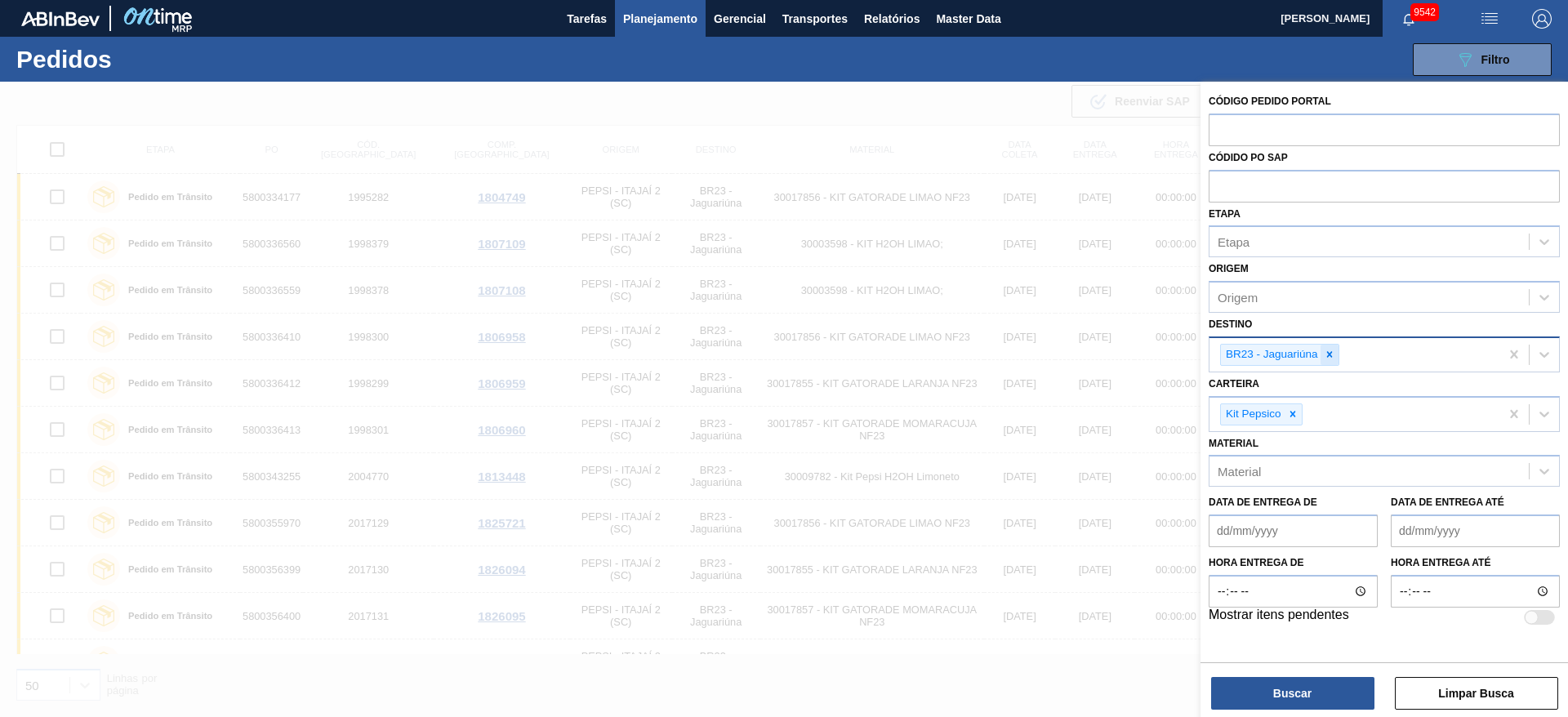
click at [1334, 349] on icon at bounding box center [1329, 355] width 11 height 11
click at [1299, 407] on div at bounding box center [1292, 410] width 18 height 20
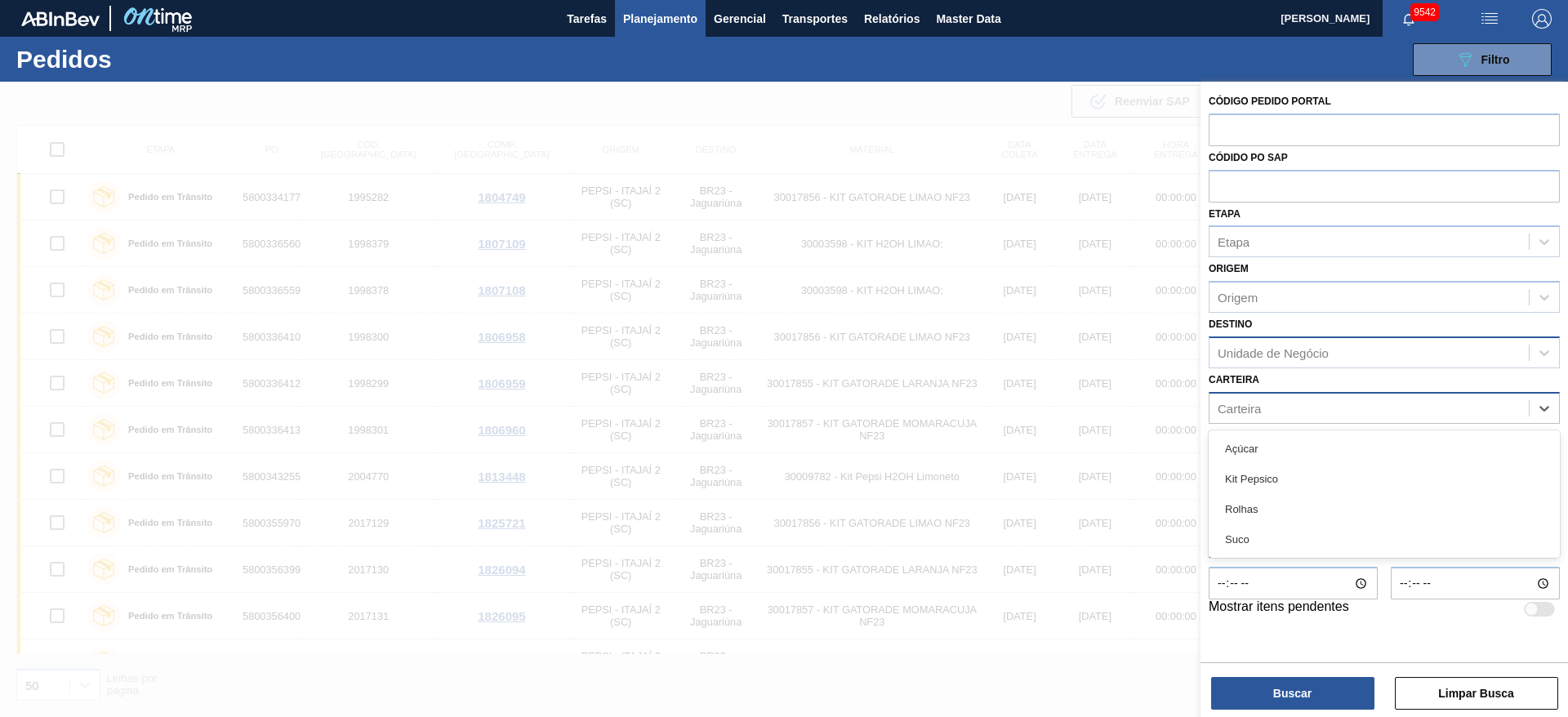
click at [1299, 407] on div "Carteira" at bounding box center [1368, 407] width 319 height 24
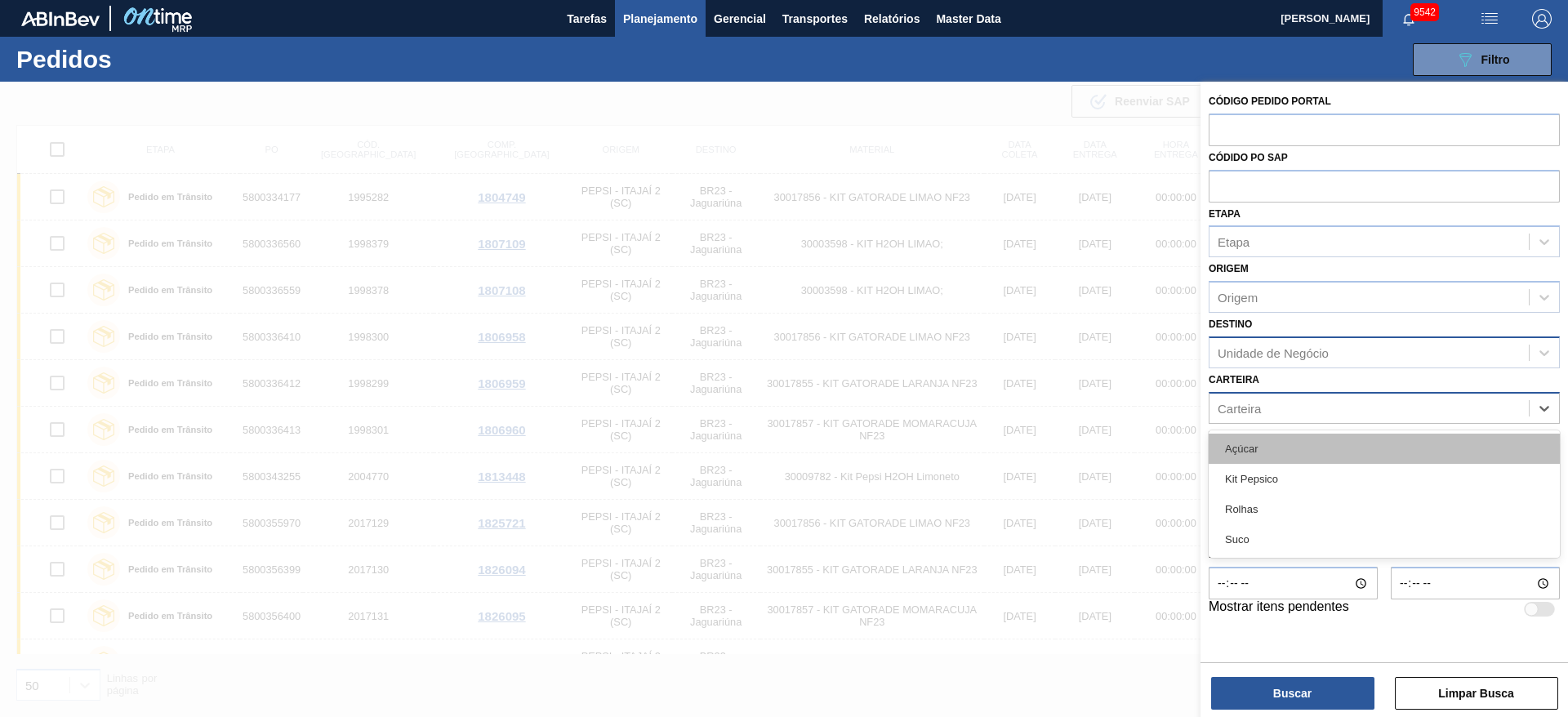
click at [1286, 438] on div "Açúcar" at bounding box center [1384, 449] width 351 height 31
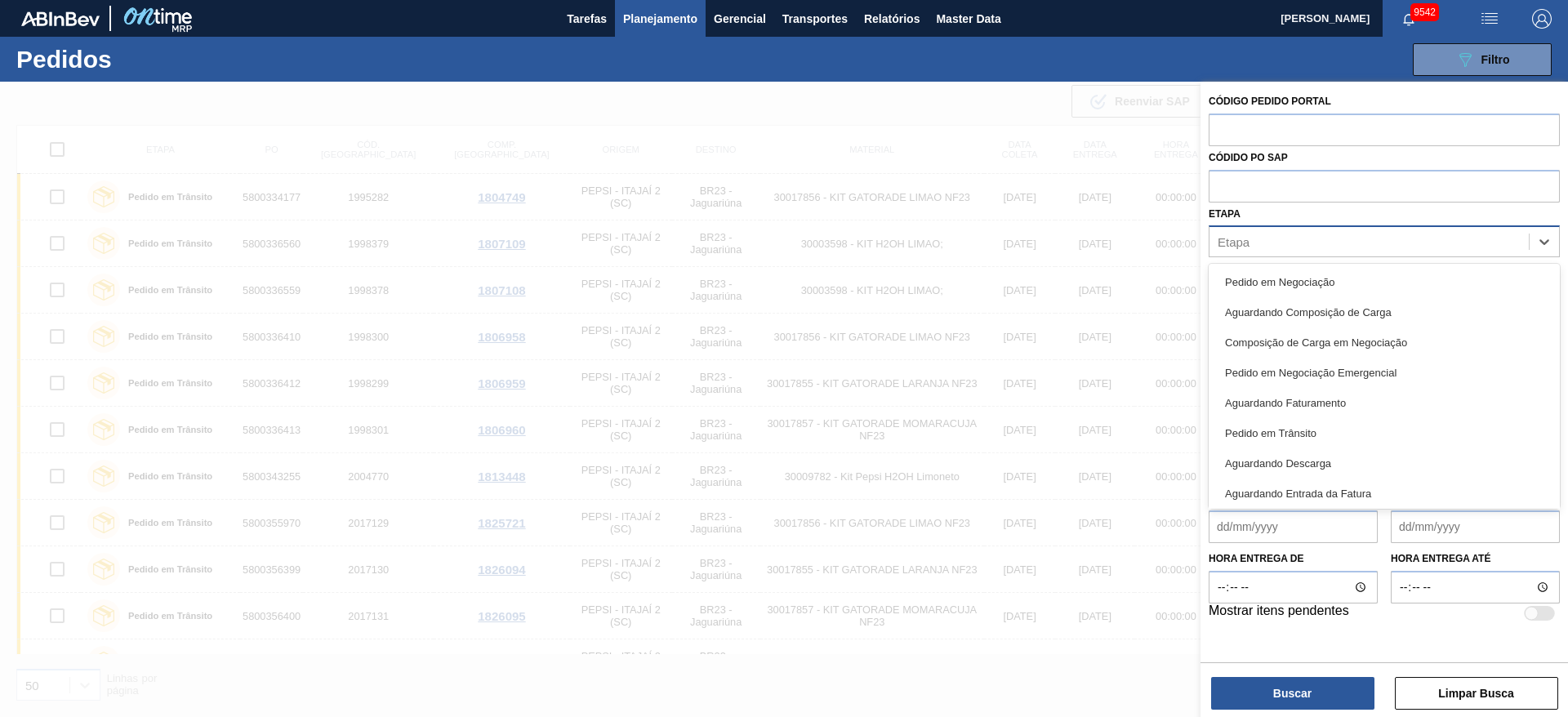
click at [1283, 248] on div "Etapa" at bounding box center [1368, 242] width 319 height 24
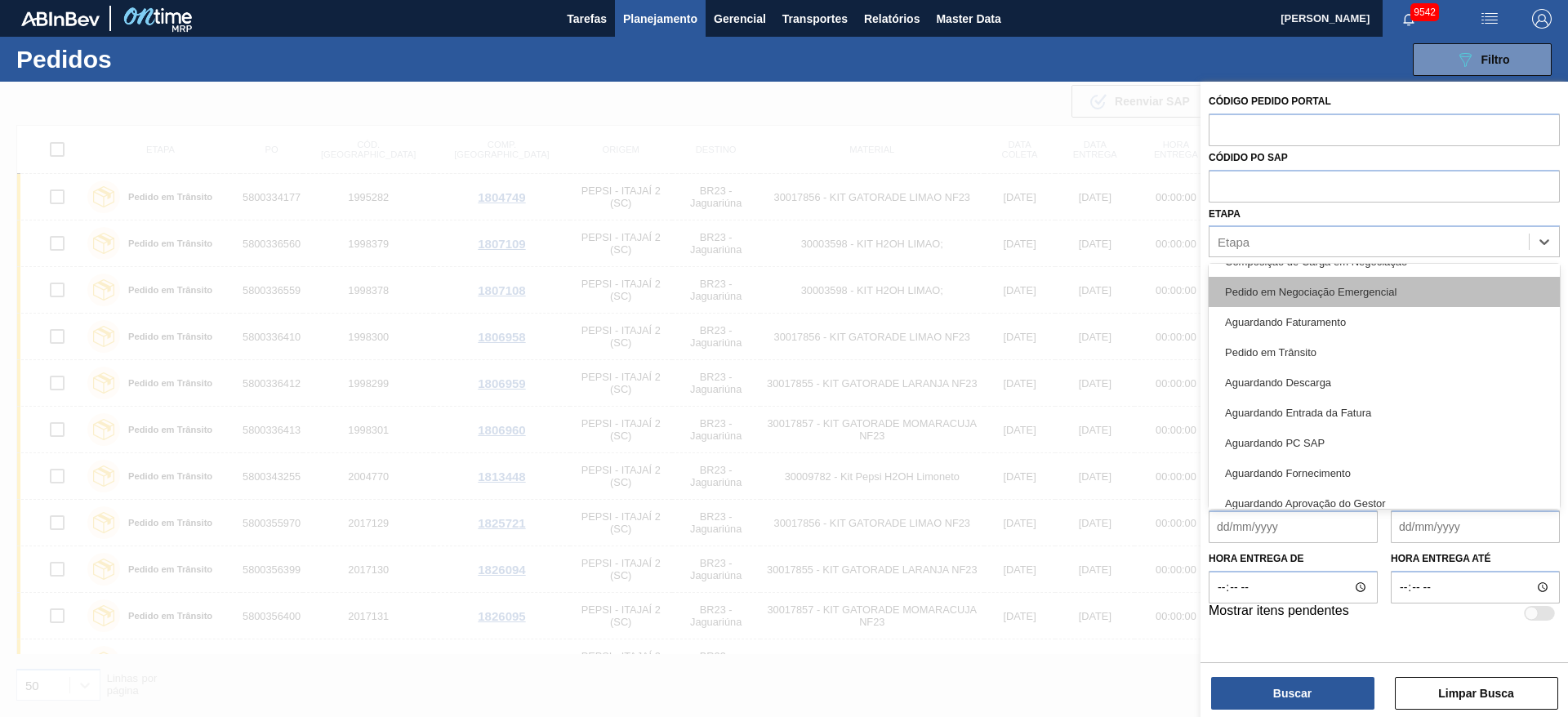
scroll to position [122, 0]
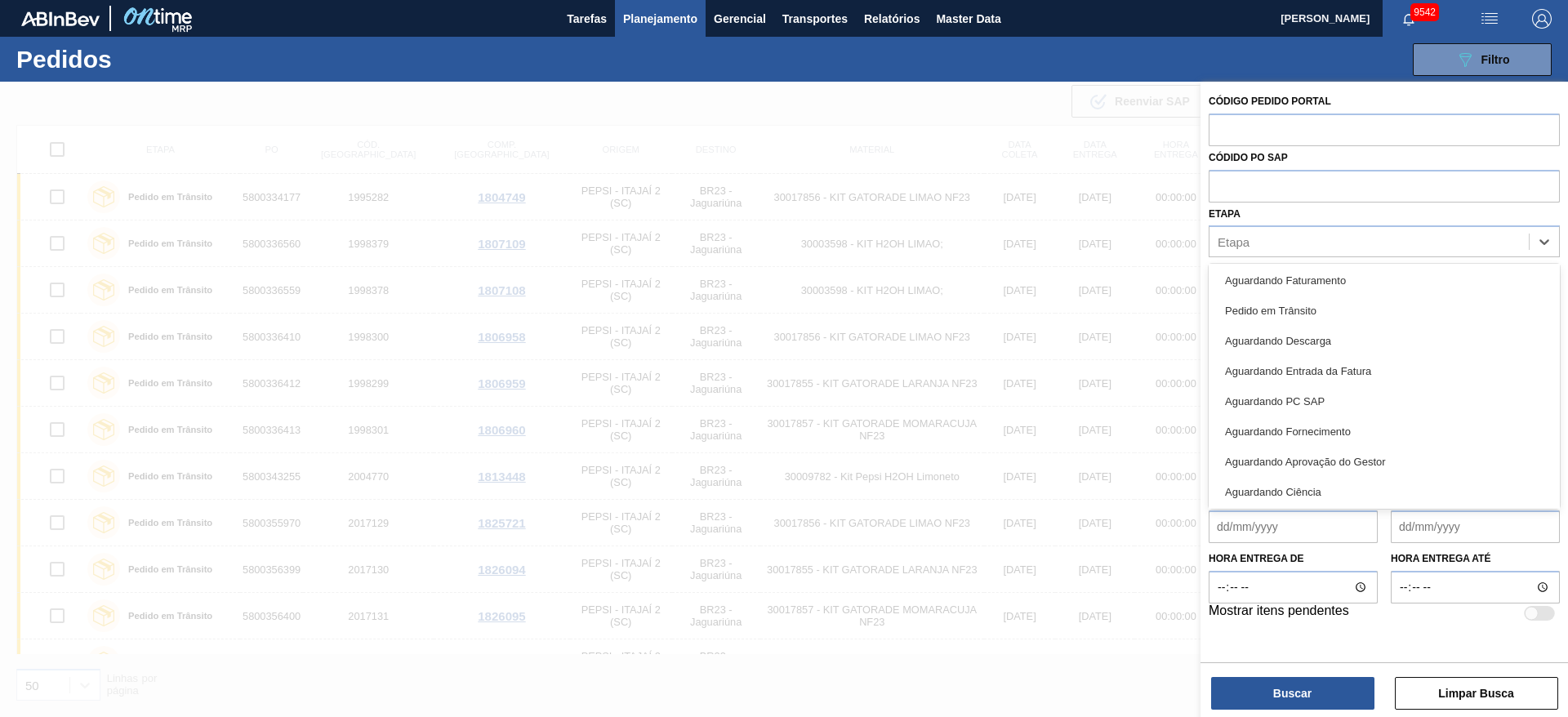
click at [1337, 406] on div "Aguardando PC SAP" at bounding box center [1384, 401] width 351 height 31
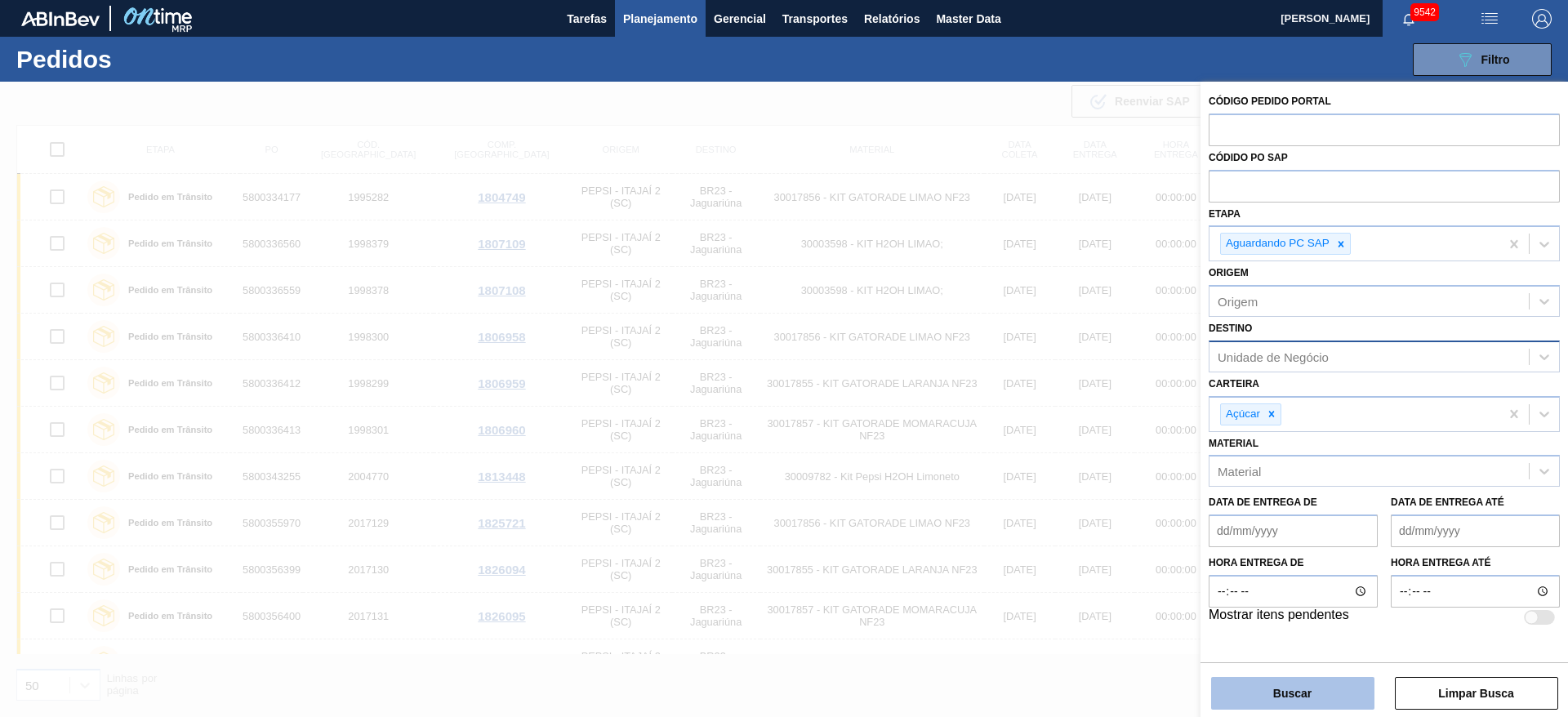
click at [1304, 681] on button "Buscar" at bounding box center [1292, 693] width 163 height 32
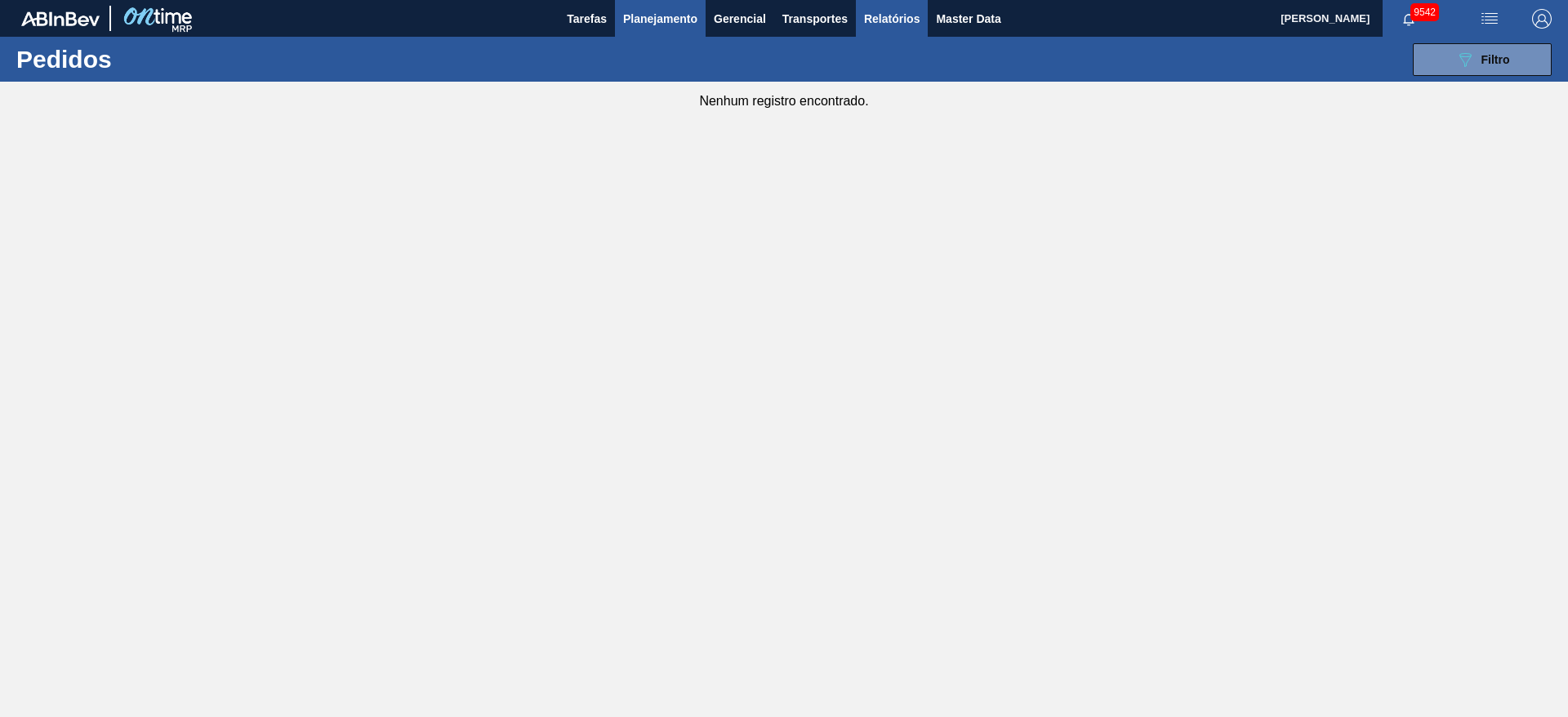
click at [873, 21] on span "Relatórios" at bounding box center [891, 18] width 55 height 20
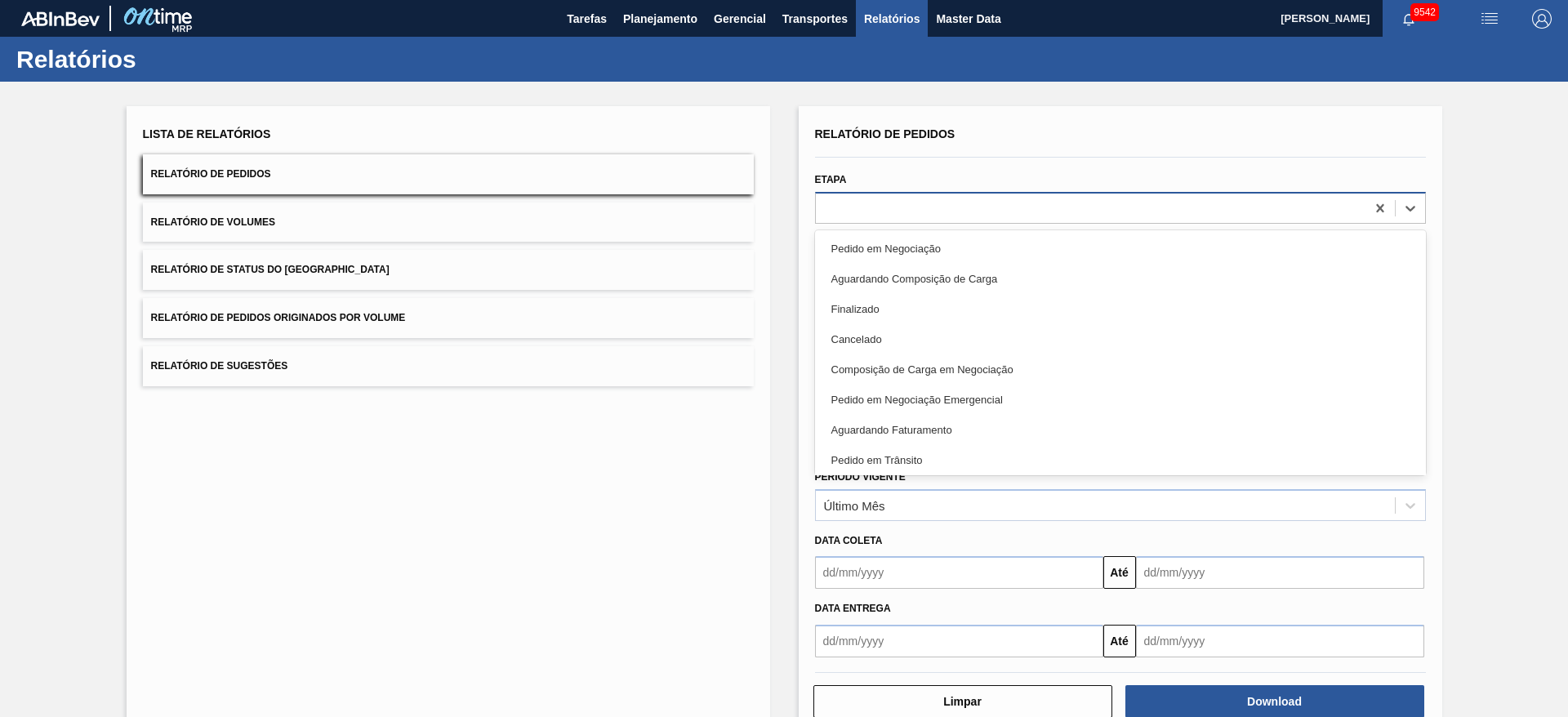
click at [866, 212] on div at bounding box center [1090, 208] width 549 height 24
click at [973, 423] on div "Aguardando Faturamento" at bounding box center [1120, 430] width 611 height 31
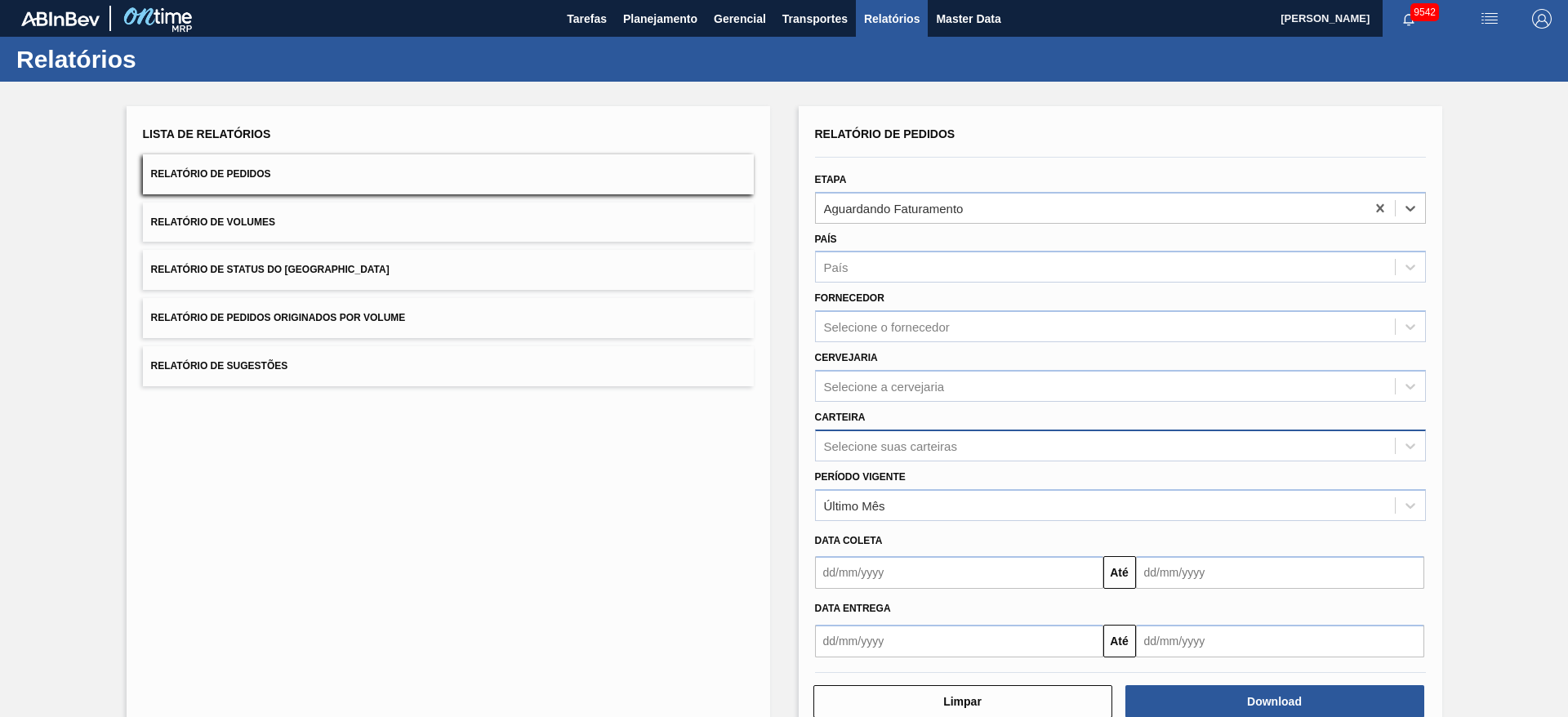
click at [920, 458] on div "Selecione suas carteiras" at bounding box center [1120, 445] width 611 height 31
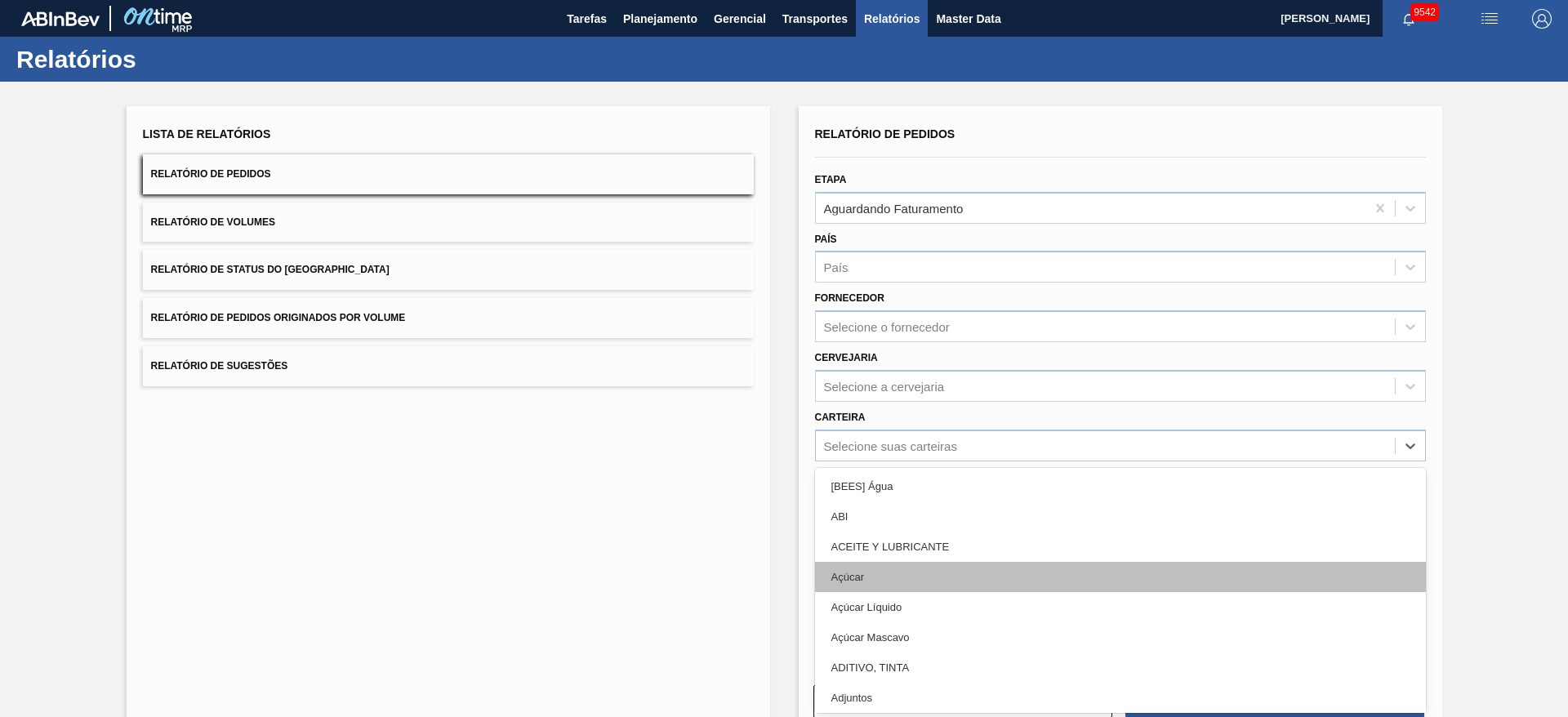
click at [917, 562] on div "Açúcar" at bounding box center [1120, 577] width 611 height 31
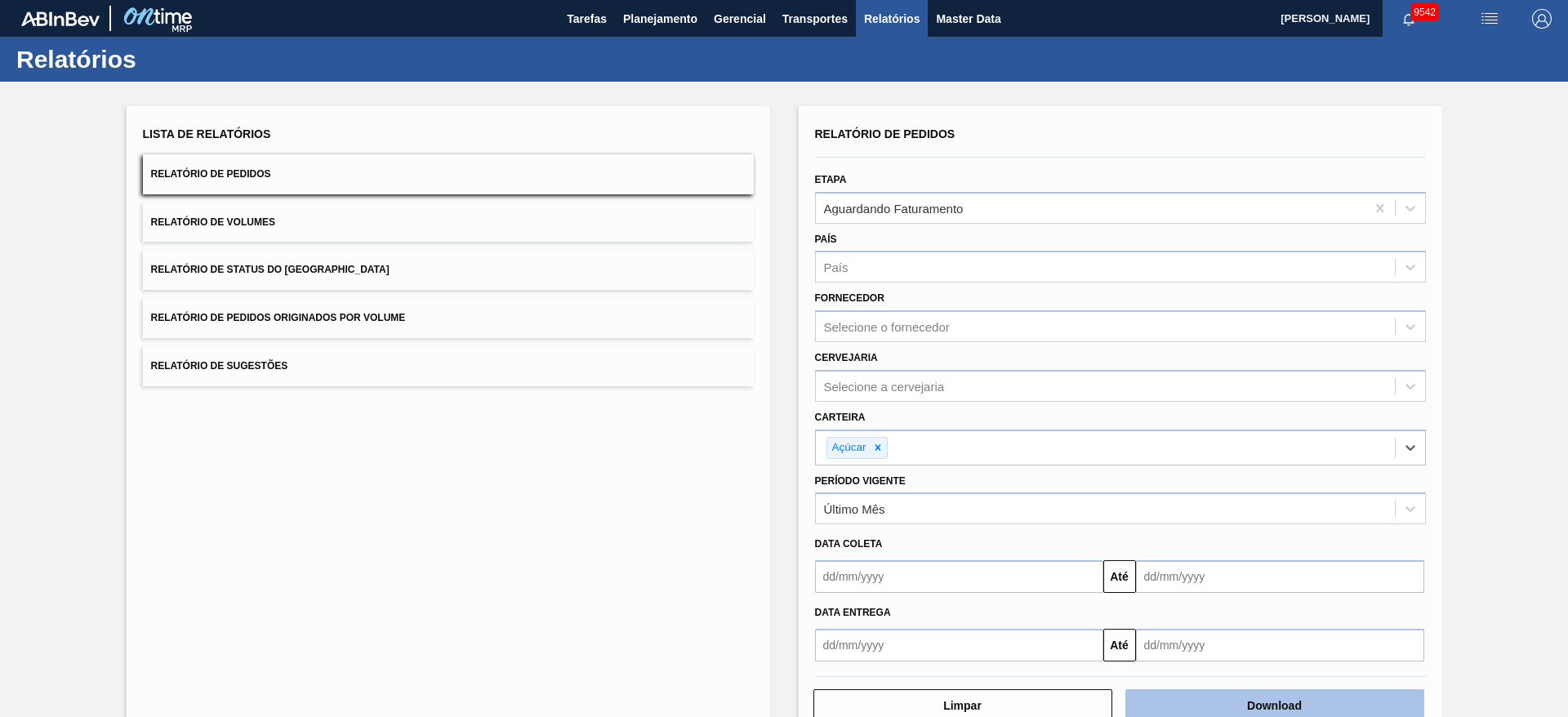
click at [1312, 694] on button "Download" at bounding box center [1273, 706] width 298 height 32
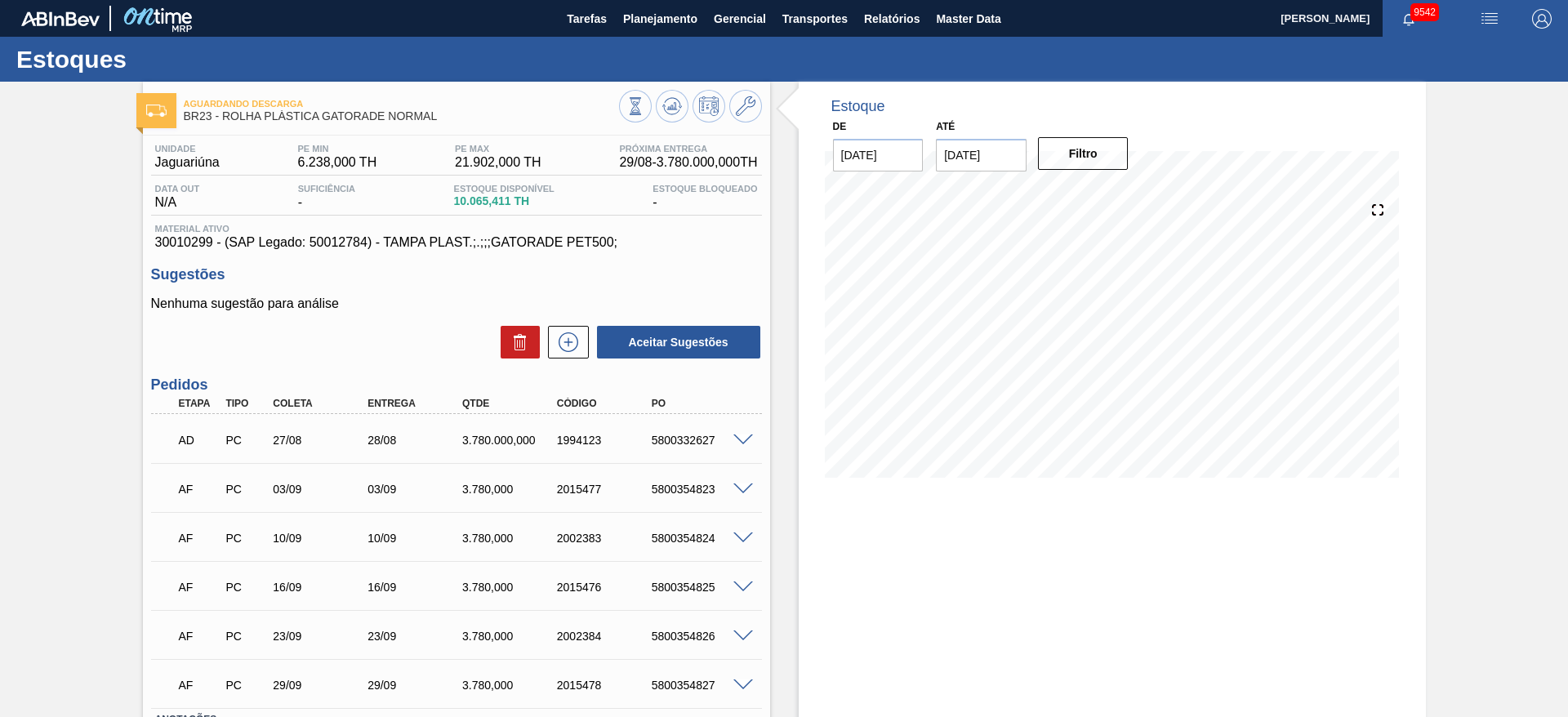
click at [669, 434] on div "5800332627" at bounding box center [700, 440] width 106 height 13
copy div "5800332627"
